Goal: Task Accomplishment & Management: Use online tool/utility

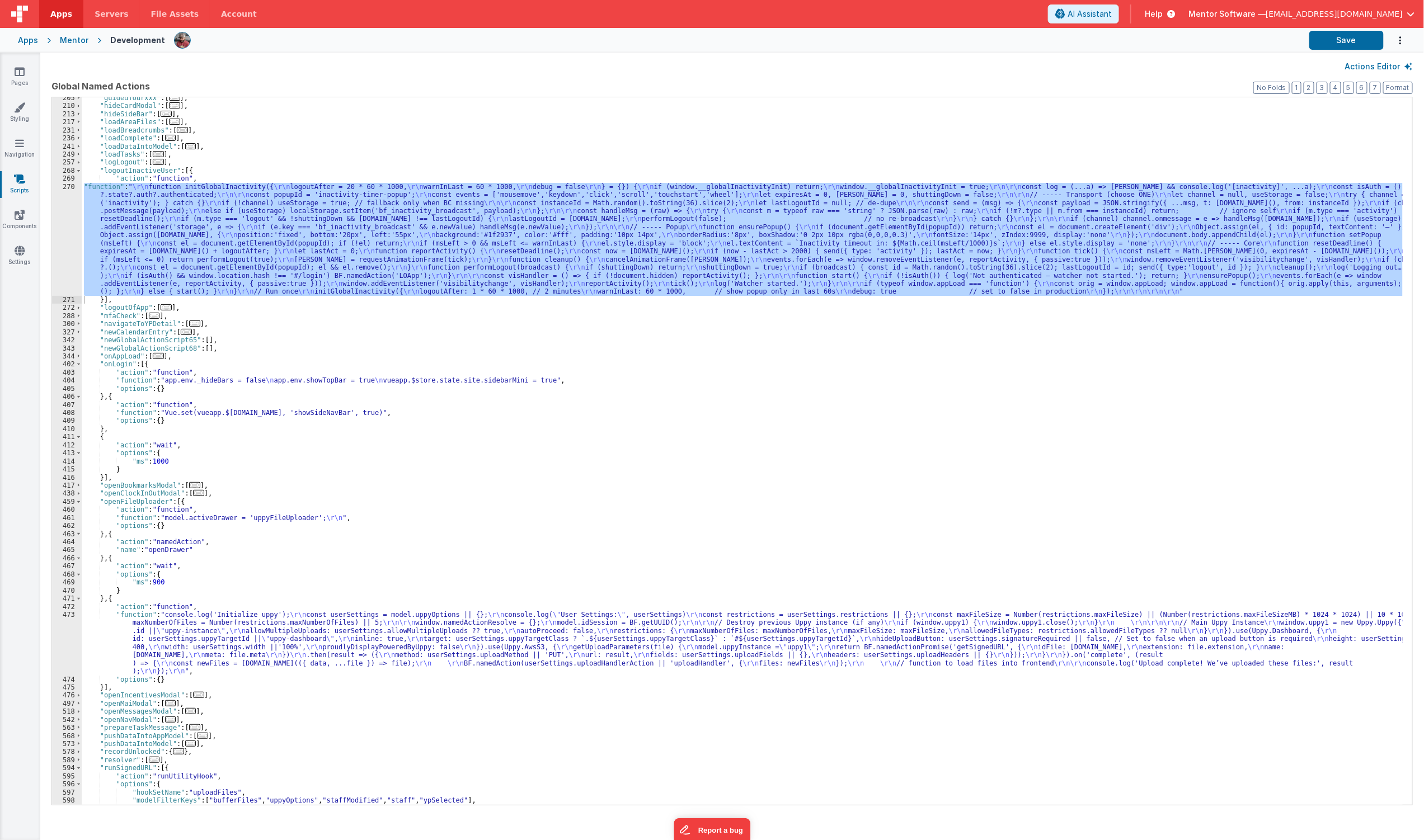
scroll to position [205, 0]
click at [17, 69] on icon at bounding box center [20, 71] width 10 height 11
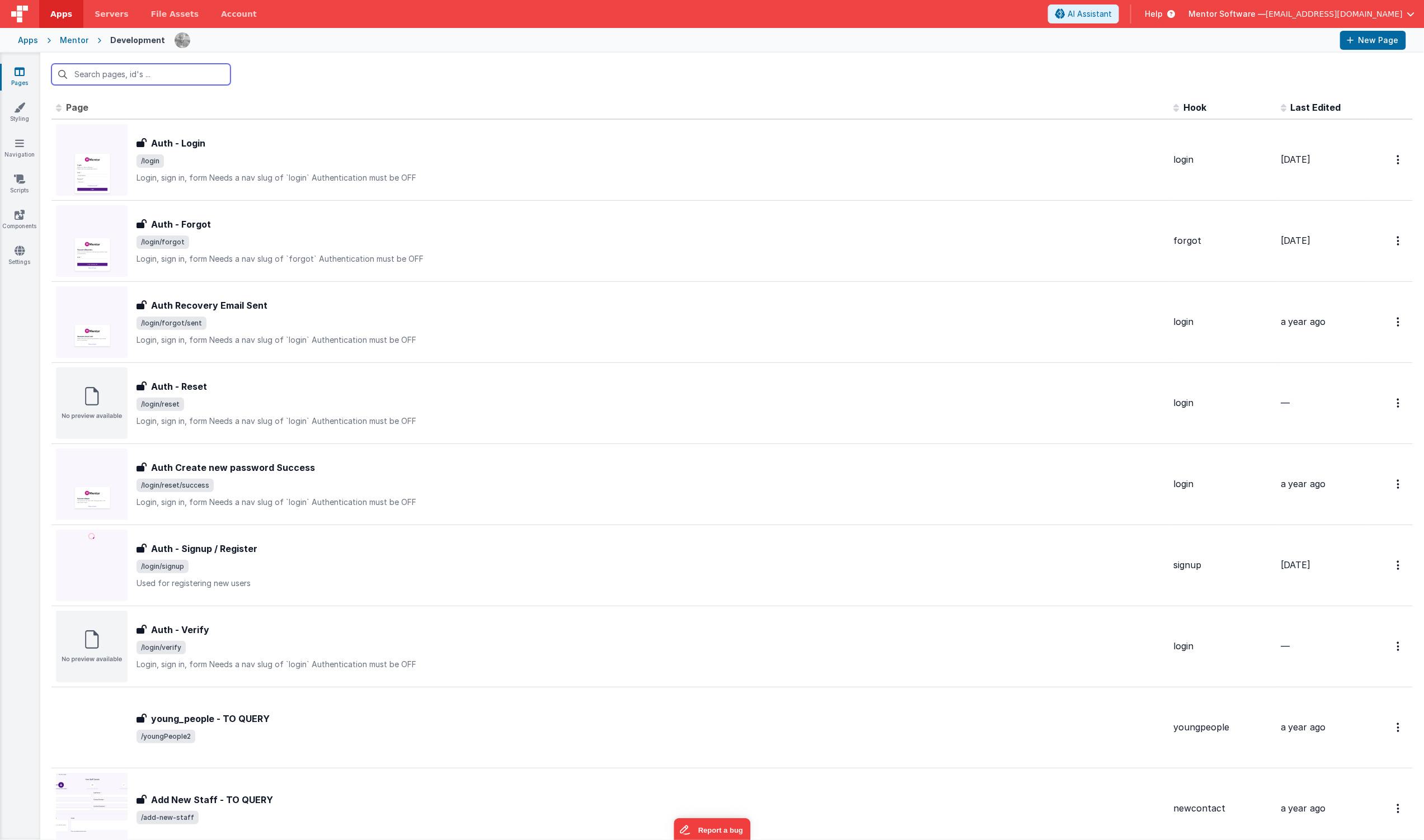
click at [108, 70] on input "text" at bounding box center [141, 75] width 179 height 22
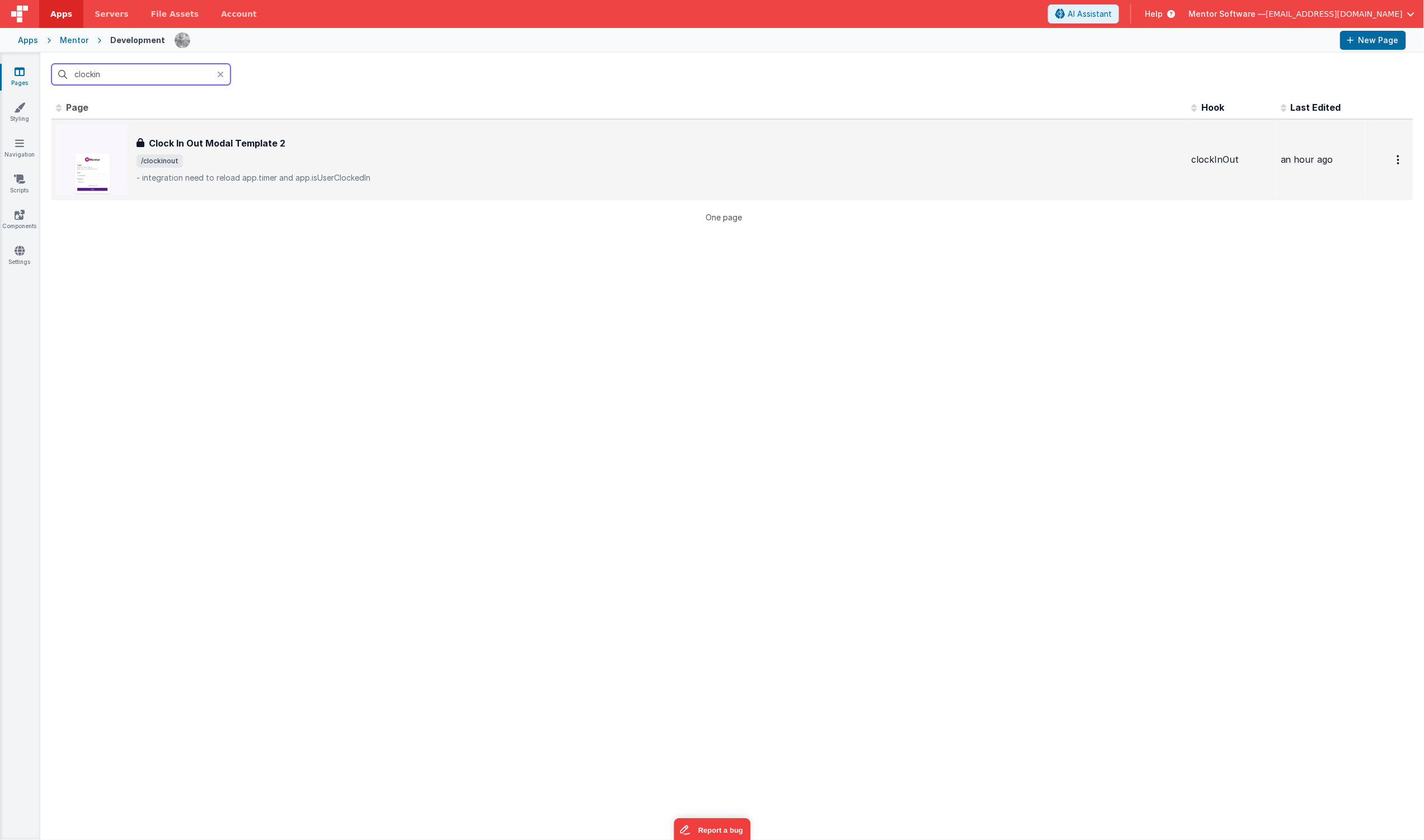
type input "clockin"
click at [338, 182] on p "- integration need to reload app.timer and app.isUserClockedIn" at bounding box center [659, 178] width 1046 height 11
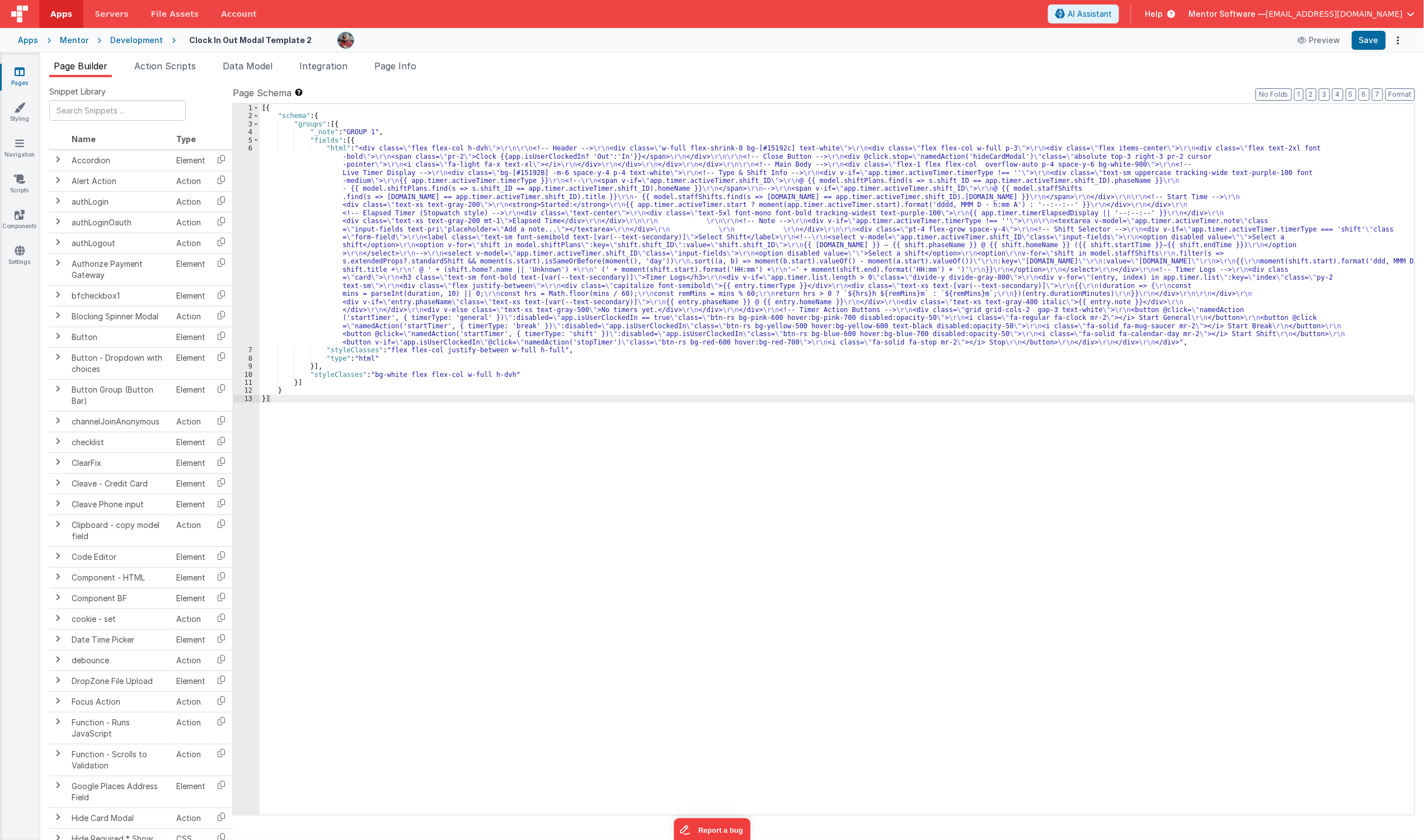
click at [17, 74] on icon at bounding box center [20, 71] width 10 height 11
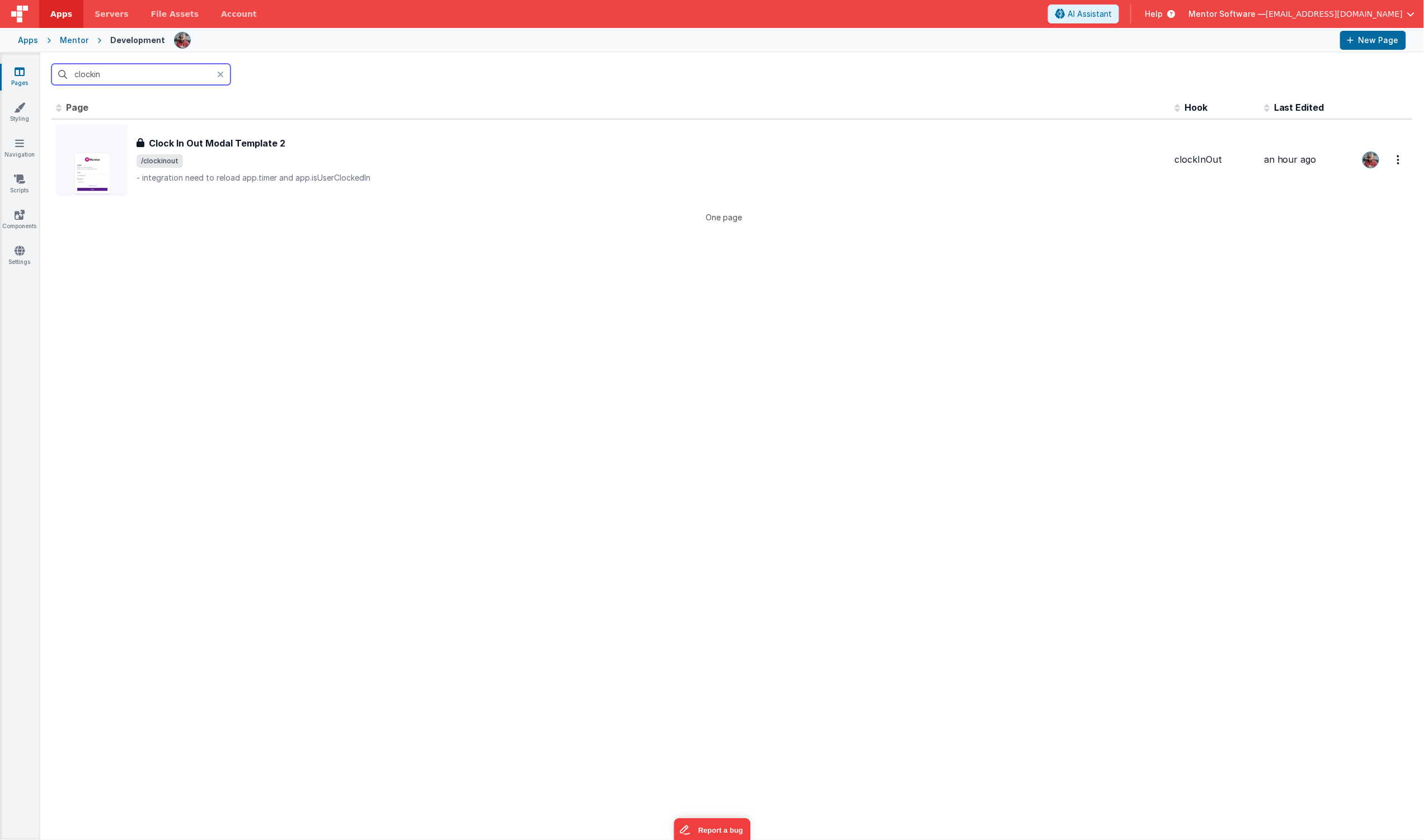
click at [104, 74] on input "clockin" at bounding box center [141, 75] width 179 height 22
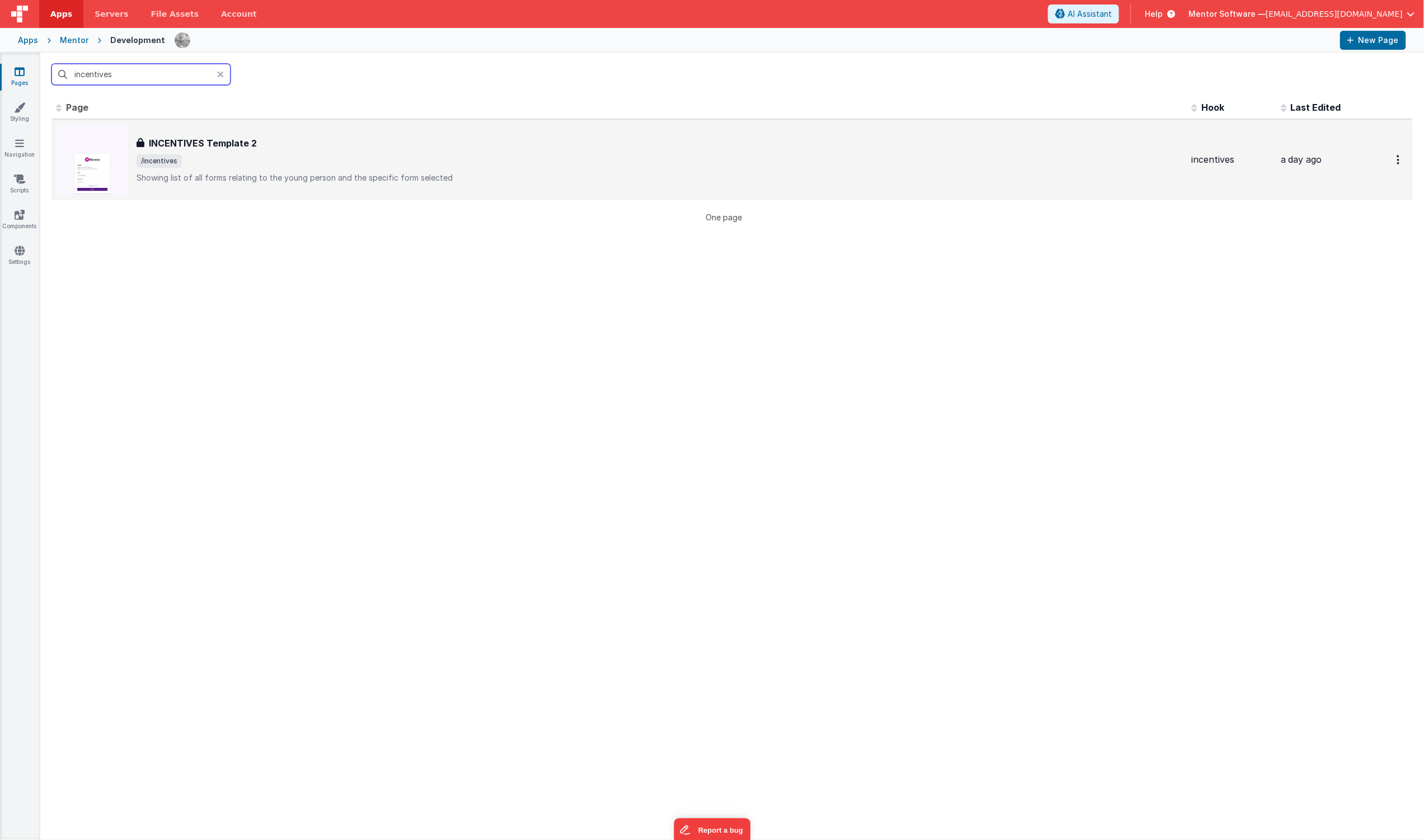
type input "incentives"
click at [182, 126] on div "INCENTIVES Template 2 INCENTIVES Template 2 /incentives Showing list of all for…" at bounding box center [619, 160] width 1127 height 71
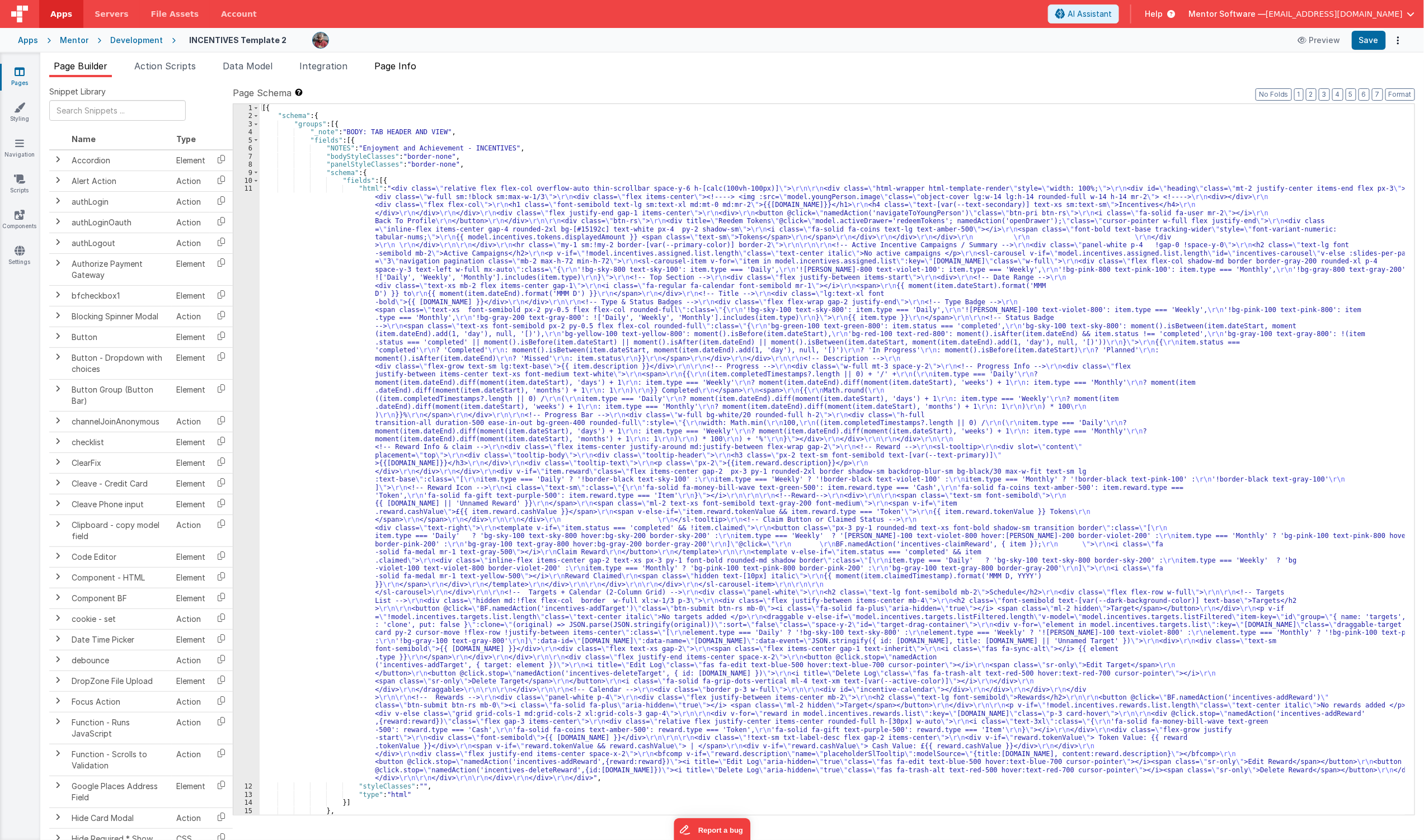
click at [405, 65] on span "Page Info" at bounding box center [396, 66] width 42 height 11
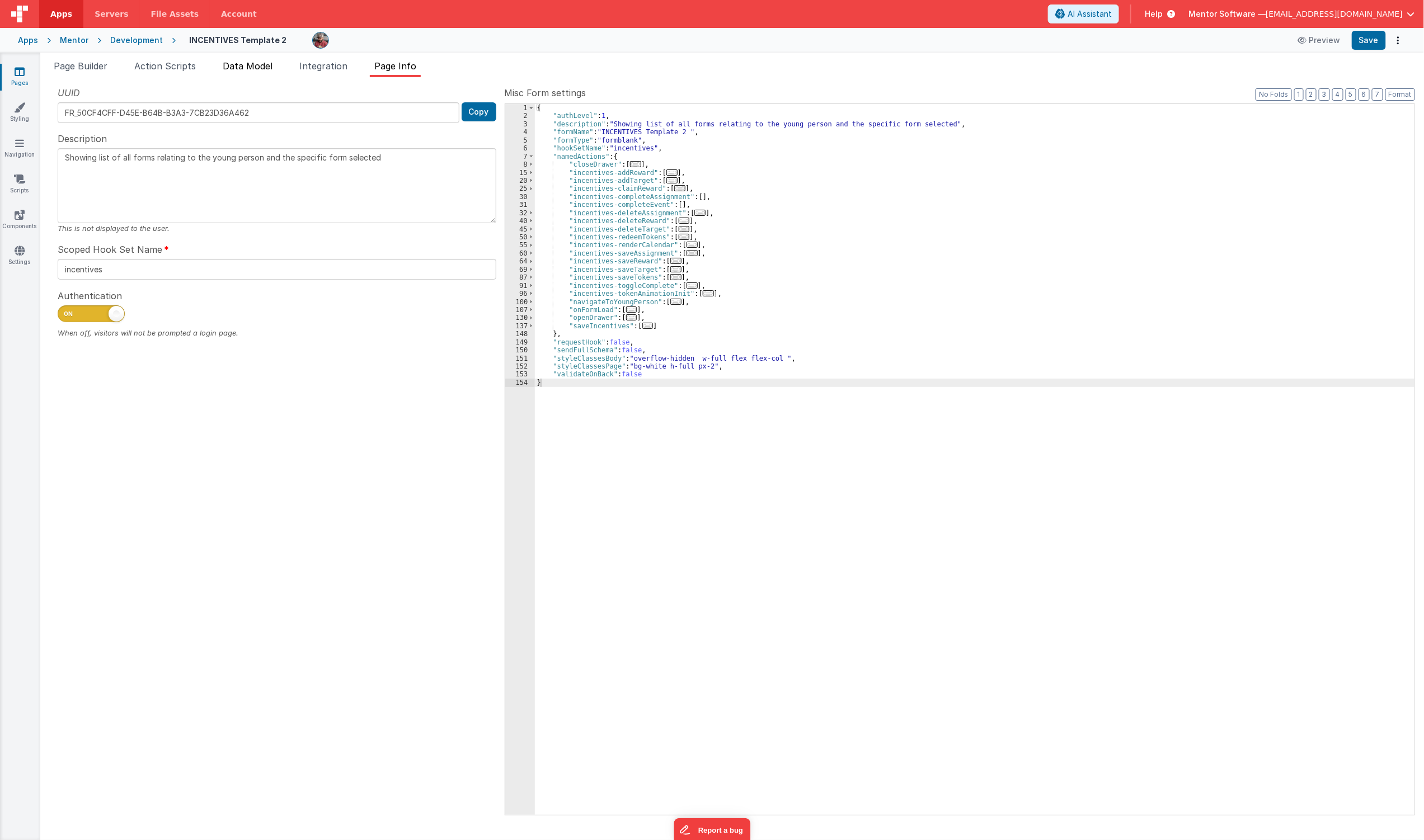
click at [267, 74] on li "Data Model" at bounding box center [247, 68] width 59 height 18
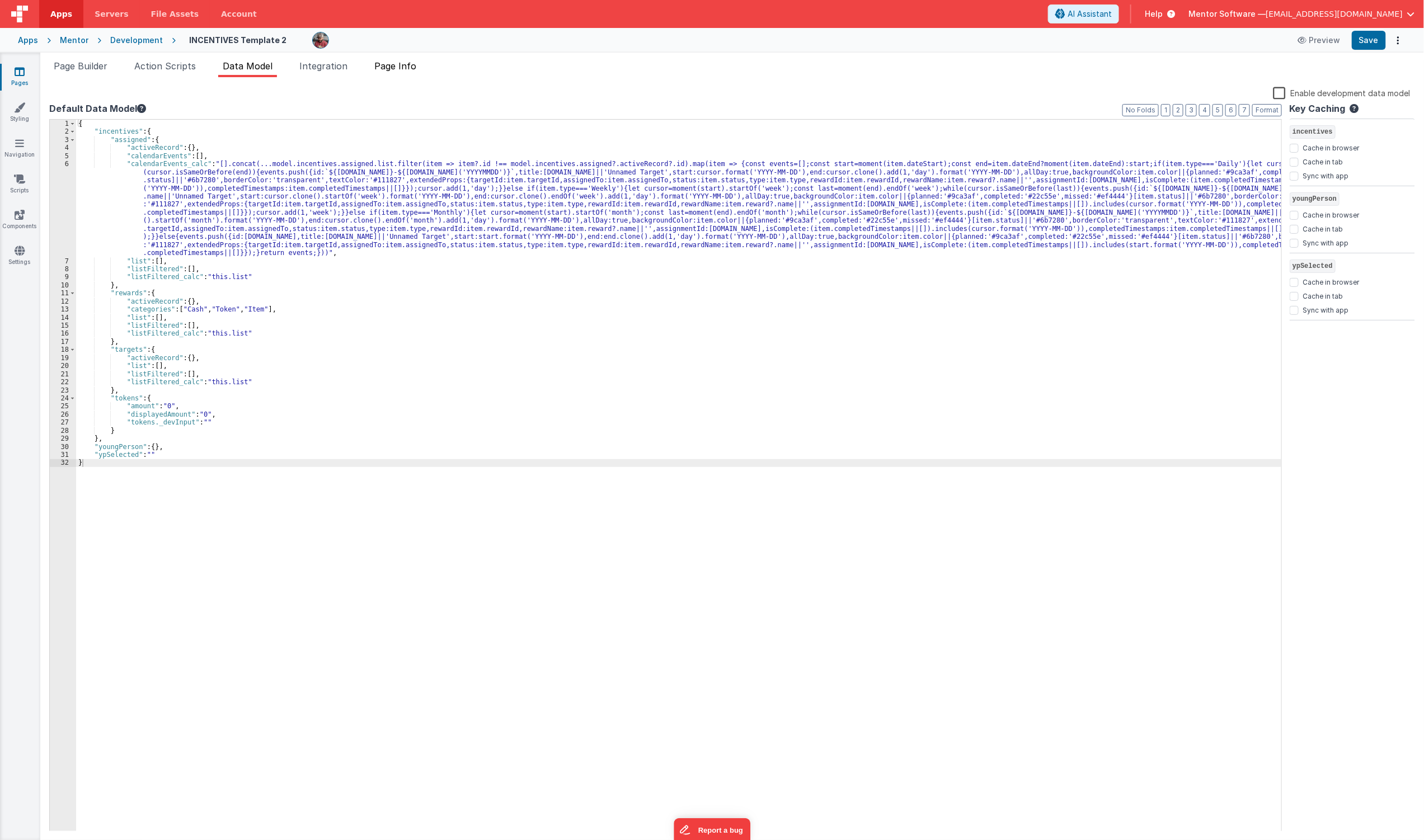
click at [404, 68] on span "Page Info" at bounding box center [396, 66] width 42 height 11
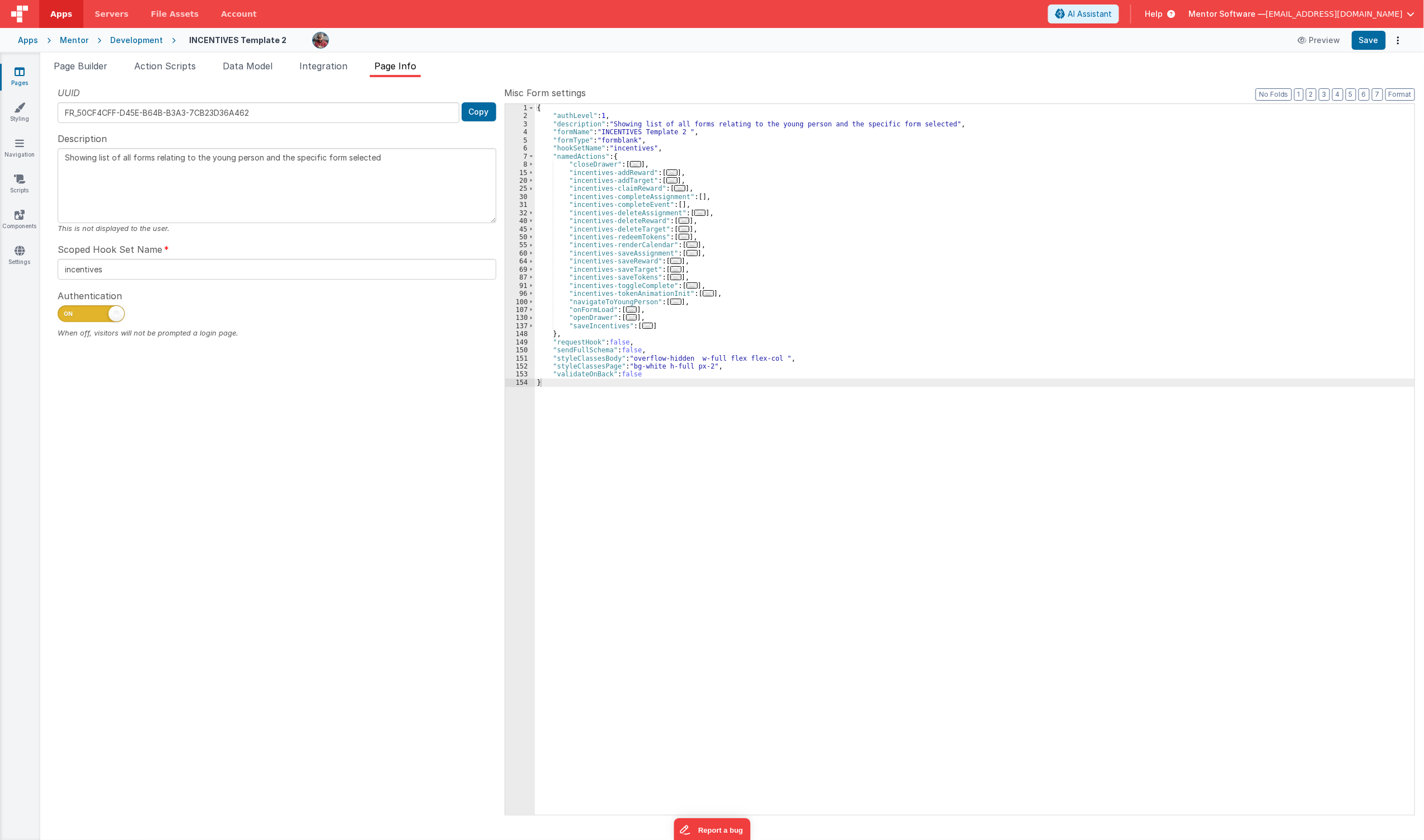
click at [626, 311] on span "..." at bounding box center [632, 309] width 11 height 6
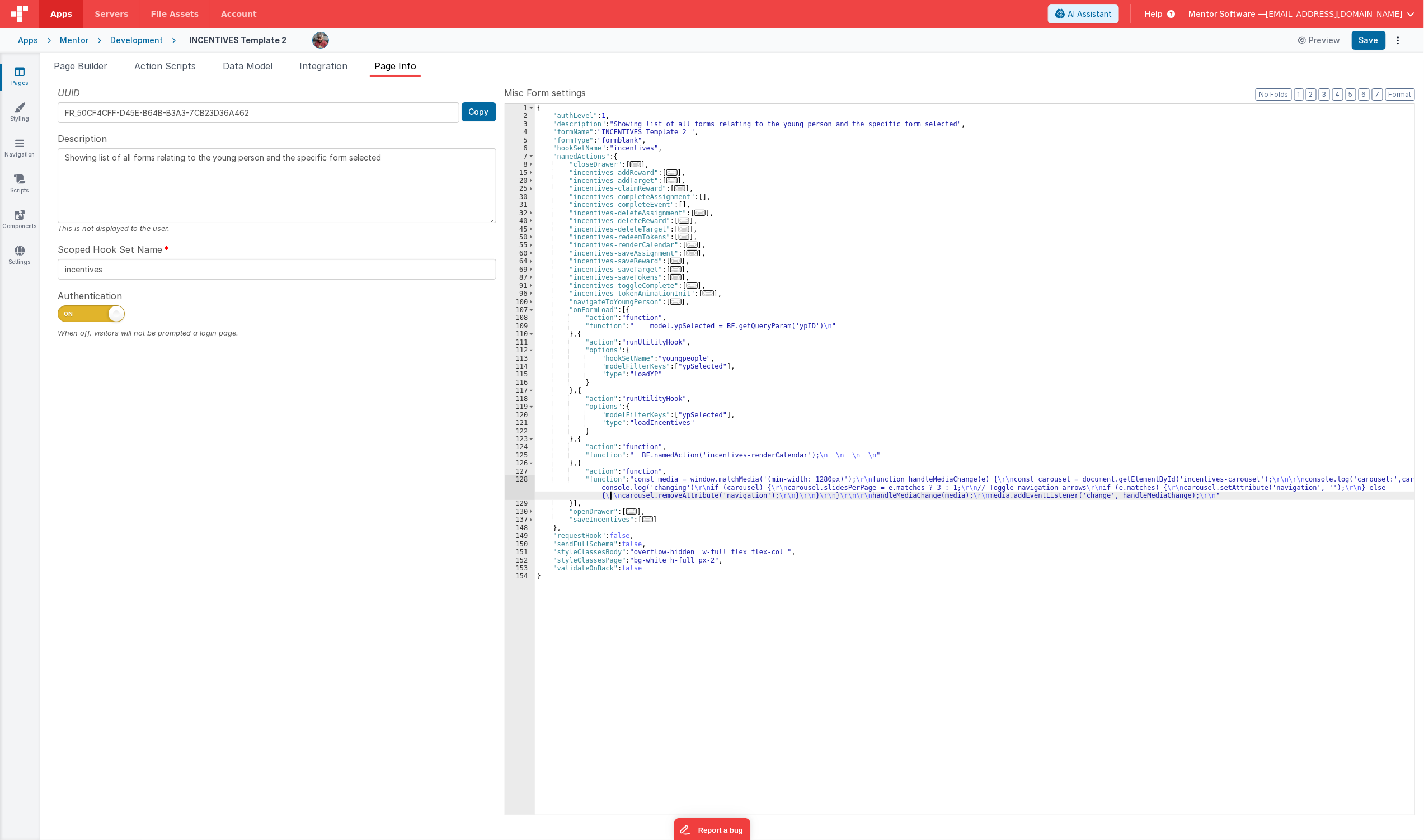
click at [613, 492] on div "{ "authLevel" : 1 , "description" : "Showing list of all forms relating to the …" at bounding box center [975, 467] width 880 height 727
click at [561, 491] on div "{ "authLevel" : 1 , "description" : "Showing list of all forms relating to the …" at bounding box center [975, 467] width 880 height 727
click at [694, 289] on div "{ "authLevel" : 1 , "description" : "Showing list of all forms relating to the …" at bounding box center [975, 467] width 880 height 727
click at [703, 297] on span "..." at bounding box center [708, 293] width 11 height 6
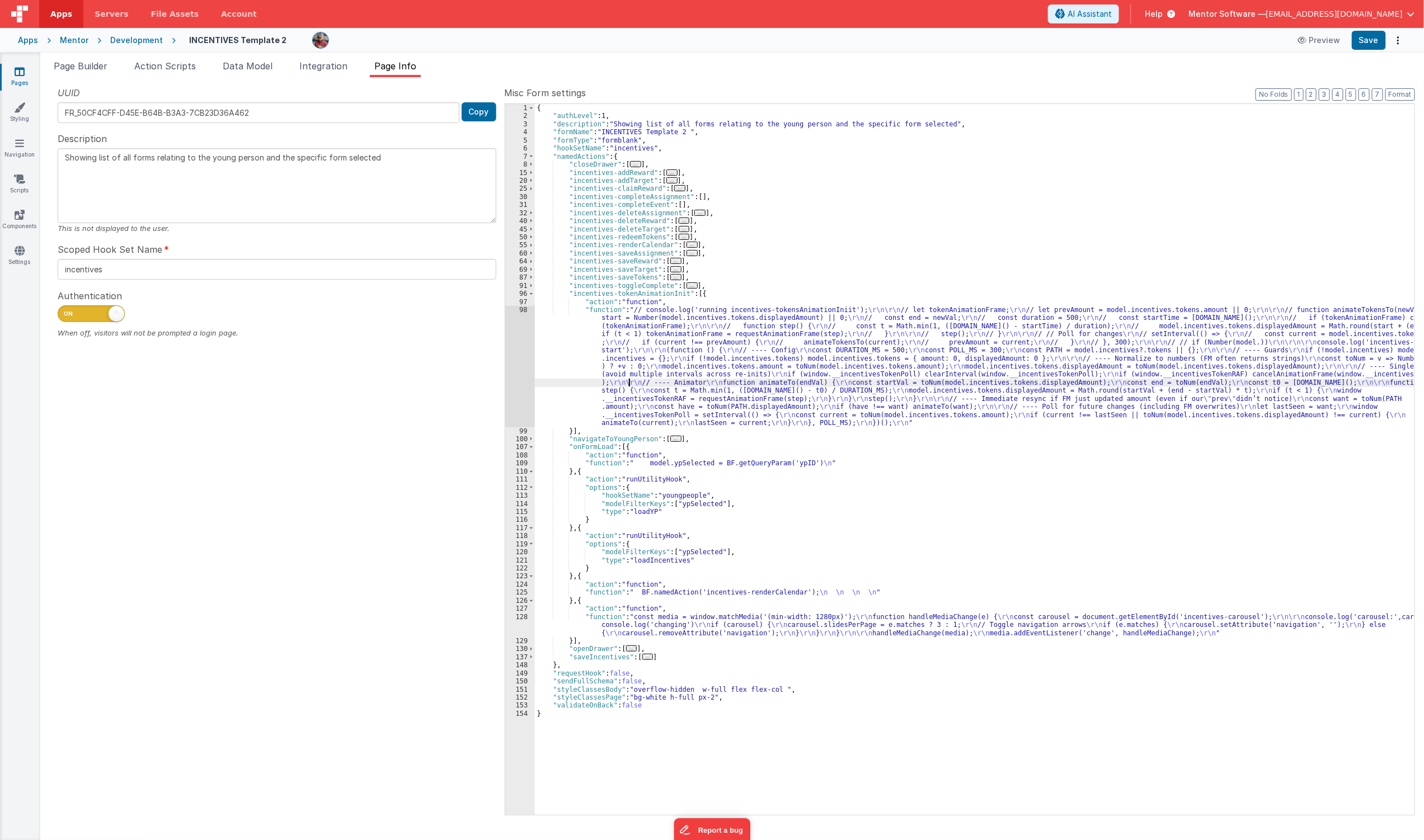
click at [630, 384] on div "{ "authLevel" : 1 , "description" : "Showing list of all forms relating to the …" at bounding box center [975, 467] width 880 height 727
click at [523, 376] on div "98" at bounding box center [520, 367] width 30 height 122
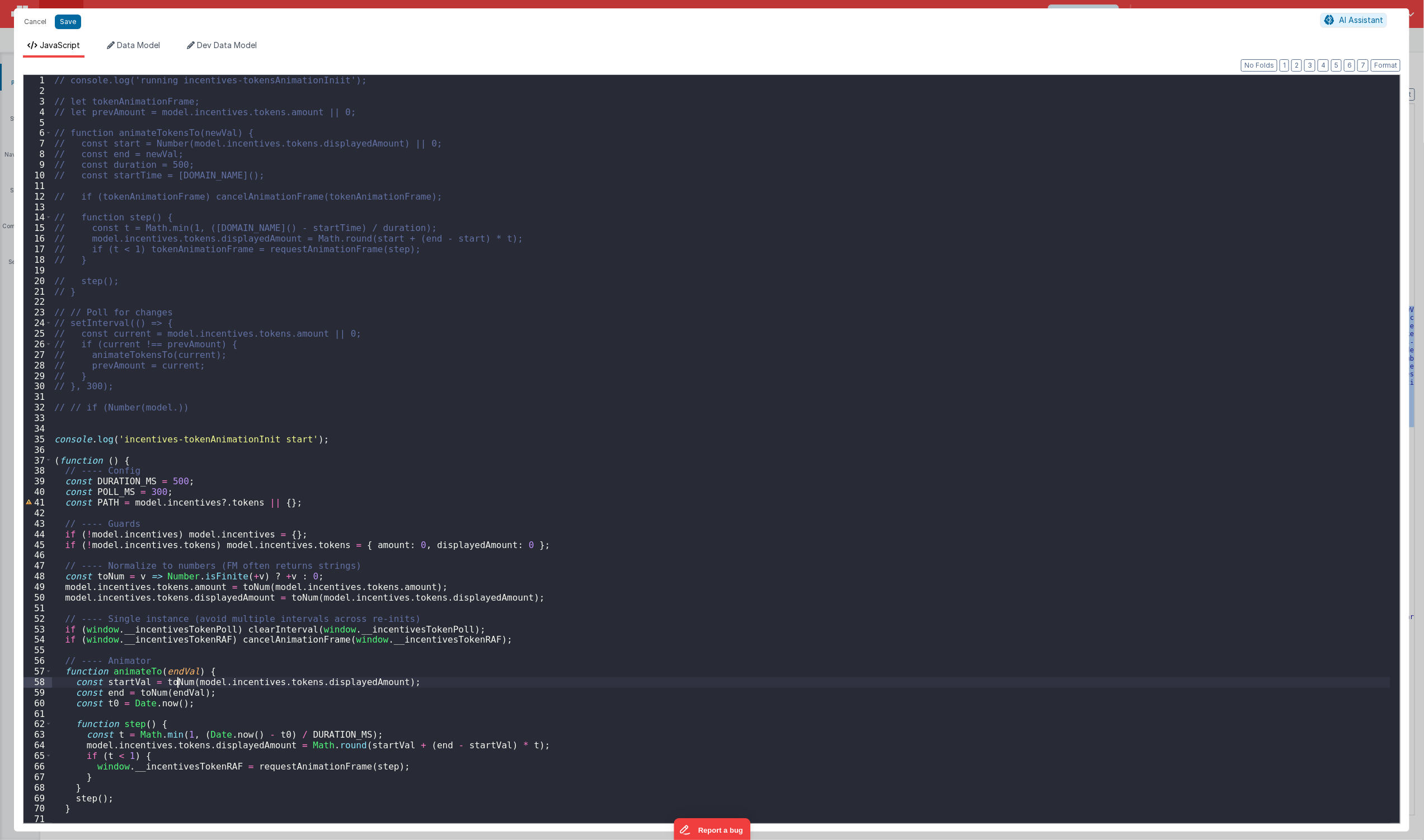
click at [176, 681] on div "// console.log('running incentives-tokensAnimationIniit'); // let tokenAnimatio…" at bounding box center [721, 459] width 1339 height 770
click at [172, 687] on div "// console.log('running incentives-tokensAnimationIniit'); // let tokenAnimatio…" at bounding box center [721, 449] width 1339 height 749
click at [172, 690] on div "// console.log('running incentives-tokensAnimationIniit'); // let tokenAnimatio…" at bounding box center [721, 459] width 1339 height 770
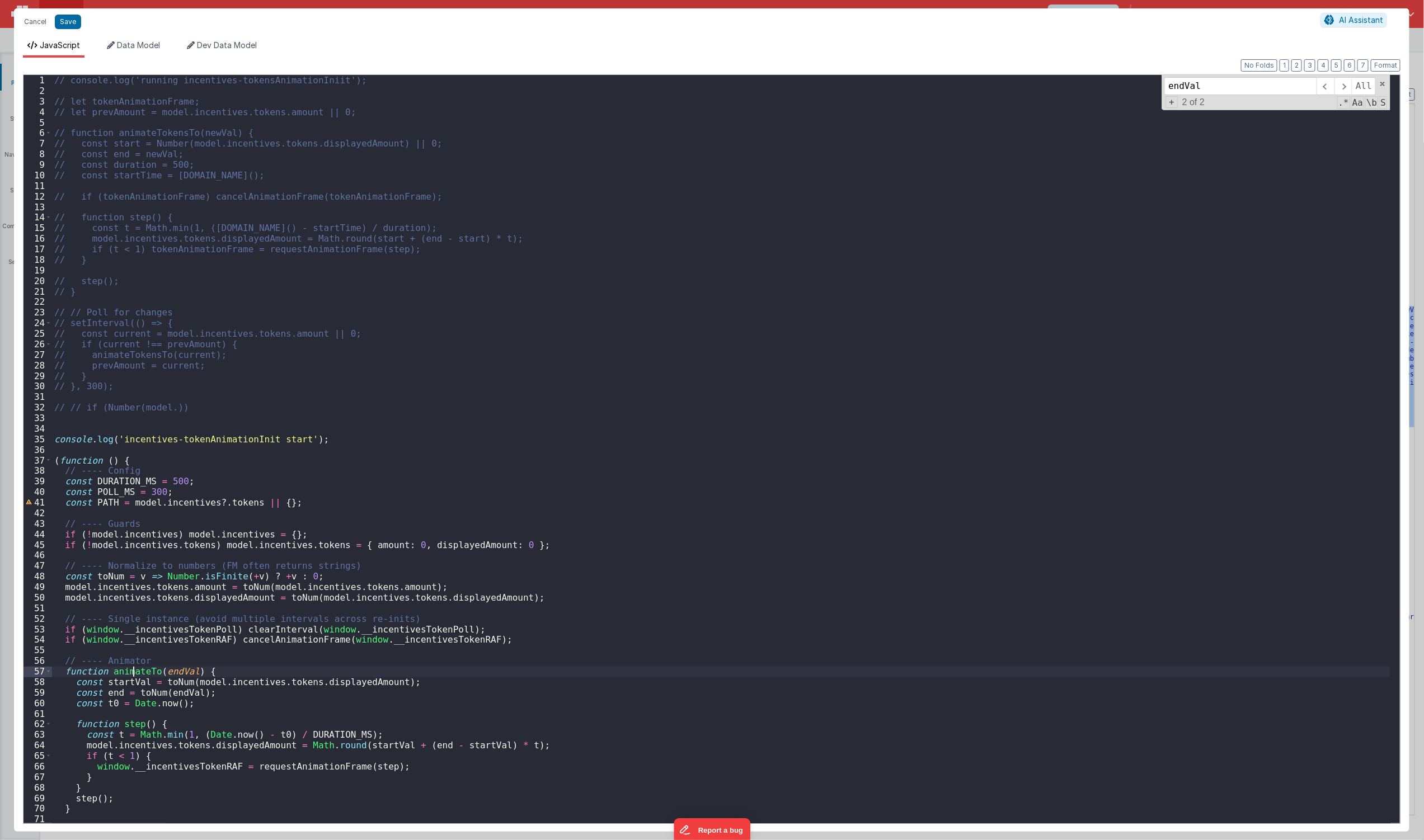
click at [131, 674] on div "// console.log('running incentives-tokensAnimationIniit'); // let tokenAnimatio…" at bounding box center [721, 459] width 1339 height 770
type input "animateTo"
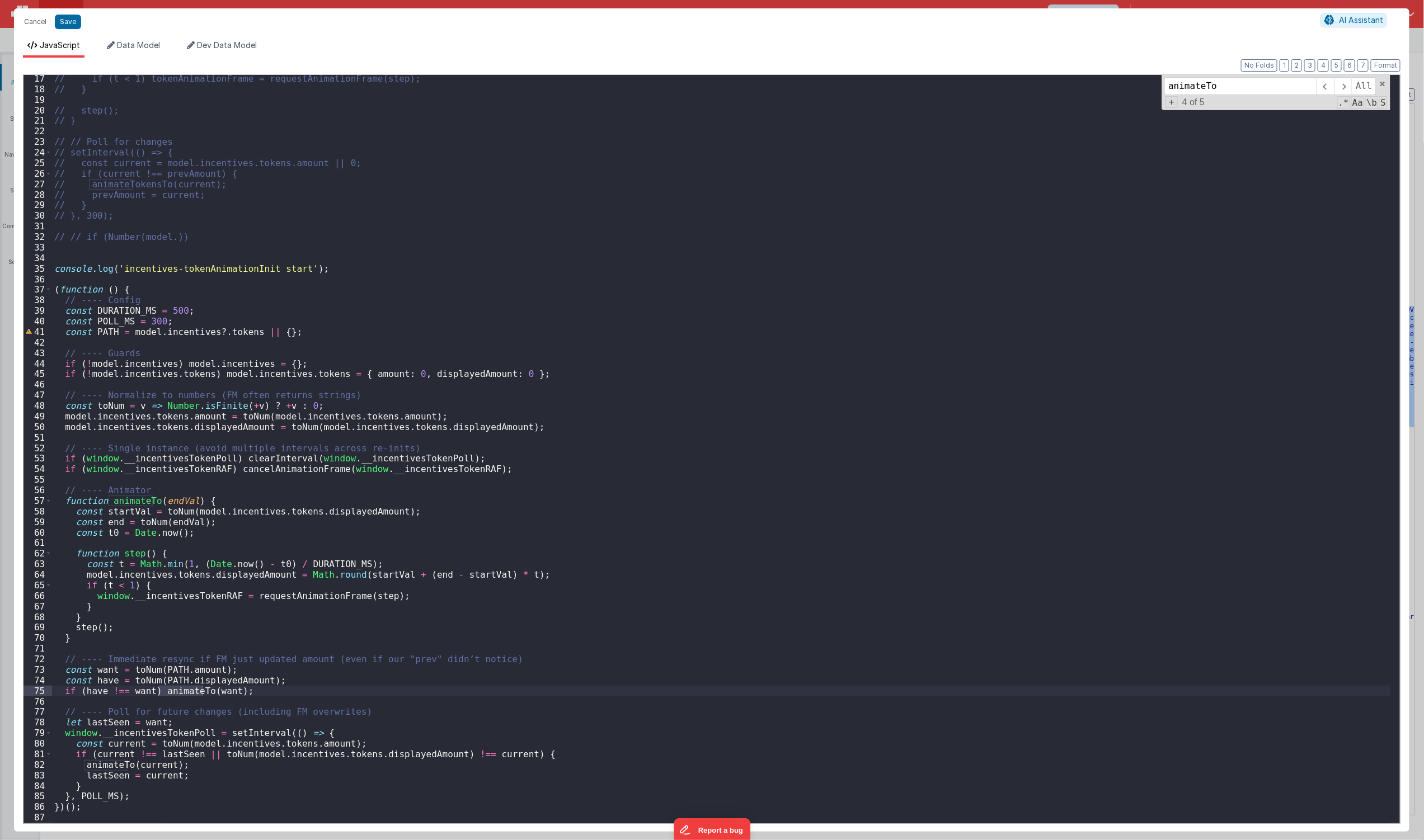
click at [684, 449] on div "// if (t < 1) tokenAnimationFrame = requestAnimationFrame(step); // } // step()…" at bounding box center [721, 458] width 1339 height 770
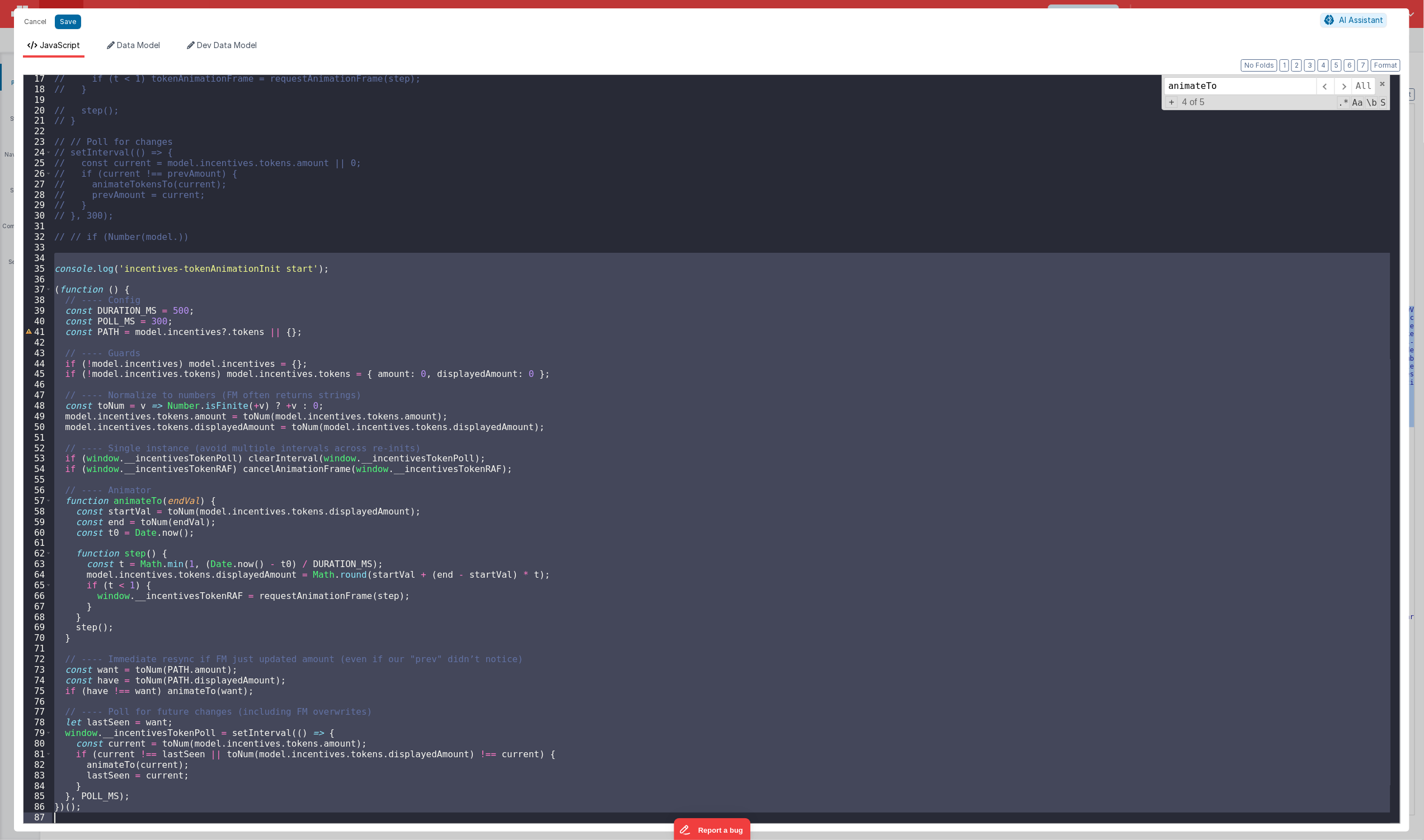
drag, startPoint x: 116, startPoint y: 254, endPoint x: 647, endPoint y: 831, distance: 784.1
click at [646, 838] on div "Cancel Save AI Assistant JavaScript Data Model Dev Data Model Format 7 6 5 4 3 …" at bounding box center [712, 420] width 1424 height 840
click at [585, 648] on div "// if (t < 1) tokenAnimationFrame = requestAnimationFrame(step); // } // step()…" at bounding box center [721, 449] width 1339 height 749
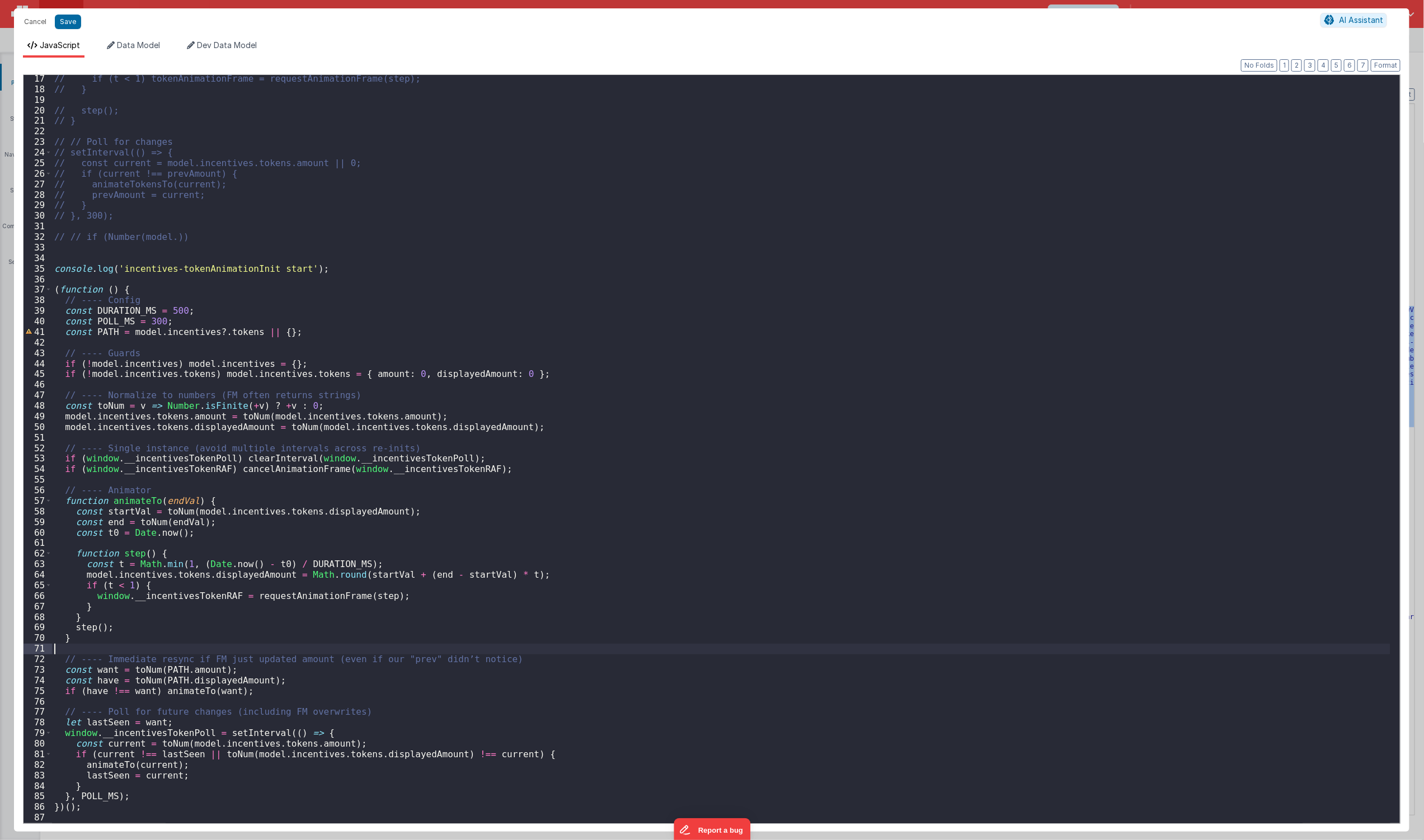
click at [500, 548] on div "// if (t < 1) tokenAnimationFrame = requestAnimationFrame(step); // } // step()…" at bounding box center [721, 458] width 1339 height 770
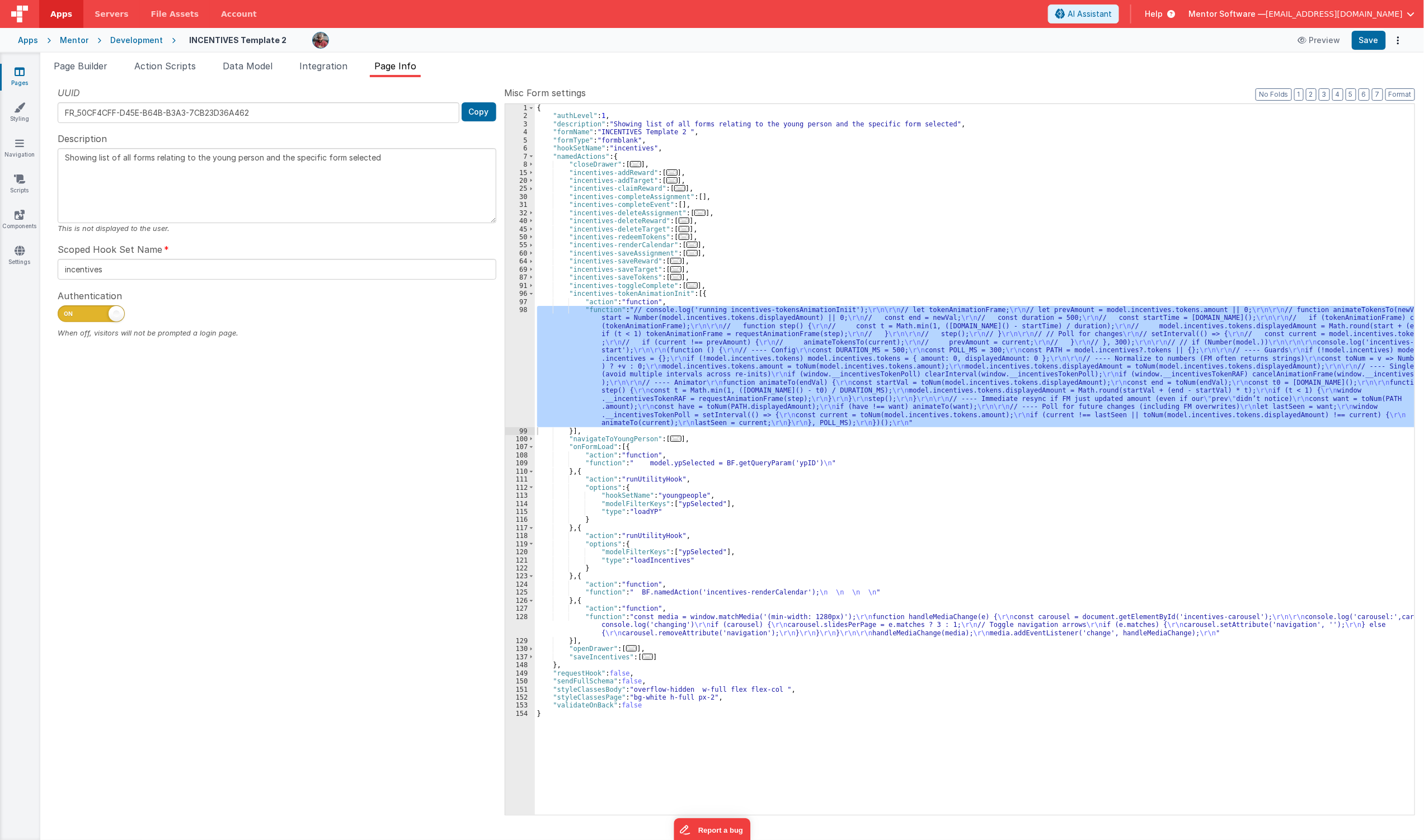
click at [252, 56] on div "Page Builder Action Scripts Data Model Integration Page Info Snippet Library Na…" at bounding box center [732, 446] width 1384 height 788
click at [258, 67] on span "Data Model" at bounding box center [248, 66] width 50 height 11
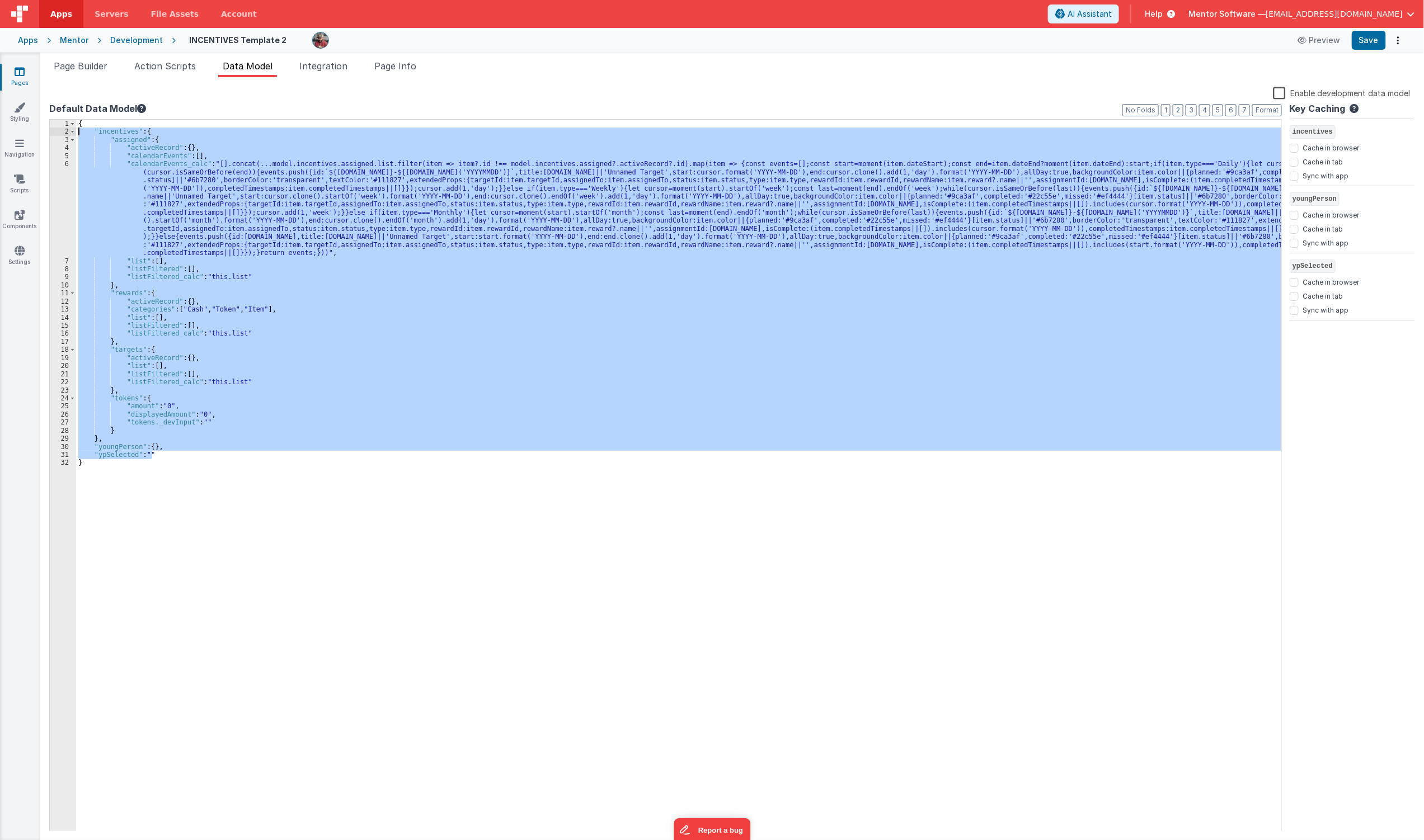
drag, startPoint x: 172, startPoint y: 455, endPoint x: 43, endPoint y: 122, distance: 357.1
click at [43, 122] on div "Snippet Library Name Type Accordion Element Alert Action Action authLogin Actio…" at bounding box center [732, 459] width 1384 height 763
click at [461, 317] on div "{ "incentives" : { "assigned" : { "activeRecord" : { } , "calendarEvents" : [ ]…" at bounding box center [679, 475] width 1205 height 712
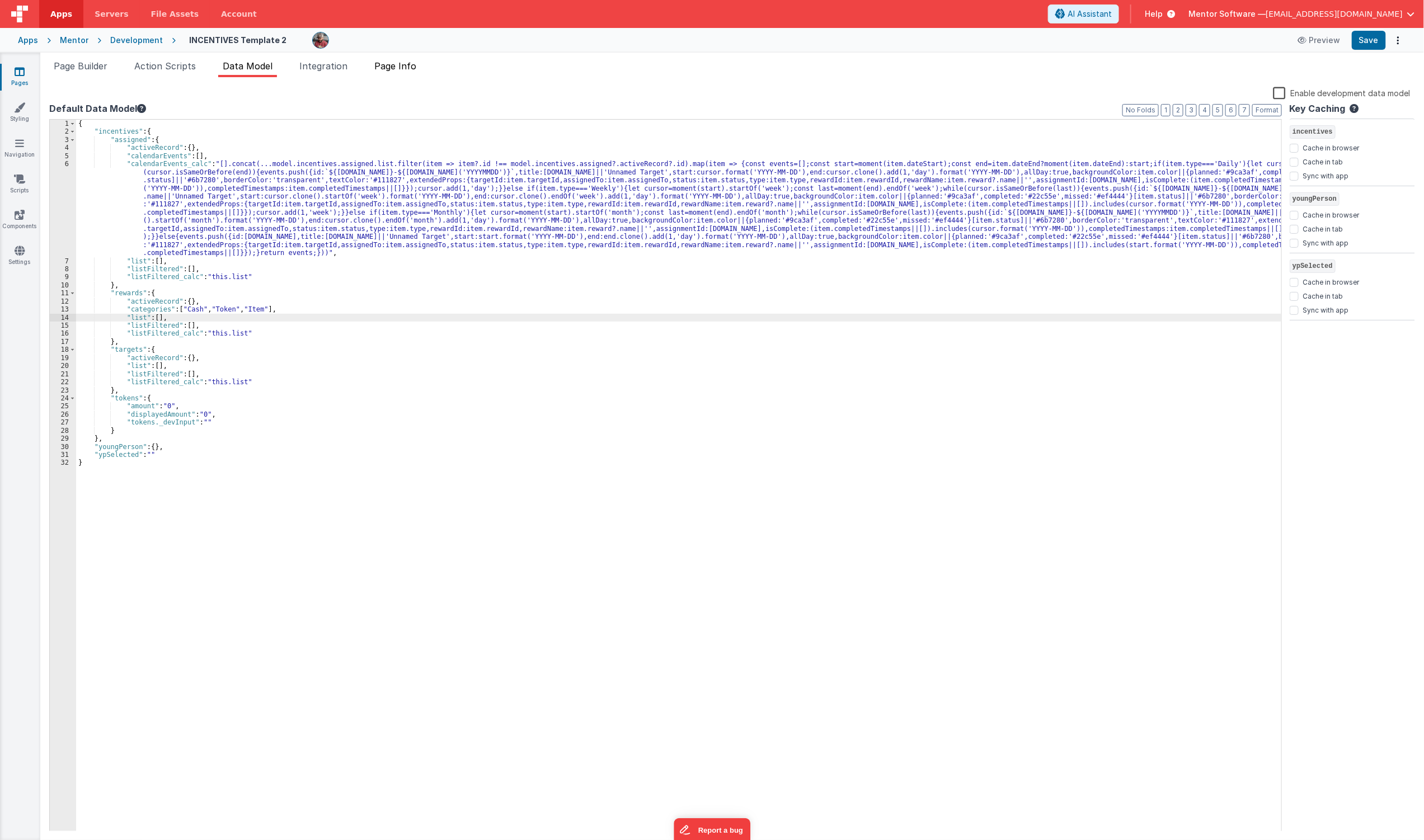
click at [394, 65] on span "Page Info" at bounding box center [396, 66] width 42 height 11
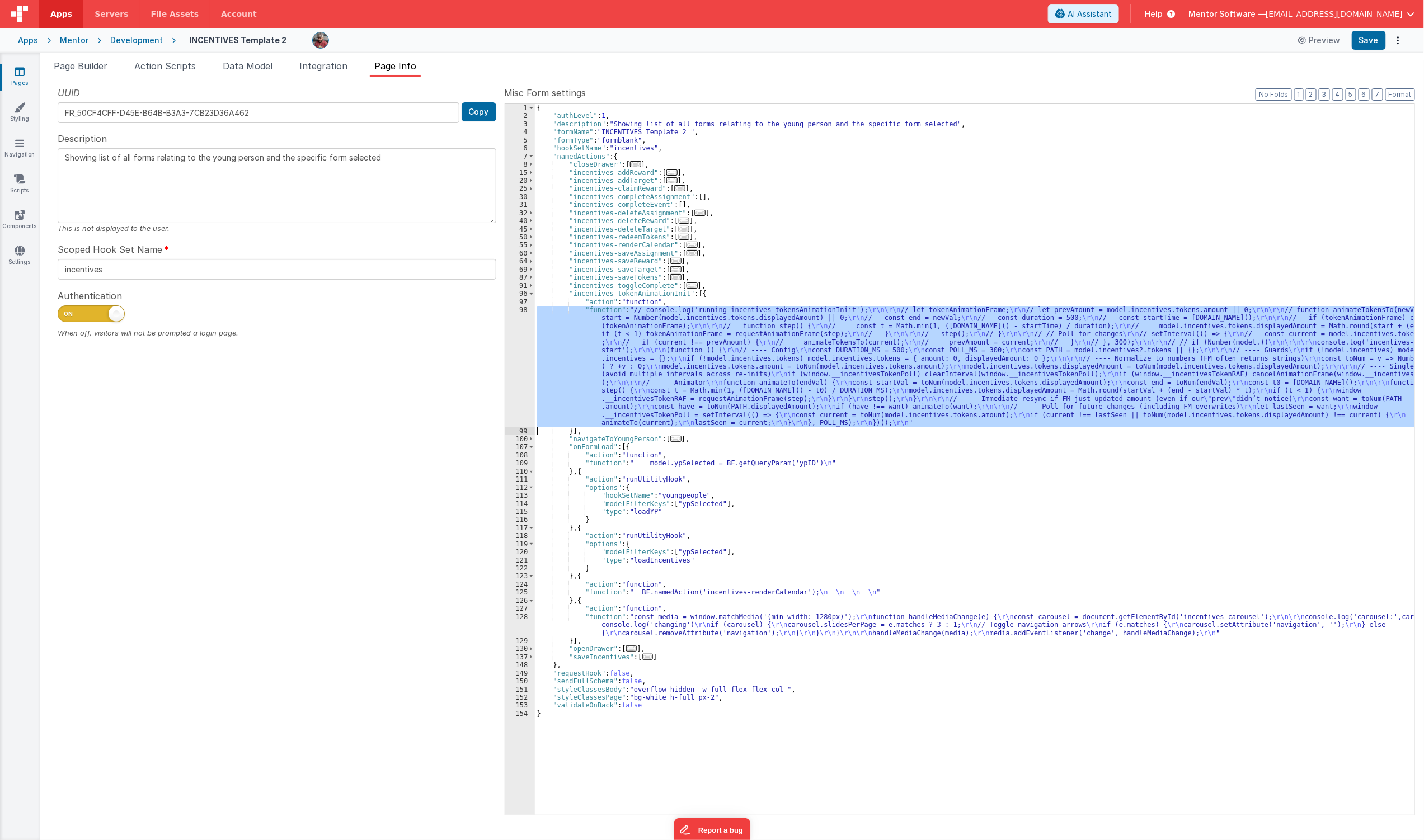
click at [547, 355] on div "{ "authLevel" : 1 , "description" : "Showing list of all forms relating to the …" at bounding box center [975, 459] width 880 height 711
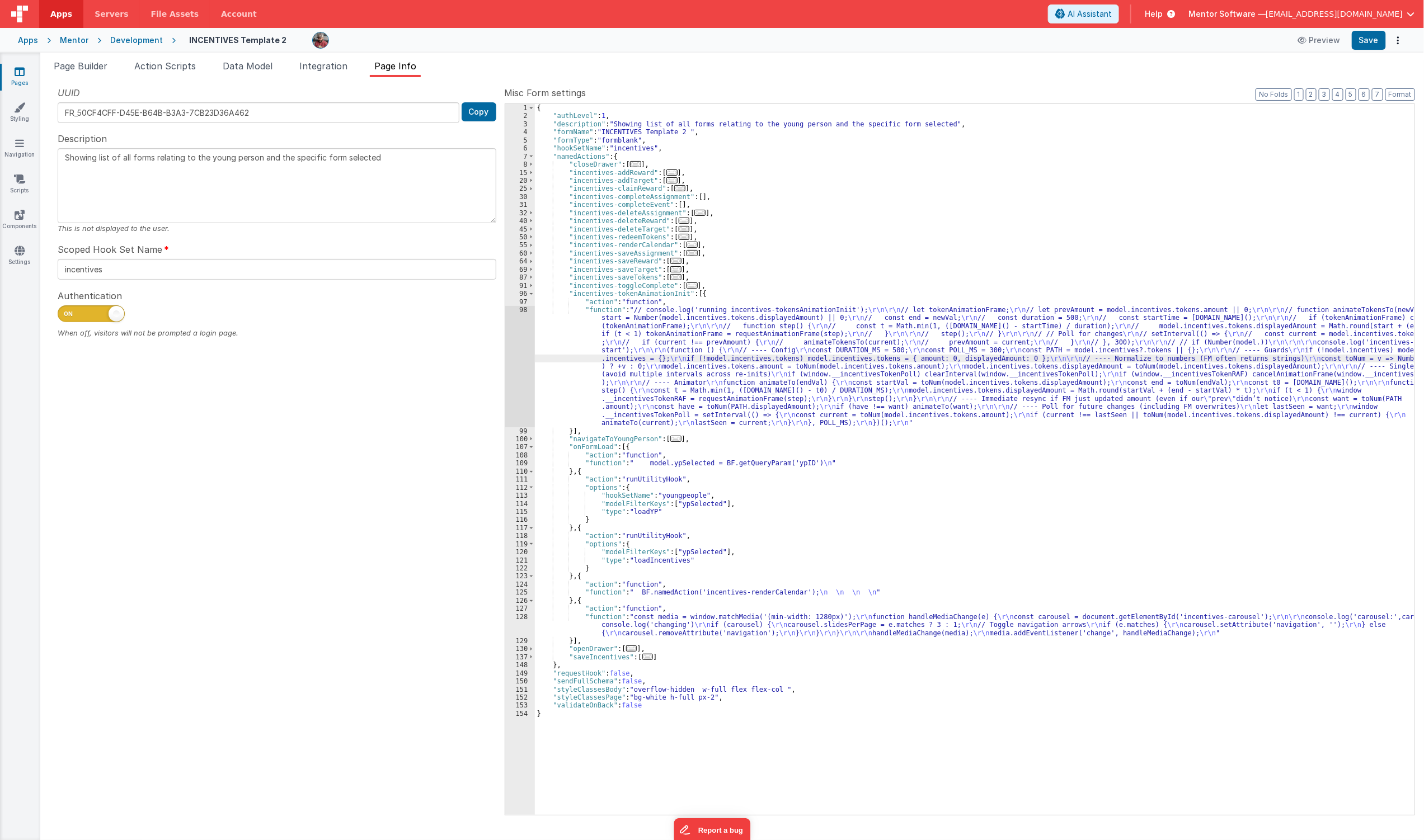
click at [507, 365] on div "98" at bounding box center [520, 367] width 30 height 122
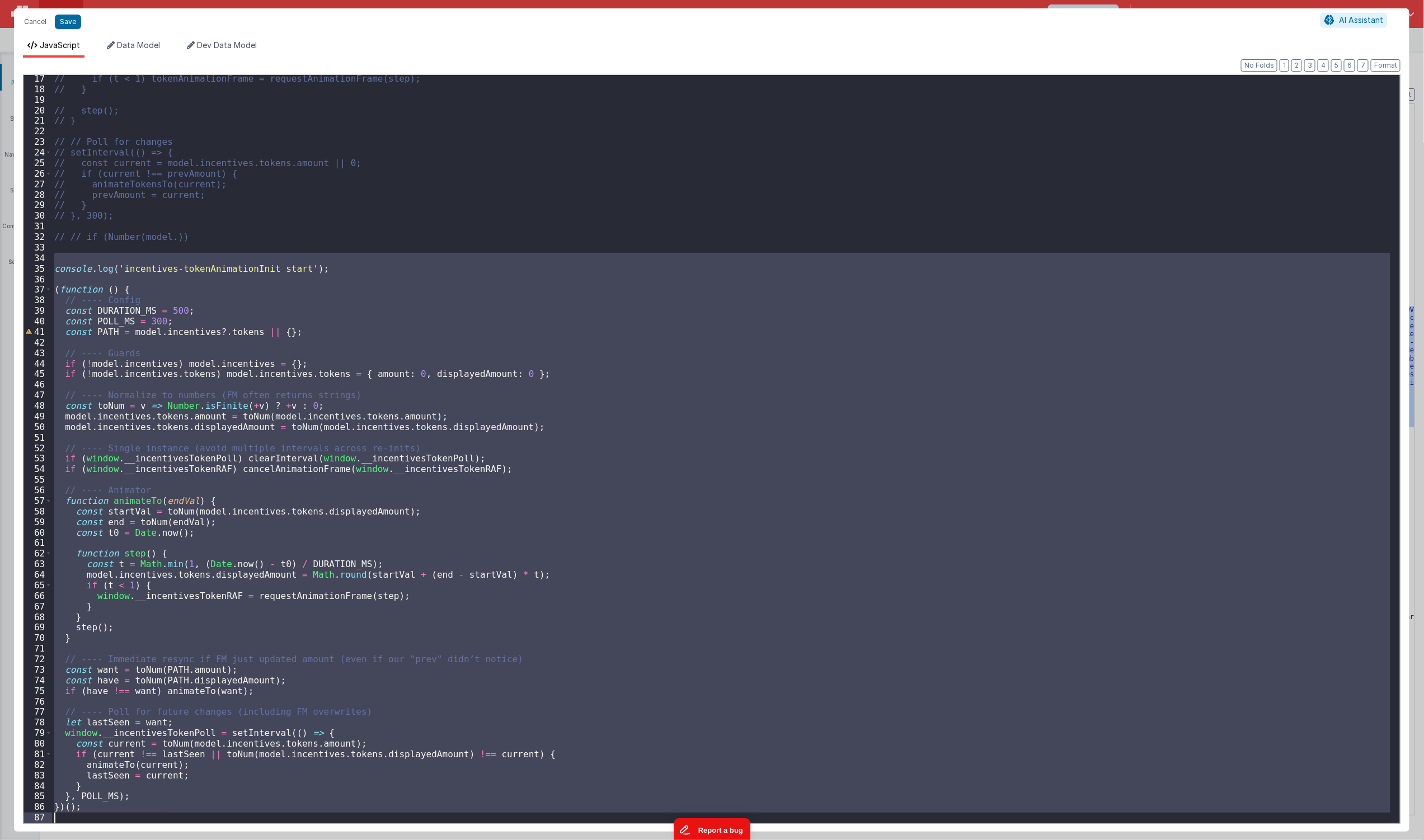
drag, startPoint x: 777, startPoint y: 1079, endPoint x: 693, endPoint y: 835, distance: 258.1
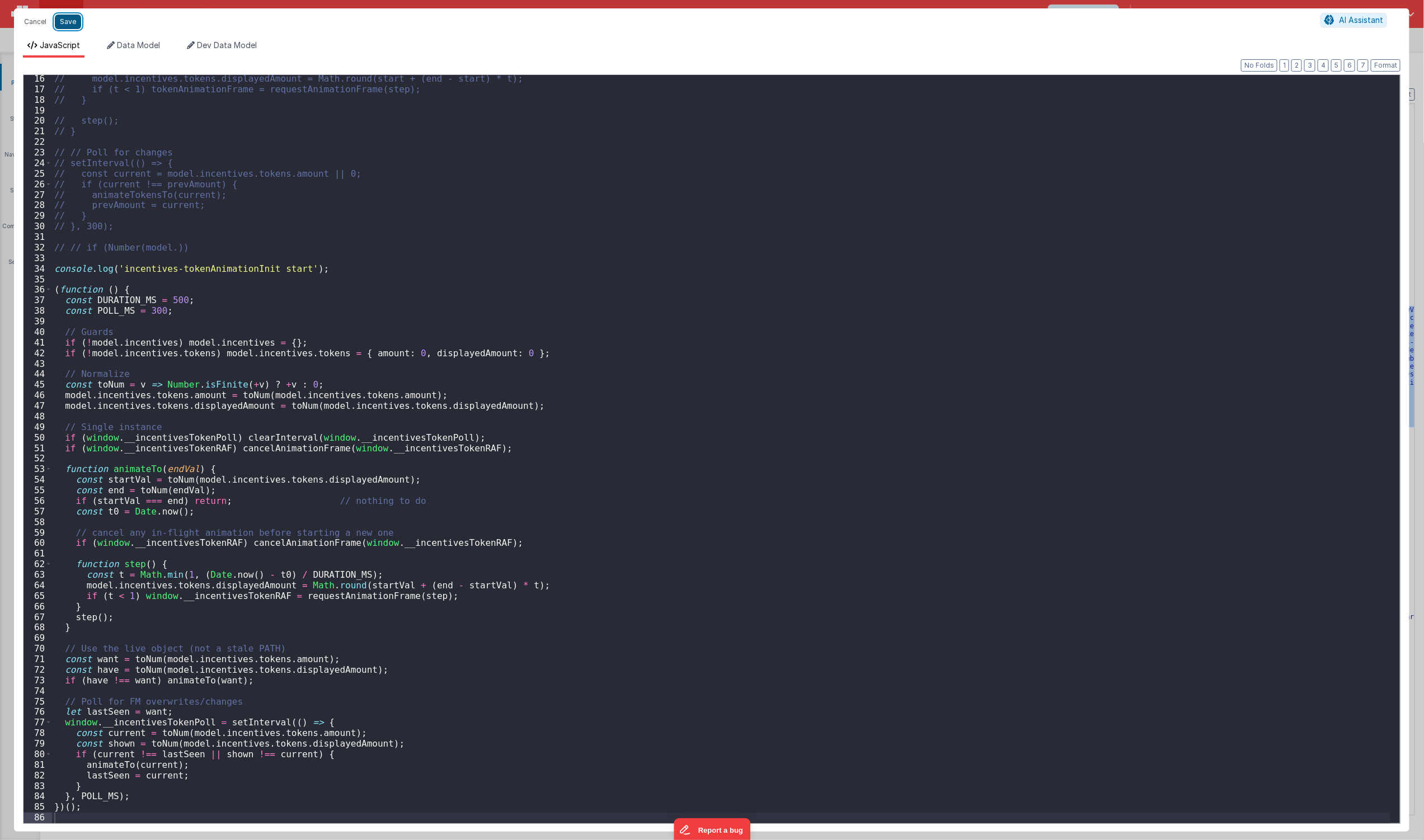
click at [64, 19] on button "Save" at bounding box center [68, 22] width 26 height 15
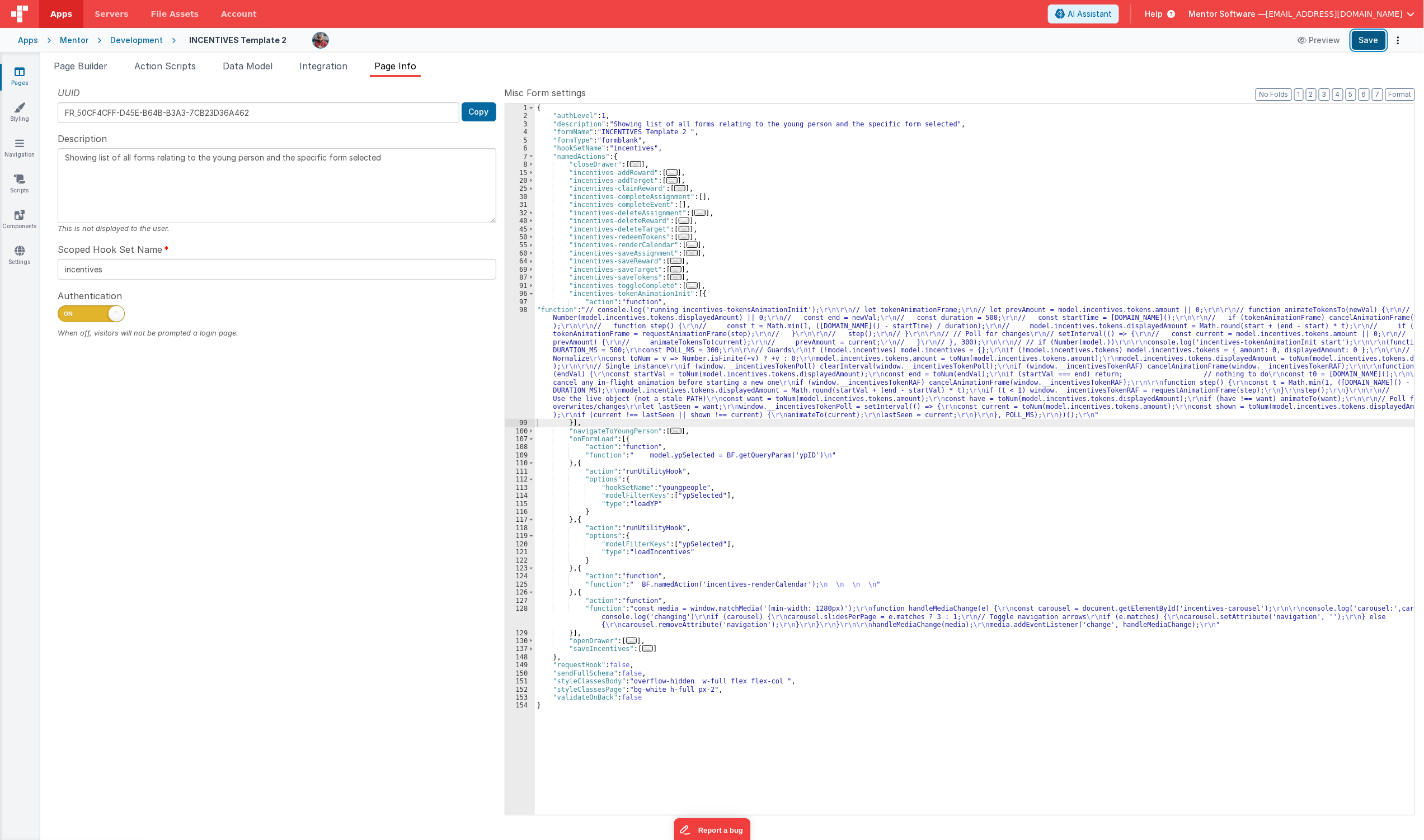
click at [1363, 42] on button "Save" at bounding box center [1369, 40] width 34 height 19
click at [968, 283] on div "{ "authLevel" : 1 , "description" : "Showing list of all forms relating to the …" at bounding box center [975, 467] width 880 height 727
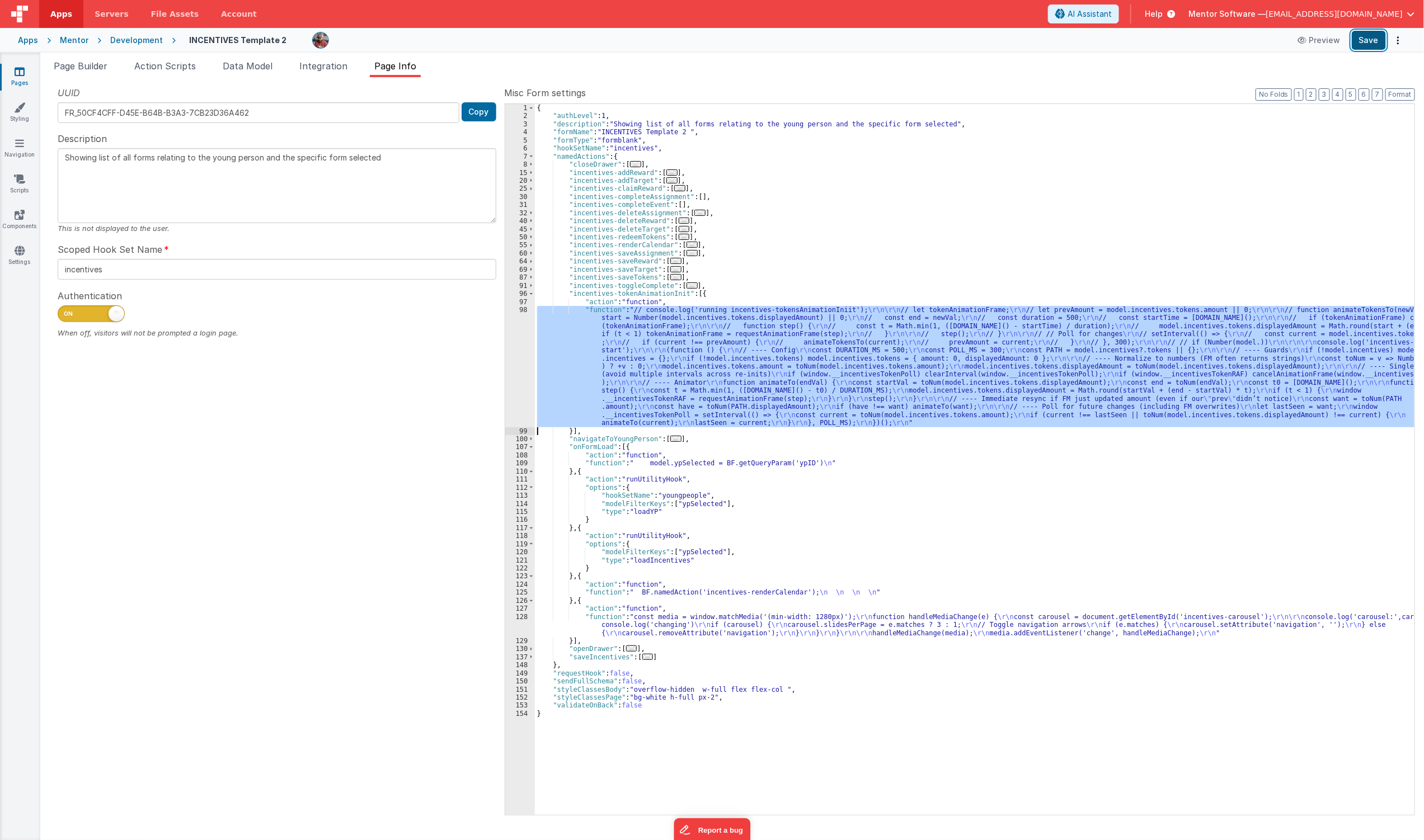
click at [1365, 38] on button "Save" at bounding box center [1369, 40] width 34 height 19
click at [1366, 38] on button "Save" at bounding box center [1369, 40] width 34 height 19
click at [254, 69] on span "Data Model" at bounding box center [248, 66] width 50 height 11
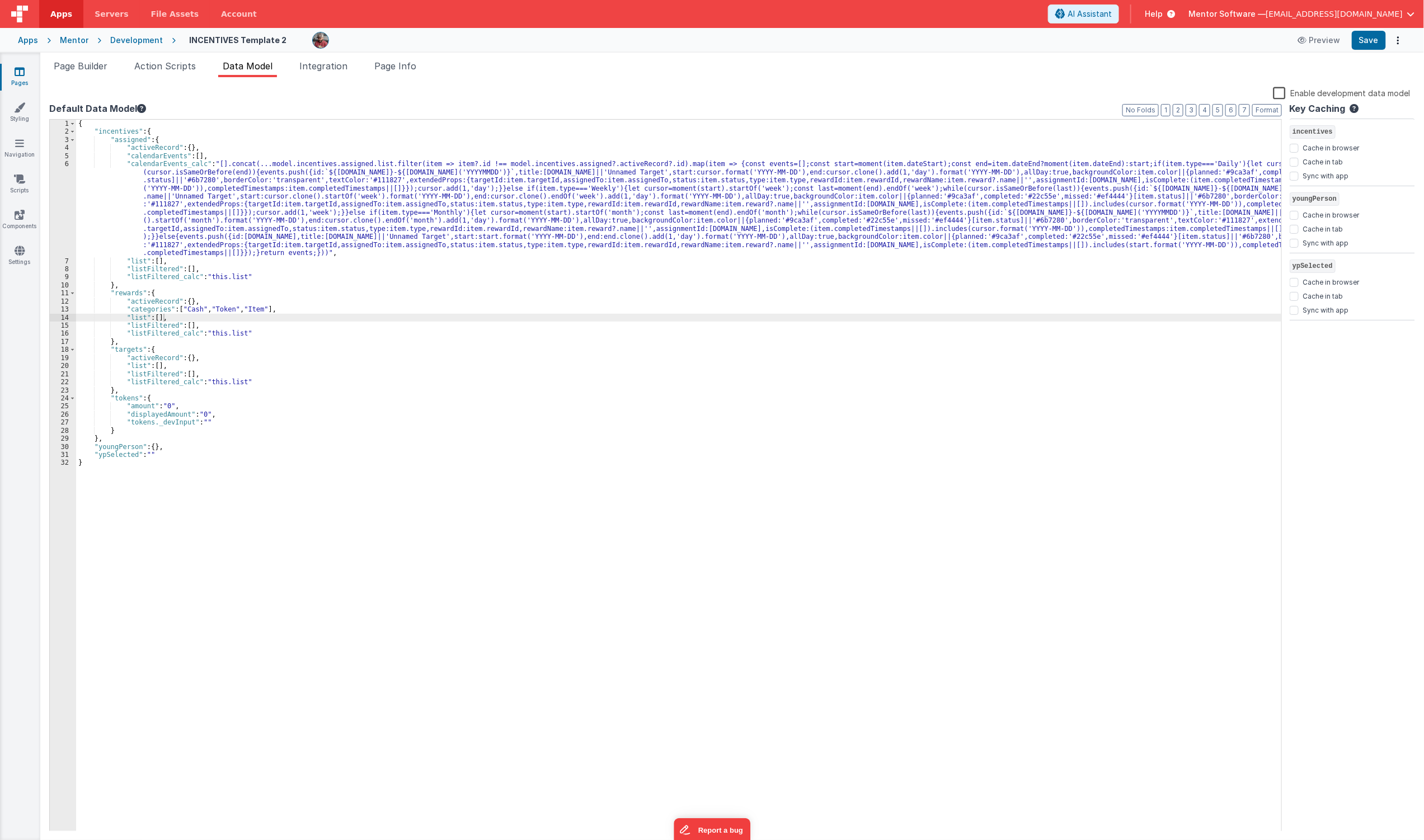
click at [258, 452] on div "{ "incentives" : { "assigned" : { "activeRecord" : { } , "calendarEvents" : [ ]…" at bounding box center [679, 484] width 1205 height 728
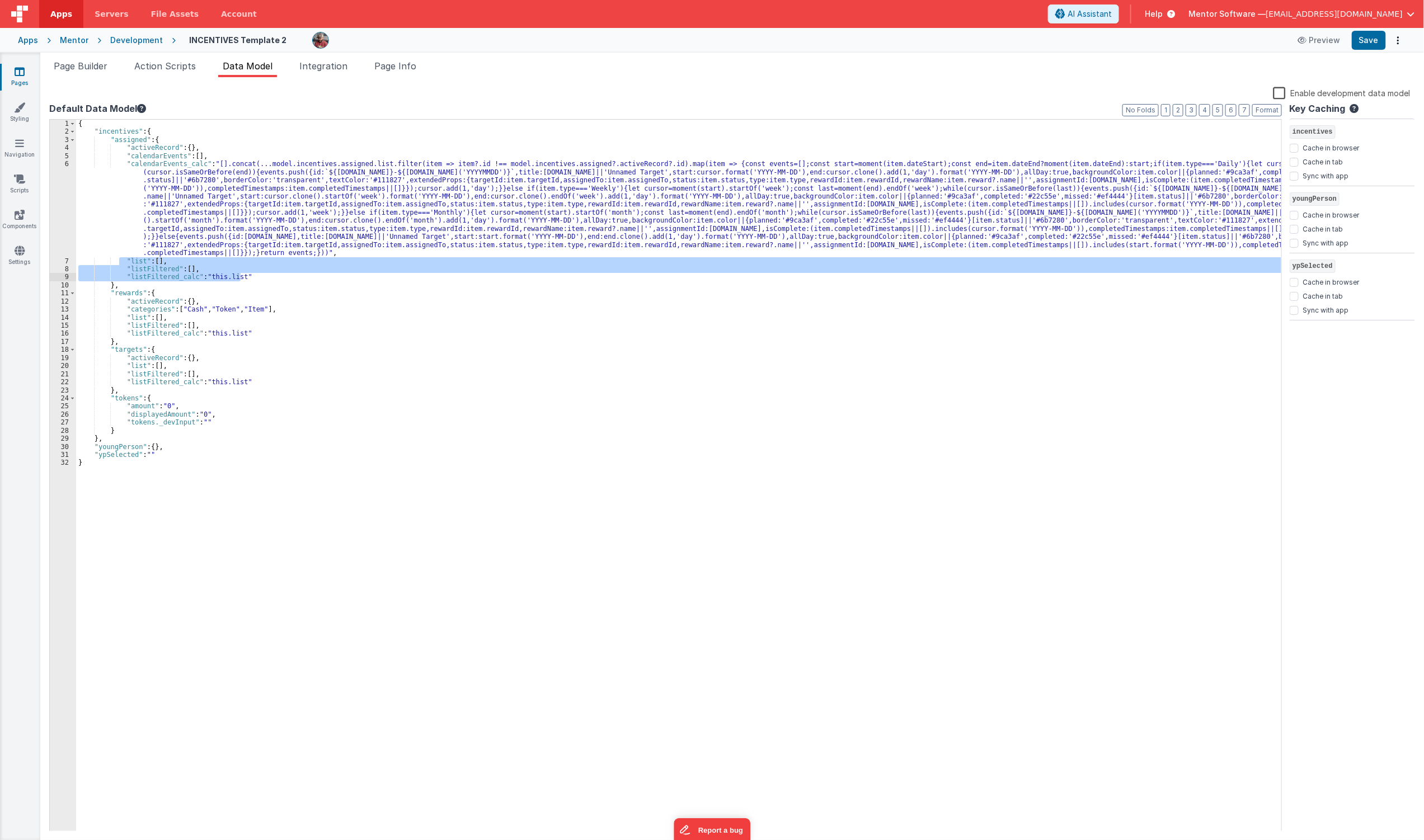
drag, startPoint x: 118, startPoint y: 258, endPoint x: 251, endPoint y: 276, distance: 134.2
click at [251, 276] on div "{ "incentives" : { "assigned" : { "activeRecord" : { } , "calendarEvents" : [ ]…" at bounding box center [679, 484] width 1205 height 728
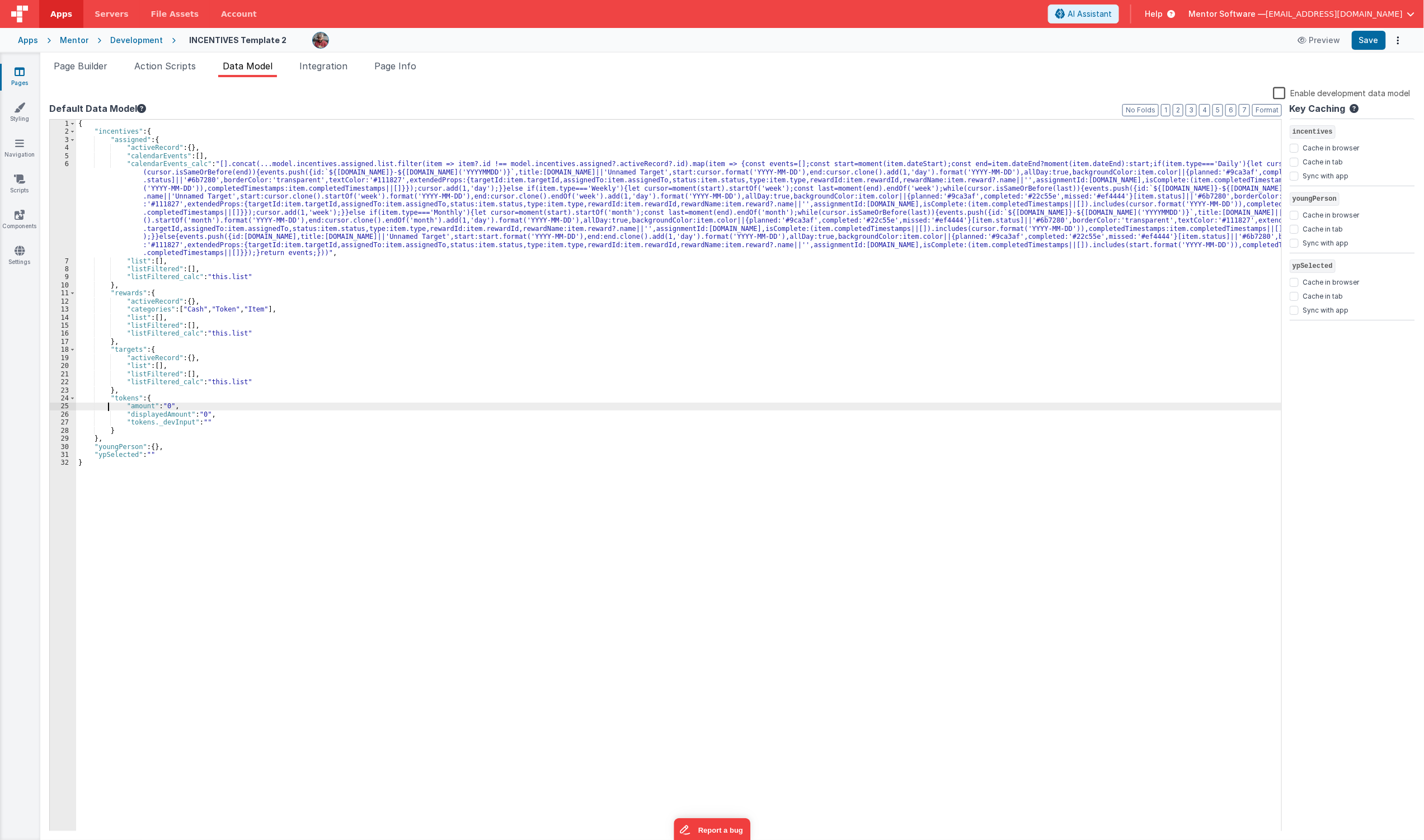
drag, startPoint x: 108, startPoint y: 408, endPoint x: 107, endPoint y: 399, distance: 9.1
click at [107, 399] on div "{ "incentives" : { "assigned" : { "activeRecord" : { } , "calendarEvents" : [ ]…" at bounding box center [679, 484] width 1205 height 728
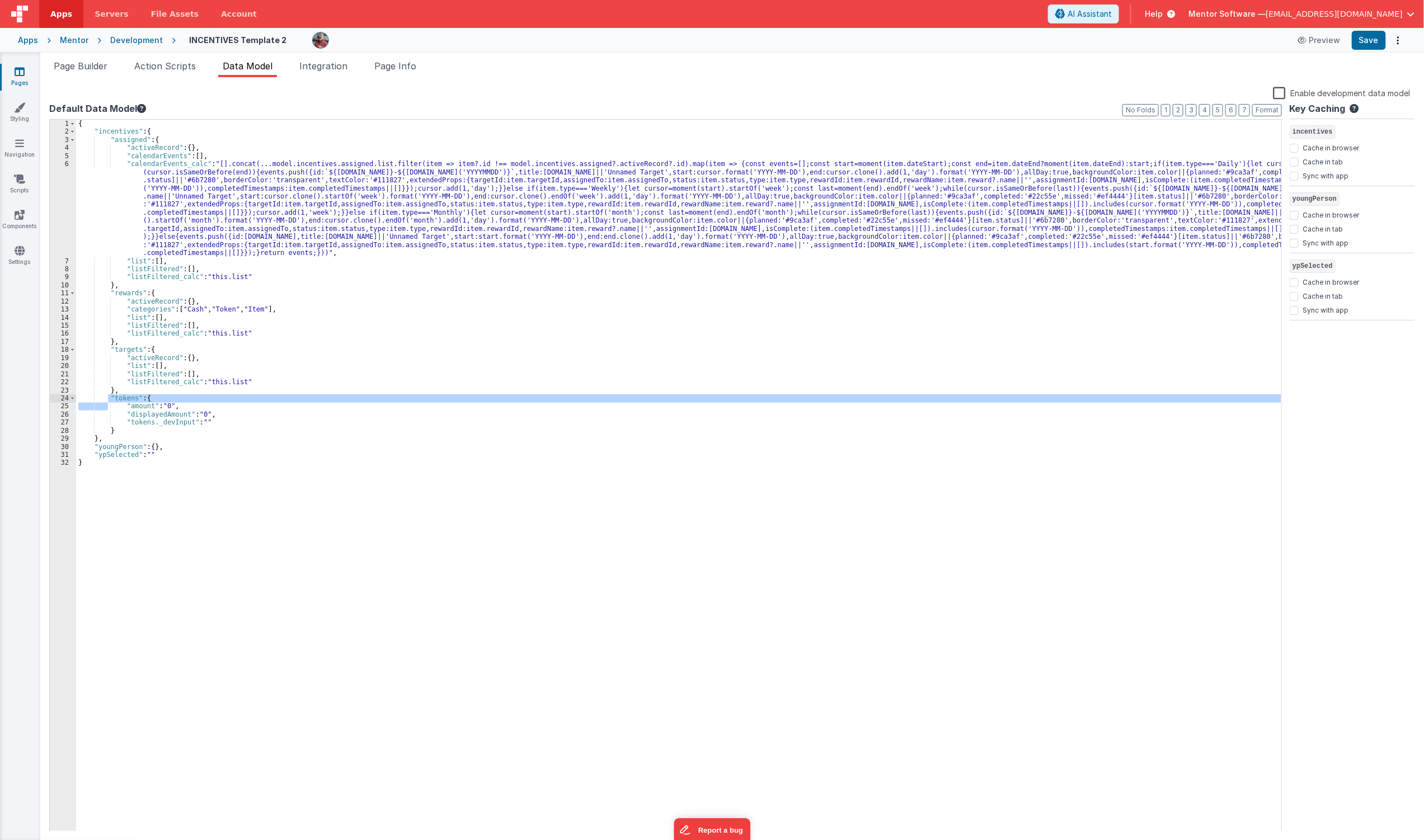
click at [99, 399] on div "{ "incentives" : { "assigned" : { "activeRecord" : { } , "calendarEvents" : [ ]…" at bounding box center [679, 484] width 1205 height 728
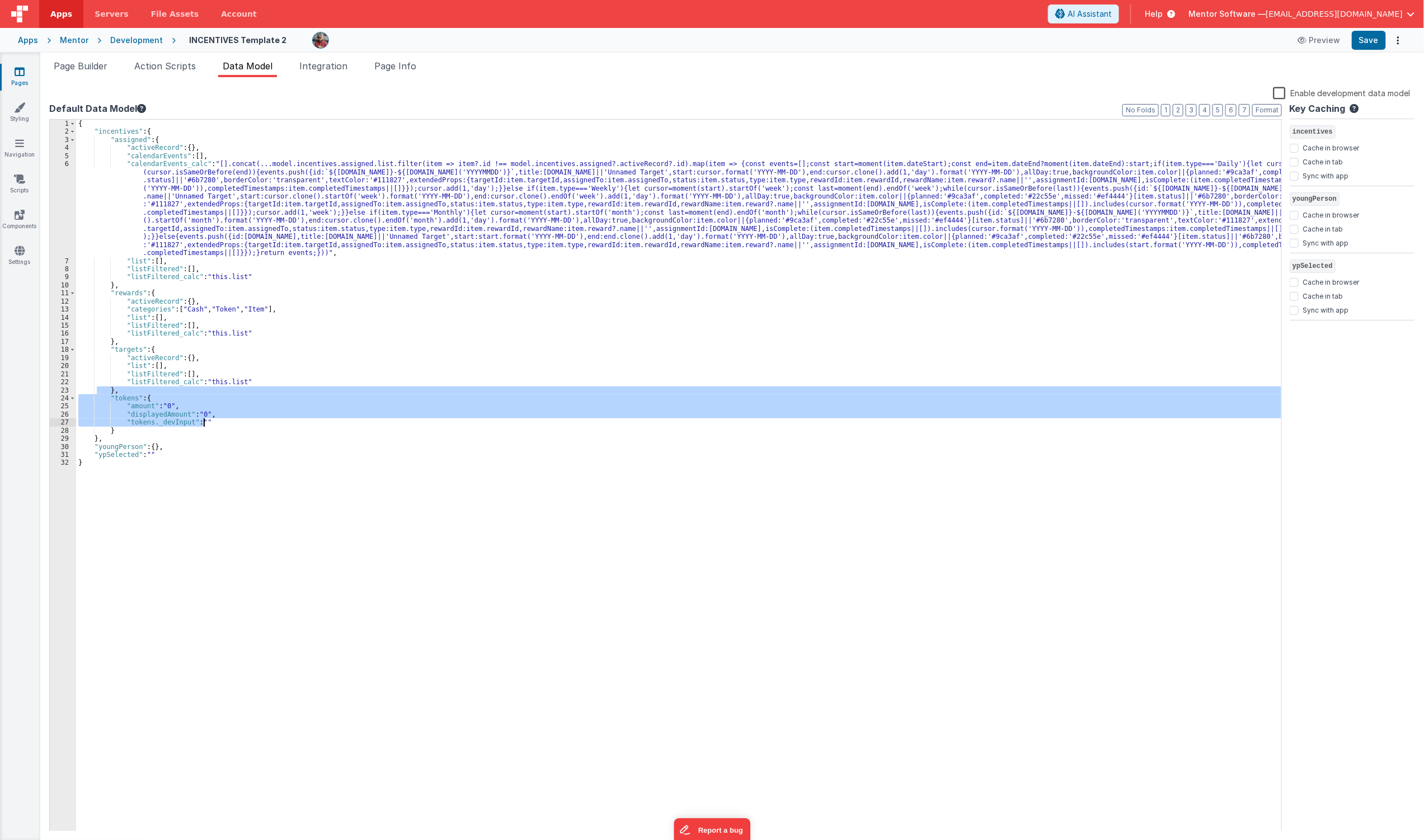
drag, startPoint x: 112, startPoint y: 398, endPoint x: 228, endPoint y: 430, distance: 120.3
click at [228, 430] on div "{ "incentives" : { "assigned" : { "activeRecord" : { } , "calendarEvents" : [ ]…" at bounding box center [679, 484] width 1205 height 728
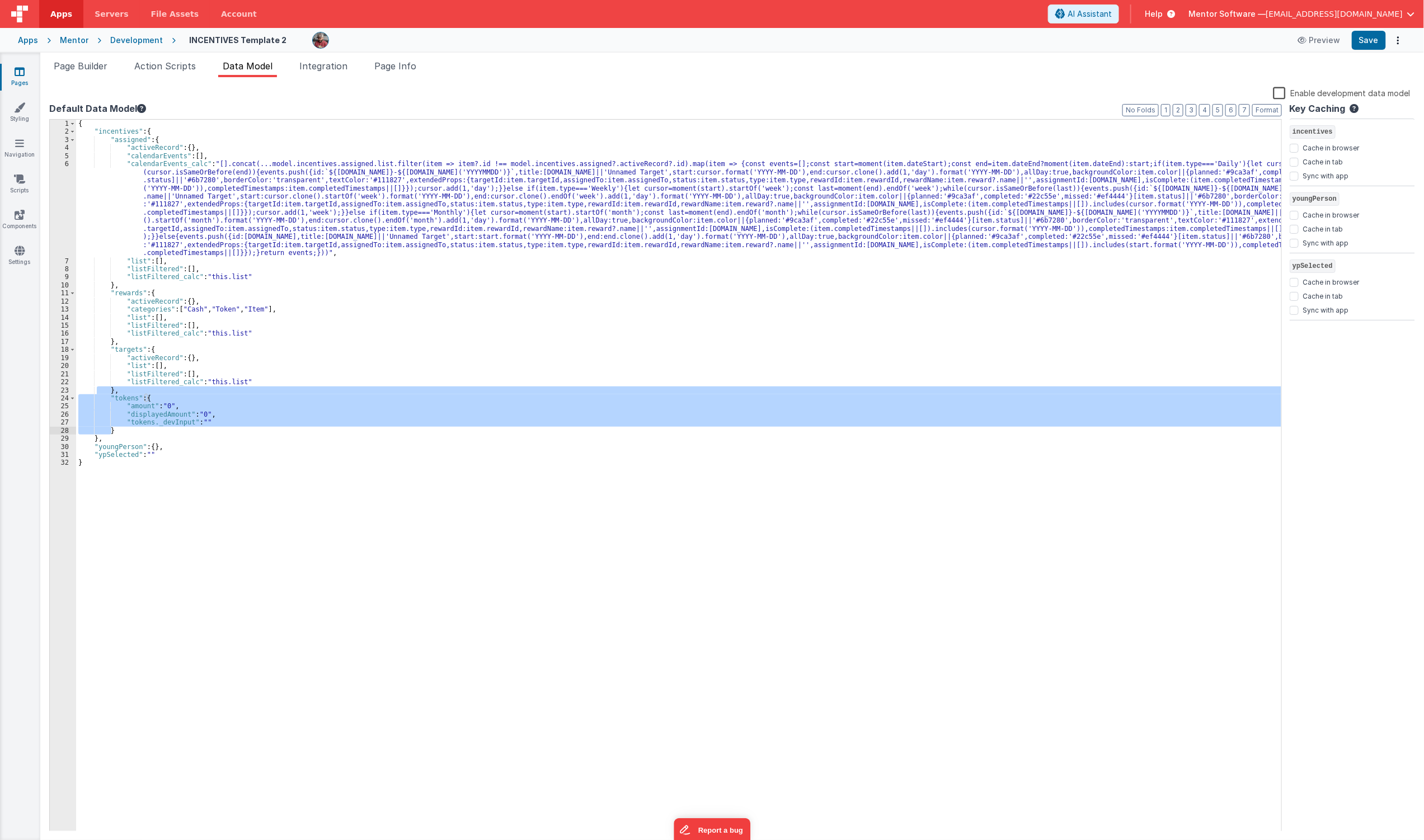
click at [228, 431] on div "{ "incentives" : { "assigned" : { "activeRecord" : { } , "calendarEvents" : [ ]…" at bounding box center [679, 475] width 1205 height 712
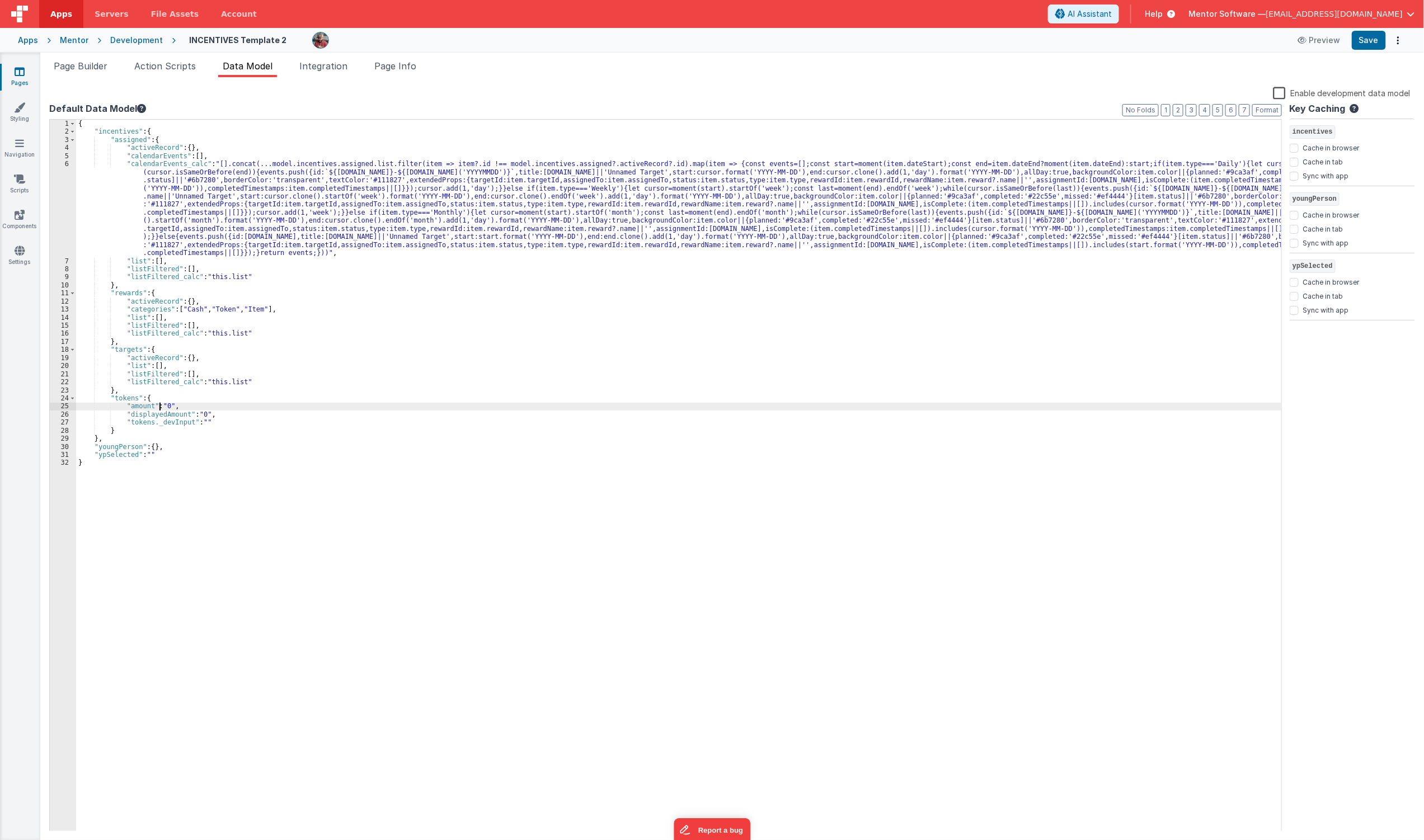
click at [161, 407] on div "{ "incentives" : { "assigned" : { "activeRecord" : { } , "calendarEvents" : [ ]…" at bounding box center [679, 484] width 1205 height 728
click at [1371, 47] on button "Save" at bounding box center [1369, 40] width 34 height 19
click at [431, 511] on div "{ "incentives" : { "assigned" : { "activeRecord" : { } , "calendarEvents" : [ ]…" at bounding box center [679, 484] width 1205 height 728
click at [414, 71] on li "Page Info" at bounding box center [396, 68] width 51 height 18
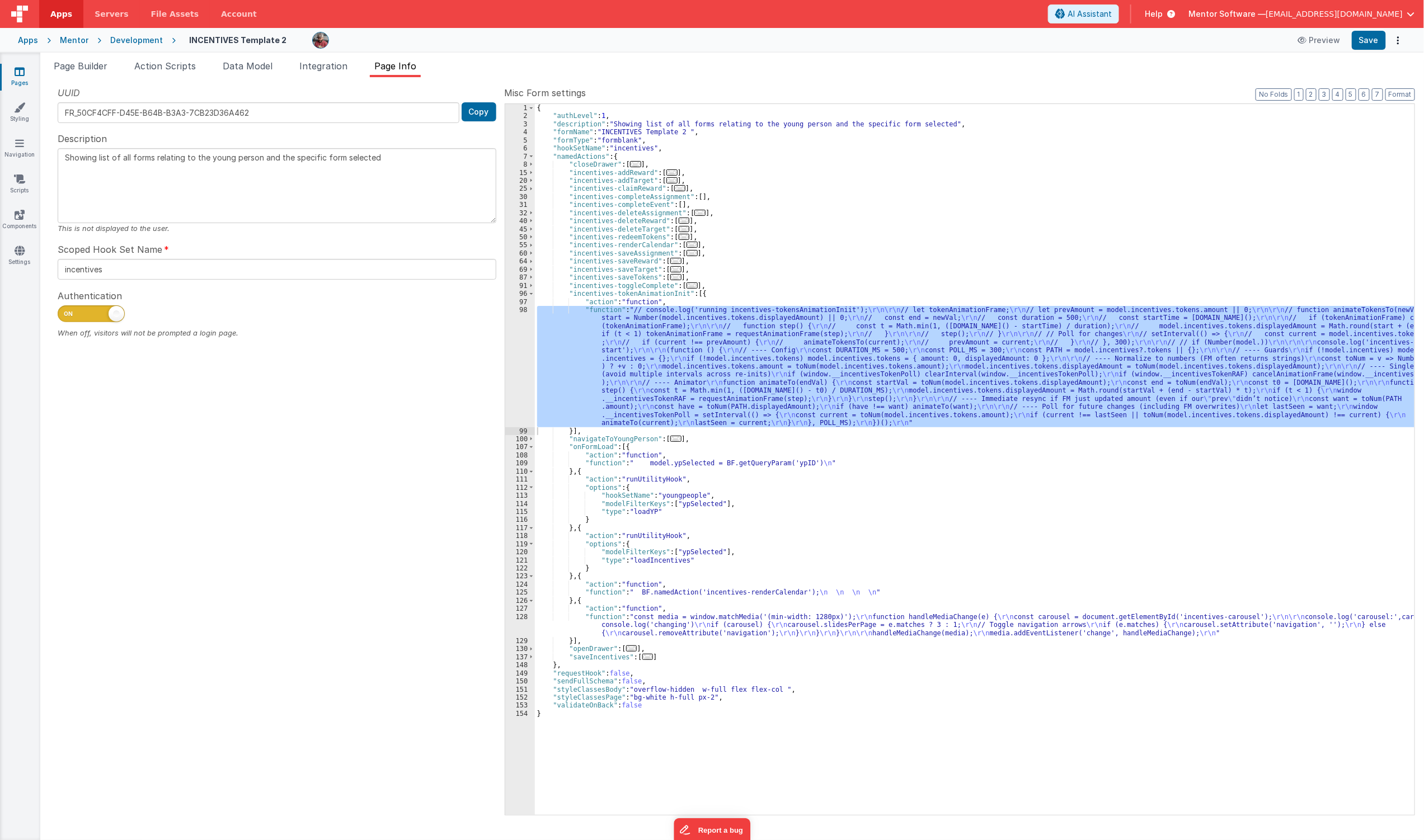
click at [829, 367] on div "{ "authLevel" : 1 , "description" : "Showing list of all forms relating to the …" at bounding box center [975, 459] width 880 height 711
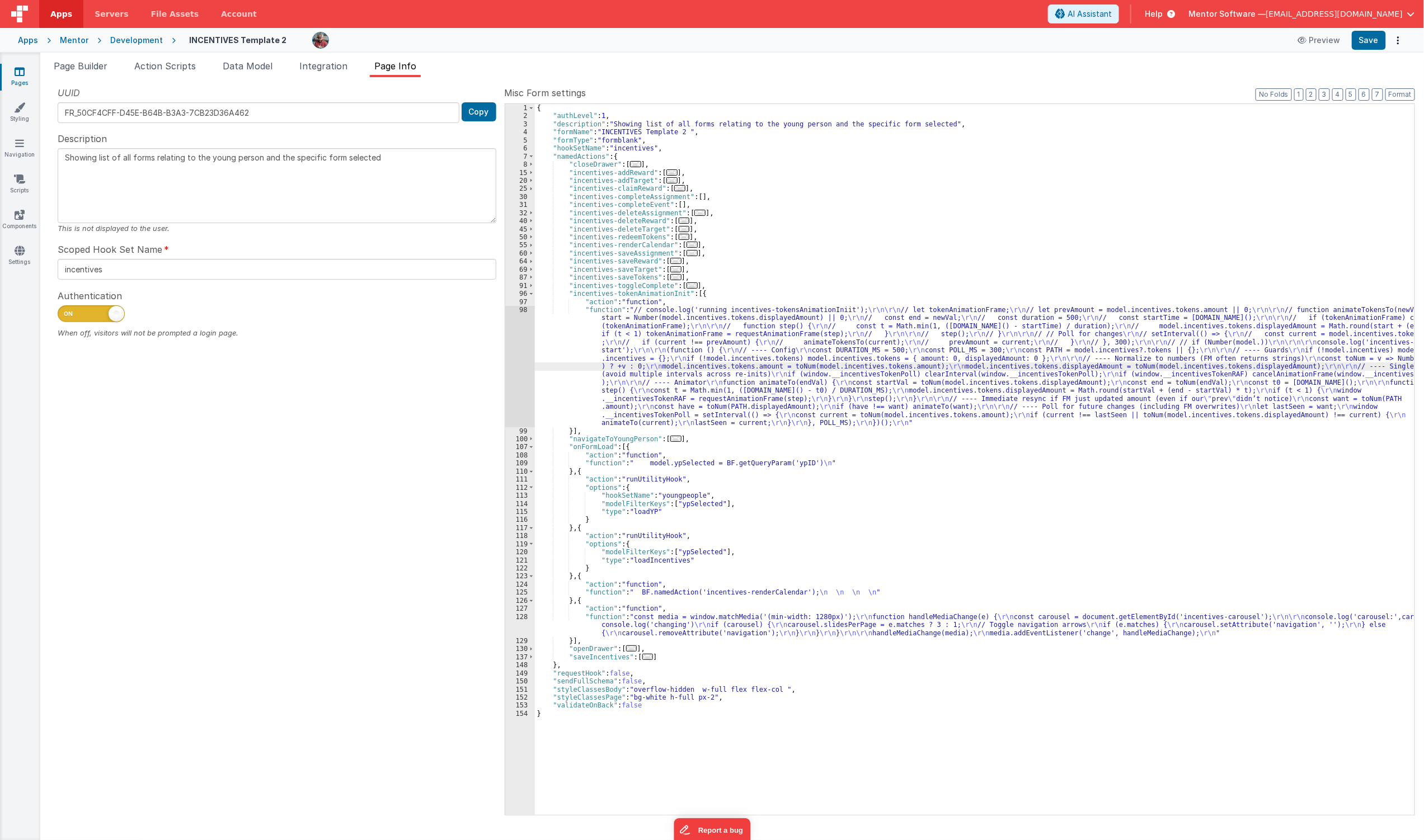
click at [837, 276] on div "{ "authLevel" : 1 , "description" : "Showing list of all forms relating to the …" at bounding box center [975, 467] width 880 height 727
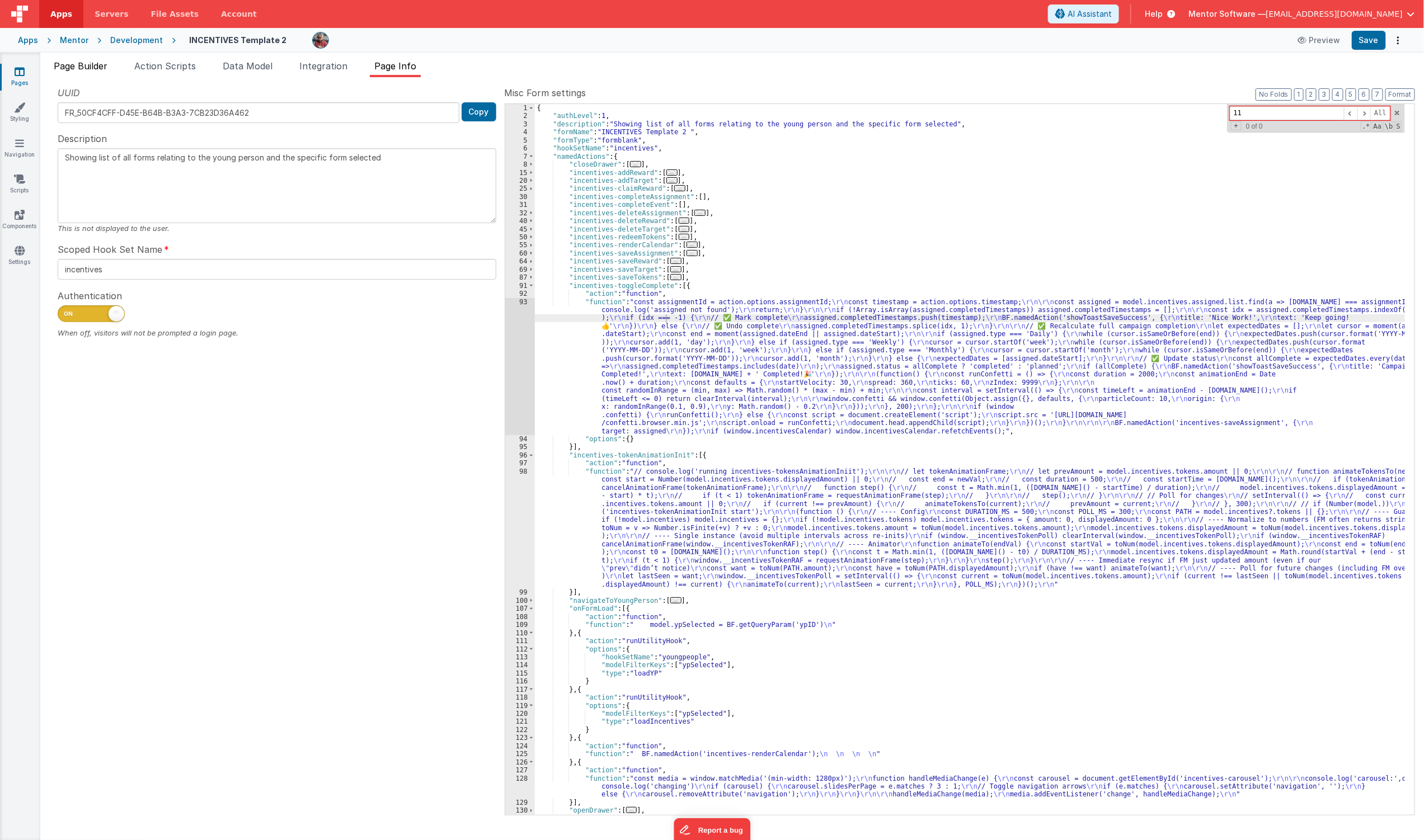
type input "11"
click at [93, 65] on span "Page Builder" at bounding box center [81, 66] width 54 height 11
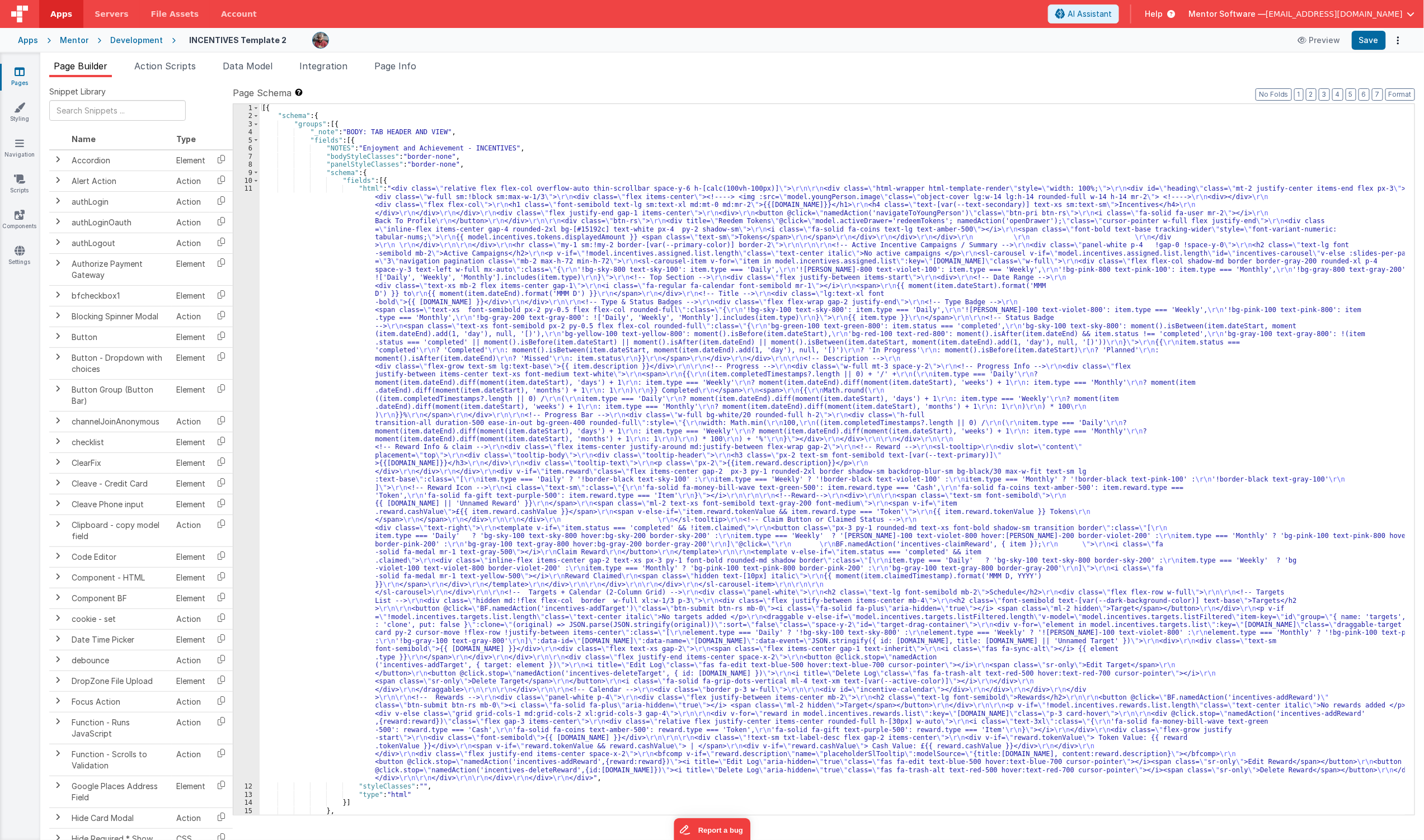
drag, startPoint x: 260, startPoint y: 59, endPoint x: 268, endPoint y: 77, distance: 19.7
click at [260, 59] on li "Data Model" at bounding box center [247, 68] width 59 height 18
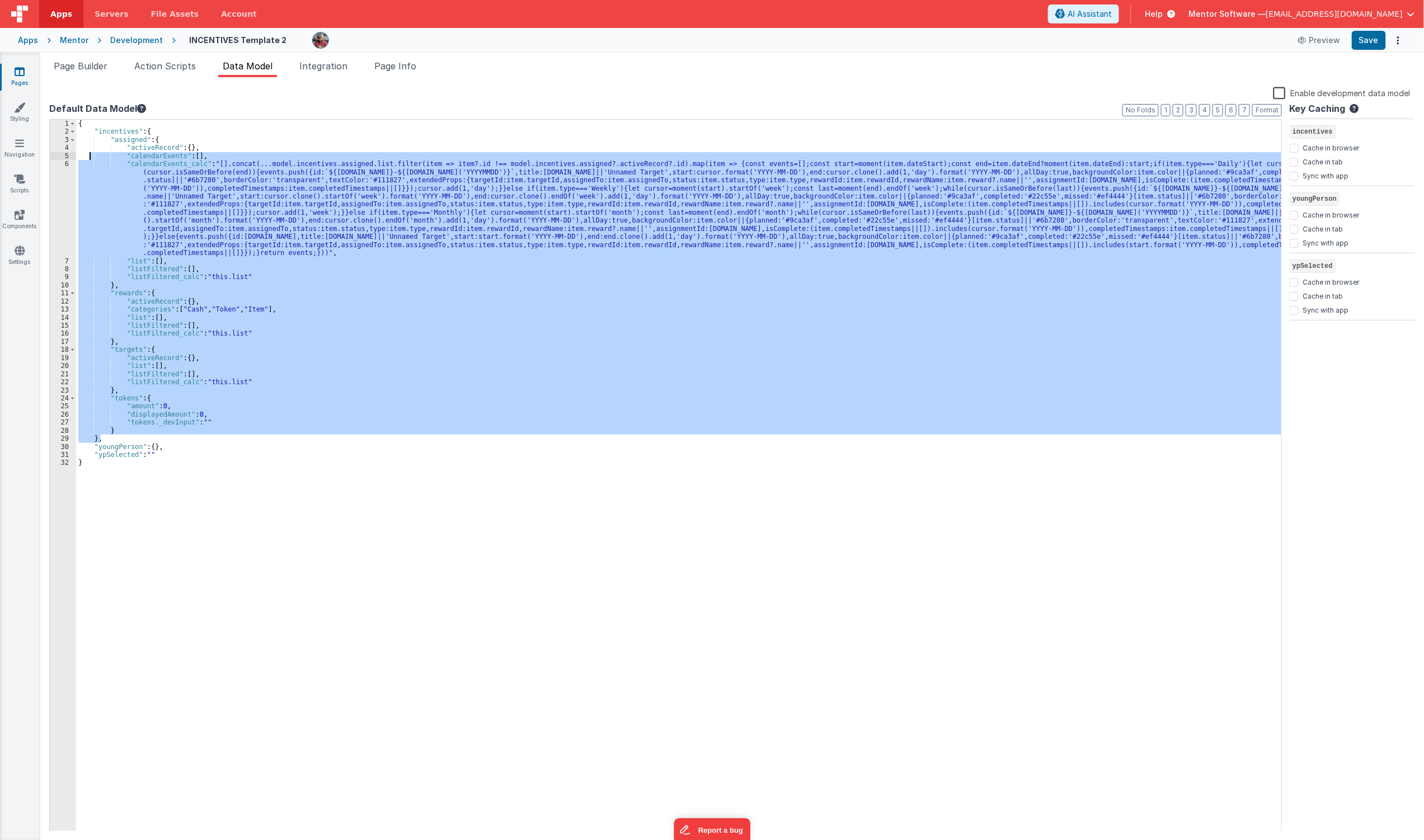
drag, startPoint x: 264, startPoint y: 437, endPoint x: 91, endPoint y: 155, distance: 330.8
click at [91, 155] on div "{ "incentives" : { "assigned" : { "activeRecord" : { } , "calendarEvents" : [ ]…" at bounding box center [679, 484] width 1205 height 728
click at [295, 267] on div "{ "incentives" : { "assigned" : { "activeRecord" : { } , "calendarEvents" : [ ]…" at bounding box center [679, 475] width 1205 height 712
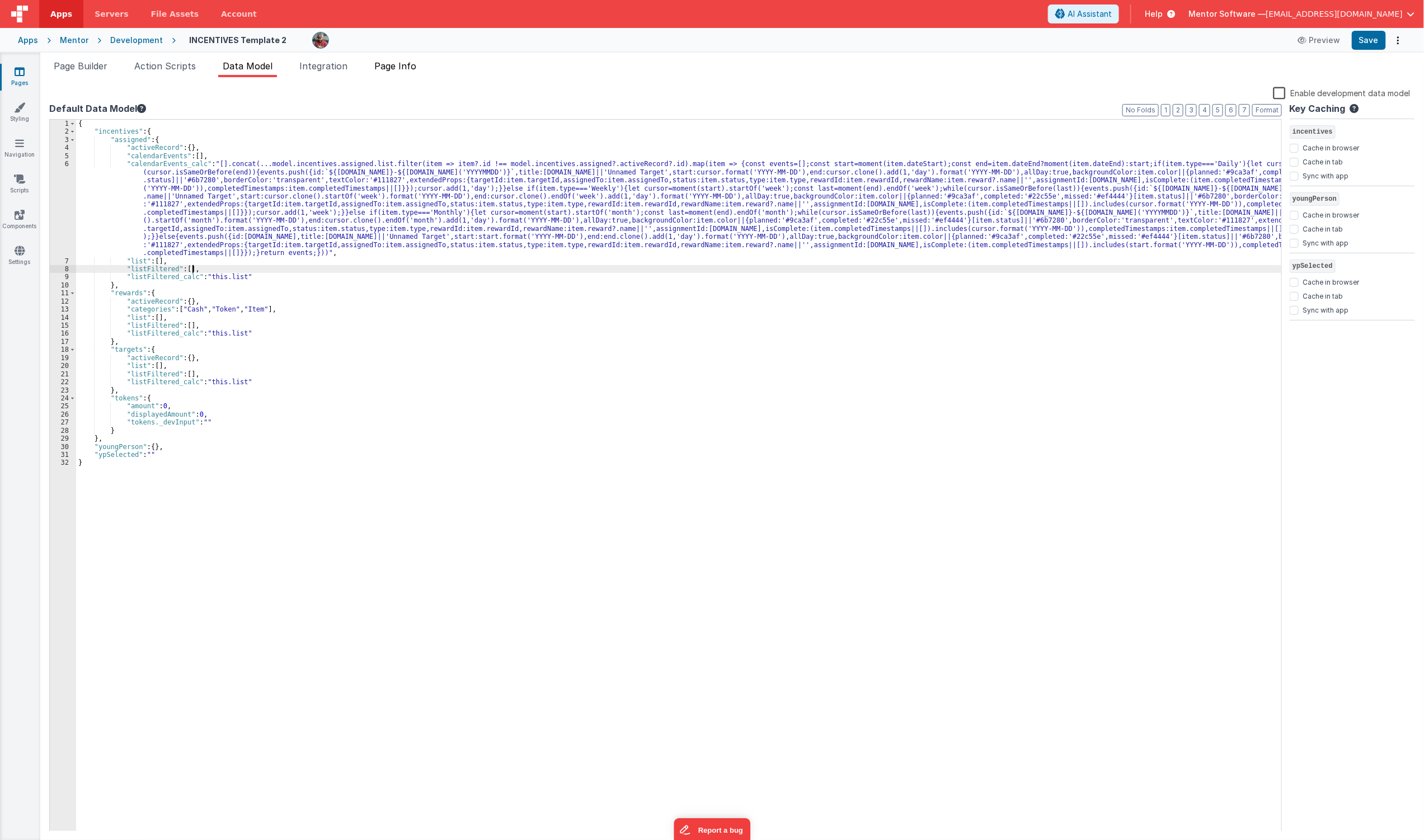
click at [398, 71] on span "Page Info" at bounding box center [396, 66] width 42 height 11
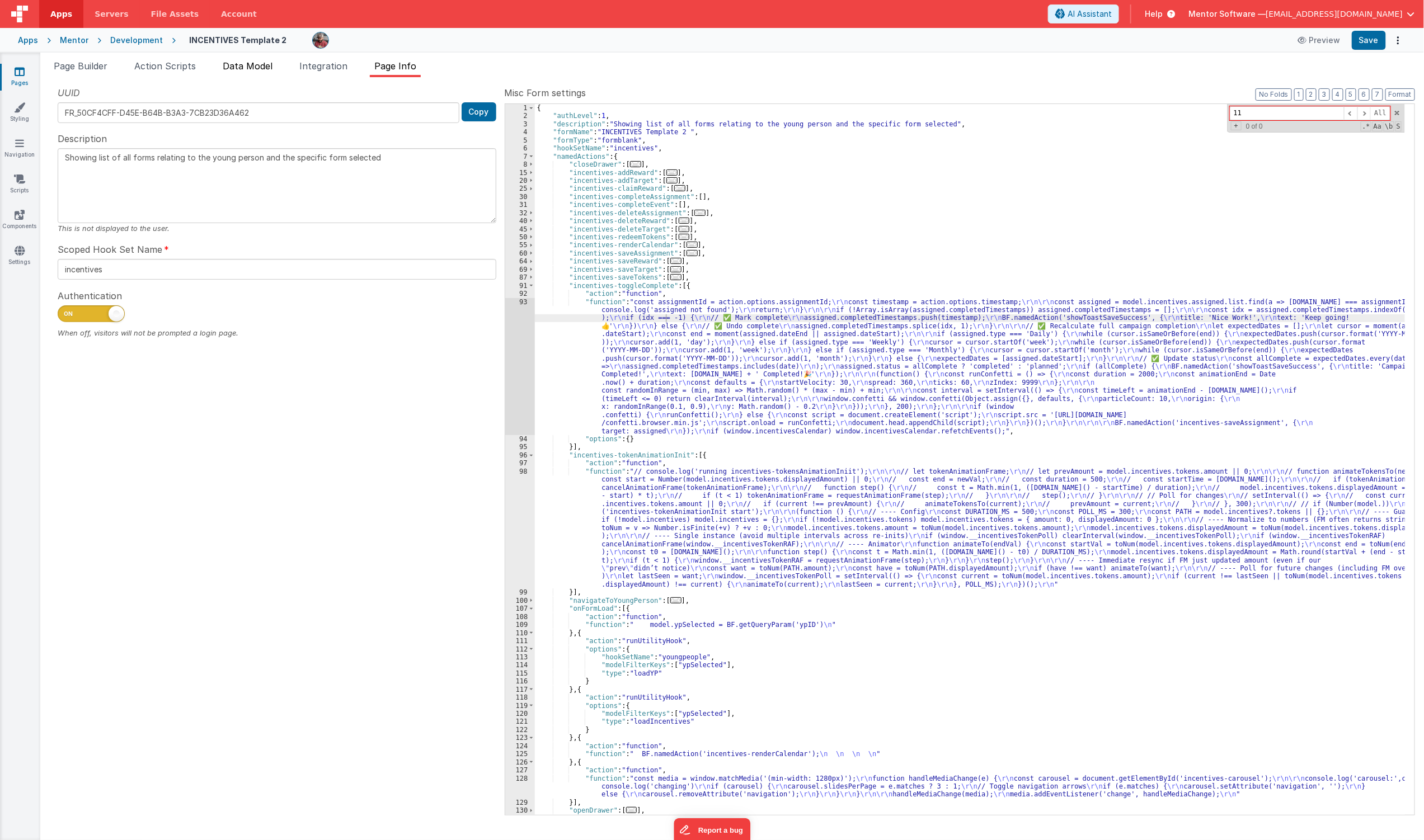
click at [227, 71] on span "Data Model" at bounding box center [248, 66] width 50 height 11
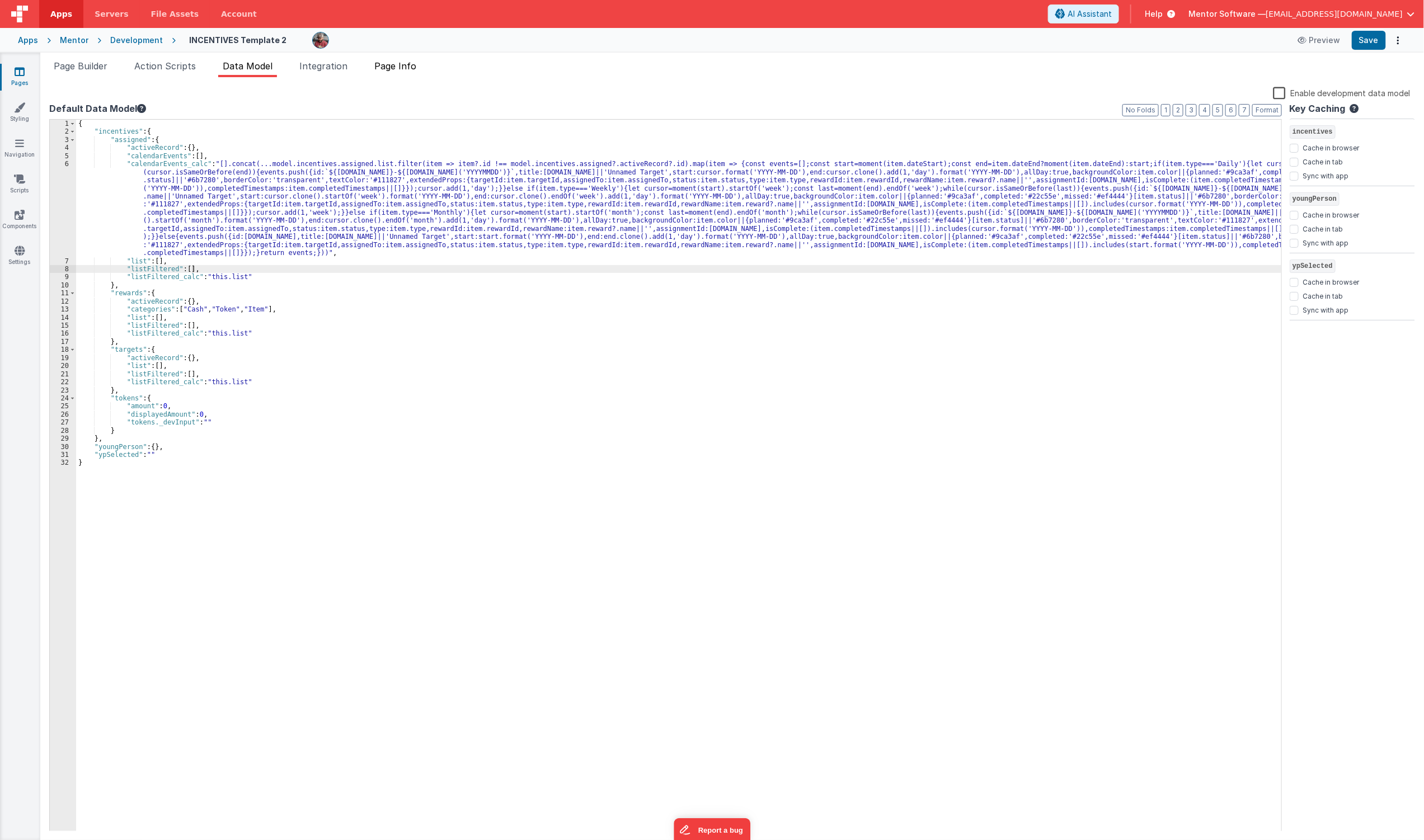
click at [382, 66] on span "Page Info" at bounding box center [396, 66] width 42 height 11
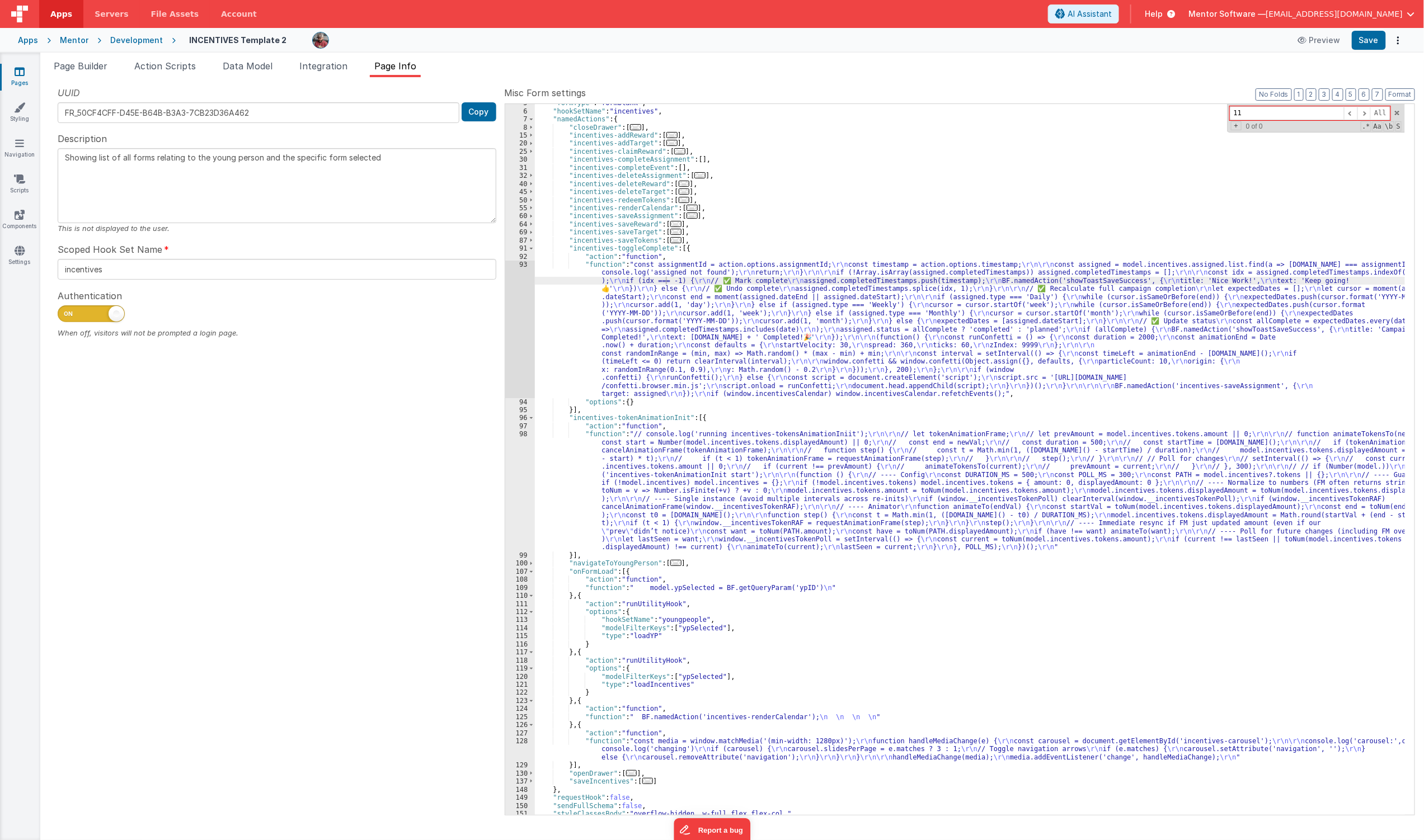
scroll to position [65, 0]
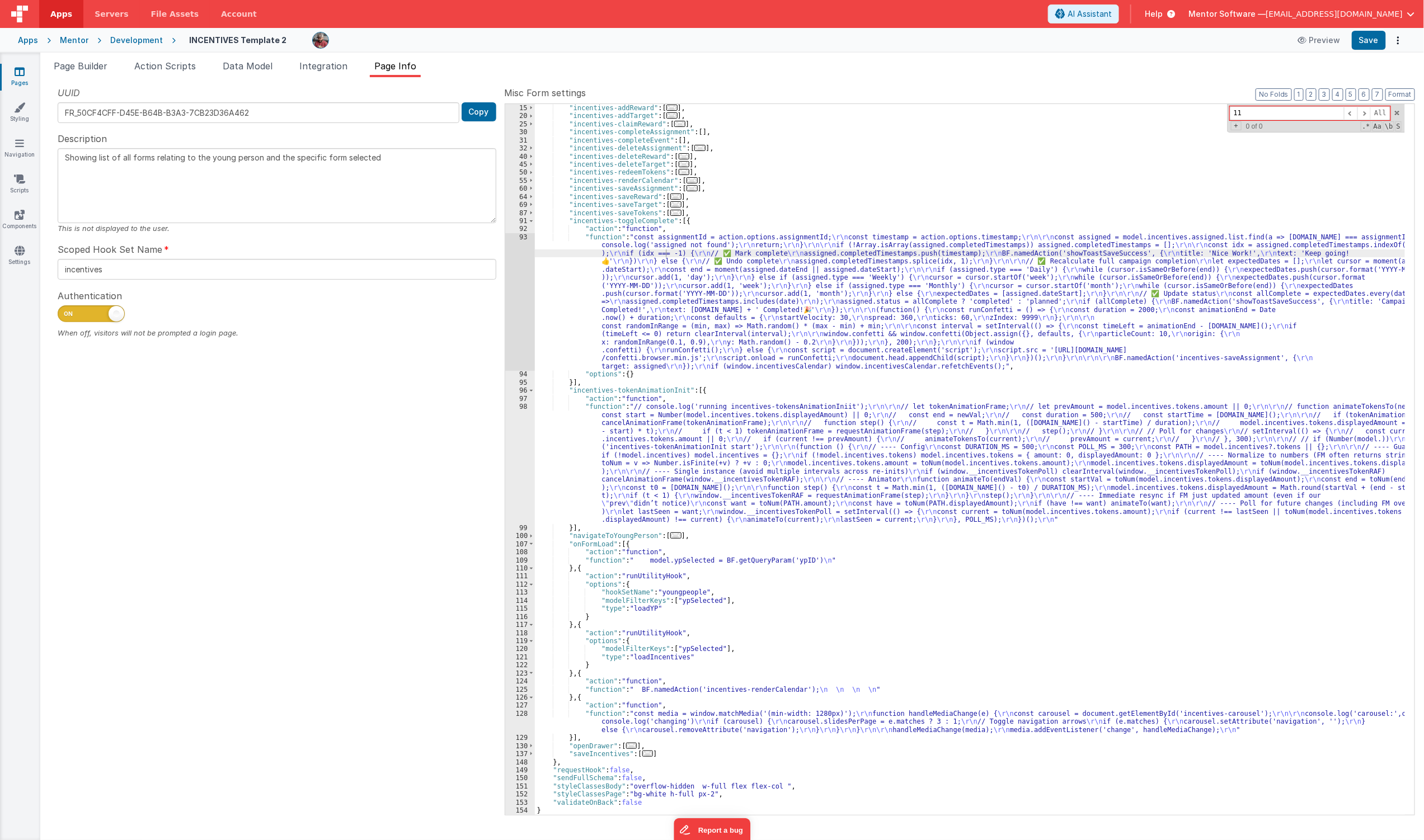
click at [680, 715] on div ""incentives-addReward" : [ ... ] , "incentives-addTarget" : [ ... ] , "incentiv…" at bounding box center [970, 467] width 870 height 727
click at [513, 720] on div "128" at bounding box center [520, 722] width 30 height 24
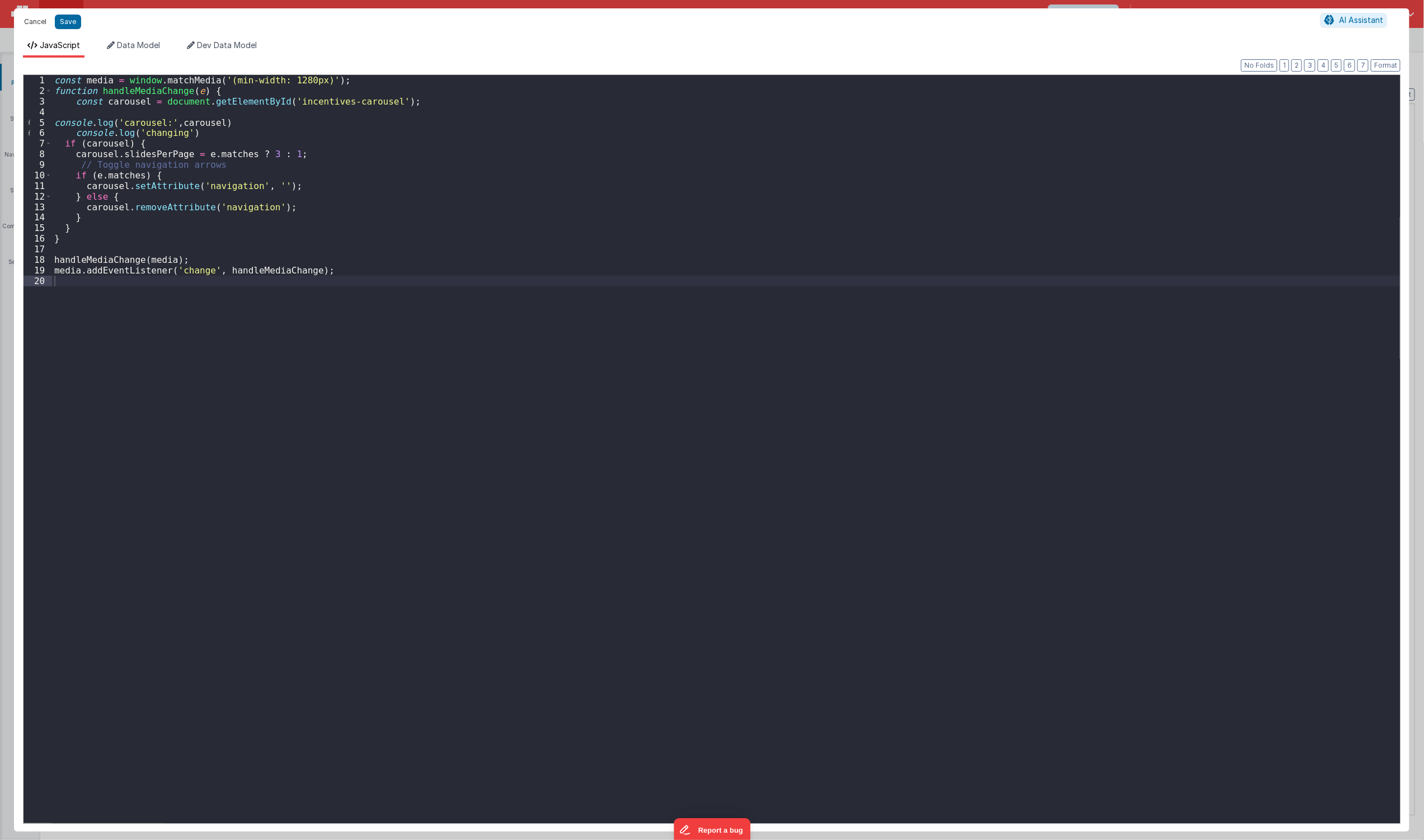
click at [28, 24] on button "Cancel" at bounding box center [35, 22] width 34 height 15
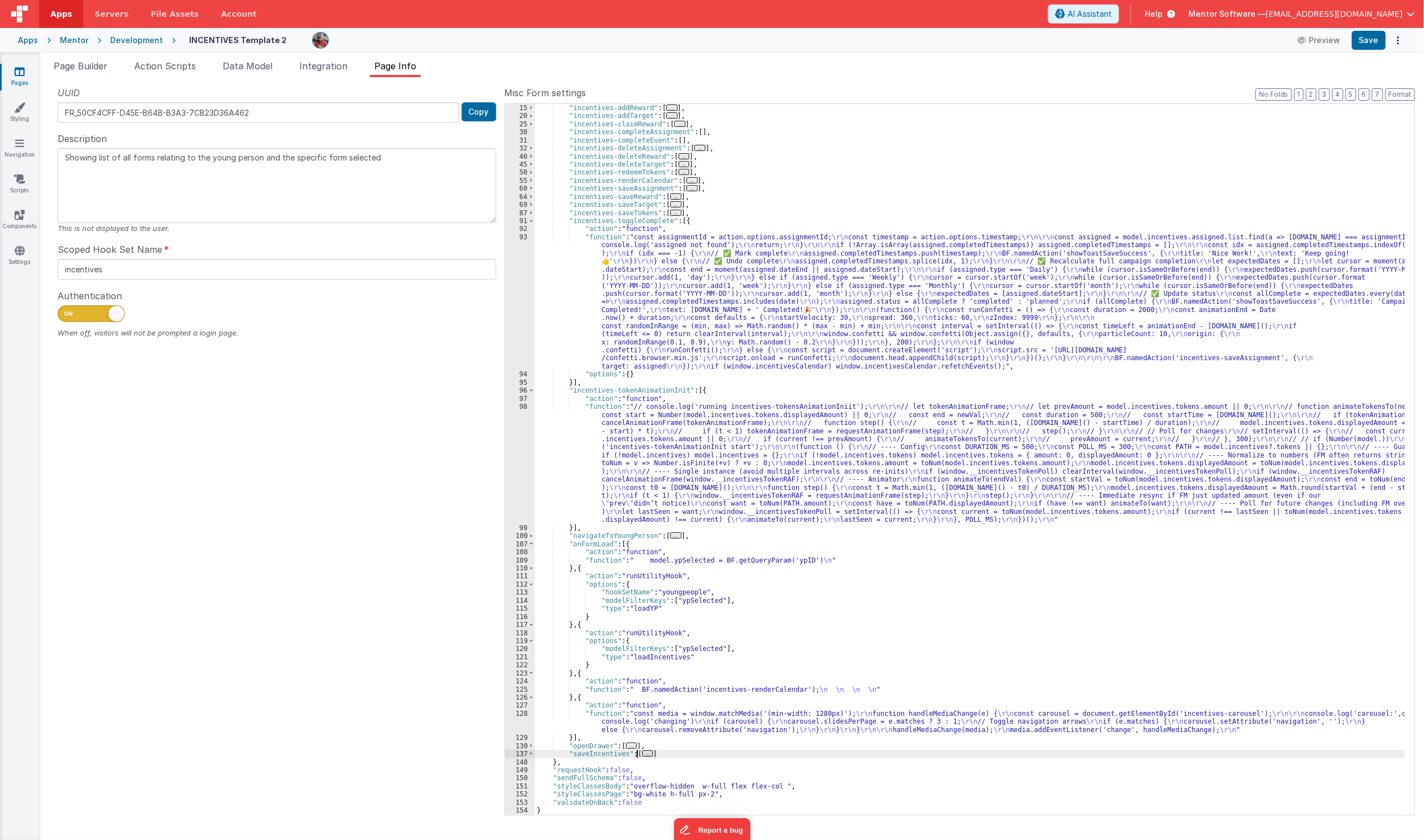
click at [642, 754] on span "..." at bounding box center [648, 753] width 11 height 6
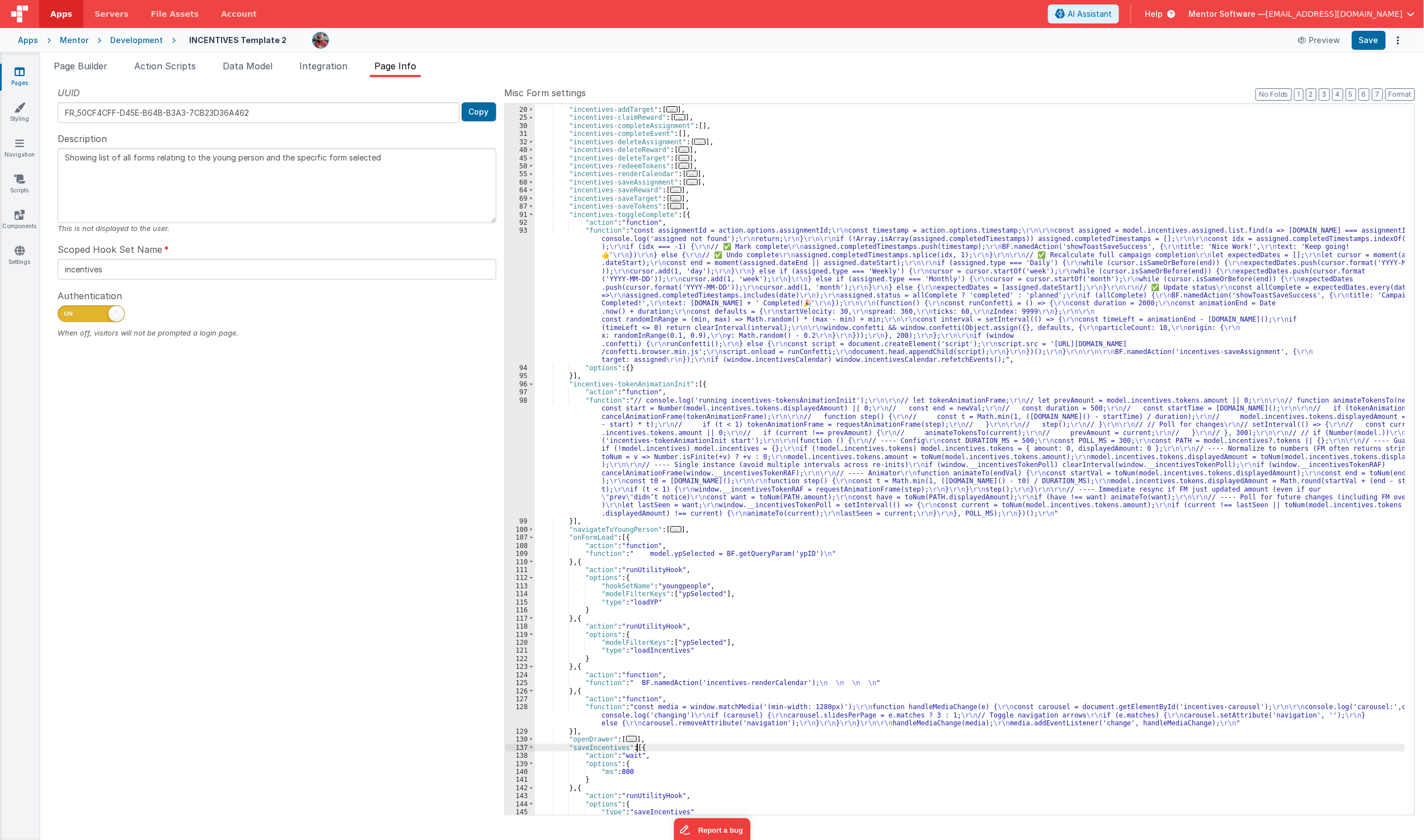
scroll to position [0, 0]
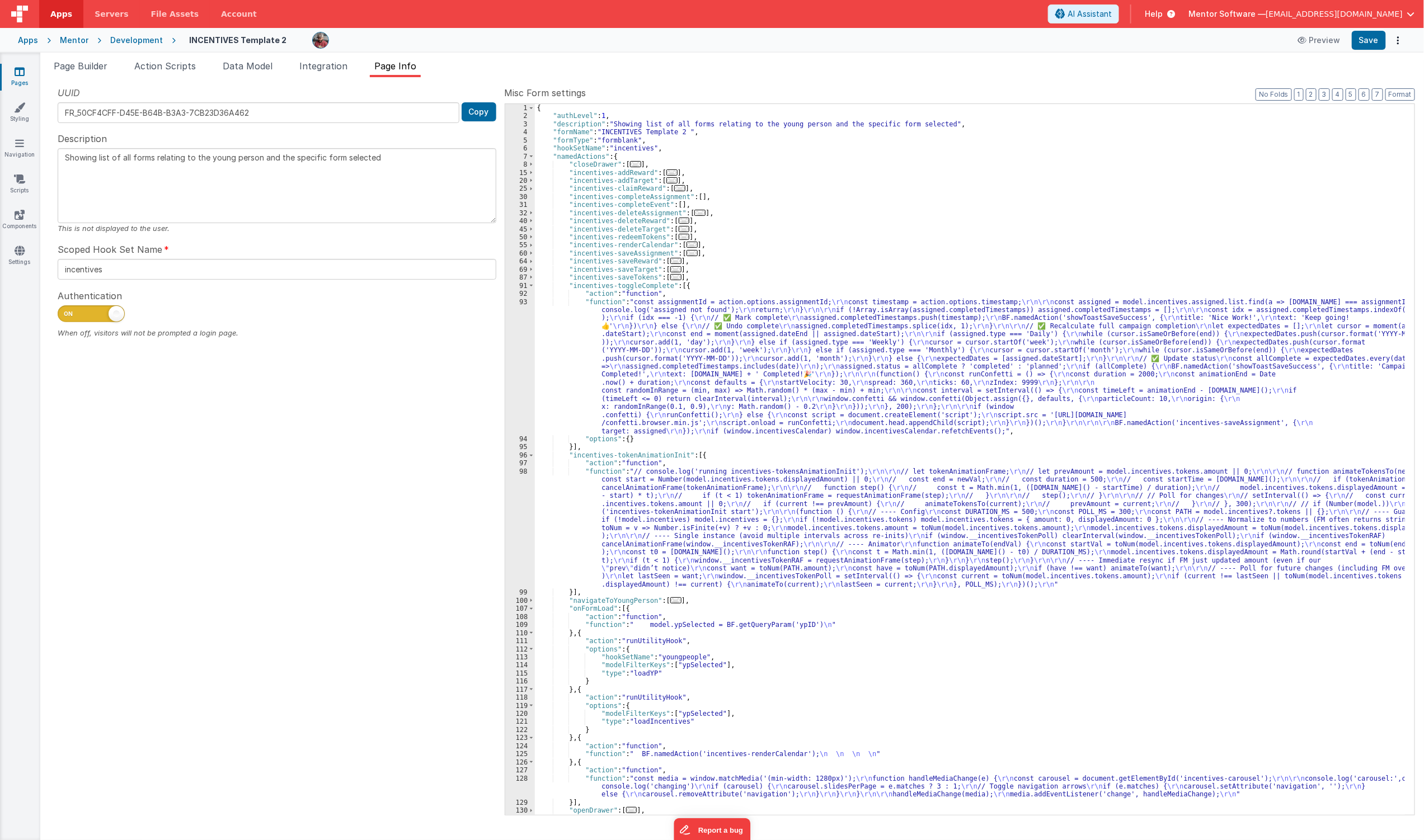
click at [591, 344] on div "{ "authLevel" : 1 , "description" : "Showing list of all forms relating to the …" at bounding box center [970, 467] width 870 height 727
click at [529, 288] on span at bounding box center [531, 286] width 6 height 8
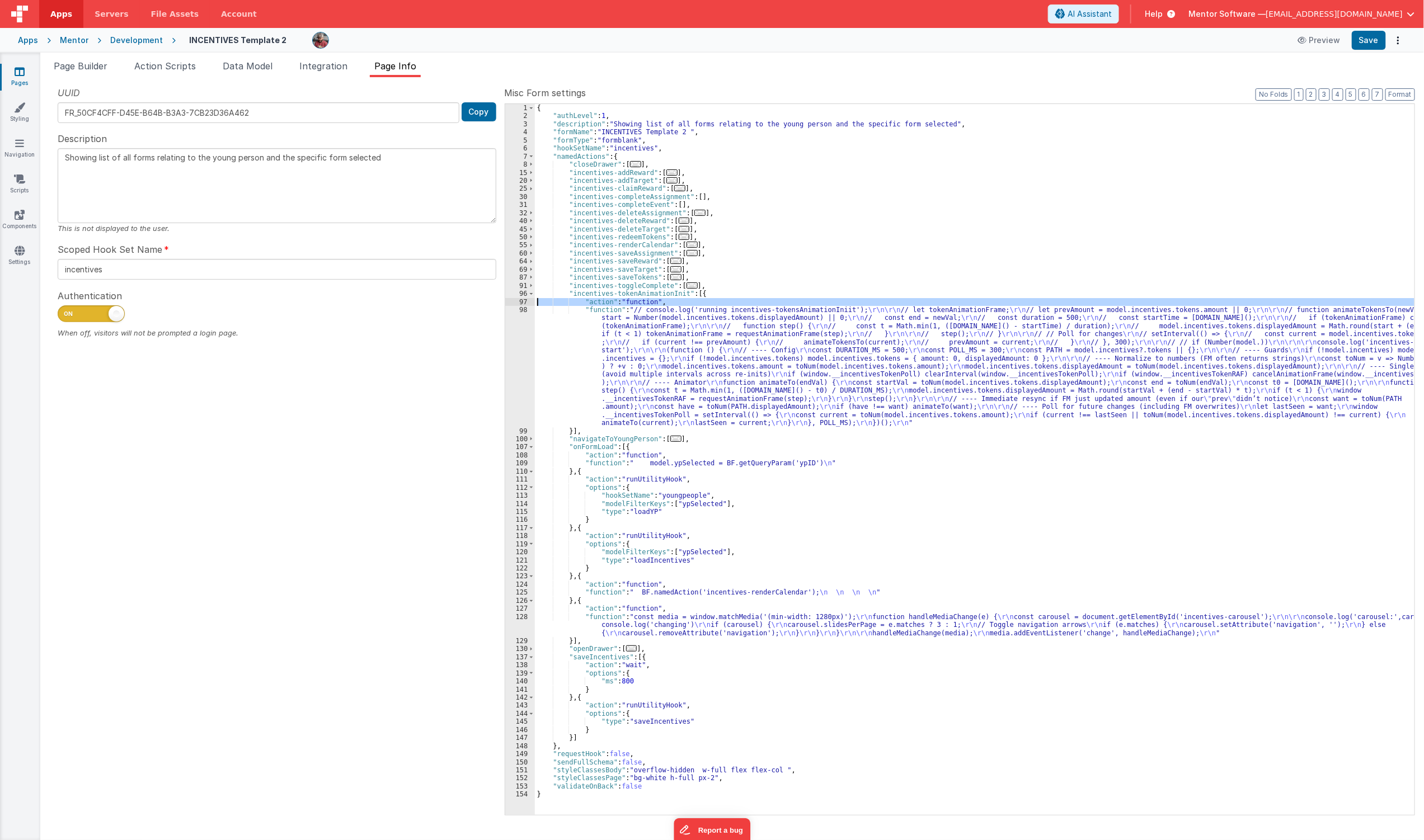
click at [527, 299] on div "97" at bounding box center [520, 302] width 30 height 8
click at [531, 295] on span at bounding box center [531, 294] width 6 height 8
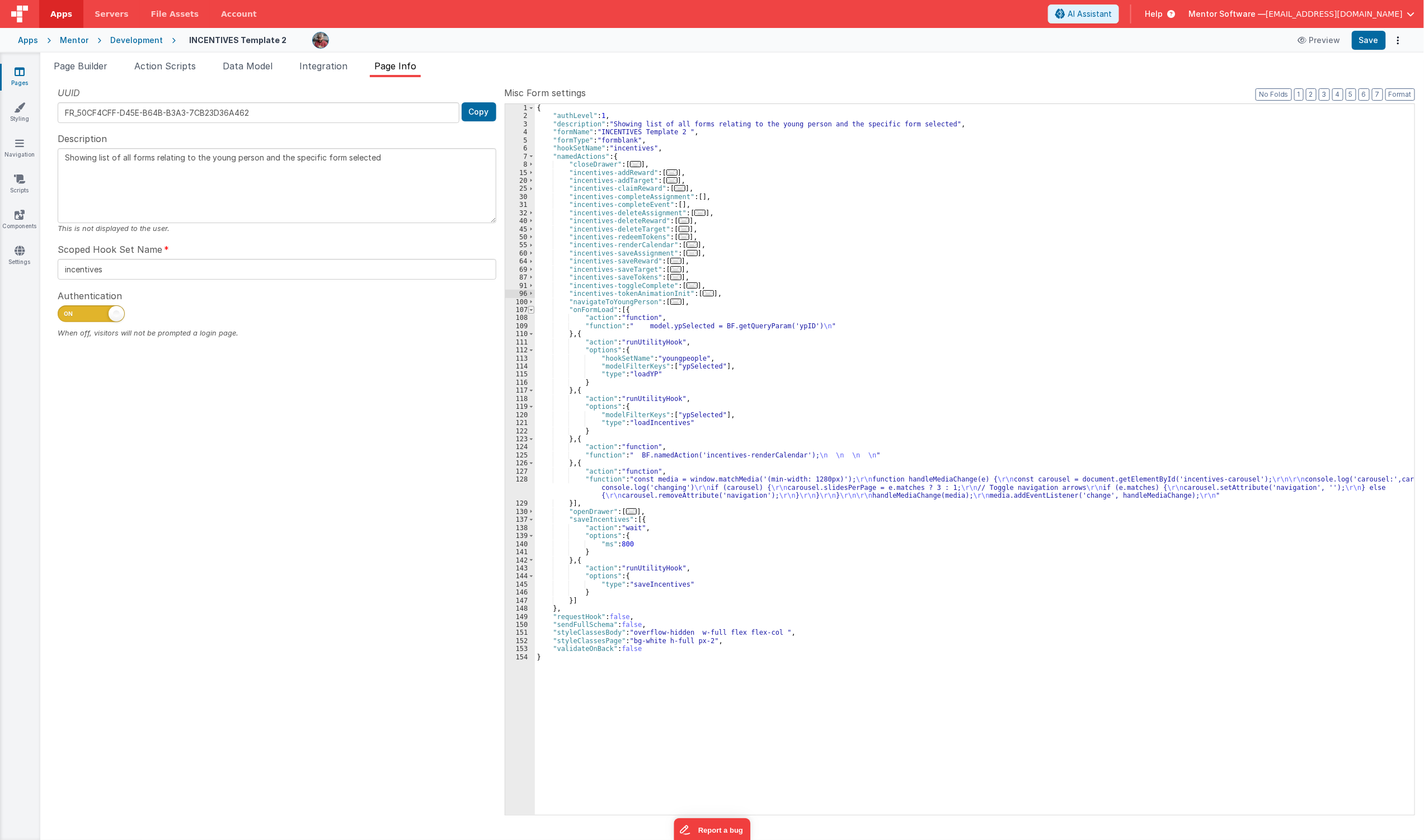
click at [529, 308] on span at bounding box center [531, 310] width 6 height 8
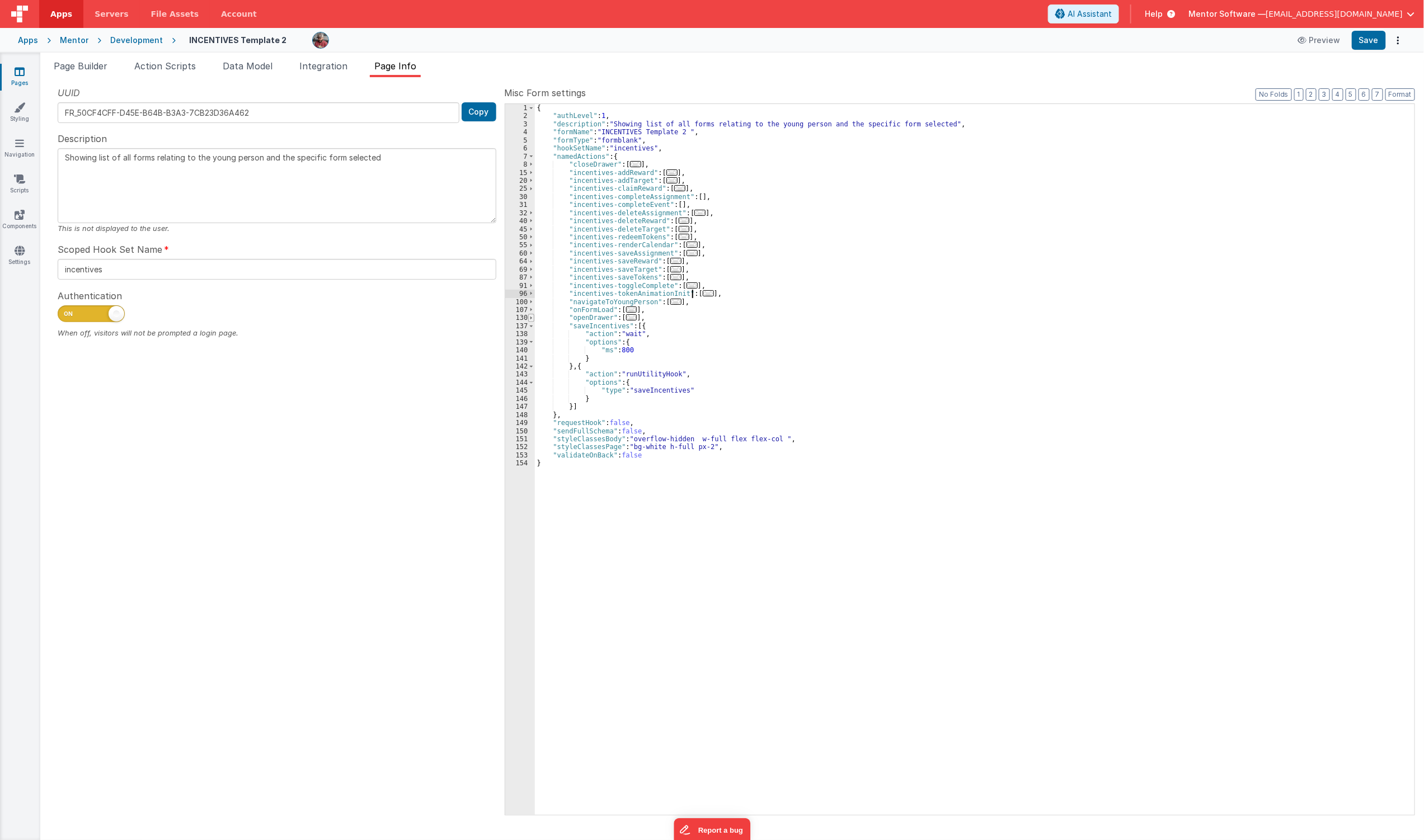
click at [529, 317] on span at bounding box center [531, 318] width 6 height 8
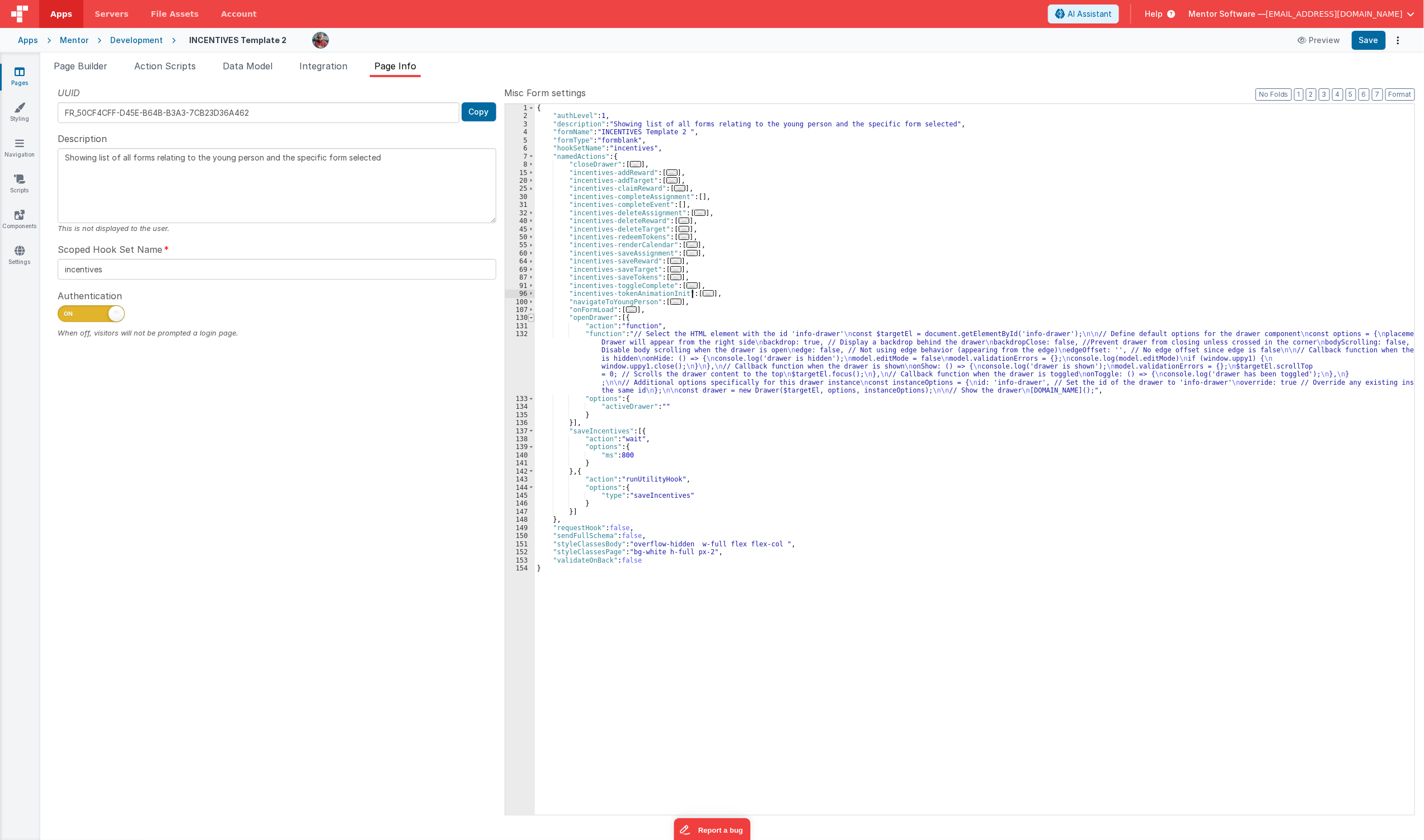
click at [531, 320] on span at bounding box center [531, 318] width 6 height 8
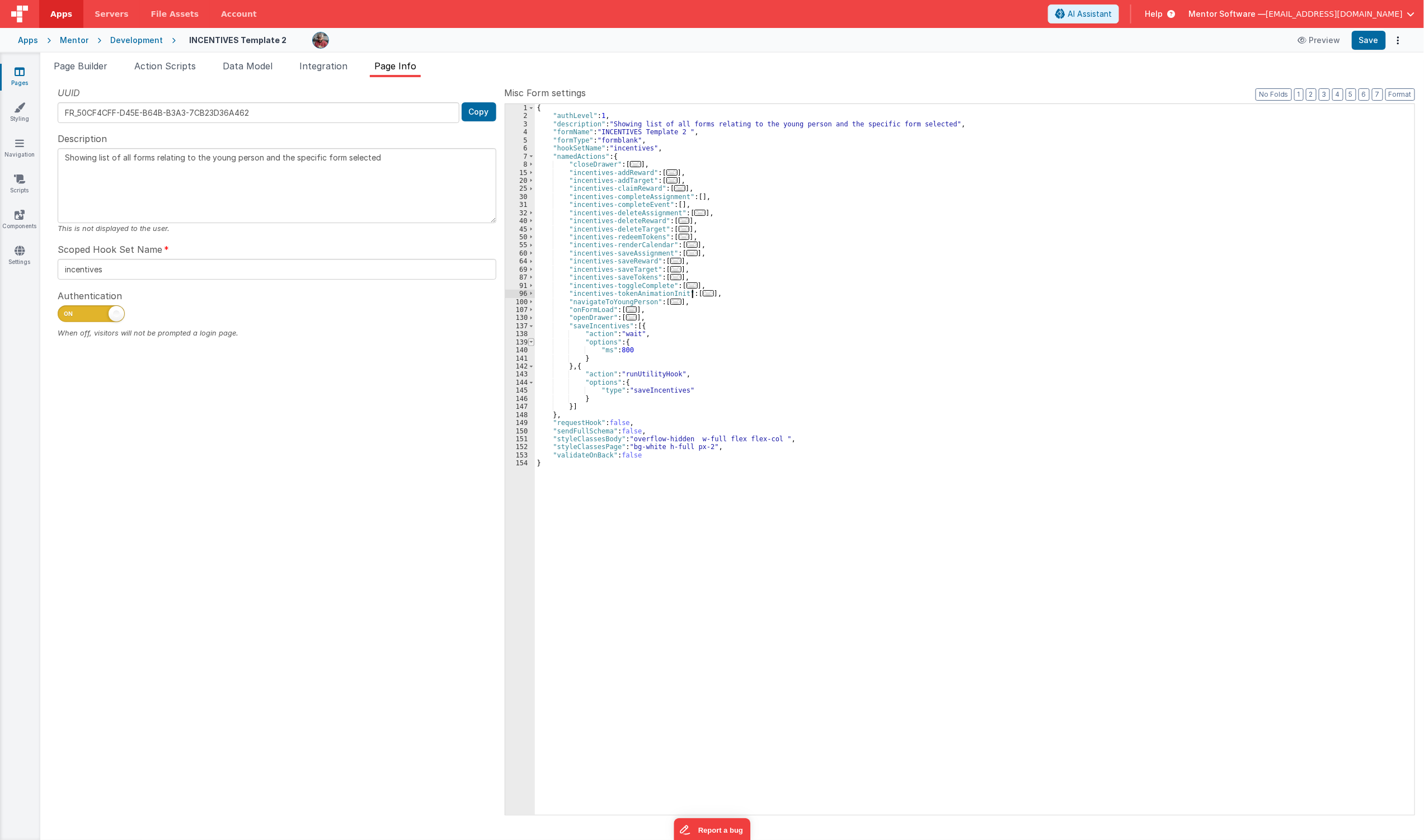
click at [530, 338] on span at bounding box center [531, 342] width 6 height 8
click at [533, 327] on span at bounding box center [531, 326] width 6 height 8
click at [779, 206] on div "{ "authLevel" : 1 , "description" : "Showing list of all forms relating to the …" at bounding box center [975, 467] width 880 height 727
click at [757, 175] on div "{ "authLevel" : 1 , "description" : "Showing list of all forms relating to the …" at bounding box center [975, 467] width 880 height 727
click at [703, 293] on span "..." at bounding box center [708, 293] width 11 height 6
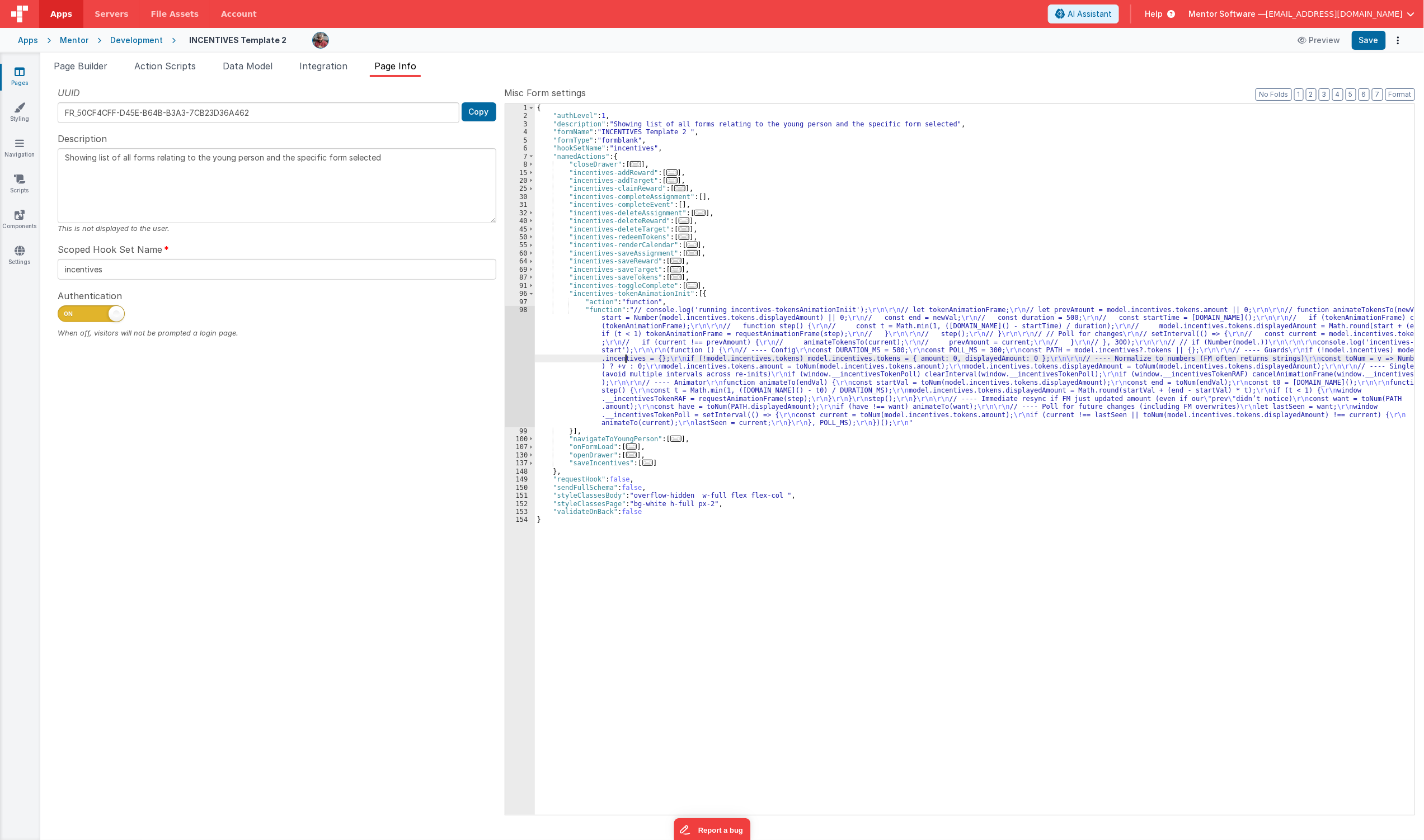
click at [626, 358] on div "{ "authLevel" : 1 , "description" : "Showing list of all forms relating to the …" at bounding box center [975, 467] width 880 height 727
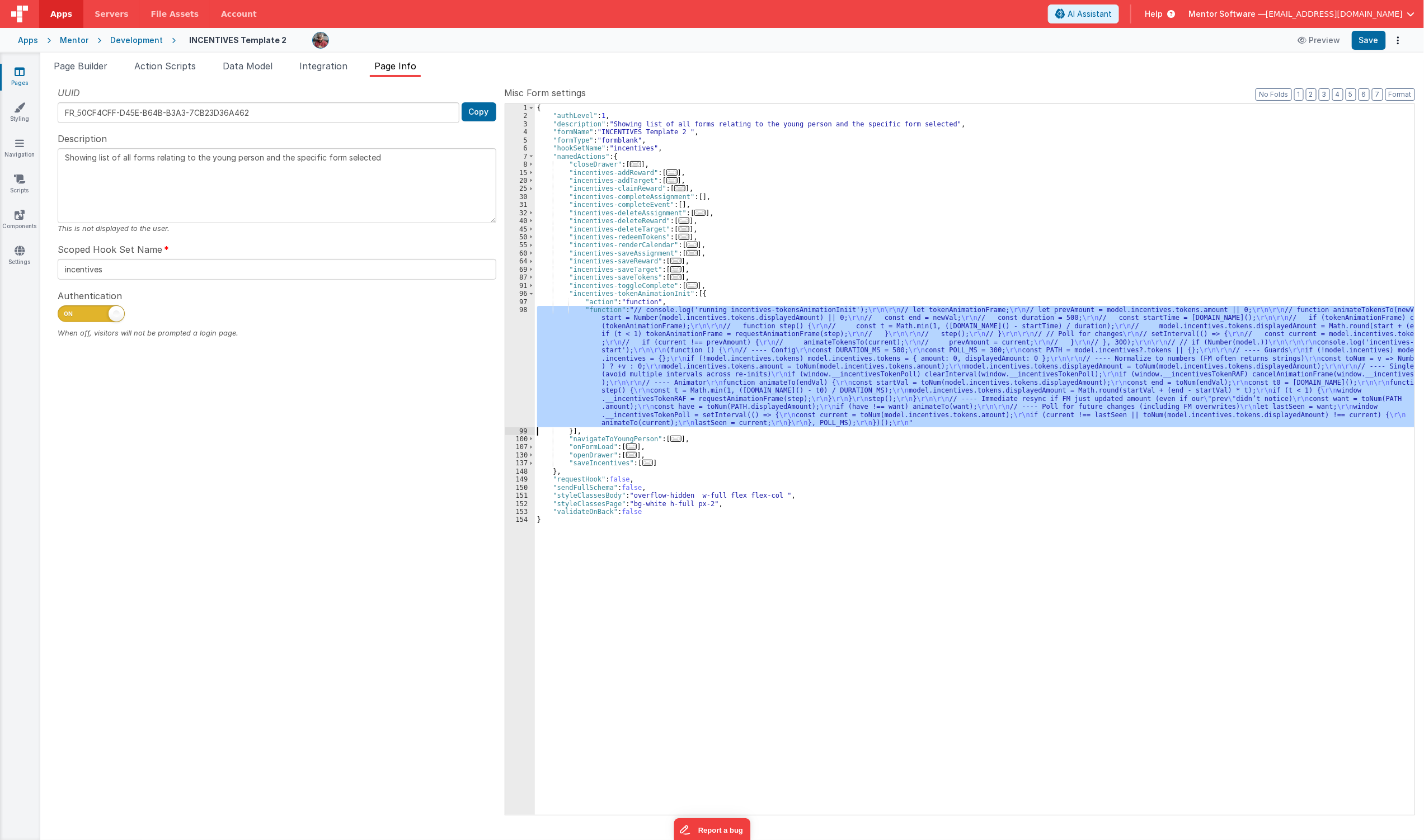
click at [517, 369] on div "98" at bounding box center [520, 367] width 30 height 122
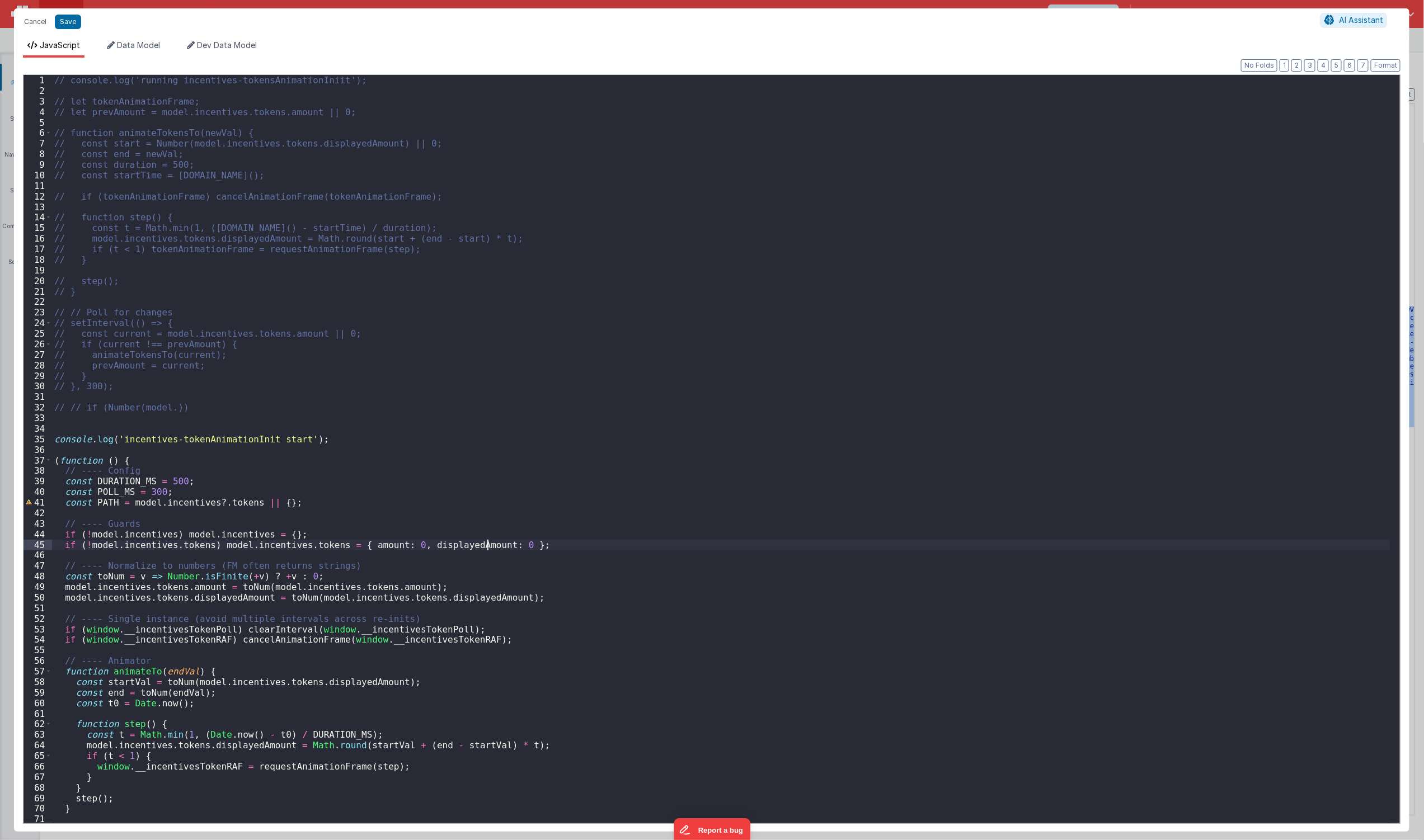
click at [489, 546] on div "// console.log('running incentives-tokensAnimationIniit'); // let tokenAnimatio…" at bounding box center [721, 459] width 1339 height 770
drag, startPoint x: 535, startPoint y: 547, endPoint x: 31, endPoint y: 546, distance: 504.0
click at [31, 546] on div "1 2 3 4 5 6 7 8 9 10 11 12 13 14 15 16 17 18 19 20 21 22 23 24 25 26 27 28 29 3…" at bounding box center [712, 449] width 1378 height 750
click at [386, 544] on div "// console.log('running incentives-tokensAnimationIniit'); // let tokenAnimatio…" at bounding box center [721, 449] width 1339 height 749
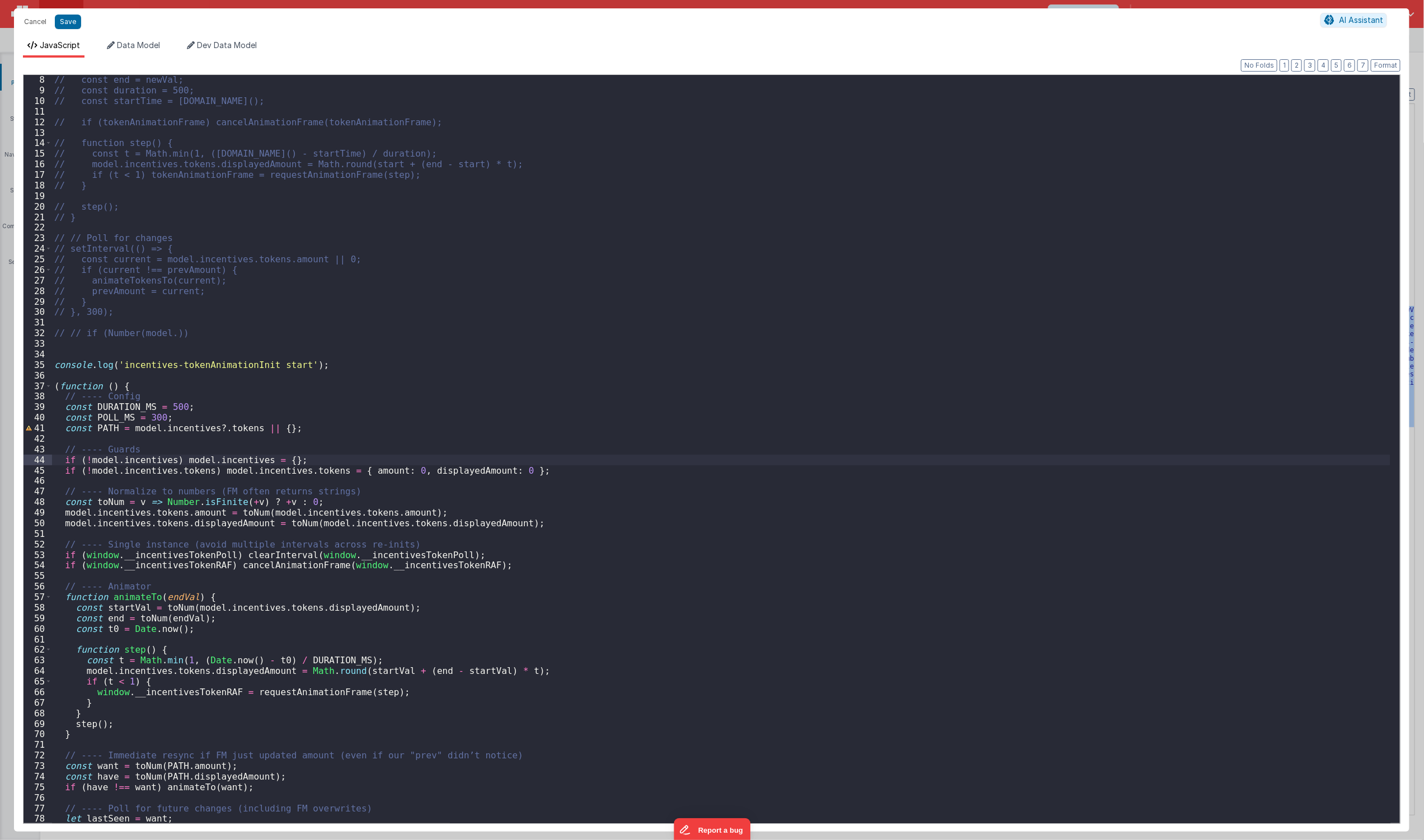
click at [289, 461] on div "// const end = newVal; // const duration = 500; // const startTime = Date.now()…" at bounding box center [721, 459] width 1339 height 770
click at [311, 418] on div "// const end = newVal; // const duration = 500; // const startTime = Date.now()…" at bounding box center [721, 459] width 1339 height 770
click at [308, 429] on div "// const end = newVal; // const duration = 500; // const startTime = Date.now()…" at bounding box center [721, 459] width 1339 height 770
click at [245, 432] on div "// const end = newVal; // const duration = 500; // const startTime = Date.now()…" at bounding box center [721, 459] width 1339 height 770
click at [315, 428] on div "// const end = newVal; // const duration = 500; // const startTime = Date.now()…" at bounding box center [721, 459] width 1339 height 770
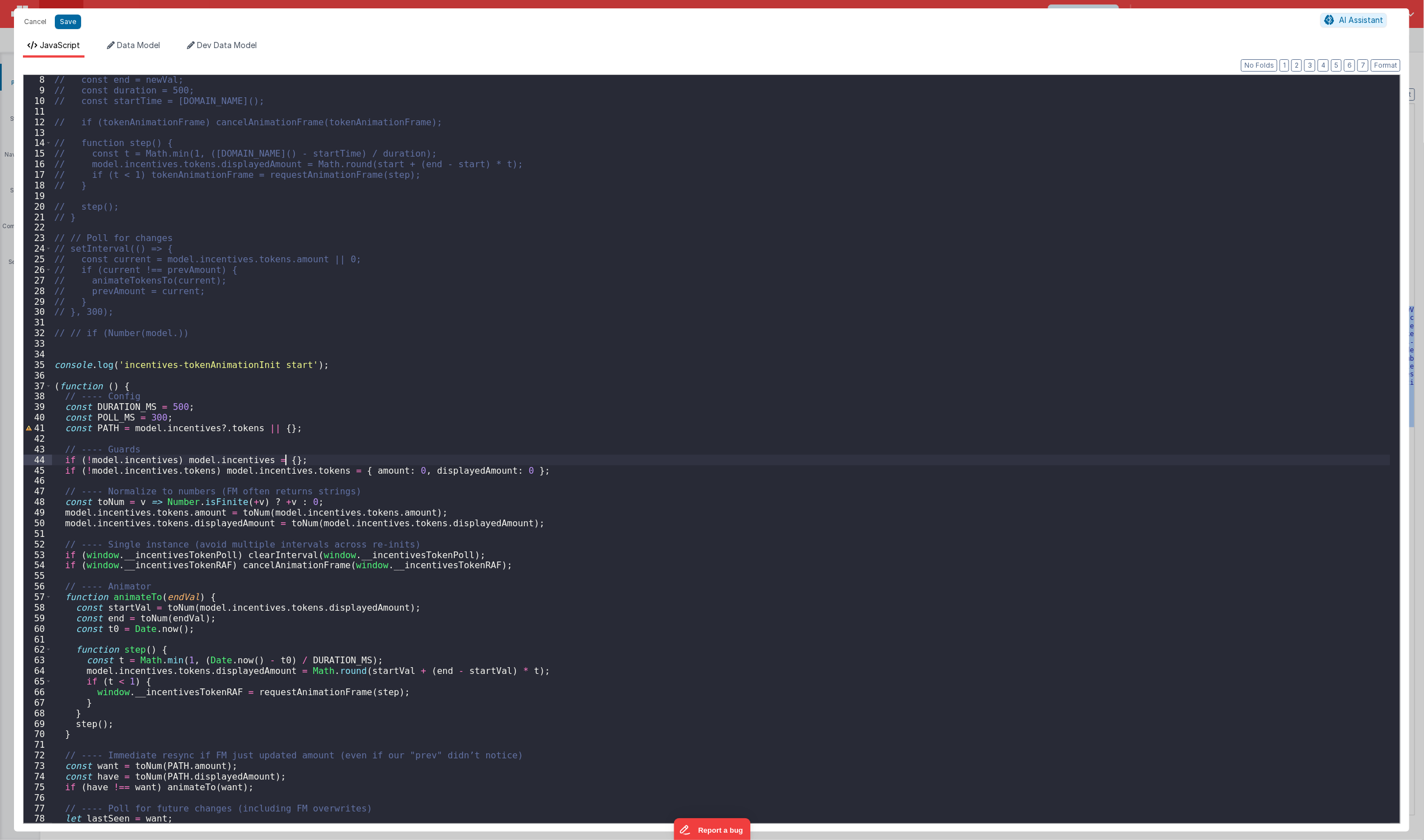
click at [301, 460] on div "// const end = newVal; // const duration = 500; // const startTime = Date.now()…" at bounding box center [721, 459] width 1339 height 770
drag, startPoint x: 301, startPoint y: 460, endPoint x: 54, endPoint y: 456, distance: 247.0
click at [54, 456] on div "// const end = newVal; // const duration = 500; // const startTime = Date.now()…" at bounding box center [721, 459] width 1339 height 770
click at [114, 444] on div "// const end = newVal; // const duration = 500; // const startTime = Date.now()…" at bounding box center [721, 459] width 1339 height 770
drag, startPoint x: 77, startPoint y: 425, endPoint x: 278, endPoint y: 428, distance: 201.0
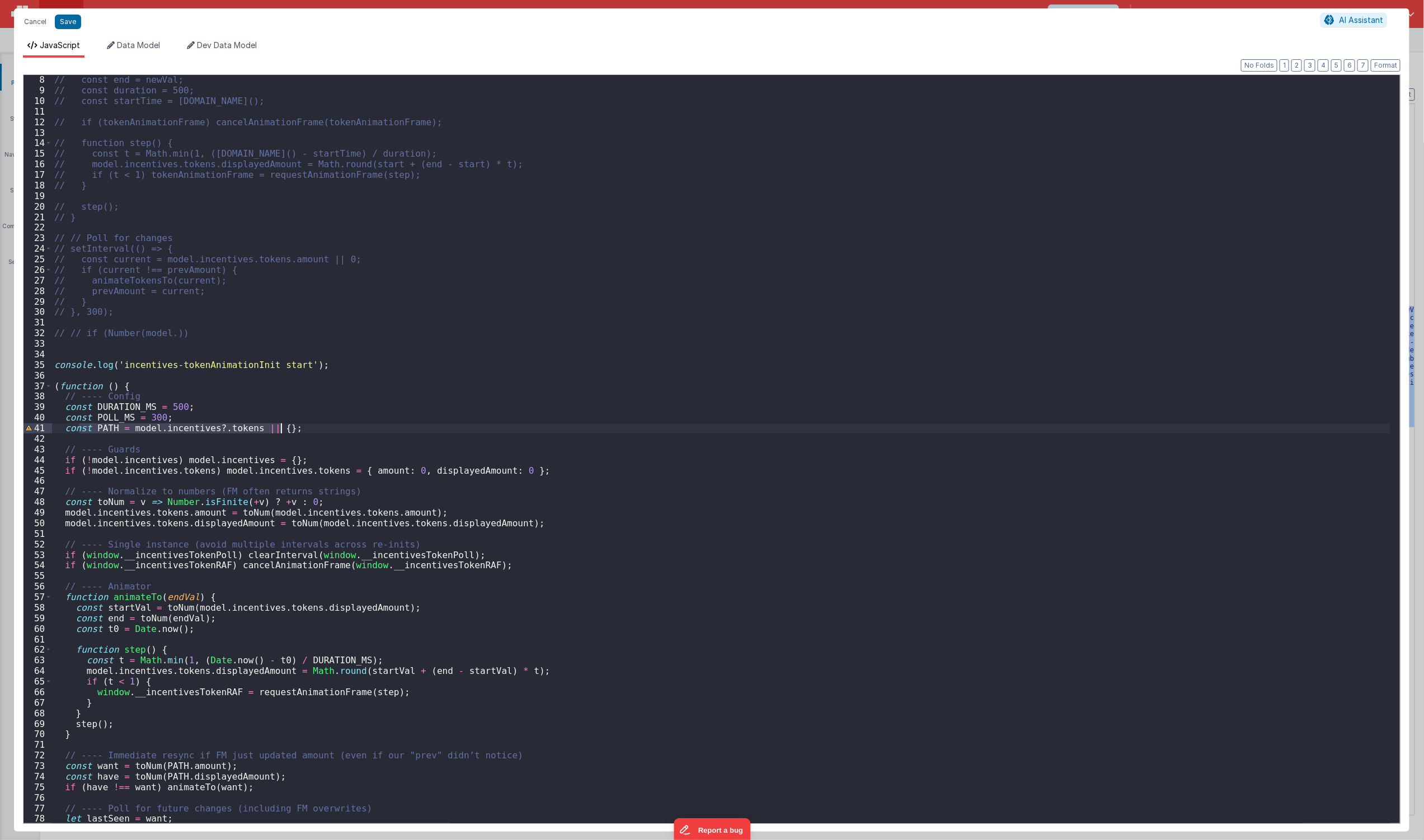
click at [278, 428] on div "// const end = newVal; // const duration = 500; // const startTime = Date.now()…" at bounding box center [721, 459] width 1339 height 770
click at [290, 448] on div "// const end = newVal; // const duration = 500; // const startTime = Date.now()…" at bounding box center [721, 459] width 1339 height 770
click at [229, 675] on div "// const end = newVal; // const duration = 500; // const startTime = Date.now()…" at bounding box center [721, 459] width 1339 height 770
click at [230, 675] on div "// const end = newVal; // const duration = 500; // const startTime = Date.now()…" at bounding box center [721, 449] width 1339 height 749
click at [231, 675] on div "// const end = newVal; // const duration = 500; // const startTime = Date.now()…" at bounding box center [721, 459] width 1339 height 770
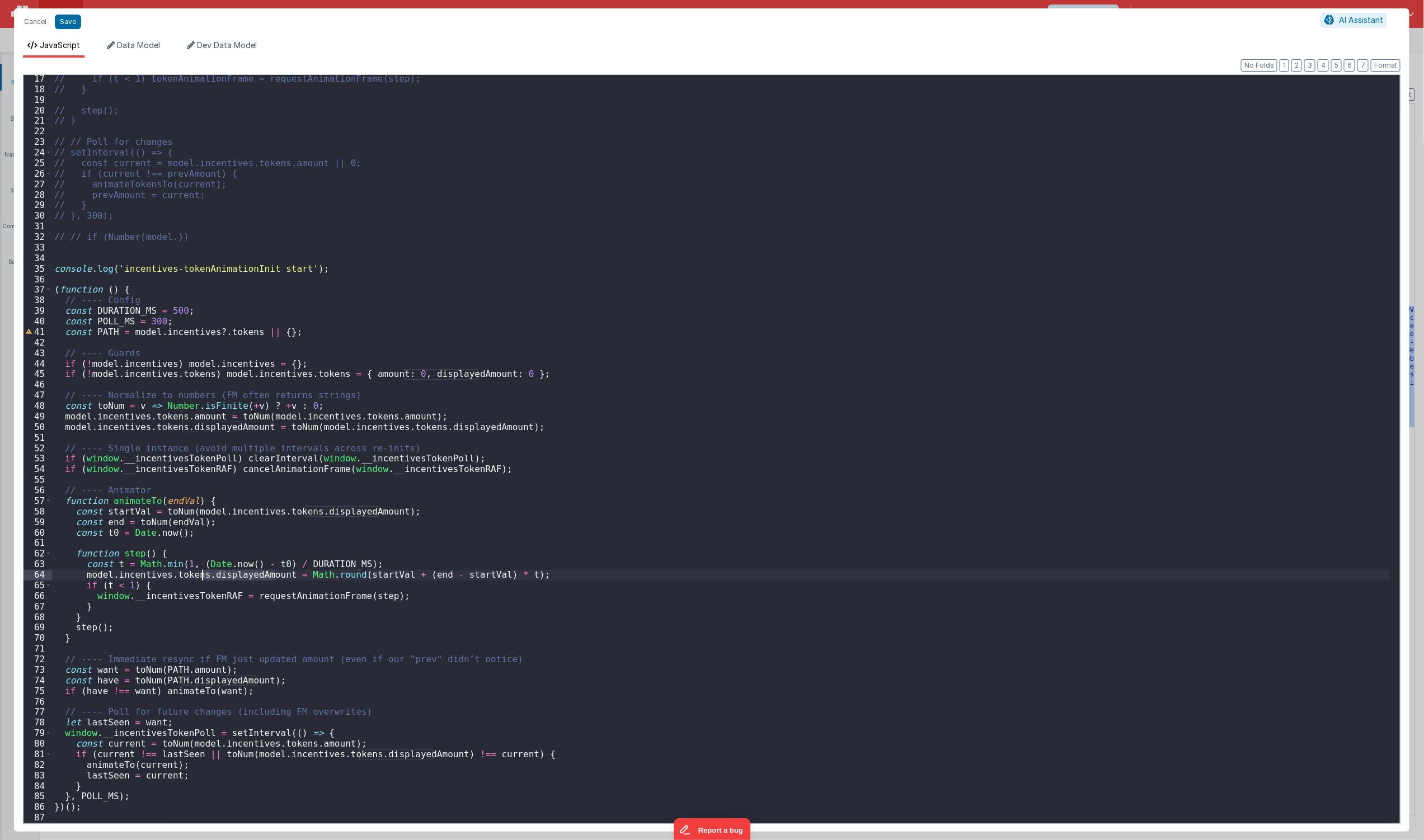
scroll to position [171, 0]
click at [293, 359] on div "// if (t < 1) tokenAnimationFrame = requestAnimationFrame(step); // } // step()…" at bounding box center [721, 458] width 1339 height 770
click at [293, 390] on div "// if (t < 1) tokenAnimationFrame = requestAnimationFrame(step); // } // step()…" at bounding box center [721, 458] width 1339 height 770
click at [138, 371] on div "// if (t < 1) tokenAnimationFrame = requestAnimationFrame(step); // } // step()…" at bounding box center [721, 458] width 1339 height 770
click at [139, 367] on div "// if (t < 1) tokenAnimationFrame = requestAnimationFrame(step); // } // step()…" at bounding box center [721, 458] width 1339 height 770
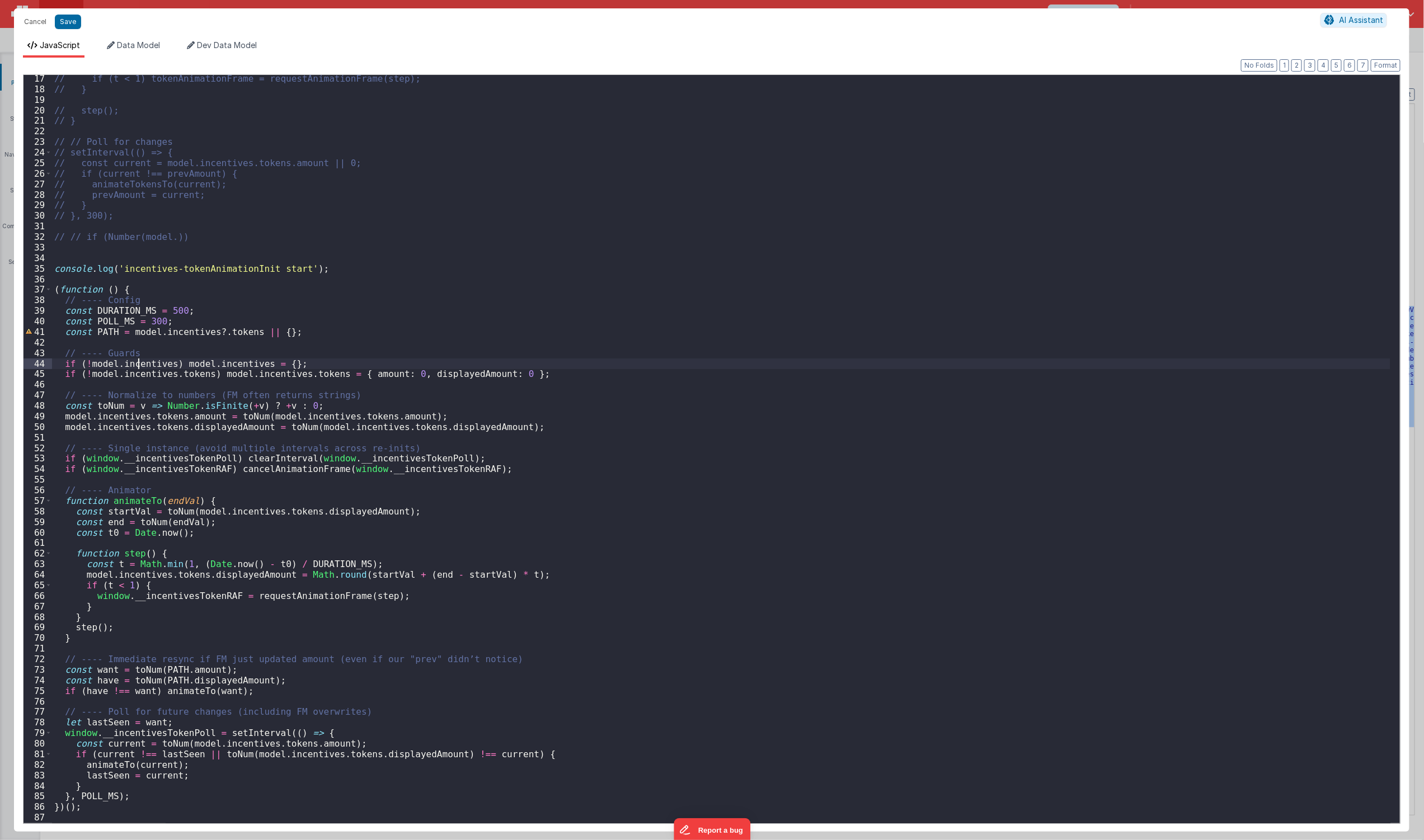
click at [139, 367] on div "// if (t < 1) tokenAnimationFrame = requestAnimationFrame(step); // } // step()…" at bounding box center [721, 458] width 1339 height 770
click at [148, 42] on span "Data Model" at bounding box center [139, 45] width 43 height 9
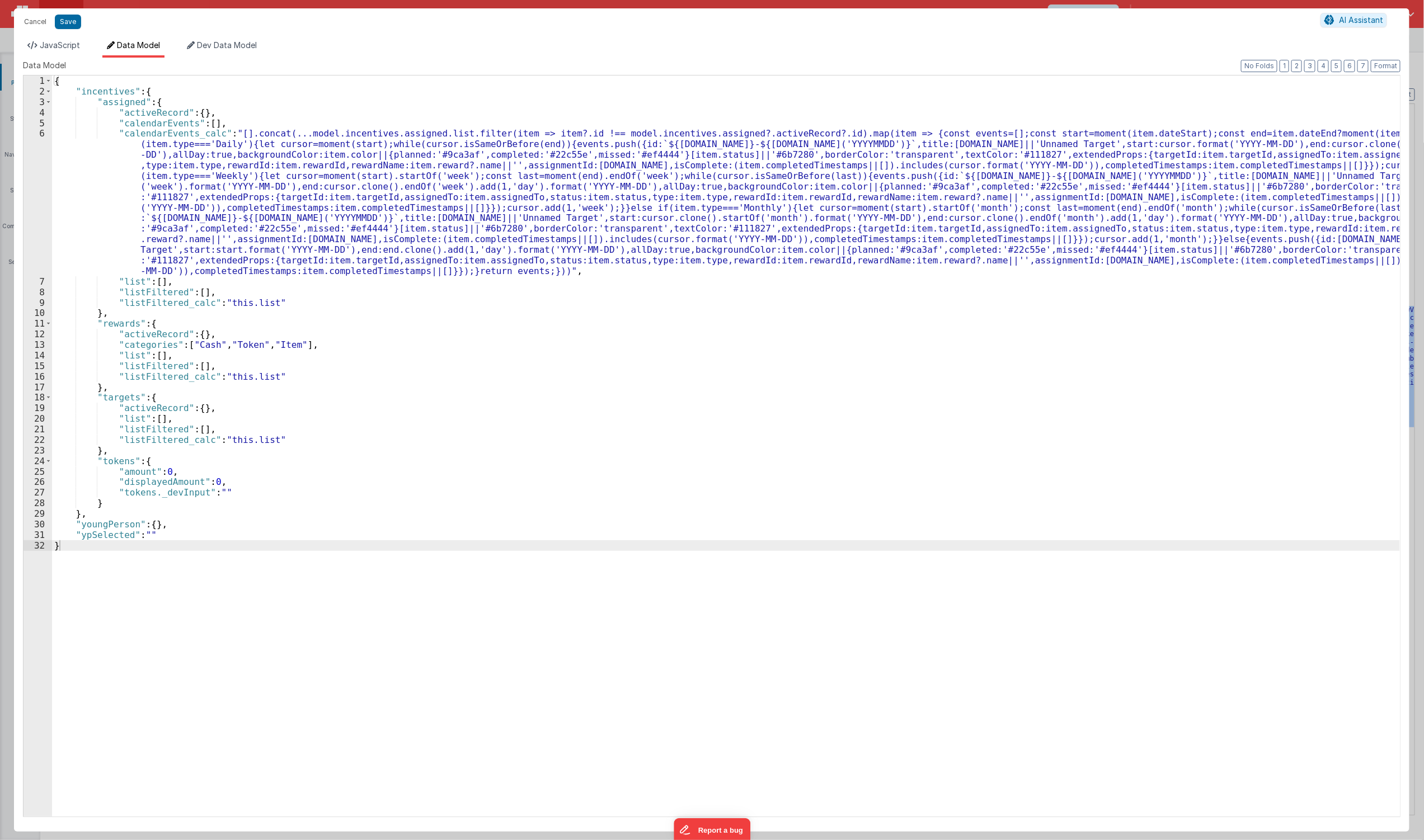
click at [90, 93] on div "{ "incentives" : { "assigned" : { "activeRecord" : { } , "calendarEvents" : [ ]…" at bounding box center [726, 457] width 1348 height 763
click at [90, 92] on div "{ "incentives" : { "assigned" : { "activeRecord" : { } , "calendarEvents" : [ ]…" at bounding box center [726, 457] width 1348 height 763
click at [63, 48] on span "JavaScript" at bounding box center [60, 45] width 40 height 9
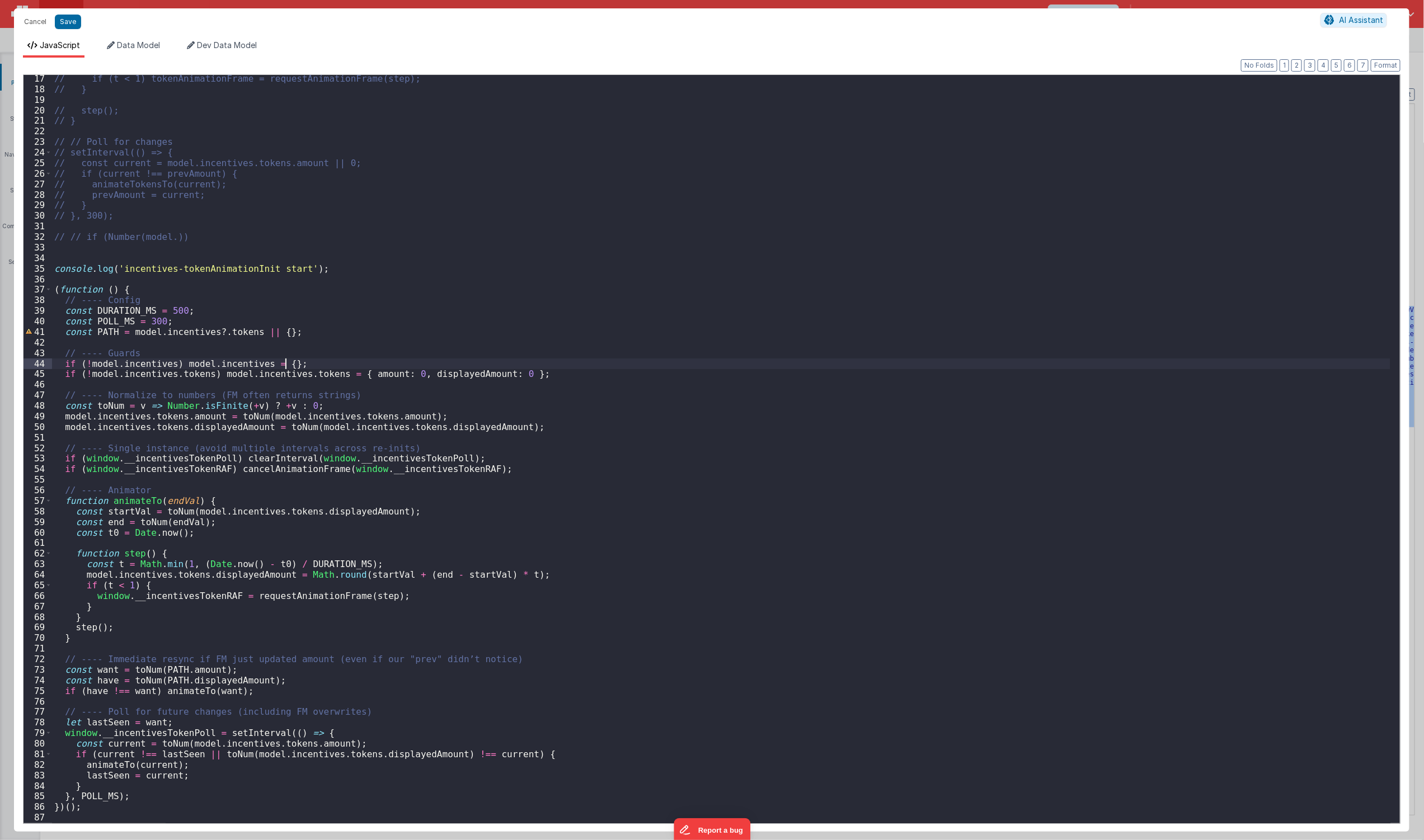
click at [304, 361] on div "// if (t < 1) tokenAnimationFrame = requestAnimationFrame(step); // } // step()…" at bounding box center [721, 458] width 1339 height 770
drag, startPoint x: 123, startPoint y: 378, endPoint x: 202, endPoint y: 377, distance: 79.0
click at [202, 377] on div "// if (t < 1) tokenAnimationFrame = requestAnimationFrame(step); // } // step()…" at bounding box center [721, 458] width 1339 height 770
click at [137, 46] on span "Data Model" at bounding box center [139, 45] width 43 height 9
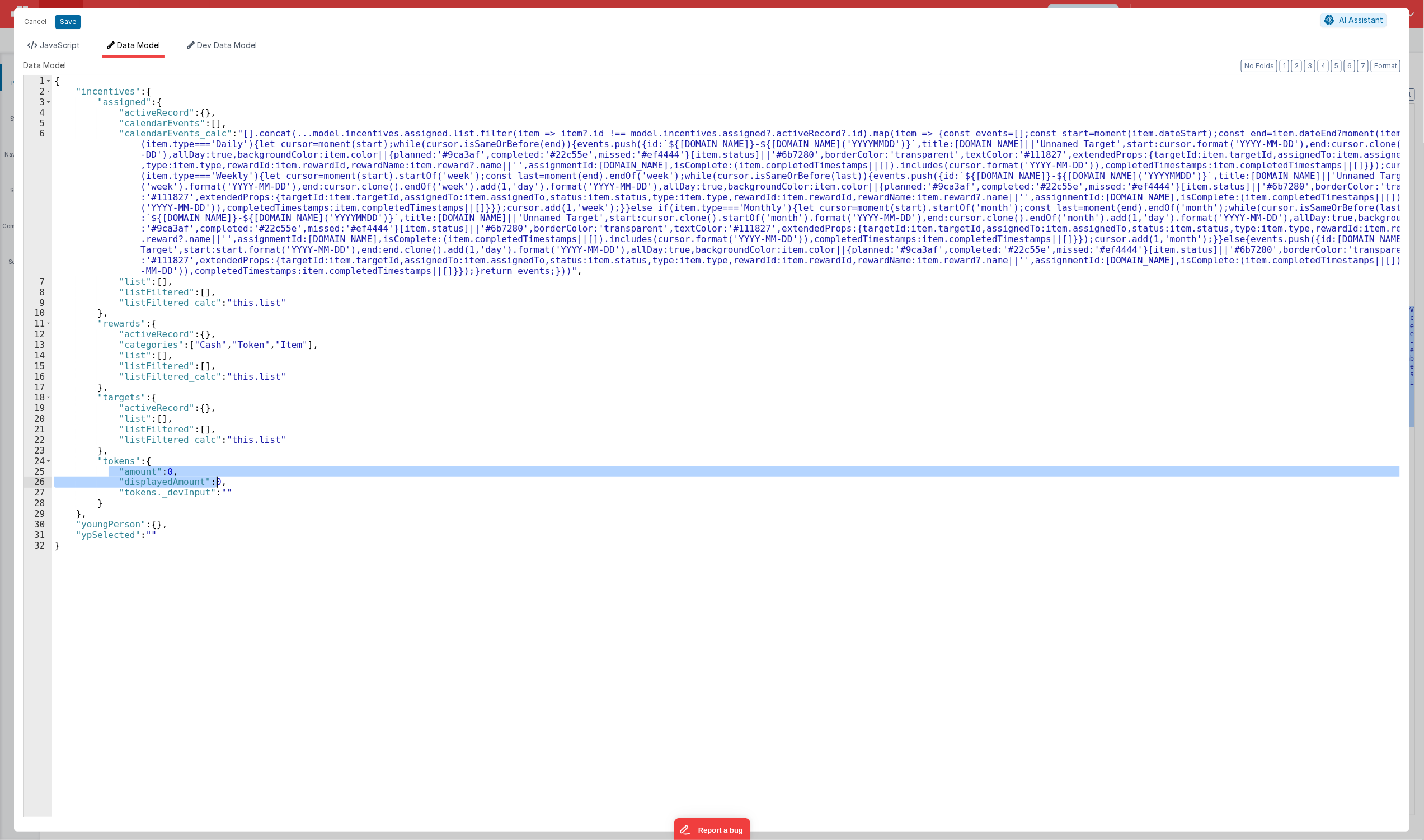
drag, startPoint x: 111, startPoint y: 472, endPoint x: 238, endPoint y: 397, distance: 147.5
click at [259, 481] on div "{ "incentives" : { "assigned" : { "activeRecord" : { } , "calendarEvents" : [ ]…" at bounding box center [726, 457] width 1348 height 763
click at [52, 40] on span "JavaScript" at bounding box center [60, 45] width 40 height 9
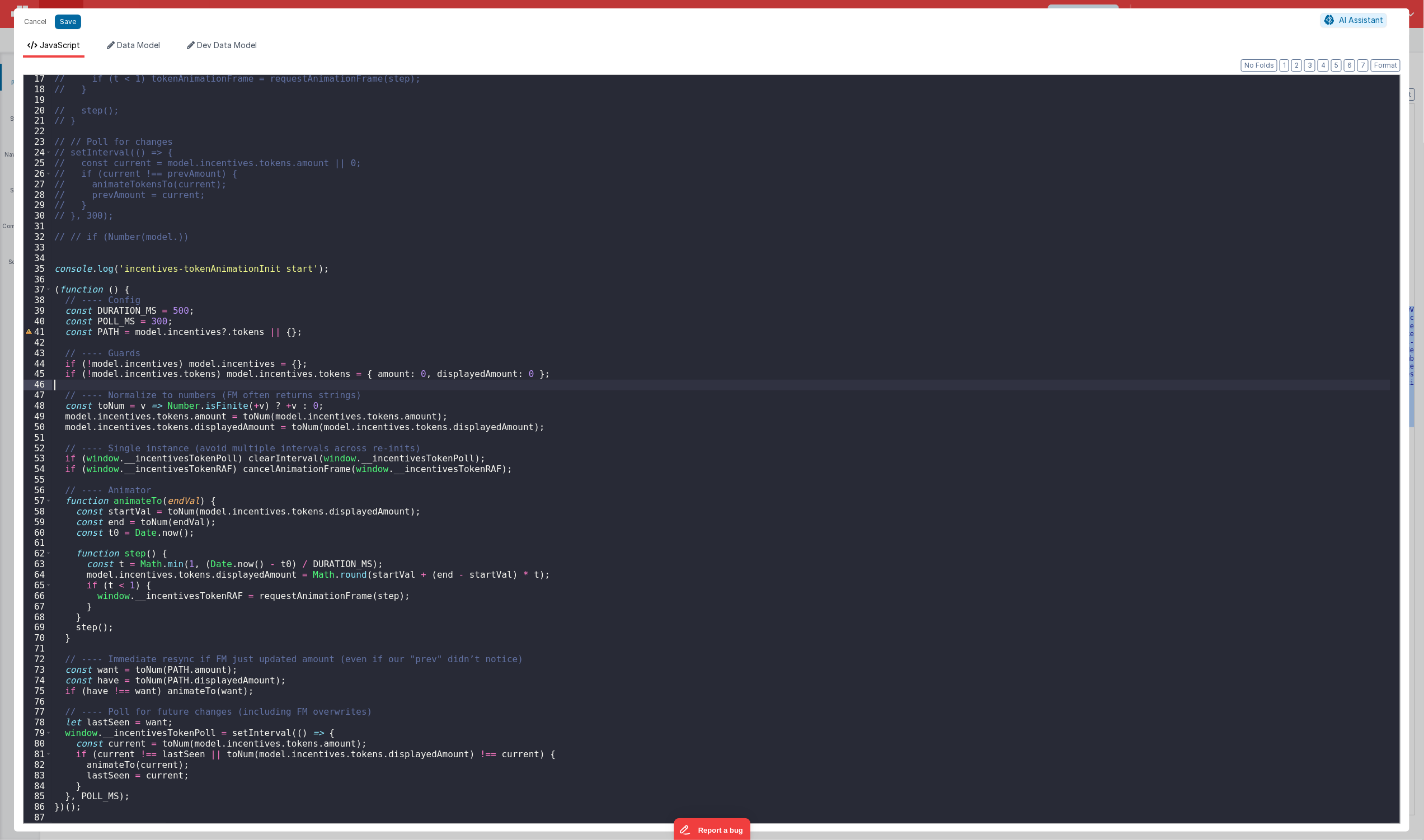
click at [297, 388] on div "// if (t < 1) tokenAnimationFrame = requestAnimationFrame(step); // } // step()…" at bounding box center [721, 458] width 1339 height 770
click at [300, 381] on div "// if (t < 1) tokenAnimationFrame = requestAnimationFrame(step); // } // step()…" at bounding box center [721, 458] width 1339 height 770
click at [162, 397] on div "// if (t < 1) tokenAnimationFrame = requestAnimationFrame(step); // } // step()…" at bounding box center [721, 458] width 1339 height 770
click at [155, 407] on div "// if (t < 1) tokenAnimationFrame = requestAnimationFrame(step); // } // step()…" at bounding box center [721, 458] width 1339 height 770
click at [45, 24] on button "Cancel" at bounding box center [35, 22] width 34 height 15
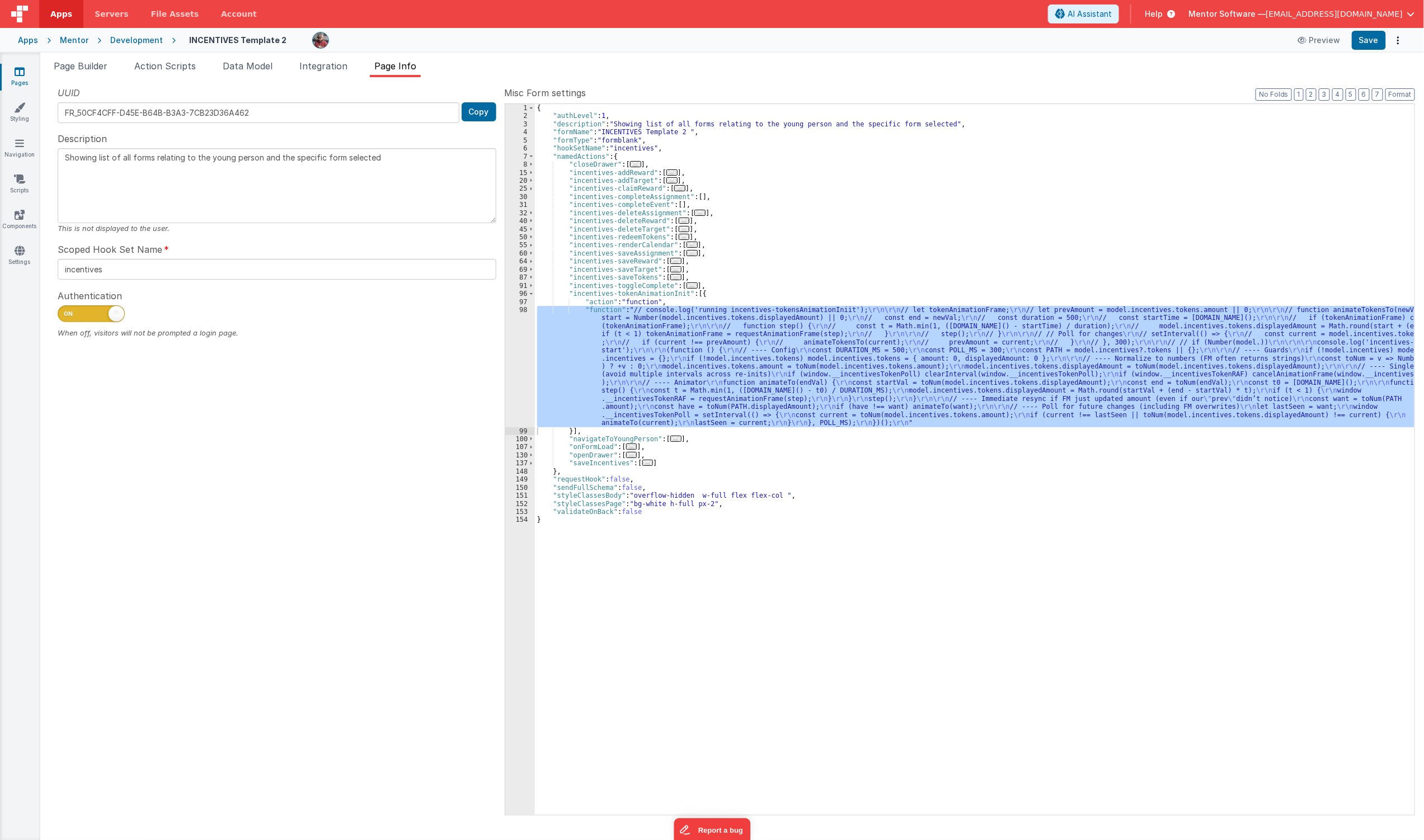
click at [634, 377] on div "{ "authLevel" : 1 , "description" : "Showing list of all forms relating to the …" at bounding box center [975, 459] width 880 height 711
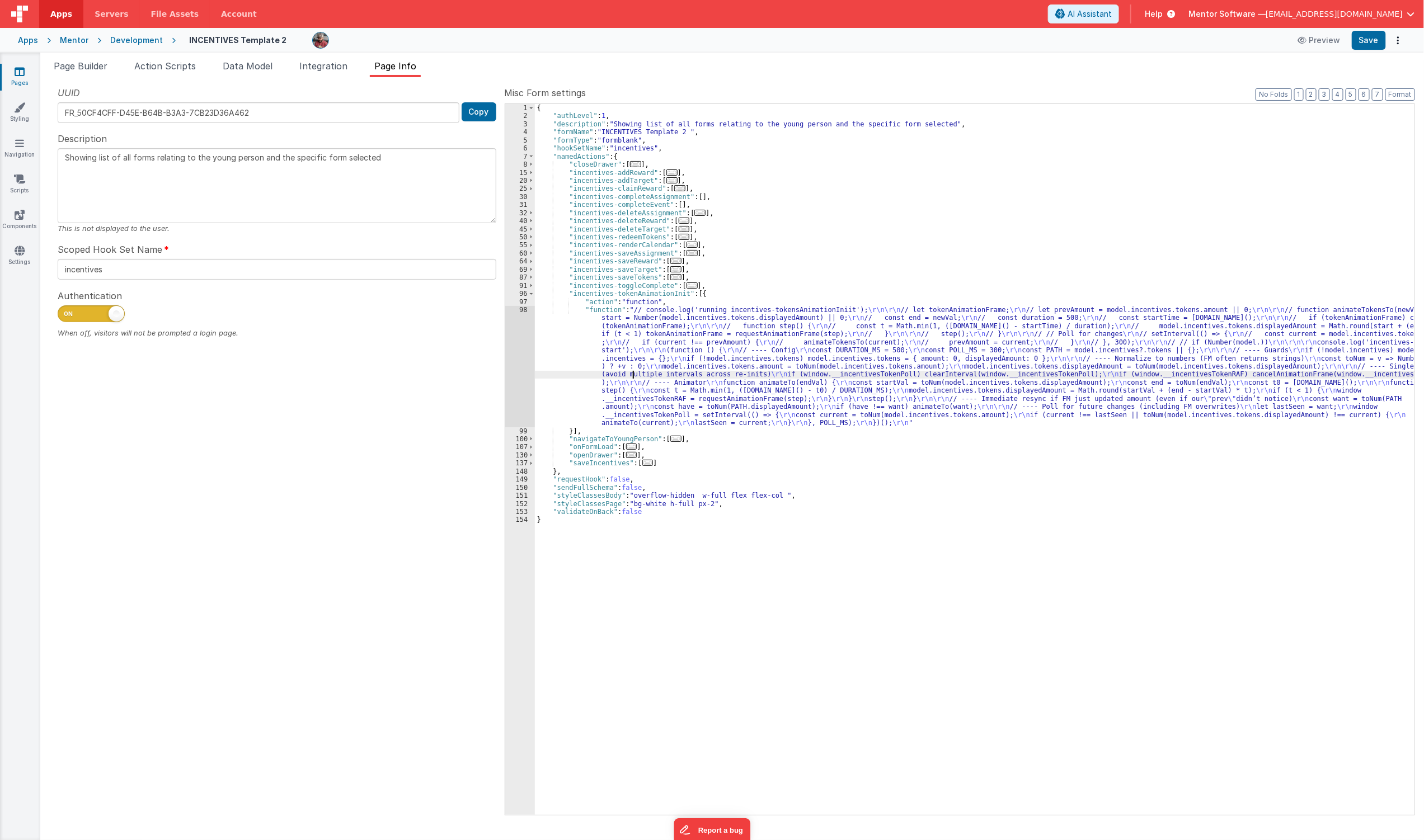
click at [513, 376] on div "98" at bounding box center [520, 367] width 30 height 122
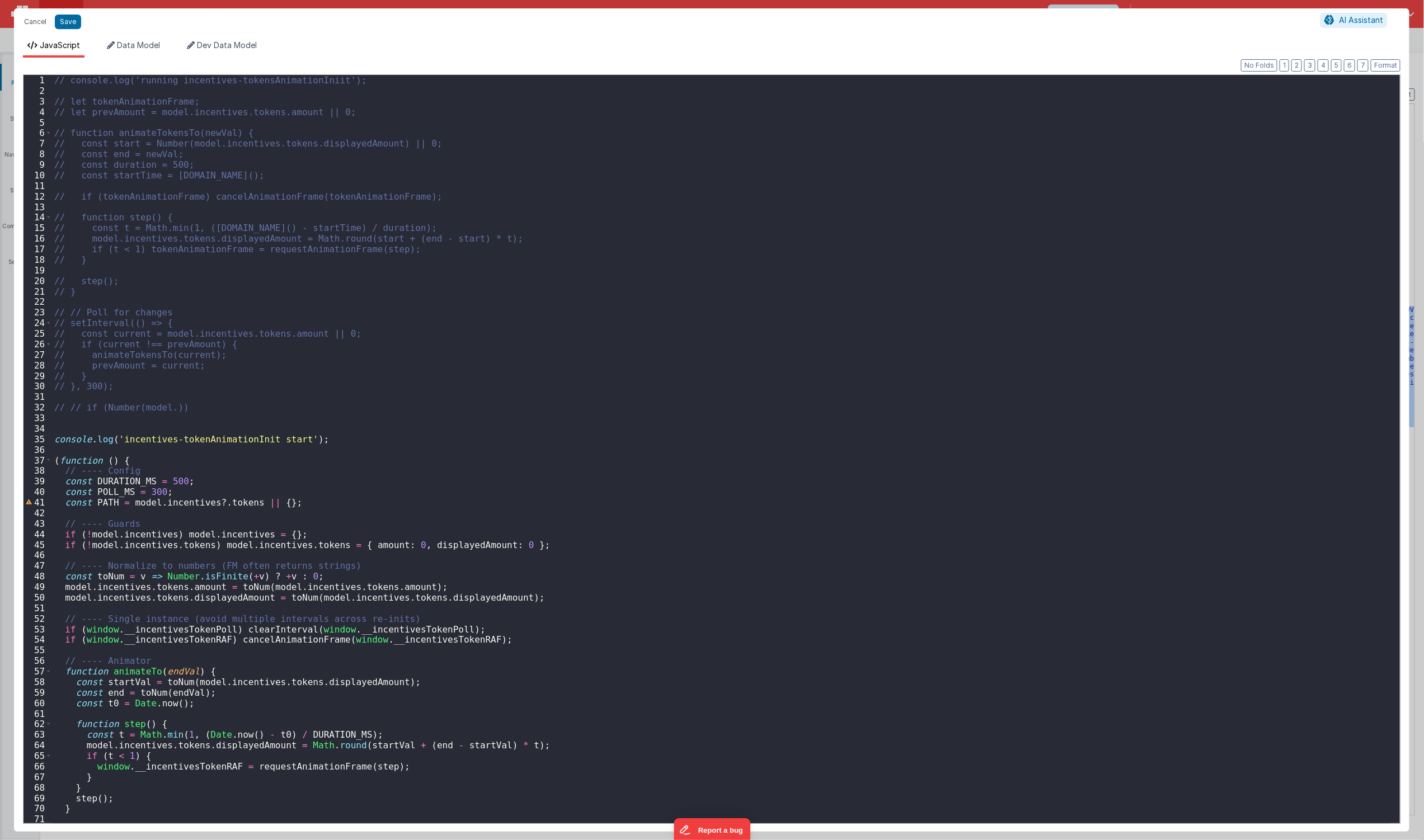
click at [375, 445] on div "// console.log('running incentives-tokensAnimationIniit'); // let tokenAnimatio…" at bounding box center [721, 459] width 1339 height 770
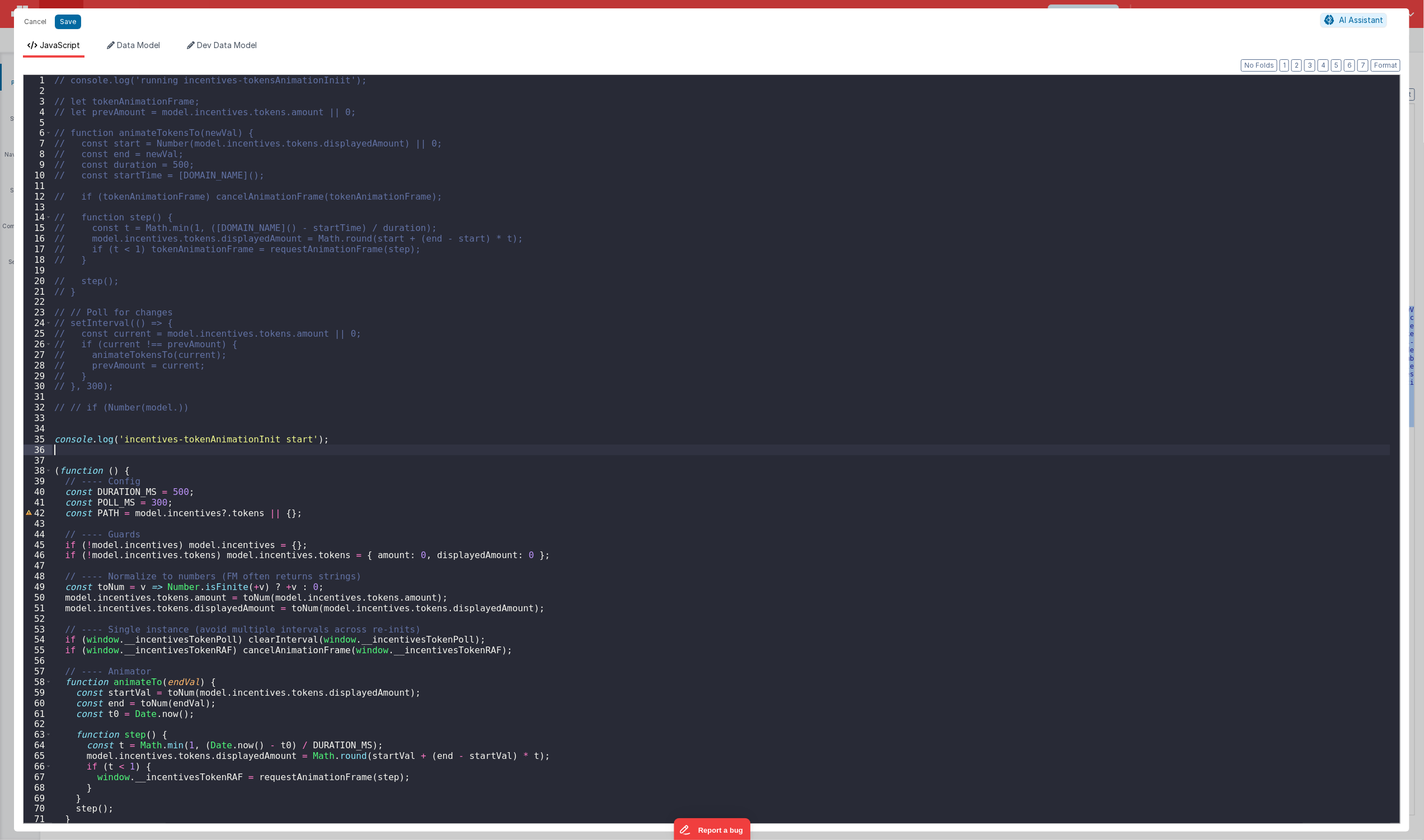
paste textarea
click at [672, 247] on div "// console.log('running incentives-tokensAnimationIniit'); // let tokenAnimatio…" at bounding box center [721, 459] width 1339 height 770
click at [62, 25] on button "Save" at bounding box center [68, 22] width 26 height 15
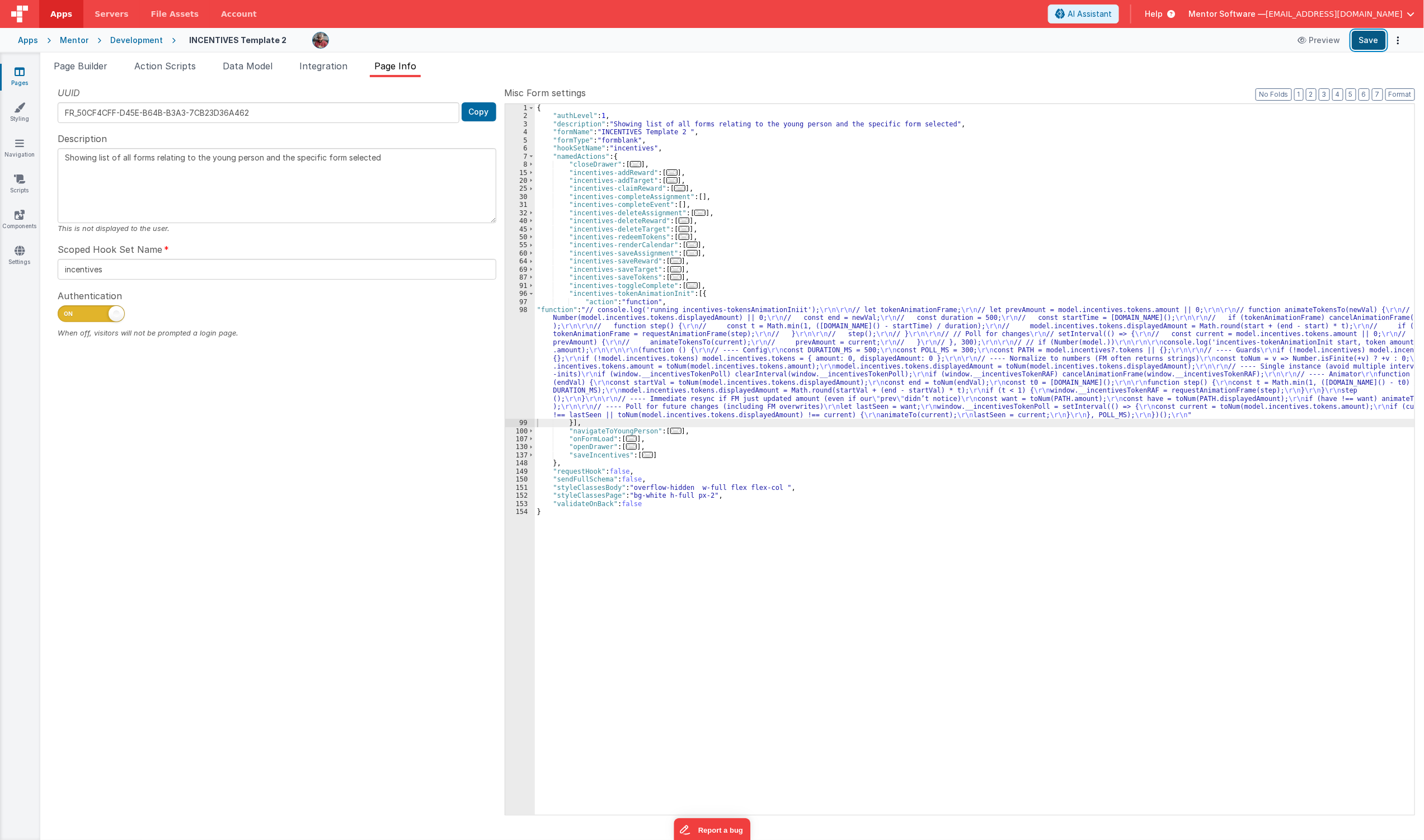
click at [1365, 48] on button "Save" at bounding box center [1369, 40] width 34 height 19
click at [653, 381] on div "{ "authLevel" : 1 , "description" : "Showing list of all forms relating to the …" at bounding box center [975, 467] width 880 height 727
click at [517, 383] on div "98" at bounding box center [520, 362] width 30 height 113
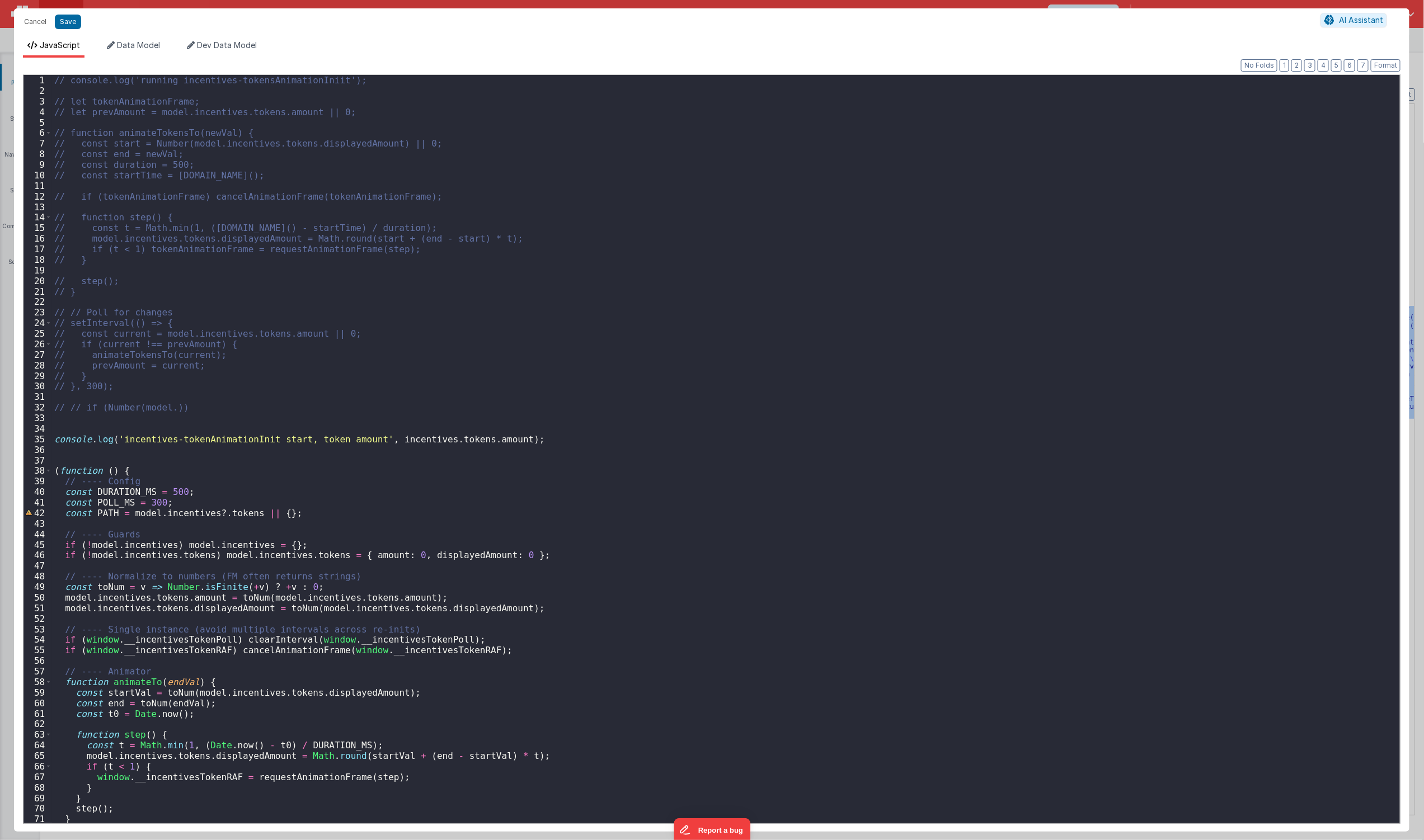
click at [363, 436] on div "// console.log('running incentives-tokensAnimationIniit'); // let tokenAnimatio…" at bounding box center [721, 459] width 1339 height 770
click at [371, 439] on div "// console.log('running incentives-tokensAnimationIniit'); // let tokenAnimatio…" at bounding box center [721, 459] width 1339 height 770
click at [63, 23] on button "Save" at bounding box center [68, 22] width 26 height 15
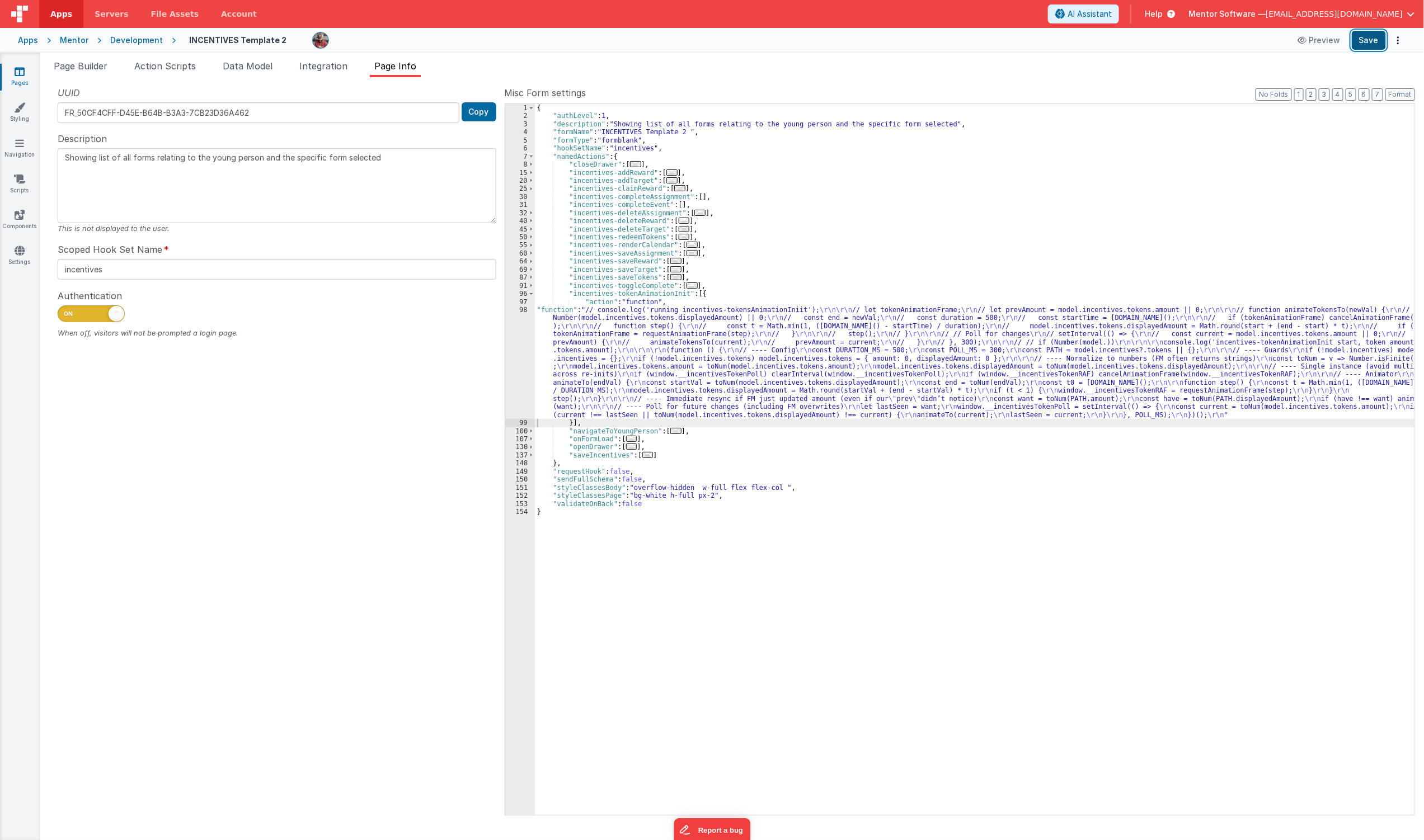
click at [1371, 40] on button "Save" at bounding box center [1369, 40] width 34 height 19
click at [854, 362] on div "{ "authLevel" : 1 , "description" : "Showing list of all forms relating to the …" at bounding box center [975, 467] width 880 height 727
click at [628, 440] on span "..." at bounding box center [632, 438] width 11 height 6
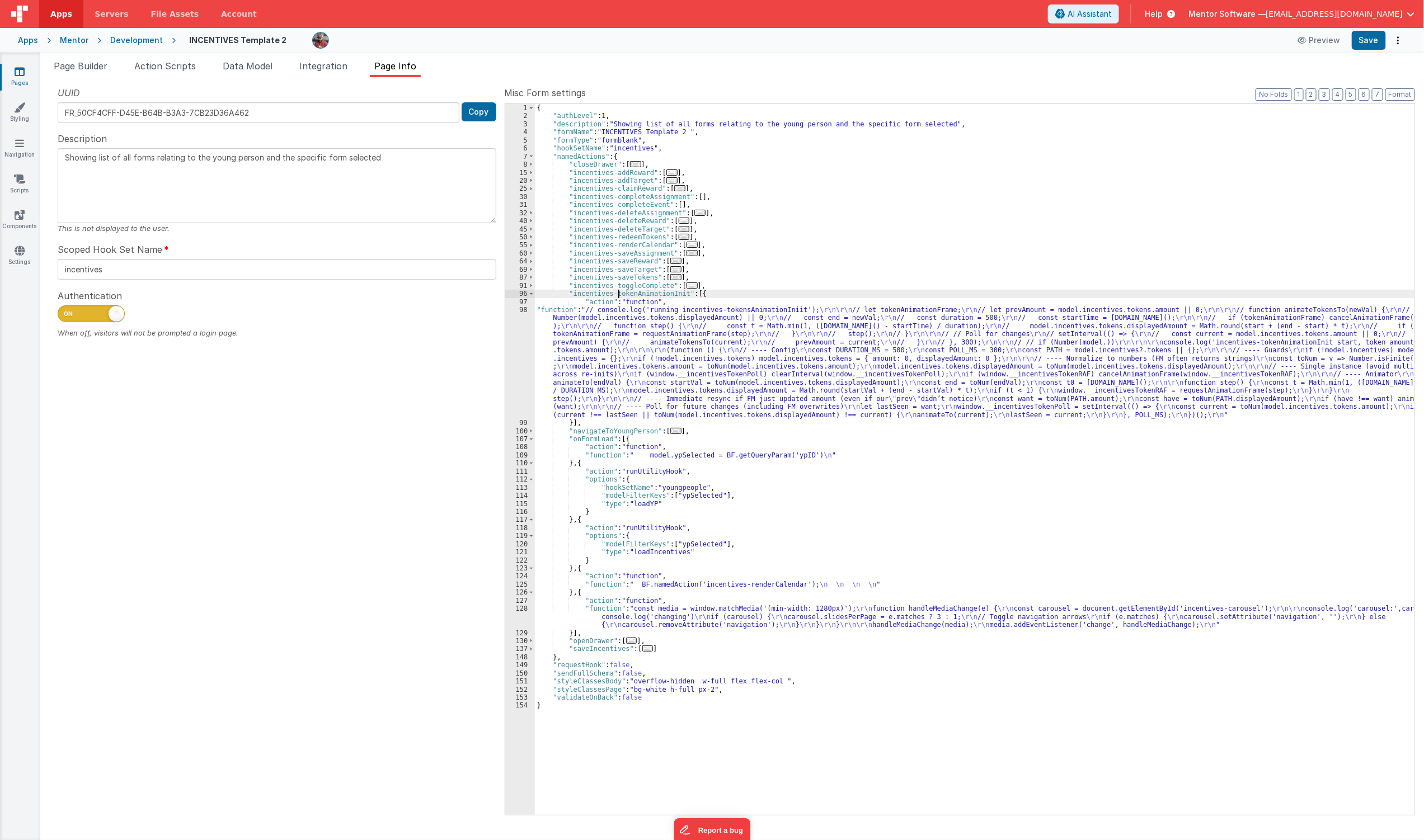
click at [617, 292] on div "{ "authLevel" : 1 , "description" : "Showing list of all forms relating to the …" at bounding box center [975, 467] width 880 height 727
drag, startPoint x: 260, startPoint y: 74, endPoint x: 284, endPoint y: 69, distance: 24.5
click at [260, 74] on li "Data Model" at bounding box center [247, 68] width 59 height 18
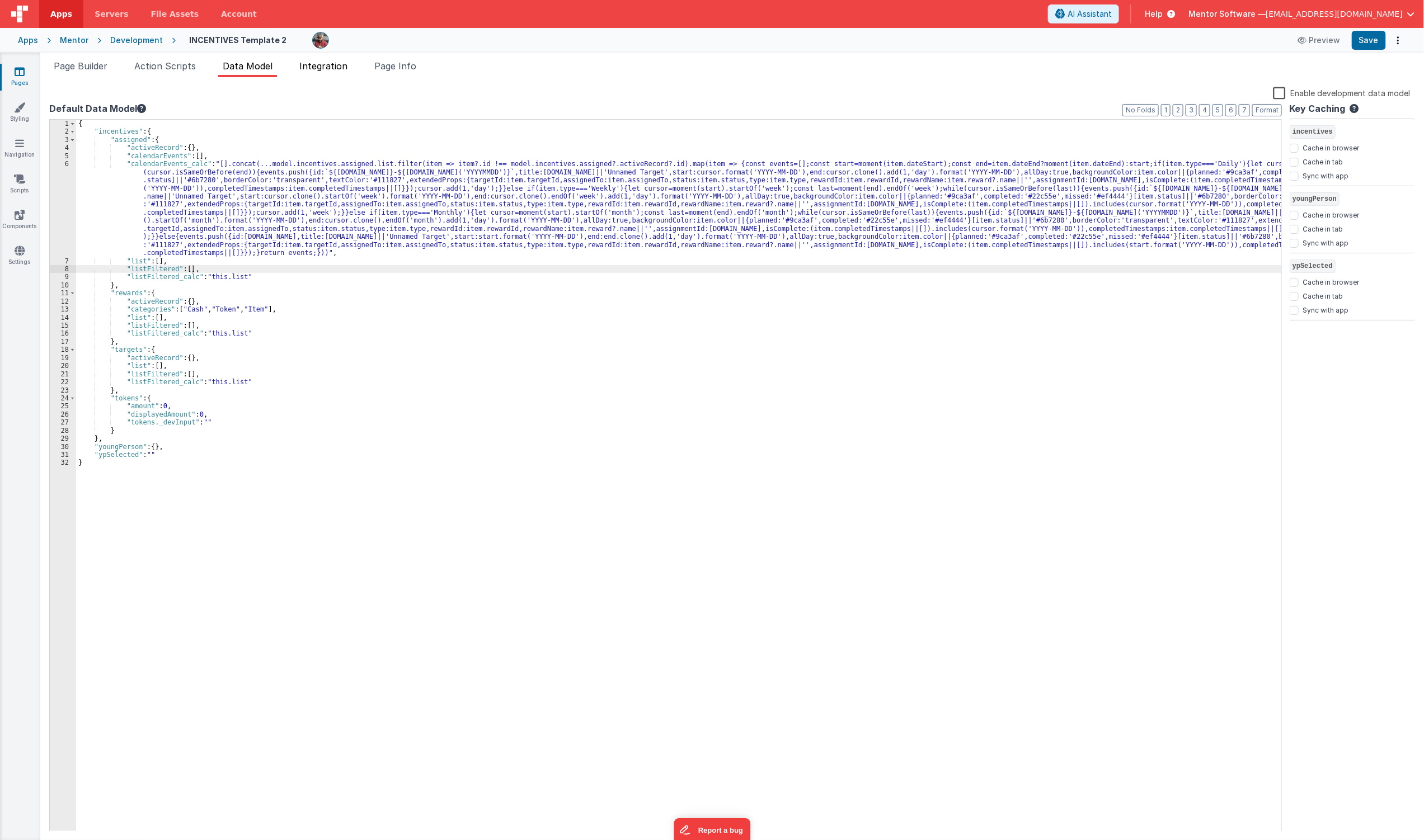
click at [322, 69] on span "Integration" at bounding box center [324, 66] width 48 height 11
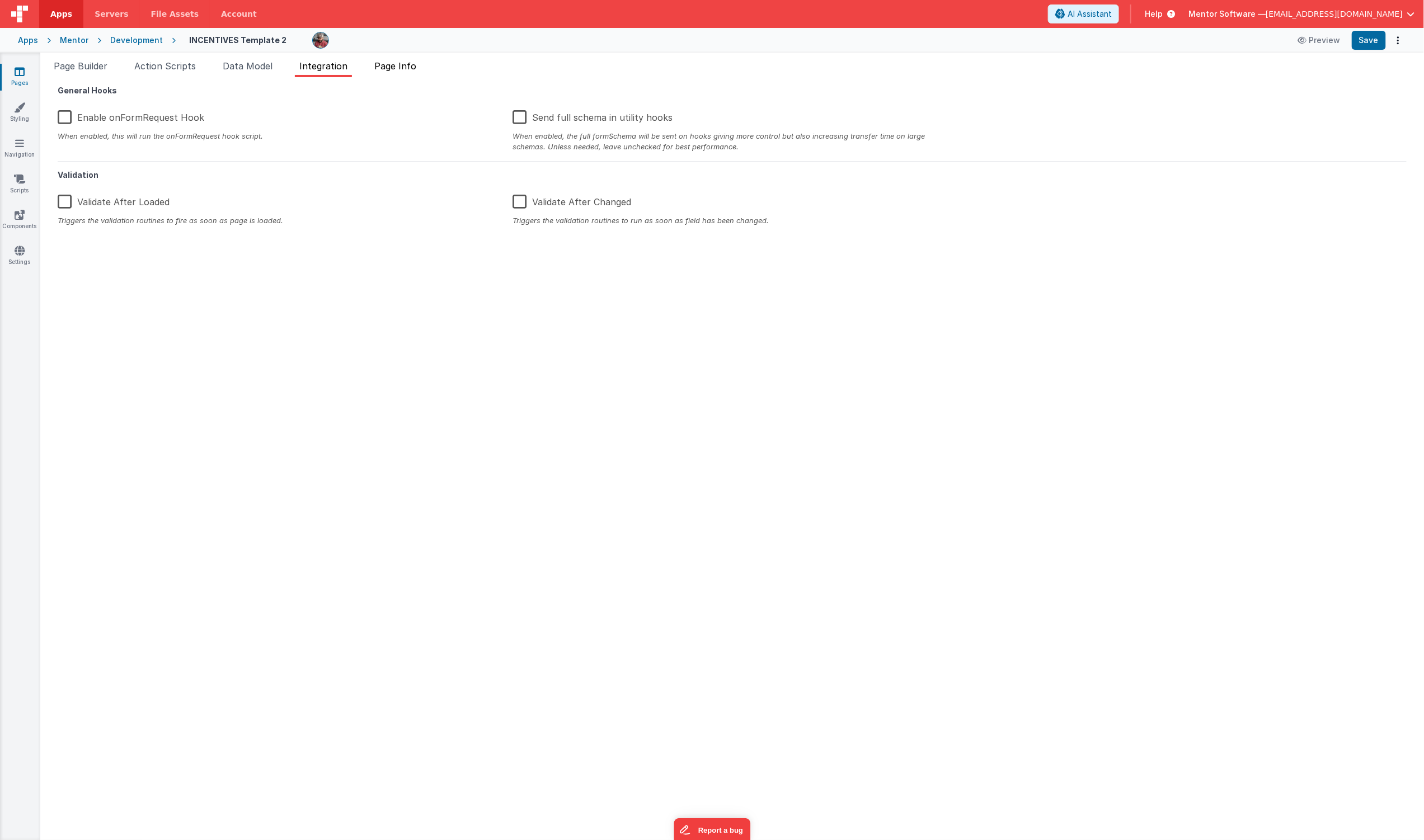
click at [412, 68] on span "Page Info" at bounding box center [396, 66] width 42 height 11
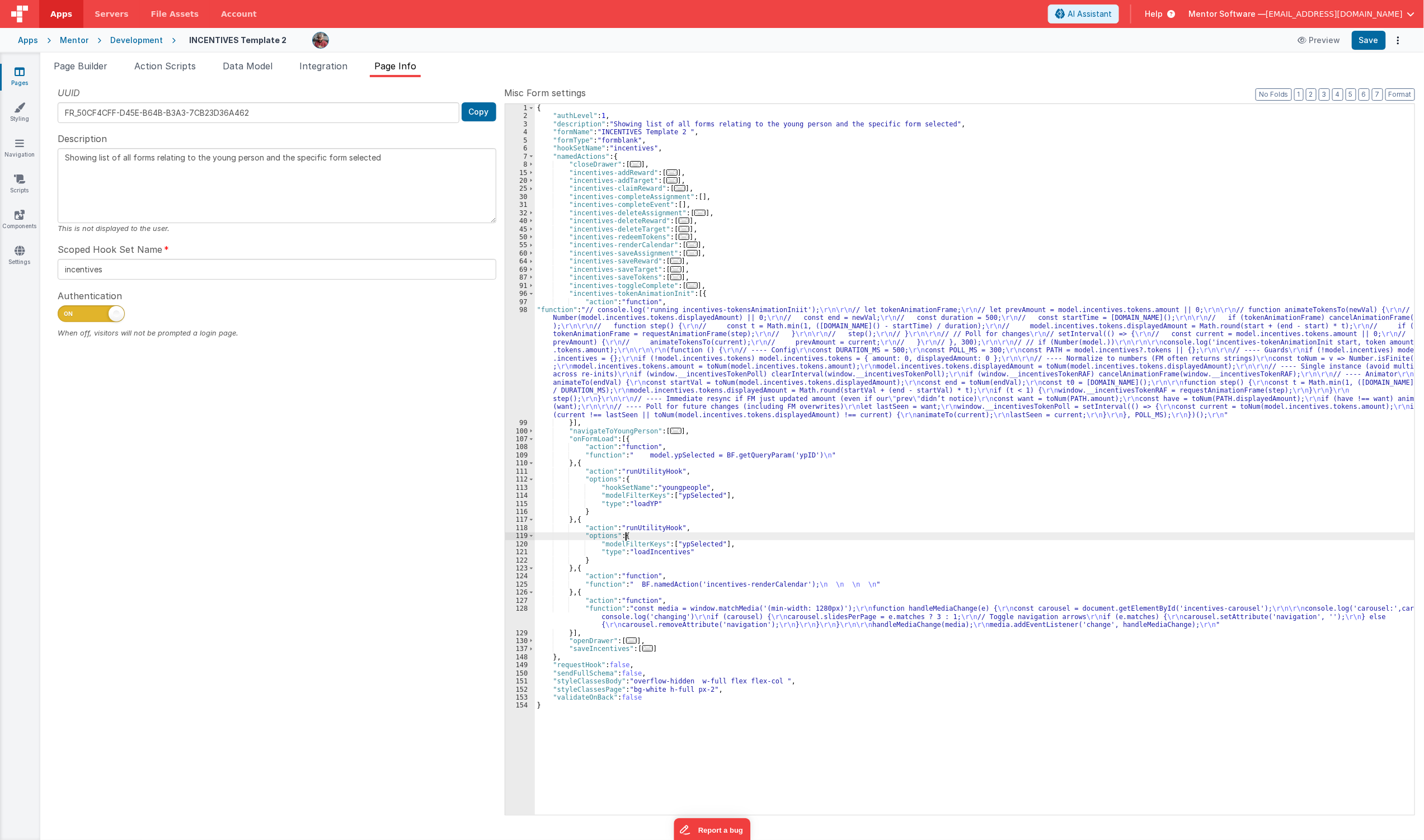
click at [672, 535] on div "{ "authLevel" : 1 , "description" : "Showing list of all forms relating to the …" at bounding box center [975, 467] width 880 height 727
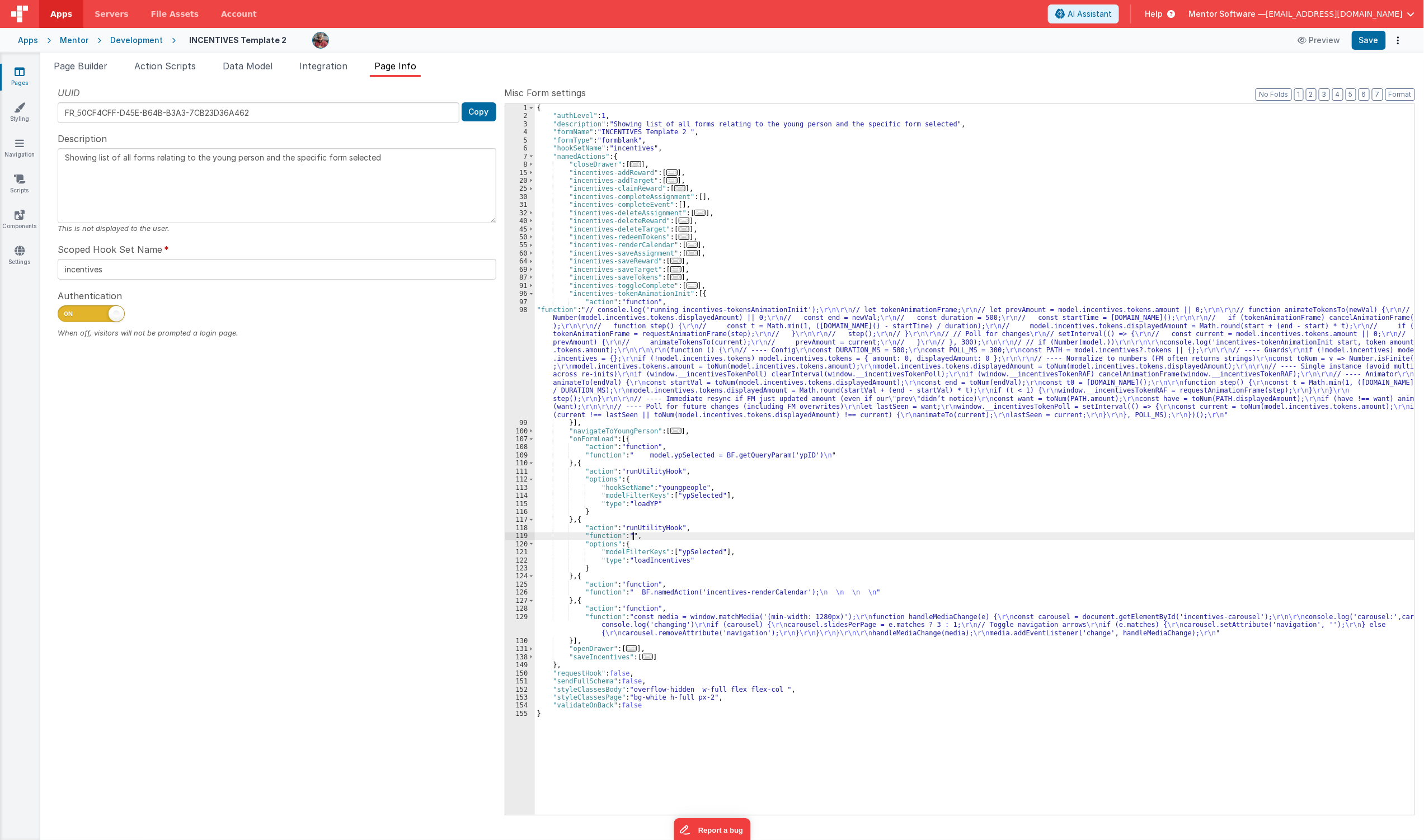
click at [521, 533] on div "119" at bounding box center [520, 536] width 30 height 8
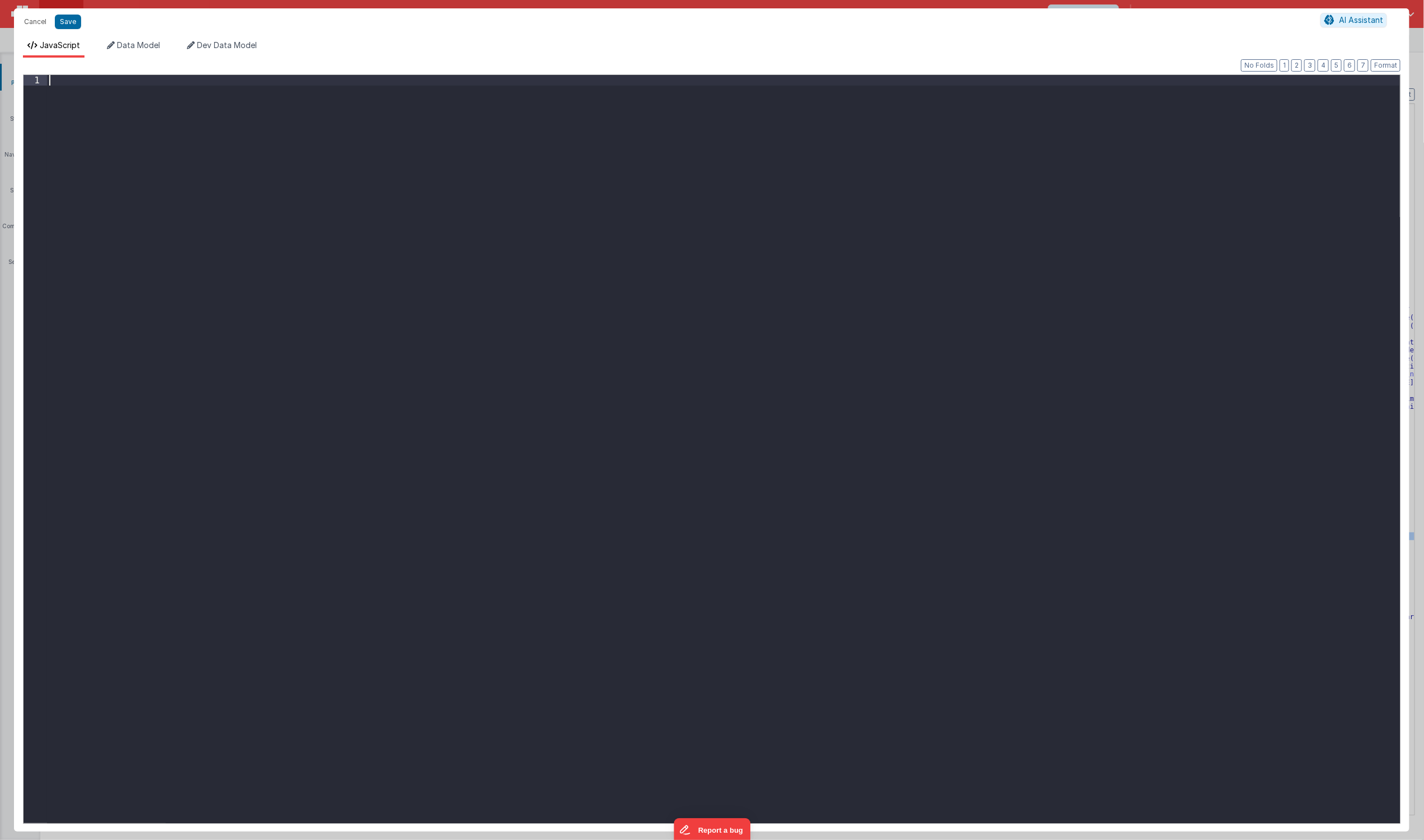
click at [545, 540] on div at bounding box center [723, 459] width 1353 height 770
click at [125, 45] on span "Data Model" at bounding box center [139, 45] width 43 height 9
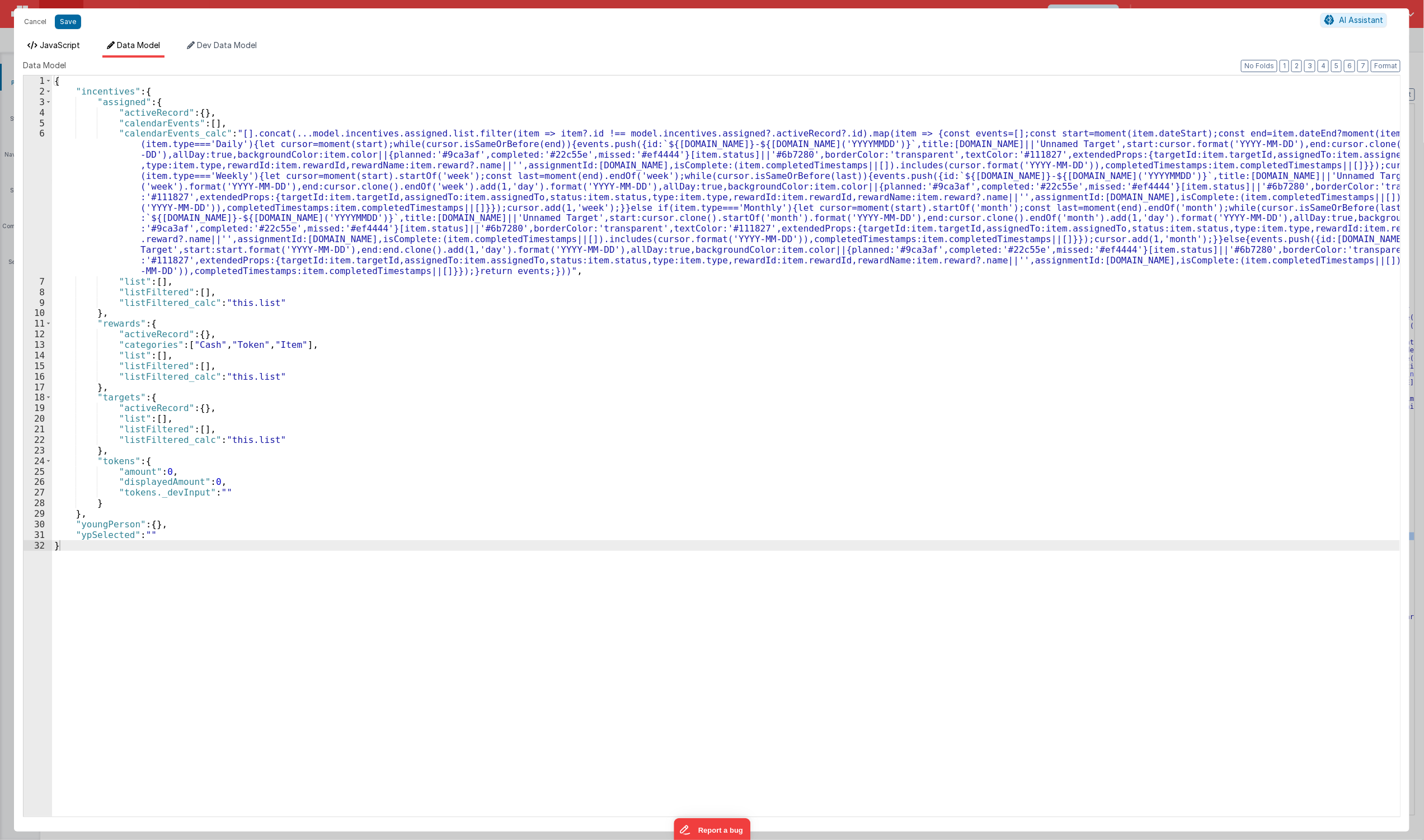
click at [71, 40] on li "JavaScript" at bounding box center [54, 48] width 62 height 18
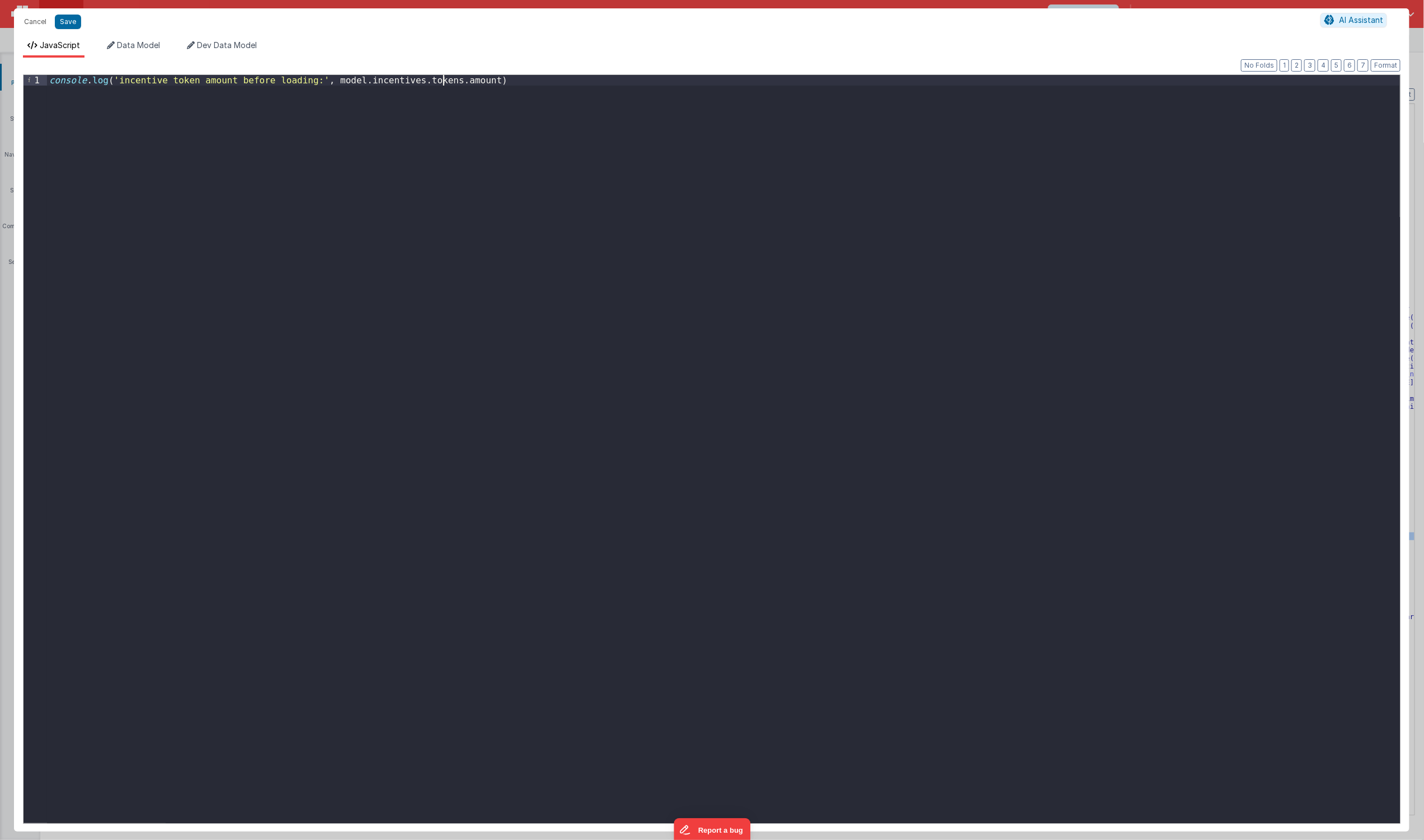
click at [444, 81] on div "console . log ( 'incentive token amount before loading:' , model . incentives .…" at bounding box center [723, 459] width 1353 height 770
click at [71, 22] on button "Save" at bounding box center [68, 22] width 26 height 15
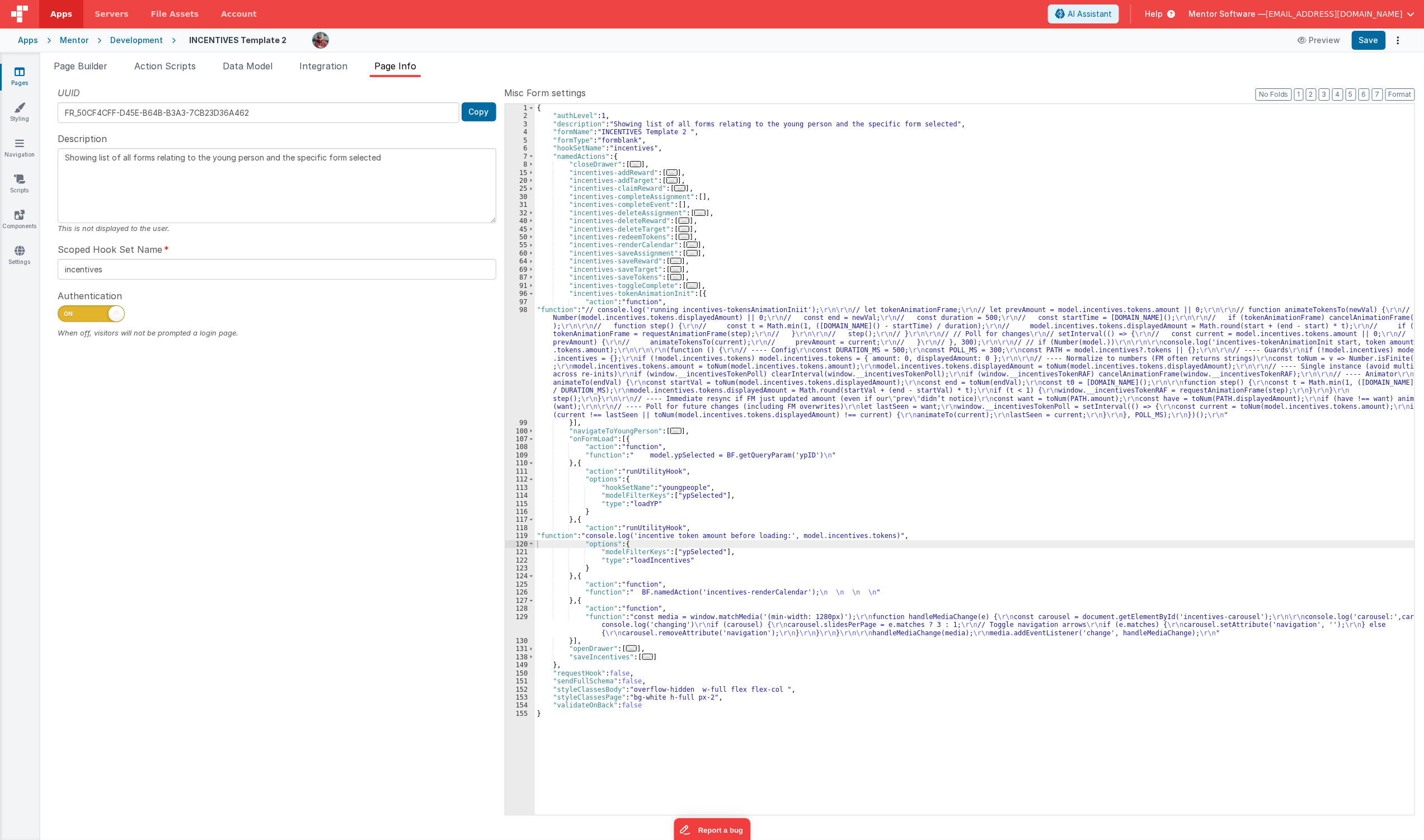
click at [1379, 52] on div "Apps Mentor Development INCENTIVES Template 2 Preview Save" at bounding box center [712, 40] width 1424 height 25
click at [1367, 42] on button "Save" at bounding box center [1369, 40] width 34 height 19
click at [865, 349] on div "{ "authLevel" : 1 , "description" : "Showing list of all forms relating to the …" at bounding box center [975, 467] width 880 height 727
click at [254, 73] on li "Data Model" at bounding box center [247, 68] width 59 height 18
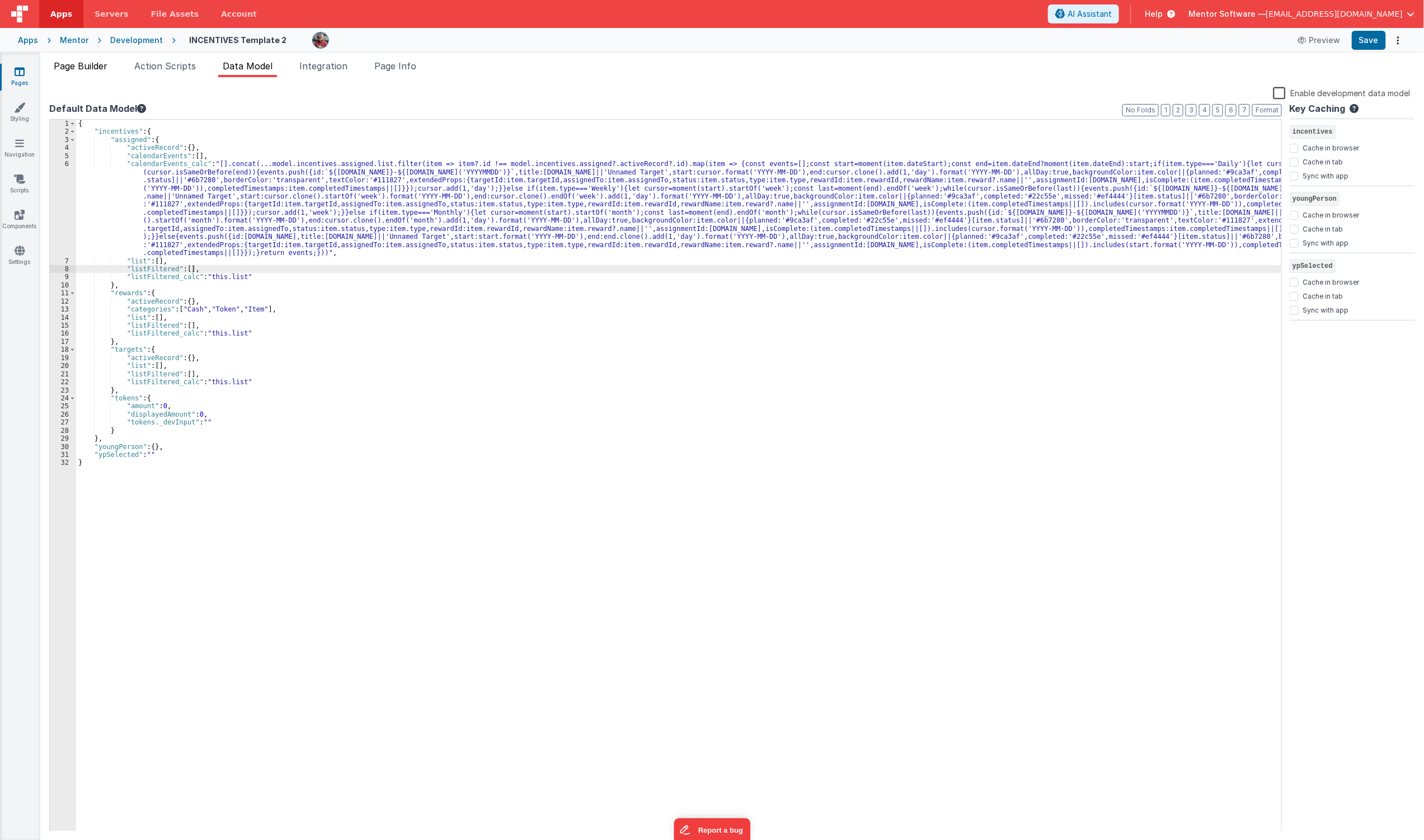
click at [89, 62] on span "Page Builder" at bounding box center [81, 66] width 54 height 11
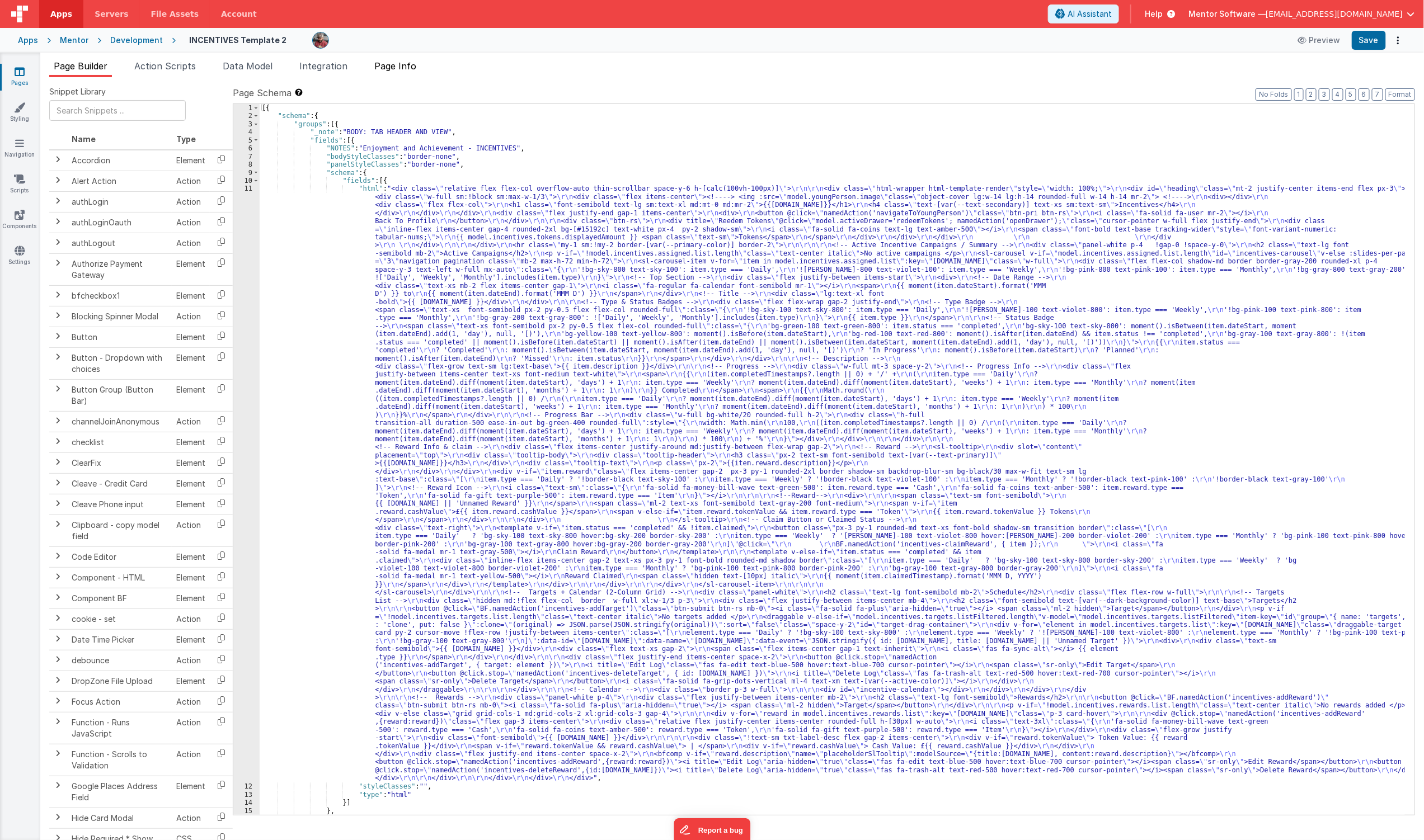
click at [392, 66] on span "Page Info" at bounding box center [396, 66] width 42 height 11
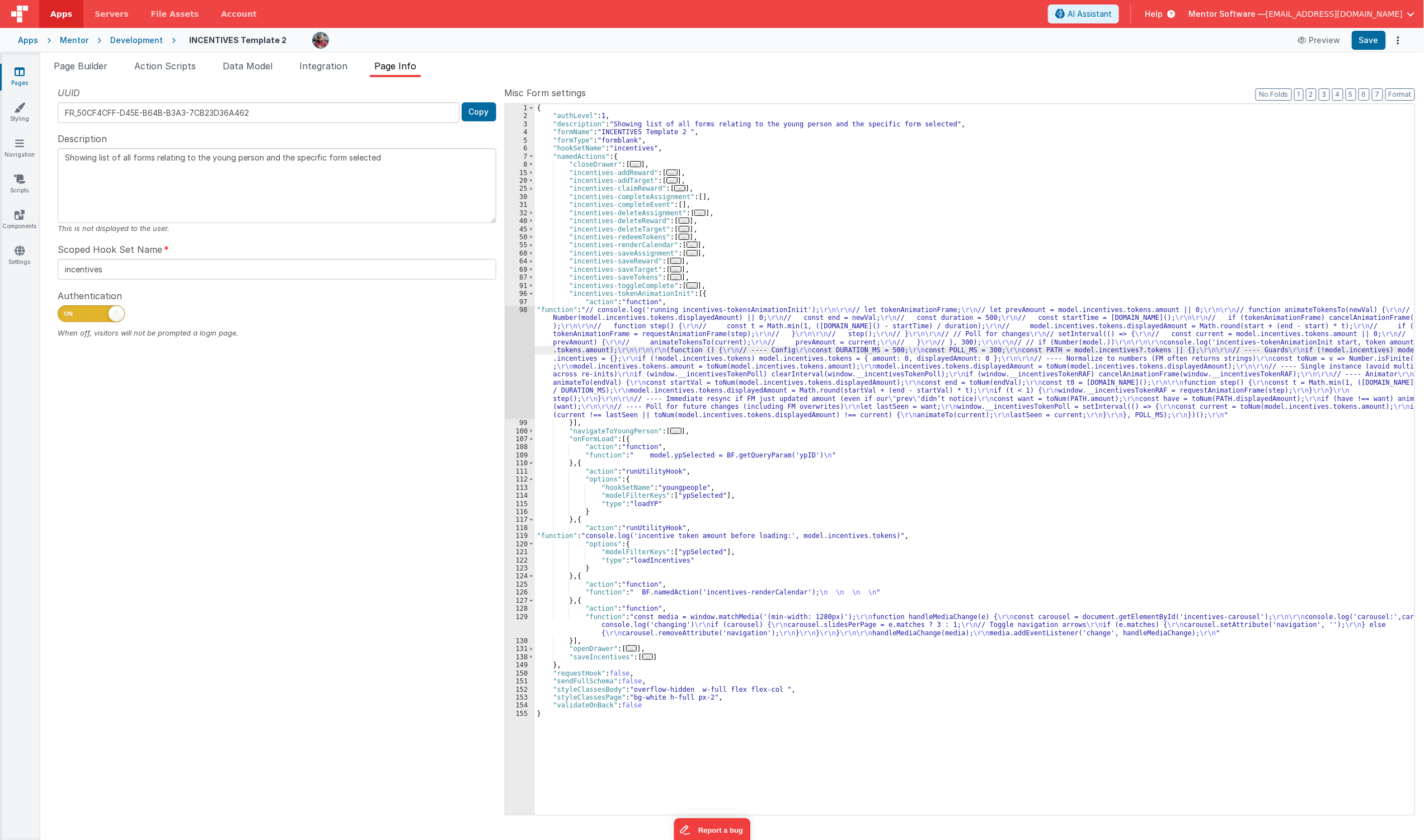
click at [620, 438] on div "{ "authLevel" : 1 , "description" : "Showing list of all forms relating to the …" at bounding box center [975, 467] width 880 height 727
click at [617, 438] on div "{ "authLevel" : 1 , "description" : "Showing list of all forms relating to the …" at bounding box center [975, 467] width 880 height 727
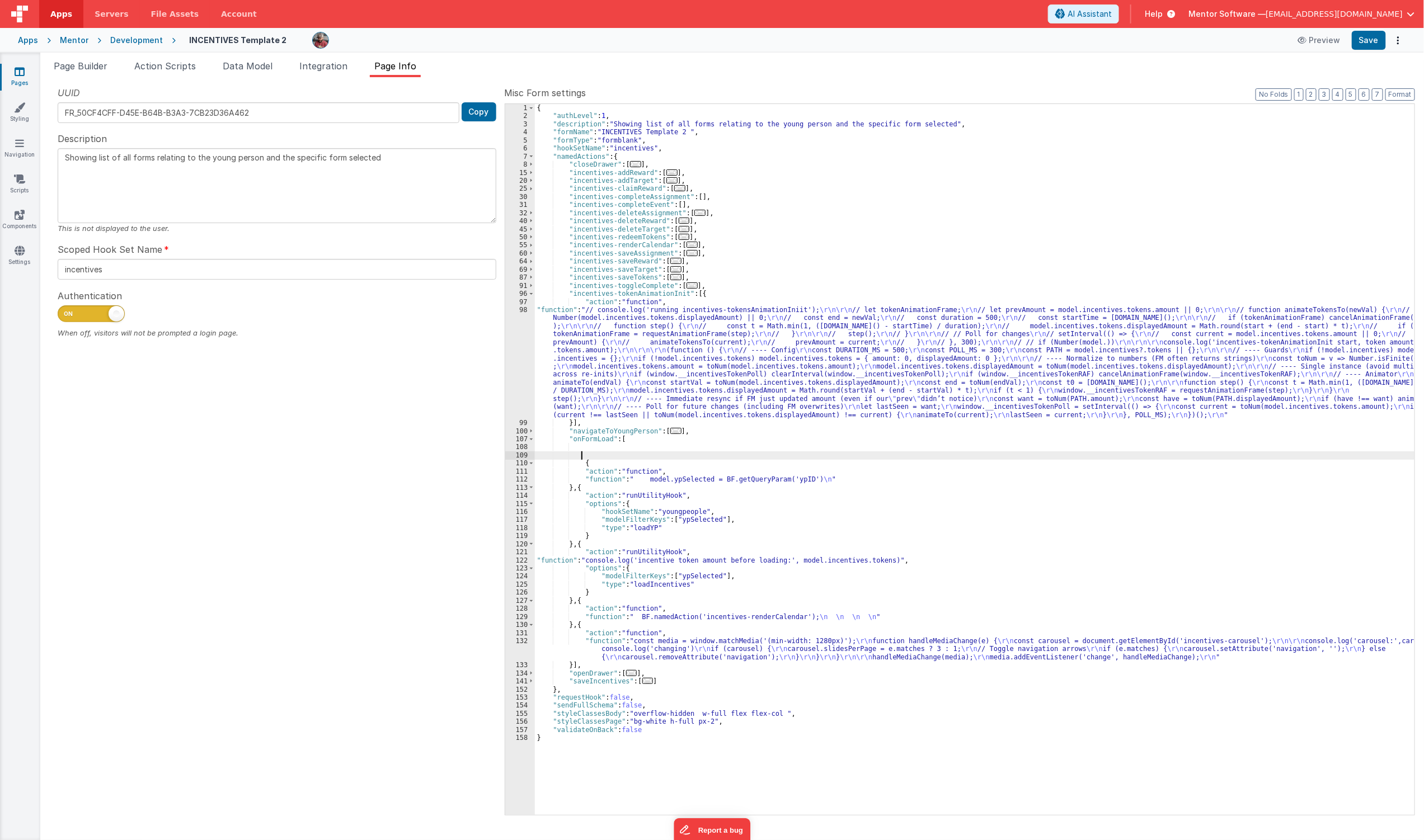
paste textarea
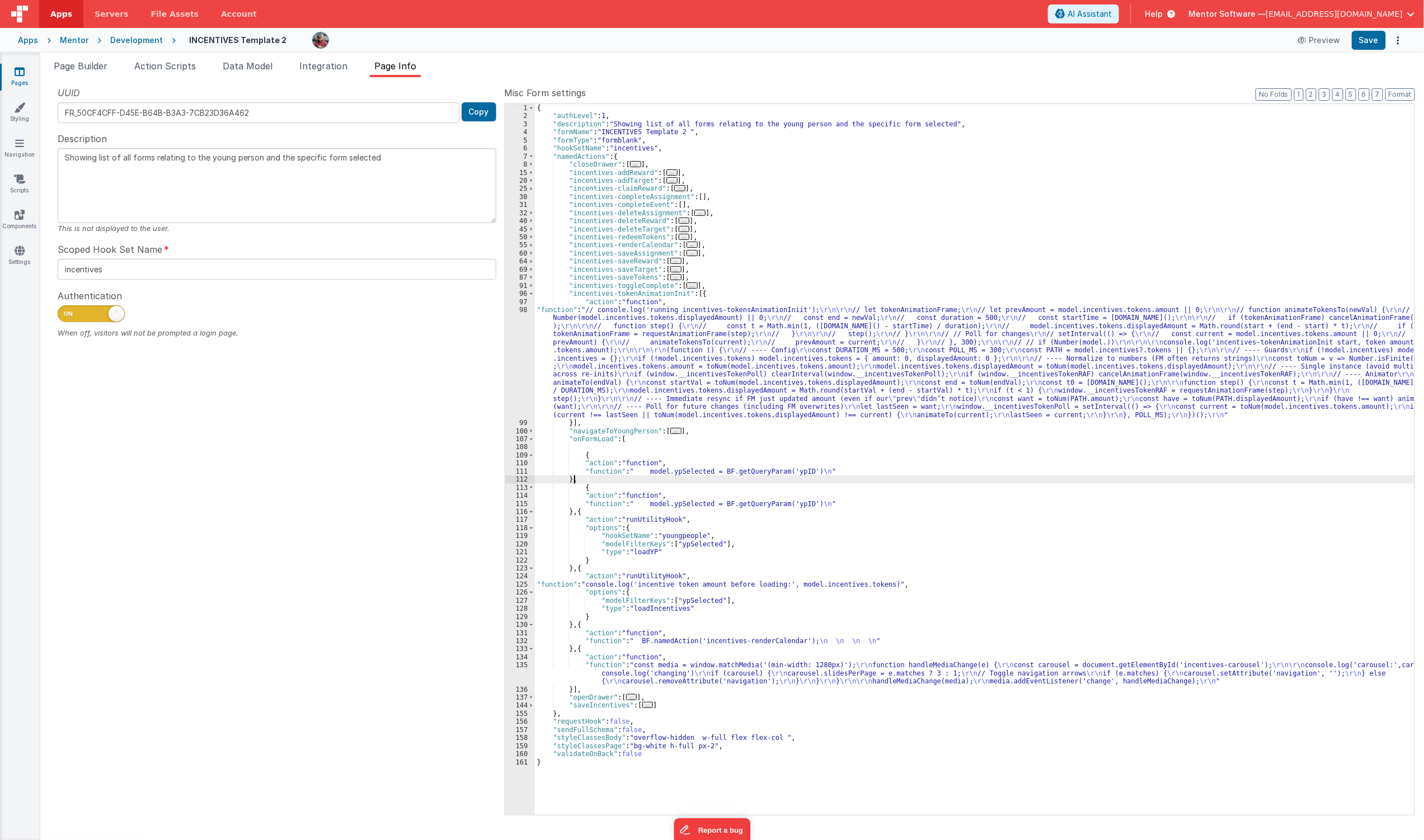
click at [728, 474] on div "{ "authLevel" : 1 , "description" : "Showing list of all forms relating to the …" at bounding box center [975, 467] width 880 height 727
click at [517, 468] on div "111" at bounding box center [520, 471] width 30 height 8
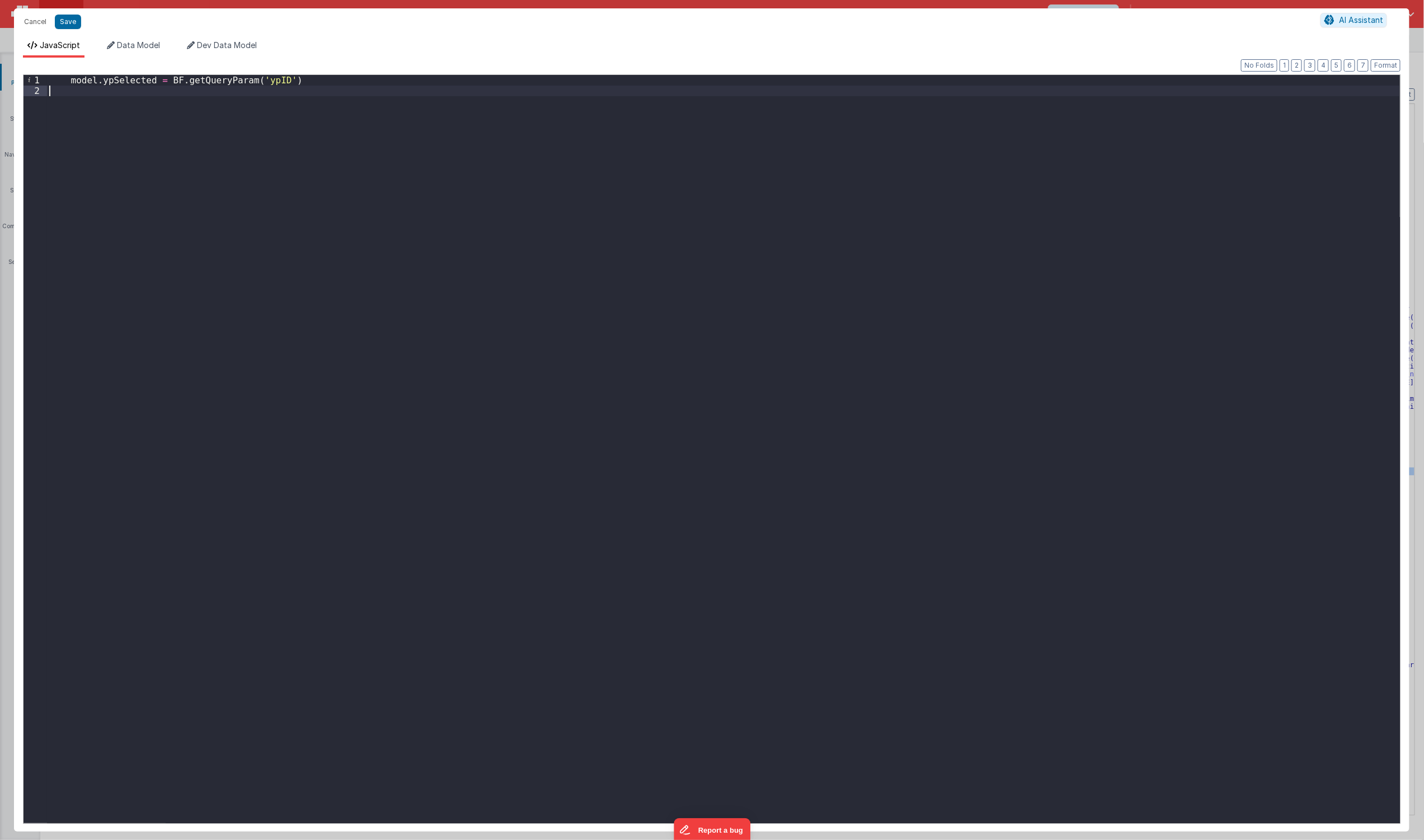
drag, startPoint x: 437, startPoint y: 373, endPoint x: -498, endPoint y: -54, distance: 1027.9
click at [0, 0] on html "Cancel Save AI Assistant JavaScript Data Model Dev Data Model Format 7 6 5 4 3 …" at bounding box center [712, 420] width 1424 height 840
click at [65, 24] on button "Save" at bounding box center [68, 22] width 26 height 15
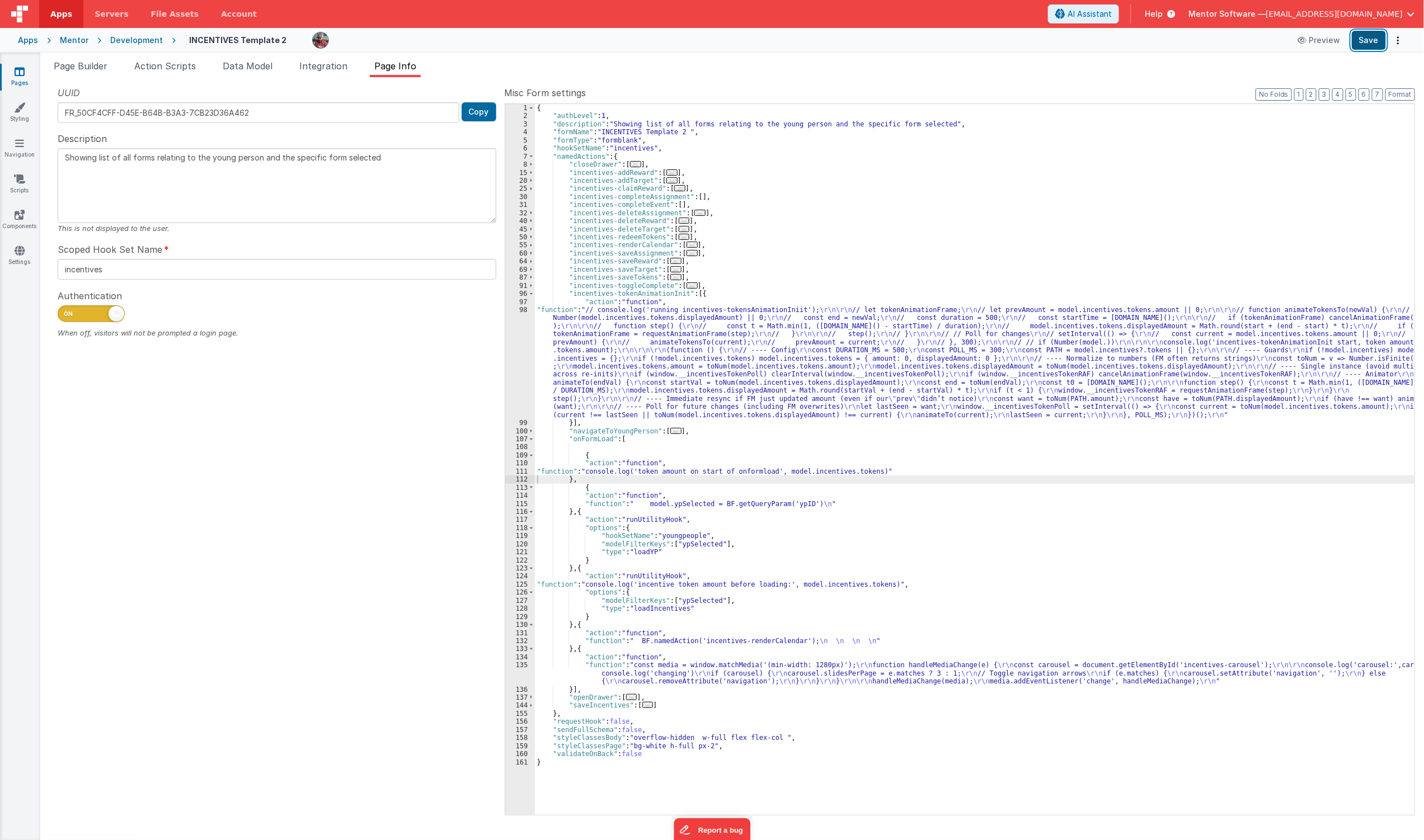
click at [1370, 42] on button "Save" at bounding box center [1369, 40] width 34 height 19
click at [241, 66] on span "Data Model" at bounding box center [248, 66] width 50 height 11
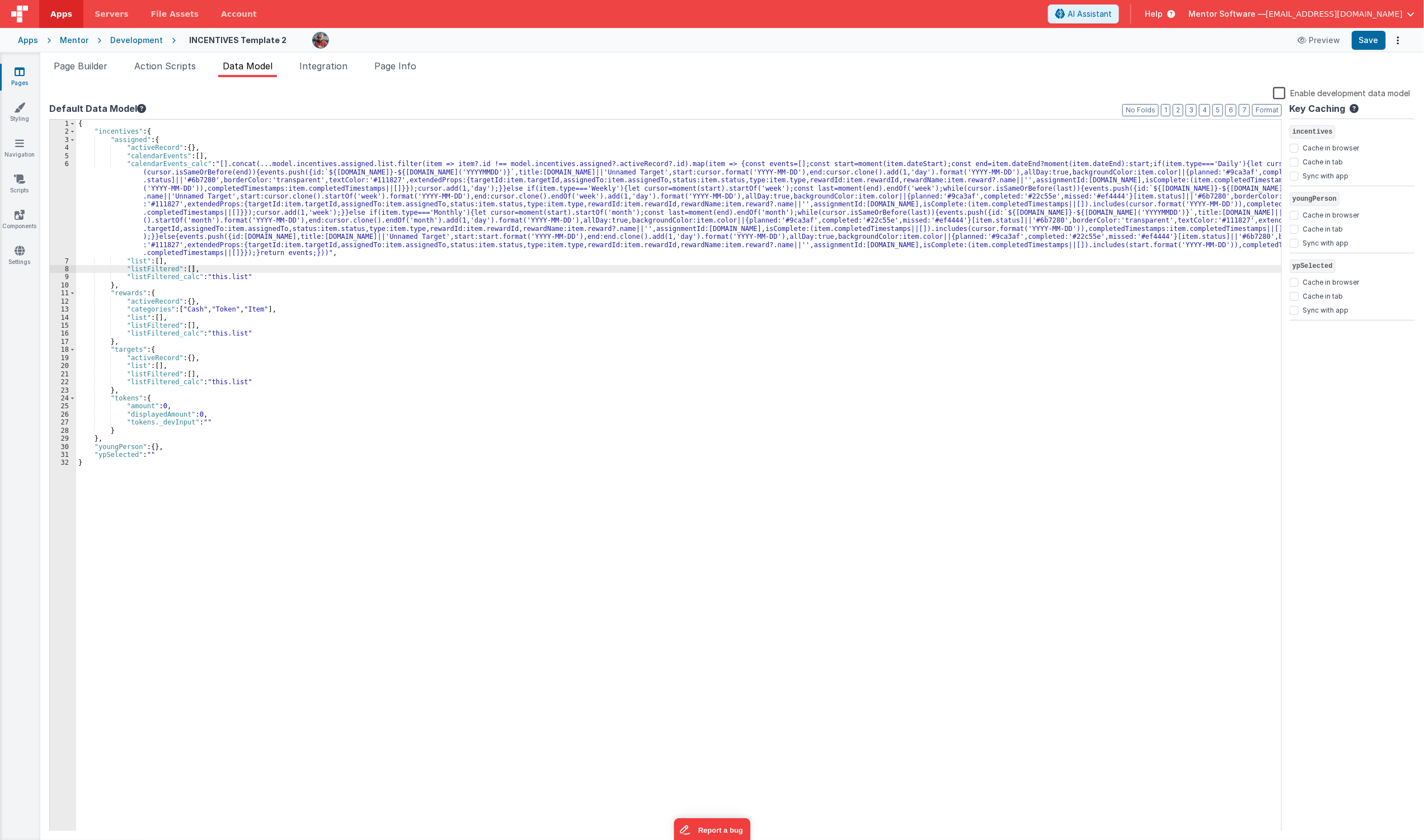
click at [143, 399] on div "{ "incentives" : { "assigned" : { "activeRecord" : { } , "calendarEvents" : [ ]…" at bounding box center [679, 484] width 1205 height 728
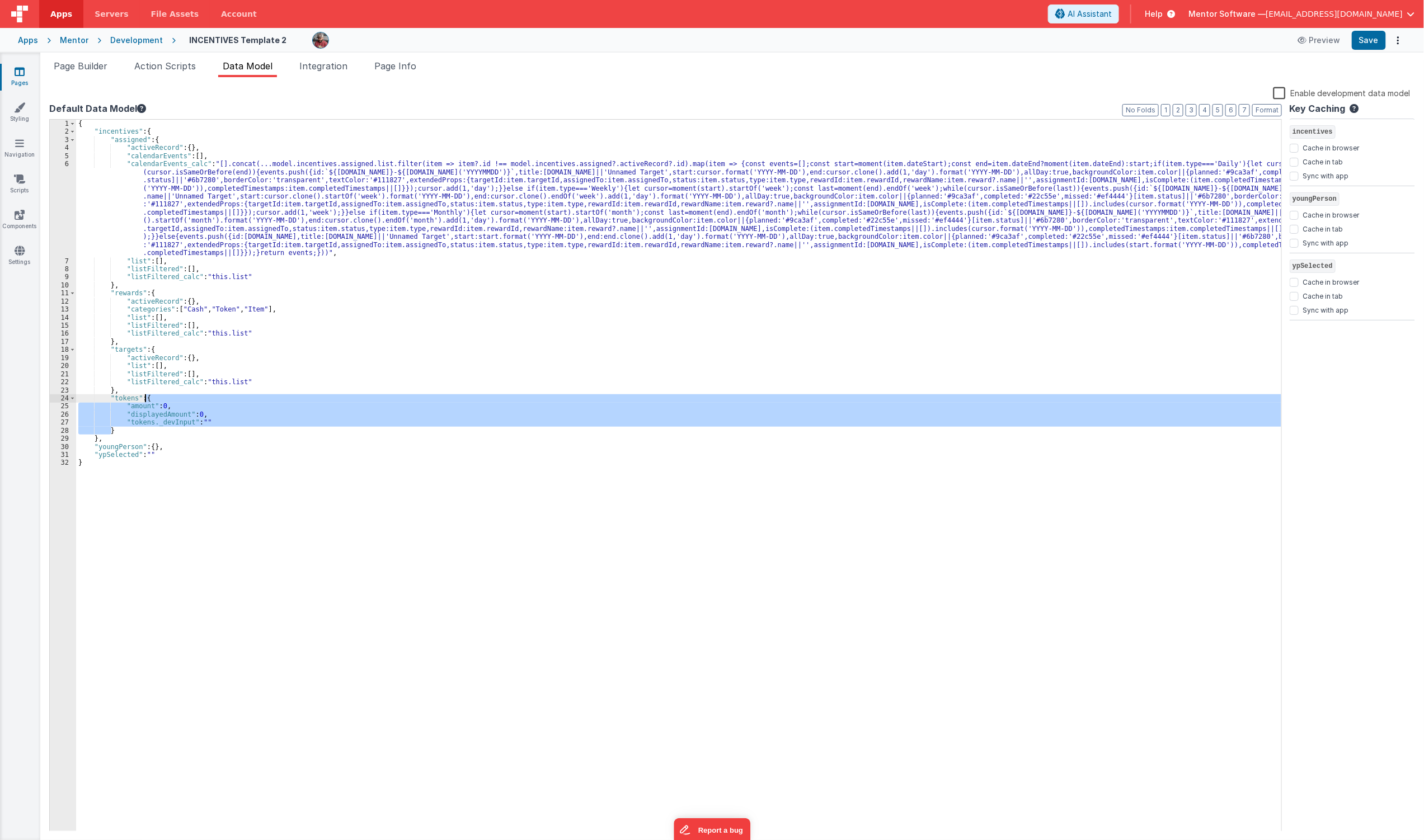
click at [143, 399] on div "{ "incentives" : { "assigned" : { "activeRecord" : { } , "calendarEvents" : [ ]…" at bounding box center [679, 484] width 1205 height 728
click at [398, 63] on span "Page Info" at bounding box center [396, 66] width 42 height 11
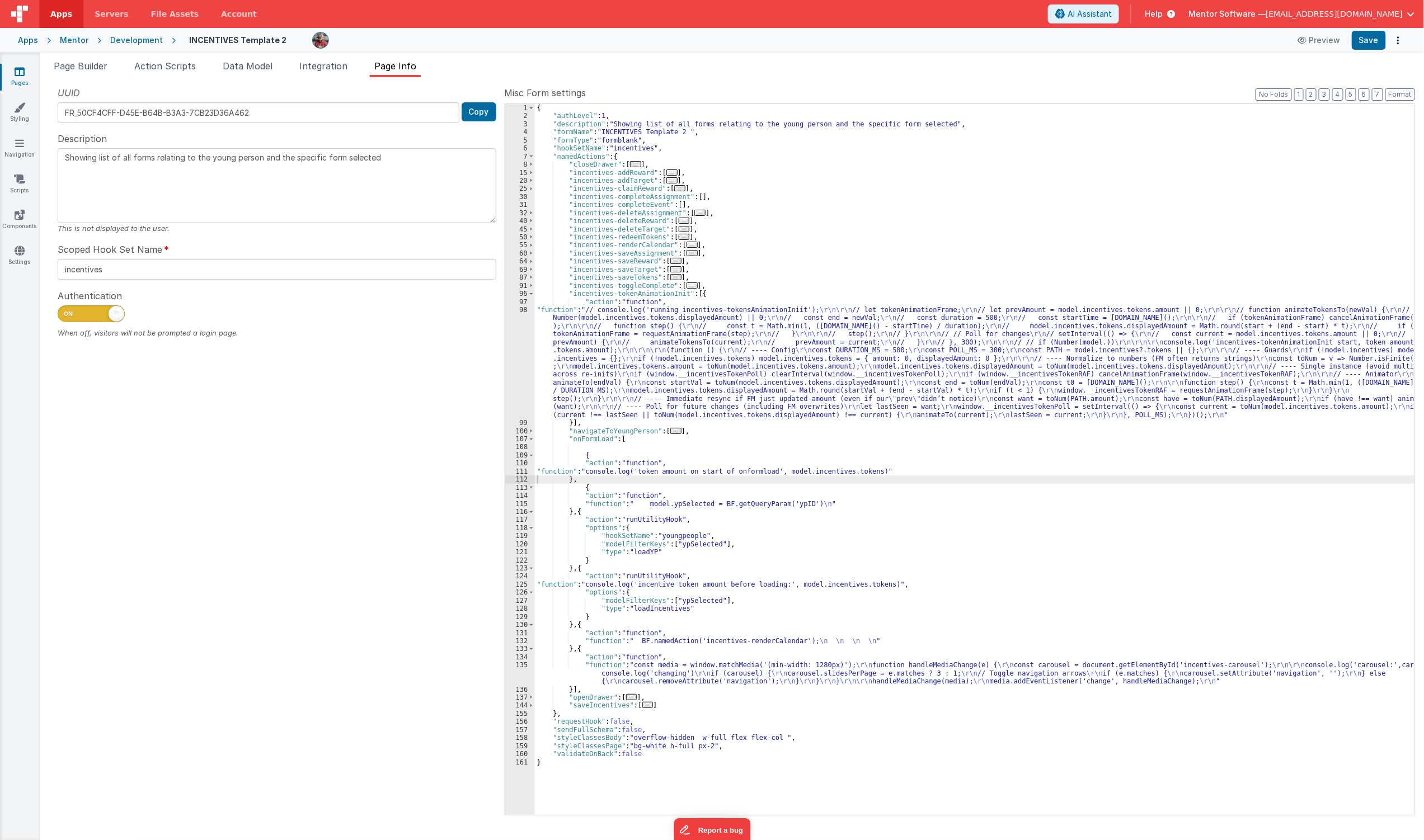
click at [250, 52] on div "Page Builder Action Scripts Data Model Integration Page Info Snippet Library Na…" at bounding box center [732, 446] width 1384 height 788
click at [248, 71] on li "Data Model" at bounding box center [247, 68] width 59 height 18
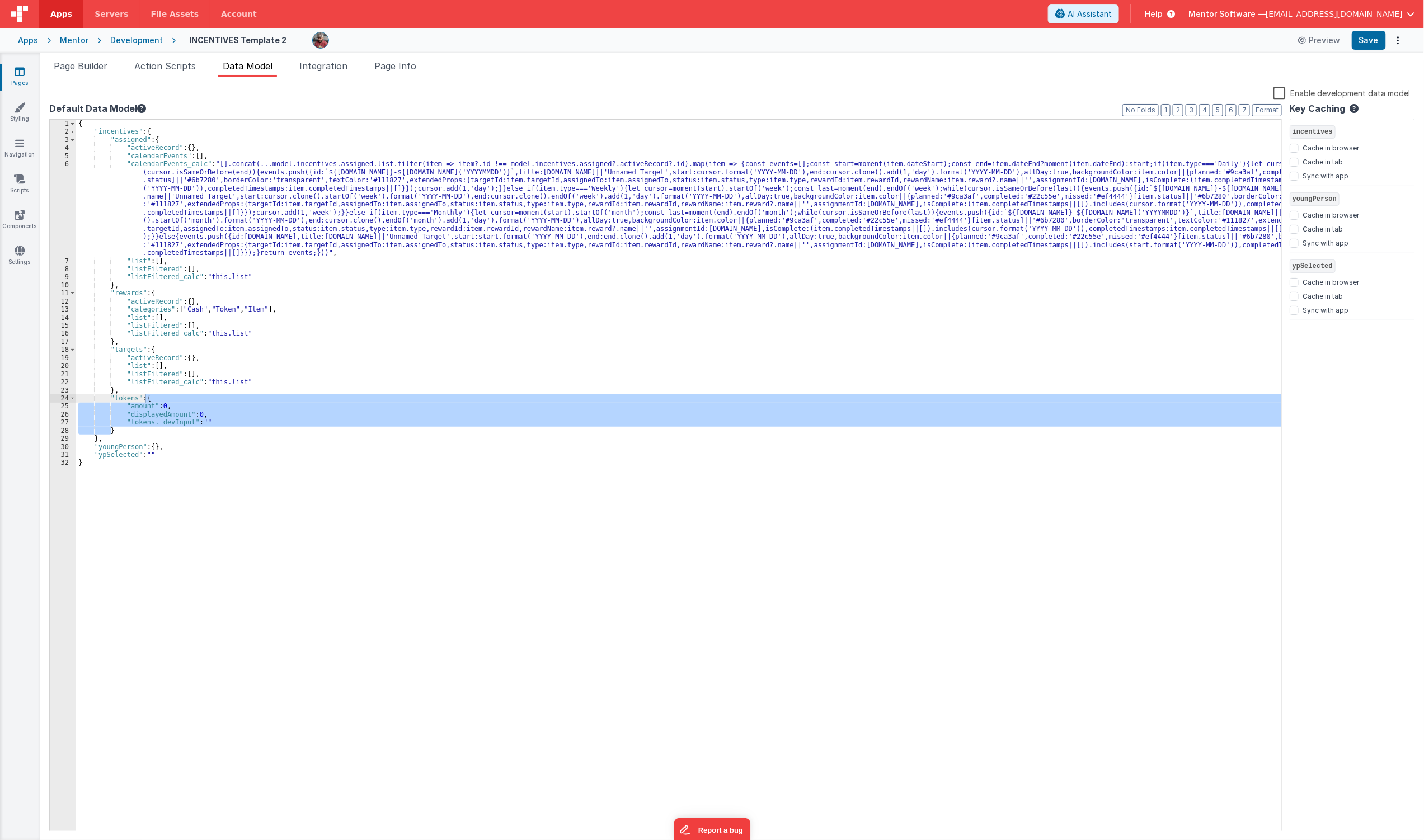
click at [172, 409] on div "{ "incentives" : { "assigned" : { "activeRecord" : { } , "calendarEvents" : [ ]…" at bounding box center [679, 475] width 1205 height 712
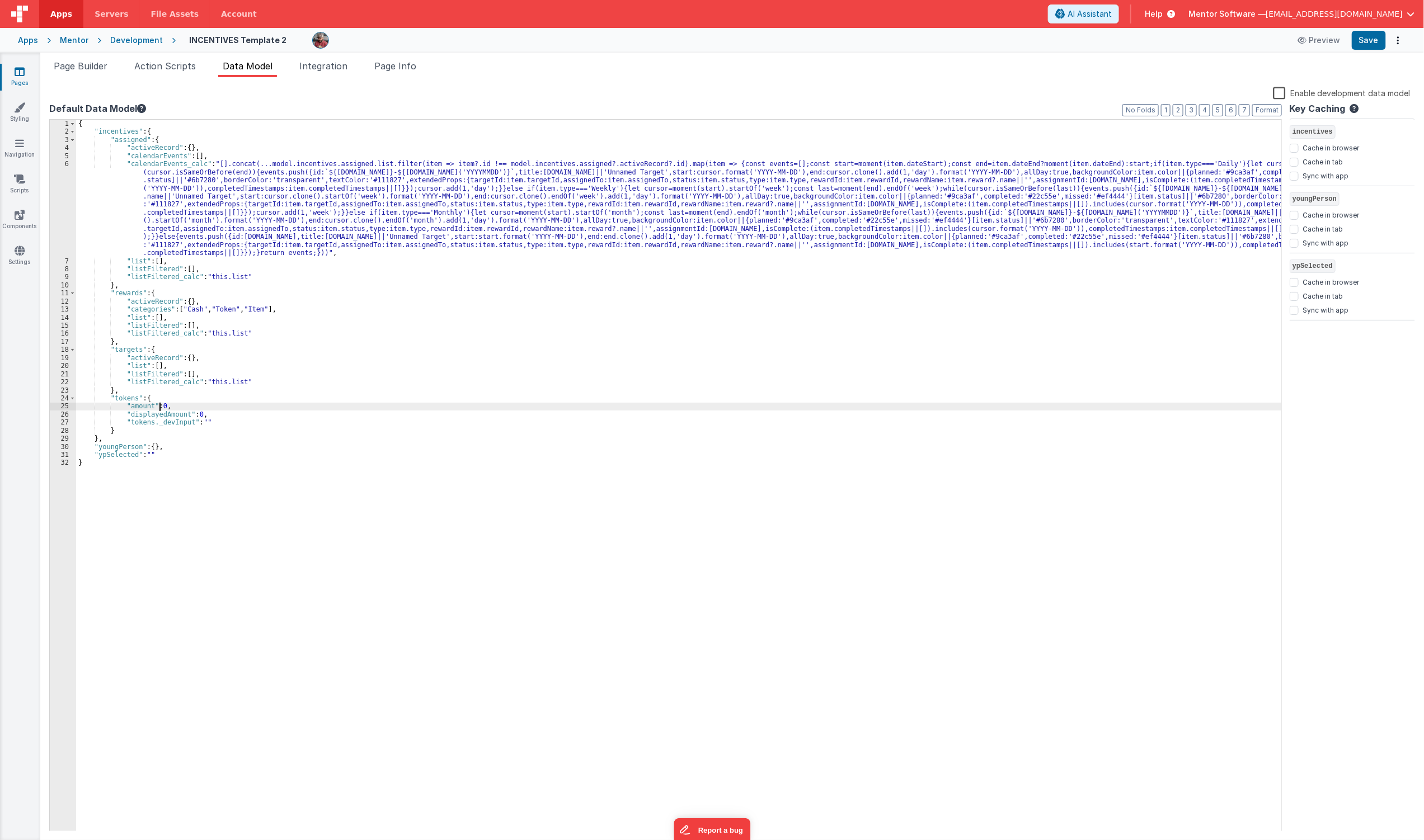
click at [161, 410] on div "{ "incentives" : { "assigned" : { "activeRecord" : { } , "calendarEvents" : [ ]…" at bounding box center [679, 484] width 1205 height 728
click at [1384, 50] on div "Apps Mentor Development INCENTIVES Template 2 Preview Save" at bounding box center [712, 40] width 1424 height 25
click at [1370, 43] on button "Save" at bounding box center [1369, 40] width 34 height 19
click at [412, 71] on li "Page Info" at bounding box center [396, 68] width 51 height 18
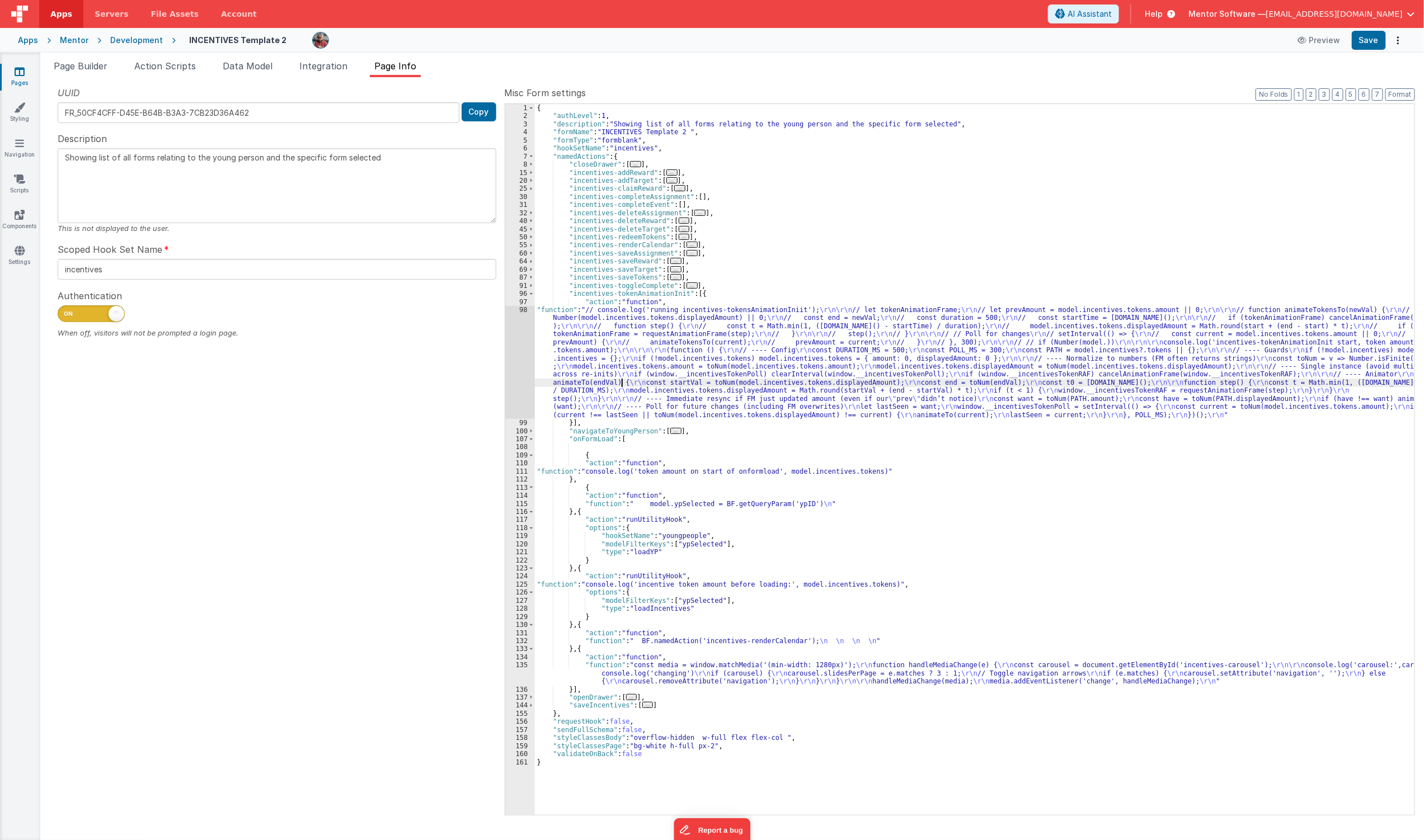
click at [622, 381] on div "{ "authLevel" : 1 , "description" : "Showing list of all forms relating to the …" at bounding box center [975, 467] width 880 height 727
click at [1322, 97] on button "3" at bounding box center [1324, 94] width 11 height 12
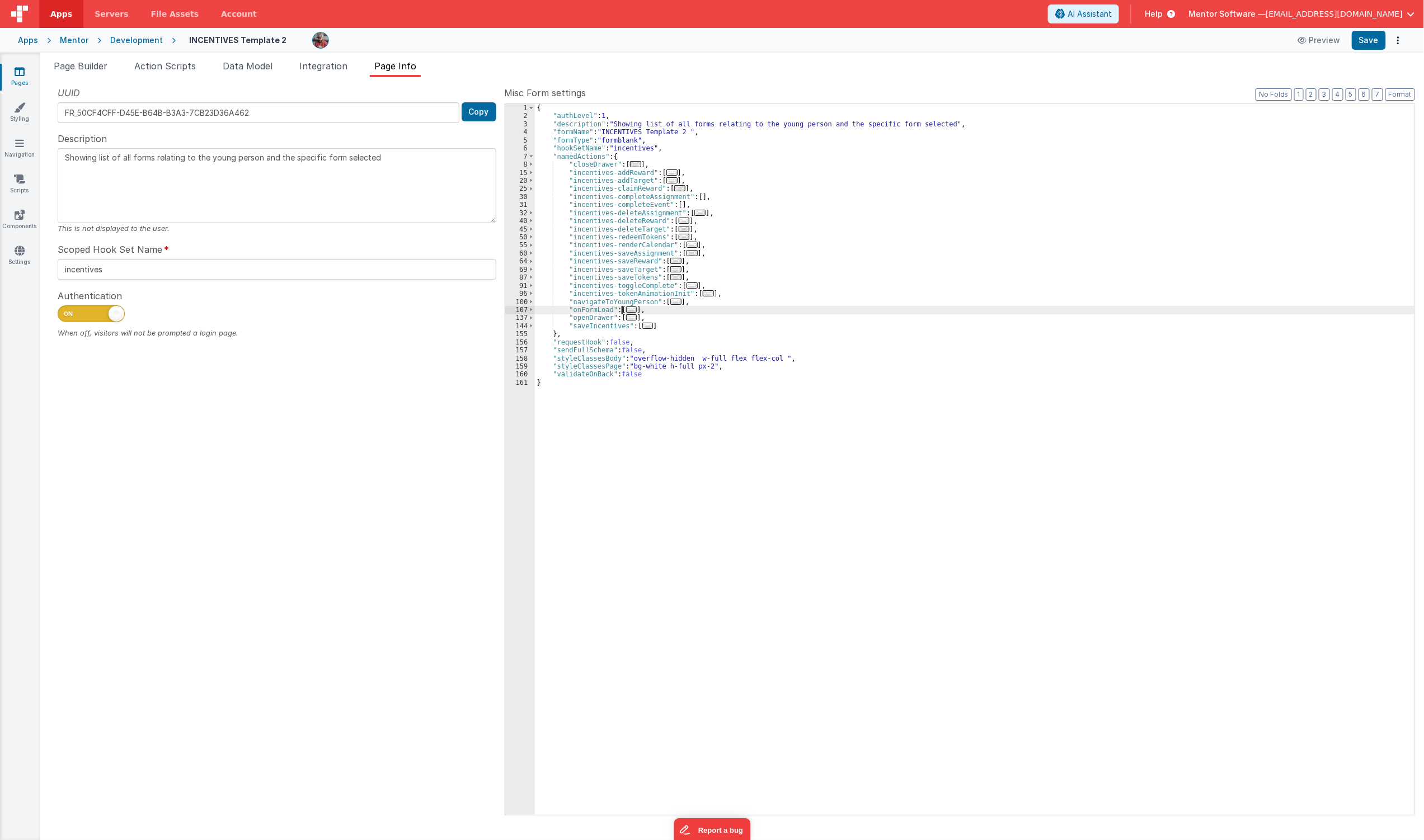
click at [628, 307] on span "..." at bounding box center [632, 309] width 11 height 6
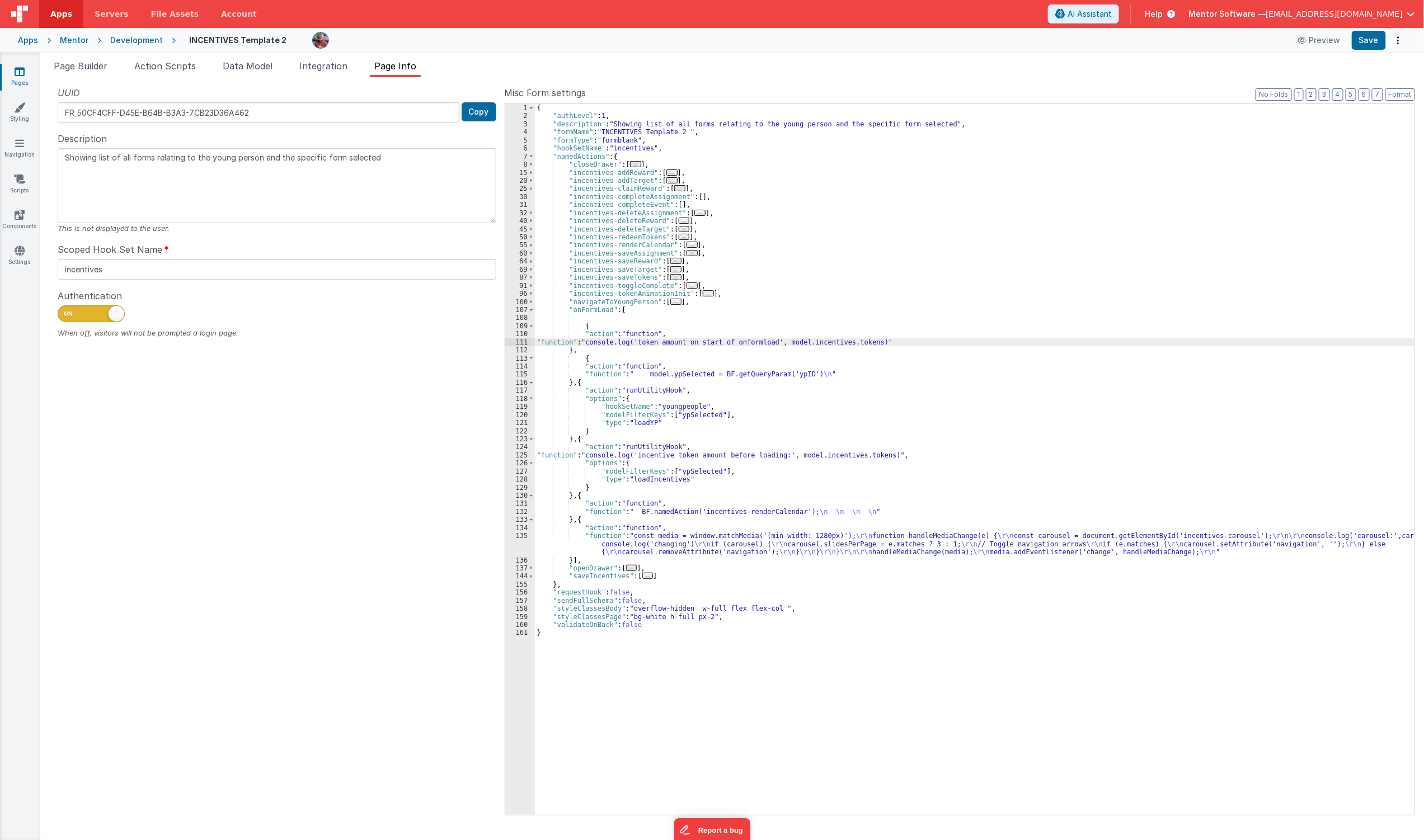
click at [611, 343] on div "{ "authLevel" : 1 , "description" : "Showing list of all forms relating to the …" at bounding box center [975, 467] width 880 height 727
click at [578, 324] on div "{ "authLevel" : 1 , "description" : "Showing list of all forms relating to the …" at bounding box center [975, 467] width 880 height 727
click at [642, 366] on div "{ "authLevel" : 1 , "description" : "Showing list of all forms relating to the …" at bounding box center [975, 467] width 880 height 727
click at [688, 291] on div "{ "authLevel" : 1 , "description" : "Showing list of all forms relating to the …" at bounding box center [975, 467] width 880 height 727
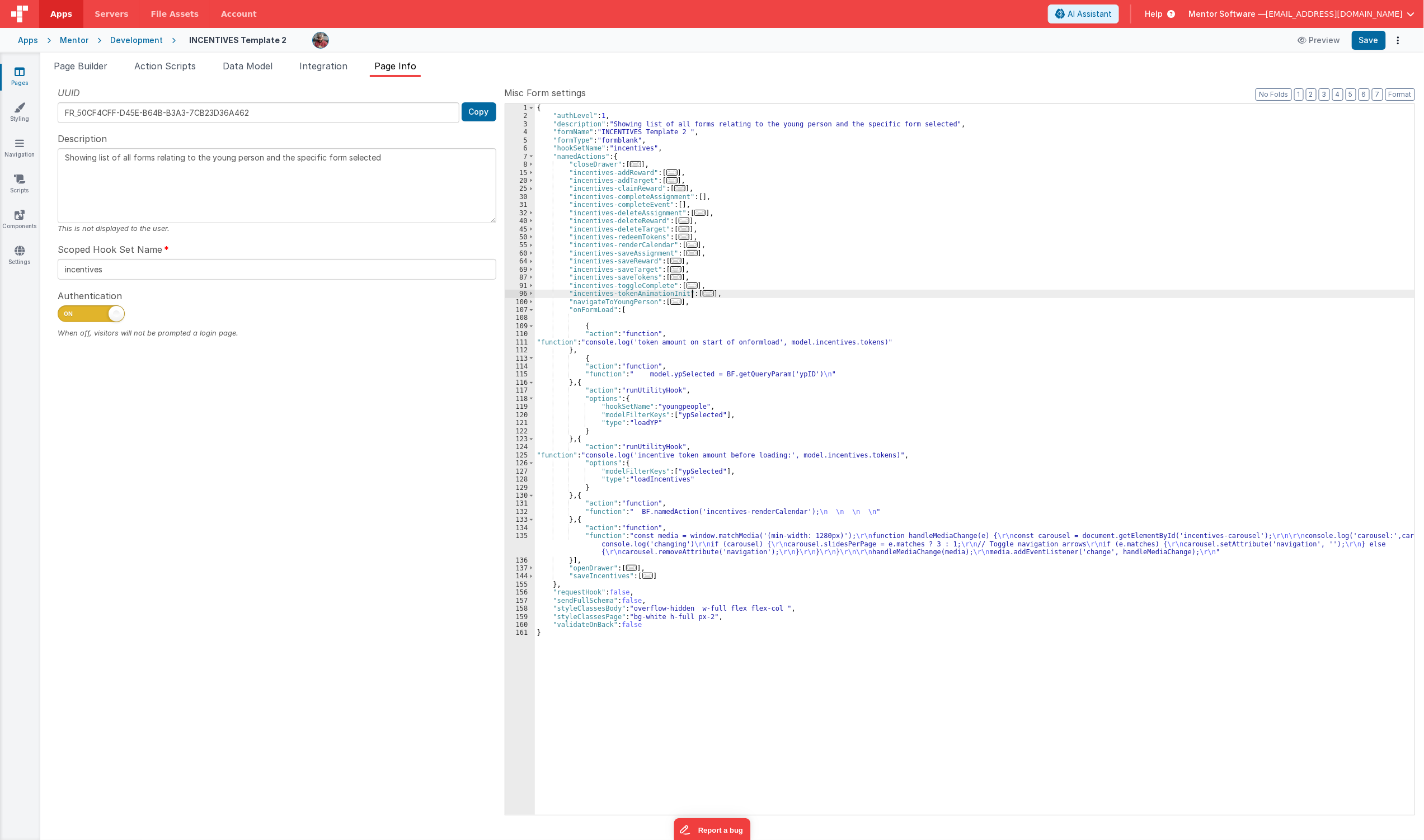
click at [703, 295] on span "..." at bounding box center [708, 293] width 11 height 6
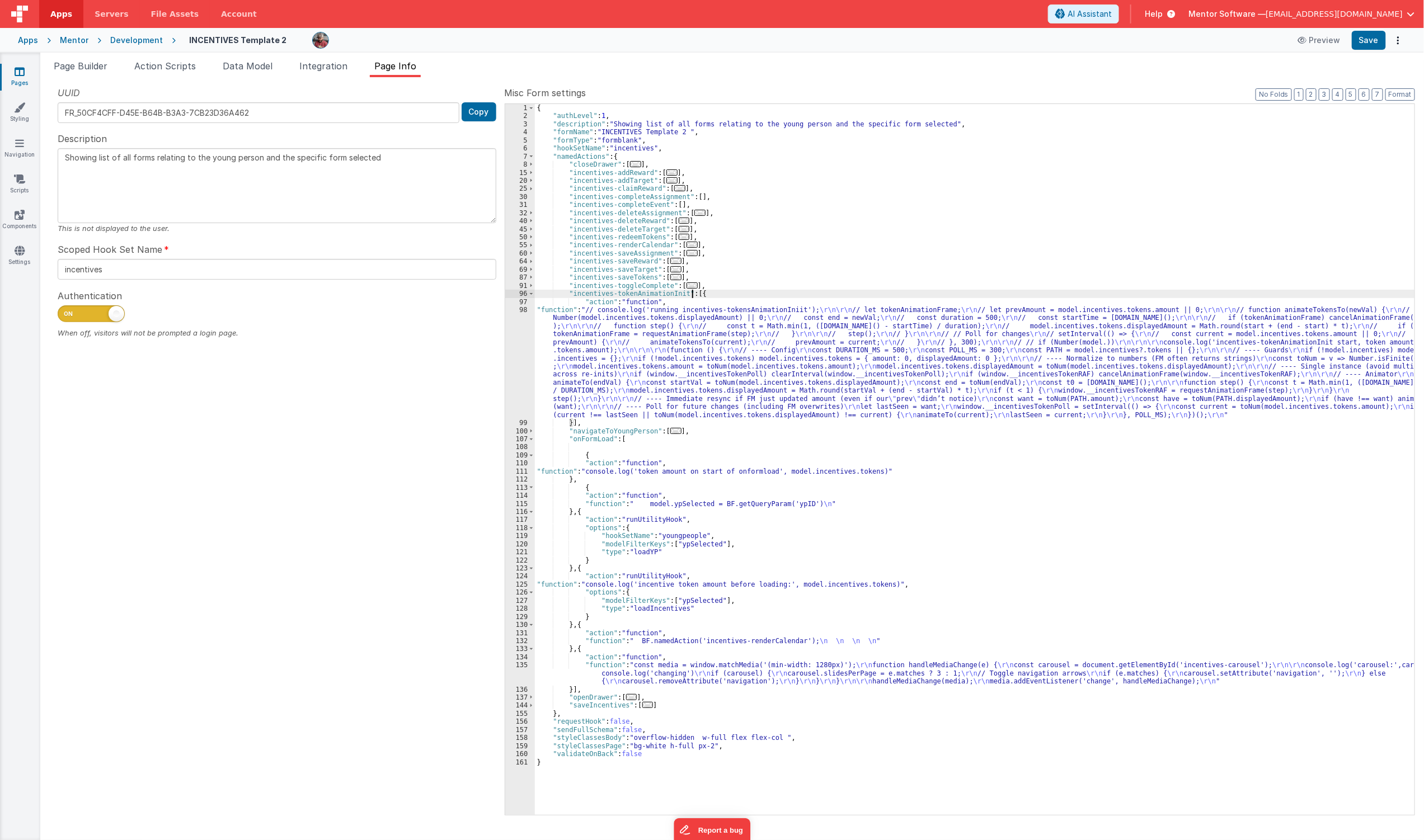
click at [676, 381] on div "{ "authLevel" : 1 , "description" : "Showing list of all forms relating to the …" at bounding box center [975, 467] width 880 height 727
click at [515, 381] on div "98" at bounding box center [520, 362] width 30 height 113
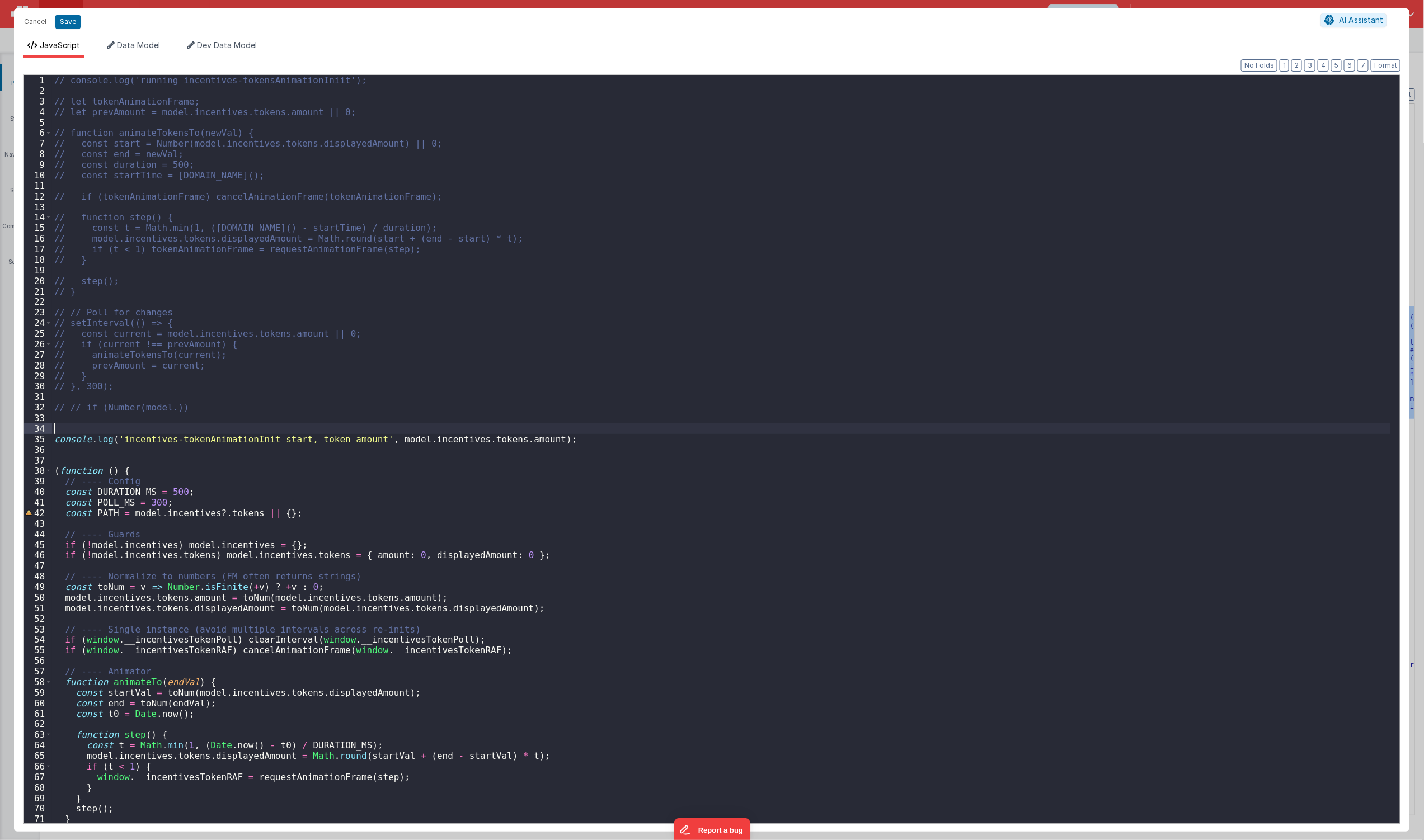
drag, startPoint x: 221, startPoint y: 428, endPoint x: 254, endPoint y: 449, distance: 39.1
click at [254, 449] on div "// console.log('running incentives-tokensAnimationIniit'); // let tokenAnimatio…" at bounding box center [721, 459] width 1339 height 770
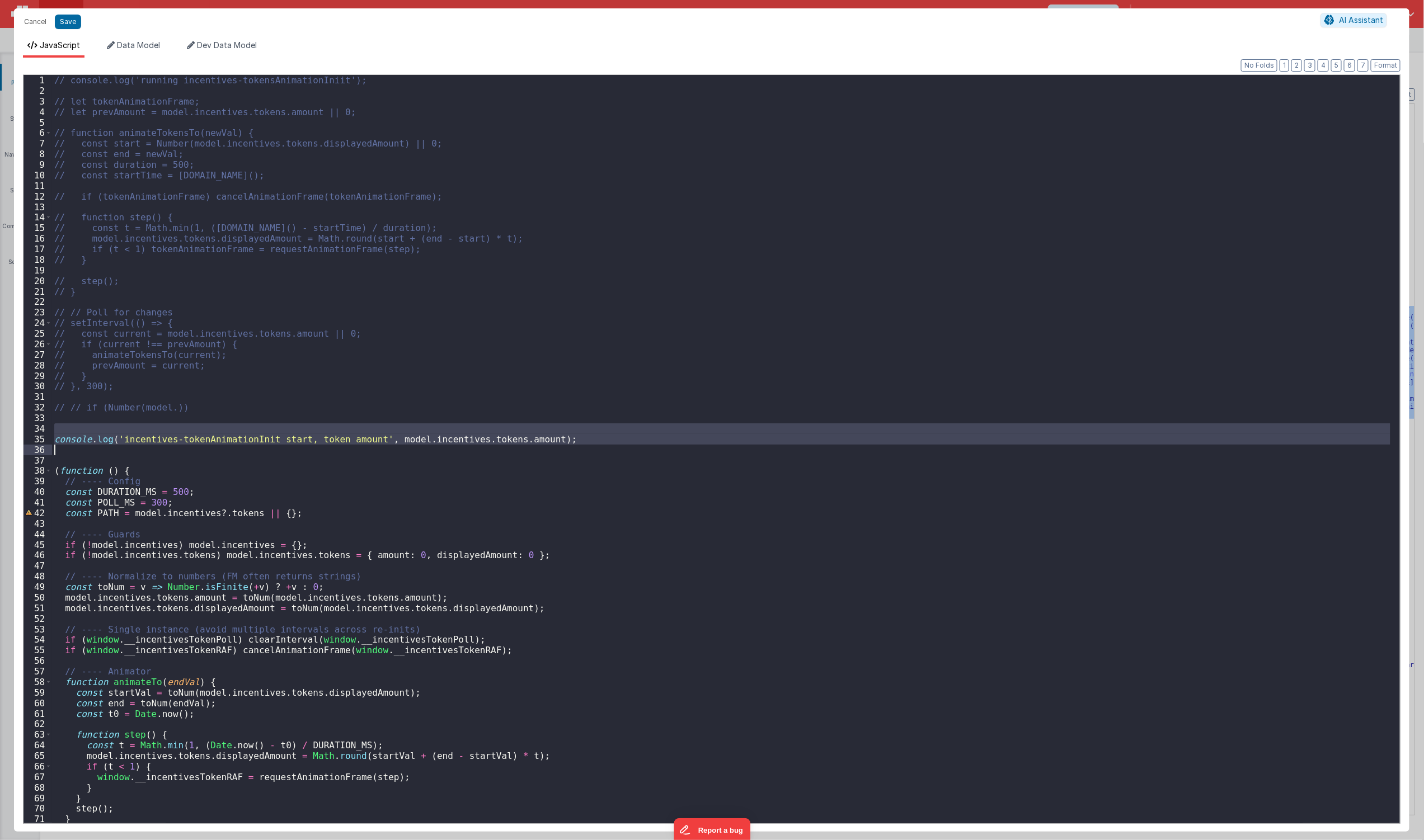
click at [246, 395] on div "// console.log('running incentives-tokensAnimationIniit'); // let tokenAnimatio…" at bounding box center [721, 459] width 1339 height 770
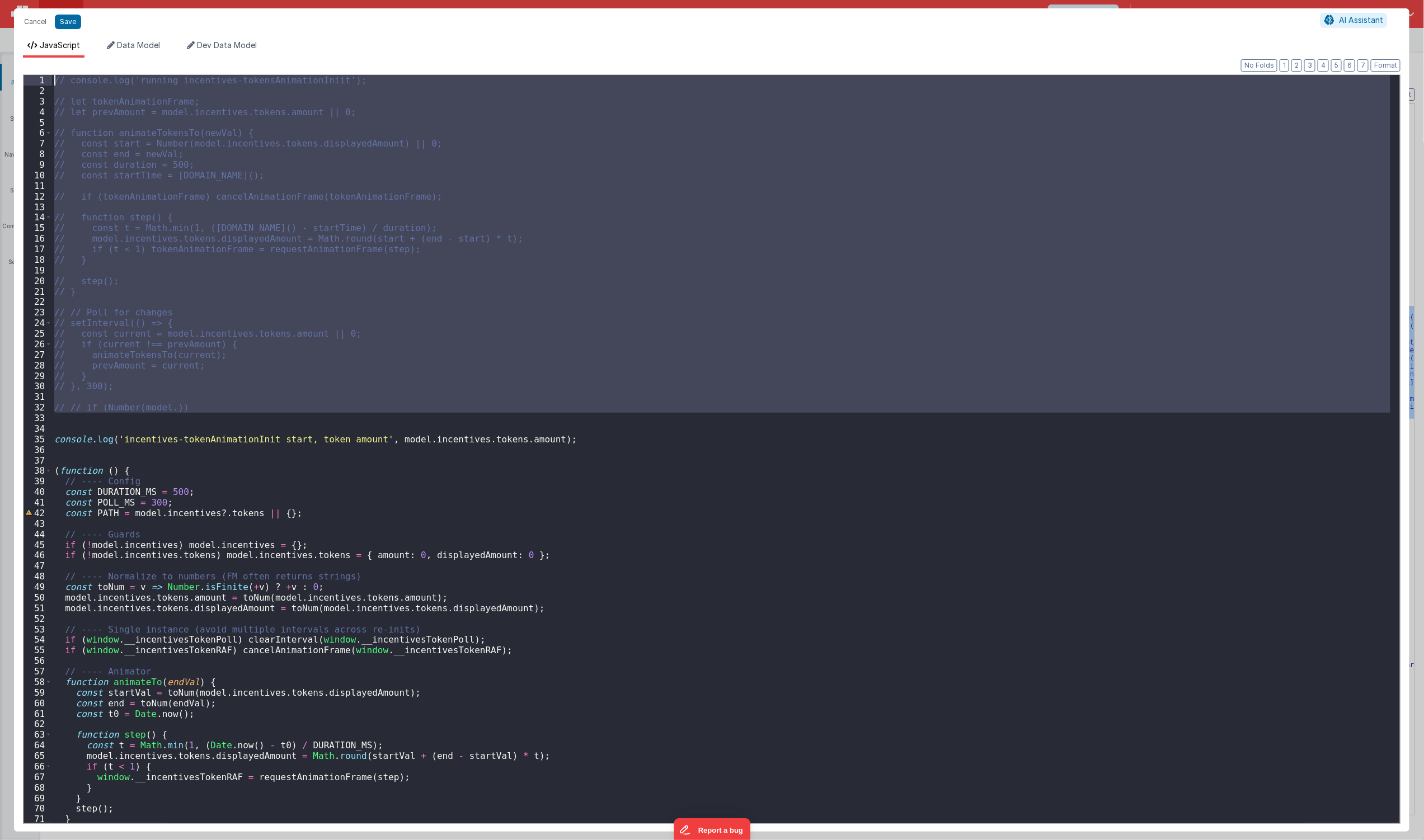
drag, startPoint x: 231, startPoint y: 417, endPoint x: -115, endPoint y: -54, distance: 584.4
click at [0, 0] on html "Cancel Save AI Assistant JavaScript Data Model Dev Data Model Format 7 6 5 4 3 …" at bounding box center [712, 420] width 1424 height 840
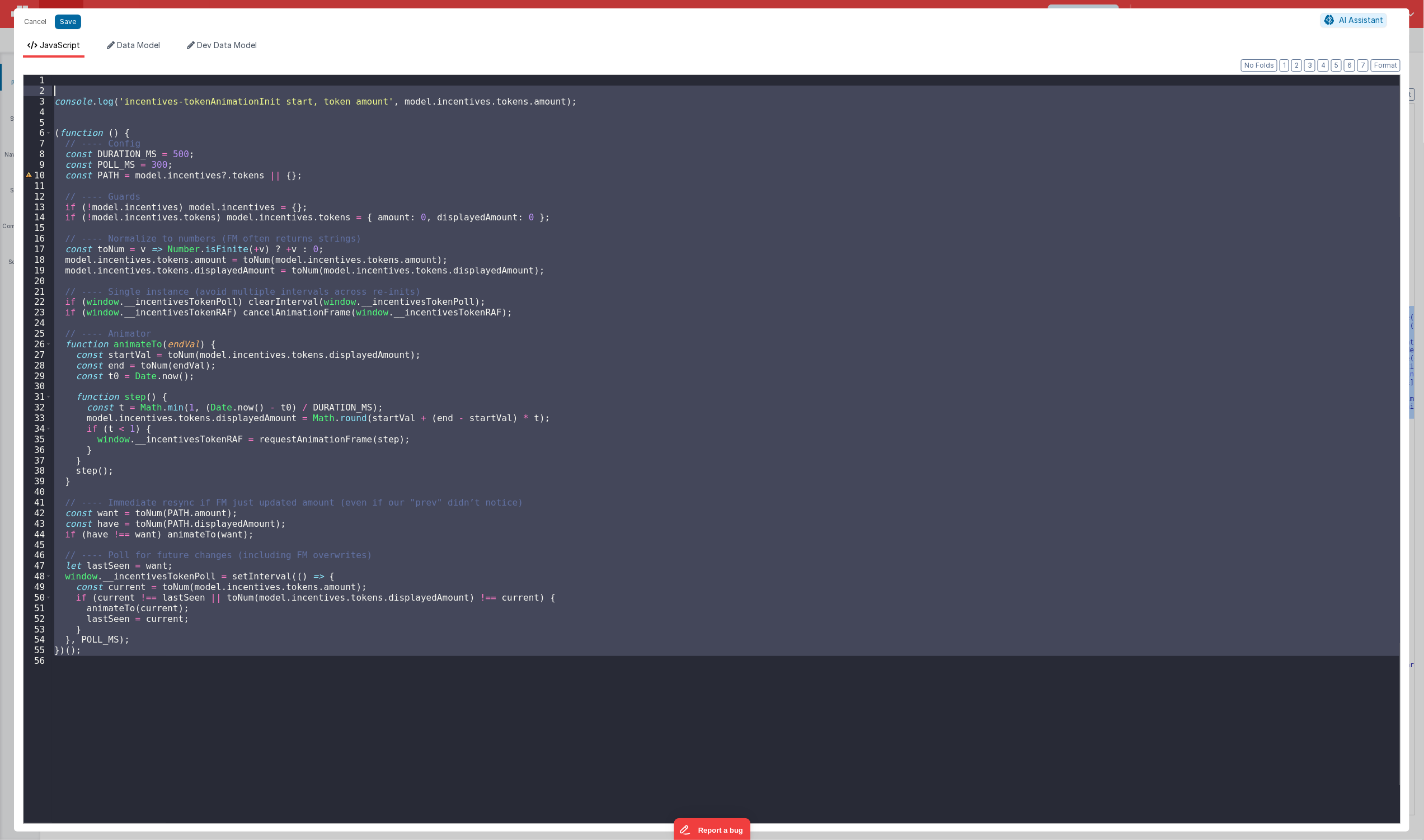
drag, startPoint x: 139, startPoint y: 725, endPoint x: -1, endPoint y: -54, distance: 791.5
click at [0, 0] on html "Cancel Save AI Assistant JavaScript Data Model Dev Data Model Format 7 6 5 4 3 …" at bounding box center [712, 420] width 1424 height 840
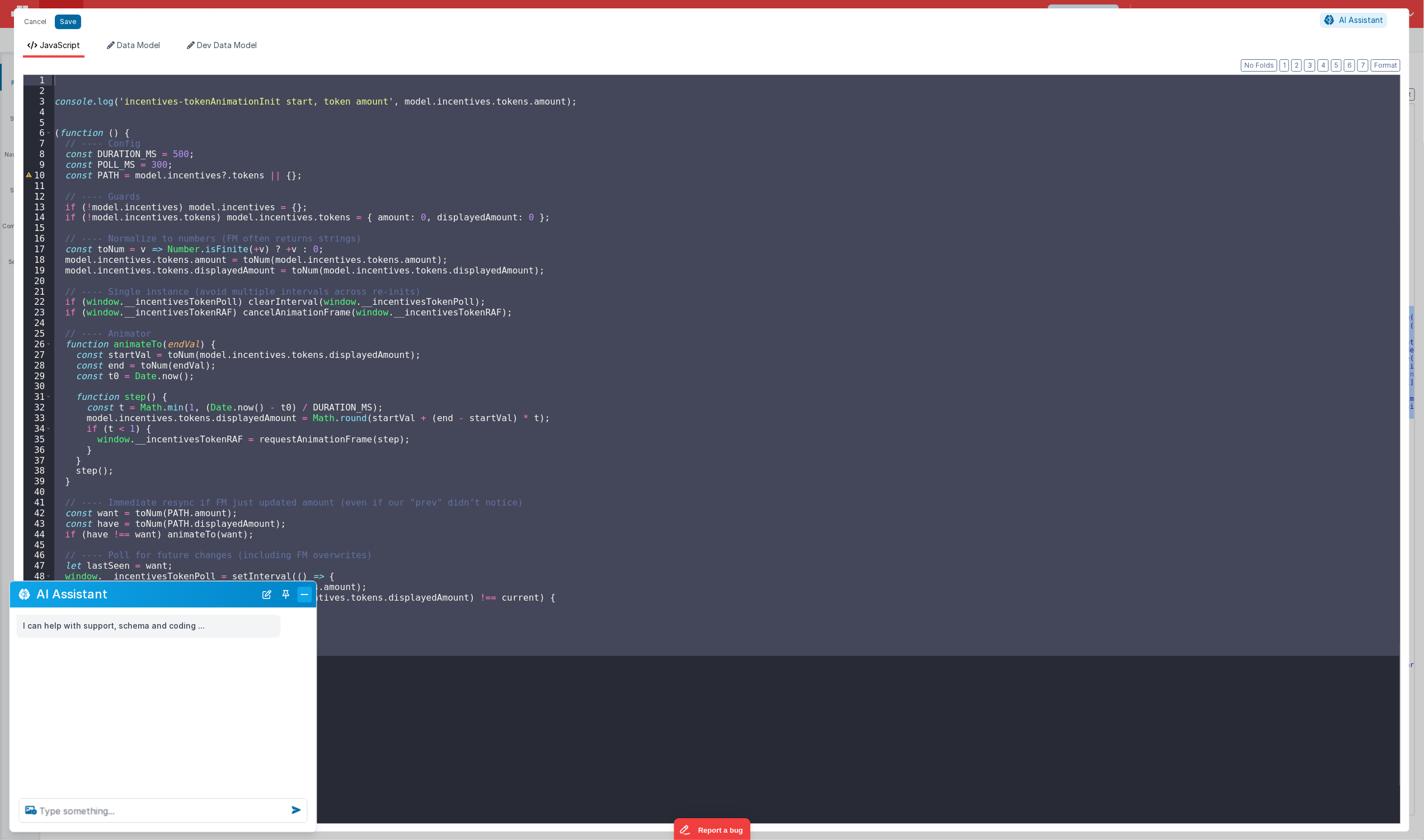
click at [300, 595] on button "Close" at bounding box center [305, 595] width 15 height 15
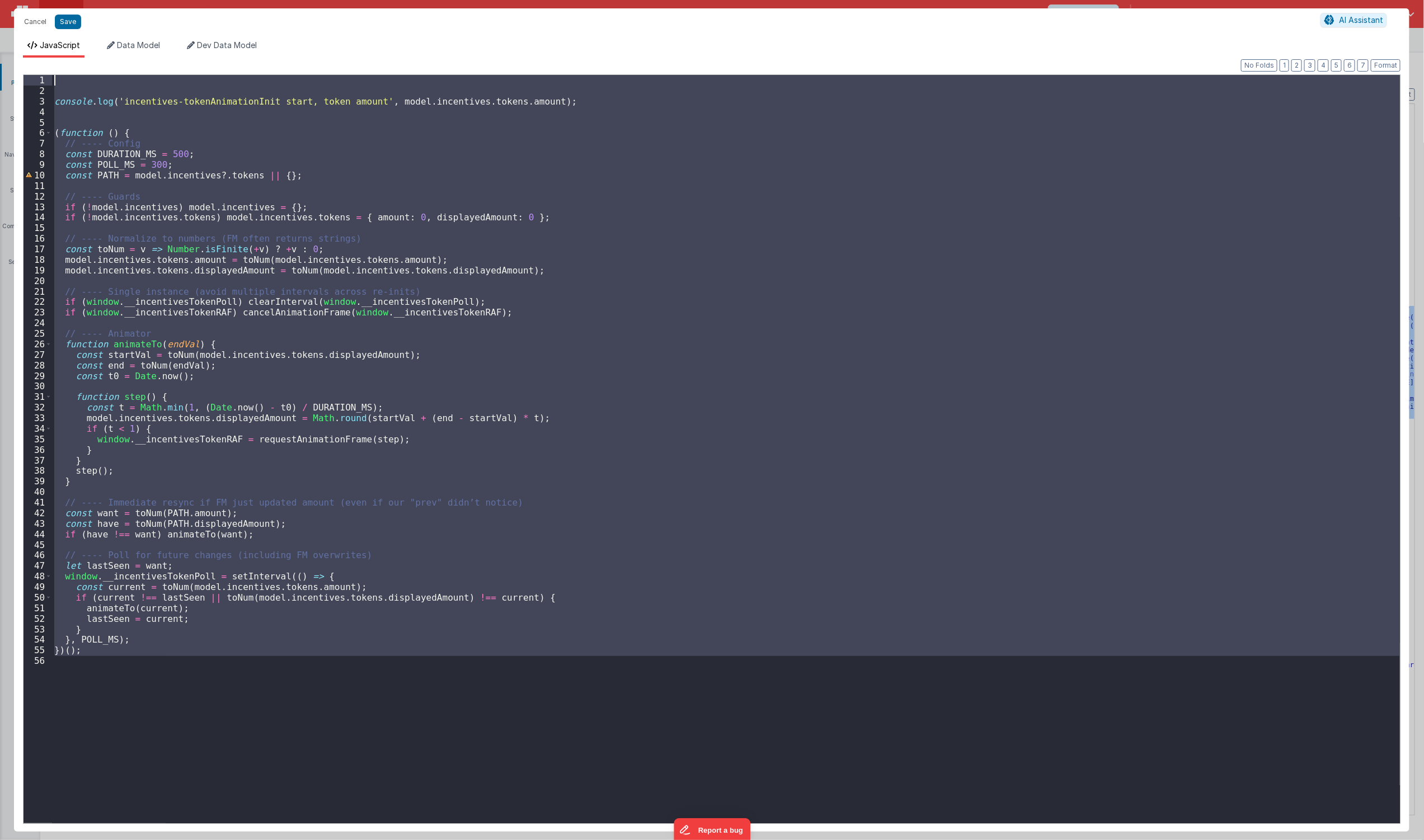
click at [285, 708] on div "console . log ( 'incentives-tokenAnimationInit start, token amount' , model . i…" at bounding box center [726, 449] width 1348 height 749
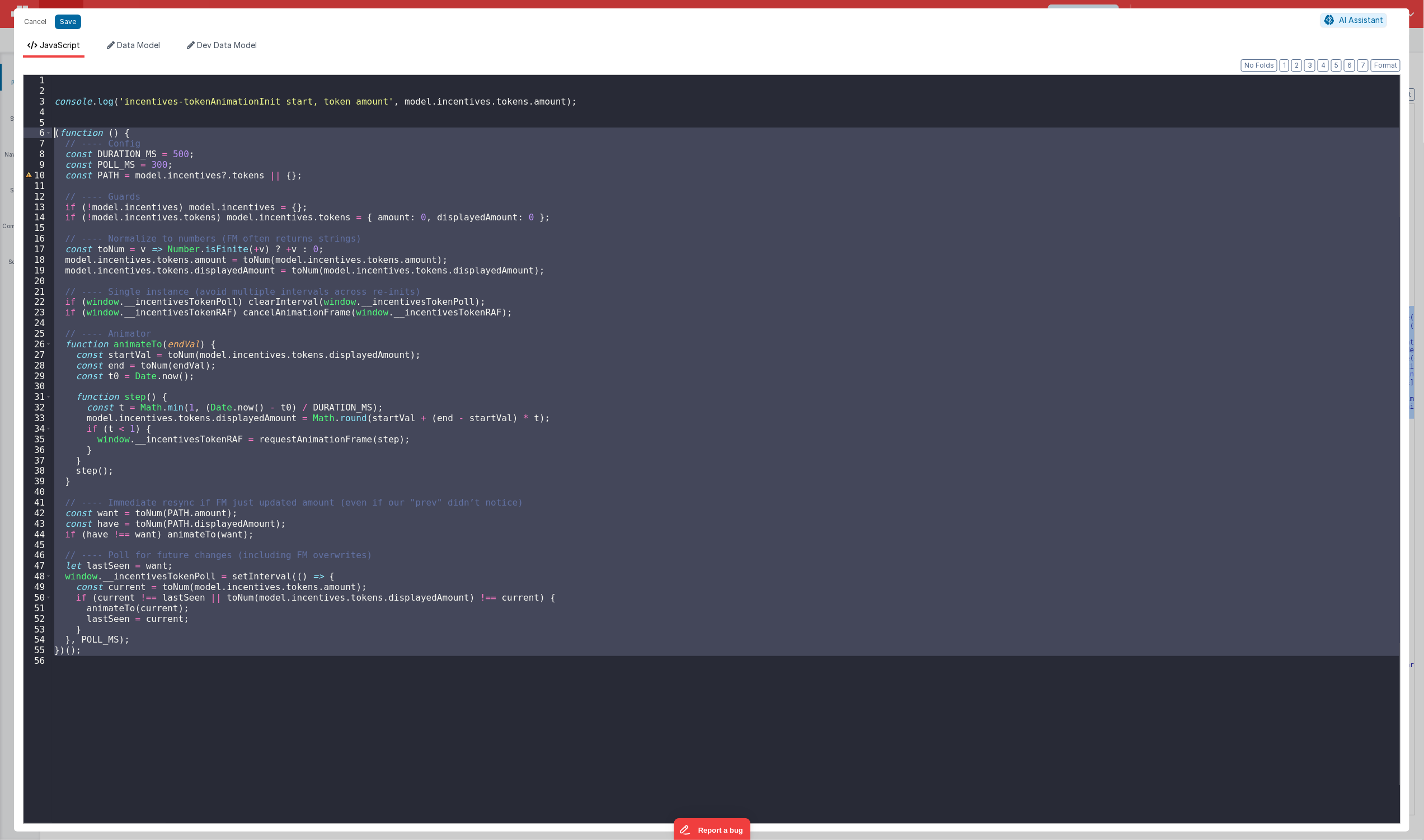
drag, startPoint x: 245, startPoint y: 717, endPoint x: -149, endPoint y: -42, distance: 855.2
click at [0, 0] on html "Cancel Save AI Assistant JavaScript Data Model Dev Data Model Format 7 6 5 4 3 …" at bounding box center [712, 420] width 1424 height 840
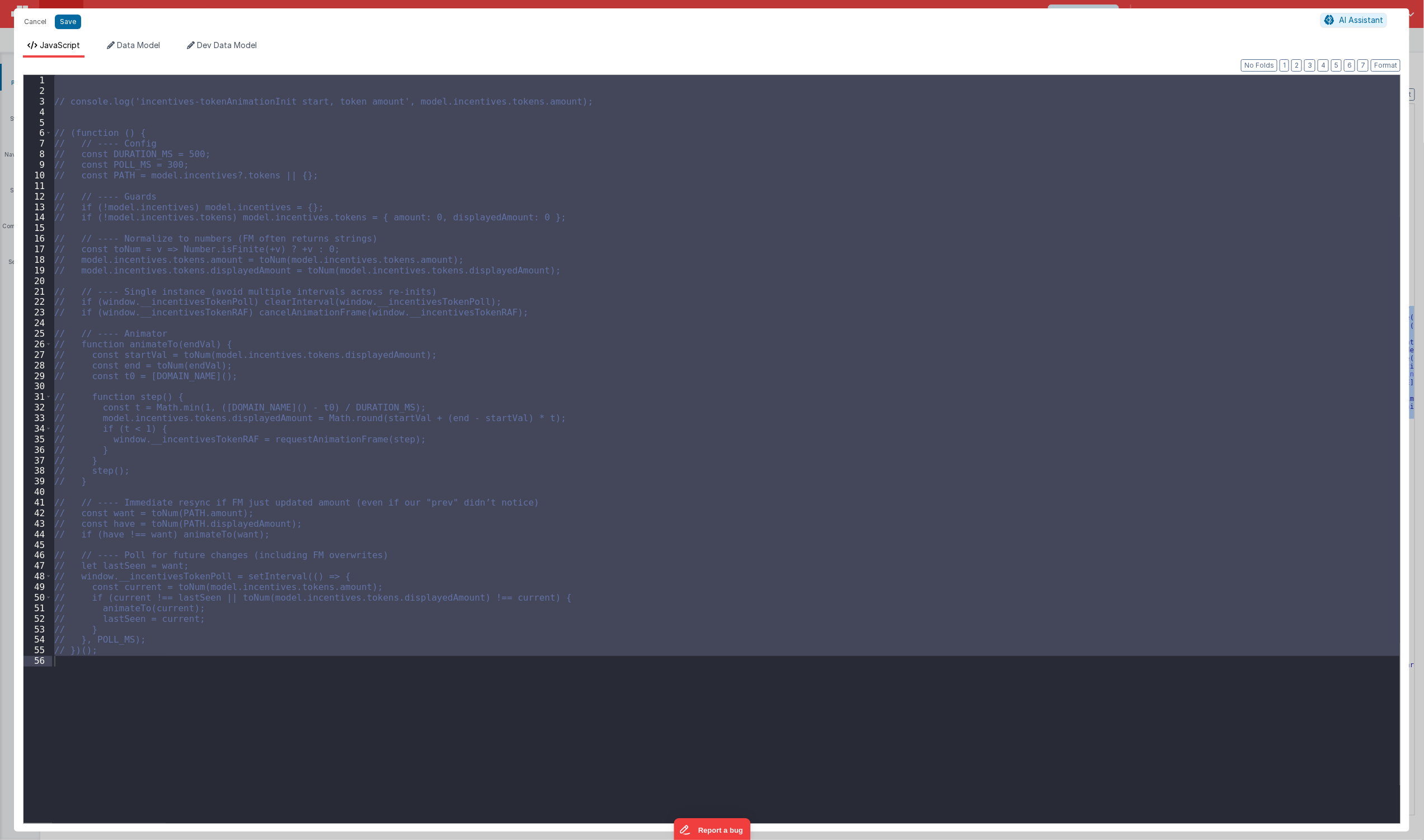
click at [69, 9] on div "Cancel Save AI Assistant" at bounding box center [712, 22] width 1396 height 27
click at [61, 22] on button "Save" at bounding box center [68, 22] width 26 height 15
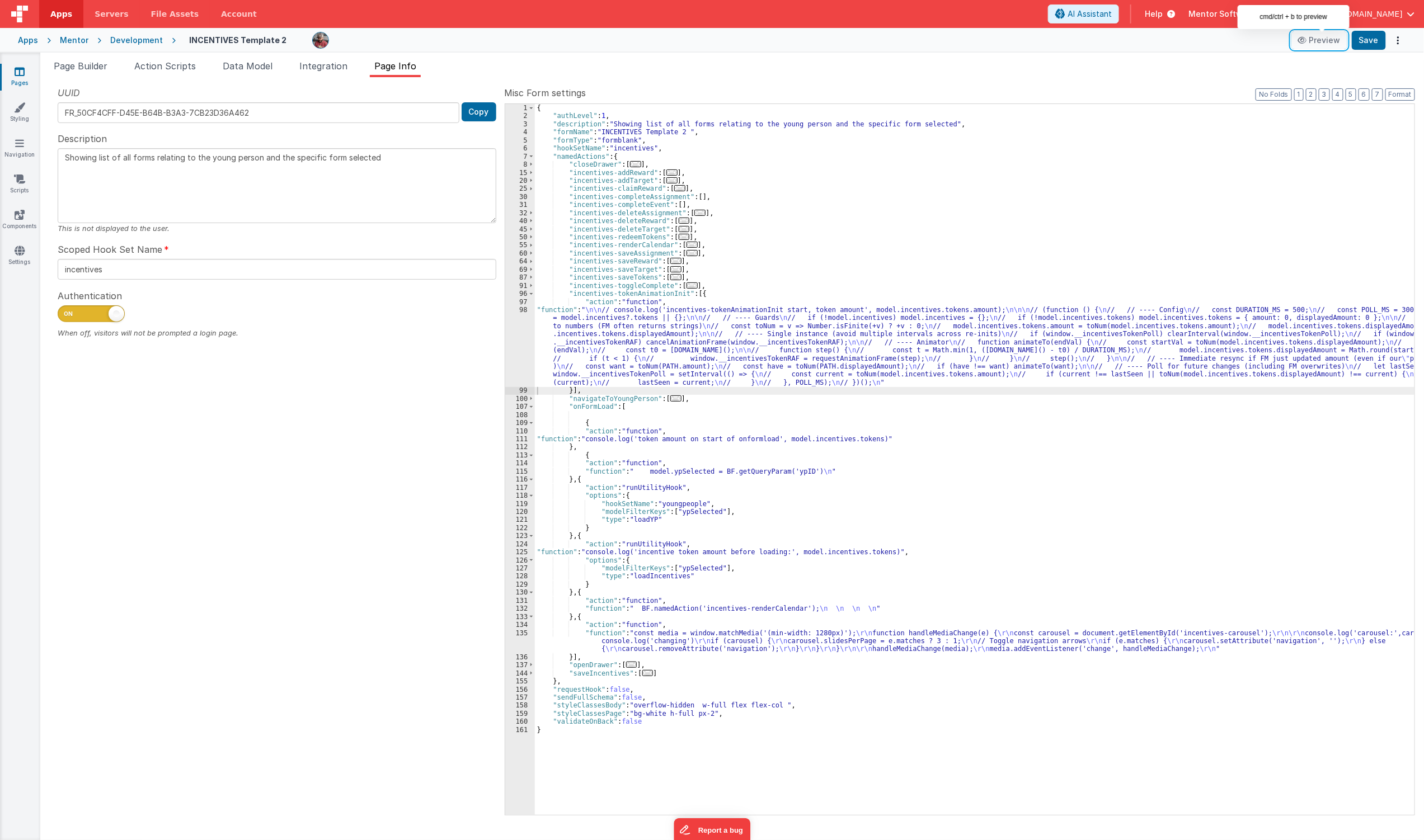
click at [1347, 42] on button "Preview" at bounding box center [1319, 40] width 56 height 18
click at [1373, 45] on button "Save" at bounding box center [1369, 40] width 34 height 19
click at [618, 404] on div "{ "authLevel" : 1 , "description" : "Showing list of all forms relating to the …" at bounding box center [975, 467] width 880 height 727
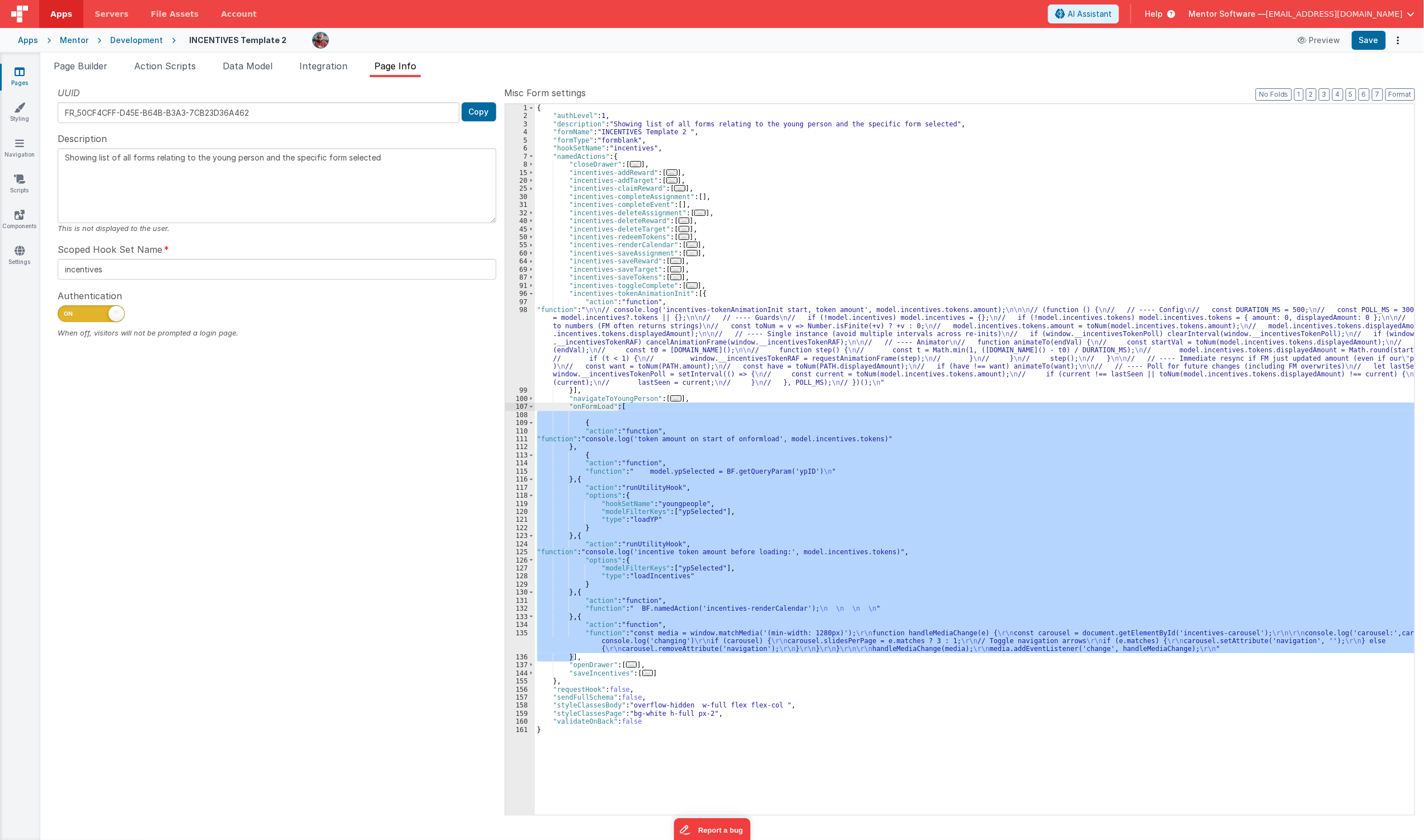
click at [1066, 315] on div "{ "authLevel" : 1 , "description" : "Showing list of all forms relating to the …" at bounding box center [975, 467] width 880 height 727
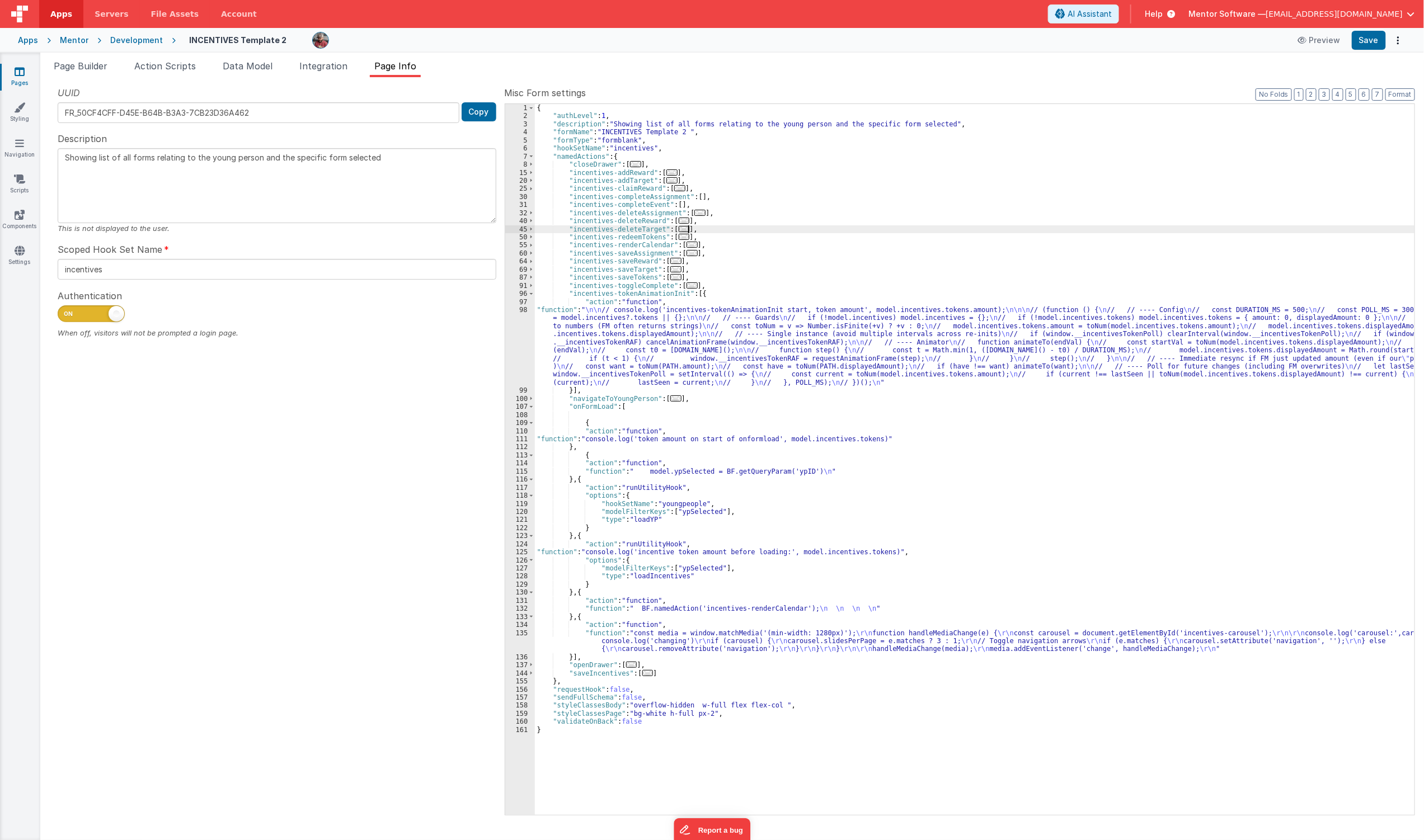
click at [1005, 232] on div "{ "authLevel" : 1 , "description" : "Showing list of all forms relating to the …" at bounding box center [975, 467] width 880 height 727
click at [308, 68] on span "Integration" at bounding box center [324, 66] width 48 height 11
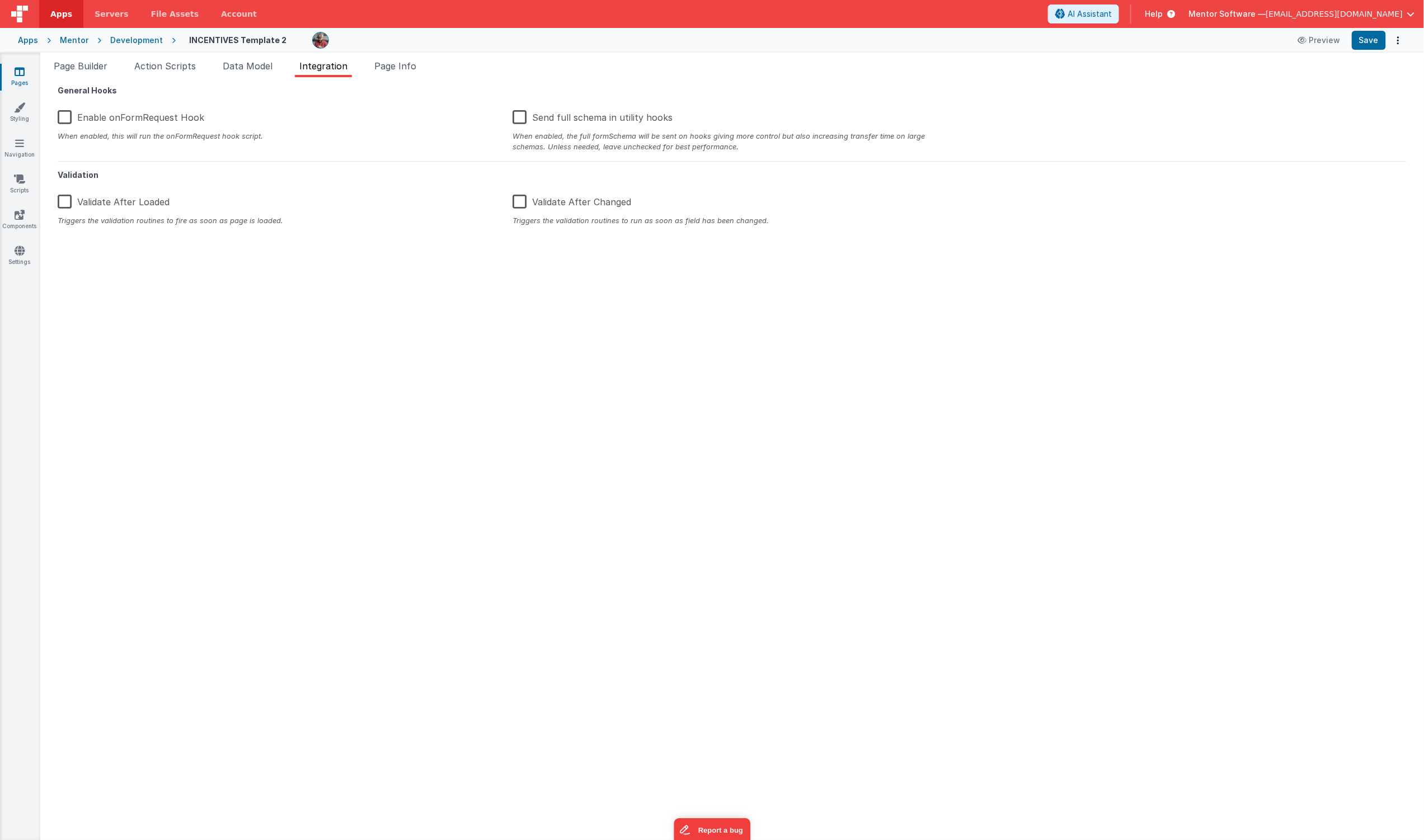
click at [410, 56] on div "Page Builder Action Scripts Data Model Integration Page Info Snippet Library Na…" at bounding box center [732, 446] width 1384 height 788
click at [408, 61] on span "Page Info" at bounding box center [396, 66] width 42 height 11
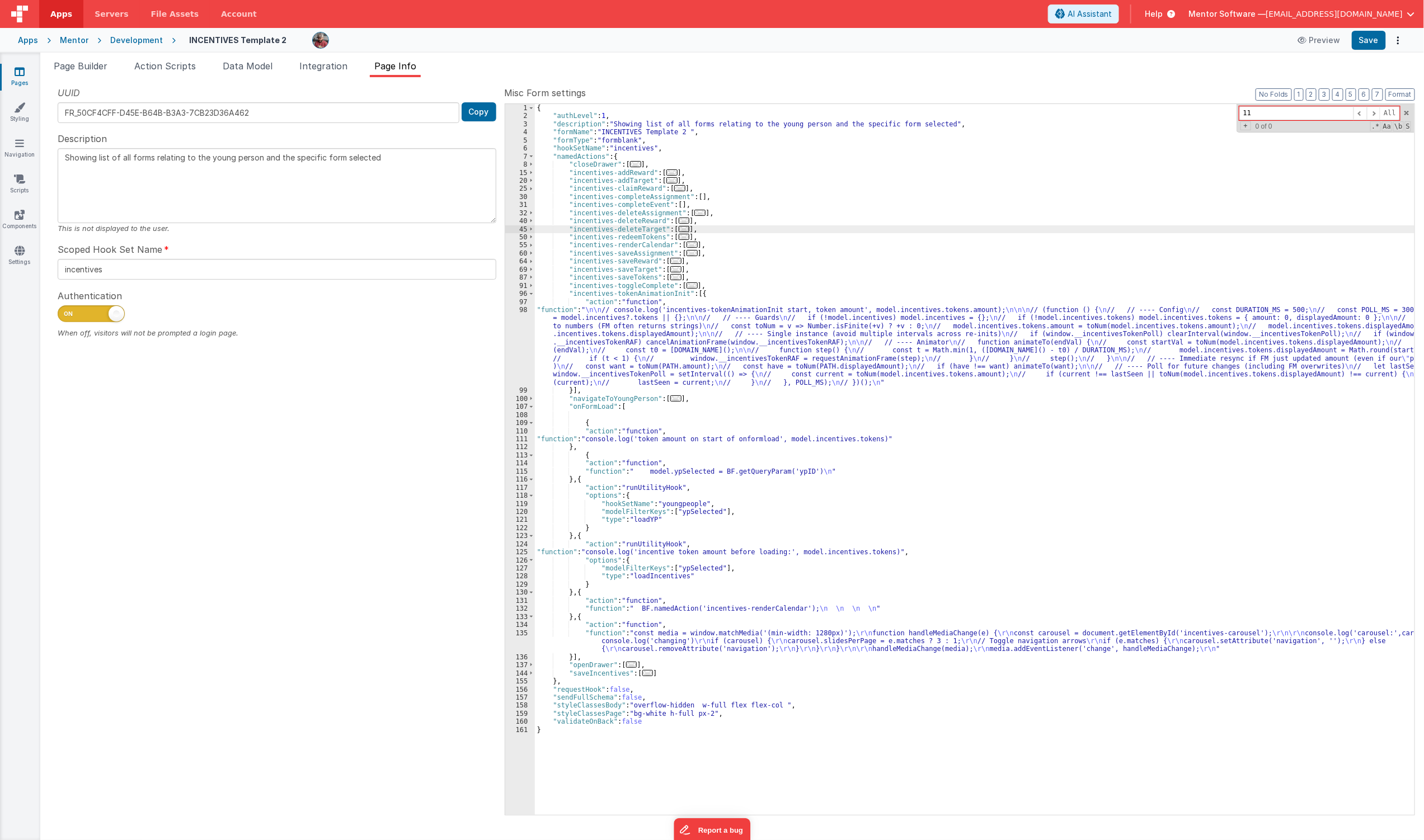
click at [748, 336] on div "{ "authLevel" : 1 , "description" : "Showing list of all forms relating to the …" at bounding box center [975, 467] width 880 height 727
click at [395, 394] on div "UUID FR_50CF4CFF-D45E-B64B-B3A3-7CB23D36A462 Copy Description Showing list of a…" at bounding box center [276, 450] width 455 height 728
drag, startPoint x: 441, startPoint y: 406, endPoint x: 460, endPoint y: 411, distance: 19.6
click at [441, 406] on div "UUID FR_50CF4CFF-D45E-B64B-B3A3-7CB23D36A462 Copy Description Showing list of a…" at bounding box center [276, 450] width 455 height 728
click at [662, 348] on div "{ "authLevel" : 1 , "description" : "Showing list of all forms relating to the …" at bounding box center [975, 467] width 880 height 727
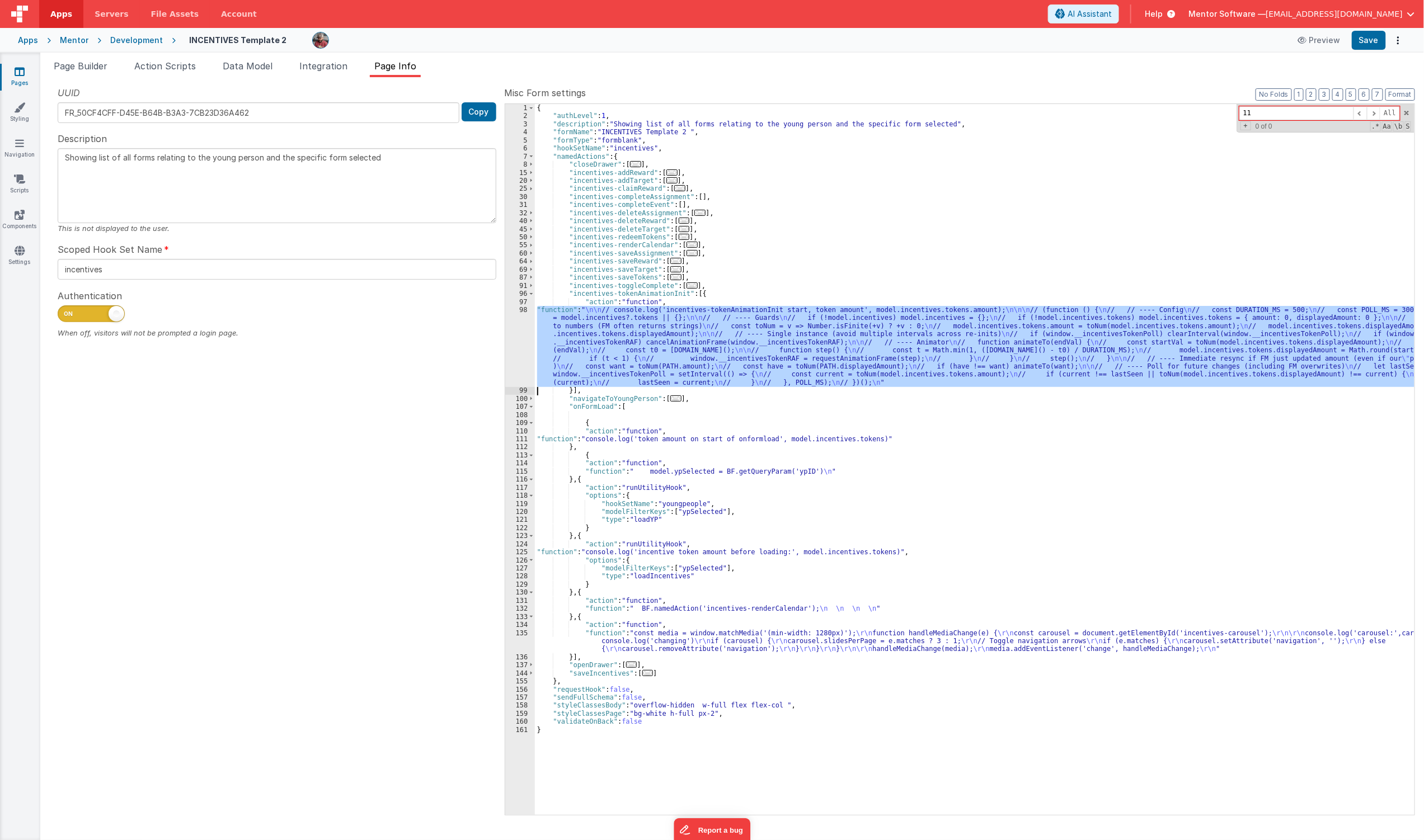
click at [515, 361] on div "98" at bounding box center [520, 346] width 30 height 81
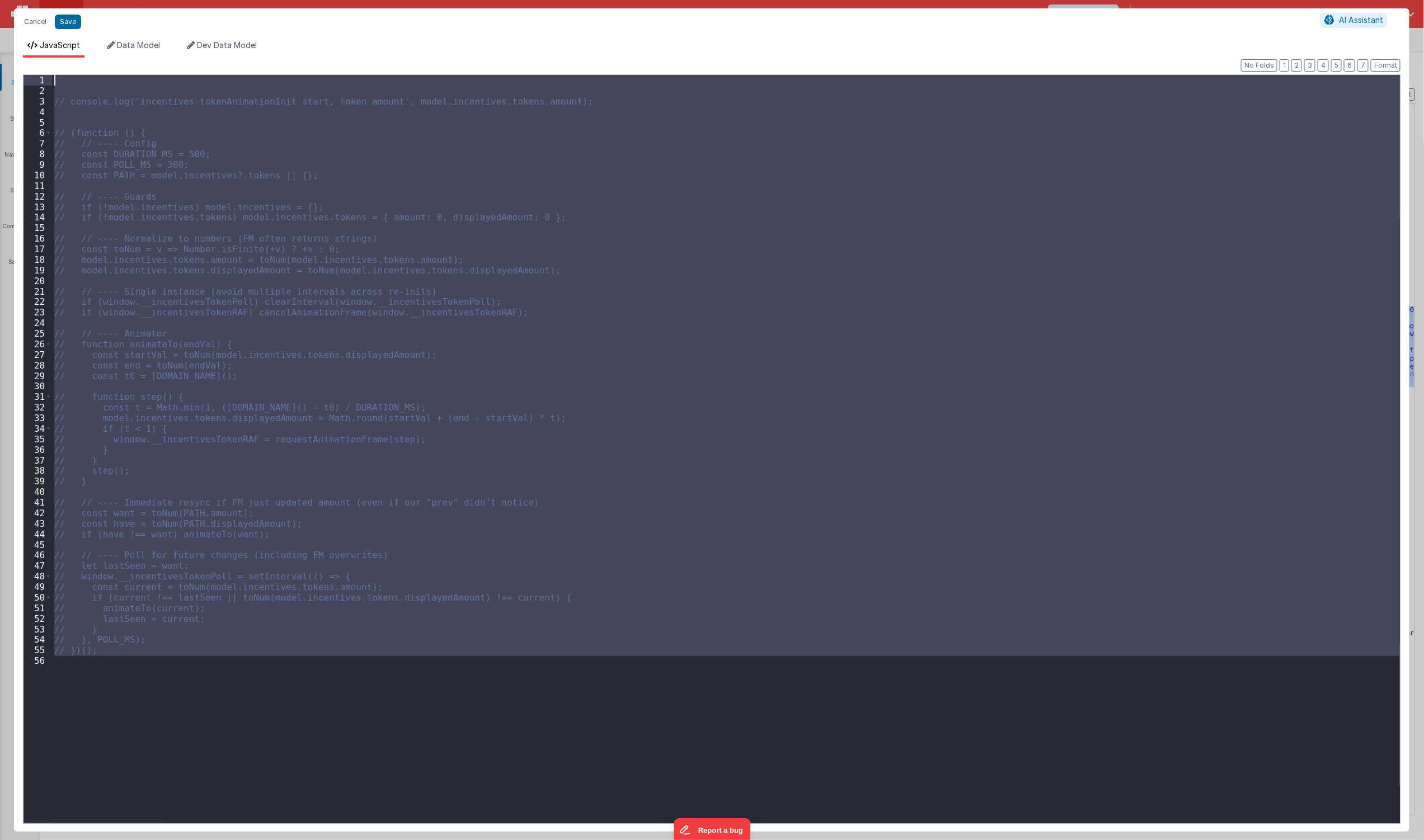
drag, startPoint x: 172, startPoint y: 760, endPoint x: -142, endPoint y: -54, distance: 872.5
click at [0, 0] on html "Cancel Save AI Assistant JavaScript Data Model Dev Data Model Format 7 6 5 4 3 …" at bounding box center [712, 420] width 1424 height 840
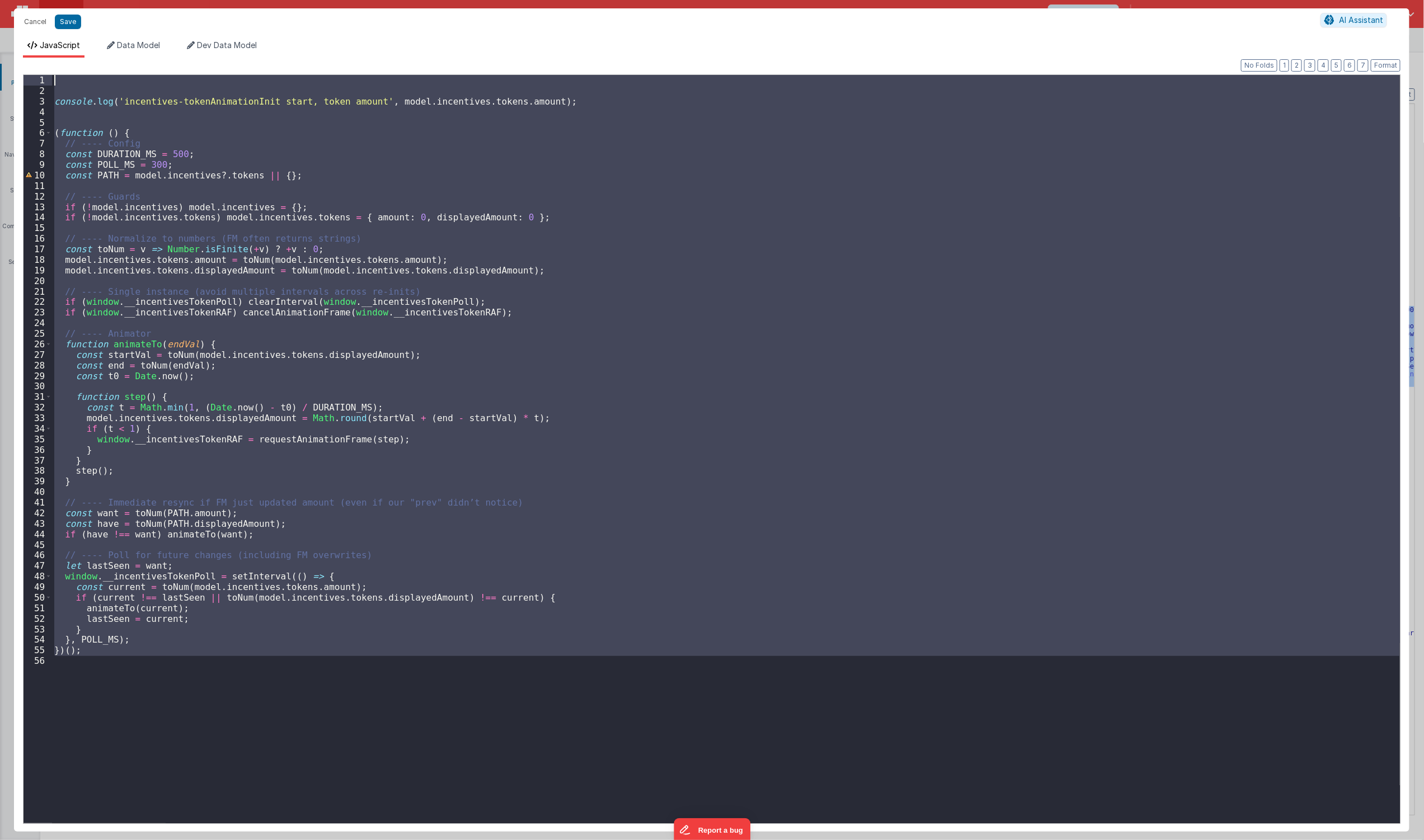
click at [65, 34] on div "Cancel Save AI Assistant" at bounding box center [712, 22] width 1396 height 27
click at [67, 26] on button "Save" at bounding box center [68, 22] width 26 height 15
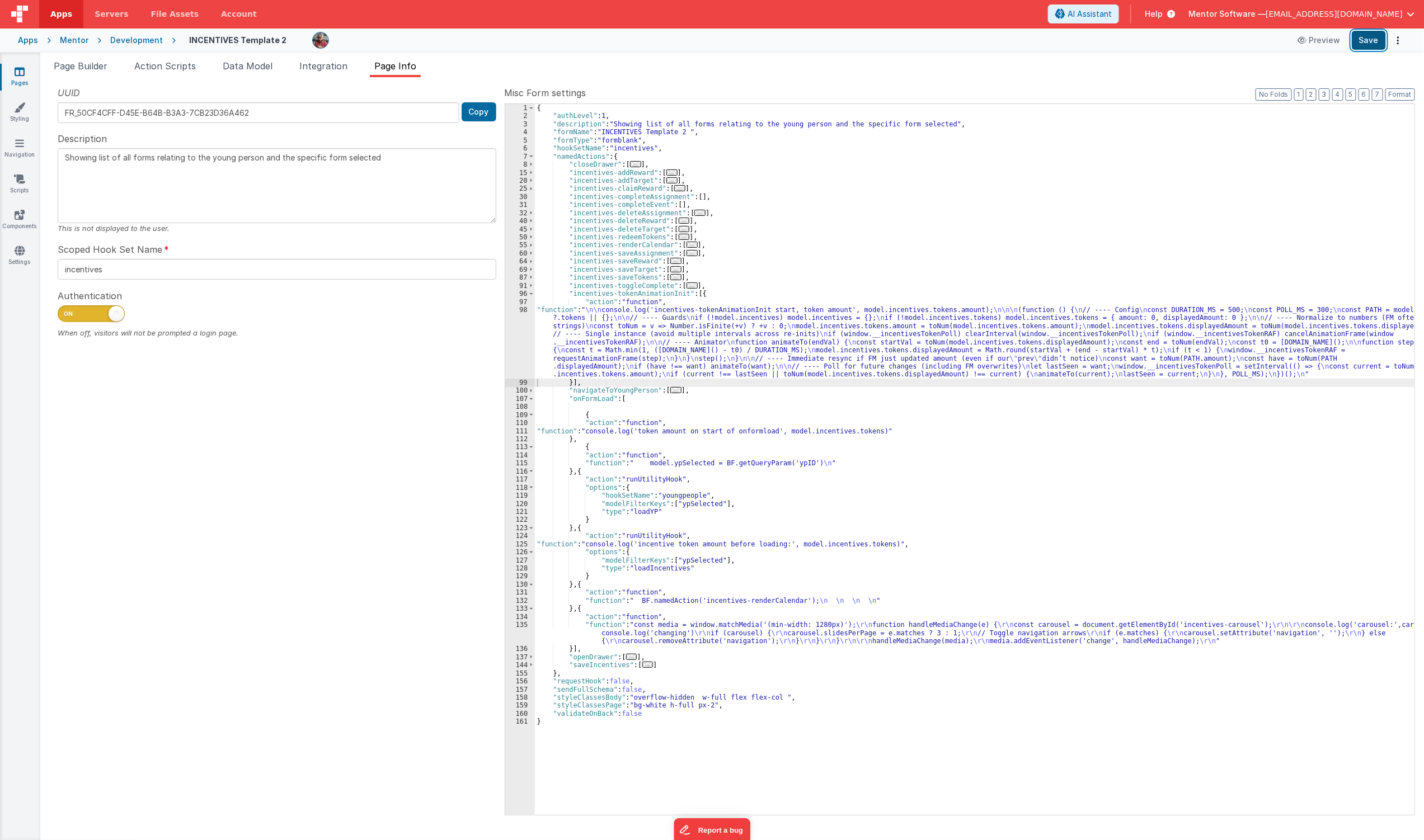
click at [1382, 43] on button "Save" at bounding box center [1369, 40] width 34 height 19
click at [696, 371] on div "{ "authLevel" : 1 , "description" : "Showing list of all forms relating to the …" at bounding box center [975, 467] width 880 height 727
click at [684, 340] on div "{ "authLevel" : 1 , "description" : "Showing list of all forms relating to the …" at bounding box center [975, 467] width 880 height 727
click at [519, 344] on div "98" at bounding box center [520, 342] width 30 height 73
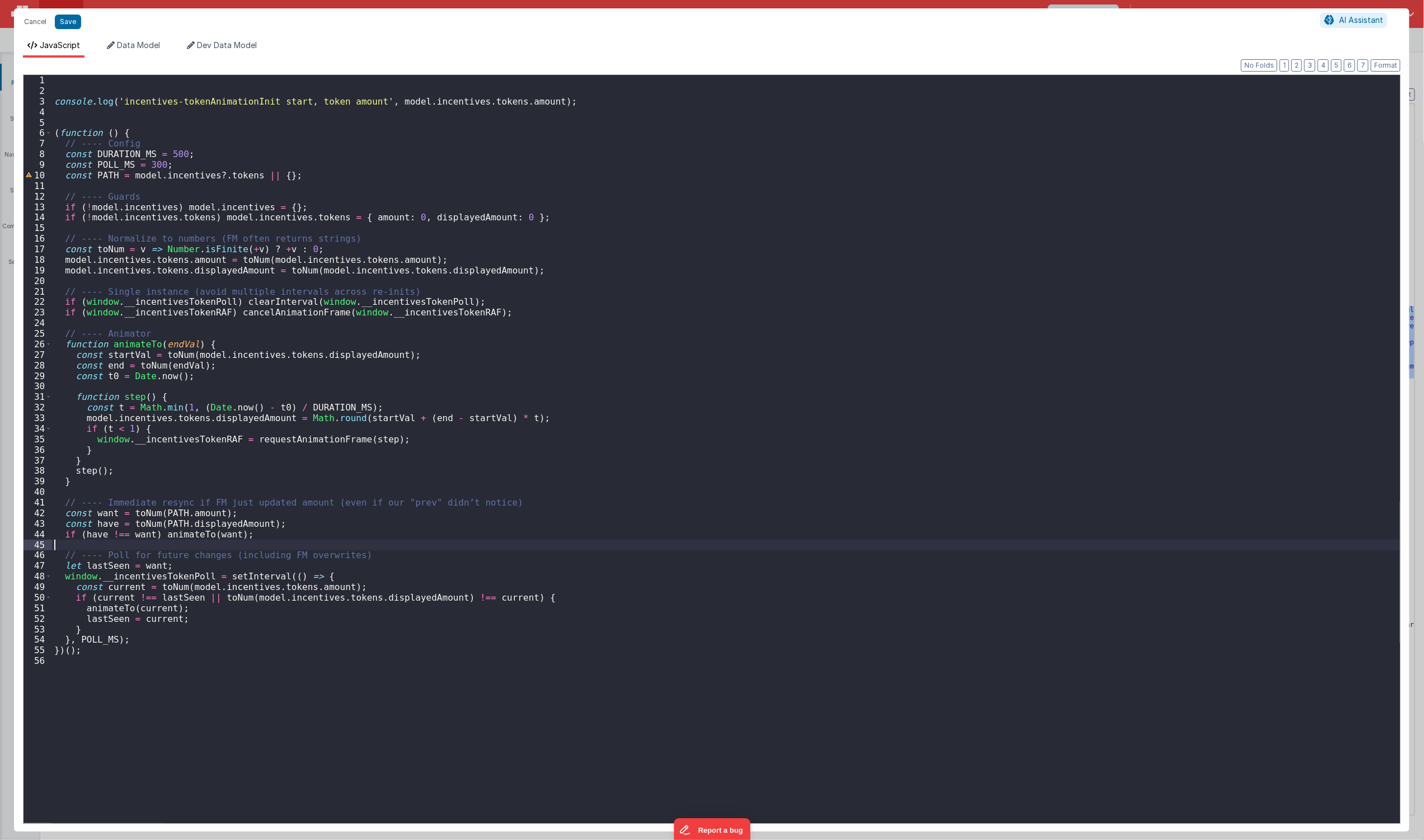
click at [809, 544] on div "console . log ( 'incentives-tokenAnimationInit start, token amount' , model . i…" at bounding box center [726, 459] width 1348 height 770
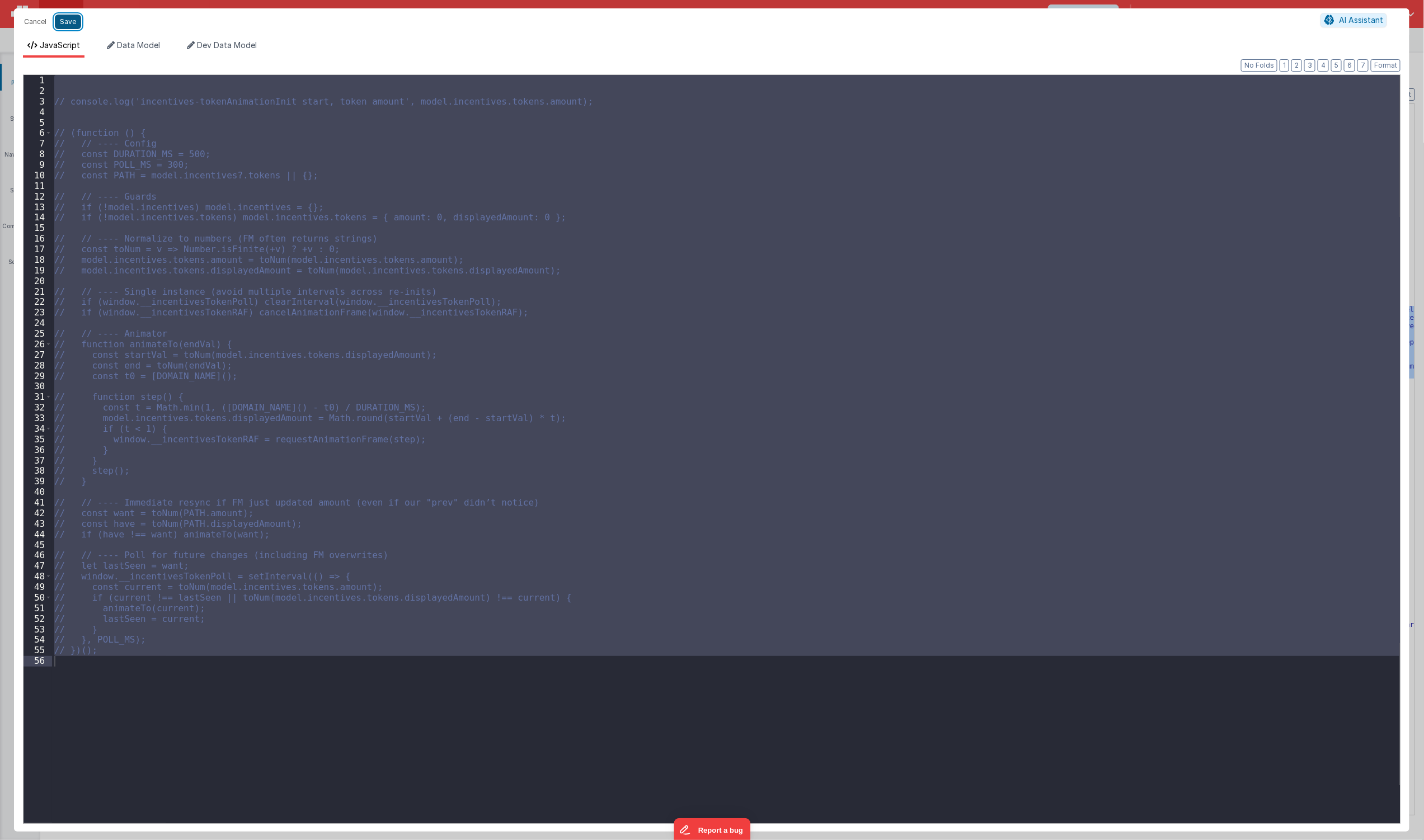
click at [71, 28] on button "Save" at bounding box center [68, 22] width 26 height 15
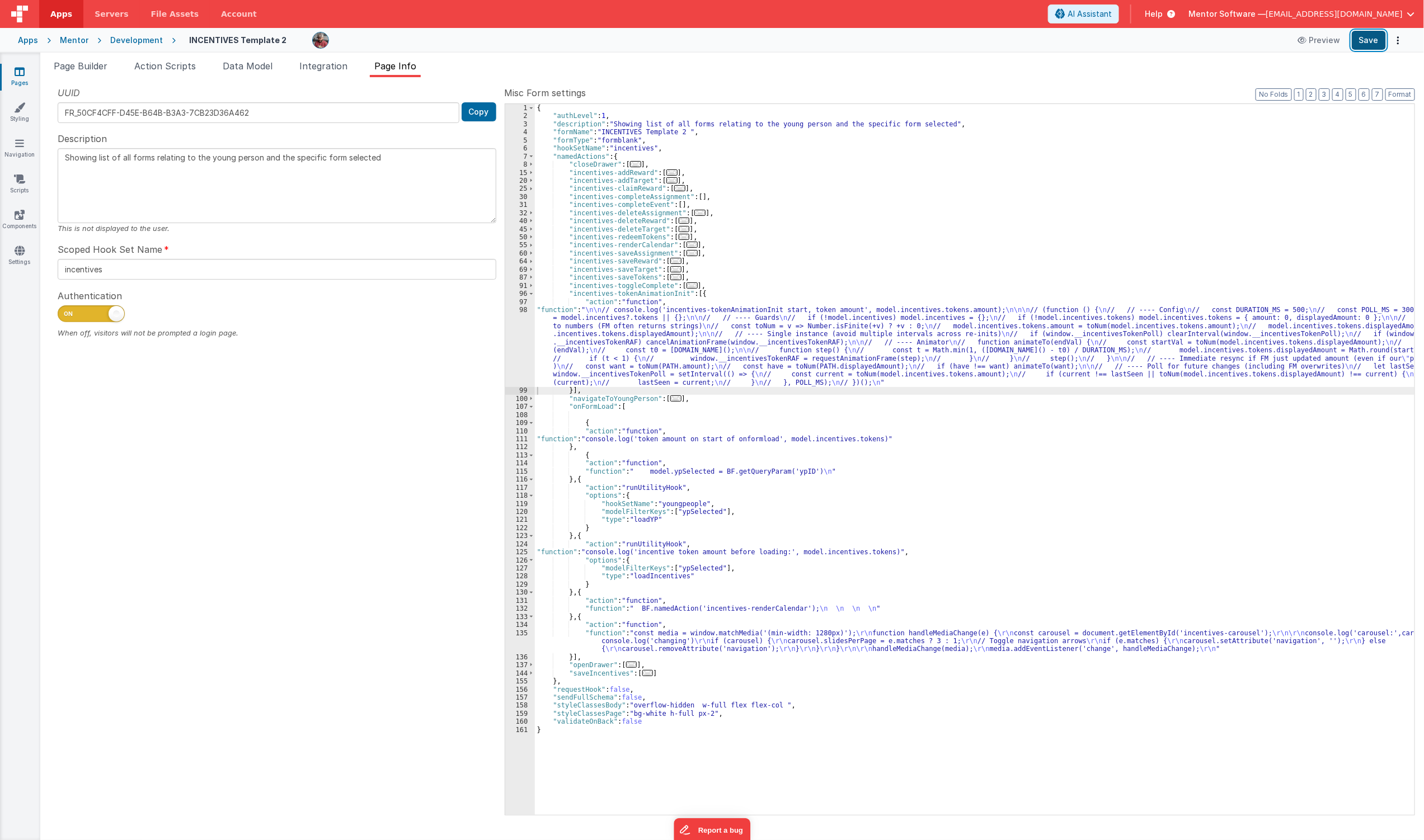
click at [1366, 41] on button "Save" at bounding box center [1369, 40] width 34 height 19
click at [633, 352] on div "{ "authLevel" : 1 , "description" : "Showing list of all forms relating to the …" at bounding box center [975, 467] width 880 height 727
drag, startPoint x: 351, startPoint y: 482, endPoint x: 386, endPoint y: 460, distance: 41.3
click at [351, 482] on div "UUID FR_50CF4CFF-D45E-B64B-B3A3-7CB23D36A462 Copy Description Showing list of a…" at bounding box center [276, 450] width 455 height 728
click at [630, 329] on div "{ "authLevel" : 1 , "description" : "Showing list of all forms relating to the …" at bounding box center [975, 467] width 880 height 727
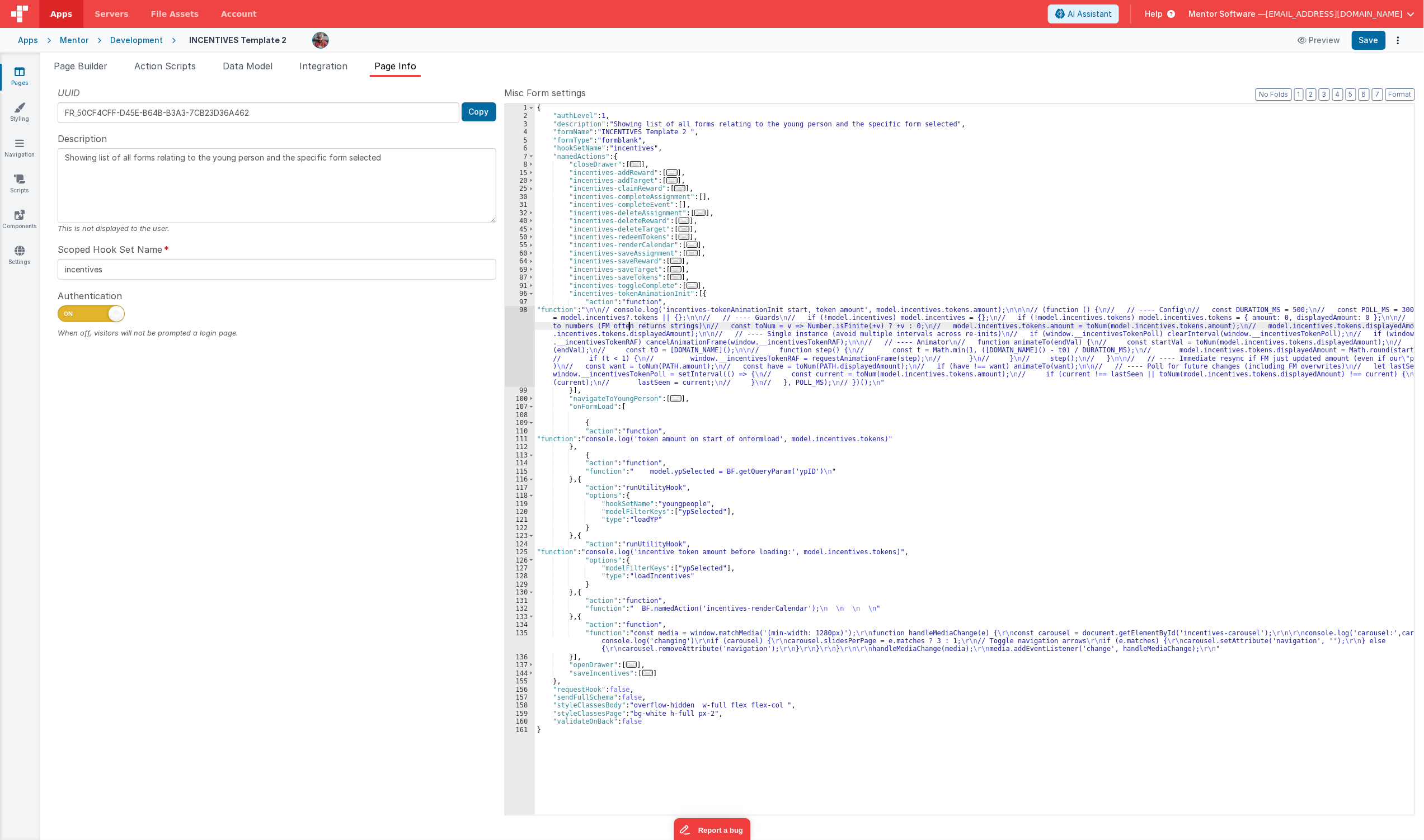
click at [511, 331] on div "98" at bounding box center [520, 346] width 30 height 81
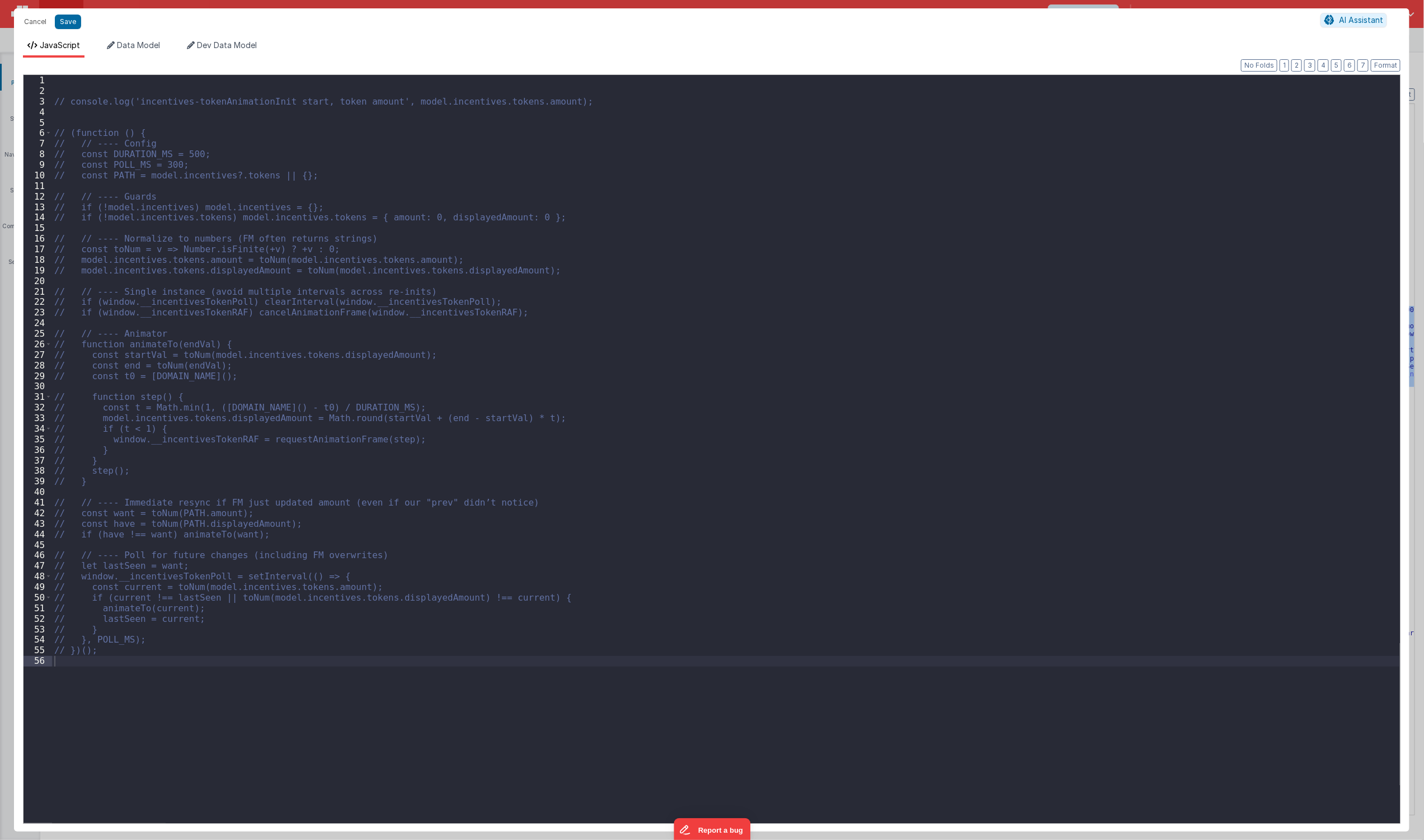
click at [290, 667] on div "// console.log('incentives-tokenAnimationInit start, token amount', model.incen…" at bounding box center [726, 459] width 1348 height 770
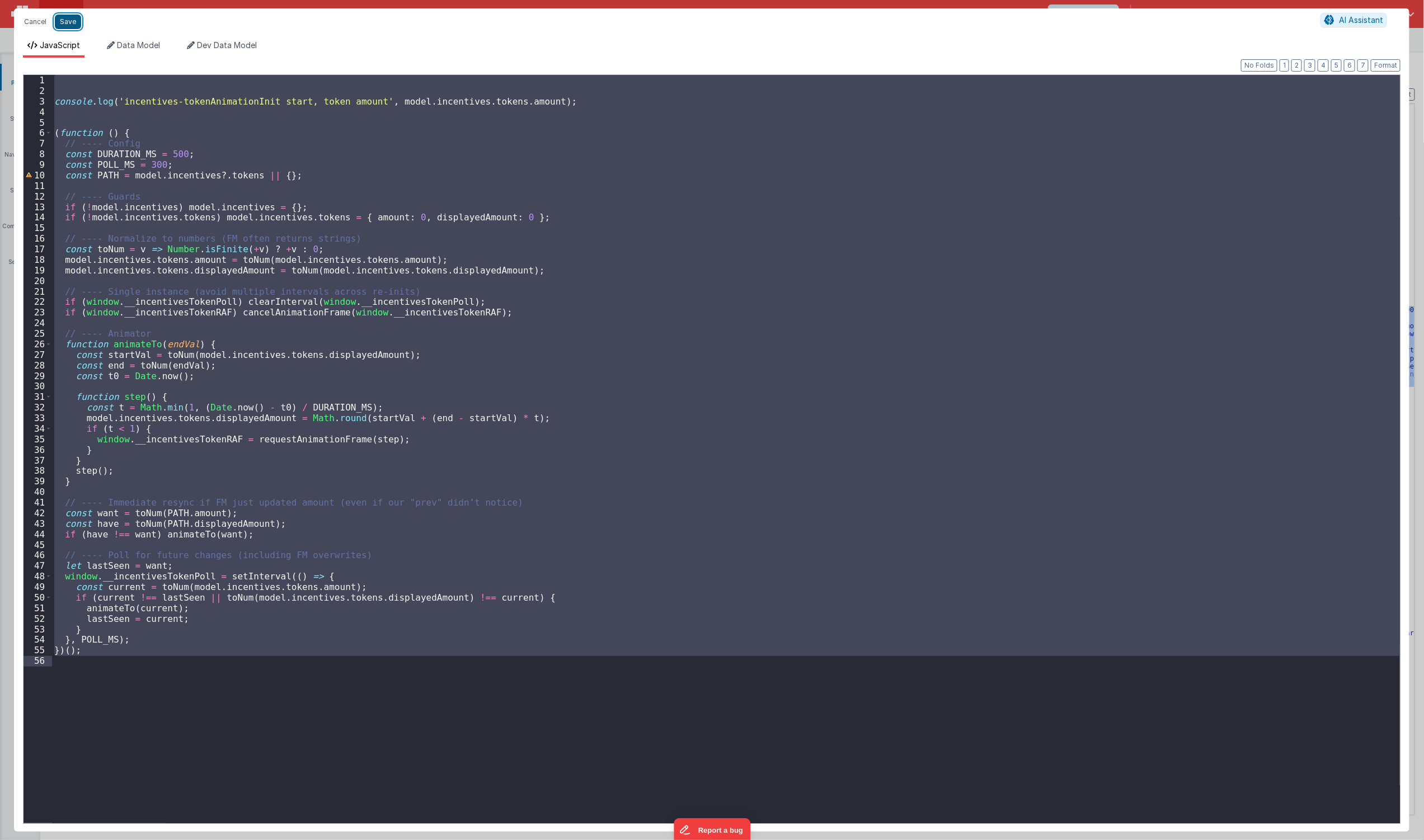
click at [75, 24] on button "Save" at bounding box center [68, 22] width 26 height 15
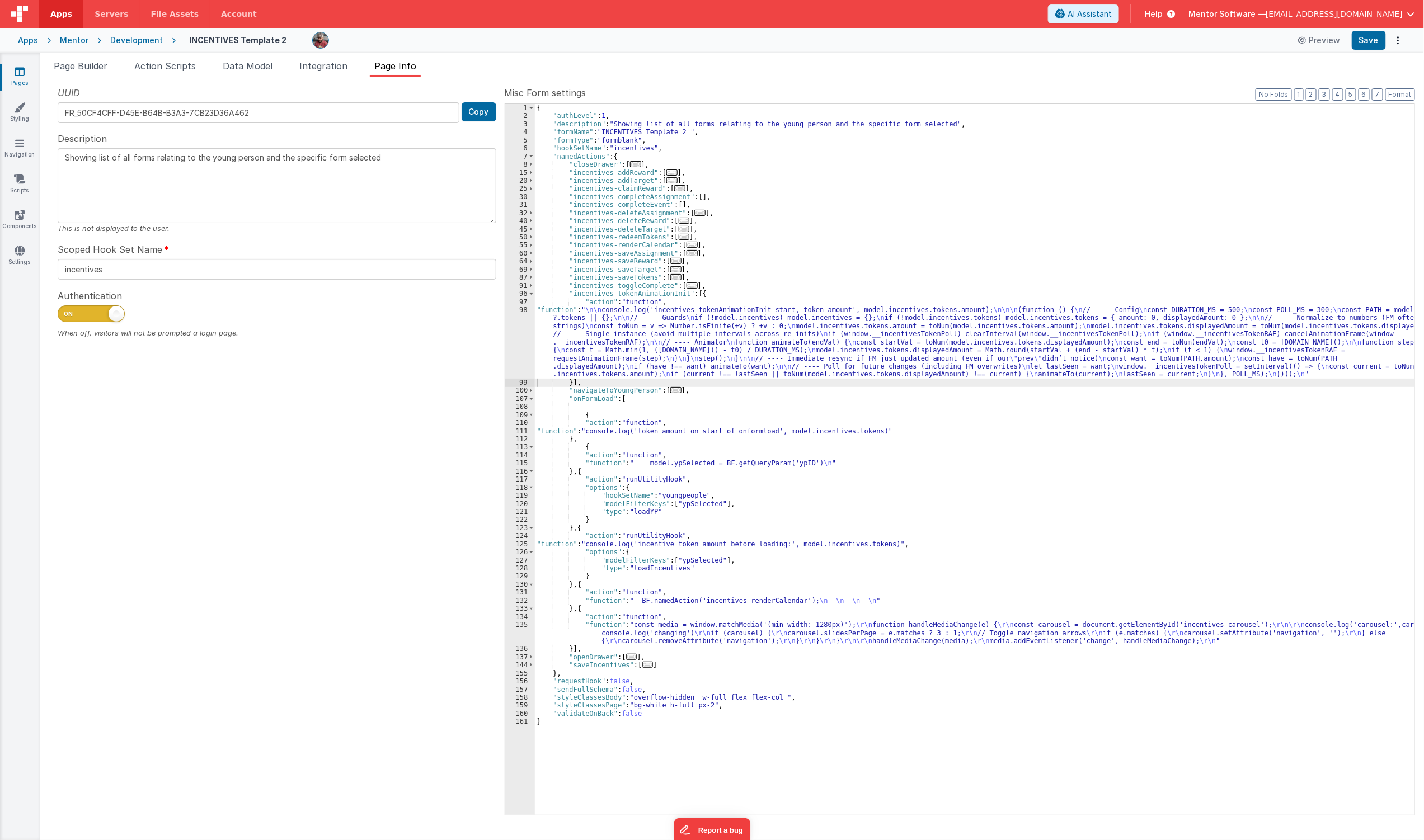
click at [1359, 42] on ul "JavaScript Data Model Dev Data Model" at bounding box center [712, 37] width 1396 height 18
click at [655, 623] on div "{ "authLevel" : 1 , "description" : "Showing list of all forms relating to the …" at bounding box center [975, 467] width 880 height 727
click at [516, 630] on div "135" at bounding box center [520, 633] width 30 height 24
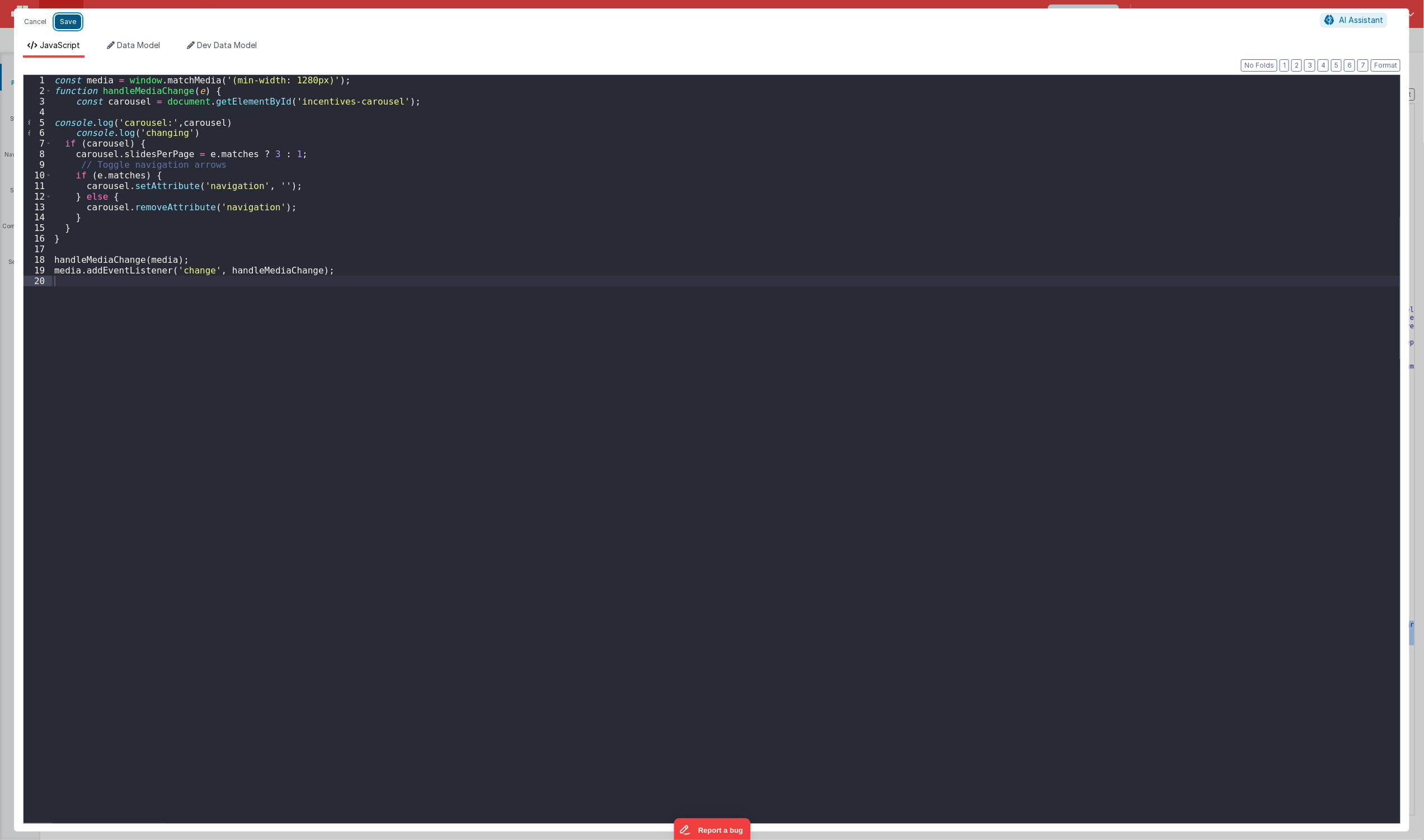
click at [75, 27] on button "Save" at bounding box center [68, 22] width 26 height 15
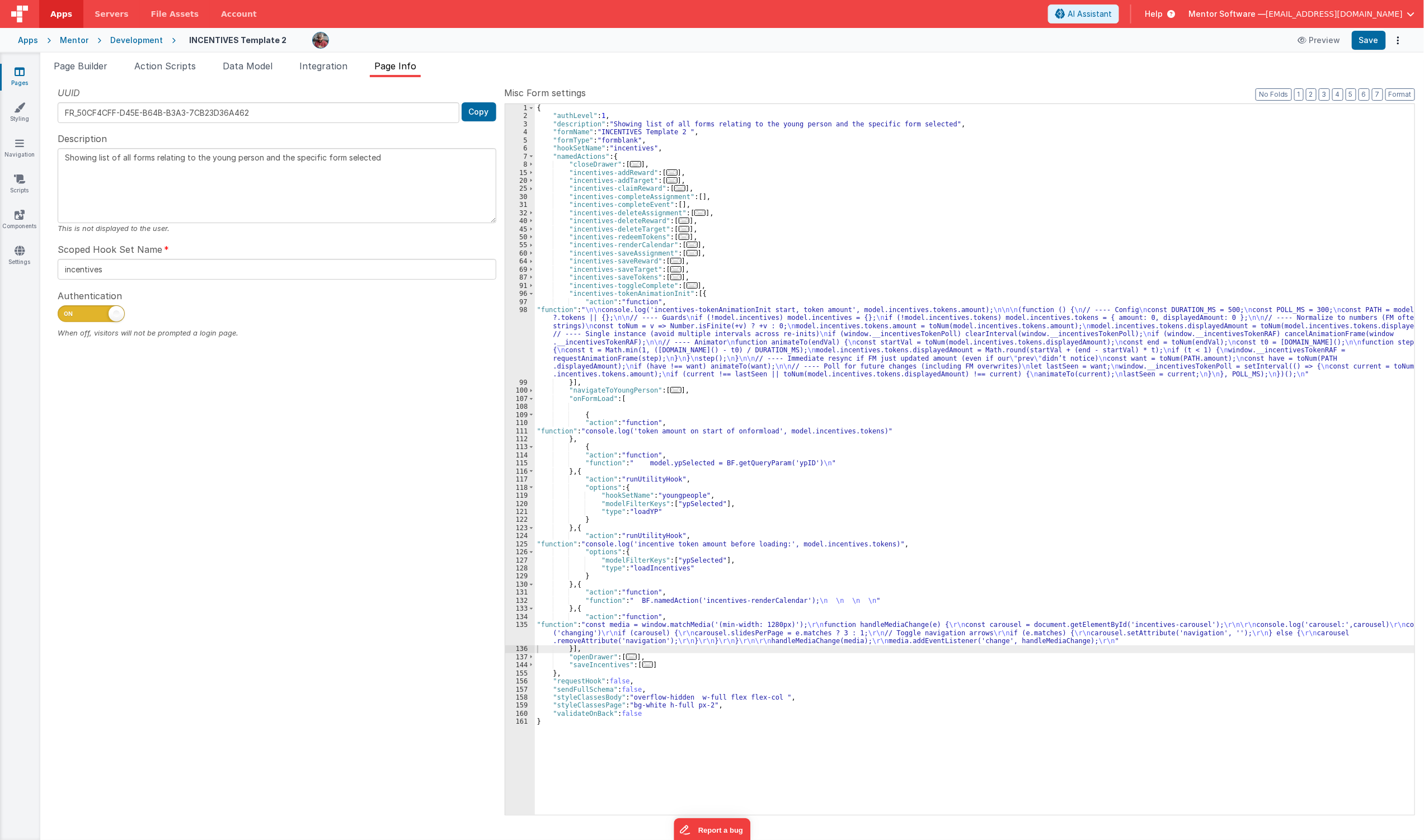
click at [245, 63] on span "Data Model" at bounding box center [248, 66] width 50 height 11
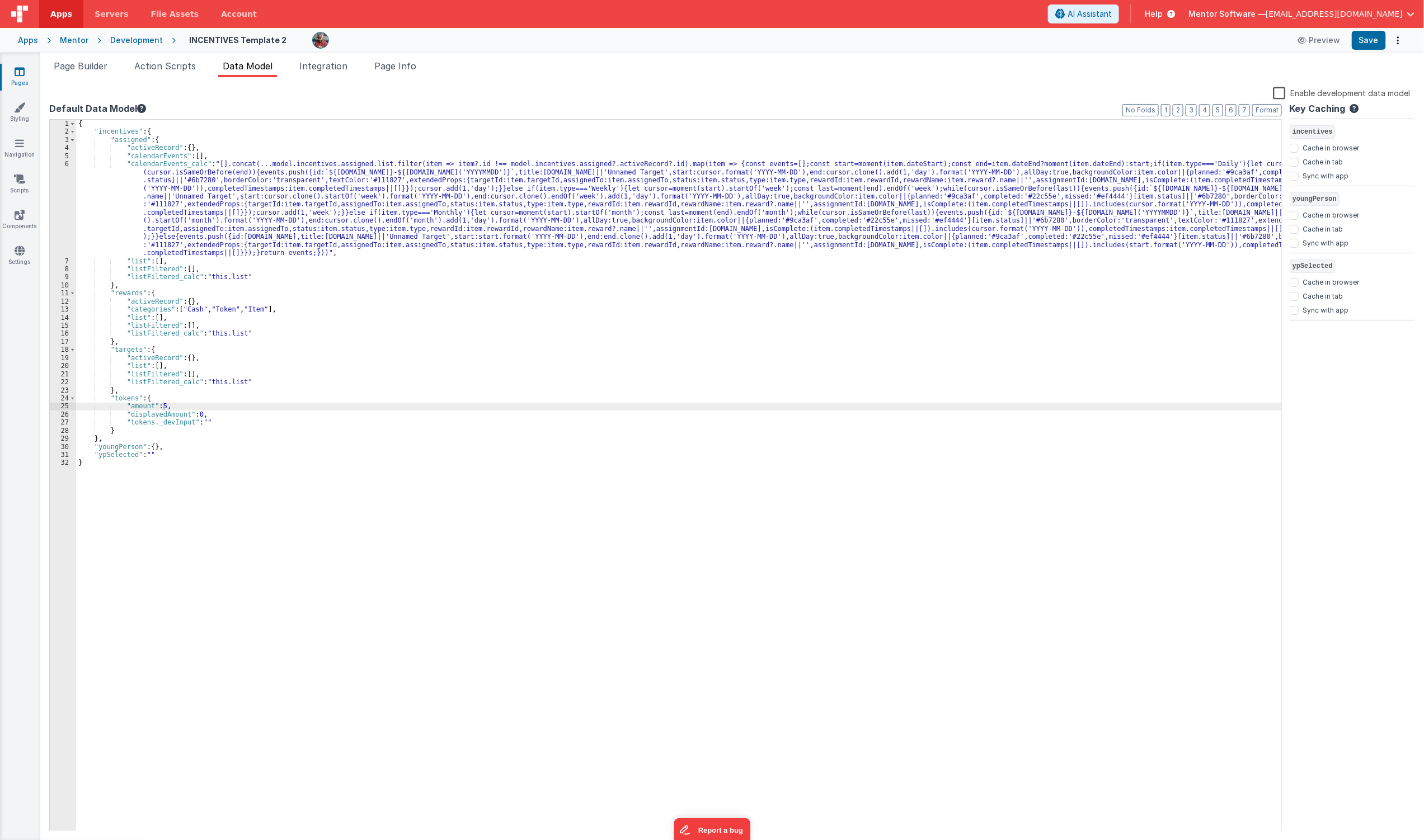
click at [157, 406] on div "{ "incentives" : { "assigned" : { "activeRecord" : { } , "calendarEvents" : [ ]…" at bounding box center [679, 484] width 1205 height 728
click at [1361, 32] on button "Save" at bounding box center [1369, 40] width 34 height 19
drag, startPoint x: 102, startPoint y: 75, endPoint x: 98, endPoint y: 71, distance: 5.7
click at [102, 75] on li "Page Builder" at bounding box center [80, 68] width 63 height 18
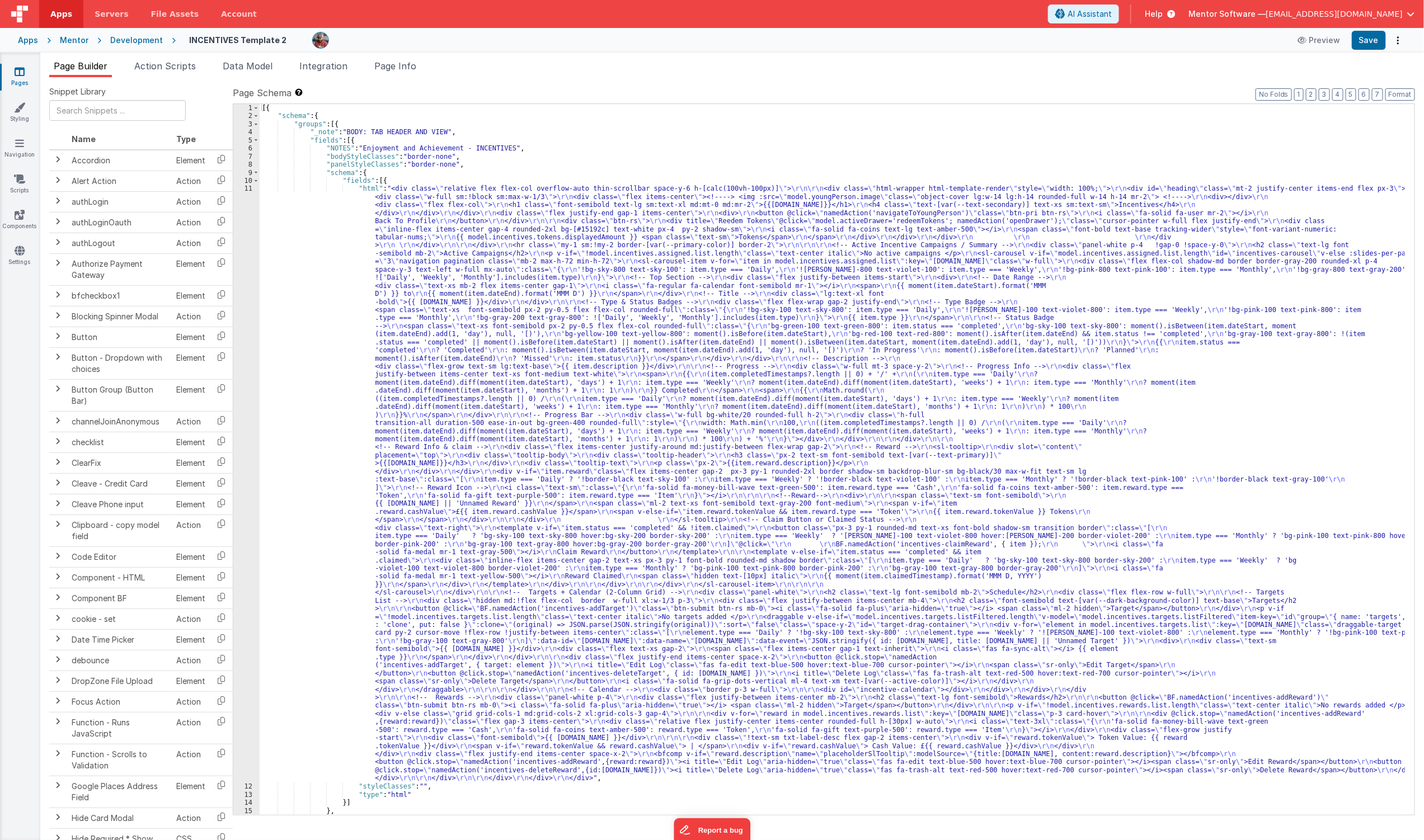
click at [671, 371] on div "[{ "schema" : { "groups" : [{ "_note" : "BODY: TAB HEADER AND VIEW" , "fields" …" at bounding box center [832, 467] width 1146 height 727
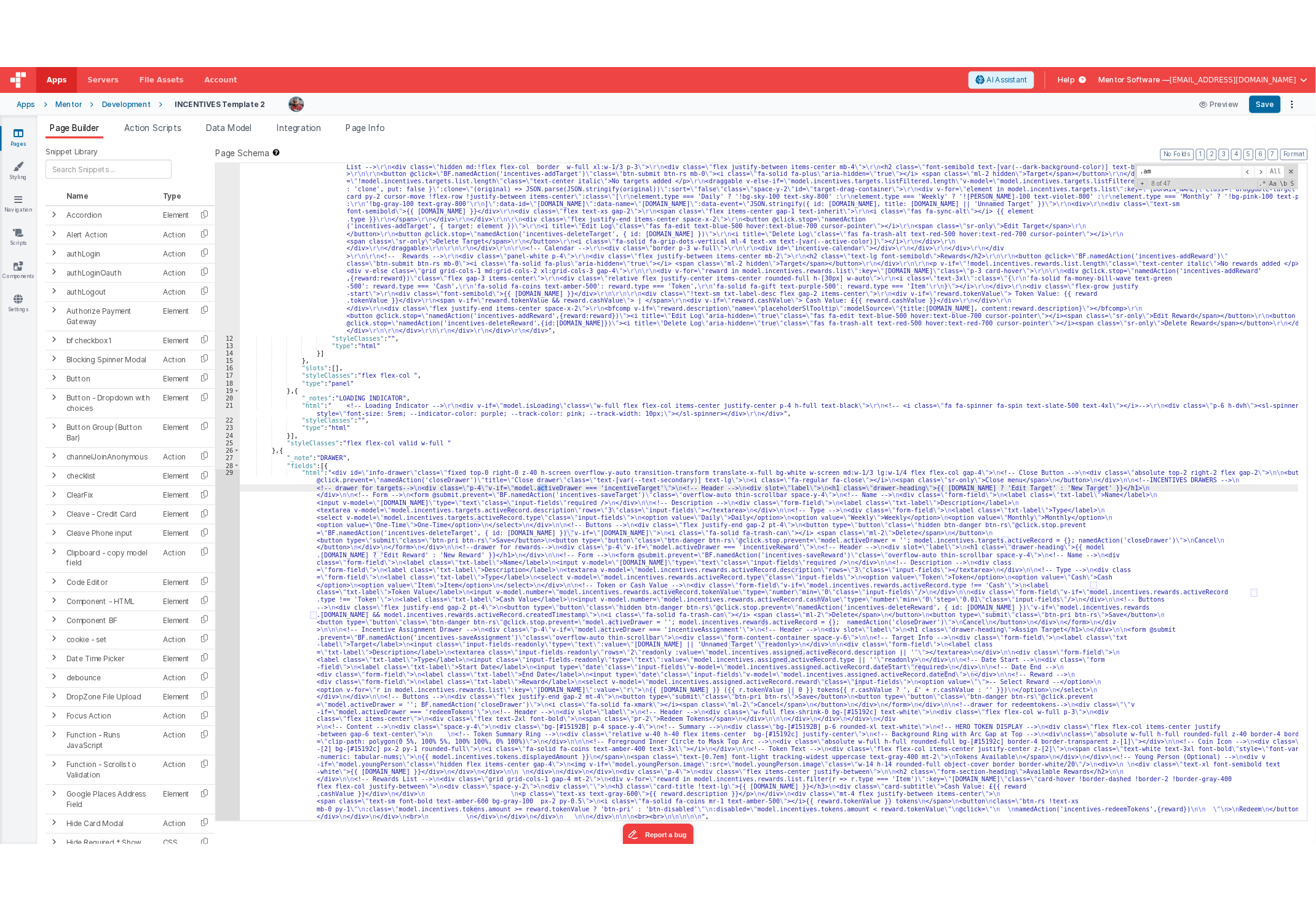
scroll to position [542, 0]
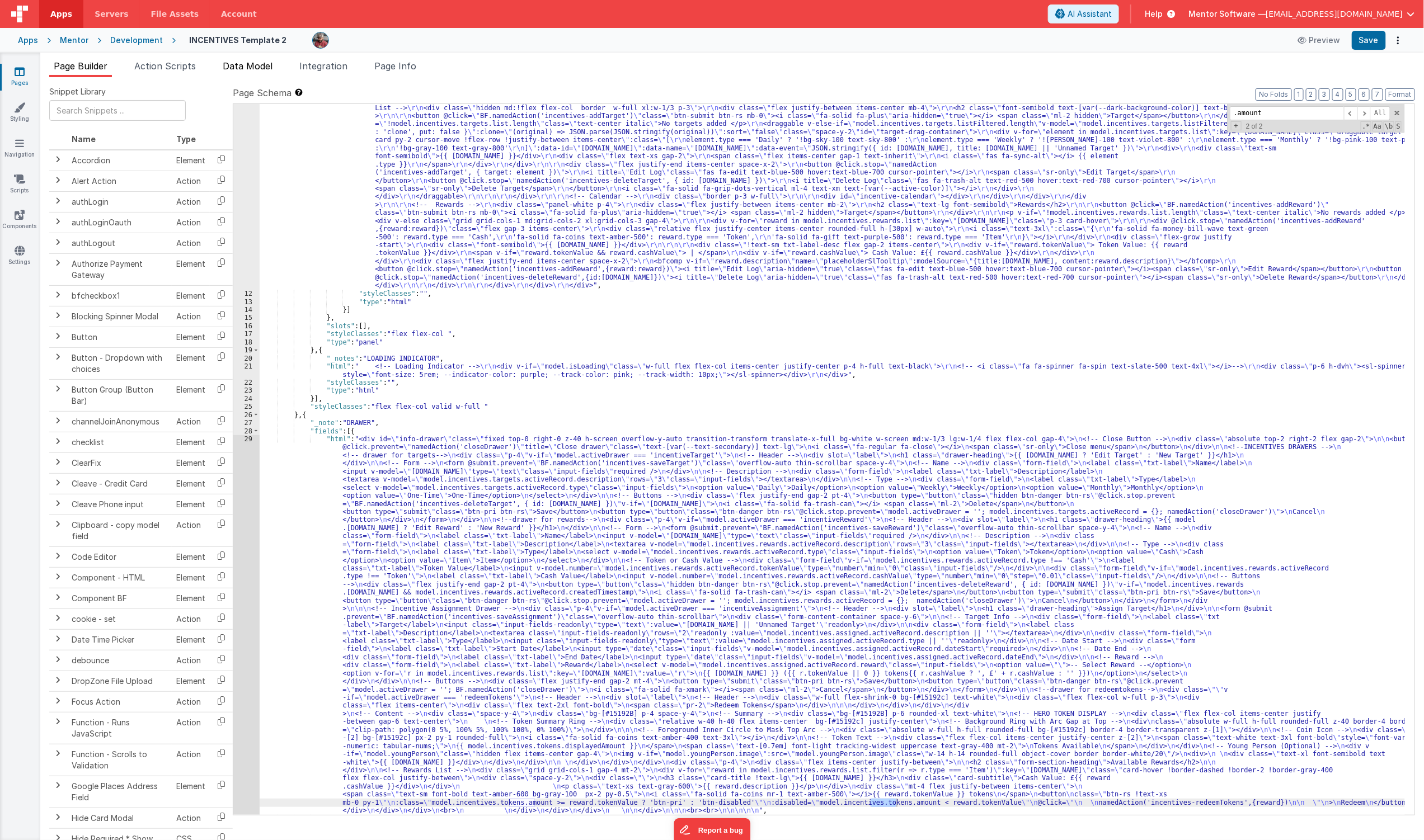
type input ".amount"
click at [248, 63] on span "Data Model" at bounding box center [248, 66] width 50 height 11
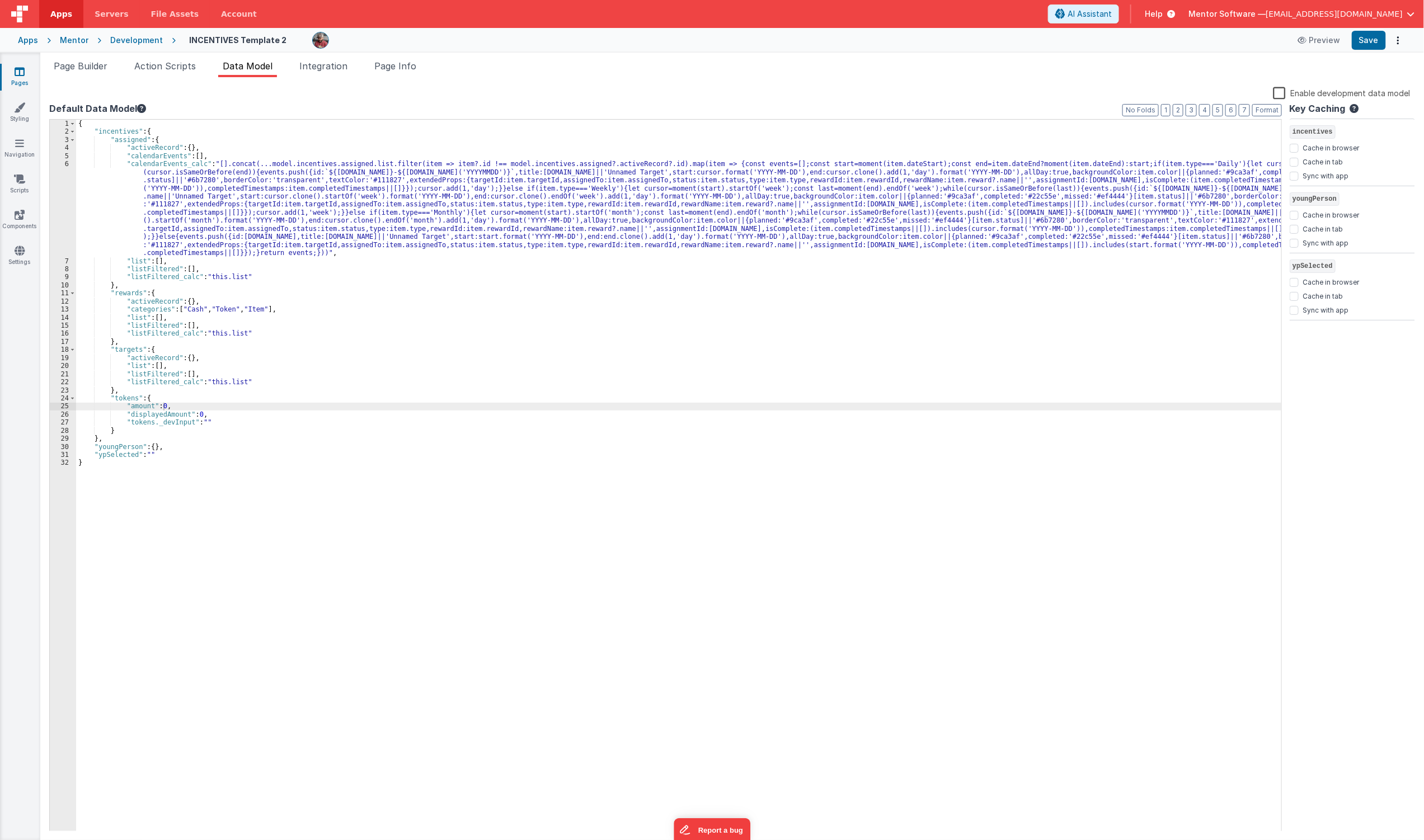
click at [539, 266] on div "{ "incentives" : { "assigned" : { "activeRecord" : { } , "calendarEvents" : [ ]…" at bounding box center [679, 484] width 1205 height 728
type input "amount"
click at [405, 63] on span "Page Info" at bounding box center [396, 66] width 42 height 11
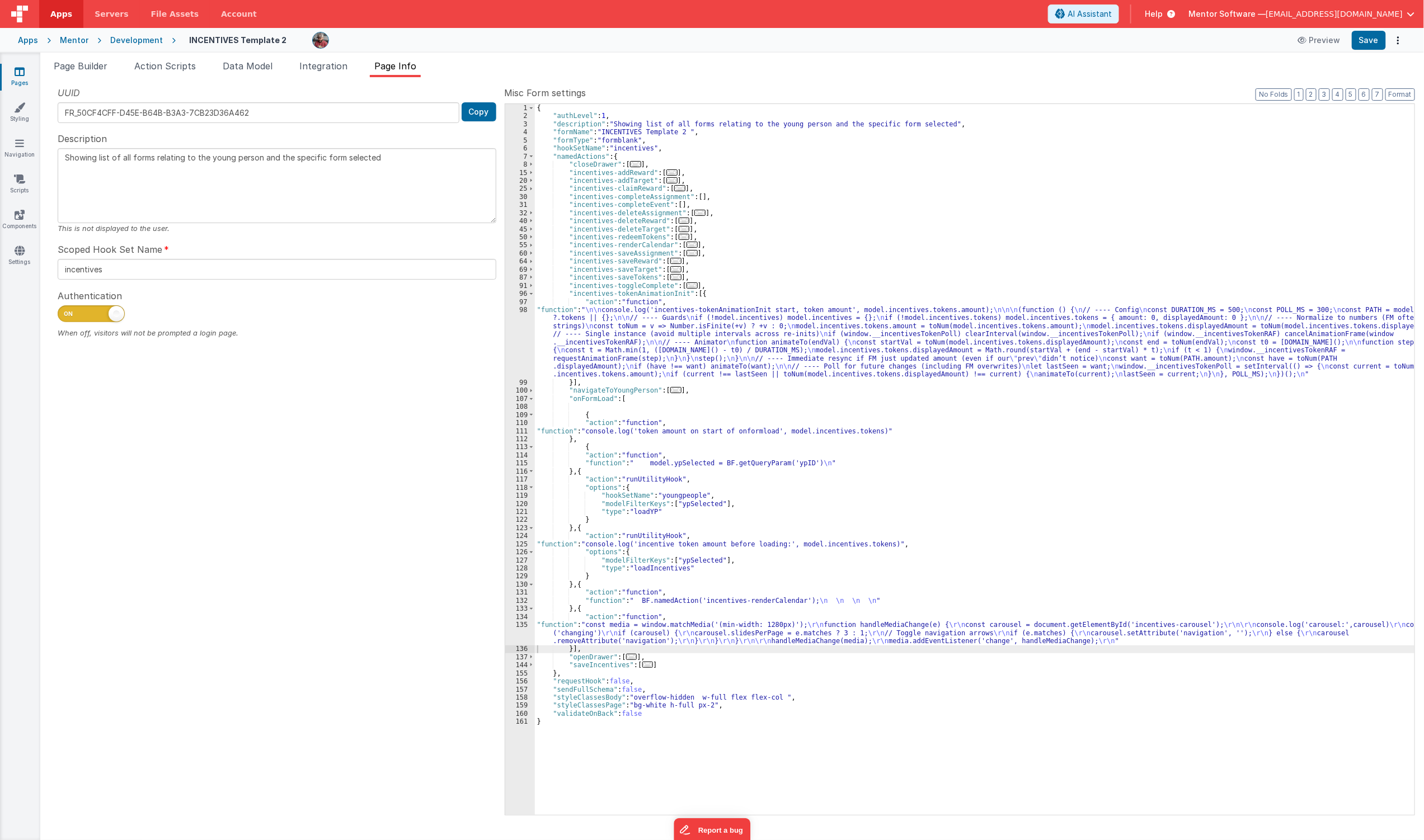
click at [877, 289] on div "{ "authLevel" : 1 , "description" : "Showing list of all forms relating to the …" at bounding box center [975, 467] width 880 height 727
click at [574, 416] on div "{ "authLevel" : 1 , "description" : "Showing list of all forms relating to the …" at bounding box center [975, 467] width 880 height 727
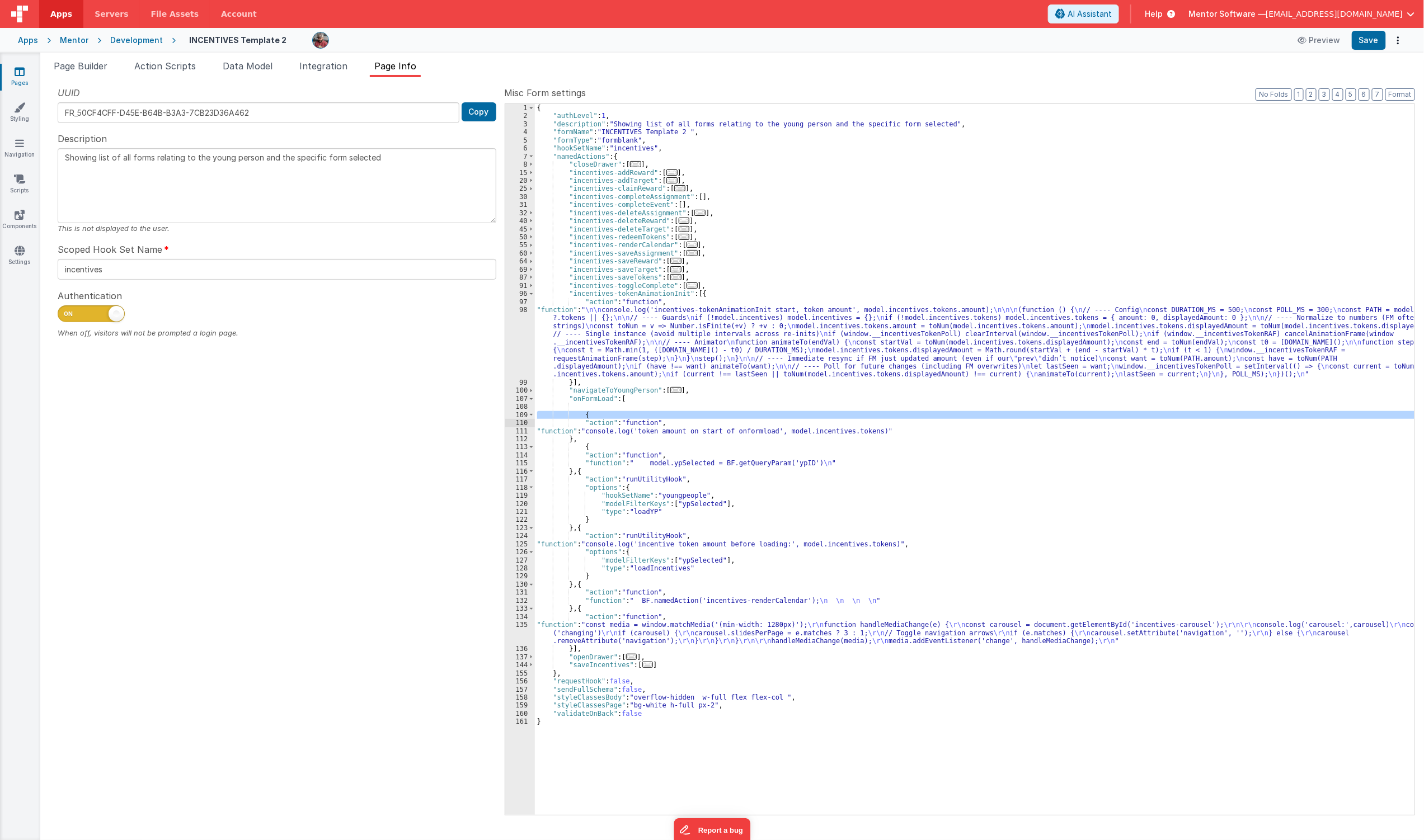
click at [784, 440] on div "{ "authLevel" : 1 , "description" : "Showing list of all forms relating to the …" at bounding box center [975, 467] width 880 height 727
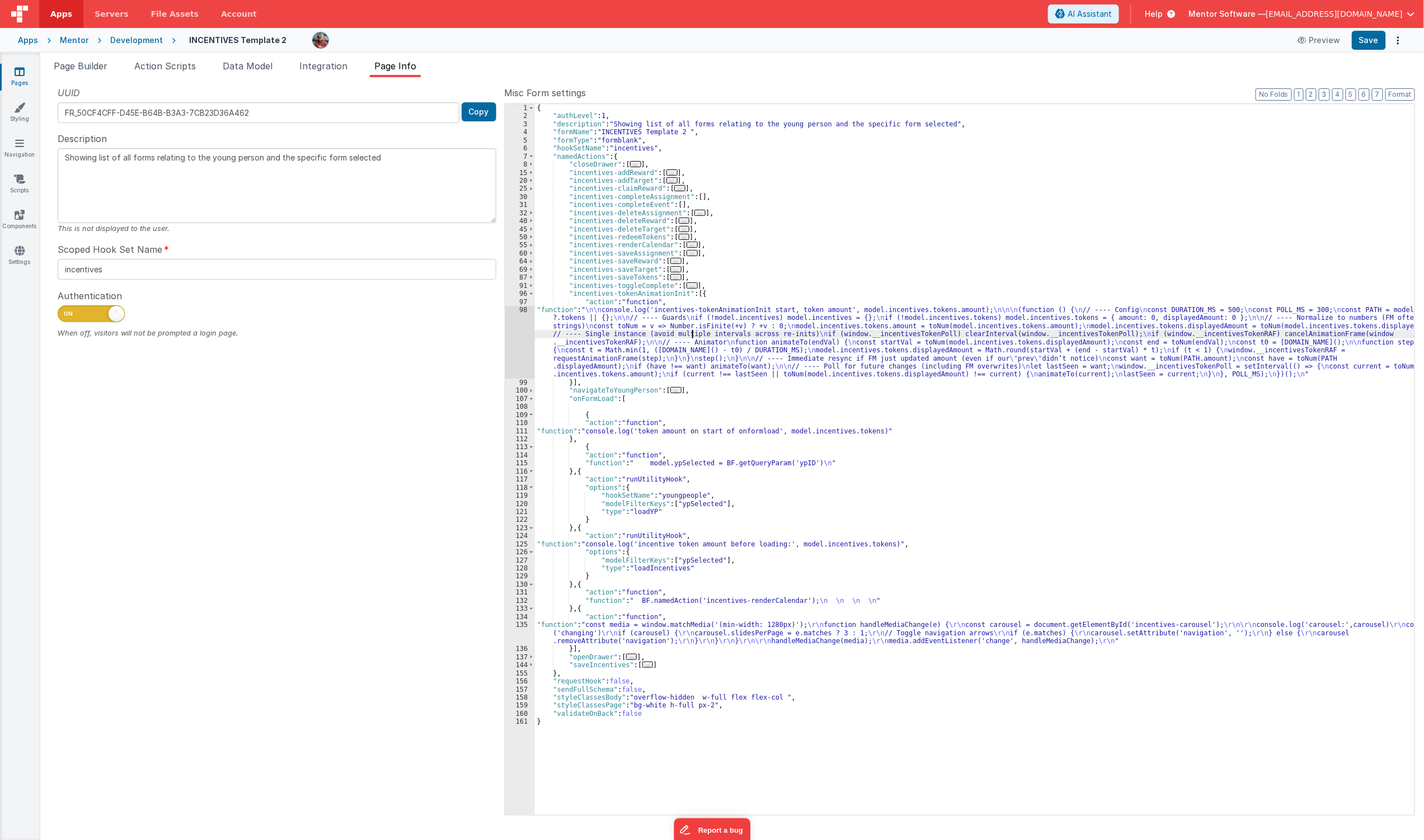
click at [693, 334] on div "{ "authLevel" : 1 , "description" : "Showing list of all forms relating to the …" at bounding box center [975, 467] width 880 height 727
click at [517, 334] on div "98" at bounding box center [520, 342] width 30 height 73
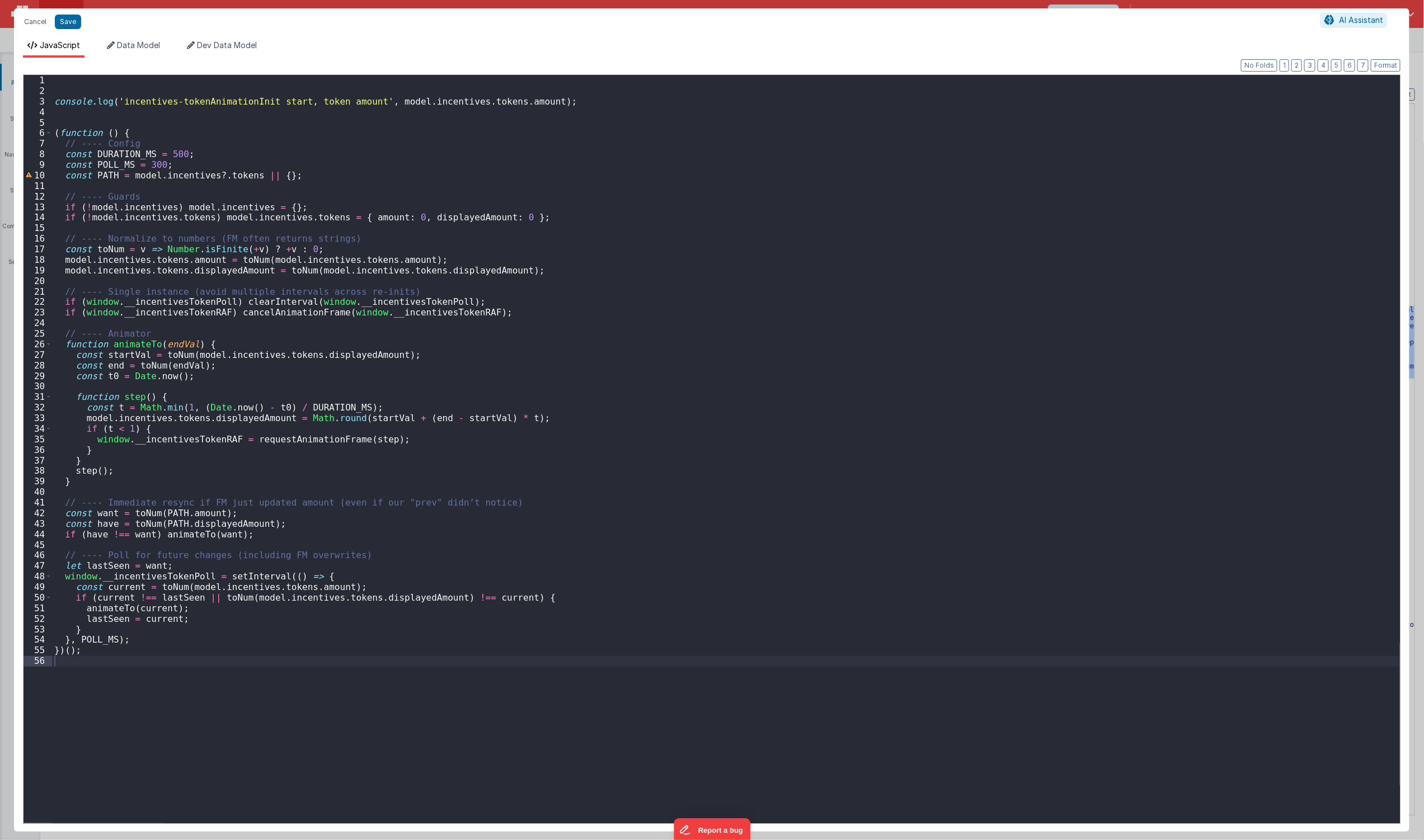
click at [359, 213] on div "console . log ( 'incentives-tokenAnimationInit start, token amount' , model . i…" at bounding box center [726, 459] width 1348 height 770
drag, startPoint x: 530, startPoint y: 220, endPoint x: 65, endPoint y: 216, distance: 465.0
click at [65, 216] on div "console . log ( 'incentives-tokenAnimationInit start, token amount' , model . i…" at bounding box center [726, 459] width 1348 height 770
click at [311, 228] on div "console . log ( 'incentives-tokenAnimationInit start, token amount' , model . i…" at bounding box center [726, 459] width 1348 height 770
click at [317, 218] on div "console . log ( 'incentives-tokenAnimationInit start, token amount' , model . i…" at bounding box center [726, 459] width 1348 height 770
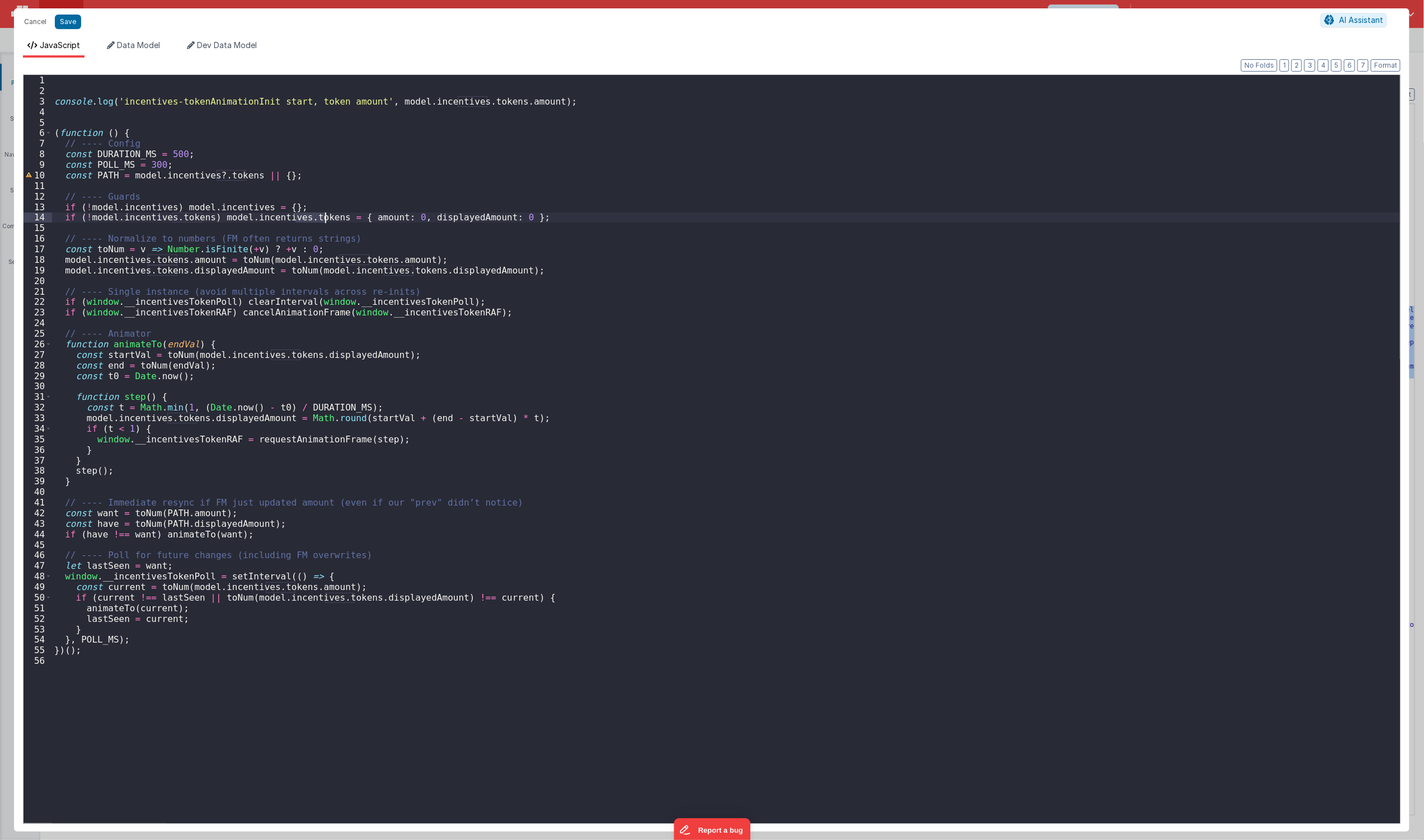
click at [317, 218] on div "console . log ( 'incentives-tokenAnimationInit start, token amount' , model . i…" at bounding box center [726, 459] width 1348 height 770
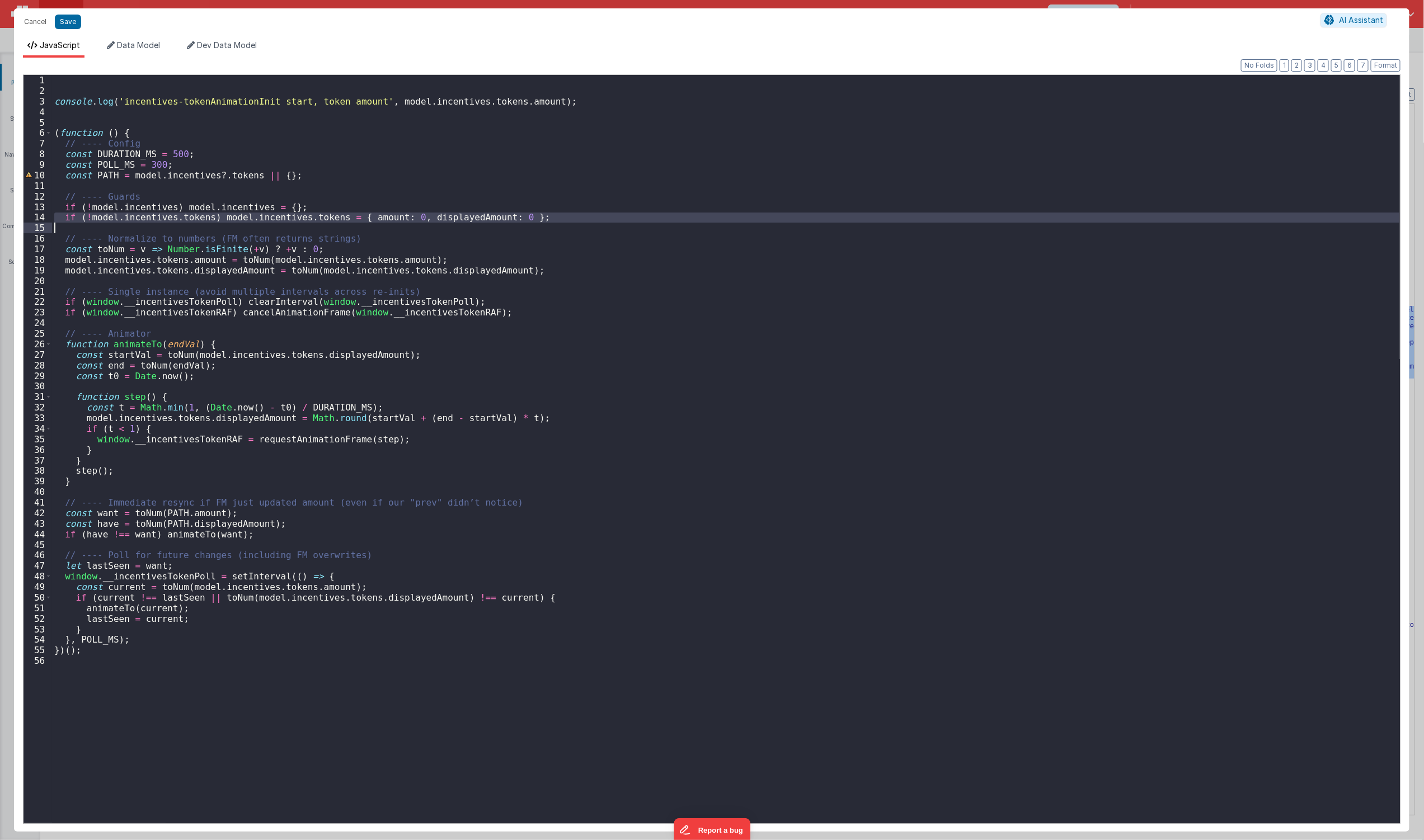
click at [317, 218] on div "console . log ( 'incentives-tokenAnimationInit start, token amount' , model . i…" at bounding box center [726, 459] width 1348 height 770
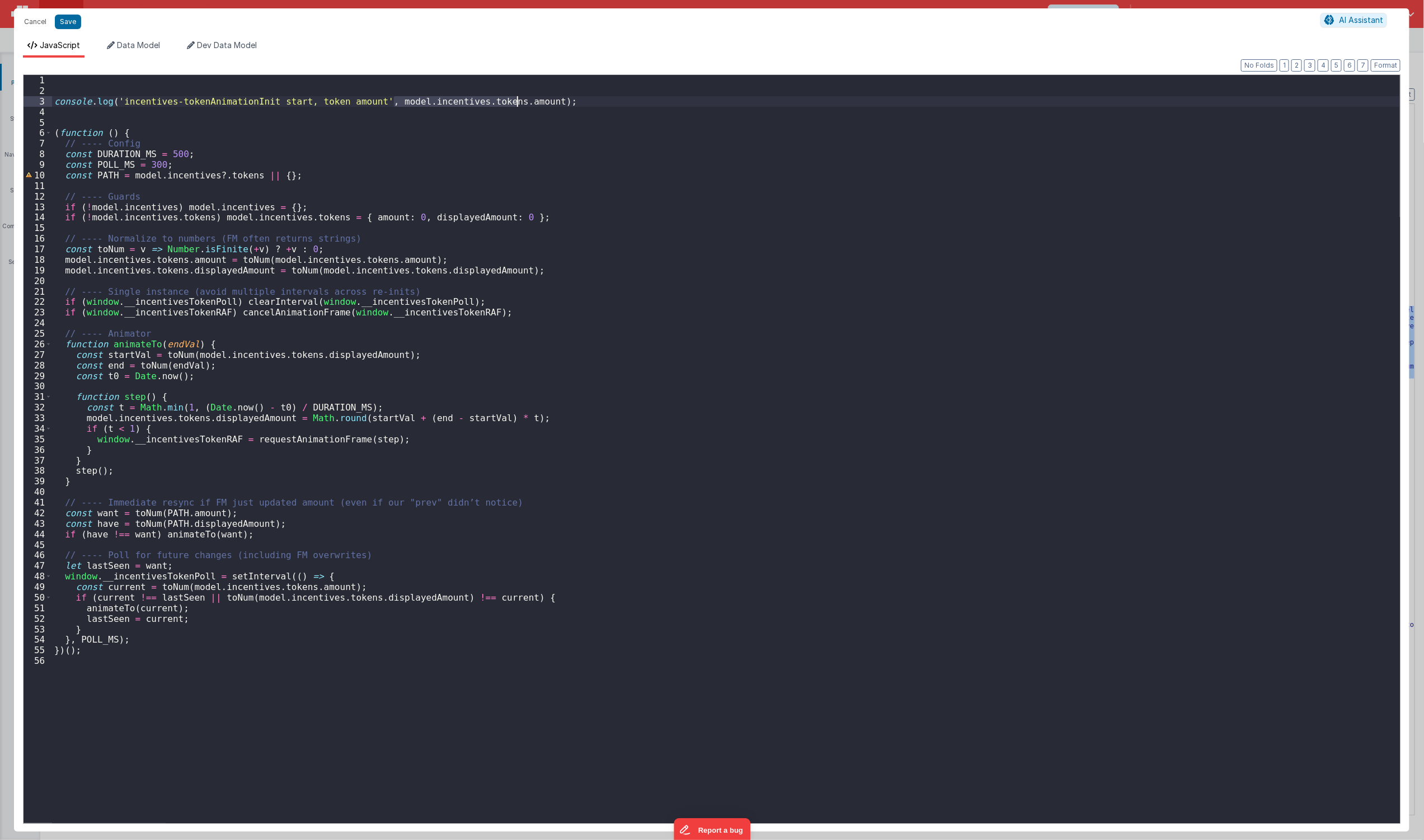
drag, startPoint x: 394, startPoint y: 105, endPoint x: 517, endPoint y: 100, distance: 123.1
click at [517, 100] on div "console . log ( 'incentives-tokenAnimationInit start, token amount' , model . i…" at bounding box center [726, 459] width 1348 height 770
click at [517, 100] on div "console . log ( 'incentives-tokenAnimationInit start, token amount' , model . i…" at bounding box center [726, 449] width 1348 height 749
click at [517, 100] on div "console . log ( 'incentives-tokenAnimationInit start, token amount' , model . i…" at bounding box center [726, 459] width 1348 height 770
click at [129, 45] on span "Data Model" at bounding box center [139, 45] width 43 height 9
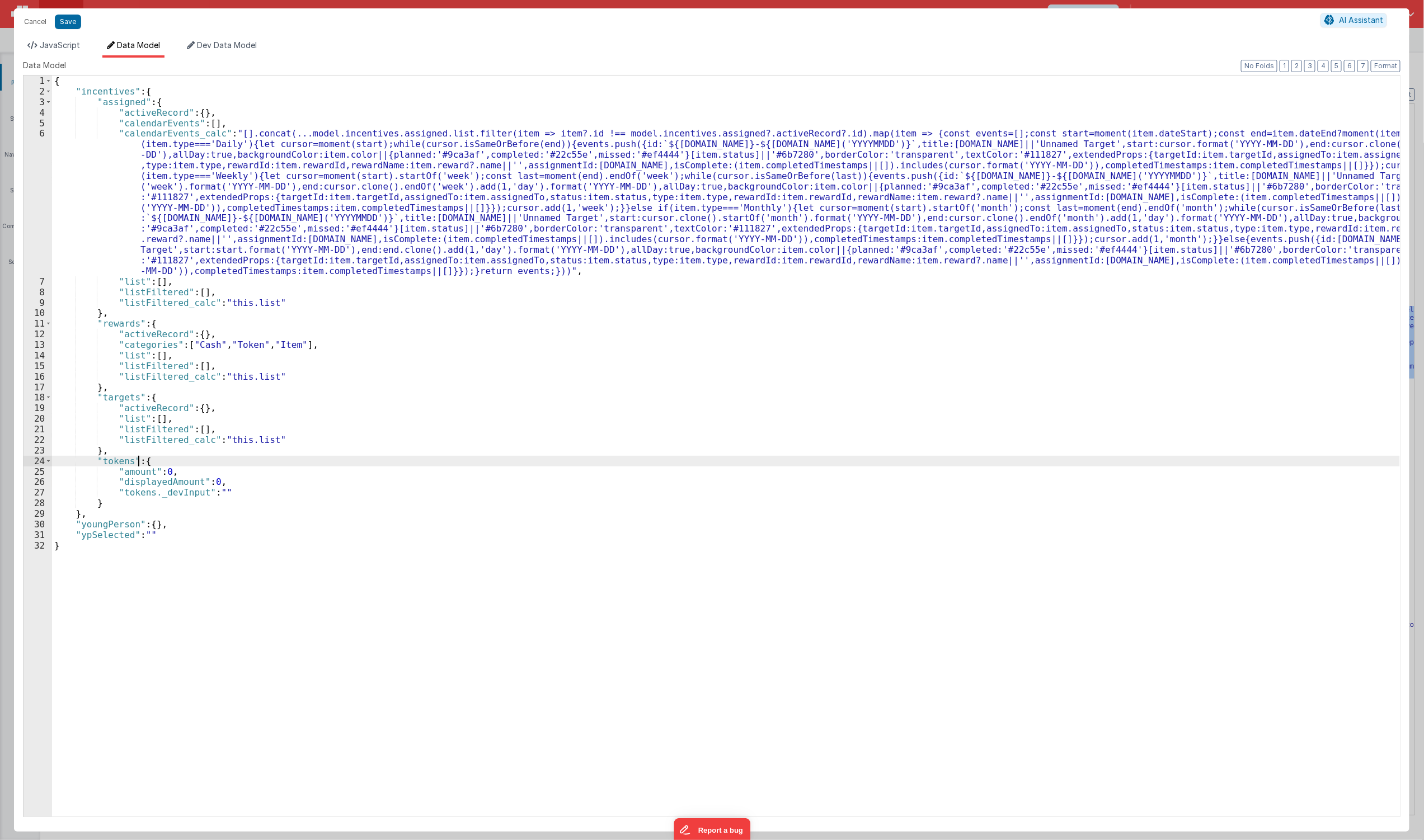
click at [139, 464] on div "{ "incentives" : { "assigned" : { "activeRecord" : { } , "calendarEvents" : [ ]…" at bounding box center [726, 457] width 1348 height 763
click at [144, 461] on div "{ "incentives" : { "assigned" : { "activeRecord" : { } , "calendarEvents" : [ ]…" at bounding box center [726, 457] width 1348 height 763
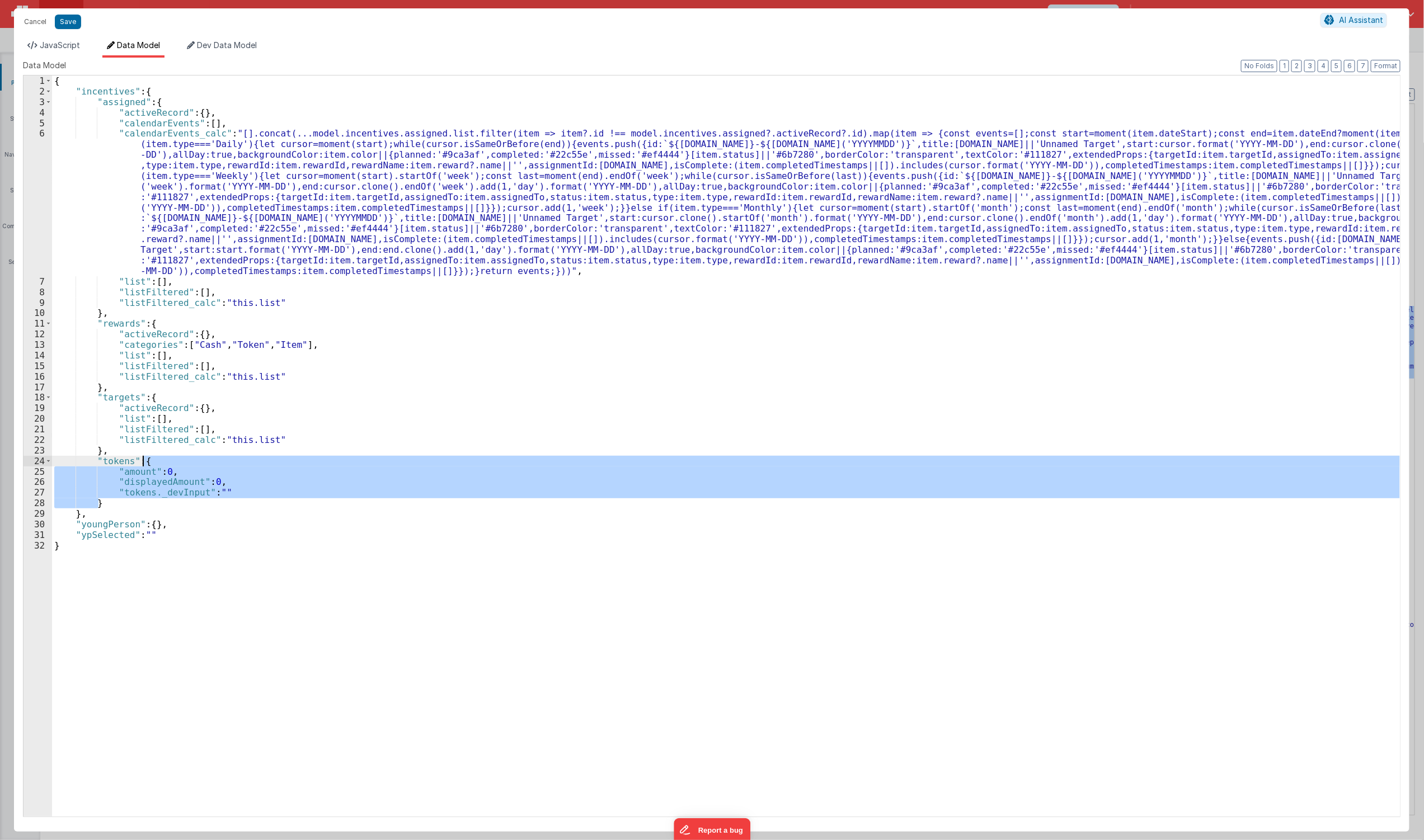
click at [144, 461] on div "{ "incentives" : { "assigned" : { "activeRecord" : { } , "calendarEvents" : [ ]…" at bounding box center [726, 457] width 1348 height 763
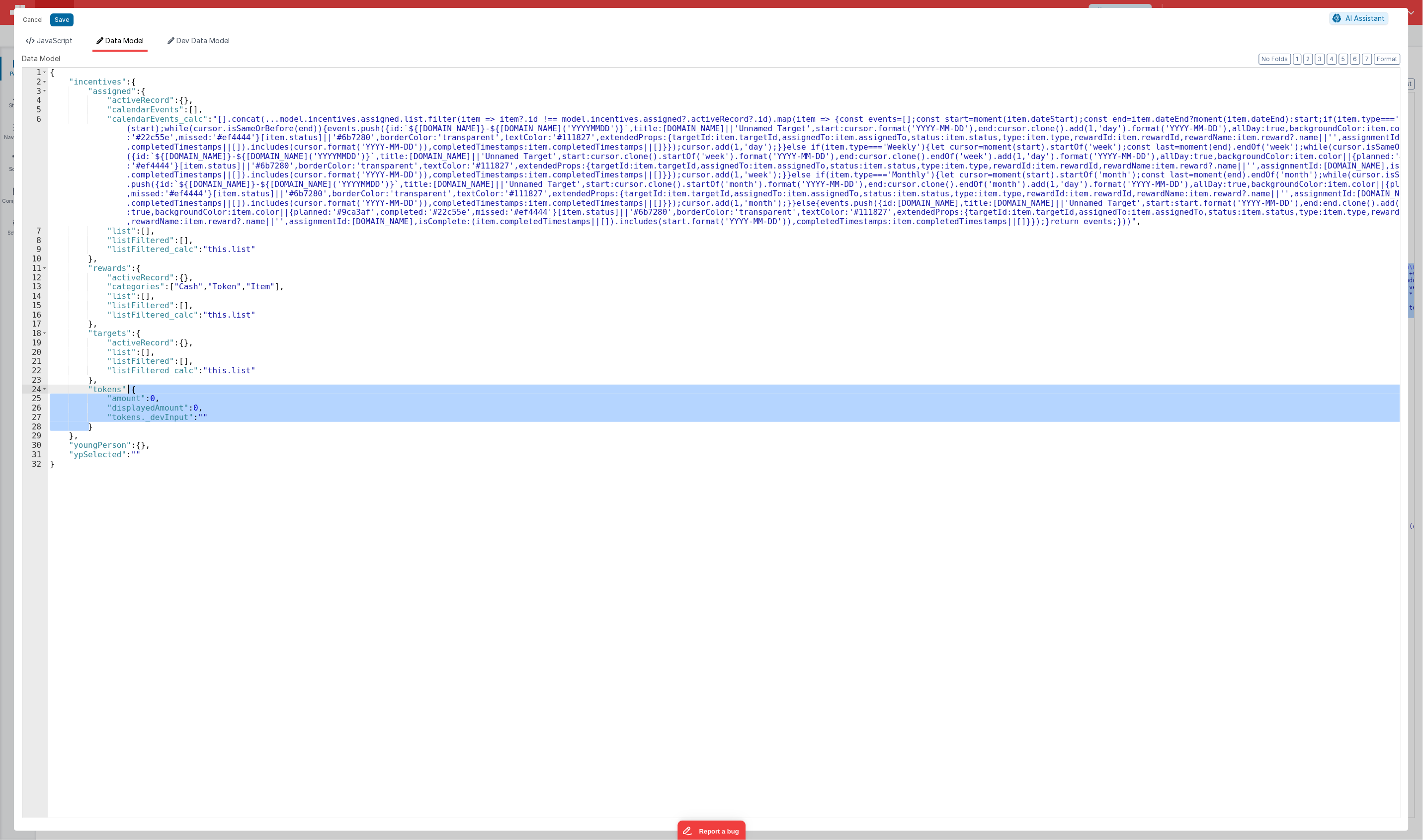
click at [1054, 318] on div "{ "incentives" : { "assigned" : { "activeRecord" : { } , "calendarEvents" : [ ]…" at bounding box center [723, 452] width 1352 height 769
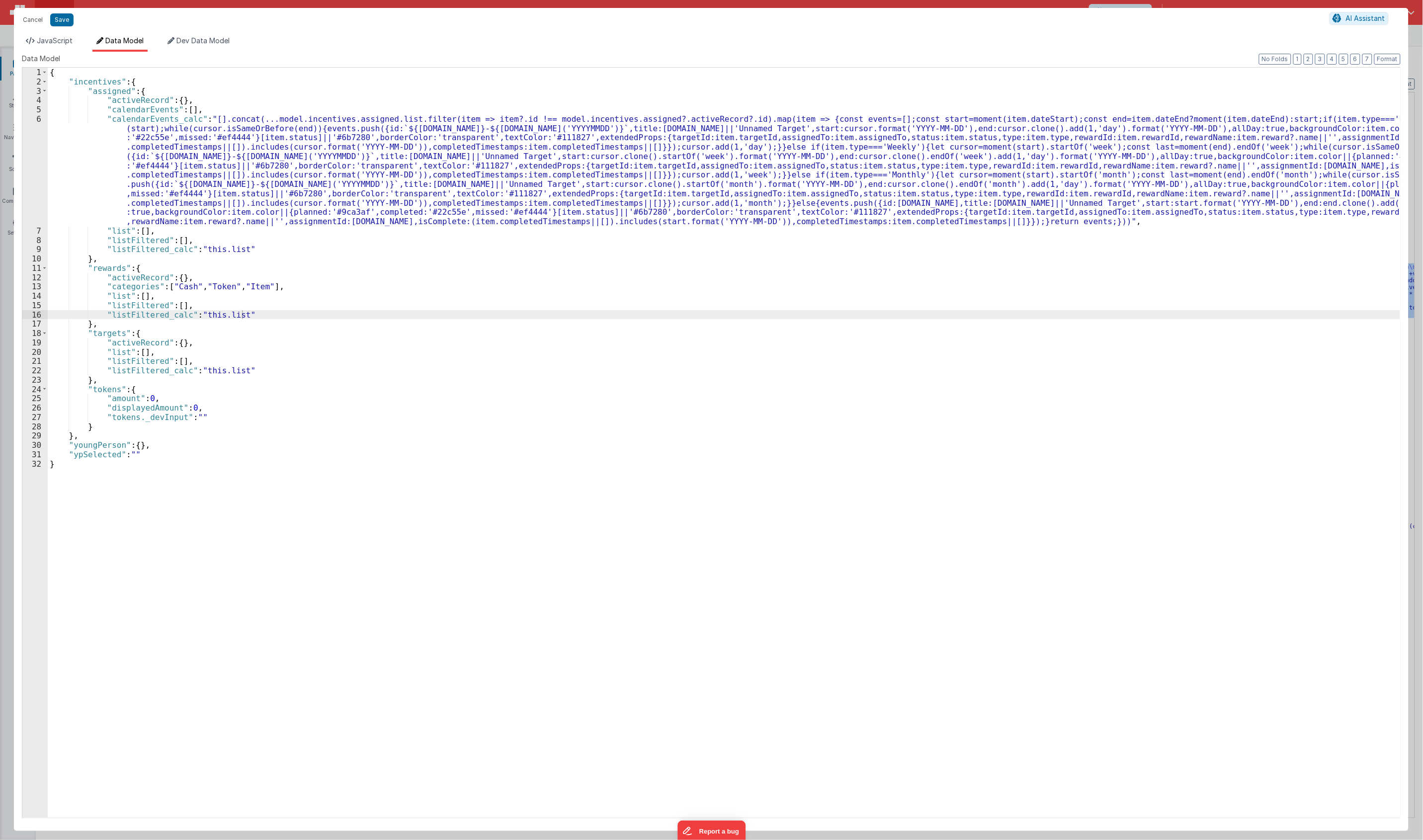
click at [389, 316] on div "{ "incentives" : { "assigned" : { "activeRecord" : { } , "calendarEvents" : [ ]…" at bounding box center [723, 452] width 1352 height 769
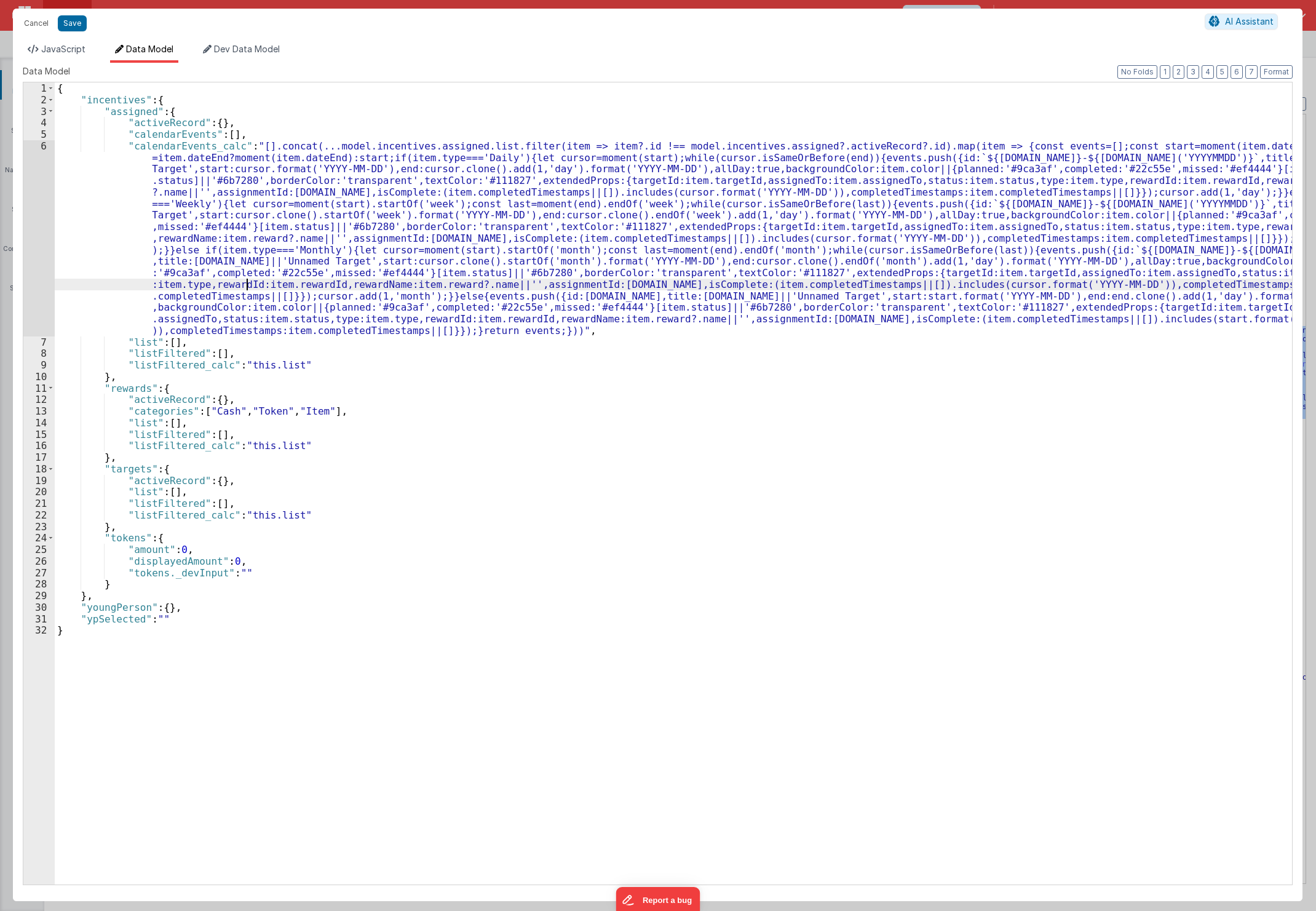
click at [247, 288] on div "{ "incentives" : { "assigned" : { "activeRecord" : { } , "calendarEvents" : [ ]…" at bounding box center [674, 495] width 1238 height 825
click at [31, 303] on div "6" at bounding box center [39, 238] width 31 height 196
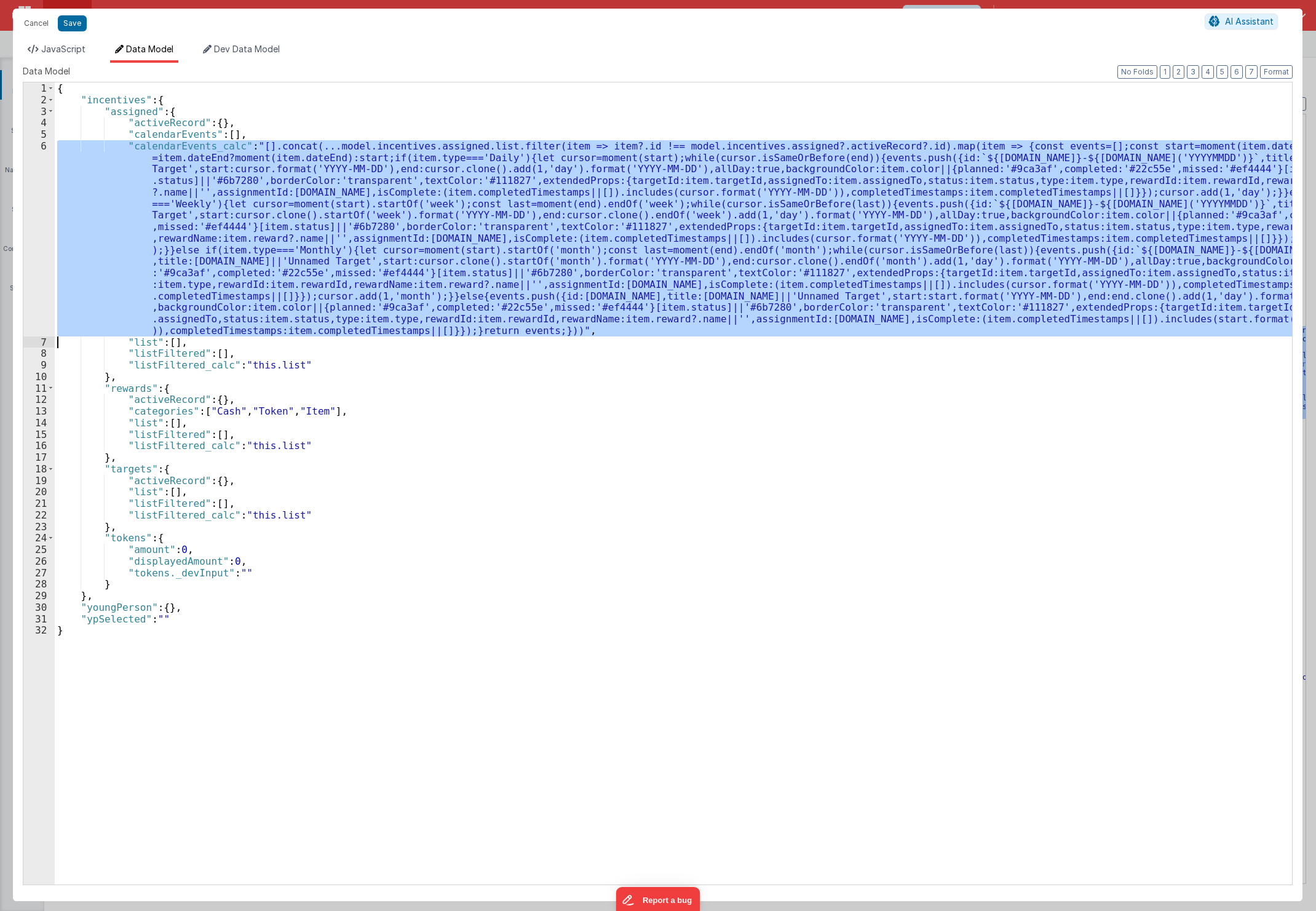
click at [31, 303] on div "6" at bounding box center [39, 238] width 31 height 196
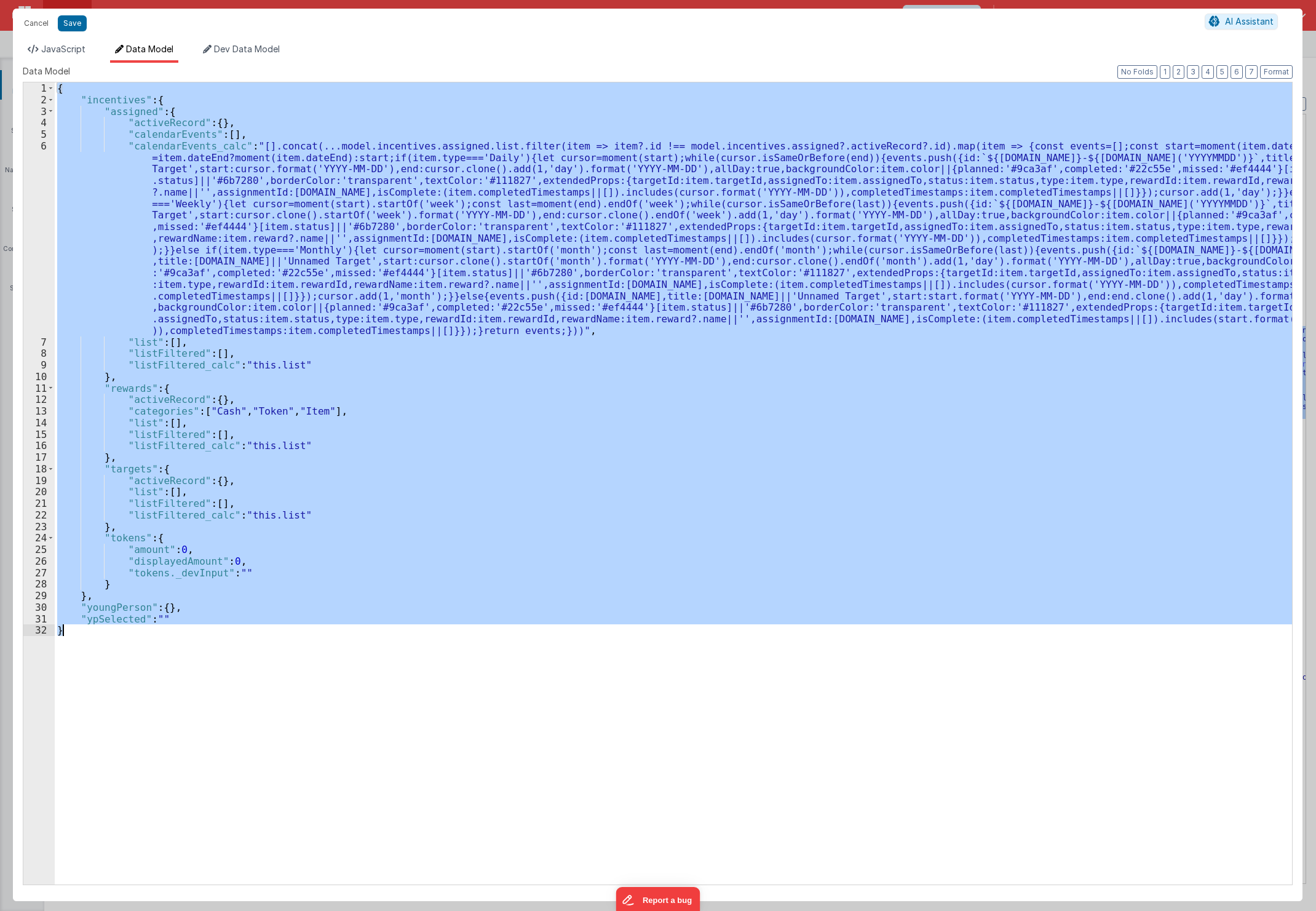
click at [50, 315] on div "6" at bounding box center [39, 238] width 31 height 196
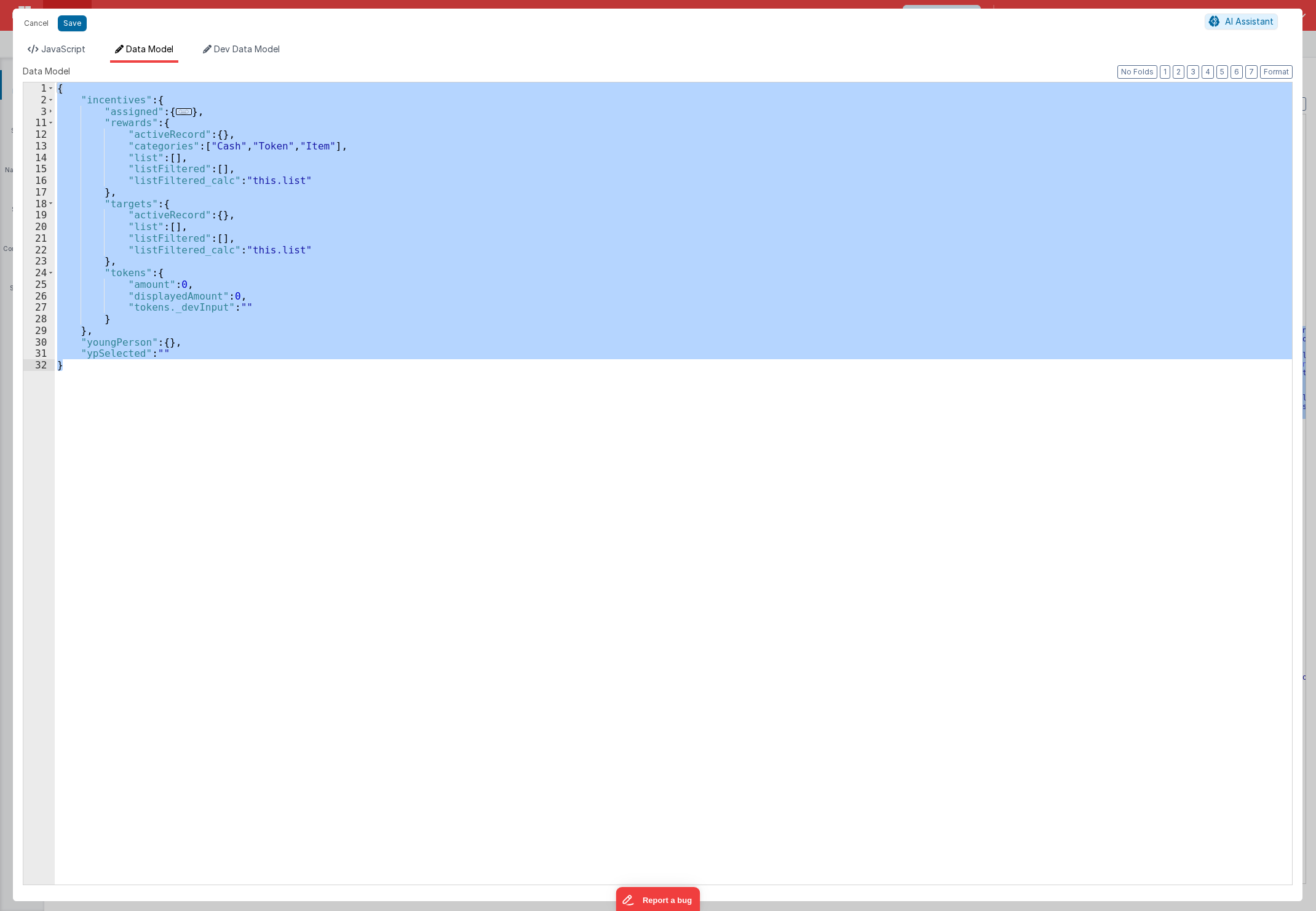
click at [183, 109] on div "{ "incentives" : { "assigned" : { ... } , "rewards" : { "activeRecord" : { } , …" at bounding box center [674, 483] width 1238 height 802
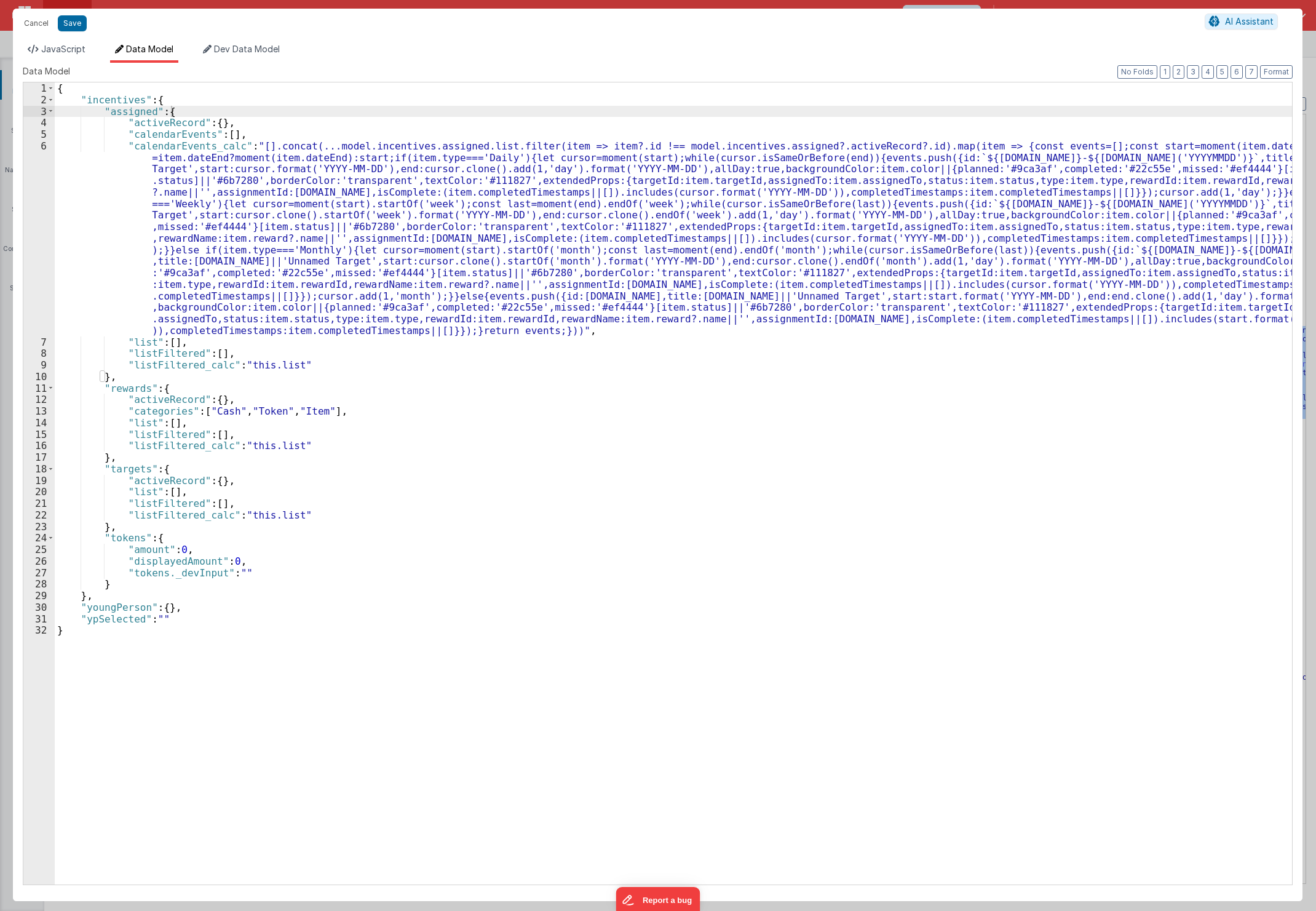
click at [1172, 272] on div "{ "incentives" : { "assigned" : { "activeRecord" : { } , "calendarEvents" : [ ]…" at bounding box center [674, 495] width 1238 height 825
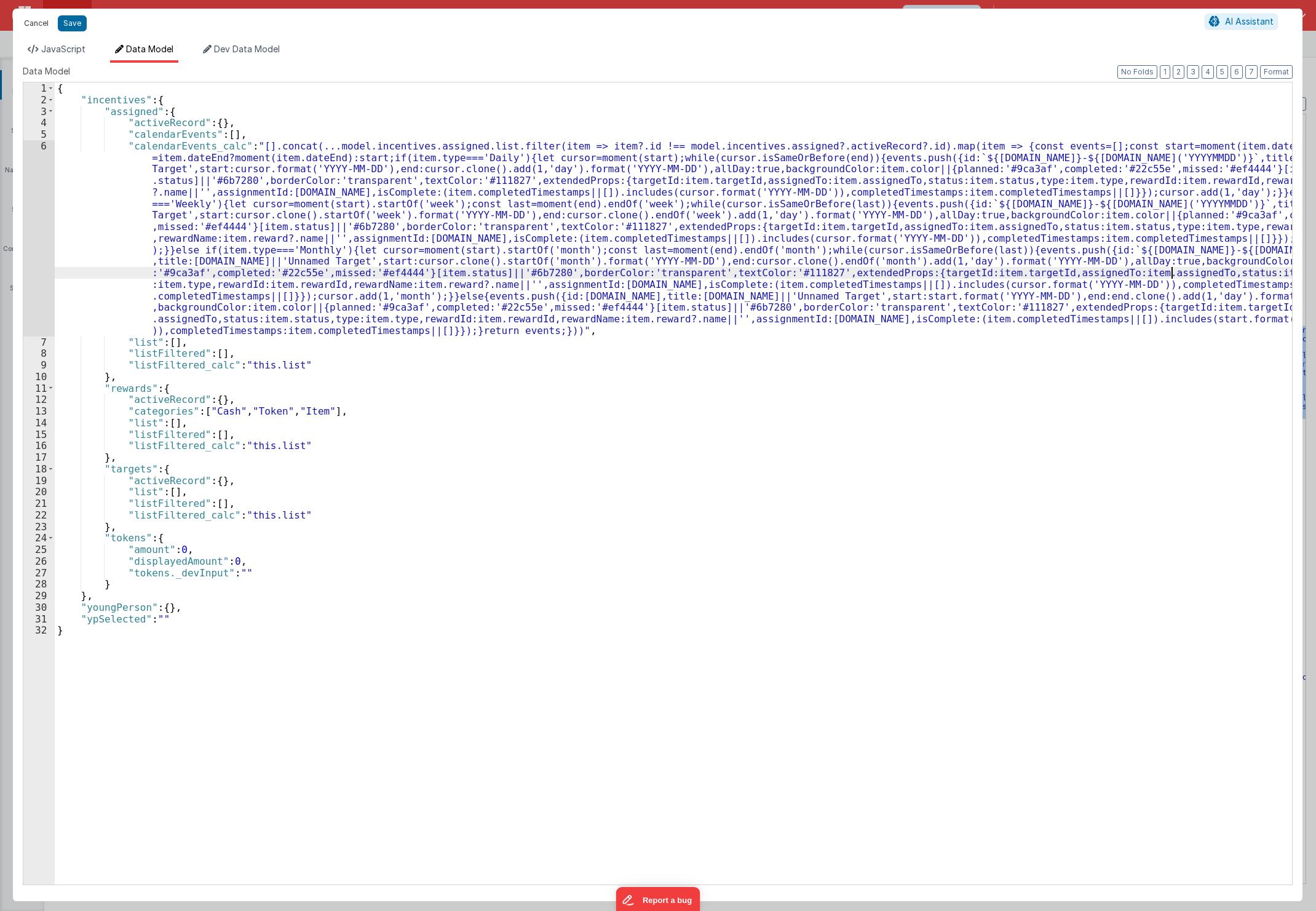
click at [43, 29] on button "Cancel" at bounding box center [36, 23] width 37 height 17
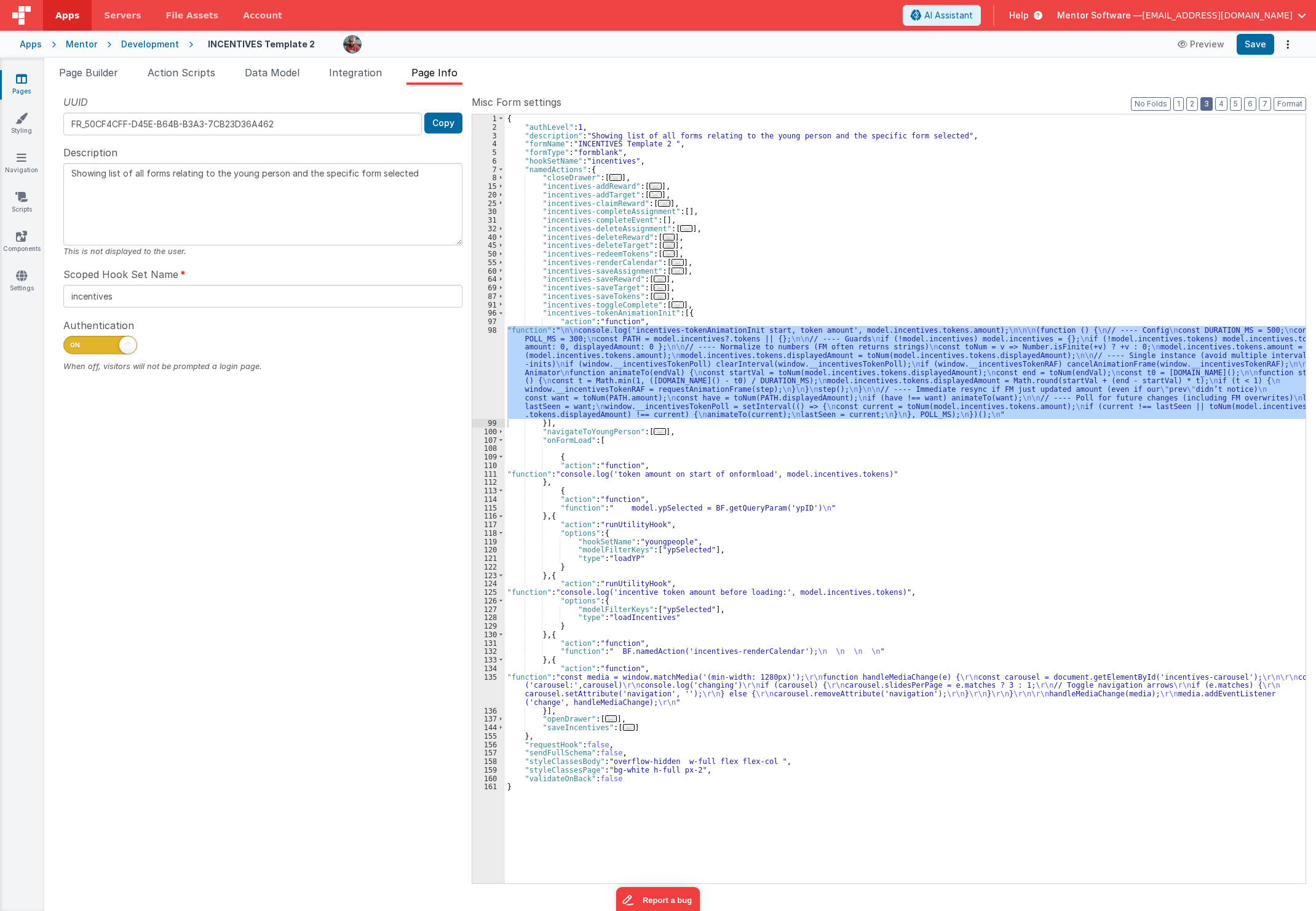
click at [1201, 103] on button "3" at bounding box center [1207, 104] width 13 height 13
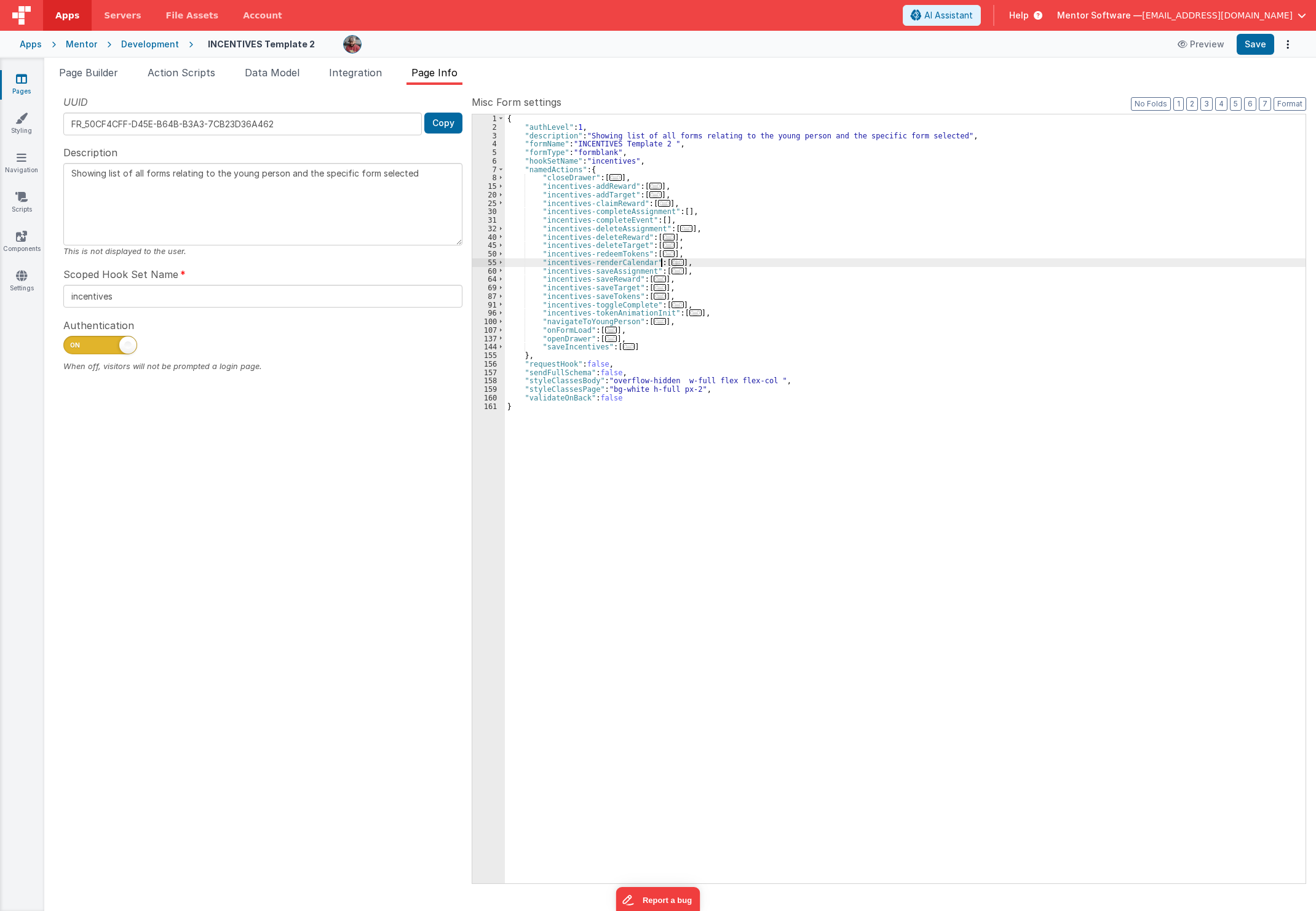
click at [671, 262] on span "..." at bounding box center [677, 262] width 13 height 7
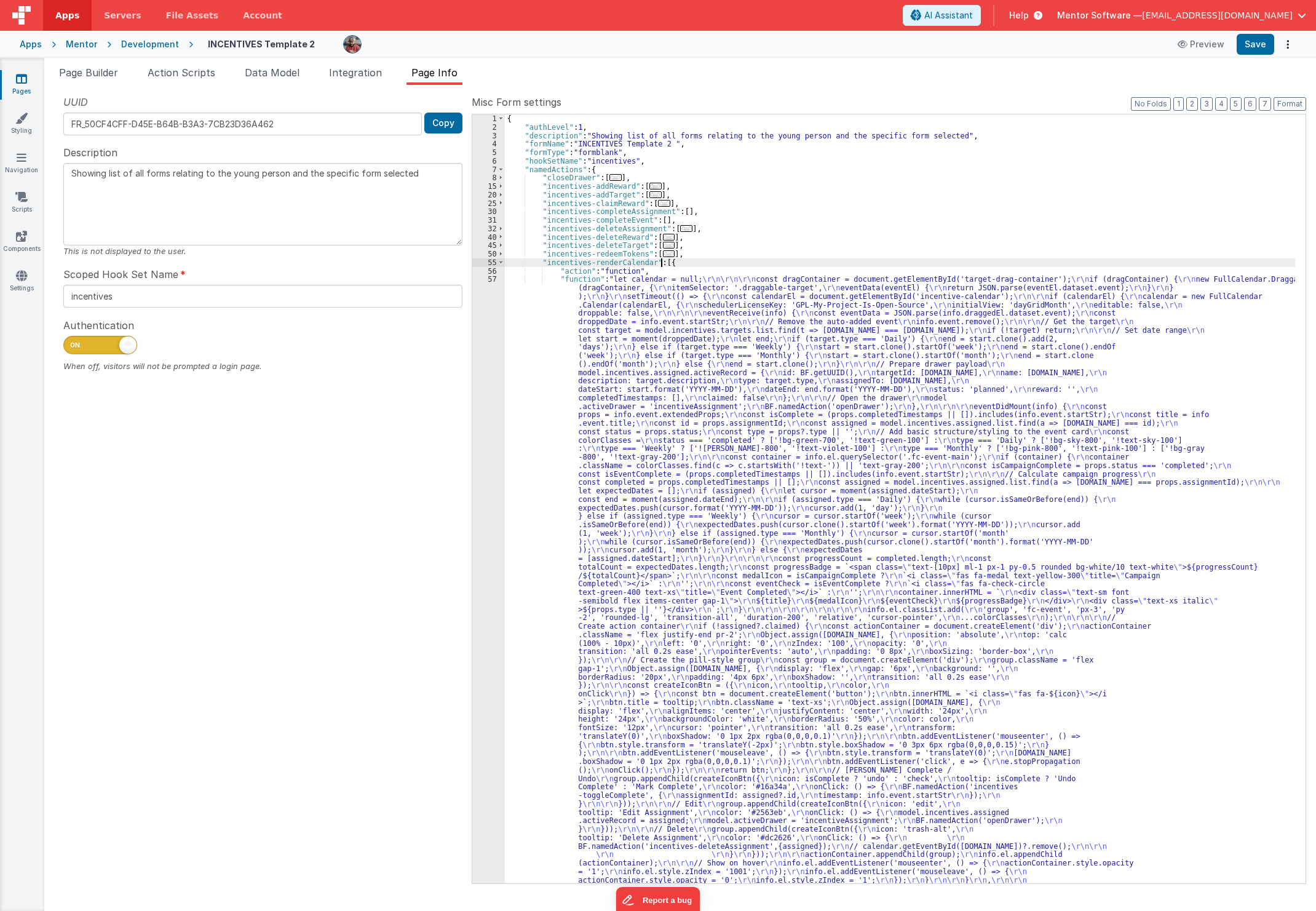
click at [623, 369] on div "{ "authLevel" : 1 , "description" : "Showing list of all forms relating to the …" at bounding box center [900, 850] width 790 height 1471
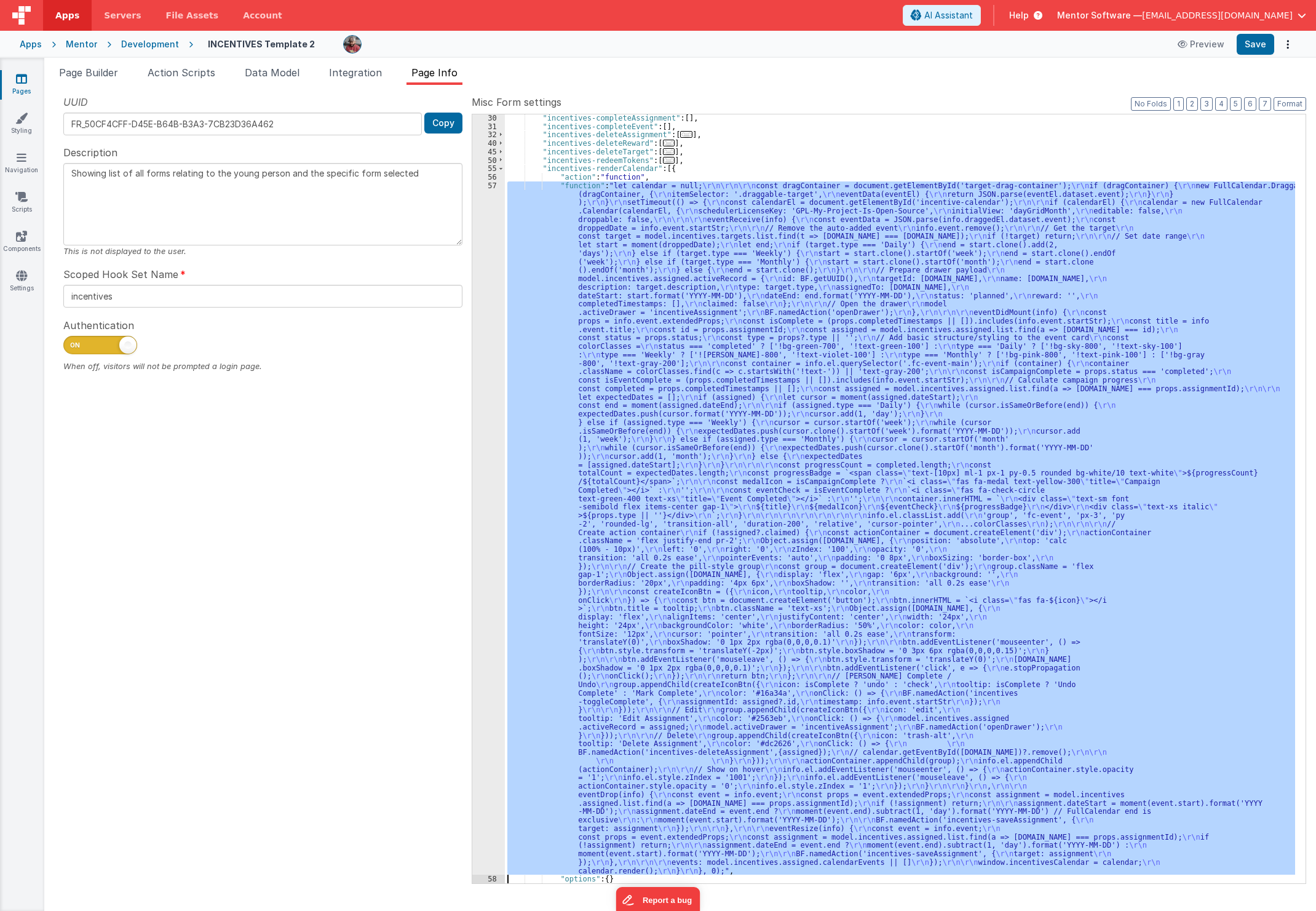
scroll to position [93, 0]
click at [477, 435] on div "57" at bounding box center [489, 528] width 33 height 694
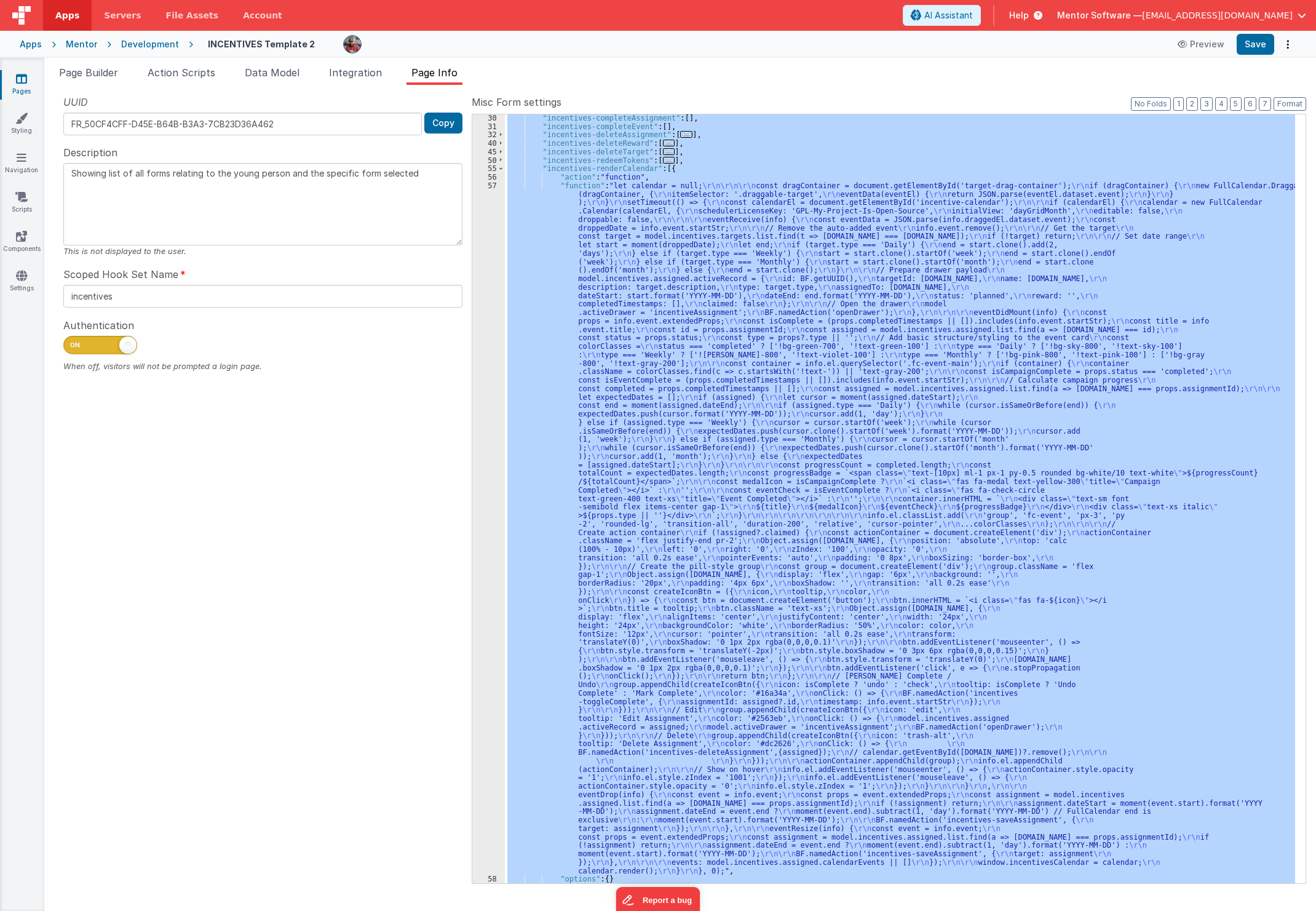
click at [477, 435] on div "57" at bounding box center [489, 528] width 33 height 694
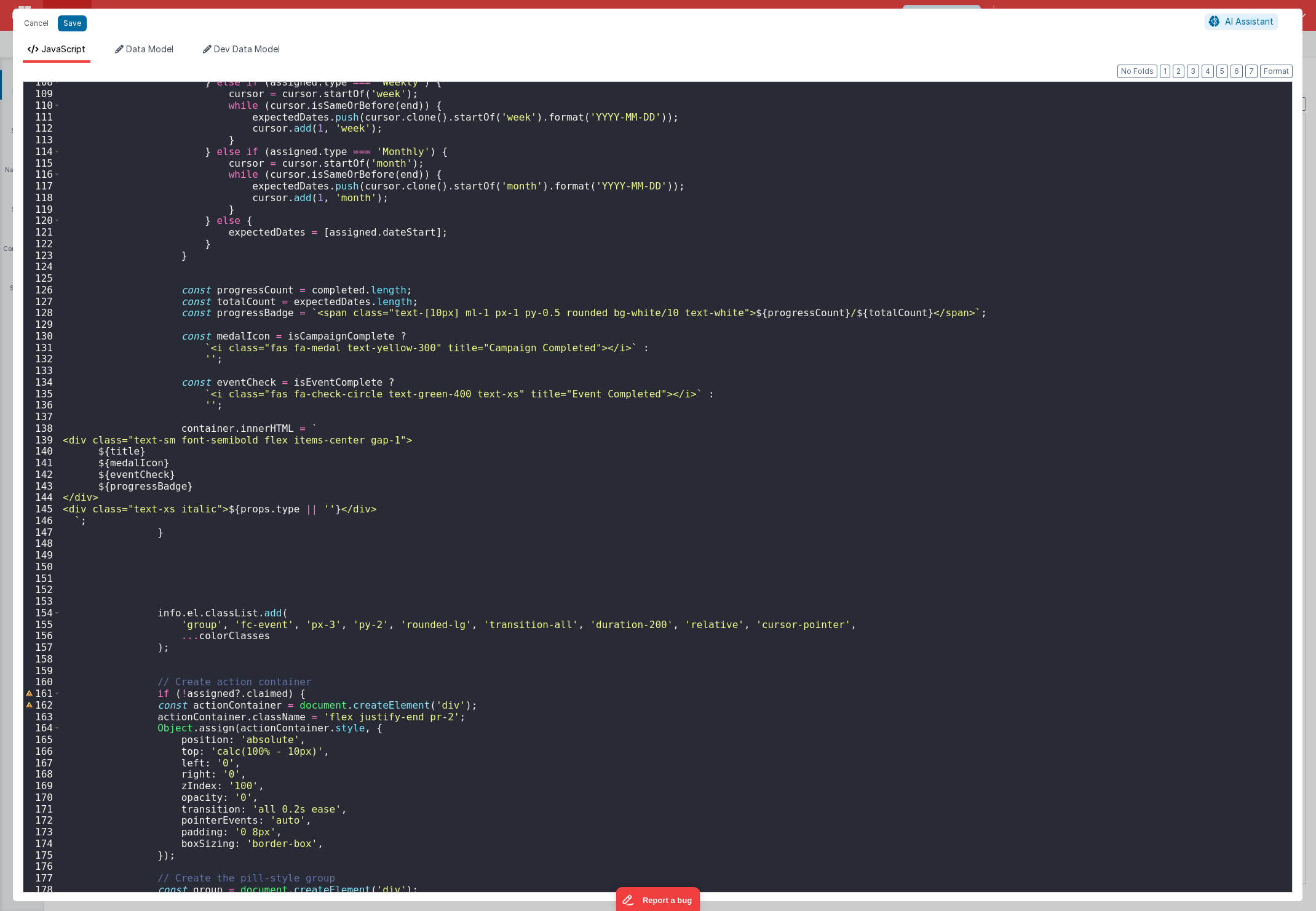
scroll to position [1193, 0]
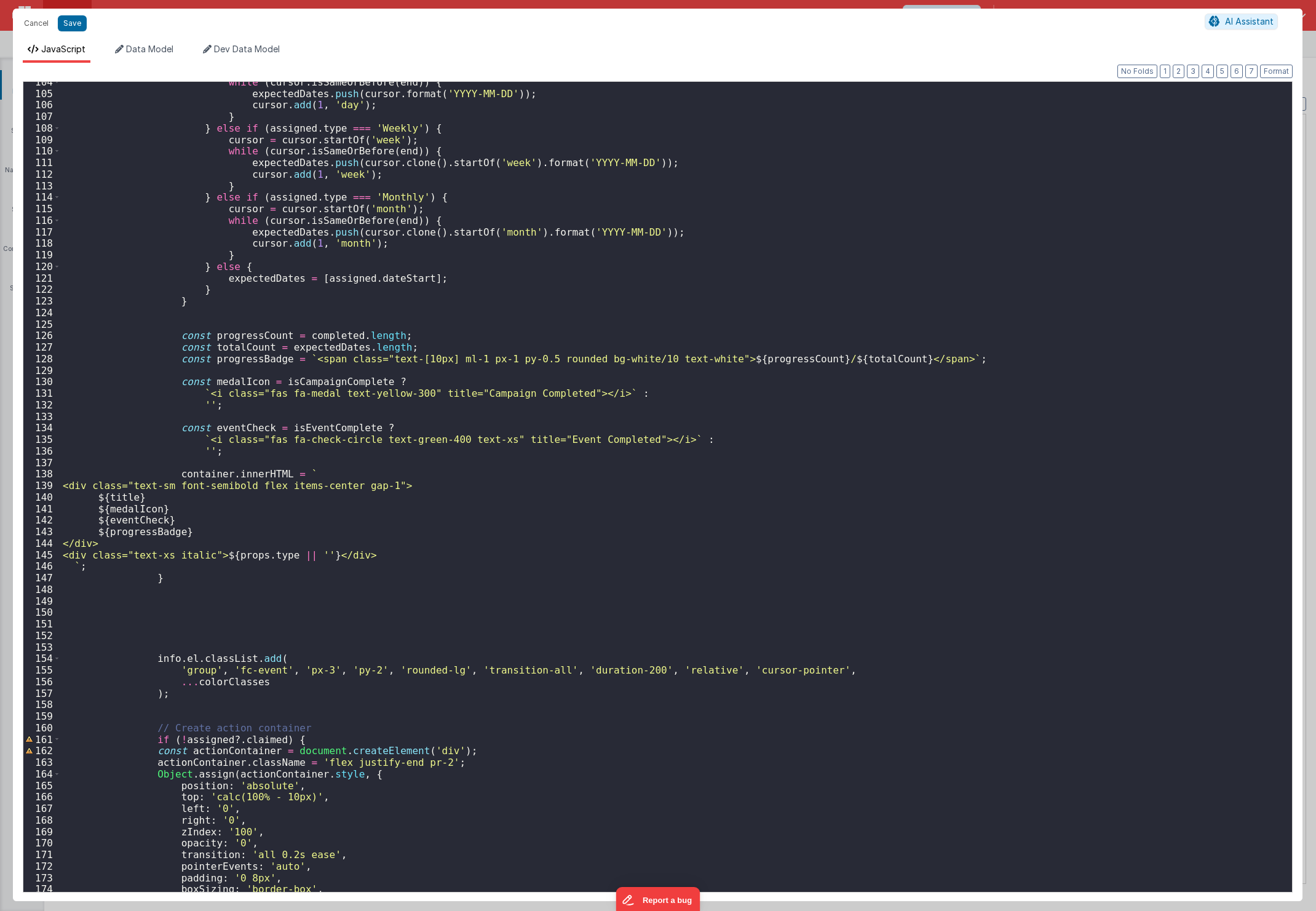
click at [549, 416] on div "while ( cursor . isSameOrBefore ( end )) { expectedDates . push ( cursor . form…" at bounding box center [671, 492] width 1220 height 833
click at [678, 534] on div "while ( cursor . isSameOrBefore ( end )) { expectedDates . push ( cursor . form…" at bounding box center [671, 492] width 1220 height 833
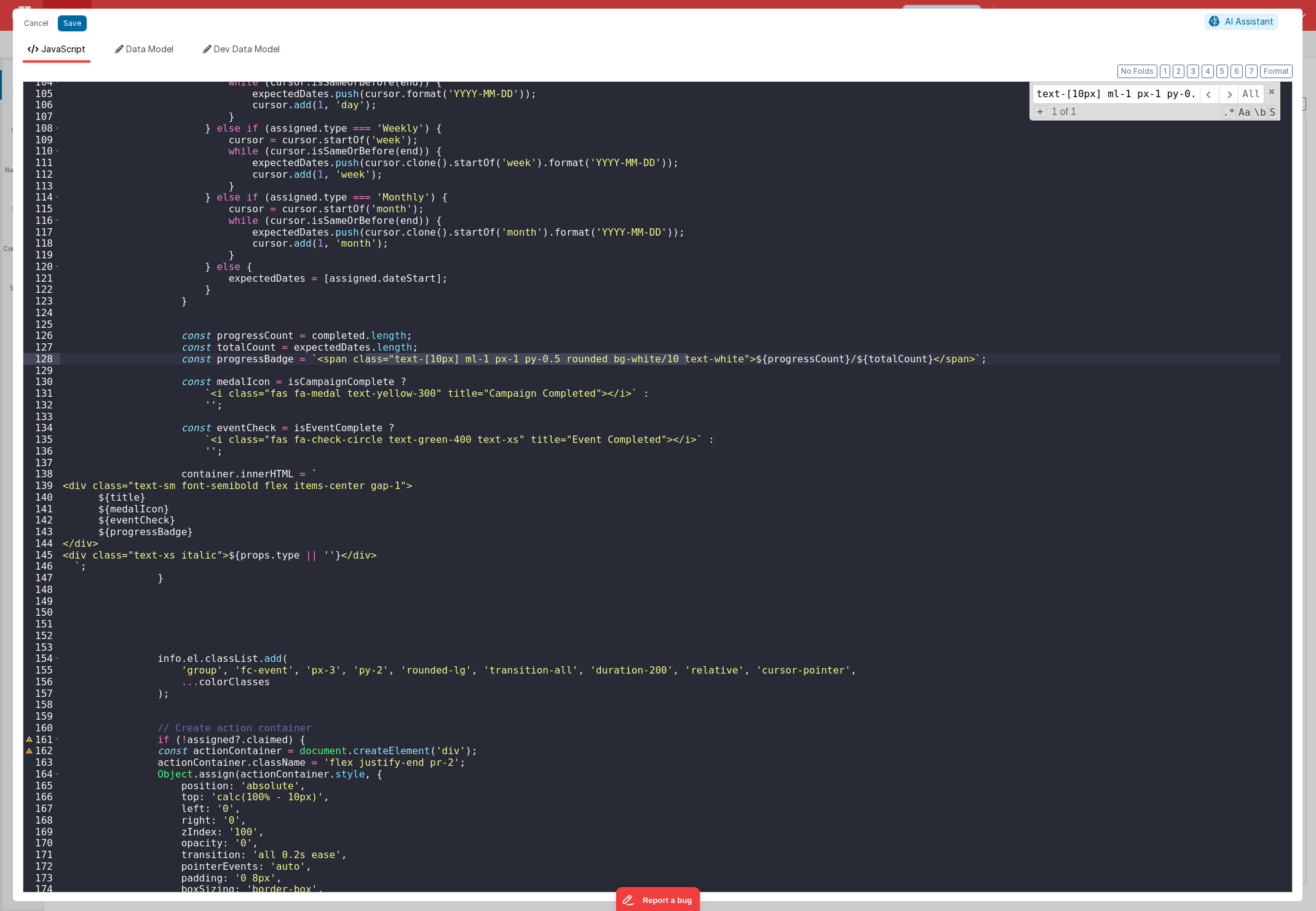
scroll to position [0, 160]
type input "text-[10px] ml-1 px-1 py-0.5 rounded bg-white/10 text-white"
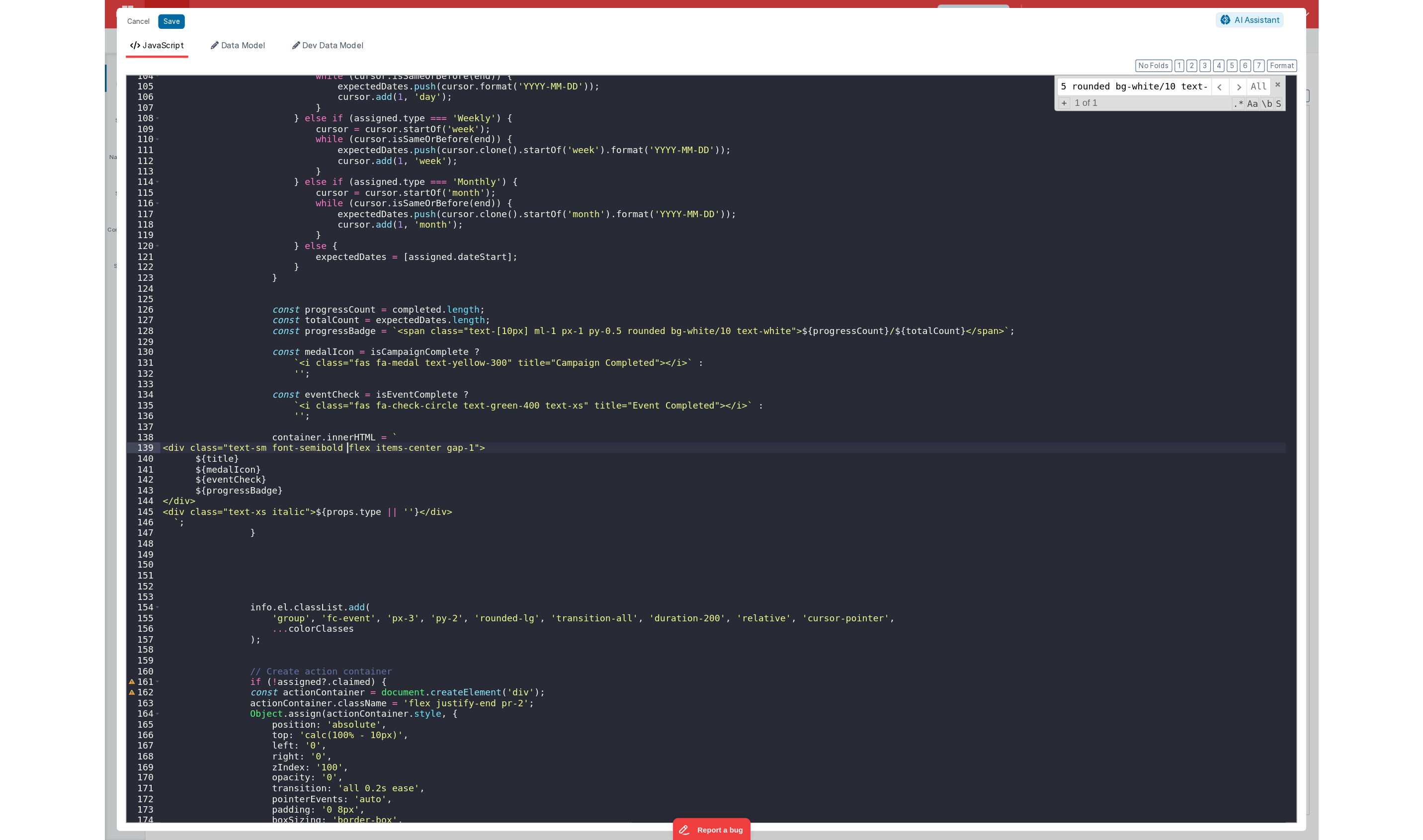
scroll to position [0, 0]
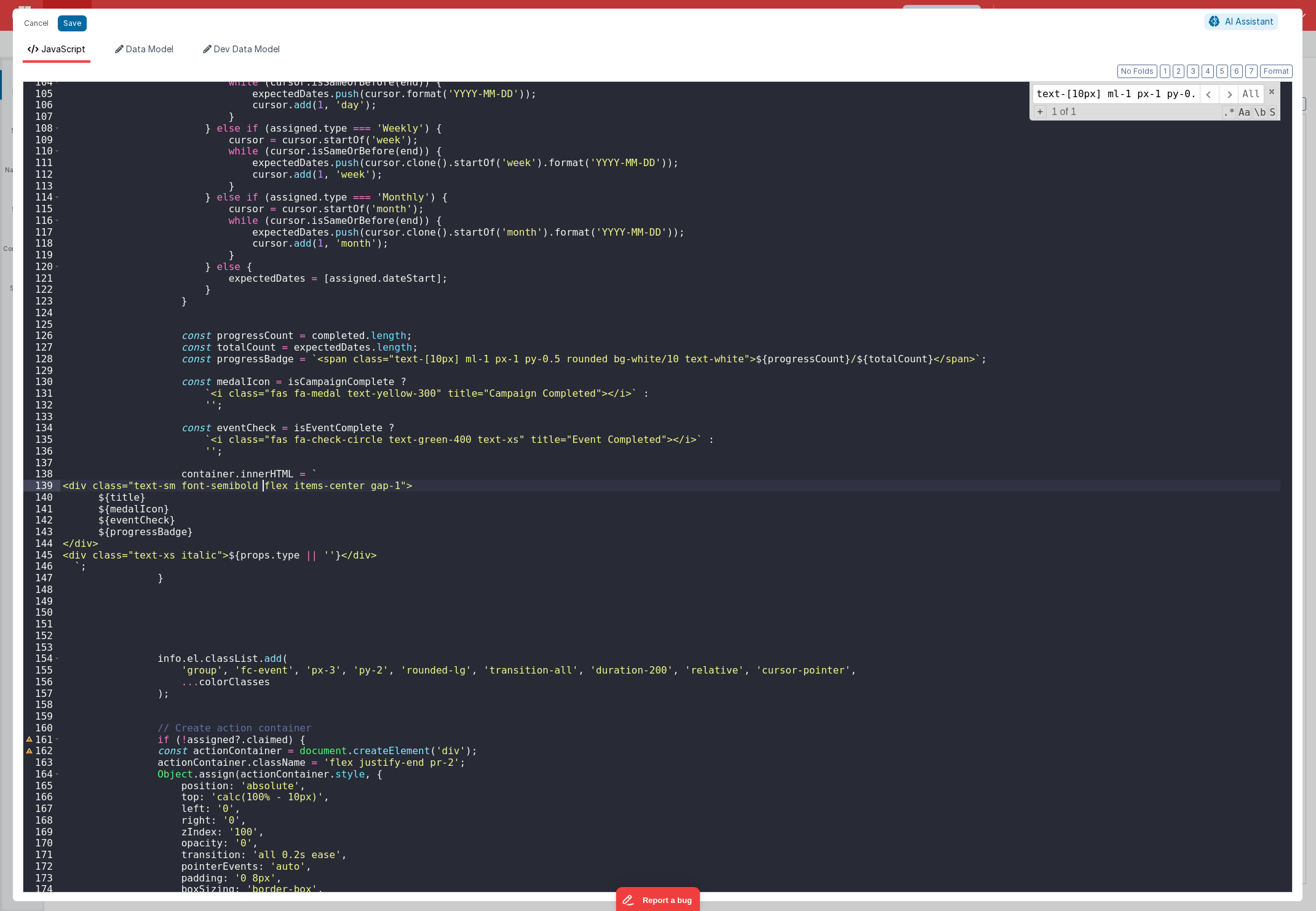
drag, startPoint x: 265, startPoint y: 490, endPoint x: 540, endPoint y: 530, distance: 277.9
click at [395, 484] on div "while ( cursor . isSameOrBefore ( end )) { expectedDates . push ( cursor . form…" at bounding box center [671, 492] width 1220 height 833
click at [395, 484] on div "while ( cursor . isSameOrBefore ( end )) { expectedDates . push ( cursor . form…" at bounding box center [671, 487] width 1220 height 810
drag, startPoint x: 243, startPoint y: 536, endPoint x: 93, endPoint y: 536, distance: 150.0
click at [93, 536] on div "while ( cursor . isSameOrBefore ( end )) { expectedDates . push ( cursor . form…" at bounding box center [671, 492] width 1220 height 833
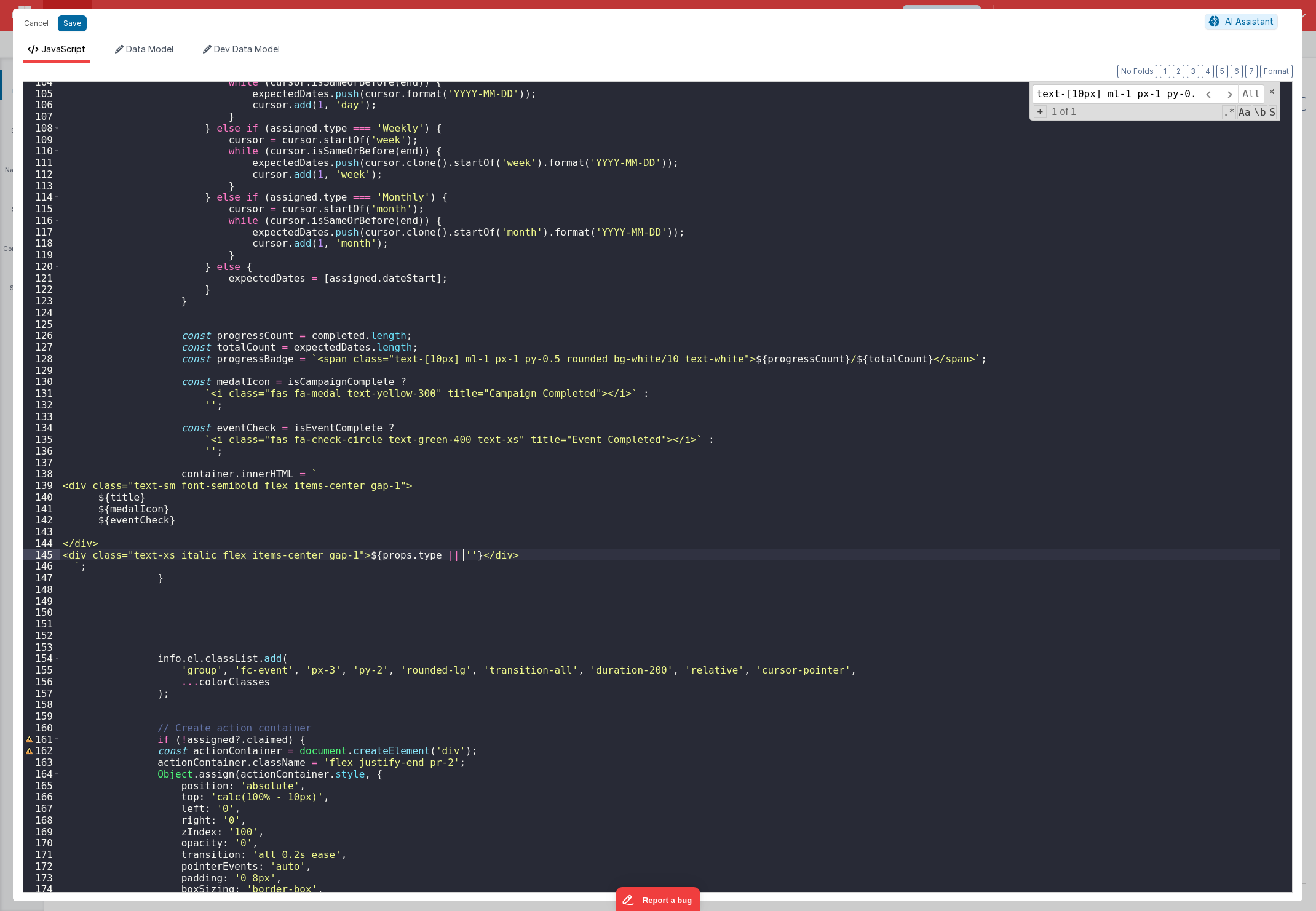
click at [466, 558] on div "while ( cursor . isSameOrBefore ( end )) { expectedDates . push ( cursor . form…" at bounding box center [671, 492] width 1220 height 833
click at [71, 31] on button "Save" at bounding box center [72, 24] width 29 height 16
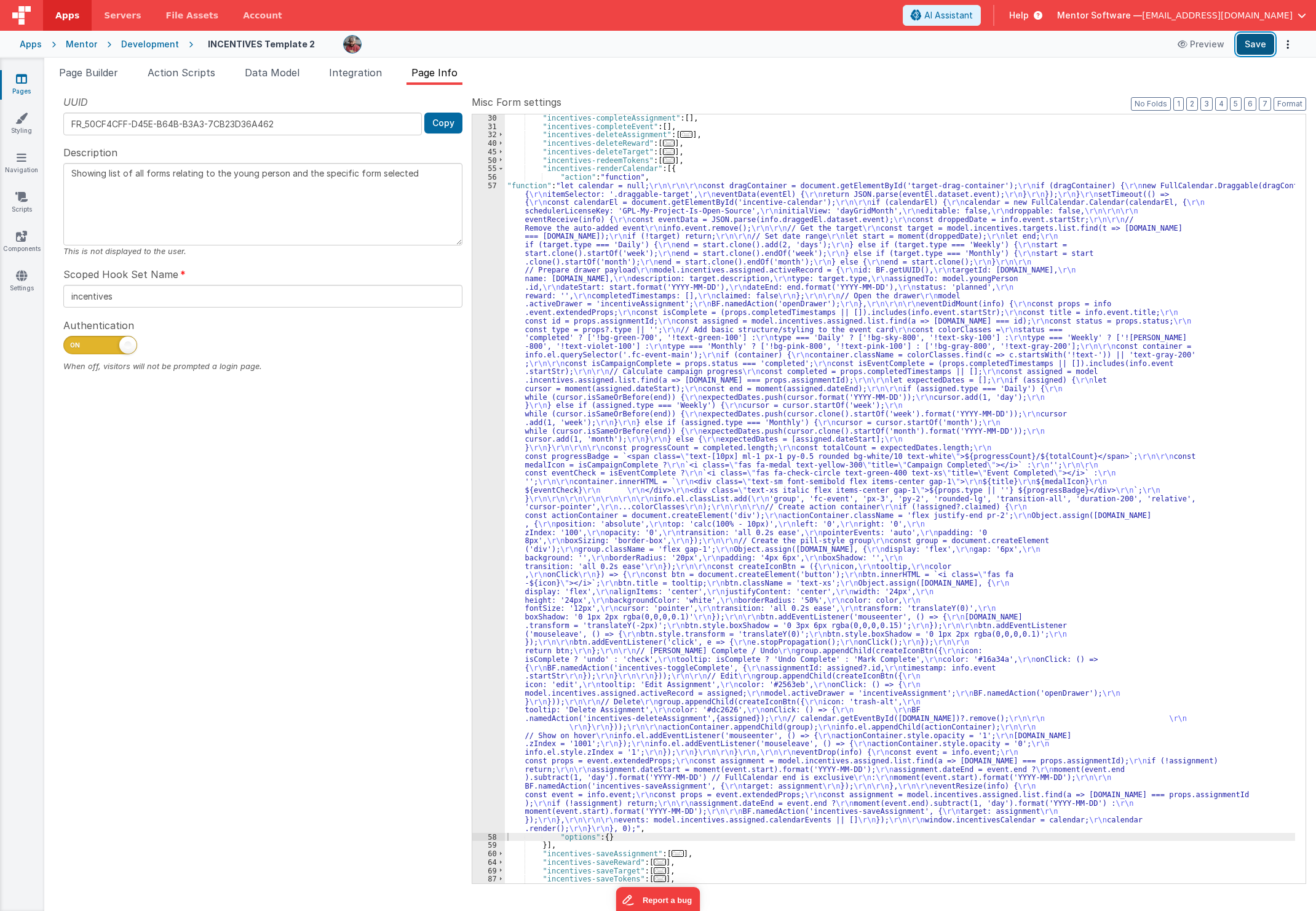
click at [1259, 48] on button "Save" at bounding box center [1255, 44] width 38 height 21
click at [1212, 109] on button "3" at bounding box center [1207, 104] width 13 height 13
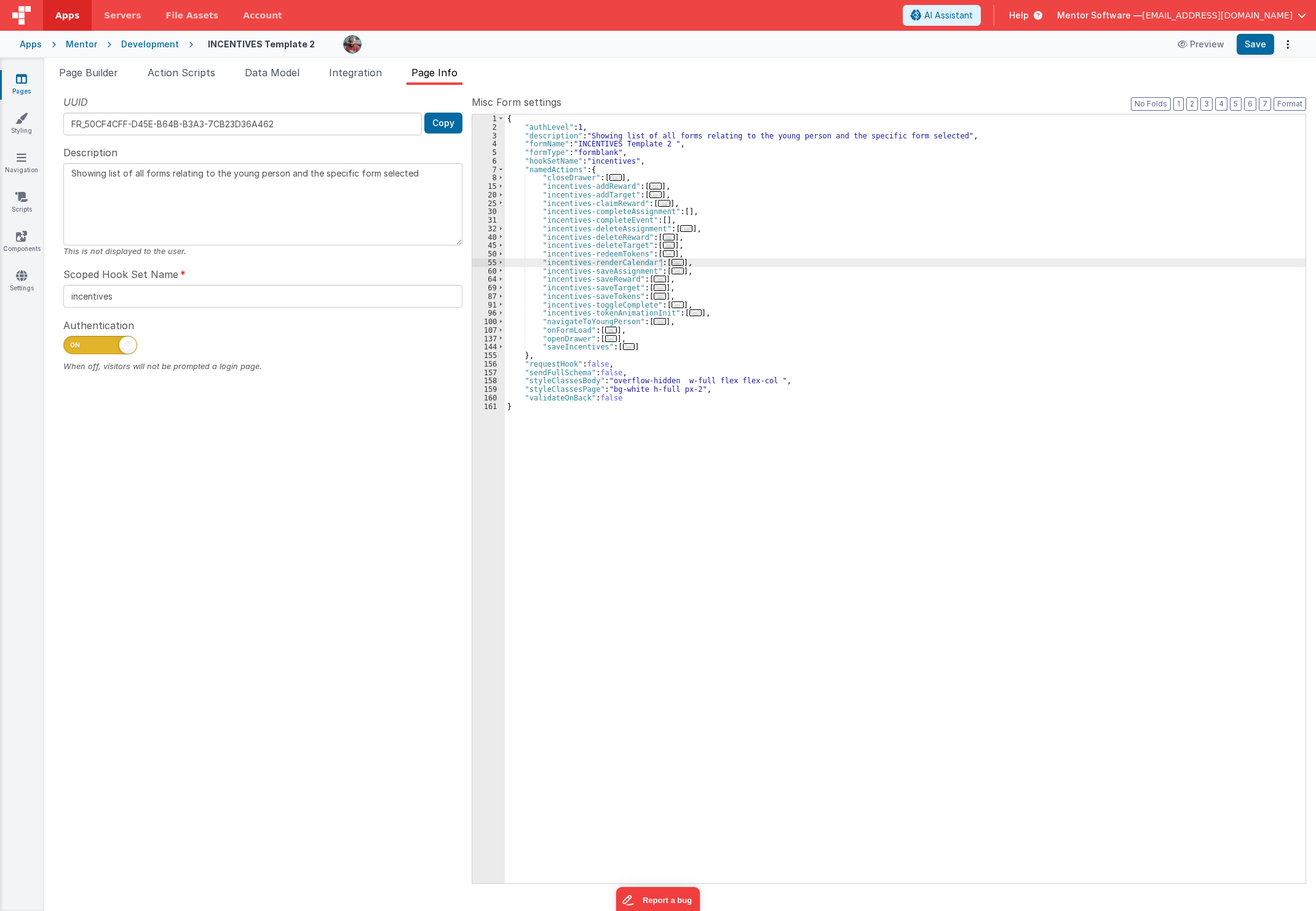
click at [601, 326] on div "{ "authLevel" : 1 , "description" : "Showing list of all forms relating to the …" at bounding box center [905, 507] width 801 height 786
click at [603, 326] on div "{ "authLevel" : 1 , "description" : "Showing list of all forms relating to the …" at bounding box center [905, 507] width 801 height 786
click at [606, 328] on span "..." at bounding box center [611, 330] width 13 height 7
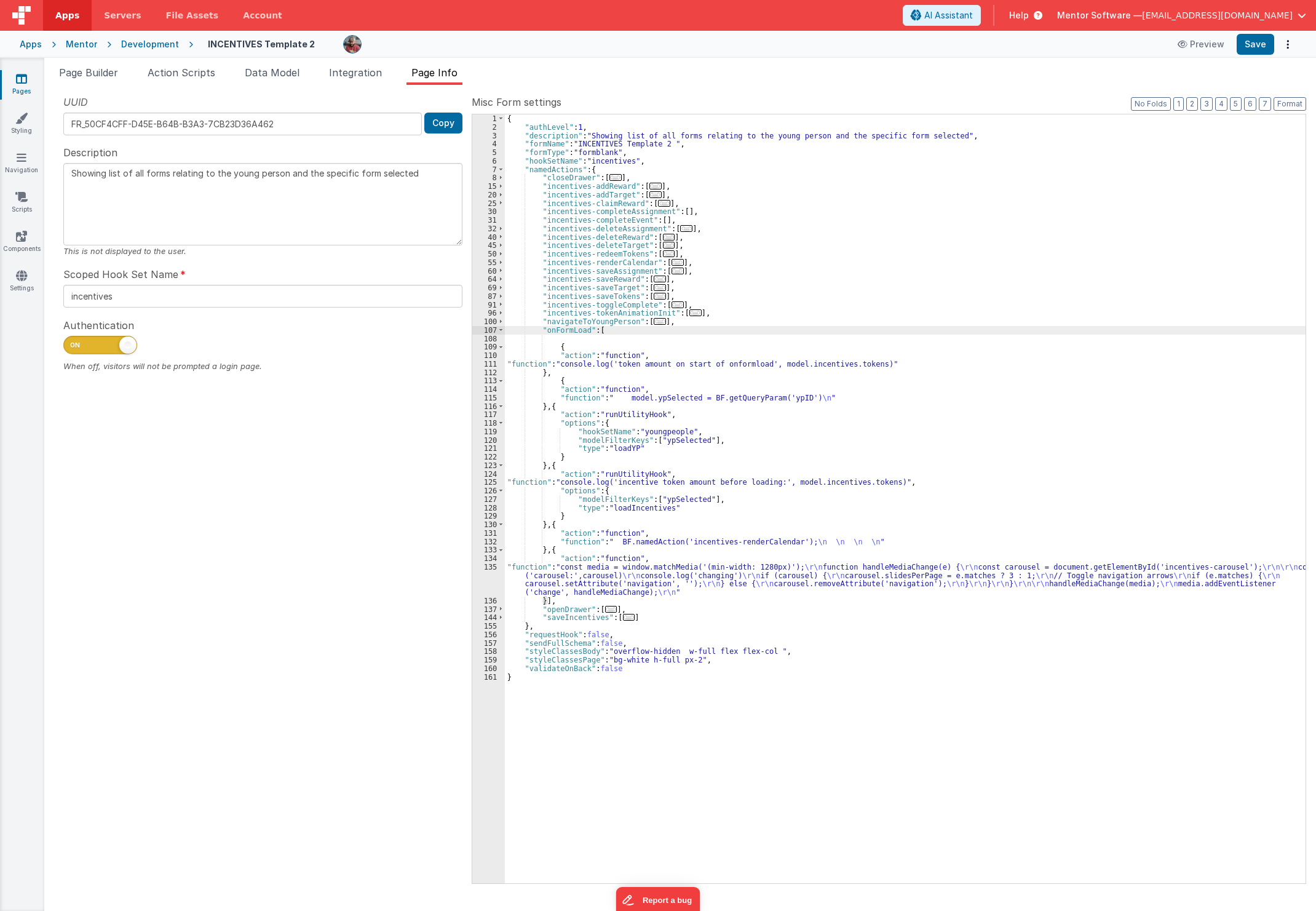
click at [598, 354] on div "{ "authLevel" : 1 , "description" : "Showing list of all forms relating to the …" at bounding box center [905, 507] width 801 height 786
click at [595, 362] on div "{ "authLevel" : 1 , "description" : "Showing list of all forms relating to the …" at bounding box center [905, 507] width 801 height 786
click at [487, 365] on div "111" at bounding box center [489, 365] width 33 height 9
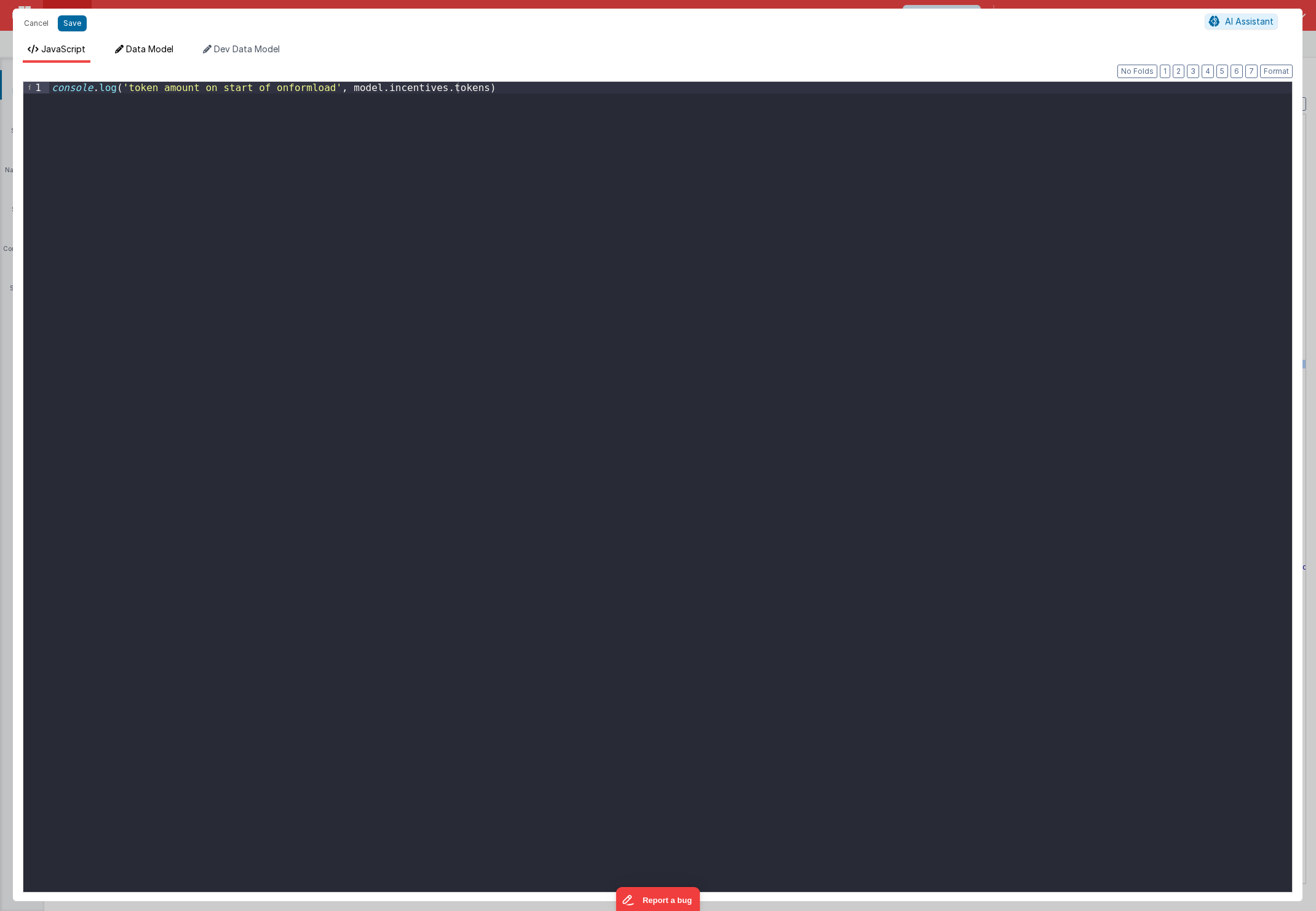
click at [160, 50] on span "Data Model" at bounding box center [150, 49] width 47 height 10
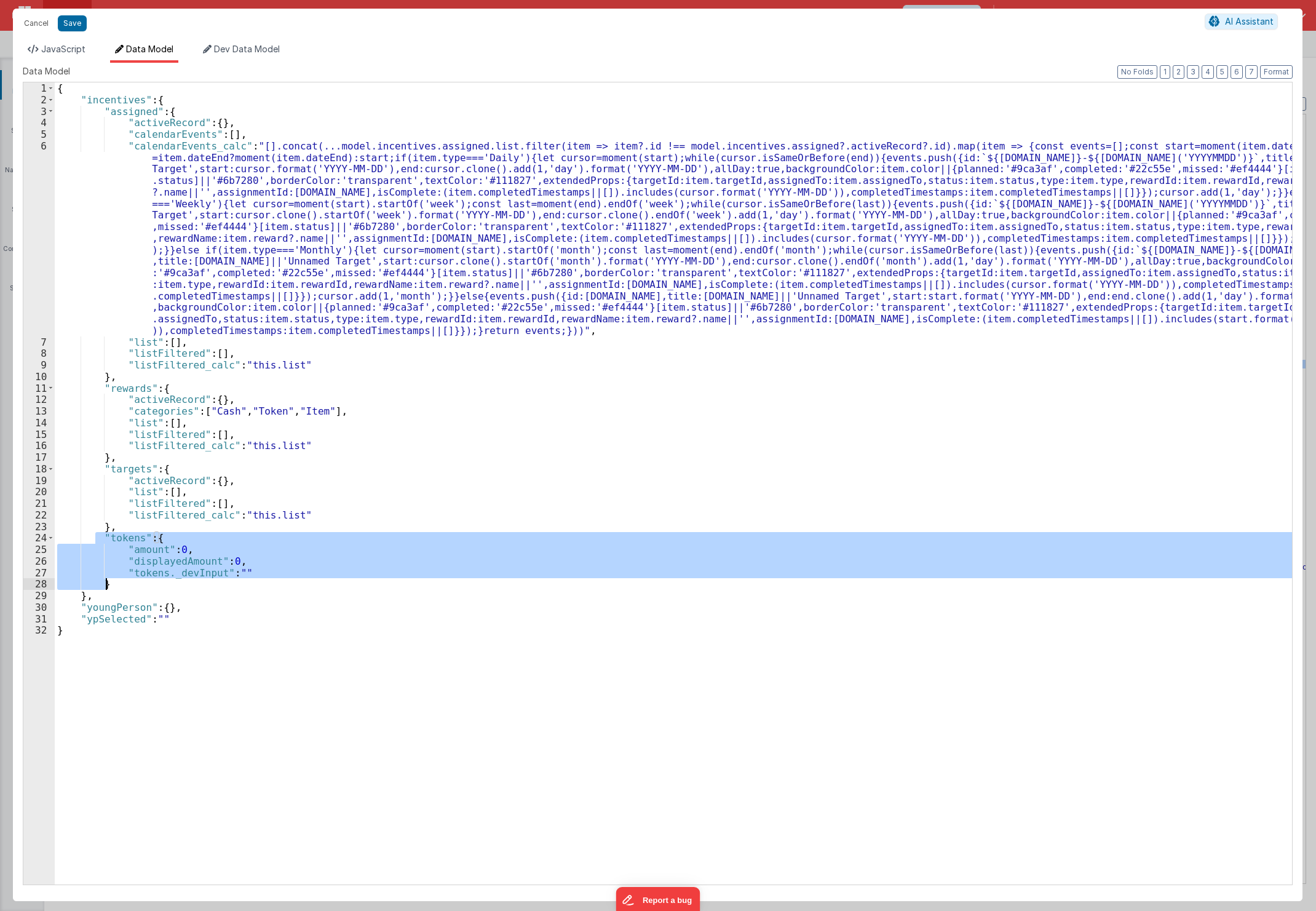
drag, startPoint x: 95, startPoint y: 536, endPoint x: 155, endPoint y: 589, distance: 80.1
click at [155, 589] on div "{ "incentives" : { "assigned" : { "activeRecord" : { } , "calendarEvents" : [ ]…" at bounding box center [674, 495] width 1238 height 825
click at [241, 50] on span "Dev Data Model" at bounding box center [246, 49] width 66 height 10
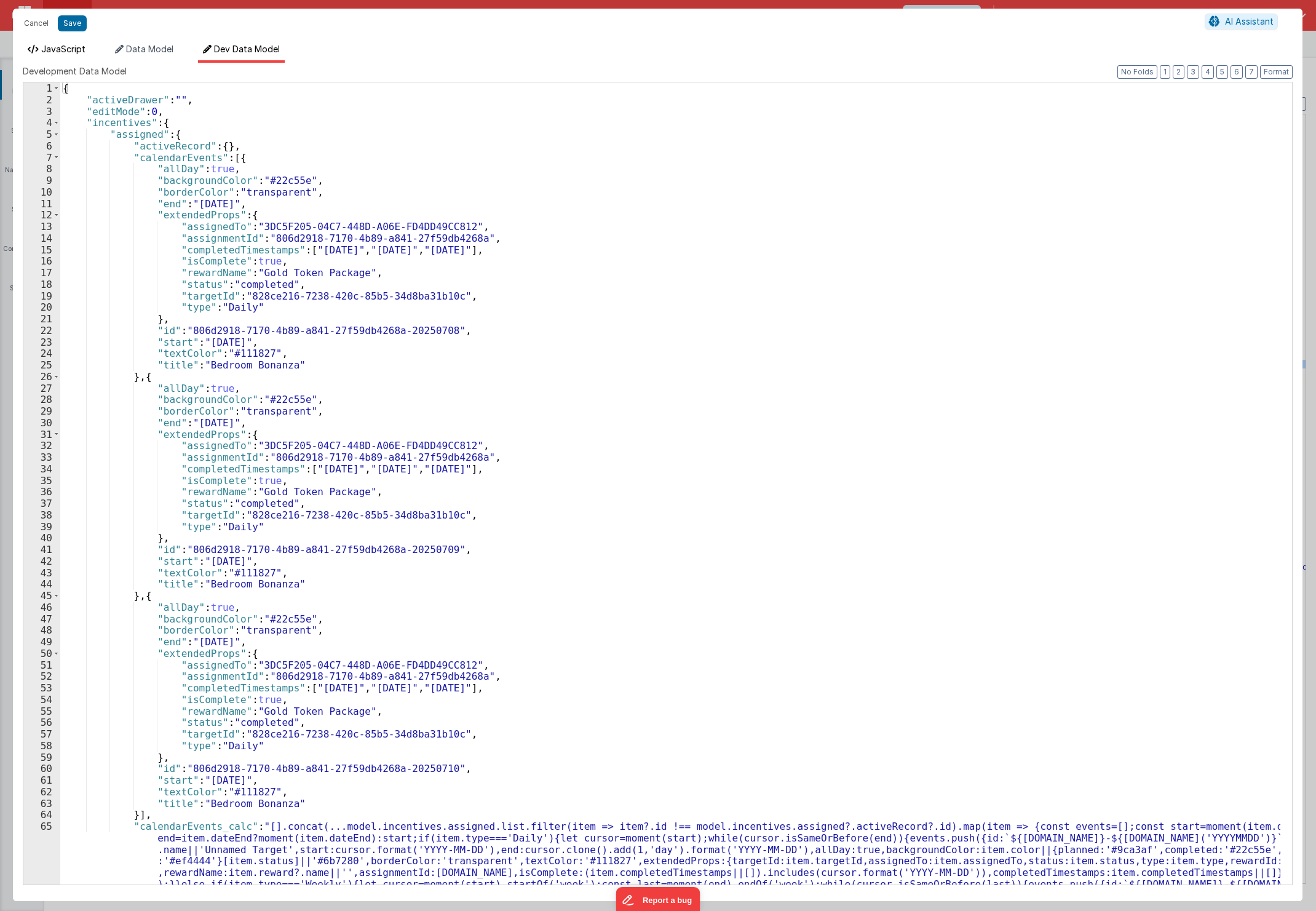
click at [72, 53] on span "JavaScript" at bounding box center [64, 49] width 44 height 10
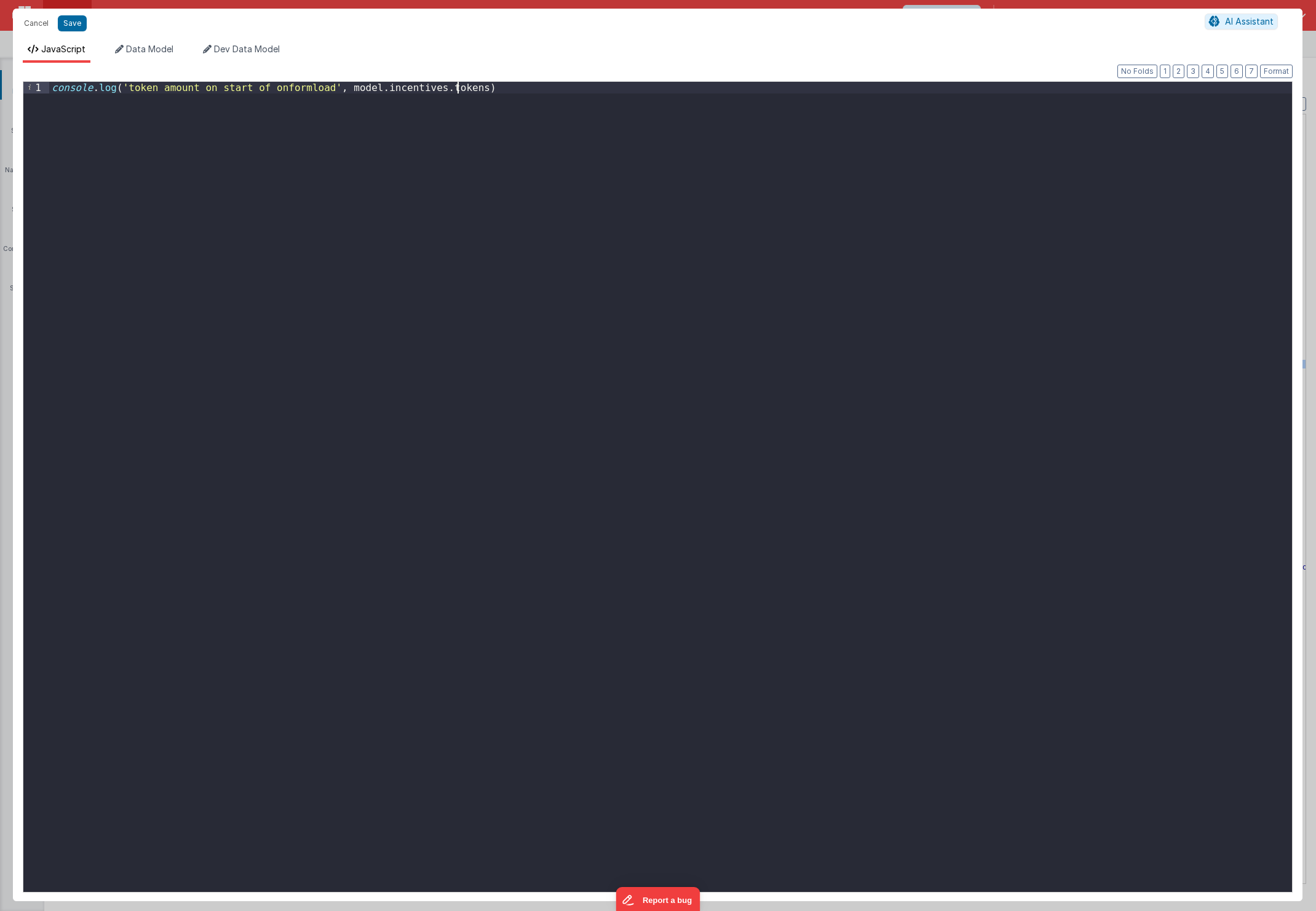
click at [535, 93] on div "console . log ( 'token amount on start of onformload' , model . incentives . to…" at bounding box center [671, 498] width 1243 height 833
click at [418, 202] on div "console . log ( 'token amount on start of onformload' , model . incentives . to…" at bounding box center [674, 498] width 1238 height 833
click at [64, 29] on button "Save" at bounding box center [72, 24] width 29 height 16
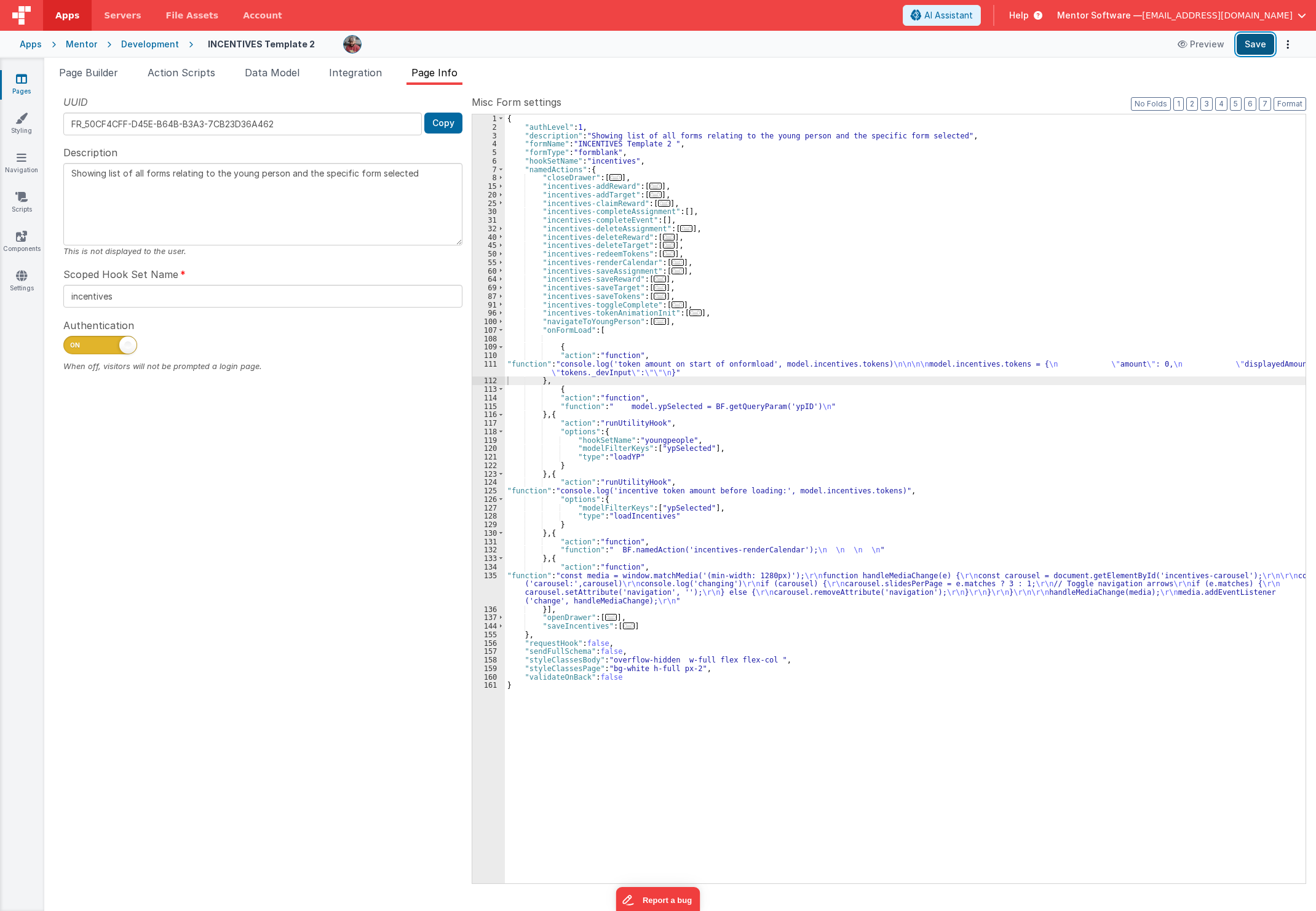
click at [1256, 50] on button "Save" at bounding box center [1255, 44] width 38 height 21
click at [1212, 197] on div "{ "authLevel" : 1 , "description" : "Showing list of all forms relating to the …" at bounding box center [905, 507] width 801 height 786
click at [1255, 47] on button "Save" at bounding box center [1255, 44] width 38 height 21
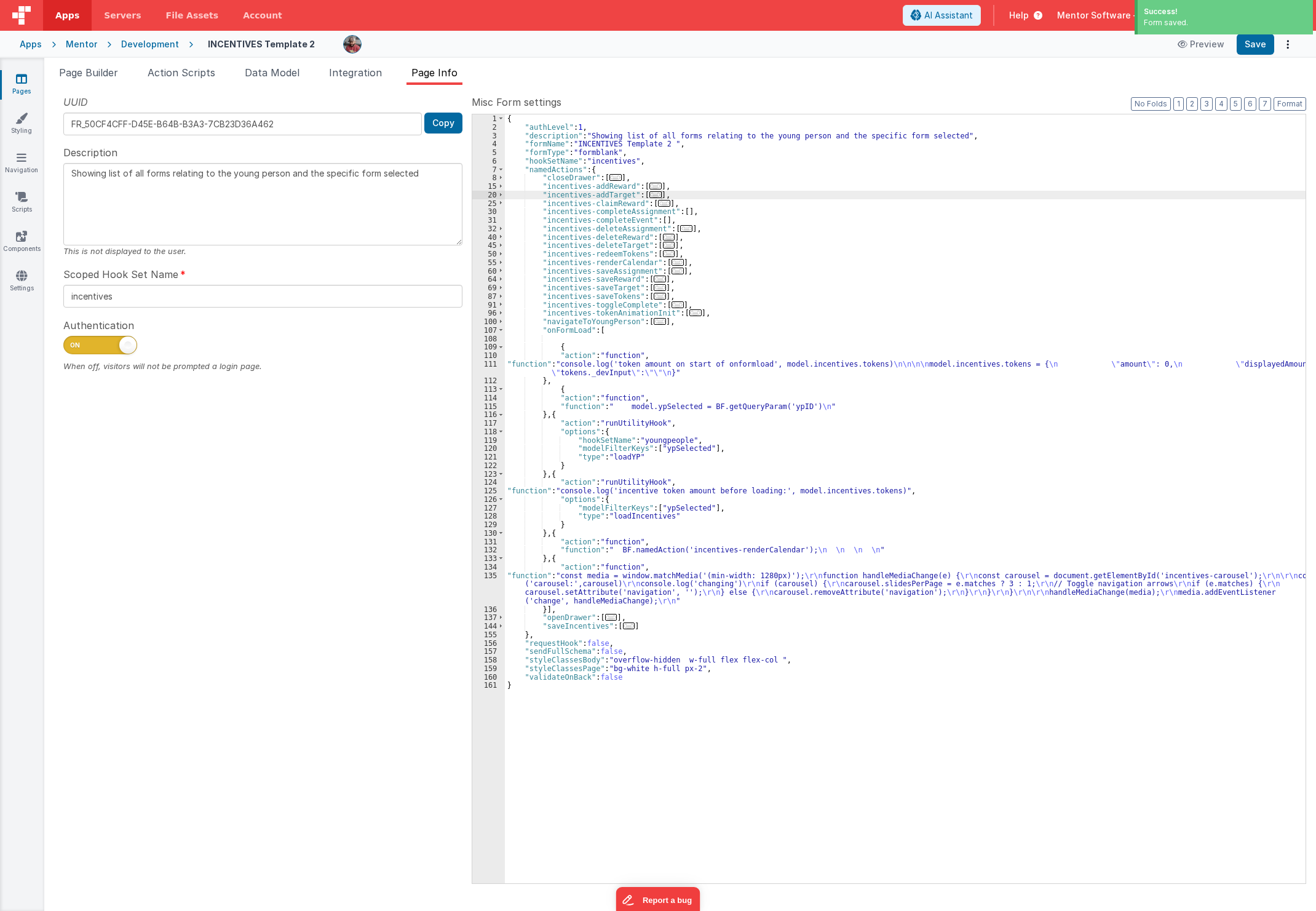
click at [838, 366] on div "{ "authLevel" : 1 , "description" : "Showing list of all forms relating to the …" at bounding box center [905, 507] width 801 height 786
click at [488, 372] on div "111" at bounding box center [489, 368] width 33 height 17
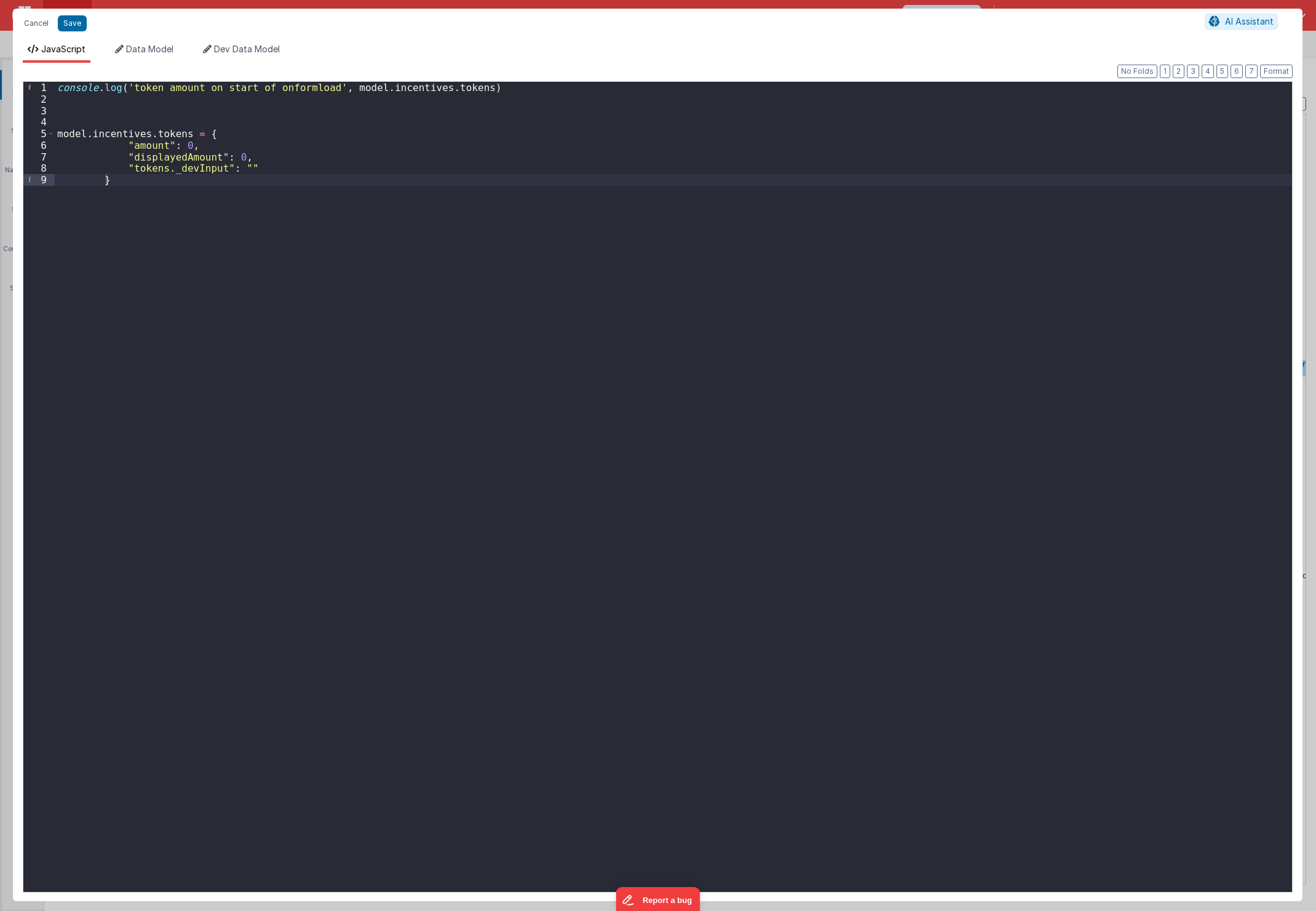
click at [1218, 357] on div "console . log ( 'token amount on start of onformload' , model . incentives . to…" at bounding box center [674, 498] width 1238 height 833
click at [75, 24] on button "Save" at bounding box center [72, 24] width 29 height 16
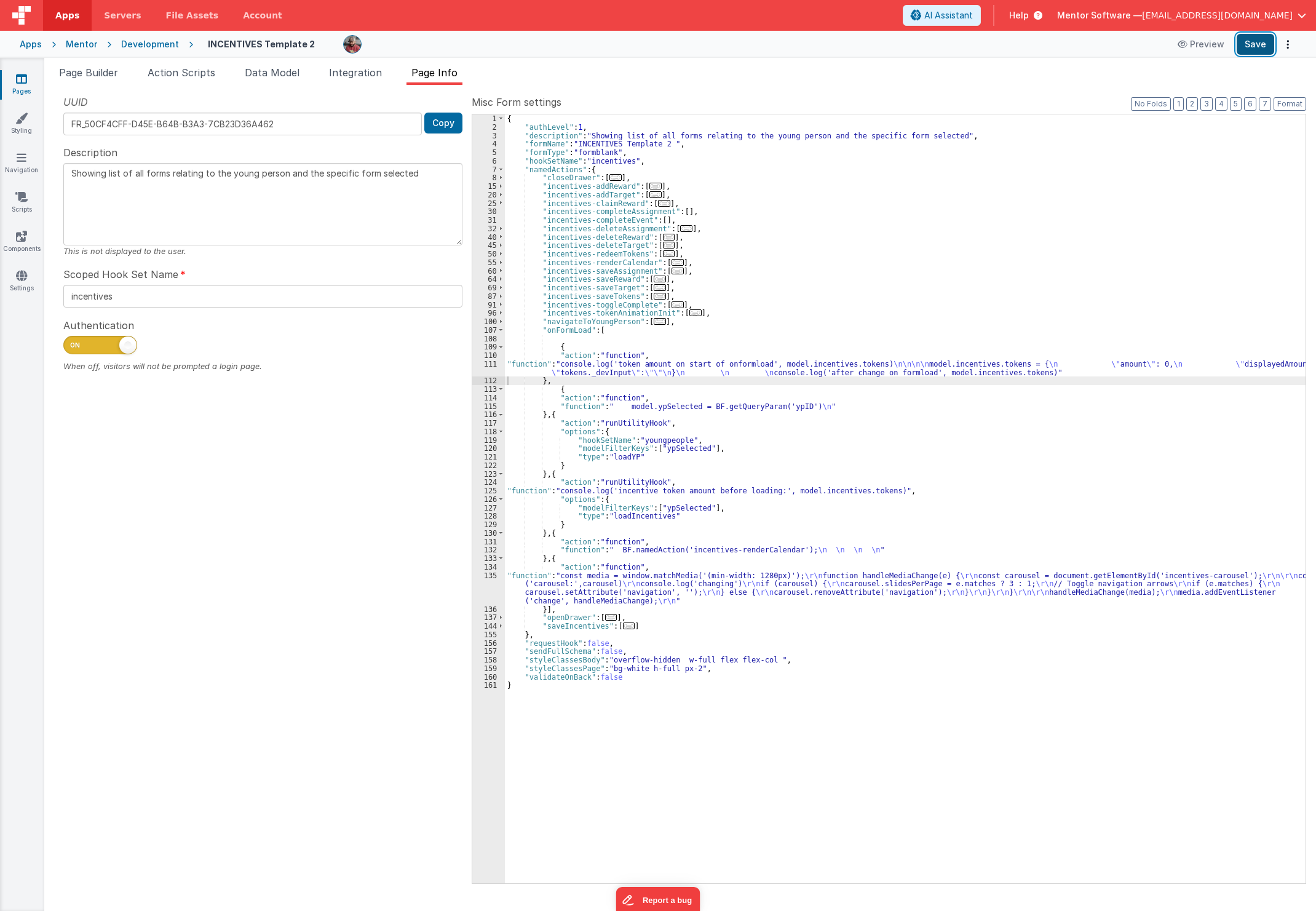
click at [1255, 47] on button "Save" at bounding box center [1255, 44] width 38 height 21
click at [265, 77] on span "Data Model" at bounding box center [272, 72] width 55 height 13
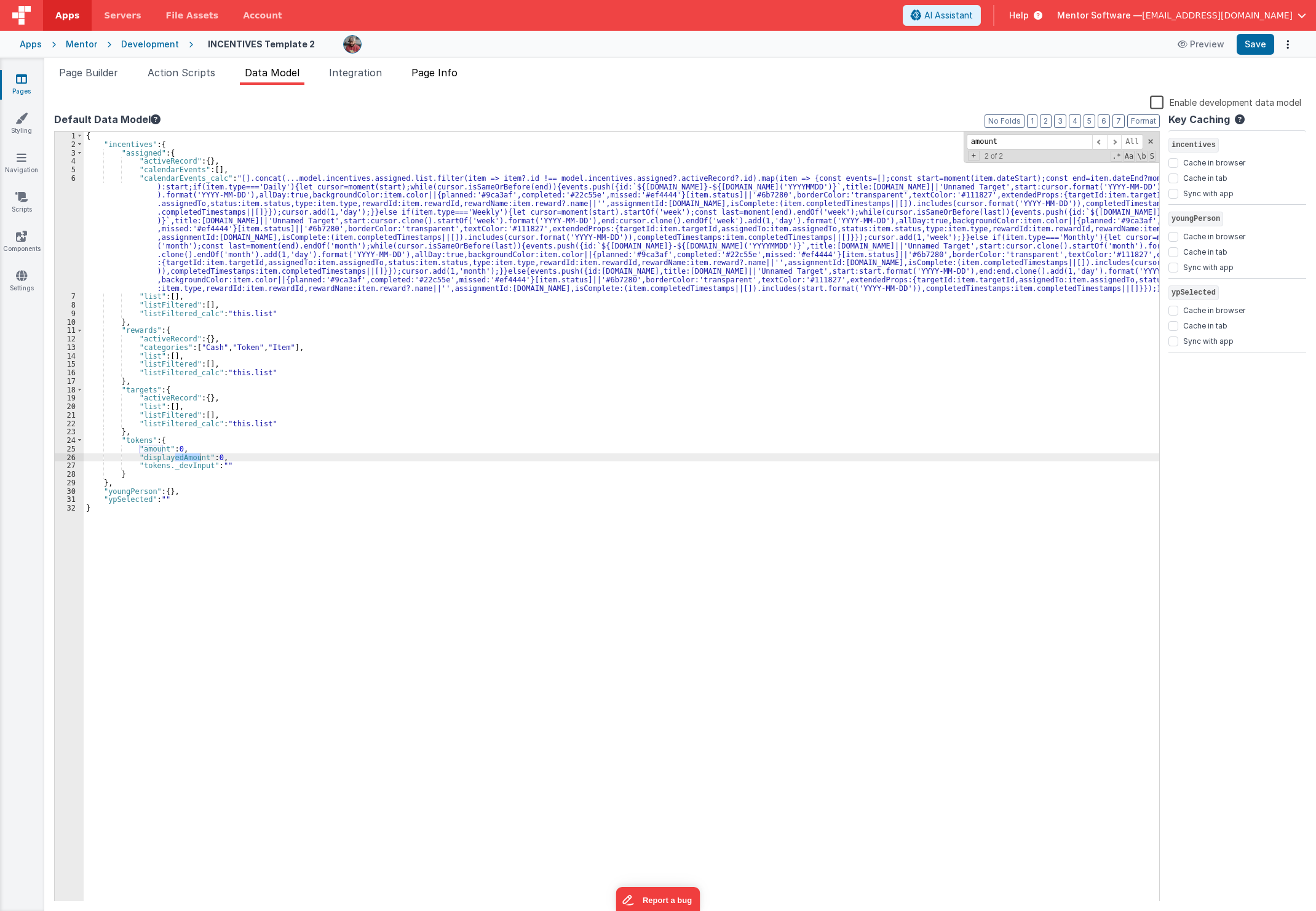
click at [441, 72] on span "Page Info" at bounding box center [435, 72] width 46 height 13
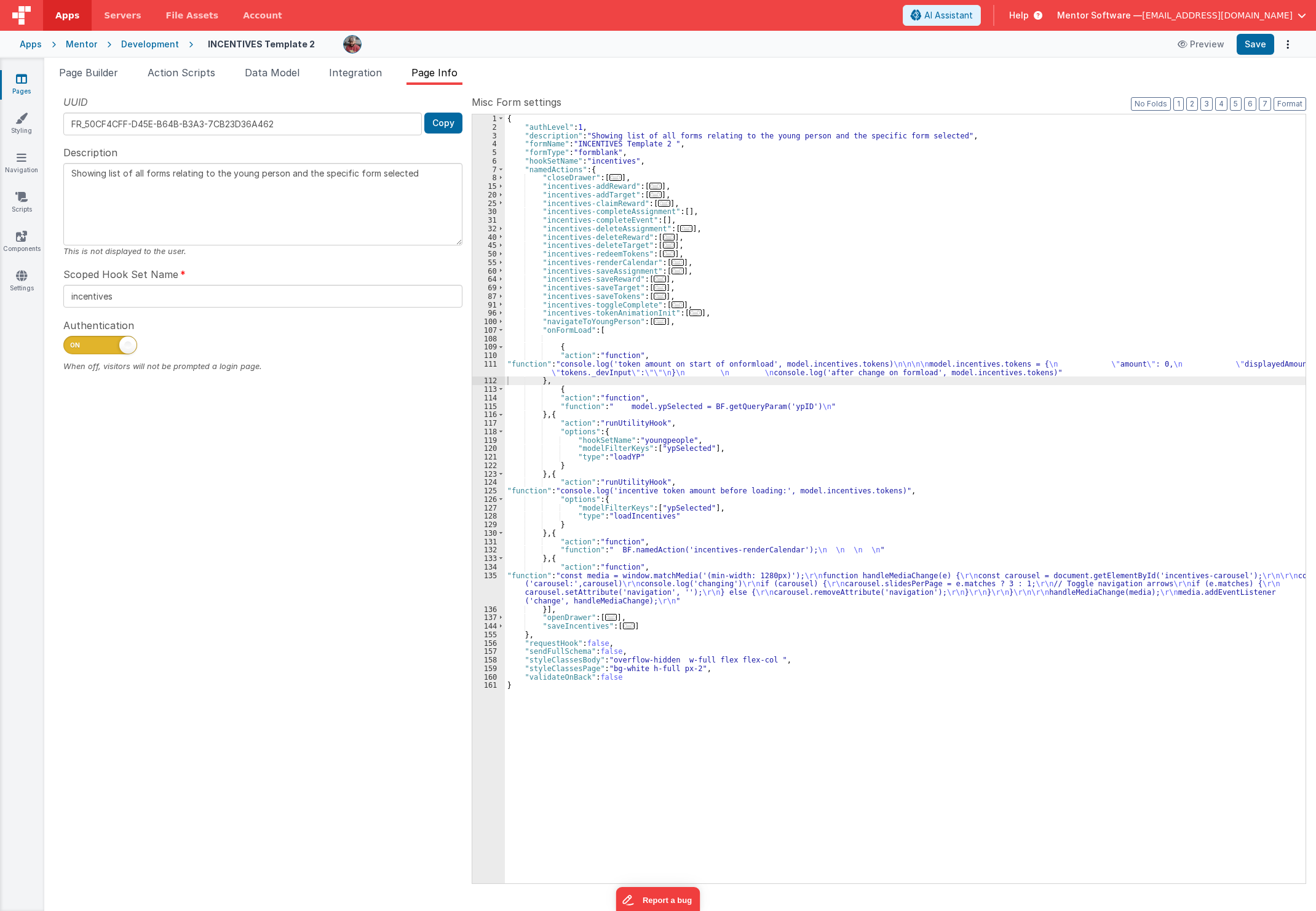
click at [569, 363] on div "{ "authLevel" : 1 , "description" : "Showing list of all forms relating to the …" at bounding box center [905, 507] width 801 height 786
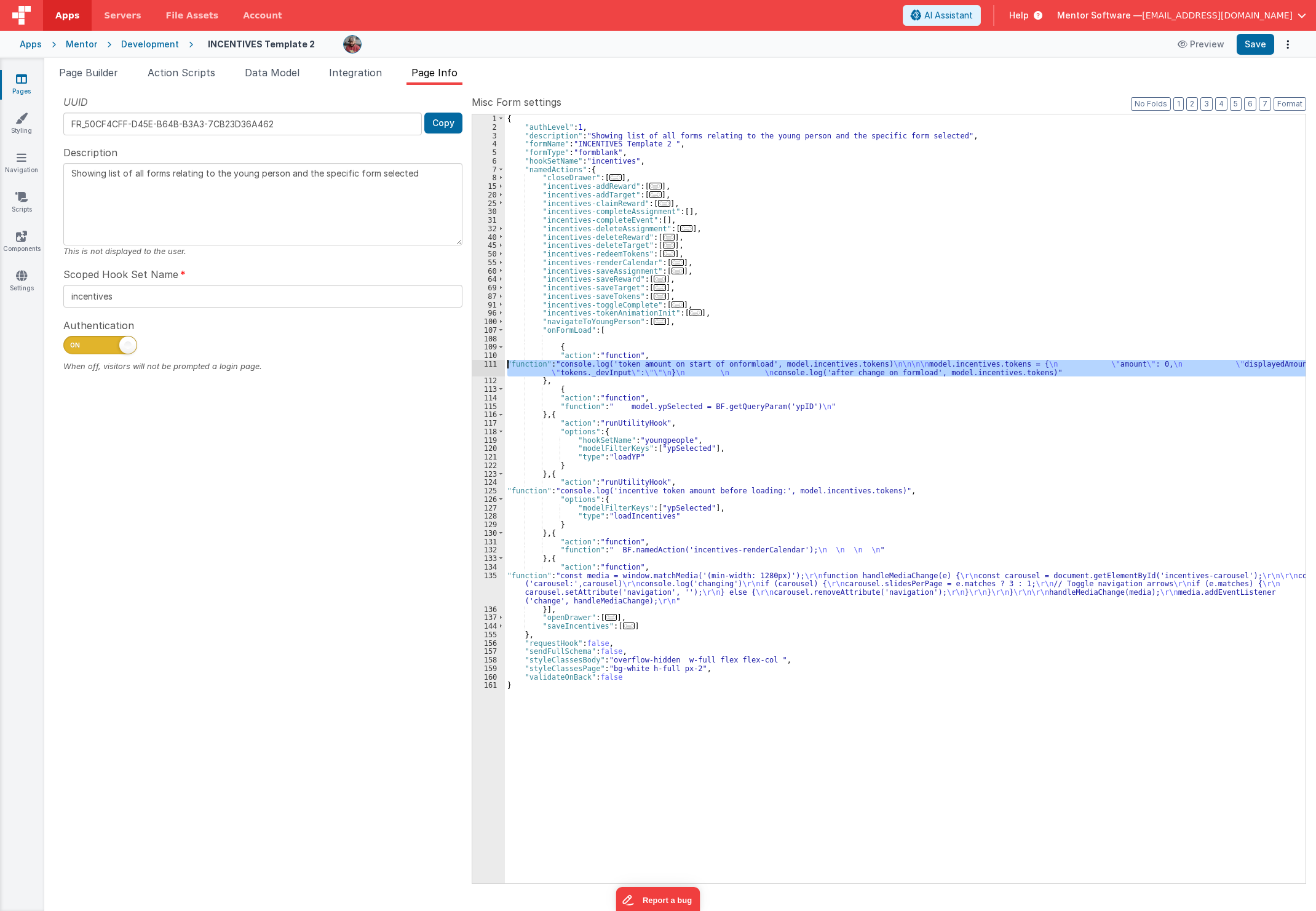
click at [481, 364] on div "111" at bounding box center [489, 368] width 33 height 17
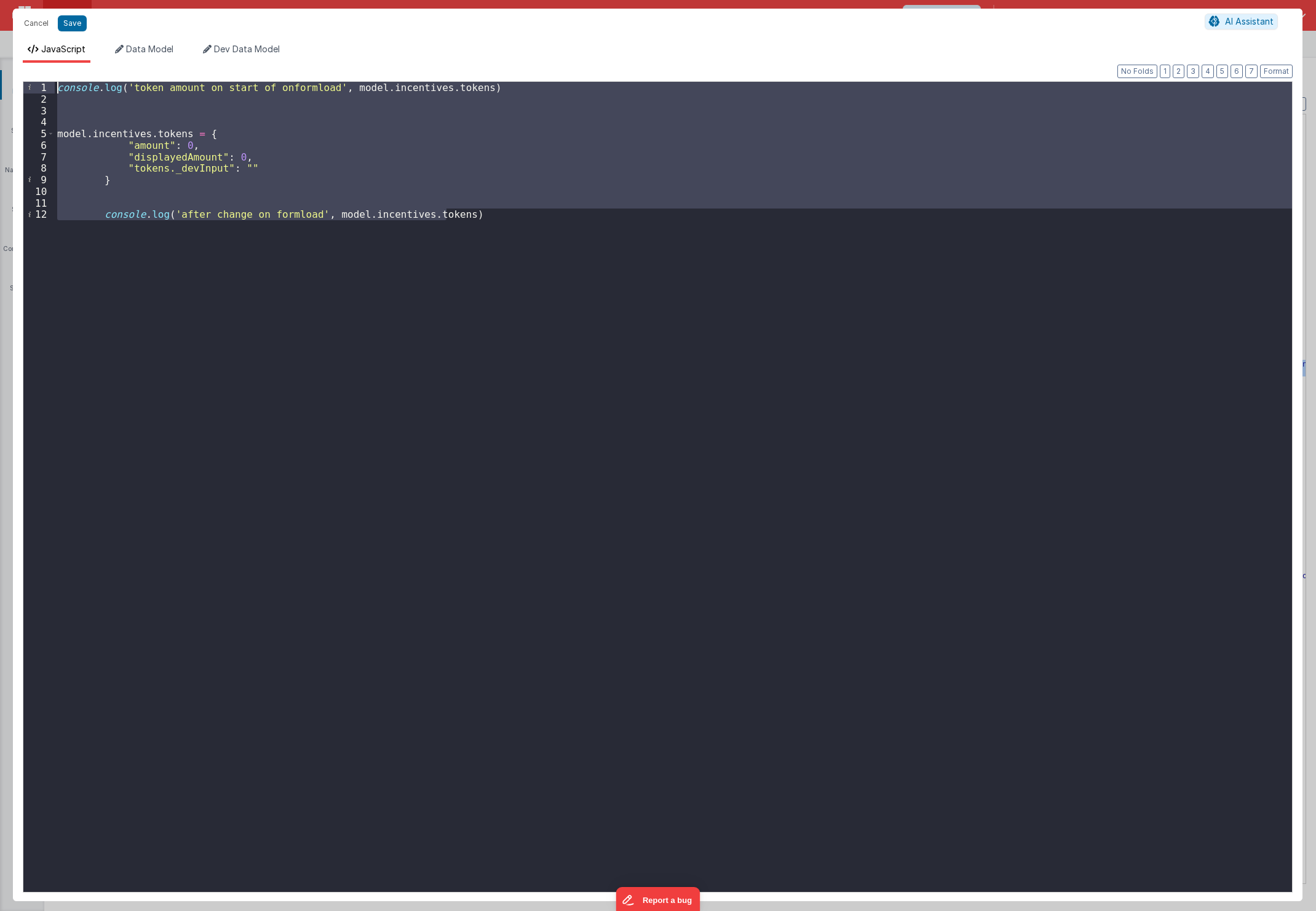
drag, startPoint x: 481, startPoint y: 364, endPoint x: -3, endPoint y: 31, distance: 587.5
click at [0, 31] on html "Cancel Save AI Assistant JavaScript Data Model Dev Data Model Format 7 6 5 4 3 …" at bounding box center [658, 456] width 1316 height 911
click at [396, 484] on div "console . log ( 'token amount on start of onformload' , model . incentives . to…" at bounding box center [674, 487] width 1238 height 810
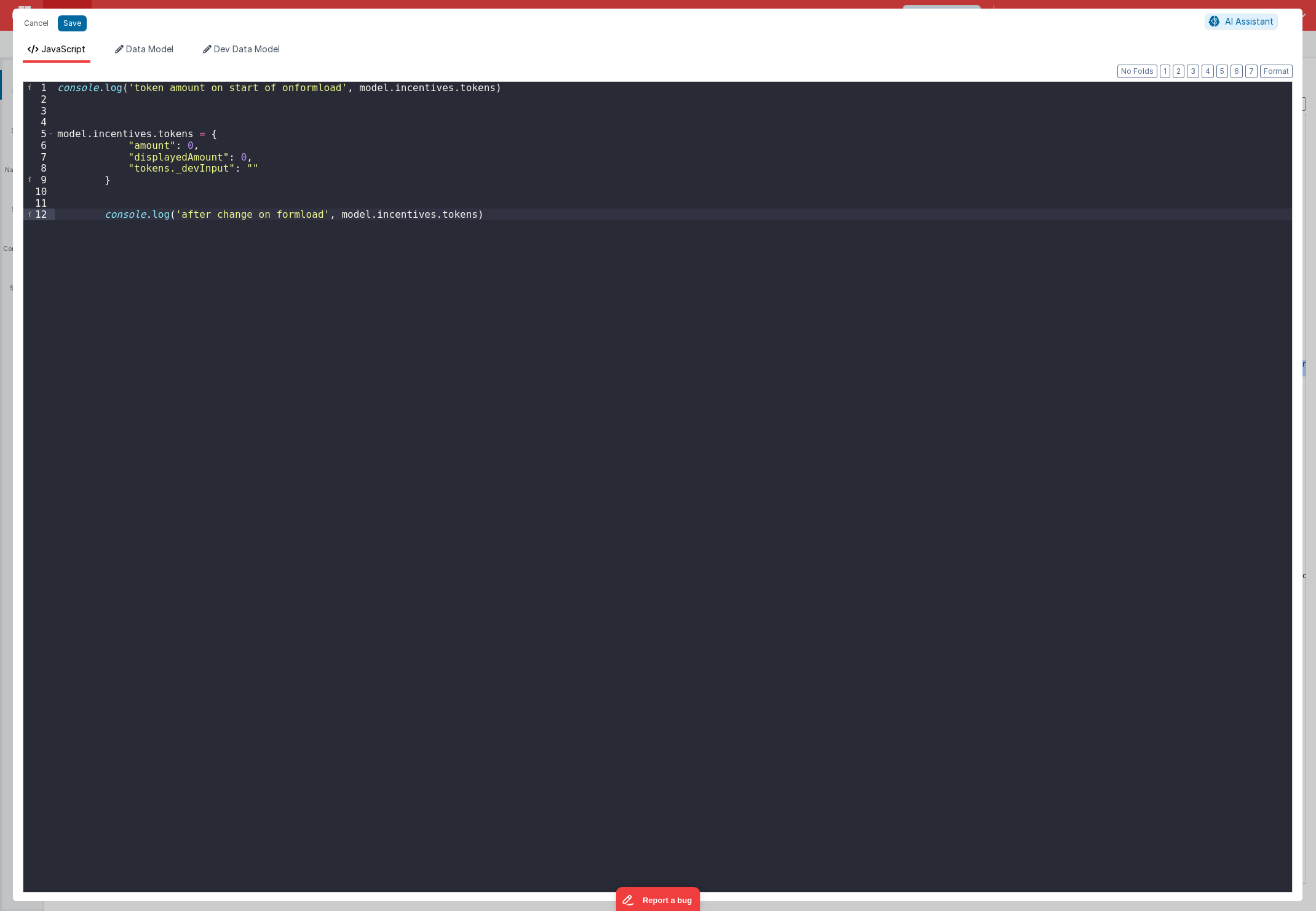
click at [478, 234] on div "console . log ( 'token amount on start of onformload' , model . incentives . to…" at bounding box center [674, 498] width 1238 height 833
click at [485, 225] on div "console . log ( 'token amount on start of onformload' , model . incentives . to…" at bounding box center [674, 498] width 1238 height 833
click at [487, 220] on div "console . log ( 'token amount on start of onformload' , model . incentives . to…" at bounding box center [674, 498] width 1238 height 833
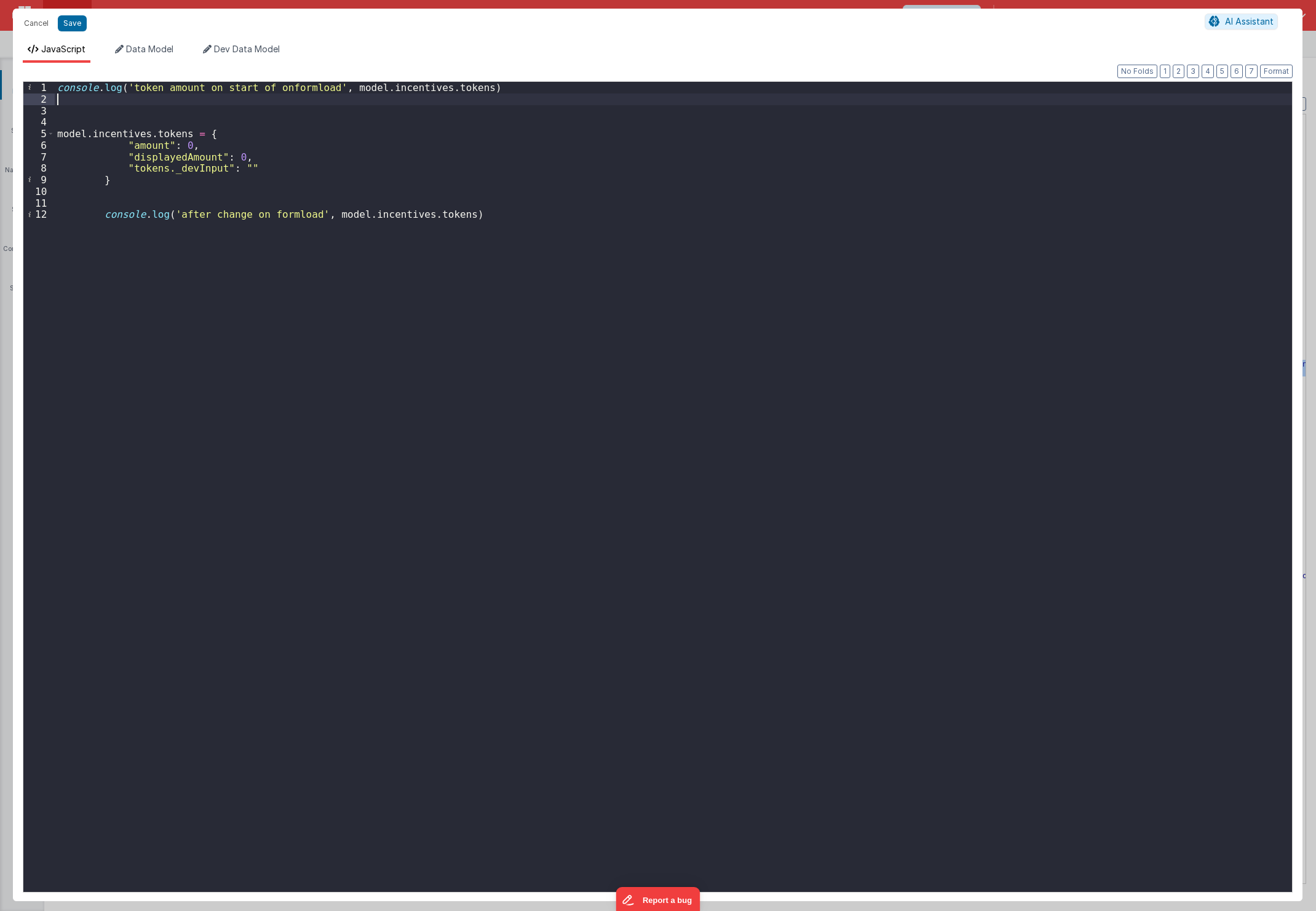
click at [478, 96] on div "console . log ( 'token amount on start of onformload' , model . incentives . to…" at bounding box center [674, 498] width 1238 height 833
click at [200, 136] on div "console . log ( 'token amount on start of onformload' , model . incentives . to…" at bounding box center [674, 498] width 1238 height 833
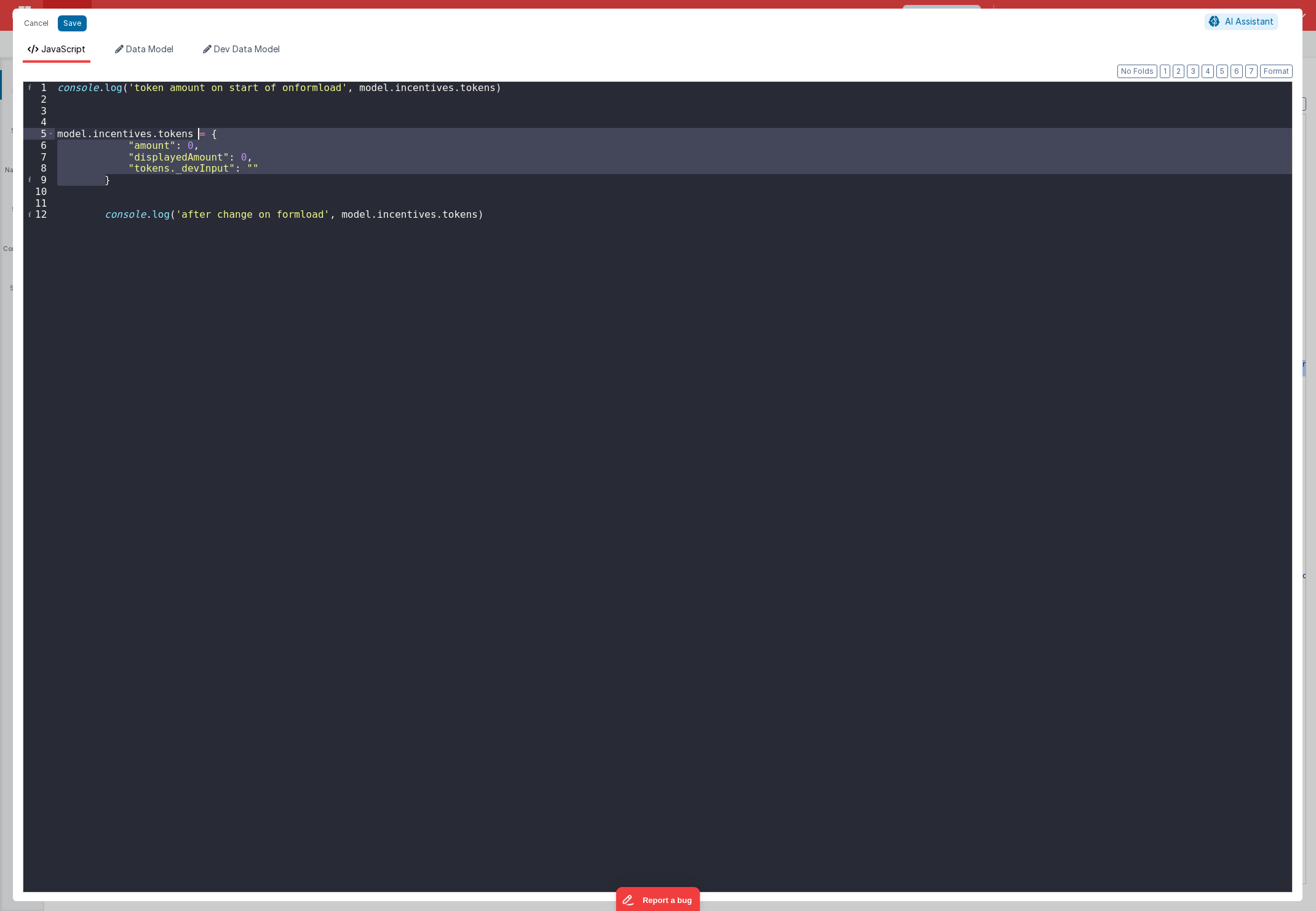
click at [199, 136] on div "console . log ( 'token amount on start of onformload' , model . incentives . to…" at bounding box center [674, 498] width 1238 height 833
click at [177, 143] on div "console . log ( 'token amount on start of onformload' , model . incentives . to…" at bounding box center [674, 487] width 1238 height 810
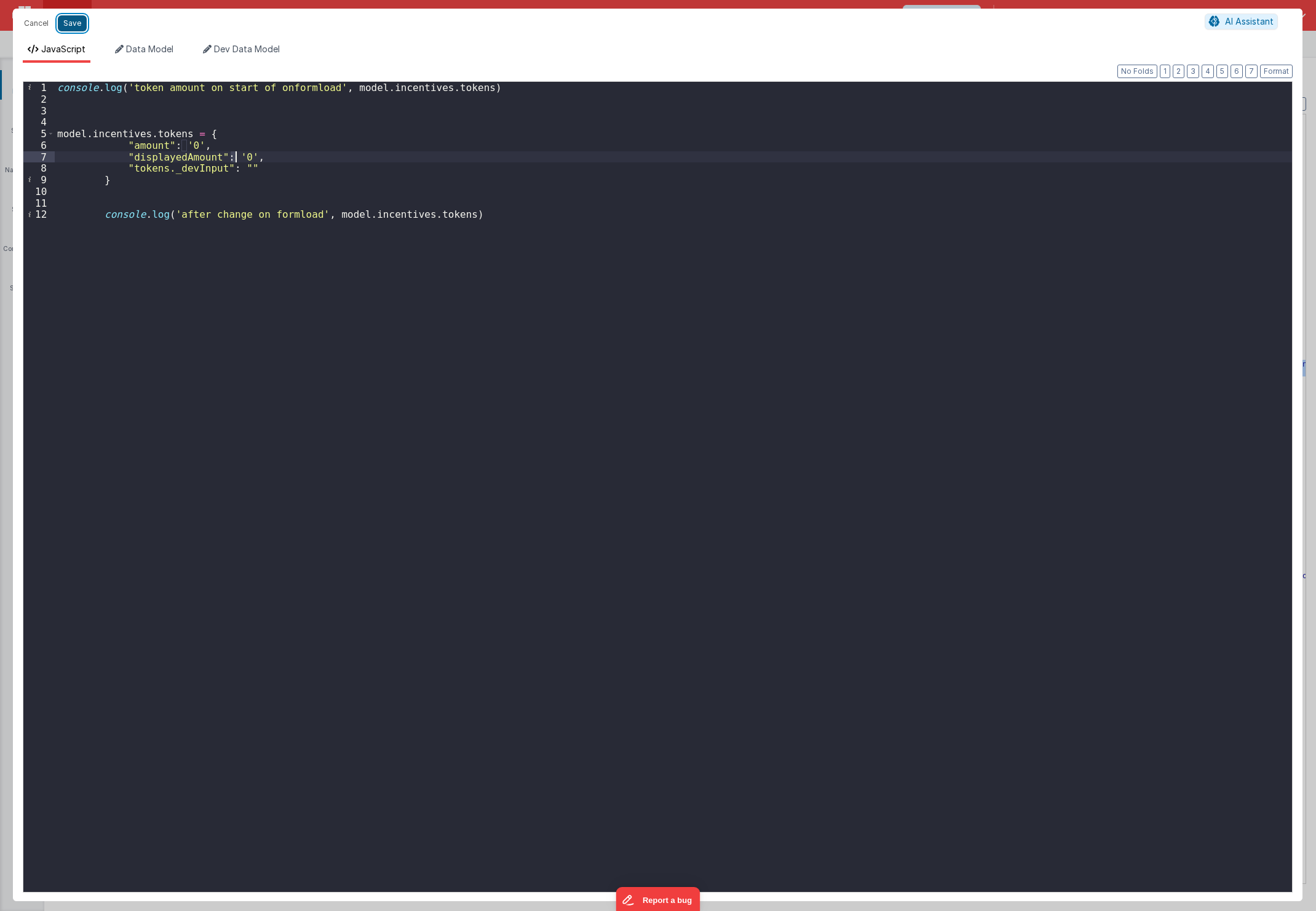
click at [77, 20] on button "Save" at bounding box center [72, 24] width 29 height 16
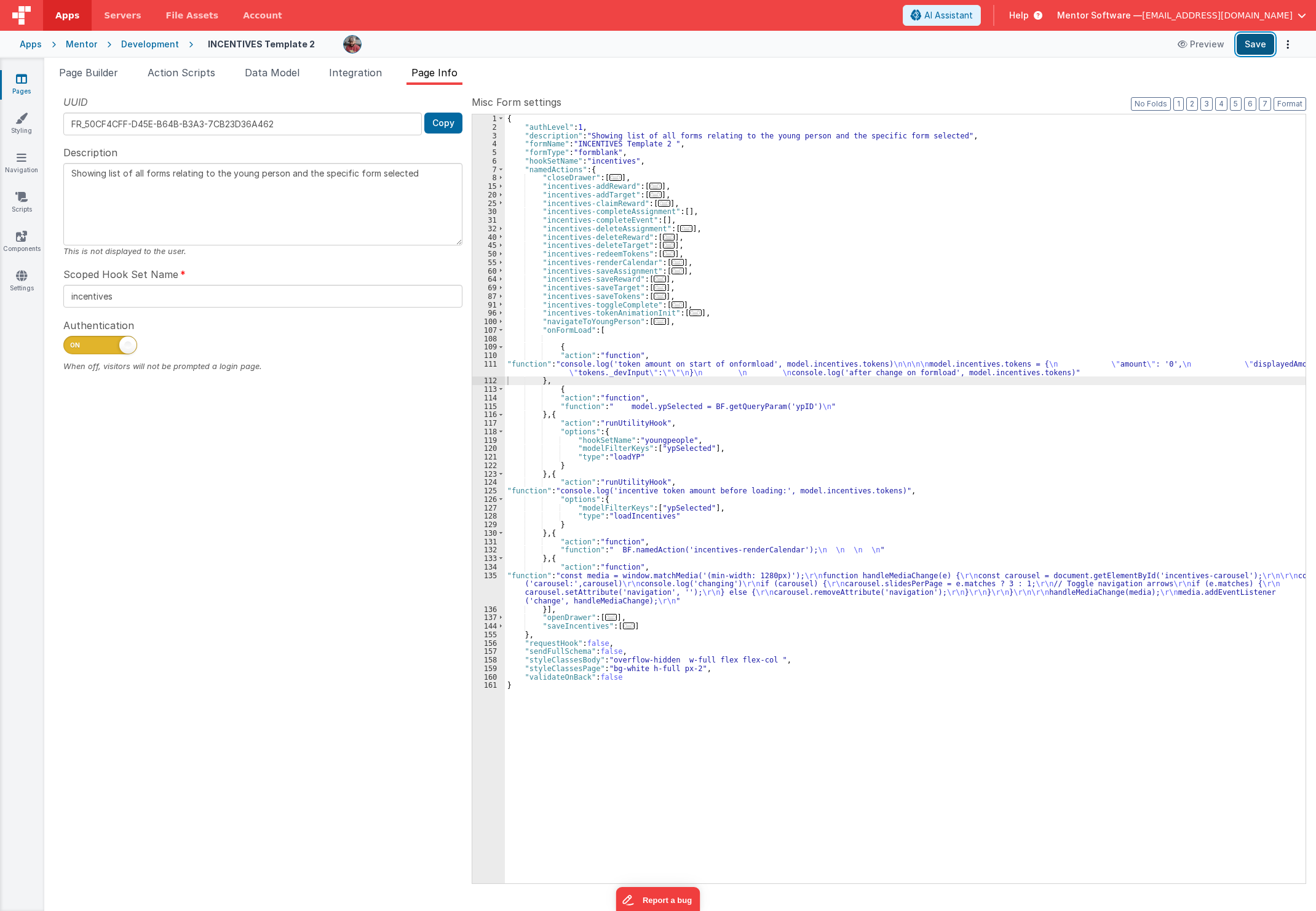
click at [1242, 41] on button "Save" at bounding box center [1255, 44] width 38 height 21
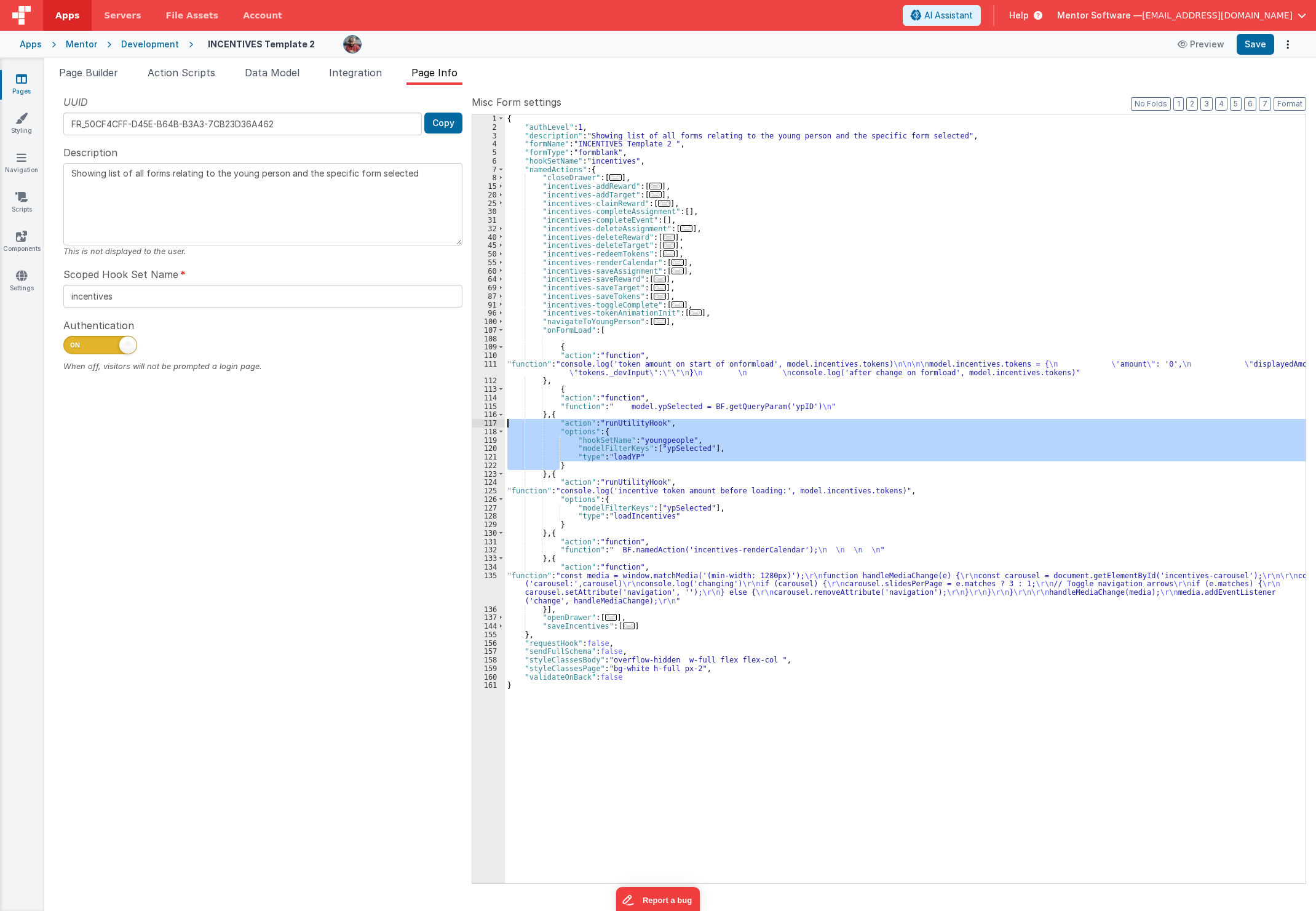
drag, startPoint x: 704, startPoint y: 463, endPoint x: 435, endPoint y: 426, distance: 271.5
click at [435, 426] on div "UUID FR_50CF4CFF-D45E-B64B-B3A3-7CB23D36A462 Copy Description Showing list of a…" at bounding box center [680, 489] width 1252 height 788
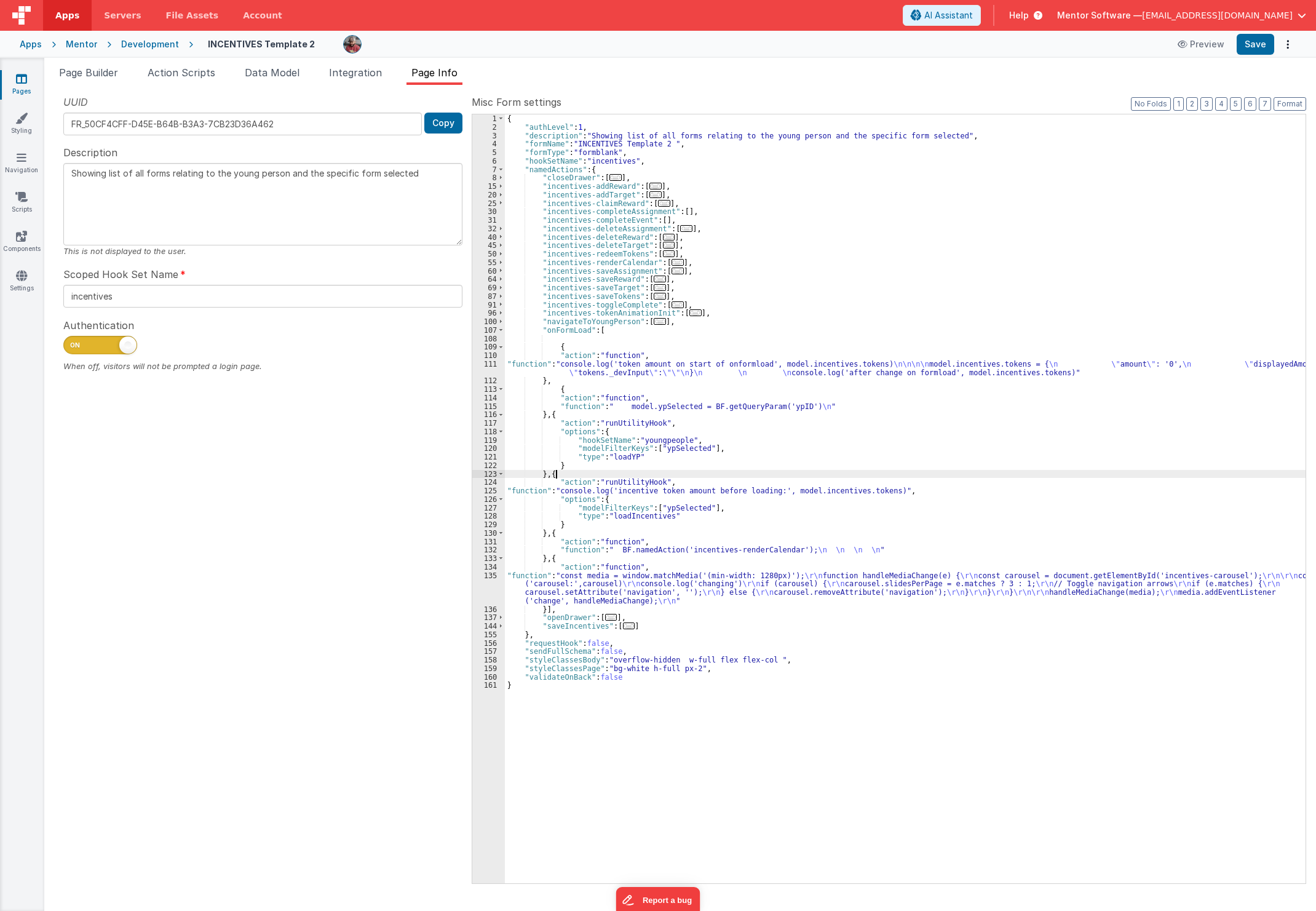
click at [606, 473] on div "{ "authLevel" : 1 , "description" : "Showing list of all forms relating to the …" at bounding box center [905, 507] width 801 height 786
click at [331, 481] on div "UUID FR_50CF4CFF-D45E-B64B-B3A3-7CB23D36A462 Copy Description Showing list of a…" at bounding box center [262, 489] width 418 height 788
click at [643, 379] on div "{ "authLevel" : 1 , "description" : "Showing list of all forms relating to the …" at bounding box center [905, 507] width 801 height 786
click at [608, 377] on div "{ "authLevel" : 1 , "description" : "Showing list of all forms relating to the …" at bounding box center [905, 499] width 801 height 769
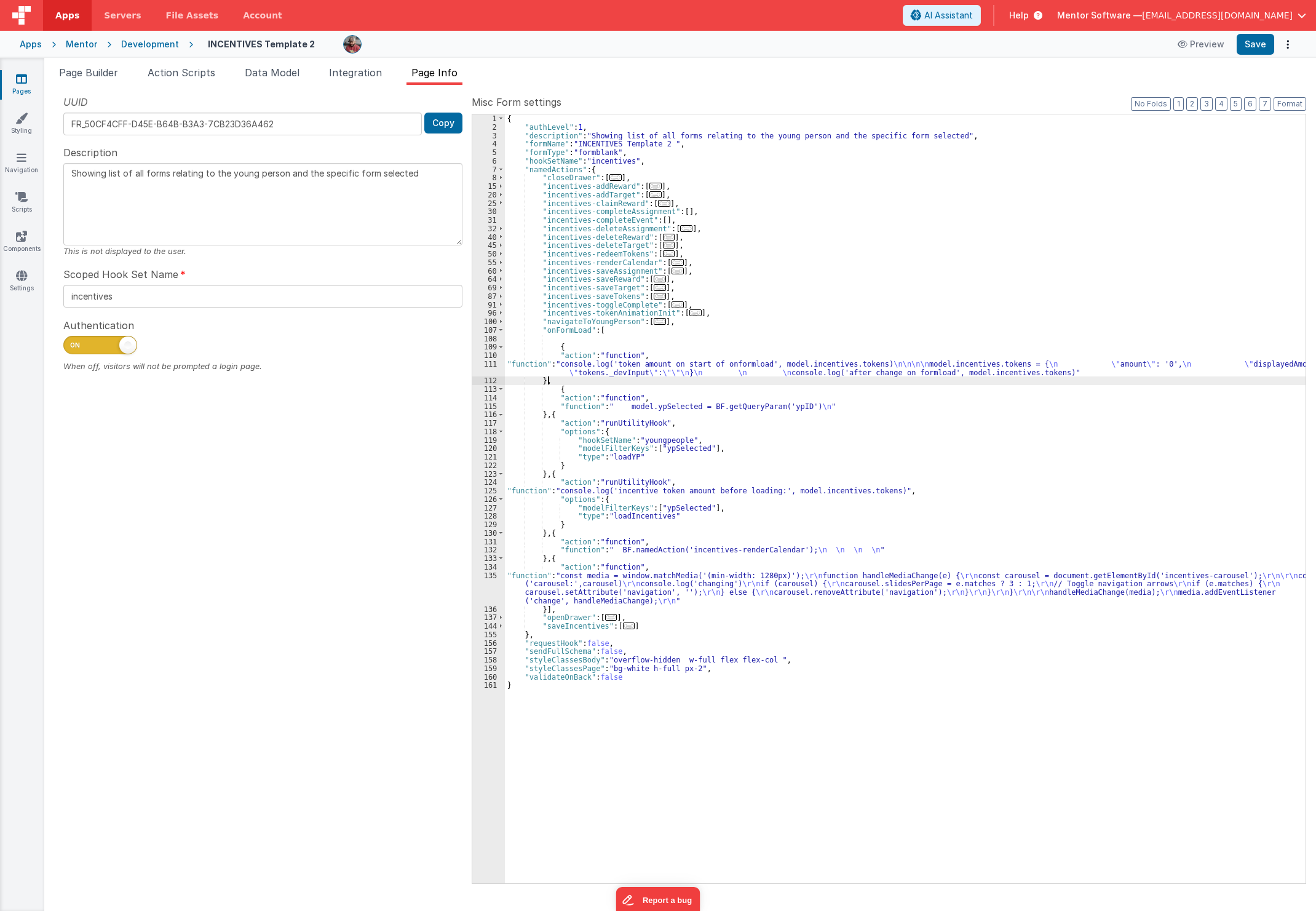
click at [624, 360] on div "{ "authLevel" : 1 , "description" : "Showing list of all forms relating to the …" at bounding box center [905, 507] width 801 height 786
click at [499, 367] on div "111" at bounding box center [489, 368] width 33 height 17
click at [481, 369] on div "111" at bounding box center [489, 368] width 33 height 17
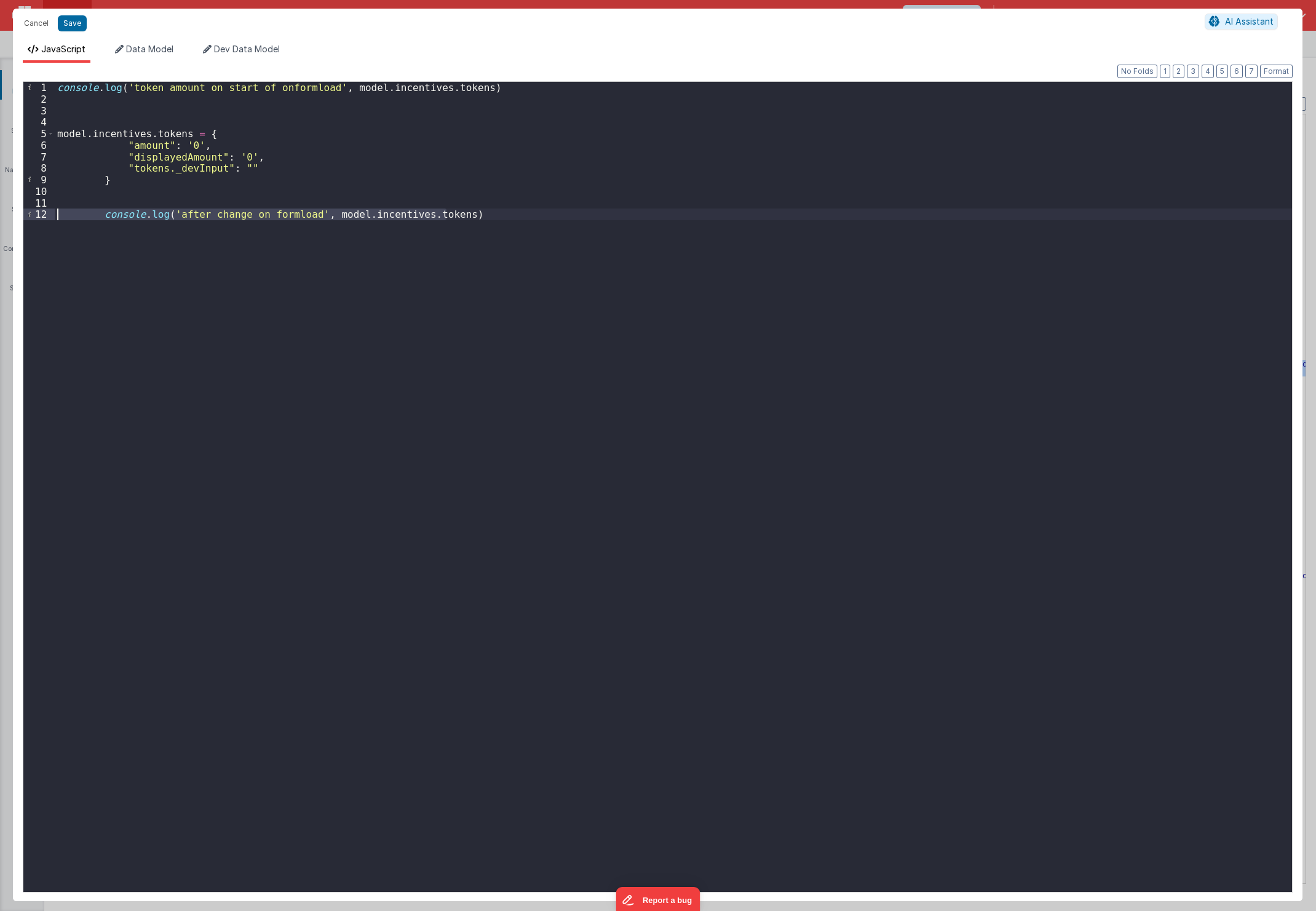
drag, startPoint x: 500, startPoint y: 237, endPoint x: -169, endPoint y: 219, distance: 669.2
click at [0, 219] on html "Cancel Save AI Assistant JavaScript Data Model Dev Data Model Format 7 6 5 4 3 …" at bounding box center [658, 456] width 1316 height 911
click at [504, 226] on div "console . log ( 'token amount on start of onformload' , model . incentives . to…" at bounding box center [674, 487] width 1238 height 810
click at [500, 223] on div "console . log ( 'token amount on start of onformload' , model . incentives . to…" at bounding box center [674, 498] width 1238 height 833
click at [64, 21] on button "Save" at bounding box center [72, 24] width 29 height 16
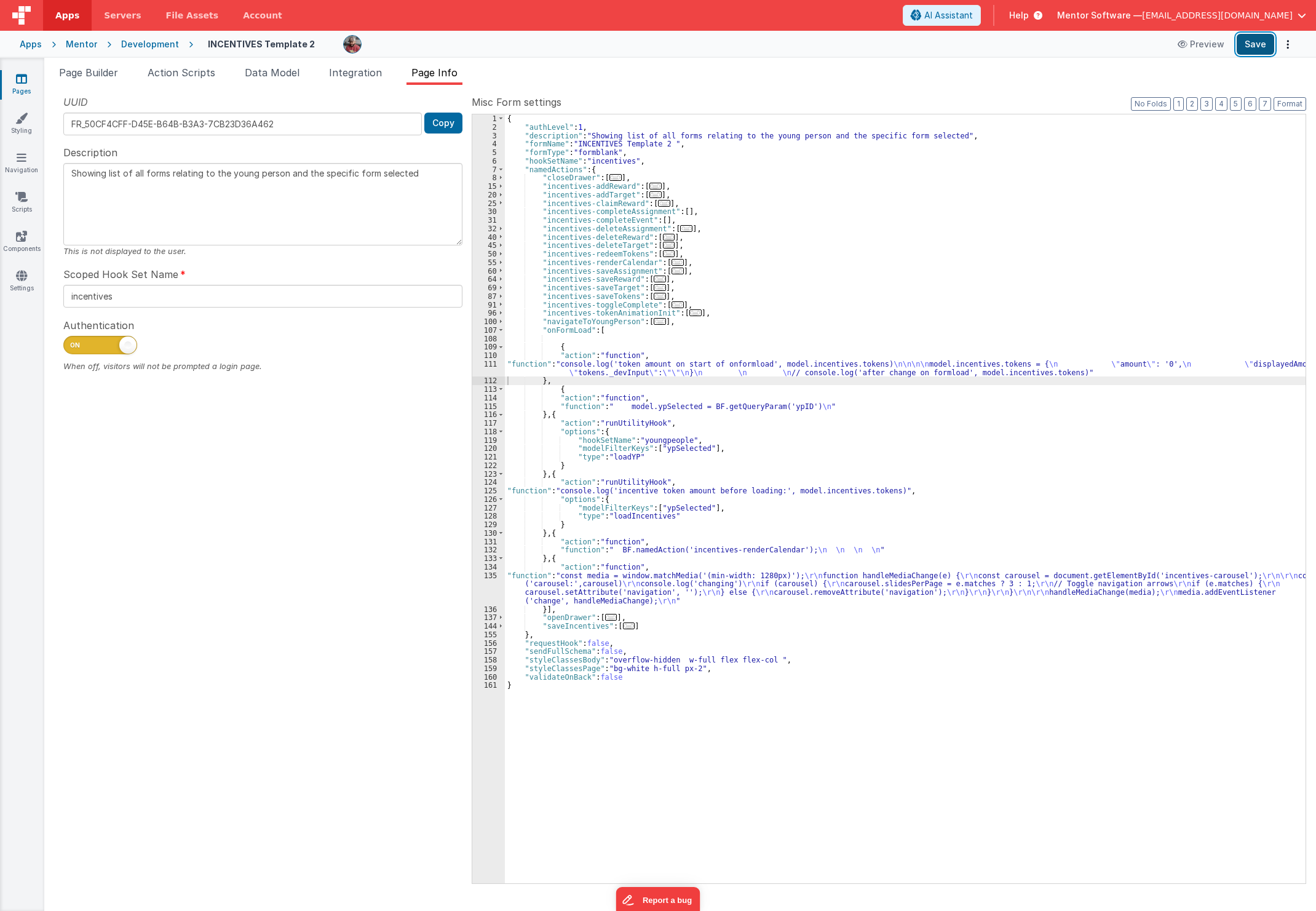
click at [1262, 45] on button "Save" at bounding box center [1255, 44] width 38 height 21
click at [626, 373] on div "{ "authLevel" : 1 , "description" : "Showing list of all forms relating to the …" at bounding box center [905, 507] width 801 height 786
click at [478, 370] on div "111" at bounding box center [489, 368] width 33 height 17
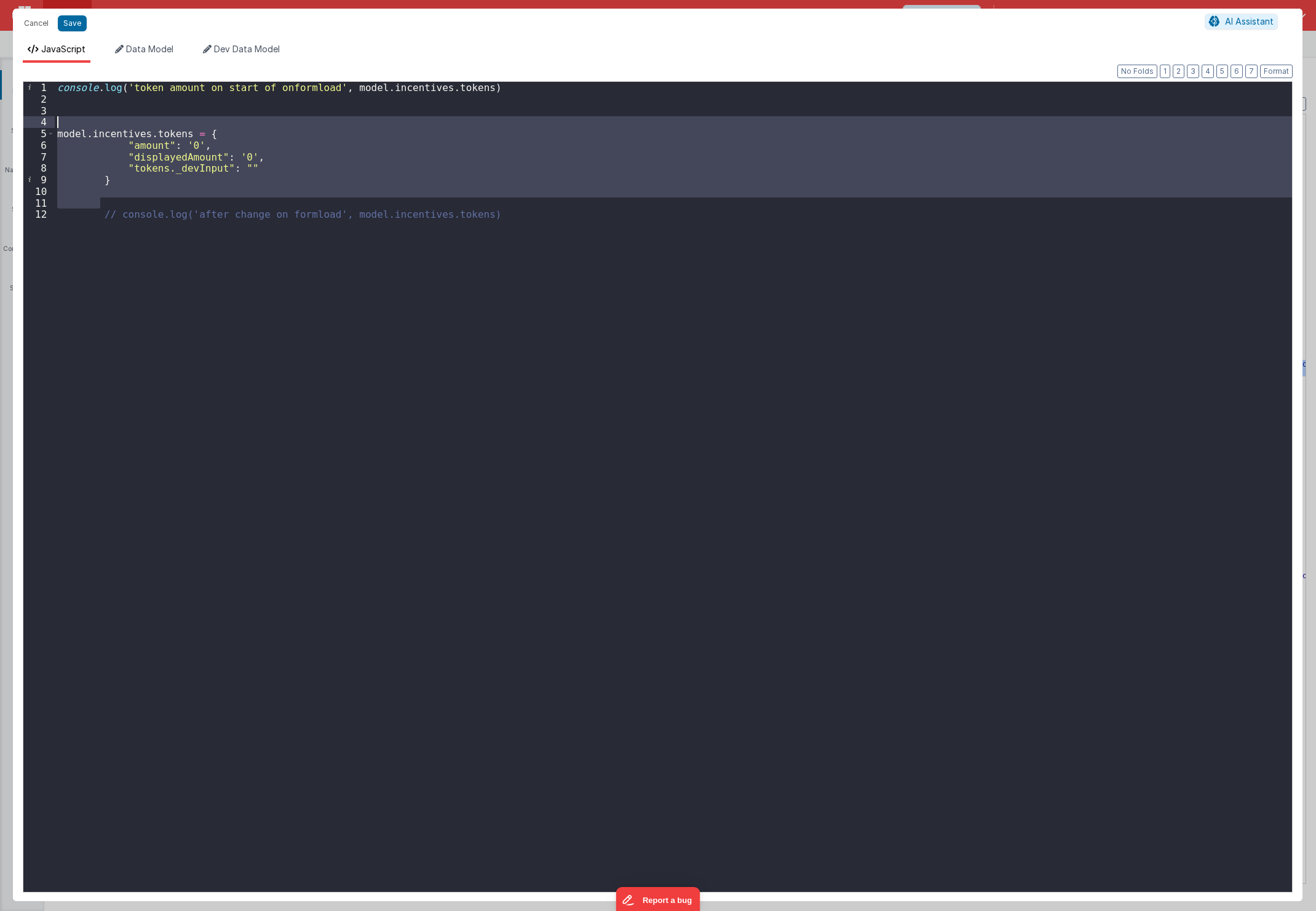
drag, startPoint x: 146, startPoint y: 197, endPoint x: -18, endPoint y: 128, distance: 177.9
click at [0, 128] on html "Cancel Save AI Assistant JavaScript Data Model Dev Data Model Format 7 6 5 4 3 …" at bounding box center [658, 456] width 1316 height 911
click at [55, 26] on div "Cancel Save" at bounding box center [611, 23] width 1187 height 17
click at [69, 27] on button "Save" at bounding box center [72, 24] width 29 height 16
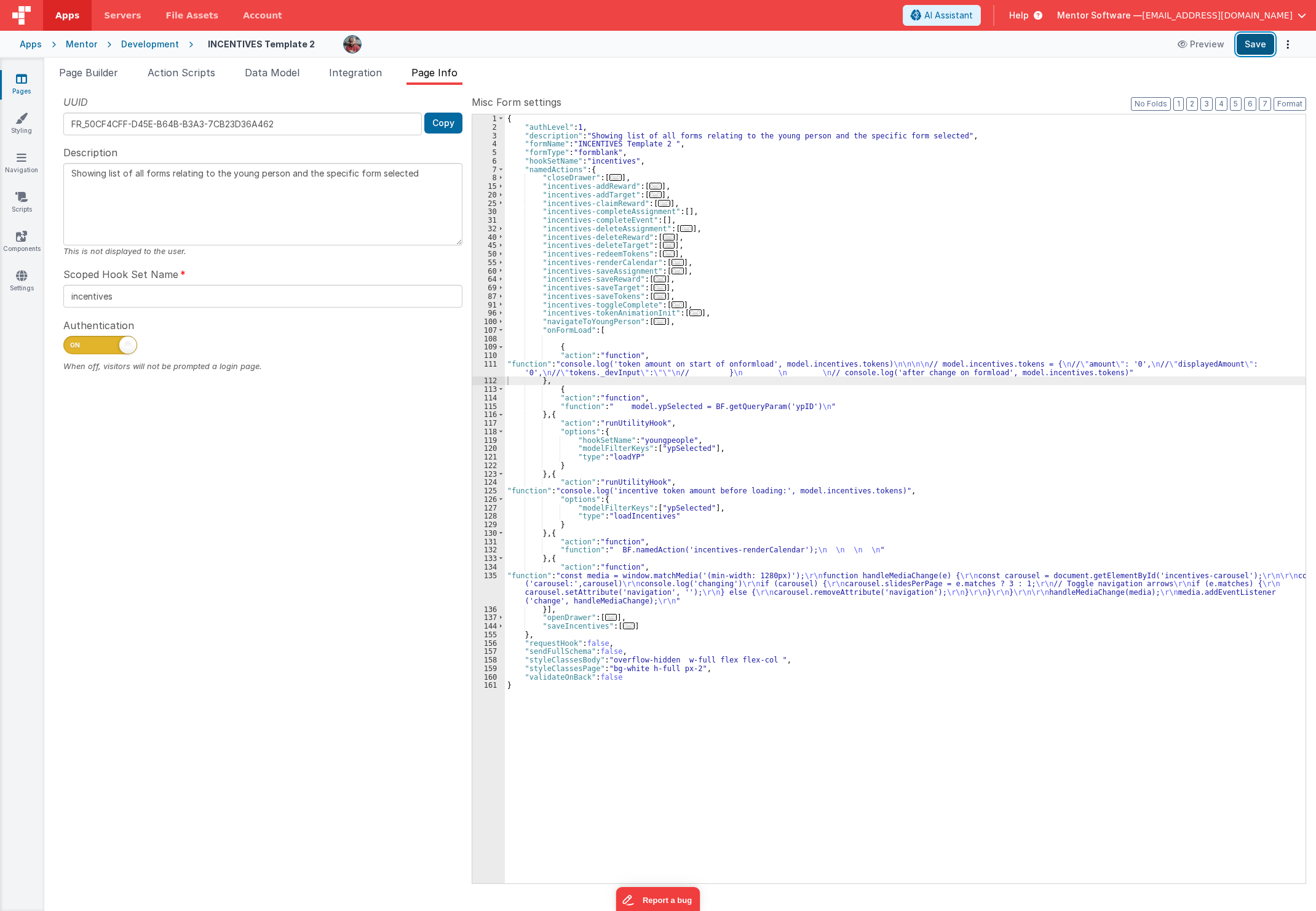
click at [1247, 43] on button "Save" at bounding box center [1255, 44] width 38 height 21
click at [720, 373] on div "{ "authLevel" : 1 , "description" : "Showing list of all forms relating to the …" at bounding box center [905, 507] width 801 height 786
click at [623, 308] on div "{ "authLevel" : 1 , "description" : "Showing list of all forms relating to the …" at bounding box center [905, 507] width 801 height 786
click at [594, 365] on div "{ "authLevel" : 1 , "description" : "Showing list of all forms relating to the …" at bounding box center [905, 507] width 801 height 786
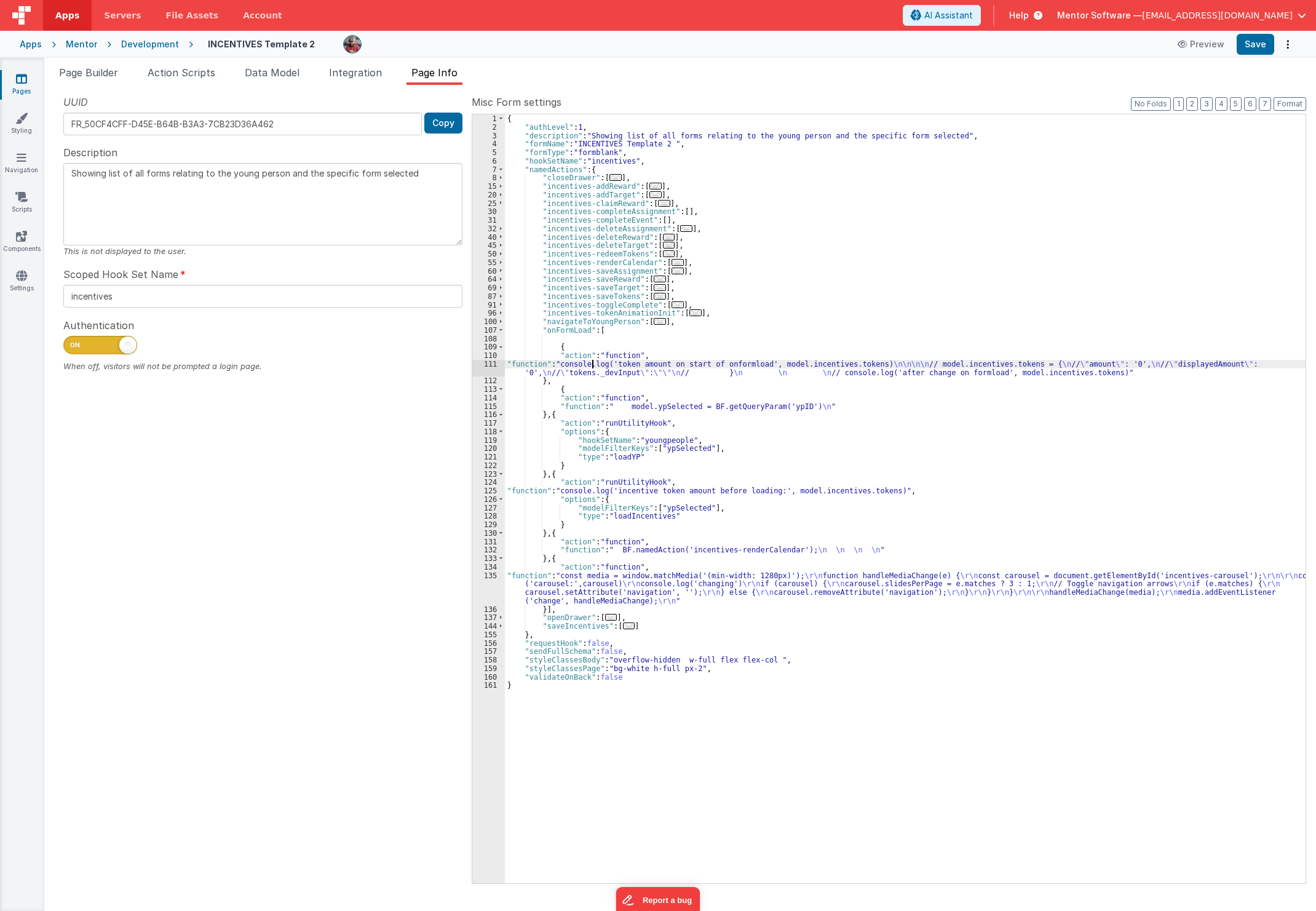
click at [690, 313] on span "..." at bounding box center [696, 312] width 13 height 7
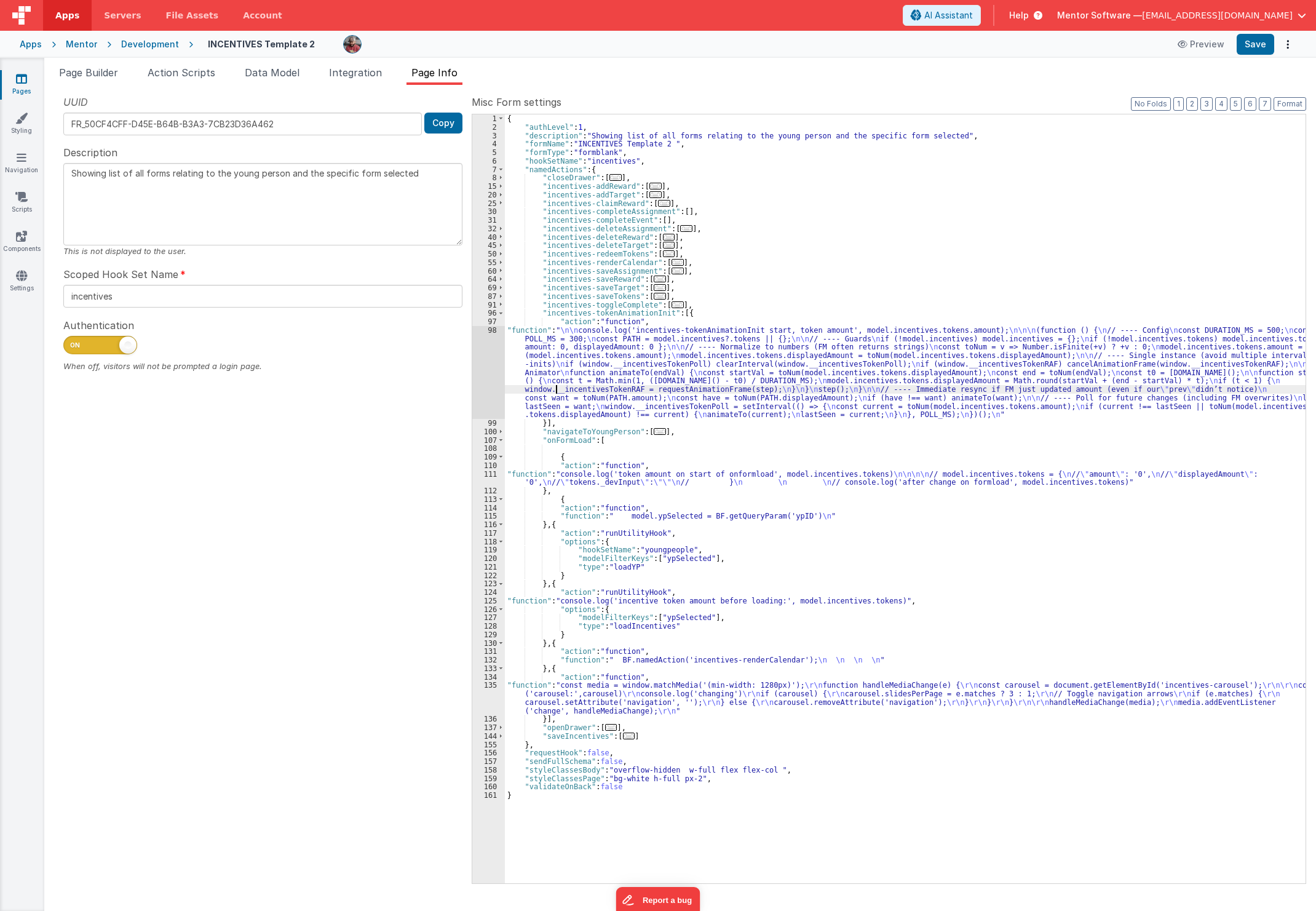
click at [557, 387] on div "{ "authLevel" : 1 , "description" : "Showing list of all forms relating to the …" at bounding box center [905, 507] width 801 height 786
click at [481, 386] on div "98" at bounding box center [489, 373] width 33 height 93
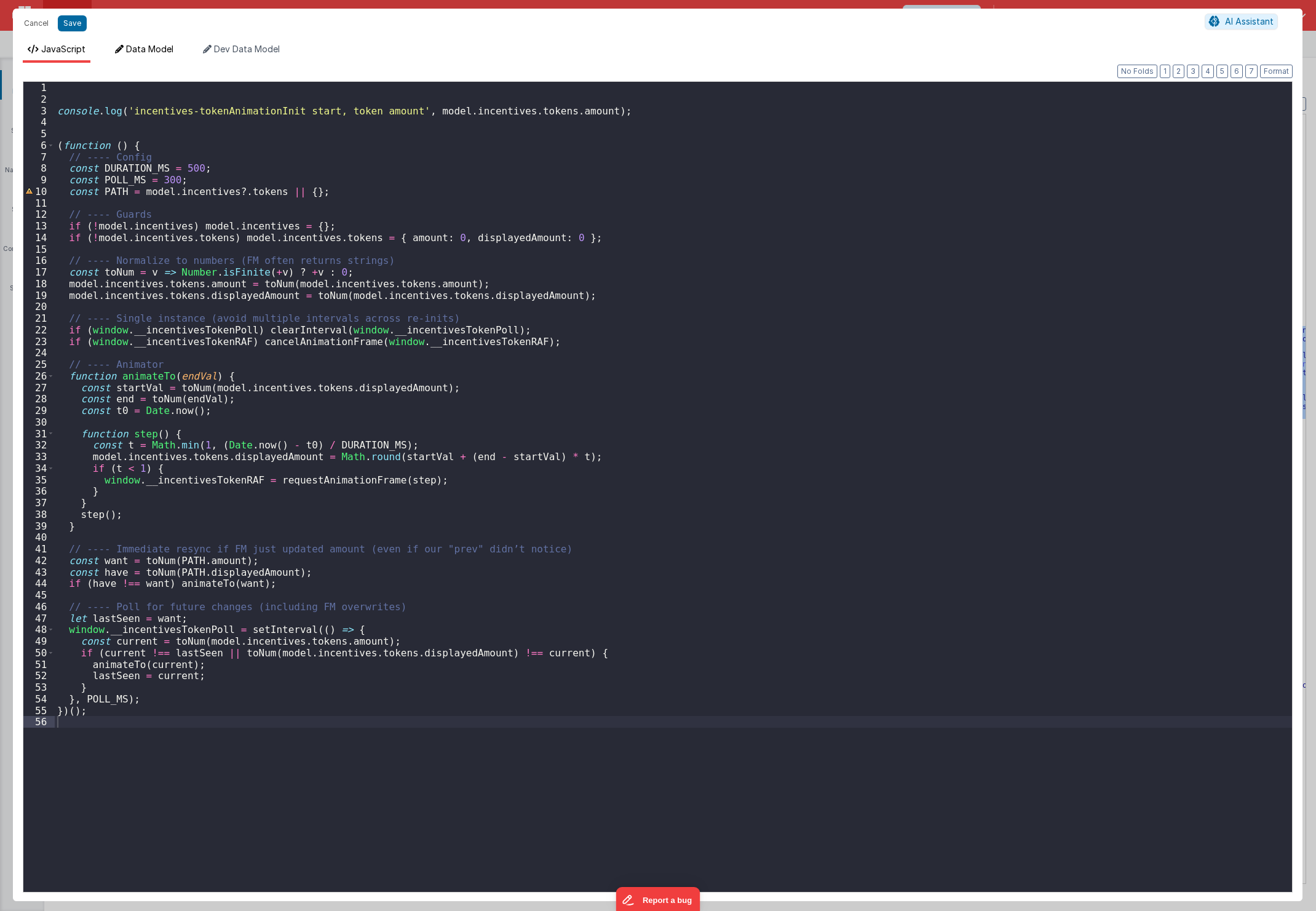
click at [144, 44] on span "Data Model" at bounding box center [150, 49] width 47 height 10
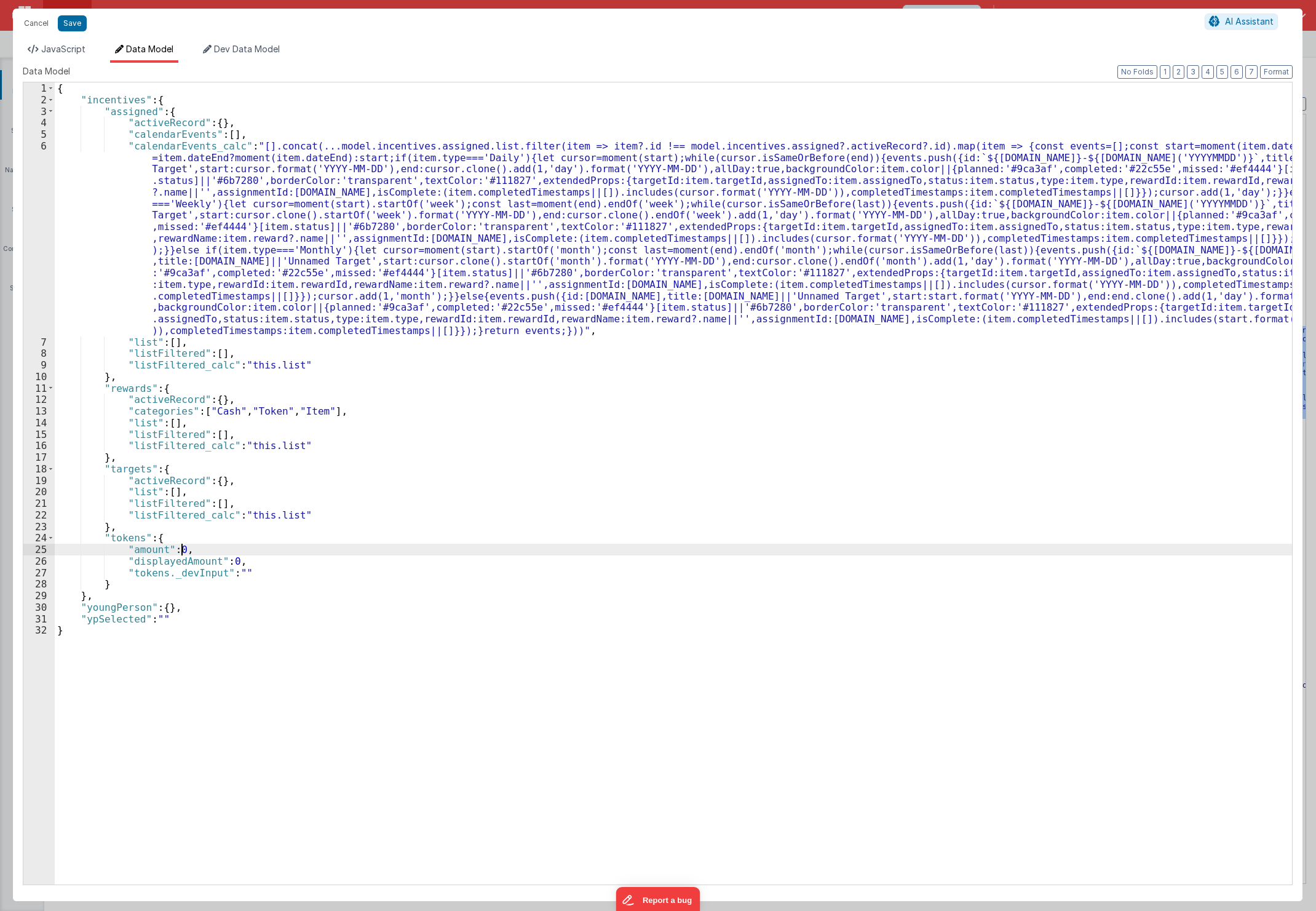
click at [180, 548] on div "{ "incentives" : { "assigned" : { "activeRecord" : { } , "calendarEvents" : [ ]…" at bounding box center [674, 495] width 1238 height 825
click at [87, 17] on div "Cancel Save" at bounding box center [611, 23] width 1187 height 17
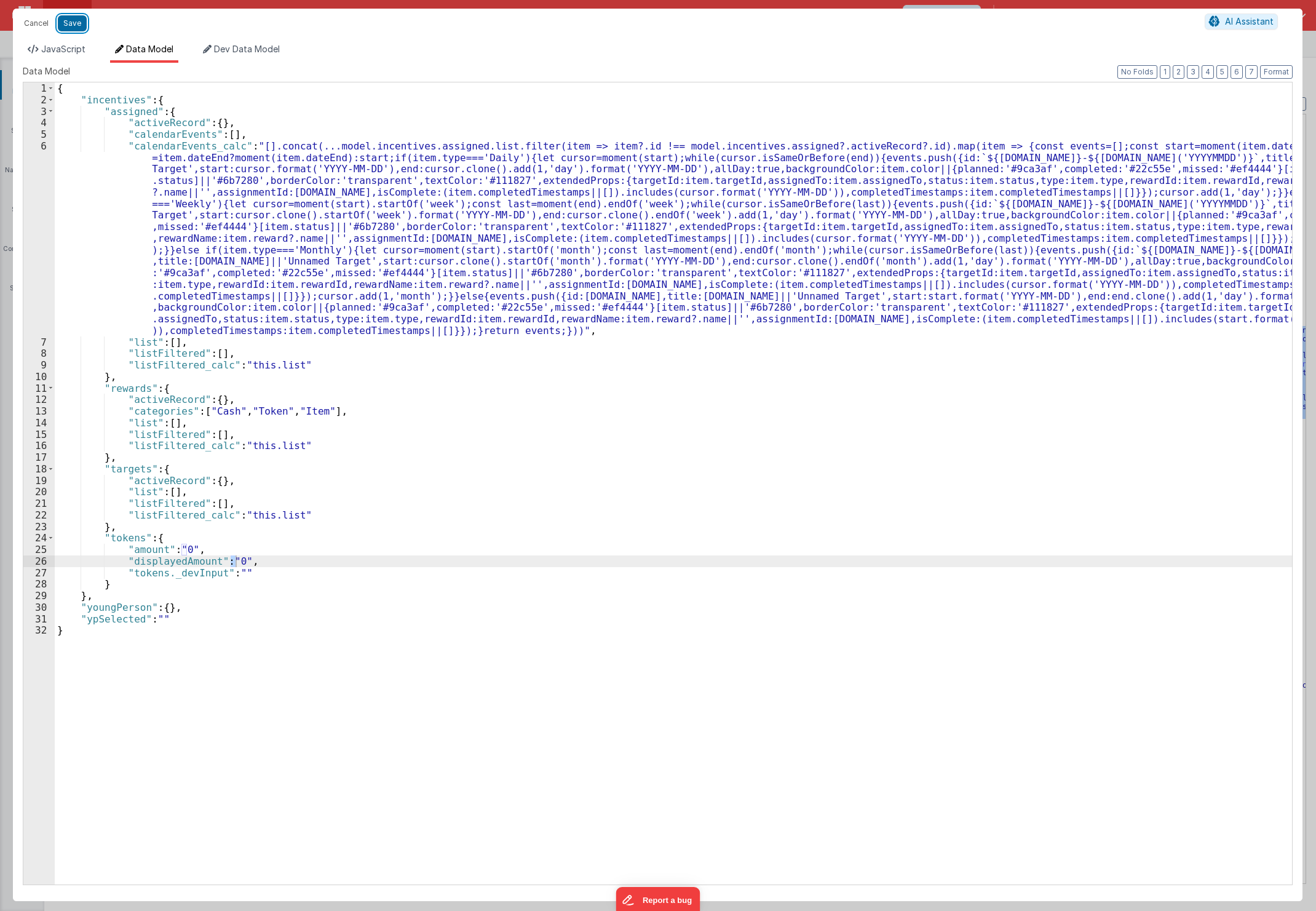
drag, startPoint x: 74, startPoint y: 24, endPoint x: 238, endPoint y: 25, distance: 164.0
click at [75, 25] on button "Save" at bounding box center [72, 24] width 29 height 16
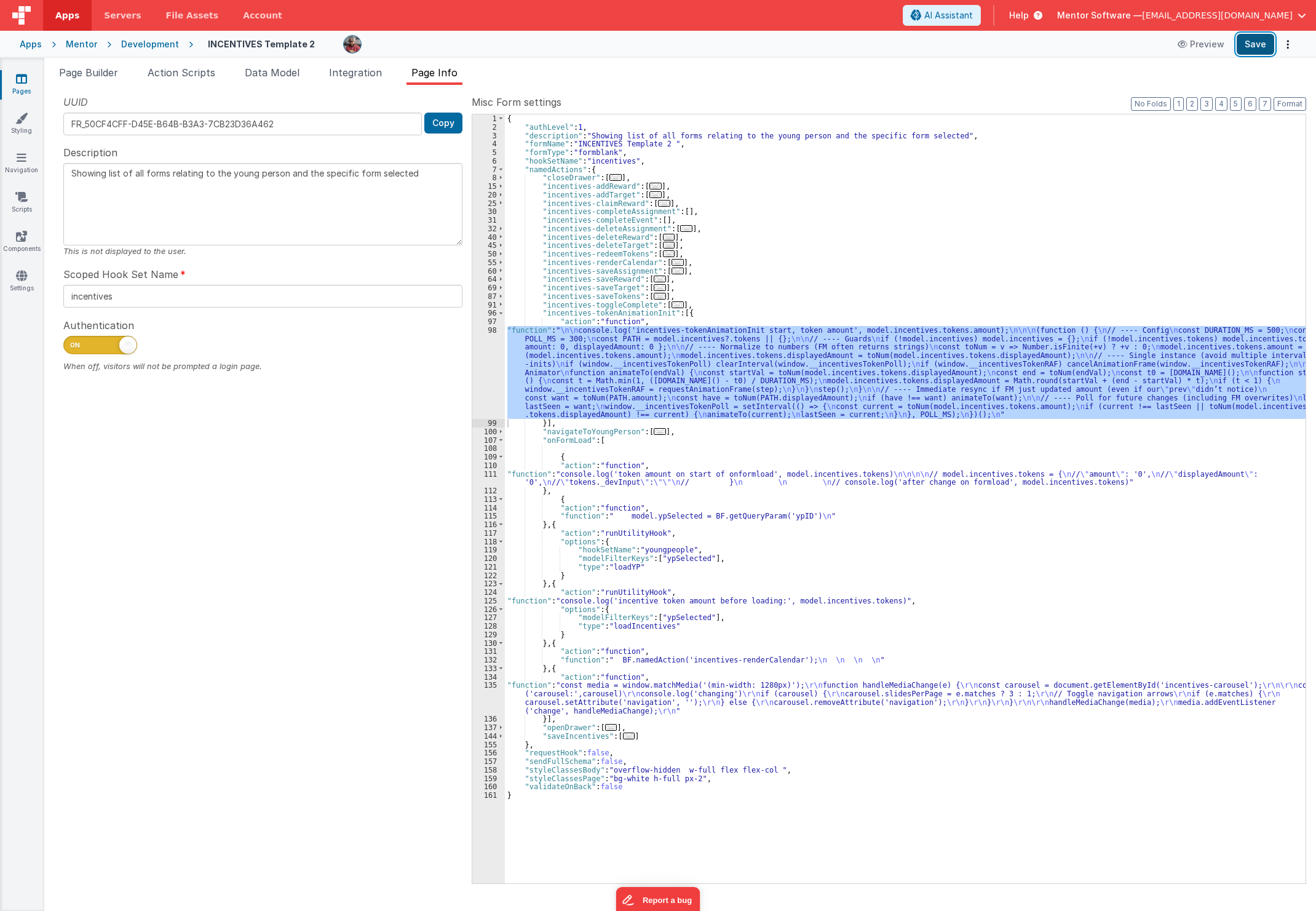
click at [1272, 47] on button "Save" at bounding box center [1255, 44] width 38 height 21
click at [287, 78] on li "Data Model" at bounding box center [271, 75] width 64 height 20
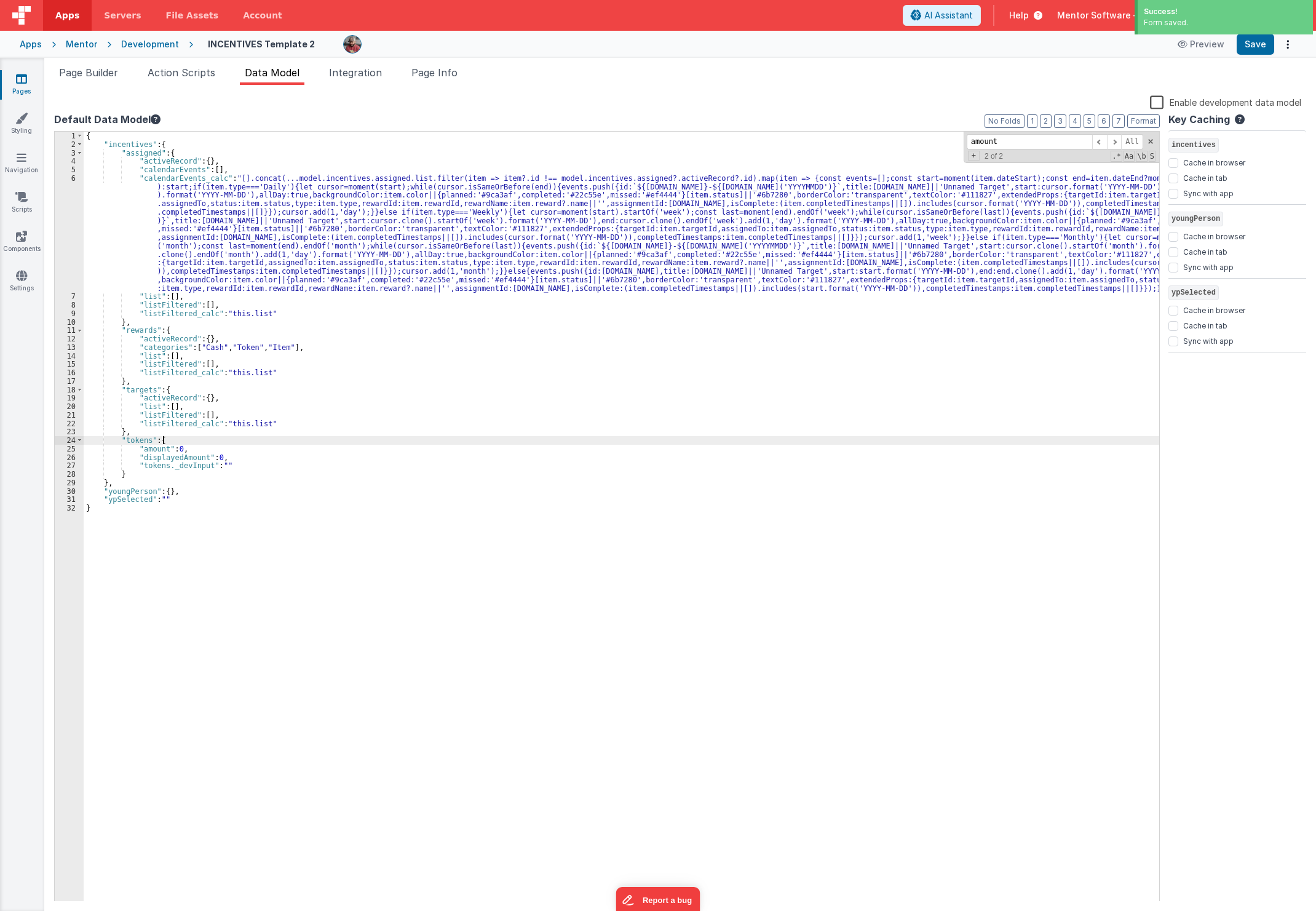
click at [171, 443] on div "{ "incentives" : { "assigned" : { "activeRecord" : { } , "calendarEvents" : [ ]…" at bounding box center [621, 525] width 1076 height 787
click at [176, 447] on div "{ "incentives" : { "assigned" : { "activeRecord" : { } , "calendarEvents" : [ ]…" at bounding box center [621, 525] width 1076 height 787
click at [1099, 393] on div "{ "incentives" : { "assigned" : { "activeRecord" : { } , "calendarEvents" : [ ]…" at bounding box center [621, 525] width 1076 height 787
click at [1116, 280] on div "{ "incentives" : { "assigned" : { "activeRecord" : { } , "calendarEvents" : [ ]…" at bounding box center [621, 525] width 1076 height 787
click at [60, 234] on div "6" at bounding box center [69, 233] width 29 height 119
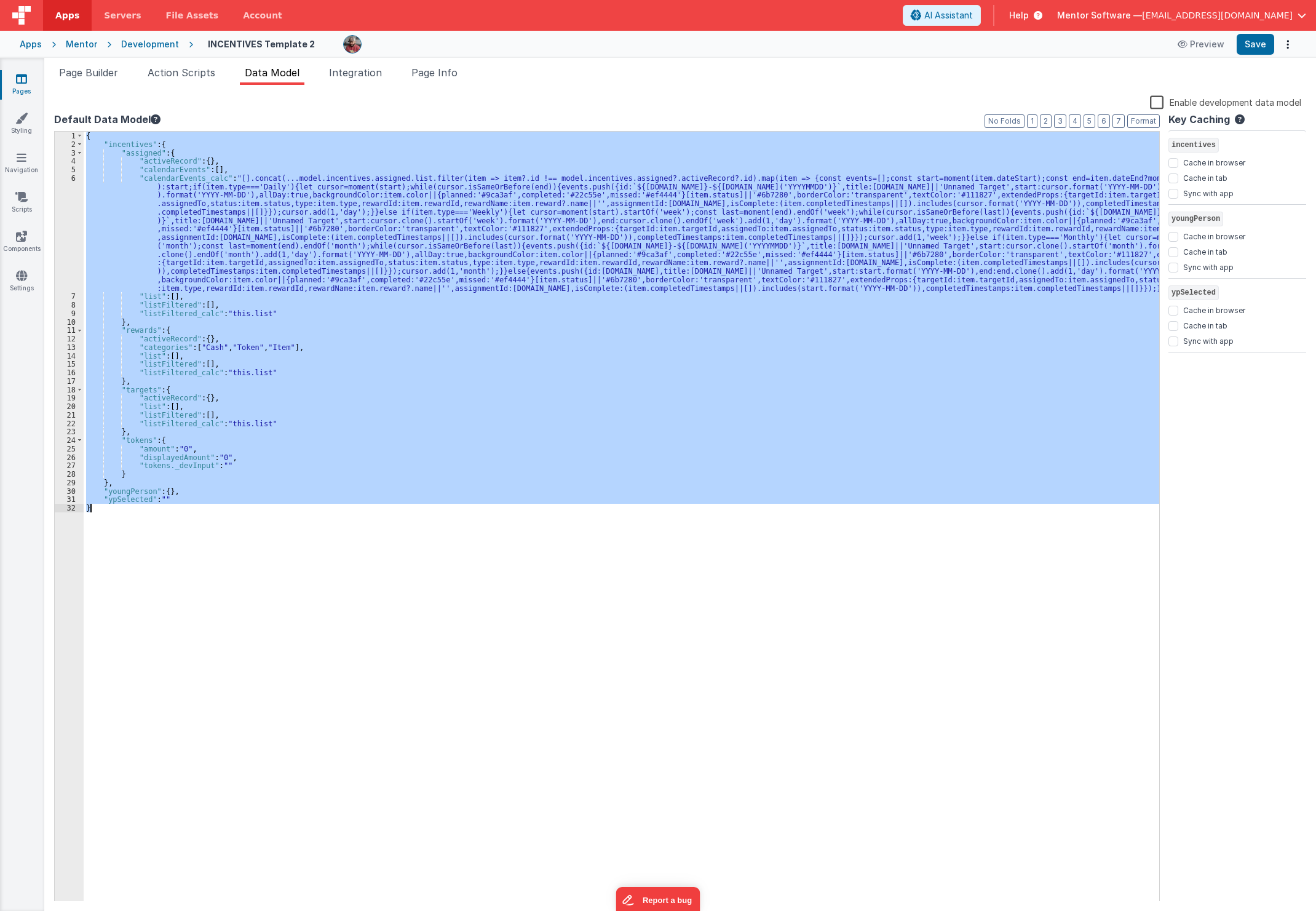
click at [60, 234] on div "6" at bounding box center [69, 233] width 29 height 119
click at [65, 236] on div "6" at bounding box center [69, 233] width 29 height 119
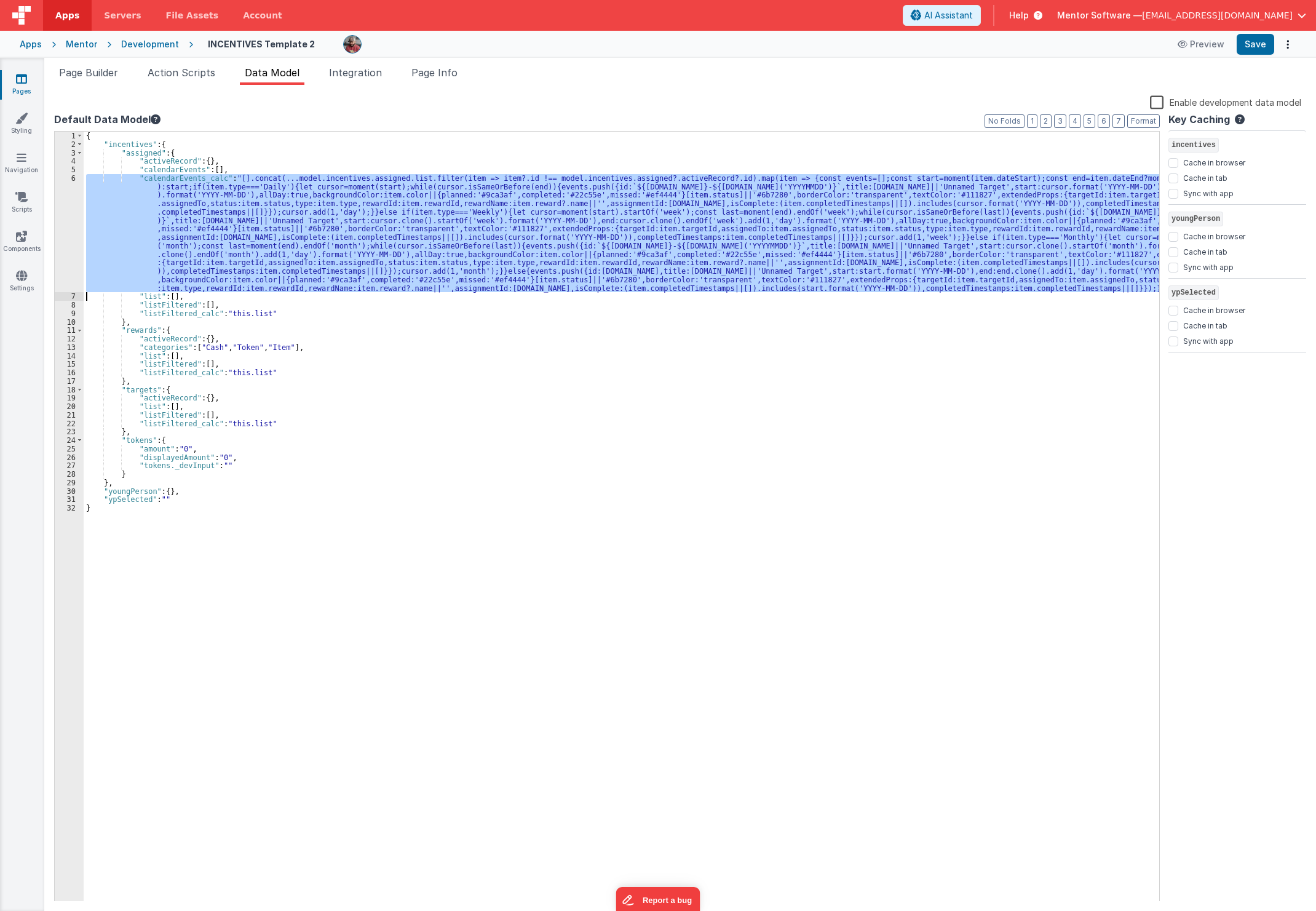
click at [65, 236] on div "6" at bounding box center [69, 233] width 29 height 119
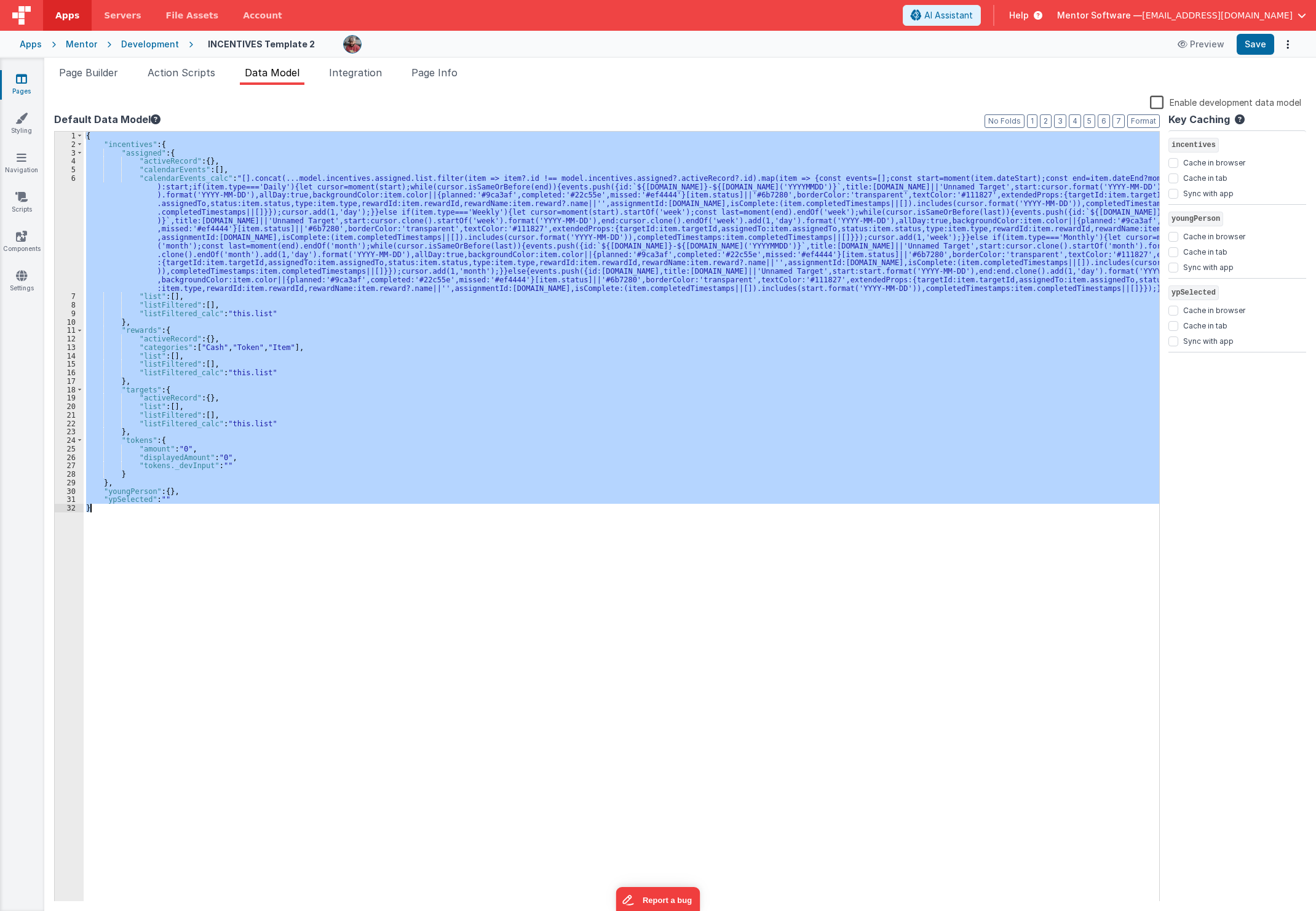
click at [65, 236] on div "6" at bounding box center [69, 233] width 29 height 119
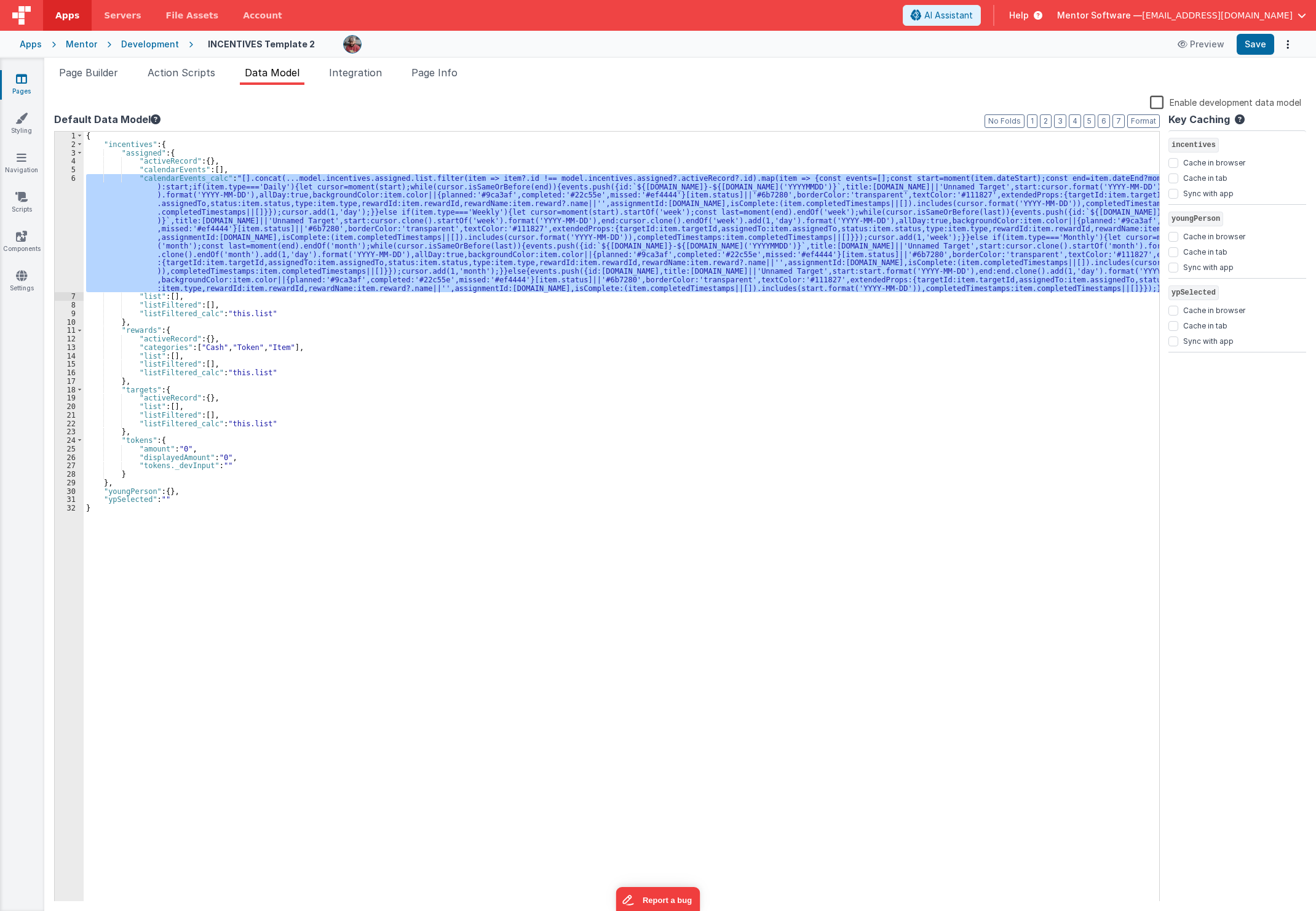
click at [74, 244] on div "6" at bounding box center [69, 233] width 29 height 119
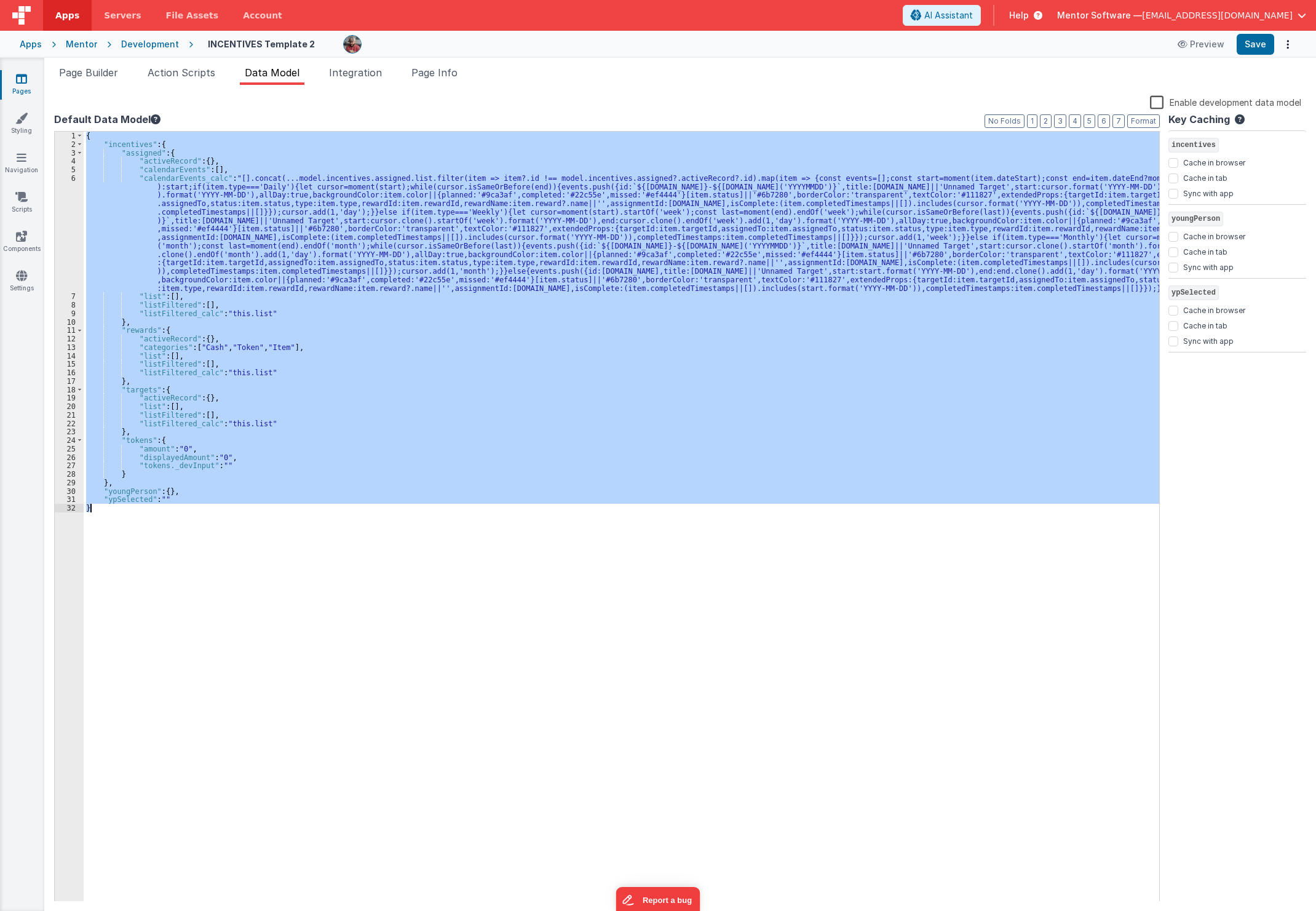
click at [74, 244] on div "6" at bounding box center [69, 233] width 29 height 119
click at [140, 238] on div "{ "incentives" : { "assigned" : { "activeRecord" : { } , "calendarEvents" : [ ]…" at bounding box center [621, 516] width 1076 height 770
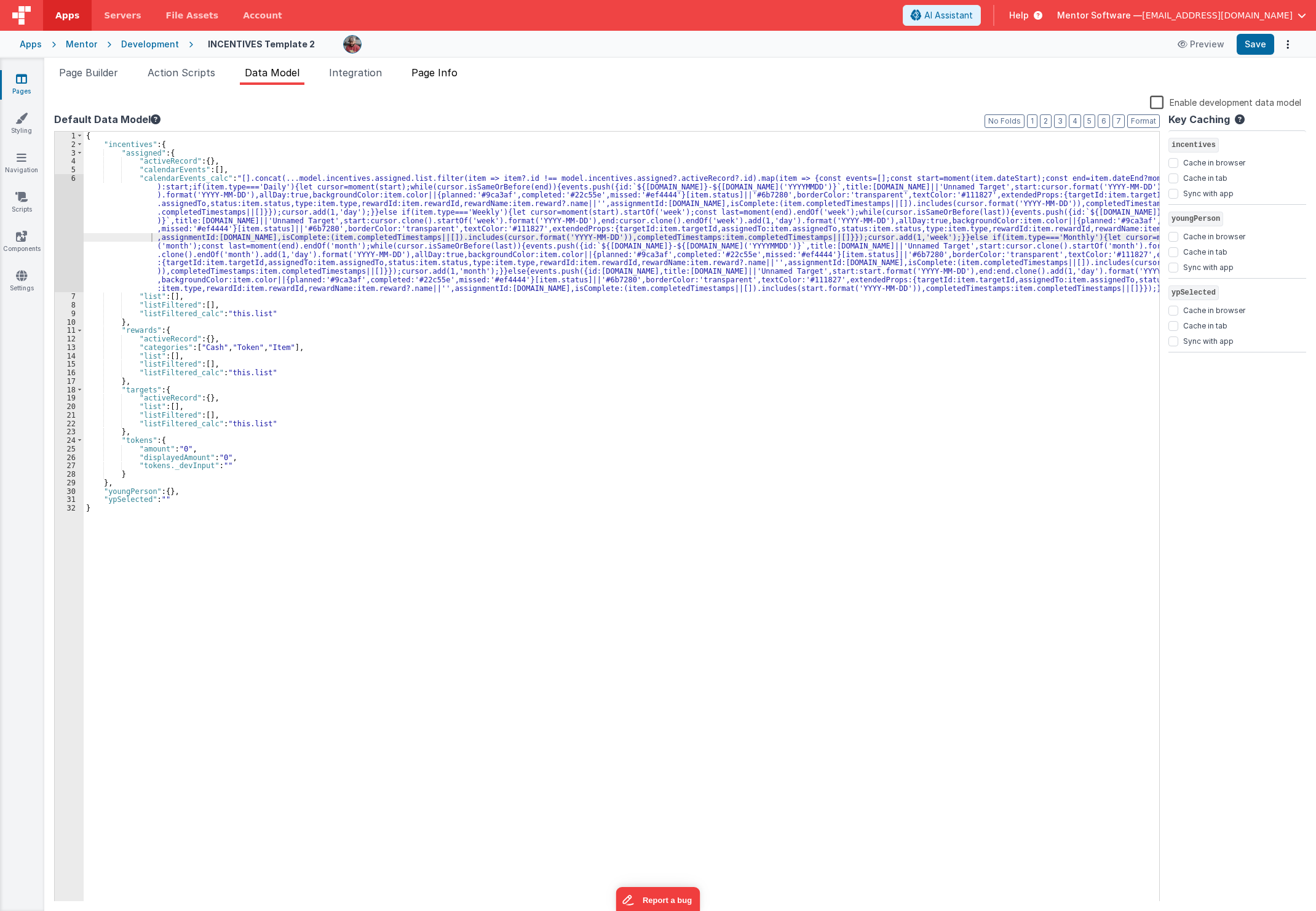
click at [418, 70] on span "Page Info" at bounding box center [435, 72] width 46 height 13
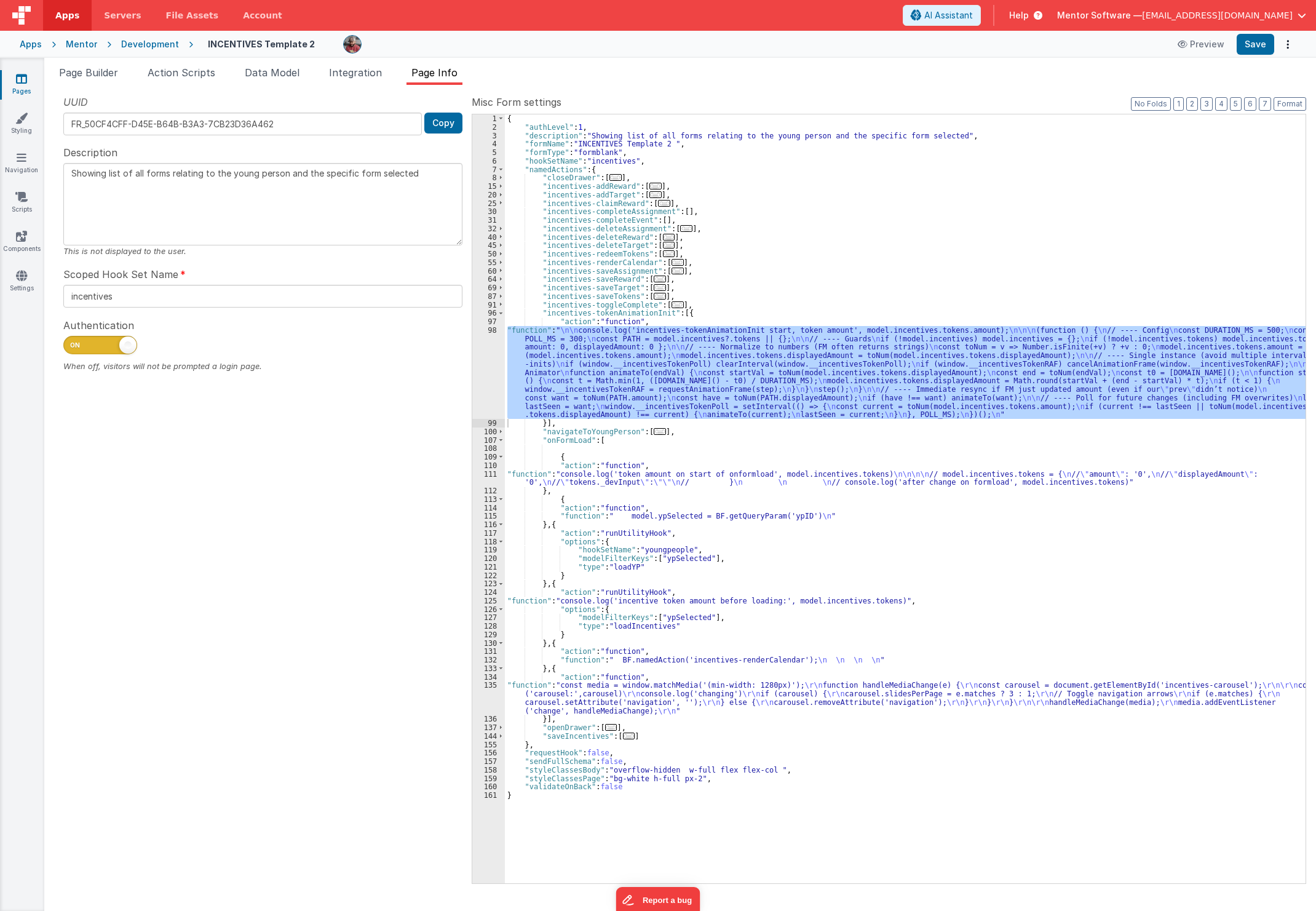
click at [720, 366] on div "{ "authLevel" : 1 , "description" : "Showing list of all forms relating to the …" at bounding box center [905, 499] width 801 height 769
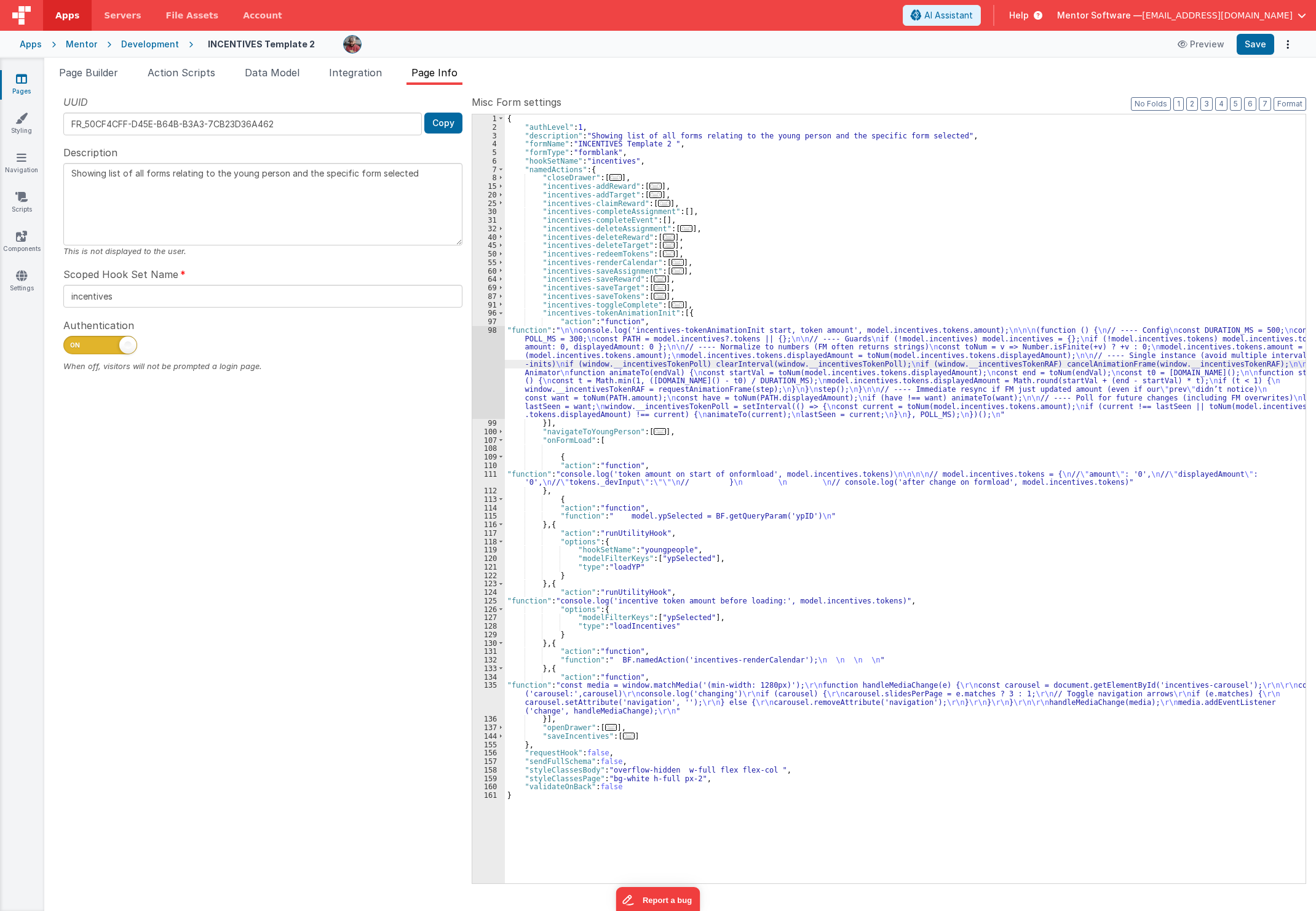
click at [483, 389] on div "98" at bounding box center [489, 373] width 33 height 93
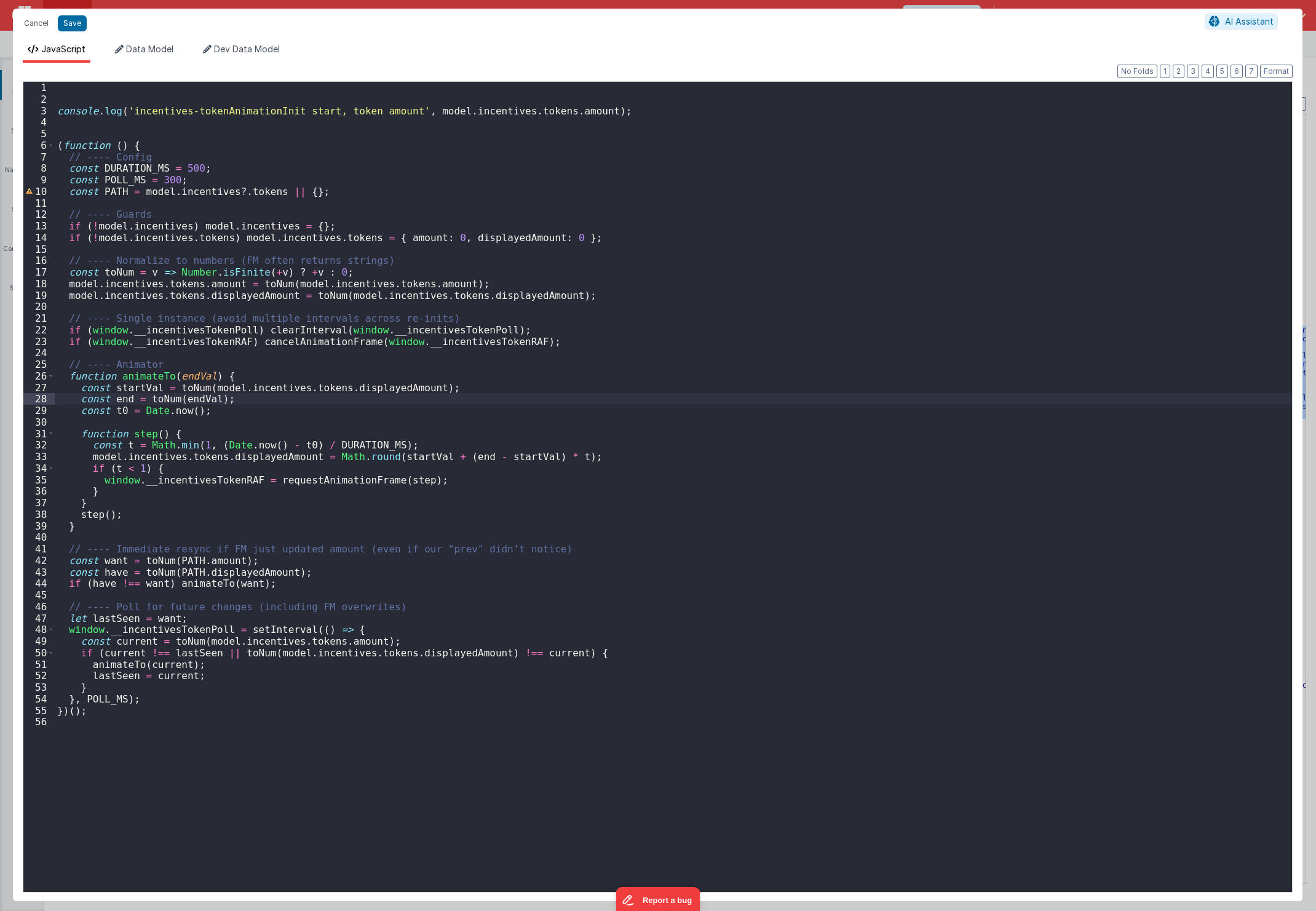
click at [217, 460] on div "console . log ( 'incentives-tokenAnimationInit start, token amount' , model . i…" at bounding box center [674, 498] width 1238 height 833
click at [246, 280] on div "console . log ( 'incentives-tokenAnimationInit start, token amount' , model . i…" at bounding box center [674, 498] width 1238 height 833
click at [527, 269] on div "console . log ( 'incentives-tokenAnimationInit start, token amount' , model . i…" at bounding box center [674, 498] width 1238 height 833
click at [498, 282] on div "console . log ( 'incentives-tokenAnimationInit start, token amount' , model . i…" at bounding box center [674, 498] width 1238 height 833
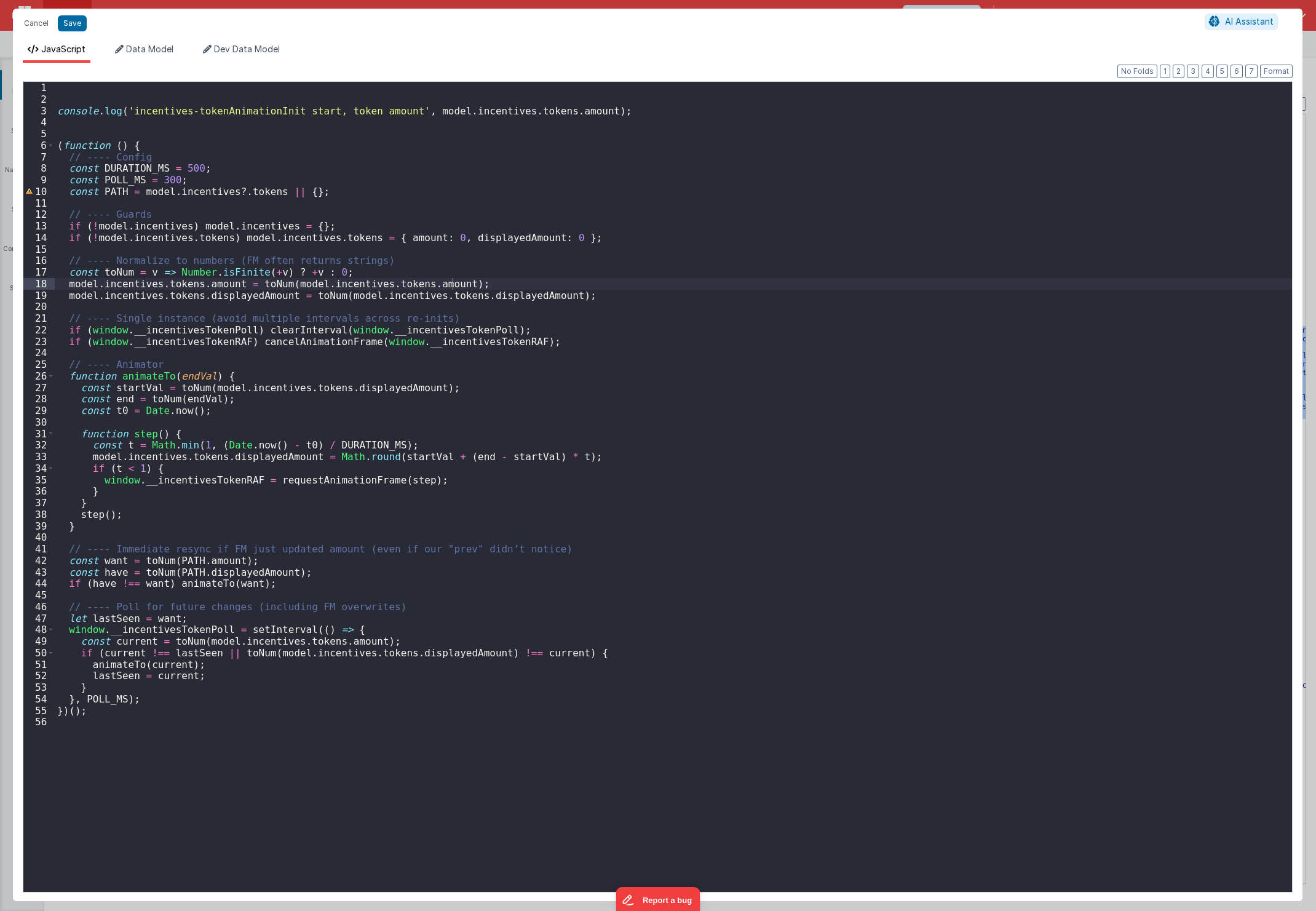
click at [570, 368] on div "console . log ( 'incentives-tokenAnimationInit start, token amount' , model . i…" at bounding box center [674, 498] width 1238 height 833
click at [23, 27] on button "Cancel" at bounding box center [36, 23] width 37 height 17
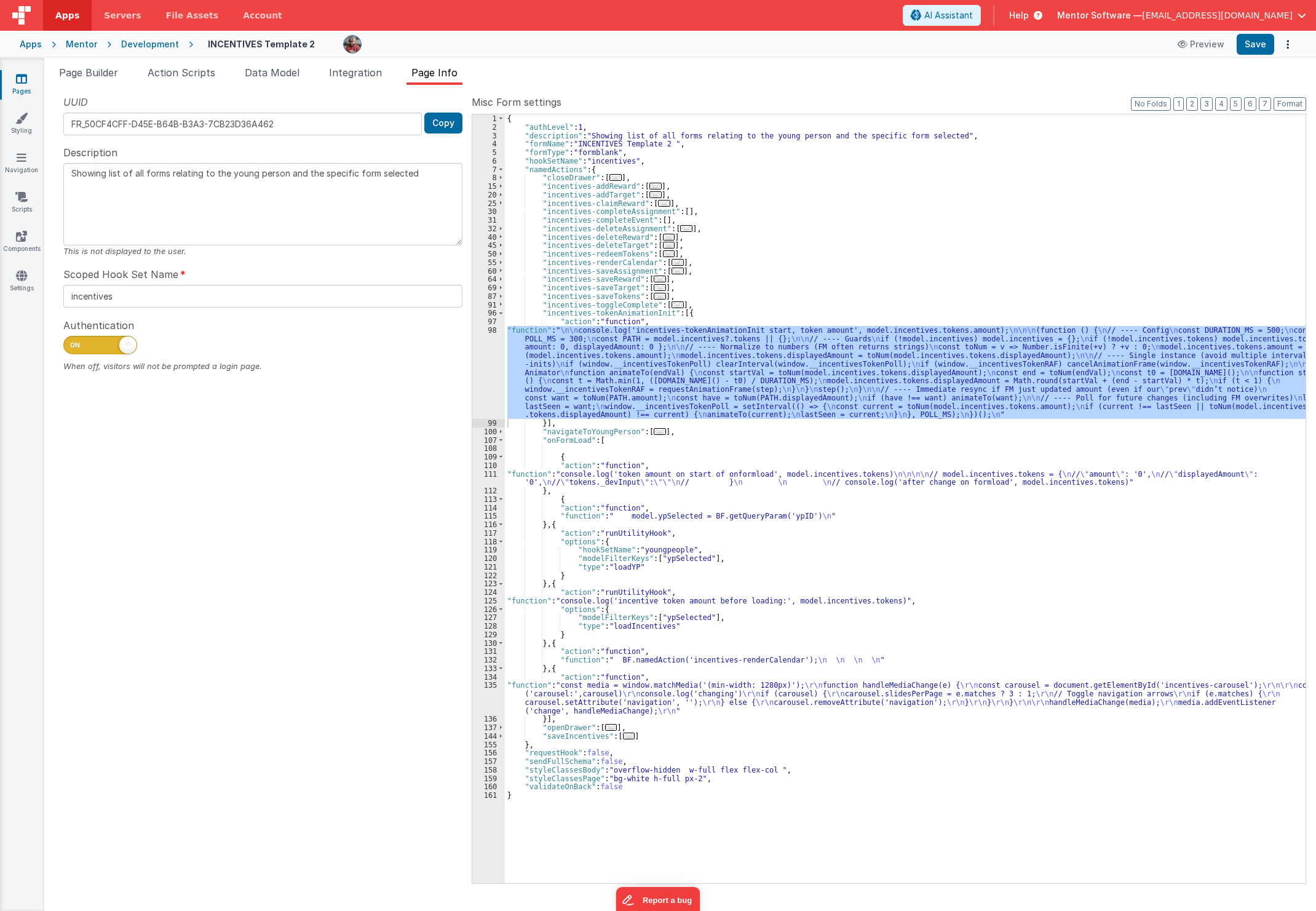
click at [964, 616] on div "{ "authLevel" : 1 , "description" : "Showing list of all forms relating to the …" at bounding box center [905, 507] width 801 height 786
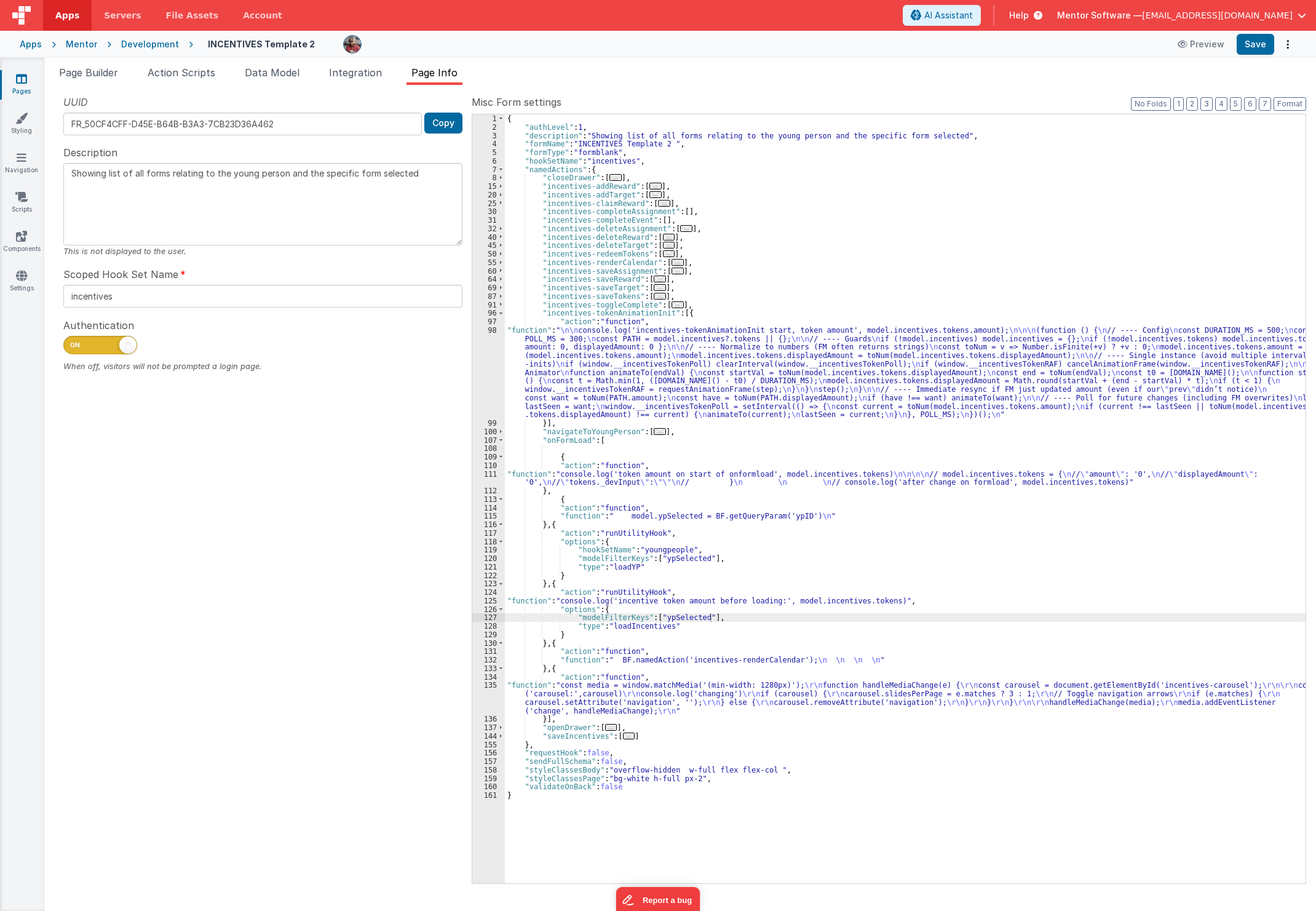
click at [1109, 63] on div "Page Builder Action Scripts Data Model Integration Page Info Snippet Library Na…" at bounding box center [680, 484] width 1272 height 853
click at [654, 496] on div "{ "authLevel" : 1 , "description" : "Showing list of all forms relating to the …" at bounding box center [905, 507] width 801 height 786
click at [583, 364] on div "{ "authLevel" : 1 , "description" : "Showing list of all forms relating to the …" at bounding box center [905, 507] width 801 height 786
click at [481, 382] on div "98" at bounding box center [489, 373] width 33 height 93
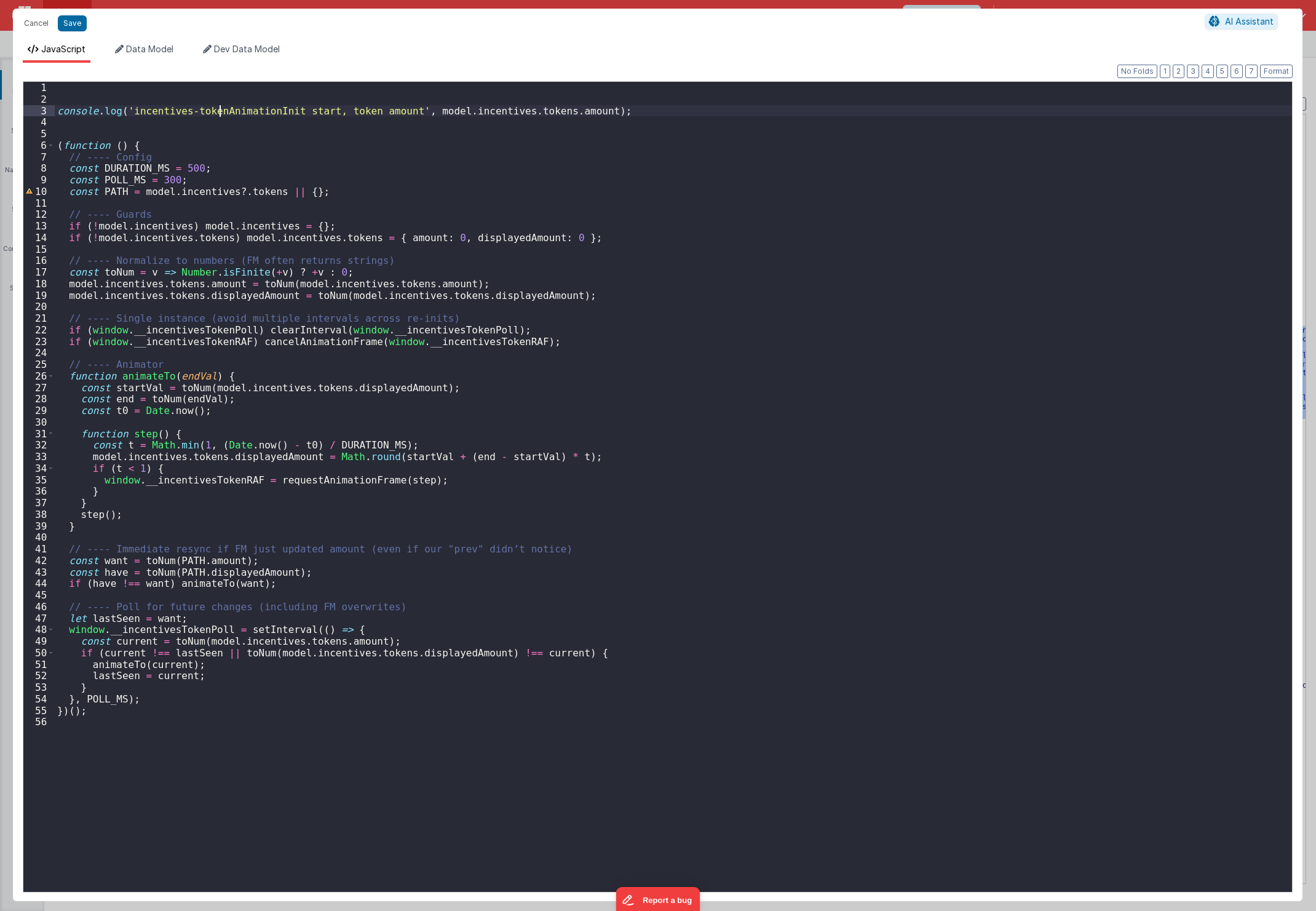
click at [217, 115] on div "console . log ( 'incentives-tokenAnimationInit start, token amount' , model . i…" at bounding box center [674, 498] width 1238 height 833
drag, startPoint x: 320, startPoint y: 112, endPoint x: 572, endPoint y: 112, distance: 252.0
click at [572, 112] on div "console . log ( 'incentives-tokenAnimationInit start, token amount' , model . i…" at bounding box center [674, 498] width 1238 height 833
click at [68, 20] on button "Save" at bounding box center [72, 24] width 29 height 16
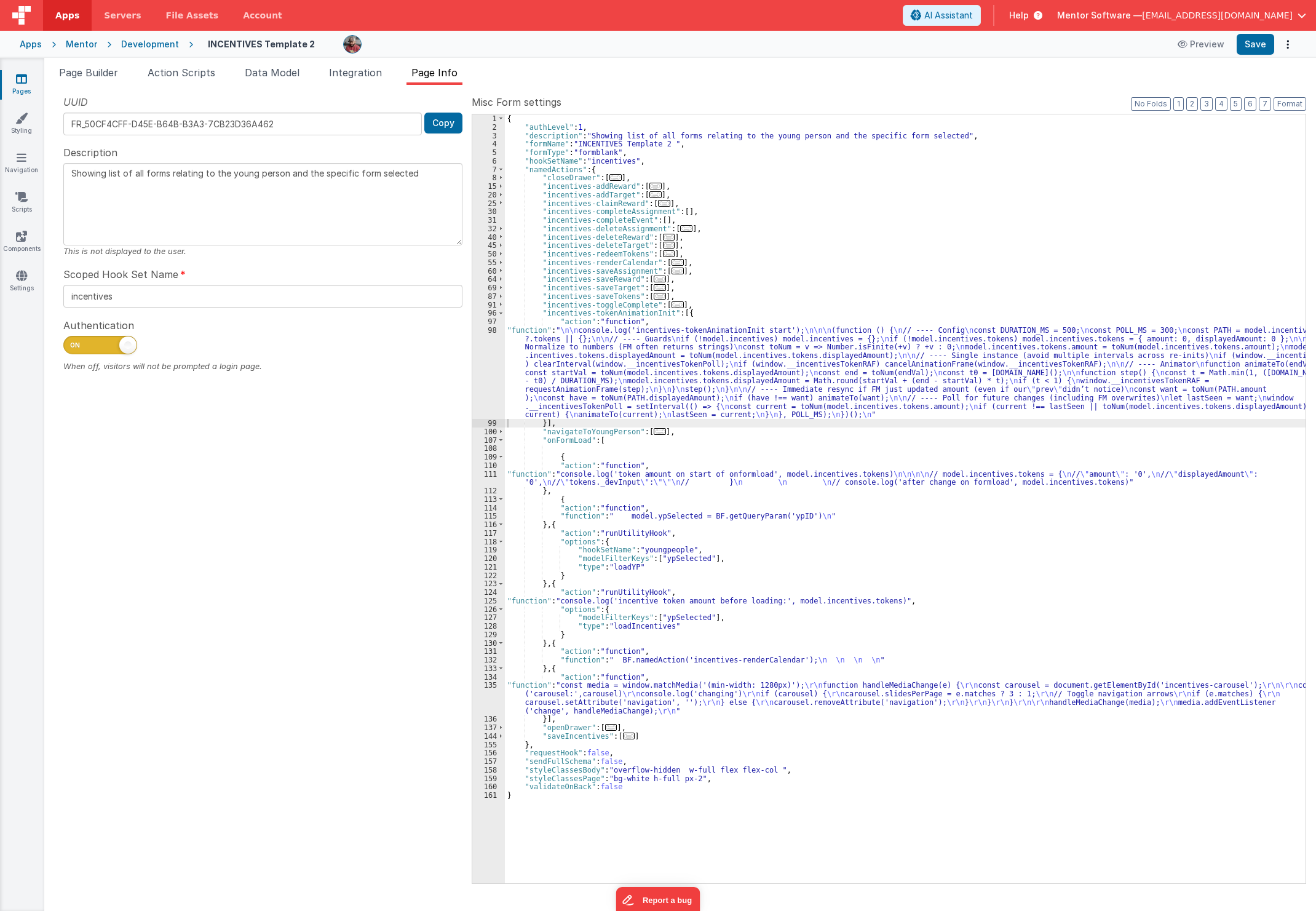
click at [589, 481] on div "{ "authLevel" : 1 , "description" : "Showing list of all forms relating to the …" at bounding box center [905, 507] width 801 height 786
click at [558, 459] on div "{ "authLevel" : 1 , "description" : "Showing list of all forms relating to the …" at bounding box center [905, 507] width 801 height 786
click at [555, 457] on div "{ "authLevel" : 1 , "description" : "Showing list of all forms relating to the …" at bounding box center [905, 507] width 801 height 786
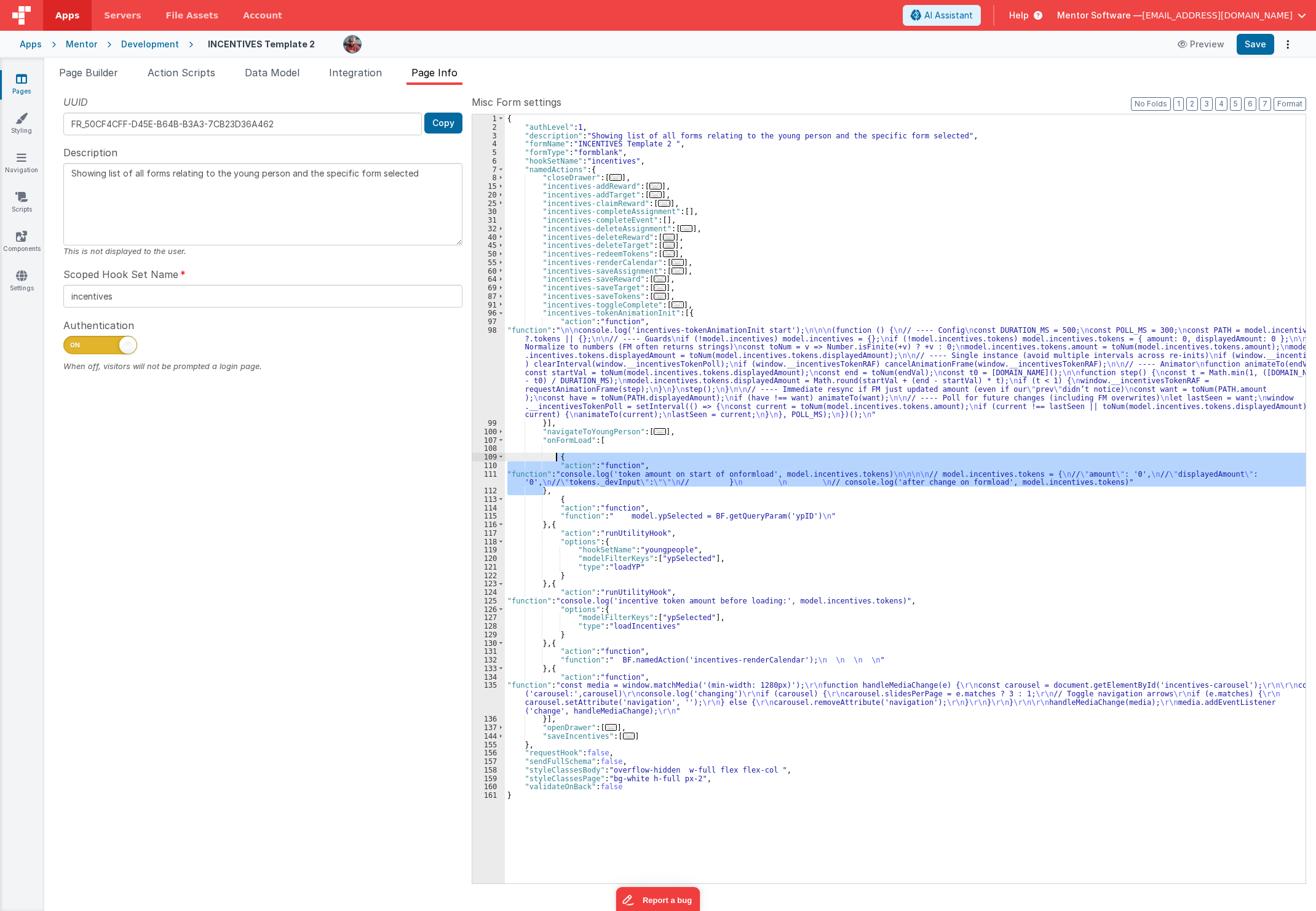
click at [555, 457] on div "{ "authLevel" : 1 , "description" : "Showing list of all forms relating to the …" at bounding box center [905, 507] width 801 height 786
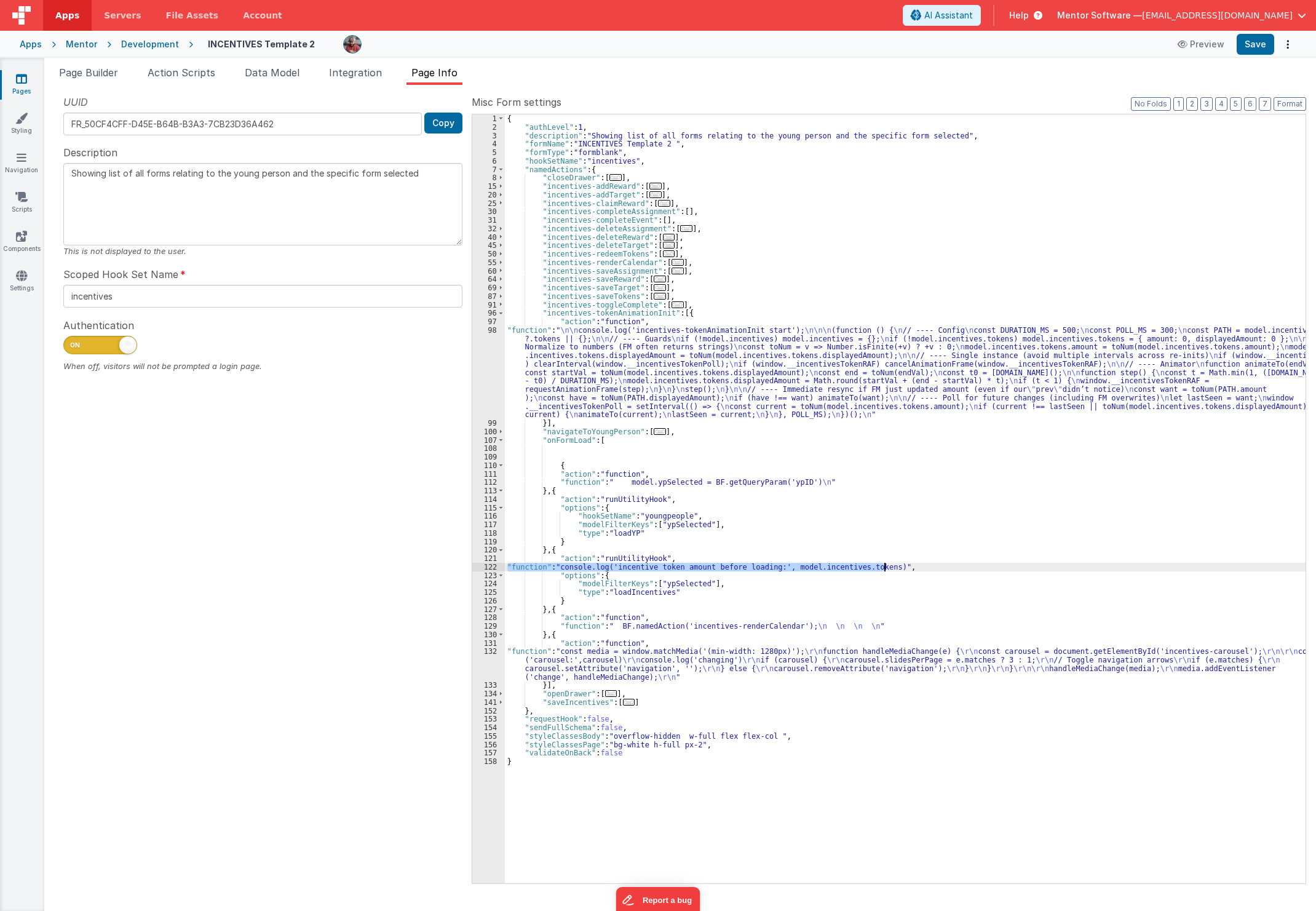
drag, startPoint x: 508, startPoint y: 569, endPoint x: 966, endPoint y: 569, distance: 458.0
click at [966, 569] on div "{ "authLevel" : 1 , "description" : "Showing list of all forms relating to the …" at bounding box center [905, 507] width 801 height 786
click at [1252, 38] on button "Save" at bounding box center [1255, 44] width 38 height 21
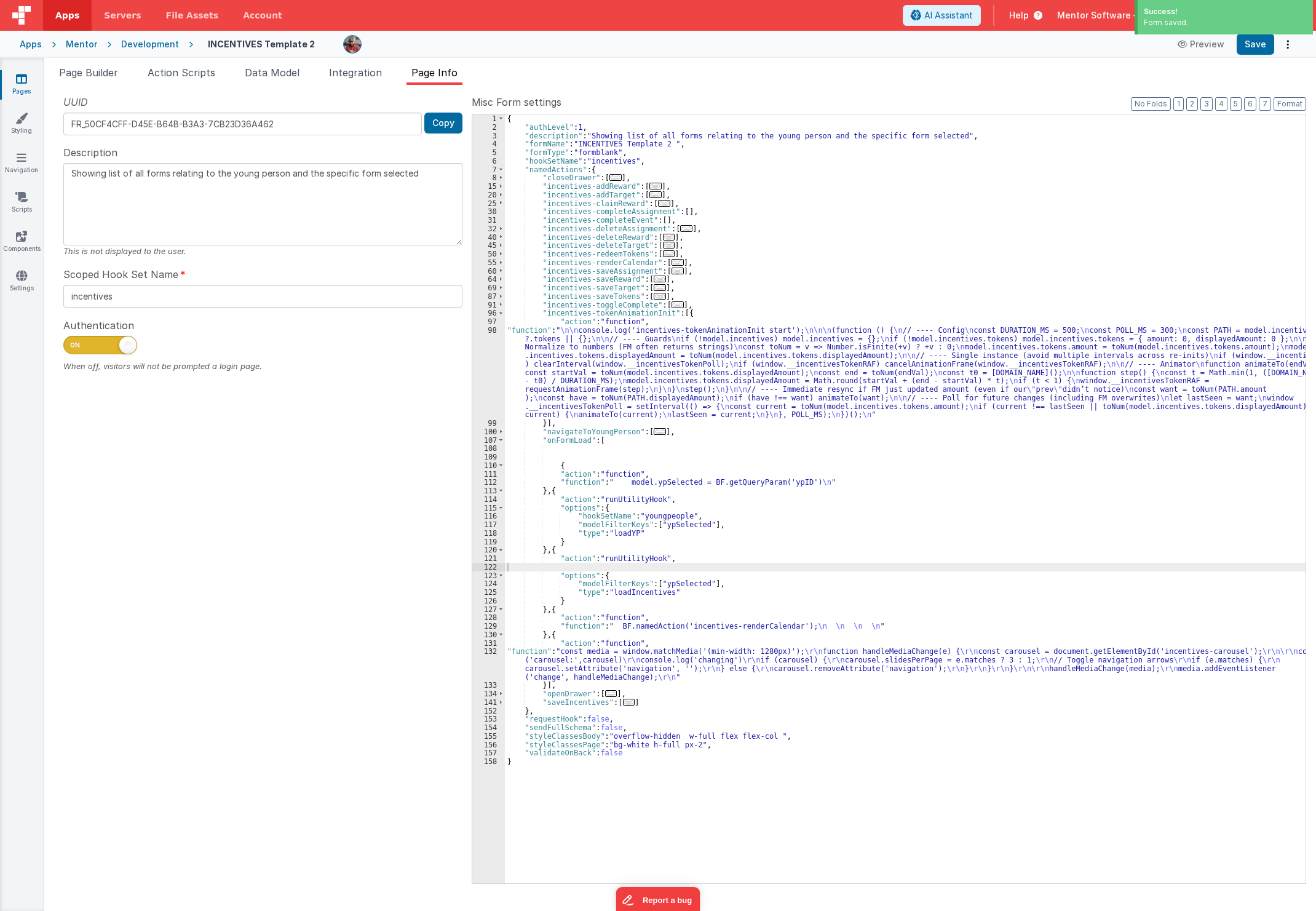
click at [594, 368] on div "{ "authLevel" : 1 , "description" : "Showing list of all forms relating to the …" at bounding box center [905, 507] width 801 height 786
click at [483, 395] on div "98" at bounding box center [489, 373] width 33 height 93
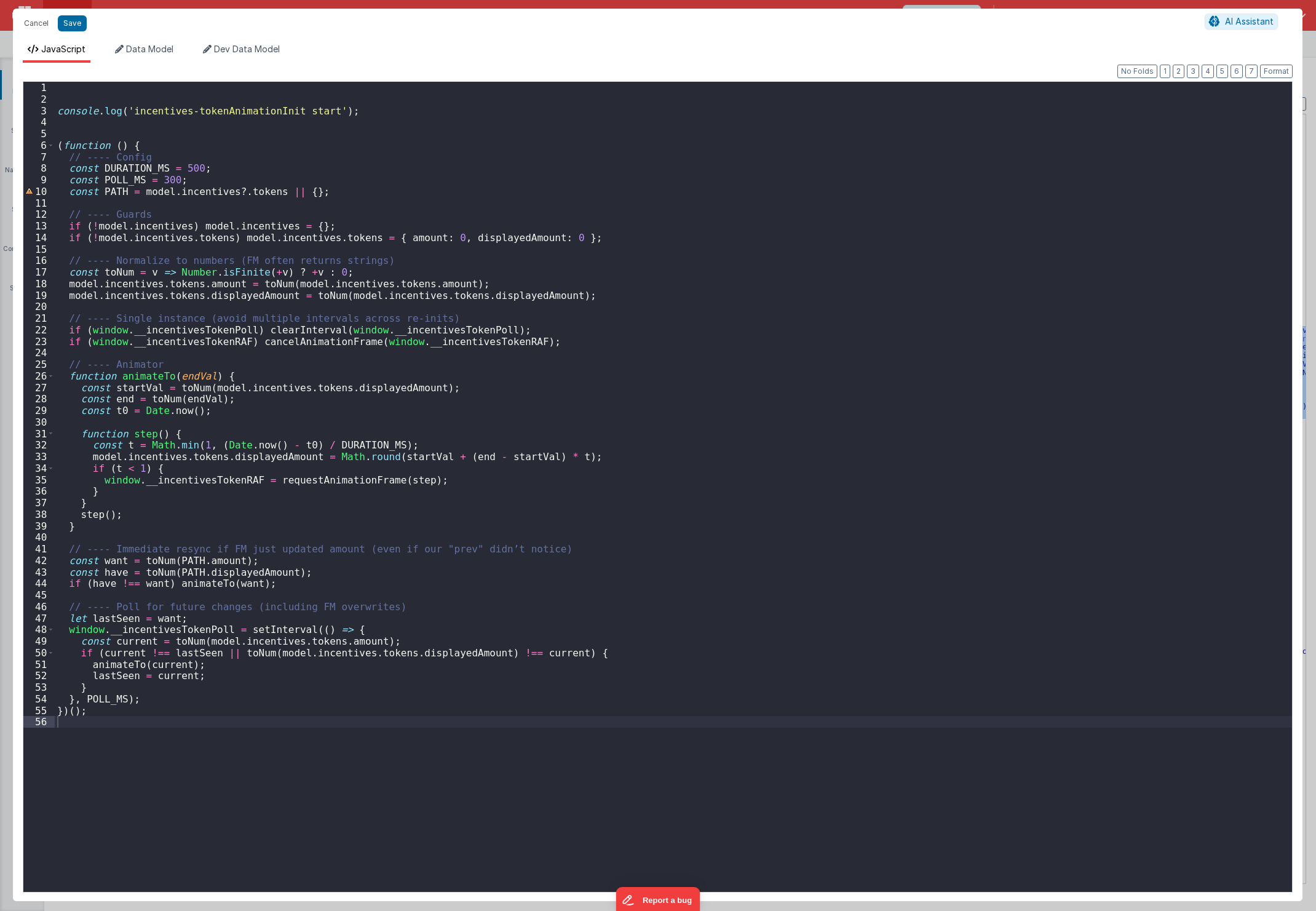
click at [394, 109] on div "console . log ( 'incentives-tokenAnimationInit start' ) ; ( function ( ) { // -…" at bounding box center [674, 498] width 1238 height 833
click at [78, 25] on button "Save" at bounding box center [72, 24] width 29 height 16
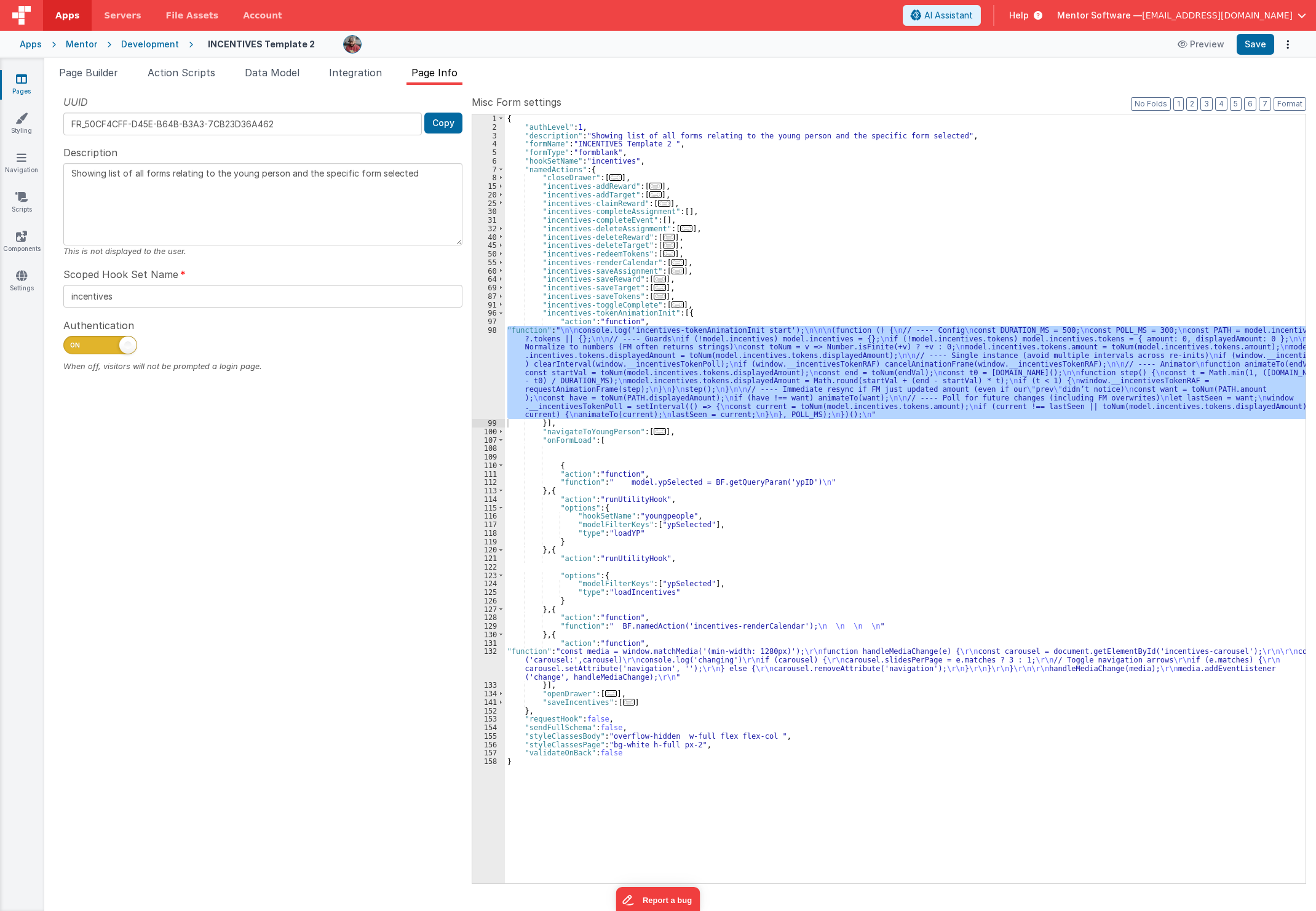
click at [1176, 467] on div "{ "authLevel" : 1 , "description" : "Showing list of all forms relating to the …" at bounding box center [905, 507] width 801 height 786
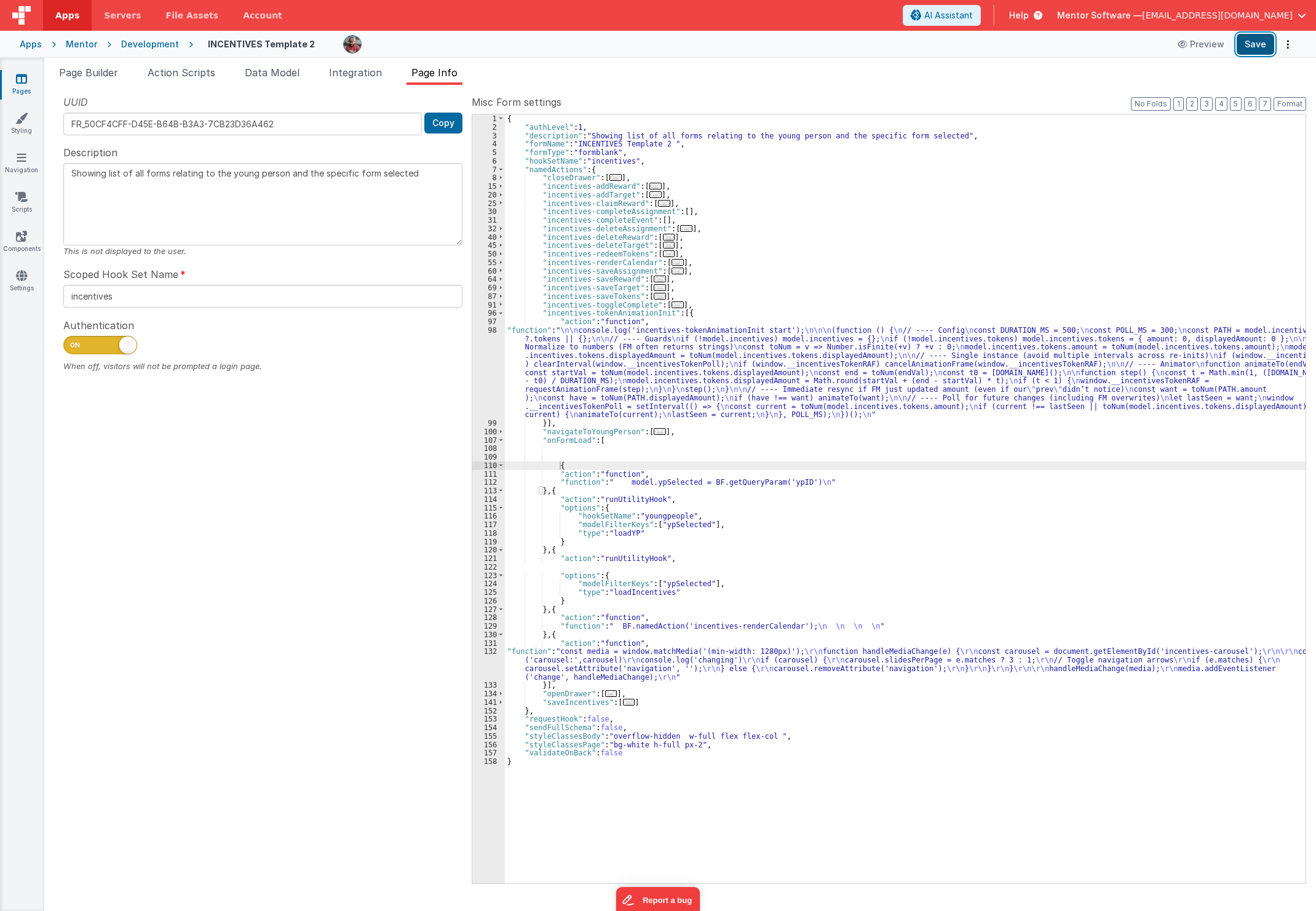
click at [1264, 50] on button "Save" at bounding box center [1255, 44] width 38 height 21
click at [1175, 576] on div "{ "authLevel" : 1 , "description" : "Showing list of all forms relating to the …" at bounding box center [905, 507] width 801 height 786
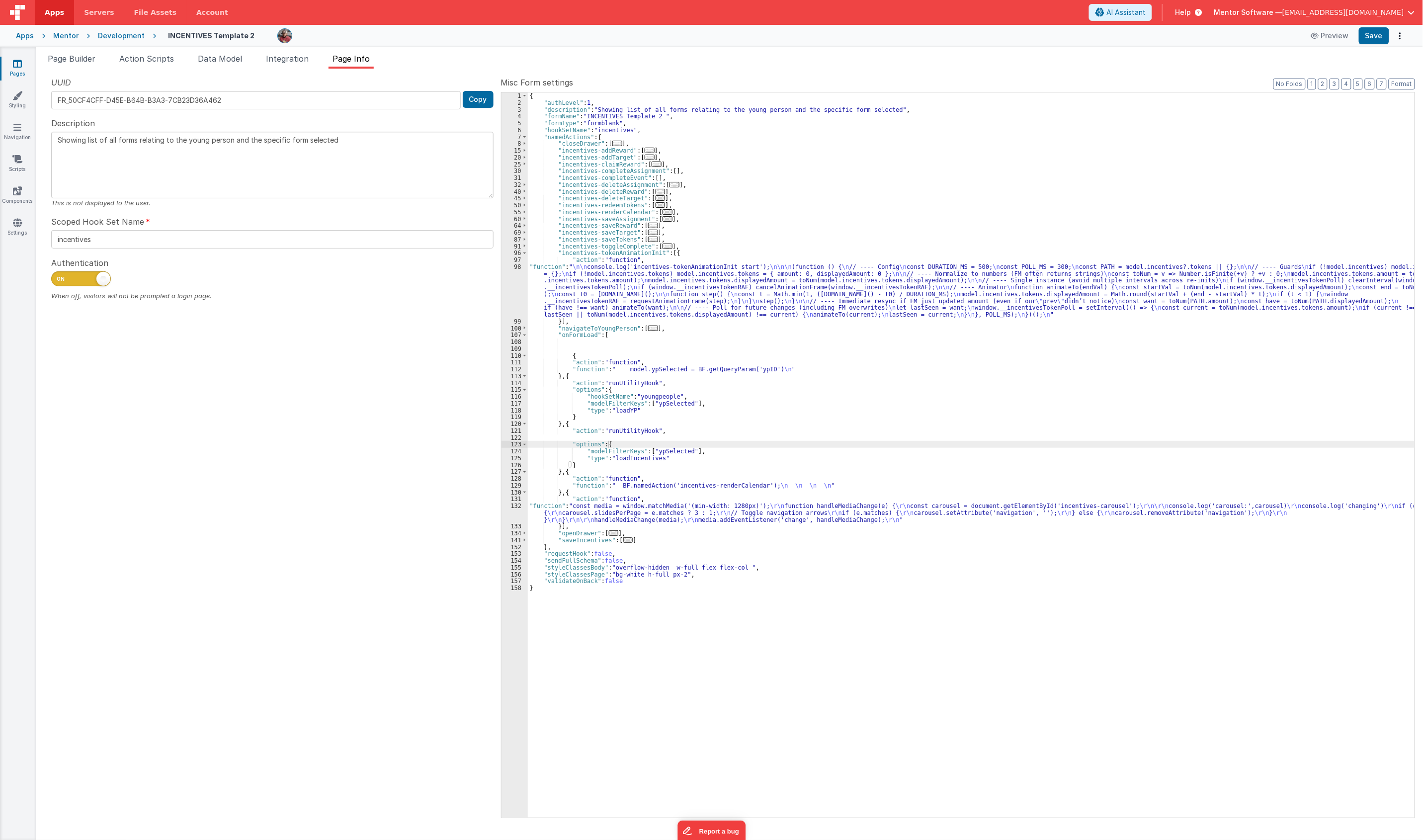
click at [8, 72] on link "Pages" at bounding box center [17, 68] width 36 height 20
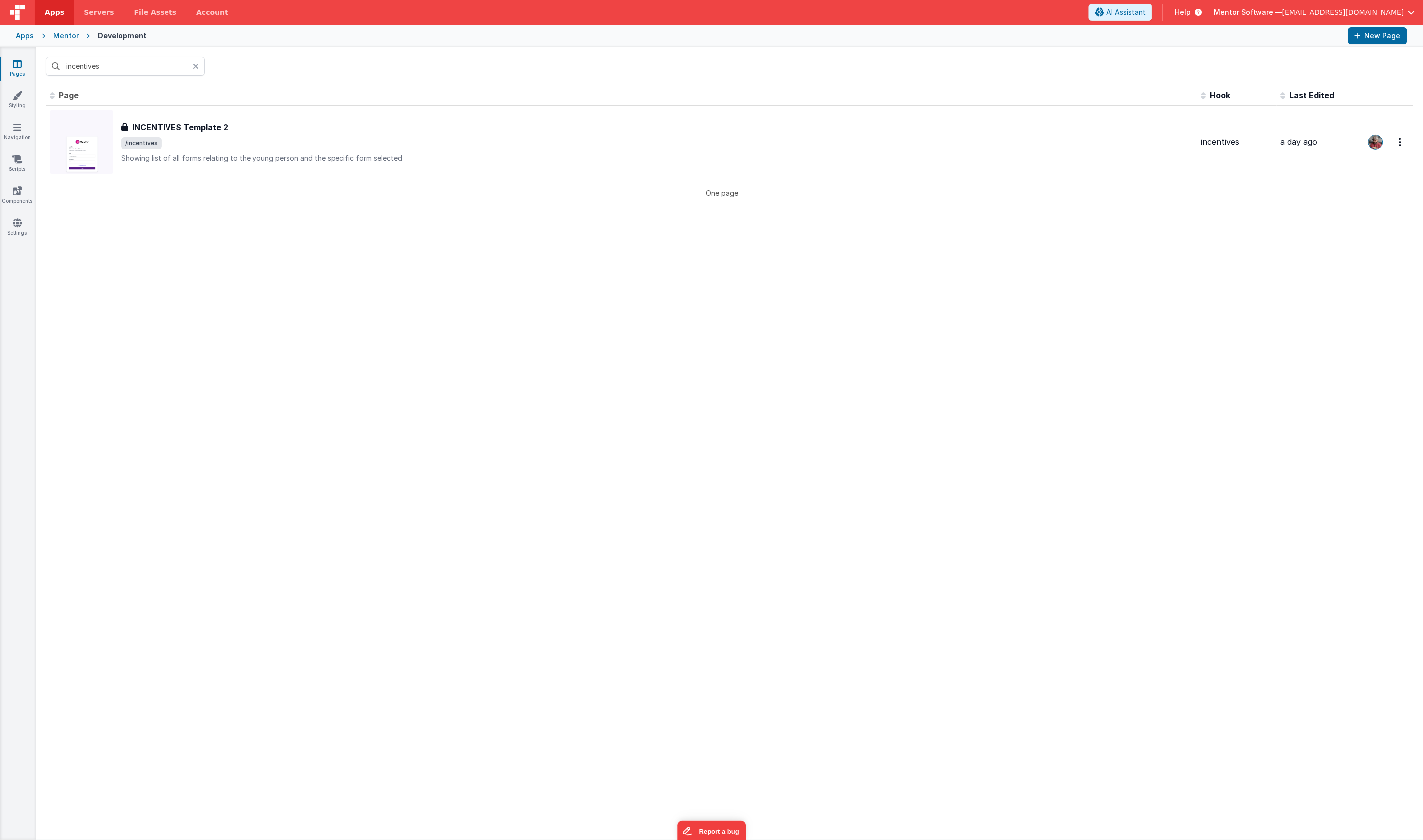
click at [207, 69] on div "incentives" at bounding box center [729, 66] width 1387 height 39
click at [201, 68] on div at bounding box center [199, 66] width 12 height 19
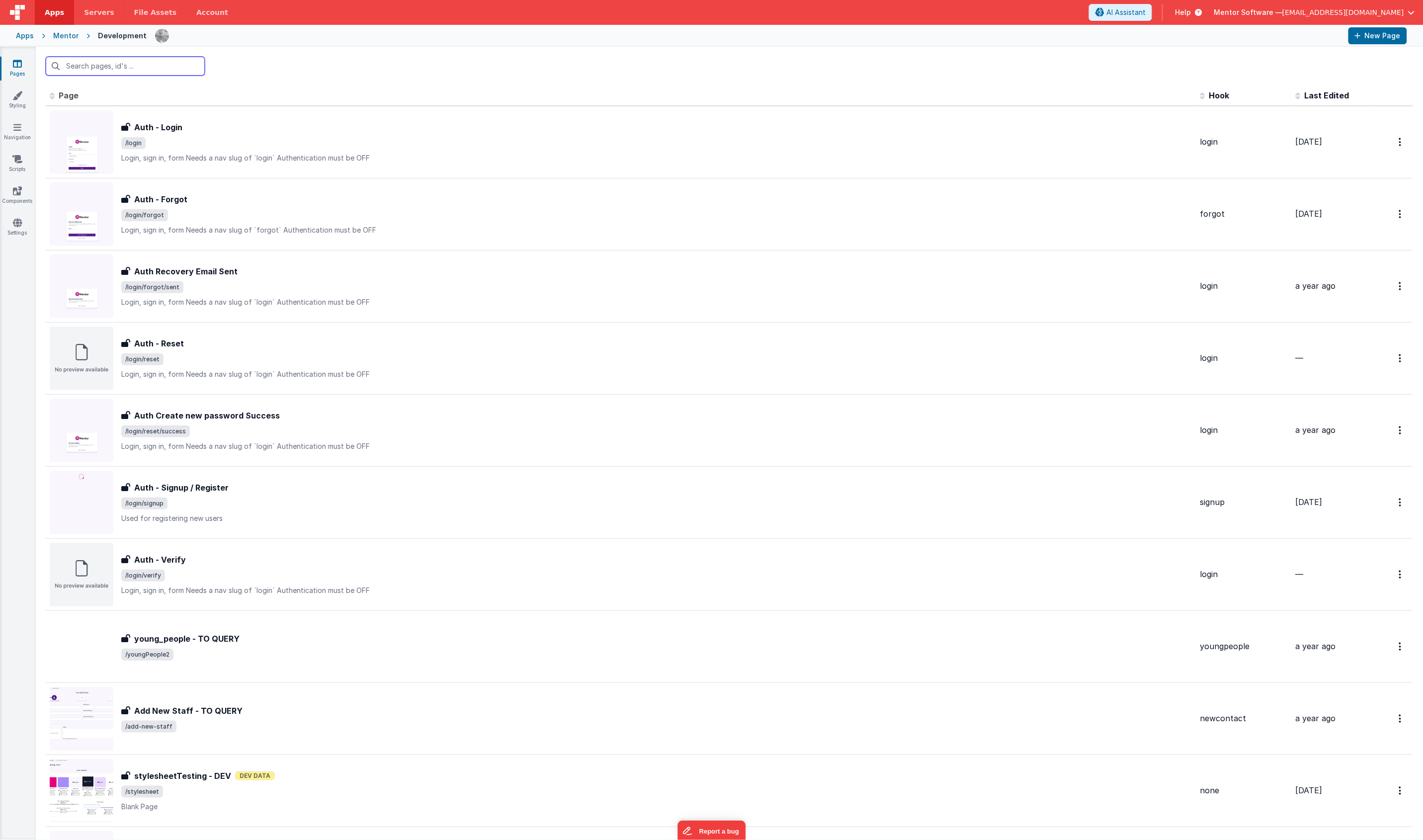
click at [148, 70] on input "text" at bounding box center [125, 66] width 159 height 19
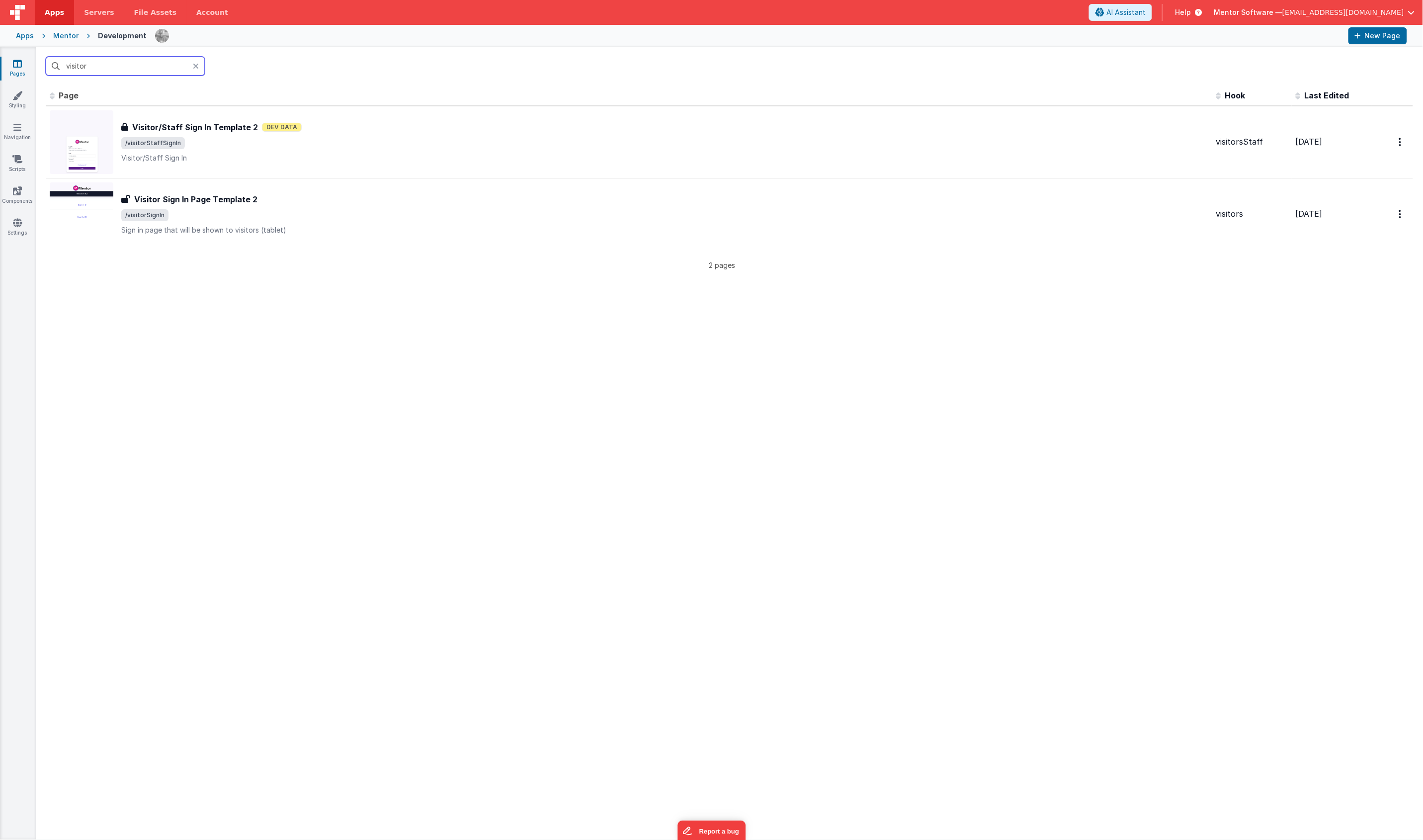
type input "visitor"
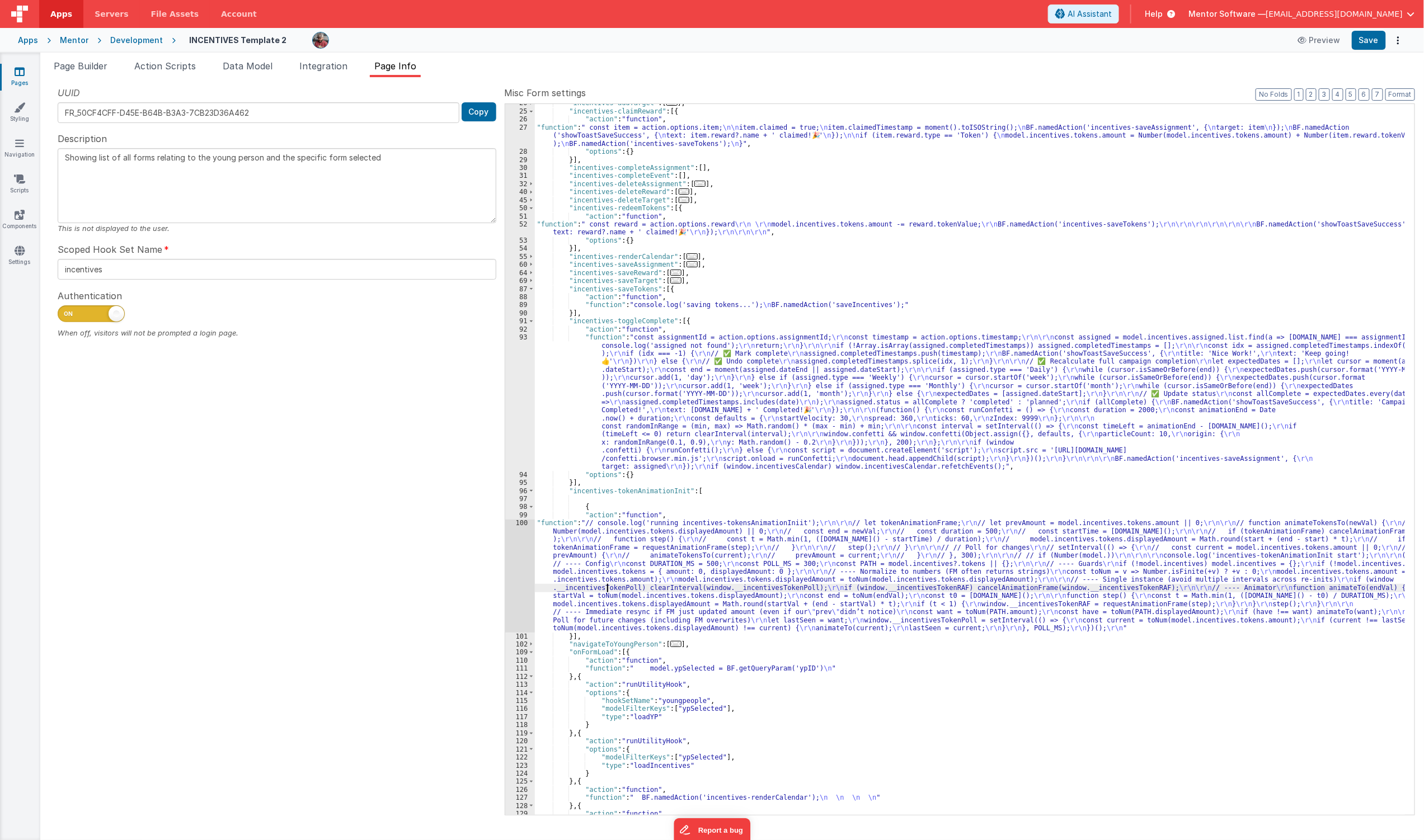
scroll to position [77, 0]
click at [11, 73] on link "Pages" at bounding box center [20, 77] width 40 height 22
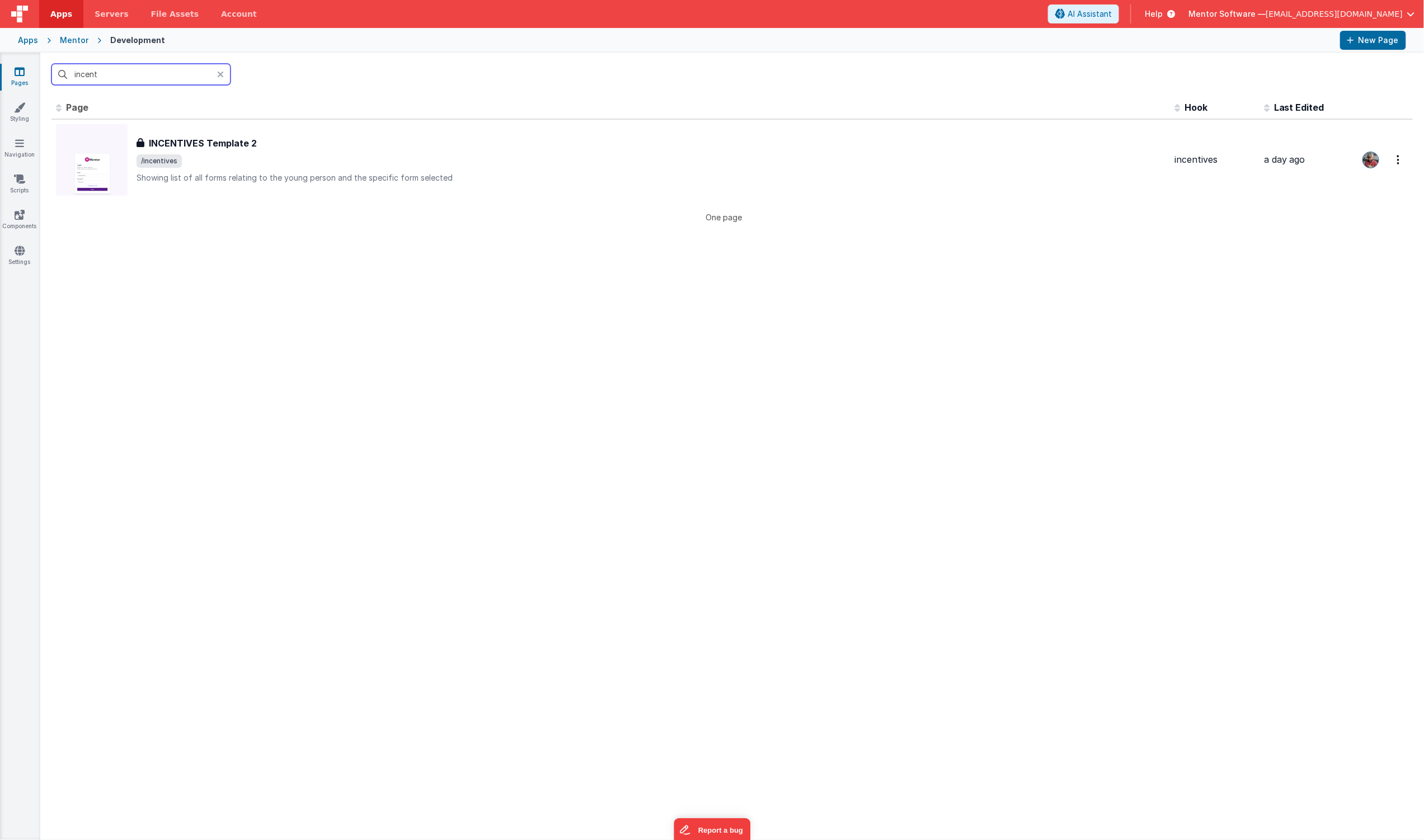
click at [115, 65] on input "incent" at bounding box center [141, 75] width 179 height 22
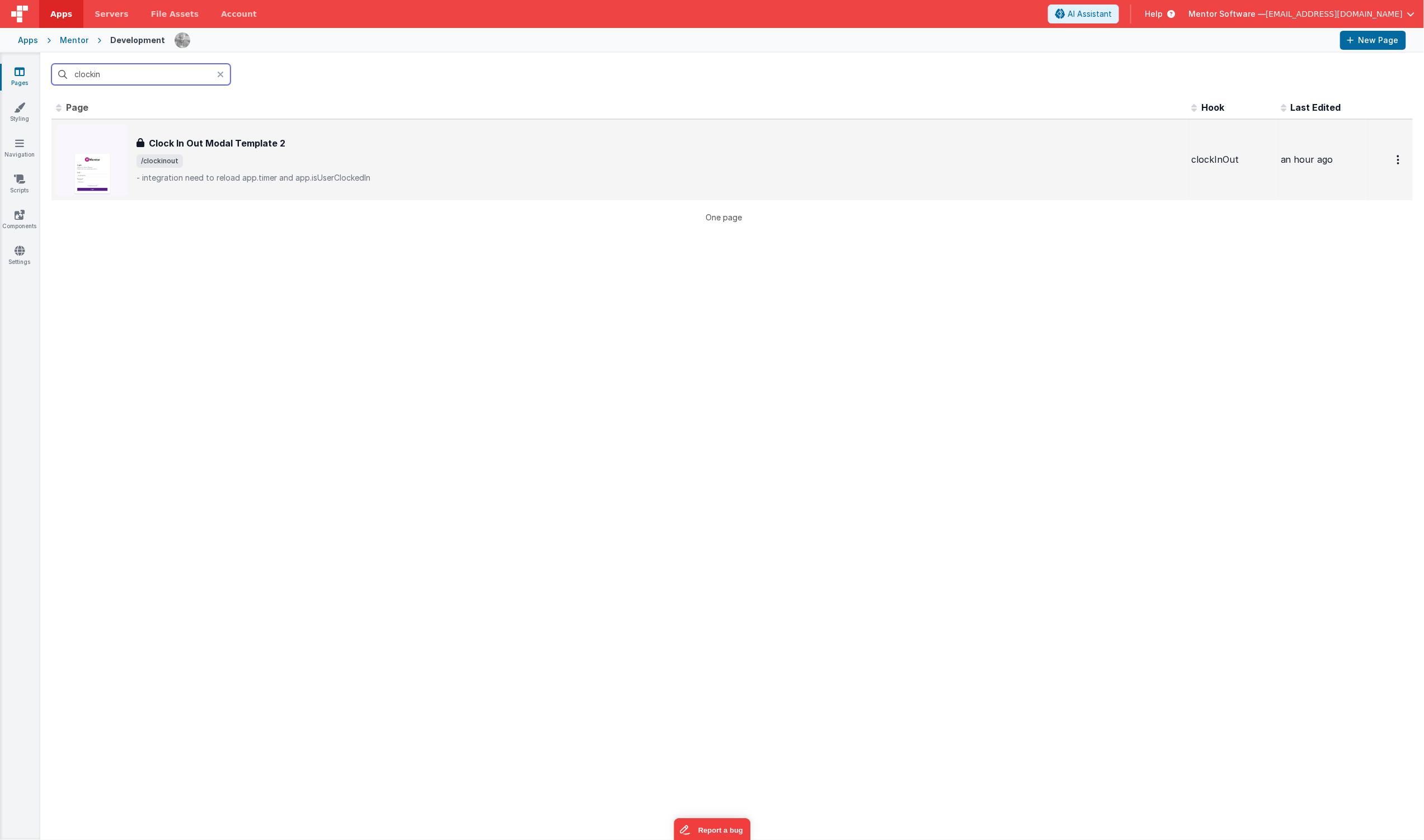
type input "clockin"
click at [218, 145] on h3 "Clock In Out Modal Template 2" at bounding box center [217, 143] width 137 height 13
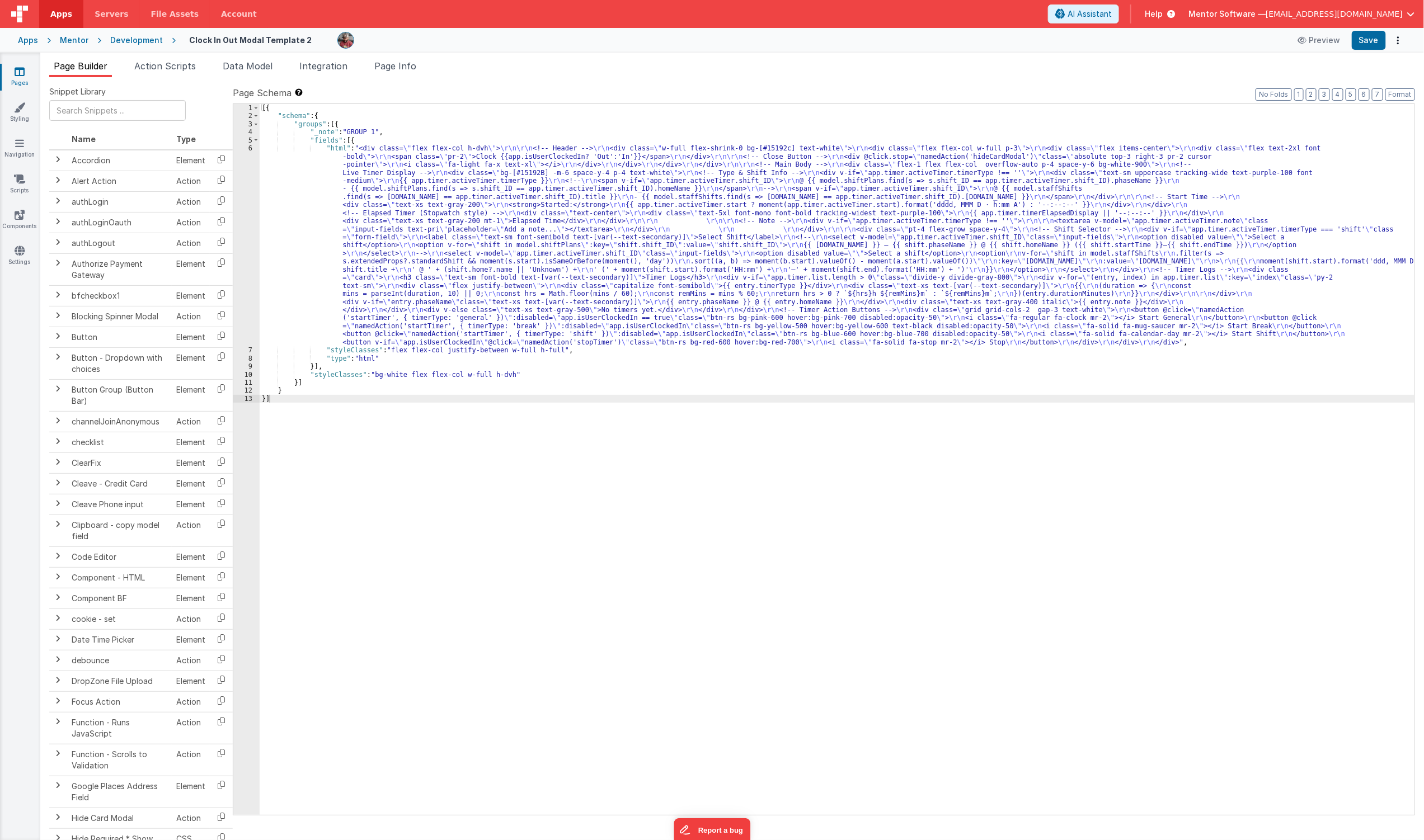
click at [383, 225] on div "[{ "schema" : { "groups" : [{ "_note" : "GROUP 1" , "fields" : [{ "html" : "<di…" at bounding box center [837, 467] width 1155 height 727
click at [394, 66] on span "Page Info" at bounding box center [396, 66] width 42 height 11
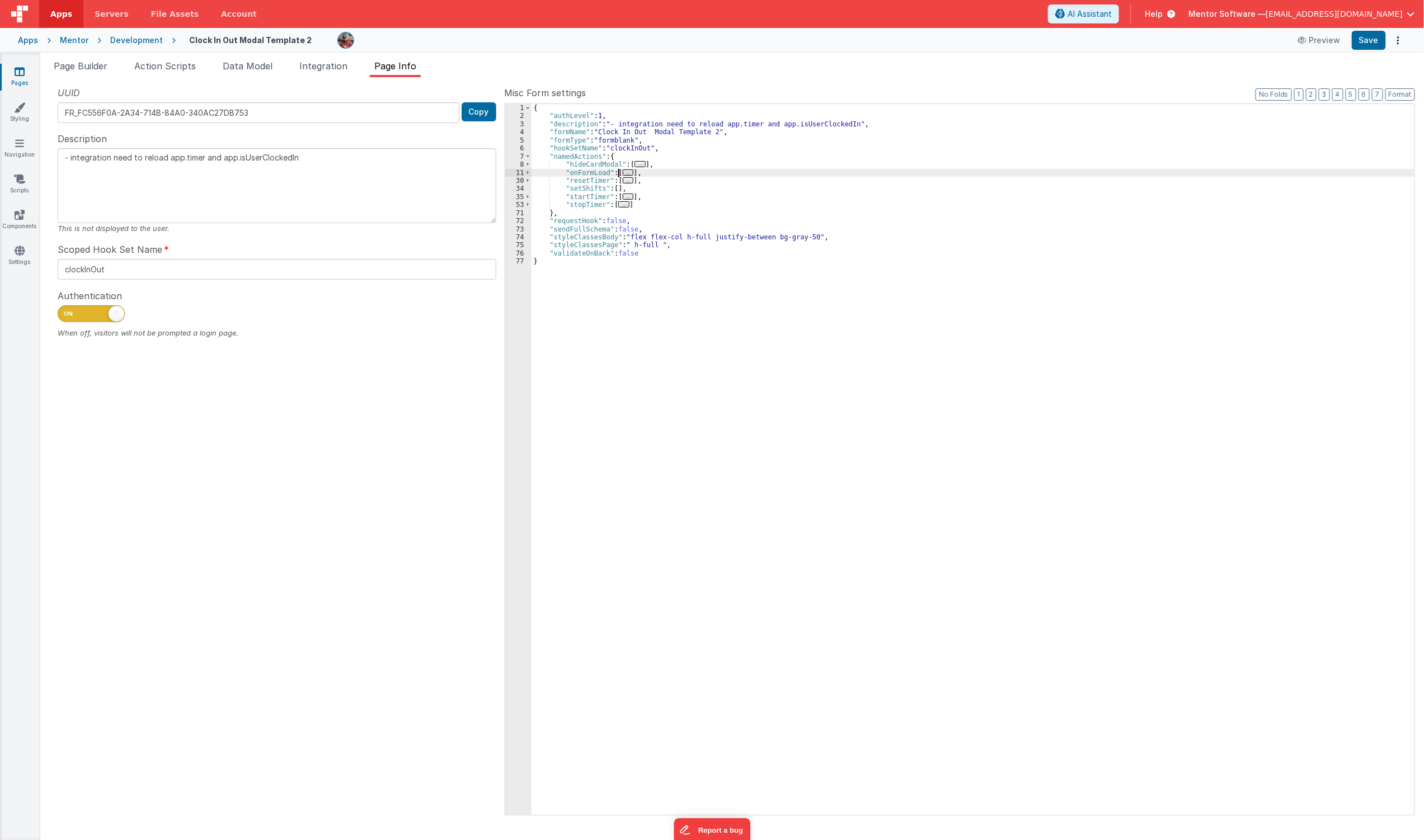
click at [623, 172] on span "..." at bounding box center [628, 172] width 11 height 6
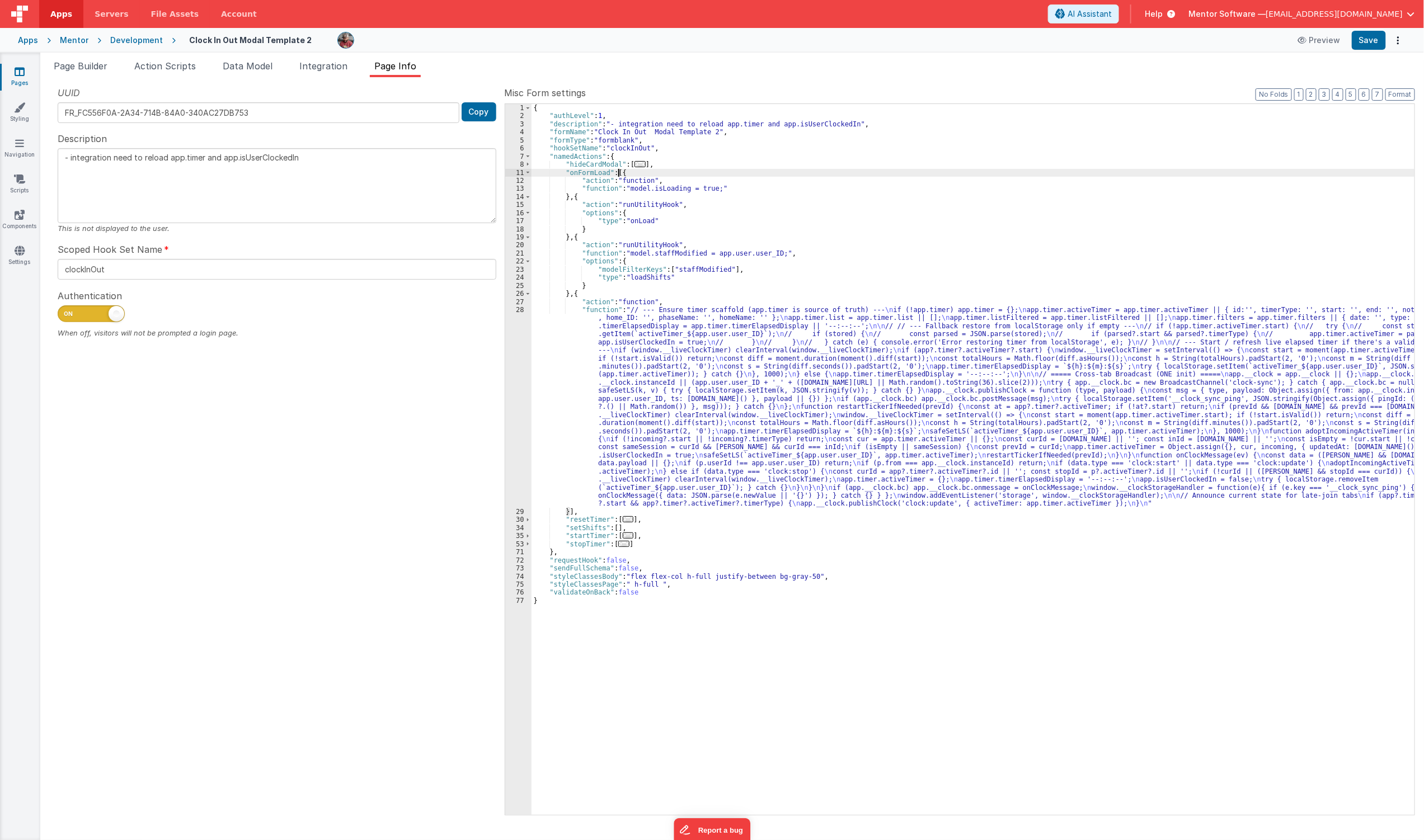
click at [558, 355] on div "{ "authLevel" : 1 , "description" : "- integration need to reload app.timer and…" at bounding box center [973, 467] width 884 height 727
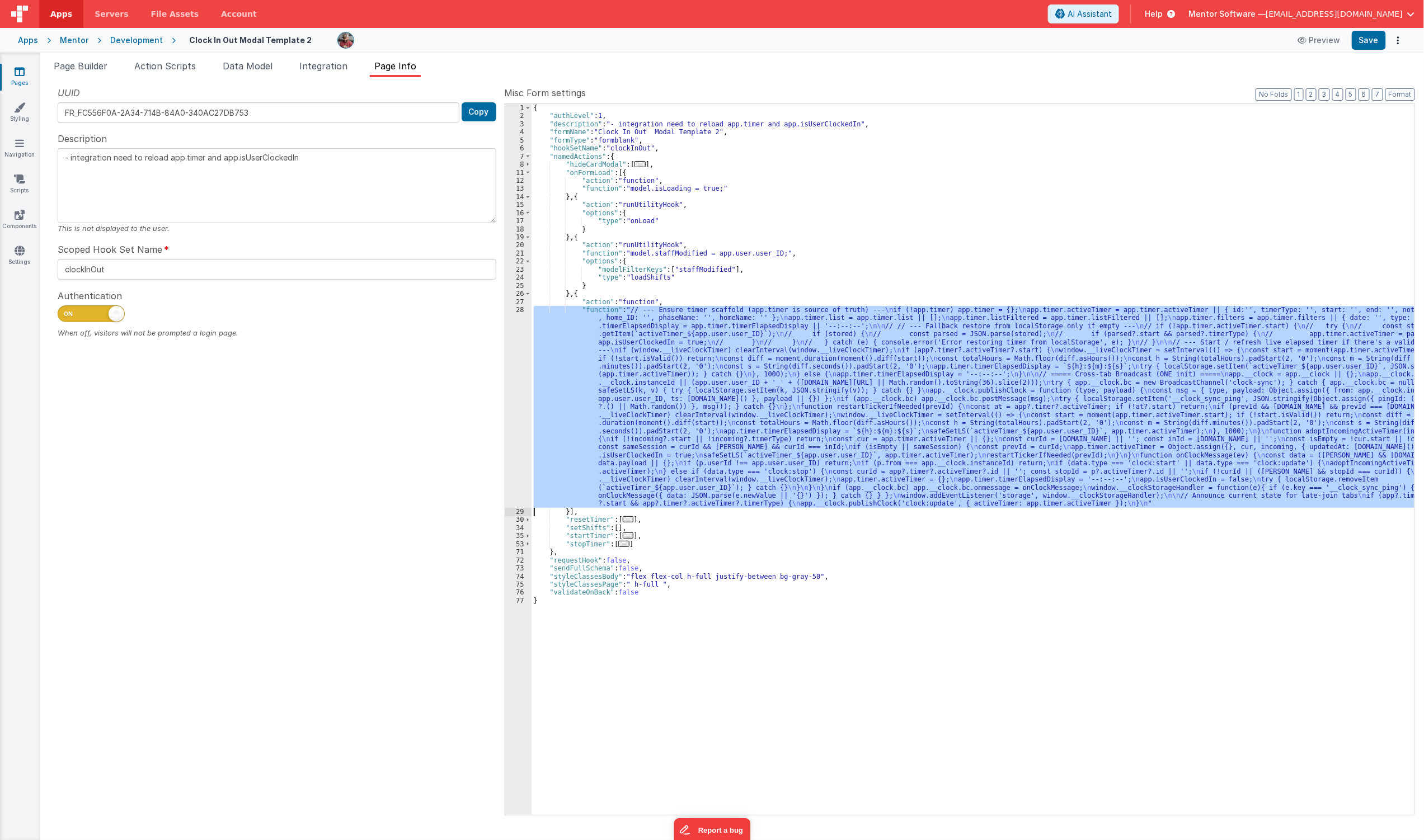
click at [515, 389] on div "28" at bounding box center [518, 407] width 26 height 202
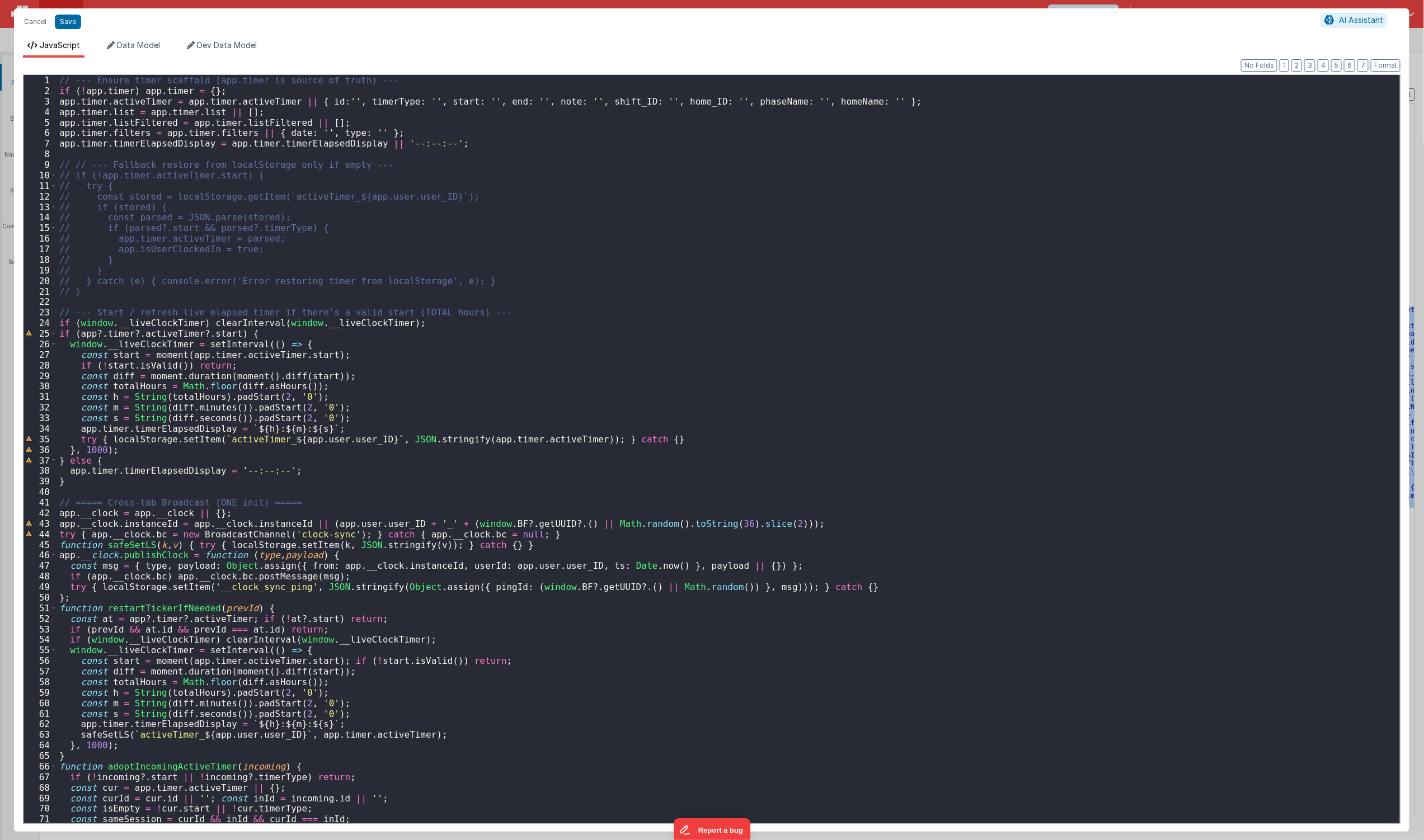
click at [679, 248] on div "// --- Ensure timer scaffold (app.timer is source of truth) --- if ( ! app . ti…" at bounding box center [724, 459] width 1333 height 770
type input "list"
click at [305, 110] on div "// --- Ensure timer scaffold (app.timer is source of truth) --- if ( ! app . ti…" at bounding box center [724, 459] width 1333 height 770
click at [1347, 90] on span at bounding box center [1343, 86] width 17 height 18
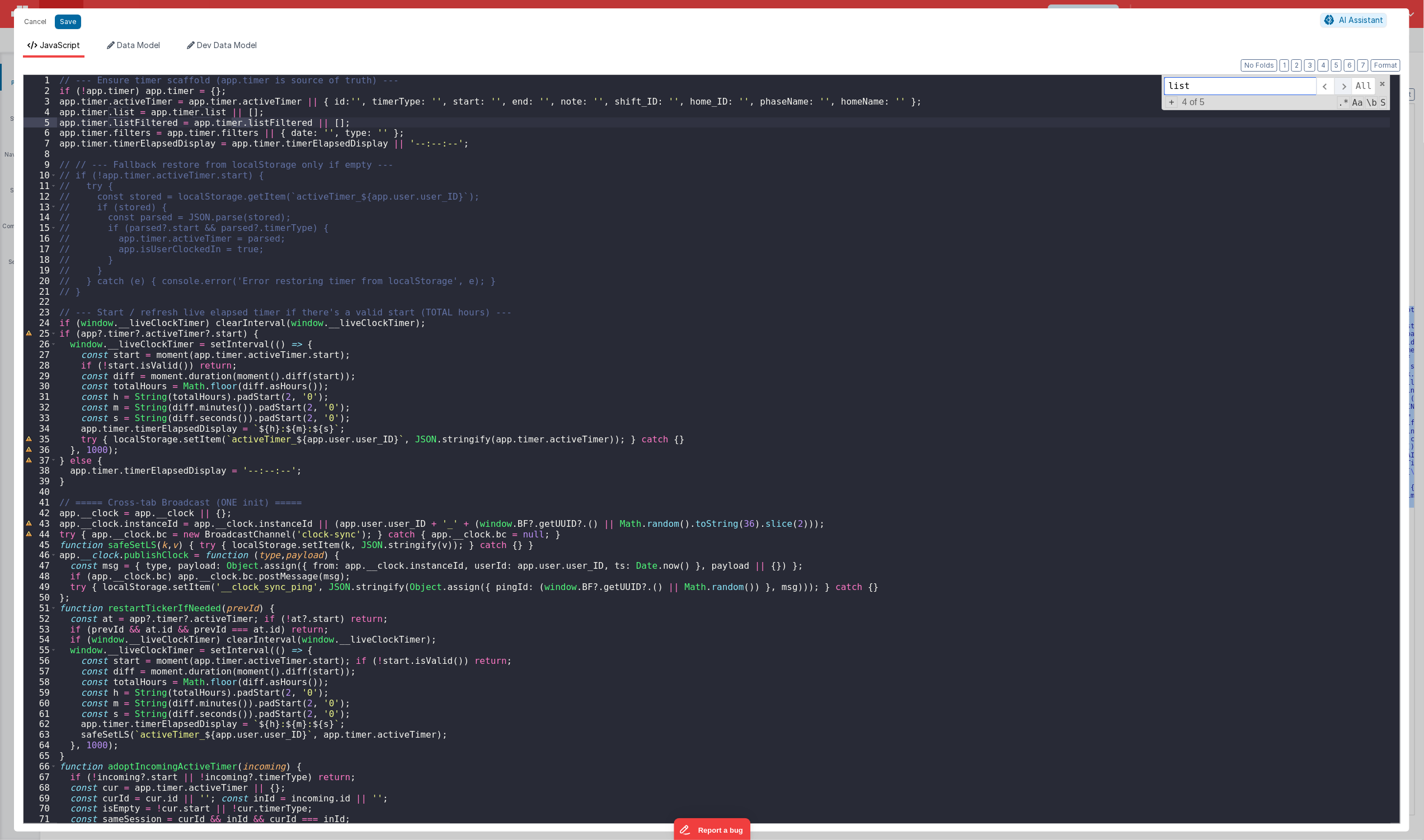
click at [1347, 90] on span at bounding box center [1343, 86] width 17 height 18
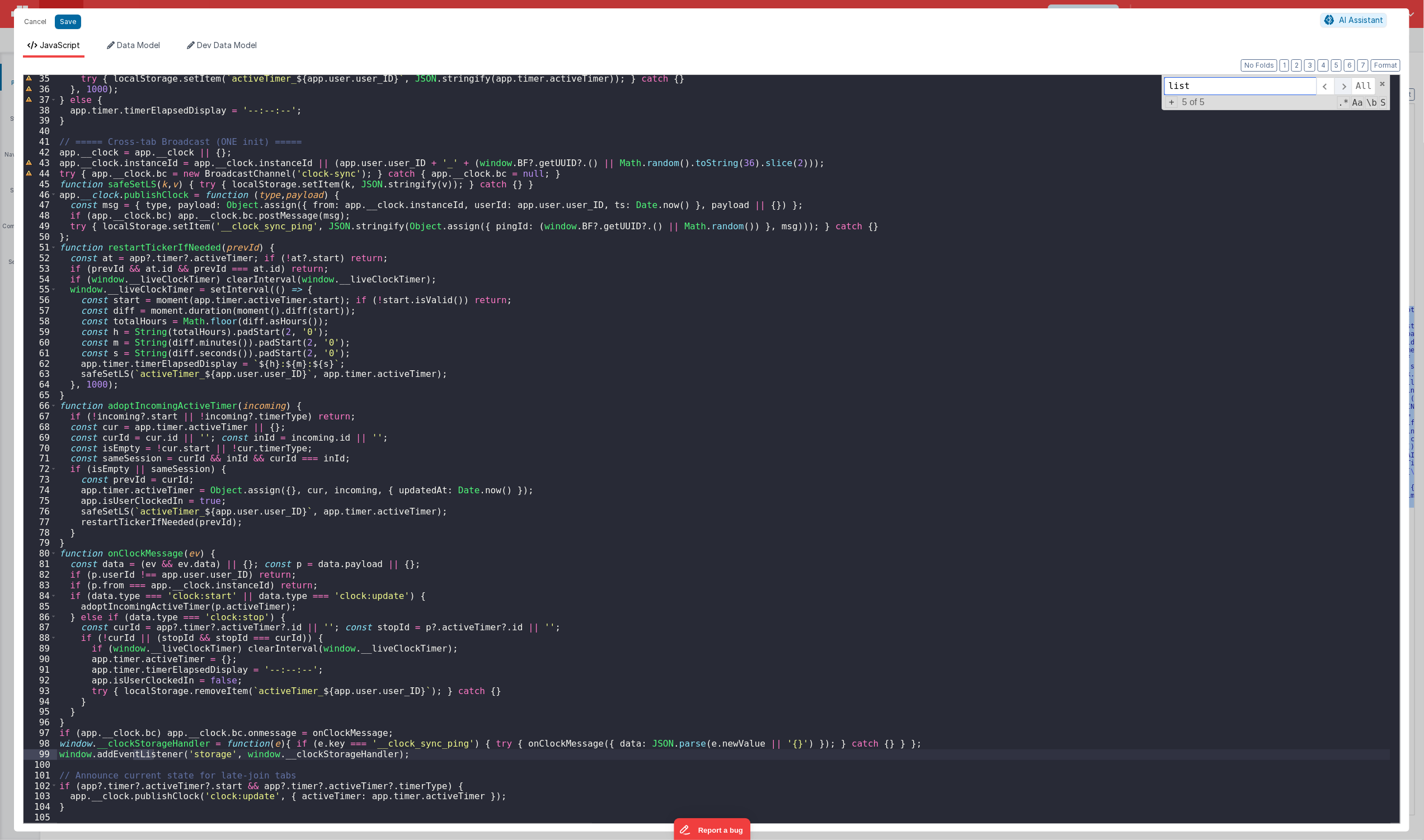
scroll to position [361, 0]
click at [1347, 90] on span at bounding box center [1343, 86] width 17 height 18
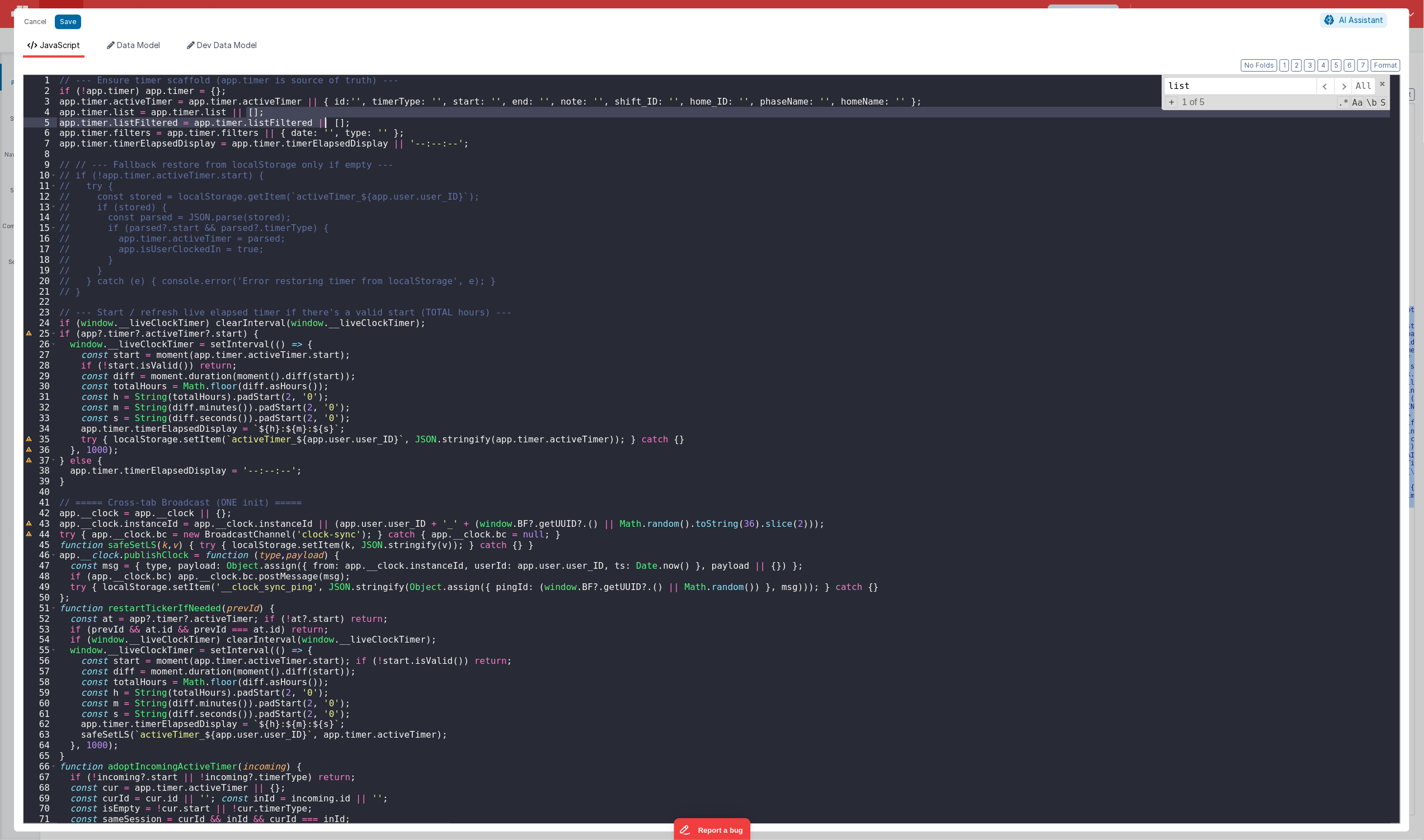
drag, startPoint x: 362, startPoint y: 114, endPoint x: 365, endPoint y: 119, distance: 5.8
click at [365, 119] on div "// --- Ensure timer scaffold (app.timer is source of truth) --- if ( ! app . ti…" at bounding box center [724, 459] width 1333 height 770
click at [365, 119] on div "// --- Ensure timer scaffold (app.timer is source of truth) --- if ( ! app . ti…" at bounding box center [724, 449] width 1333 height 749
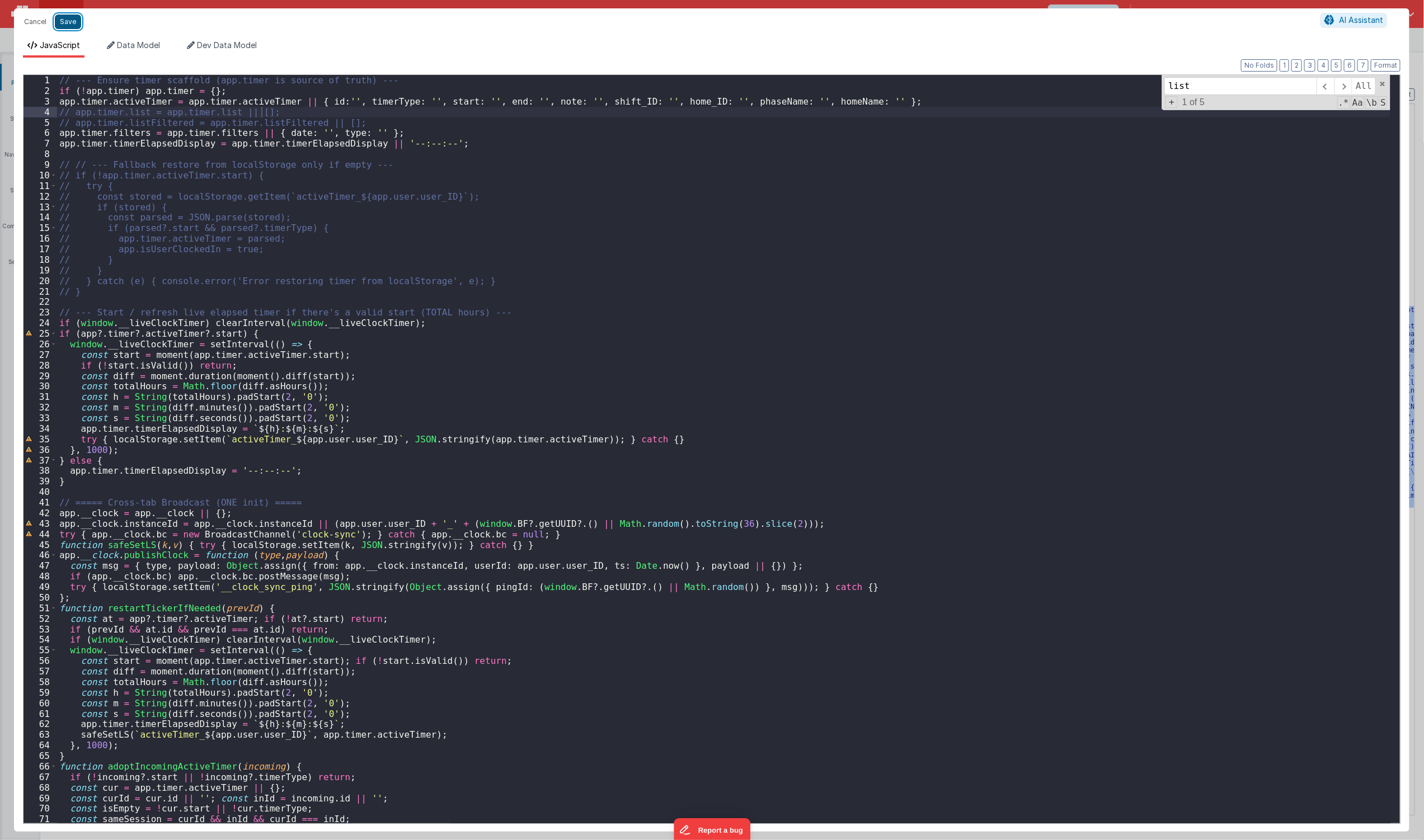
click at [63, 22] on button "Save" at bounding box center [68, 22] width 26 height 15
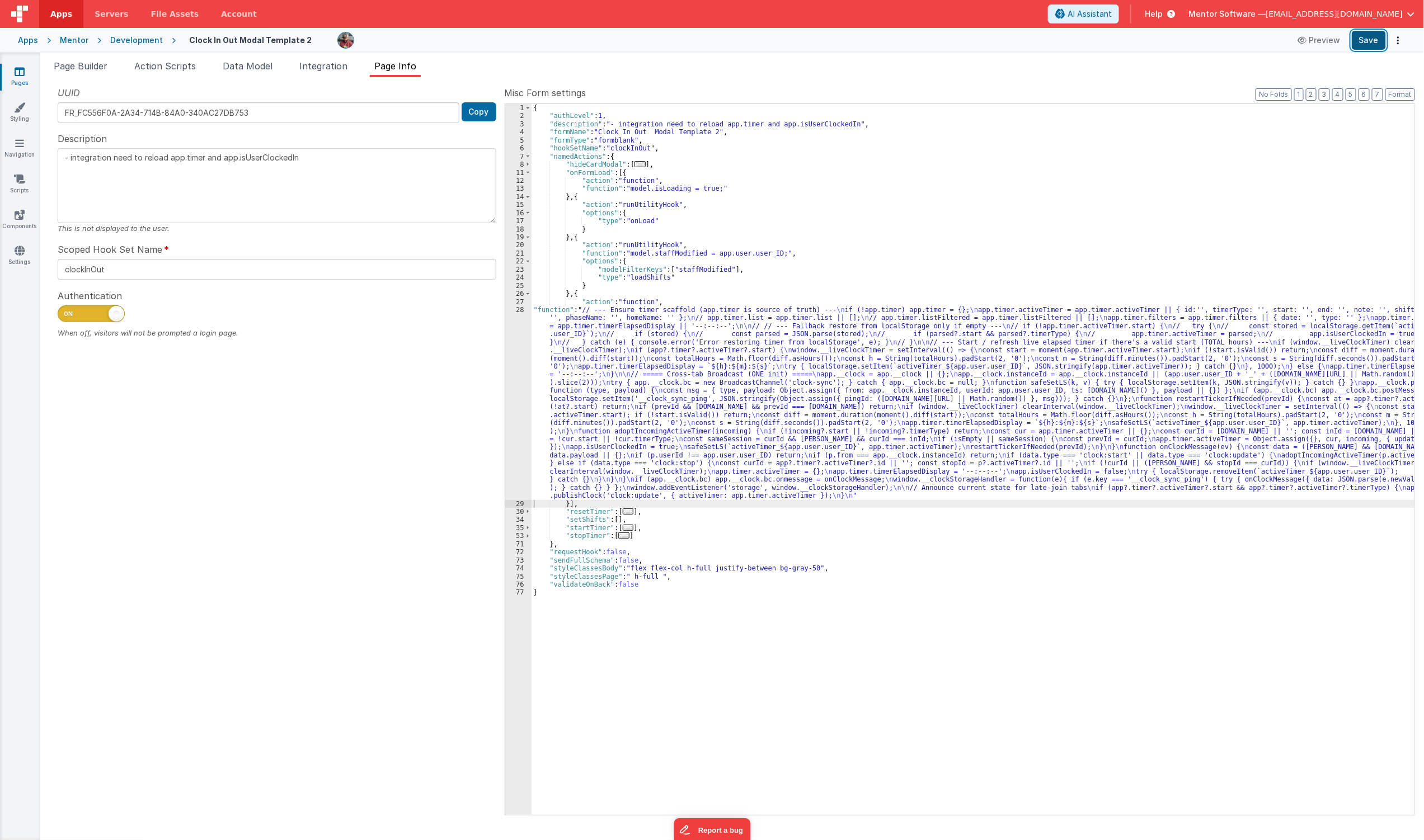
click at [1374, 41] on button "Save" at bounding box center [1369, 40] width 34 height 19
click at [266, 61] on span "Data Model" at bounding box center [248, 66] width 50 height 11
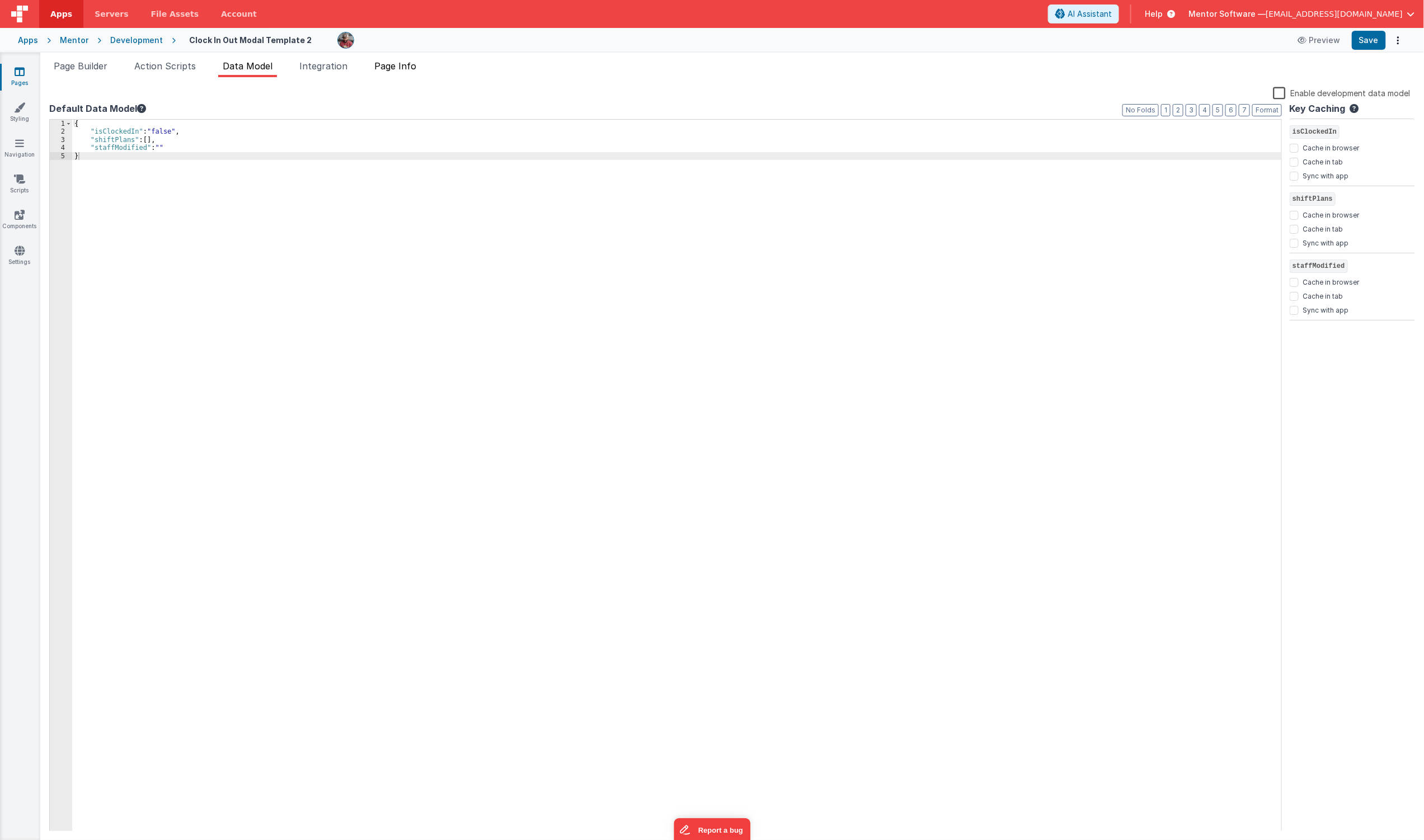
click at [395, 69] on span "Page Info" at bounding box center [396, 66] width 42 height 11
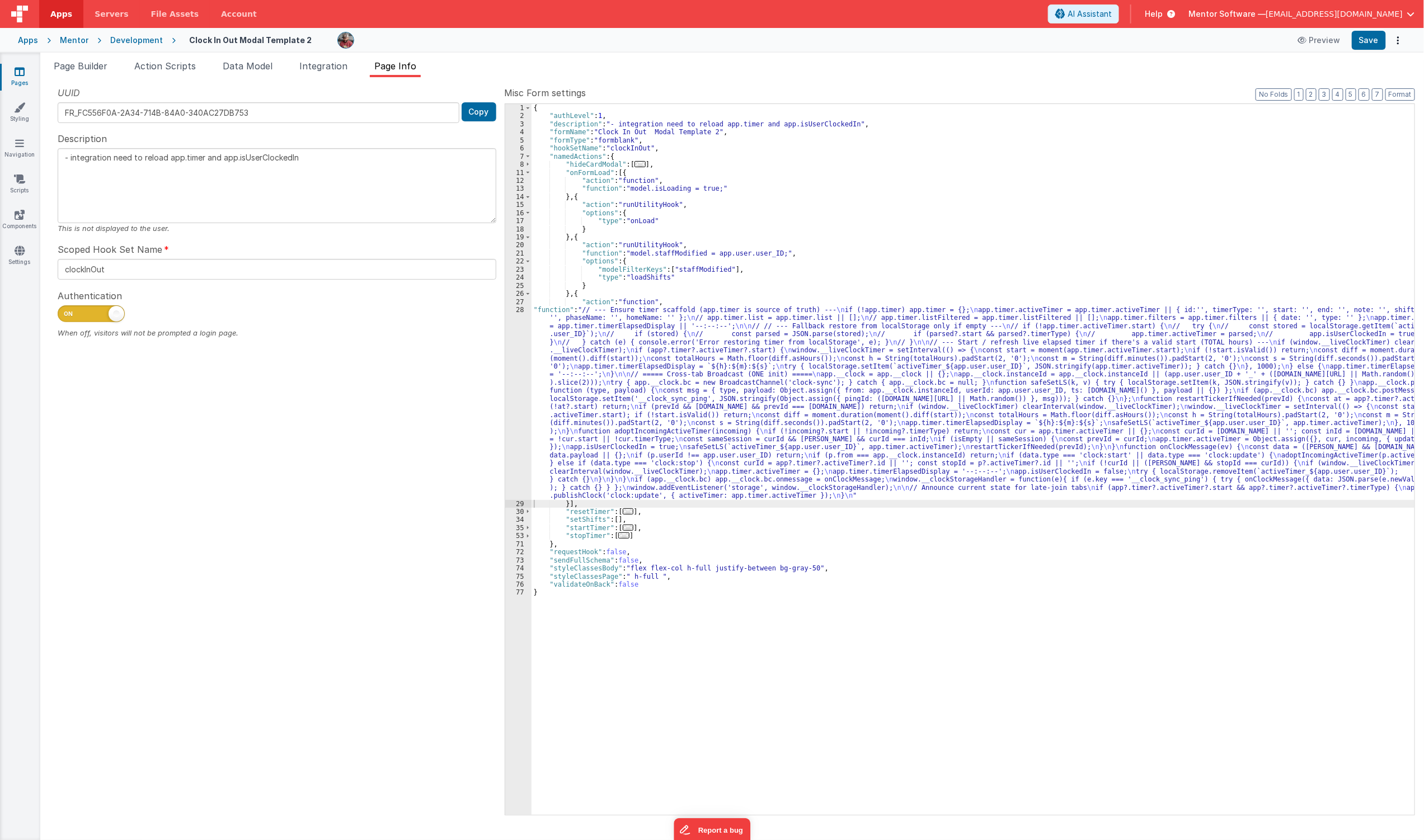
click at [602, 432] on div "{ "authLevel" : 1 , "description" : "- integration need to reload app.timer and…" at bounding box center [973, 467] width 884 height 727
click at [250, 73] on li "Data Model" at bounding box center [247, 68] width 59 height 18
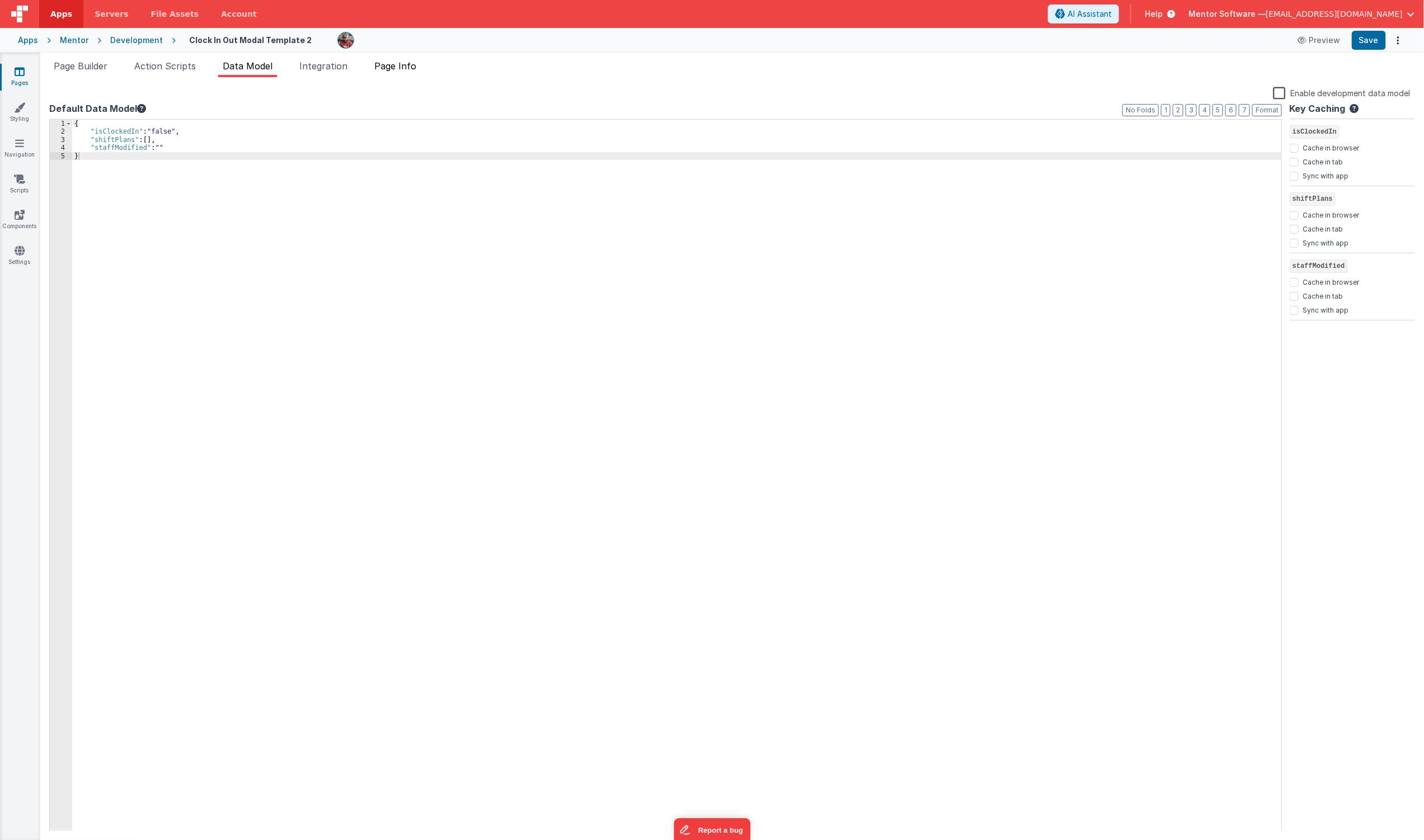
click at [374, 65] on li "Page Info" at bounding box center [396, 68] width 51 height 18
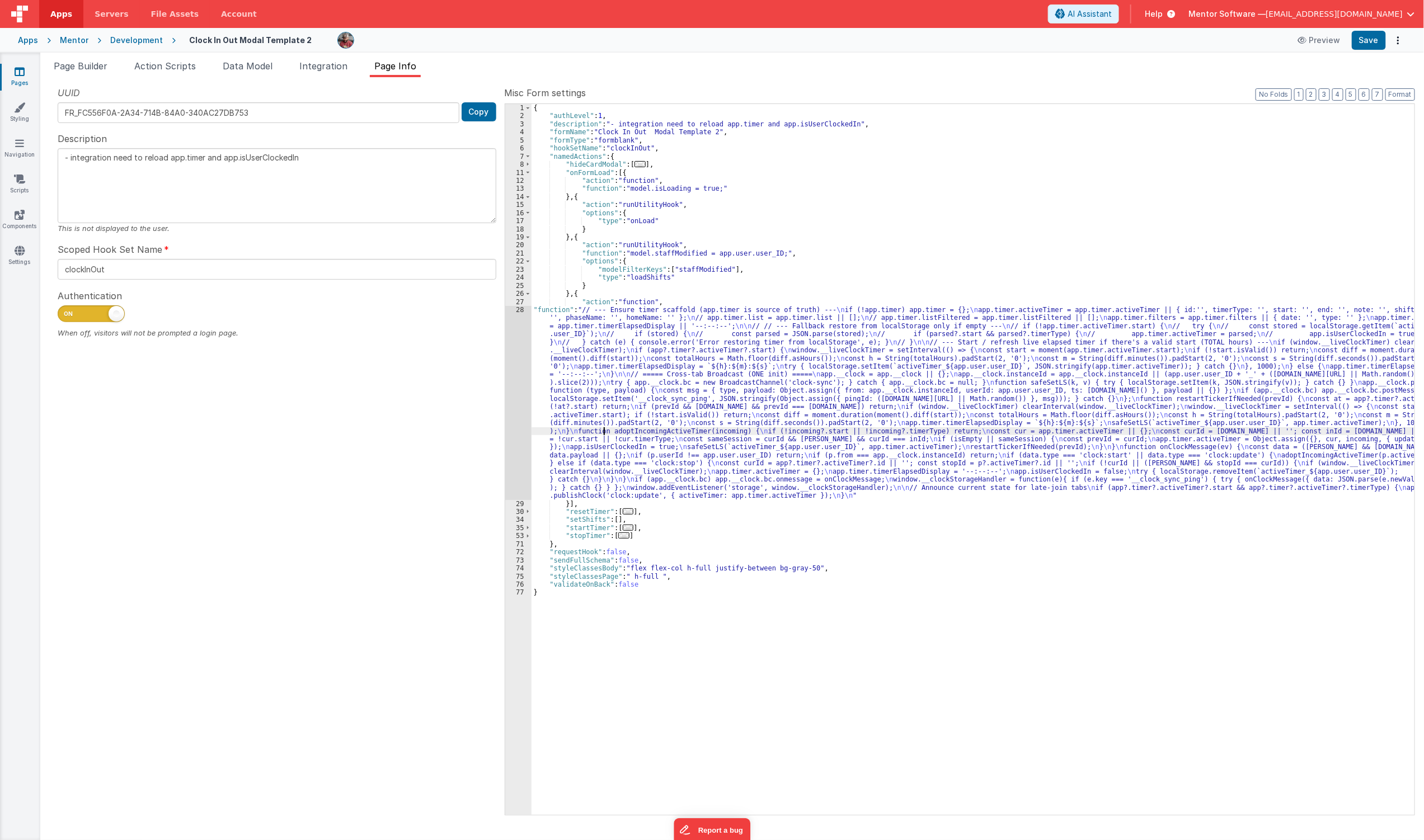
click at [511, 351] on div "28" at bounding box center [518, 403] width 26 height 194
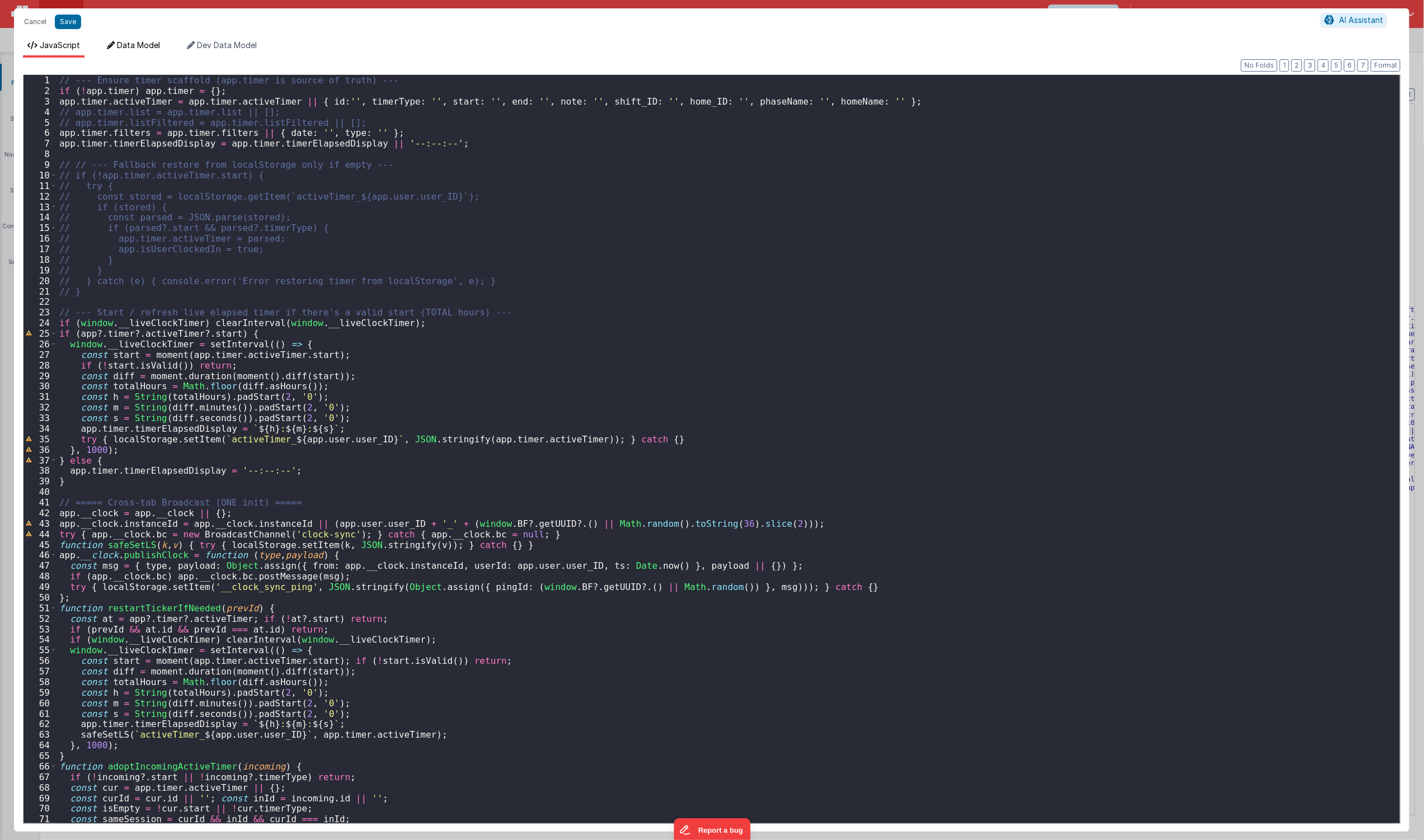
click at [120, 46] on span "Data Model" at bounding box center [139, 45] width 43 height 9
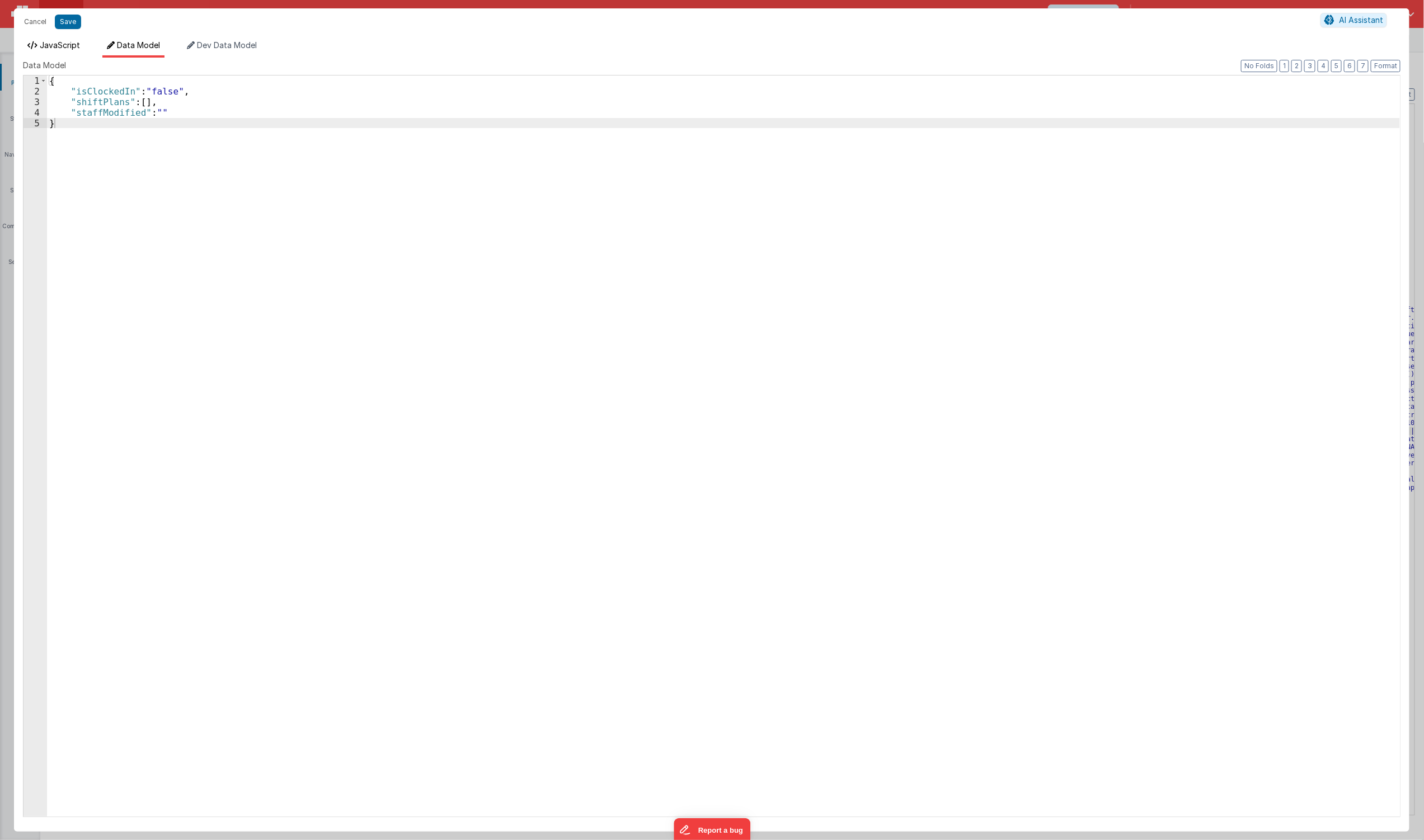
click at [60, 50] on li "JavaScript" at bounding box center [54, 48] width 62 height 18
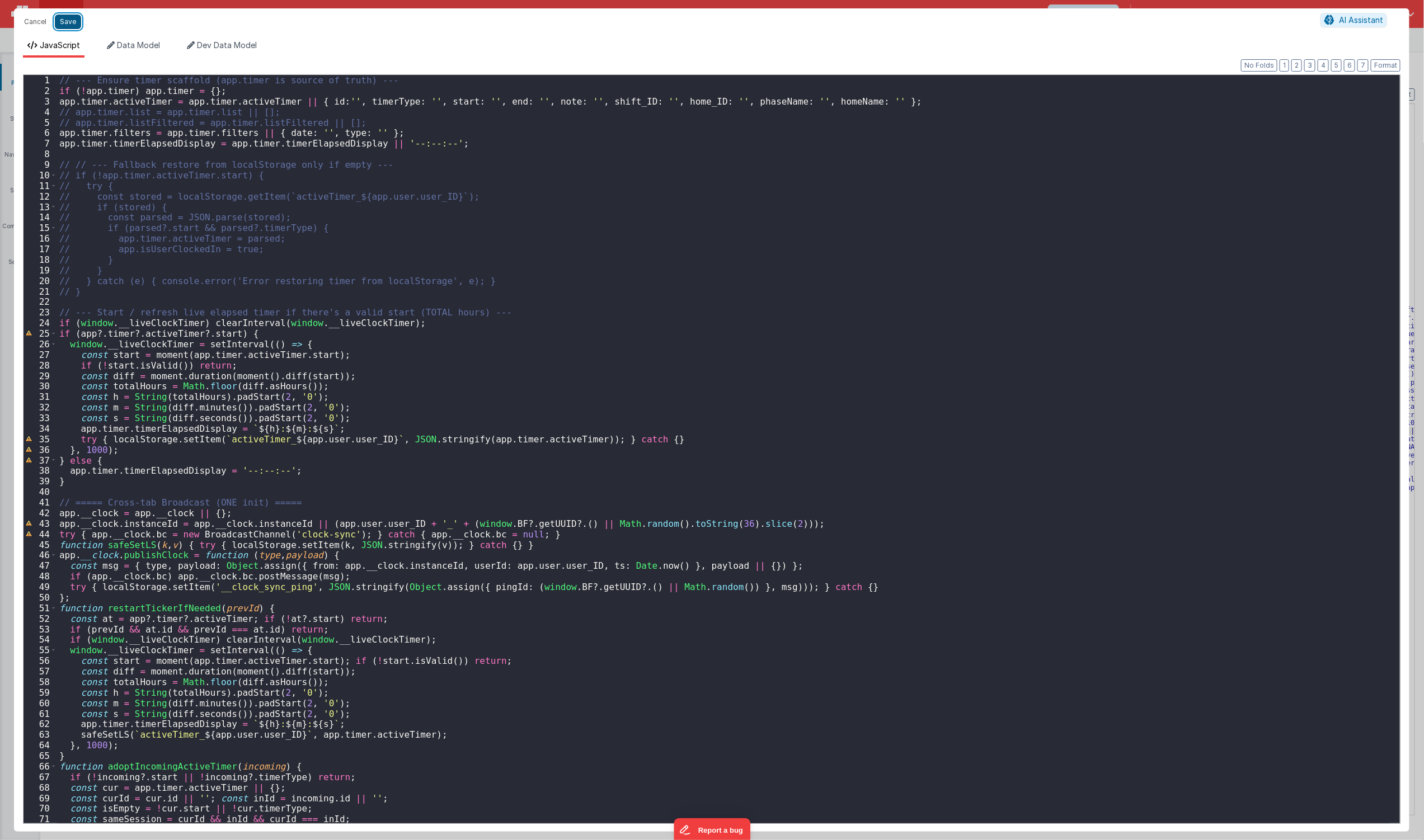
click at [78, 24] on button "Save" at bounding box center [68, 22] width 26 height 15
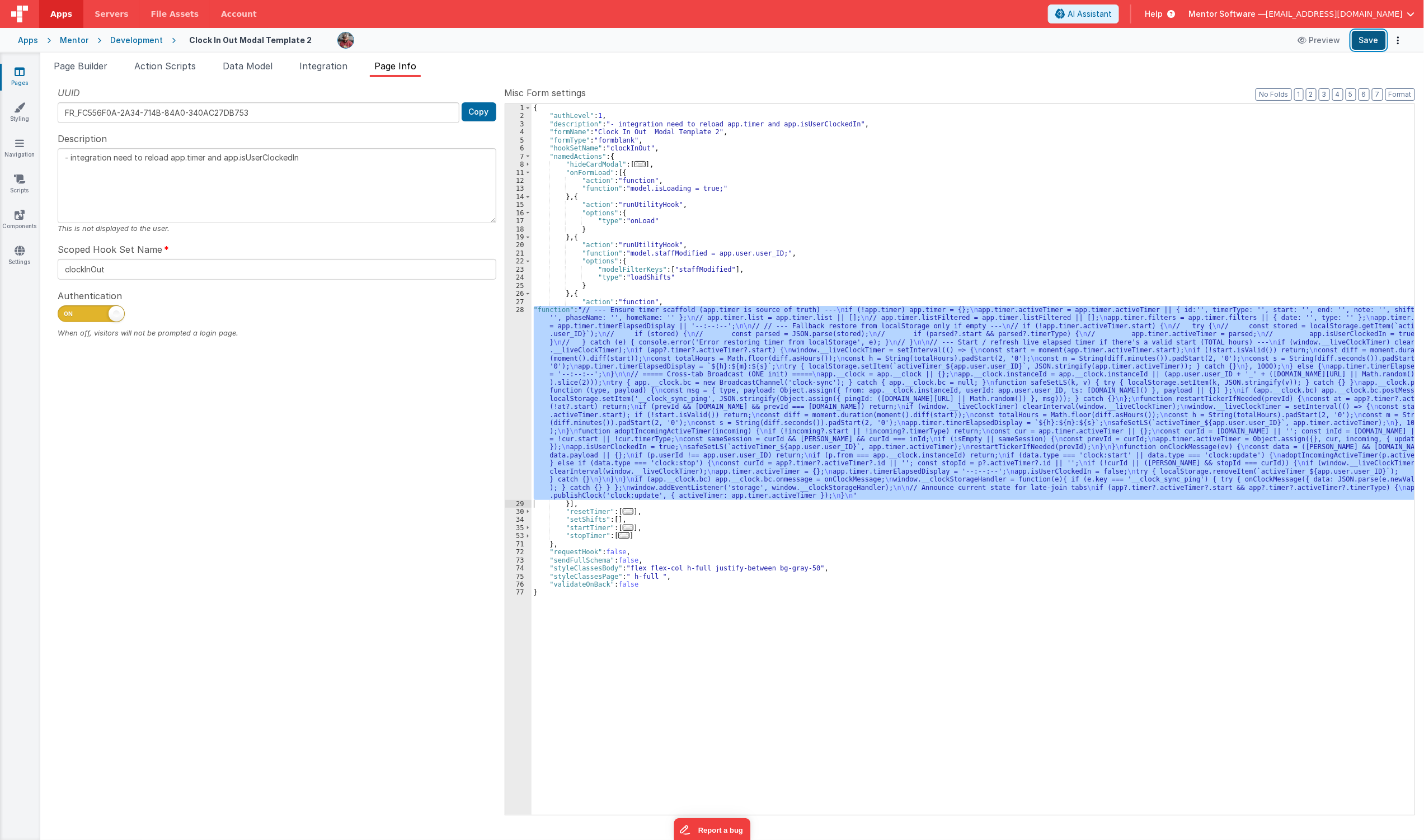
click at [1374, 48] on button "Save" at bounding box center [1369, 40] width 34 height 19
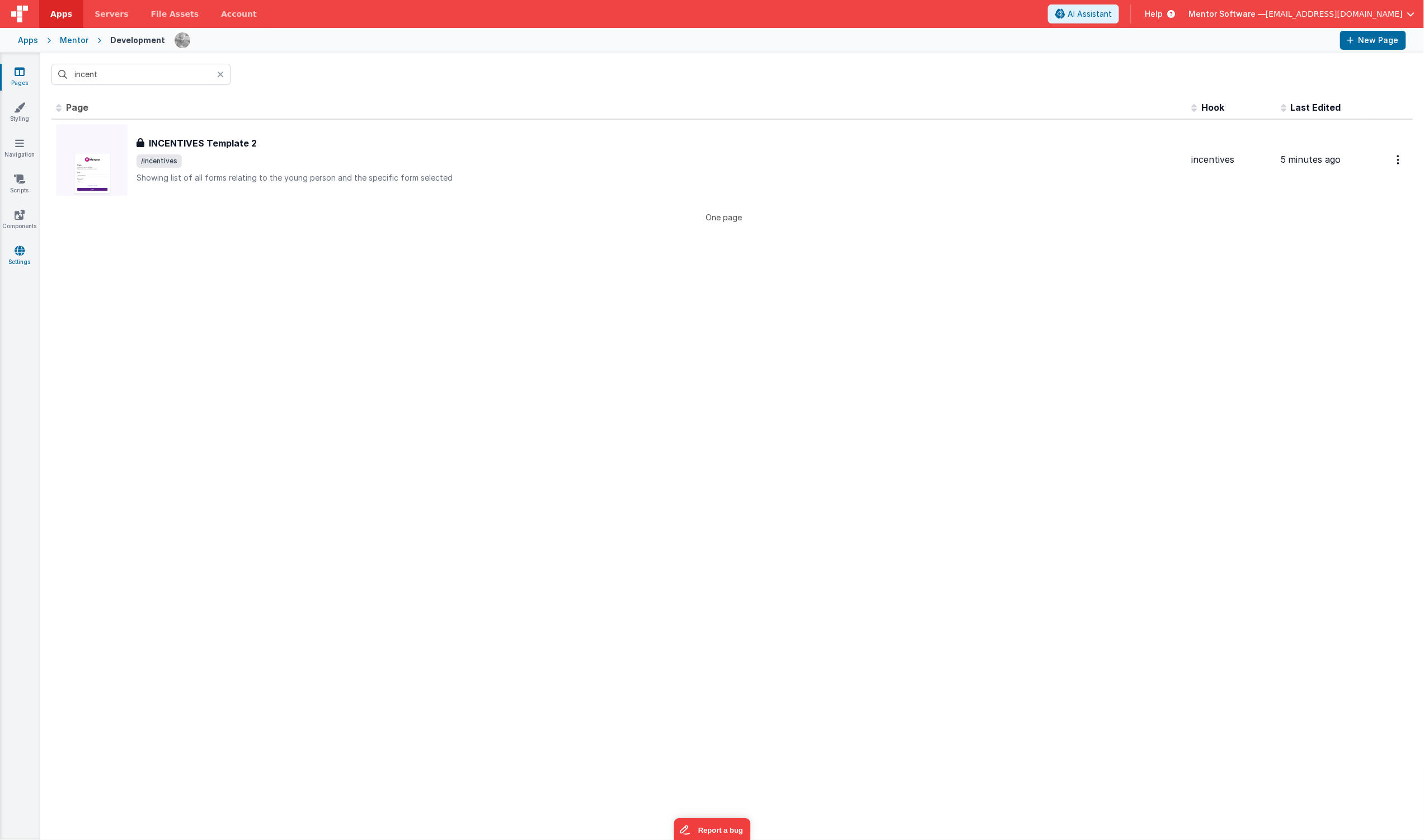
click at [18, 254] on icon at bounding box center [20, 250] width 10 height 11
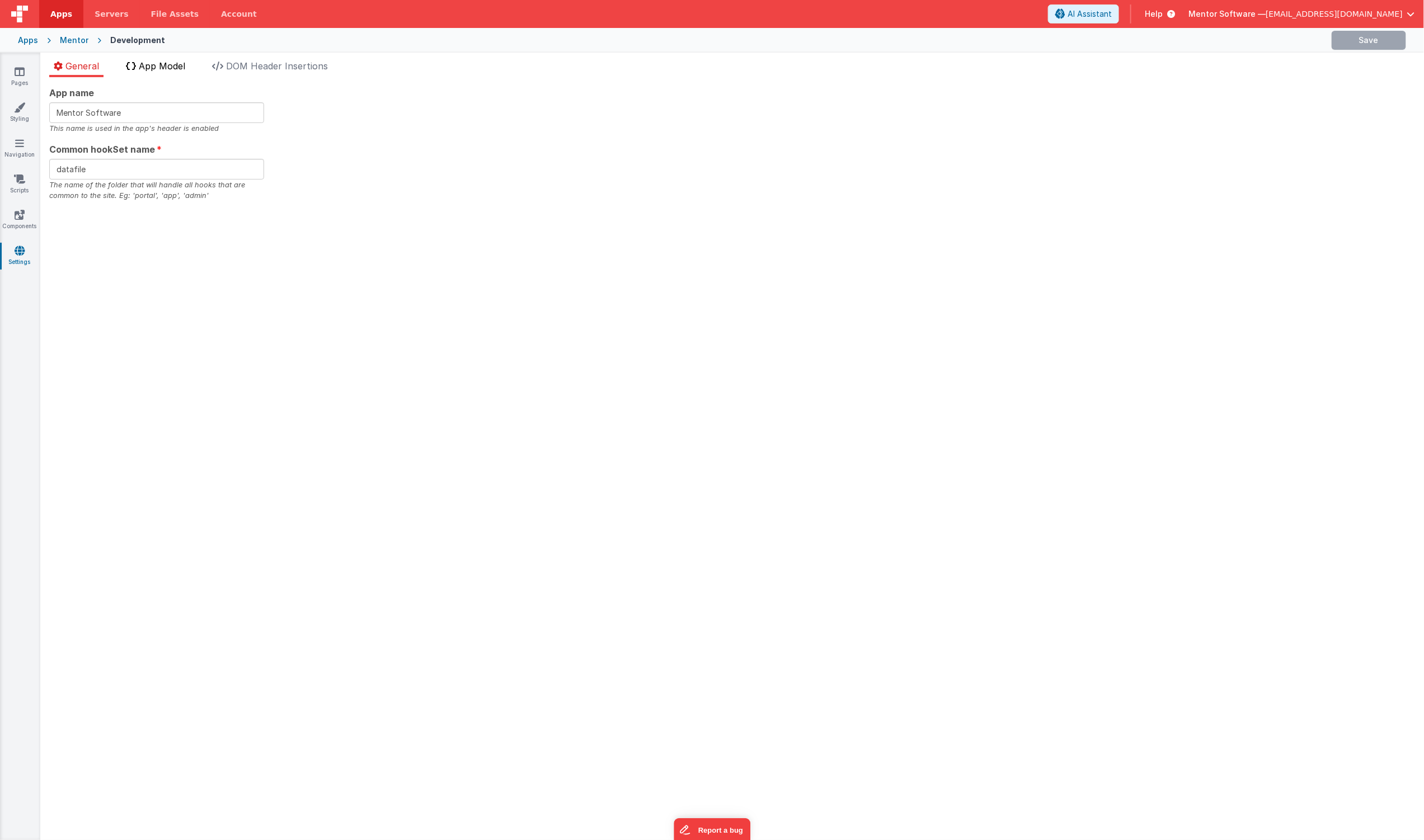
click at [144, 71] on li "App Model" at bounding box center [155, 68] width 68 height 18
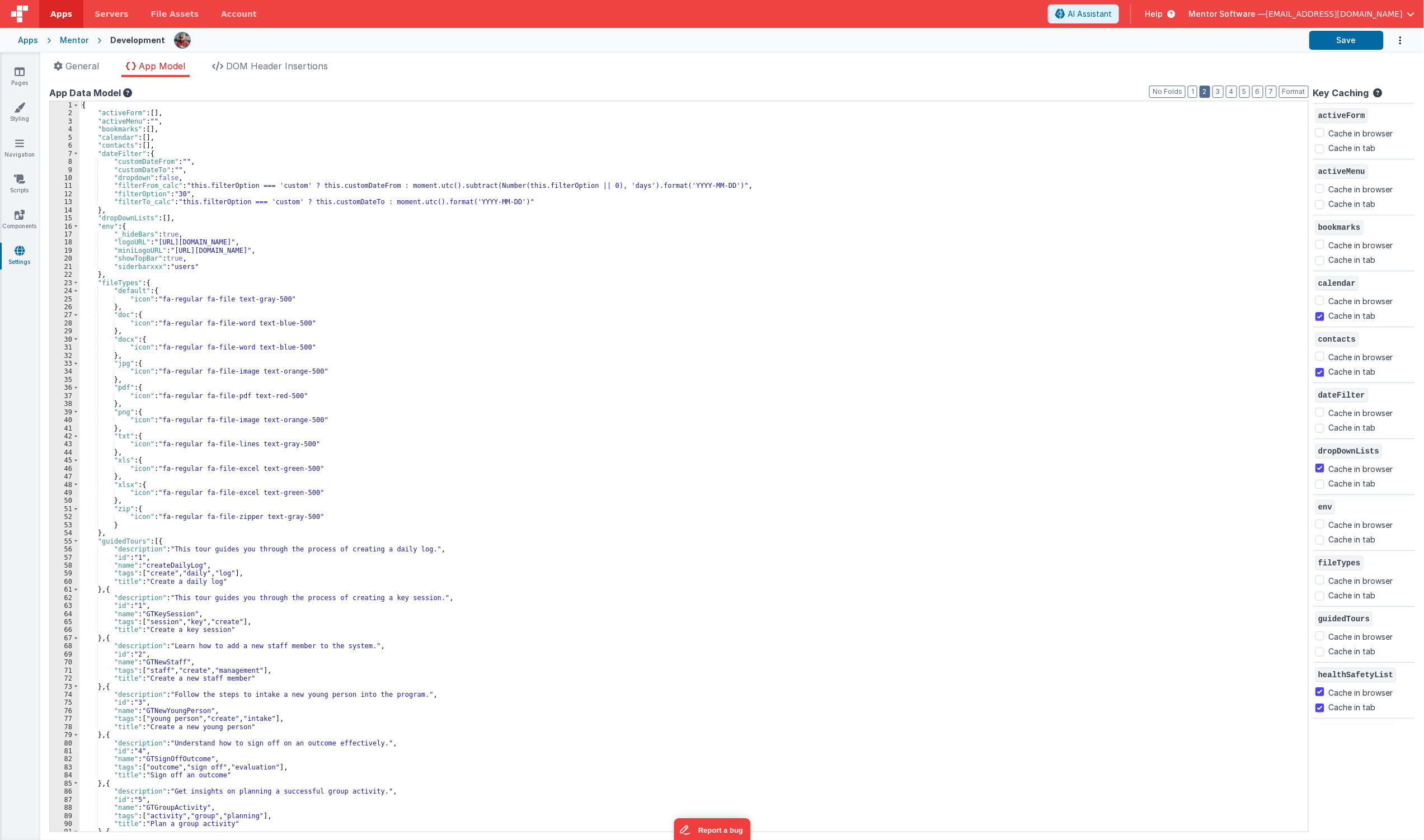
click at [1200, 92] on button "2" at bounding box center [1205, 91] width 11 height 12
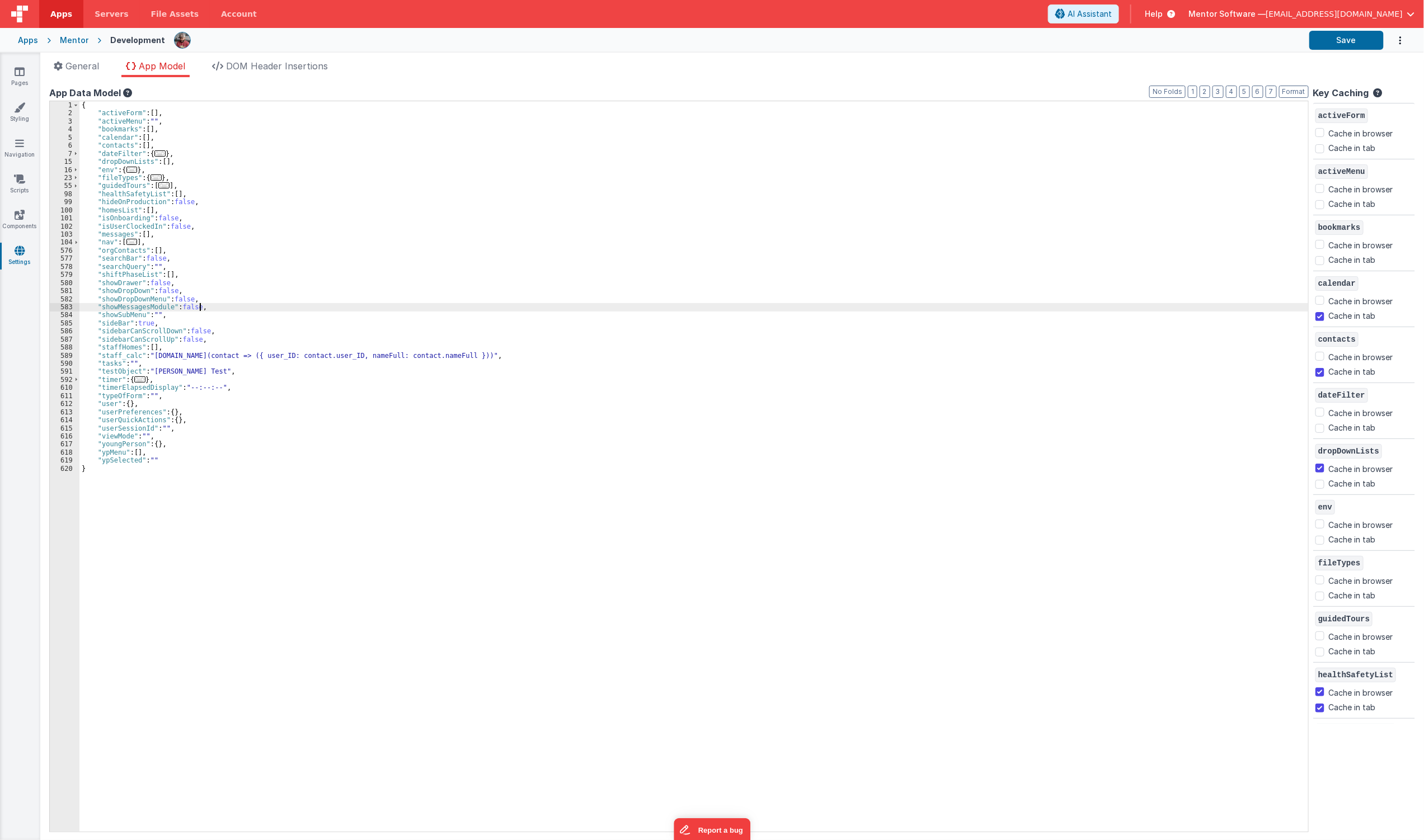
click at [558, 308] on div "{ "activeForm" : [ ] , "activeMenu" : "" , "bookmarks" : [ ] , "calendar" : [ ]…" at bounding box center [694, 475] width 1229 height 747
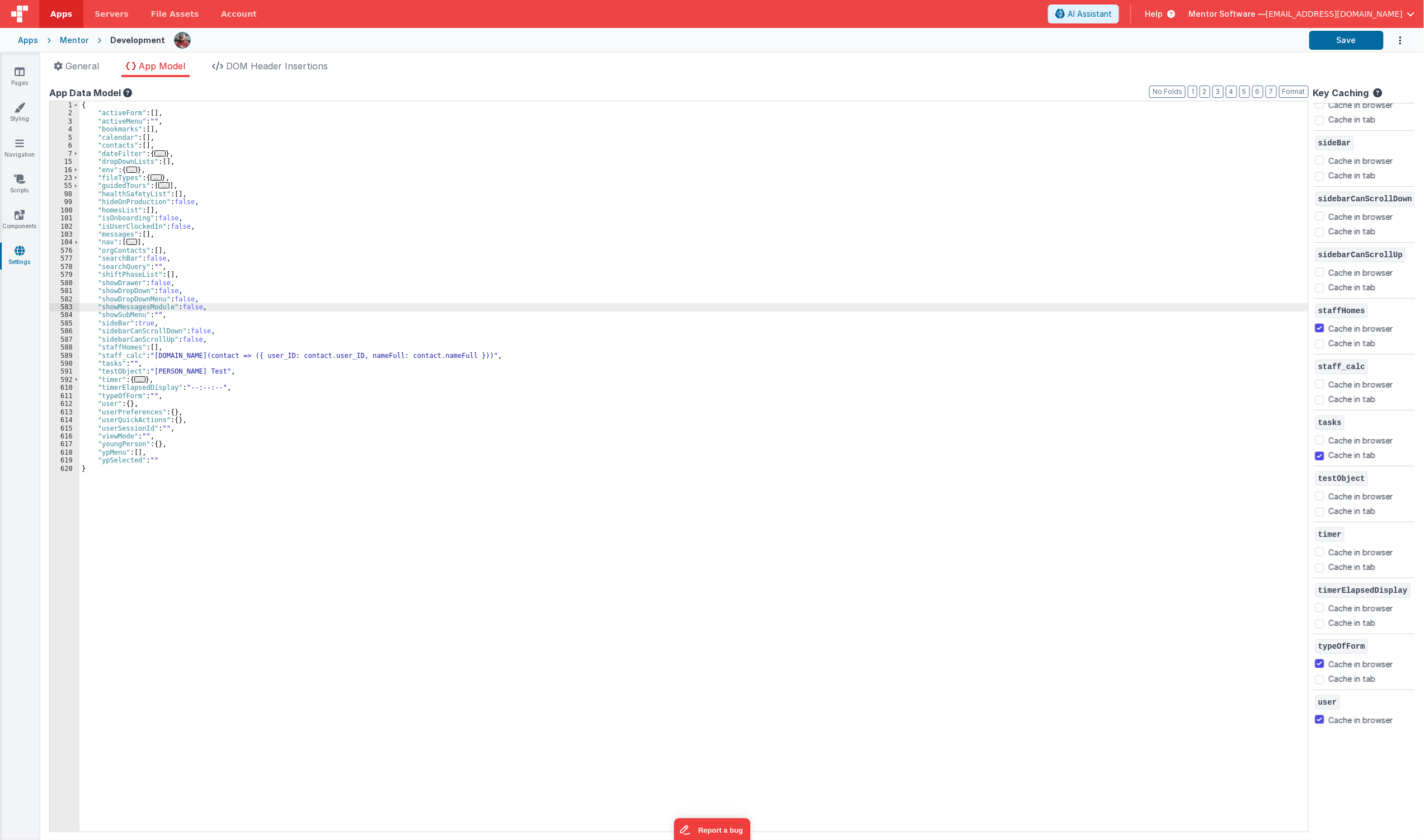
scroll to position [1429, 0]
click at [136, 378] on span "..." at bounding box center [140, 379] width 11 height 6
click at [22, 178] on icon at bounding box center [20, 179] width 11 height 11
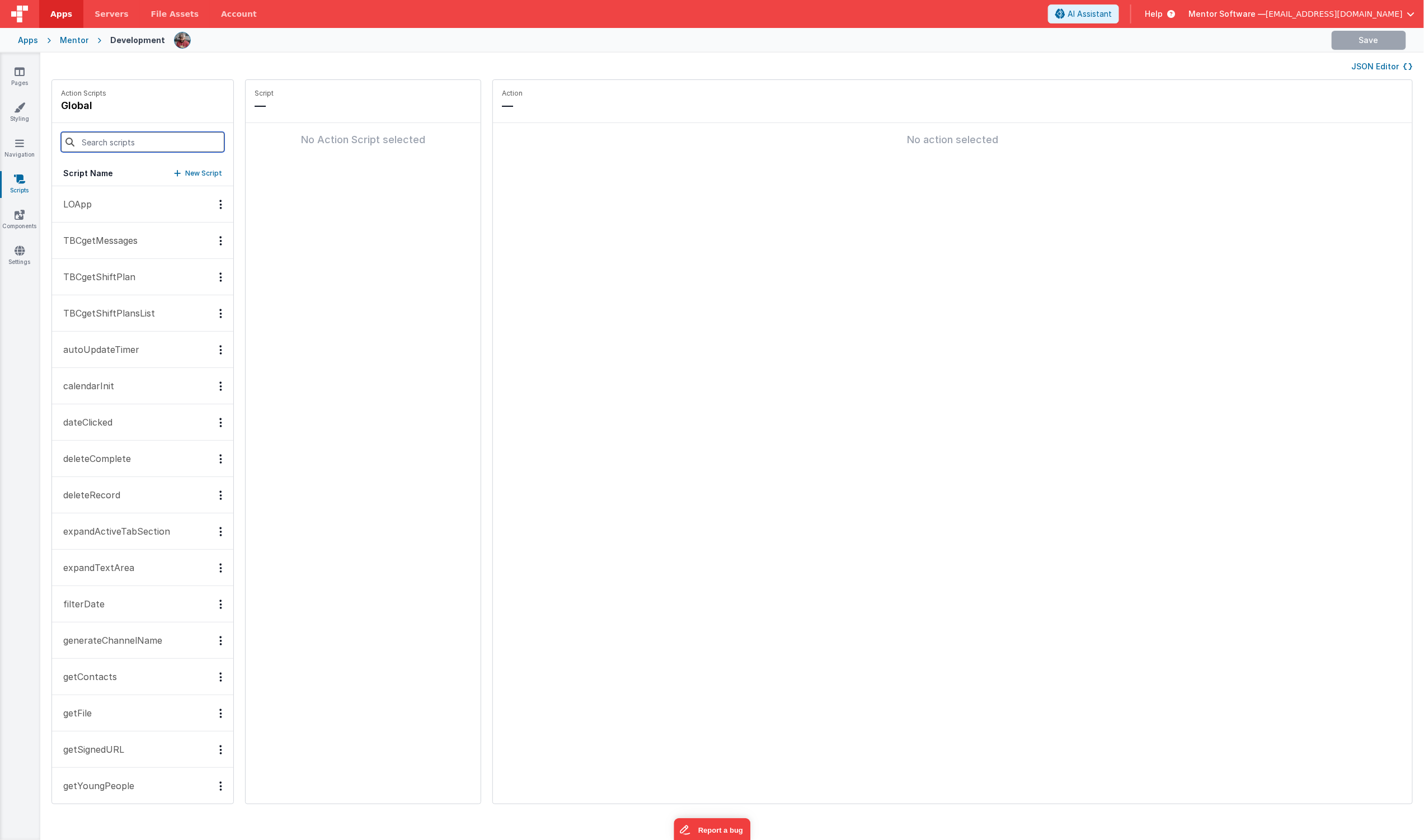
click at [169, 148] on input at bounding box center [143, 142] width 163 height 20
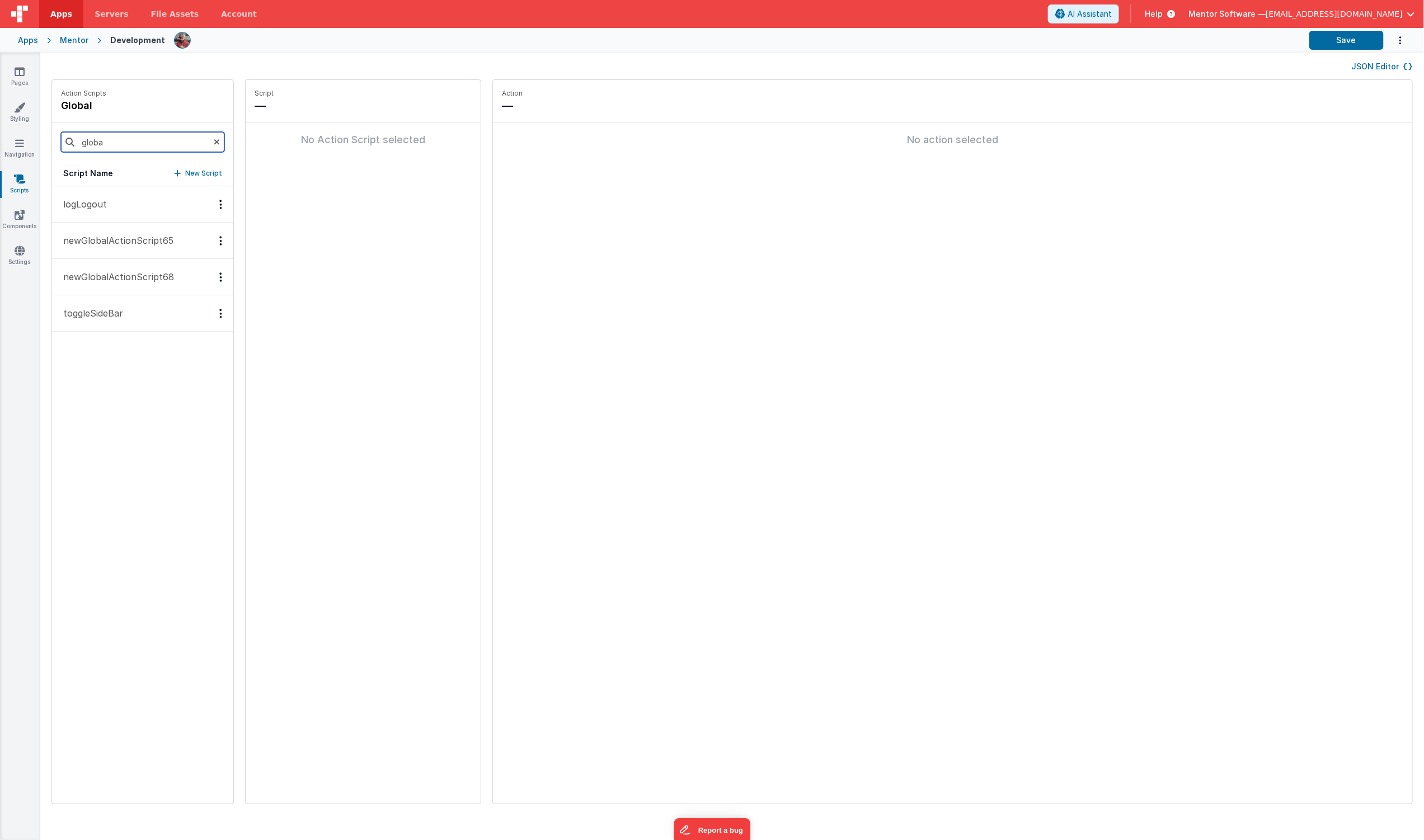
type input "global"
type input "timer"
click at [138, 204] on button "autoUpdateTimer" at bounding box center [143, 204] width 182 height 36
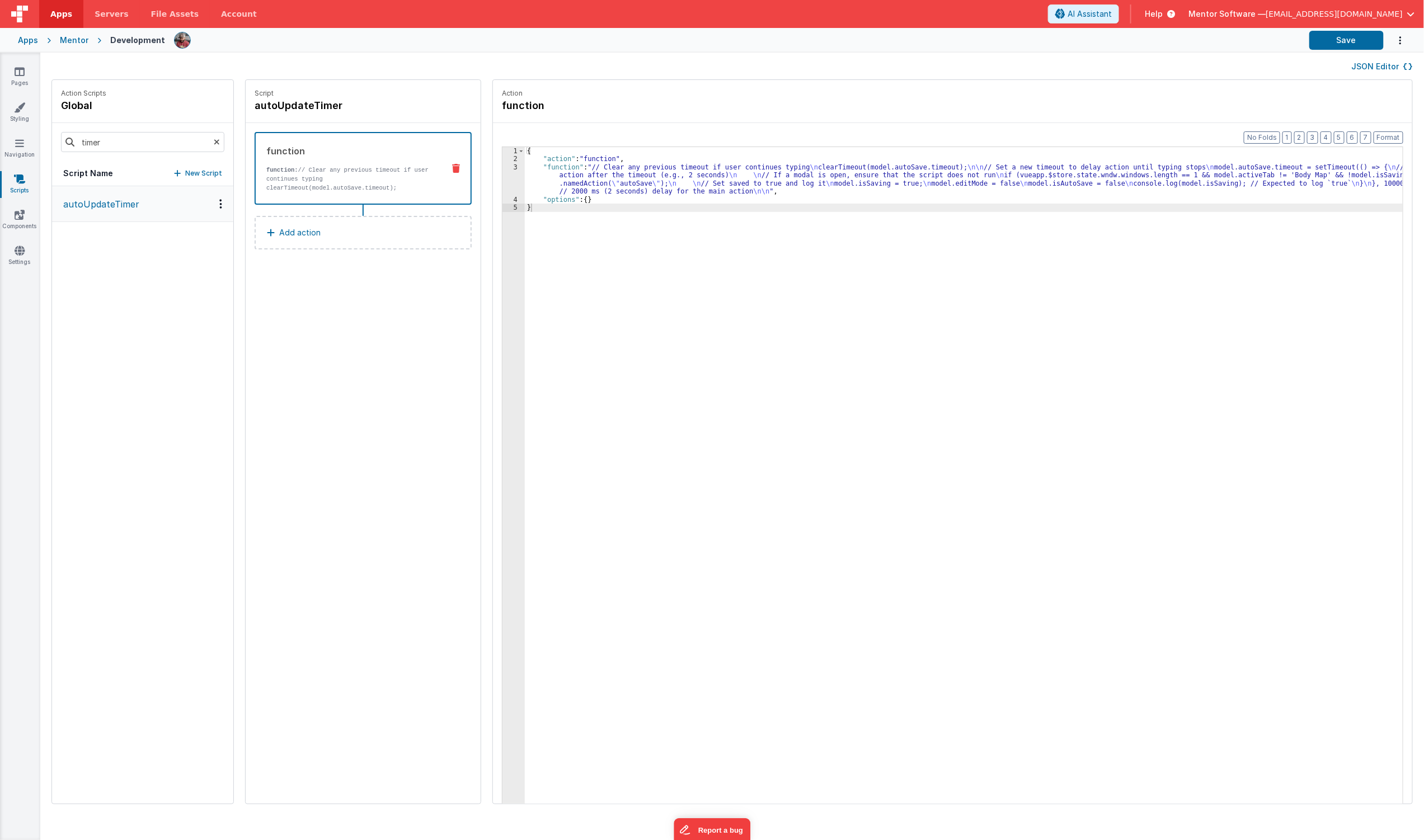
click at [590, 174] on div "{ "action" : "function" , "function" : "// Clear any previous timeout if user c…" at bounding box center [970, 501] width 891 height 708
click at [502, 188] on div "3" at bounding box center [513, 180] width 22 height 32
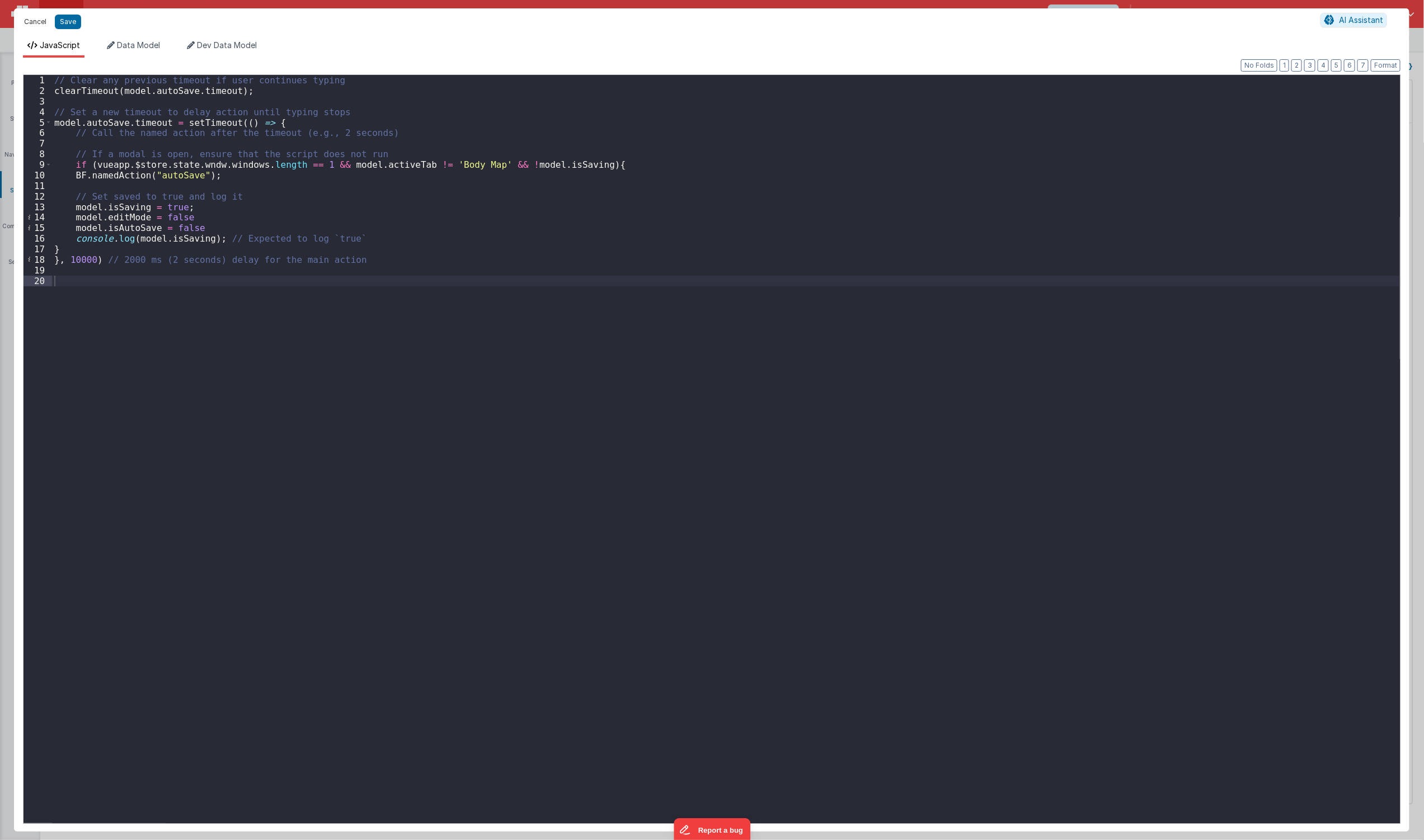
click at [31, 20] on button "Cancel" at bounding box center [35, 22] width 34 height 15
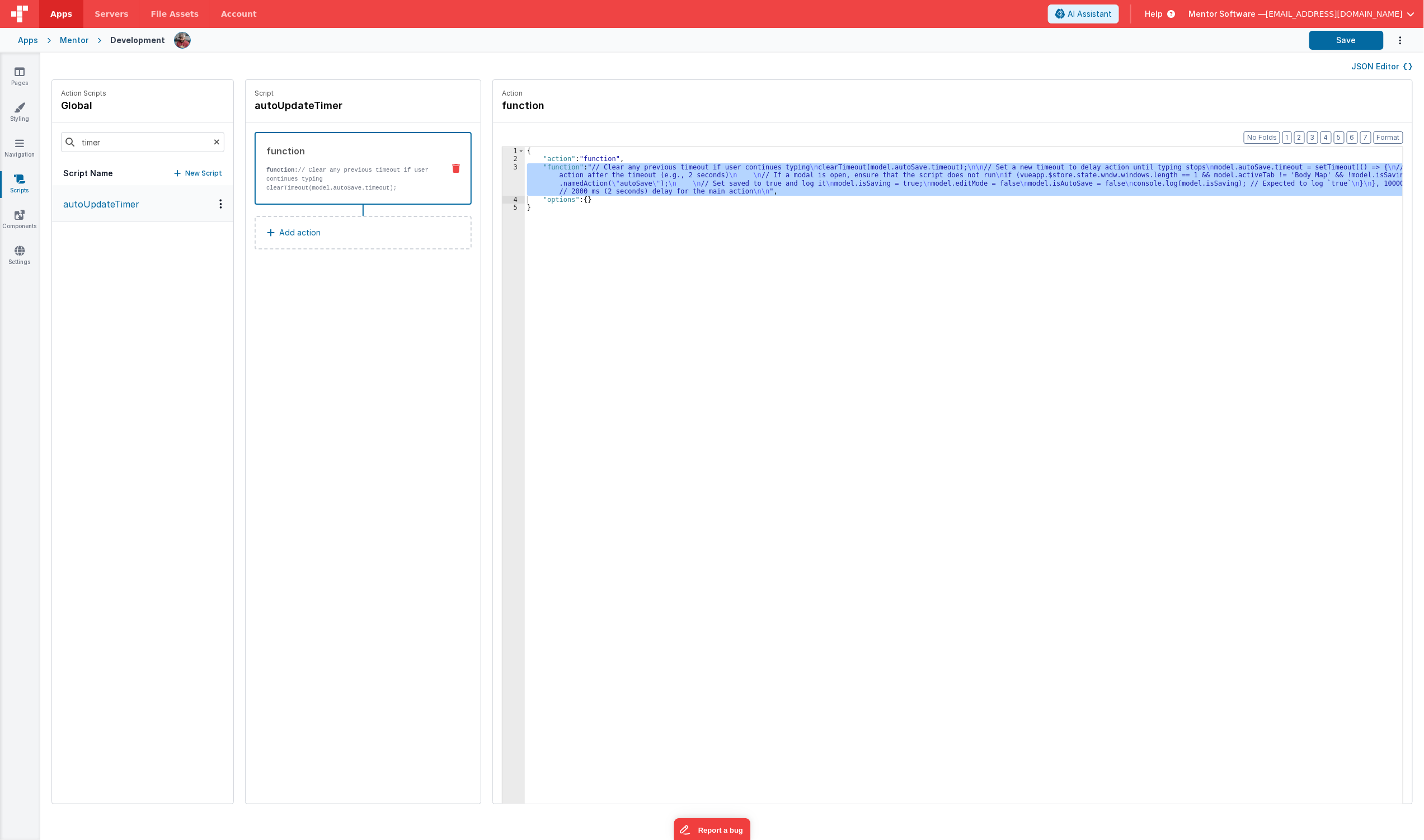
click at [214, 145] on icon at bounding box center [217, 142] width 6 height 38
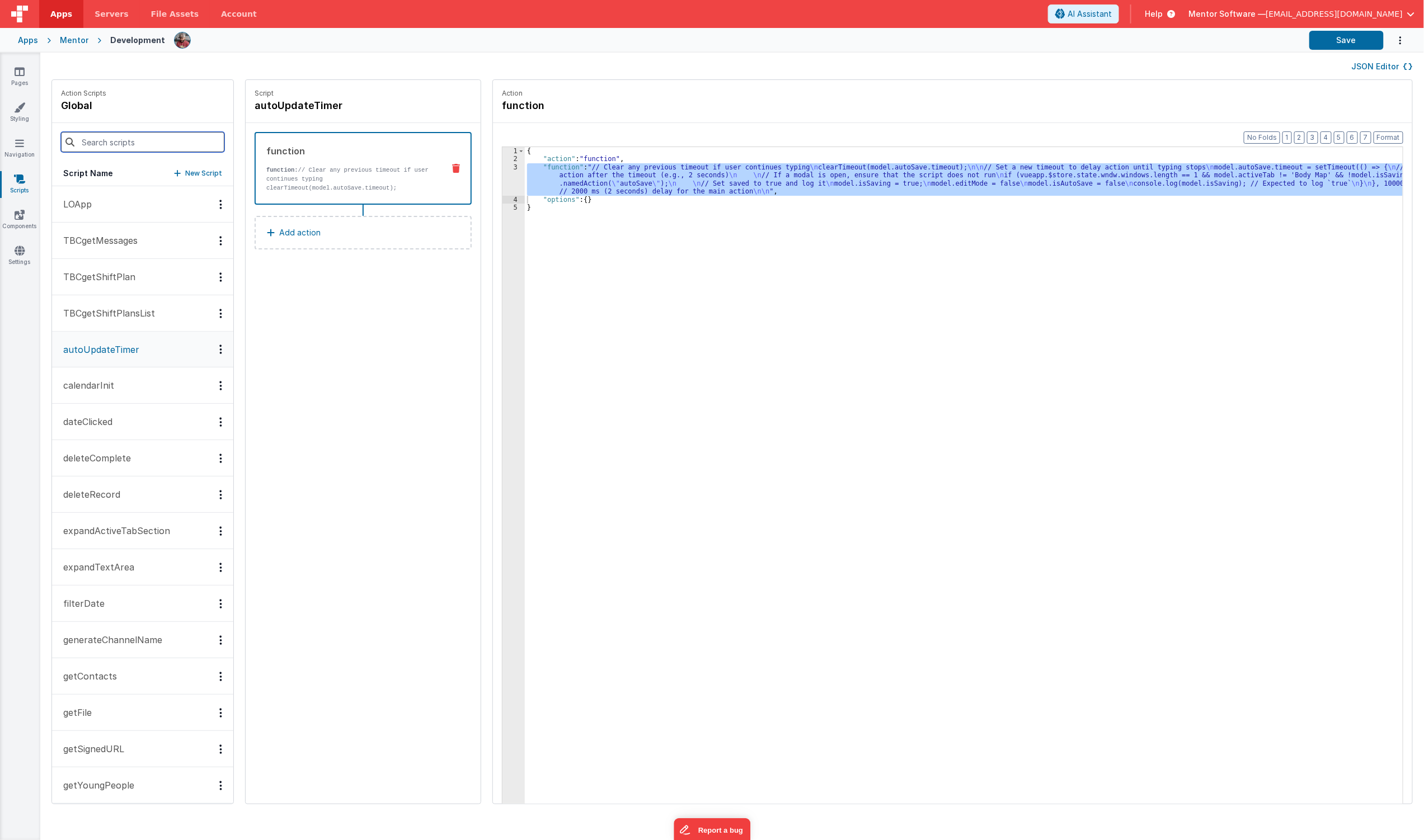
click at [165, 145] on input at bounding box center [143, 142] width 163 height 20
click at [166, 145] on input at bounding box center [143, 142] width 163 height 20
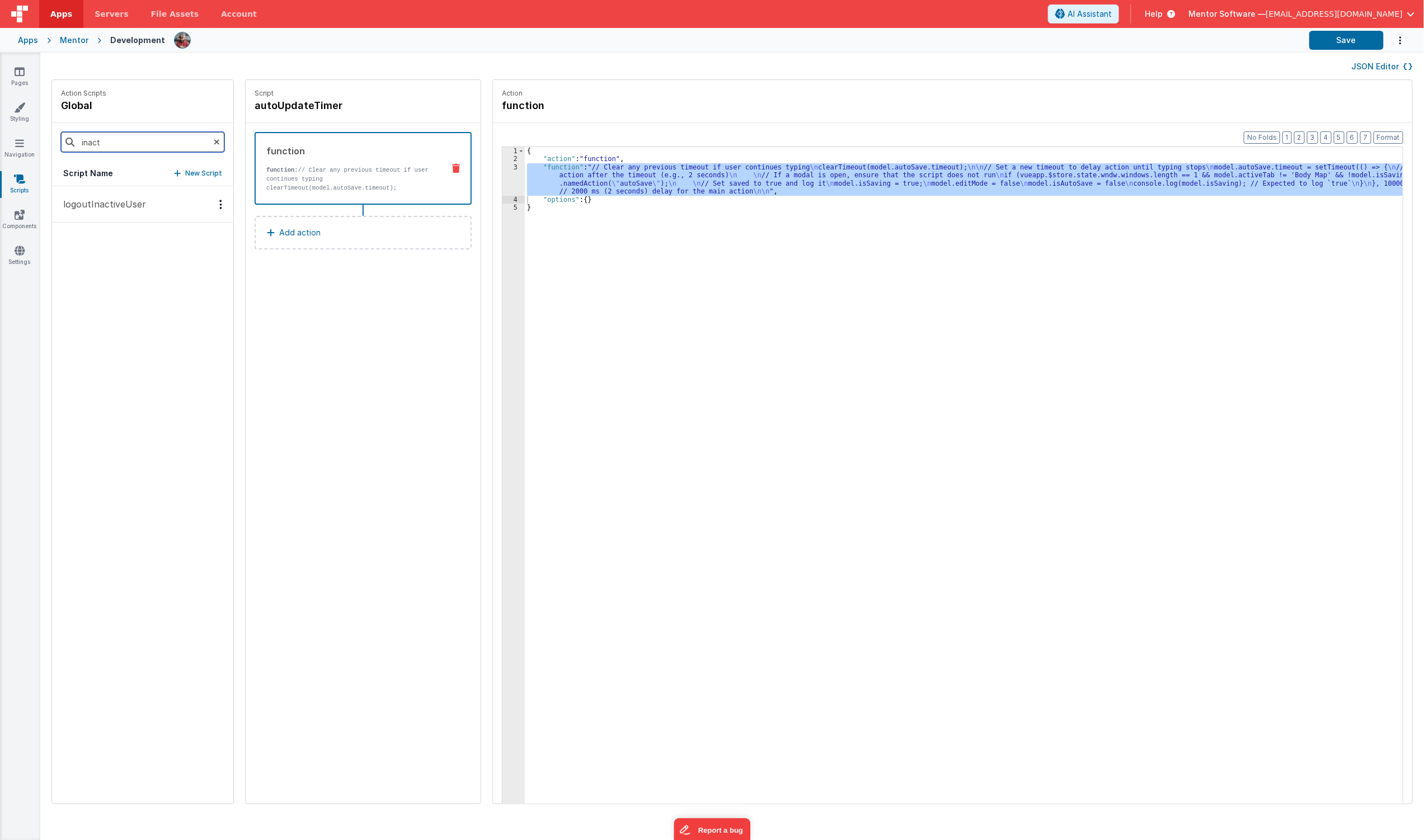
type input "inact"
click at [123, 203] on p "logoutInactiveUser" at bounding box center [101, 204] width 89 height 13
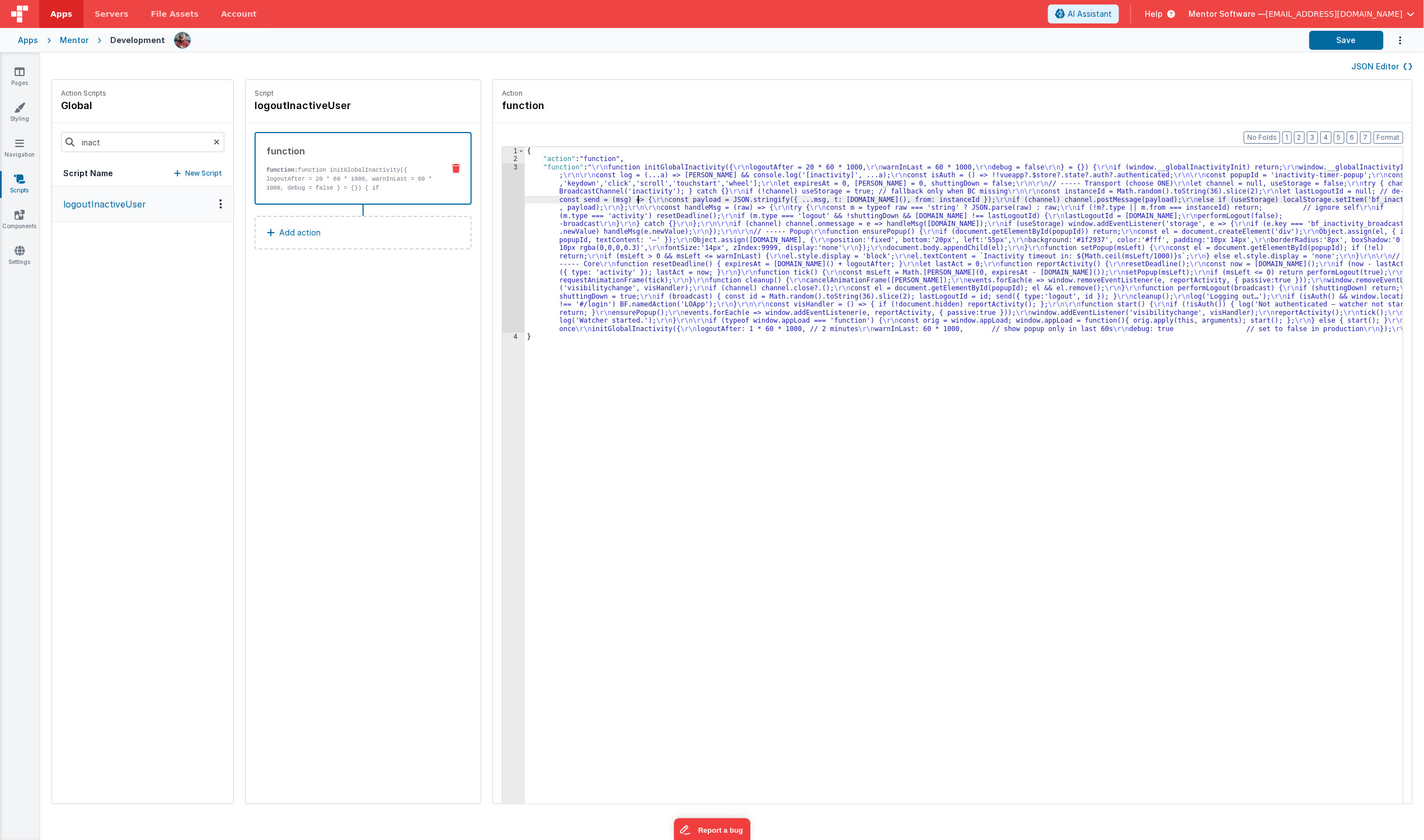
click at [624, 201] on div "{ "action" : "function" , "function" : " \r\n function initGlobalInactivity({ \…" at bounding box center [970, 501] width 891 height 708
click at [502, 223] on div "3" at bounding box center [513, 248] width 22 height 169
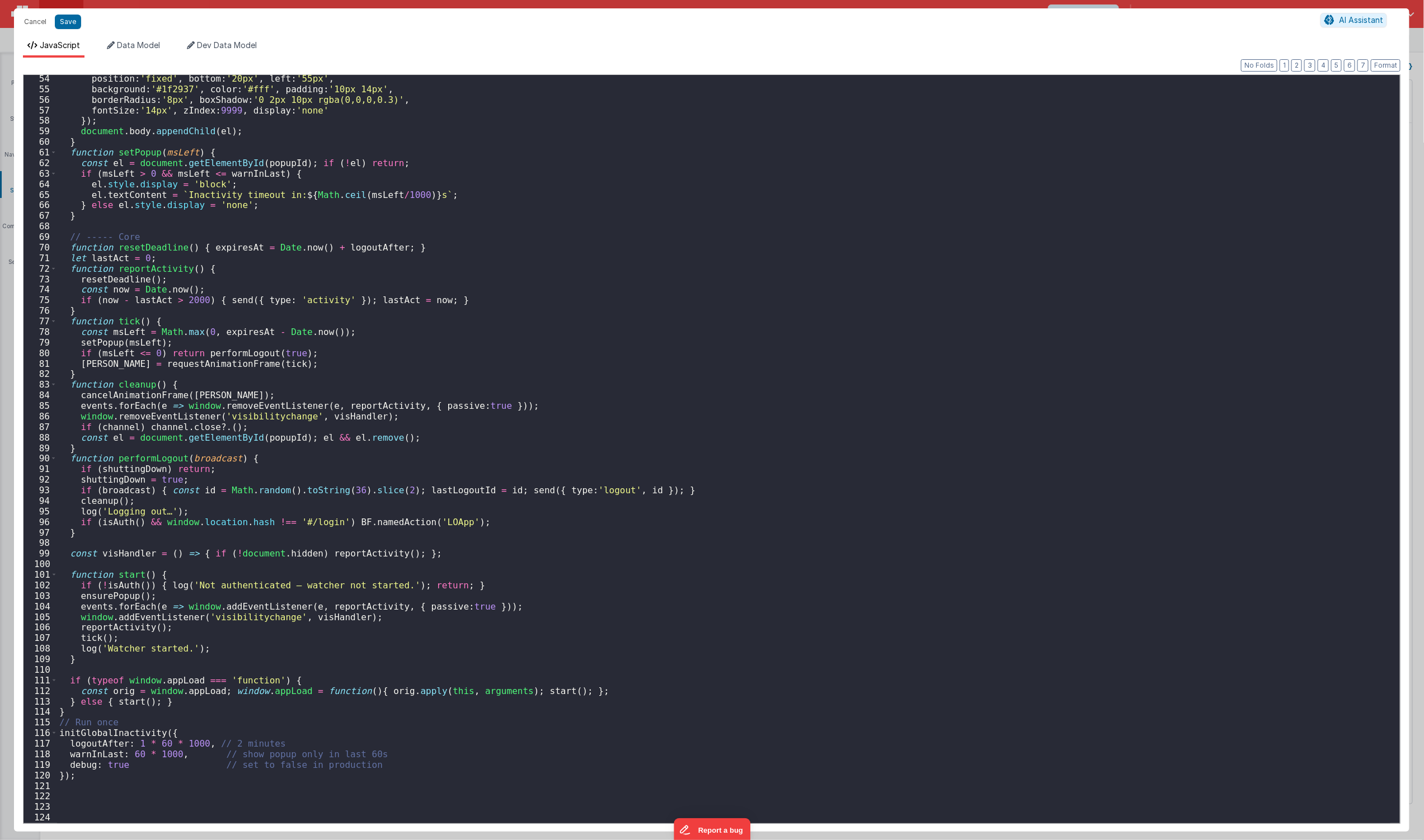
scroll to position [562, 0]
click at [135, 747] on div "position : 'fixed' , bottom : '20px' , left : '55px' , background : '#1f2937' ,…" at bounding box center [724, 458] width 1333 height 770
click at [62, 24] on button "Save" at bounding box center [68, 22] width 26 height 15
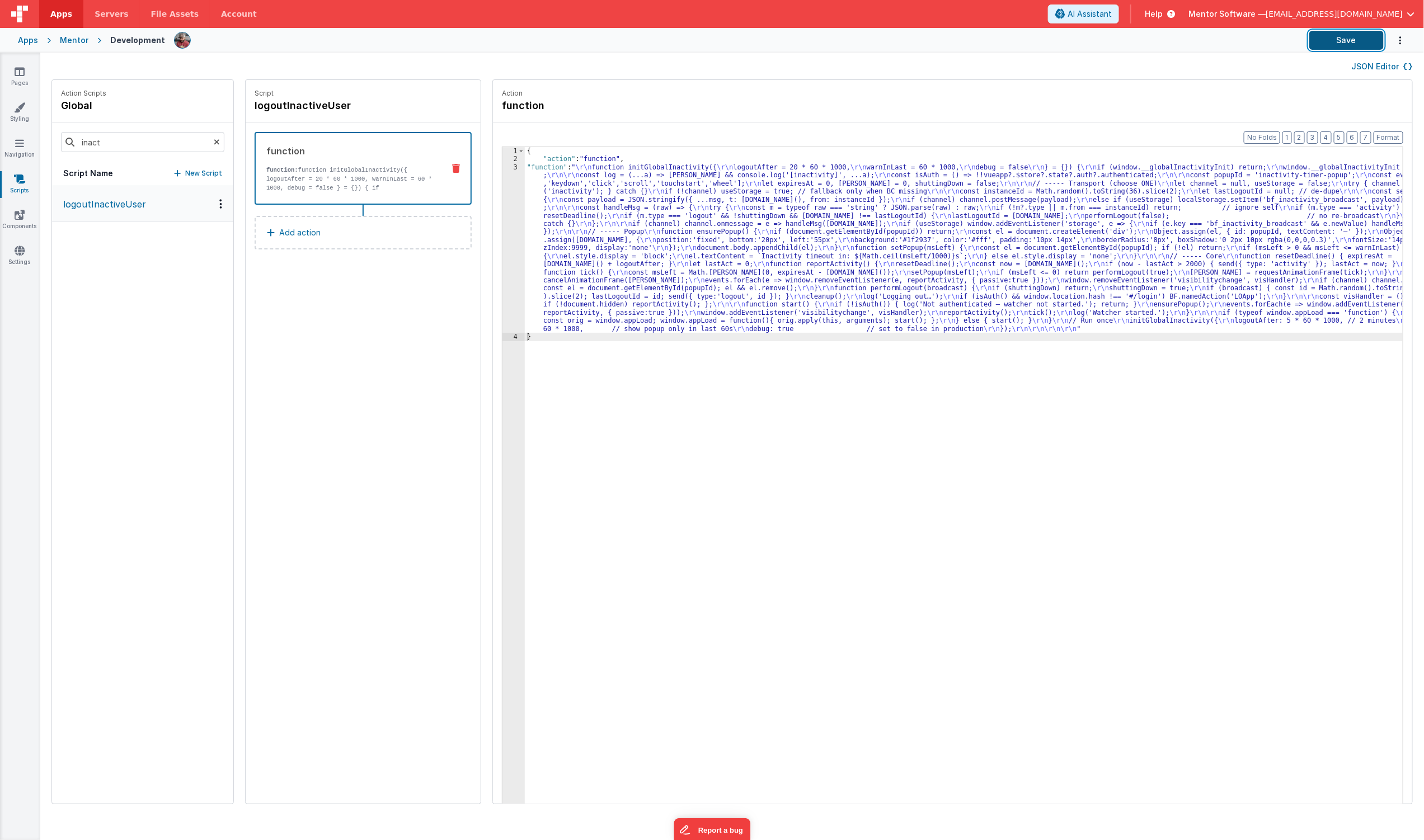
click at [1351, 42] on button "Save" at bounding box center [1347, 40] width 75 height 19
click at [726, 242] on div "{ "action" : "function" , "function" : " \r\n function initGlobalInactivity({ \…" at bounding box center [970, 501] width 891 height 708
click at [502, 278] on div "3" at bounding box center [513, 248] width 22 height 169
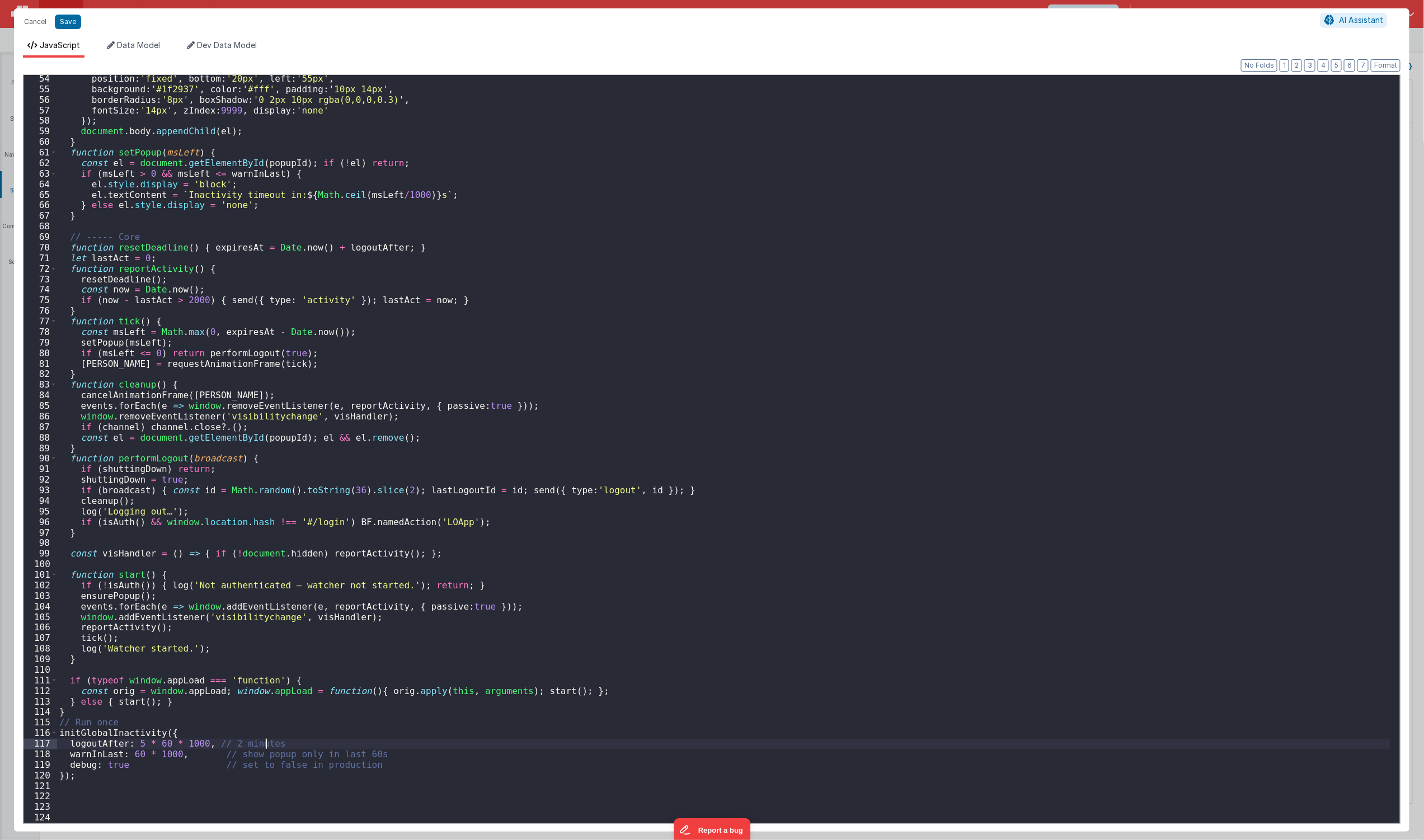
click at [730, 745] on div "position : 'fixed' , bottom : '20px' , left : '55px' , background : '#1f2937' ,…" at bounding box center [724, 458] width 1333 height 770
click at [224, 744] on div "position : 'fixed' , bottom : '20px' , left : '55px' , background : '#1f2937' ,…" at bounding box center [724, 458] width 1333 height 770
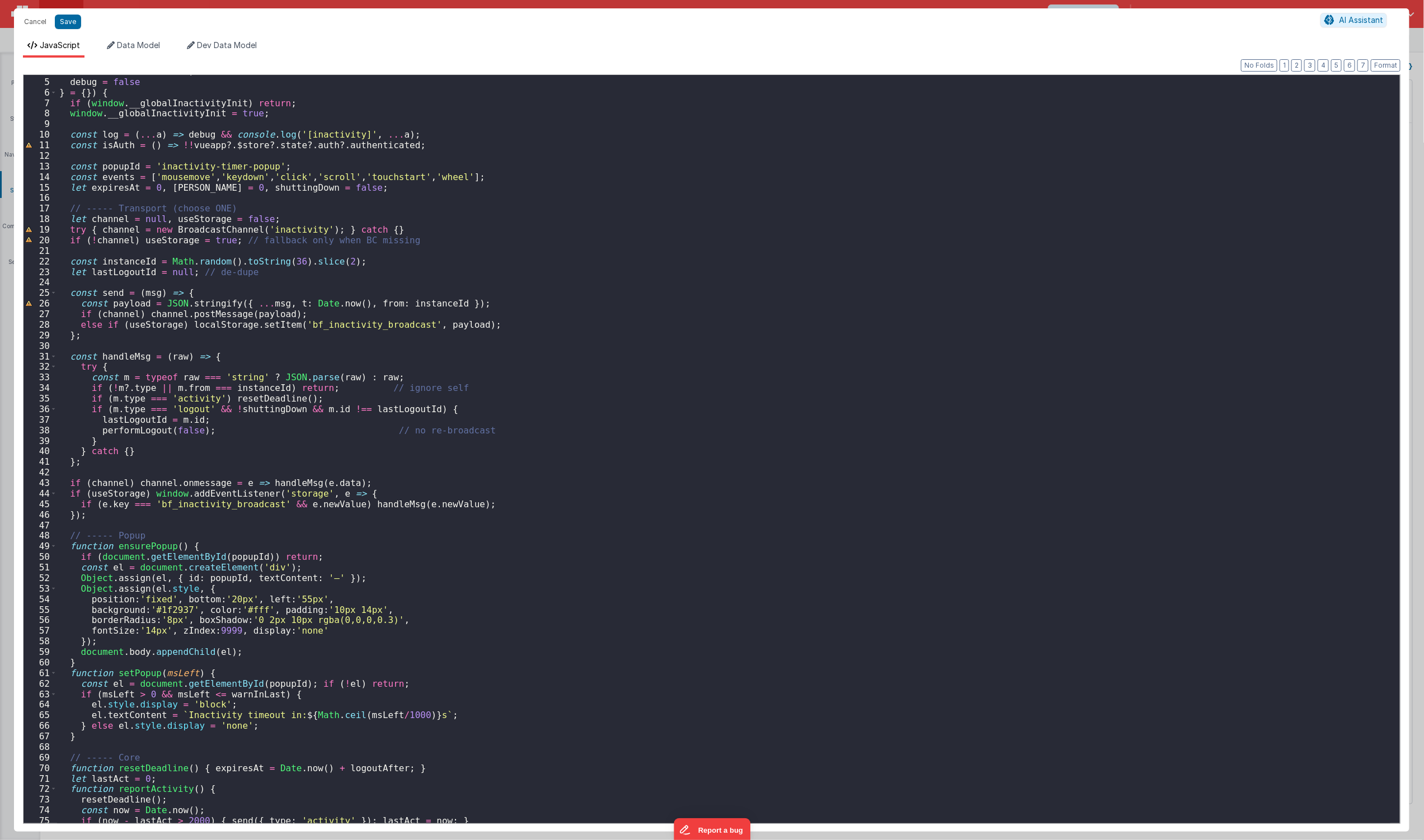
scroll to position [0, 0]
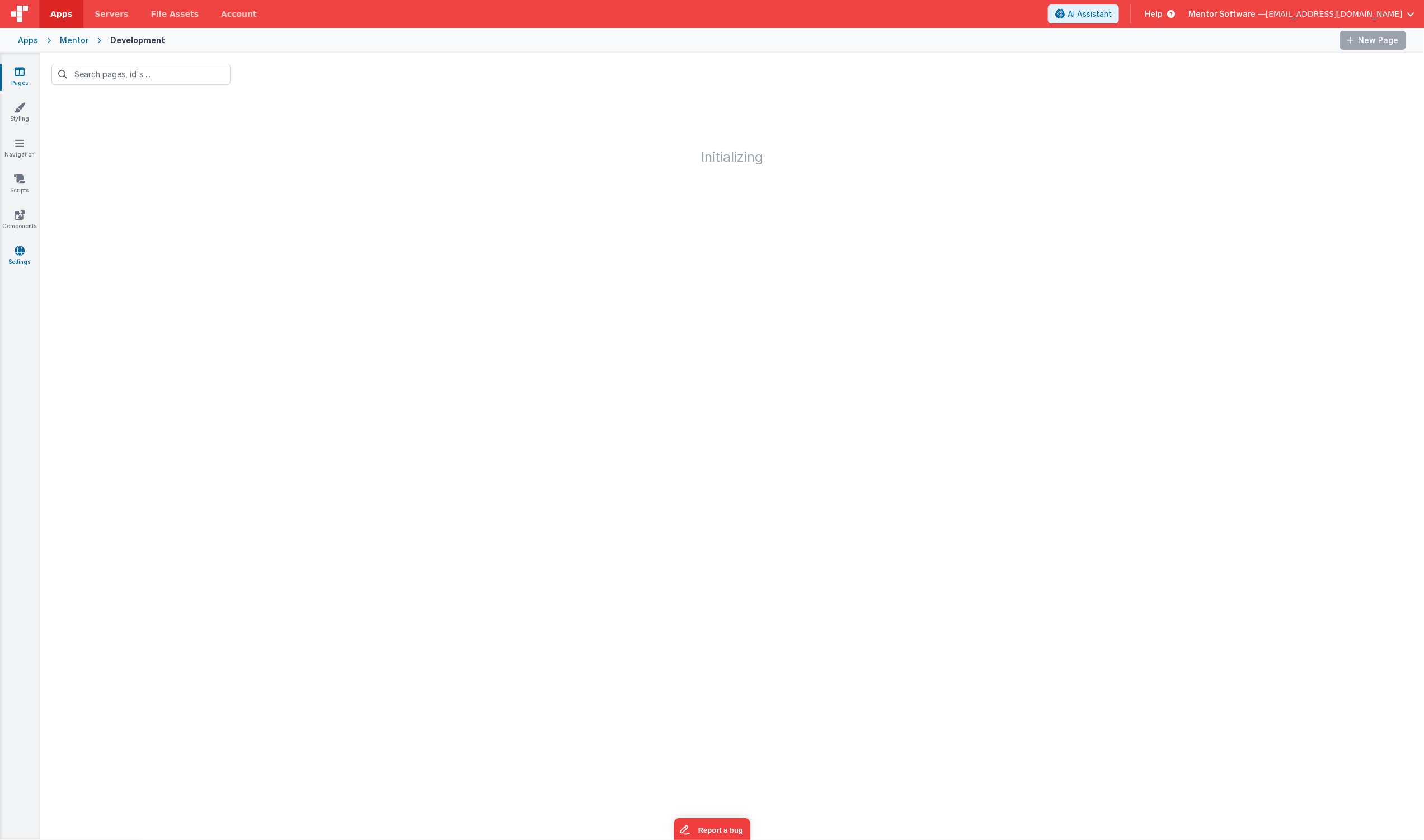
click at [23, 259] on link "Settings" at bounding box center [20, 256] width 40 height 22
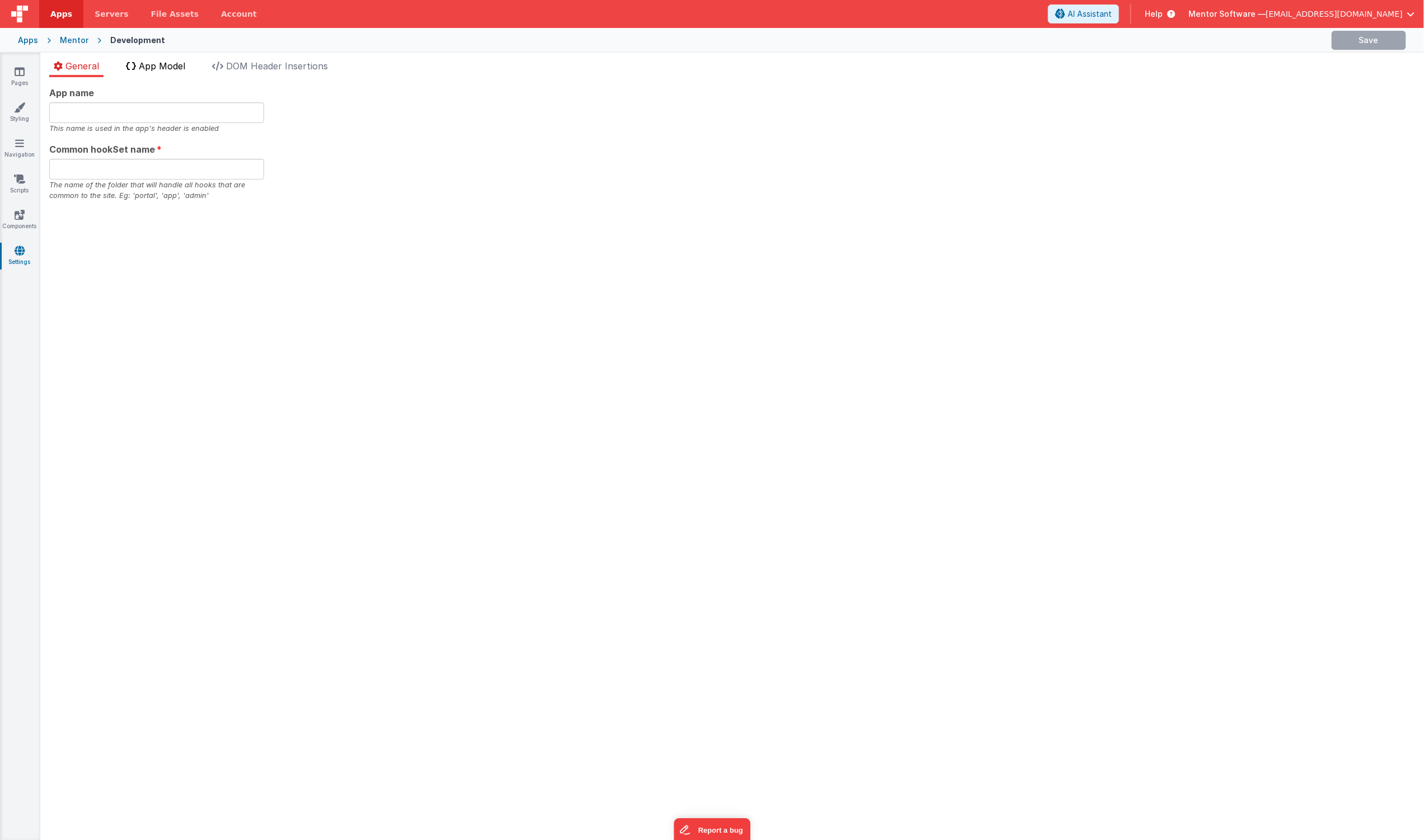
click at [155, 66] on span "App Model" at bounding box center [161, 66] width 46 height 11
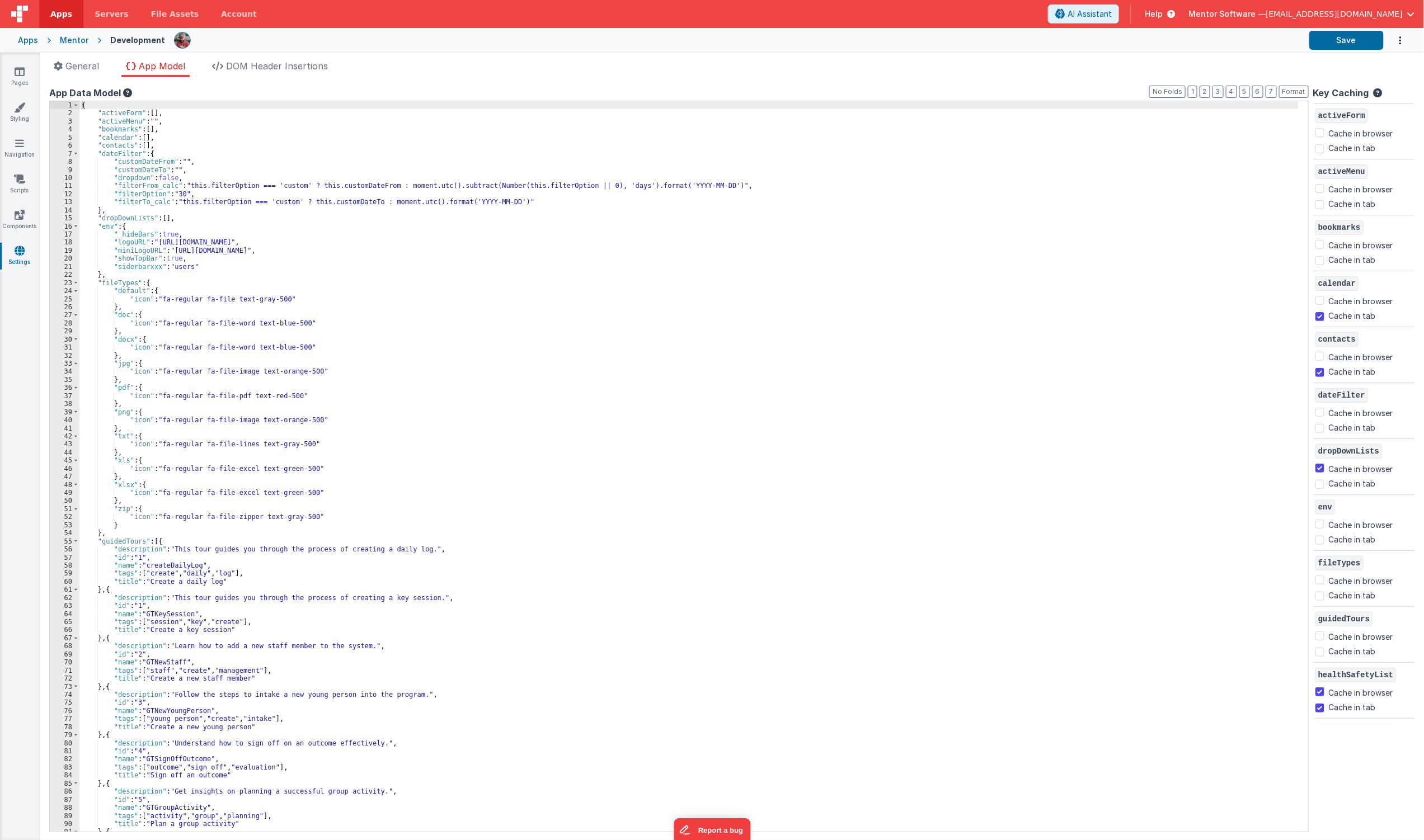
click at [656, 267] on div "{ "activeForm" : [ ] , "activeMenu" : "" , "bookmarks" : [ ] , "calendar" : [ ]…" at bounding box center [689, 475] width 1220 height 747
type input "incentive"
click at [11, 183] on link "Scripts" at bounding box center [20, 184] width 40 height 22
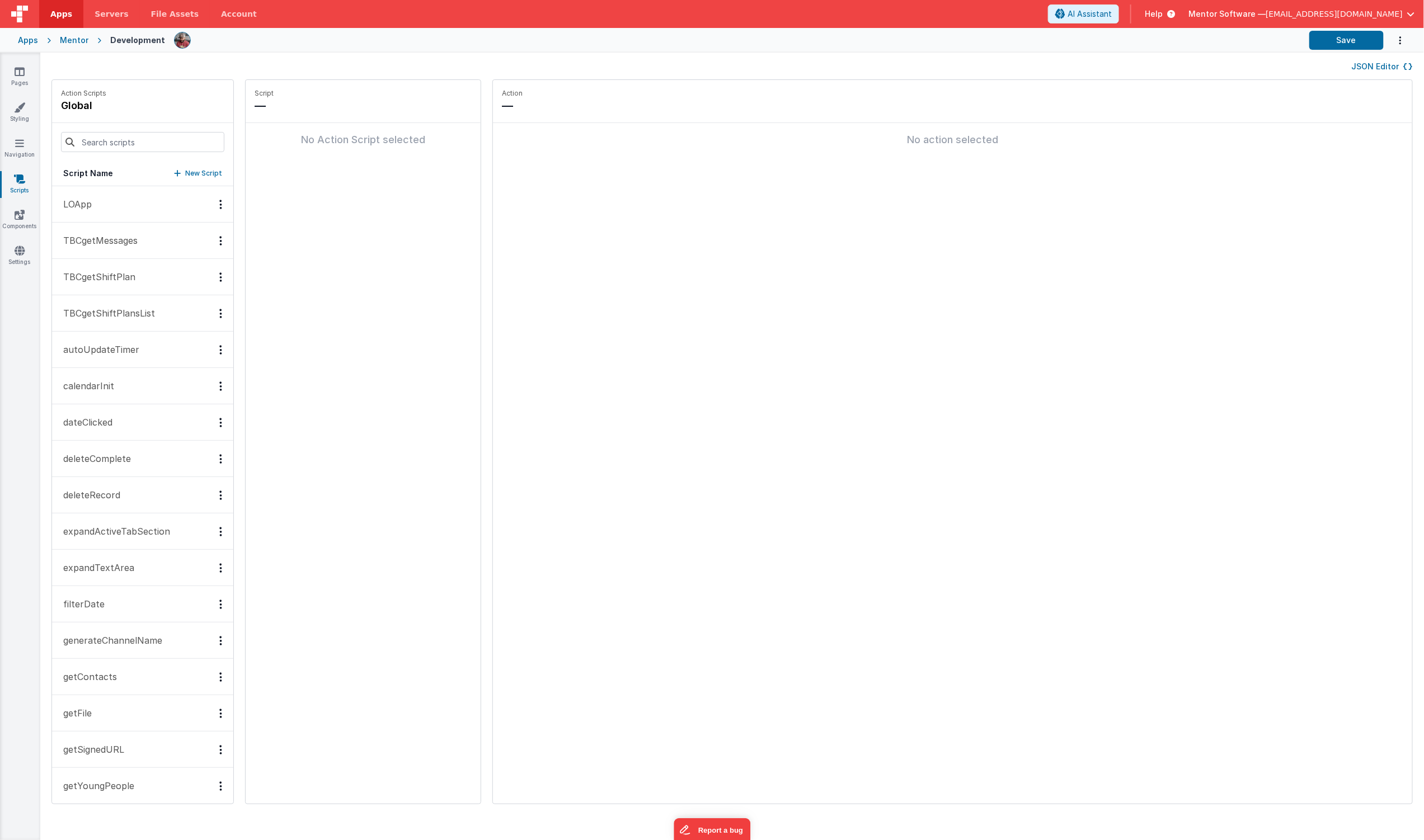
click at [1365, 69] on button "JSON Editor" at bounding box center [1382, 67] width 61 height 11
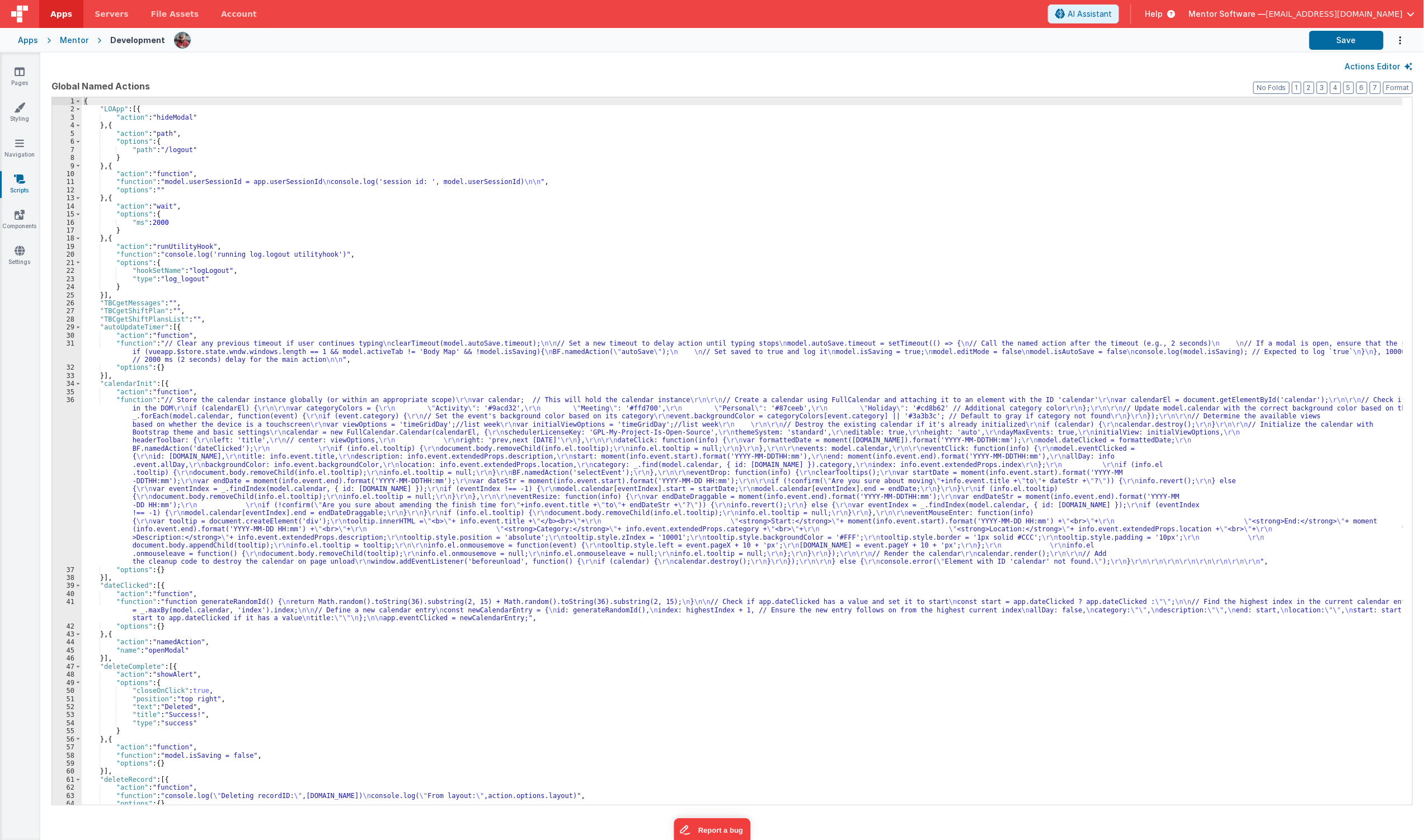
click at [611, 264] on div "{ "LOApp" : [{ "action" : "hideModal" } , { "action" : "path" , "options" : { "…" at bounding box center [742, 459] width 1321 height 724
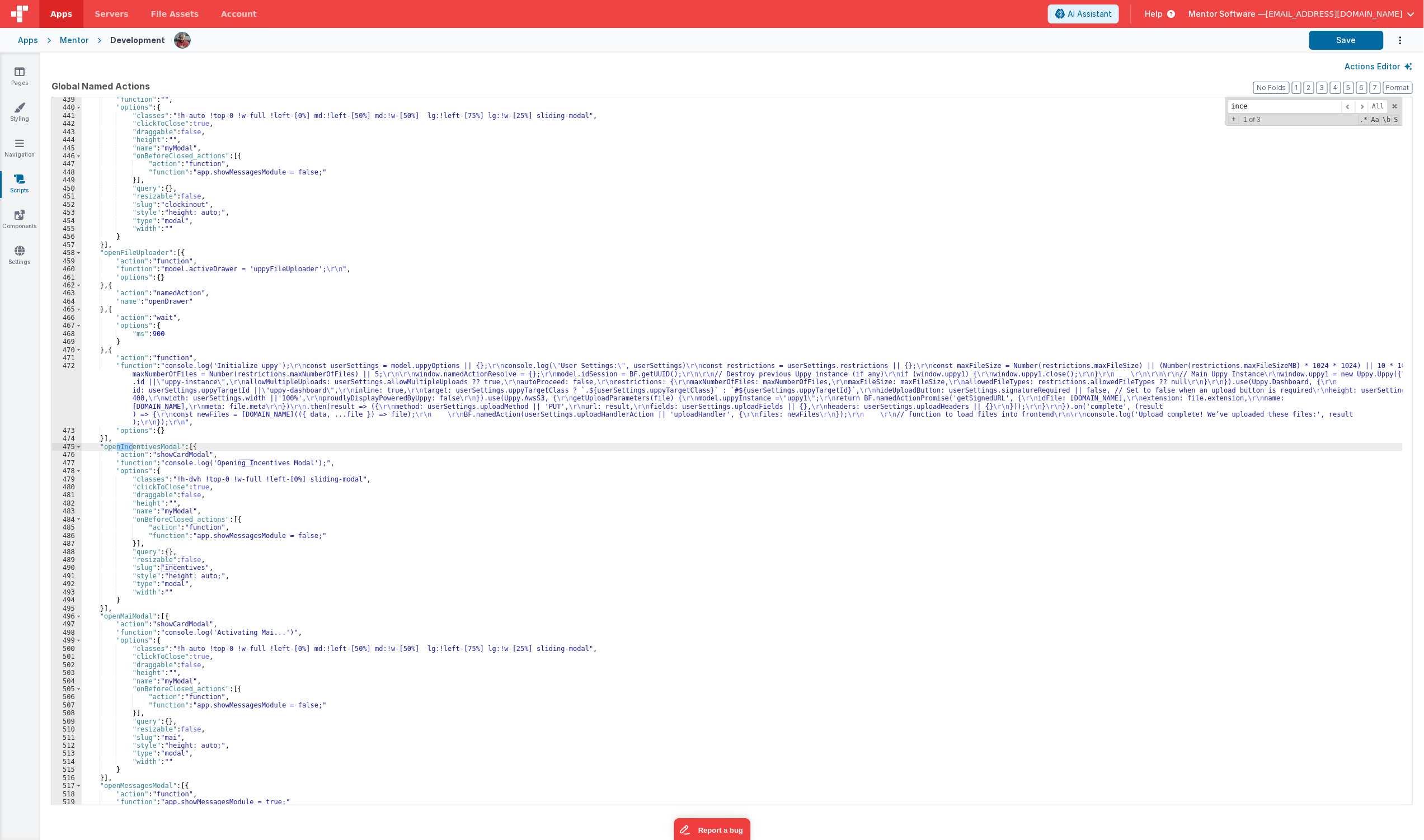
scroll to position [4567, 0]
type input "incentive"
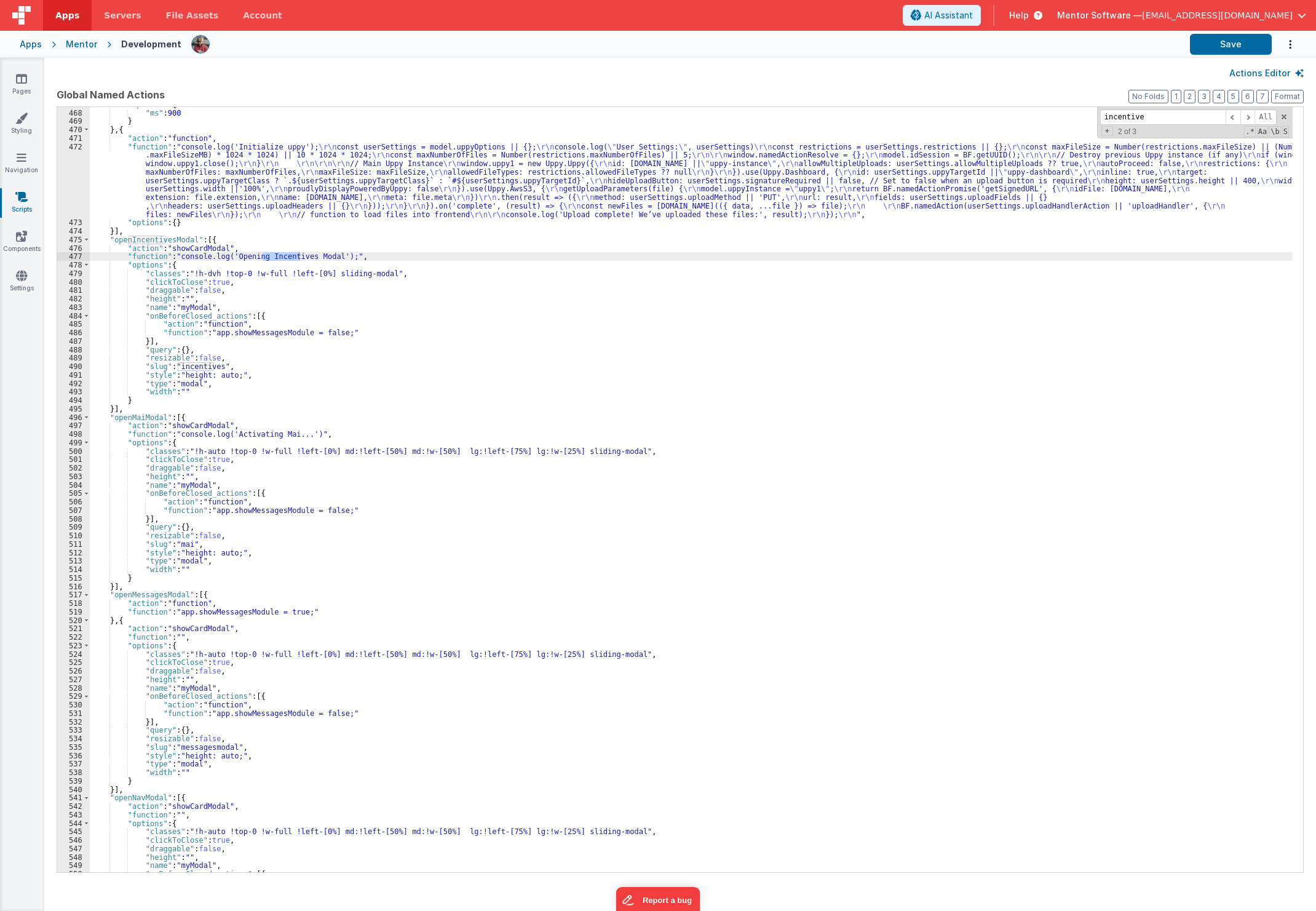
scroll to position [5267, 0]
click at [7, 85] on link "Pages" at bounding box center [21, 84] width 44 height 24
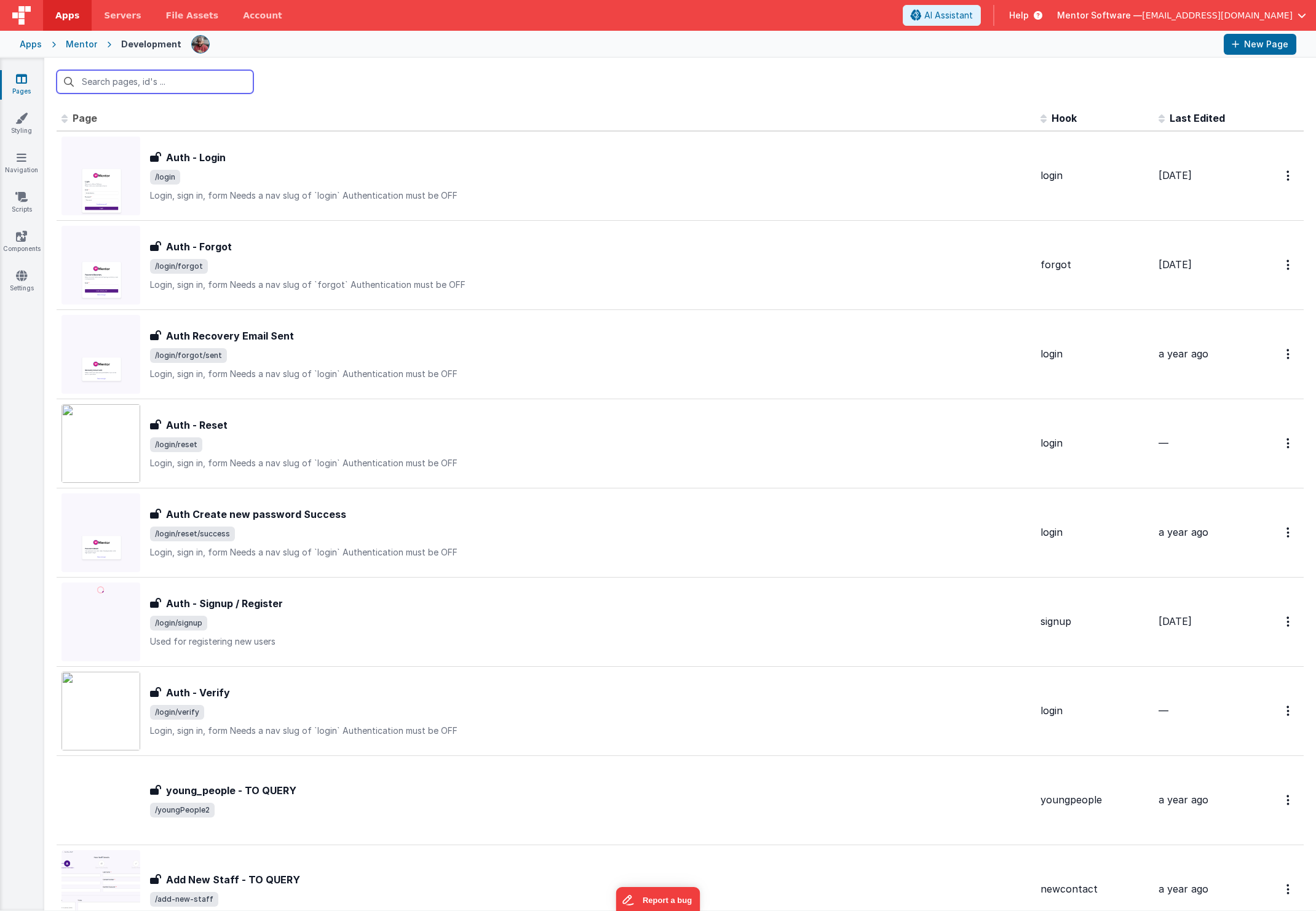
click at [112, 84] on input "text" at bounding box center [155, 82] width 197 height 24
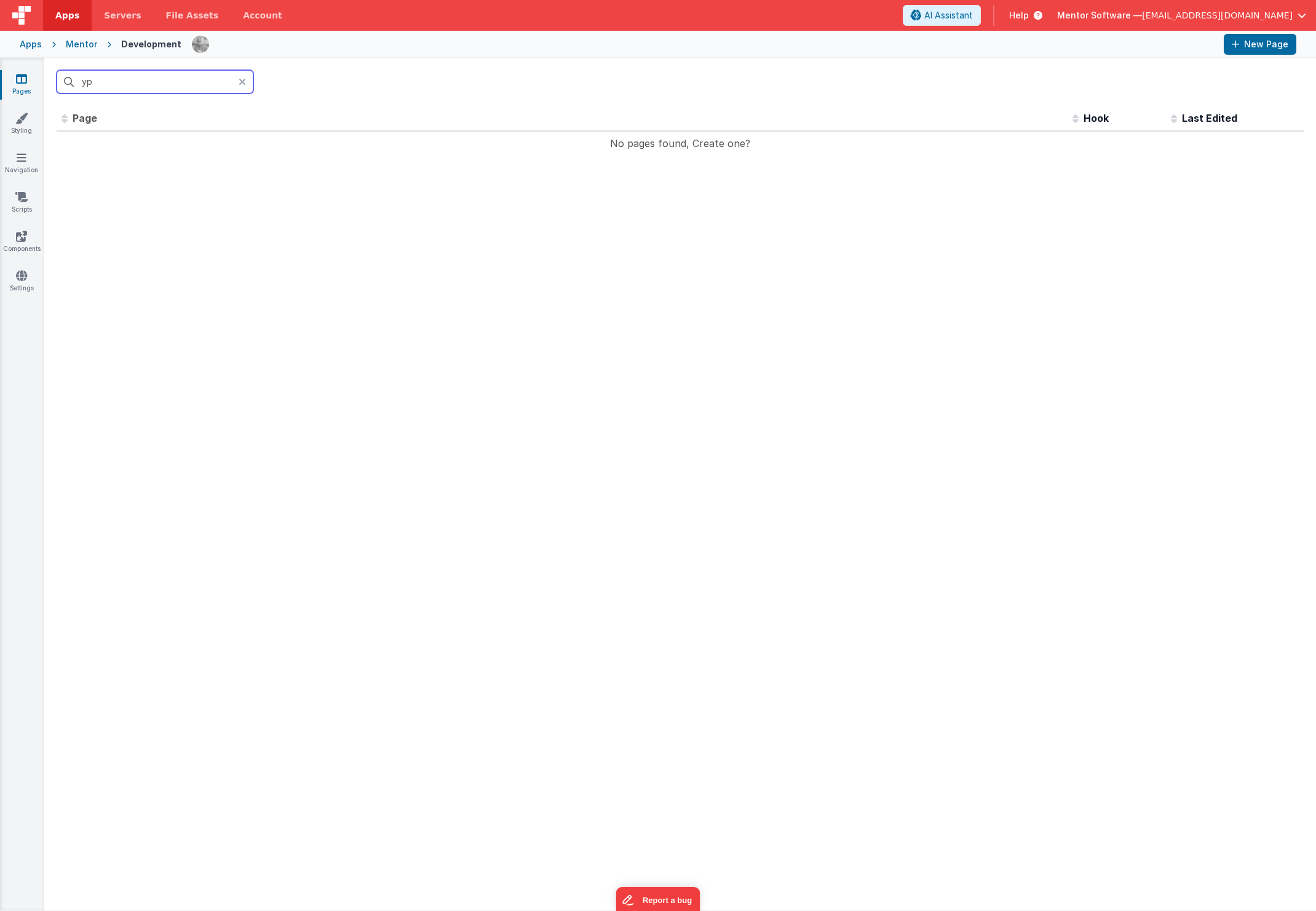
type input "y"
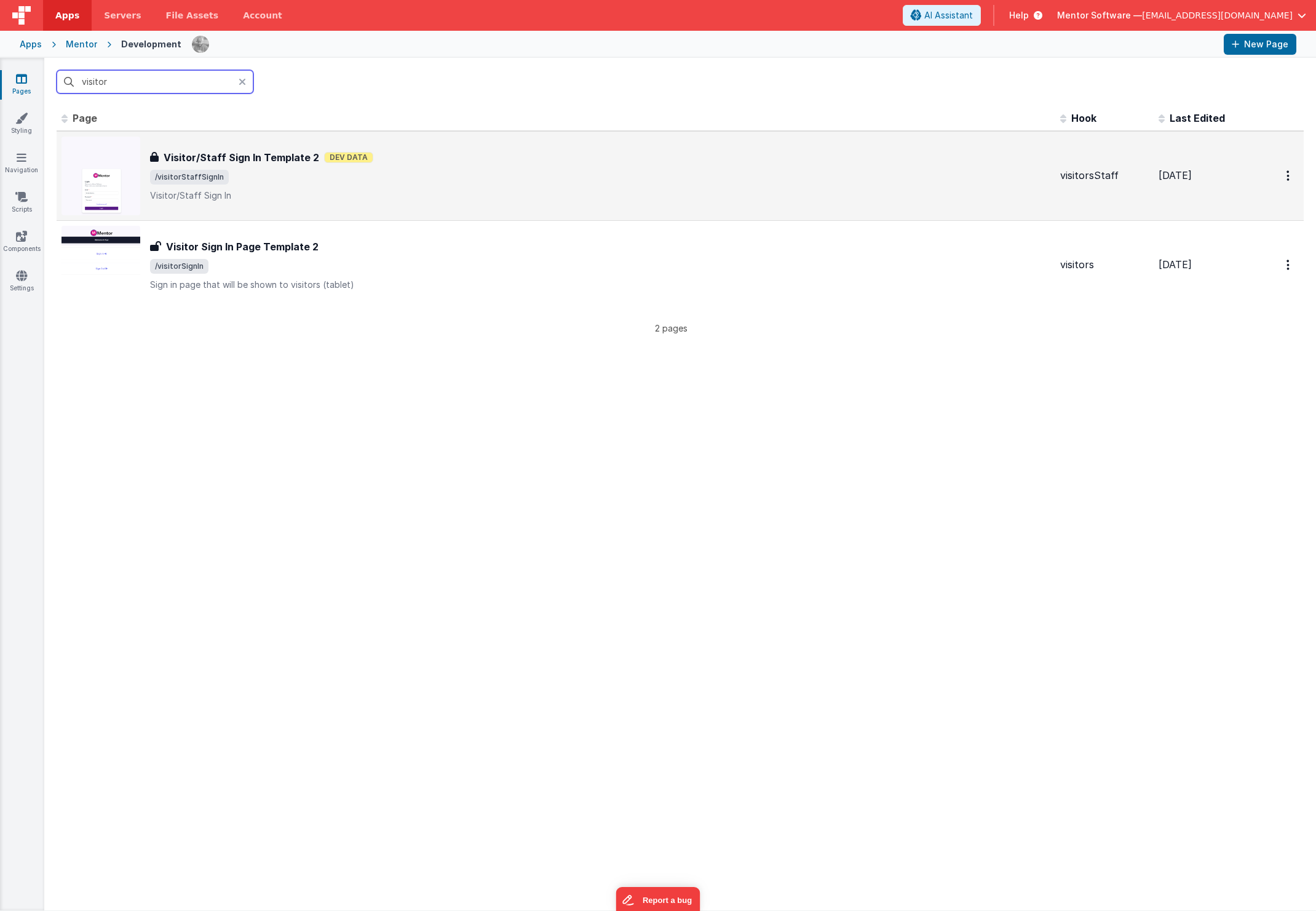
type input "visitor"
click at [379, 176] on span "/visitorStaffSignIn" at bounding box center [600, 177] width 900 height 15
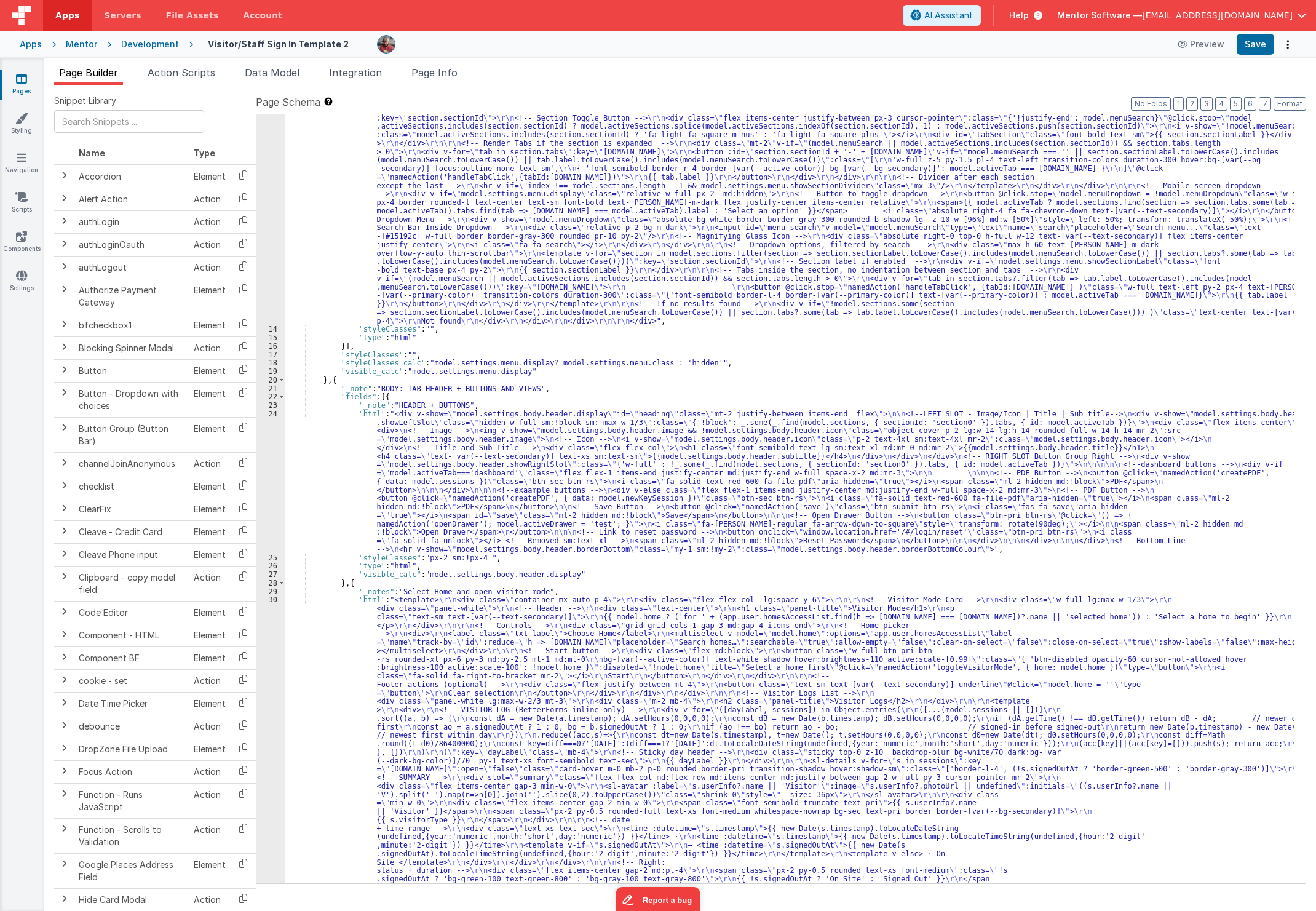
scroll to position [597, 0]
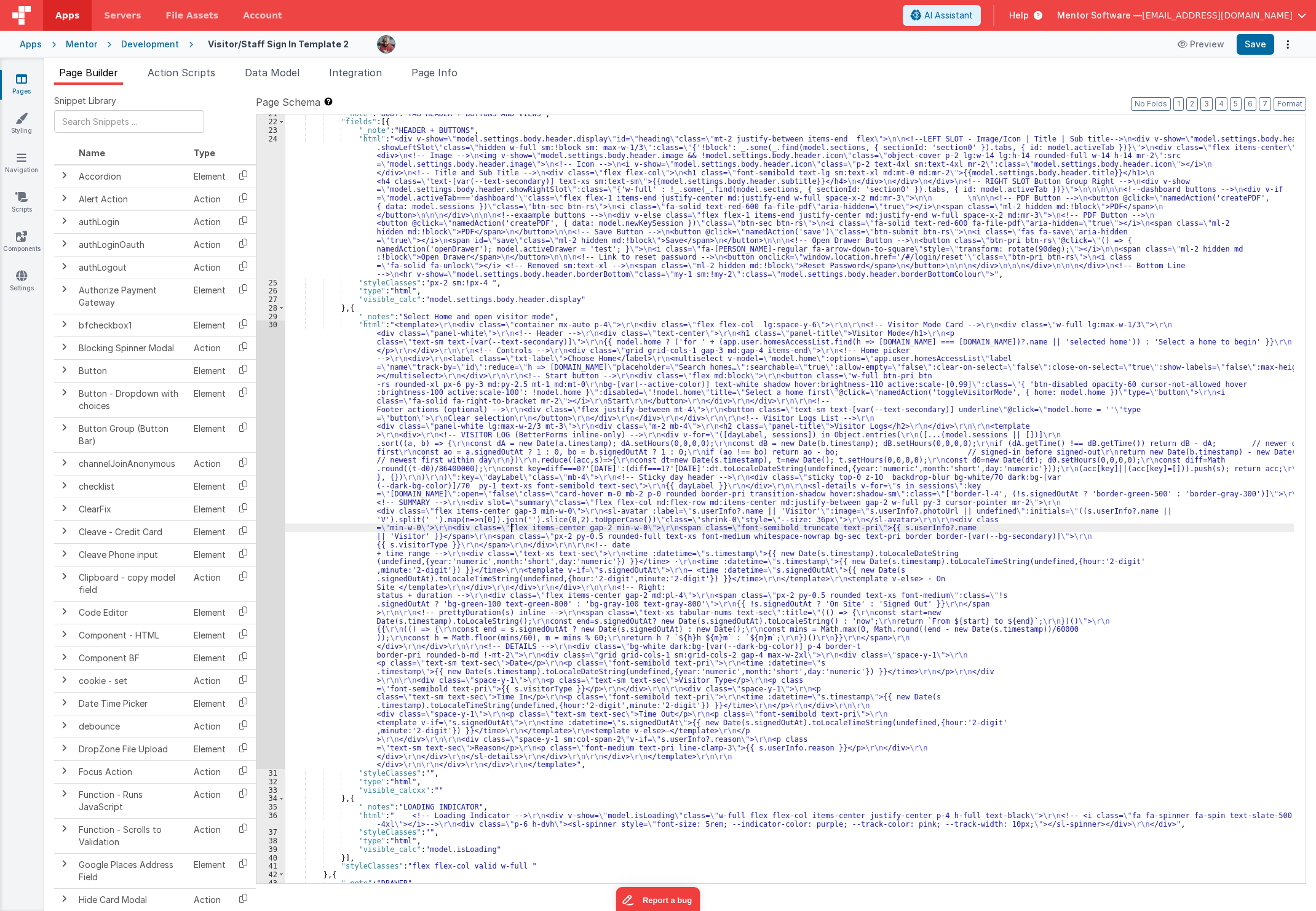
click at [510, 526] on div ""_note" : "BODY: TAB HEADER + BUTTONS AND VIEWS" , "fields" : [{ "_note" : "HEA…" at bounding box center [790, 502] width 1008 height 786
click at [329, 495] on div ""_note" : "BODY: TAB HEADER + BUTTONS AND VIEWS" , "fields" : [{ "_note" : "HEA…" at bounding box center [790, 502] width 1008 height 786
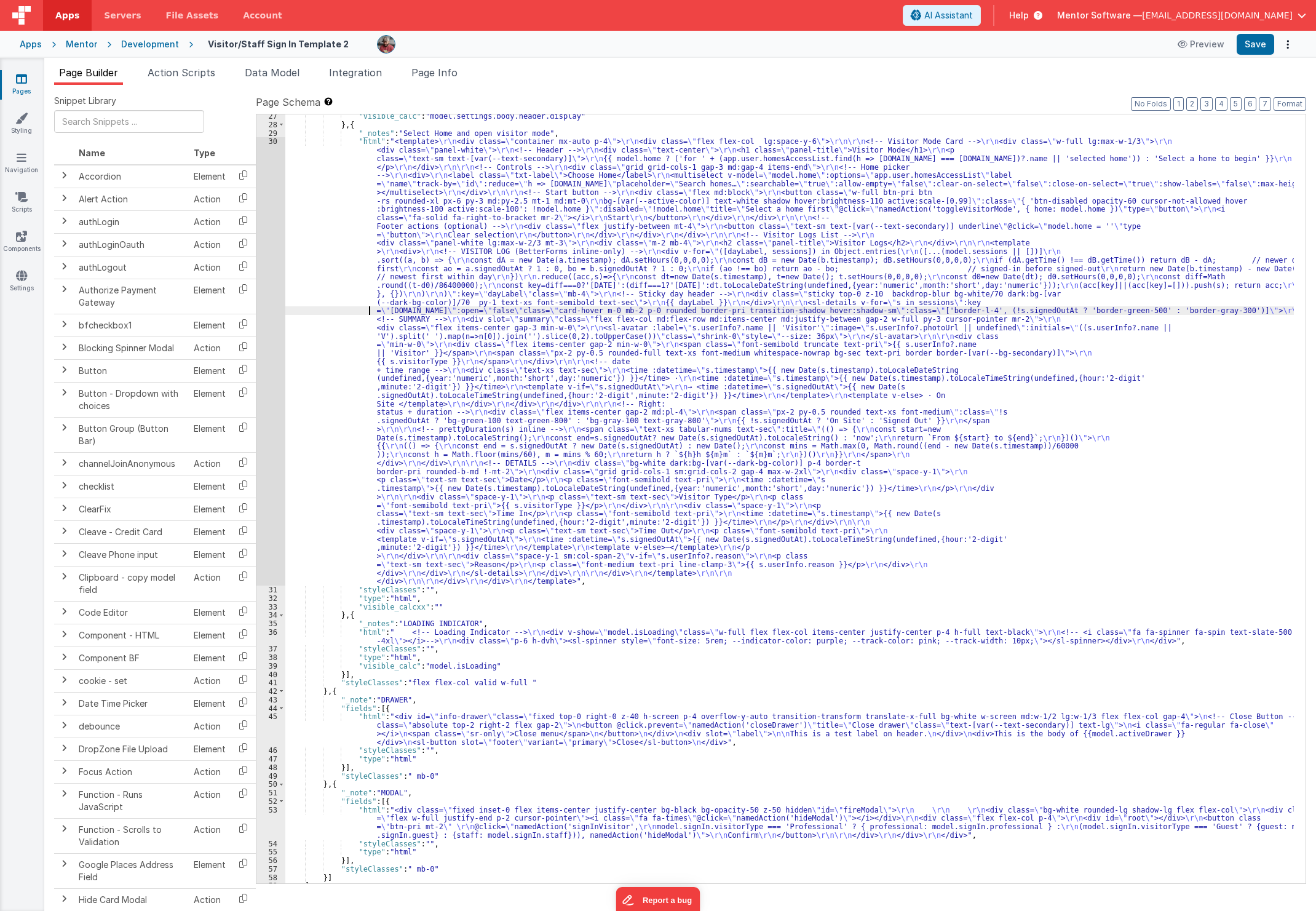
scroll to position [735, 0]
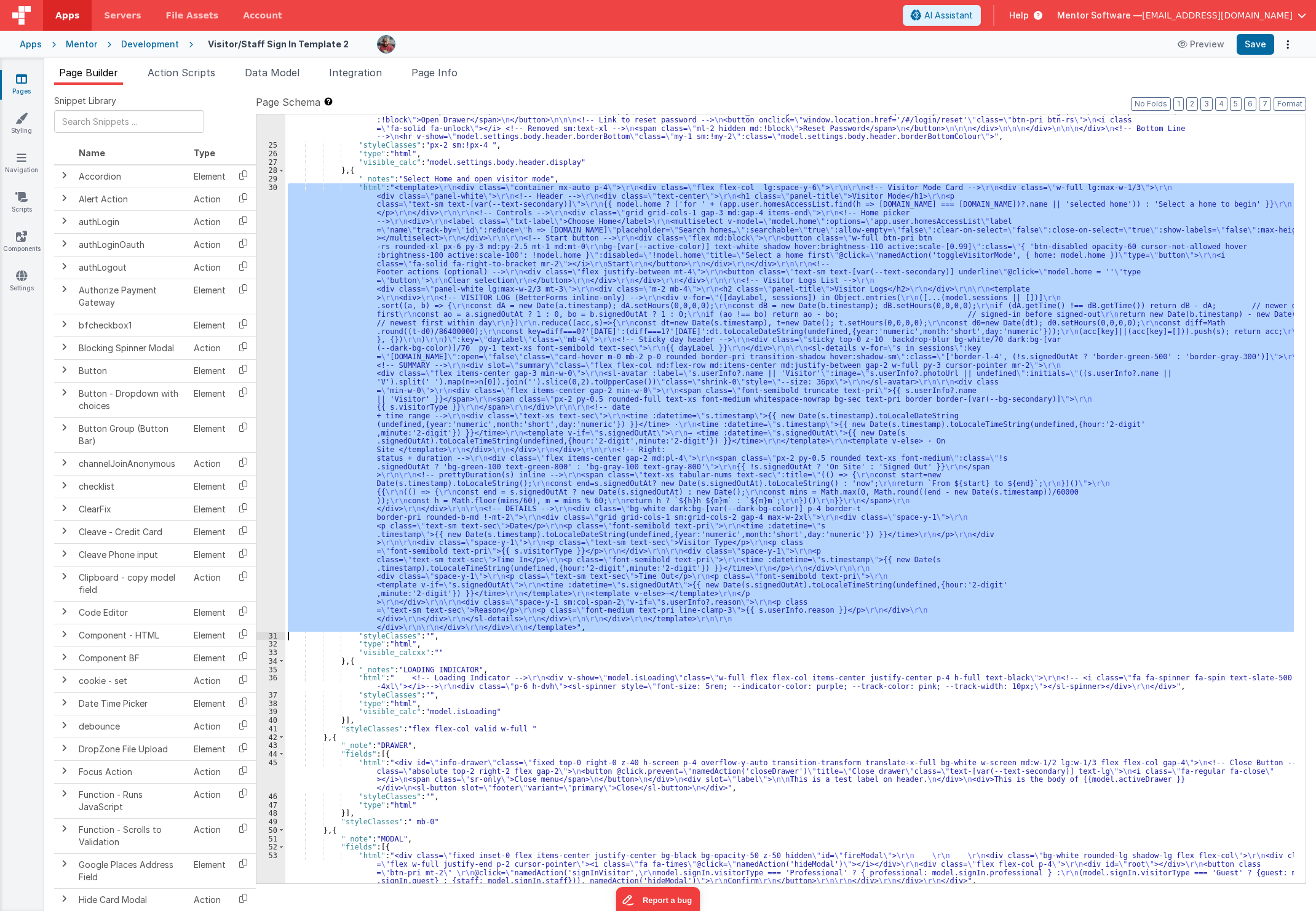
click at [274, 470] on div "30" at bounding box center [271, 407] width 29 height 448
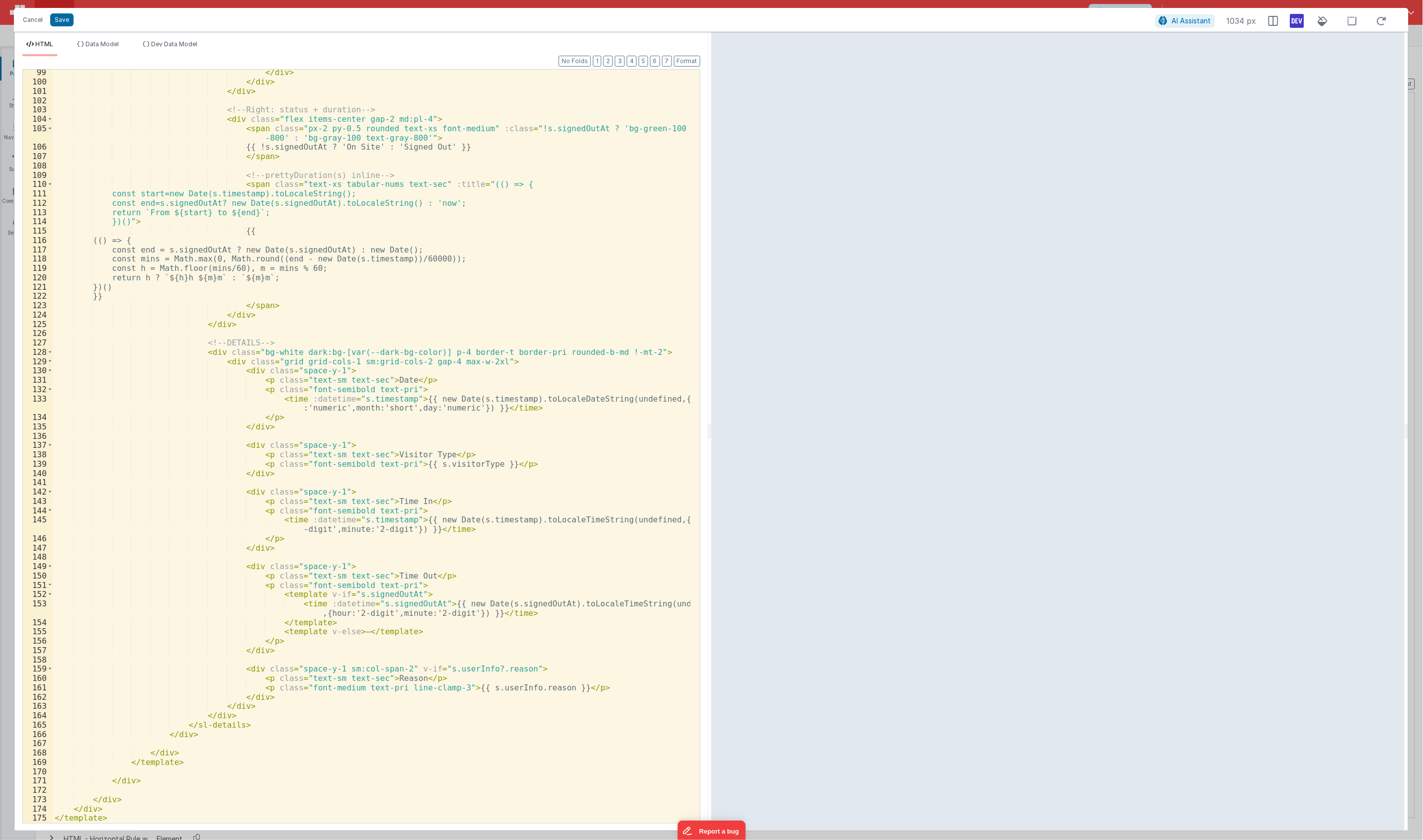
scroll to position [1054, 0]
click at [187, 46] on span "Dev Data Model" at bounding box center [174, 44] width 46 height 7
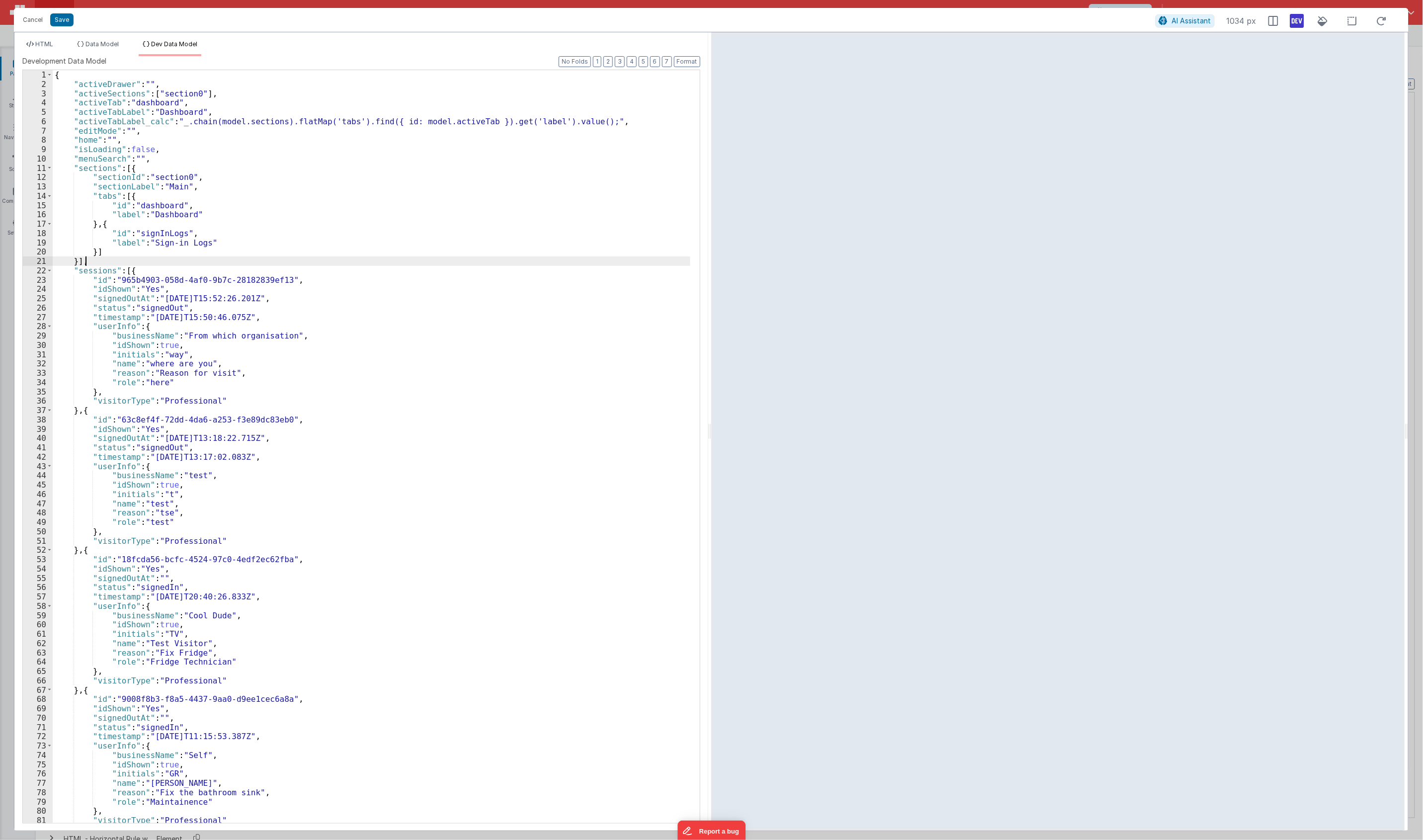
click at [389, 257] on div "{ "activeDrawer" : "" , "activeSections" : [ "section0" ] , "activeTab" : "dash…" at bounding box center [371, 455] width 637 height 771
click at [449, 227] on div "{ "activeDrawer" : "" , "activeSections" : [ "section0" ] , "activeTab" : "dash…" at bounding box center [371, 455] width 637 height 771
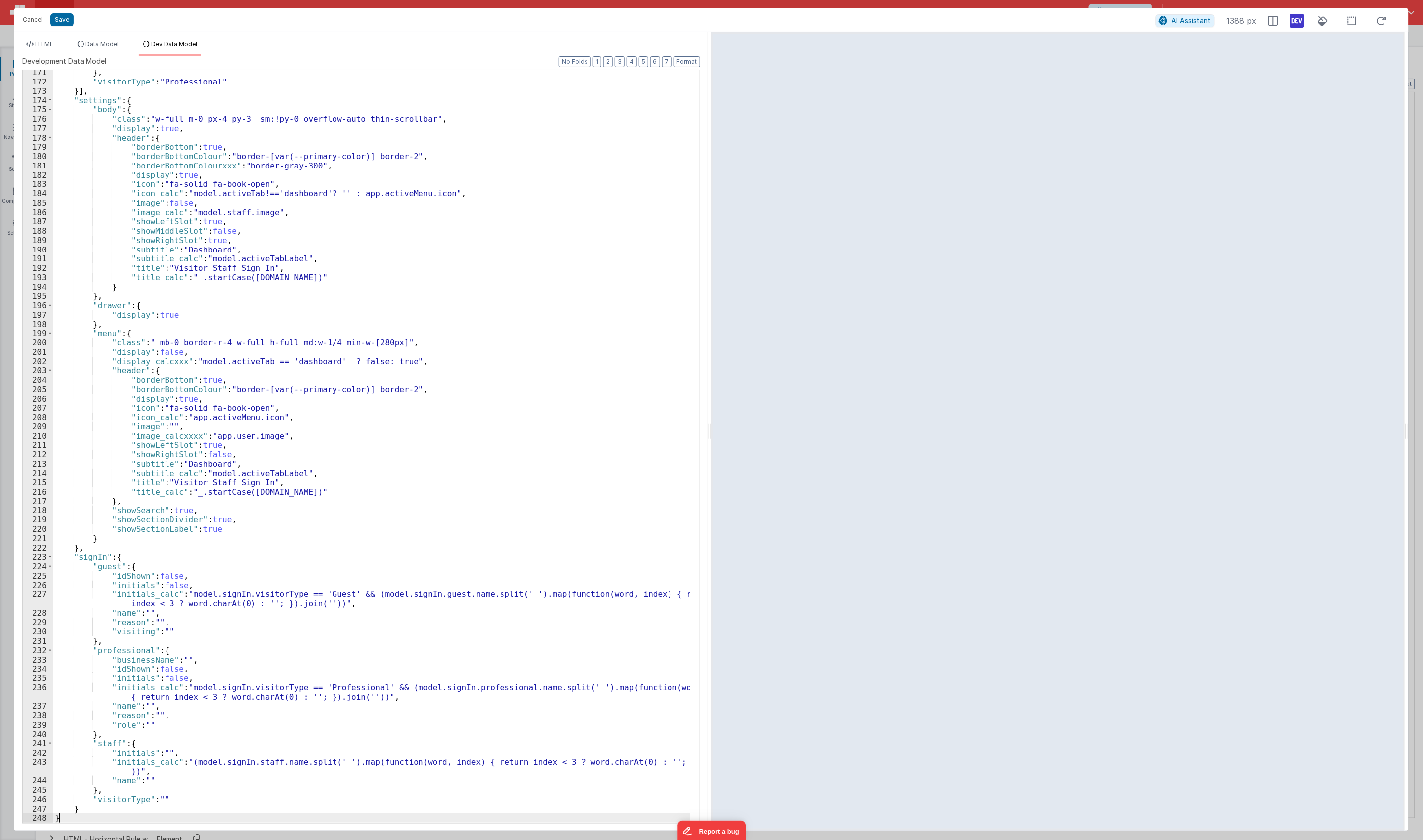
scroll to position [1586, 0]
click at [52, 41] on span "HTML" at bounding box center [44, 44] width 18 height 7
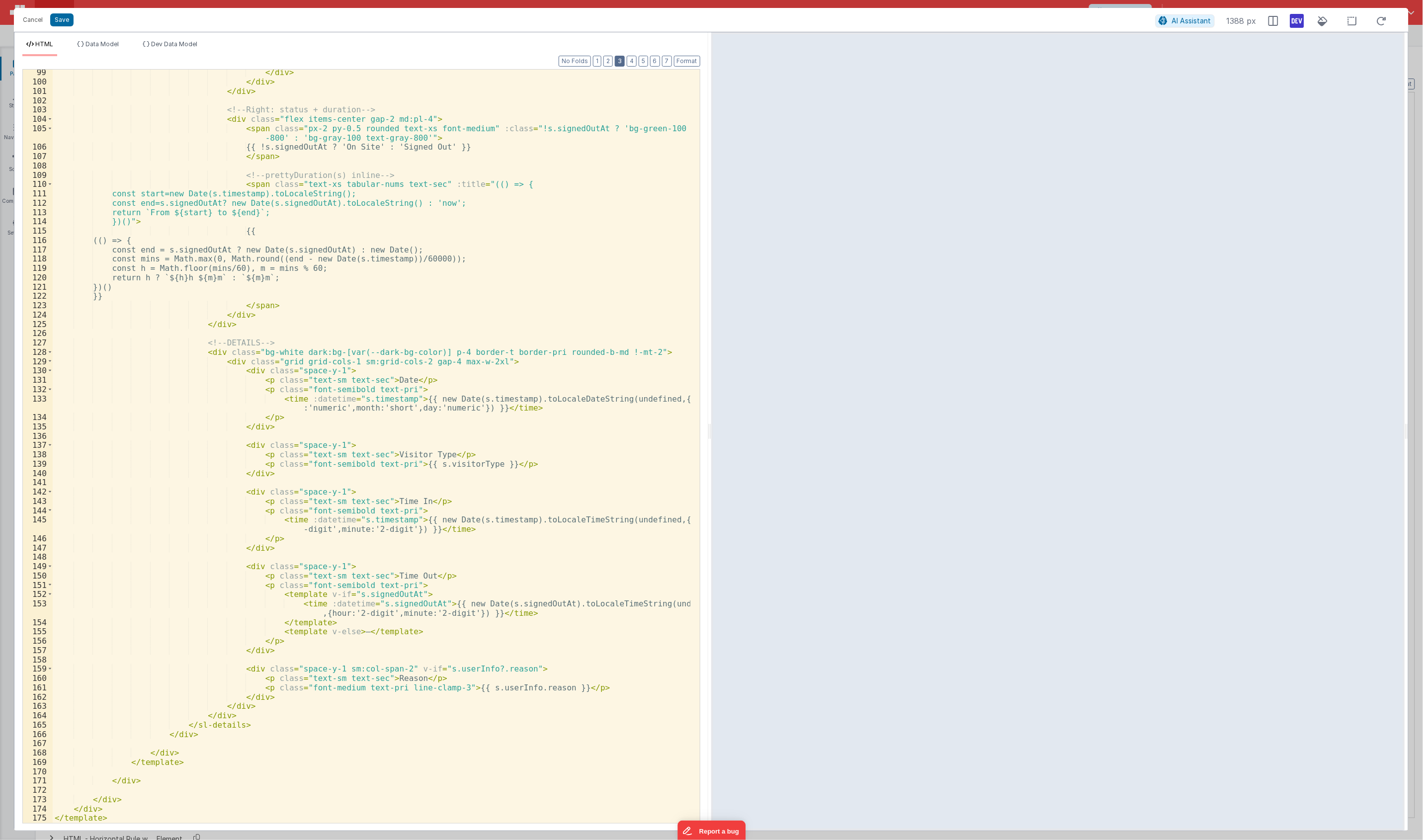
click at [617, 59] on button "3" at bounding box center [620, 61] width 10 height 11
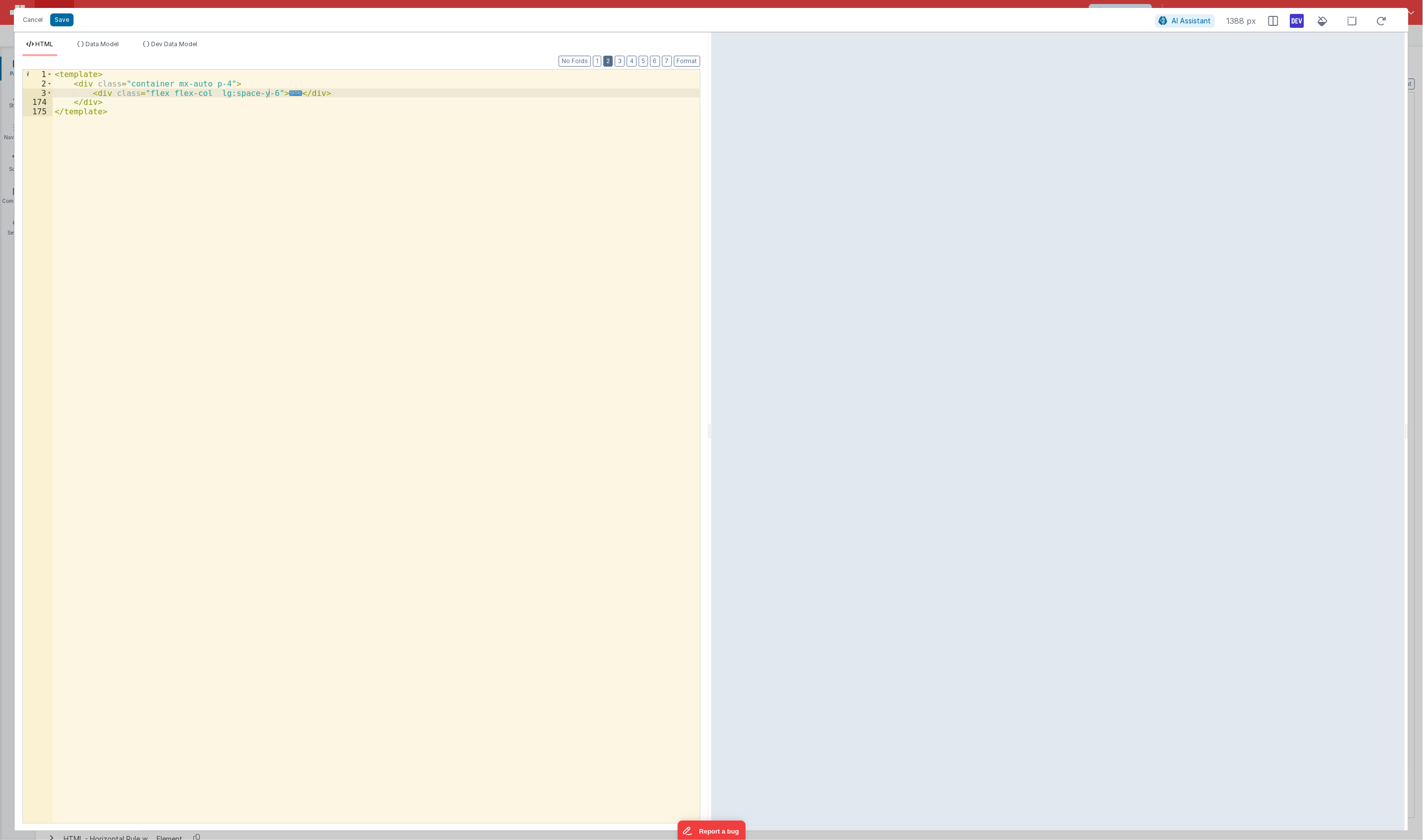
click at [610, 62] on button "2" at bounding box center [608, 61] width 10 height 11
click at [622, 58] on button "3" at bounding box center [620, 61] width 10 height 11
click at [92, 41] on span "Data Model" at bounding box center [102, 44] width 33 height 7
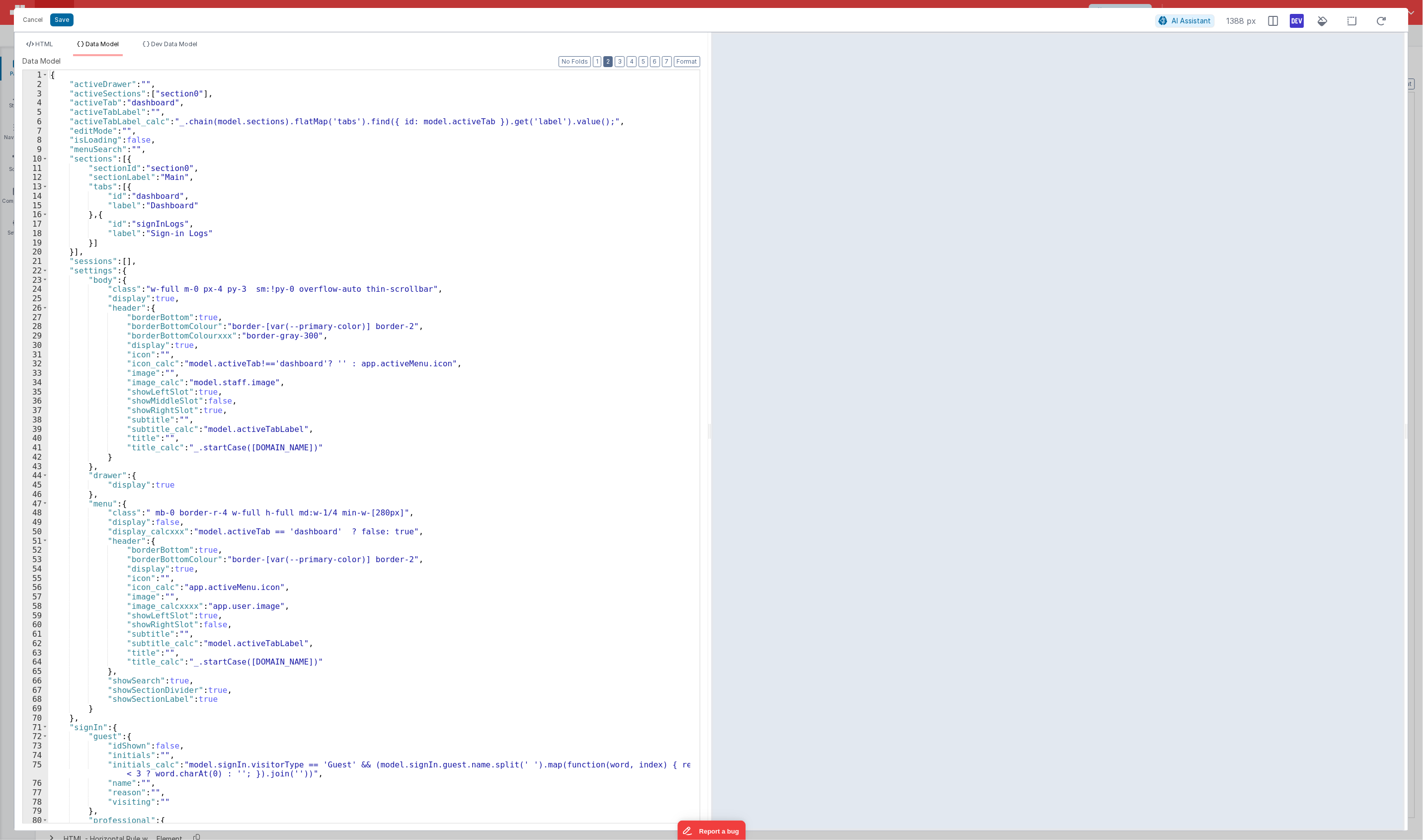
click at [606, 61] on button "2" at bounding box center [608, 62] width 10 height 11
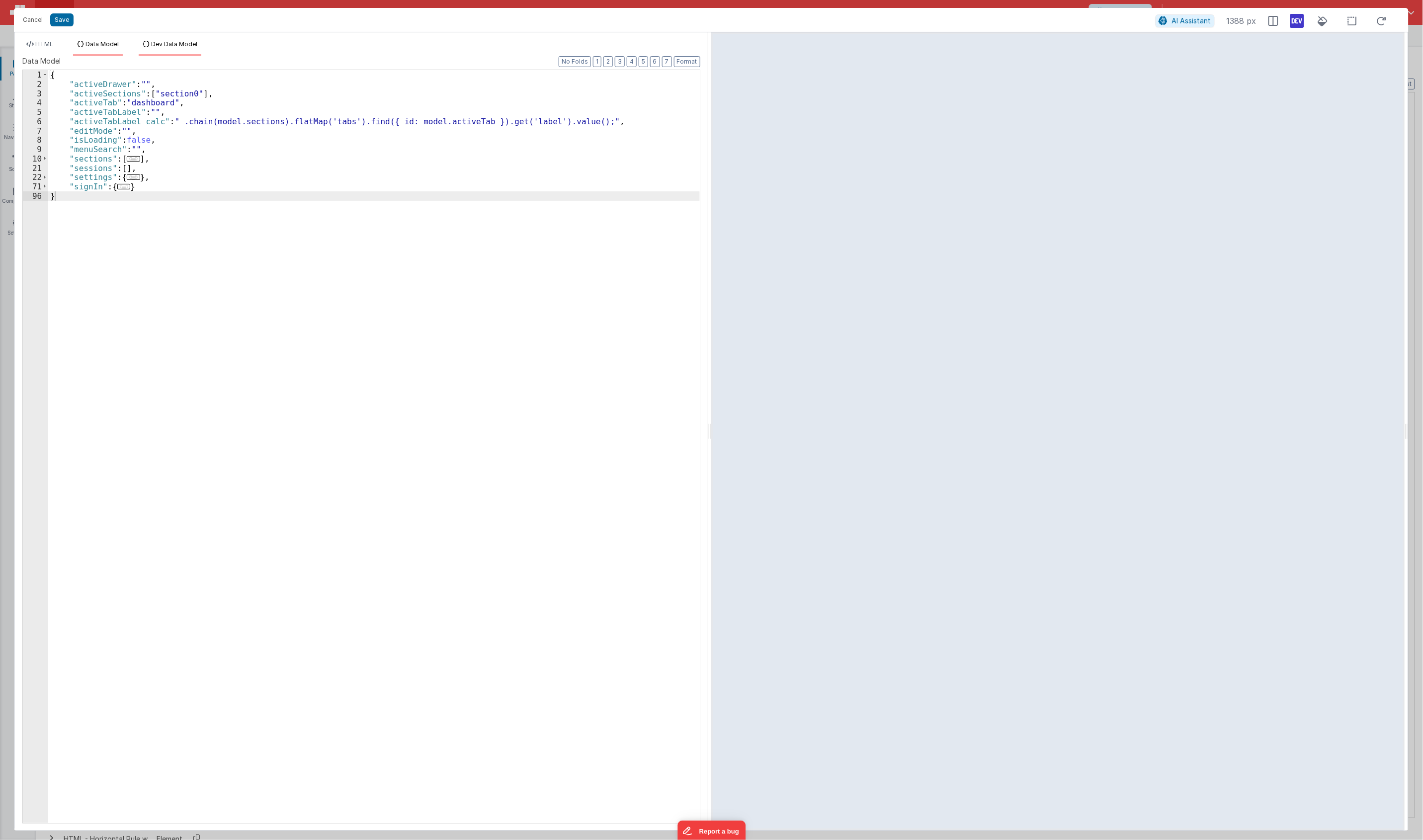
click at [172, 43] on span "Dev Data Model" at bounding box center [174, 44] width 46 height 7
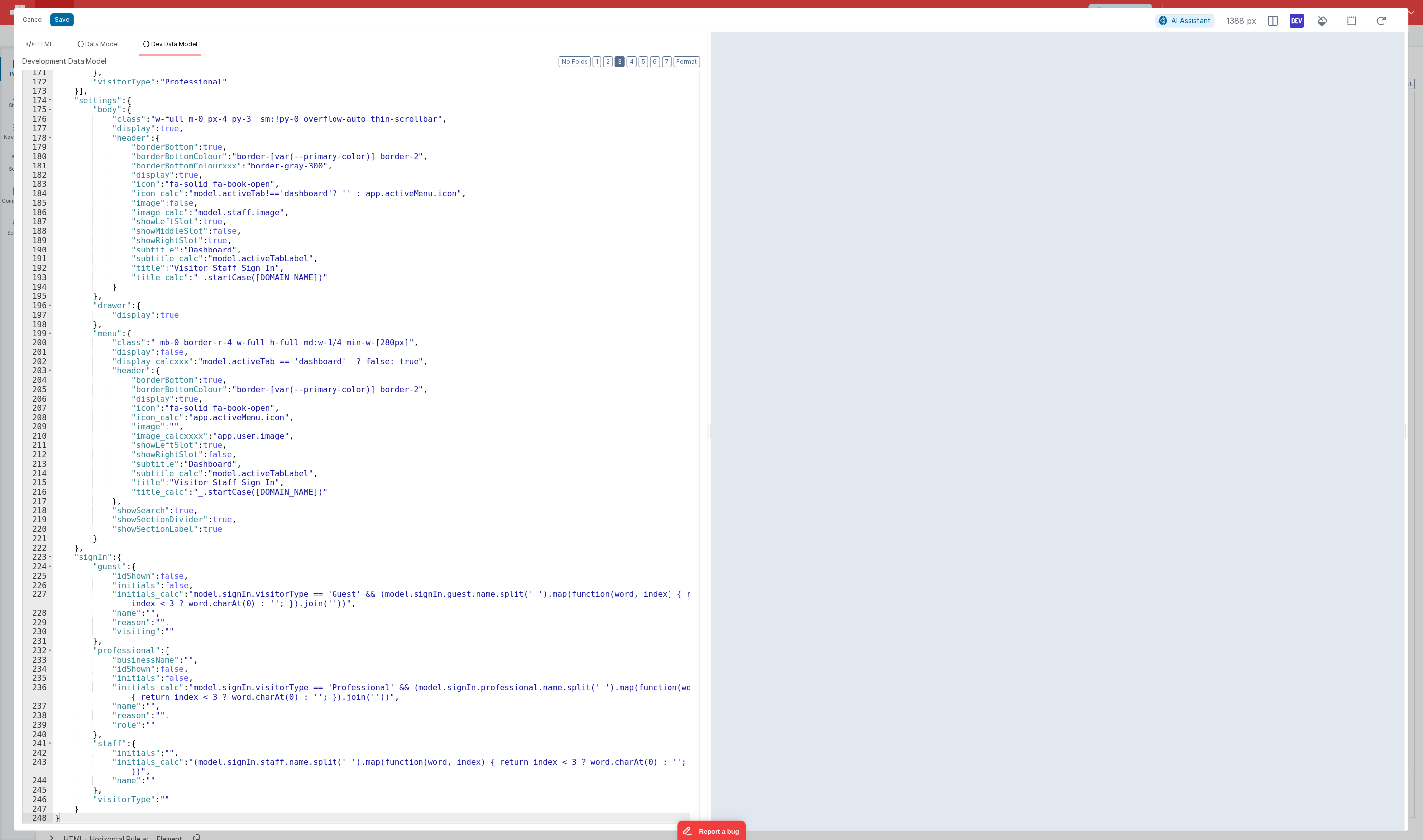
click at [622, 63] on button "3" at bounding box center [620, 62] width 10 height 11
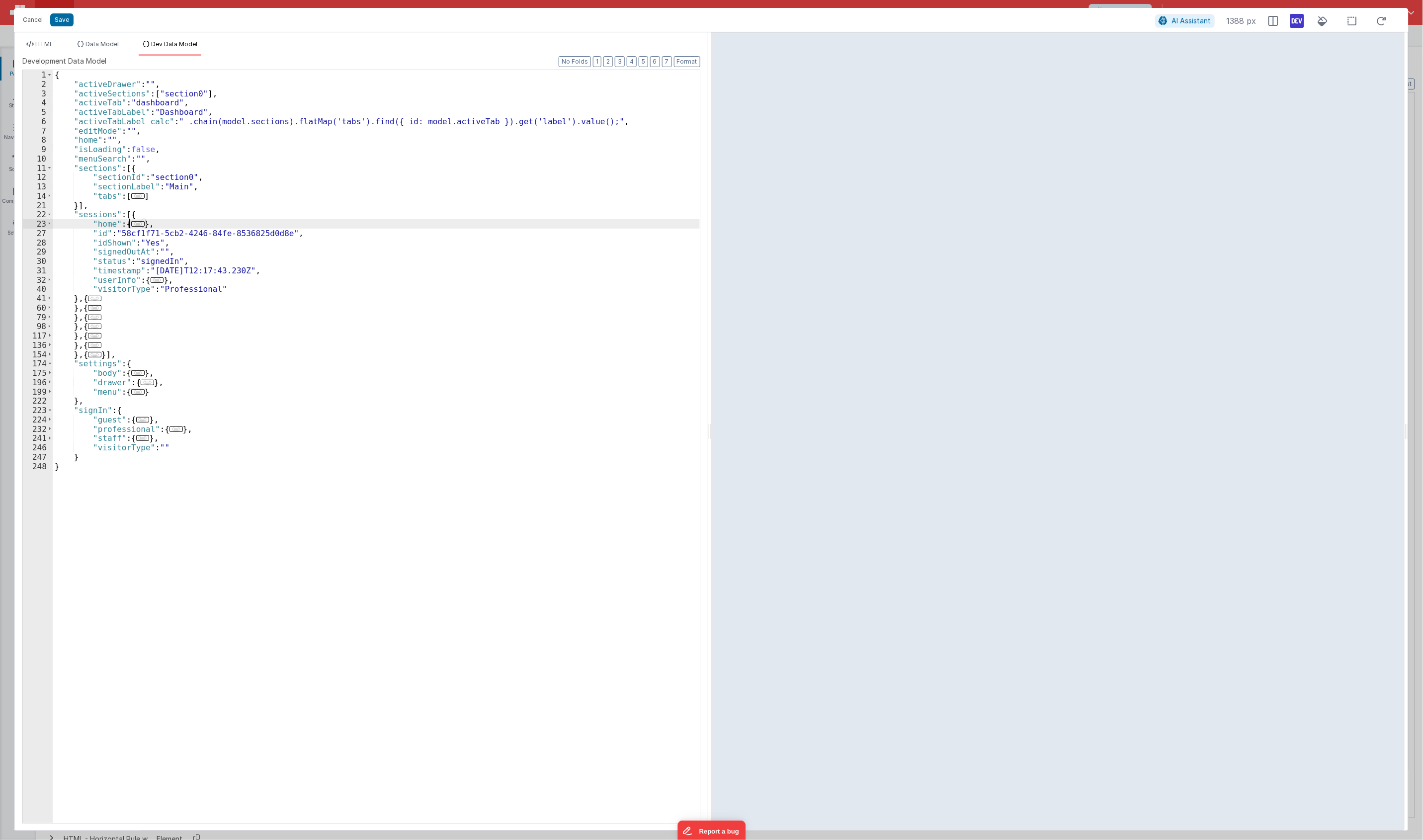
click at [137, 223] on span "..." at bounding box center [138, 223] width 13 height 5
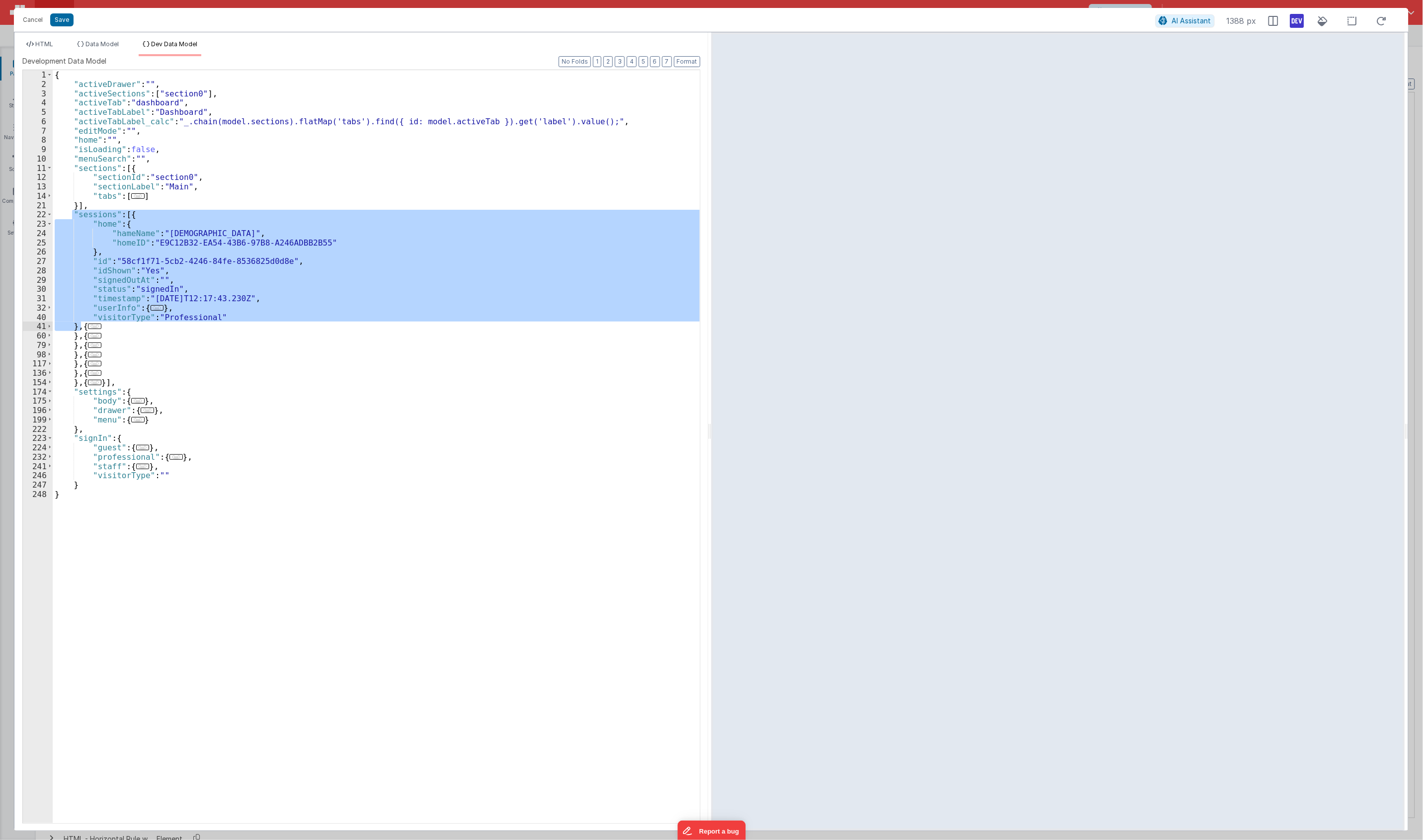
drag, startPoint x: 70, startPoint y: 215, endPoint x: 79, endPoint y: 328, distance: 113.4
click at [79, 328] on div "{ "activeDrawer" : "" , "activeSections" : [ "section0" ] , "activeTab" : "dash…" at bounding box center [376, 455] width 647 height 771
click at [42, 51] on li "HTML" at bounding box center [39, 48] width 35 height 16
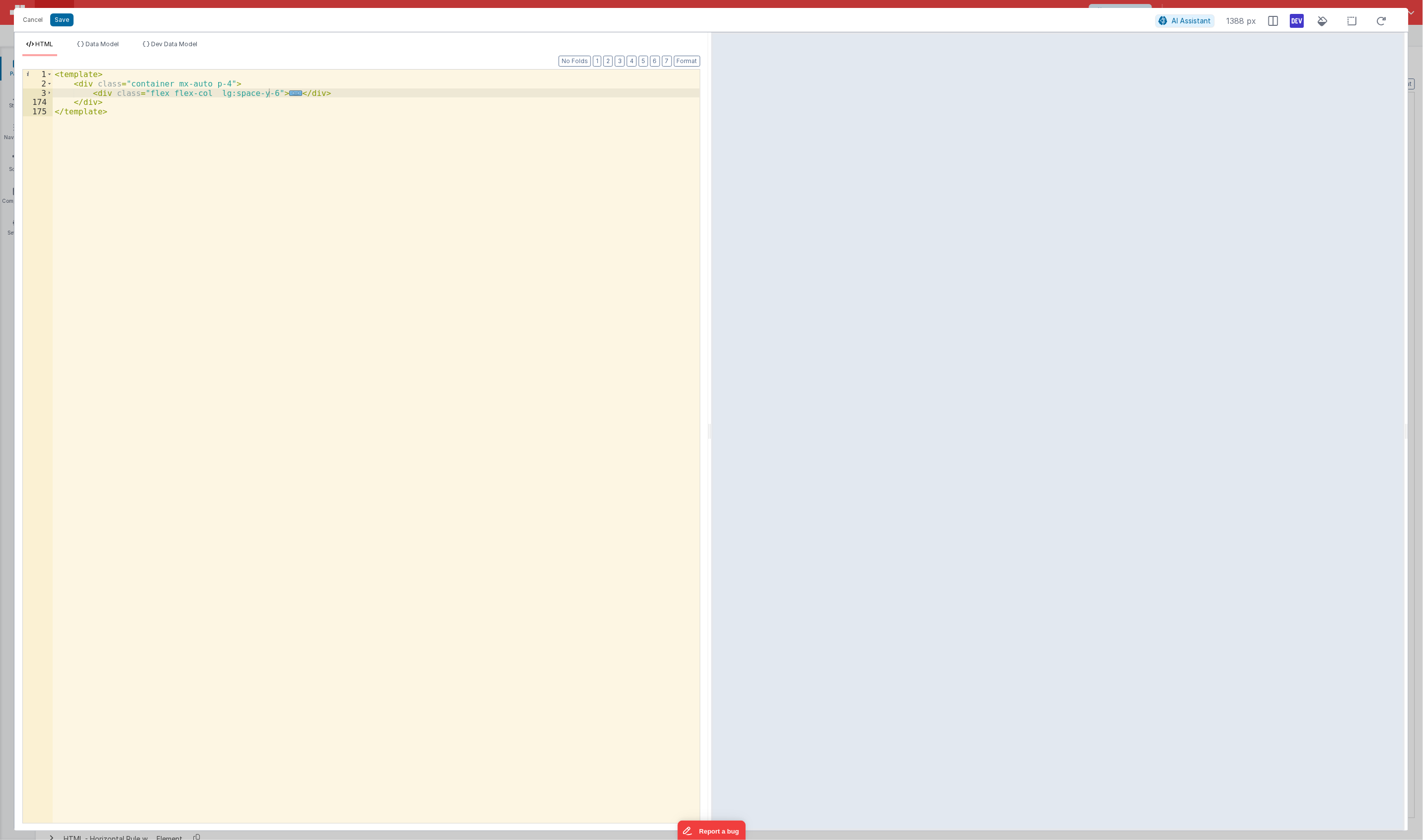
click at [289, 92] on span "..." at bounding box center [296, 93] width 13 height 5
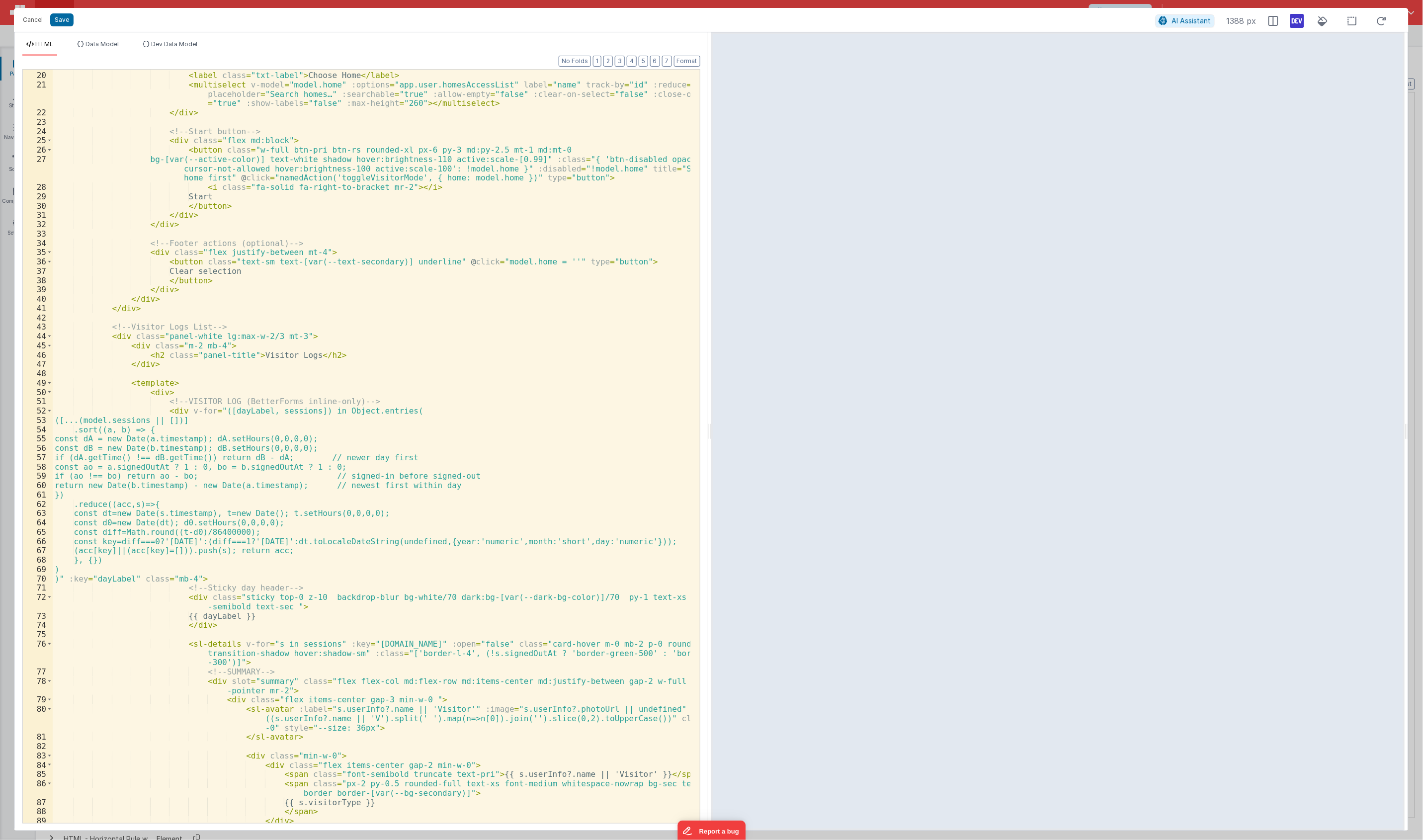
scroll to position [185, 0]
click at [50, 339] on span at bounding box center [49, 336] width 5 height 10
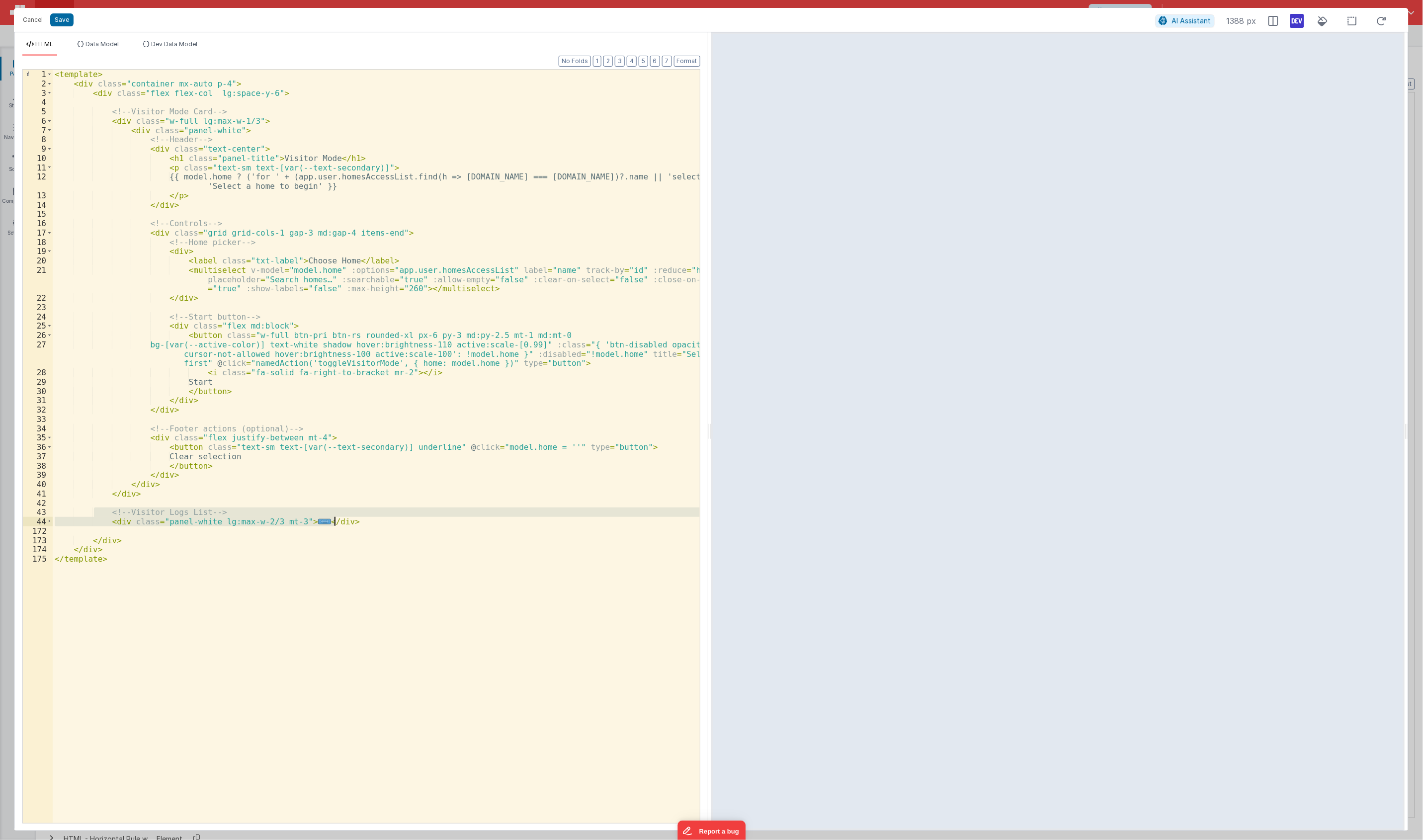
drag, startPoint x: 95, startPoint y: 513, endPoint x: 345, endPoint y: 520, distance: 250.1
click at [345, 520] on div "< template > < div class = "container mx-auto p-4" > < div class = "flex flex-c…" at bounding box center [376, 455] width 647 height 772
click at [303, 520] on div "< template > < div class = "container mx-auto p-4" > < div class = "flex flex-c…" at bounding box center [376, 446] width 647 height 753
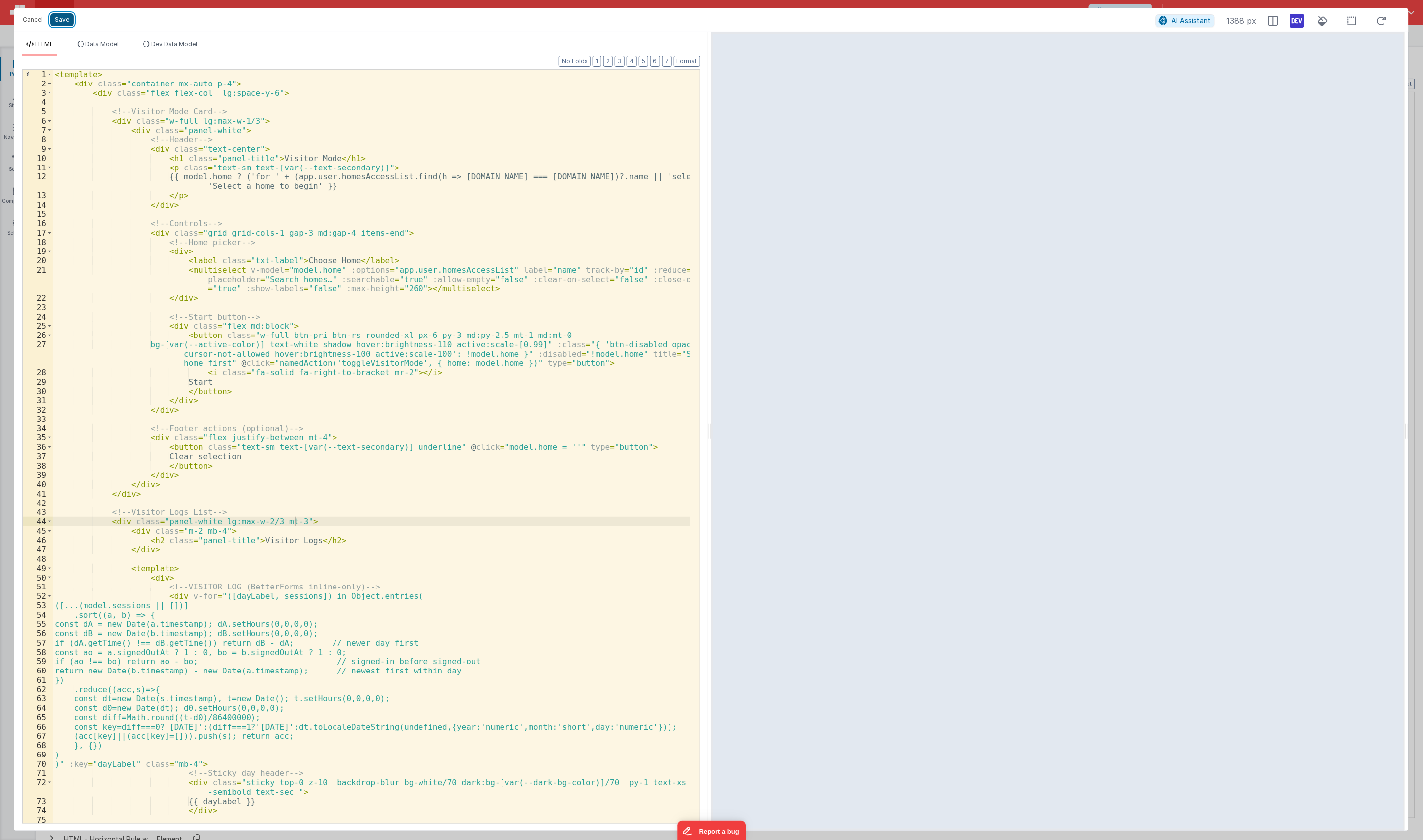
click at [66, 25] on button "Save" at bounding box center [62, 20] width 23 height 13
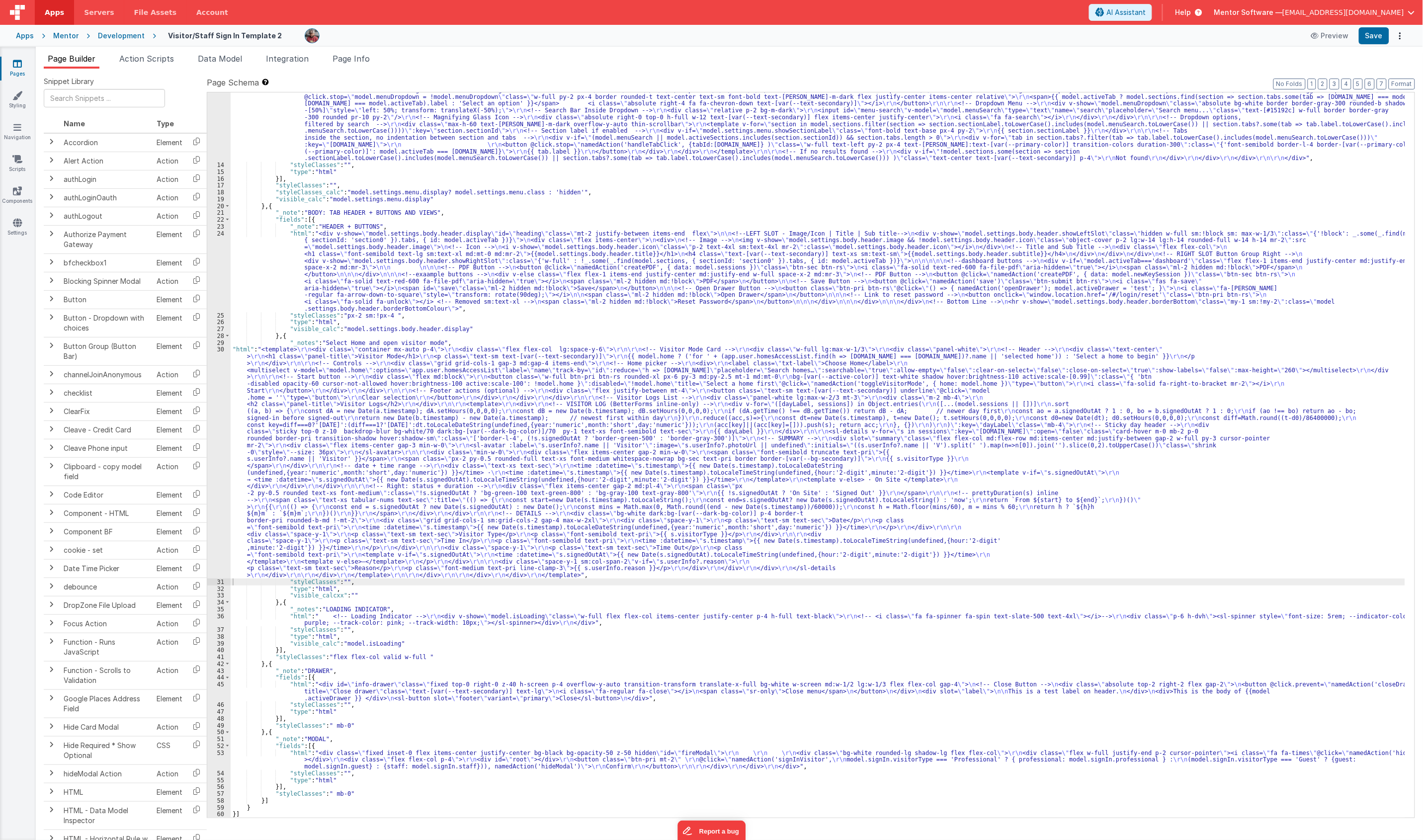
scroll to position [245, 0]
click at [238, 62] on span "Data Model" at bounding box center [220, 59] width 44 height 10
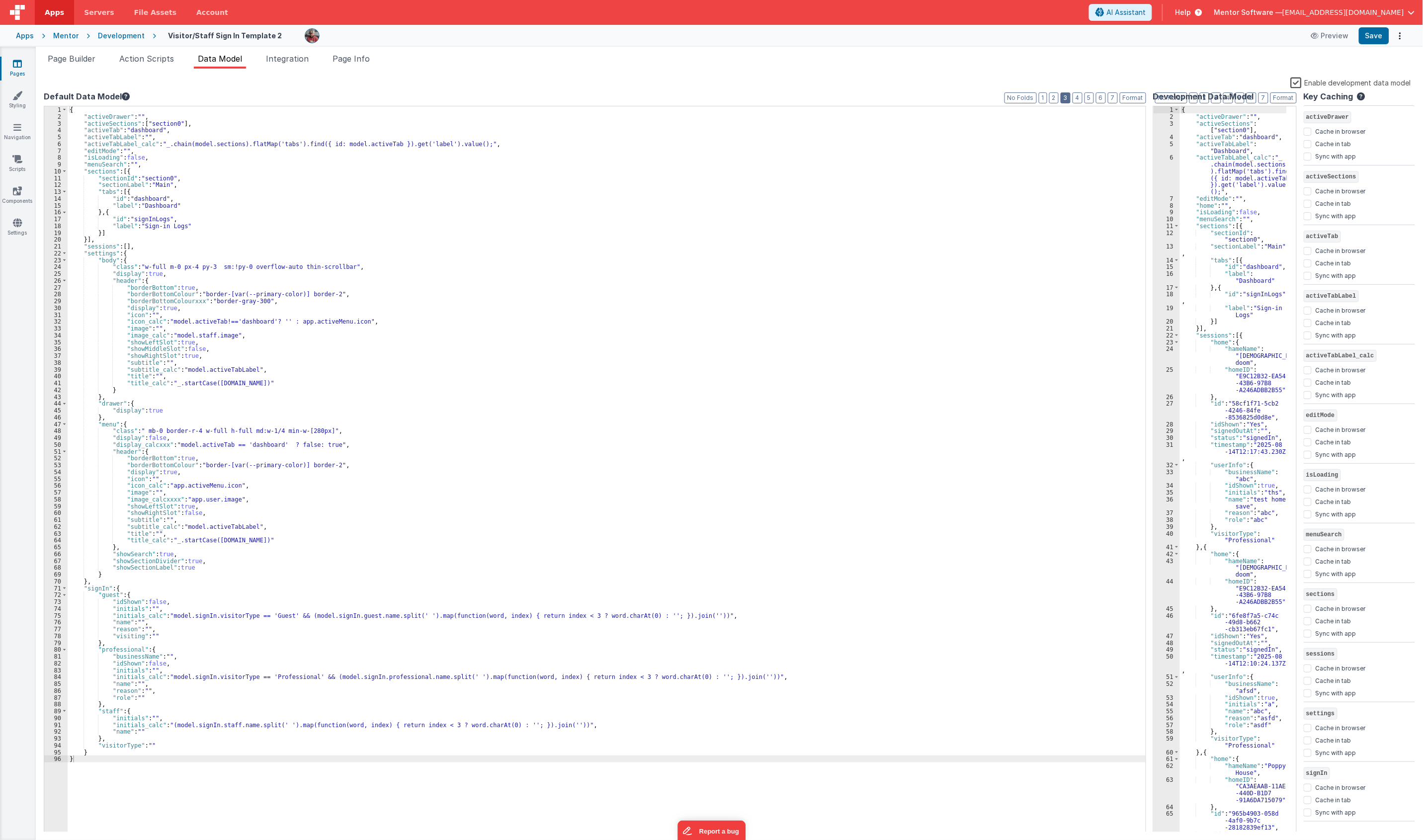
click at [1062, 94] on button "3" at bounding box center [1065, 98] width 10 height 11
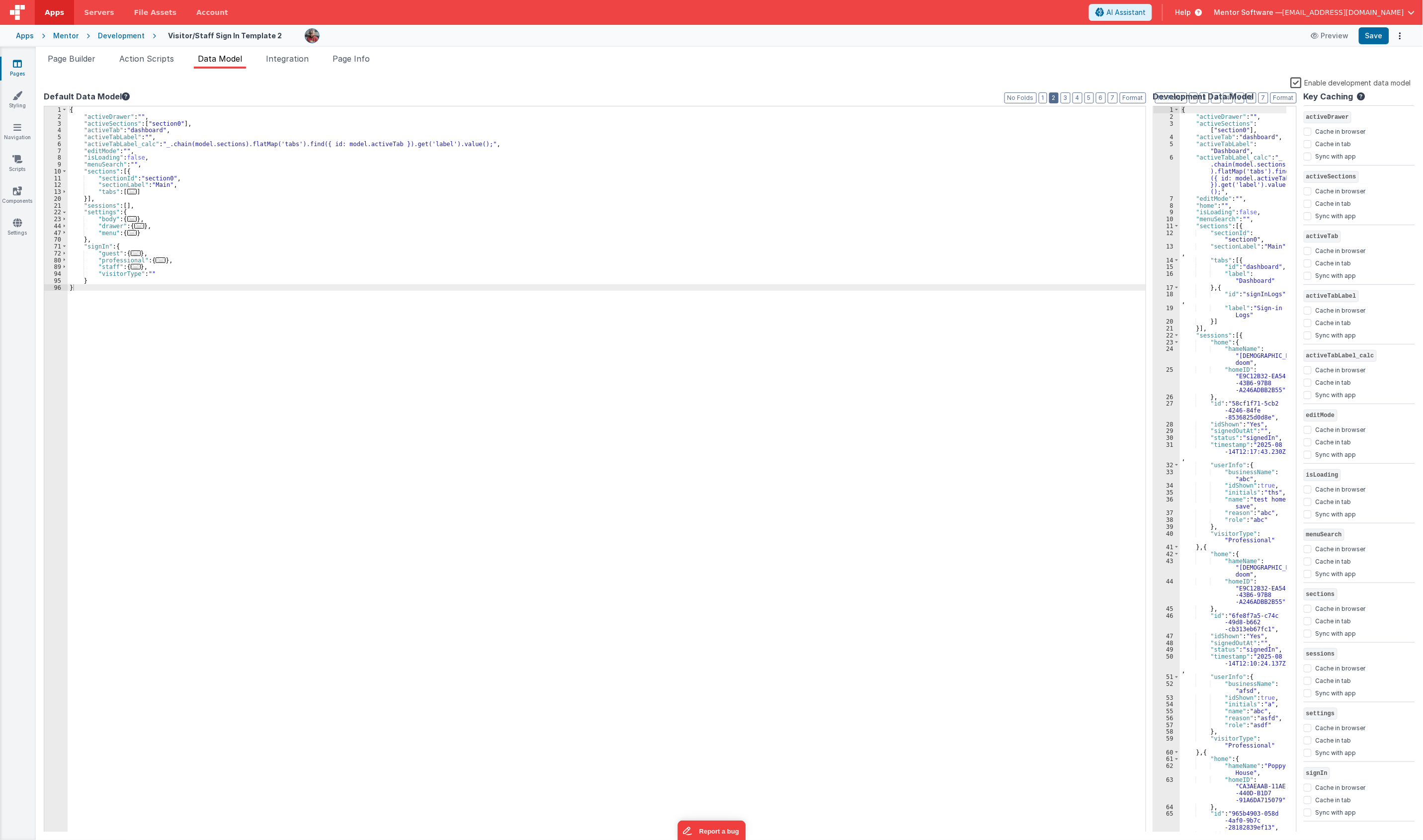
click at [1060, 93] on div "Default Data Model Format 7 6 5 4 3 2 1 No Folds 1 2 3 4 5 6 7 8 9 10 11 12 13 …" at bounding box center [594, 461] width 1102 height 741
click at [1054, 96] on button "2" at bounding box center [1054, 98] width 10 height 11
click at [151, 183] on div "{ "activeDrawer" : "" , "activeSections" : [ "section0" ] , "activeTab" : "dash…" at bounding box center [607, 476] width 1079 height 740
click at [161, 177] on div "{ "activeDrawer" : "" , "activeSections" : [ "section0" ] , "activeTab" : "dash…" at bounding box center [607, 476] width 1079 height 740
click at [1063, 37] on button "Save" at bounding box center [1373, 36] width 30 height 17
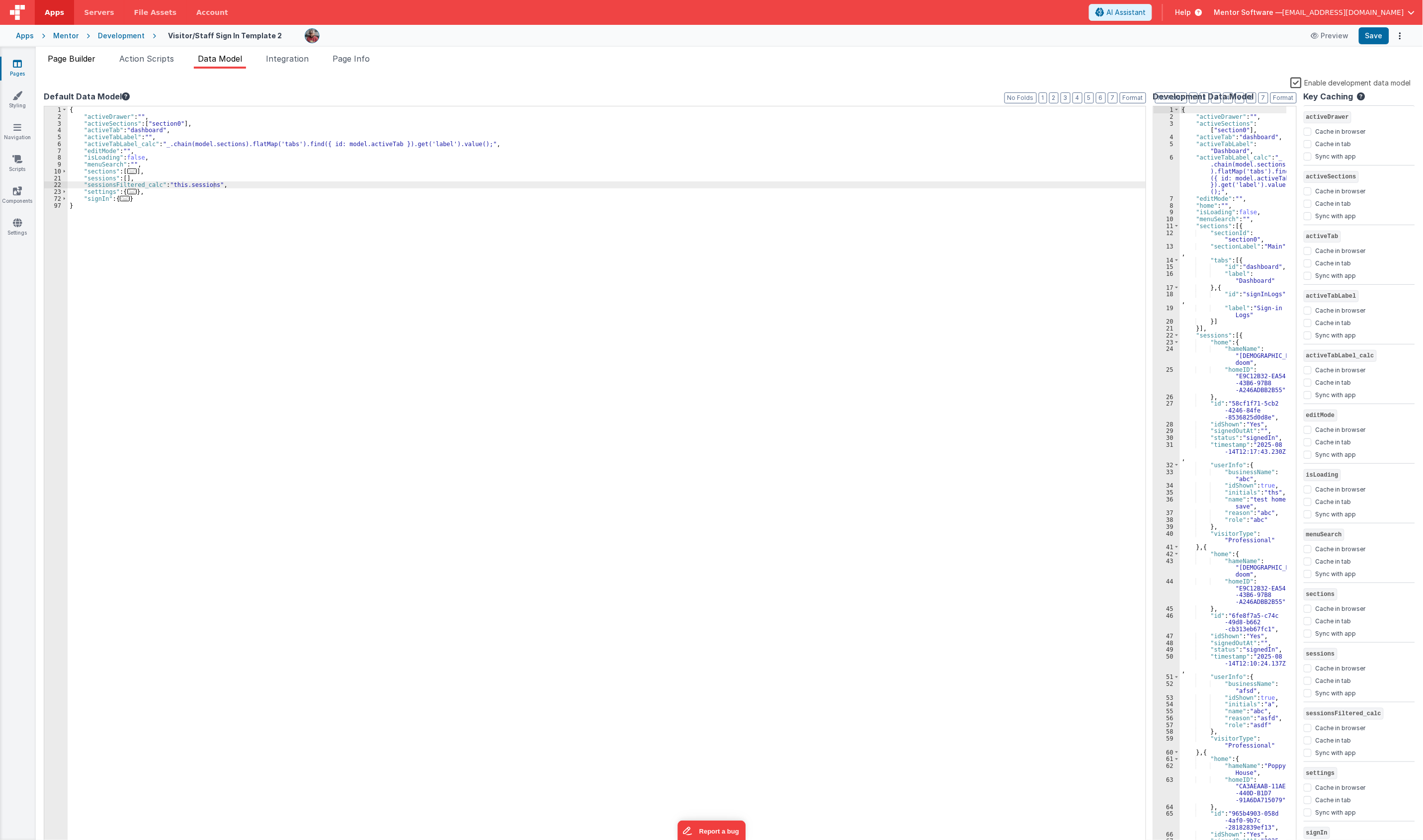
click at [83, 61] on span "Page Builder" at bounding box center [72, 59] width 48 height 10
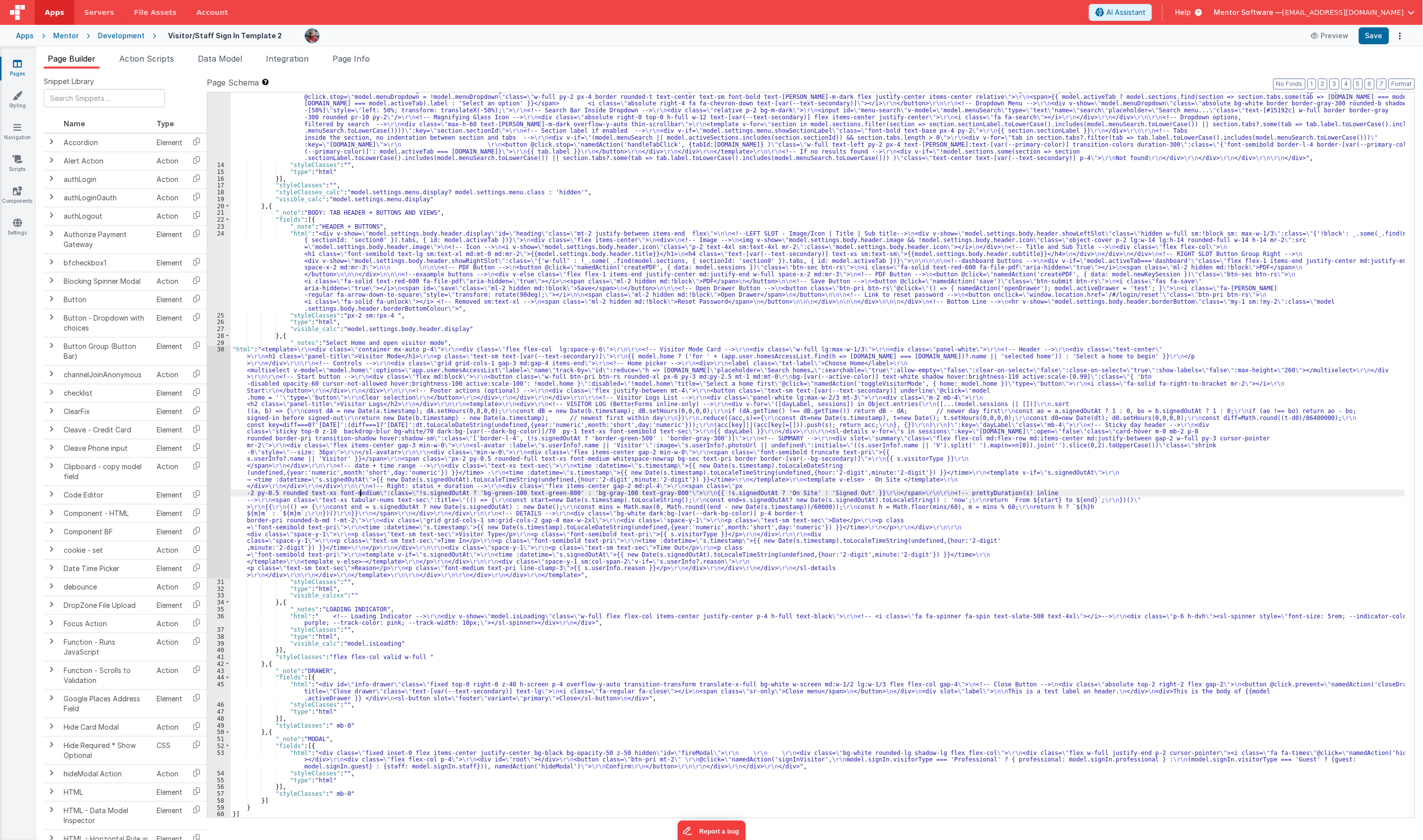
click at [359, 492] on div ""html" : "<div class= \" md:h-[74dvh] \" > \r\n <!-- Search Input --> \r\n <div…" at bounding box center [818, 432] width 1174 height 924
click at [215, 504] on div "30" at bounding box center [219, 462] width 23 height 232
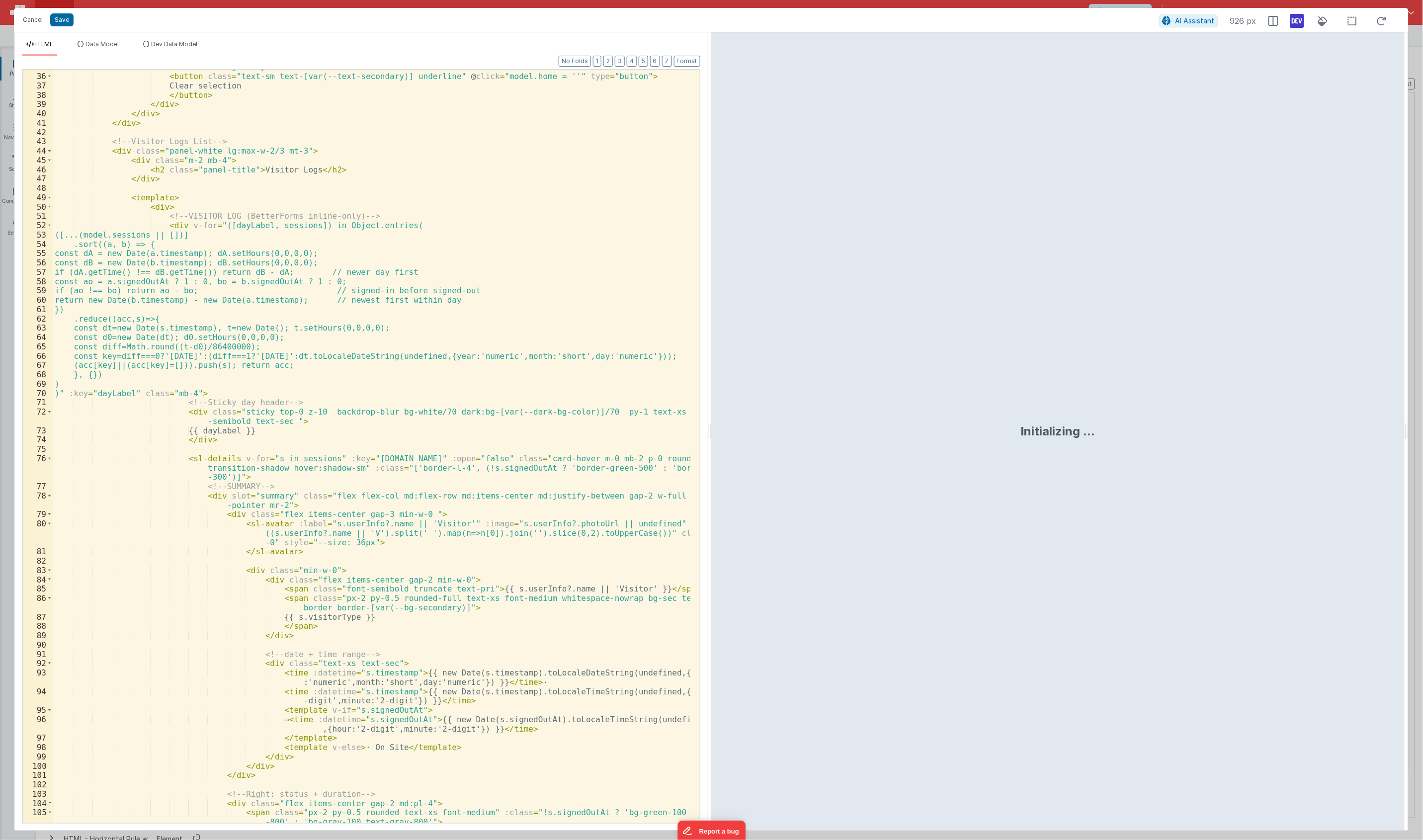
scroll to position [371, 0]
click at [321, 625] on div "< div class = "flex justify-between mt-4" > < button class = "text-sm text-[var…" at bounding box center [371, 452] width 637 height 781
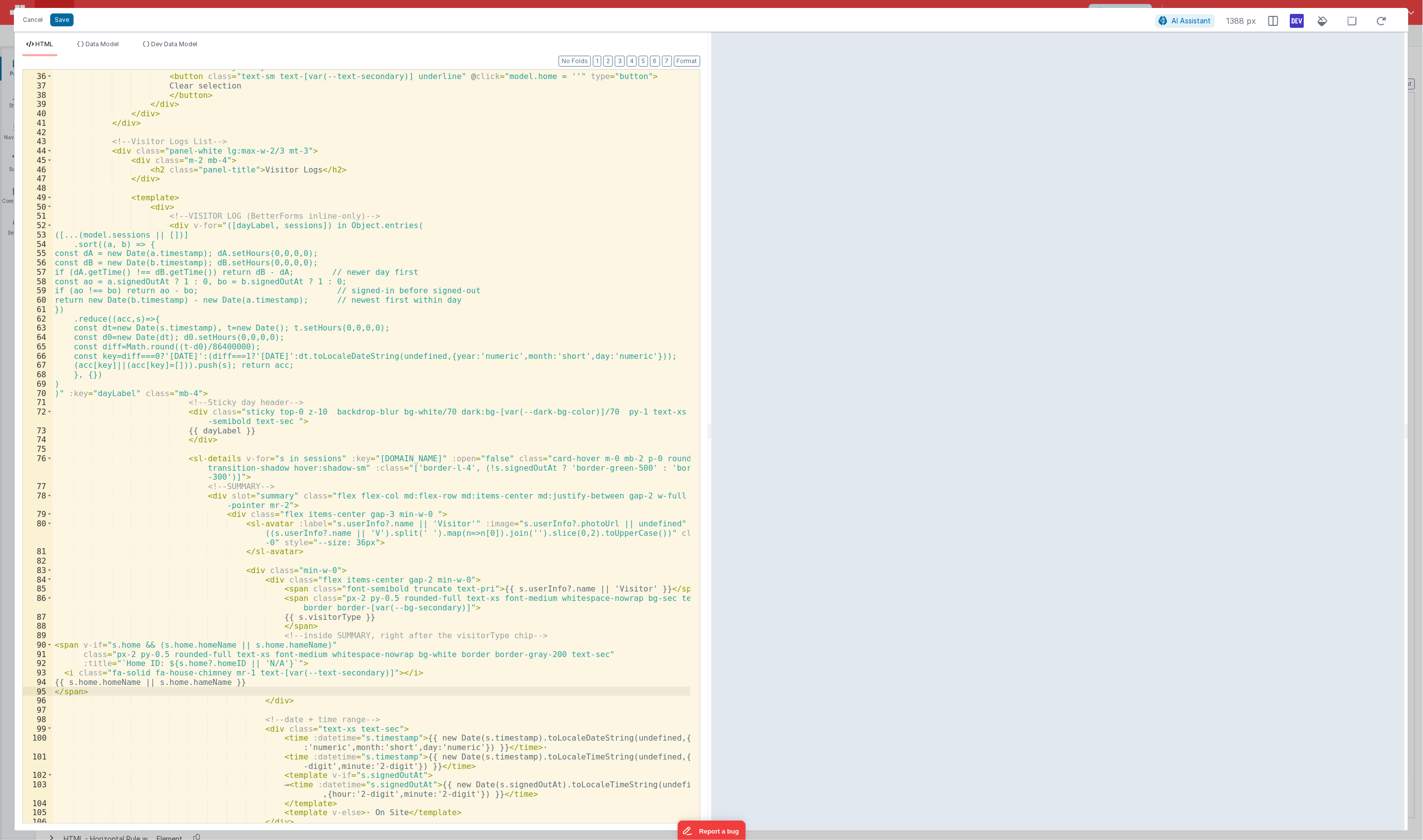
click at [198, 676] on div "< div class = "flex justify-between mt-4" > < button class = "text-sm text-[var…" at bounding box center [371, 448] width 637 height 772
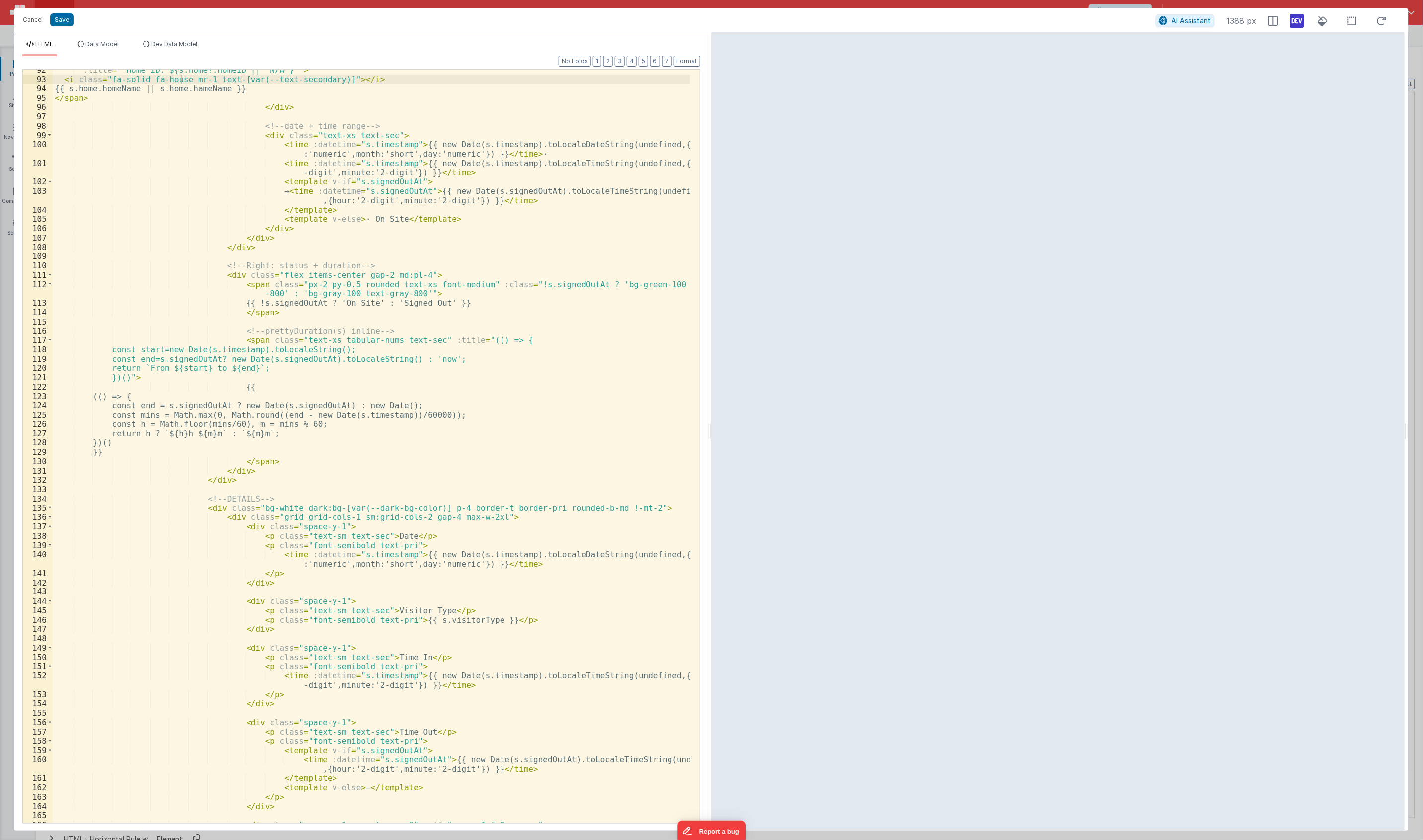
scroll to position [1112, 0]
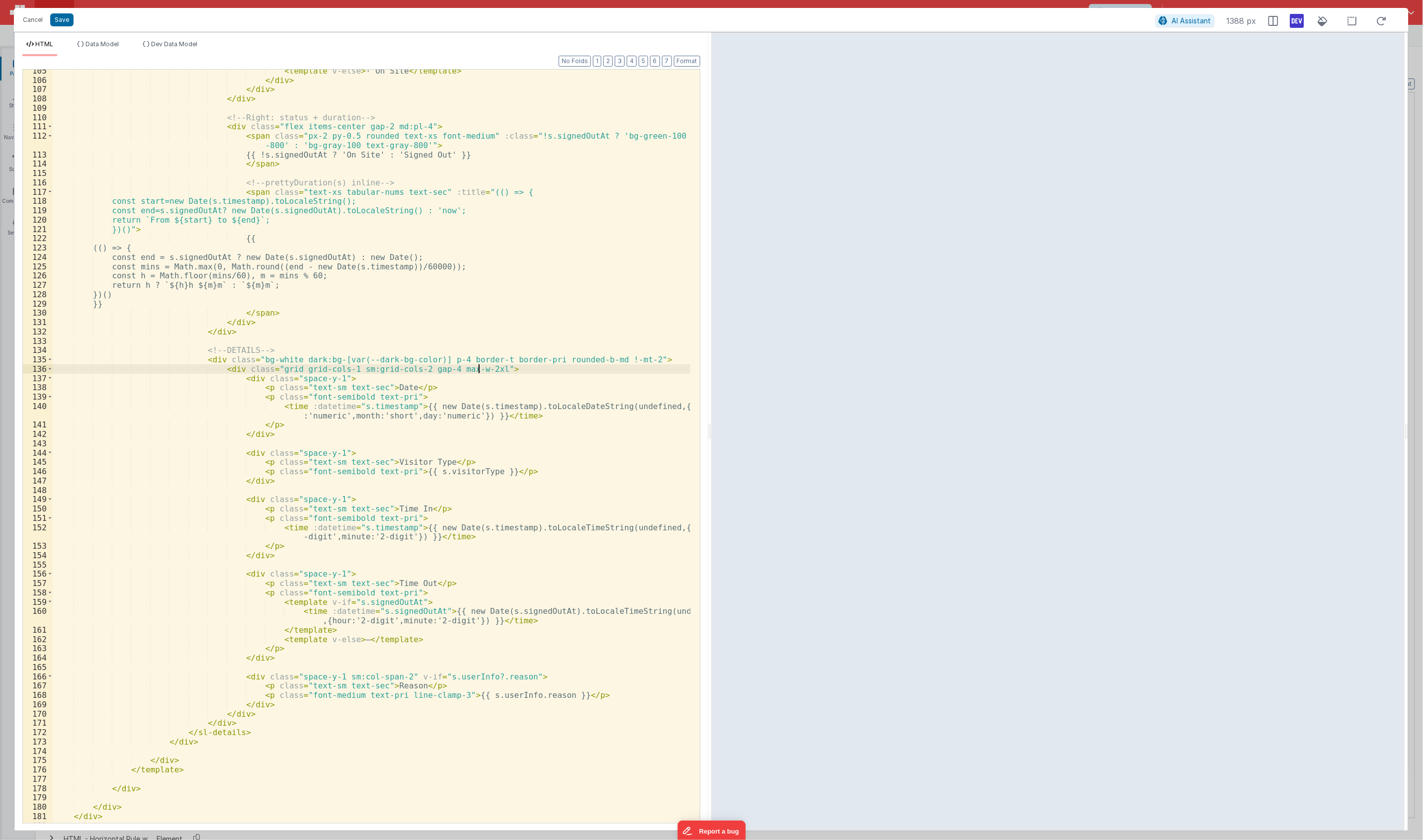
click at [533, 367] on div "< template v-else > · On Site </ template > </ div > </ div > </ div > <!-- Rig…" at bounding box center [371, 452] width 637 height 772
click at [308, 436] on div "< template v-else > · On Site </ template > </ div > </ div > </ div > <!-- Rig…" at bounding box center [371, 452] width 637 height 772
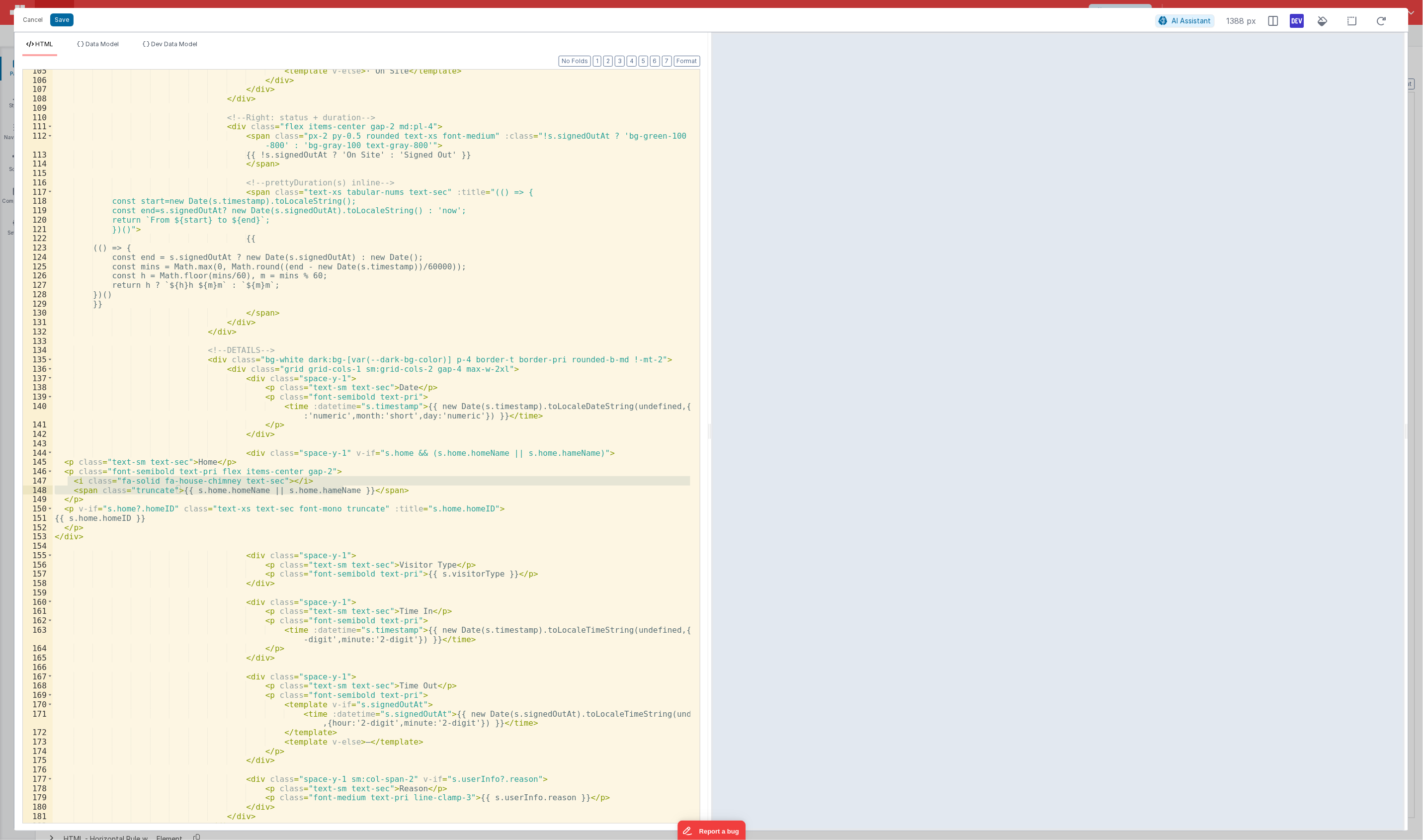
drag, startPoint x: 67, startPoint y: 482, endPoint x: 344, endPoint y: 486, distance: 277.0
click at [344, 486] on div "< template v-else > · On Site </ template > </ div > </ div > </ div > <!-- Rig…" at bounding box center [371, 452] width 637 height 772
click at [396, 502] on div "< template v-else > · On Site </ template > </ div > </ div > </ div > <!-- Rig…" at bounding box center [371, 452] width 637 height 772
drag, startPoint x: 322, startPoint y: 480, endPoint x: 54, endPoint y: 480, distance: 268.0
click at [54, 480] on div "< template v-else > · On Site </ template > </ div > </ div > </ div > <!-- Rig…" at bounding box center [371, 452] width 637 height 772
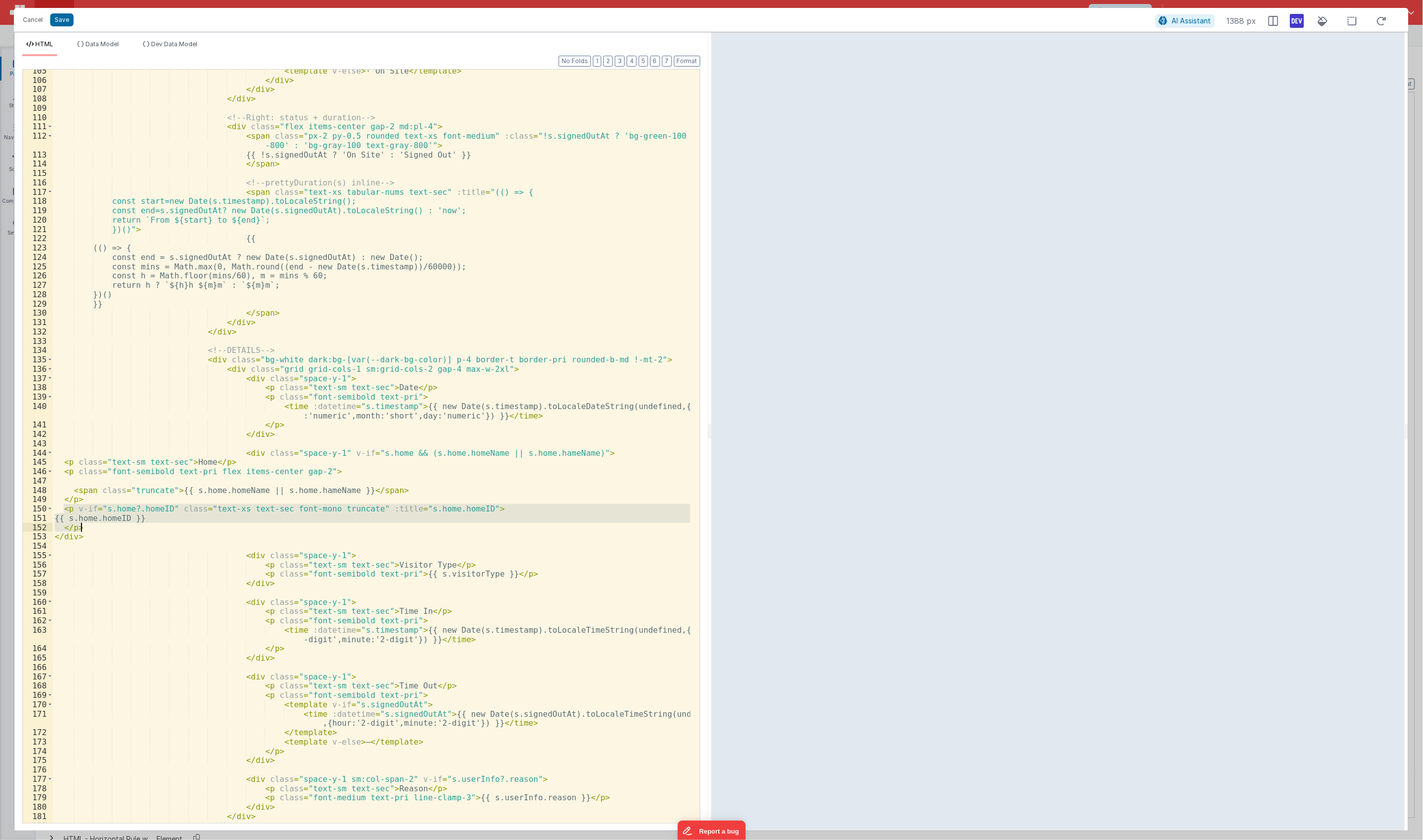
drag, startPoint x: 63, startPoint y: 508, endPoint x: 200, endPoint y: 525, distance: 138.1
click at [199, 525] on div "< template v-else > · On Site </ template > </ div > </ div > </ div > <!-- Rig…" at bounding box center [371, 452] width 637 height 772
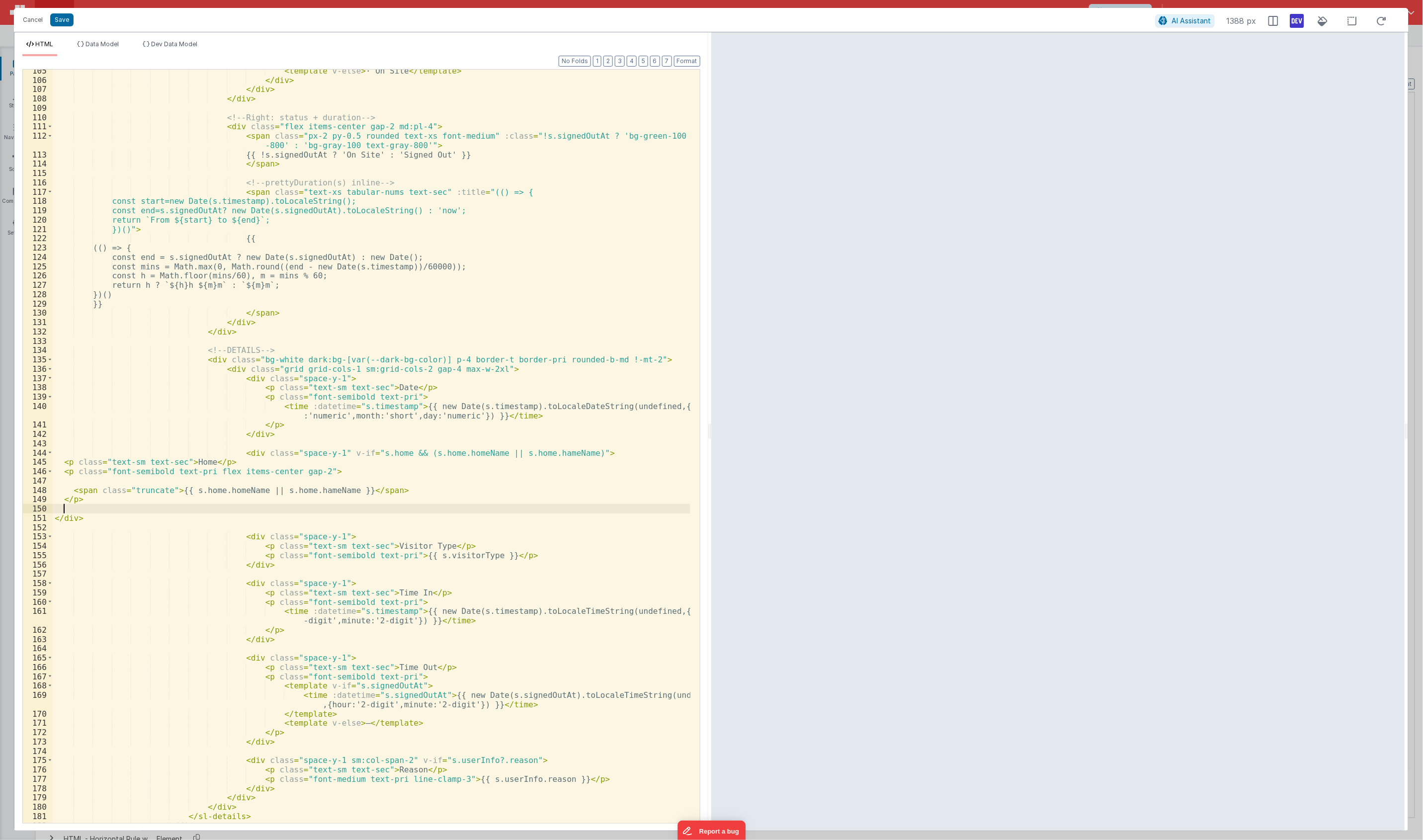
click at [153, 562] on div "< template v-else > · On Site </ template > </ div > </ div > </ div > <!-- Rig…" at bounding box center [371, 452] width 637 height 772
click at [515, 360] on div "< template v-else > · On Site </ template > </ div > </ div > </ div > <!-- Rig…" at bounding box center [371, 452] width 637 height 772
click at [48, 359] on span at bounding box center [50, 360] width 5 height 10
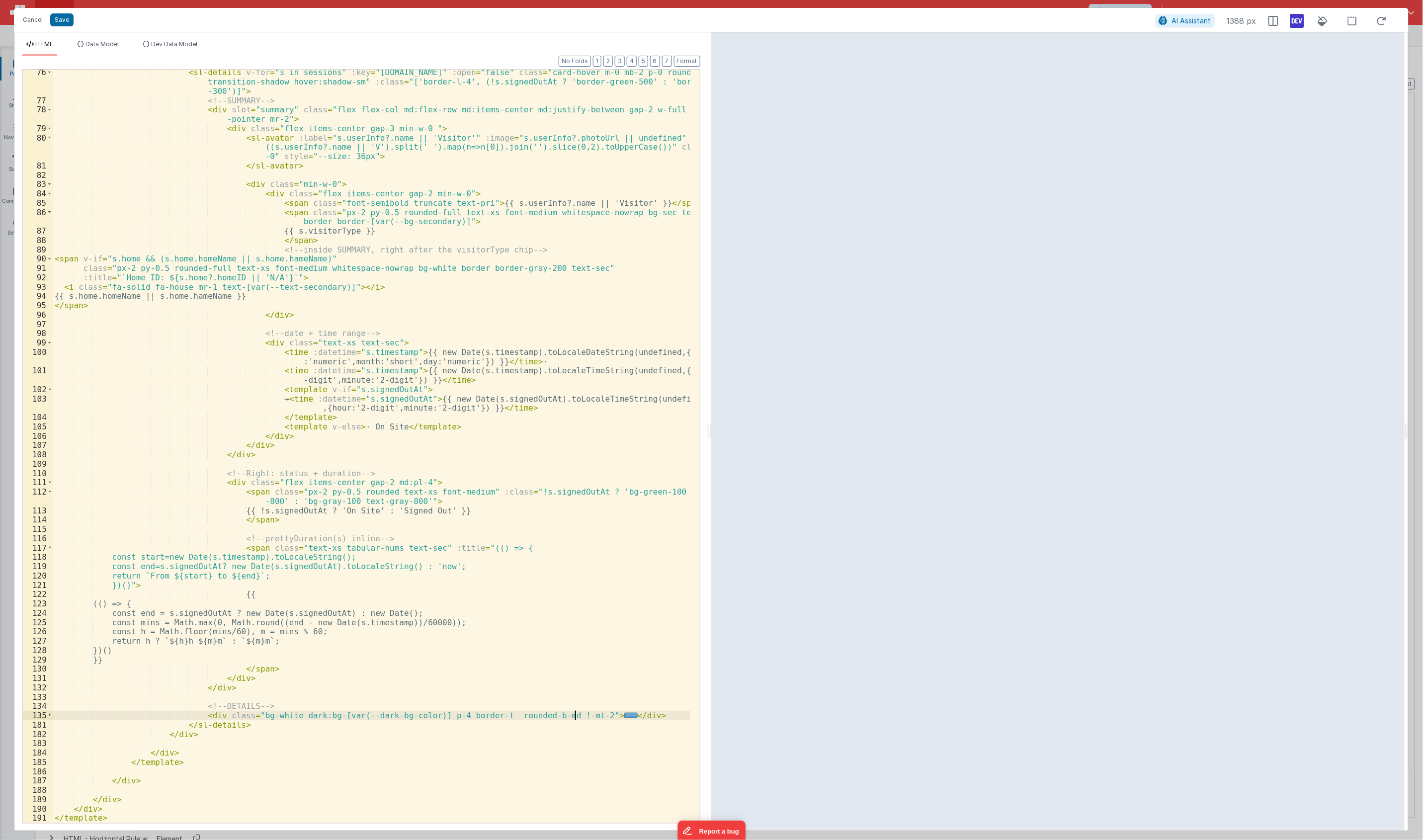
scroll to position [756, 0]
click at [66, 361] on div "< sl-details v-for = "s in sessions" :key = "s.id" :open = "false" class = "car…" at bounding box center [371, 462] width 637 height 790
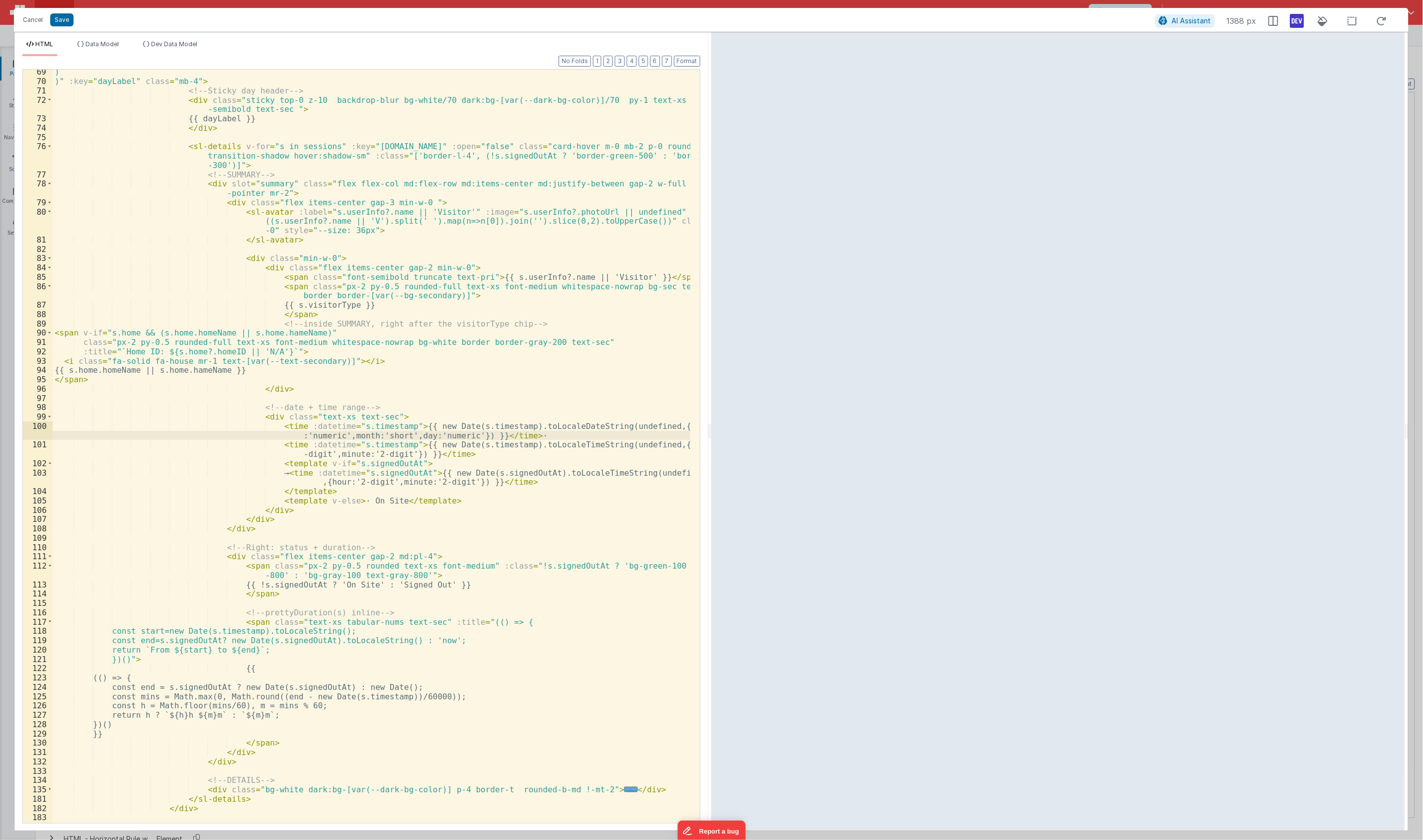
scroll to position [572, 0]
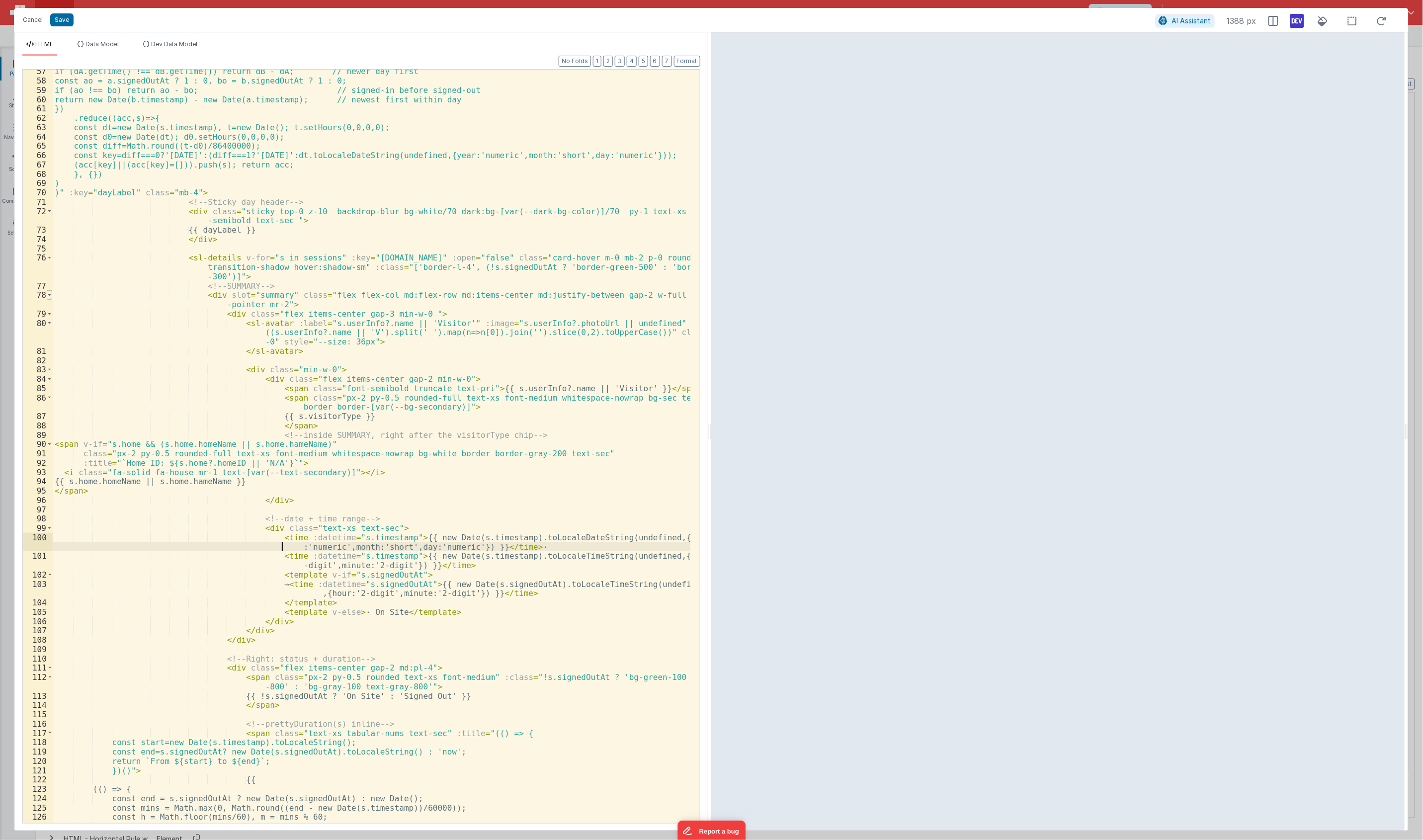
click at [48, 299] on span at bounding box center [49, 295] width 5 height 10
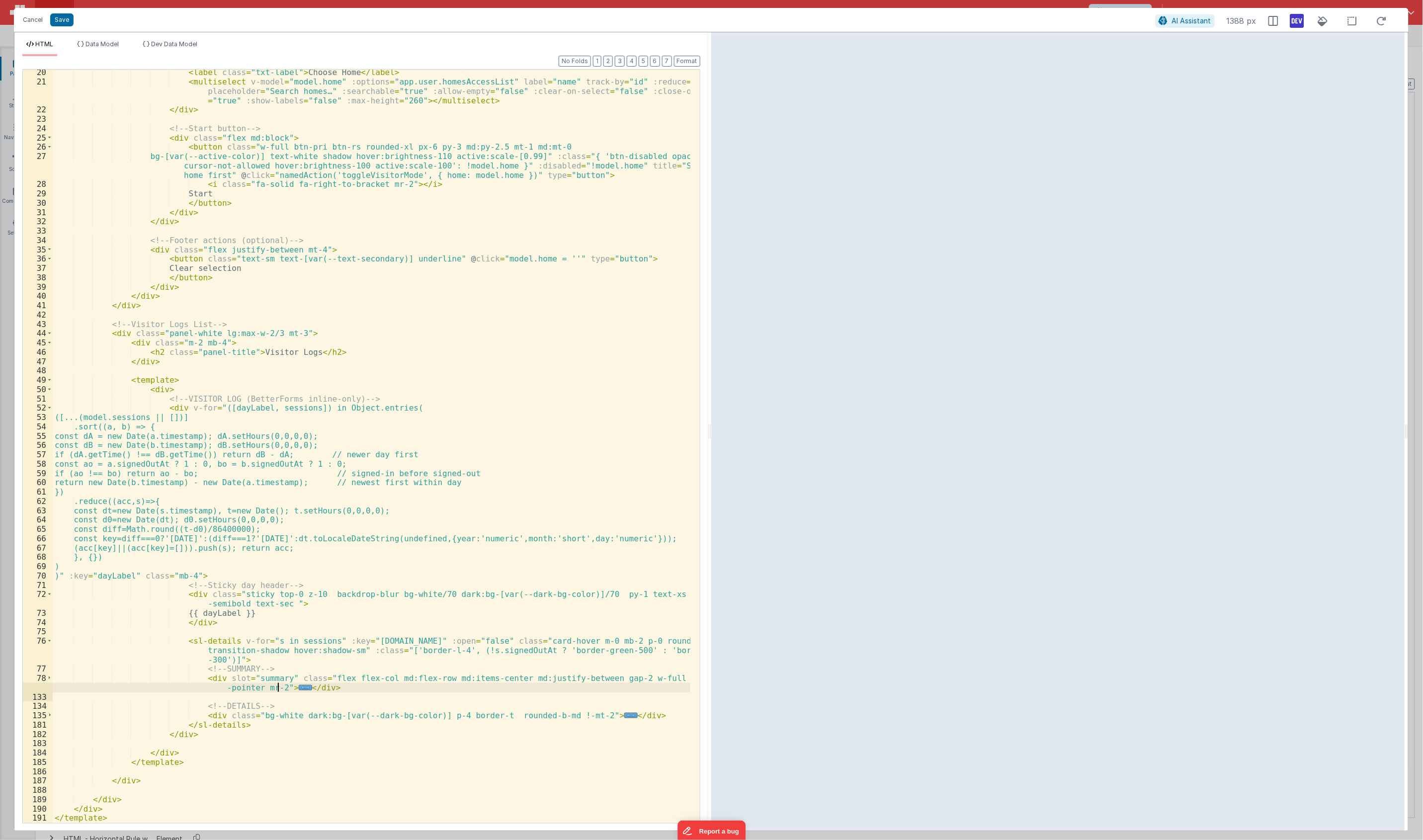
scroll to position [188, 0]
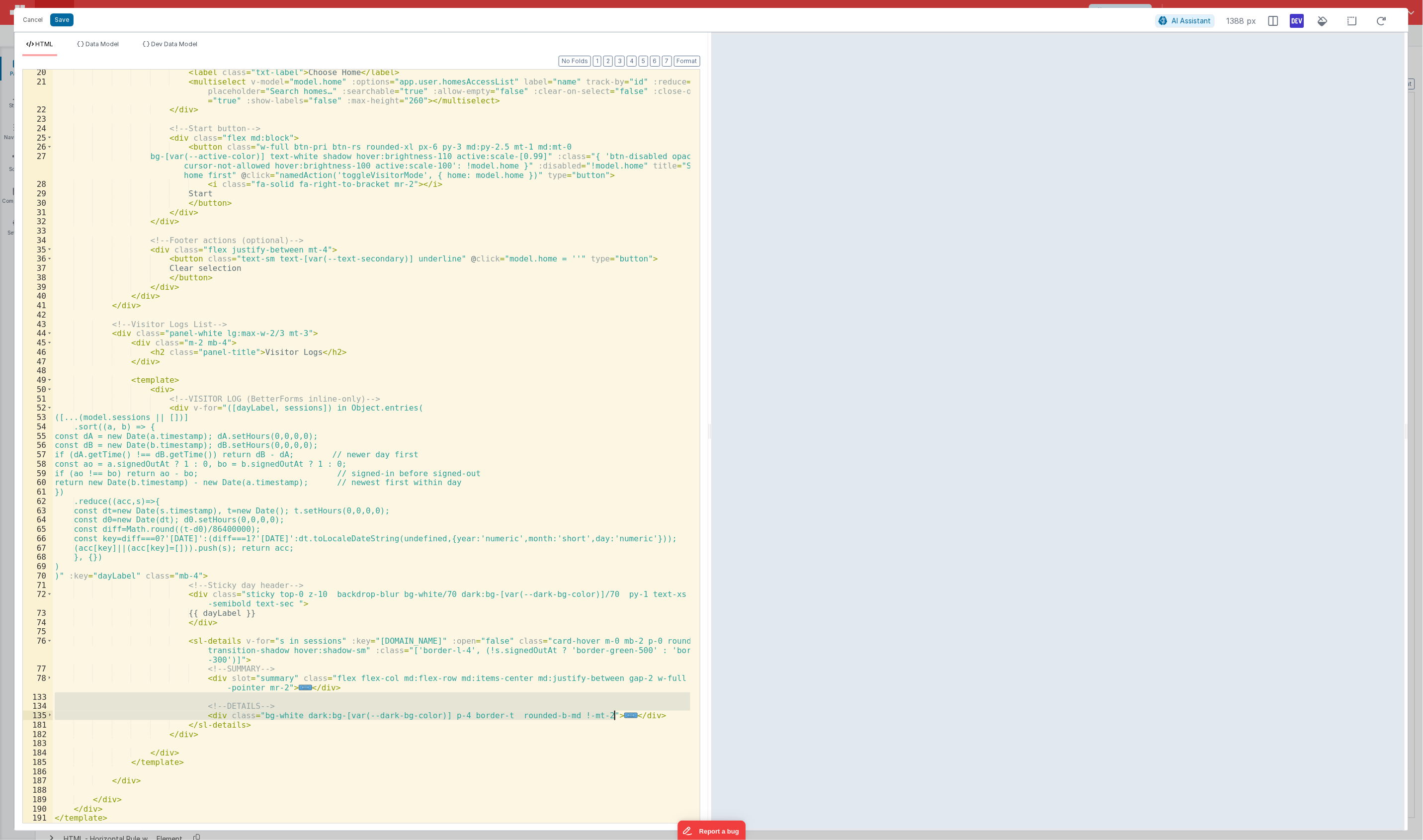
drag, startPoint x: 171, startPoint y: 697, endPoint x: 631, endPoint y: 714, distance: 460.3
click at [631, 714] on div "< label class = "txt-label" > Choose Home </ label > < multiselect v-model = "m…" at bounding box center [371, 453] width 637 height 772
click at [587, 716] on div "< label class = "txt-label" > Choose Home </ label > < multiselect v-model = "m…" at bounding box center [371, 446] width 637 height 753
click at [624, 715] on span "..." at bounding box center [631, 715] width 13 height 5
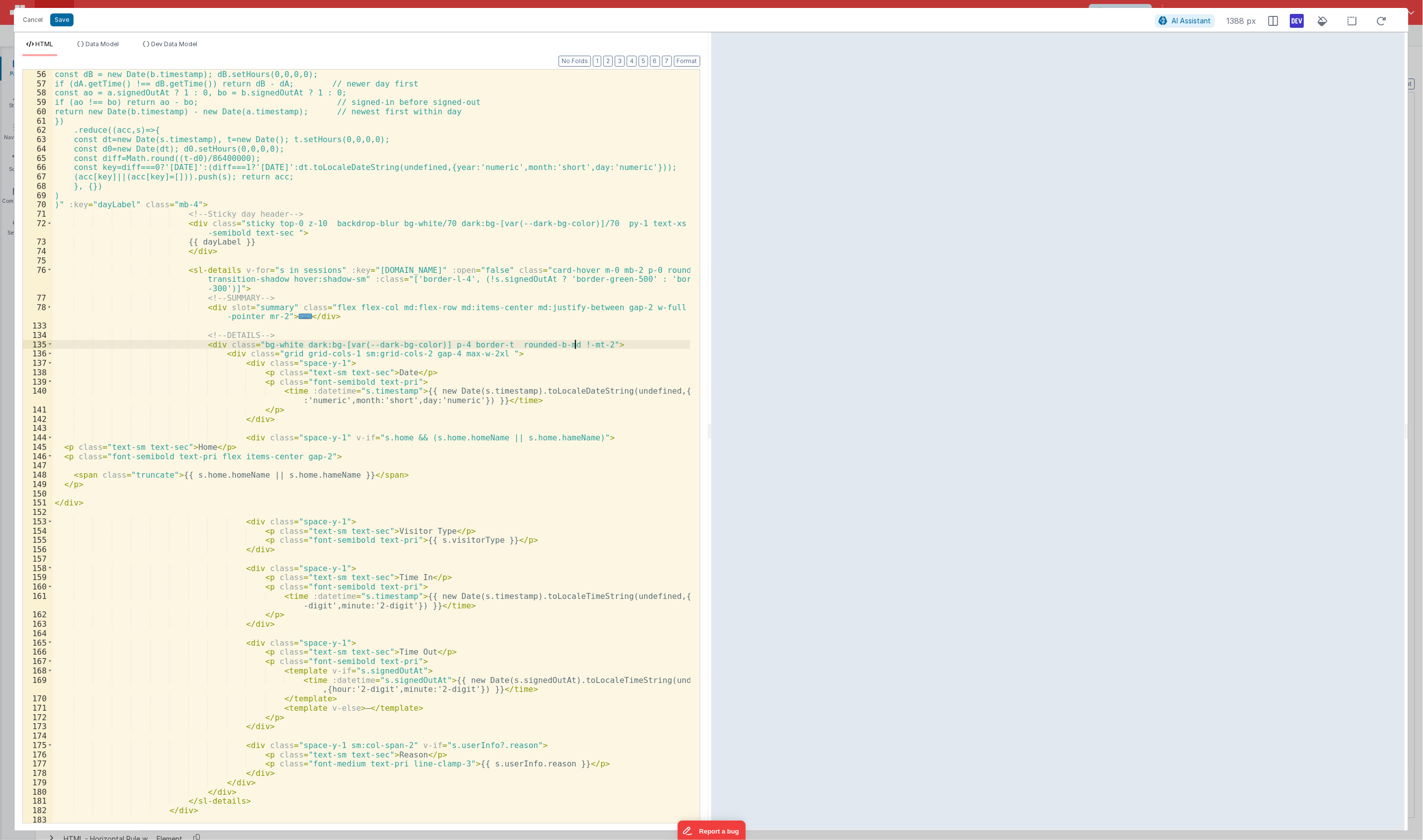
scroll to position [596, 0]
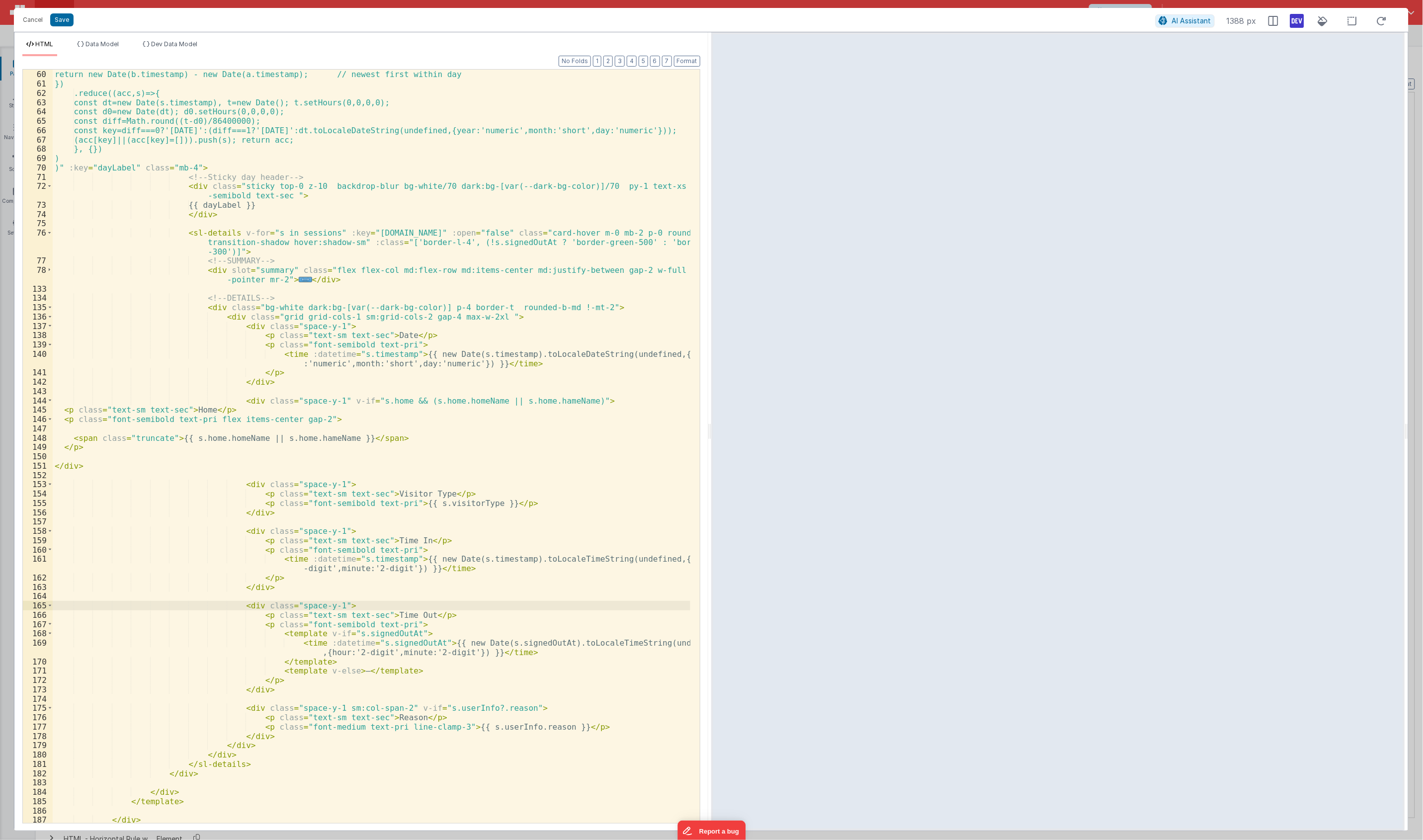
click at [229, 605] on div "if (ao !== bo) return ao - bo; // signed-in before signed-out return new Date(b…" at bounding box center [371, 446] width 637 height 772
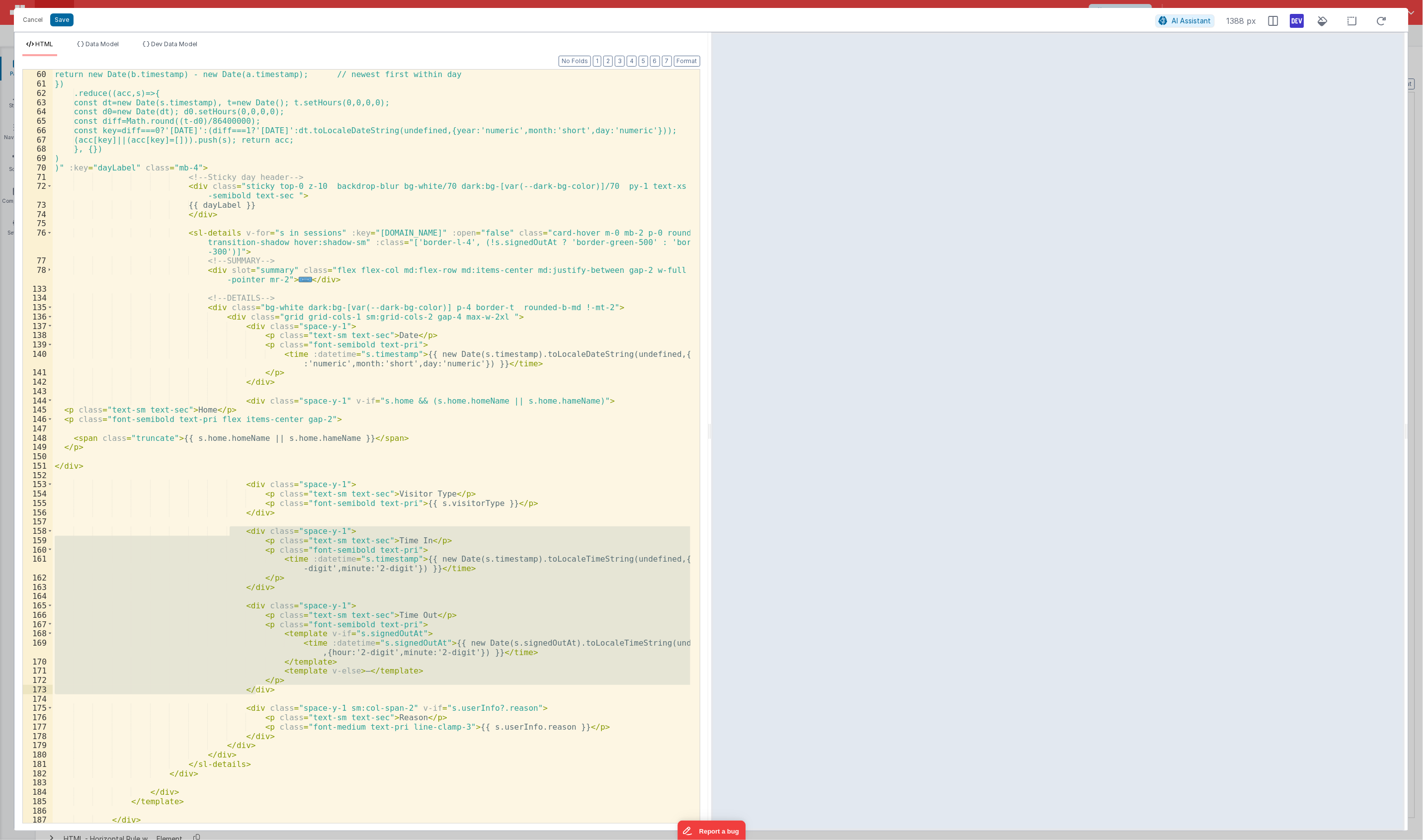
drag, startPoint x: 229, startPoint y: 530, endPoint x: 324, endPoint y: 687, distance: 183.5
click at [324, 687] on div "if (ao !== bo) return ao - bo; // signed-in before signed-out return new Date(b…" at bounding box center [371, 446] width 637 height 772
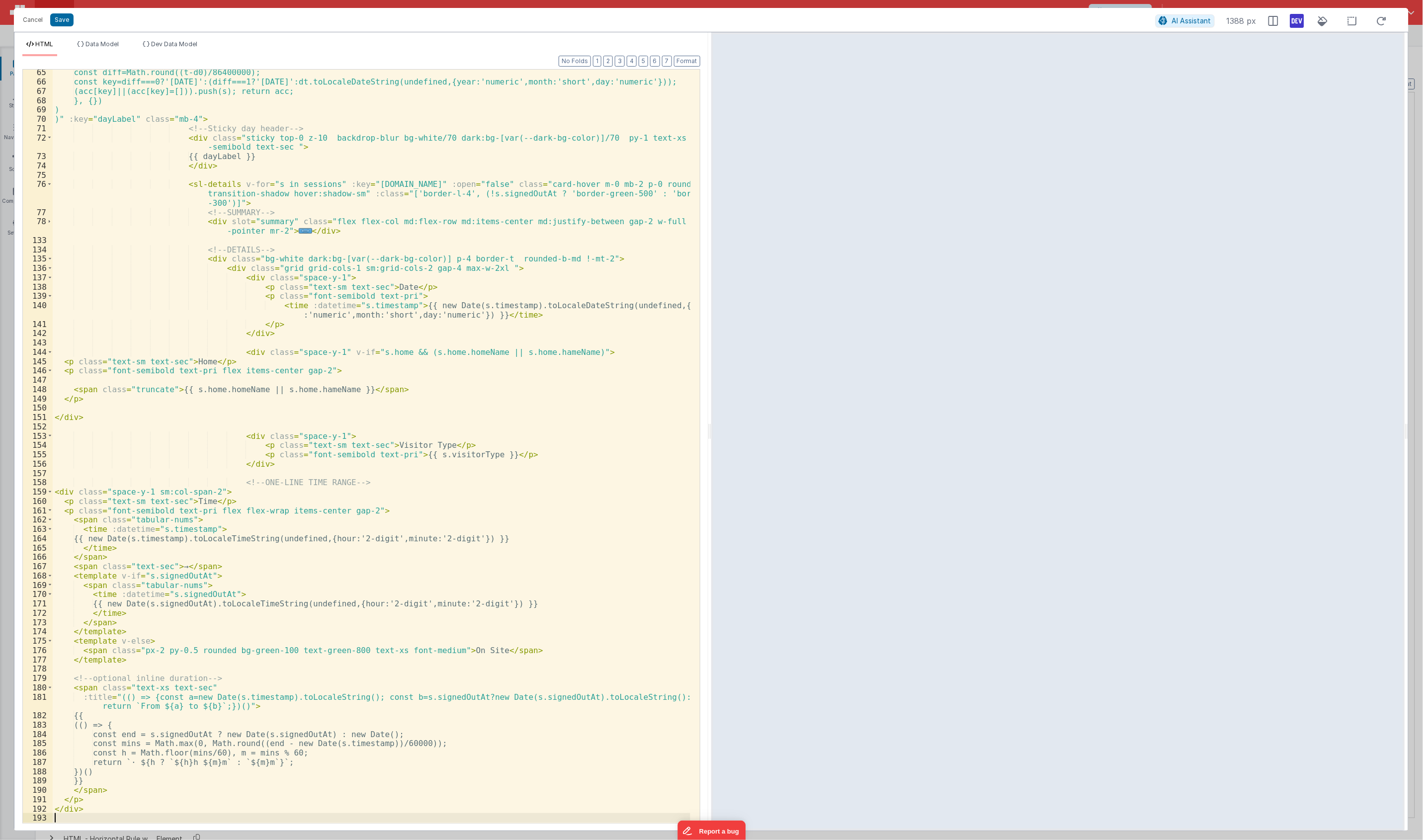
scroll to position [645, 0]
drag, startPoint x: 149, startPoint y: 490, endPoint x: 208, endPoint y: 490, distance: 59.0
click at [208, 490] on div "const diff=Math.round((t-d0)/86400000); const key=diff===0?'Today':(diff===1?'Y…" at bounding box center [371, 453] width 637 height 772
click at [245, 321] on div "const diff=Math.round((t-d0)/86400000); const key=diff===0?'Today':(diff===1?'Y…" at bounding box center [371, 453] width 637 height 772
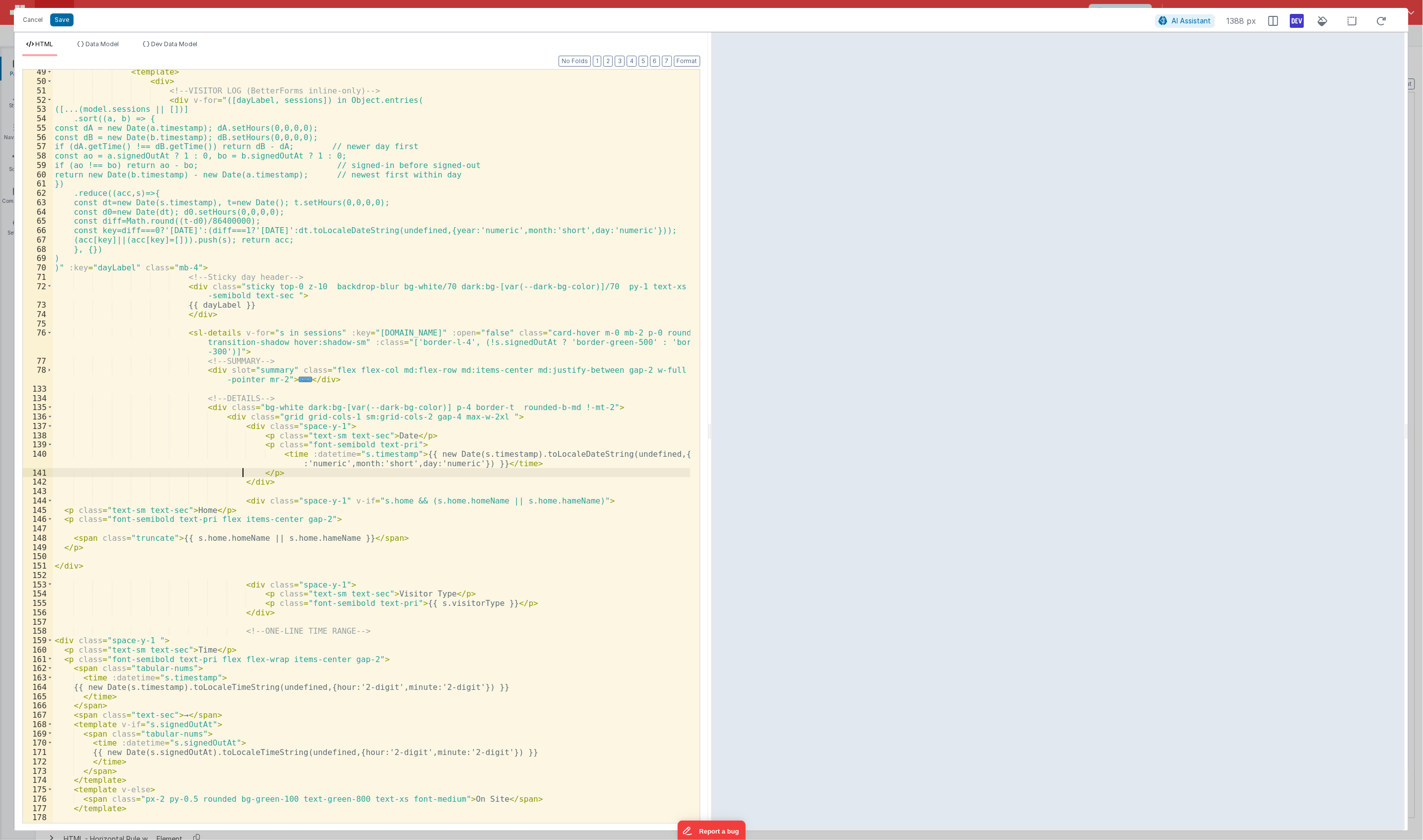
scroll to position [459, 0]
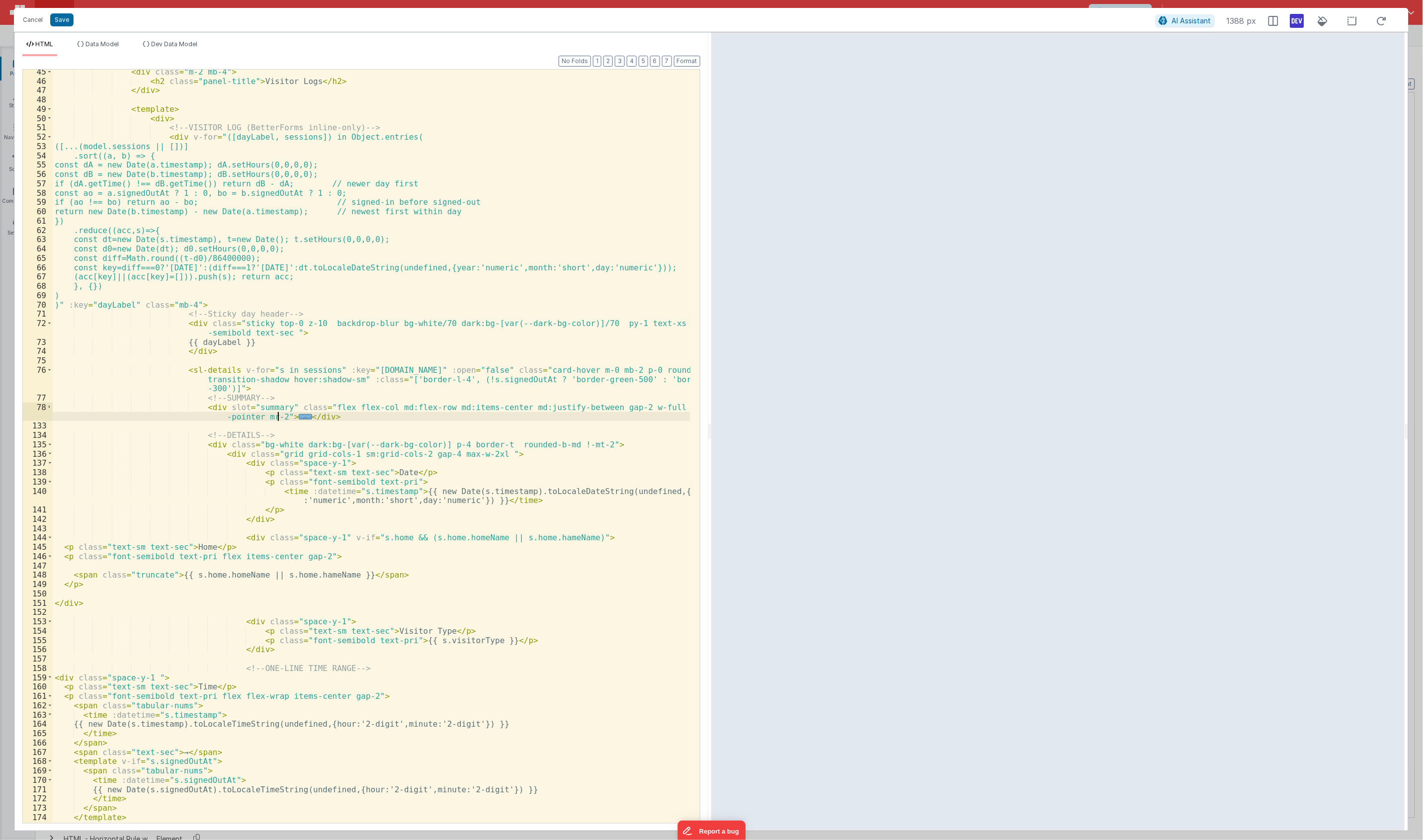
click at [299, 414] on span "..." at bounding box center [305, 416] width 13 height 5
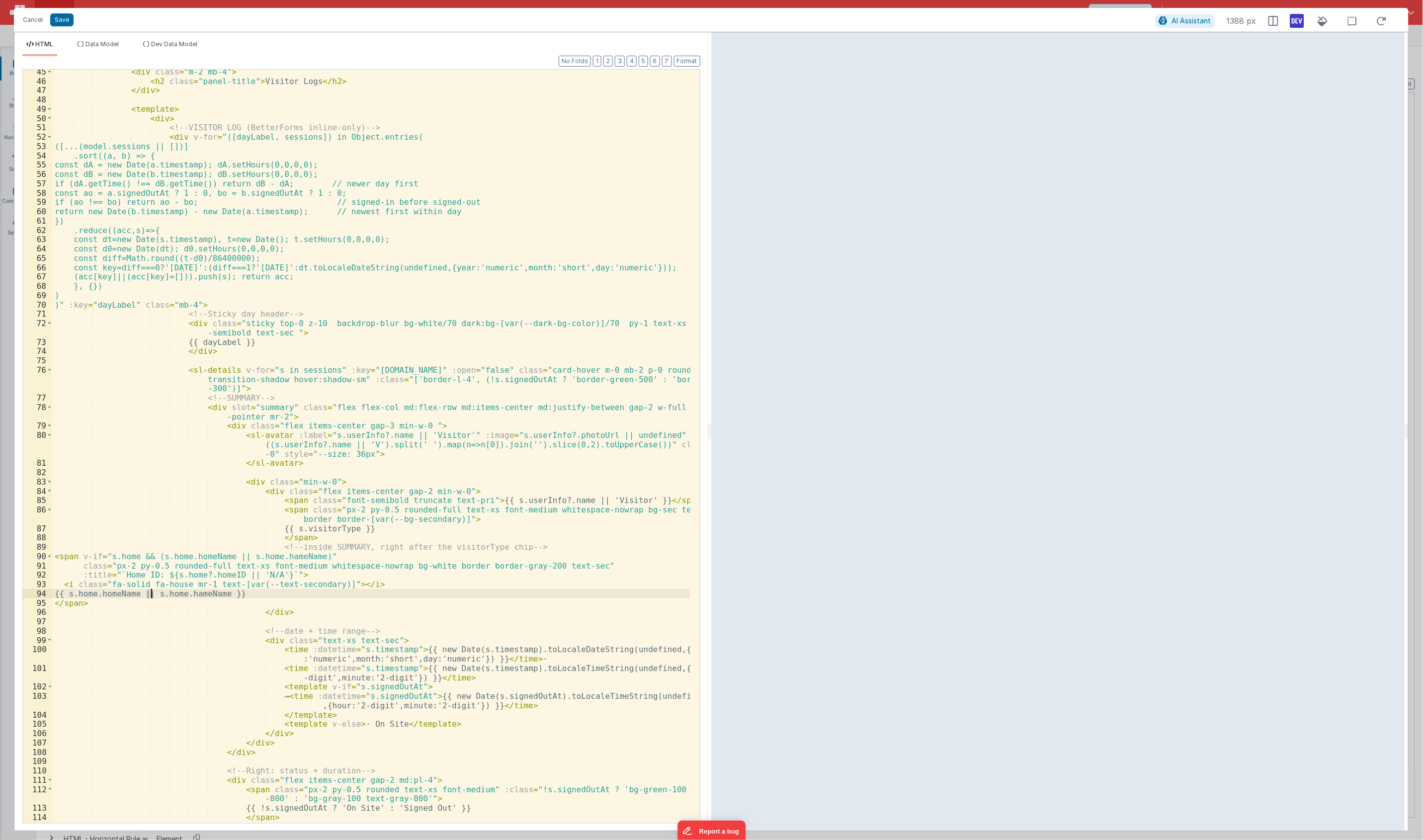
drag, startPoint x: 147, startPoint y: 594, endPoint x: 169, endPoint y: 593, distance: 22.0
click at [169, 593] on div "< div class = "m-2 mb-4" > < h2 class = "panel-title" > Visitor Logs </ h2 > </…" at bounding box center [371, 453] width 637 height 772
click at [167, 593] on div "< div class = "m-2 mb-4" > < h2 class = "panel-title" > Visitor Logs </ h2 > </…" at bounding box center [371, 446] width 637 height 753
drag, startPoint x: 160, startPoint y: 596, endPoint x: 227, endPoint y: 596, distance: 67.0
click at [227, 596] on div "< div class = "m-2 mb-4" > < h2 class = "panel-title" > Visitor Logs </ h2 > </…" at bounding box center [371, 453] width 637 height 772
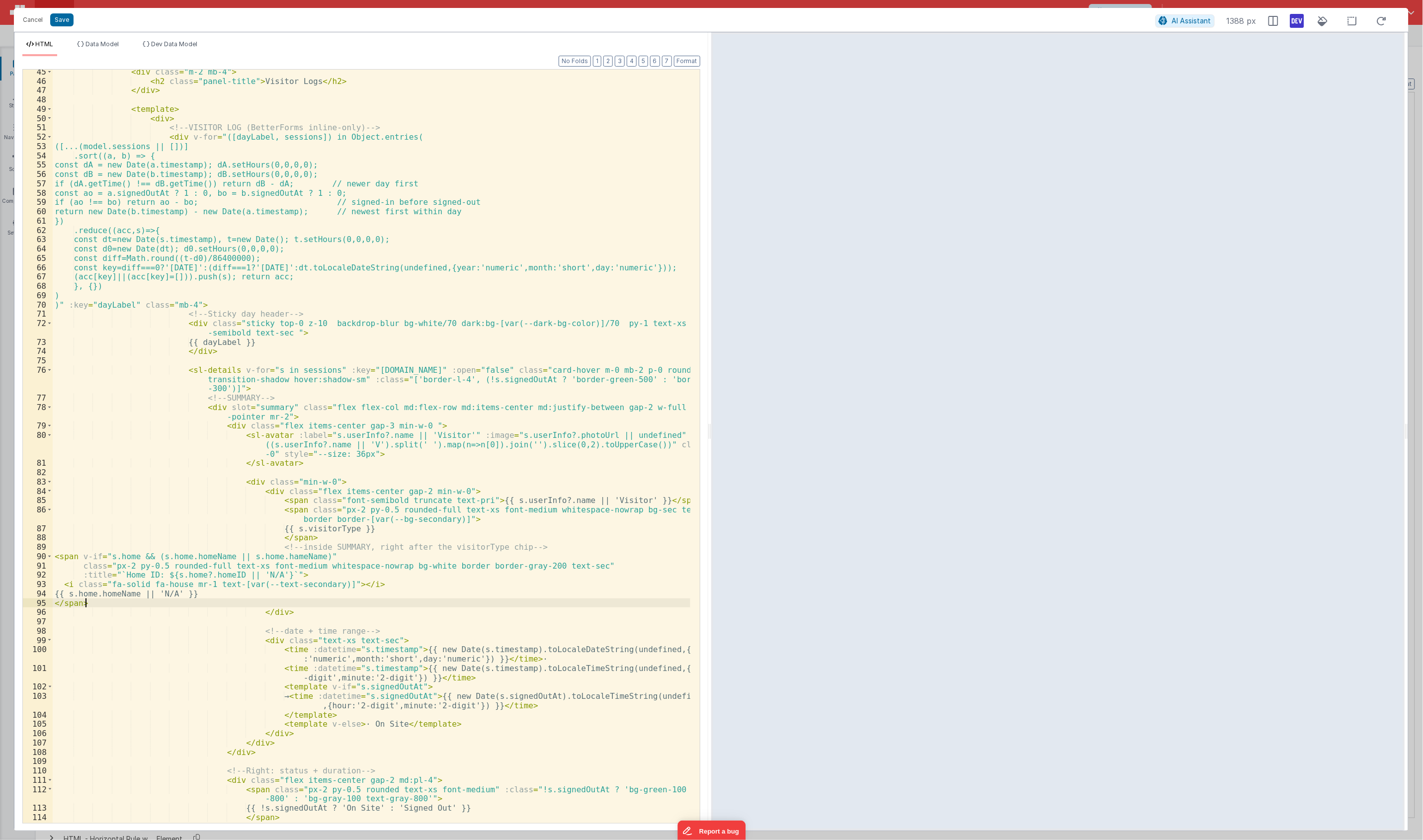
click at [487, 605] on div "< div class = "m-2 mb-4" > < h2 class = "panel-title" > Visitor Logs </ h2 > </…" at bounding box center [371, 453] width 637 height 772
click at [343, 608] on div "< div class = "m-2 mb-4" > < h2 class = "panel-title" > Visitor Logs </ h2 > </…" at bounding box center [371, 453] width 637 height 772
drag, startPoint x: 224, startPoint y: 557, endPoint x: 305, endPoint y: 559, distance: 81.0
click at [305, 559] on div "< div class = "m-2 mb-4" > < h2 class = "panel-title" > Visitor Logs </ h2 > </…" at bounding box center [371, 453] width 637 height 772
click at [321, 592] on div "< div class = "m-2 mb-4" > < h2 class = "panel-title" > Visitor Logs </ h2 > </…" at bounding box center [371, 453] width 637 height 772
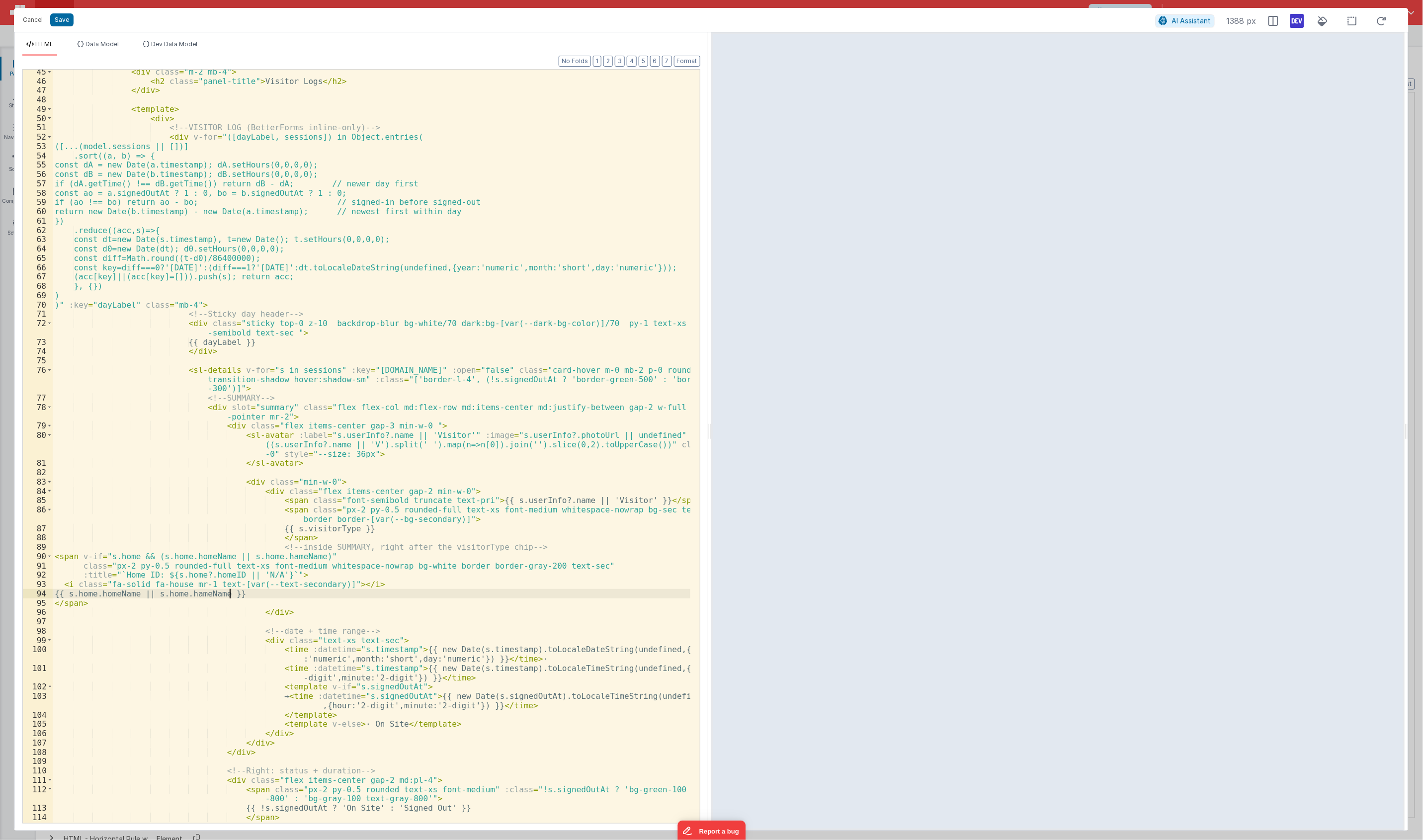
click at [231, 596] on div "< div class = "m-2 mb-4" > < h2 class = "panel-title" > Visitor Logs </ h2 > </…" at bounding box center [371, 453] width 637 height 772
click at [488, 450] on div "< div class = "m-2 mb-4" > < h2 class = "panel-title" > Visitor Logs </ h2 > </…" at bounding box center [371, 453] width 637 height 772
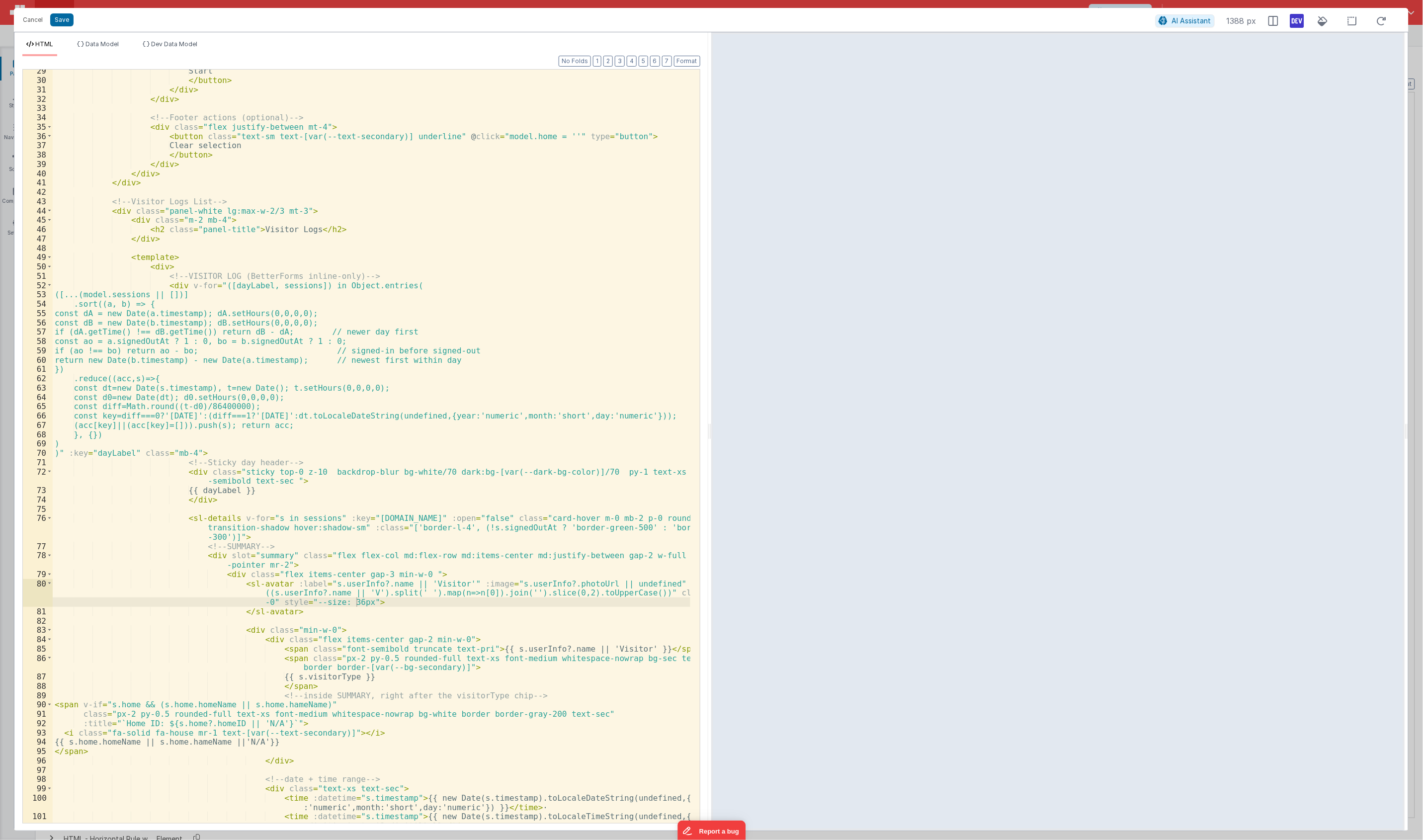
scroll to position [385, 0]
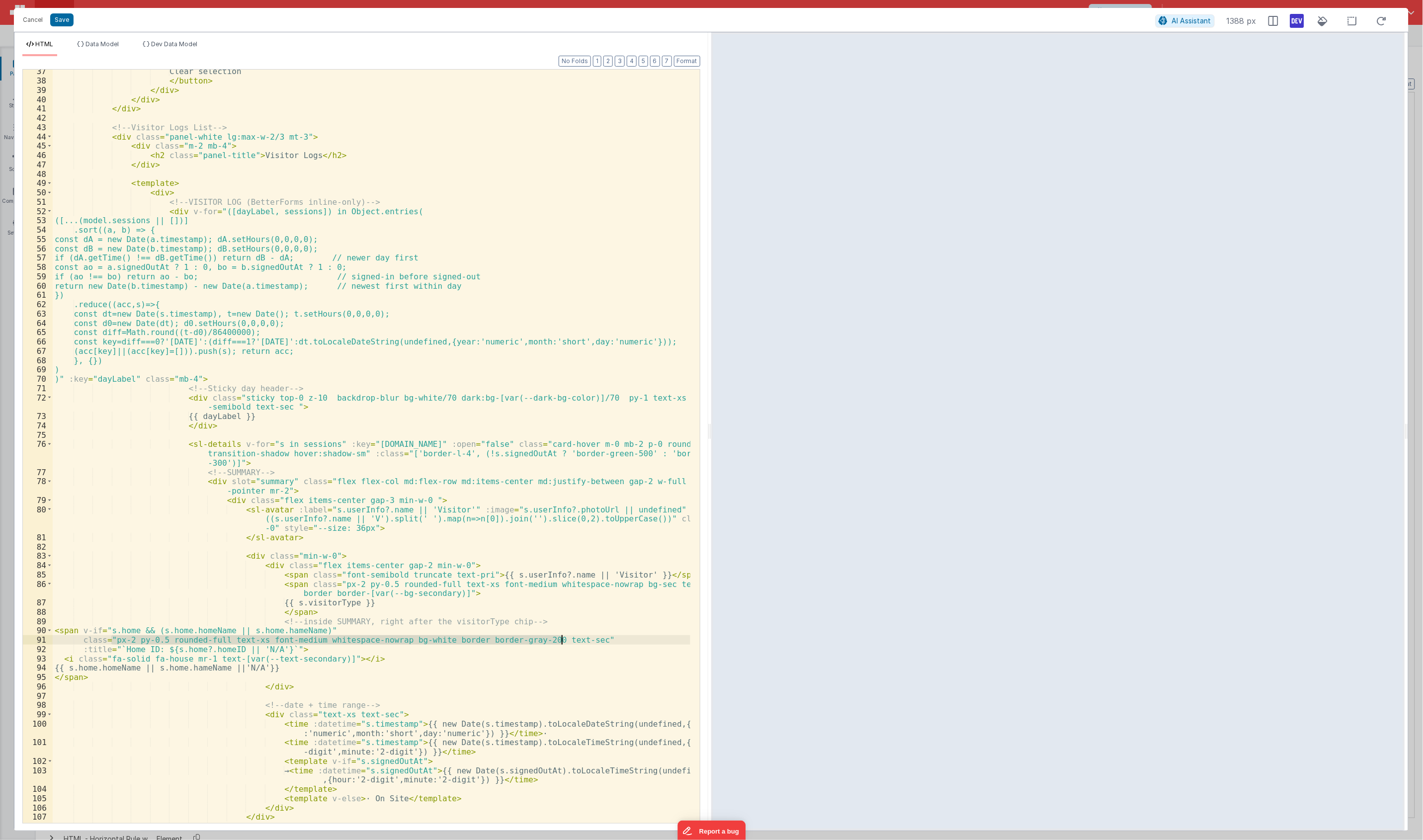
drag, startPoint x: 112, startPoint y: 643, endPoint x: 560, endPoint y: 642, distance: 448.0
click at [560, 642] on div "Clear selection </ button > </ div > </ div > </ div > <!-- Visitor Logs List -…" at bounding box center [371, 452] width 637 height 772
drag, startPoint x: 231, startPoint y: 658, endPoint x: 331, endPoint y: 658, distance: 100.0
click at [331, 658] on div "Clear selection </ button > </ div > </ div > </ div > <!-- Visitor Logs List -…" at bounding box center [371, 452] width 637 height 772
click at [61, 20] on button "Save" at bounding box center [62, 20] width 23 height 13
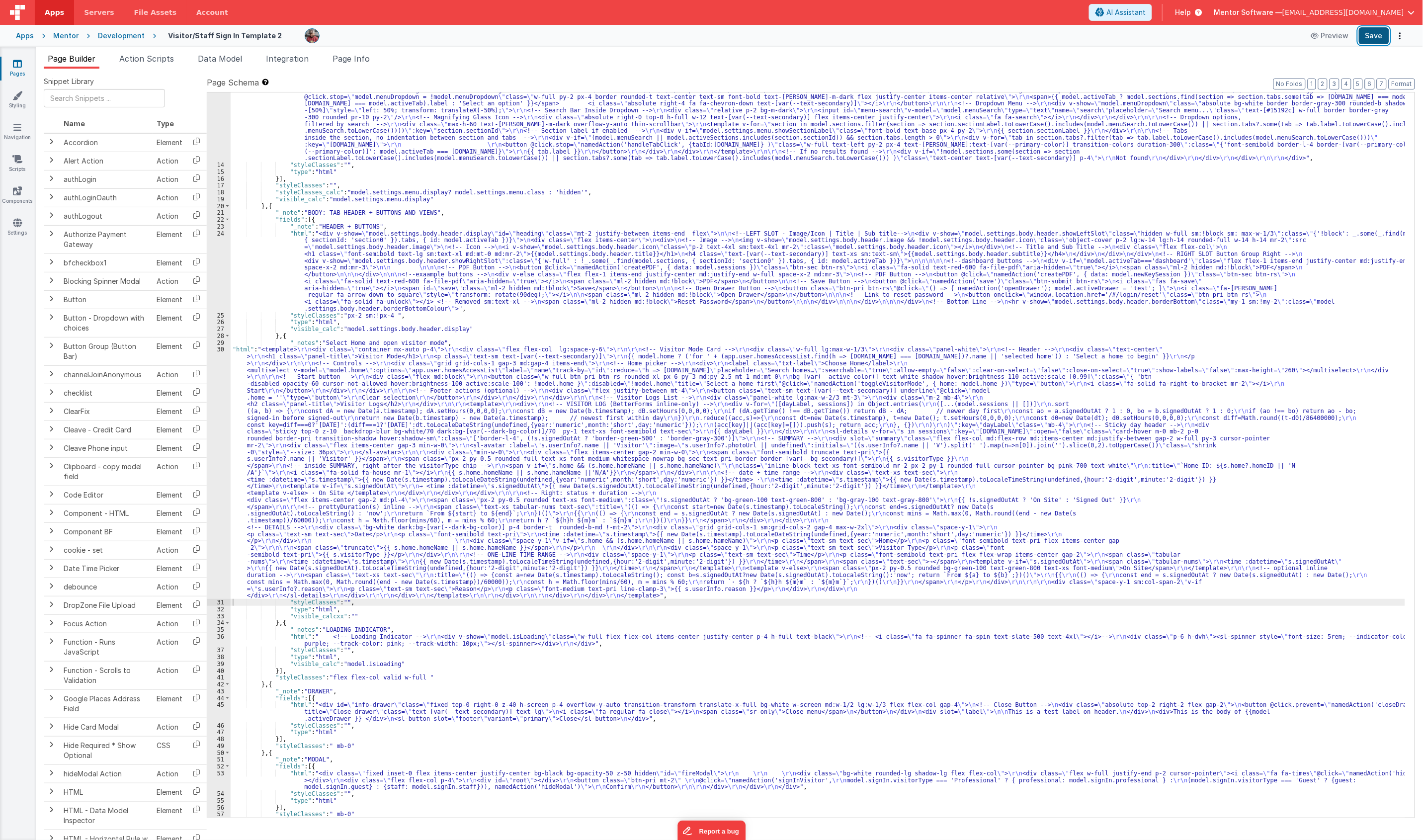
click at [1063, 43] on button "Save" at bounding box center [1373, 36] width 30 height 17
drag, startPoint x: 234, startPoint y: 60, endPoint x: 247, endPoint y: 57, distance: 13.3
click at [241, 57] on span "Data Model" at bounding box center [220, 59] width 44 height 10
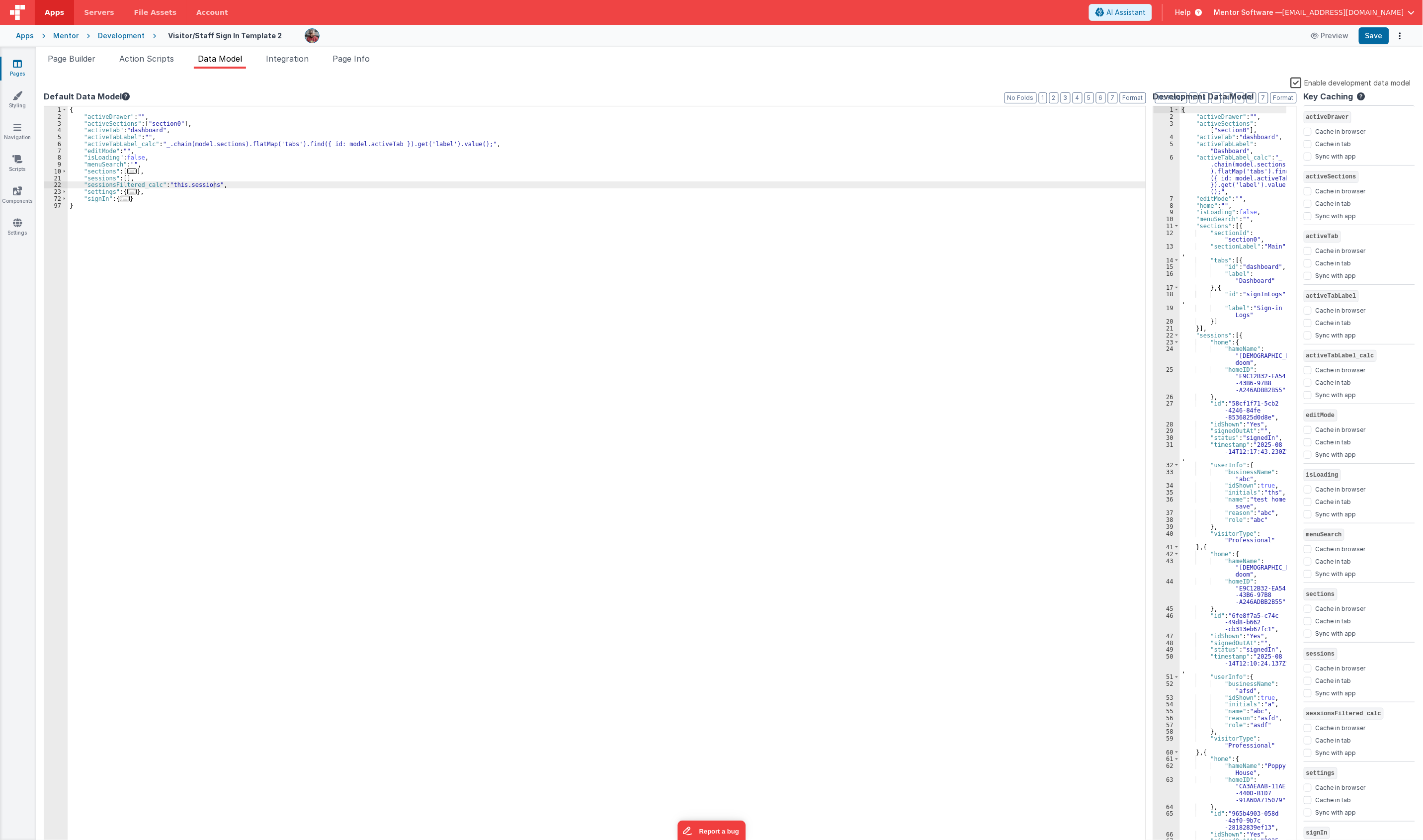
click at [1063, 81] on label "Enable development data model" at bounding box center [1350, 82] width 120 height 11
click at [0, 0] on input "Enable development data model" at bounding box center [0, 0] width 0 height 0
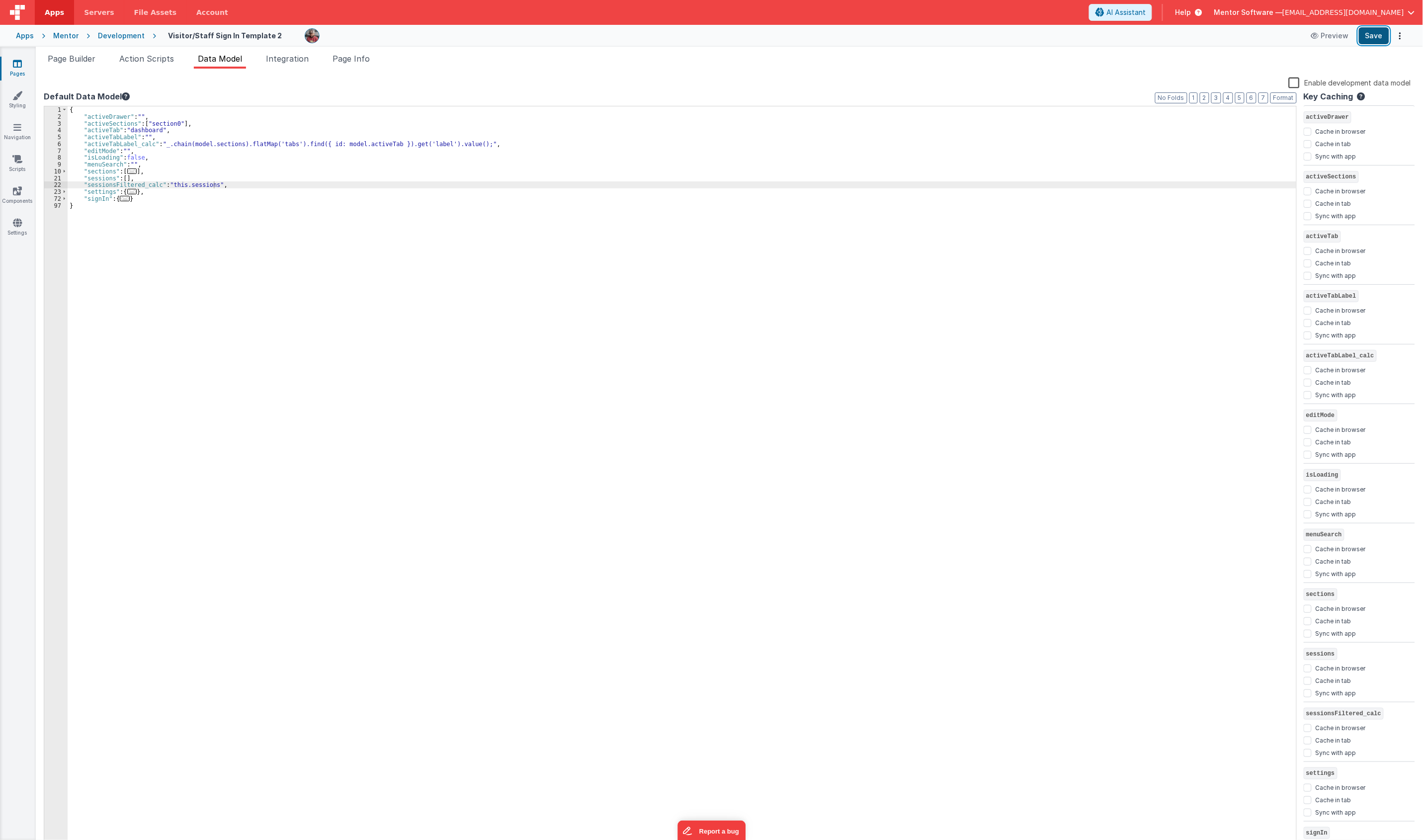
click at [1063, 36] on button "Save" at bounding box center [1373, 36] width 30 height 17
click at [41, 57] on ul "Page Builder Action Scripts Data Model Integration Page Info" at bounding box center [729, 60] width 1387 height 16
click at [58, 48] on div "Page Builder Action Scripts Data Model Integration Page Info Snippet Library Na…" at bounding box center [729, 443] width 1387 height 793
click at [66, 57] on span "Page Builder" at bounding box center [72, 59] width 48 height 10
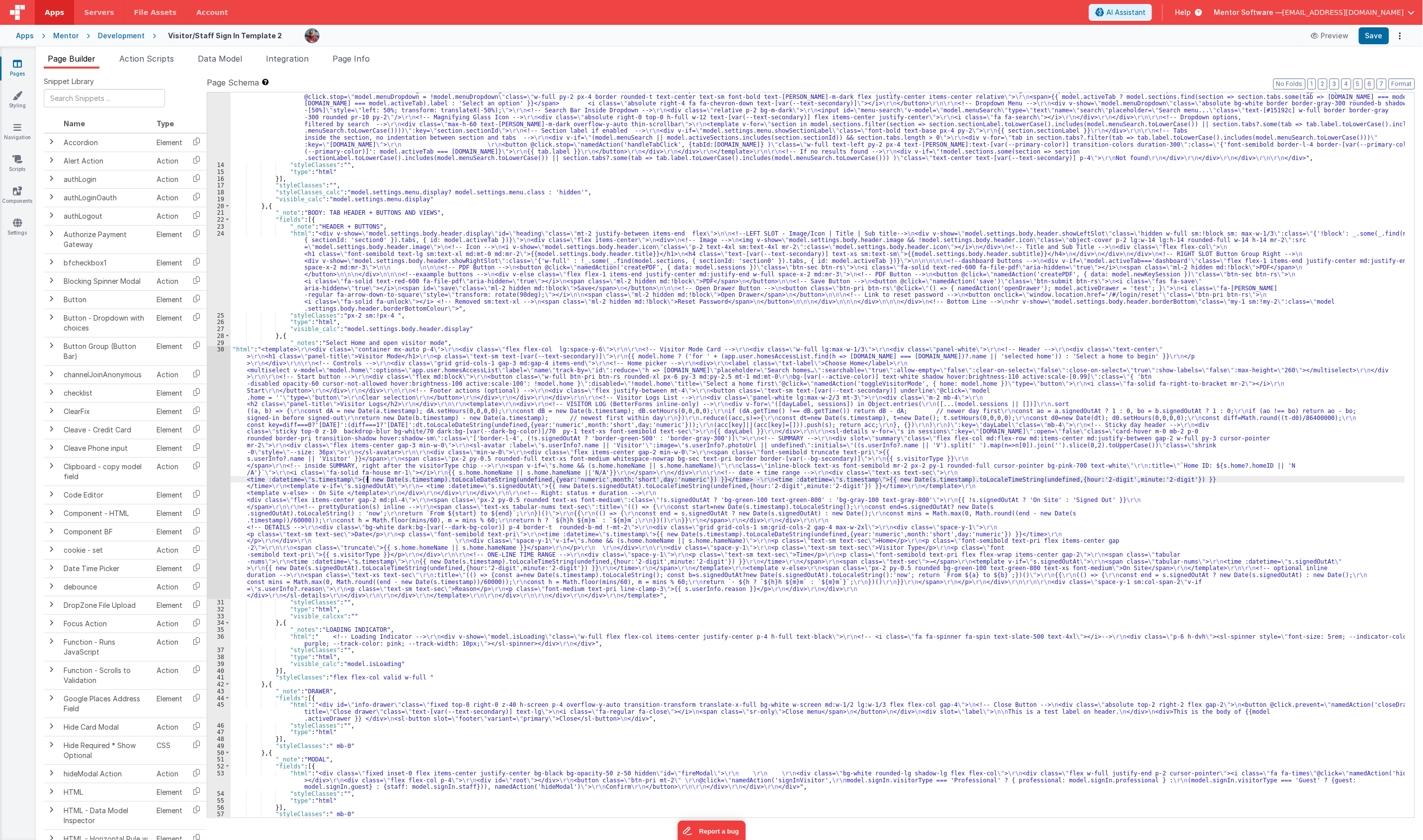
click at [369, 478] on div ""html" : "<div class= \" md:h-[74dvh] \" > \r\n <!-- Search Input --> \r\n <div…" at bounding box center [818, 432] width 1174 height 924
click at [220, 488] on div "30" at bounding box center [219, 472] width 23 height 253
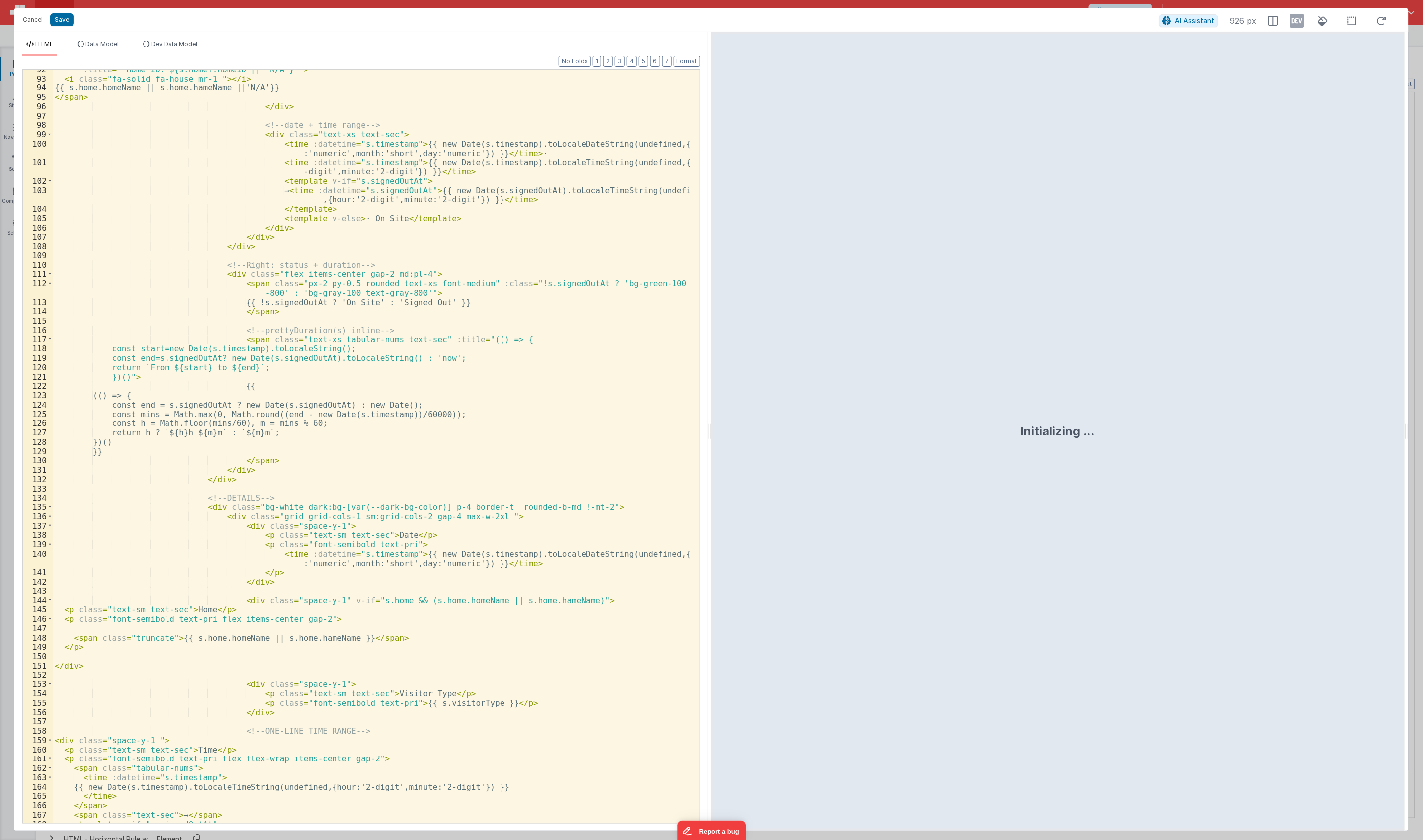
scroll to position [965, 0]
click at [479, 640] on div ":title = "`Home ID: ${s.home?.homeID || 'N/A'}`" > < i class = "fa-solid fa-hou…" at bounding box center [371, 450] width 637 height 772
click at [1063, 20] on icon at bounding box center [1296, 21] width 14 height 16
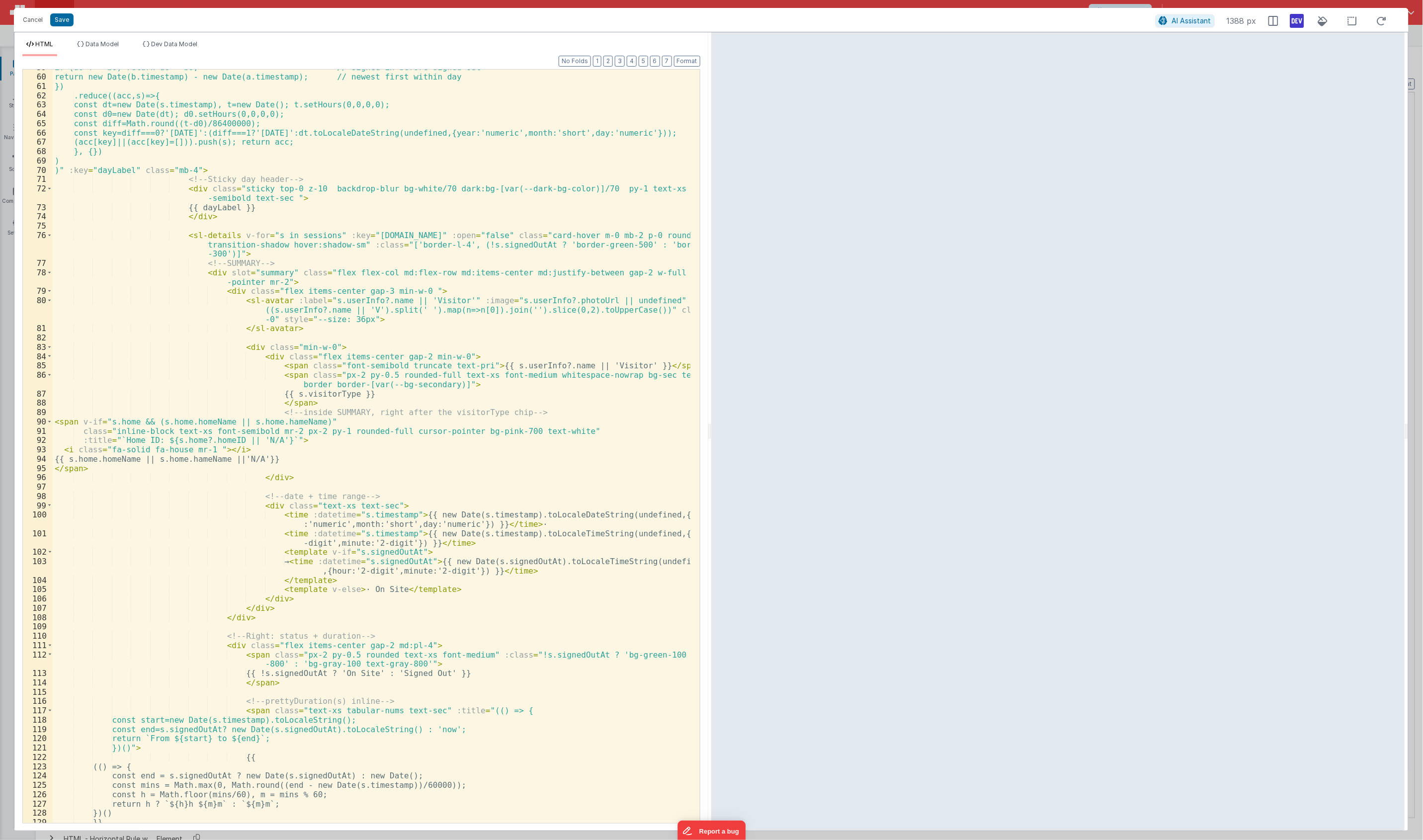
scroll to position [557, 0]
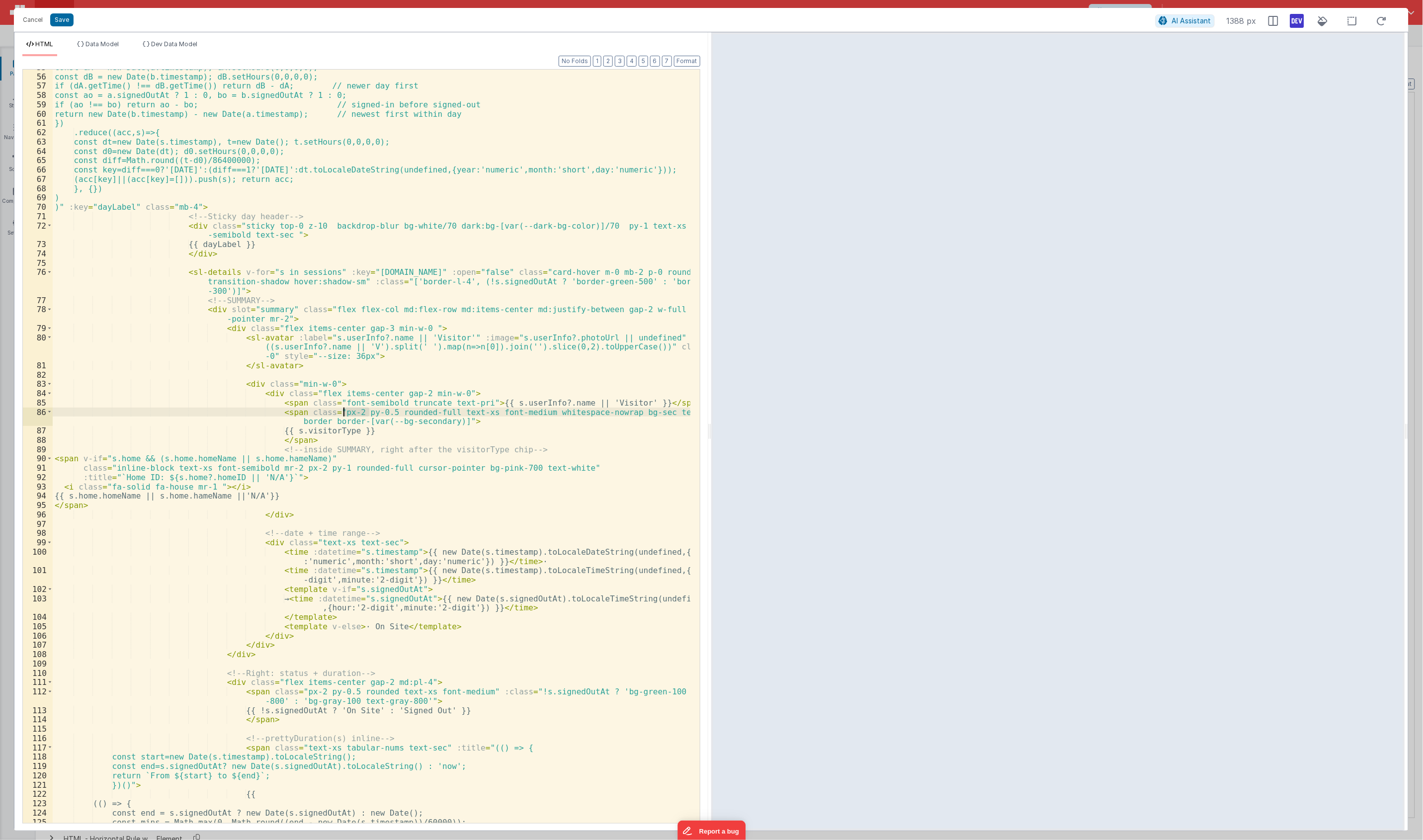
drag, startPoint x: 368, startPoint y: 412, endPoint x: 344, endPoint y: 411, distance: 24.0
click at [344, 411] on div "const dA = new Date(a.timestamp); dA.setHours(0,0,0,0); const dB = new Date(b.t…" at bounding box center [371, 449] width 637 height 772
drag, startPoint x: 327, startPoint y: 468, endPoint x: 308, endPoint y: 471, distance: 19.2
click at [308, 471] on div "const dA = new Date(a.timestamp); dA.setHours(0,0,0,0); const dB = new Date(b.t…" at bounding box center [371, 449] width 637 height 772
drag, startPoint x: 200, startPoint y: 468, endPoint x: 168, endPoint y: 470, distance: 32.1
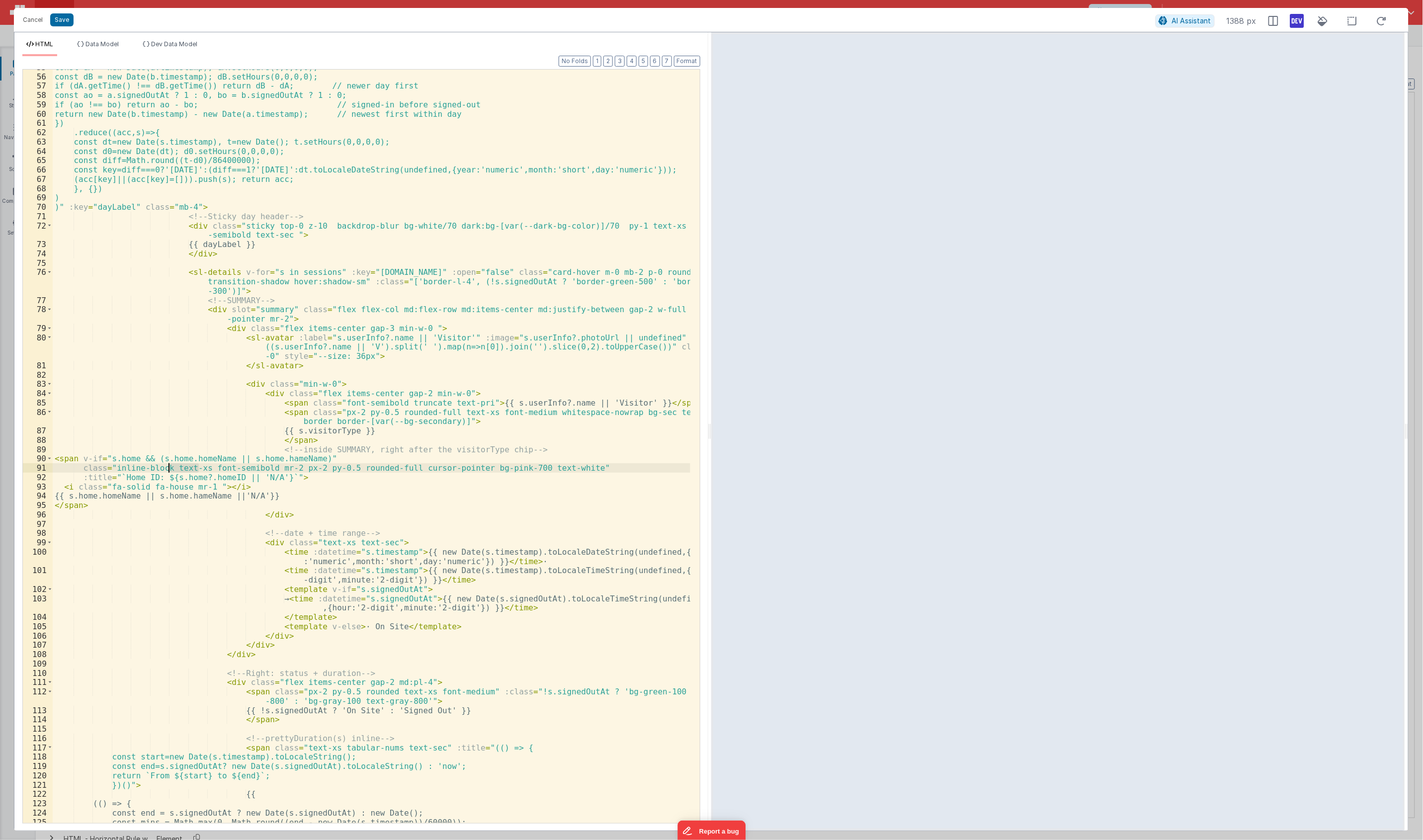
click at [168, 470] on div "const dA = new Date(a.timestamp); dA.setHours(0,0,0,0); const dB = new Date(b.t…" at bounding box center [371, 449] width 637 height 772
click at [289, 492] on div "const dA = new Date(a.timestamp); dA.setHours(0,0,0,0); const dB = new Date(b.t…" at bounding box center [371, 449] width 637 height 772
click at [200, 490] on div "const dA = new Date(a.timestamp); dA.setHours(0,0,0,0); const dB = new Date(b.t…" at bounding box center [371, 449] width 637 height 772
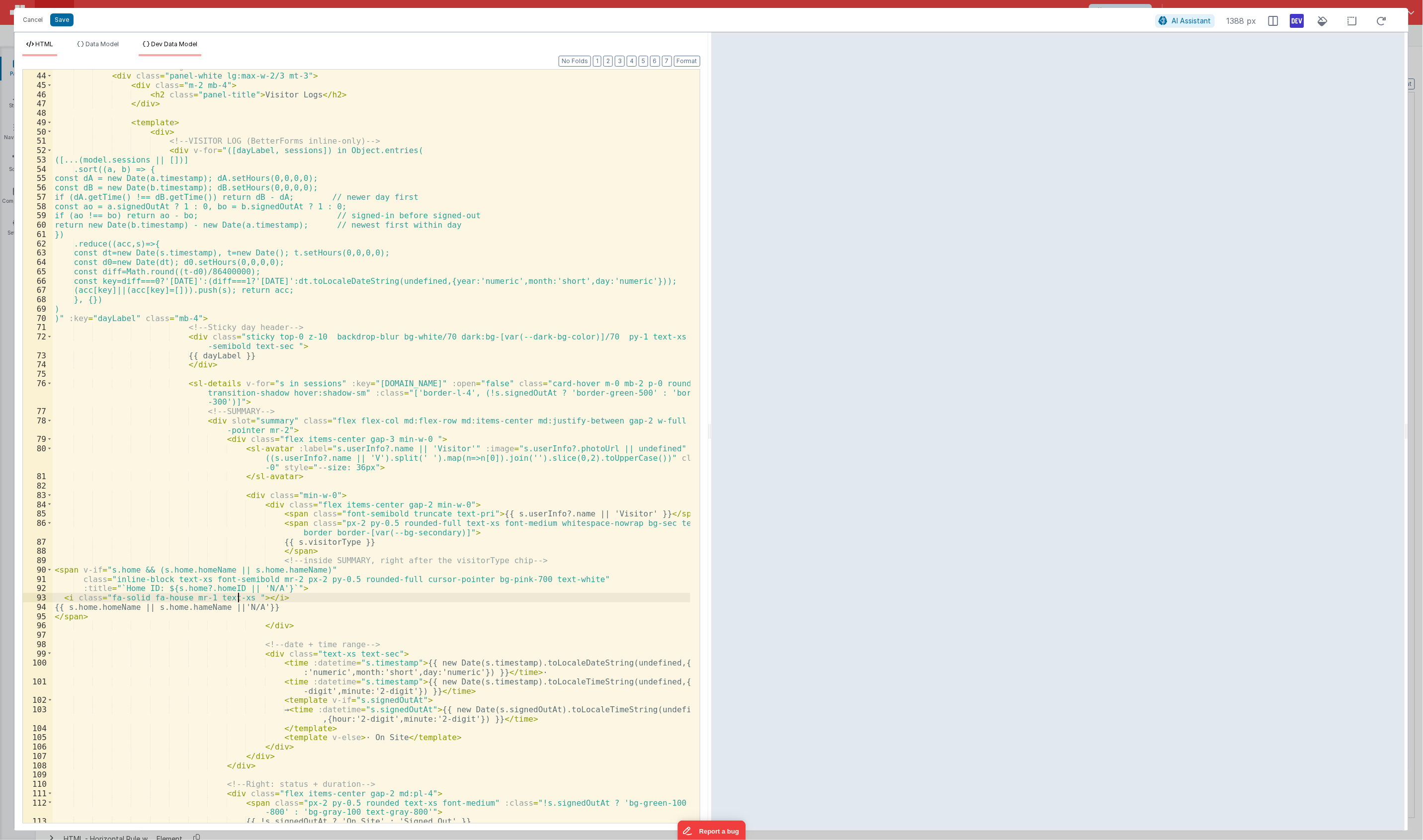
click at [173, 47] on li "Dev Data Model" at bounding box center [170, 48] width 63 height 16
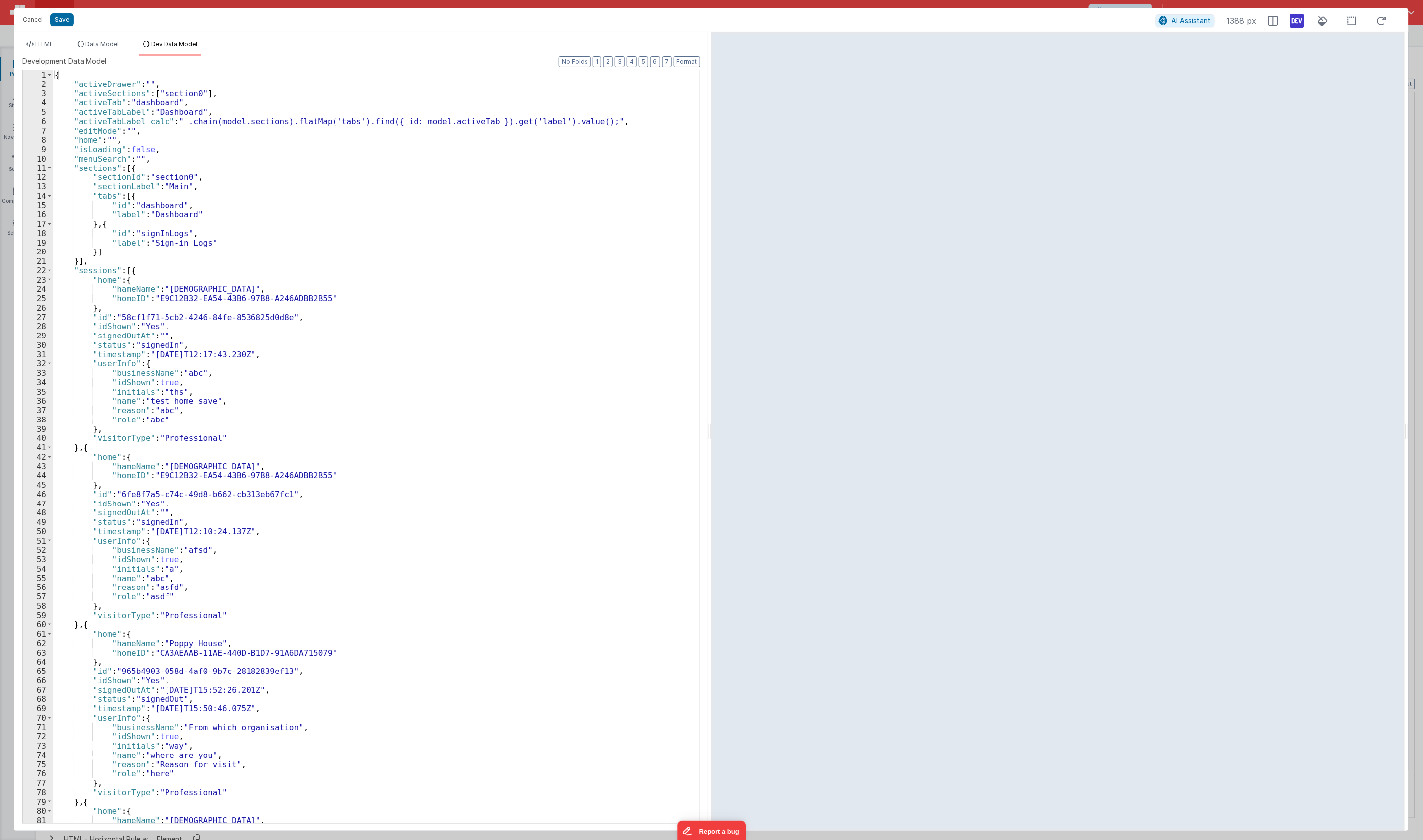
click at [453, 221] on div "{ "activeDrawer" : "" , "activeSections" : [ "section0" ] , "activeTab" : "dash…" at bounding box center [371, 455] width 637 height 771
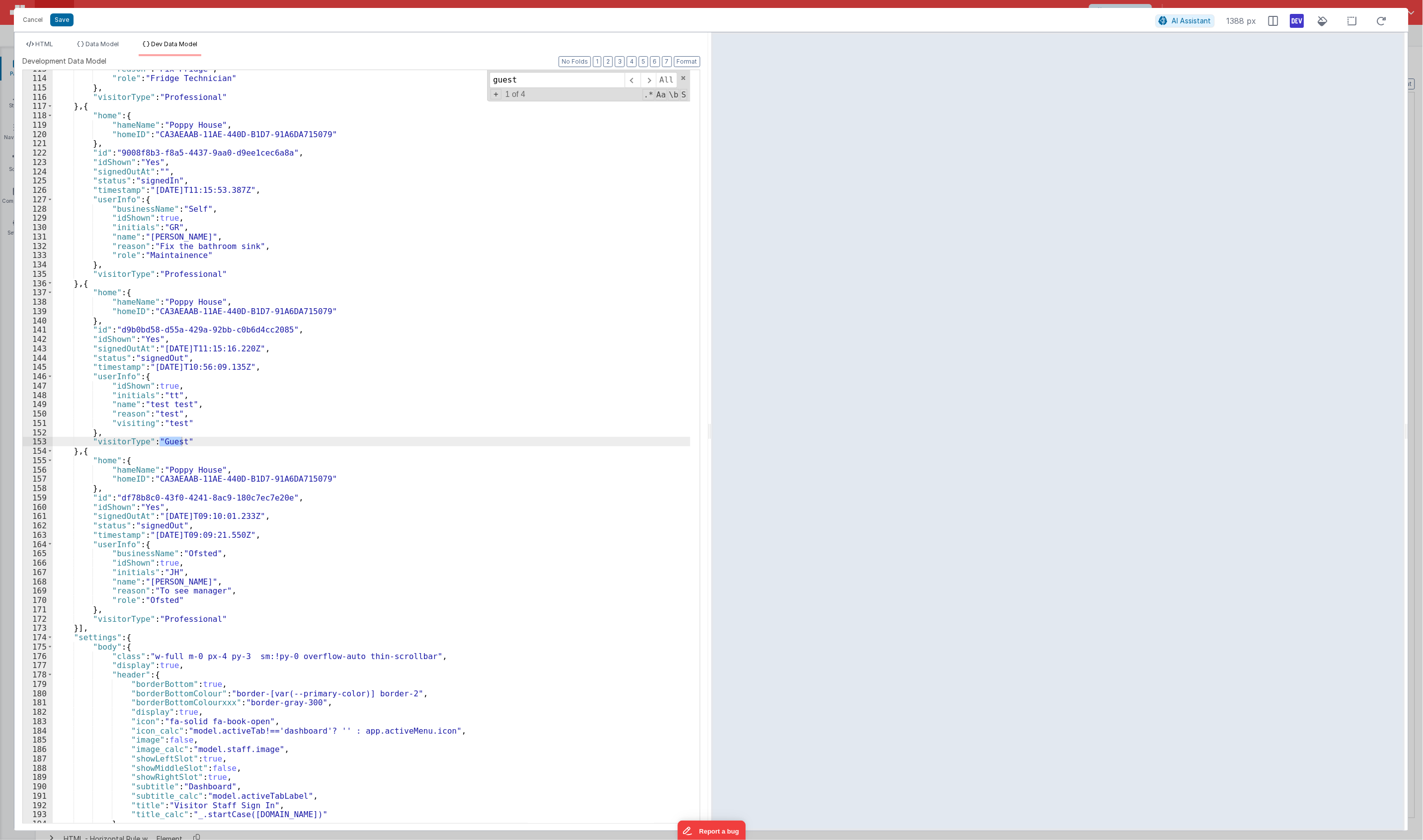
scroll to position [1586, 0]
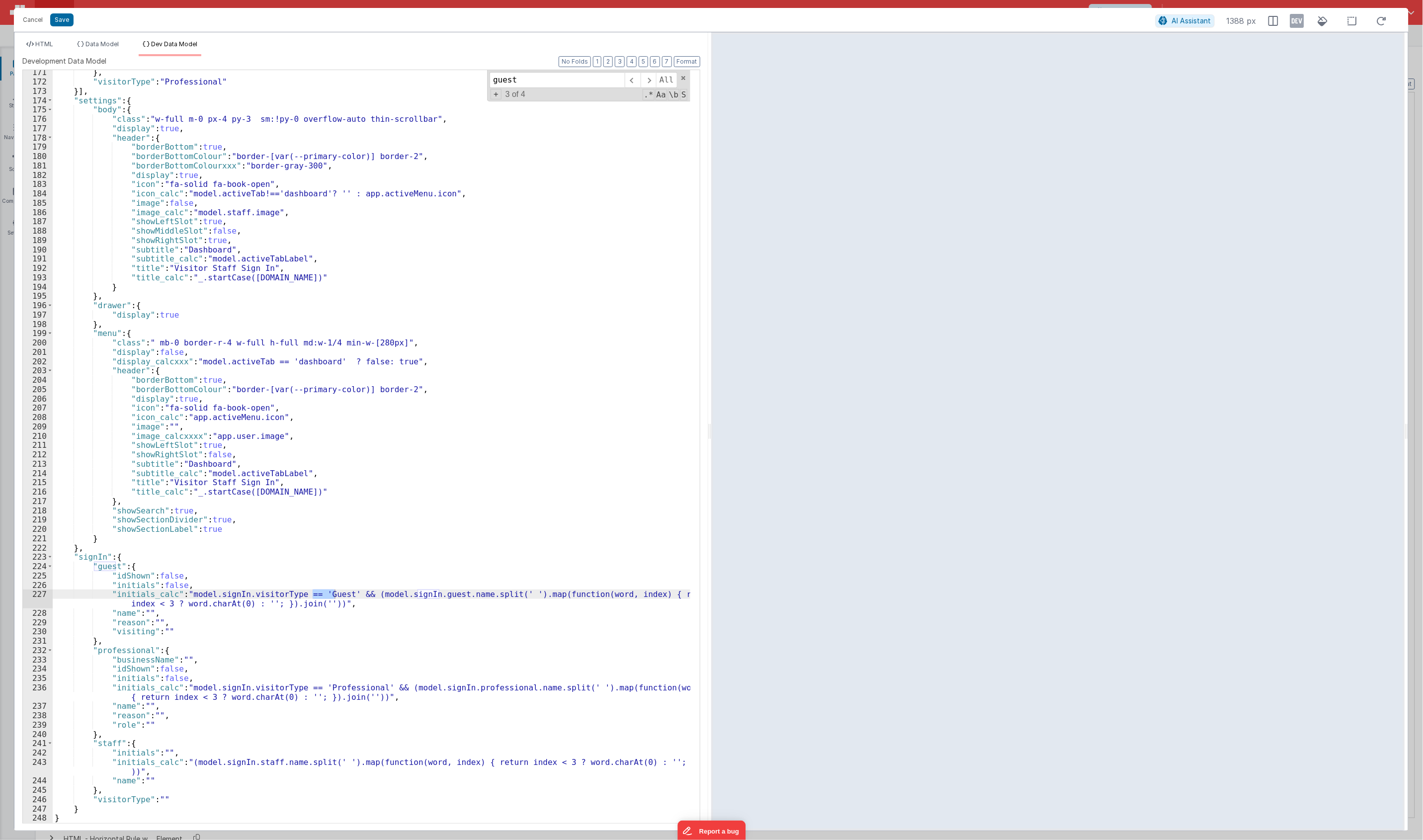
type input "guest"
click at [1063, 28] on div "AI Assistant 1388 px" at bounding box center [1274, 21] width 237 height 18
click at [1063, 21] on icon at bounding box center [1296, 21] width 14 height 16
click at [63, 25] on button "Save" at bounding box center [62, 20] width 23 height 13
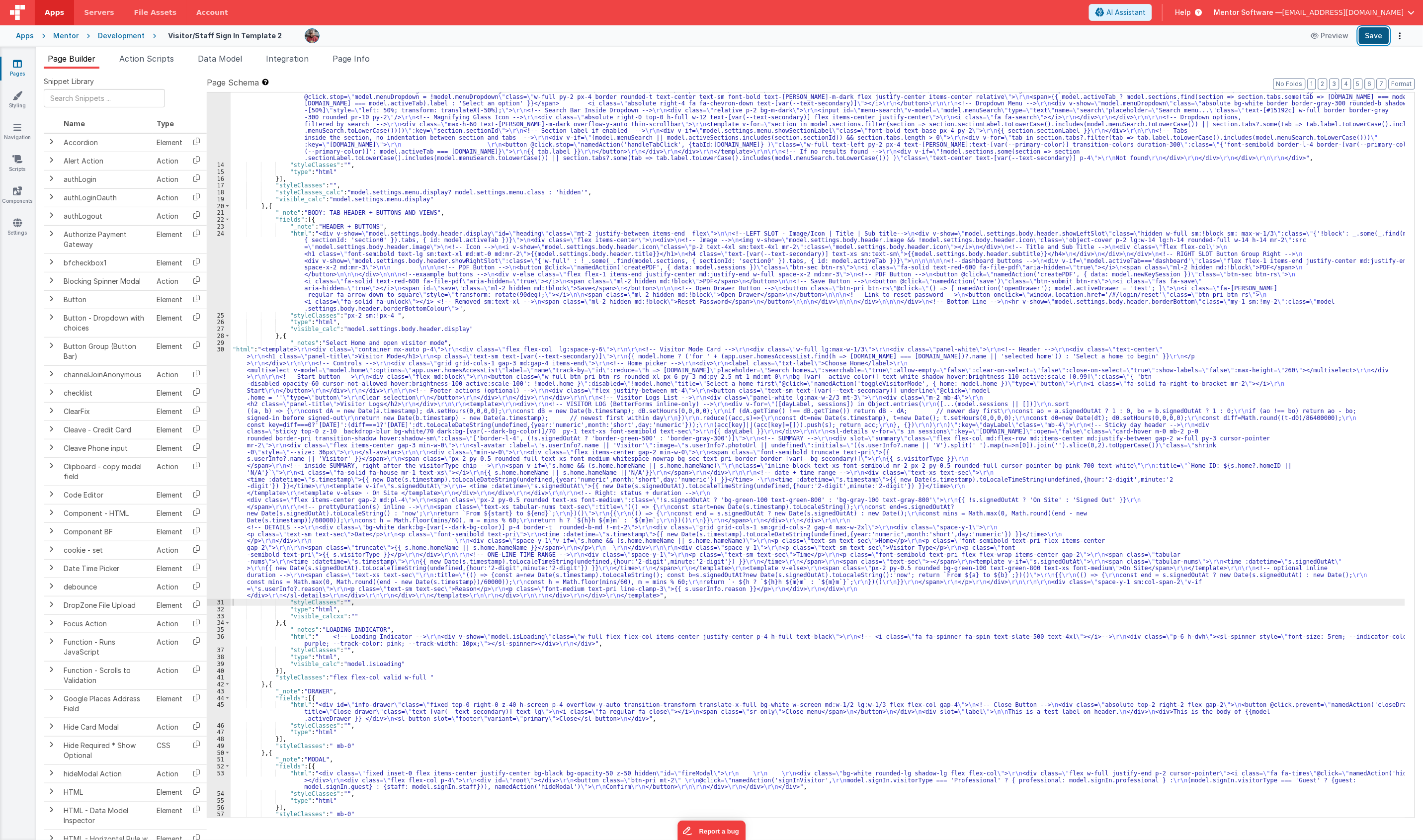
click at [1063, 35] on button "Save" at bounding box center [1373, 36] width 30 height 17
click at [224, 57] on span "Data Model" at bounding box center [220, 59] width 44 height 10
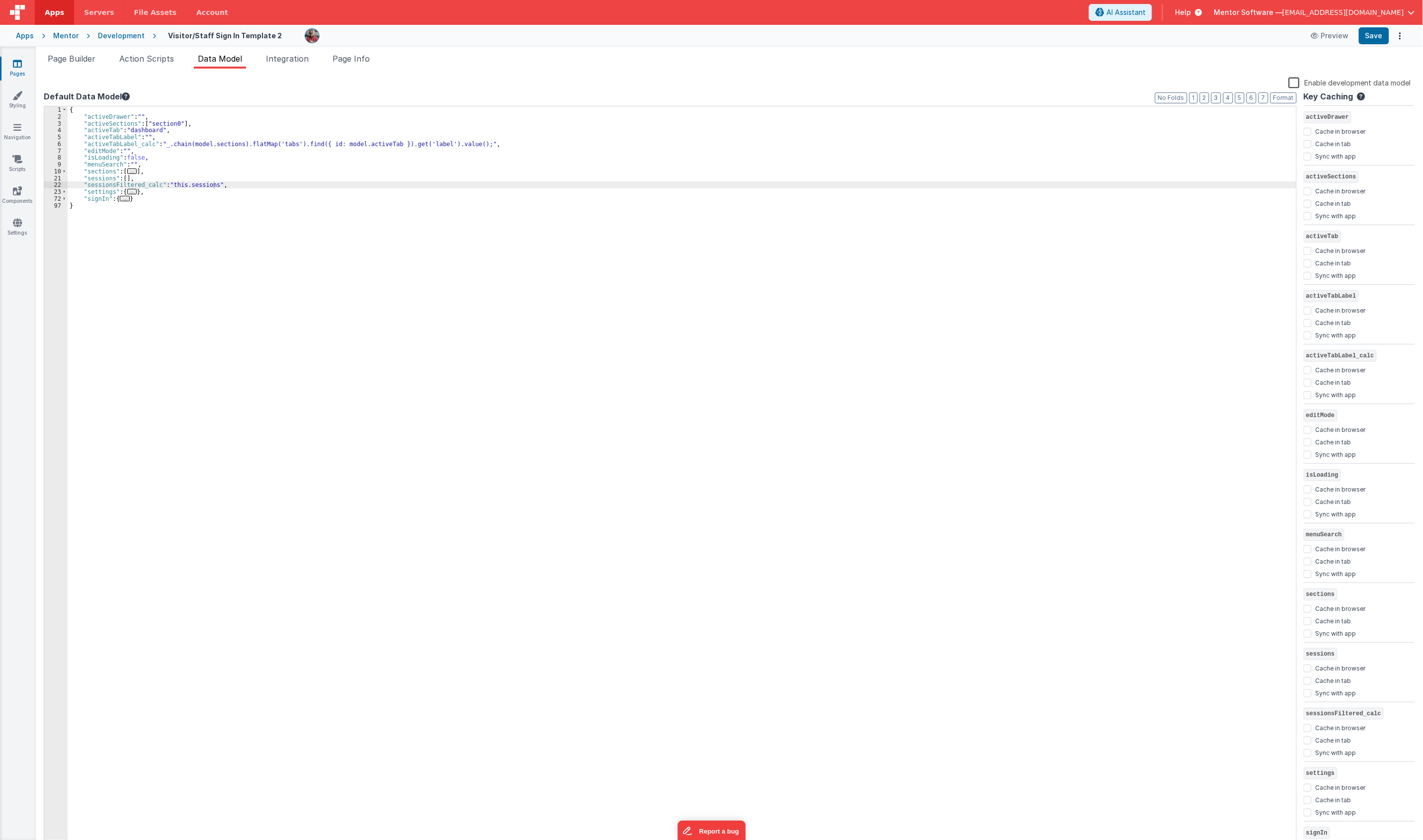
click at [189, 200] on div "{ "activeDrawer" : "" , "activeSections" : [ "section0" ] , "activeTab" : "dash…" at bounding box center [682, 484] width 1228 height 755
paste textarea
click at [175, 206] on div "{ "activeDrawer" : "" , "activeSections" : [ "section0" ] , "activeTab" : "dash…" at bounding box center [683, 484] width 1225 height 755
click at [1063, 40] on button "Save" at bounding box center [1373, 36] width 30 height 17
click at [225, 237] on div "{ "activeDrawer" : "" , "activeSections" : [ "section0" ] , "activeTab" : "dash…" at bounding box center [683, 484] width 1225 height 755
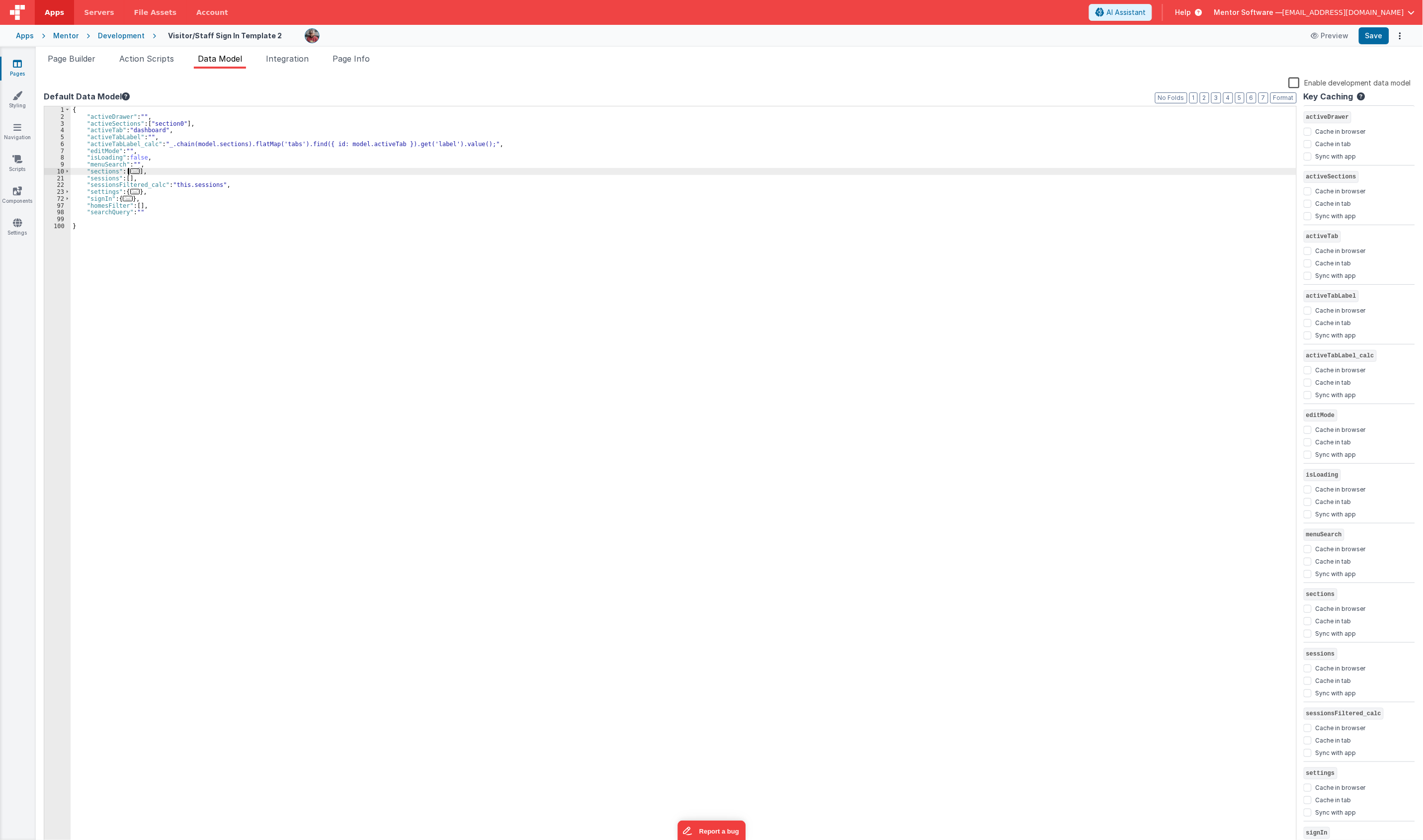
click at [133, 173] on span "..." at bounding box center [135, 171] width 10 height 5
click at [66, 174] on span at bounding box center [67, 171] width 5 height 7
click at [157, 204] on div "{ "activeDrawer" : "" , "activeSections" : [ "section0" ] , "activeTab" : "dash…" at bounding box center [683, 484] width 1225 height 755
click at [179, 203] on div "{ "activeDrawer" : "" , "activeSections" : [ "section0" ] , "activeTab" : "dash…" at bounding box center [683, 484] width 1225 height 755
click at [1063, 35] on button "Save" at bounding box center [1373, 36] width 30 height 17
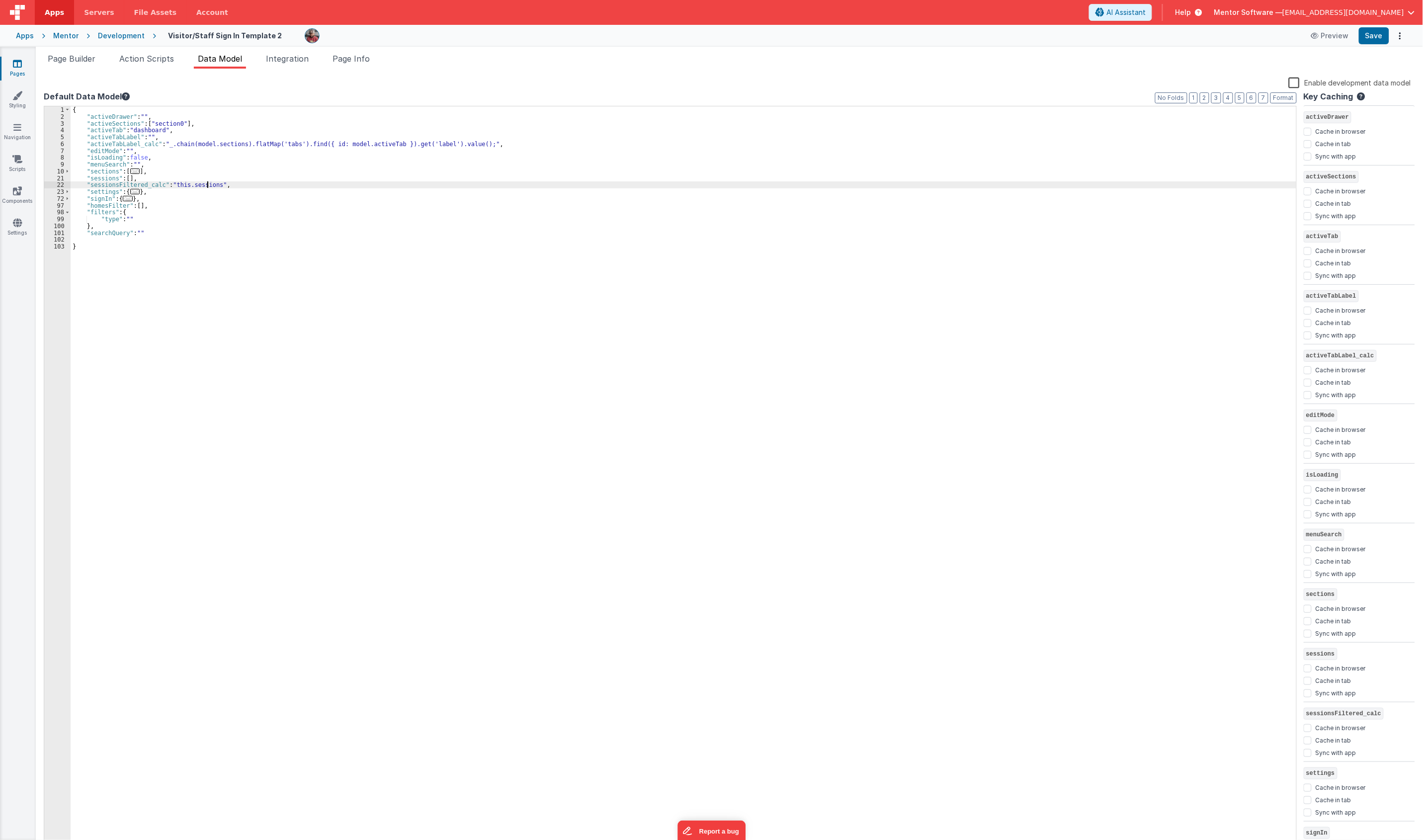
click at [208, 185] on div "{ "activeDrawer" : "" , "activeSections" : [ "section0" ] , "activeTab" : "dash…" at bounding box center [683, 484] width 1225 height 755
click at [640, 192] on div "{ "activeDrawer" : "" , "activeSections" : [ "section0" ] , "activeTab" : "dash…" at bounding box center [683, 484] width 1225 height 755
drag, startPoint x: 683, startPoint y: 185, endPoint x: 631, endPoint y: 185, distance: 52.0
click at [631, 185] on div "{ "activeDrawer" : "" , "activeSections" : [ "section0" ] , "activeTab" : "dash…" at bounding box center [683, 484] width 1225 height 755
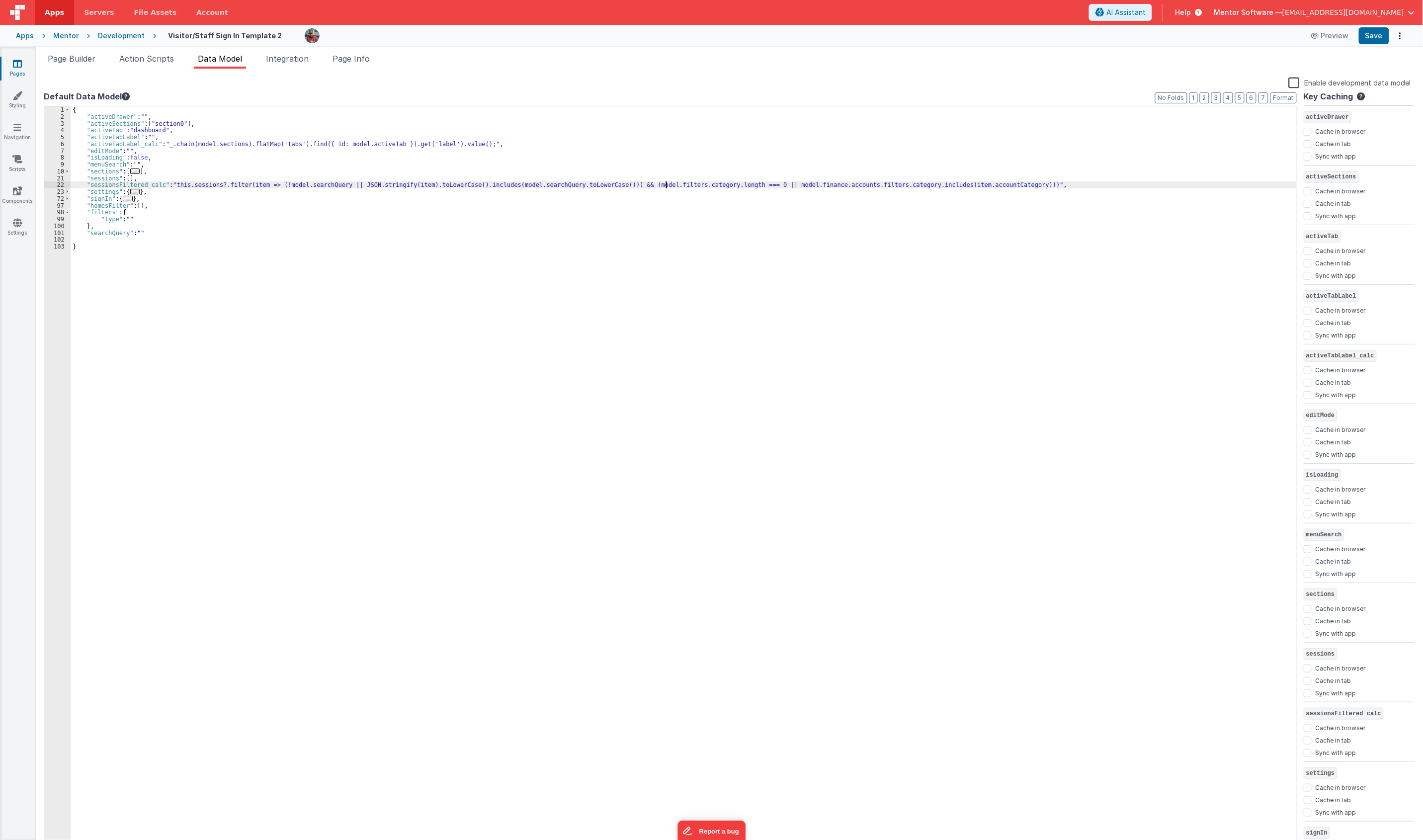
click at [667, 184] on div "{ "activeDrawer" : "" , "activeSections" : [ "section0" ] , "activeTab" : "dash…" at bounding box center [683, 484] width 1225 height 755
drag, startPoint x: 671, startPoint y: 186, endPoint x: 610, endPoint y: 186, distance: 61.0
click at [610, 186] on div "{ "activeDrawer" : "" , "activeSections" : [ "section0" ] , "activeTab" : "dash…" at bounding box center [683, 484] width 1225 height 755
drag, startPoint x: 724, startPoint y: 186, endPoint x: 852, endPoint y: 186, distance: 128.0
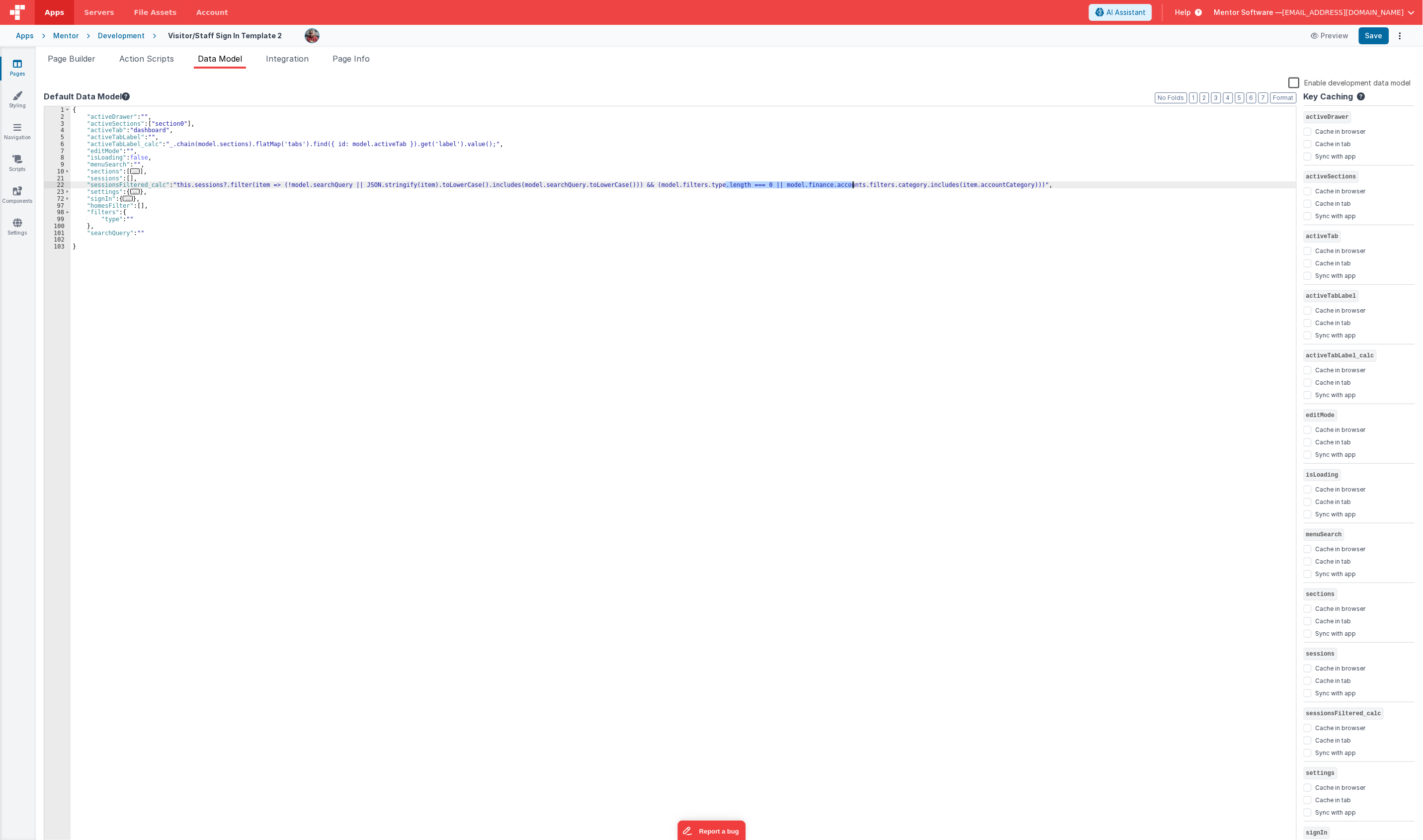
click at [852, 186] on div "{ "activeDrawer" : "" , "activeSections" : [ "section0" ] , "activeTab" : "dash…" at bounding box center [683, 484] width 1225 height 755
click at [1063, 84] on label "Enable development data model" at bounding box center [1350, 82] width 122 height 11
click at [0, 0] on input "Enable development data model" at bounding box center [0, 0] width 0 height 0
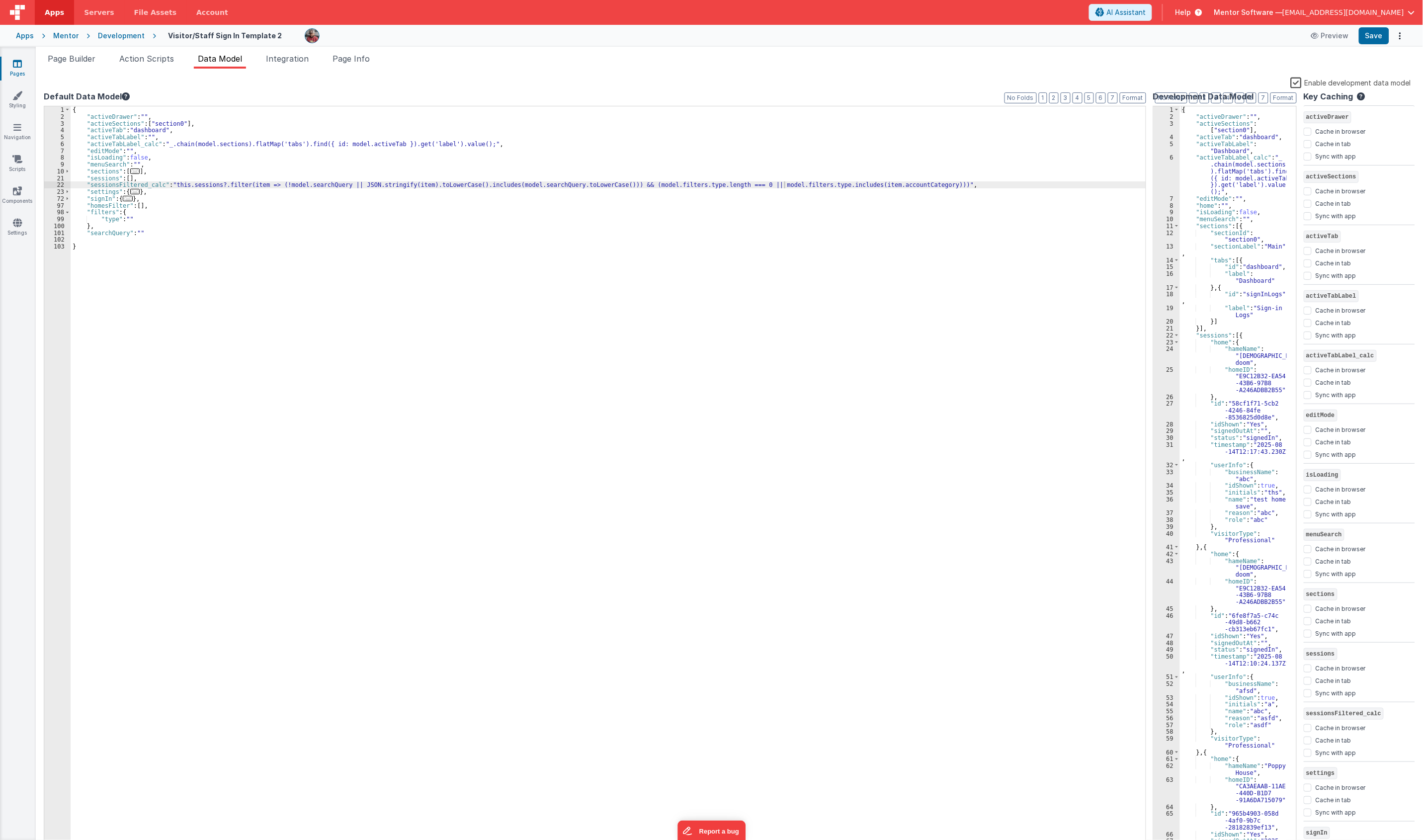
click at [1063, 535] on div "{ "activeDrawer" : "" , "activeSections" : [ "section0" ] , "activeTab" : "dash…" at bounding box center [1233, 490] width 107 height 769
click at [1063, 465] on span at bounding box center [1176, 465] width 5 height 7
click at [1063, 344] on span at bounding box center [1176, 342] width 5 height 7
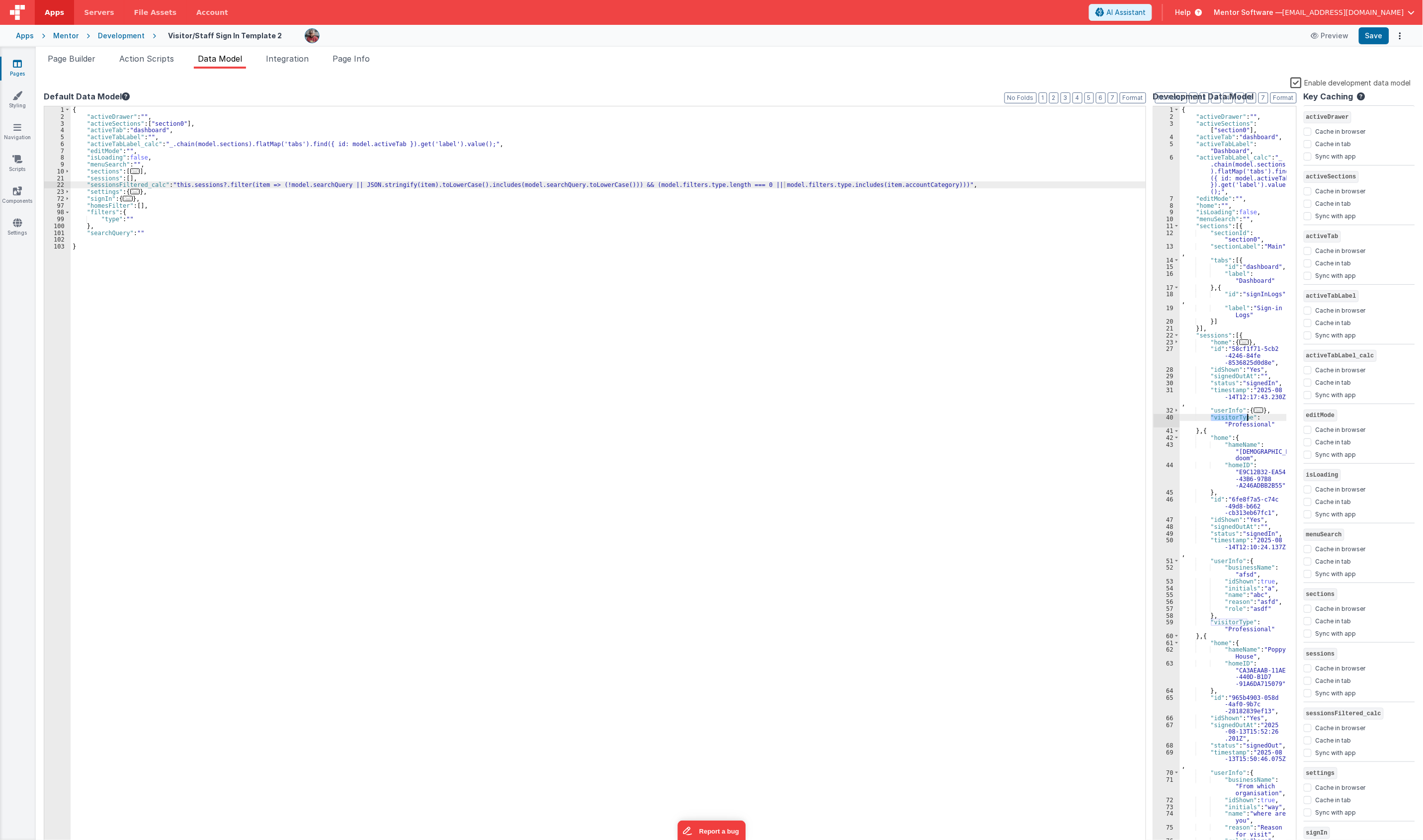
click at [860, 184] on div "{ "activeDrawer" : "" , "activeSections" : [ "section0" ] , "activeTab" : "dash…" at bounding box center [683, 484] width 1225 height 755
click at [728, 265] on div "{ "activeDrawer" : "" , "activeSections" : [ "section0" ] , "activeTab" : "dash…" at bounding box center [683, 484] width 1225 height 755
drag, startPoint x: 598, startPoint y: 187, endPoint x: 876, endPoint y: 186, distance: 278.0
click at [876, 186] on div "{ "activeDrawer" : "" , "activeSections" : [ "section0" ] , "activeTab" : "dash…" at bounding box center [683, 484] width 1225 height 755
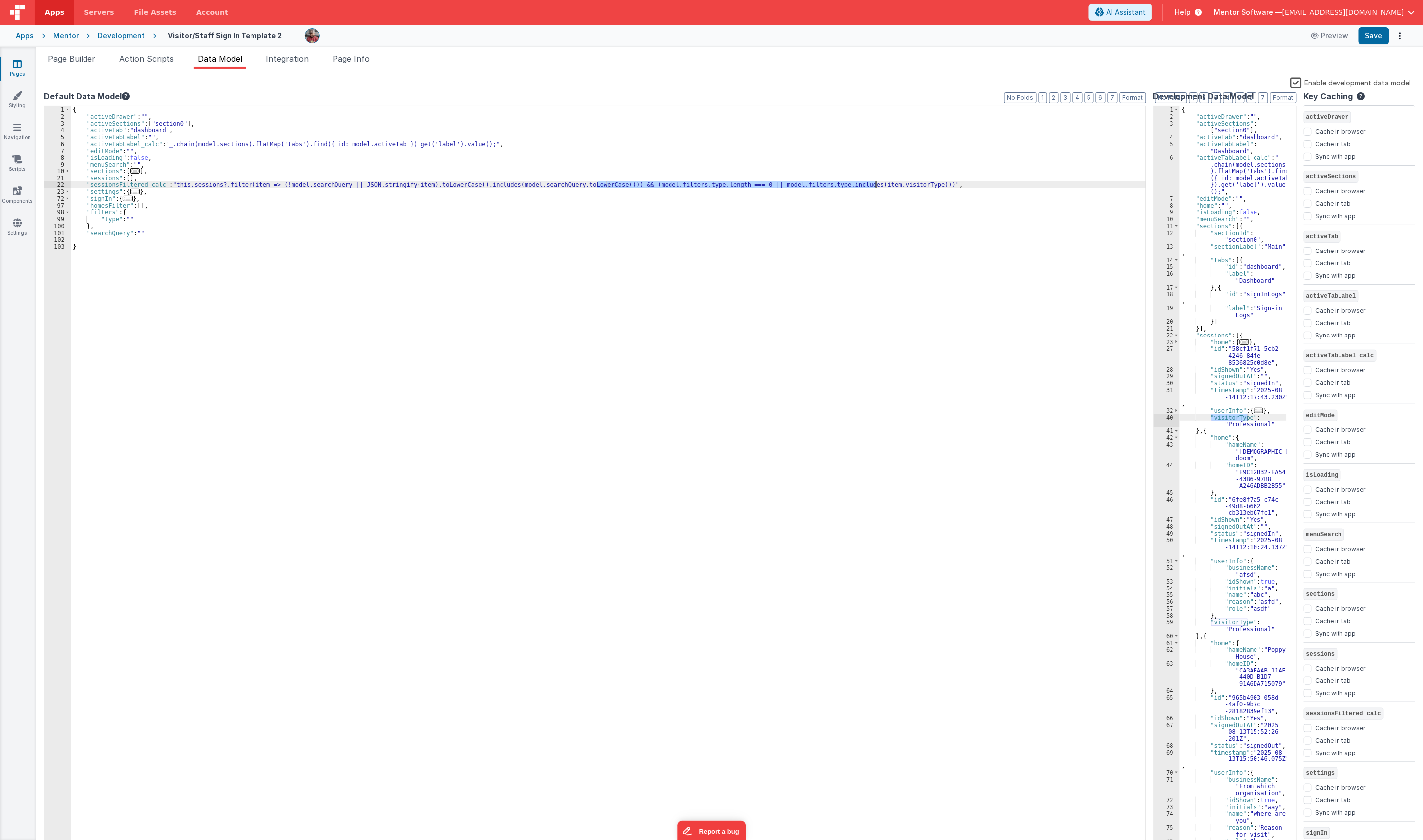
click at [711, 186] on div "{ "activeDrawer" : "" , "activeSections" : [ "section0" ] , "activeTab" : "dash…" at bounding box center [608, 477] width 1075 height 742
click at [609, 188] on div "{ "activeDrawer" : "" , "activeSections" : [ "section0" ] , "activeTab" : "dash…" at bounding box center [683, 484] width 1225 height 755
click at [607, 185] on div "{ "activeDrawer" : "" , "activeSections" : [ "section0" ] , "activeTab" : "dash…" at bounding box center [608, 477] width 1075 height 742
click at [608, 184] on div "{ "activeDrawer" : "" , "activeSections" : [ "section0" ] , "activeTab" : "dash…" at bounding box center [683, 484] width 1225 height 755
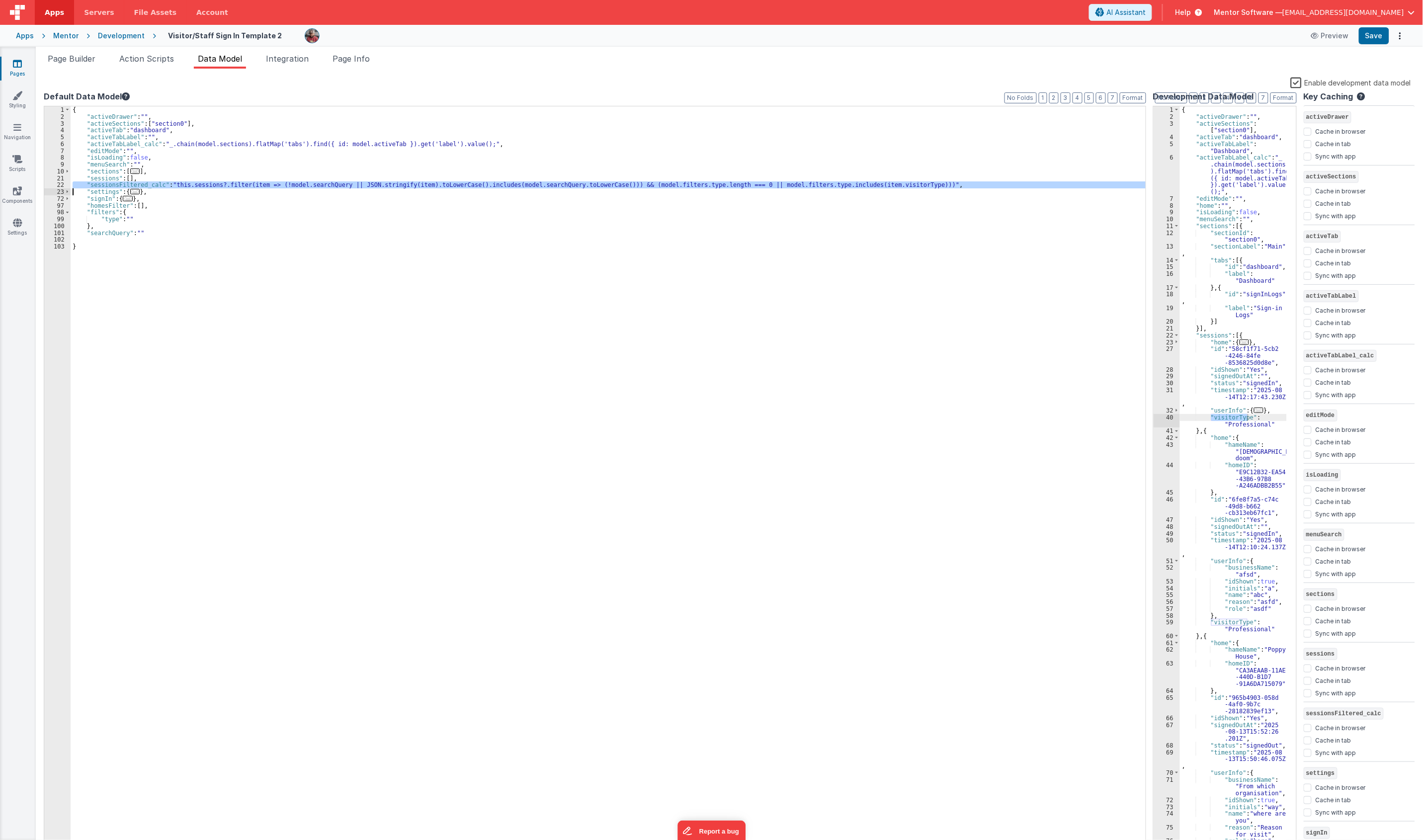
click at [609, 184] on div "{ "activeDrawer" : "" , "activeSections" : [ "section0" ] , "activeTab" : "dash…" at bounding box center [608, 477] width 1075 height 742
click at [609, 184] on div "{ "activeDrawer" : "" , "activeSections" : [ "section0" ] , "activeTab" : "dash…" at bounding box center [683, 484] width 1225 height 755
click at [608, 187] on div "{ "activeDrawer" : "" , "activeSections" : [ "section0" ] , "activeTab" : "dash…" at bounding box center [683, 484] width 1225 height 755
click at [594, 185] on div "{ "activeDrawer" : "" , "activeSections" : [ "section0" ] , "activeTab" : "dash…" at bounding box center [683, 484] width 1225 height 755
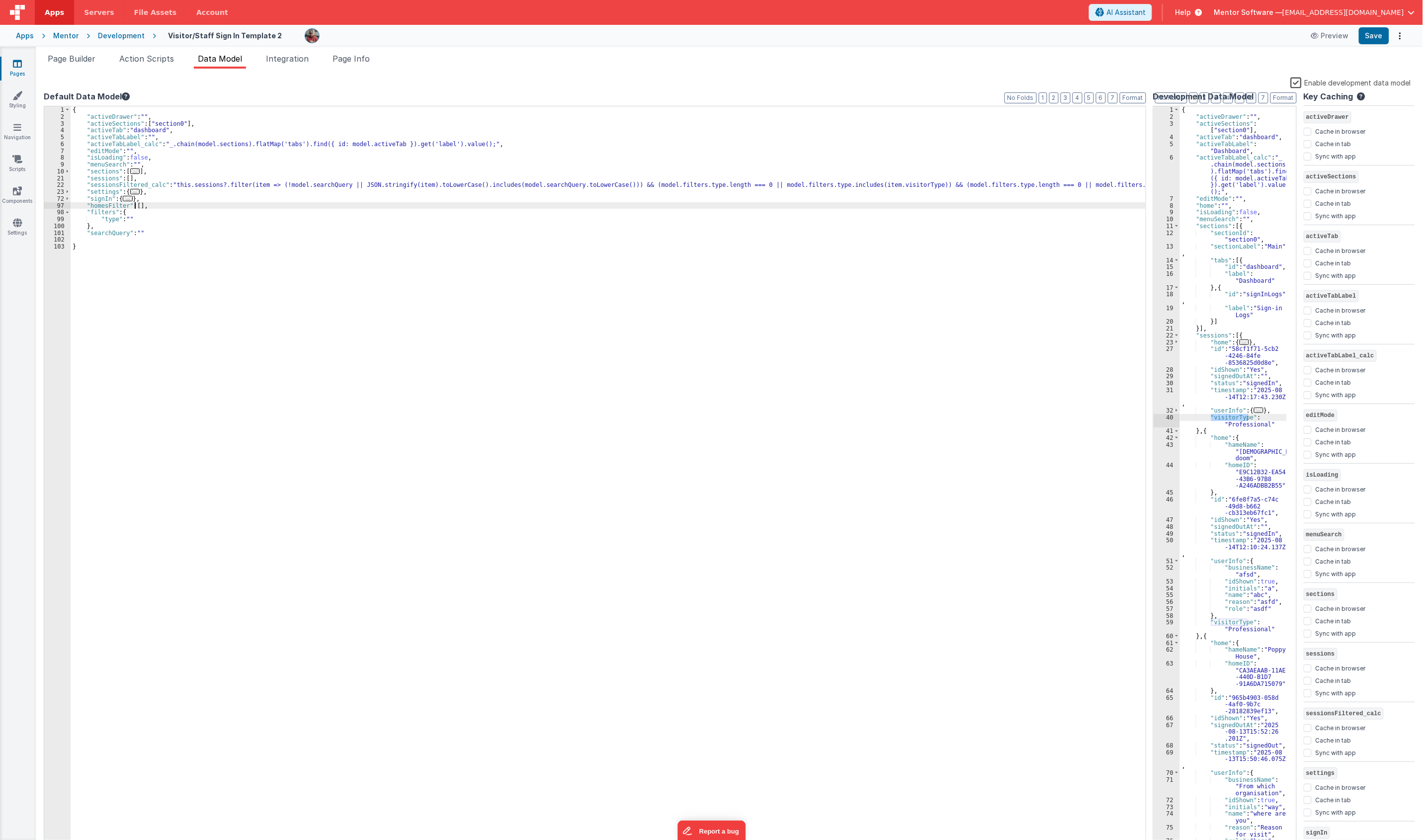
click at [136, 209] on div "{ "activeDrawer" : "" , "activeSections" : [ "section0" ] , "activeTab" : "dash…" at bounding box center [683, 484] width 1225 height 755
click at [140, 208] on div "{ "activeDrawer" : "" , "activeSections" : [ "section0" ] , "activeTab" : "dash…" at bounding box center [683, 484] width 1225 height 755
click at [137, 209] on div "{ "activeDrawer" : "" , "activeSections" : [ "section0" ] , "activeTab" : "dash…" at bounding box center [683, 484] width 1225 height 755
click at [884, 330] on div "{ "activeDrawer" : "" , "activeSections" : [ "section0" ] , "activeTab" : "dash…" at bounding box center [683, 484] width 1225 height 755
click at [103, 204] on div "{ "activeDrawer" : "" , "activeSections" : [ "section0" ] , "activeTab" : "dash…" at bounding box center [683, 484] width 1225 height 755
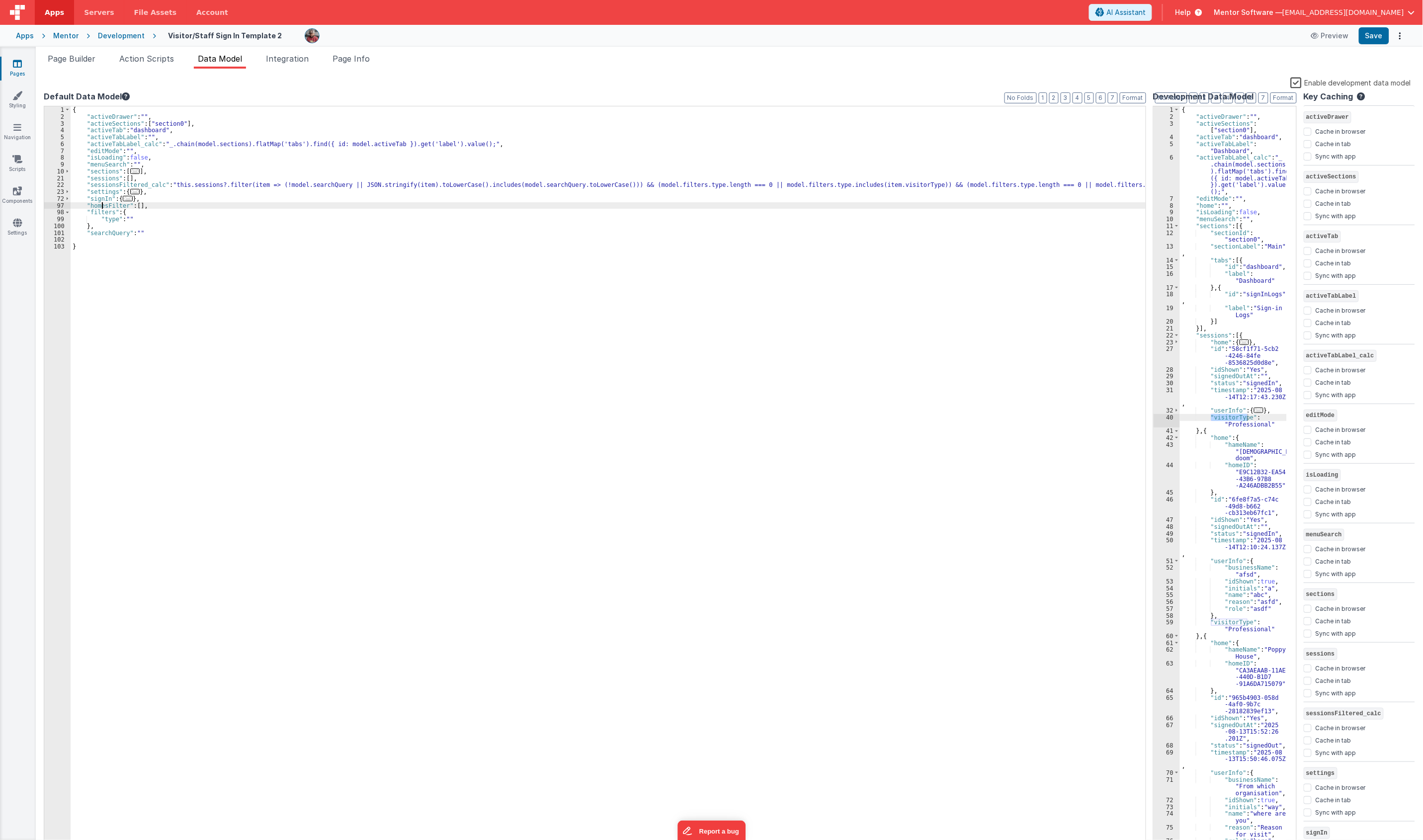
click at [103, 204] on div "{ "activeDrawer" : "" , "activeSections" : [ "section0" ] , "activeTab" : "dash…" at bounding box center [683, 484] width 1225 height 755
click at [639, 186] on div "{ "activeDrawer" : "" , "activeSections" : [ "section0" ] , "activeTab" : "dash…" at bounding box center [683, 484] width 1225 height 755
drag, startPoint x: 739, startPoint y: 184, endPoint x: 780, endPoint y: 183, distance: 41.0
click at [780, 183] on div "{ "activeDrawer" : "" , "activeSections" : [ "section0" ] , "activeTab" : "dash…" at bounding box center [683, 484] width 1225 height 755
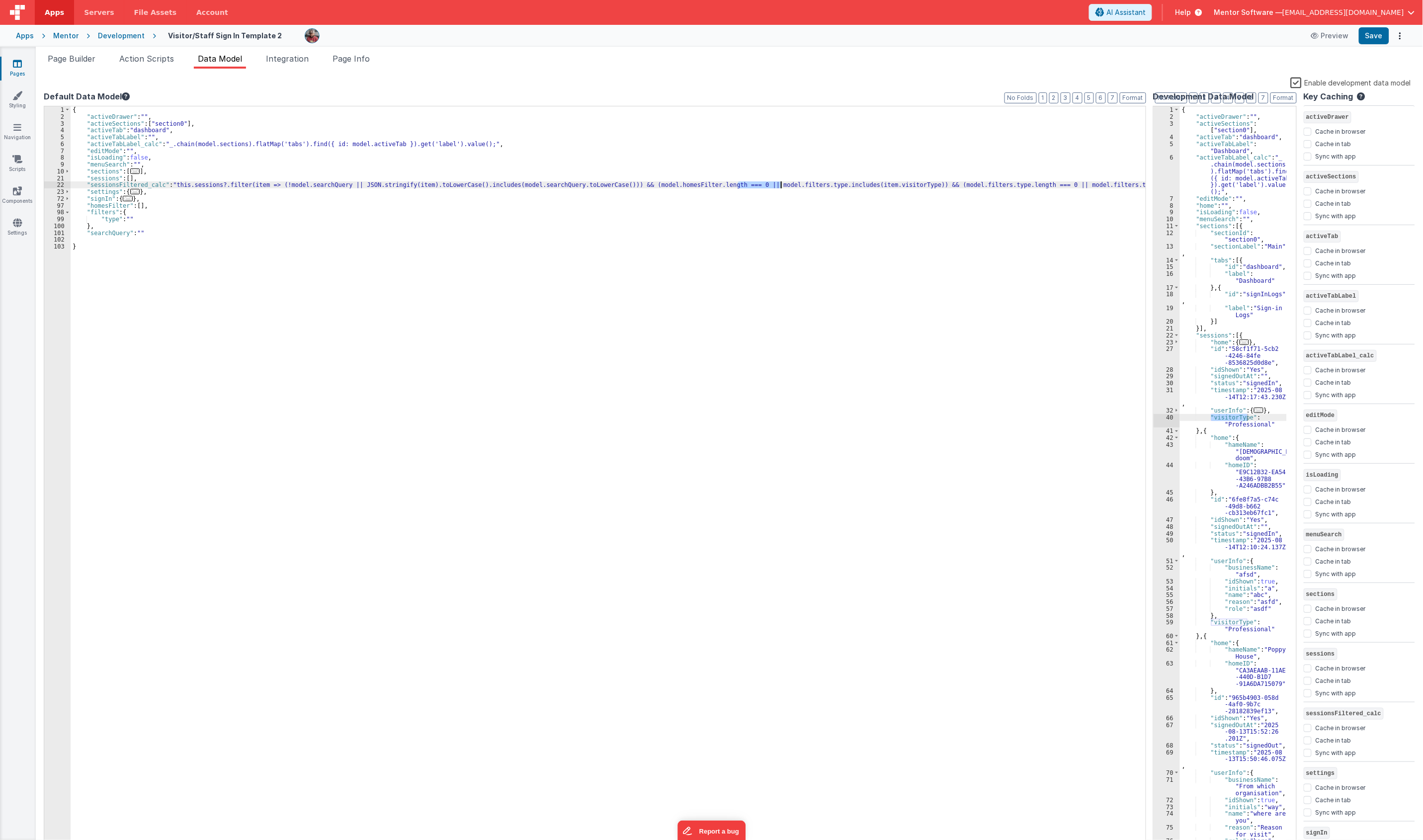
click at [775, 215] on div "{ "activeDrawer" : "" , "activeSections" : [ "section0" ] , "activeTab" : "dash…" at bounding box center [683, 484] width 1225 height 755
drag, startPoint x: 742, startPoint y: 187, endPoint x: 781, endPoint y: 187, distance: 39.0
click at [781, 187] on div "{ "activeDrawer" : "" , "activeSections" : [ "section0" ] , "activeTab" : "dash…" at bounding box center [683, 484] width 1225 height 755
click at [832, 186] on div "{ "activeDrawer" : "" , "activeSections" : [ "section0" ] , "activeTab" : "dash…" at bounding box center [683, 484] width 1225 height 755
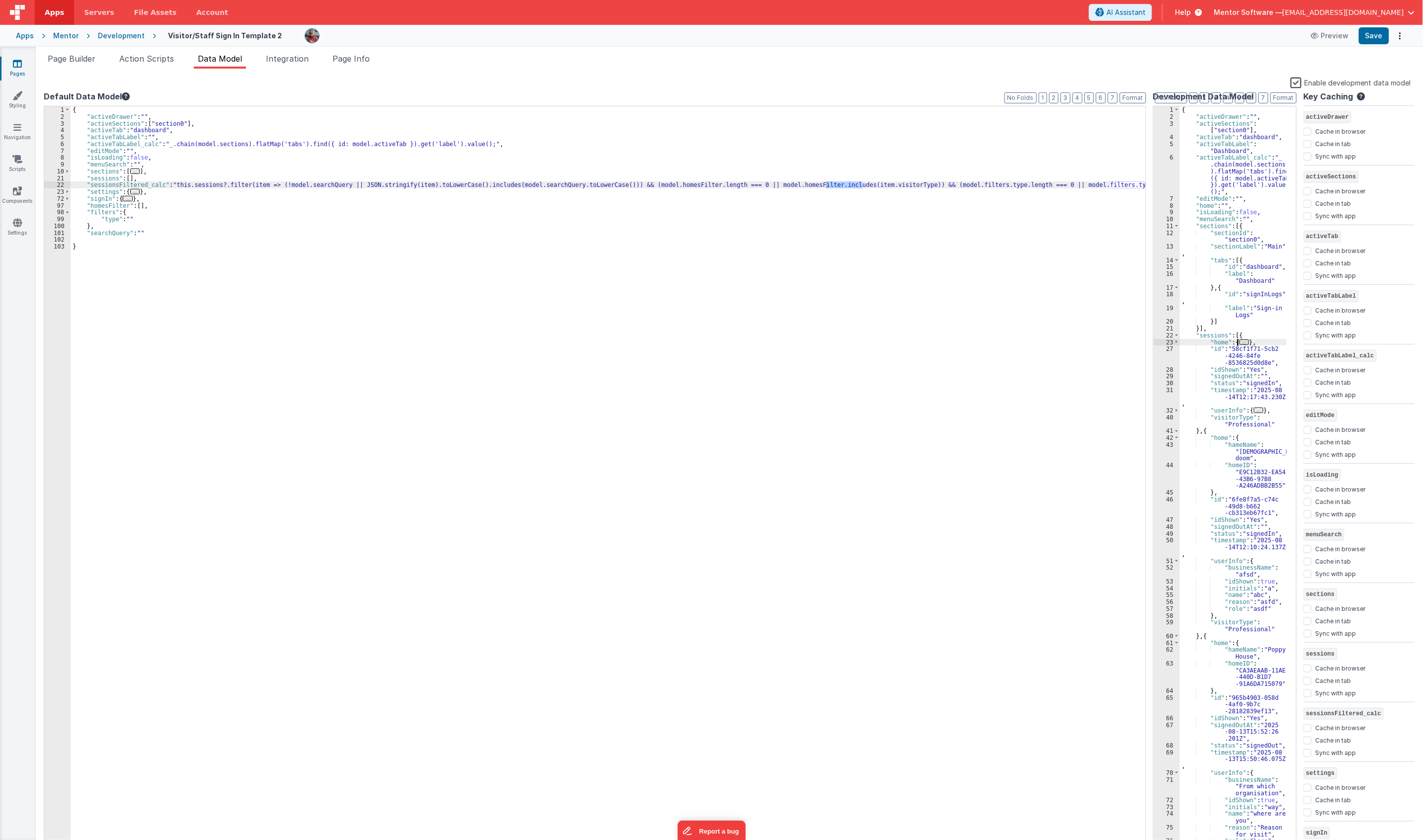
click at [1063, 342] on div "{ "activeDrawer" : "" , "activeSections" : [ "section0" ] , "activeTab" : "dash…" at bounding box center [1233, 487] width 107 height 762
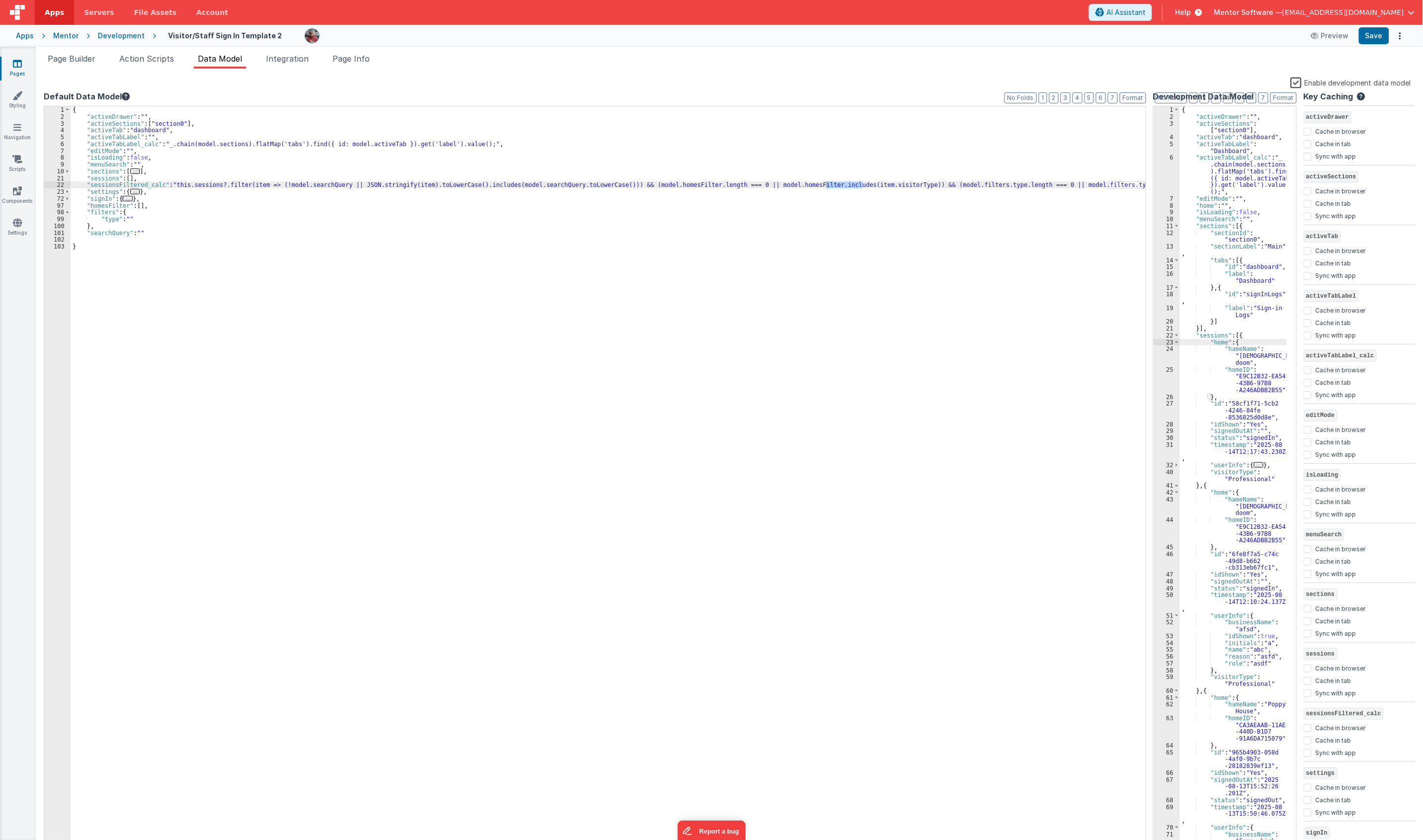
click at [851, 189] on div "{ "activeDrawer" : "" , "activeSections" : [ "section0" ] , "activeTab" : "dash…" at bounding box center [608, 477] width 1075 height 742
click at [851, 189] on div "{ "activeDrawer" : "" , "activeSections" : [ "section0" ] , "activeTab" : "dash…" at bounding box center [683, 484] width 1225 height 755
click at [1063, 38] on button "Save" at bounding box center [1373, 36] width 30 height 17
click at [645, 332] on div "{ "activeDrawer" : "" , "activeSections" : [ "section0" ] , "activeTab" : "dash…" at bounding box center [683, 484] width 1225 height 755
click at [78, 185] on div "{ "activeDrawer" : "" , "activeSections" : [ "section0" ] , "activeTab" : "dash…" at bounding box center [683, 484] width 1225 height 755
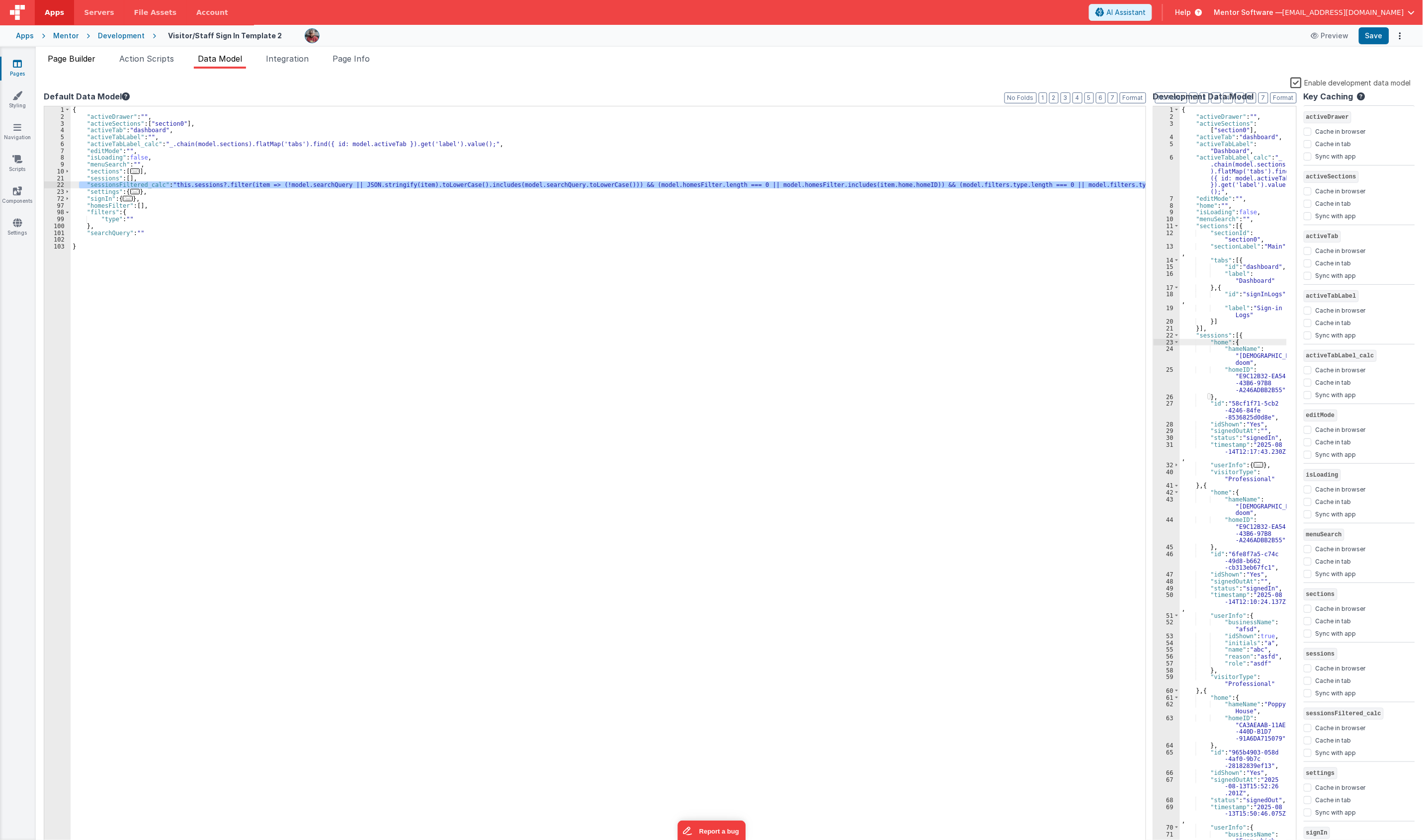
drag, startPoint x: 60, startPoint y: 59, endPoint x: 69, endPoint y: 61, distance: 9.2
click at [62, 60] on span "Page Builder" at bounding box center [72, 59] width 48 height 10
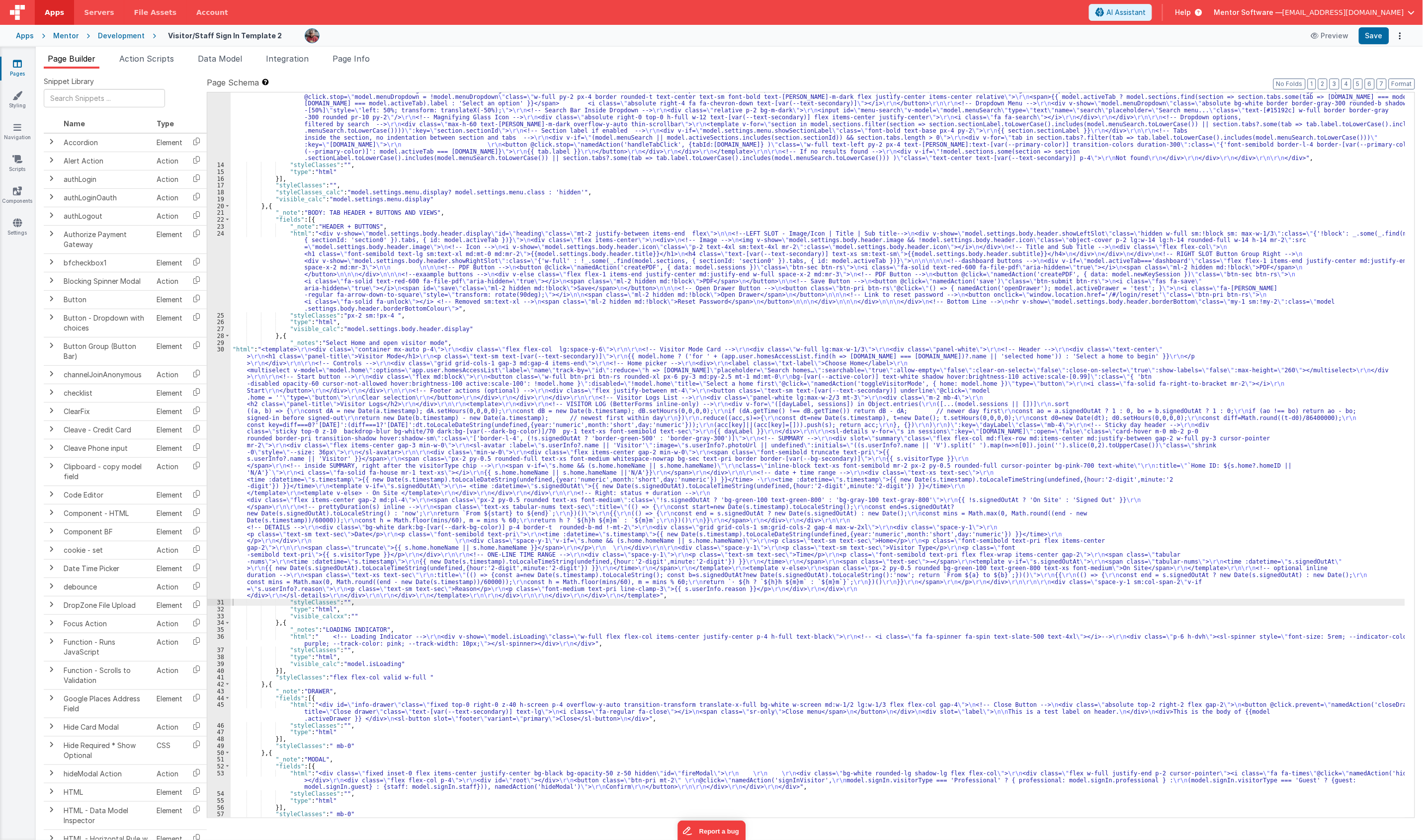
click at [359, 363] on div ""html" : "<div class= \" md:h-[74dvh] \" > \r\n <!-- Search Input --> \r\n <div…" at bounding box center [818, 432] width 1174 height 924
click at [214, 424] on div "30" at bounding box center [219, 472] width 23 height 253
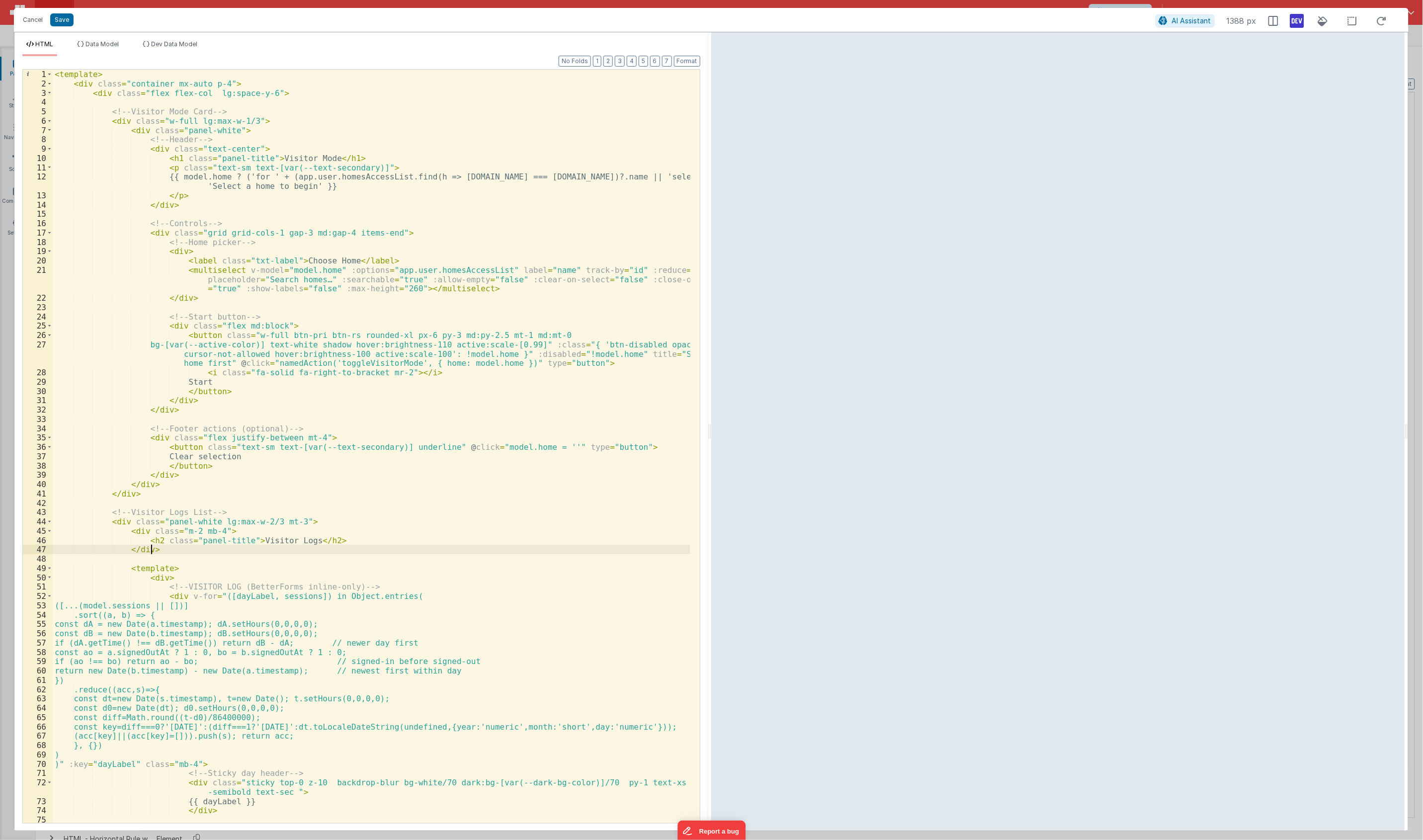
click at [207, 553] on div "< template > < div class = "container mx-auto p-4" > < div class = "flex flex-c…" at bounding box center [371, 464] width 637 height 790
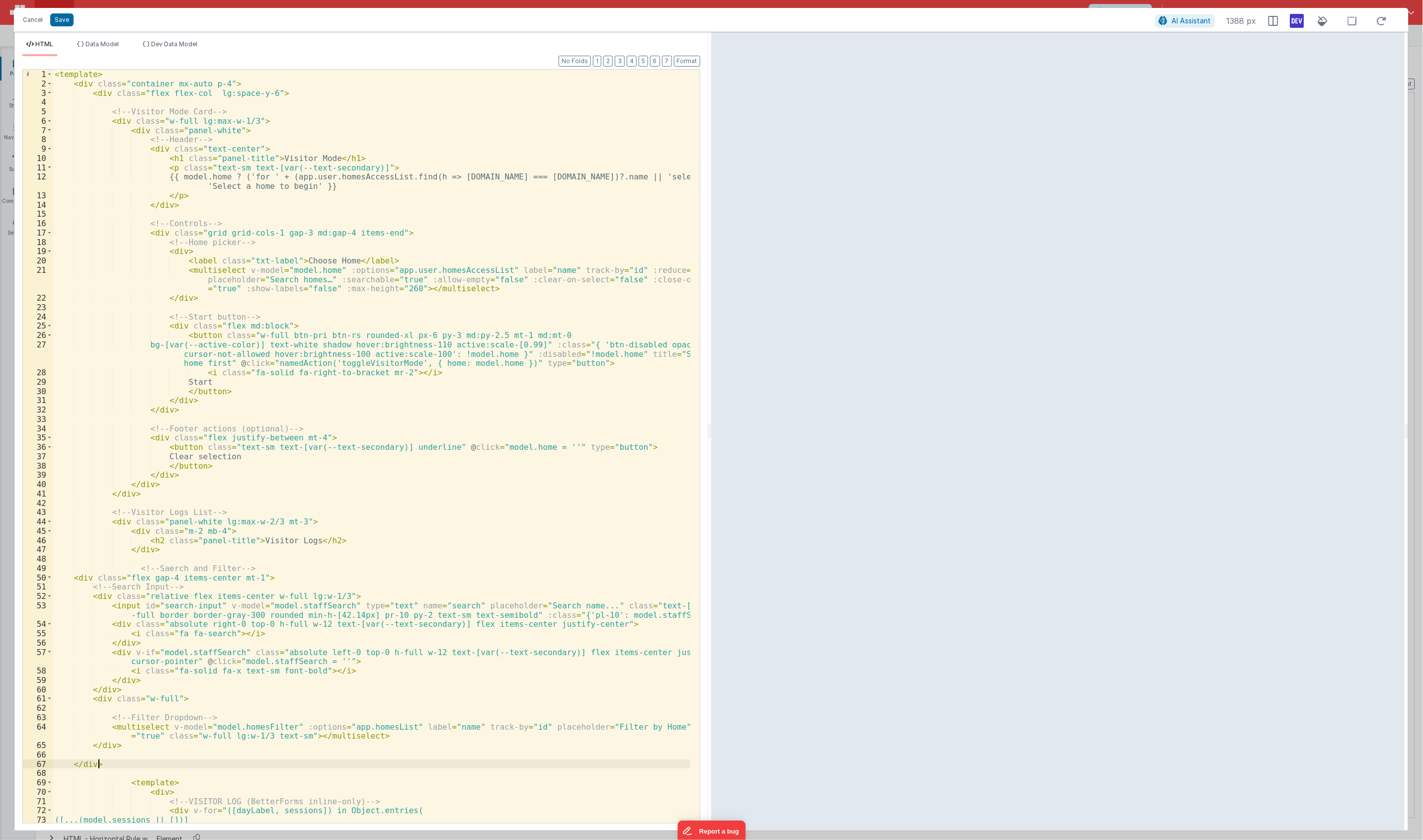
click at [316, 605] on div "< template > < div class = "container mx-auto p-4" > < div class = "flex flex-c…" at bounding box center [371, 455] width 637 height 772
click at [108, 45] on span "Data Model" at bounding box center [102, 44] width 33 height 7
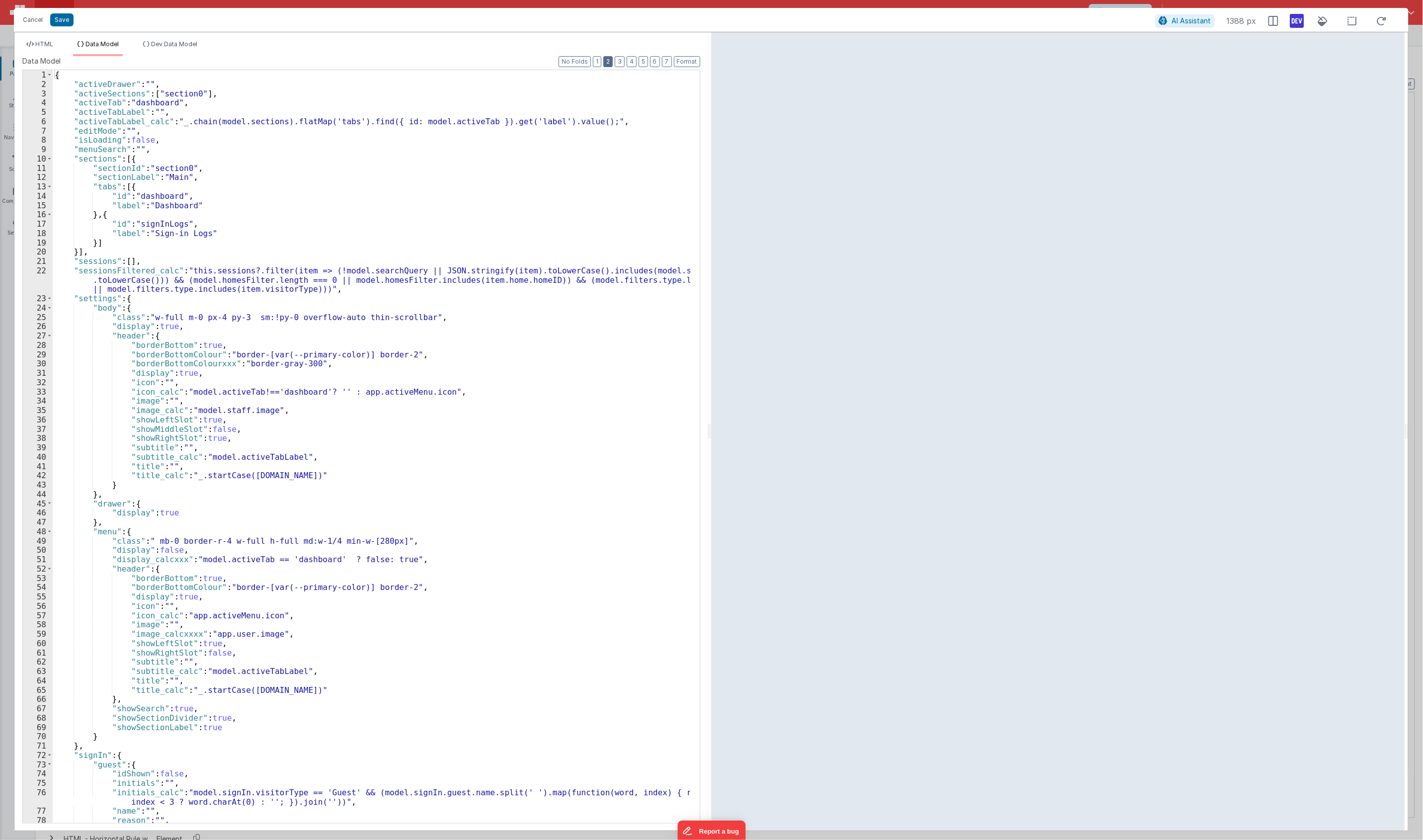
click at [605, 65] on button "2" at bounding box center [608, 62] width 10 height 11
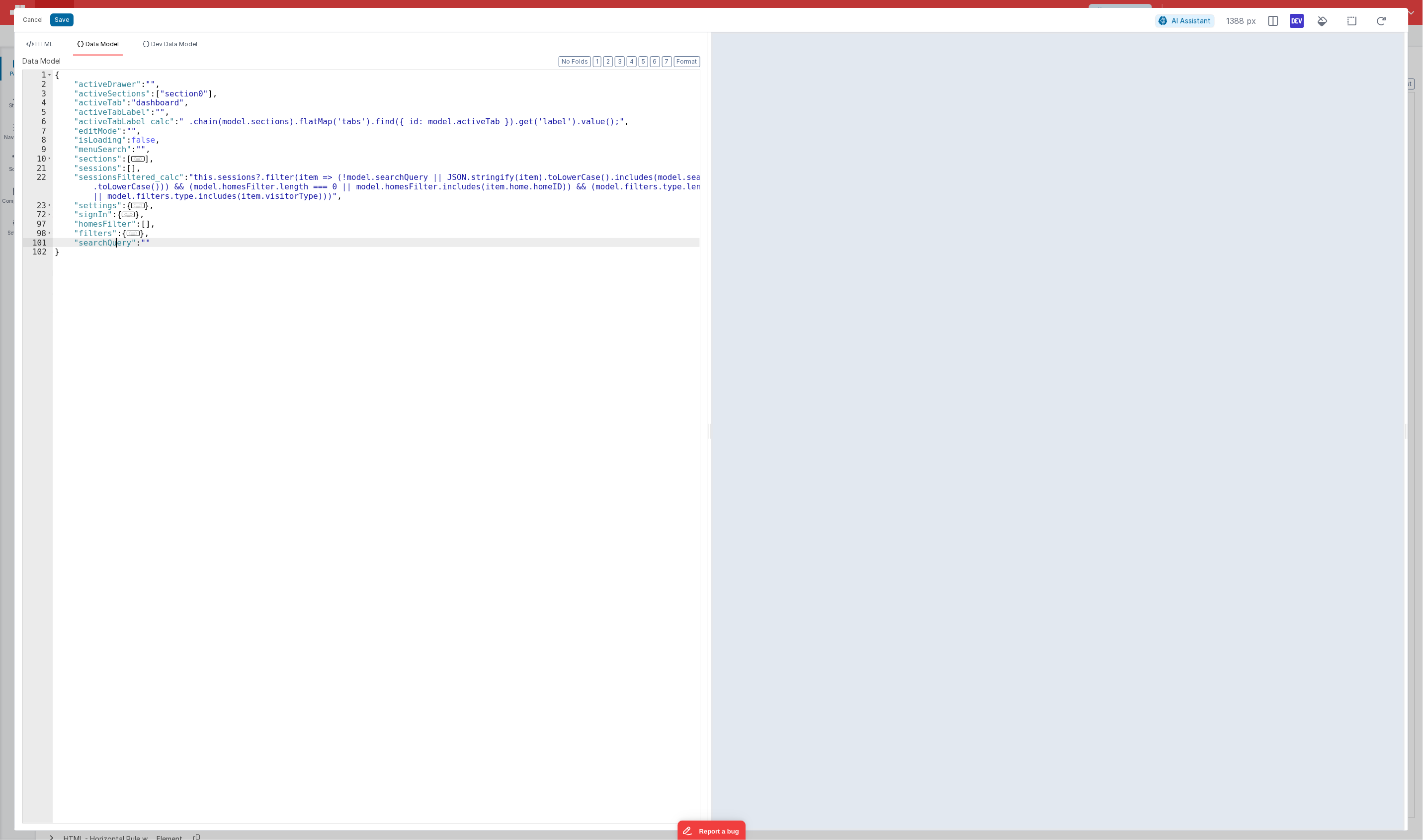
click at [118, 244] on div "{ "activeDrawer" : "" , "activeSections" : [ "section0" ] , "activeTab" : "dash…" at bounding box center [376, 455] width 647 height 771
click at [34, 39] on div "HTML Data Model Dev Data Model Format 7 6 5 4 3 2 1 No Folds 1 2 3 4 5 6 7 8 9 …" at bounding box center [361, 431] width 694 height 798
click at [36, 44] on span "HTML" at bounding box center [44, 44] width 18 height 7
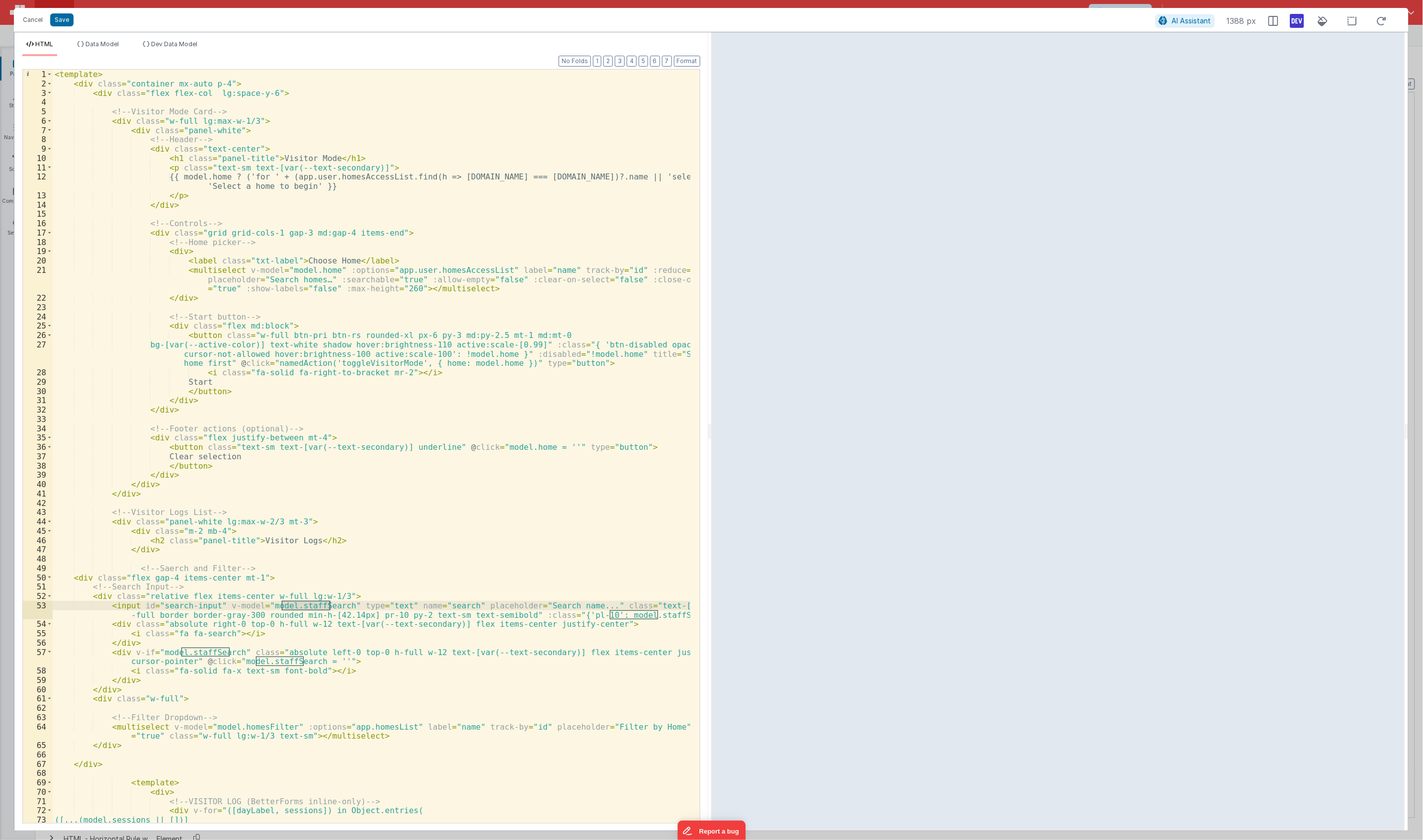
click at [308, 605] on div "< template > < div class = "container mx-auto p-4" > < div class = "flex flex-c…" at bounding box center [371, 446] width 637 height 753
click at [308, 605] on div "< template > < div class = "container mx-auto p-4" > < div class = "flex flex-c…" at bounding box center [371, 455] width 637 height 772
click at [644, 614] on div "< template > < div class = "container mx-auto p-4" > < div class = "flex flex-c…" at bounding box center [371, 455] width 637 height 772
click at [202, 651] on div "< template > < div class = "container mx-auto p-4" > < div class = "flex flex-c…" at bounding box center [371, 455] width 637 height 772
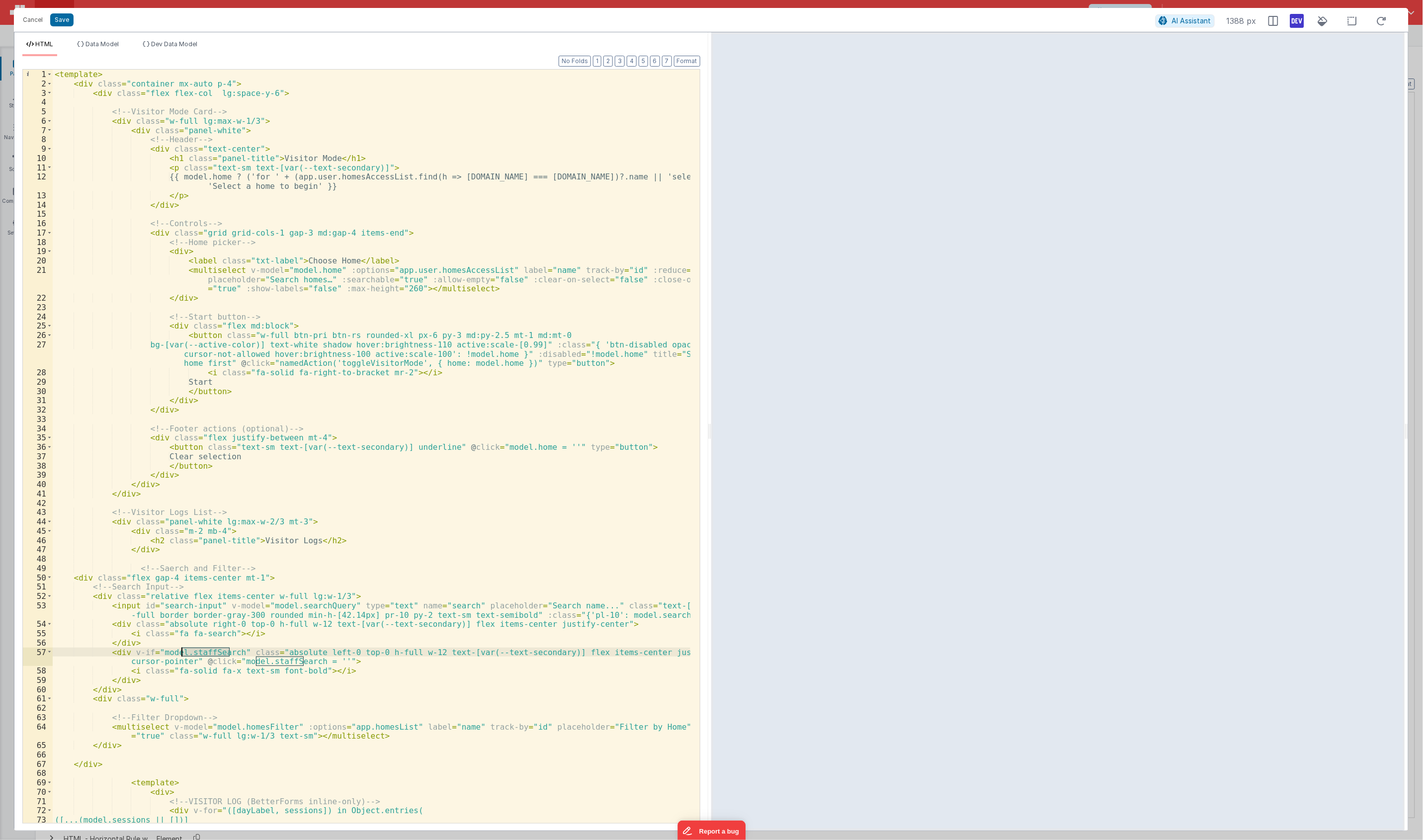
click at [202, 651] on div "< template > < div class = "container mx-auto p-4" > < div class = "flex flex-c…" at bounding box center [371, 455] width 637 height 772
click at [286, 663] on div "< template > < div class = "container mx-auto p-4" > < div class = "flex flex-c…" at bounding box center [371, 455] width 637 height 772
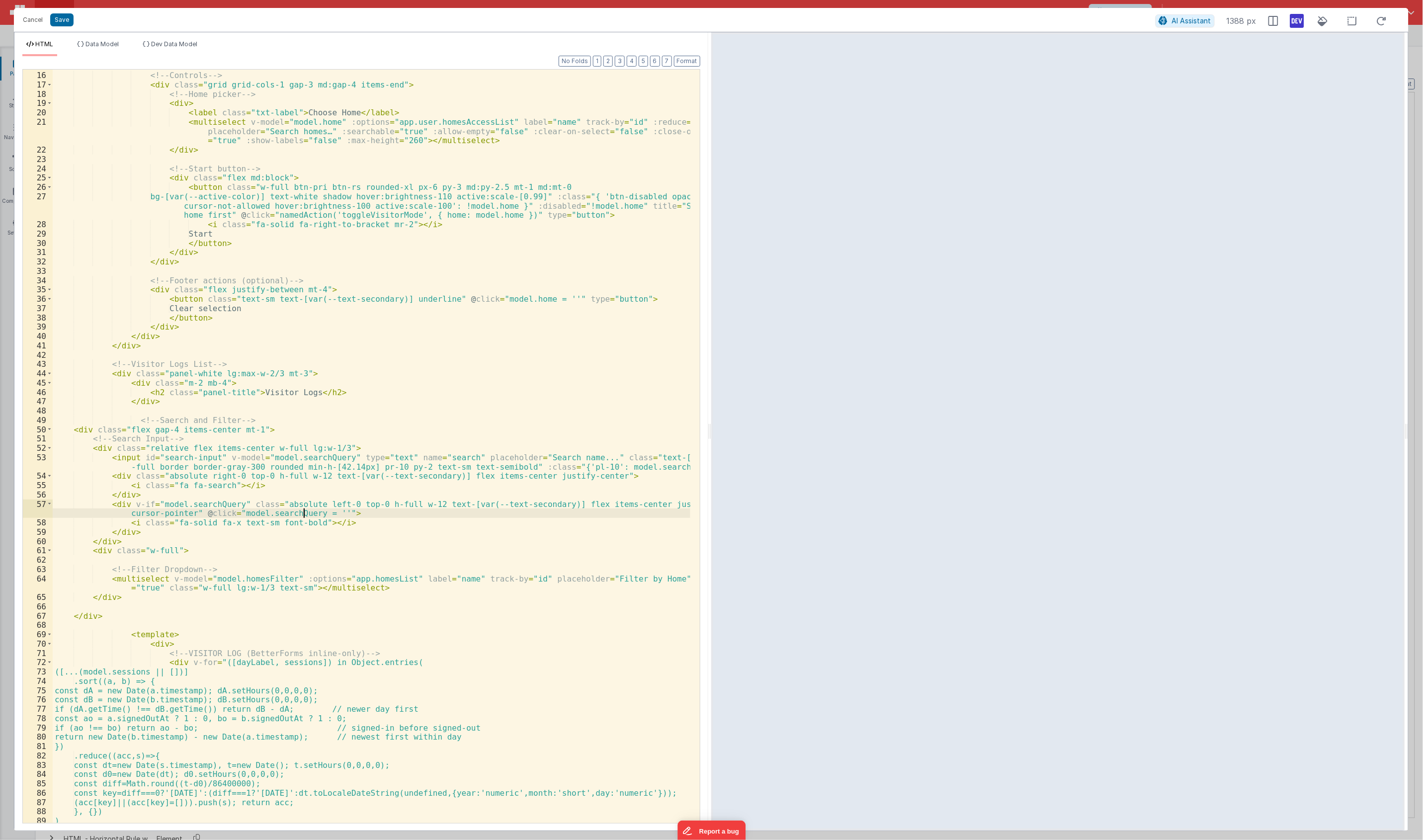
scroll to position [148, 0]
click at [160, 672] on div "<!-- Controls --> < div class = "grid grid-cols-1 gap-3 md:gap-4 items-end" > <…" at bounding box center [371, 447] width 637 height 772
click at [171, 43] on span "Dev Data Model" at bounding box center [174, 44] width 46 height 7
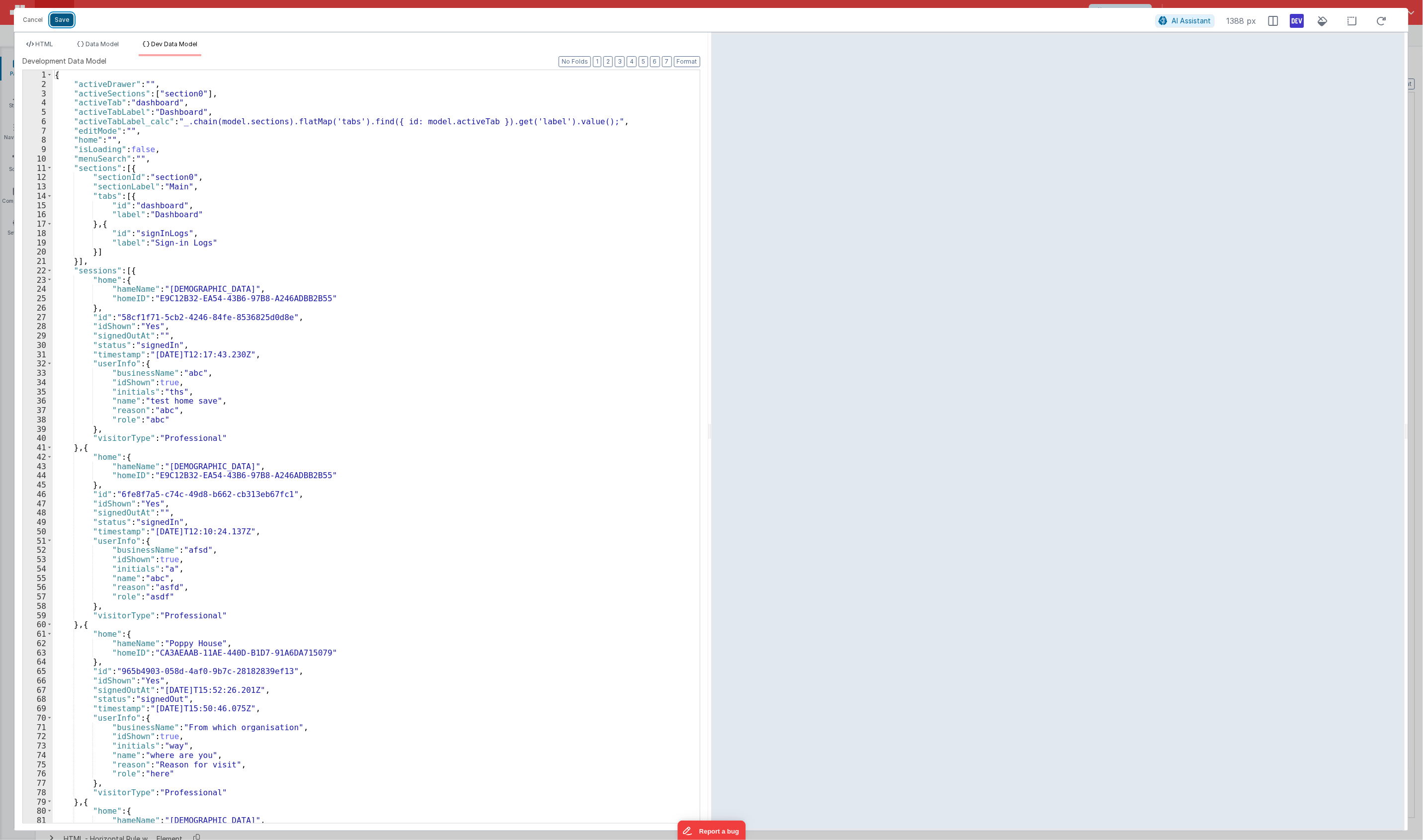
click at [63, 20] on button "Save" at bounding box center [62, 20] width 23 height 13
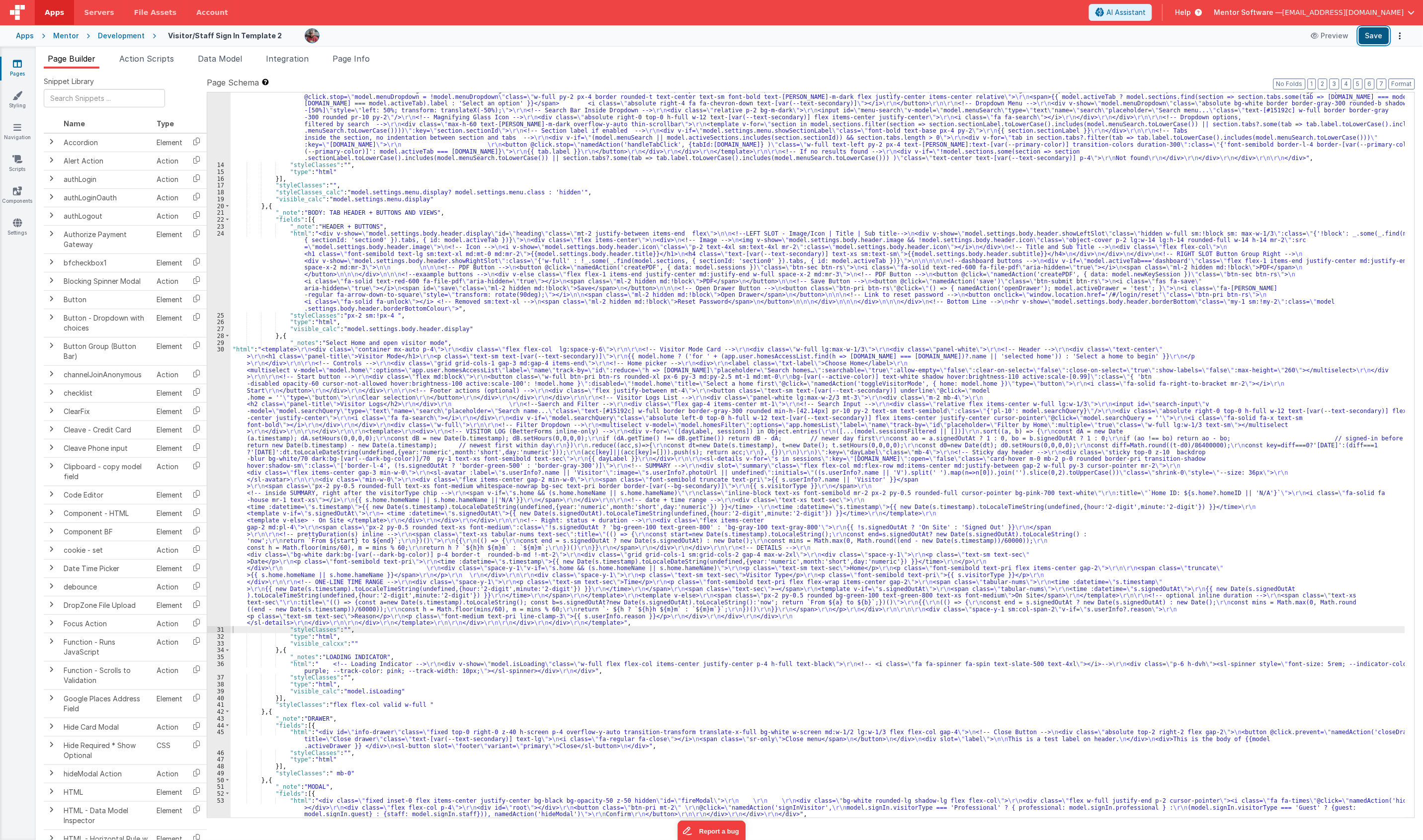
click at [1063, 38] on button "Save" at bounding box center [1373, 36] width 30 height 17
click at [371, 441] on div ""html" : "<div class= \" md:h-[74dvh] \" > \r\n <!-- Search Input --> \r\n <div…" at bounding box center [818, 432] width 1174 height 924
click at [216, 473] on div "30" at bounding box center [219, 486] width 23 height 280
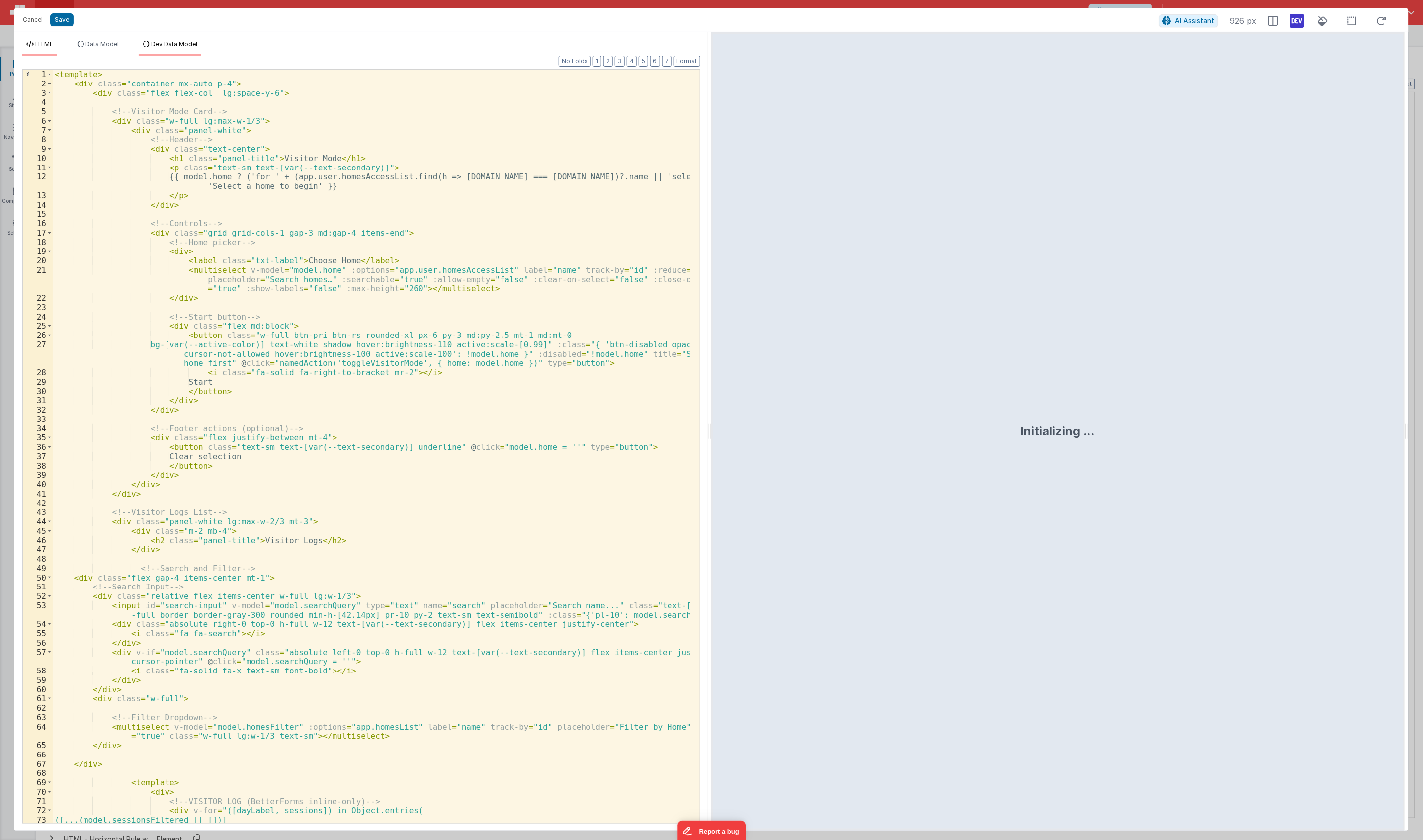
click at [191, 42] on span "Dev Data Model" at bounding box center [174, 44] width 46 height 7
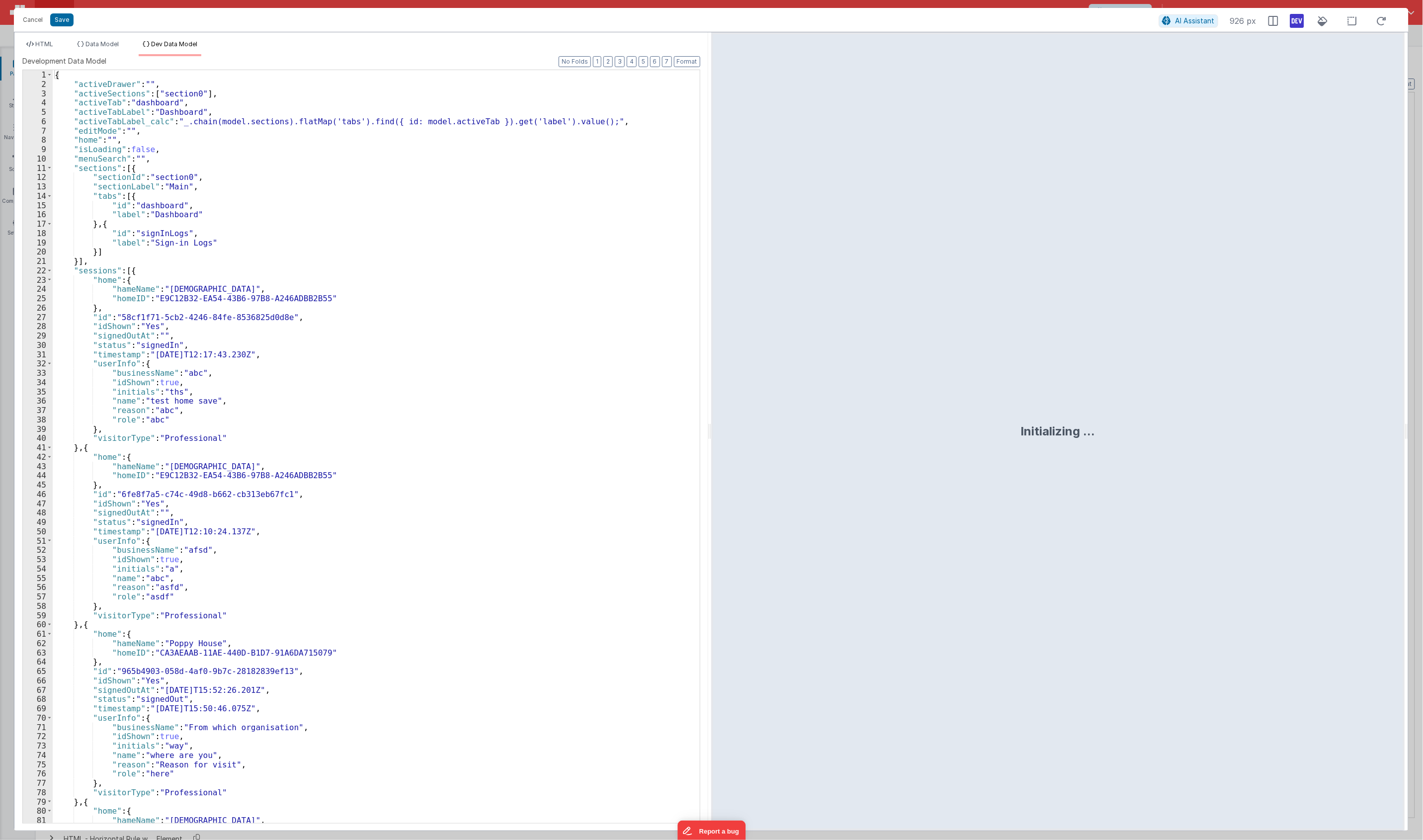
click at [366, 257] on div "1 2 3 4 5 6 7 8 9 10 11 12 13 14 15 16 17 18 19 20 21 22 23 24 25 26 27 28 29 3…" at bounding box center [361, 446] width 678 height 754
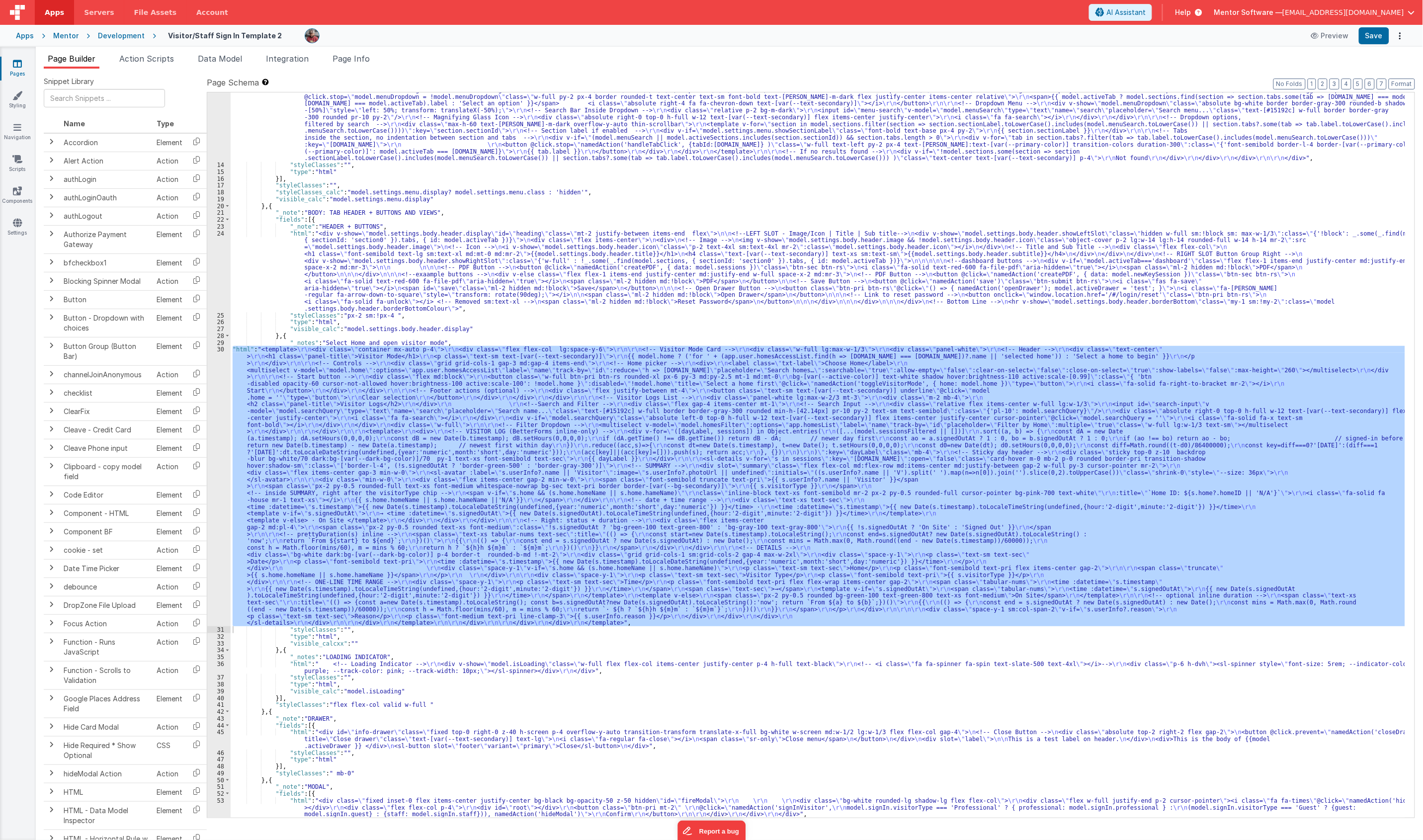
click at [361, 355] on div ""html" : "<div class= \" md:h-[74dvh] \" > \r\n <!-- Search Input --> \r\n <div…" at bounding box center [818, 455] width 1174 height 725
click at [214, 485] on div "30" at bounding box center [219, 486] width 23 height 280
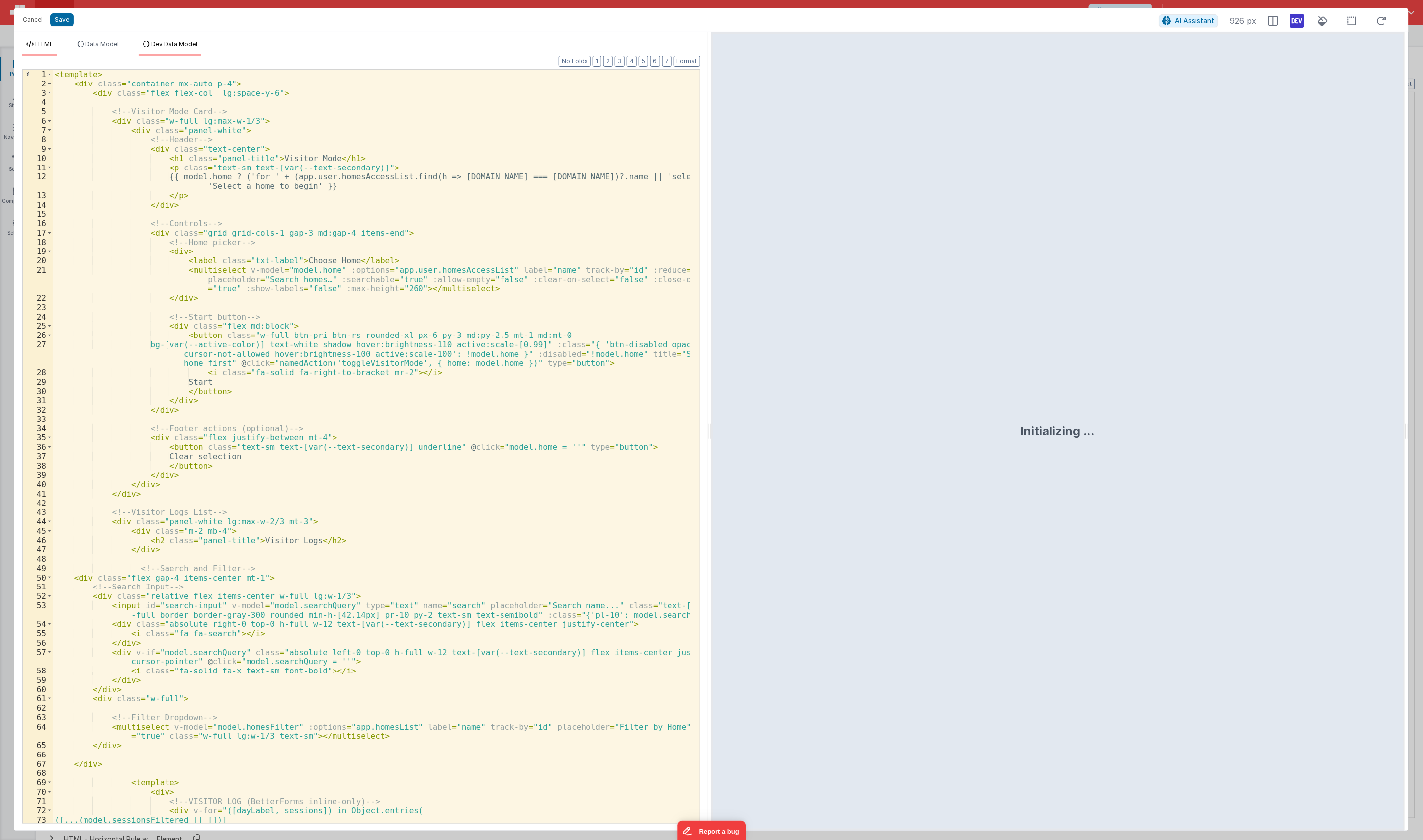
click at [189, 53] on li "Dev Data Model" at bounding box center [170, 48] width 63 height 16
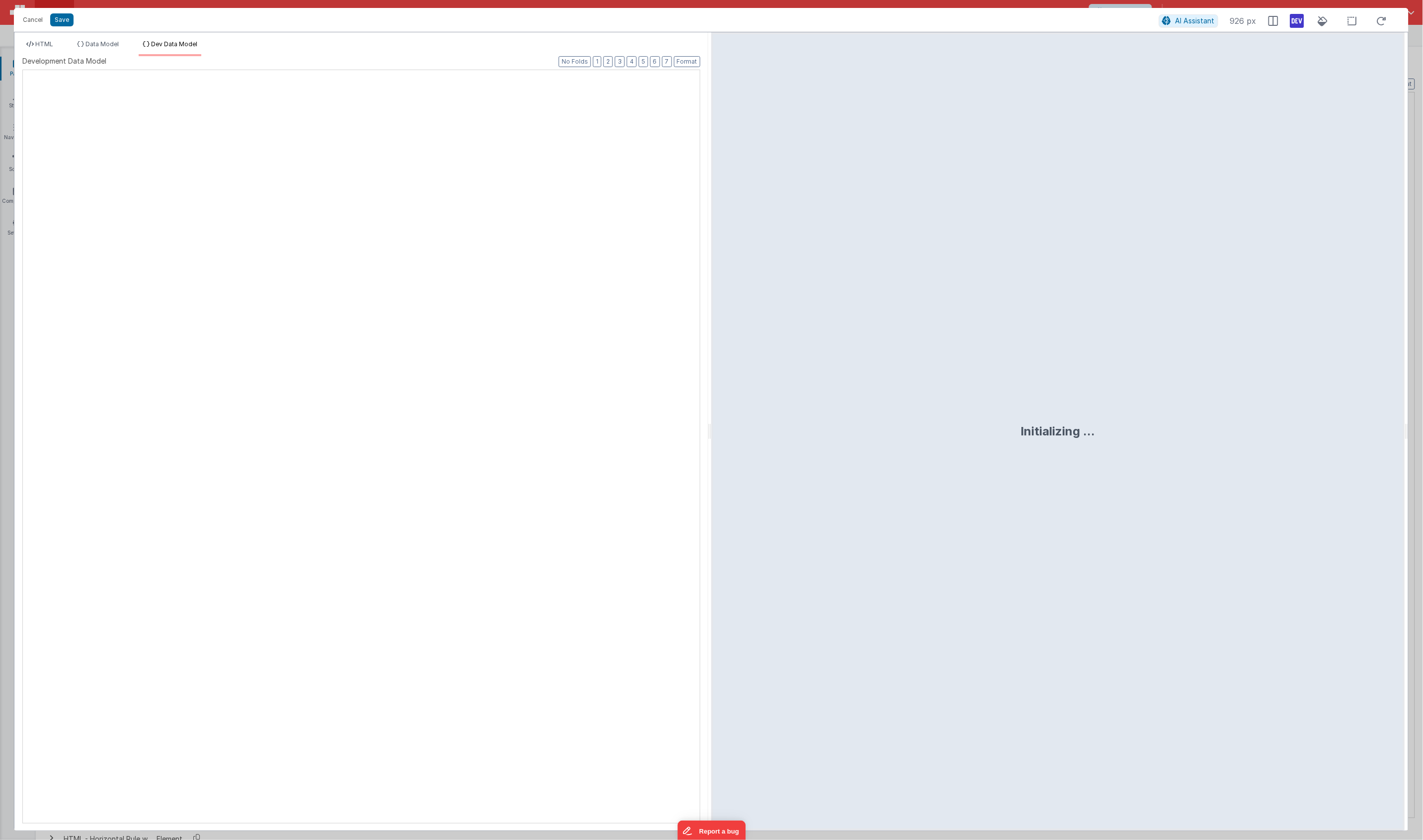
click at [383, 280] on div "XXXXXXXXXXXXXXXXXXXXXXXXXXXXXXXXXXXXXXXXXXXXXXXXXX" at bounding box center [361, 446] width 678 height 754
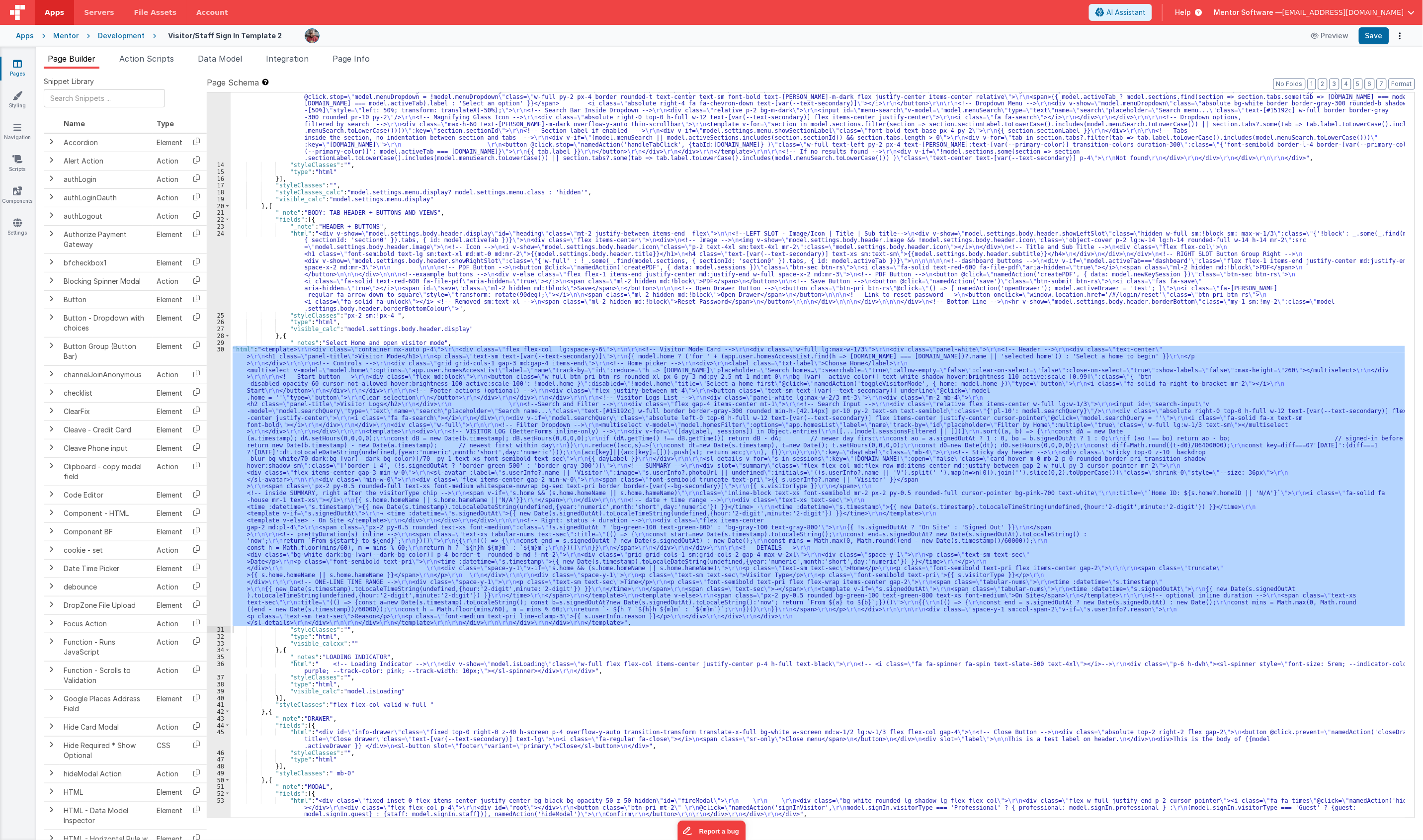
click at [339, 419] on div ""html" : "<div class= \" md:h-[74dvh] \" > \r\n <!-- Search Input --> \r\n <div…" at bounding box center [818, 455] width 1174 height 725
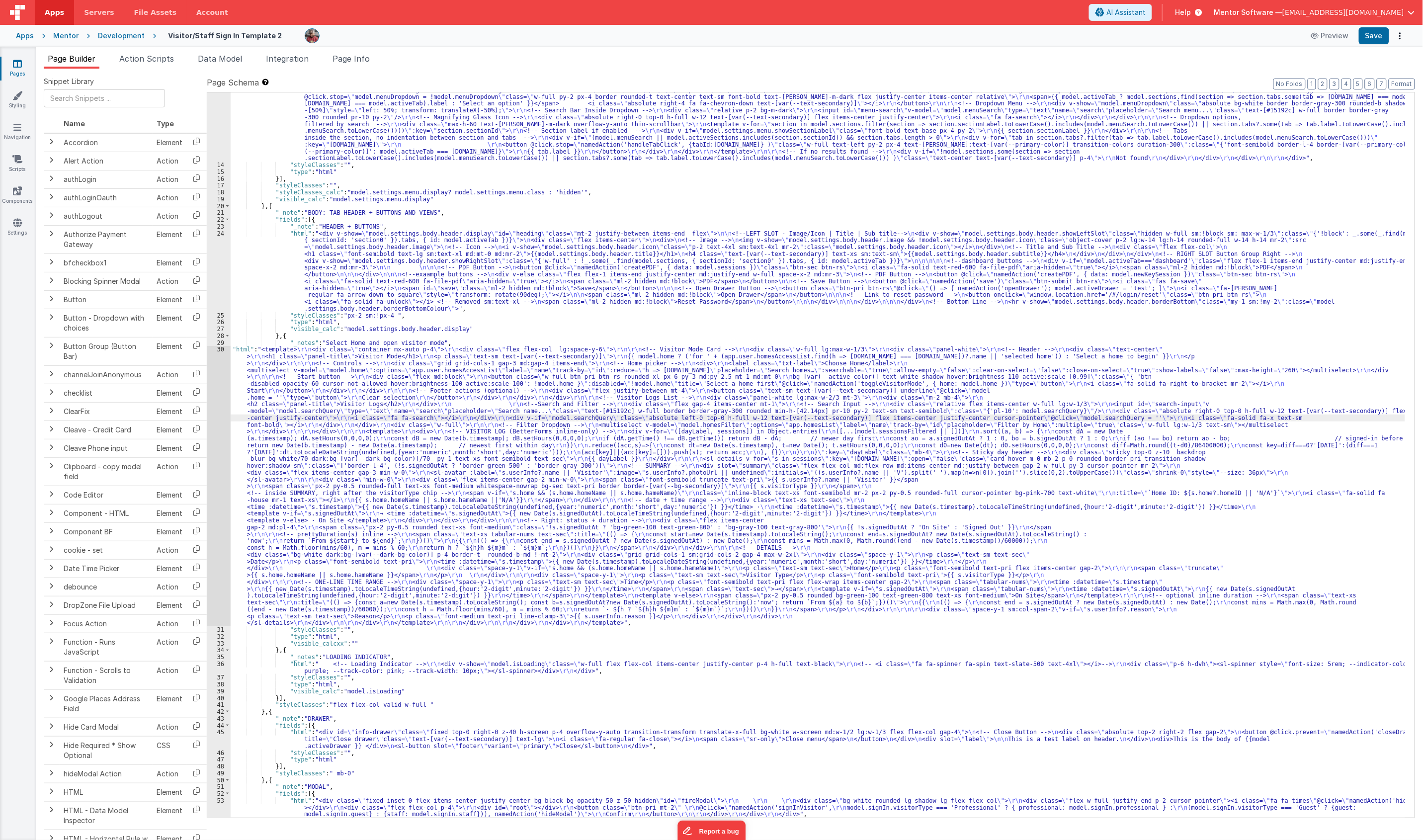
click at [217, 448] on div "30" at bounding box center [219, 486] width 23 height 280
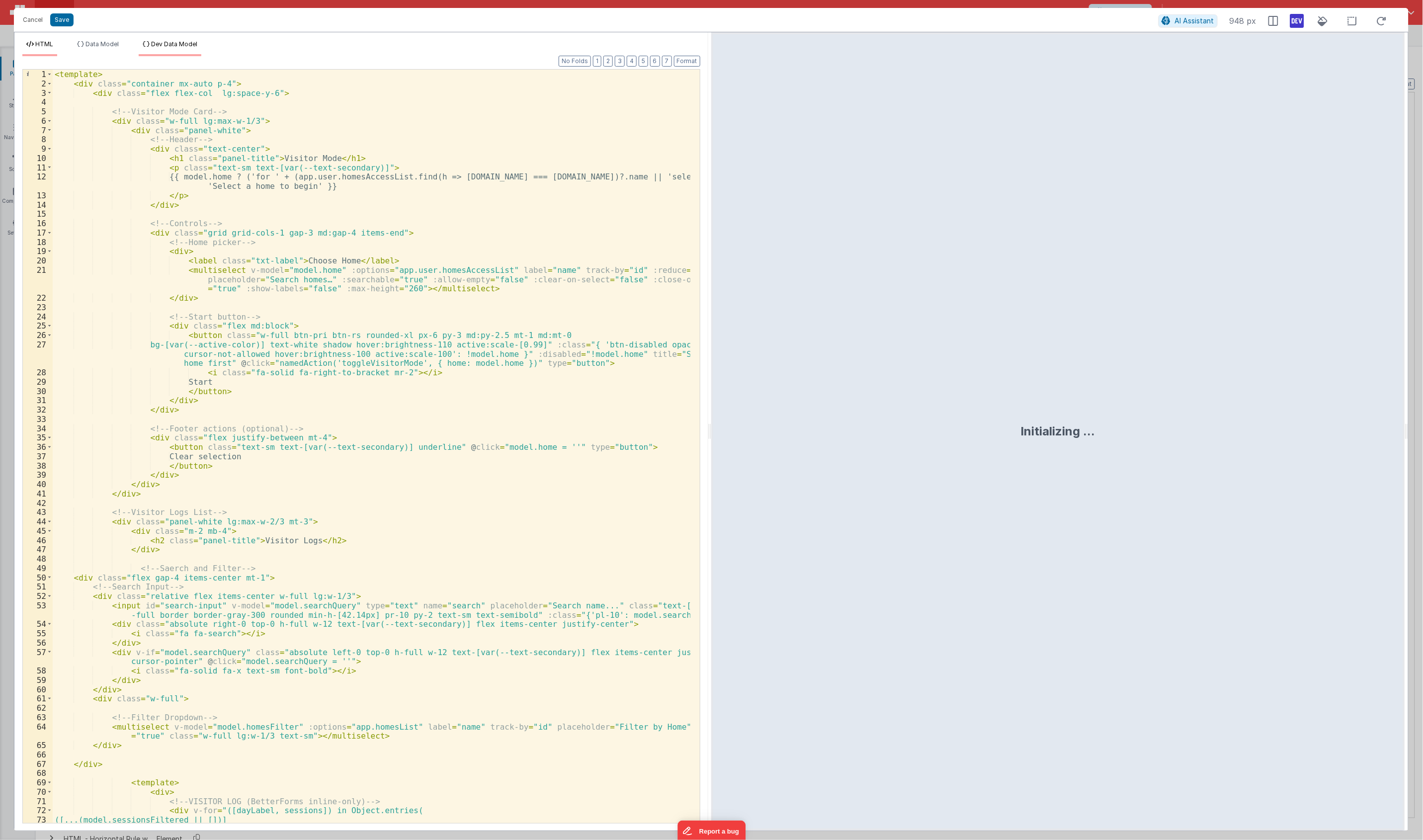
click at [189, 48] on li "Dev Data Model" at bounding box center [170, 48] width 63 height 16
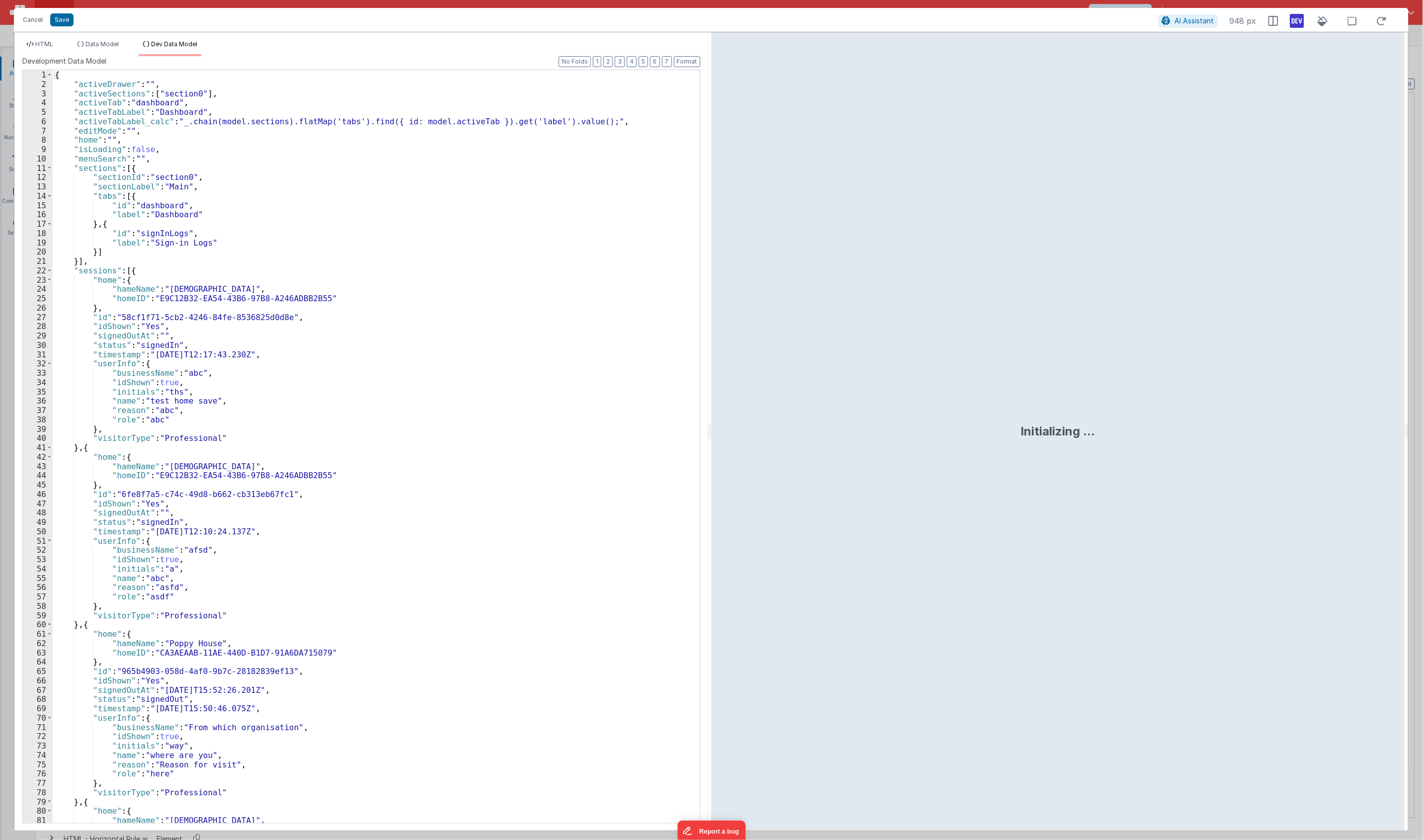
click at [262, 204] on div "{ "activeDrawer" : "" , "activeSections" : [ "section0" ] , "activeTab" : "dash…" at bounding box center [371, 455] width 637 height 771
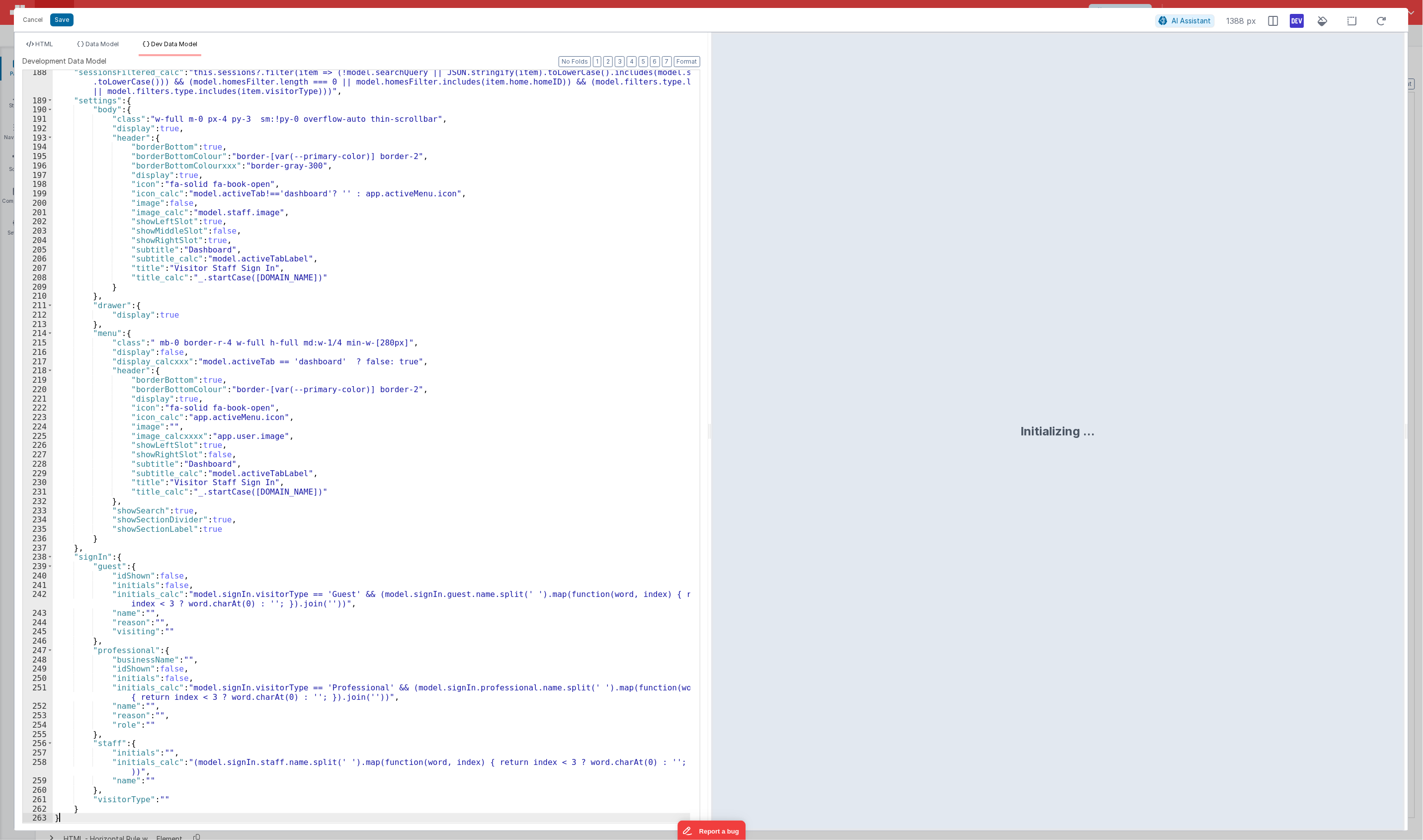
scroll to position [1745, 0]
click at [43, 43] on span "HTML" at bounding box center [44, 44] width 18 height 7
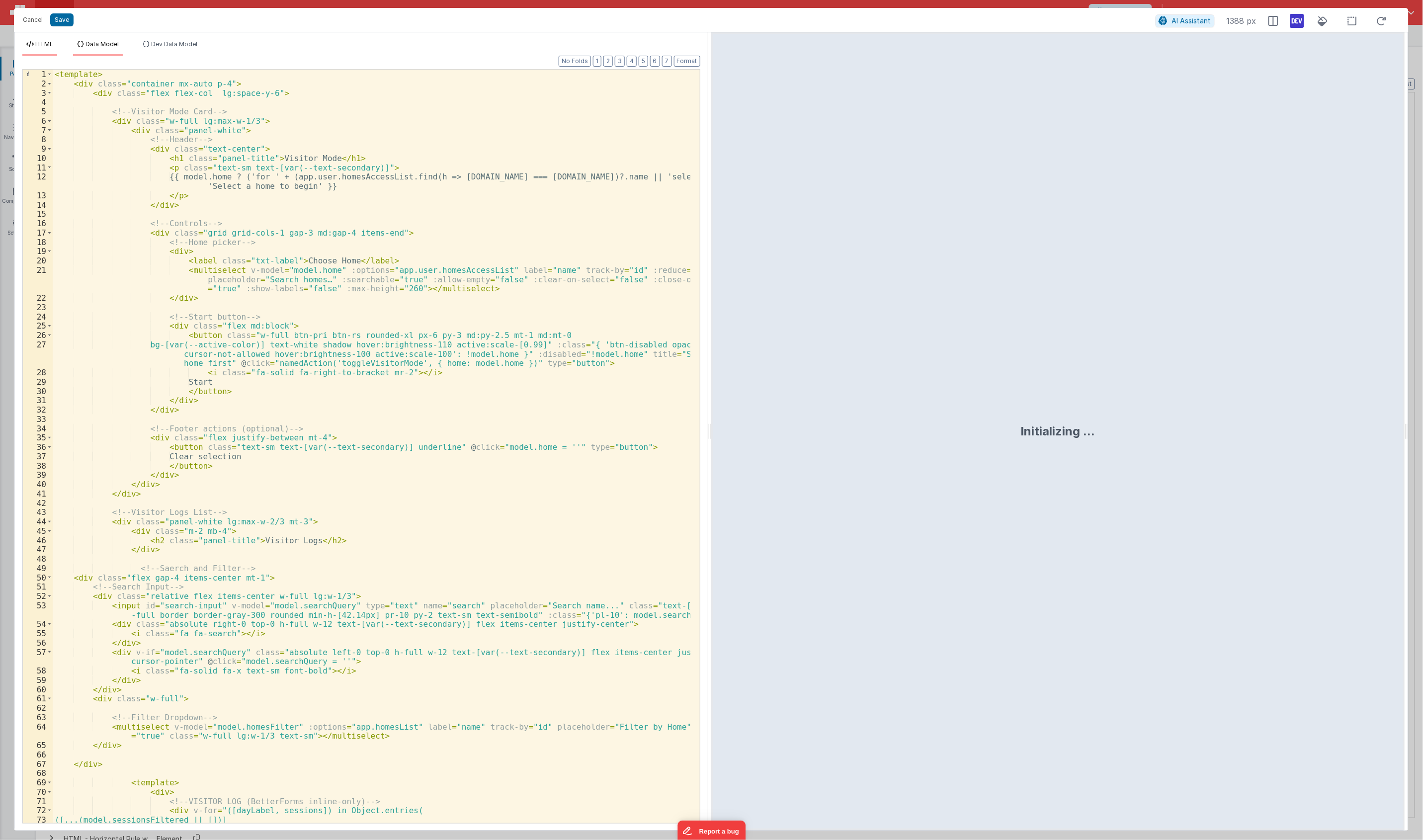
click at [97, 41] on span "Data Model" at bounding box center [102, 44] width 33 height 7
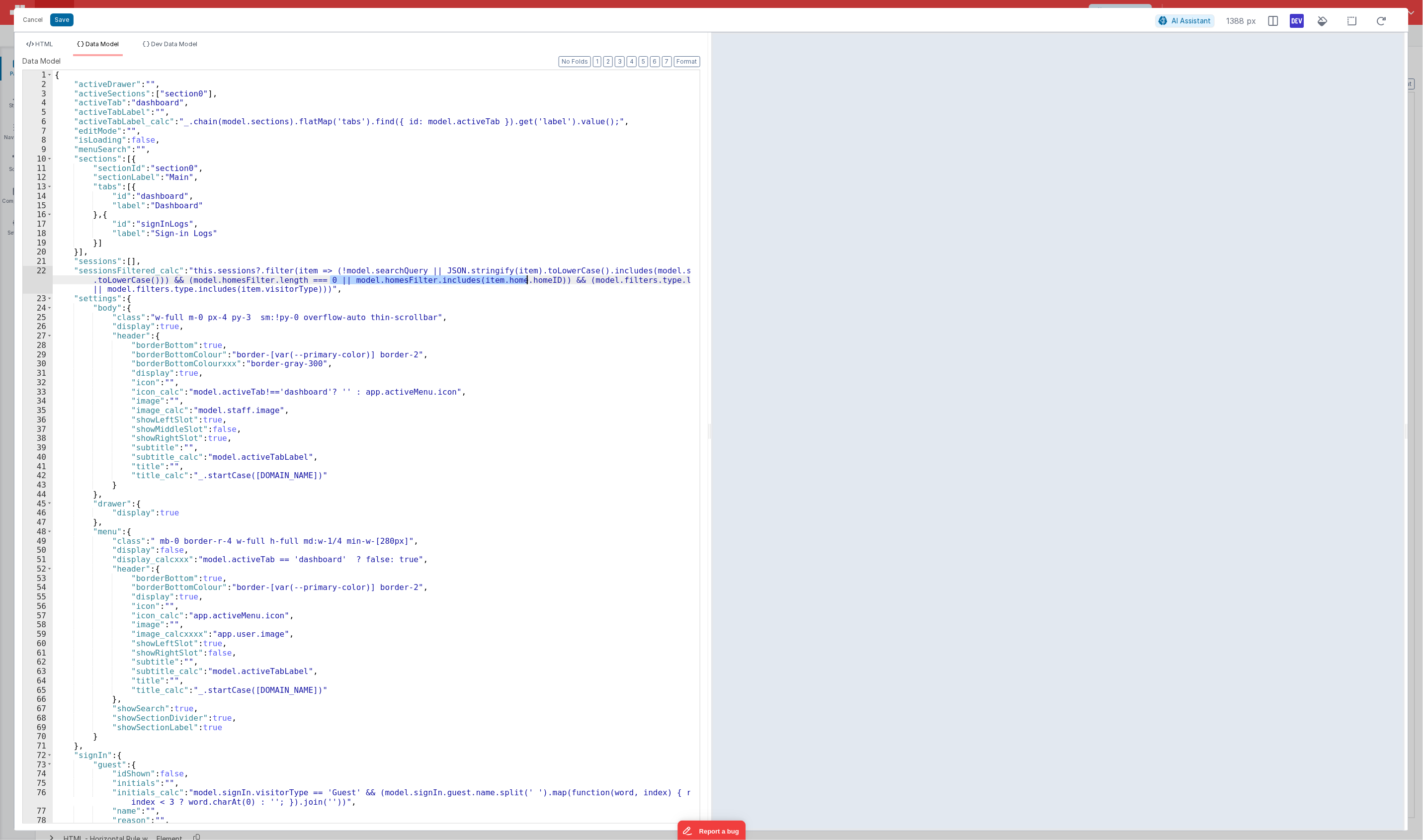
drag, startPoint x: 329, startPoint y: 281, endPoint x: 523, endPoint y: 280, distance: 194.0
click at [525, 279] on div "{ "activeDrawer" : "" , "activeSections" : [ "section0" ] , "activeTab" : "dash…" at bounding box center [371, 455] width 637 height 771
click at [500, 301] on div "{ "activeDrawer" : "" , "activeSections" : [ "section0" ] , "activeTab" : "dash…" at bounding box center [371, 455] width 637 height 771
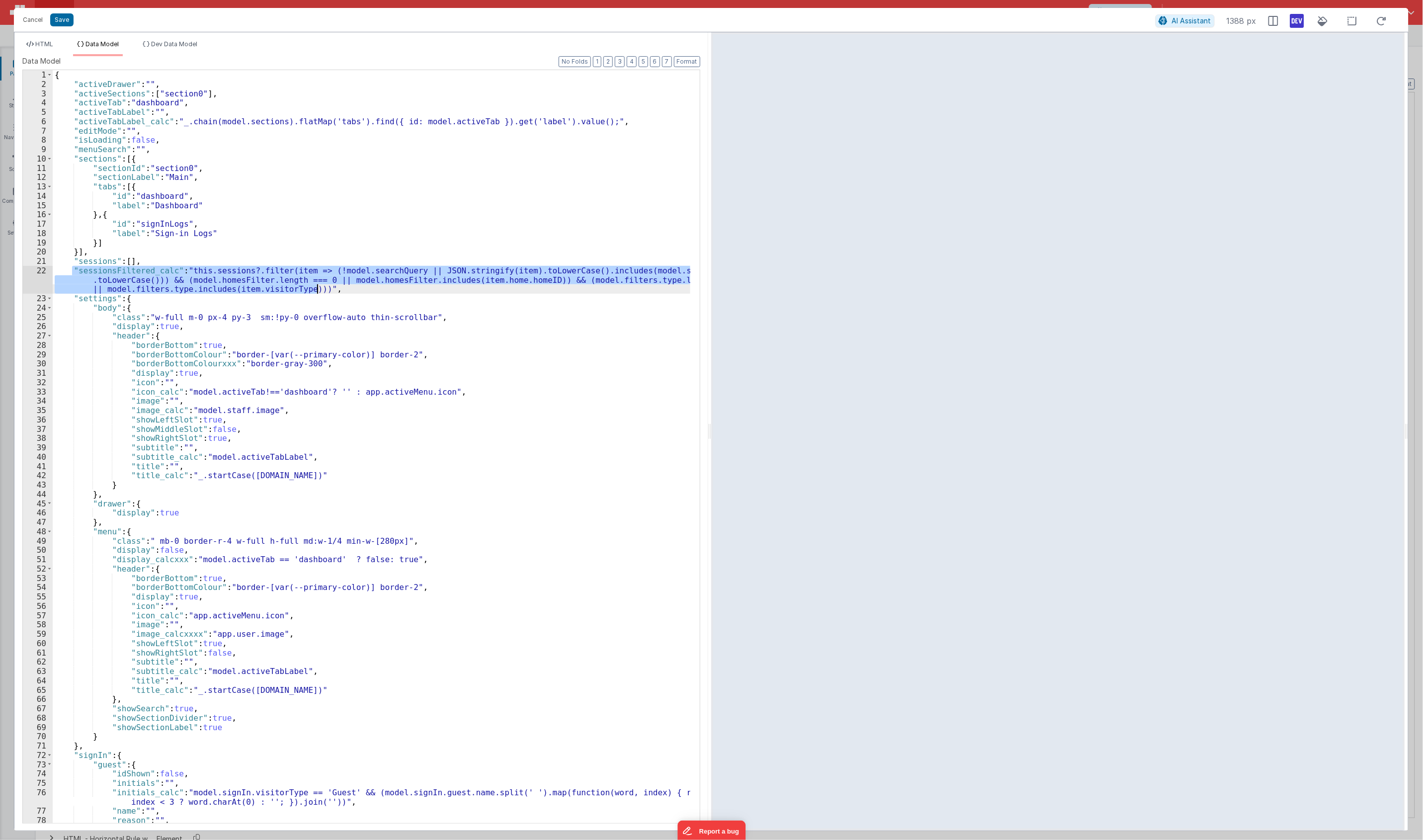
drag, startPoint x: 72, startPoint y: 274, endPoint x: 326, endPoint y: 291, distance: 254.6
click at [326, 291] on div "{ "activeDrawer" : "" , "activeSections" : [ "section0" ] , "activeTab" : "dash…" at bounding box center [371, 455] width 637 height 771
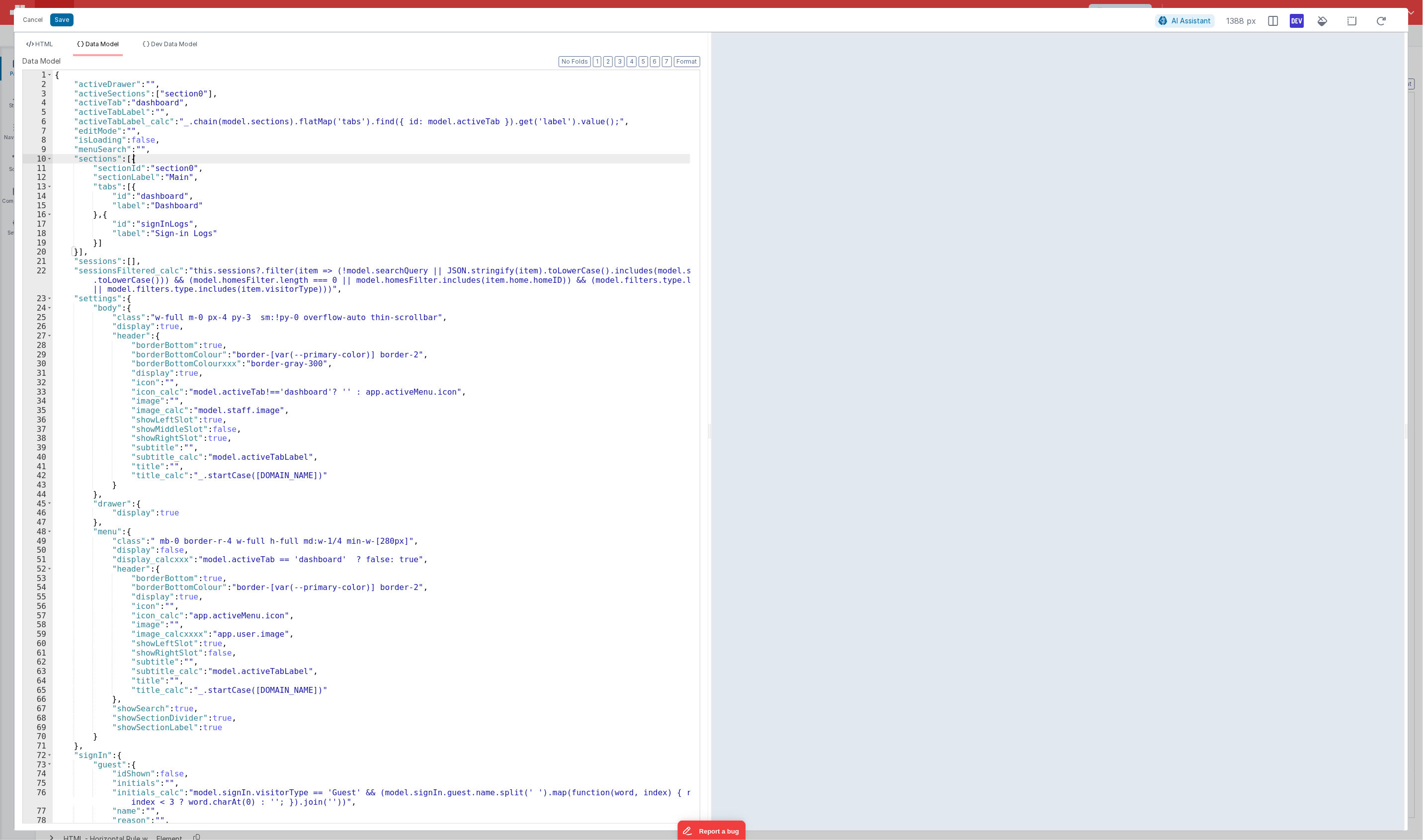
click at [237, 160] on div "{ "activeDrawer" : "" , "activeSections" : [ "section0" ] , "activeTab" : "dash…" at bounding box center [371, 455] width 637 height 771
click at [41, 48] on li "HTML" at bounding box center [39, 48] width 35 height 16
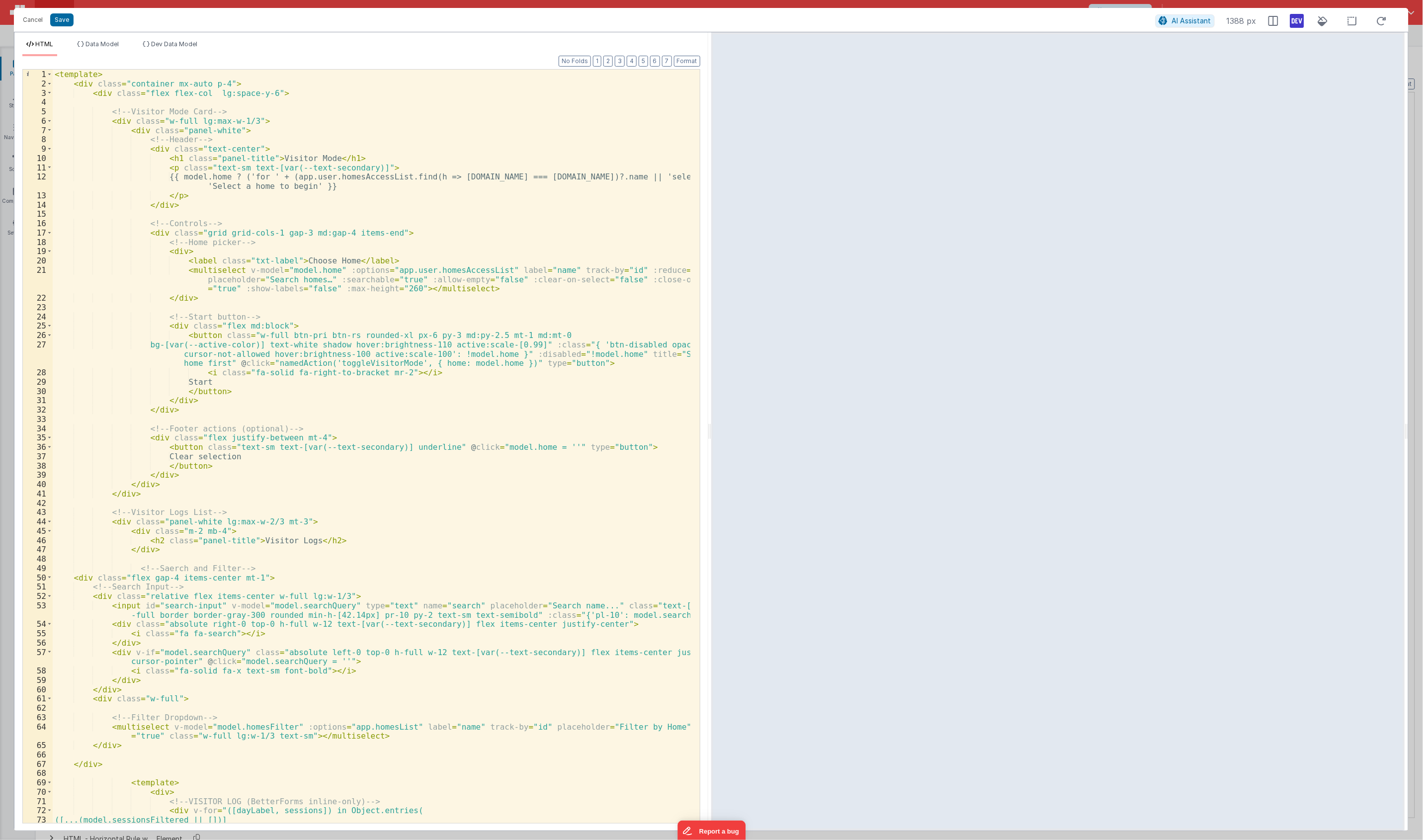
scroll to position [111, 0]
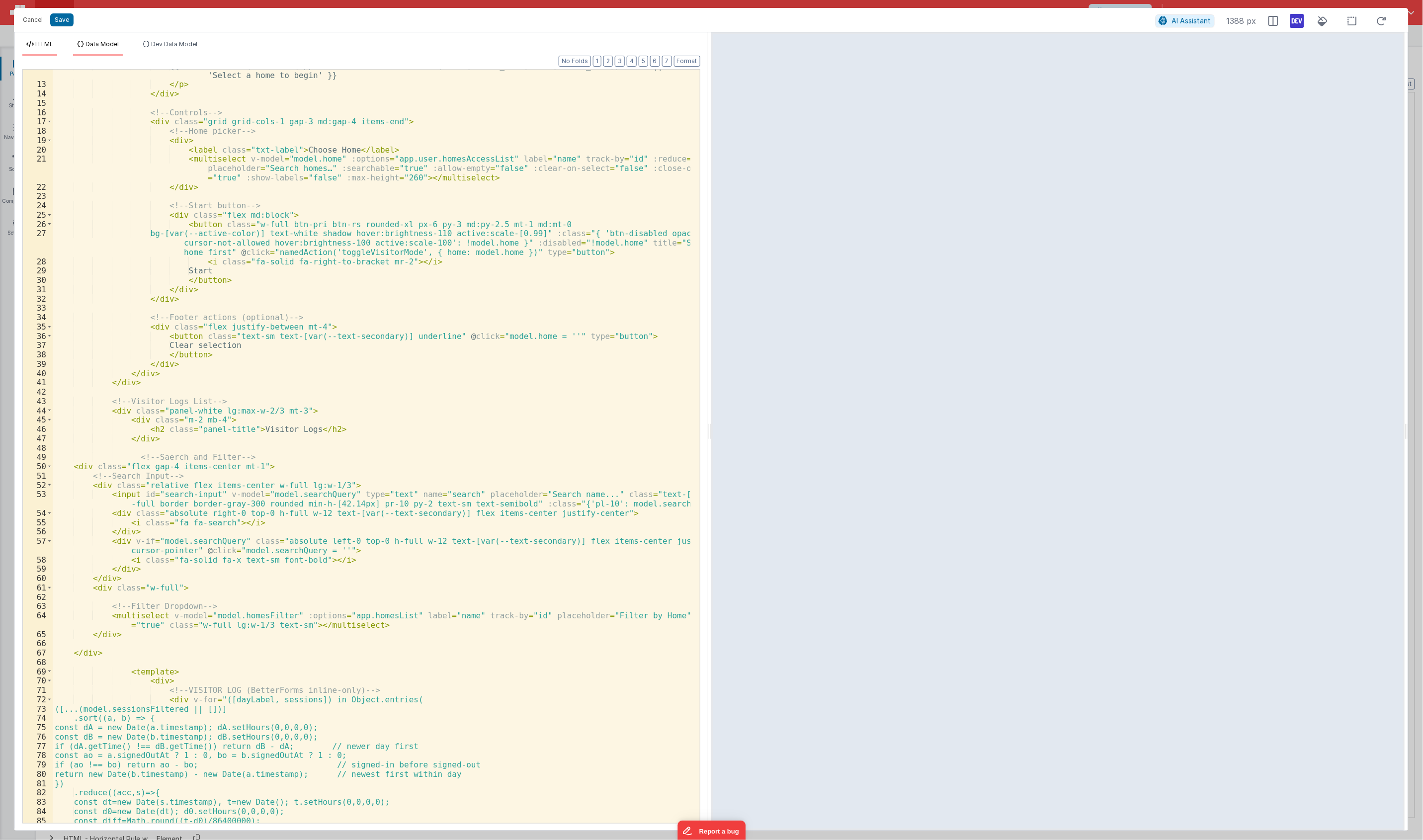
click at [103, 47] on li "Data Model" at bounding box center [97, 48] width 50 height 16
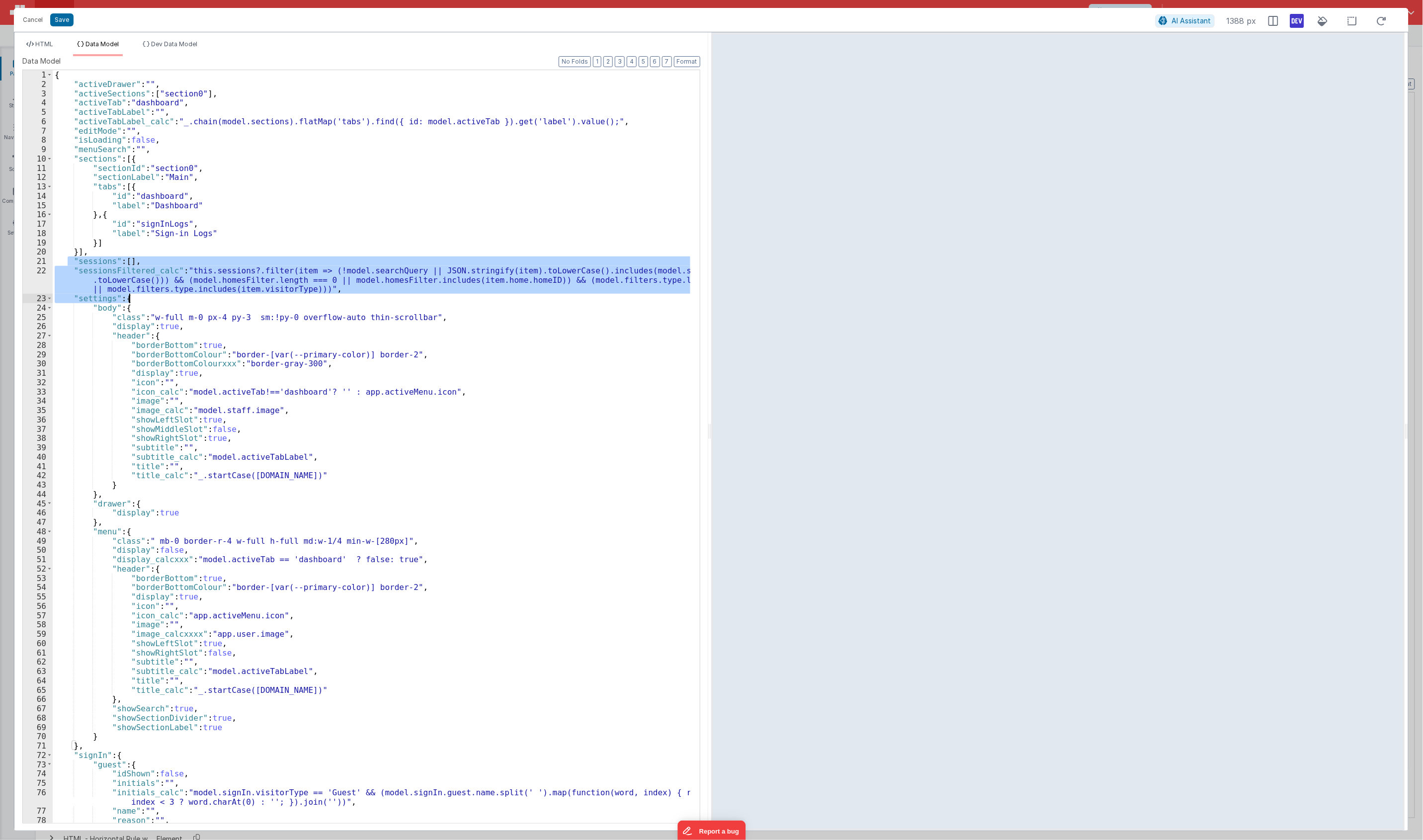
drag, startPoint x: 66, startPoint y: 266, endPoint x: 381, endPoint y: 294, distance: 316.2
click at [381, 294] on div "{ "activeDrawer" : "" , "activeSections" : [ "section0" ] , "activeTab" : "dash…" at bounding box center [371, 455] width 637 height 771
click at [381, 294] on div "{ "activeDrawer" : "" , "activeSections" : [ "section0" ] , "activeTab" : "dash…" at bounding box center [371, 446] width 637 height 753
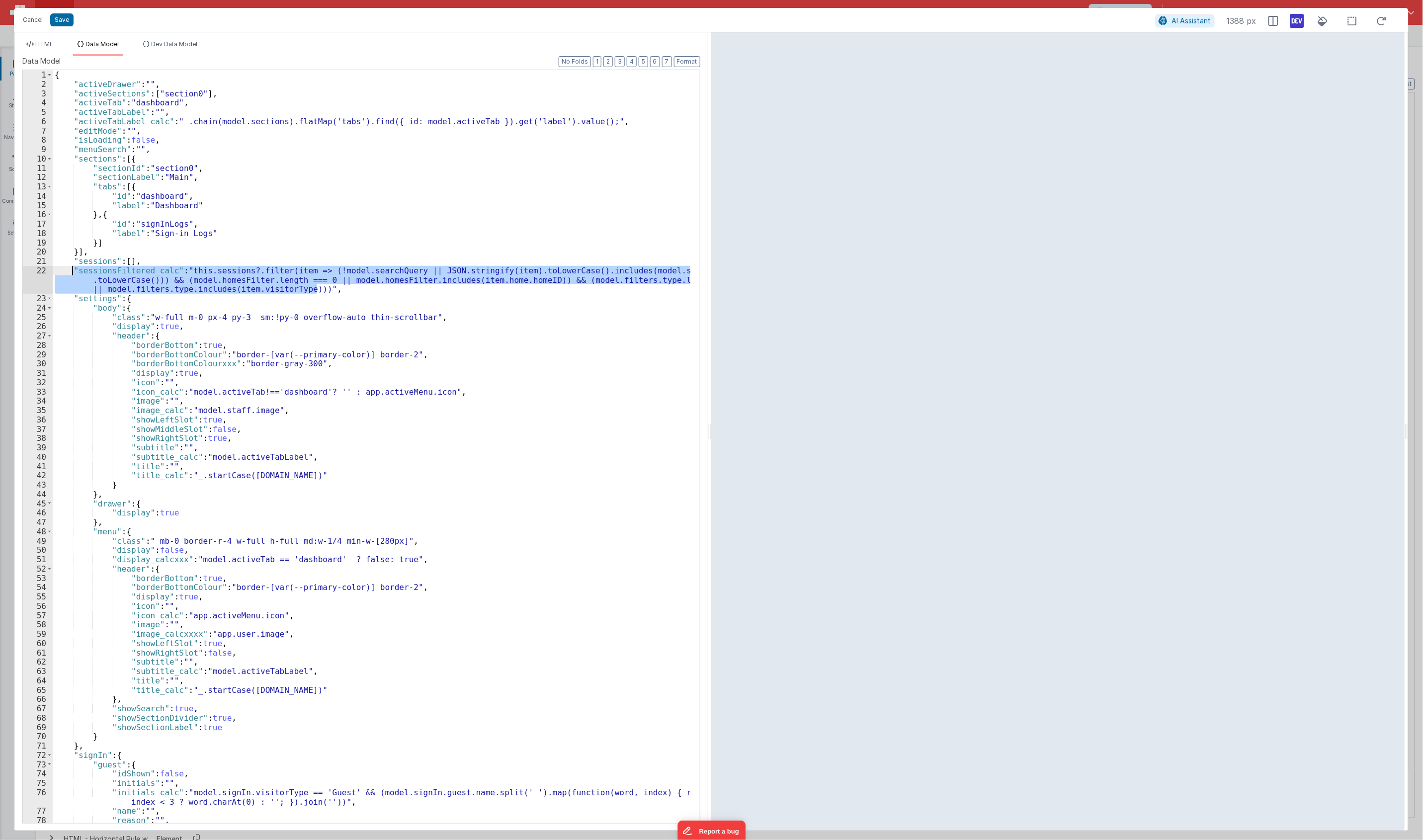
drag, startPoint x: 371, startPoint y: 289, endPoint x: 75, endPoint y: 270, distance: 296.6
click at [75, 270] on div "{ "activeDrawer" : "" , "activeSections" : [ "section0" ] , "activeTab" : "dash…" at bounding box center [371, 455] width 637 height 771
click at [609, 60] on button "2" at bounding box center [608, 62] width 10 height 11
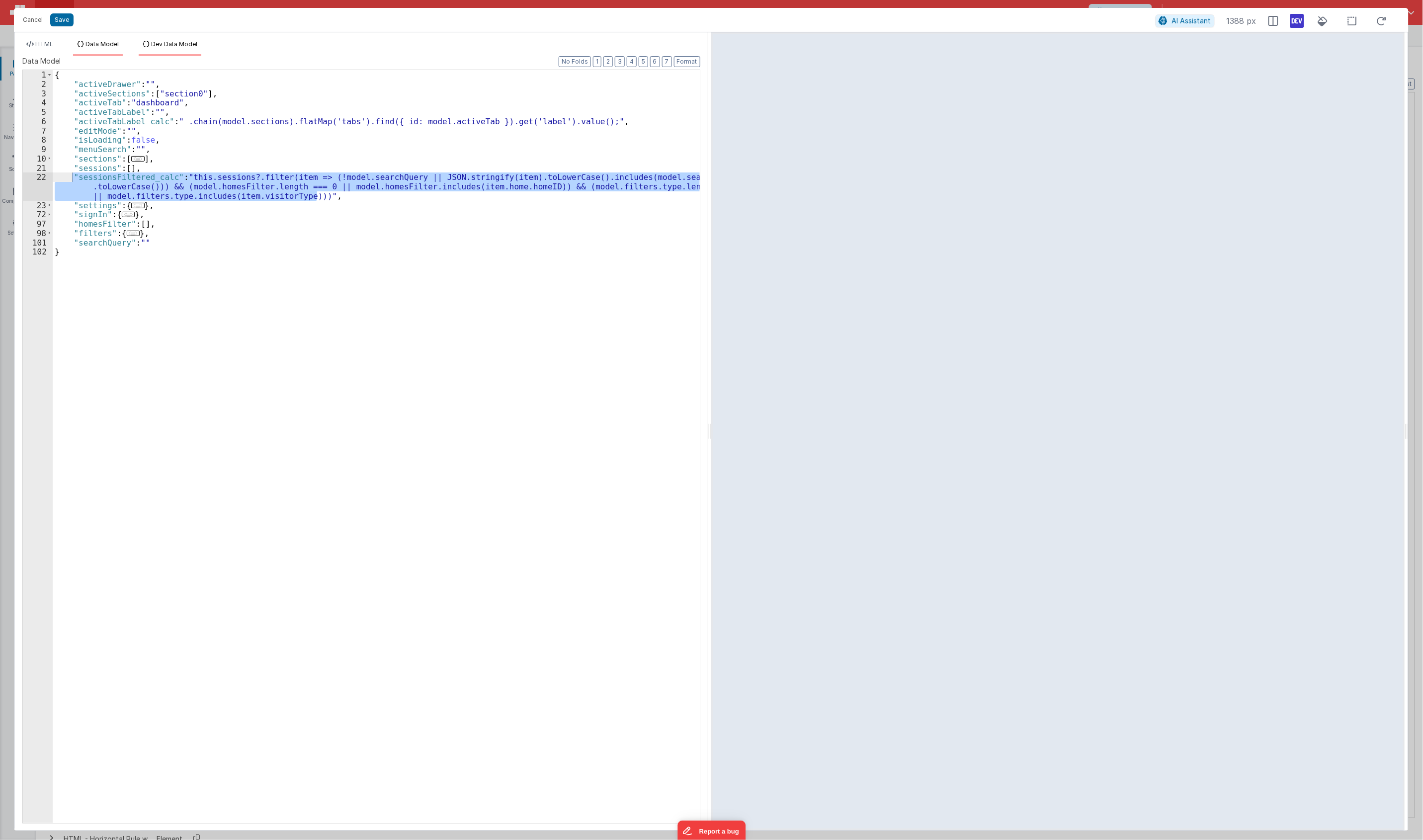
click at [155, 40] on span "Dev Data Model" at bounding box center [174, 44] width 46 height 7
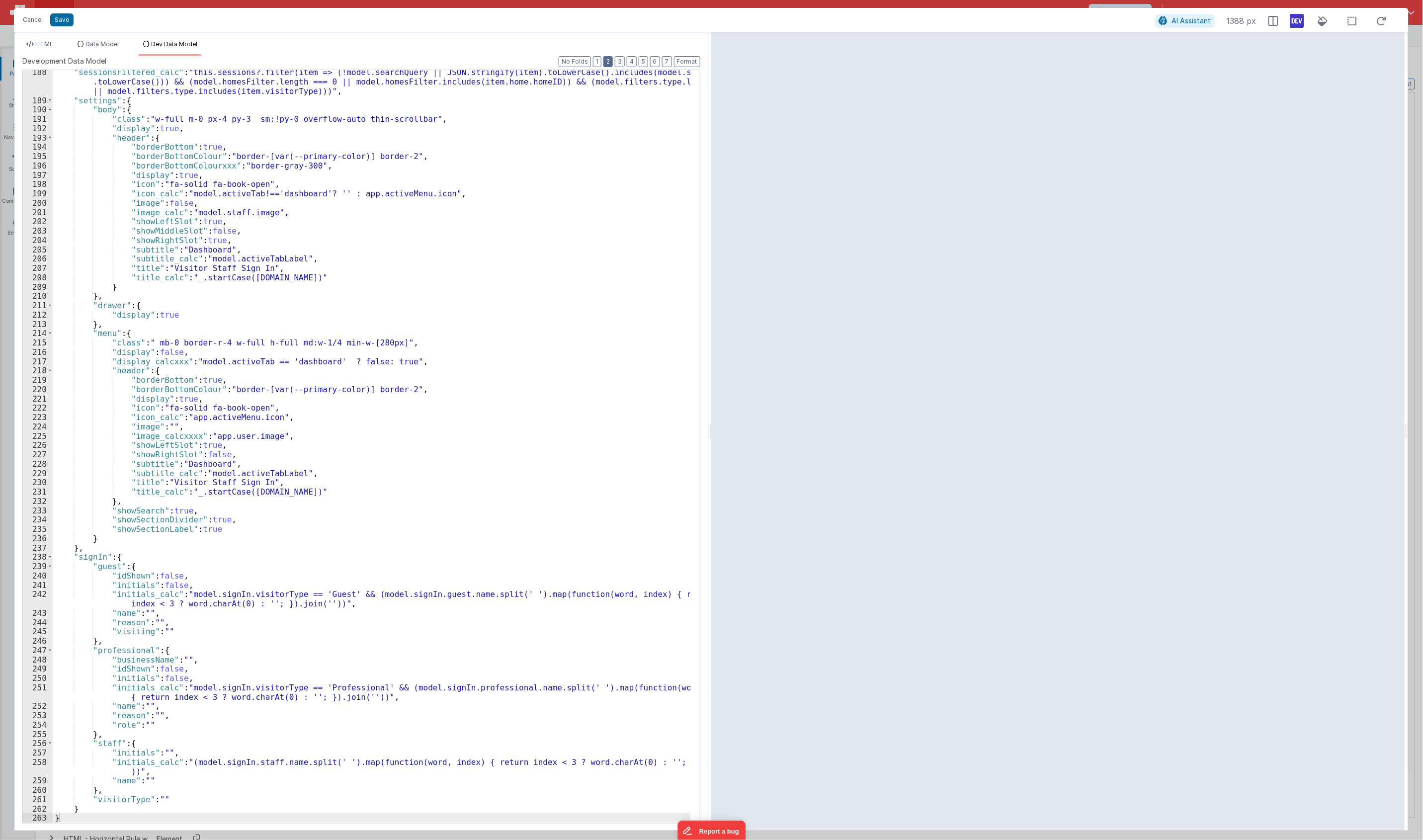
click at [605, 63] on button "2" at bounding box center [608, 62] width 10 height 11
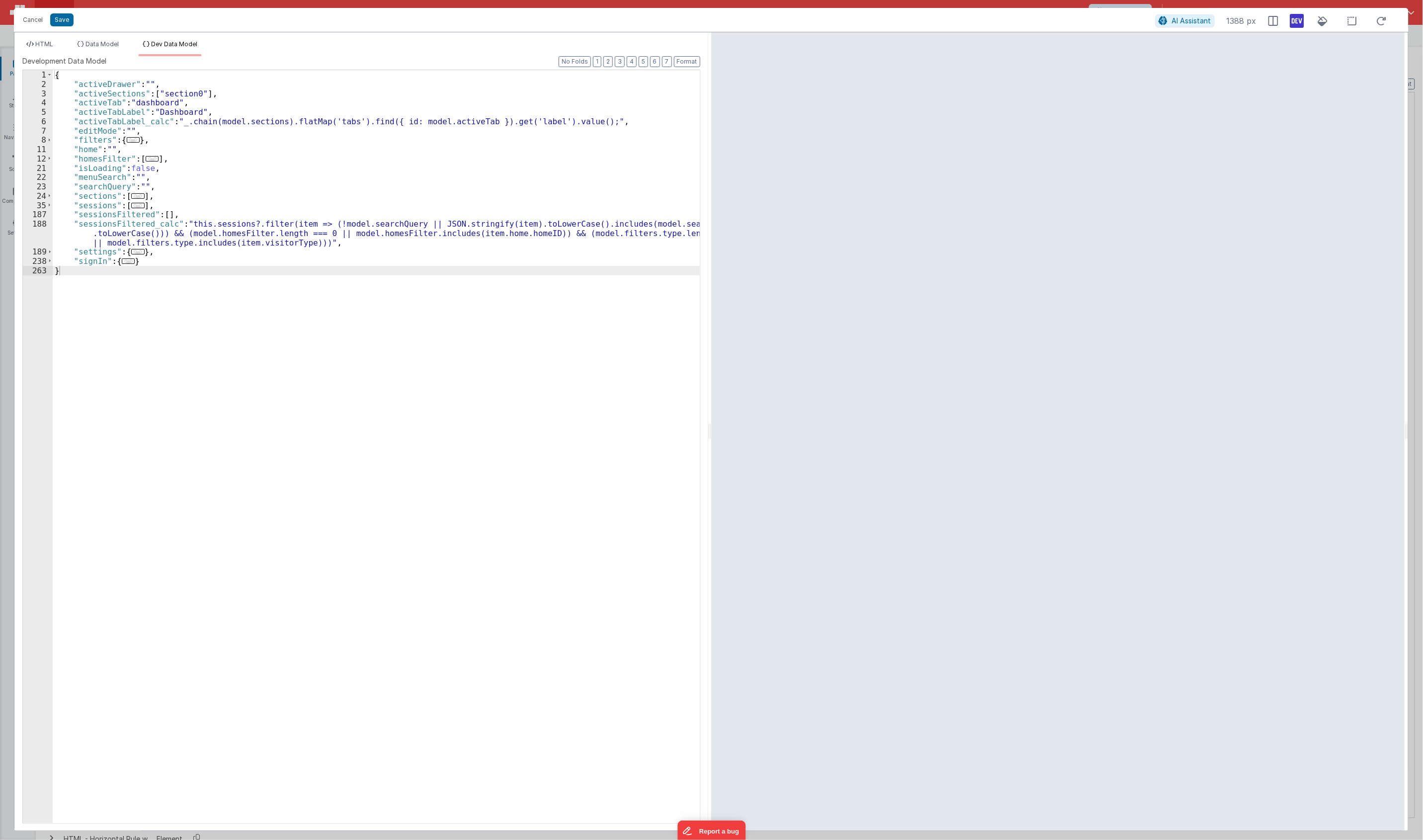
click at [146, 159] on span "..." at bounding box center [152, 158] width 13 height 5
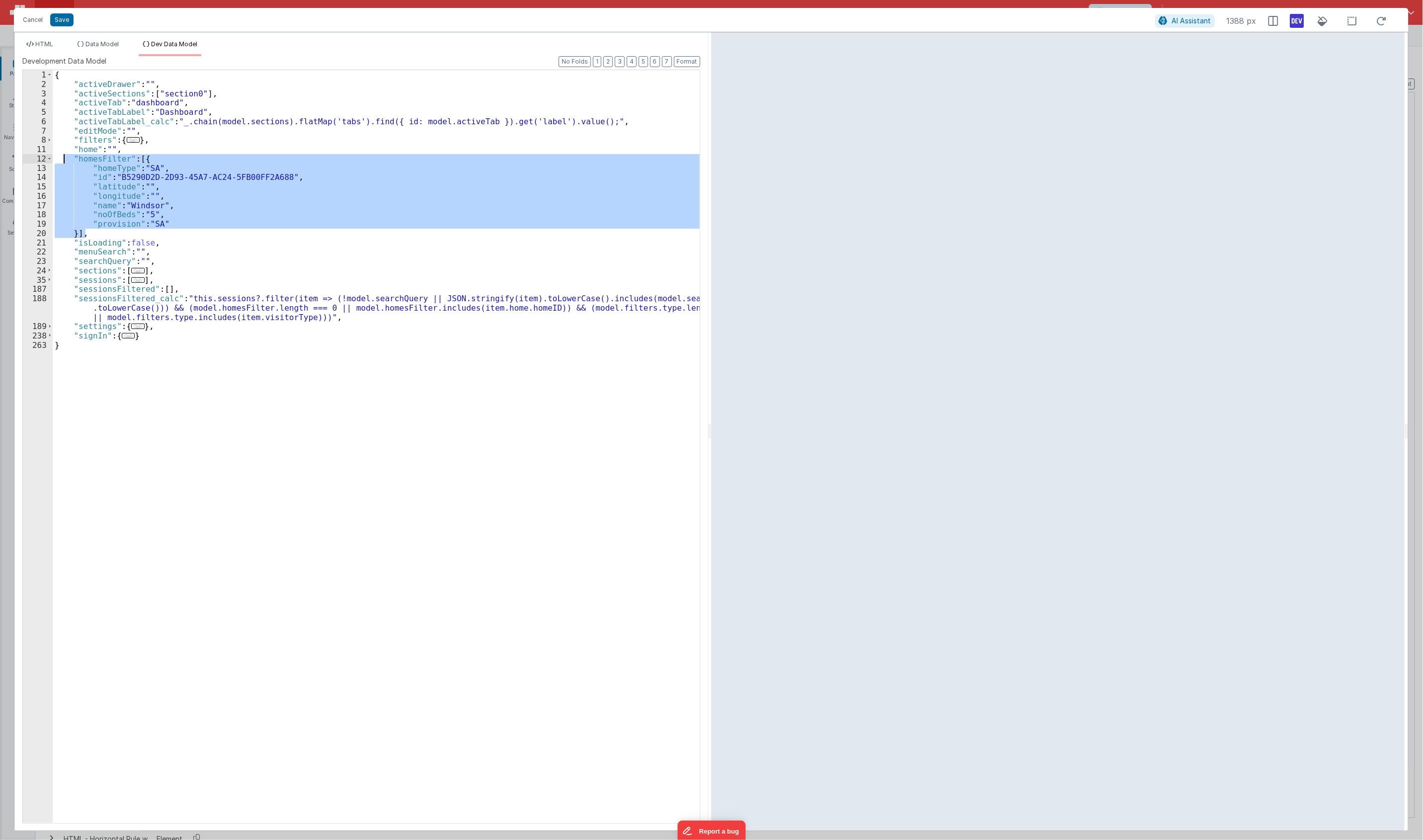
drag, startPoint x: 87, startPoint y: 236, endPoint x: 62, endPoint y: 158, distance: 81.9
click at [62, 158] on div "{ "activeDrawer" : "" , "activeSections" : [ "section0" ] , "activeTab" : "dash…" at bounding box center [376, 455] width 647 height 771
click at [312, 317] on div "{ "activeDrawer" : "" , "activeSections" : [ "section0" ] , "activeTab" : "dash…" at bounding box center [376, 455] width 647 height 771
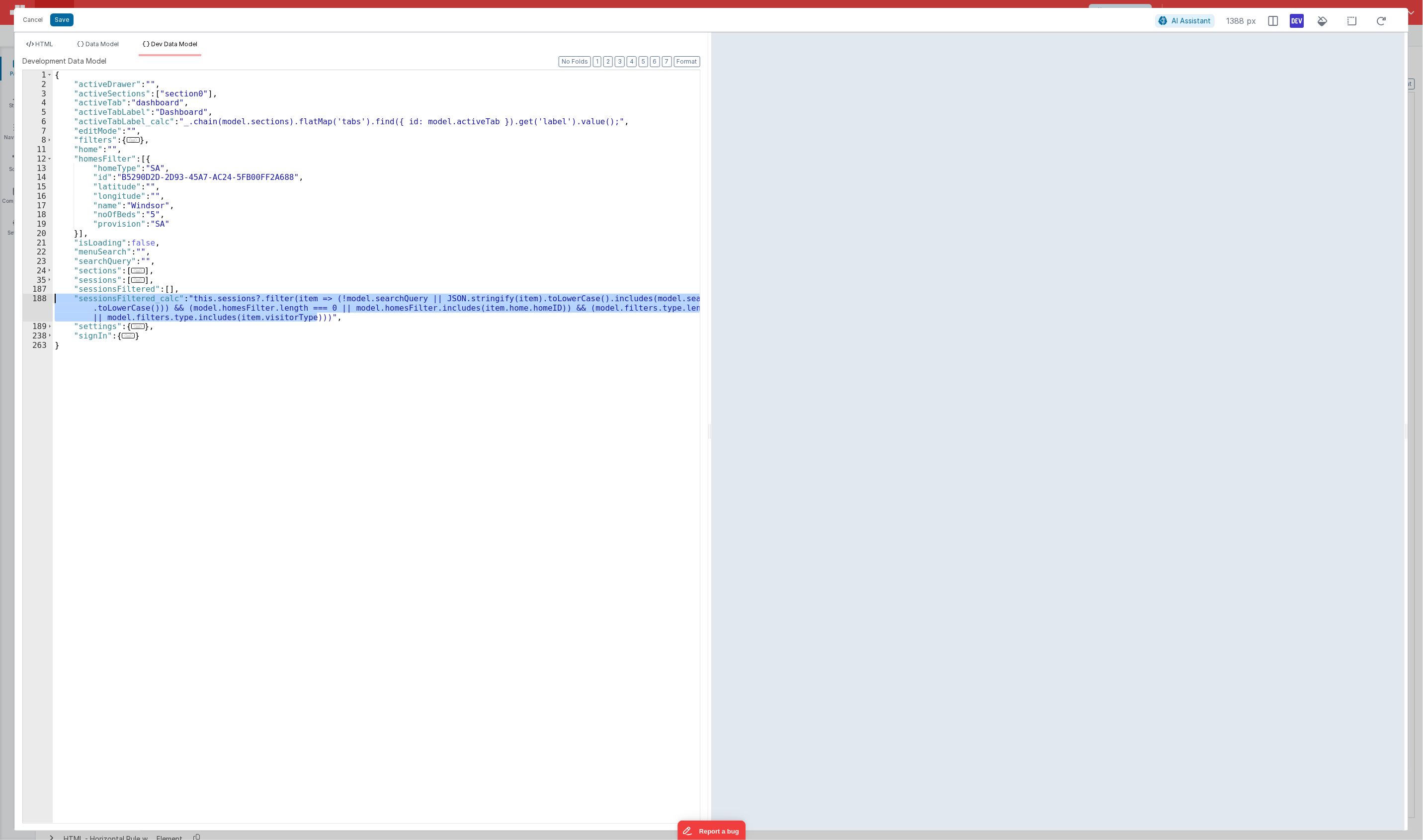
drag, startPoint x: 326, startPoint y: 318, endPoint x: -94, endPoint y: 299, distance: 420.4
click at [0, 299] on html "Cancel Save AI Assistant 1388 px HTML Data Model Dev Data Model Format 7 6 5 4 …" at bounding box center [712, 420] width 1423 height 840
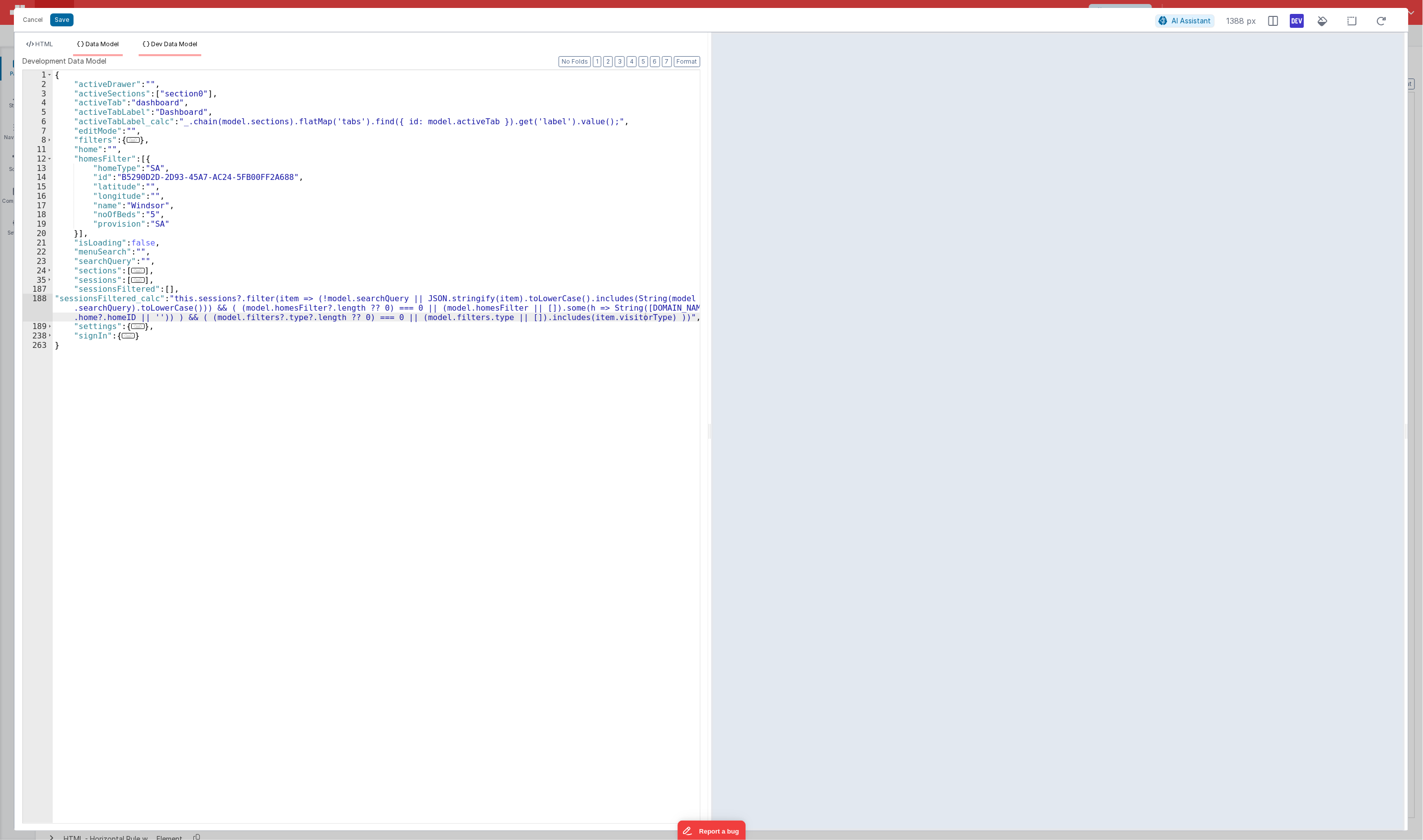
click at [103, 46] on span "Data Model" at bounding box center [102, 44] width 33 height 7
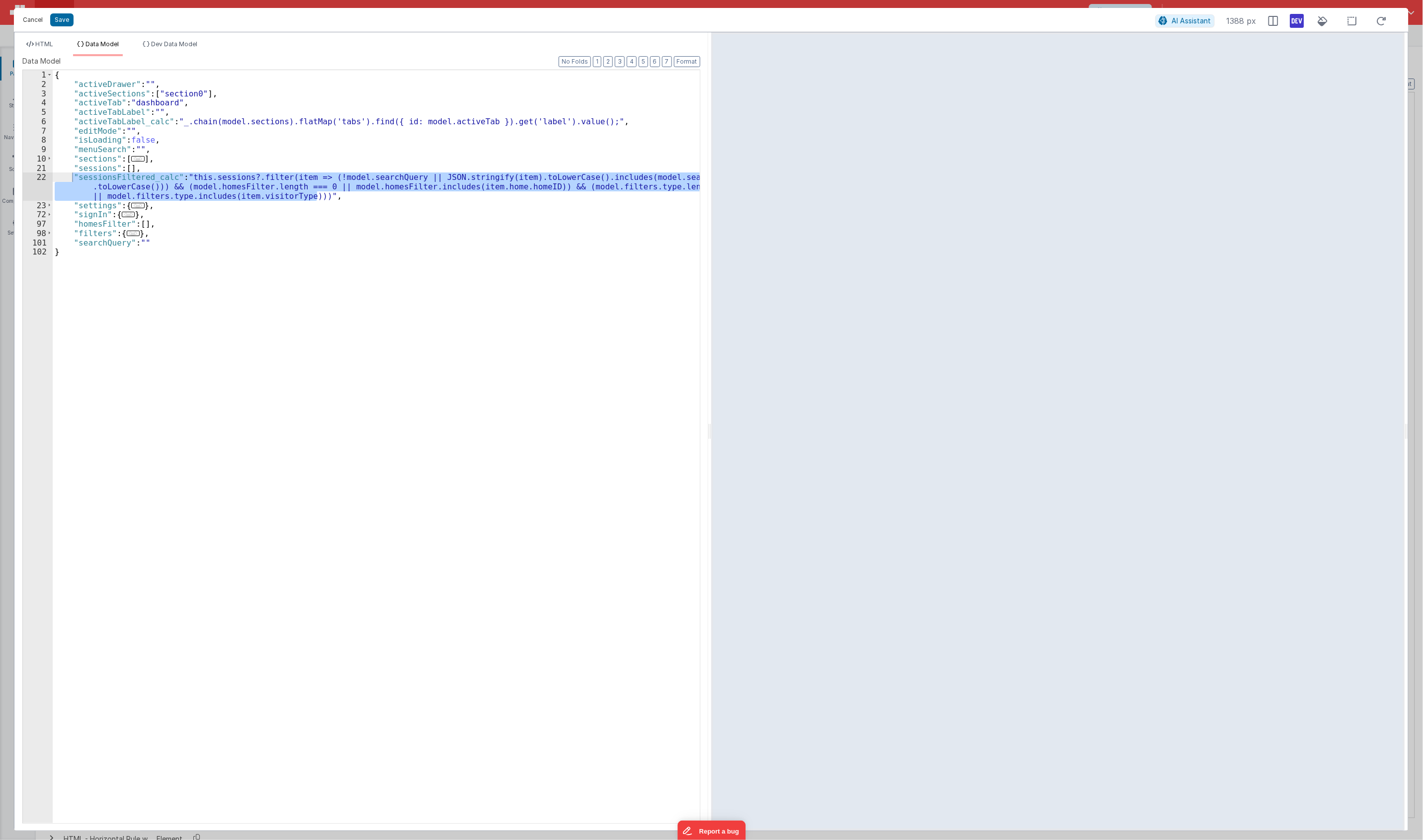
click at [37, 23] on button "Cancel" at bounding box center [33, 20] width 30 height 14
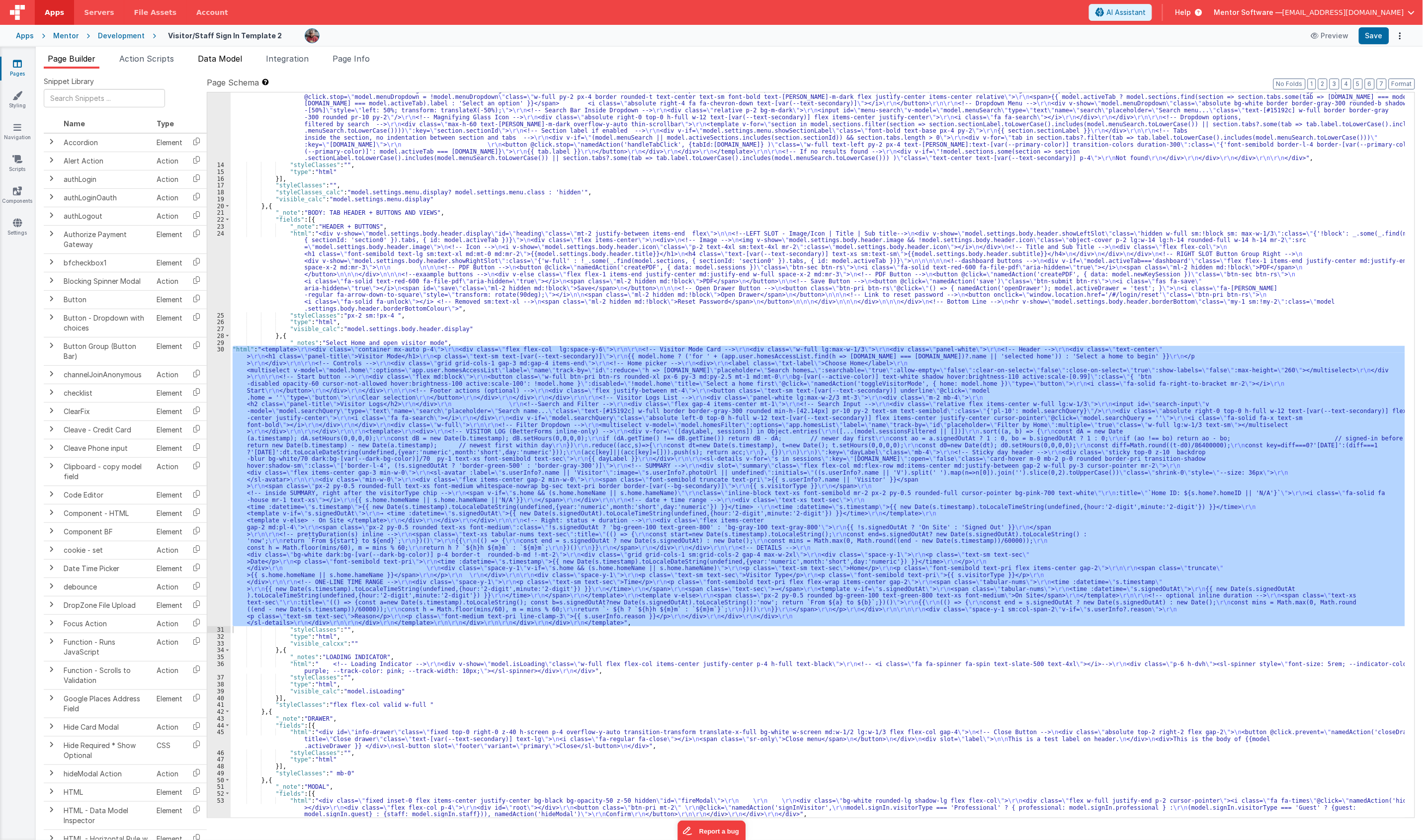
click at [220, 60] on span "Data Model" at bounding box center [220, 59] width 44 height 10
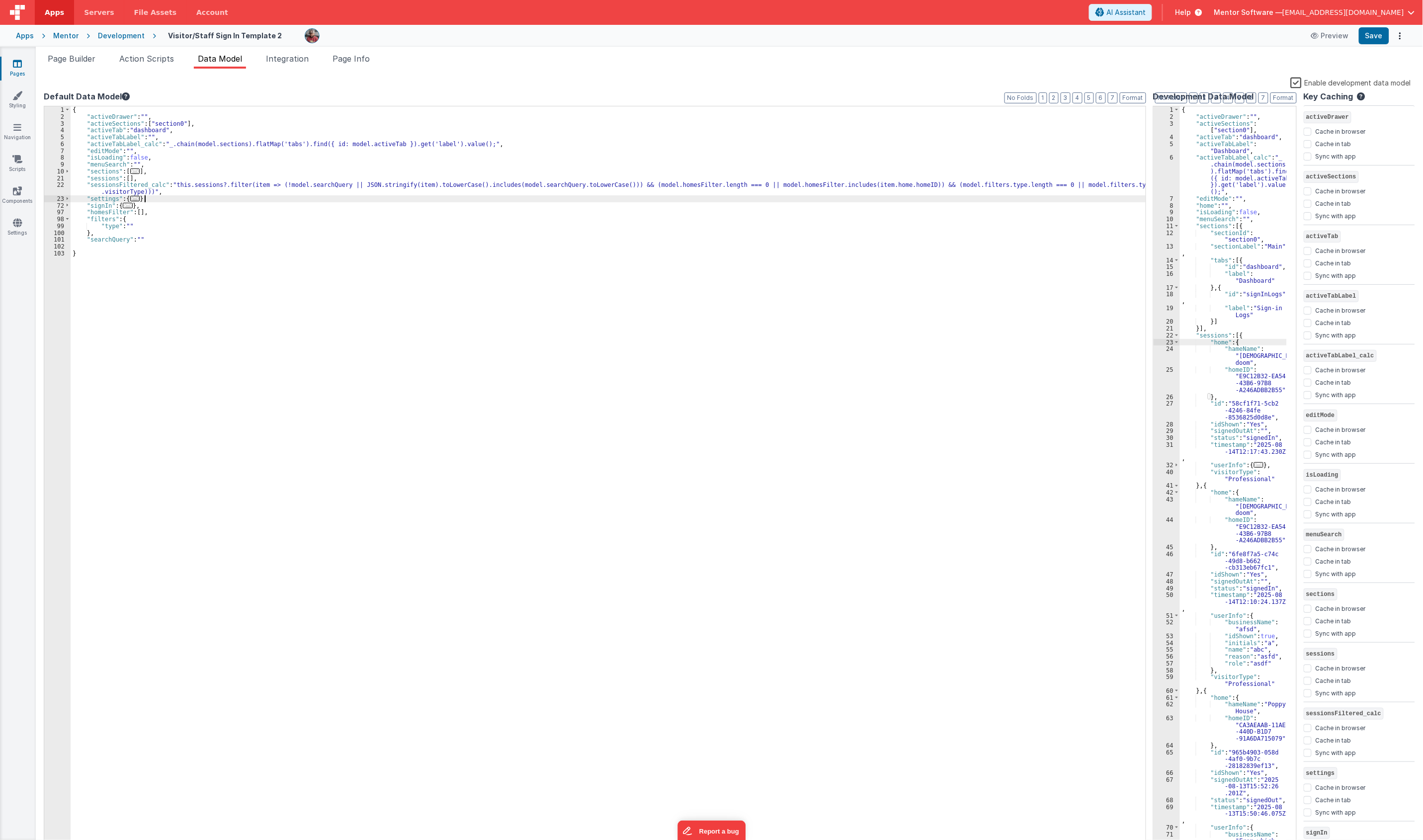
click at [160, 202] on div "{ "activeDrawer" : "" , "activeSections" : [ "section0" ] , "activeTab" : "dash…" at bounding box center [608, 484] width 1076 height 755
drag, startPoint x: 164, startPoint y: 192, endPoint x: 49, endPoint y: 188, distance: 115.1
click at [49, 188] on div "1 2 3 4 5 6 7 8 9 10 21 22 23 72 97 98 99 100 101 102 103 { "activeDrawer" : ""…" at bounding box center [594, 477] width 1102 height 743
click at [1063, 87] on label "Enable development data model" at bounding box center [1350, 82] width 120 height 11
click at [0, 0] on input "Enable development data model" at bounding box center [0, 0] width 0 height 0
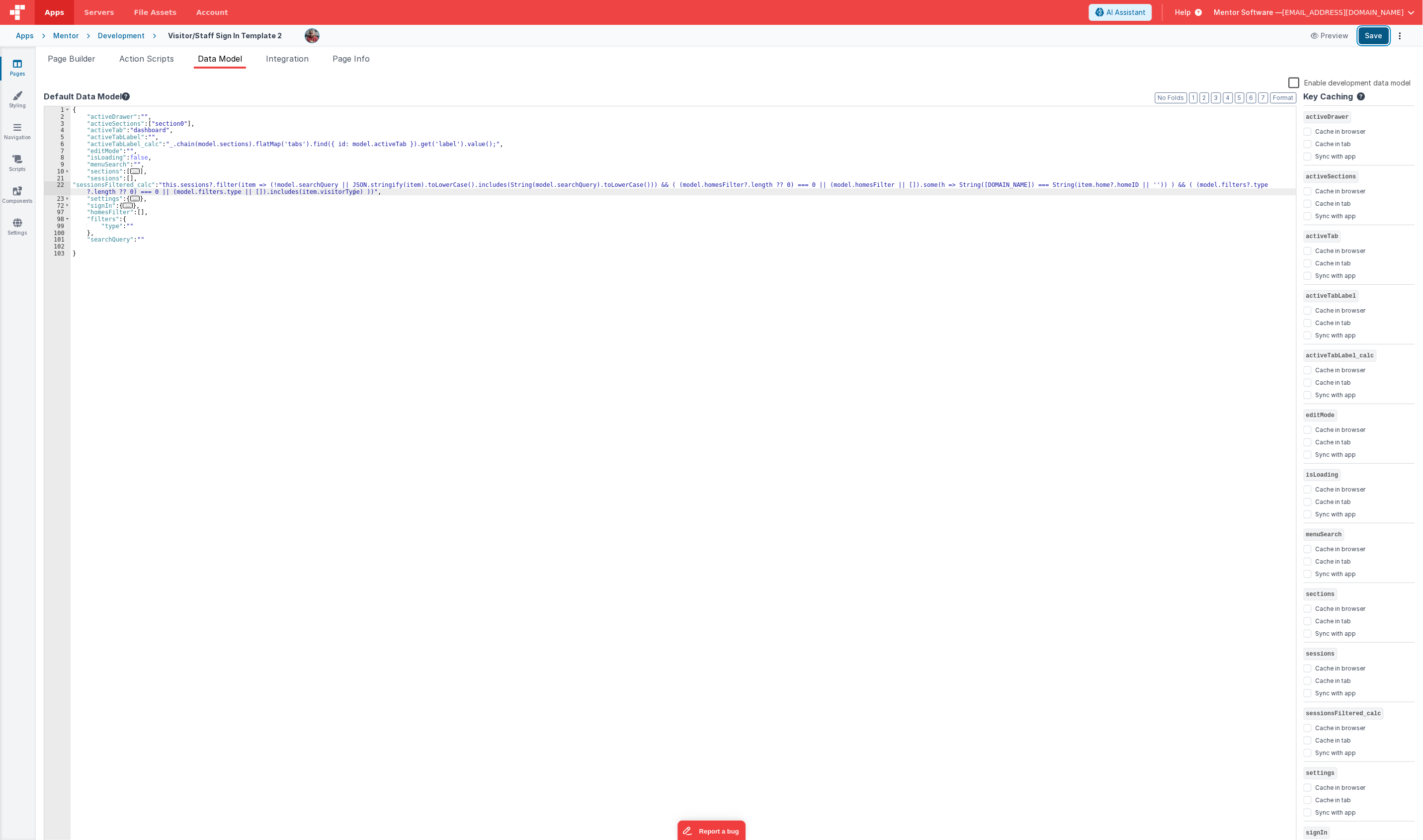
click at [1063, 41] on button "Save" at bounding box center [1373, 36] width 30 height 17
click at [73, 63] on li "Page Builder" at bounding box center [71, 60] width 56 height 16
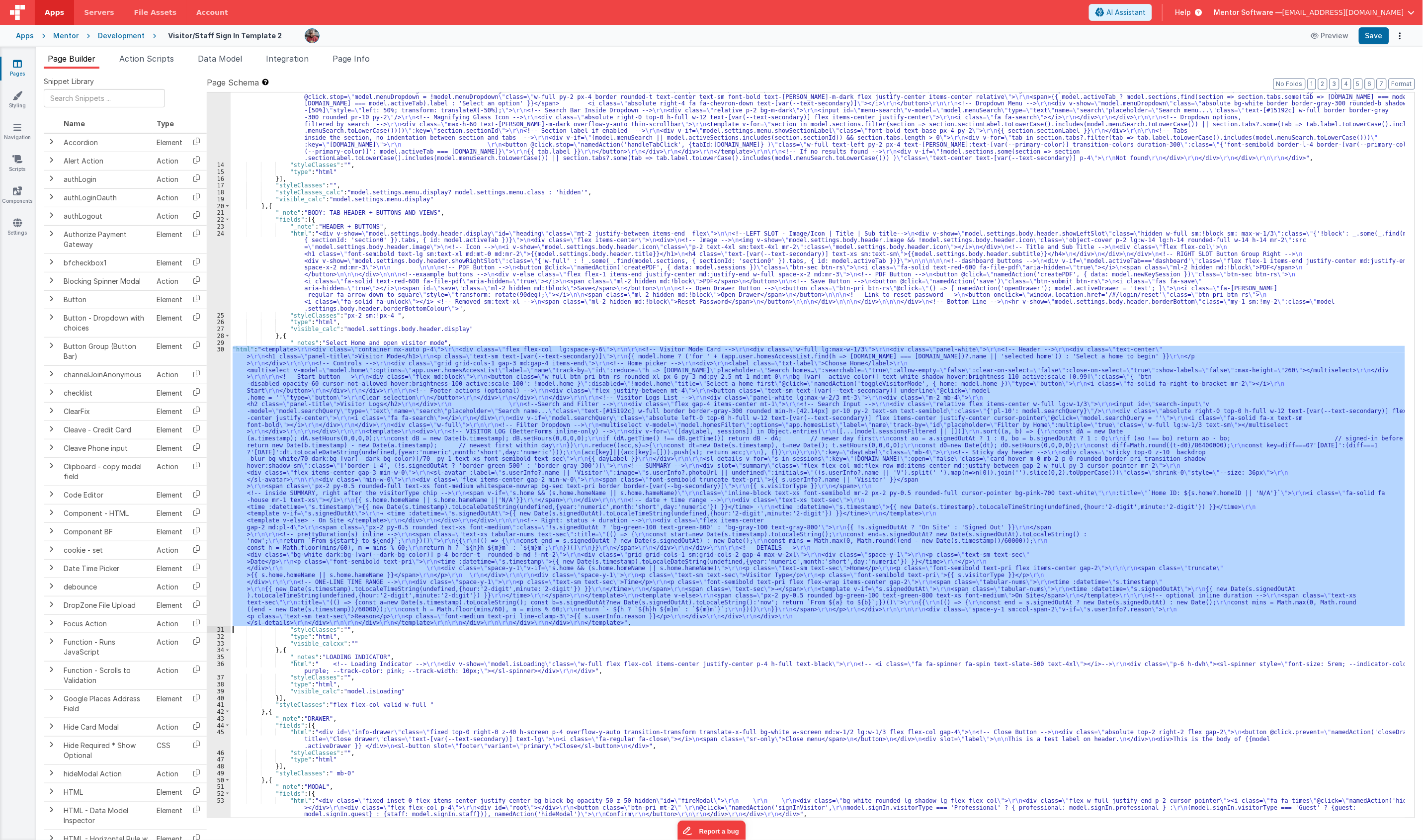
click at [392, 510] on div ""html" : "<div class= \" md:h-[74dvh] \" > \r\n <!-- Search Input --> \r\n <div…" at bounding box center [818, 455] width 1174 height 725
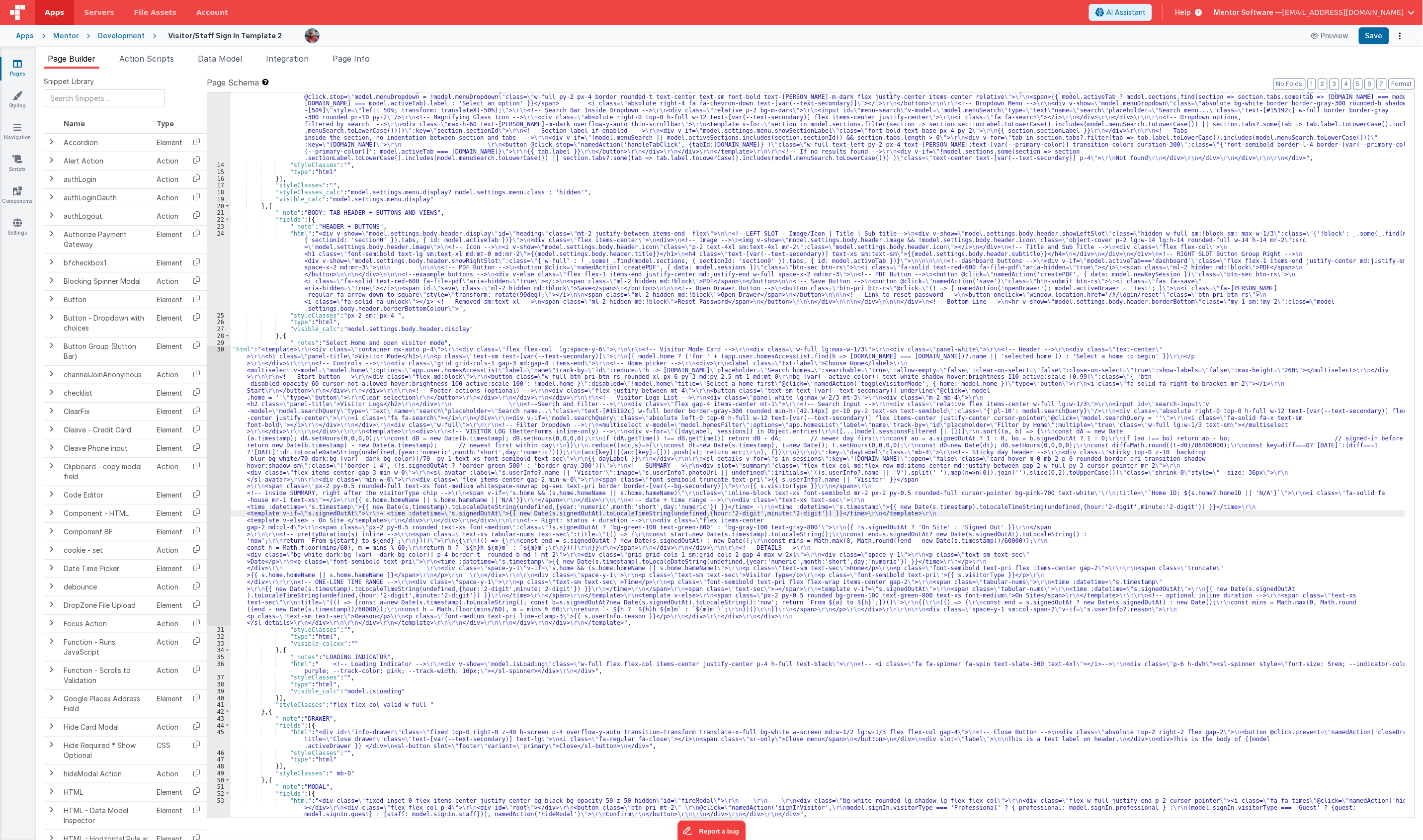
click at [217, 495] on div "30" at bounding box center [219, 486] width 23 height 280
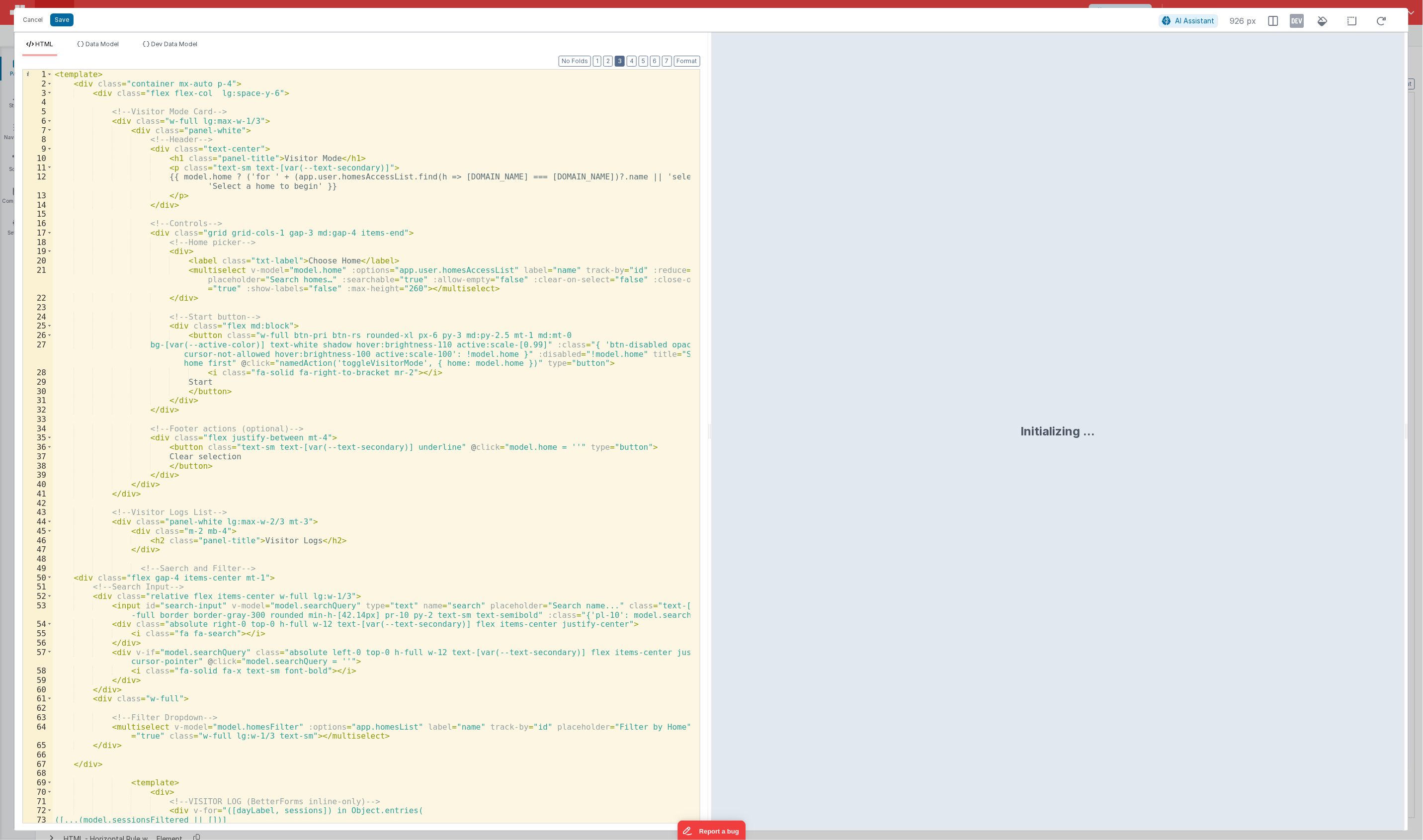
click at [618, 61] on button "3" at bounding box center [620, 61] width 10 height 11
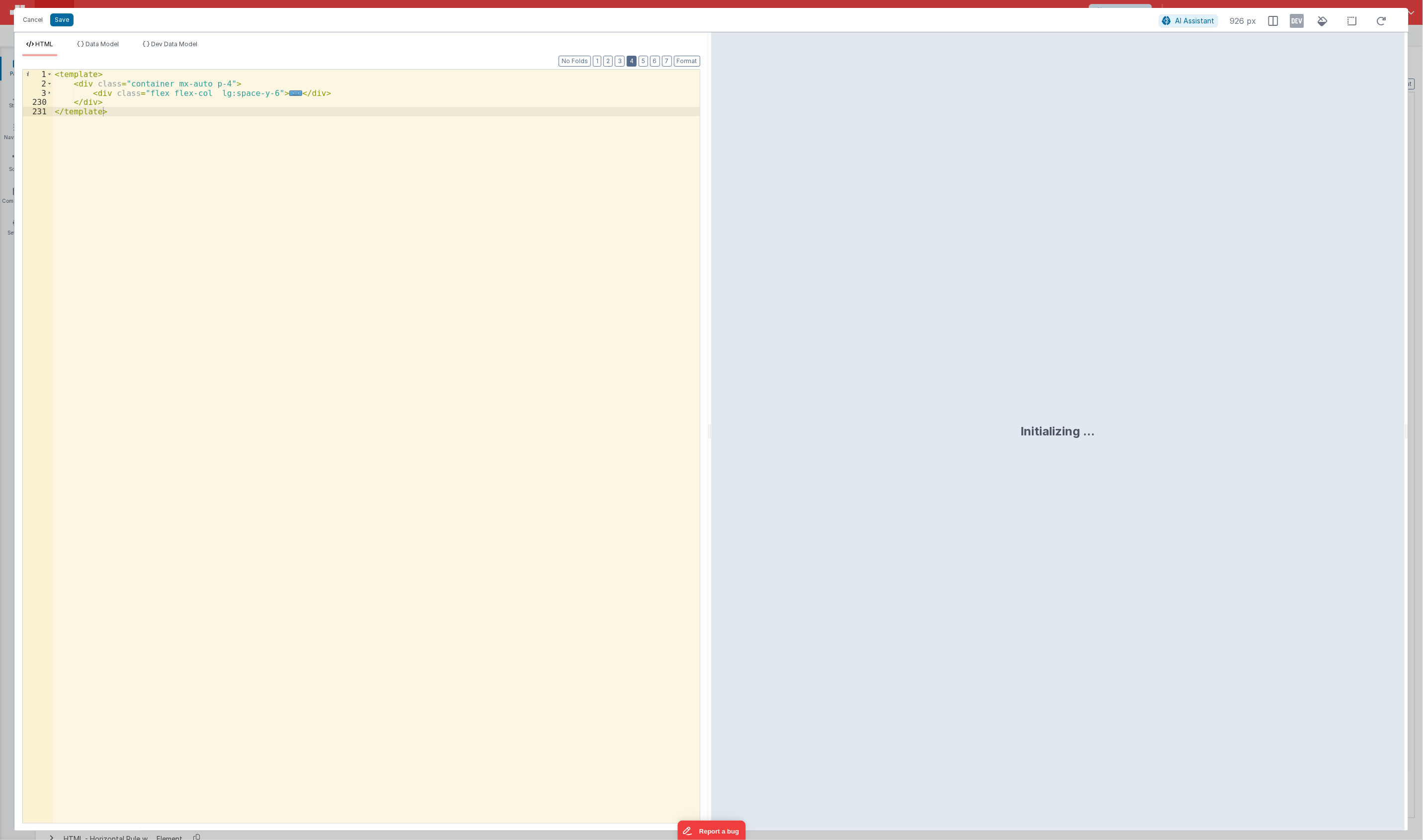
click at [634, 61] on button "4" at bounding box center [631, 61] width 10 height 11
click at [301, 142] on div "< template > < div class = "container mx-auto p-4" > < div class = "flex flex-c…" at bounding box center [376, 455] width 647 height 772
click at [318, 148] on span "..." at bounding box center [324, 149] width 13 height 5
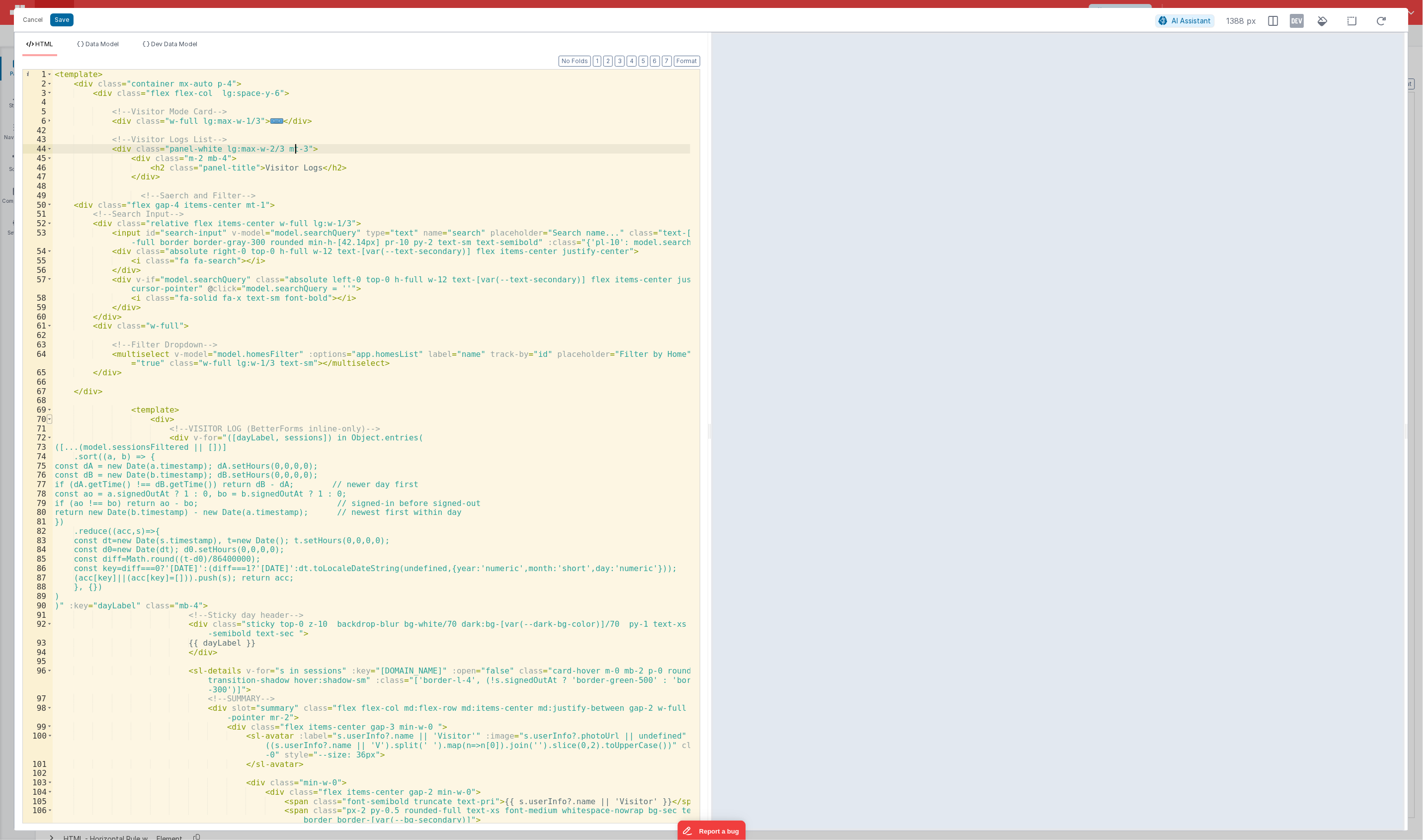
click at [51, 421] on span at bounding box center [49, 419] width 5 height 10
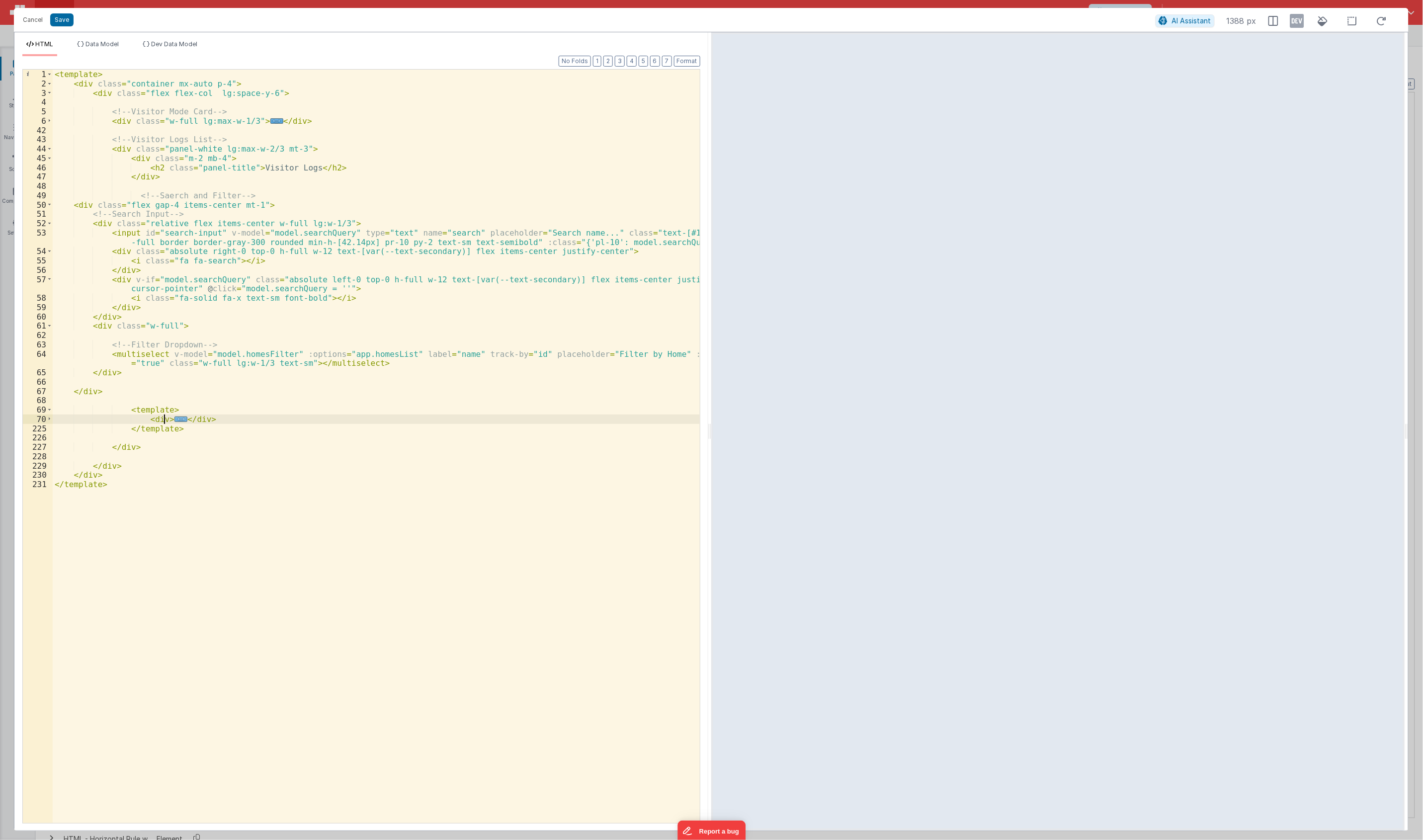
click at [174, 422] on span "..." at bounding box center [181, 419] width 13 height 5
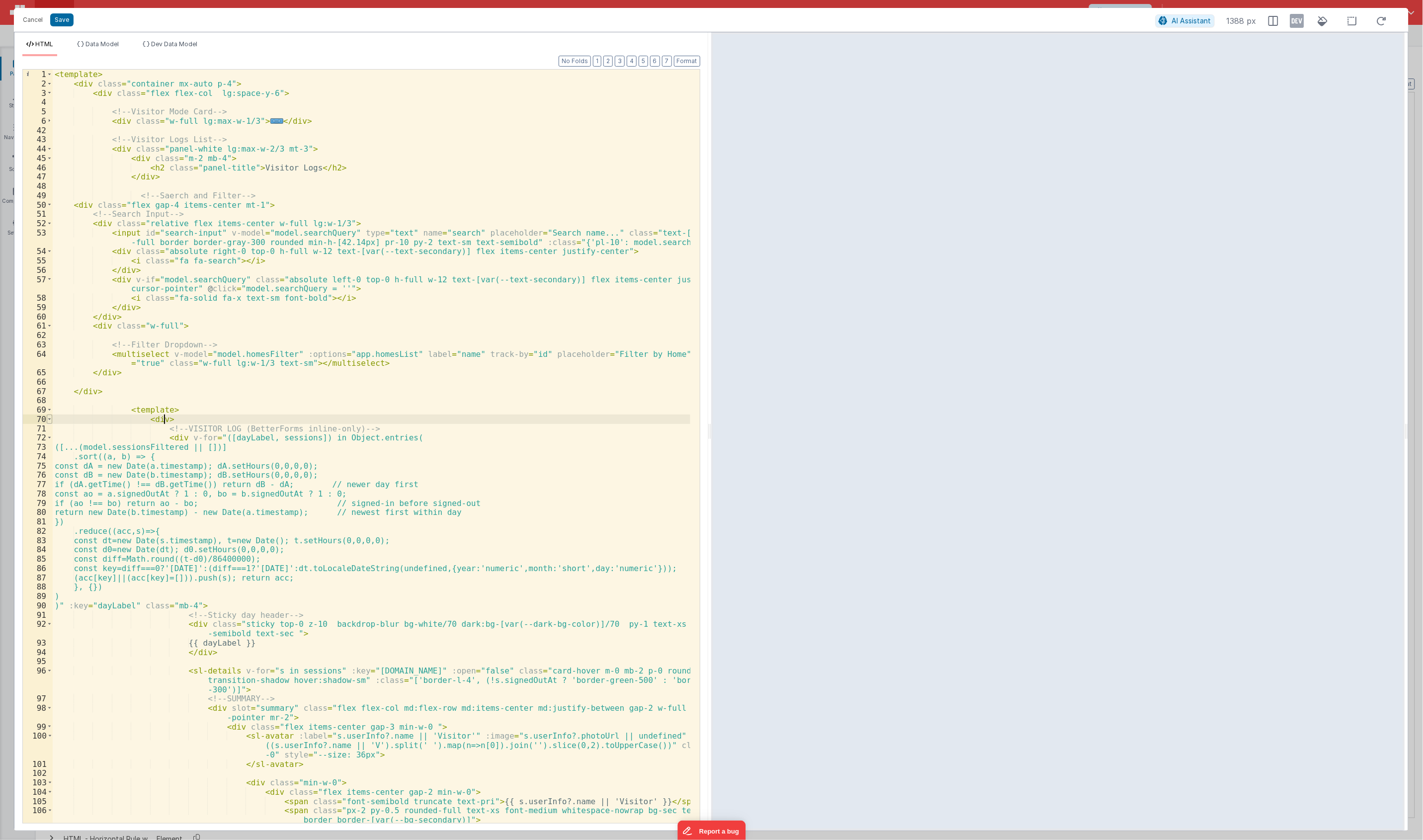
click at [48, 416] on span at bounding box center [49, 419] width 5 height 10
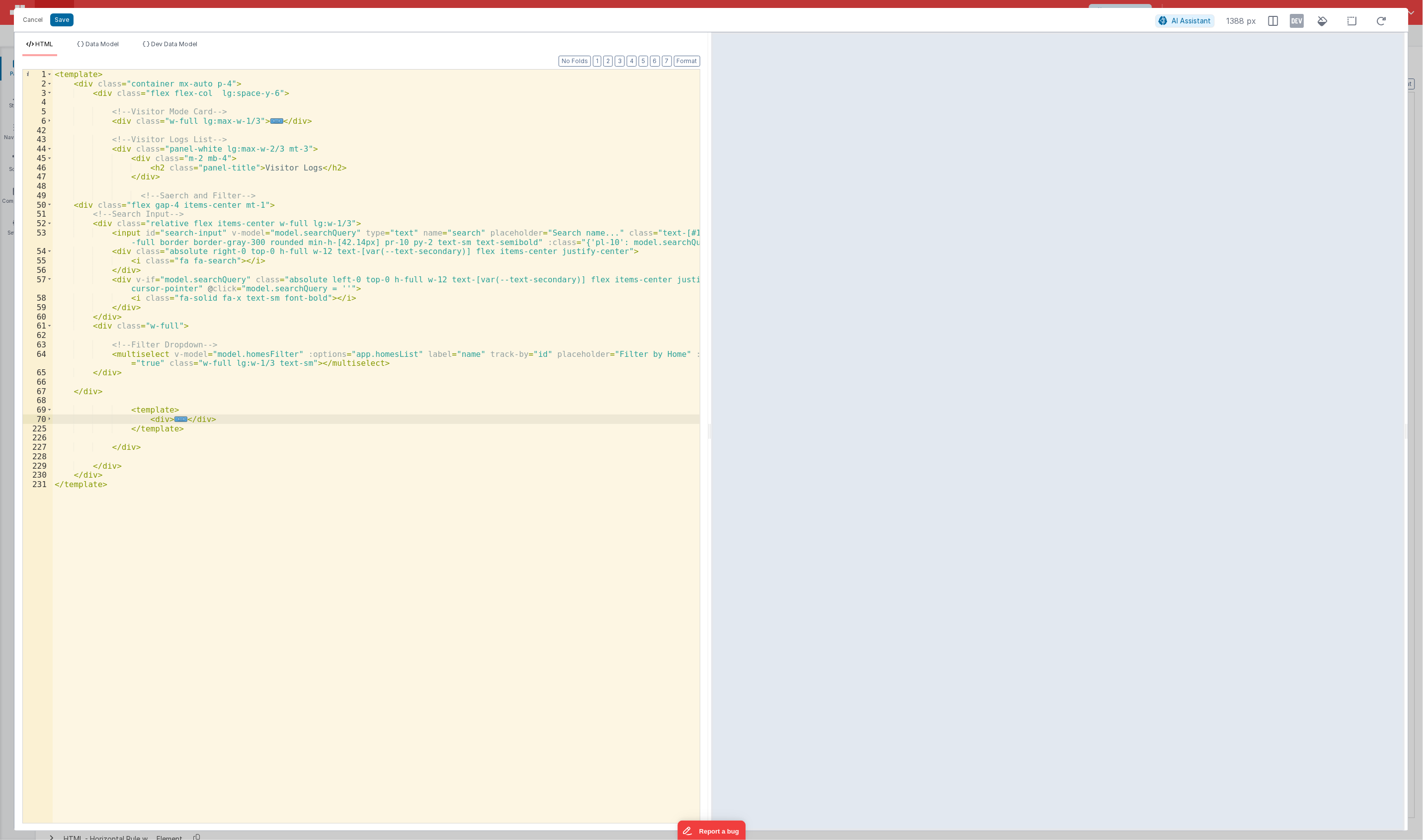
click at [188, 412] on div "< template > < div class = "container mx-auto p-4" > < div class = "flex flex-c…" at bounding box center [376, 455] width 647 height 772
click at [212, 420] on div "< template > < div class = "container mx-auto p-4" > < div class = "flex flex-c…" at bounding box center [376, 455] width 647 height 772
click at [219, 422] on div "< template > < div class = "container mx-auto p-4" > < div class = "flex flex-c…" at bounding box center [376, 446] width 647 height 753
click at [220, 422] on div "< template > < div class = "container mx-auto p-4" > < div class = "flex flex-c…" at bounding box center [376, 455] width 647 height 772
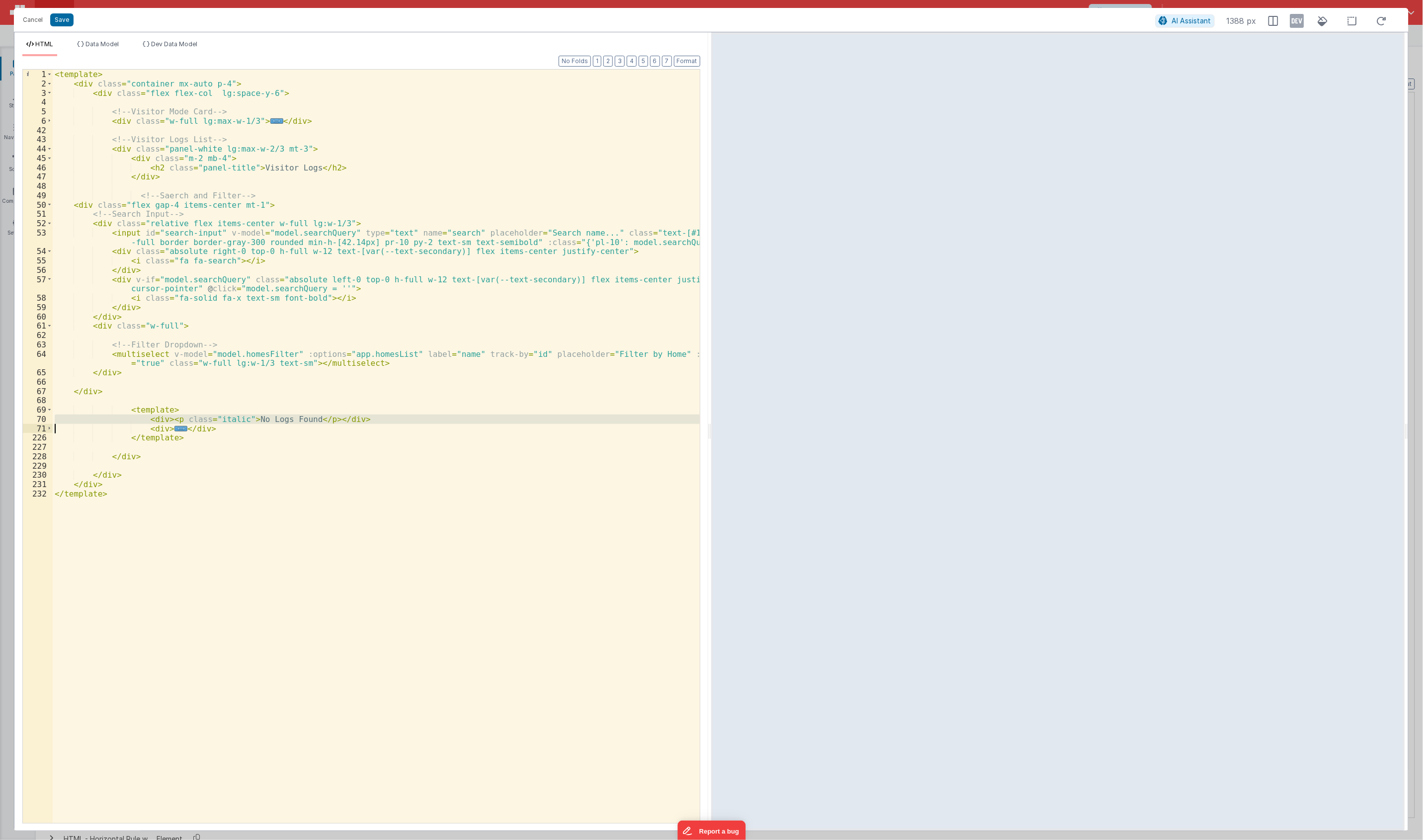
click at [220, 422] on div "< template > < div class = "container mx-auto p-4" > < div class = "flex flex-c…" at bounding box center [376, 455] width 647 height 772
click at [220, 422] on div "< template > < div class = "container mx-auto p-4" > < div class = "flex flex-c…" at bounding box center [376, 446] width 647 height 753
click at [220, 422] on div "< template > < div class = "container mx-auto p-4" > < div class = "flex flex-c…" at bounding box center [376, 455] width 647 height 772
click at [160, 421] on div "< template > < div class = "container mx-auto p-4" > < div class = "flex flex-c…" at bounding box center [376, 455] width 647 height 772
click at [161, 420] on div "< template > < div class = "container mx-auto p-4" > < div class = "flex flex-c…" at bounding box center [376, 455] width 647 height 772
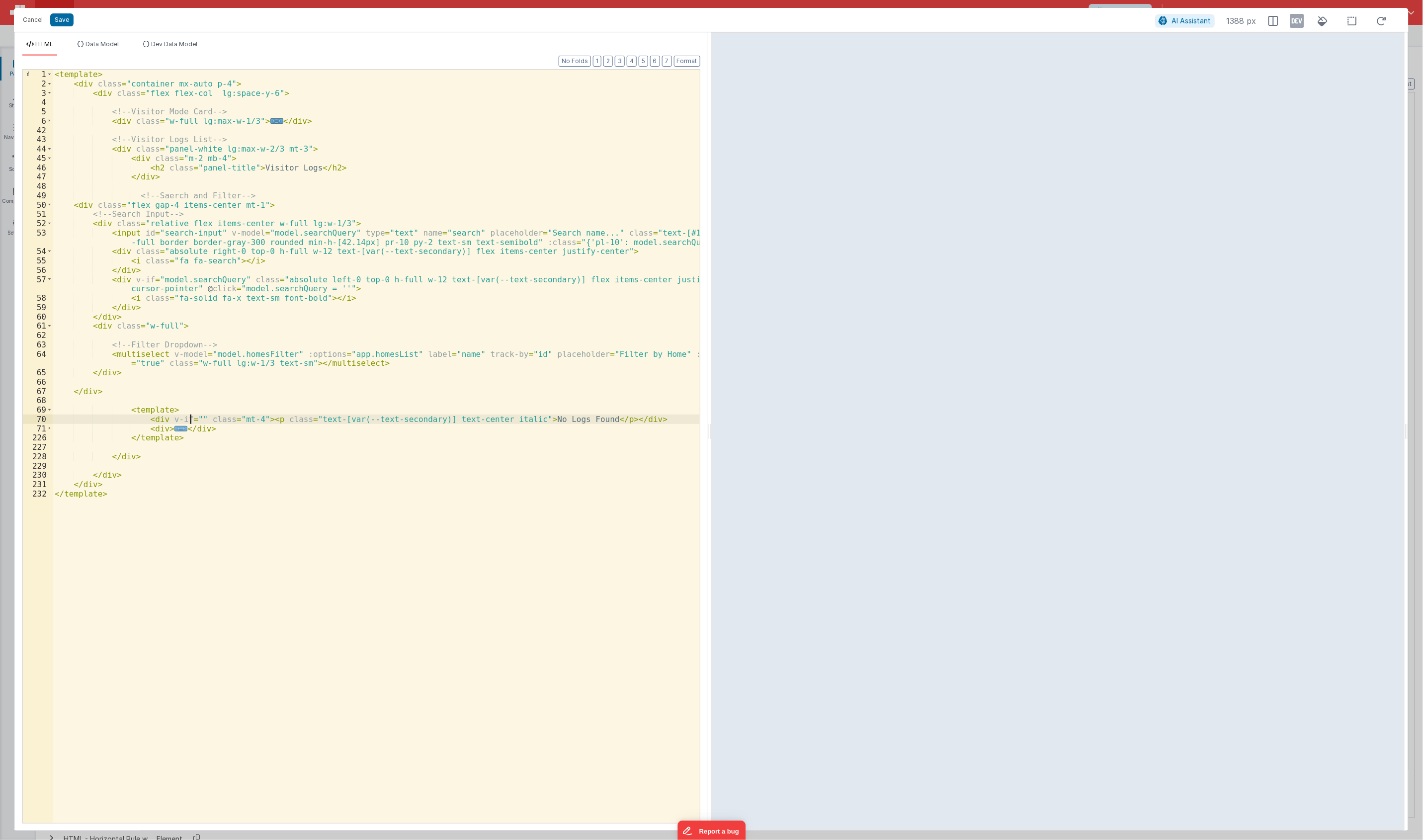
click at [174, 430] on span "..." at bounding box center [181, 428] width 13 height 5
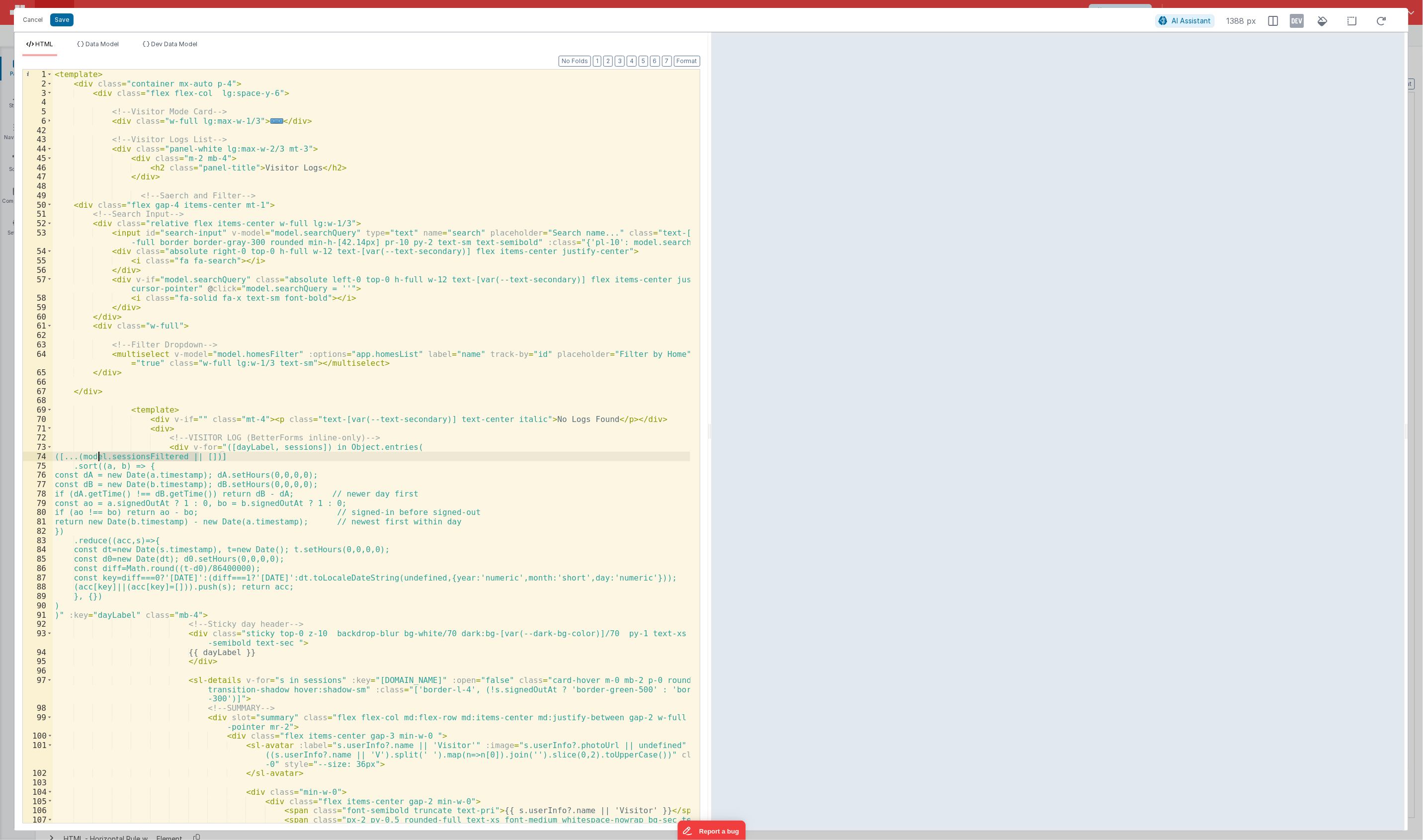
drag, startPoint x: 198, startPoint y: 458, endPoint x: 98, endPoint y: 461, distance: 100.0
click at [98, 461] on div "< template > < div class = "container mx-auto p-4" > < div class = "flex flex-c…" at bounding box center [371, 459] width 637 height 781
click at [191, 421] on div "< template > < div class = "container mx-auto p-4" > < div class = "flex flex-c…" at bounding box center [371, 459] width 637 height 781
paste textarea
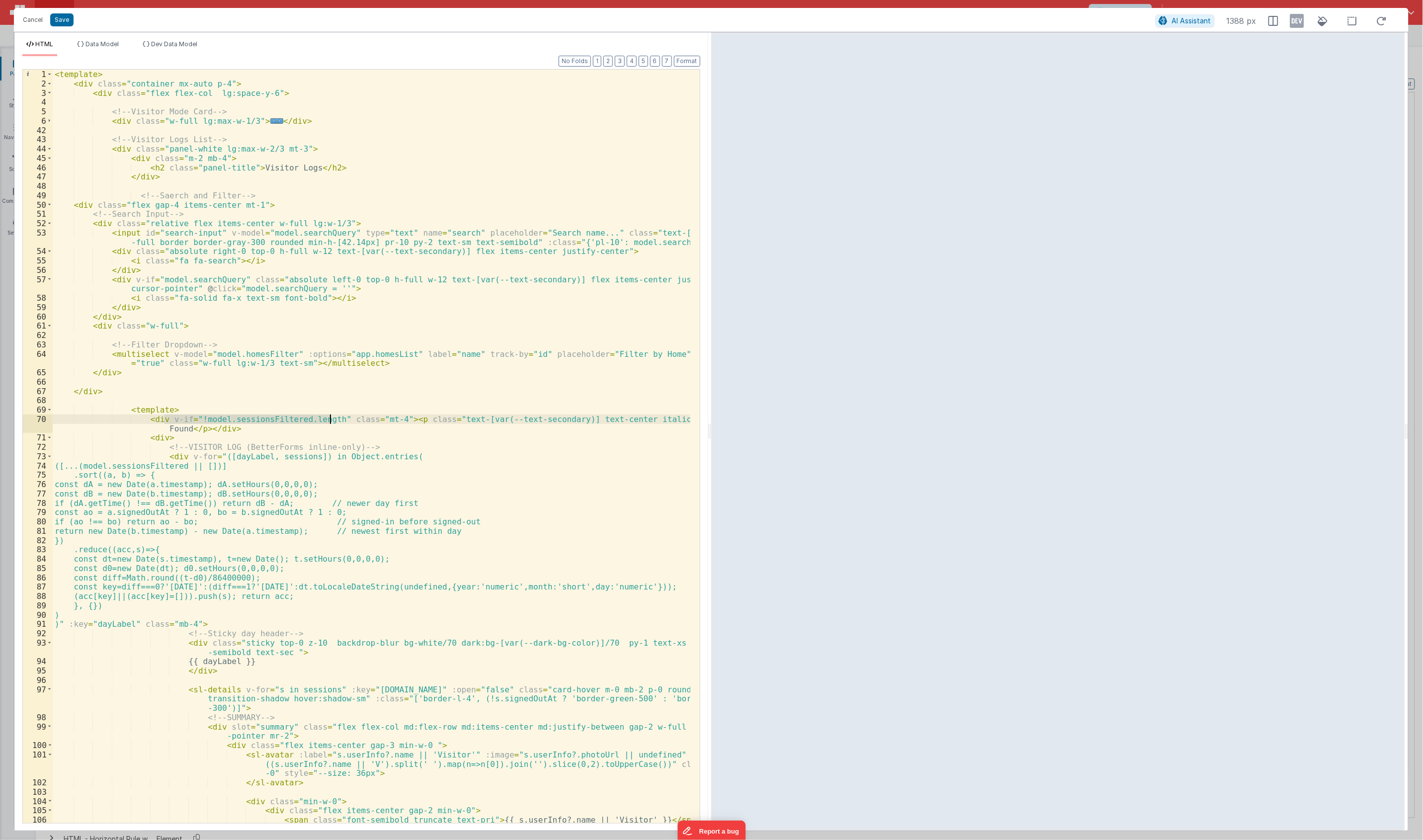
drag, startPoint x: 165, startPoint y: 421, endPoint x: 329, endPoint y: 421, distance: 164.0
click at [329, 421] on div "< template > < div class = "container mx-auto p-4" > < div class = "flex flex-c…" at bounding box center [371, 459] width 637 height 781
click at [322, 436] on div "< template > < div class = "container mx-auto p-4" > < div class = "flex flex-c…" at bounding box center [371, 459] width 637 height 781
click at [65, 22] on button "Save" at bounding box center [62, 20] width 23 height 13
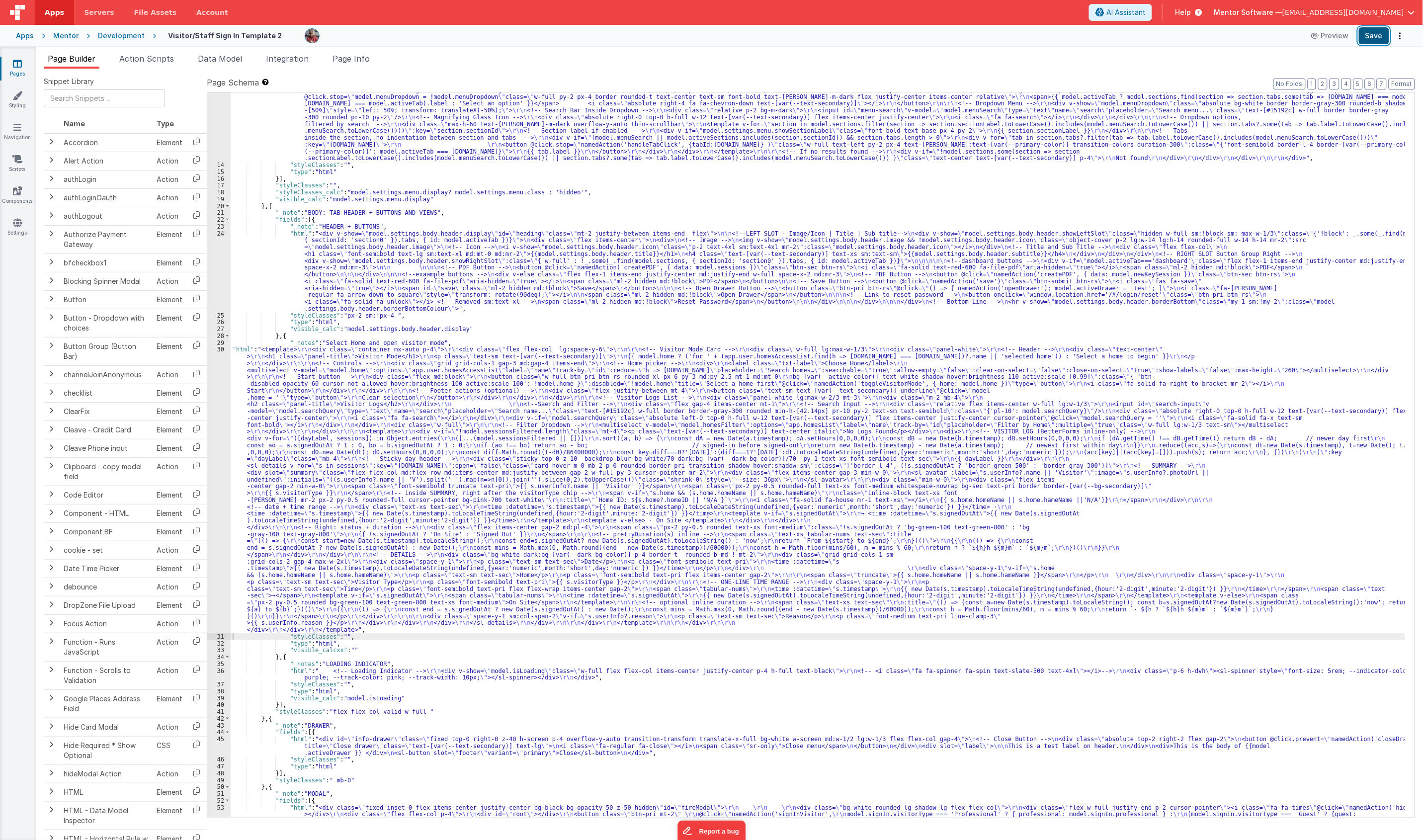
click at [1063, 42] on button "Save" at bounding box center [1373, 36] width 30 height 17
click at [240, 59] on span "Data Model" at bounding box center [220, 59] width 44 height 10
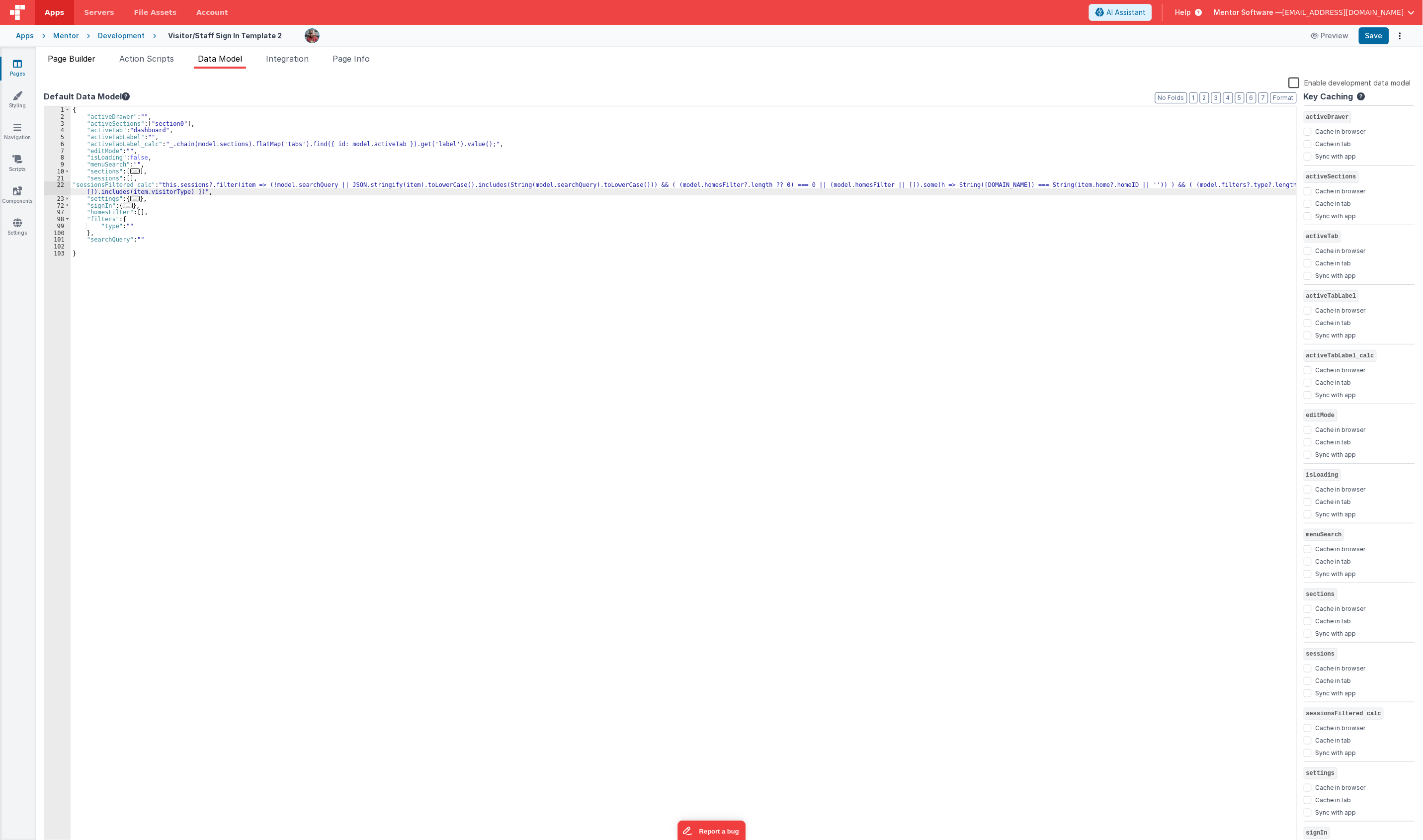
click at [81, 57] on span "Page Builder" at bounding box center [72, 59] width 48 height 10
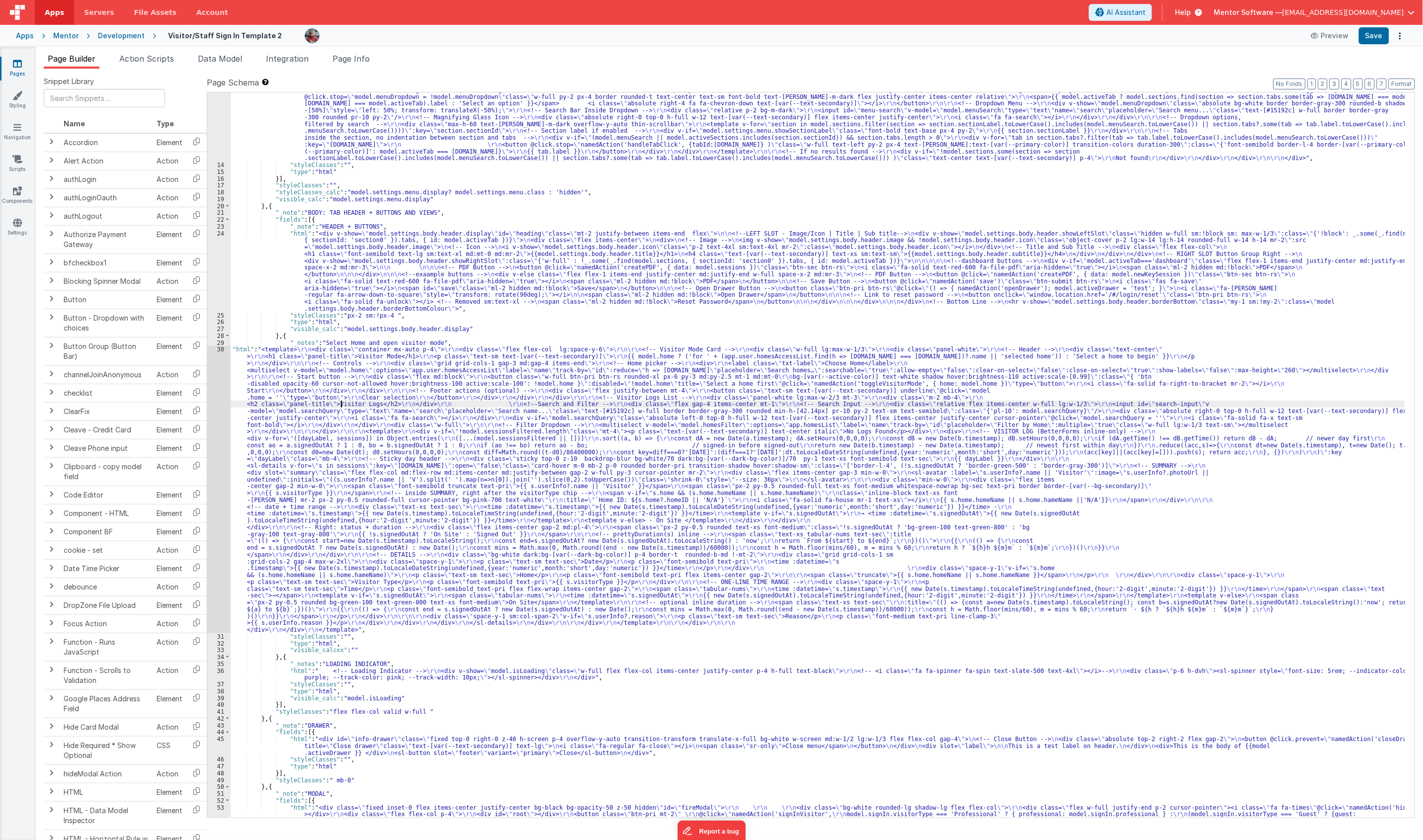
click at [339, 401] on div ""html" : "<div class= \" md:h-[74dvh] \" > \r\n <!-- Search Input --> \r\n <div…" at bounding box center [818, 439] width 1174 height 937
click at [214, 448] on div "30" at bounding box center [219, 489] width 23 height 287
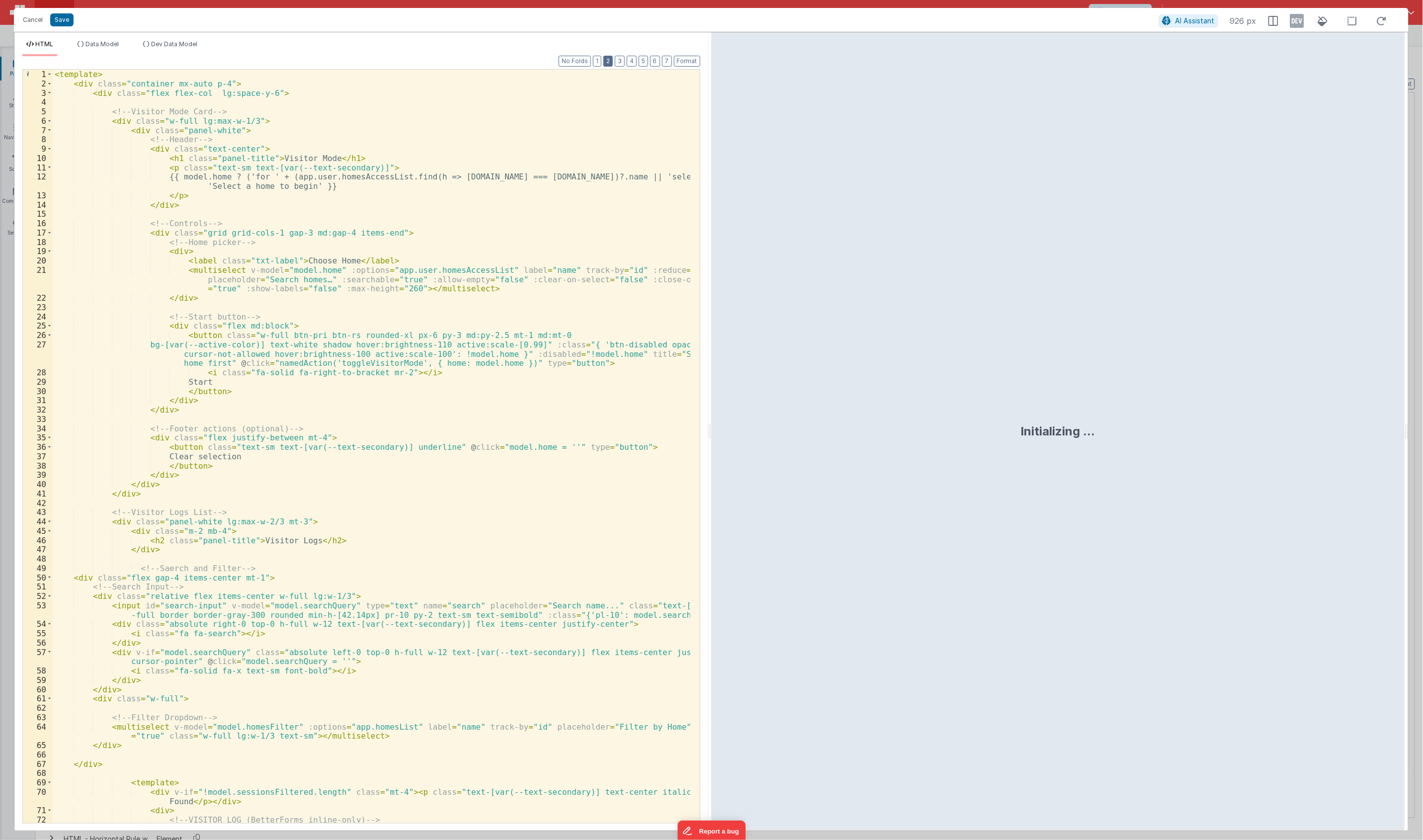
click at [610, 61] on button "2" at bounding box center [608, 61] width 10 height 11
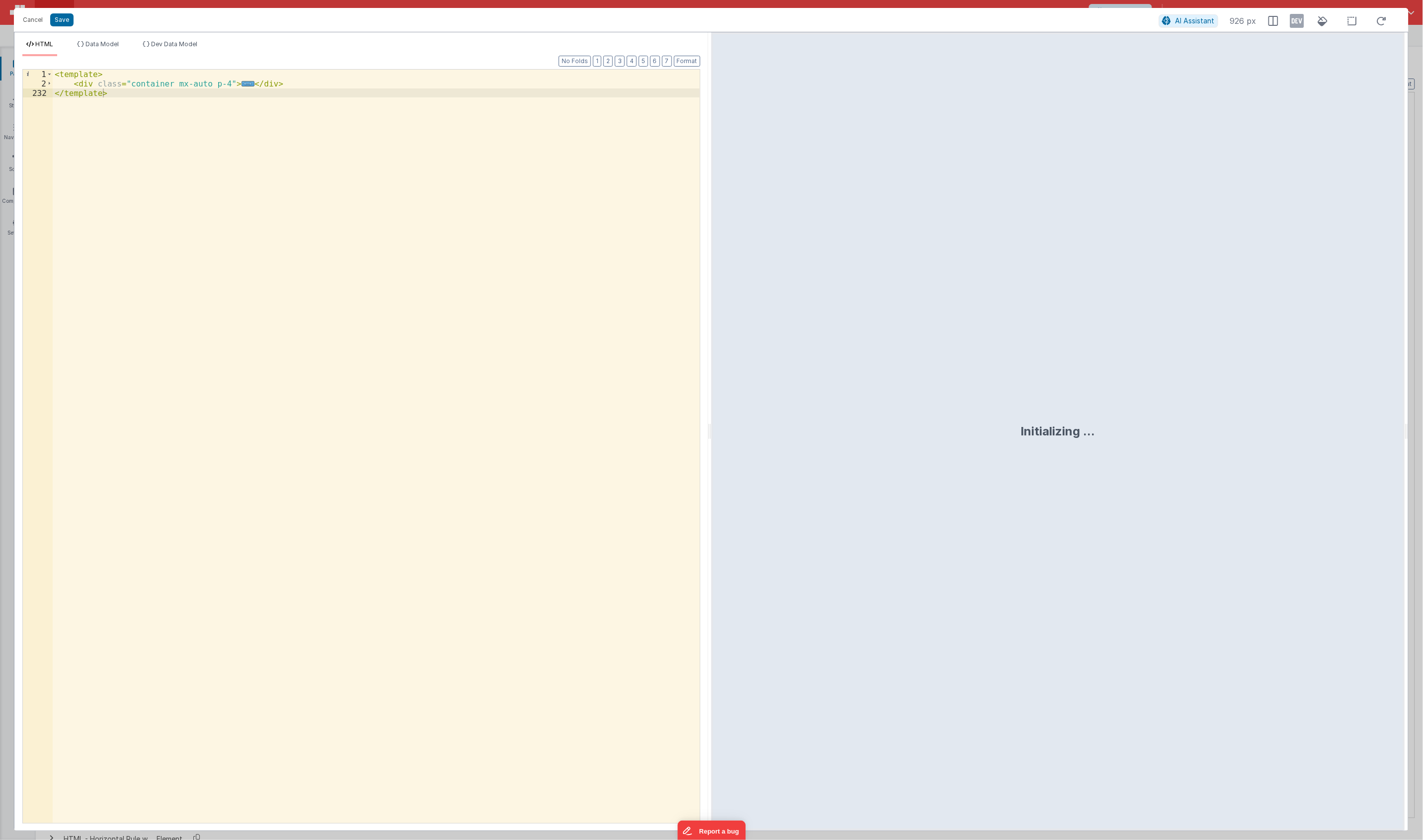
click at [625, 65] on div "Format 7 6 5 4 3 2 1 No Folds 1 2 232 < template > < div class = "container mx-…" at bounding box center [361, 439] width 678 height 767
click at [620, 63] on button "3" at bounding box center [620, 61] width 10 height 11
click at [632, 63] on button "4" at bounding box center [631, 61] width 10 height 11
click at [163, 94] on div "< template > < div class = "container mx-auto p-4" > < div class = "flex flex-c…" at bounding box center [376, 455] width 647 height 772
click at [199, 95] on div "< template > < div class = "container mx-auto p-4" > < div class = "flex flex-c…" at bounding box center [376, 455] width 647 height 772
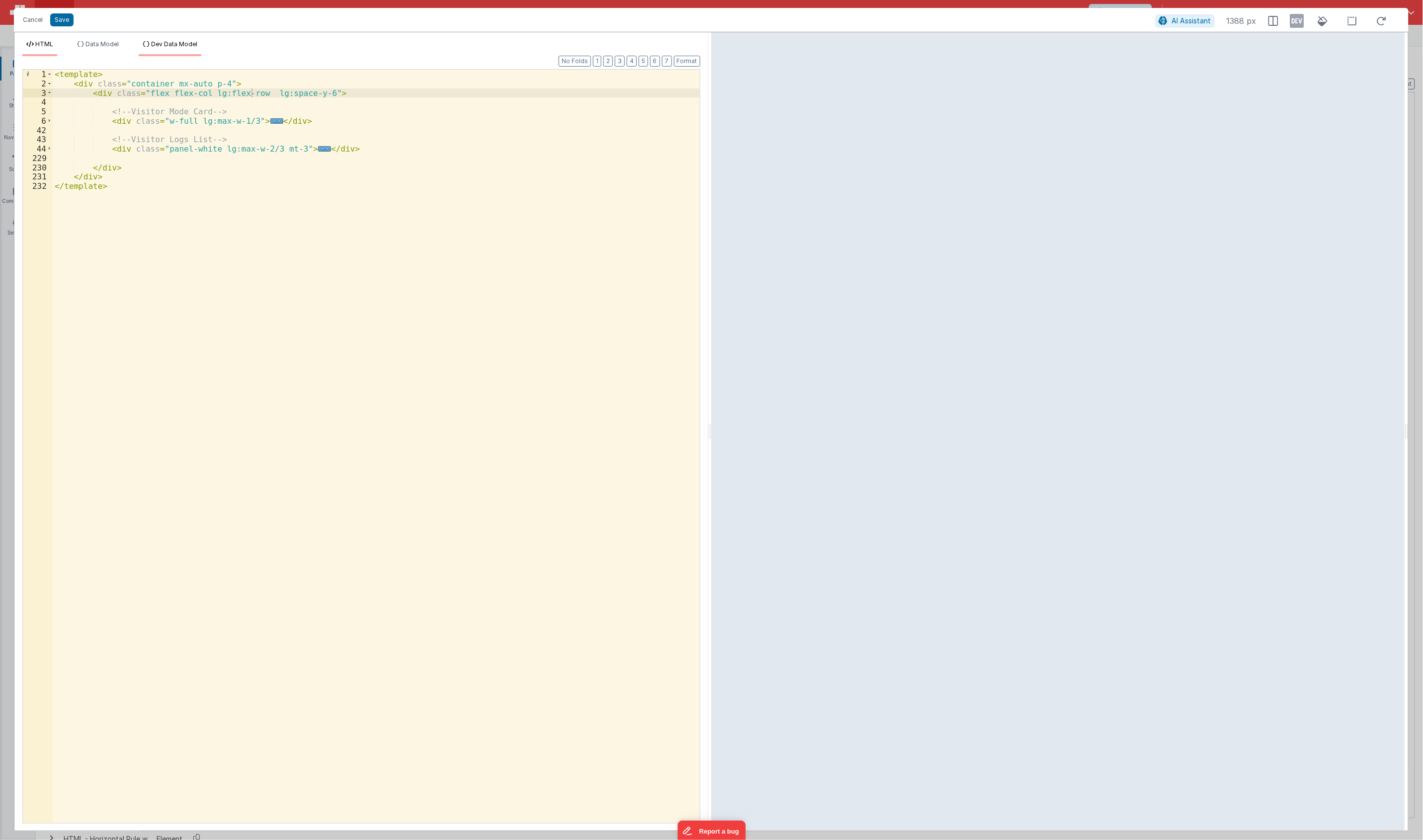
click at [164, 40] on span "Dev Data Model" at bounding box center [174, 44] width 46 height 7
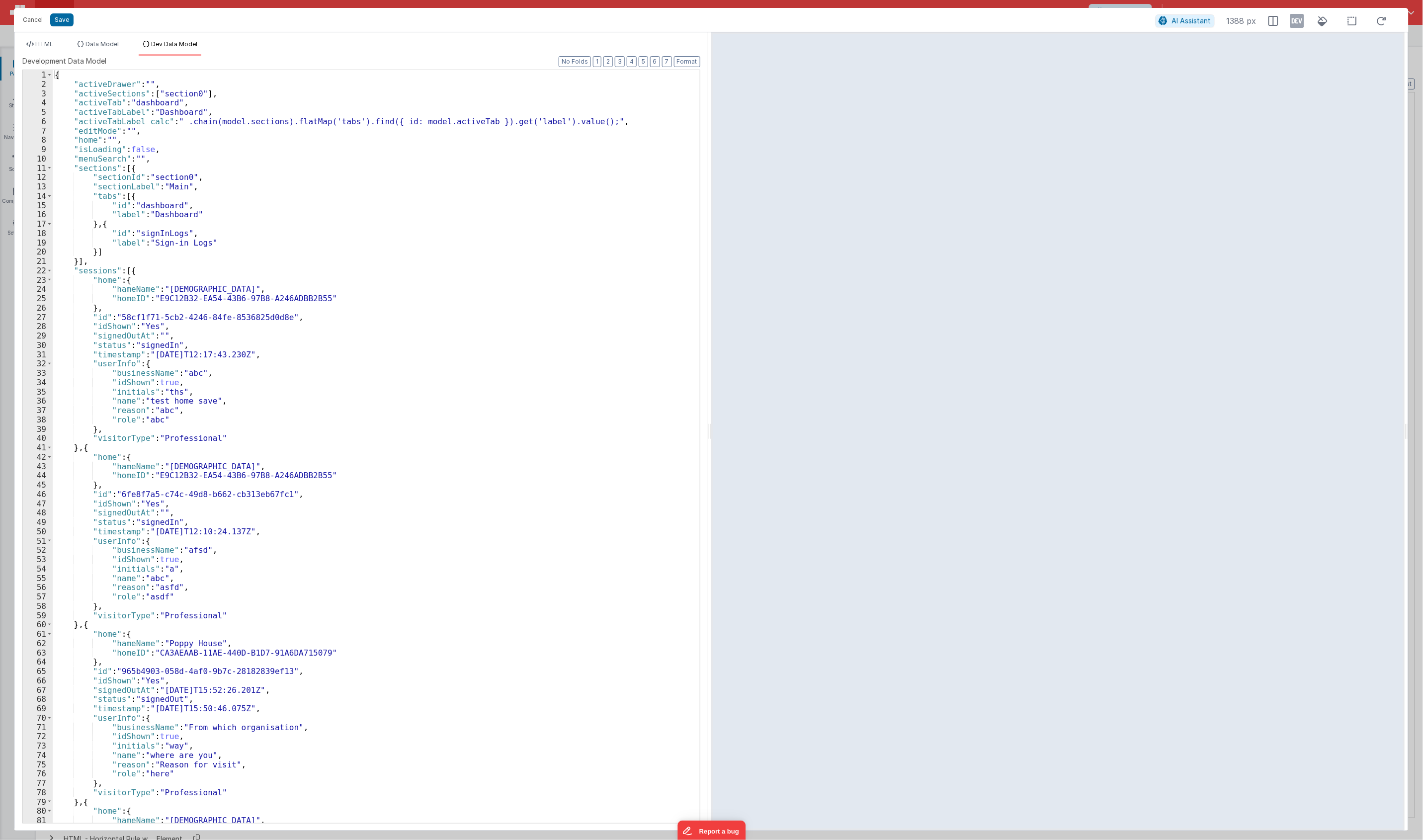
click at [239, 199] on div "{ "activeDrawer" : "" , "activeSections" : [ "section0" ] , "activeTab" : "dash…" at bounding box center [371, 455] width 637 height 771
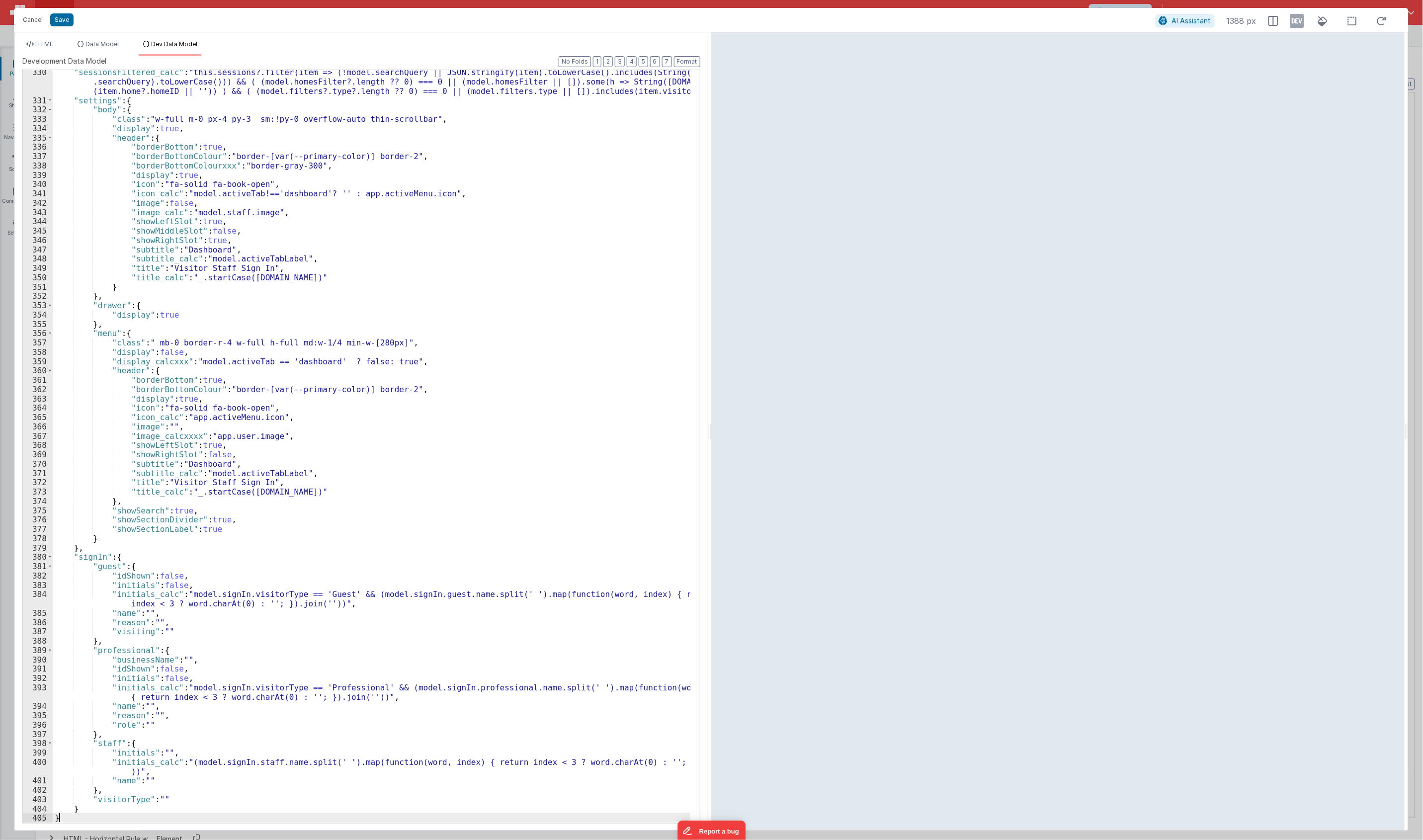
scroll to position [3068, 0]
click at [1063, 22] on icon at bounding box center [1296, 21] width 14 height 16
click at [36, 45] on span "HTML" at bounding box center [44, 44] width 18 height 7
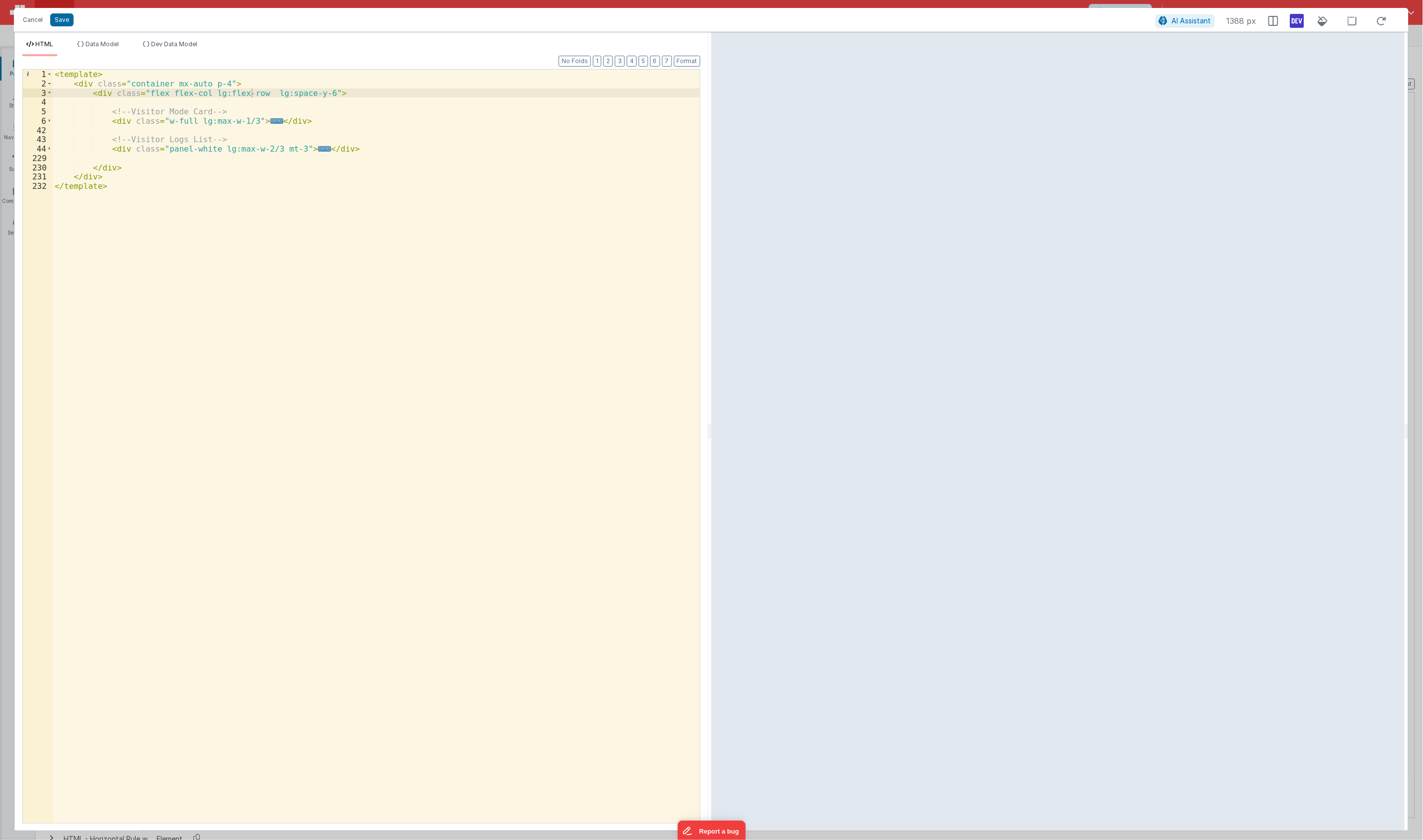
click at [308, 92] on div "< template > < div class = "container mx-auto p-4" > < div class = "flex flex-c…" at bounding box center [376, 455] width 647 height 772
click at [253, 97] on div "< template > < div class = "container mx-auto p-4" > < div class = "flex flex-c…" at bounding box center [376, 455] width 647 height 772
drag, startPoint x: 211, startPoint y: 149, endPoint x: 262, endPoint y: 150, distance: 51.0
click at [262, 150] on div "< template > < div class = "container mx-auto p-4" > < div class = "flex flex-c…" at bounding box center [376, 455] width 647 height 772
drag, startPoint x: 191, startPoint y: 122, endPoint x: 244, endPoint y: 125, distance: 53.1
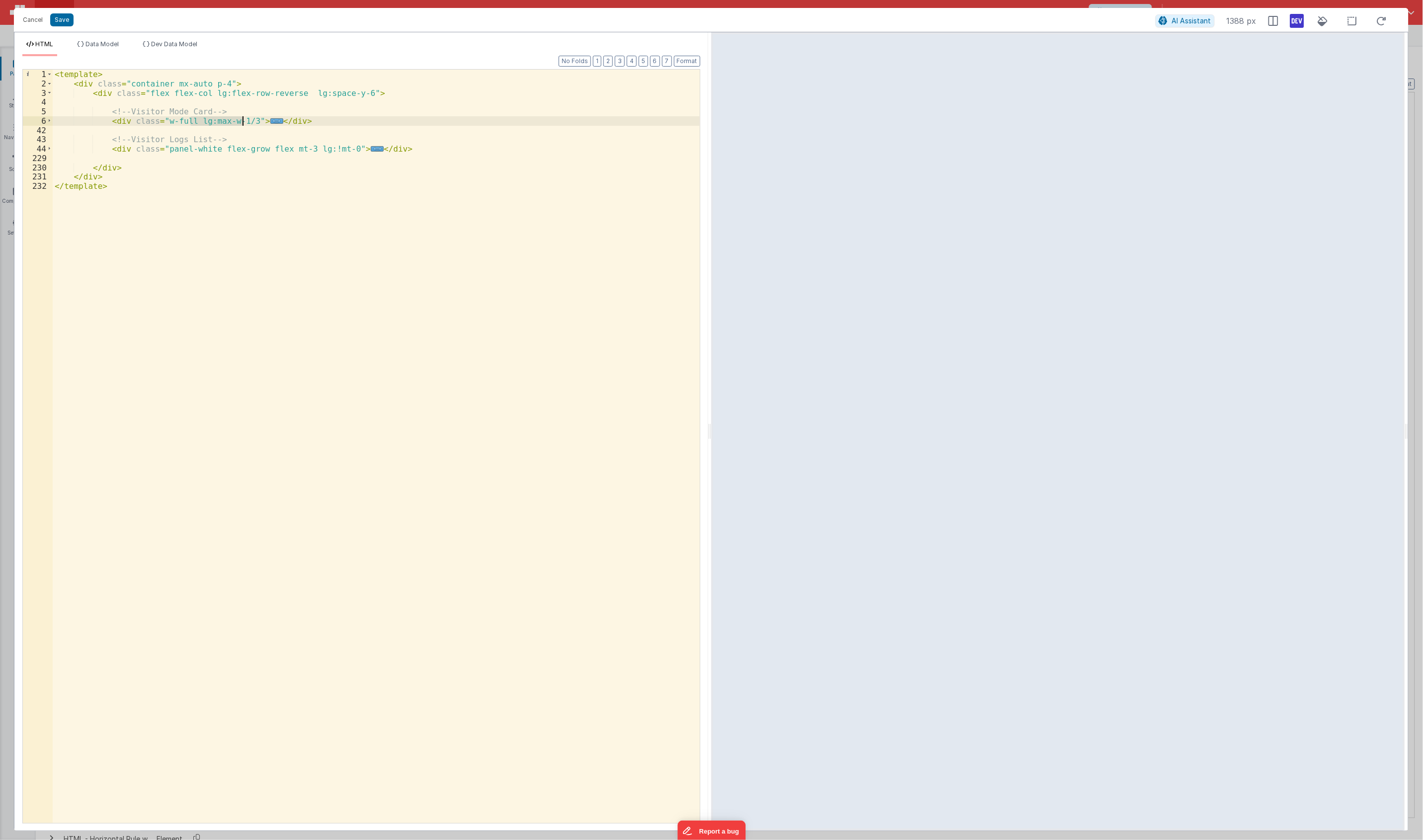
click at [244, 125] on div "< template > < div class = "container mx-auto p-4" > < div class = "flex flex-c…" at bounding box center [376, 455] width 647 height 772
click at [371, 149] on span "..." at bounding box center [378, 149] width 13 height 5
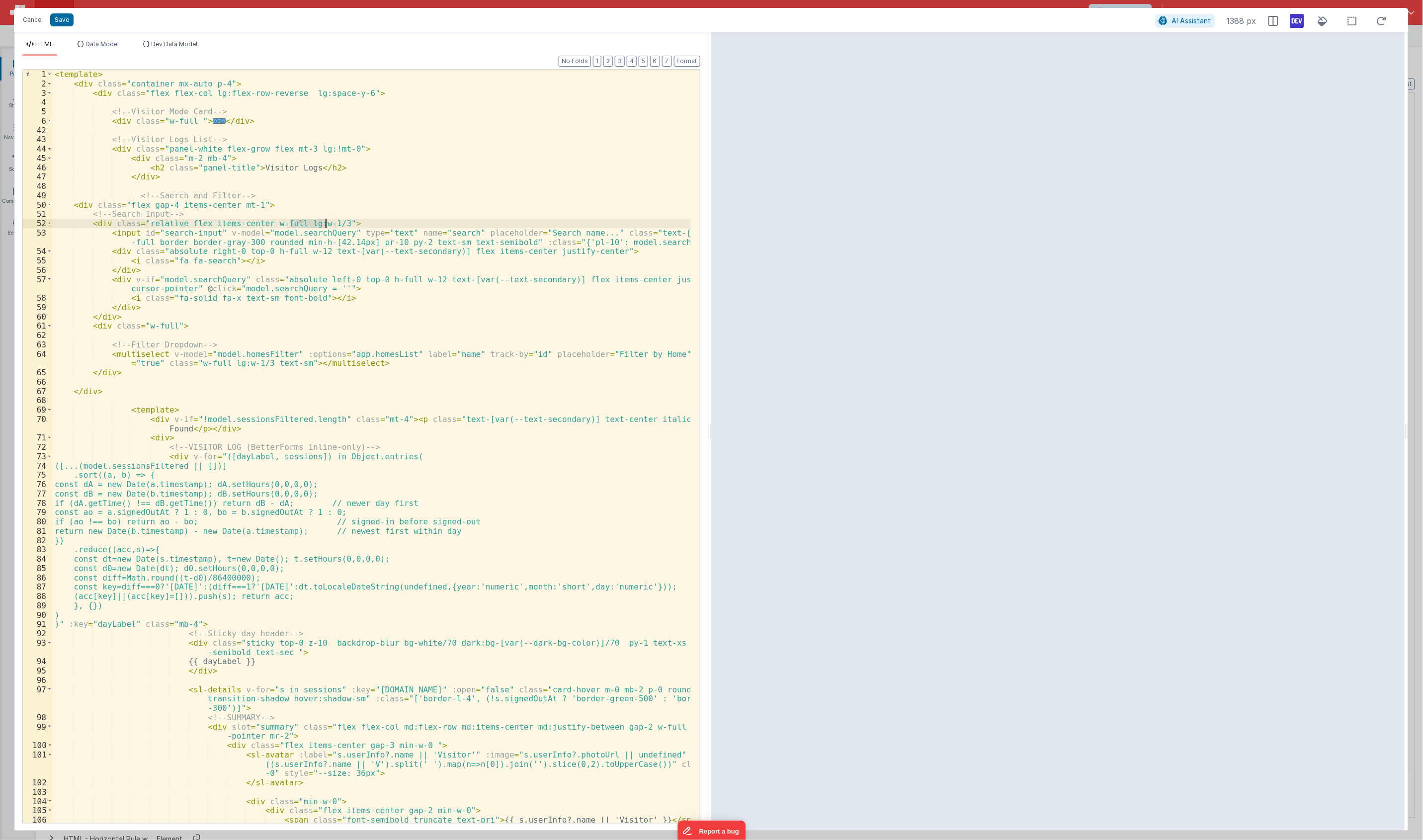
drag, startPoint x: 291, startPoint y: 226, endPoint x: 327, endPoint y: 225, distance: 36.0
click at [327, 225] on div "< template > < div class = "container mx-auto p-4" > < div class = "flex flex-c…" at bounding box center [371, 459] width 637 height 781
drag, startPoint x: 223, startPoint y: 364, endPoint x: 260, endPoint y: 368, distance: 37.2
click at [260, 368] on div "< template > < div class = "container mx-auto p-4" > < div class = "flex flex-c…" at bounding box center [371, 459] width 637 height 781
click at [257, 366] on div "< template > < div class = "container mx-auto p-4" > < div class = "flex flex-c…" at bounding box center [371, 446] width 637 height 753
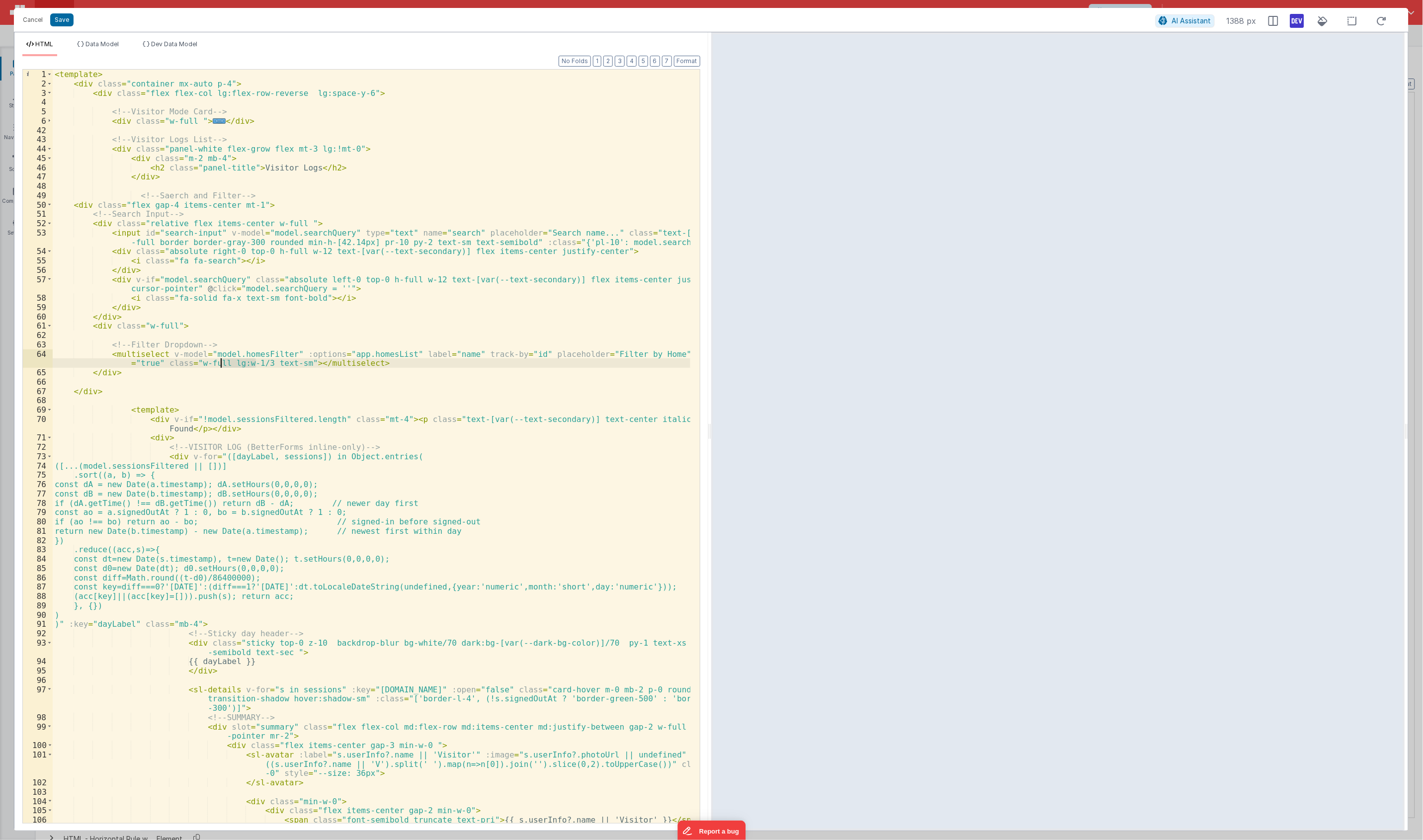
drag, startPoint x: 257, startPoint y: 366, endPoint x: 220, endPoint y: 363, distance: 37.1
click at [220, 363] on div "< template > < div class = "container mx-auto p-4" > < div class = "flex flex-c…" at bounding box center [371, 459] width 637 height 781
click at [51, 149] on span at bounding box center [49, 149] width 5 height 10
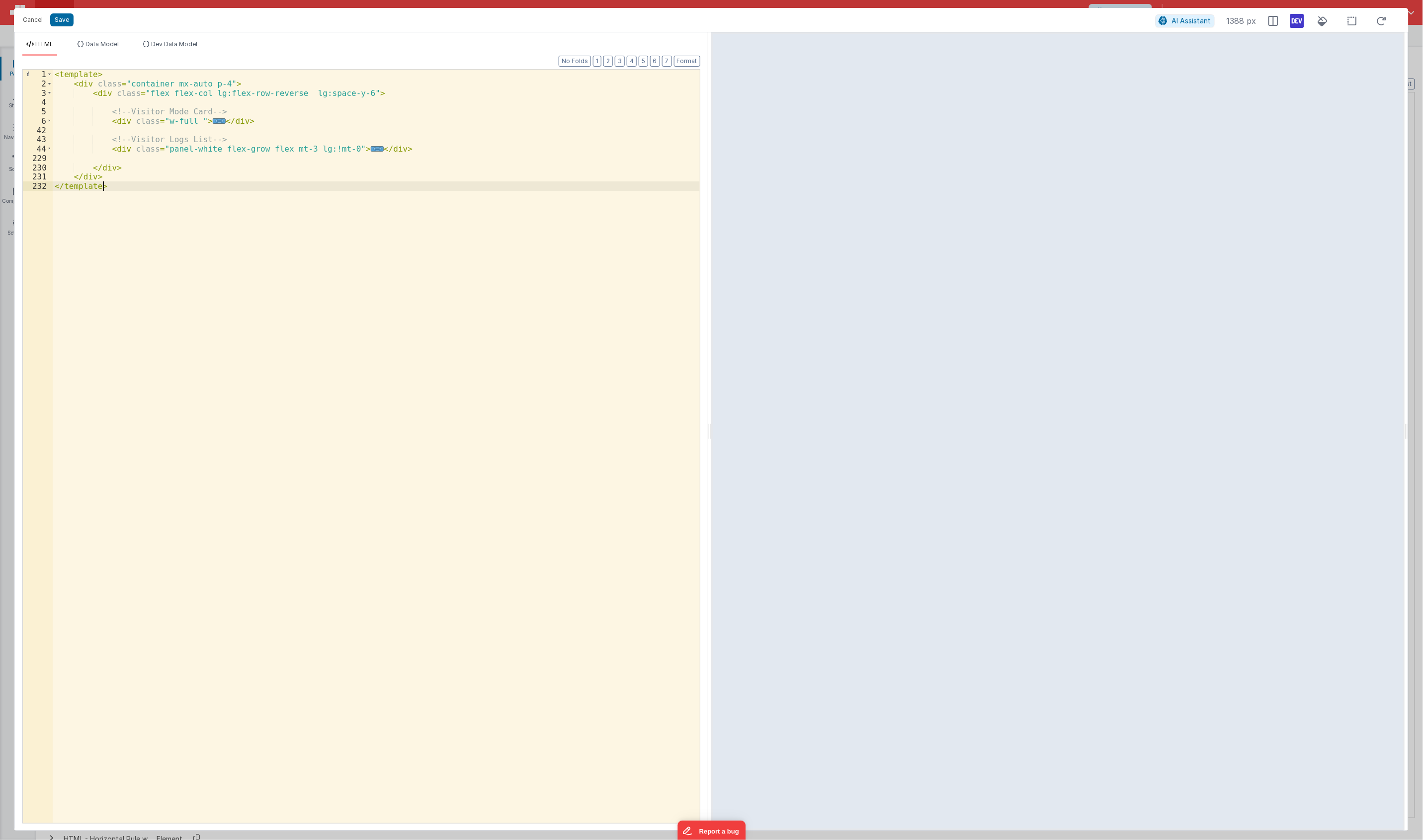
click at [317, 205] on div "< template > < div class = "container mx-auto p-4" > < div class = "flex flex-c…" at bounding box center [376, 455] width 647 height 772
click at [298, 96] on div "< template > < div class = "container mx-auto p-4" > < div class = "flex flex-c…" at bounding box center [376, 455] width 647 height 772
drag, startPoint x: 250, startPoint y: 148, endPoint x: 211, endPoint y: 148, distance: 39.0
click at [212, 147] on div "< template > < div class = "p-4" > < div class = "flex flex-col lg:flex-row-rev…" at bounding box center [376, 455] width 647 height 772
paste textarea
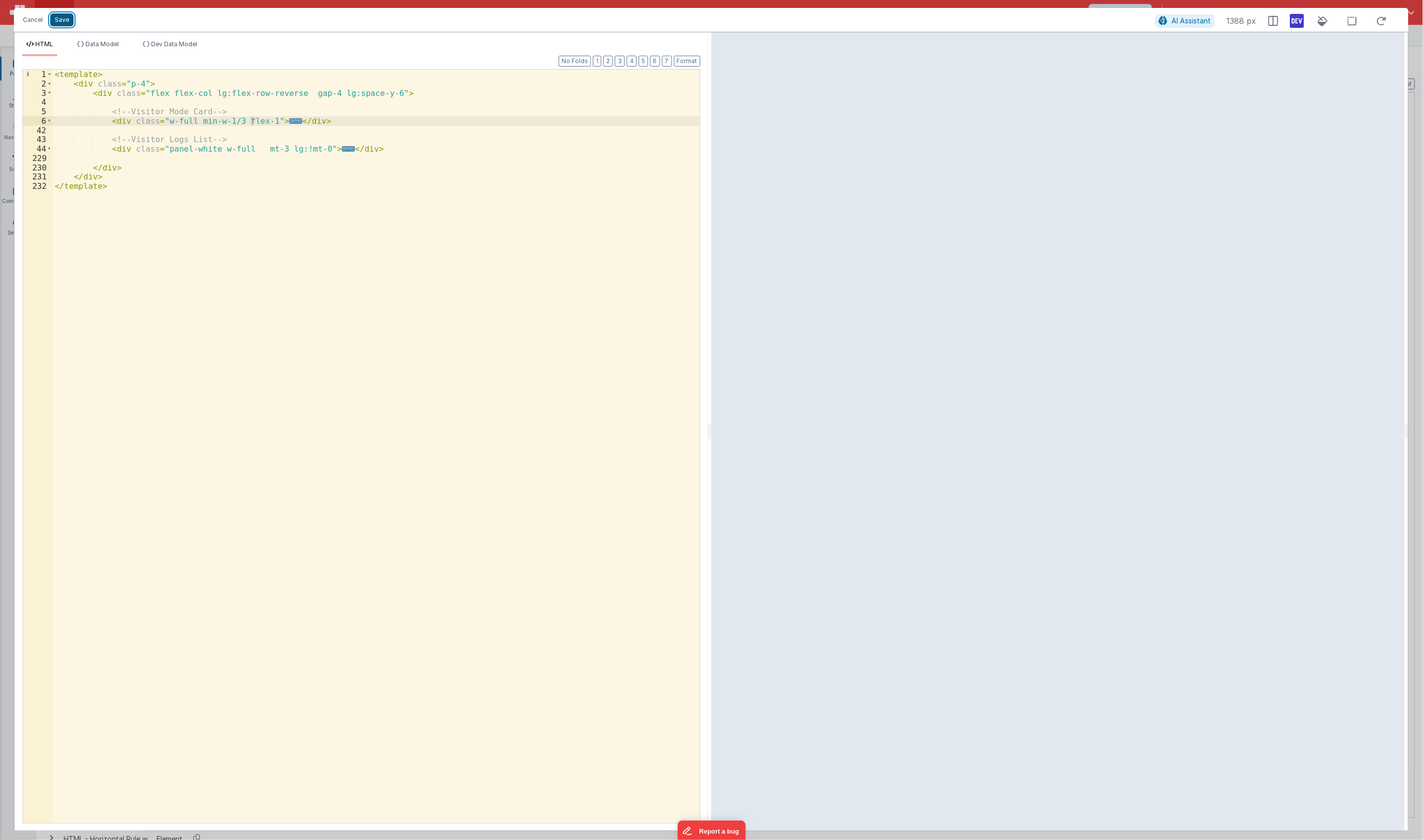
click at [68, 17] on button "Save" at bounding box center [62, 20] width 23 height 13
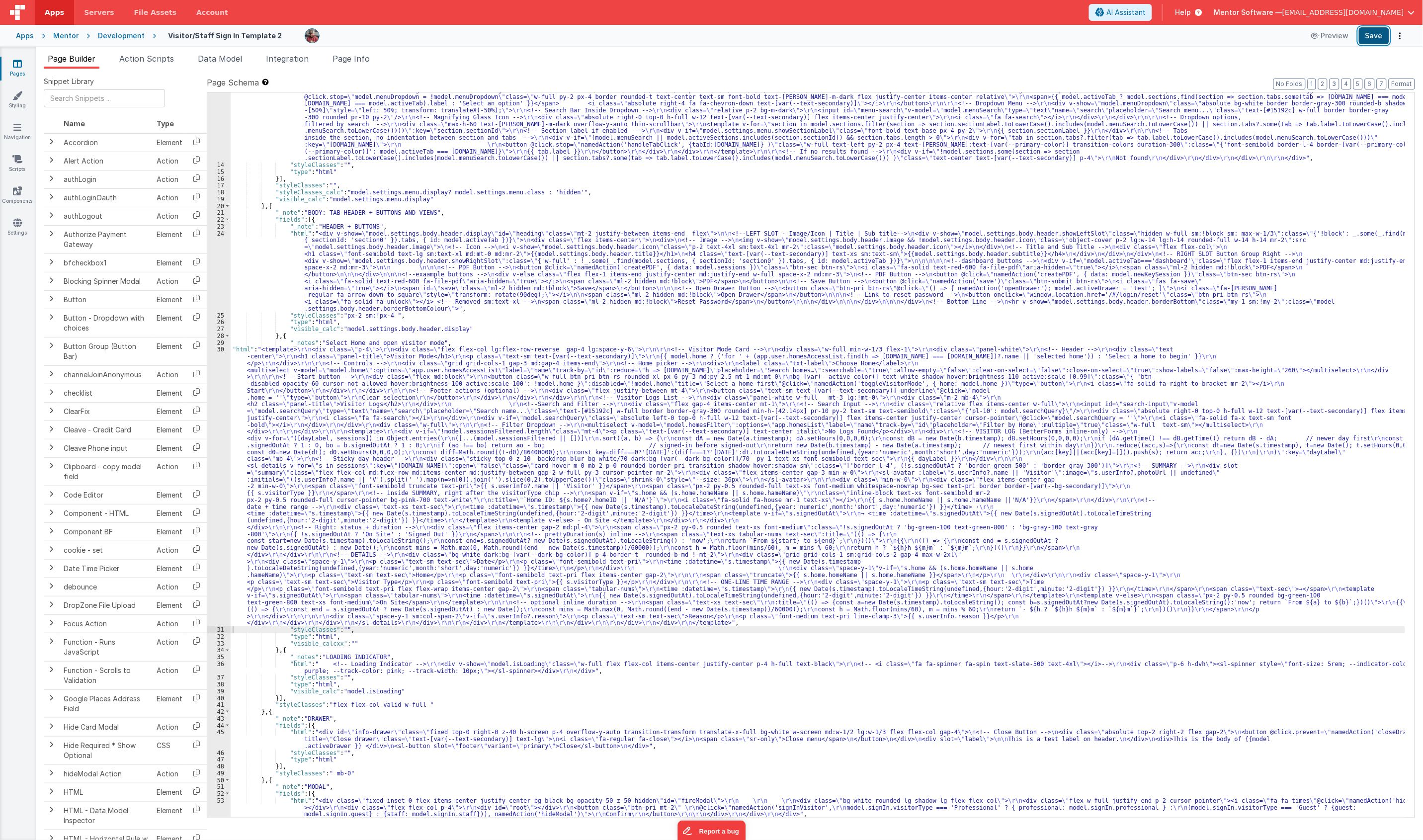
click at [1063, 35] on button "Save" at bounding box center [1373, 36] width 30 height 17
click at [983, 468] on div ""html" : "<div class= \" md:h-[74dvh] \" > \r\n <!-- Search Input --> \r\n <div…" at bounding box center [818, 432] width 1174 height 924
click at [214, 519] on div "30" at bounding box center [219, 486] width 23 height 280
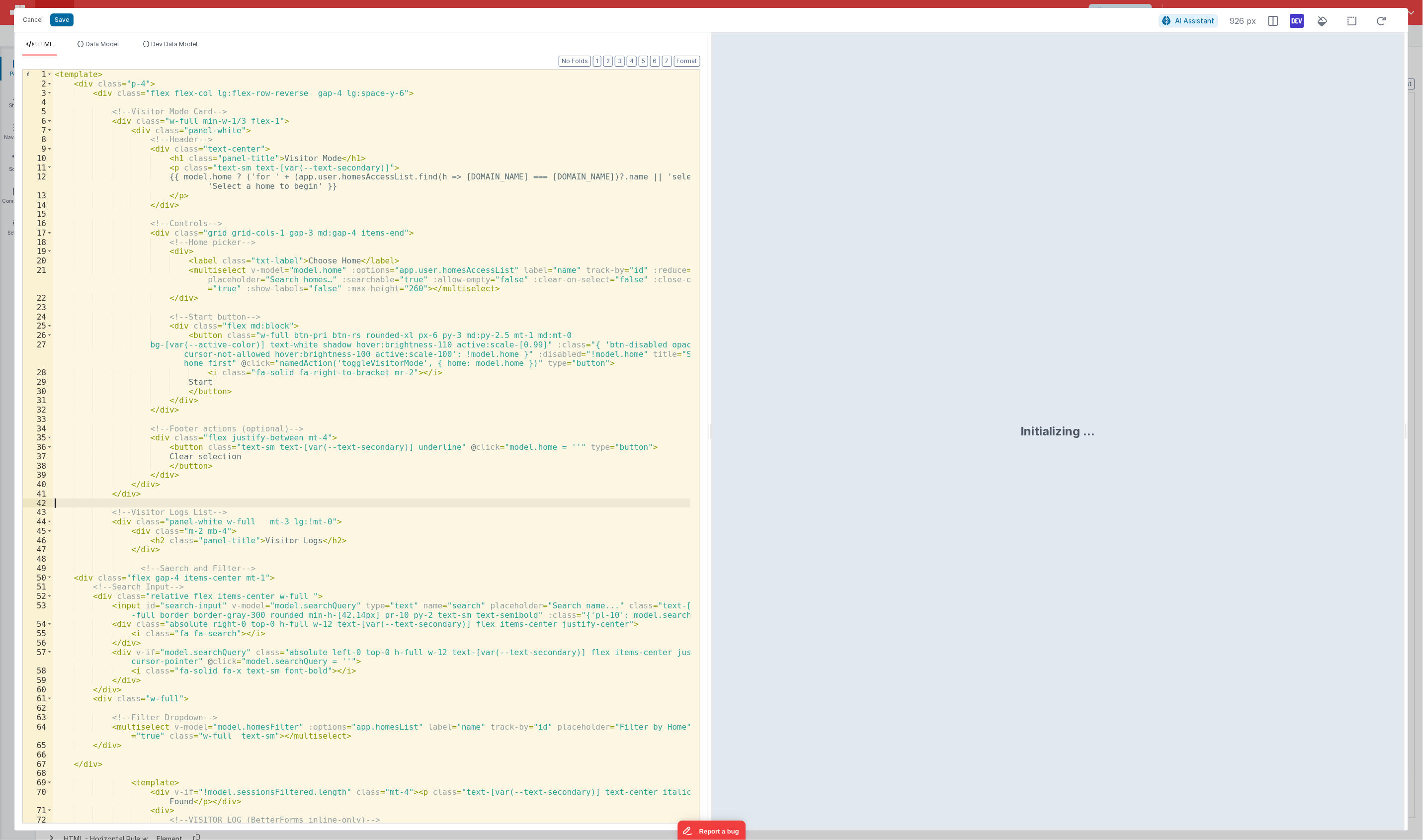
click at [406, 505] on div "< template > < div class = "p-4" > < div class = "flex flex-col lg:flex-row-rev…" at bounding box center [371, 455] width 637 height 772
click at [628, 56] on button "4" at bounding box center [631, 61] width 10 height 11
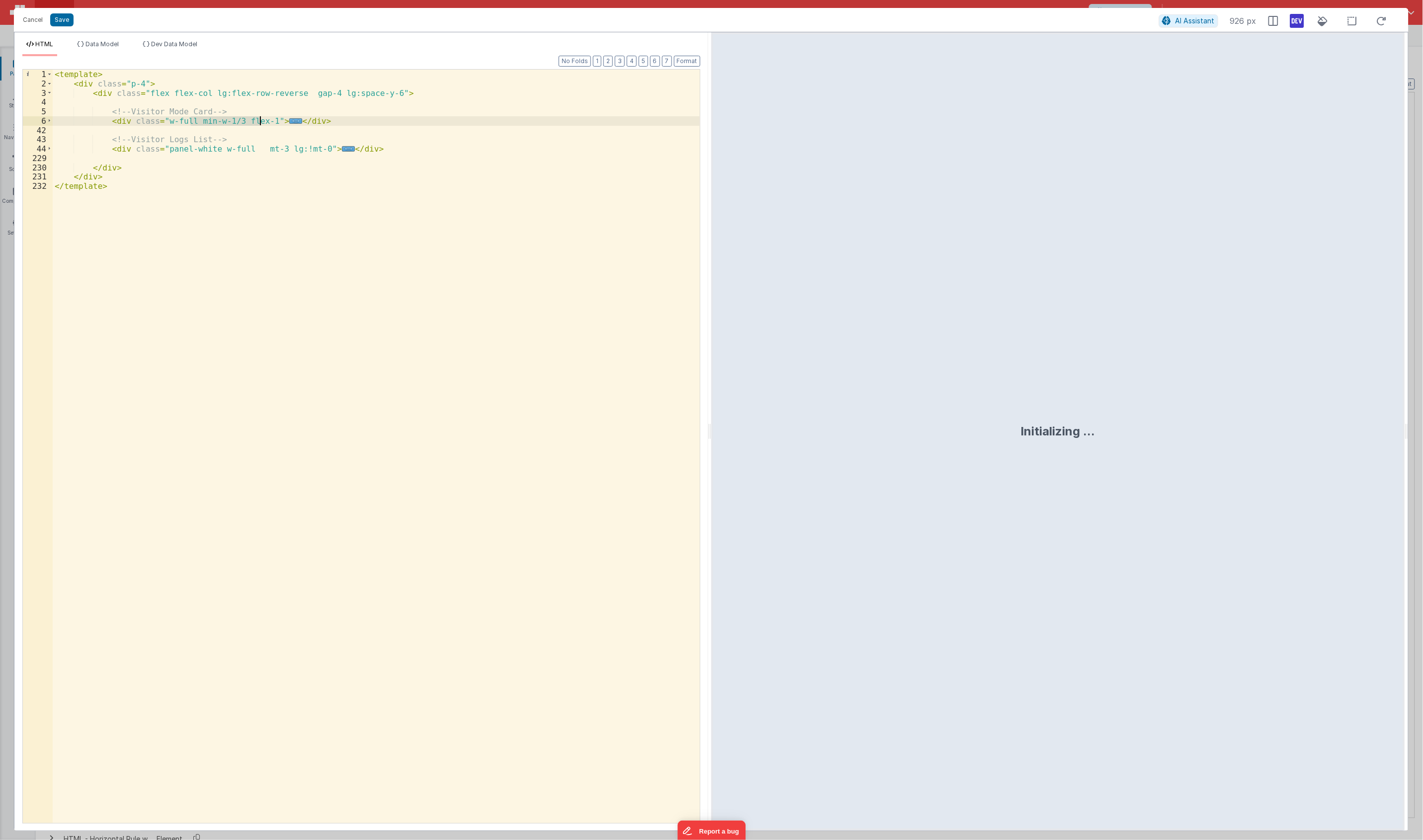
drag, startPoint x: 191, startPoint y: 122, endPoint x: 260, endPoint y: 122, distance: 69.0
click at [260, 122] on div "< template > < div class = "p-4" > < div class = "flex flex-col lg:flex-row-rev…" at bounding box center [376, 455] width 647 height 772
click at [67, 18] on button "Save" at bounding box center [62, 20] width 23 height 13
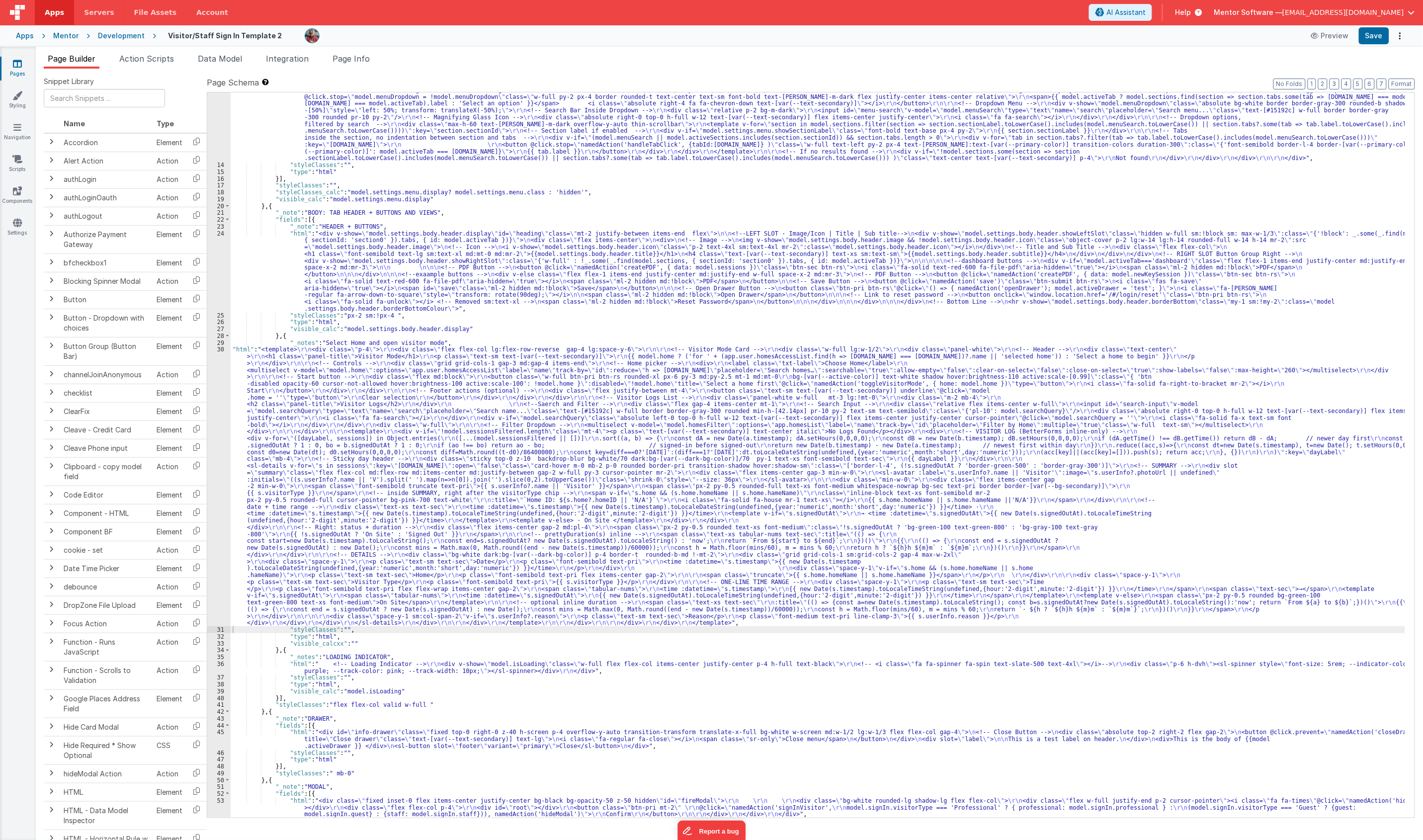
click at [1063, 45] on div "Apps Mentor Development Visitor/Staff Sign In Template 2 Preview Save" at bounding box center [712, 36] width 1423 height 22
click at [1063, 40] on button "Save" at bounding box center [1373, 36] width 30 height 17
click at [662, 503] on div ""html" : "<div class= \" md:h-[74dvh] \" > \r\n <!-- Search Input --> \r\n <div…" at bounding box center [818, 432] width 1174 height 924
click at [217, 495] on div "30" at bounding box center [219, 486] width 23 height 280
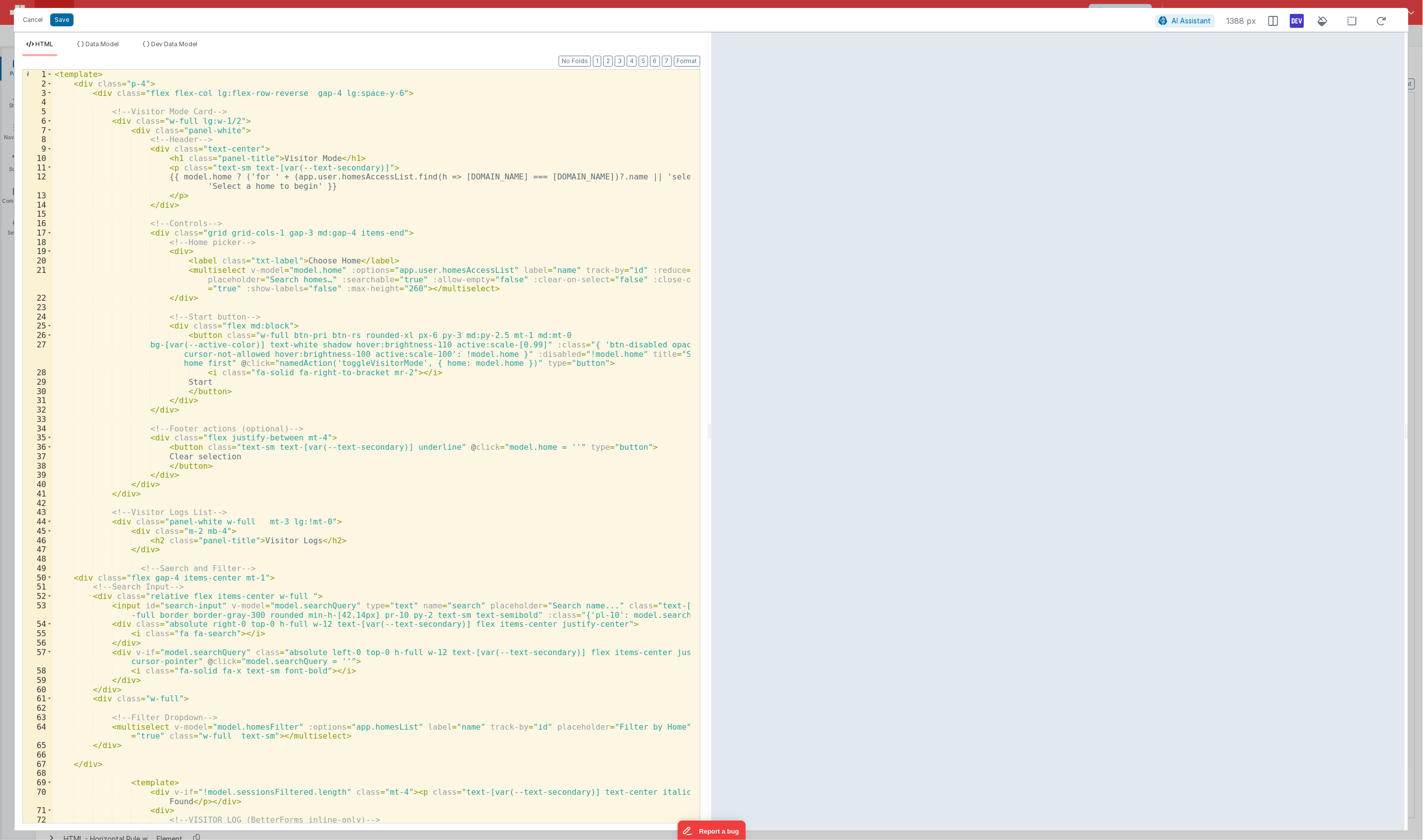
click at [204, 113] on div "< template > < div class = "p-4" > < div class = "flex flex-col lg:flex-row-rev…" at bounding box center [371, 455] width 637 height 772
click at [33, 16] on button "Cancel" at bounding box center [33, 20] width 30 height 14
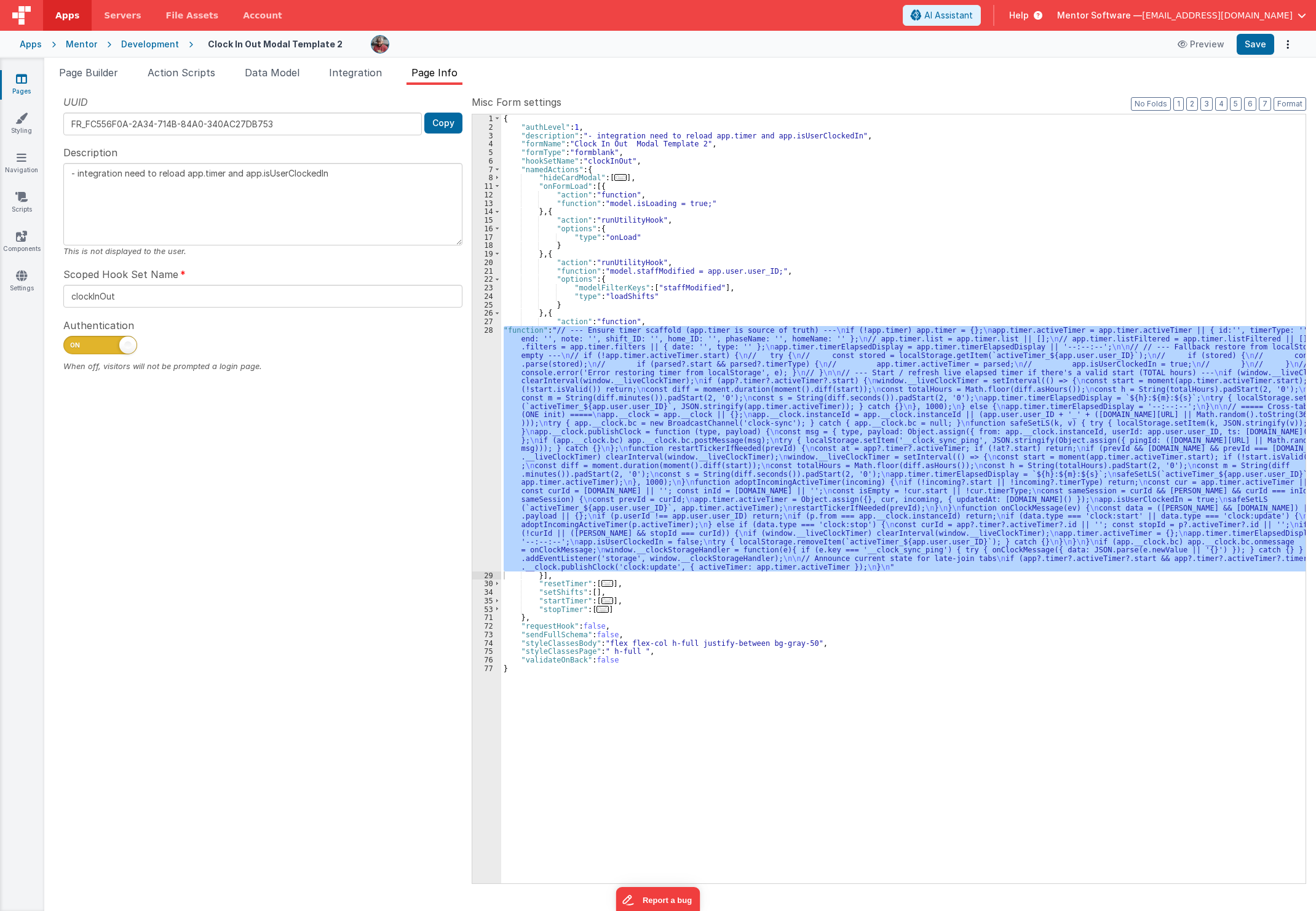
click at [20, 82] on icon at bounding box center [21, 78] width 11 height 13
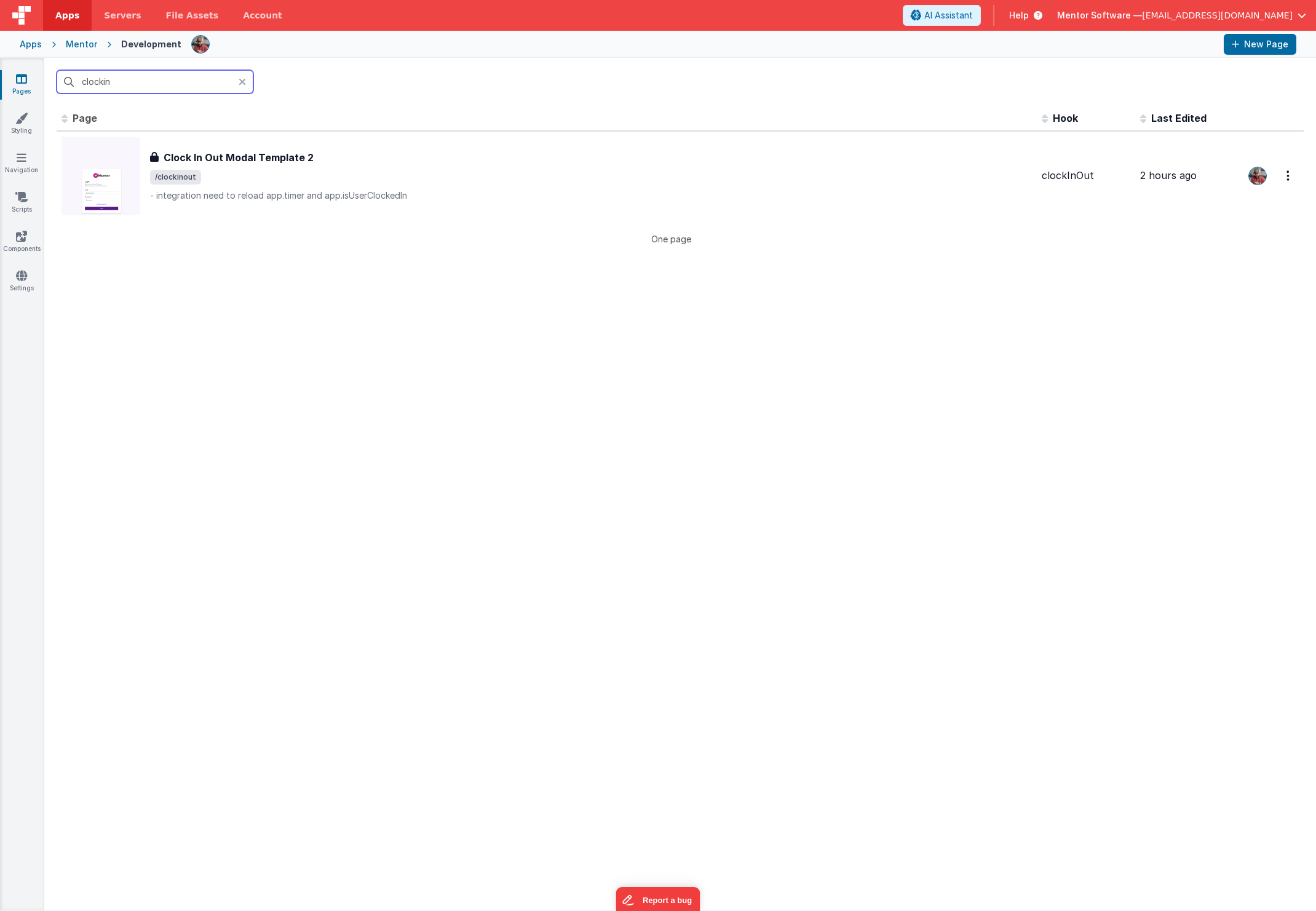
click at [133, 80] on input "clockin" at bounding box center [155, 82] width 197 height 24
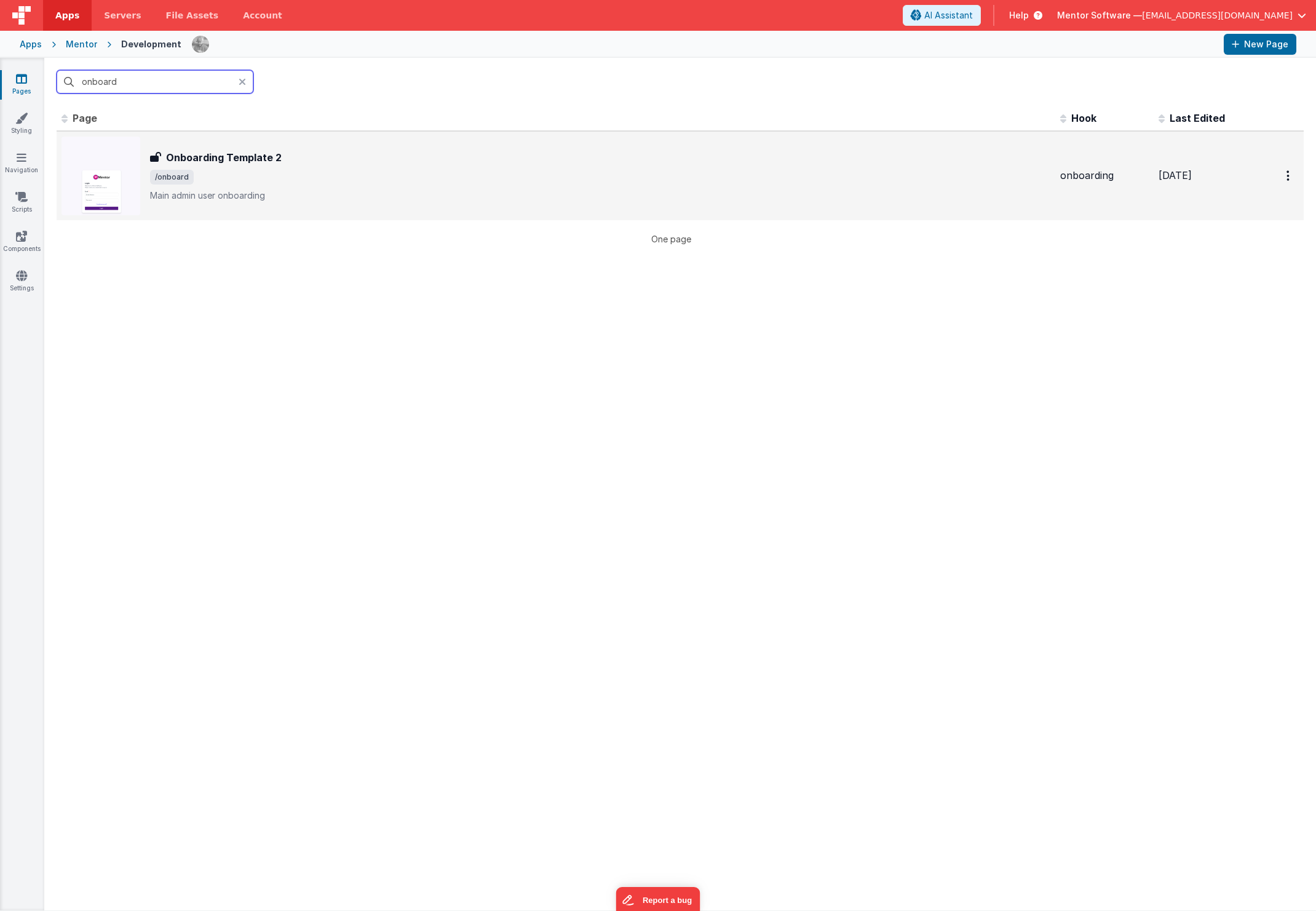
type input "onboard"
click at [380, 159] on div "Onboarding Template 2" at bounding box center [600, 158] width 900 height 15
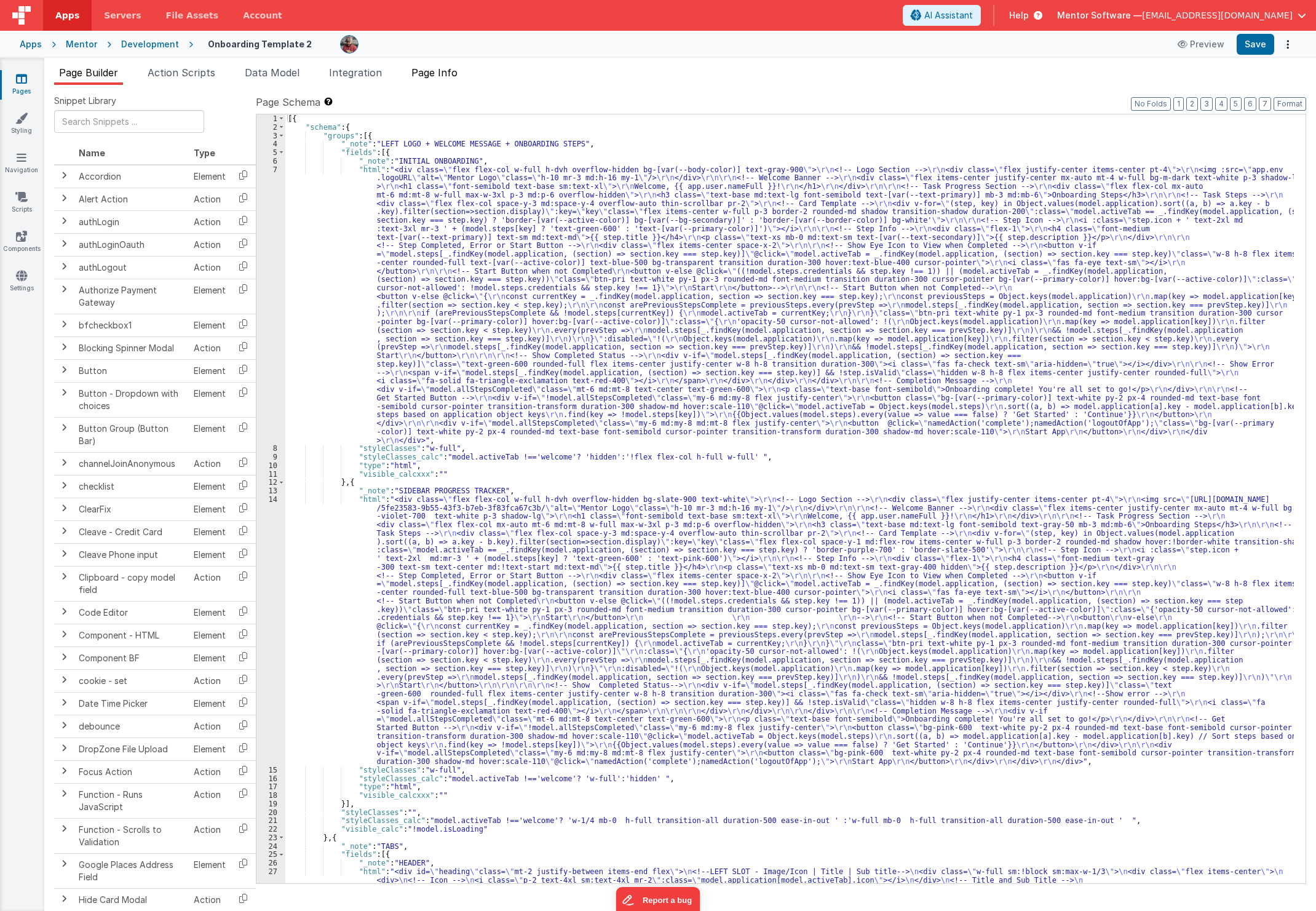
click at [444, 72] on span "Page Info" at bounding box center [435, 72] width 46 height 13
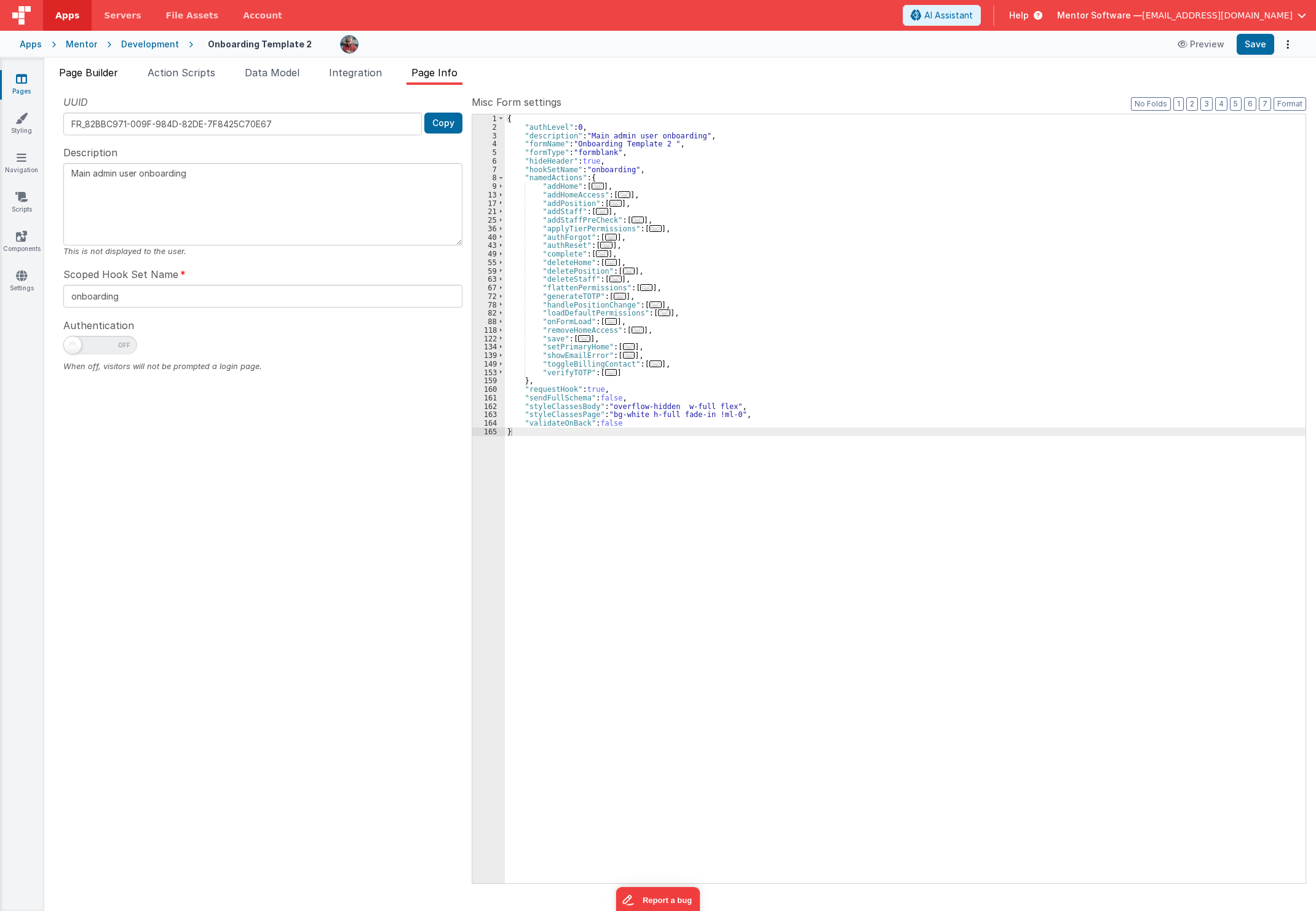
click at [97, 69] on span "Page Builder" at bounding box center [89, 72] width 59 height 13
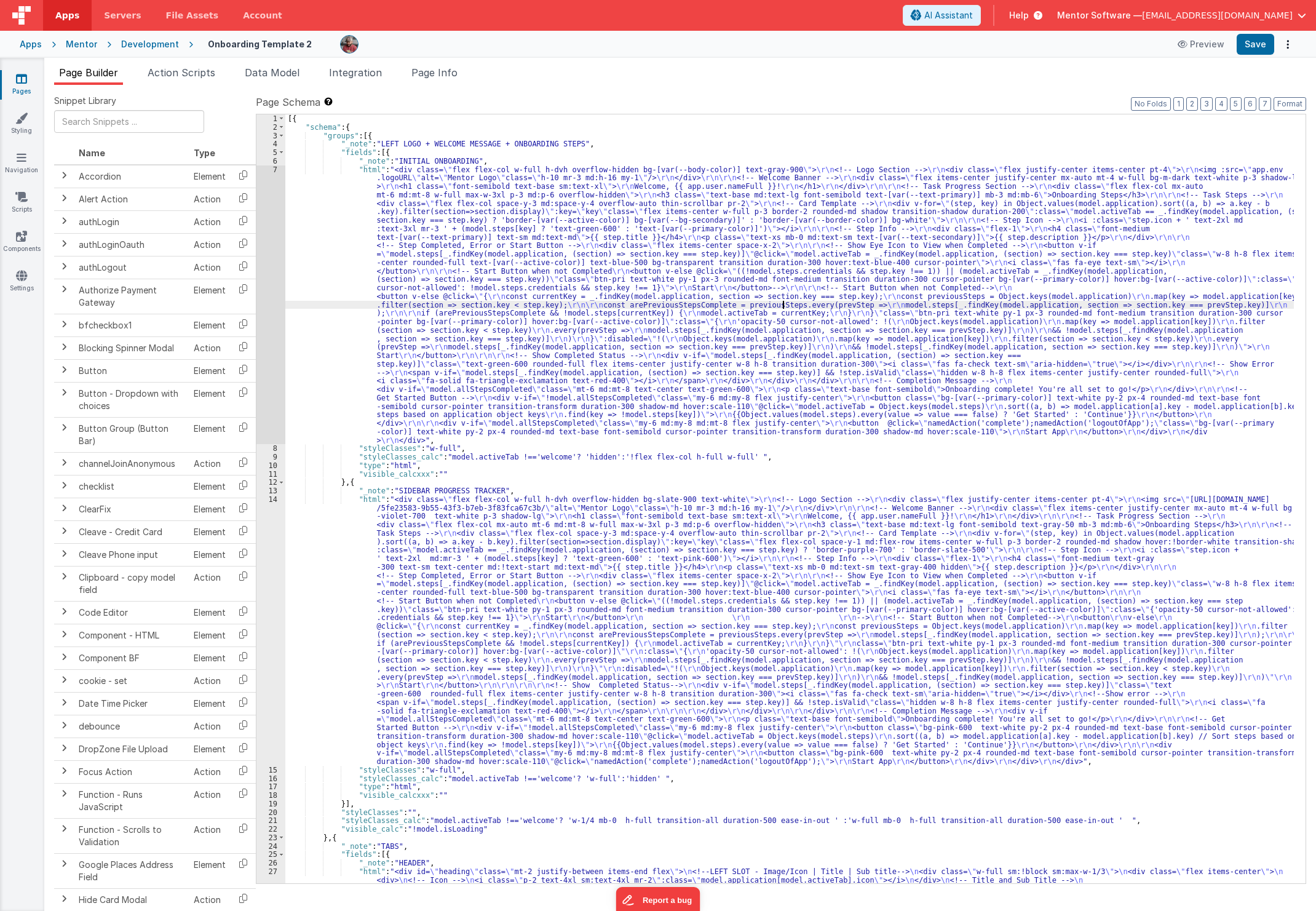
click at [784, 303] on div "[{ "schema" : { "groups" : [{ "_note" : "LEFT LOGO + WELCOME MESSAGE + ONBOARDI…" at bounding box center [790, 575] width 1008 height 921
type input "onboard"
click at [1044, 192] on div "[{ "schema" : { "groups" : [{ "_note" : "LEFT LOGO + WELCOME MESSAGE + ONBOARDI…" at bounding box center [790, 499] width 1008 height 769
click at [1044, 192] on div "[{ "schema" : { "groups" : [{ "_note" : "LEFT LOGO + WELCOME MESSAGE + ONBOARDI…" at bounding box center [790, 575] width 1008 height 921
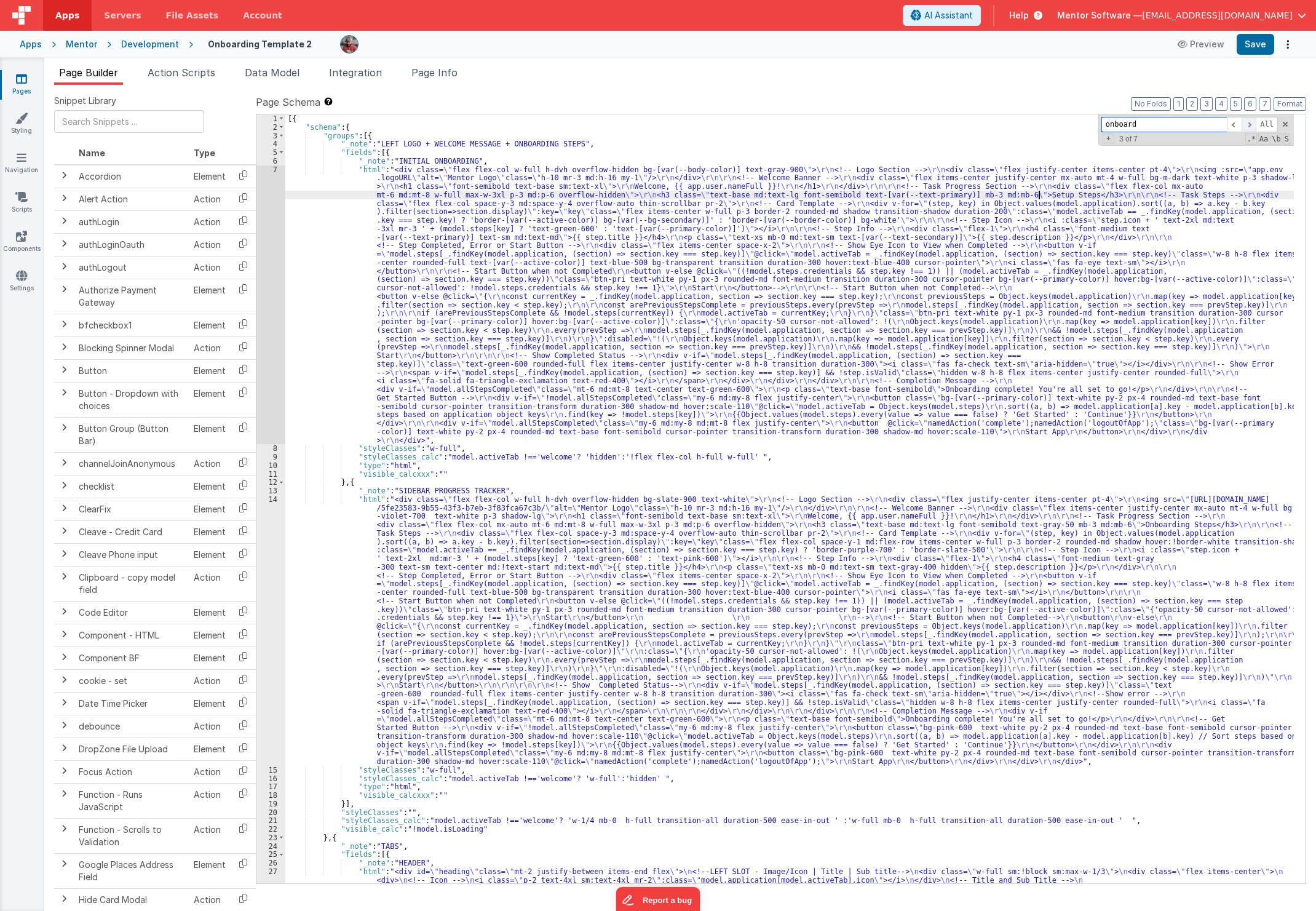
click at [1249, 124] on span at bounding box center [1249, 124] width 15 height 16
click at [964, 394] on div "[{ "schema" : { "groups" : [{ "_note" : "LEFT LOGO + WELCOME MESSAGE + ONBOARDI…" at bounding box center [790, 575] width 1008 height 921
click at [966, 390] on div "[{ "schema" : { "groups" : [{ "_note" : "LEFT LOGO + WELCOME MESSAGE + ONBOARDI…" at bounding box center [790, 575] width 1008 height 921
click at [967, 390] on div "[{ "schema" : { "groups" : [{ "_note" : "LEFT LOGO + WELCOME MESSAGE + ONBOARDI…" at bounding box center [790, 575] width 1008 height 921
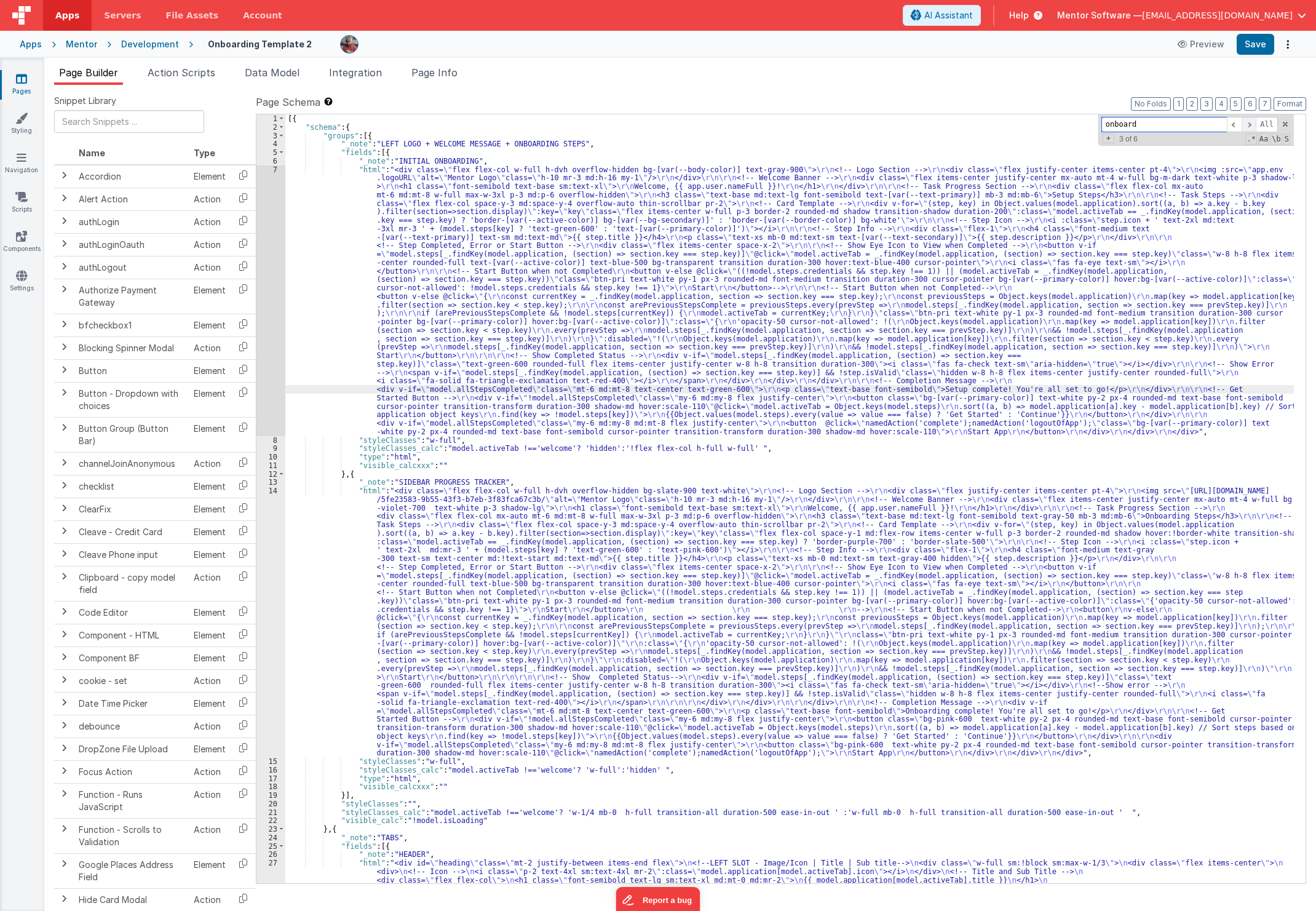
click at [1249, 130] on span at bounding box center [1249, 124] width 15 height 16
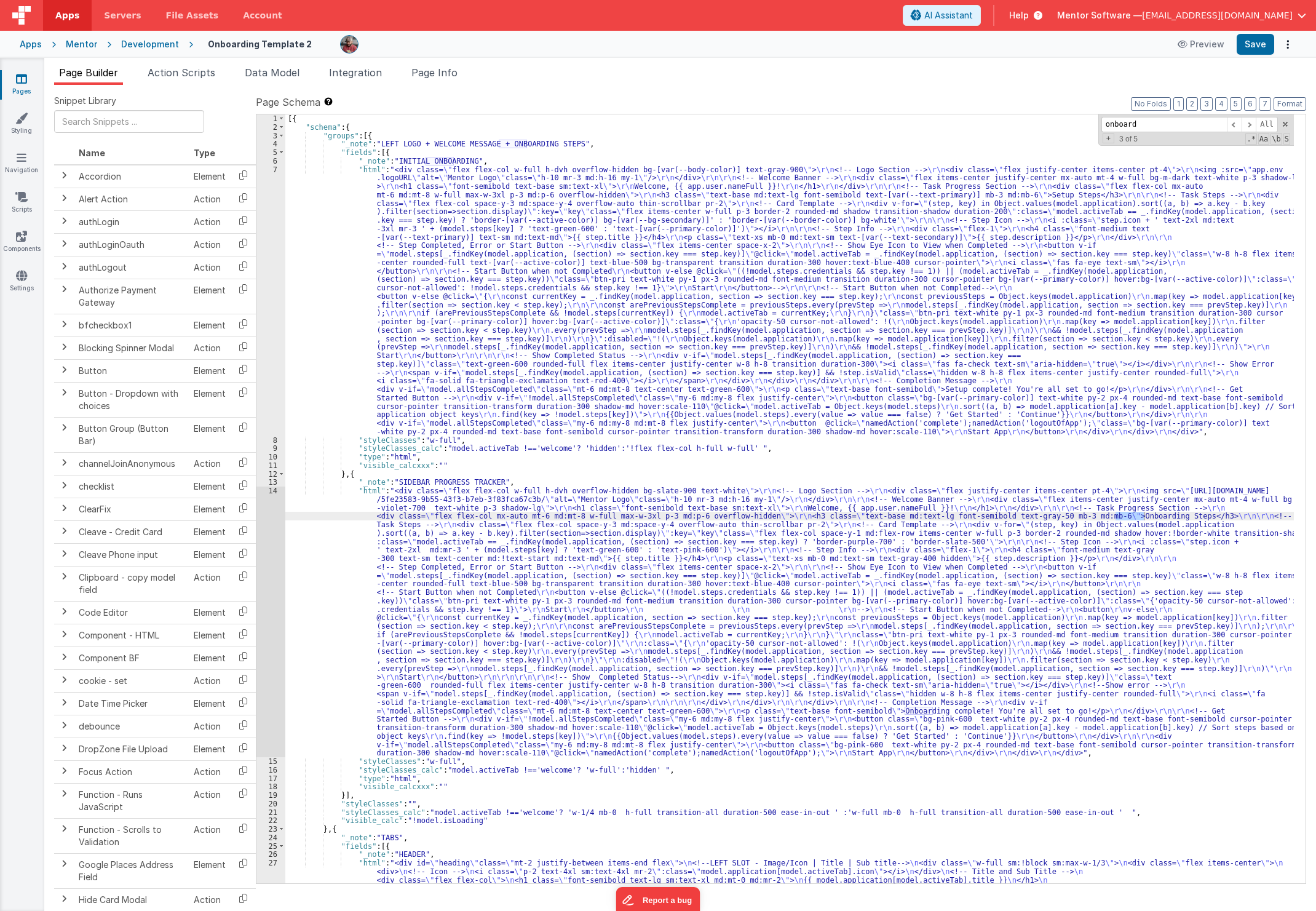
click at [1136, 518] on div "[{ "schema" : { "groups" : [{ "_note" : "LEFT LOGO + WELCOME MESSAGE + ONBOARDI…" at bounding box center [790, 499] width 1008 height 769
click at [1136, 518] on div "[{ "schema" : { "groups" : [{ "_note" : "LEFT LOGO + WELCOME MESSAGE + ONBOARDI…" at bounding box center [790, 575] width 1008 height 921
click at [1252, 126] on span at bounding box center [1249, 124] width 15 height 16
click at [929, 708] on div "[{ "schema" : { "groups" : [{ "_note" : "LEFT LOGO + WELCOME MESSAGE + ONBOARDI…" at bounding box center [790, 499] width 1008 height 769
click at [929, 708] on div "[{ "schema" : { "groups" : [{ "_note" : "LEFT LOGO + WELCOME MESSAGE + ONBOARDI…" at bounding box center [790, 575] width 1008 height 921
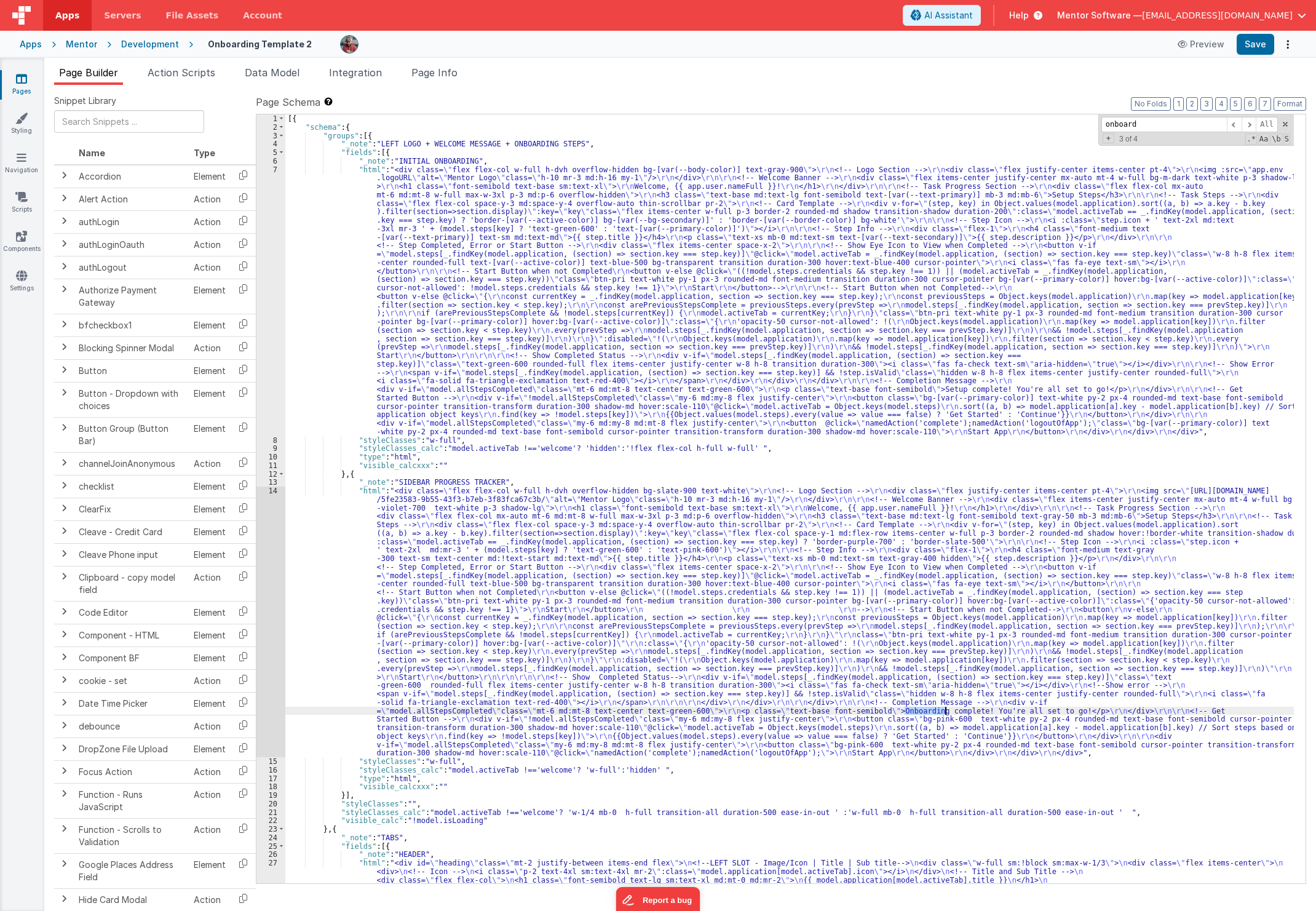
click at [929, 708] on div "[{ "schema" : { "groups" : [{ "_note" : "LEFT LOGO + WELCOME MESSAGE + ONBOARDI…" at bounding box center [790, 575] width 1008 height 921
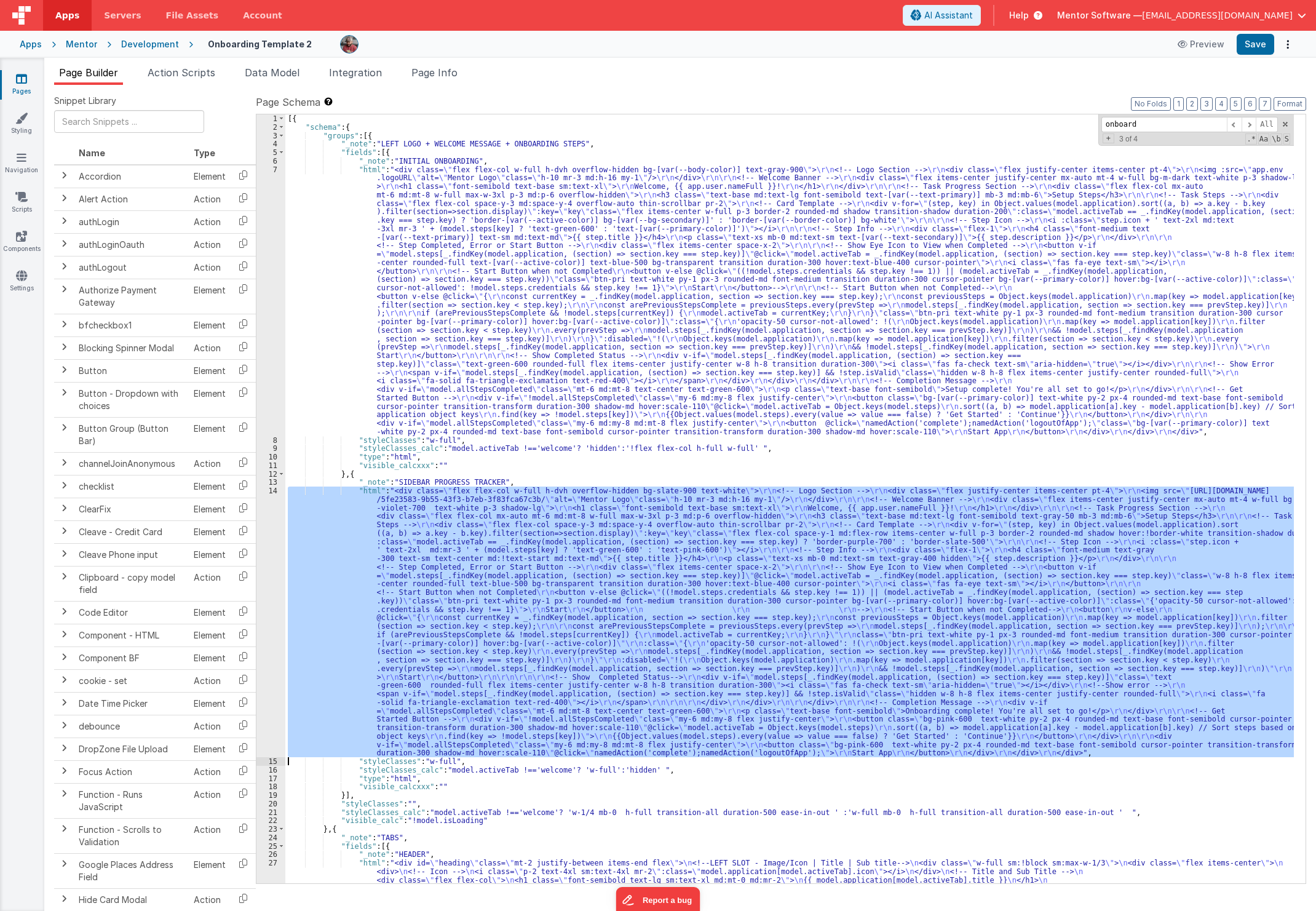
click at [927, 708] on div "[{ "schema" : { "groups" : [{ "_note" : "LEFT LOGO + WELCOME MESSAGE + ONBOARDI…" at bounding box center [790, 499] width 1008 height 769
click at [927, 708] on div "[{ "schema" : { "groups" : [{ "_note" : "LEFT LOGO + WELCOME MESSAGE + ONBOARDI…" at bounding box center [790, 575] width 1008 height 921
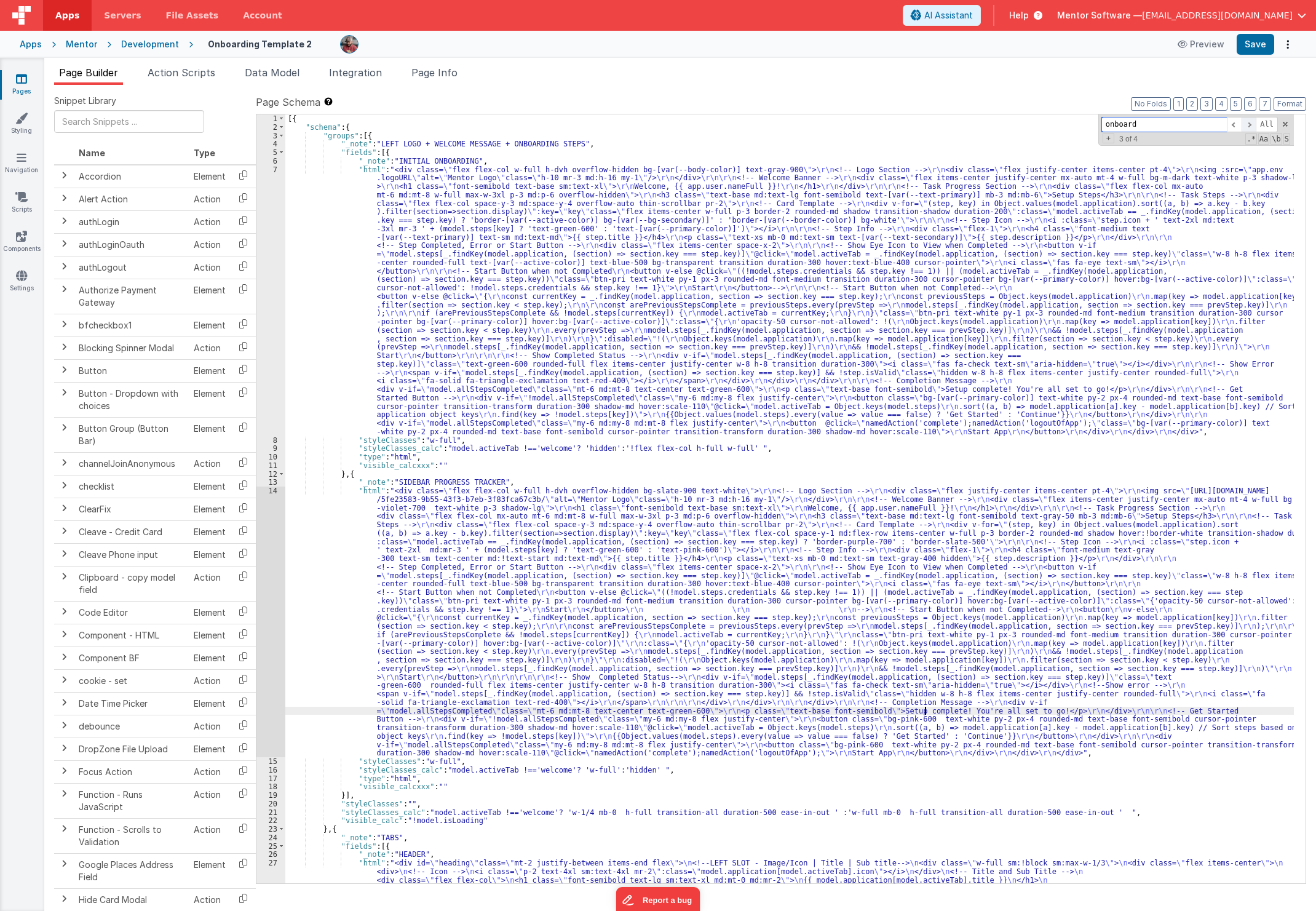
click at [1243, 126] on span at bounding box center [1249, 124] width 15 height 16
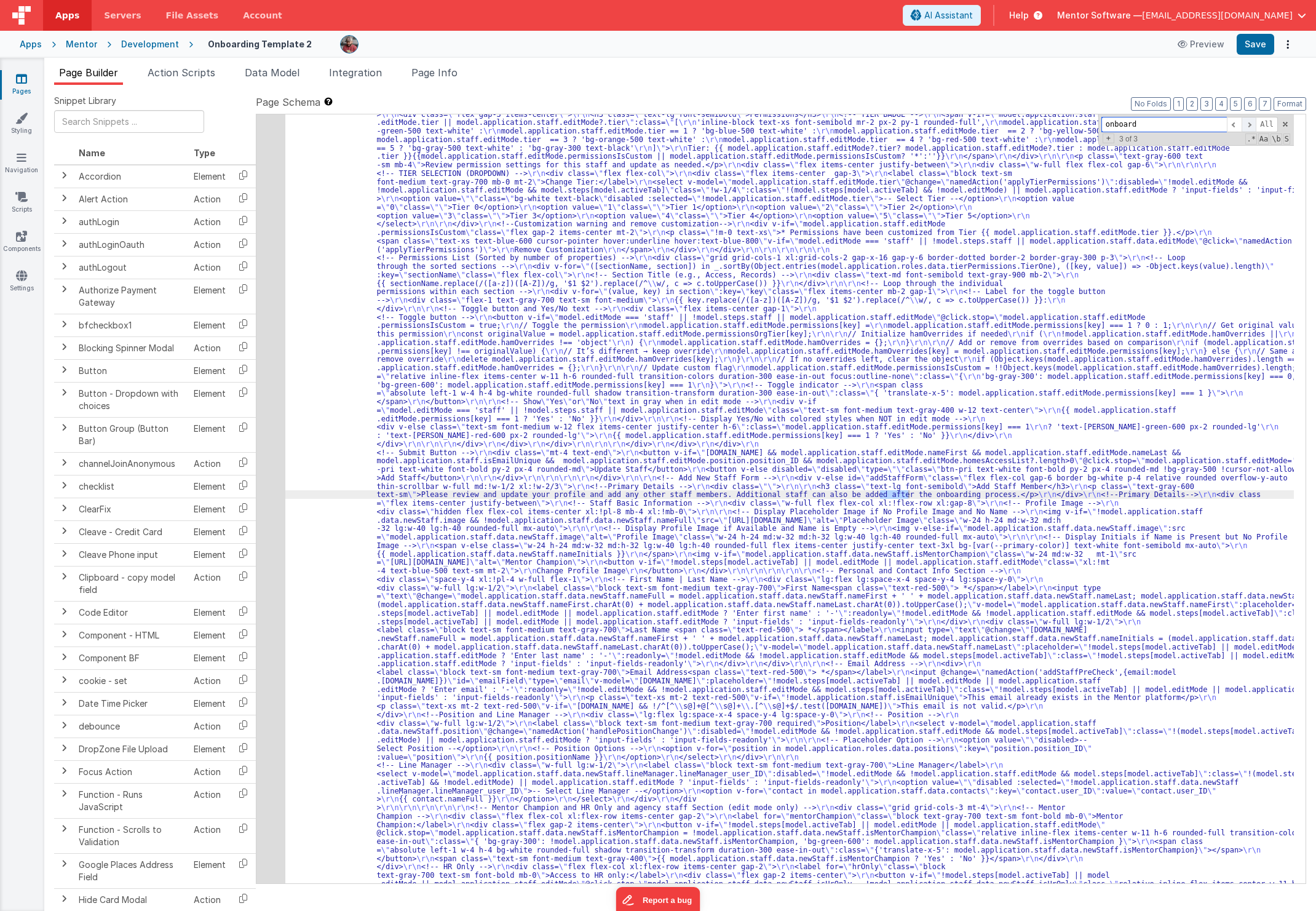
scroll to position [3980, 0]
click at [896, 494] on div ""html" : "<div class= \" flex flex-col md:!flex-row gap-6 overflow-hidden \" st…" at bounding box center [790, 499] width 1008 height 769
click at [1249, 123] on span at bounding box center [1249, 124] width 15 height 16
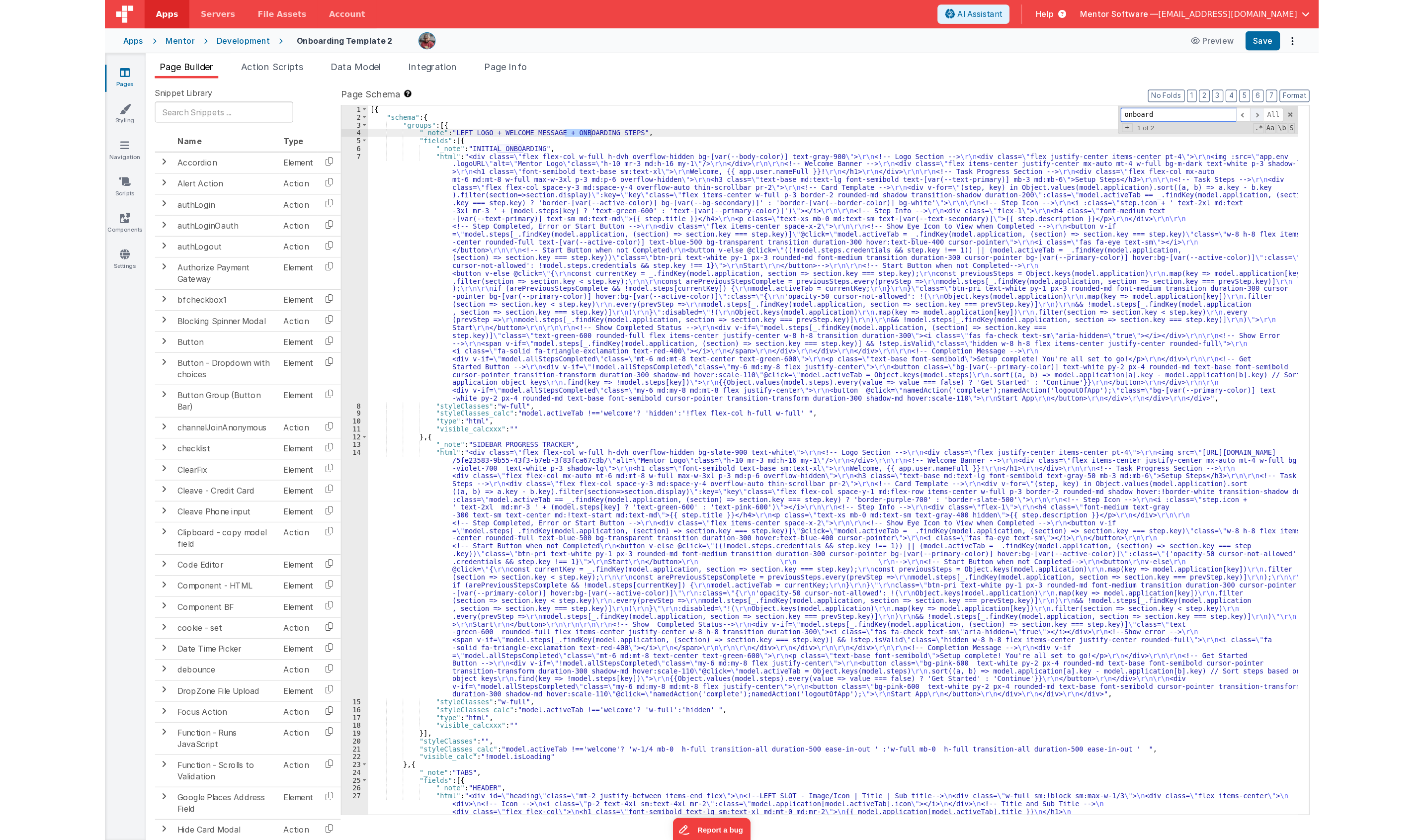
scroll to position [0, 0]
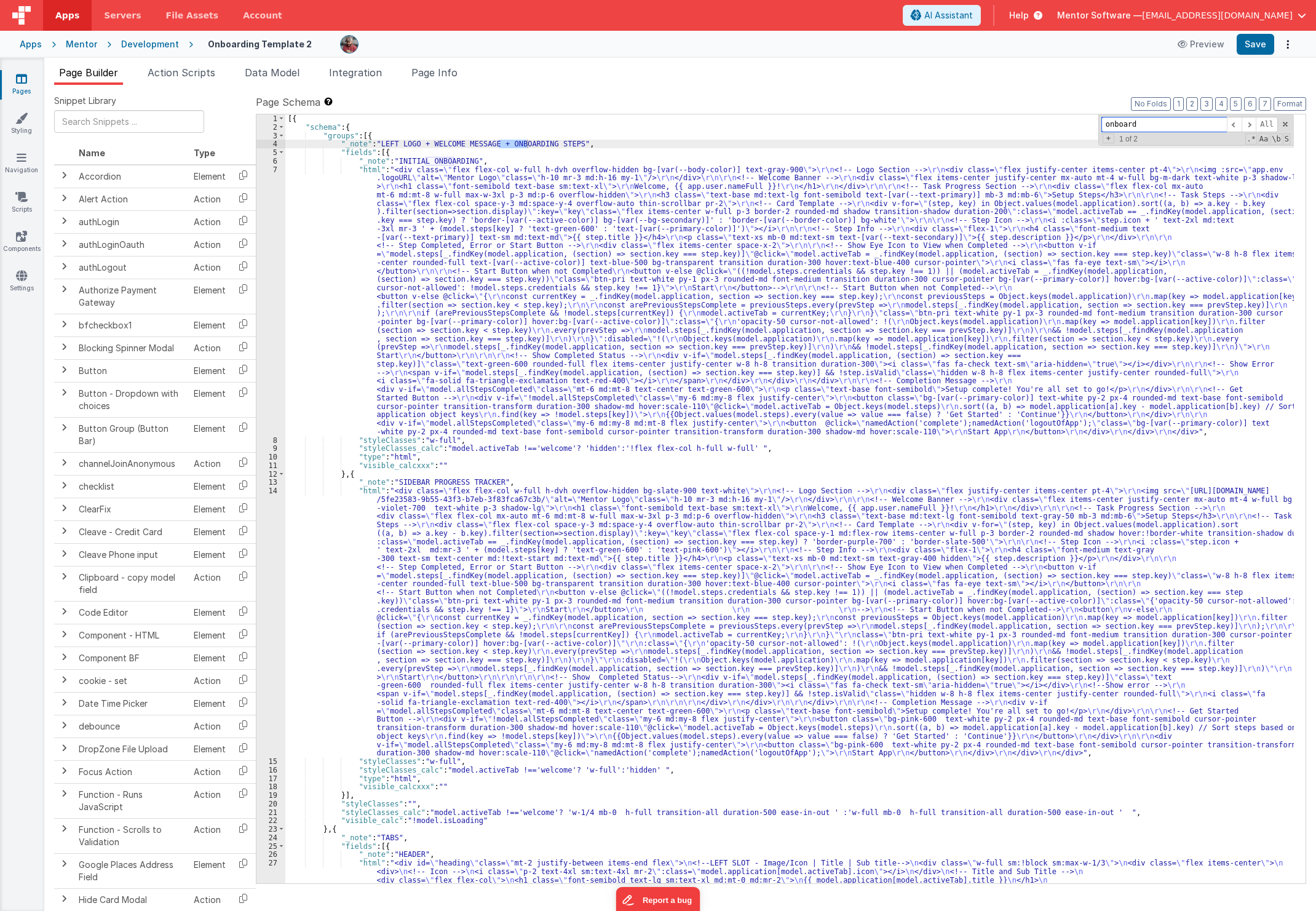
click at [1260, 121] on span "All" at bounding box center [1267, 124] width 22 height 16
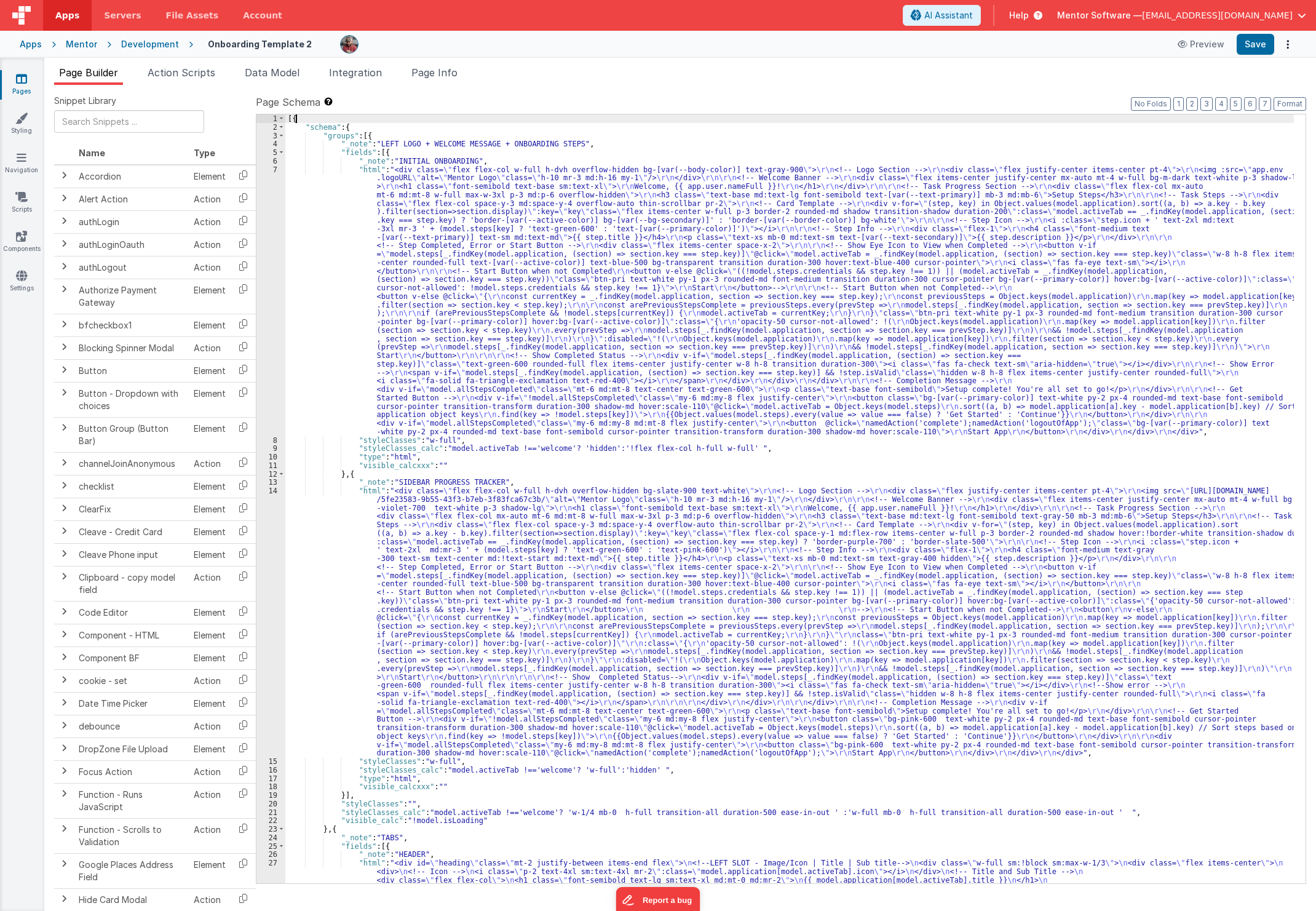
click at [1260, 121] on div "[{ "schema" : { "groups" : [{ "_note" : "LEFT LOGO + WELCOME MESSAGE + ONBOARDI…" at bounding box center [790, 575] width 1008 height 921
click at [1261, 121] on div "[{ "schema" : { "groups" : [{ "_note" : "LEFT LOGO + WELCOME MESSAGE + ONBOARDI…" at bounding box center [790, 575] width 1008 height 921
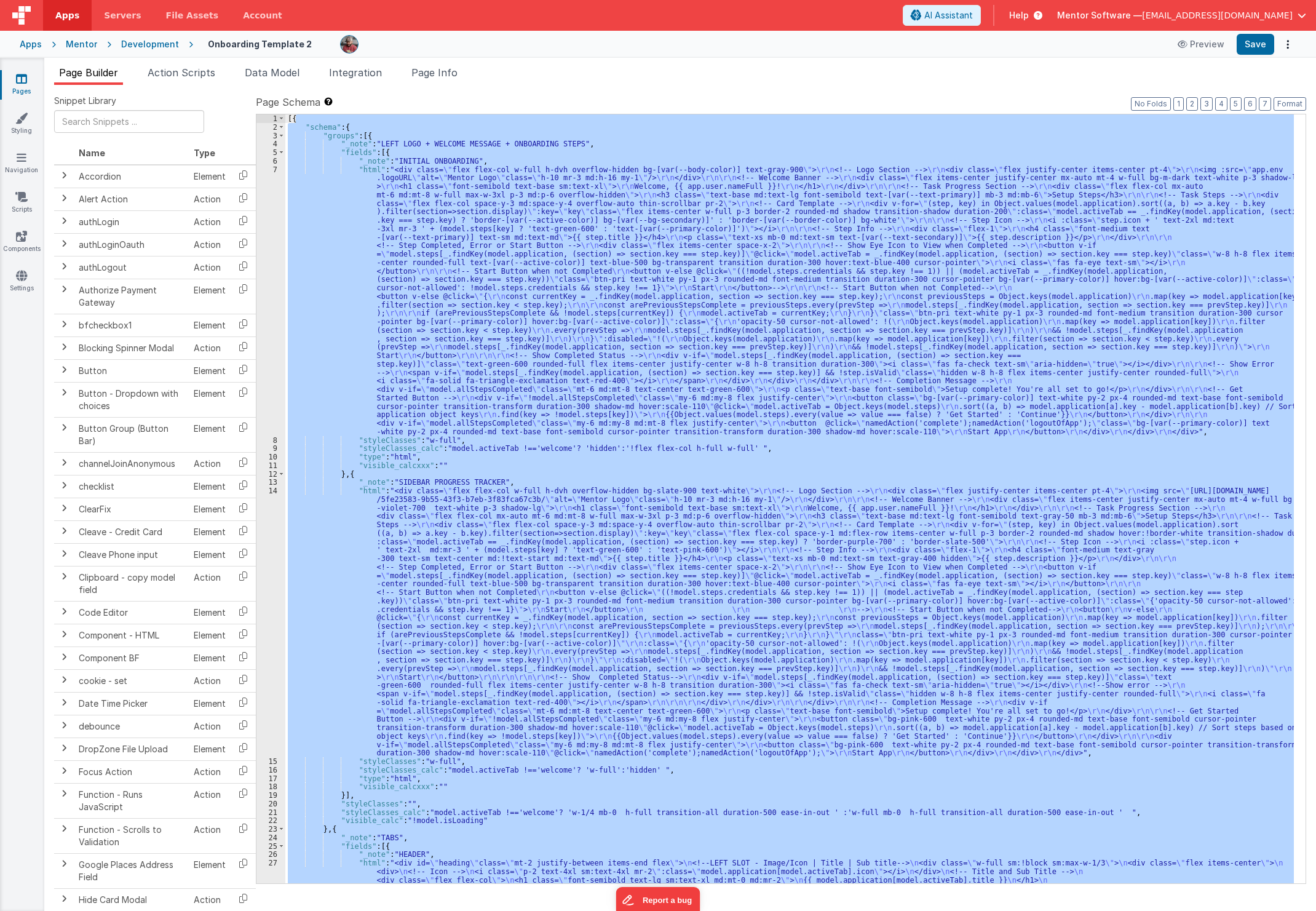
click at [1261, 121] on div "[{ "schema" : { "groups" : [{ "_note" : "LEFT LOGO + WELCOME MESSAGE + ONBOARDI…" at bounding box center [790, 575] width 1008 height 921
click at [1183, 152] on div "[{ "schema" : { "groups" : [{ "_note" : "LEFT LOGO + WELCOME MESSAGE + ONBOARDI…" at bounding box center [790, 499] width 1008 height 769
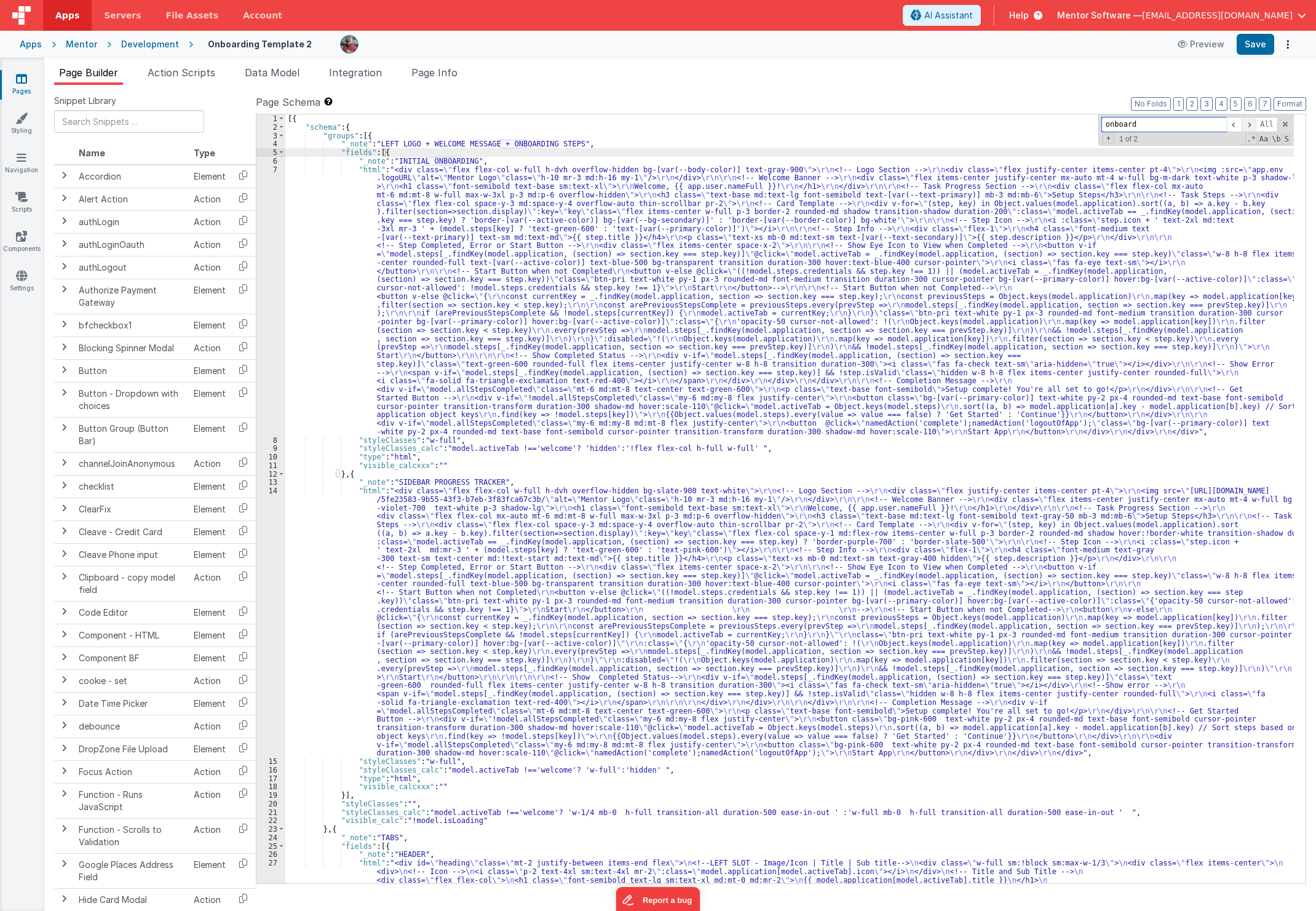
click at [1252, 124] on span at bounding box center [1249, 124] width 15 height 16
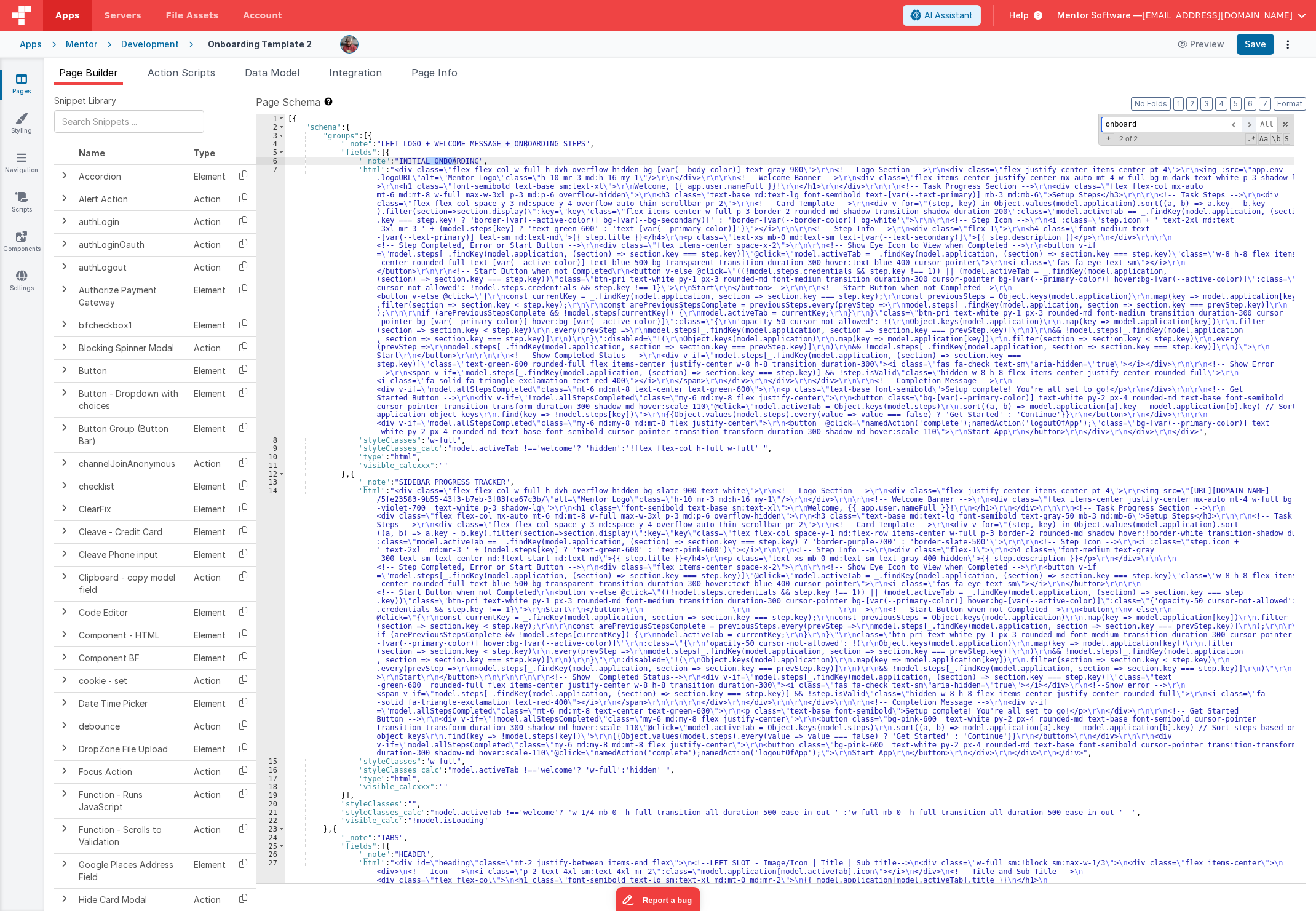
click at [1252, 124] on span at bounding box center [1249, 124] width 15 height 16
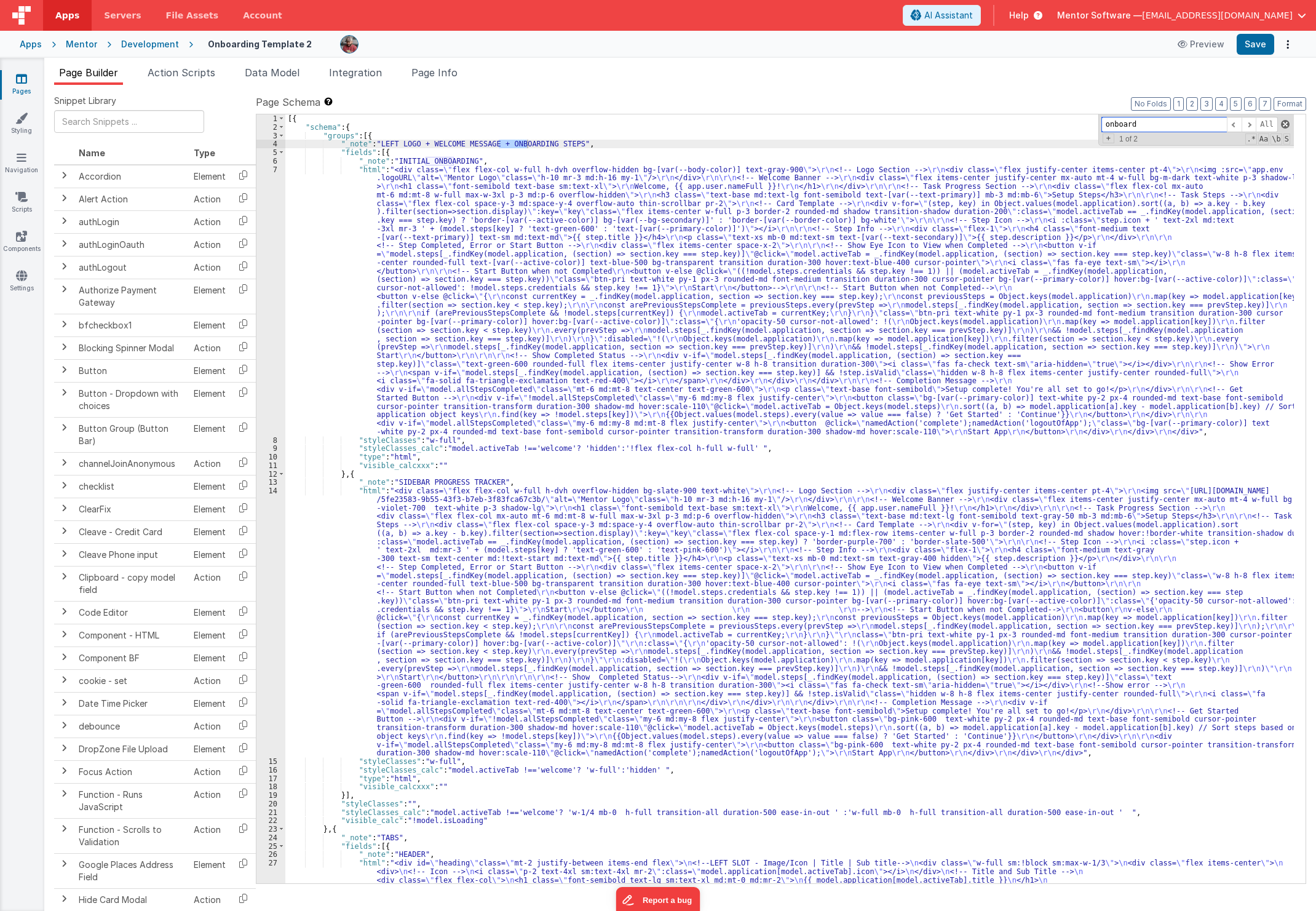
click at [1284, 126] on span at bounding box center [1286, 124] width 9 height 9
click at [1247, 22] on div "Mentor Software — [EMAIL_ADDRESS][DOMAIN_NAME]" at bounding box center [1181, 16] width 249 height 21
click at [1250, 47] on button "Save" at bounding box center [1255, 44] width 38 height 21
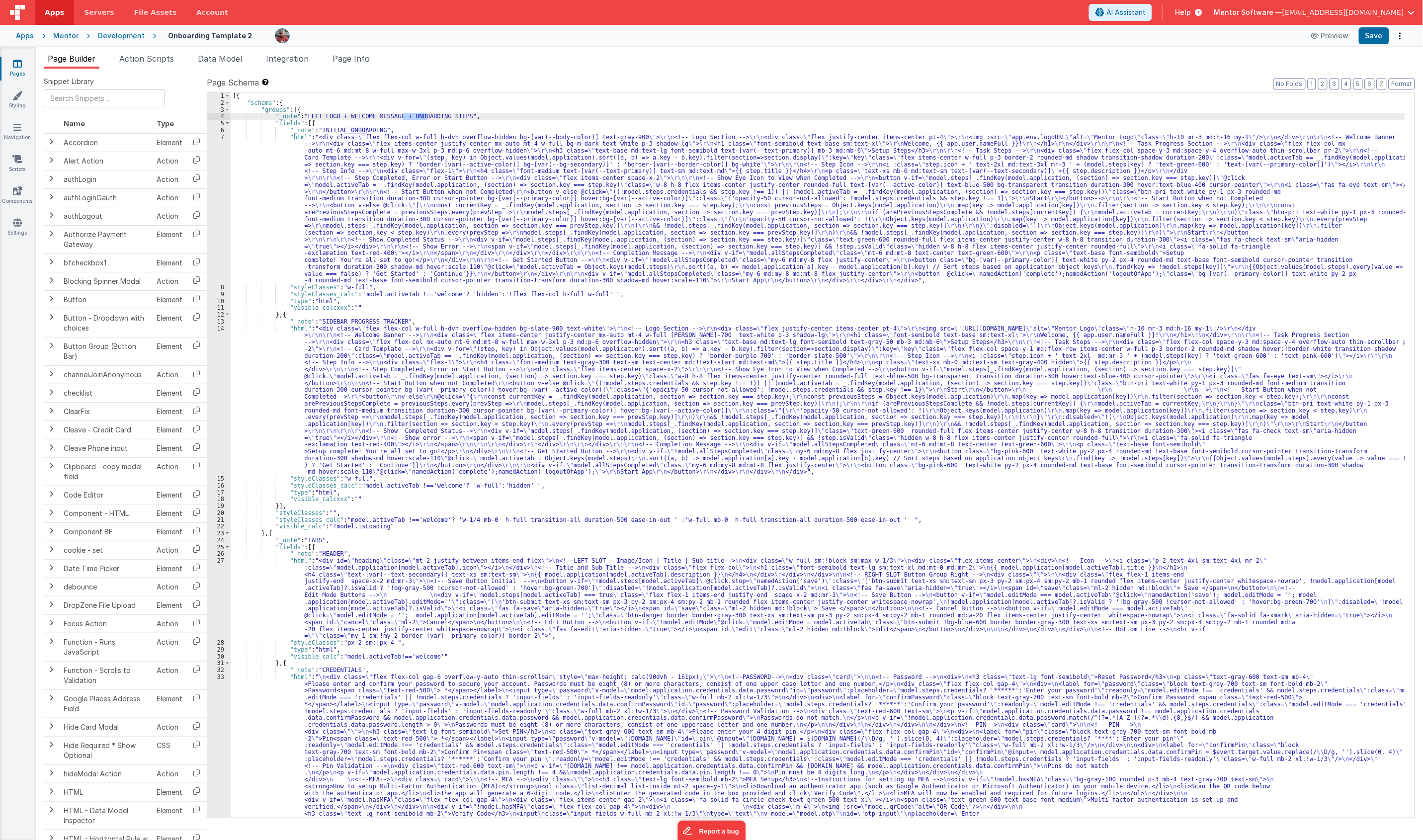
click at [19, 55] on div "Pages Styling Navigation Scripts Components Settings" at bounding box center [18, 443] width 36 height 793
click at [21, 66] on icon at bounding box center [17, 63] width 9 height 10
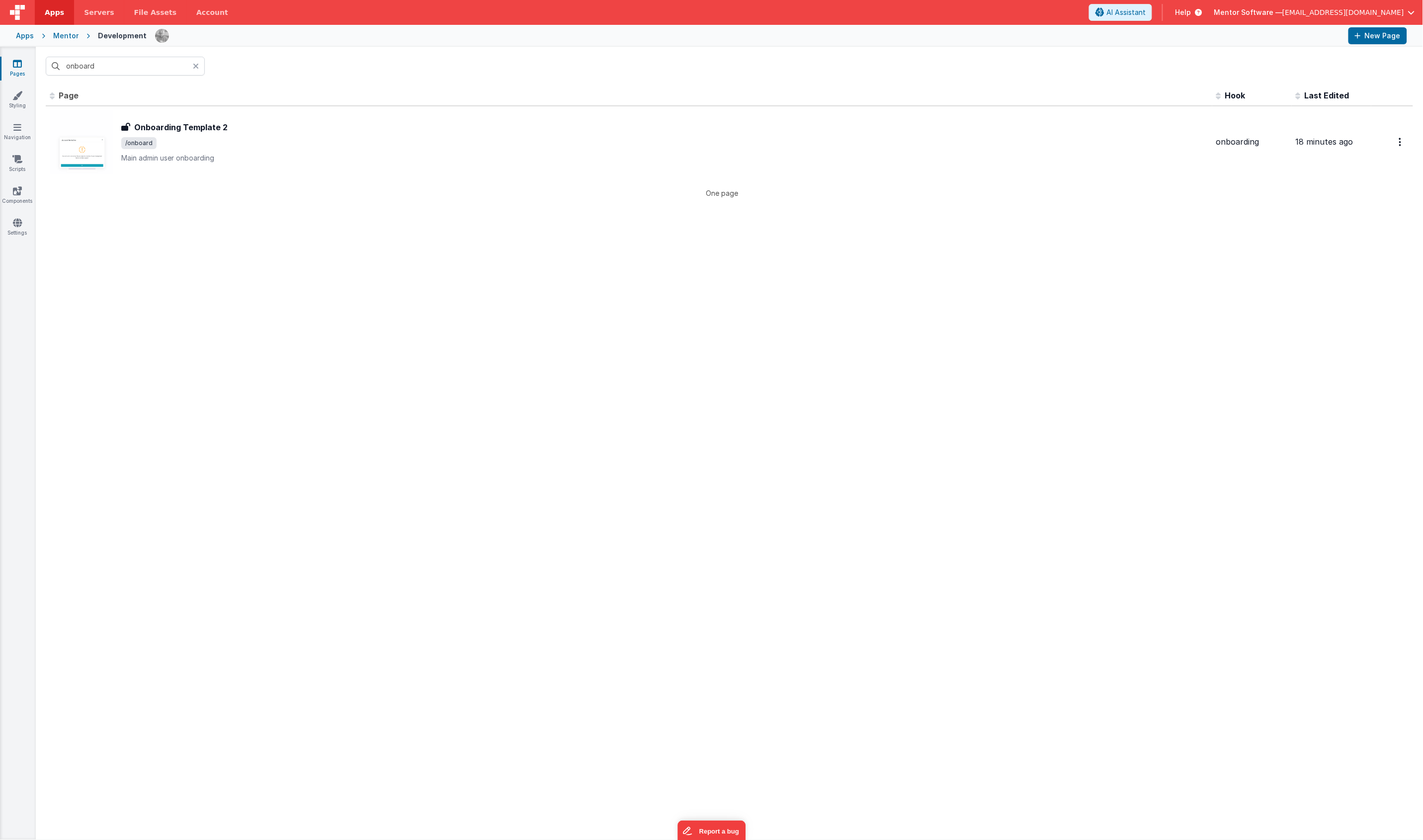
click at [471, 302] on div "Id Page Description Hook Last Edited FR_82BBC971-009F-984D-82DE-7F8425C70E67 On…" at bounding box center [729, 462] width 1387 height 754
drag, startPoint x: 194, startPoint y: 65, endPoint x: 157, endPoint y: 76, distance: 38.6
click at [194, 65] on icon at bounding box center [196, 66] width 6 height 8
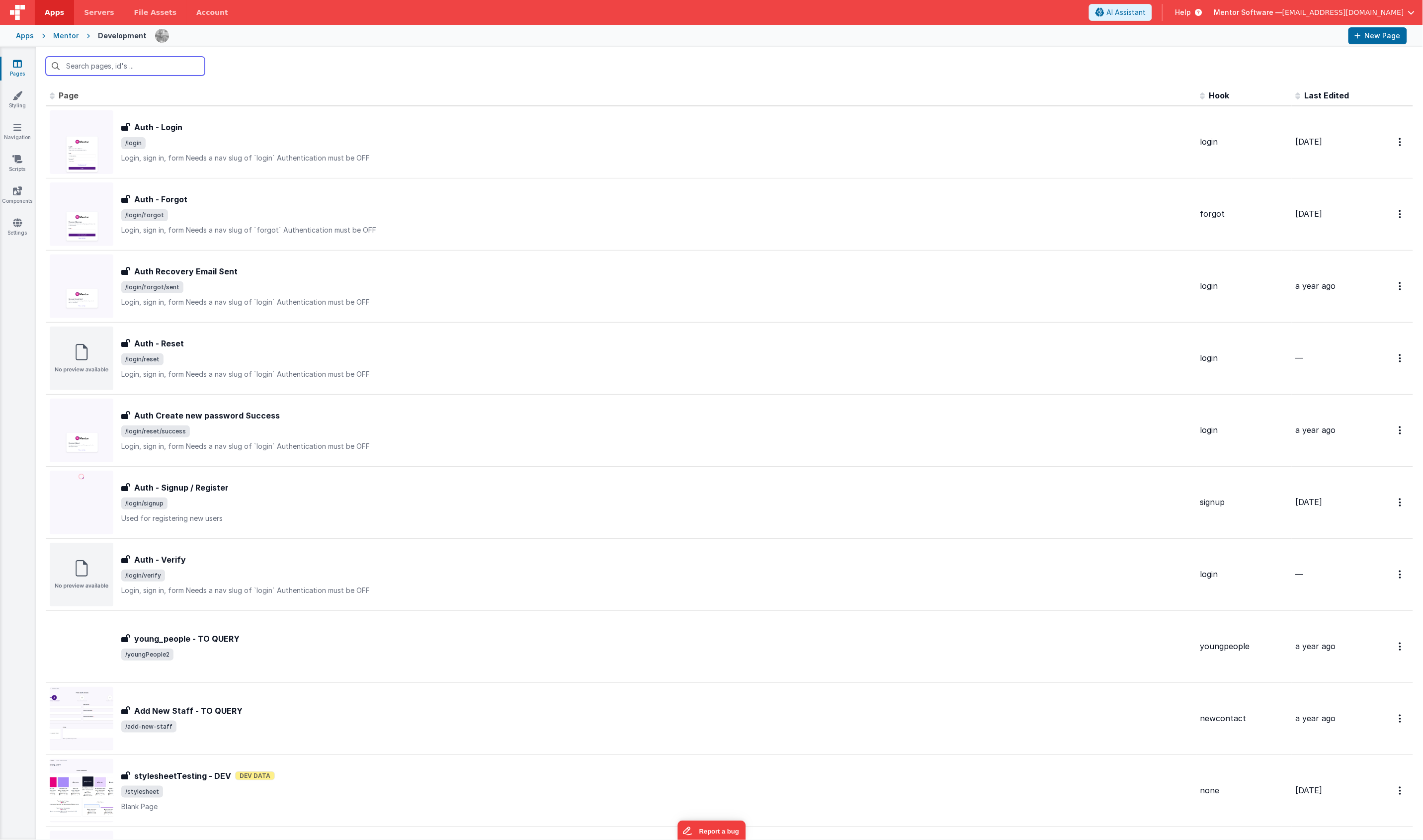
click at [146, 70] on input "text" at bounding box center [125, 66] width 159 height 19
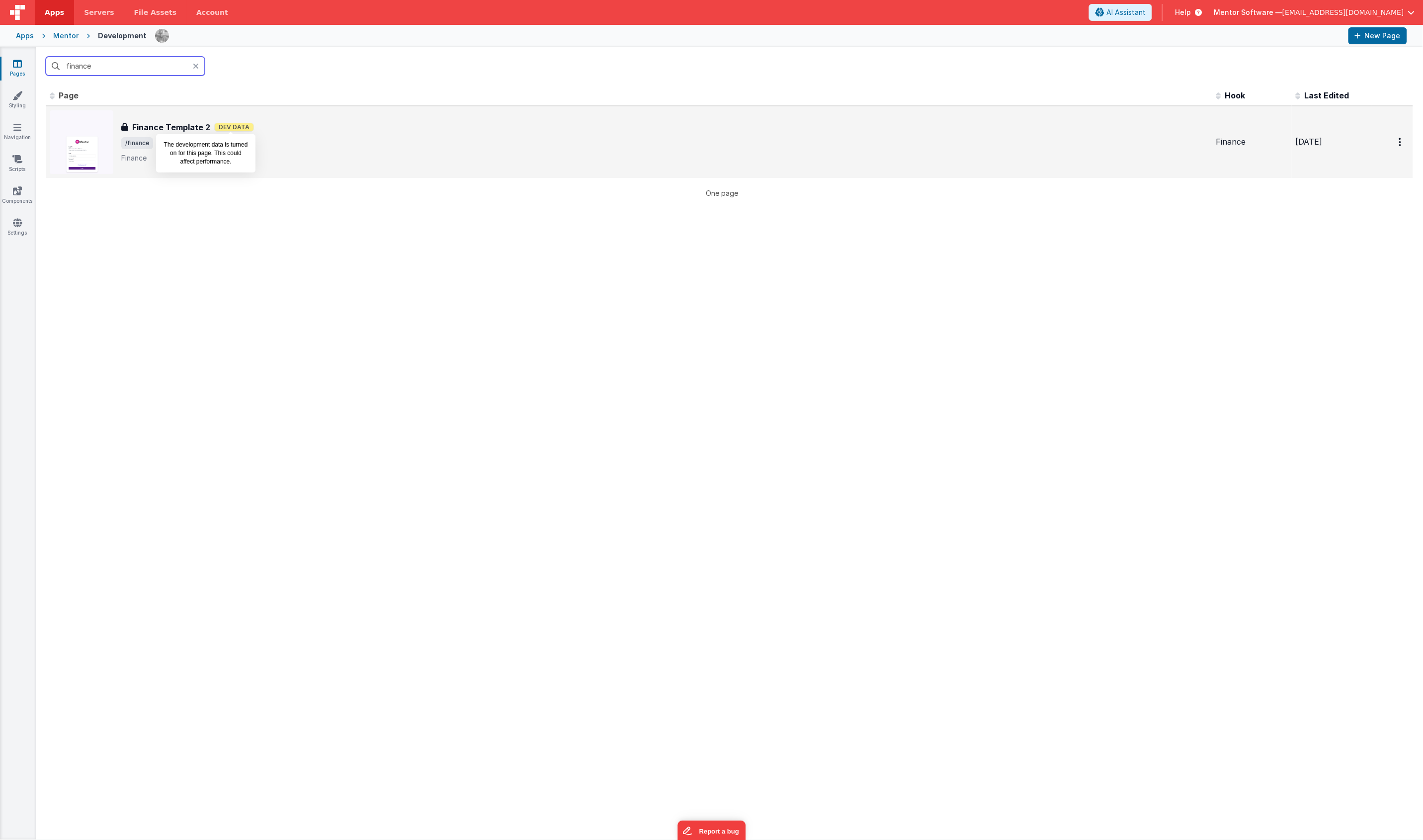
type input "finance"
click at [214, 128] on span "Dev Data" at bounding box center [234, 127] width 40 height 9
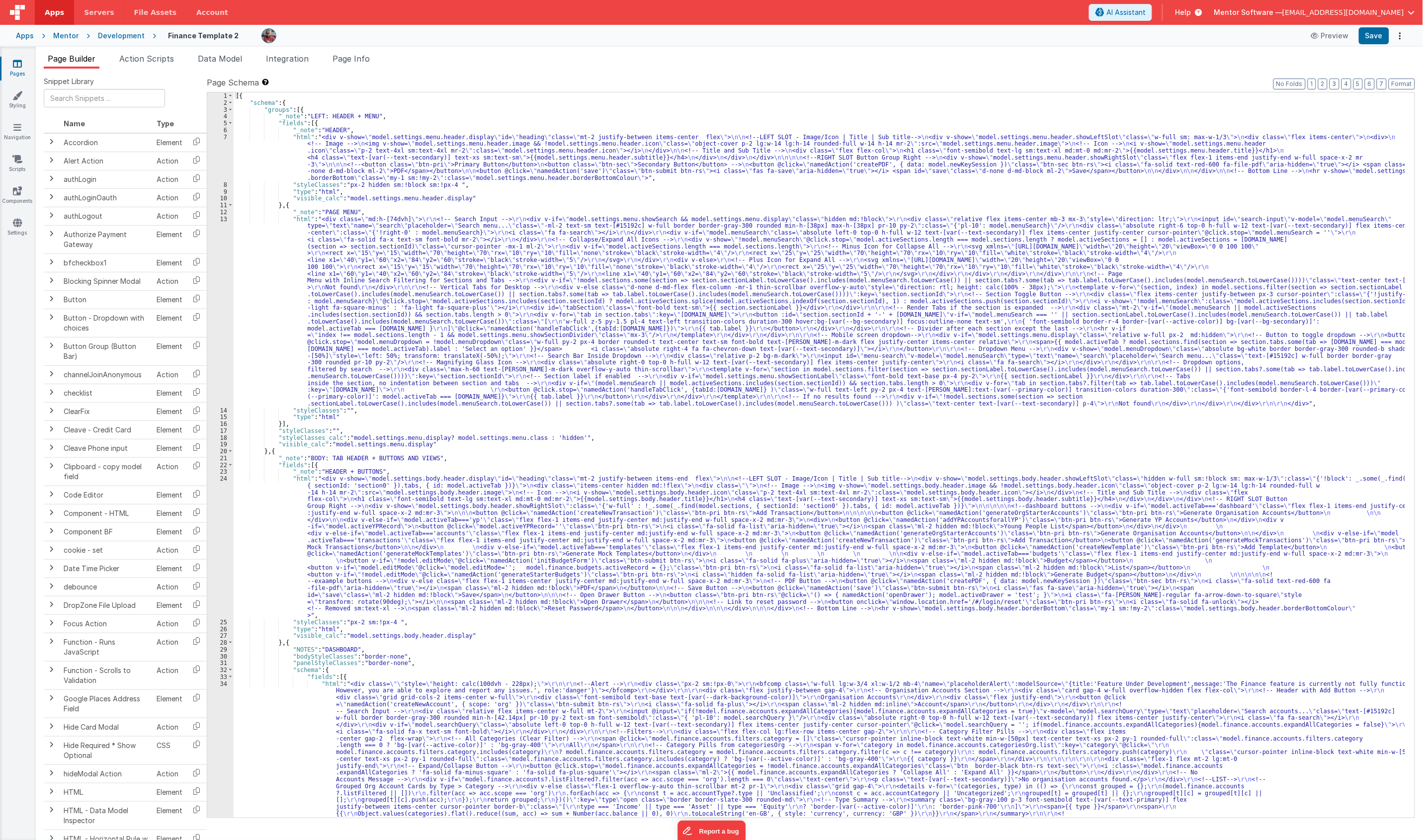
click at [211, 62] on span "Data Model" at bounding box center [220, 59] width 44 height 10
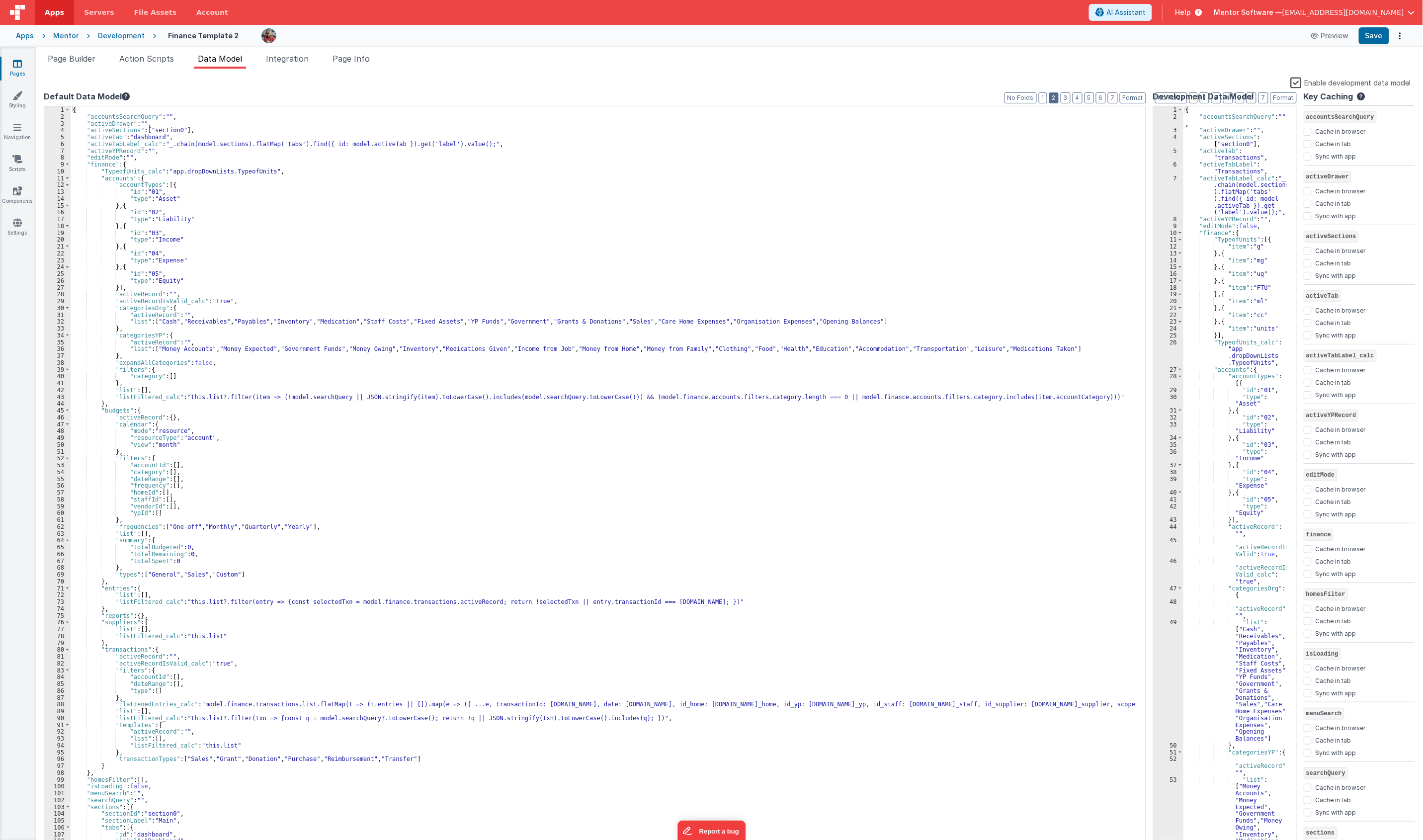
click at [1052, 101] on button "2" at bounding box center [1054, 98] width 10 height 11
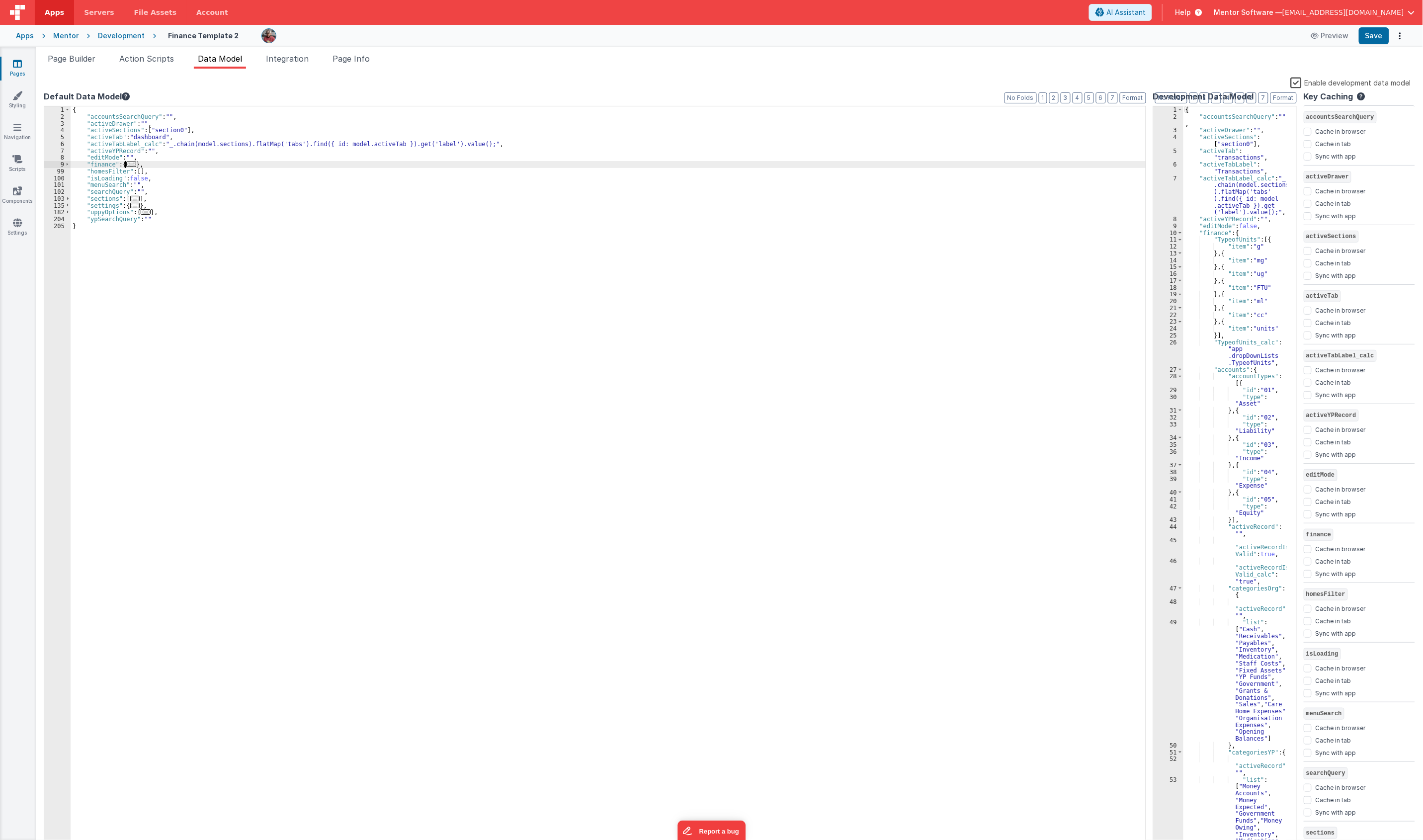
click at [131, 164] on span "..." at bounding box center [131, 164] width 10 height 5
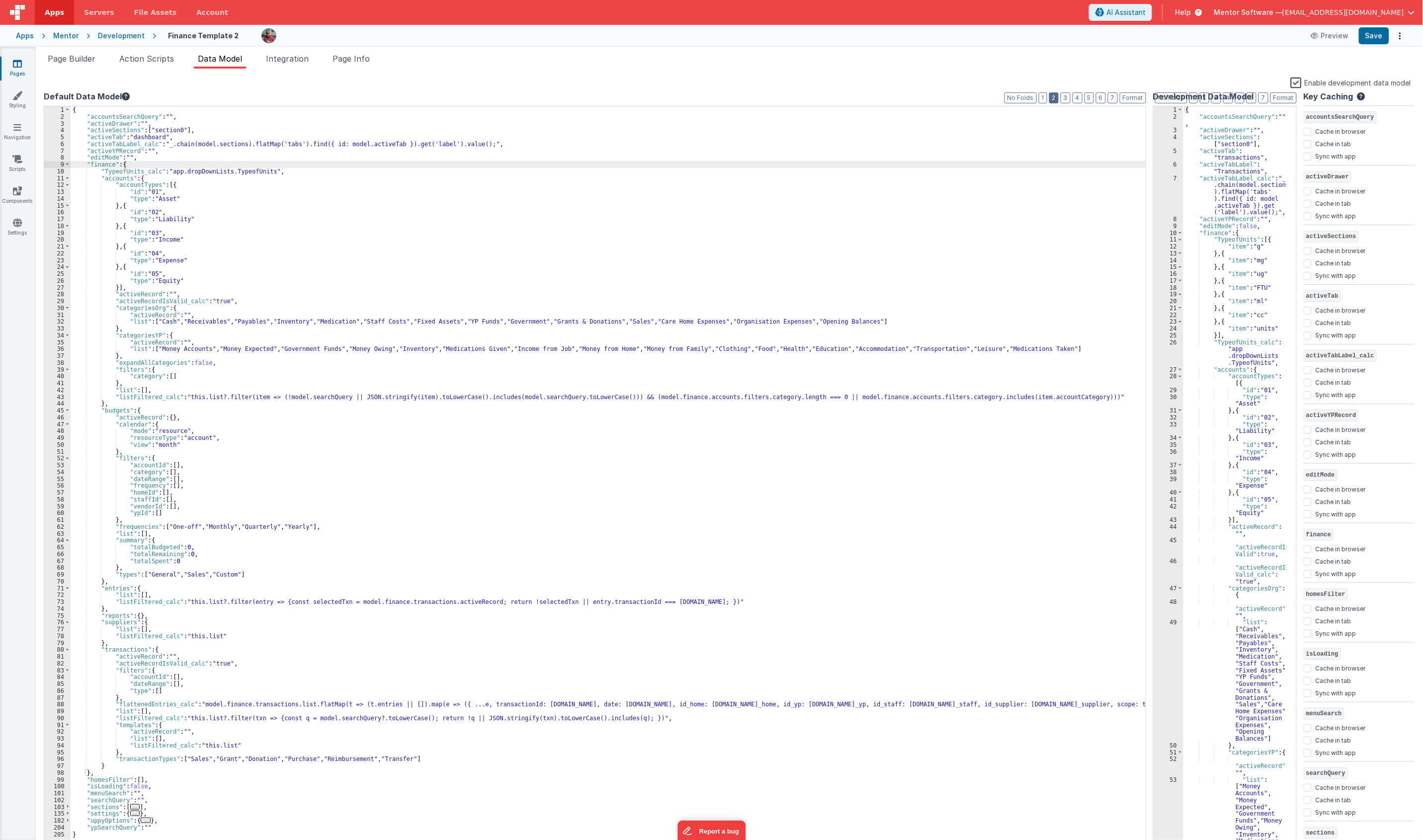
click at [1050, 99] on button "2" at bounding box center [1054, 98] width 10 height 11
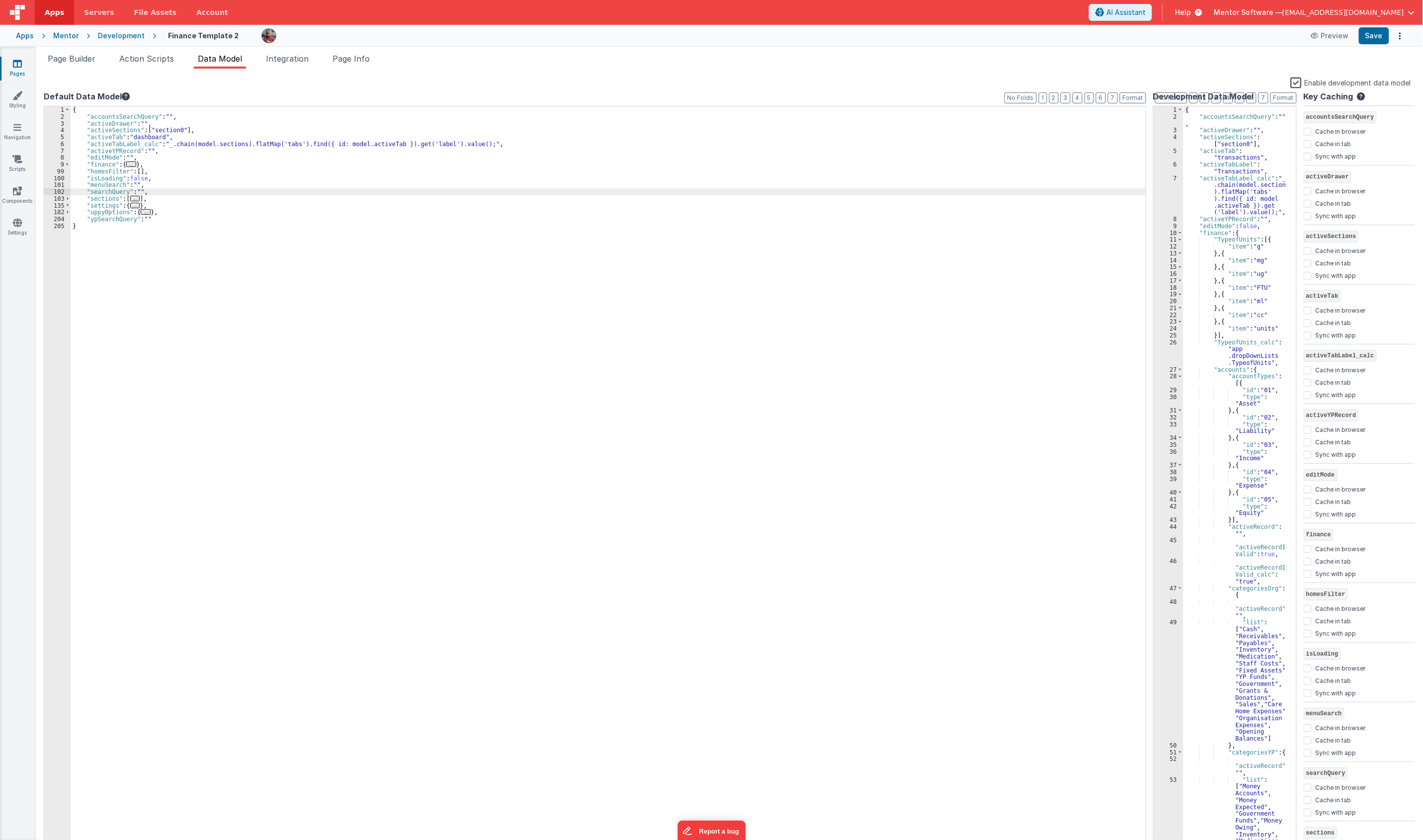
click at [142, 190] on div "{ "accountsSearchQuery" : "" , "activeDrawer" : "" , "activeSections" : [ "sect…" at bounding box center [608, 484] width 1076 height 755
drag, startPoint x: 152, startPoint y: 169, endPoint x: 87, endPoint y: 173, distance: 65.1
click at [87, 173] on div "{ "accountsSearchQuery" : "" , "activeDrawer" : "" , "activeSections" : [ "sect…" at bounding box center [608, 484] width 1076 height 755
drag, startPoint x: 146, startPoint y: 191, endPoint x: 88, endPoint y: 192, distance: 58.0
click at [85, 192] on div "{ "accountsSearchQuery" : "" , "activeDrawer" : "" , "activeSections" : [ "sect…" at bounding box center [608, 484] width 1076 height 755
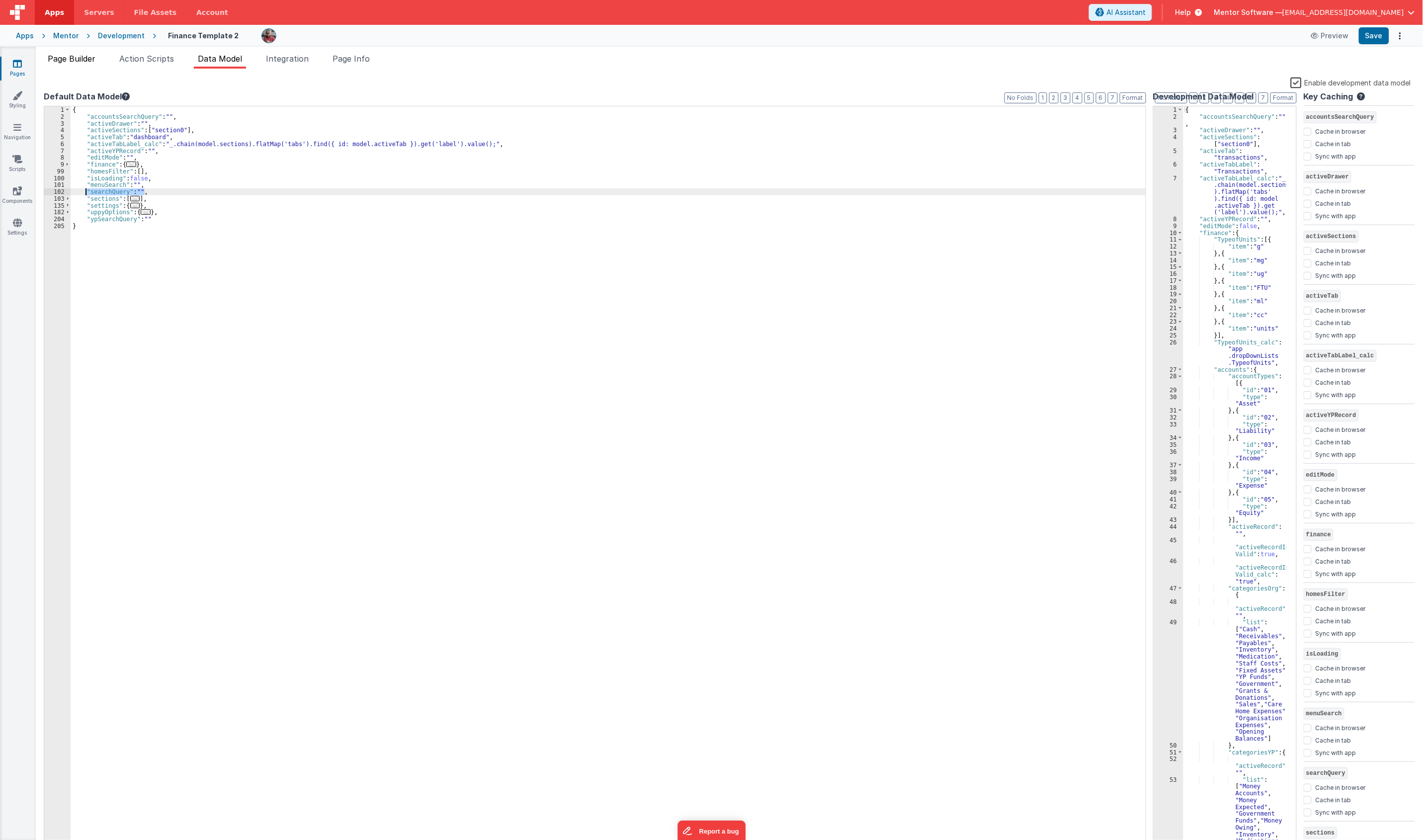
click at [75, 63] on span "Page Builder" at bounding box center [72, 59] width 48 height 10
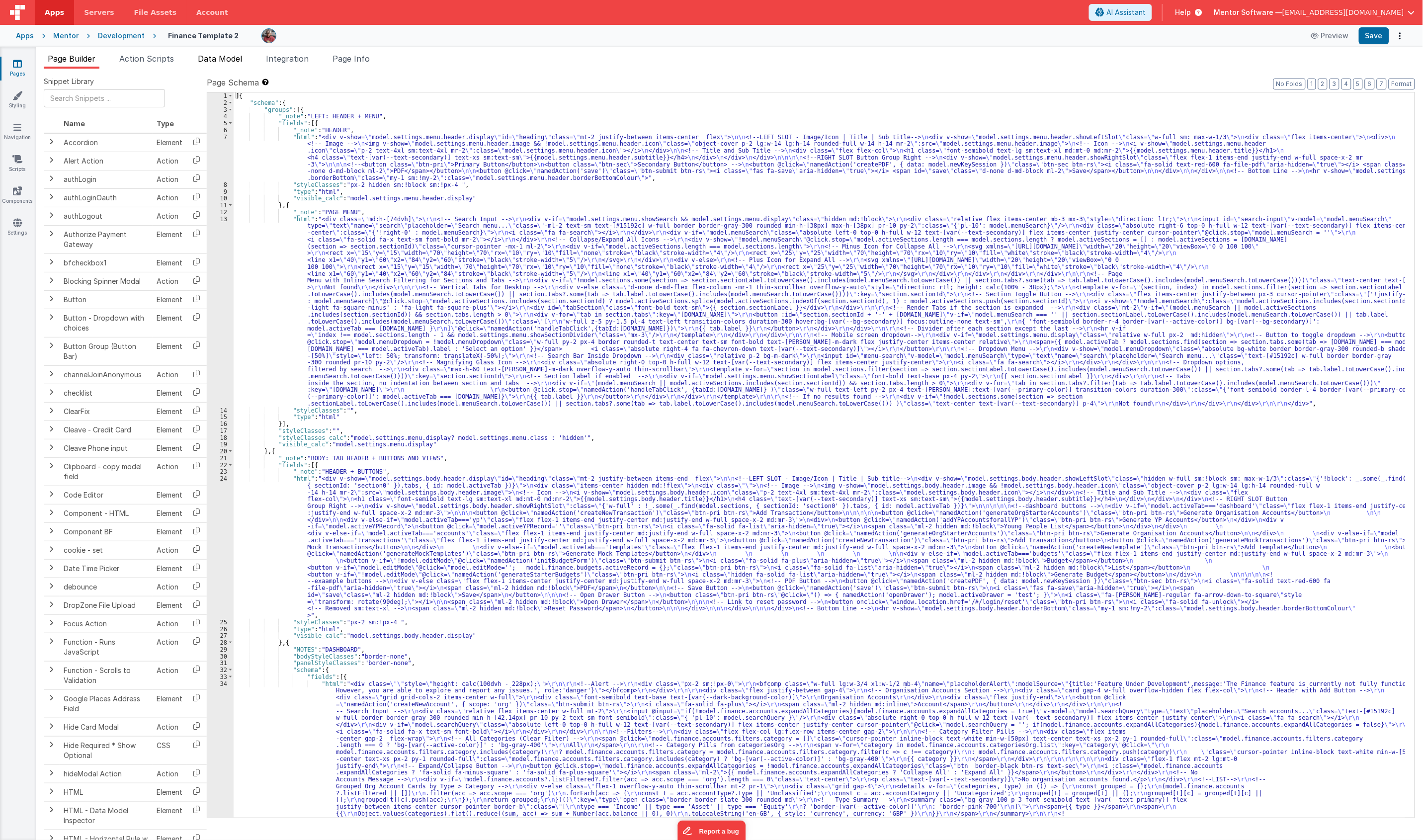
click at [206, 65] on li "Data Model" at bounding box center [219, 60] width 52 height 16
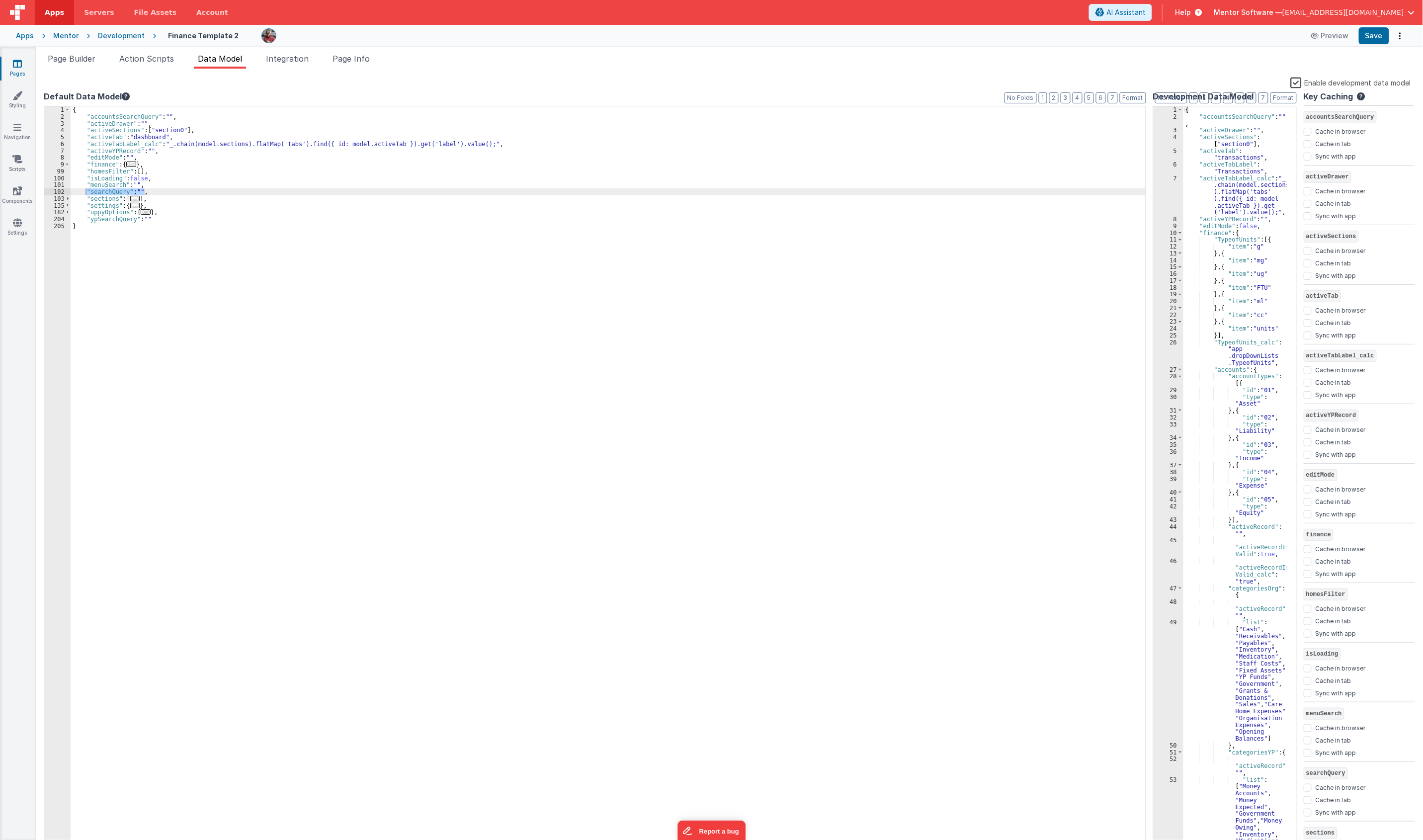
click at [127, 164] on span "..." at bounding box center [131, 164] width 10 height 5
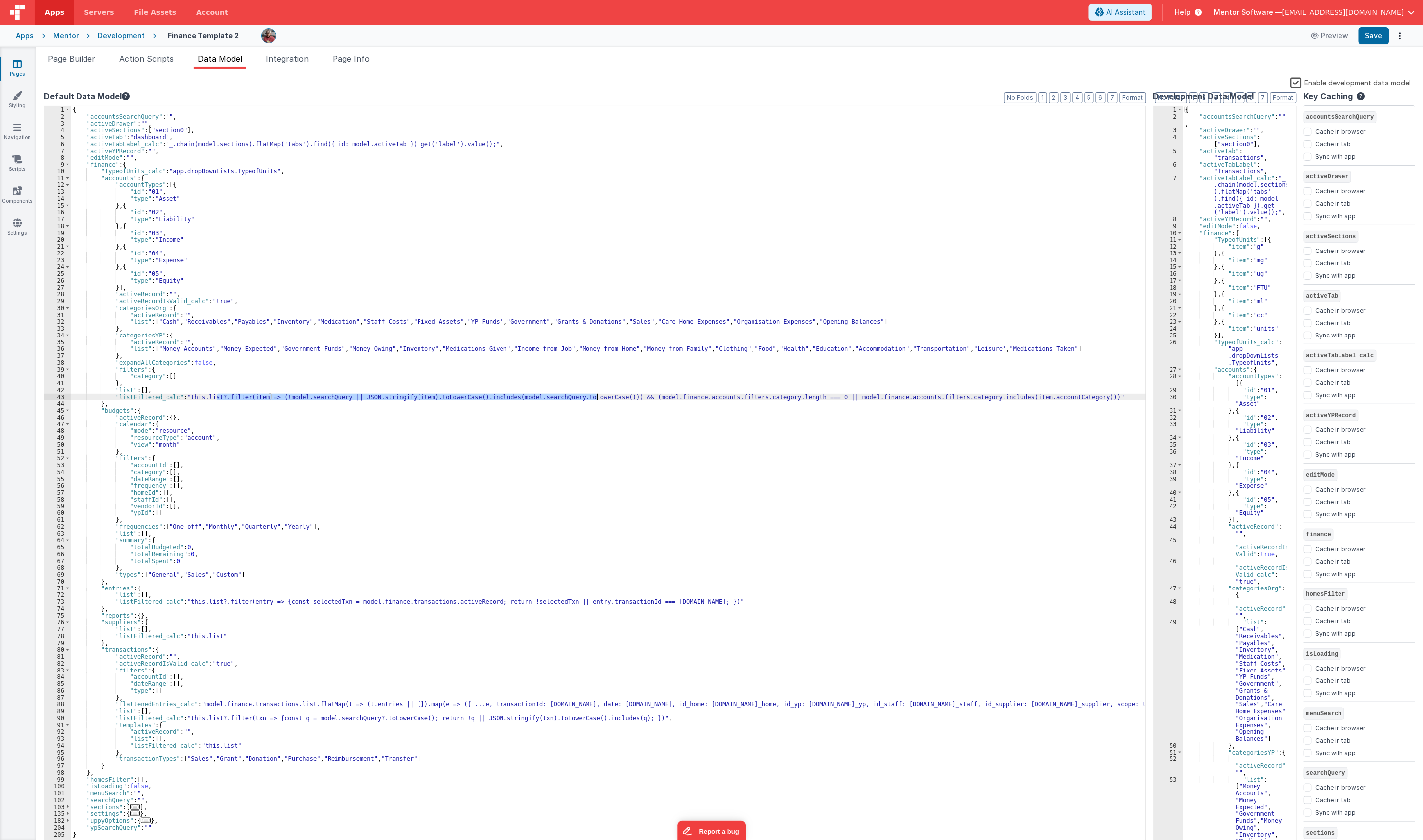
drag, startPoint x: 217, startPoint y: 398, endPoint x: 599, endPoint y: 398, distance: 382.0
click at [599, 398] on div "{ "accountsSearchQuery" : "" , "activeDrawer" : "" , "activeSections" : [ "sect…" at bounding box center [608, 484] width 1076 height 755
drag, startPoint x: 584, startPoint y: 419, endPoint x: 584, endPoint y: 406, distance: 13.0
click at [585, 420] on div "{ "accountsSearchQuery" : "" , "activeDrawer" : "" , "activeSections" : [ "sect…" at bounding box center [608, 484] width 1076 height 755
click at [75, 60] on span "Page Builder" at bounding box center [72, 59] width 48 height 10
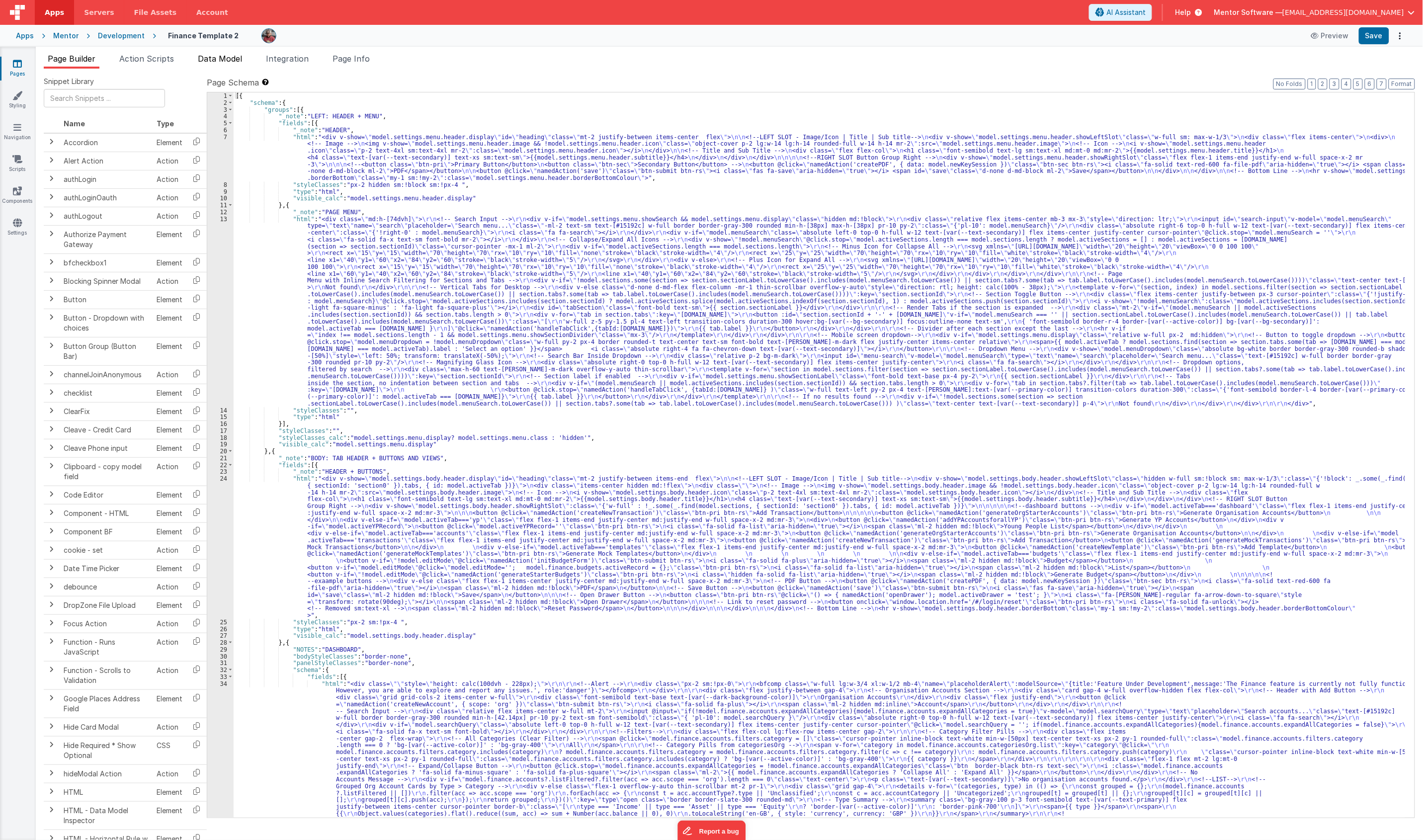
click at [229, 65] on li "Data Model" at bounding box center [219, 60] width 52 height 16
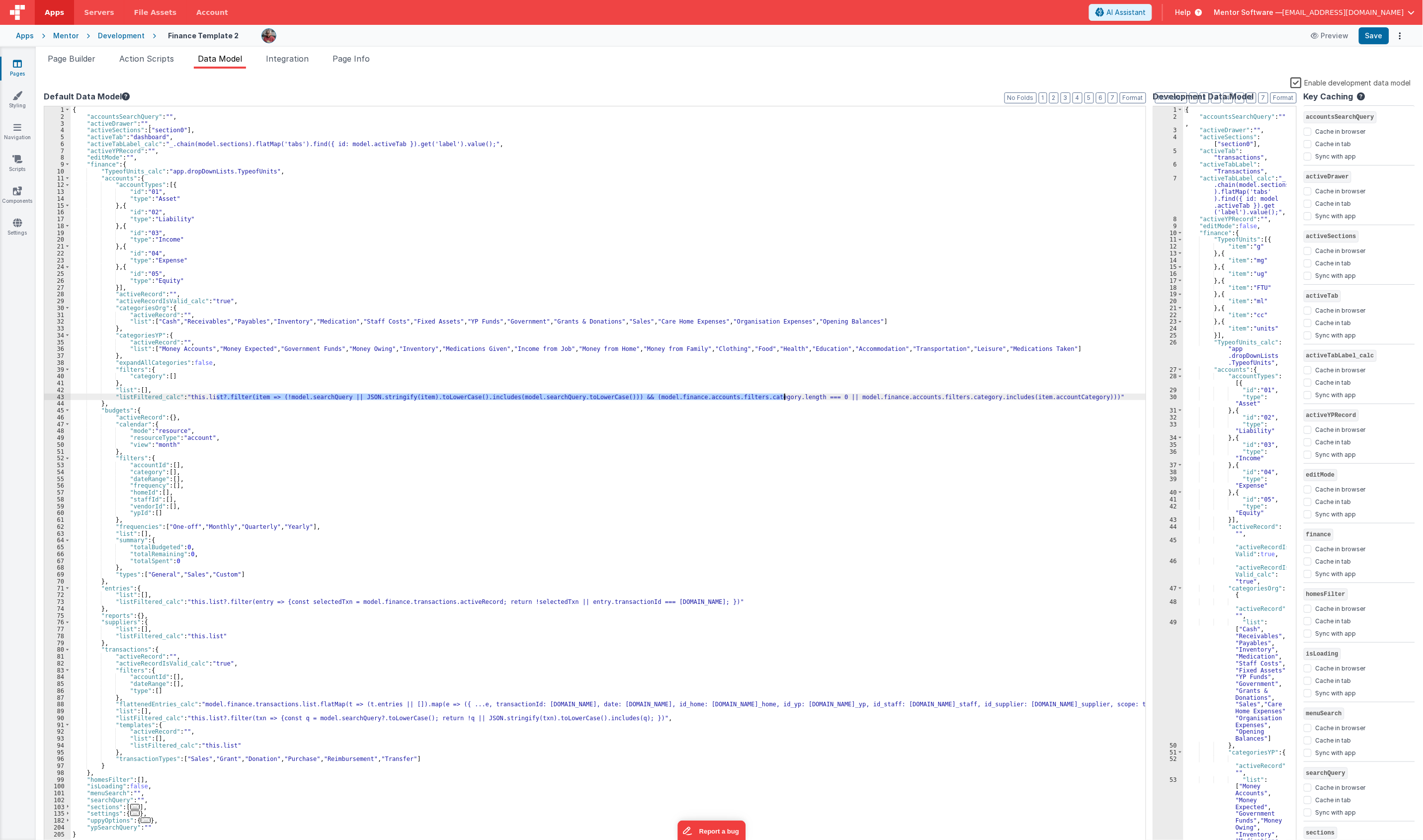
drag, startPoint x: 216, startPoint y: 398, endPoint x: 784, endPoint y: 399, distance: 568.0
click at [784, 399] on div "{ "accountsSearchQuery" : "" , "activeDrawer" : "" , "activeSections" : [ "sect…" at bounding box center [608, 484] width 1076 height 755
drag, startPoint x: 1040, startPoint y: 399, endPoint x: 208, endPoint y: 405, distance: 832.0
click at [180, 399] on div "{ "accountsSearchQuery" : "" , "activeDrawer" : "" , "activeSections" : [ "sect…" at bounding box center [608, 484] width 1076 height 755
click at [246, 421] on div "{ "accountsSearchQuery" : "" , "activeDrawer" : "" , "activeSections" : [ "sect…" at bounding box center [608, 484] width 1076 height 755
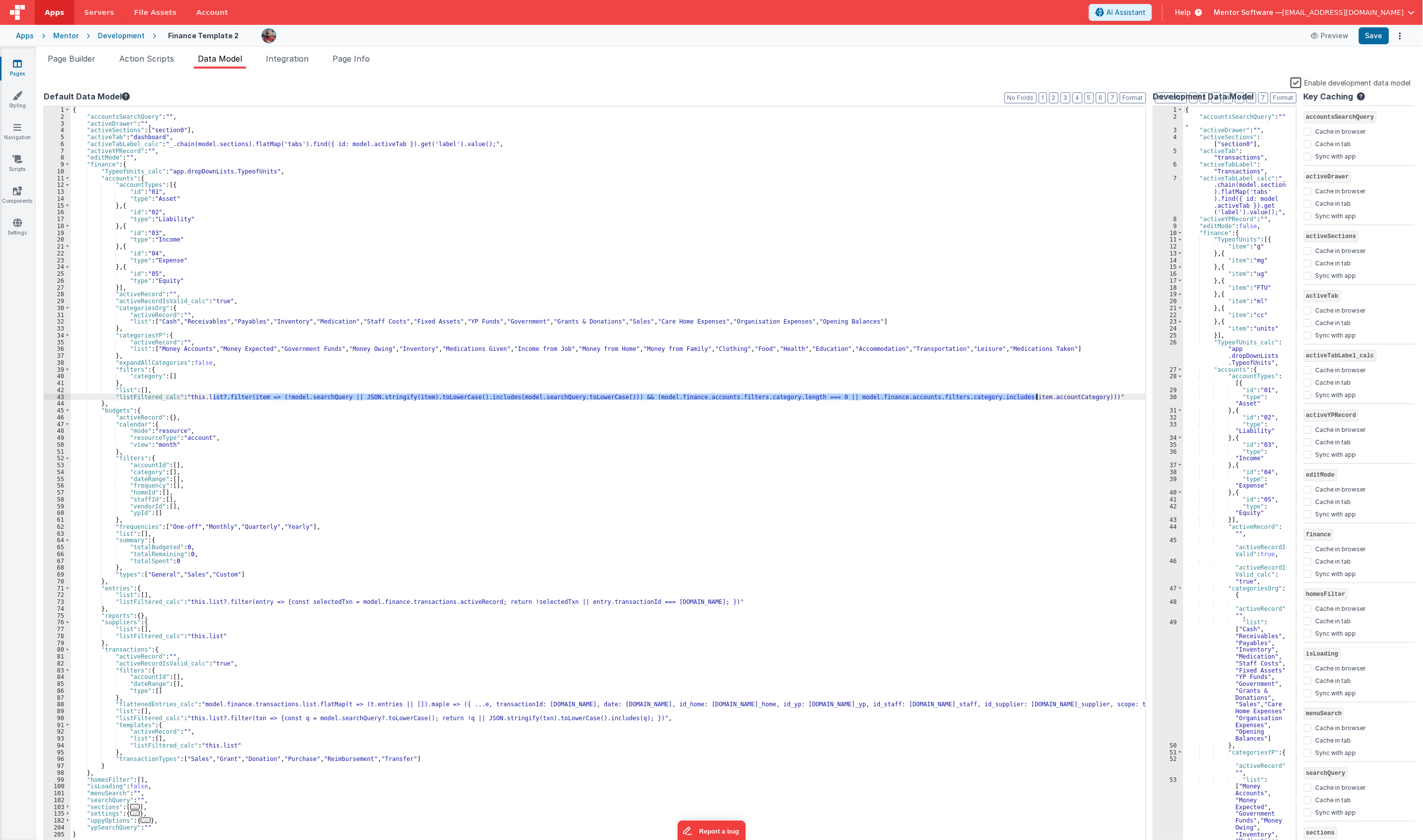
drag, startPoint x: 214, startPoint y: 398, endPoint x: 1040, endPoint y: 401, distance: 826.0
click at [1038, 397] on div "{ "accountsSearchQuery" : "" , "activeDrawer" : "" , "activeSections" : [ "sect…" at bounding box center [608, 484] width 1076 height 755
click at [17, 63] on icon at bounding box center [17, 63] width 9 height 10
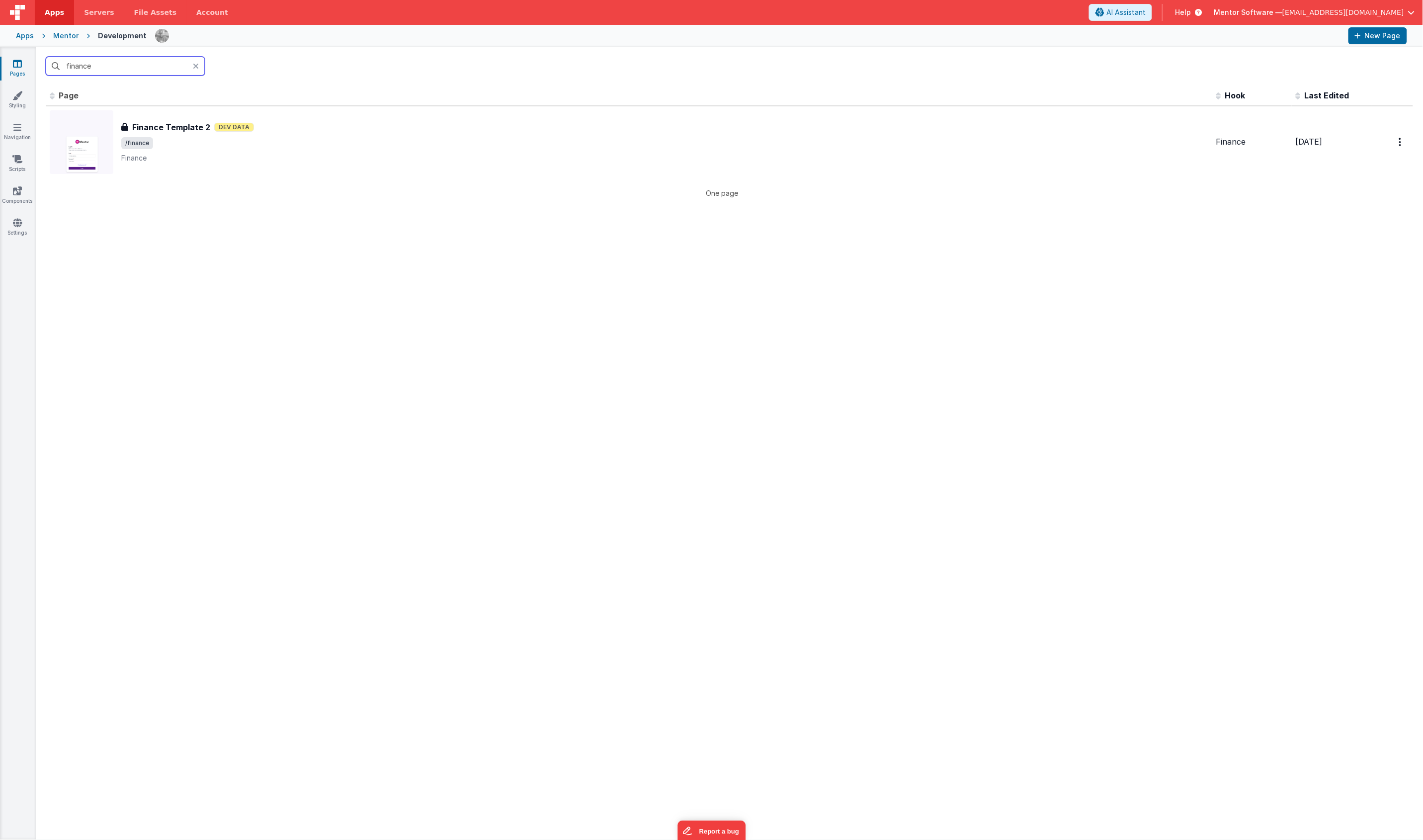
click at [146, 66] on input "finance" at bounding box center [125, 66] width 159 height 19
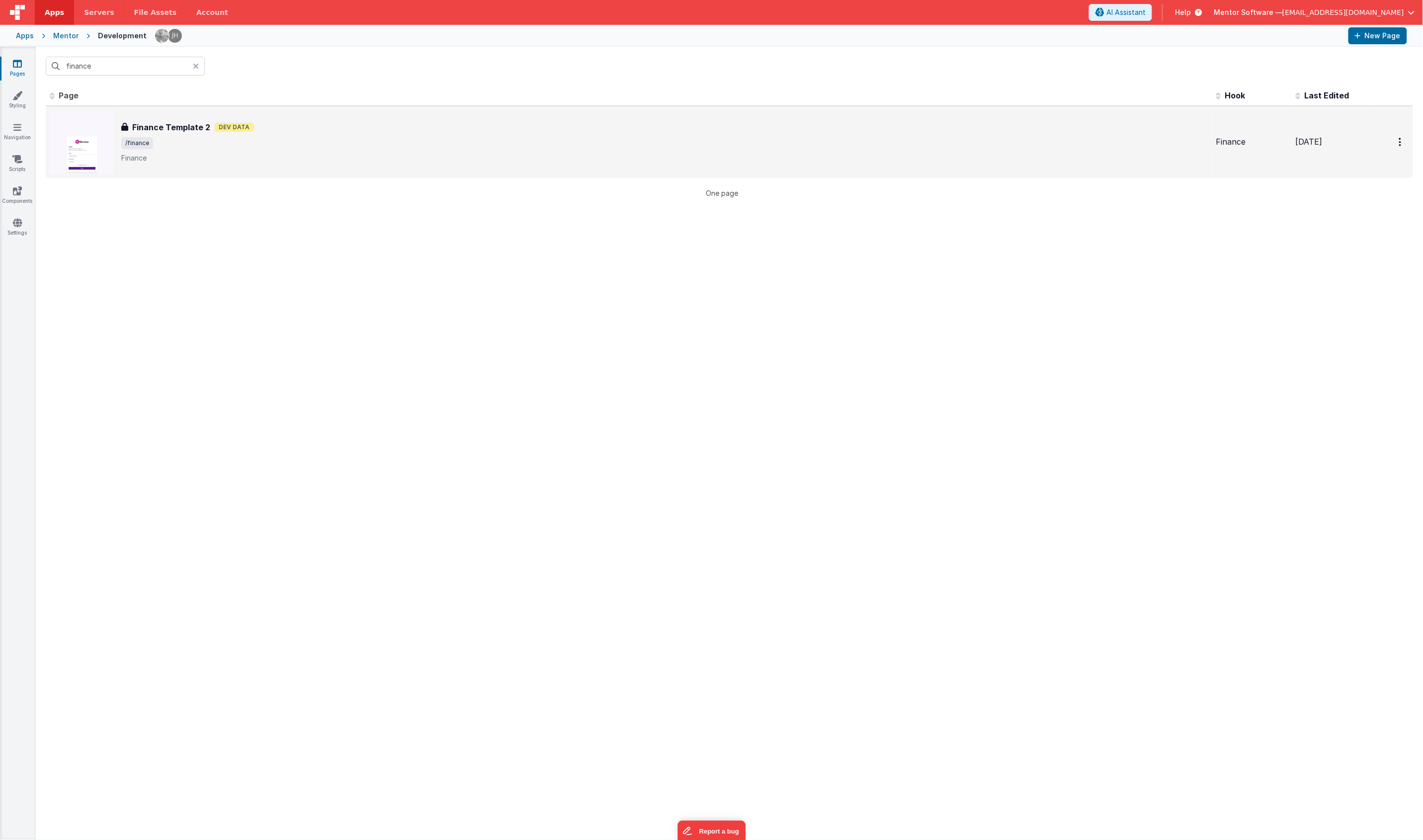
click at [155, 121] on h3 "Finance Template 2" at bounding box center [171, 127] width 78 height 12
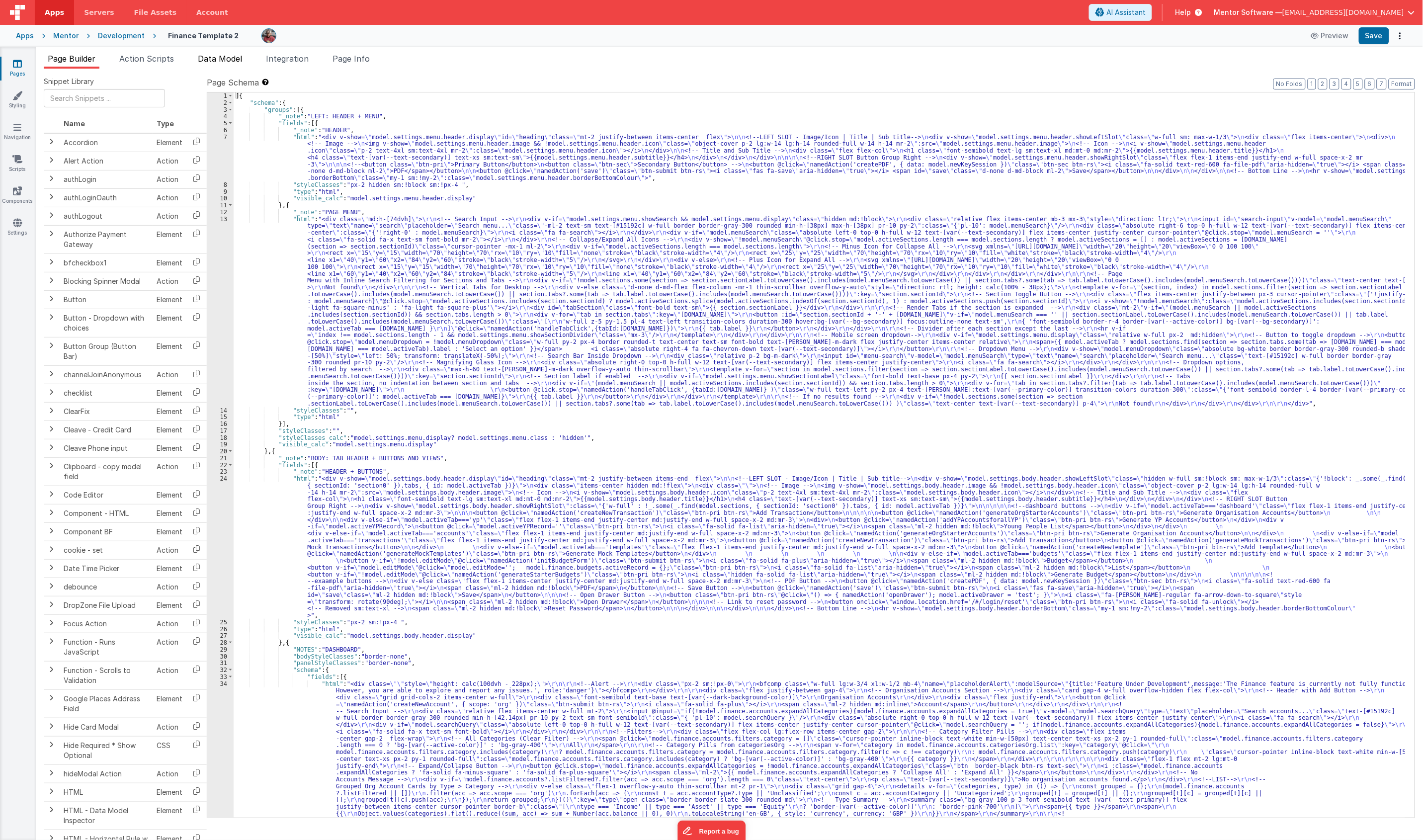
click at [200, 58] on span "Data Model" at bounding box center [220, 59] width 44 height 10
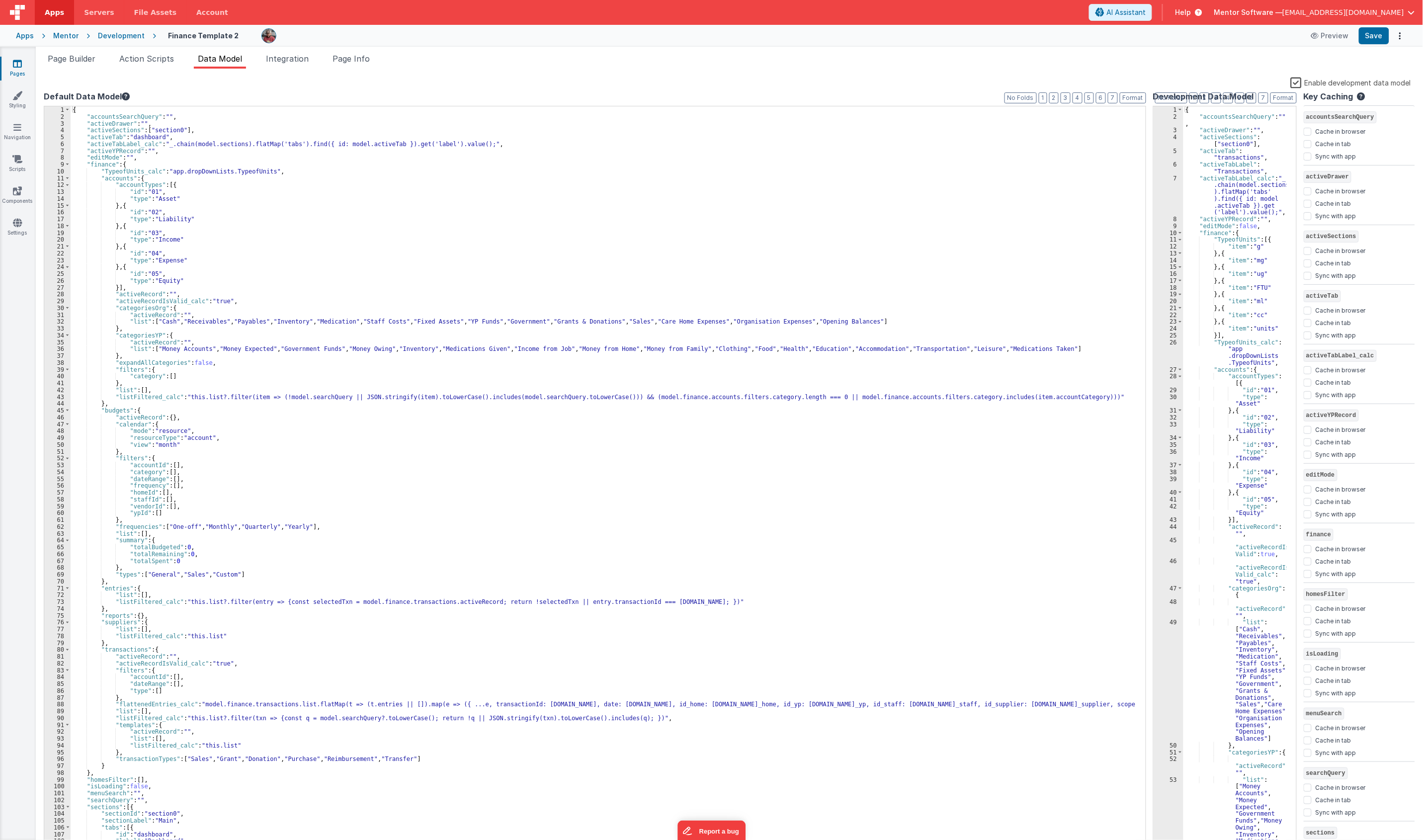
click at [465, 271] on div "{ "accountsSearchQuery" : "" , "activeDrawer" : "" , "activeSections" : [ "sect…" at bounding box center [603, 484] width 1066 height 755
type input "homesfilter"
click at [15, 63] on icon at bounding box center [17, 63] width 9 height 10
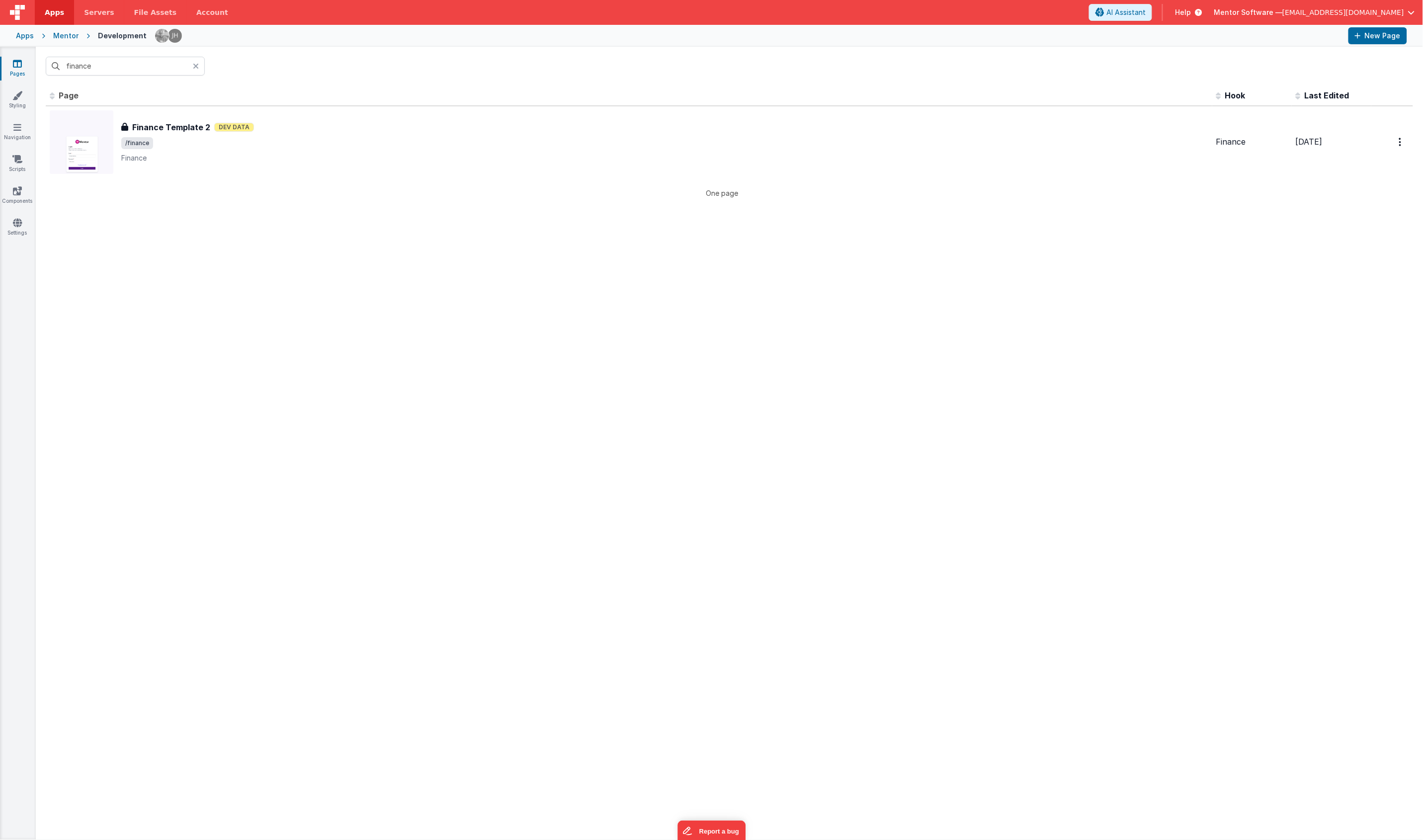
click at [167, 253] on div "Id Page Description Hook Last Edited FR_4A8EC82B-411C-A048-84F4-8D6AF963124C Fi…" at bounding box center [729, 462] width 1387 height 754
click at [129, 69] on input "finance" at bounding box center [125, 66] width 159 height 19
type input "d"
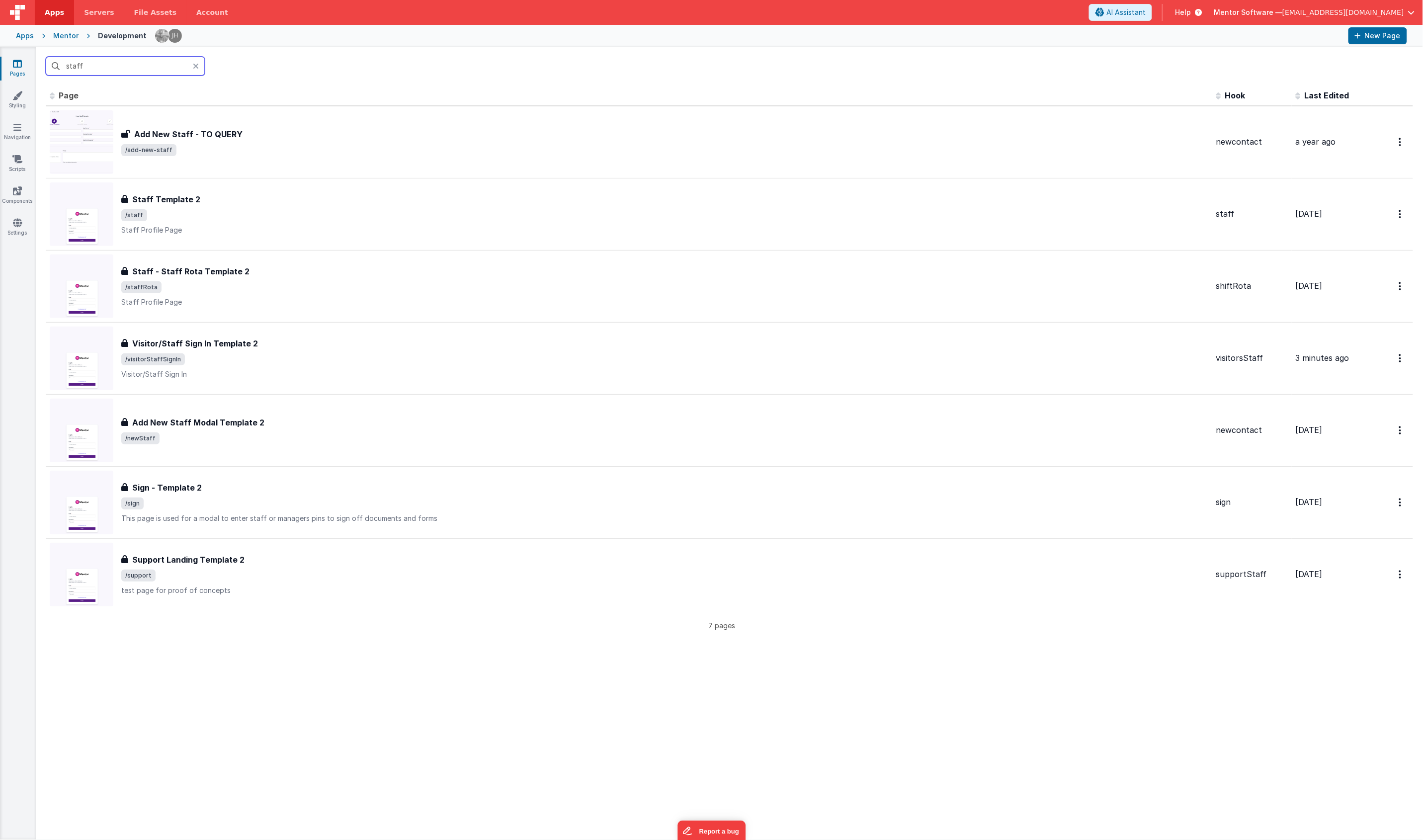
type input "staff"
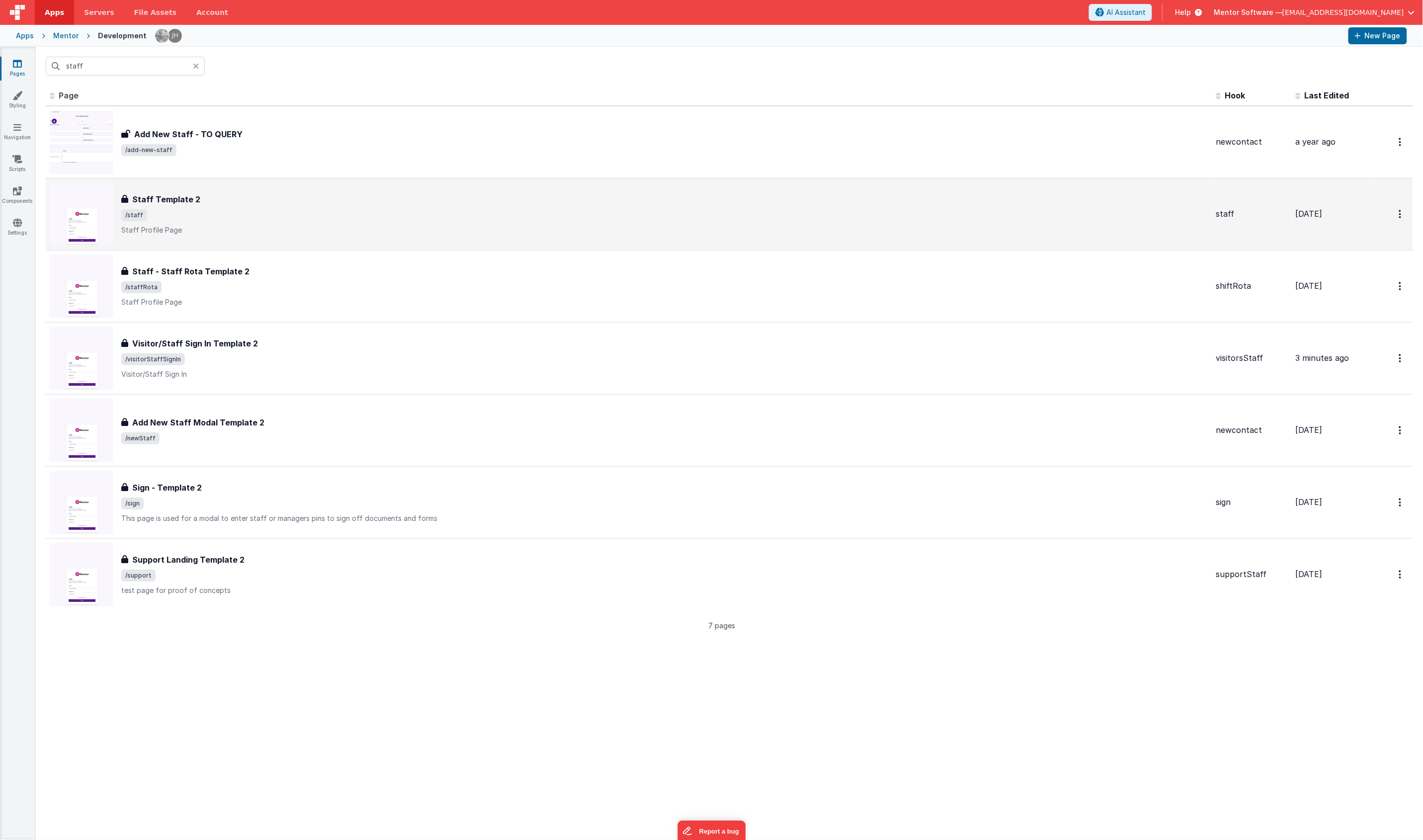
click at [232, 195] on div "Staff Template 2" at bounding box center [664, 200] width 1087 height 12
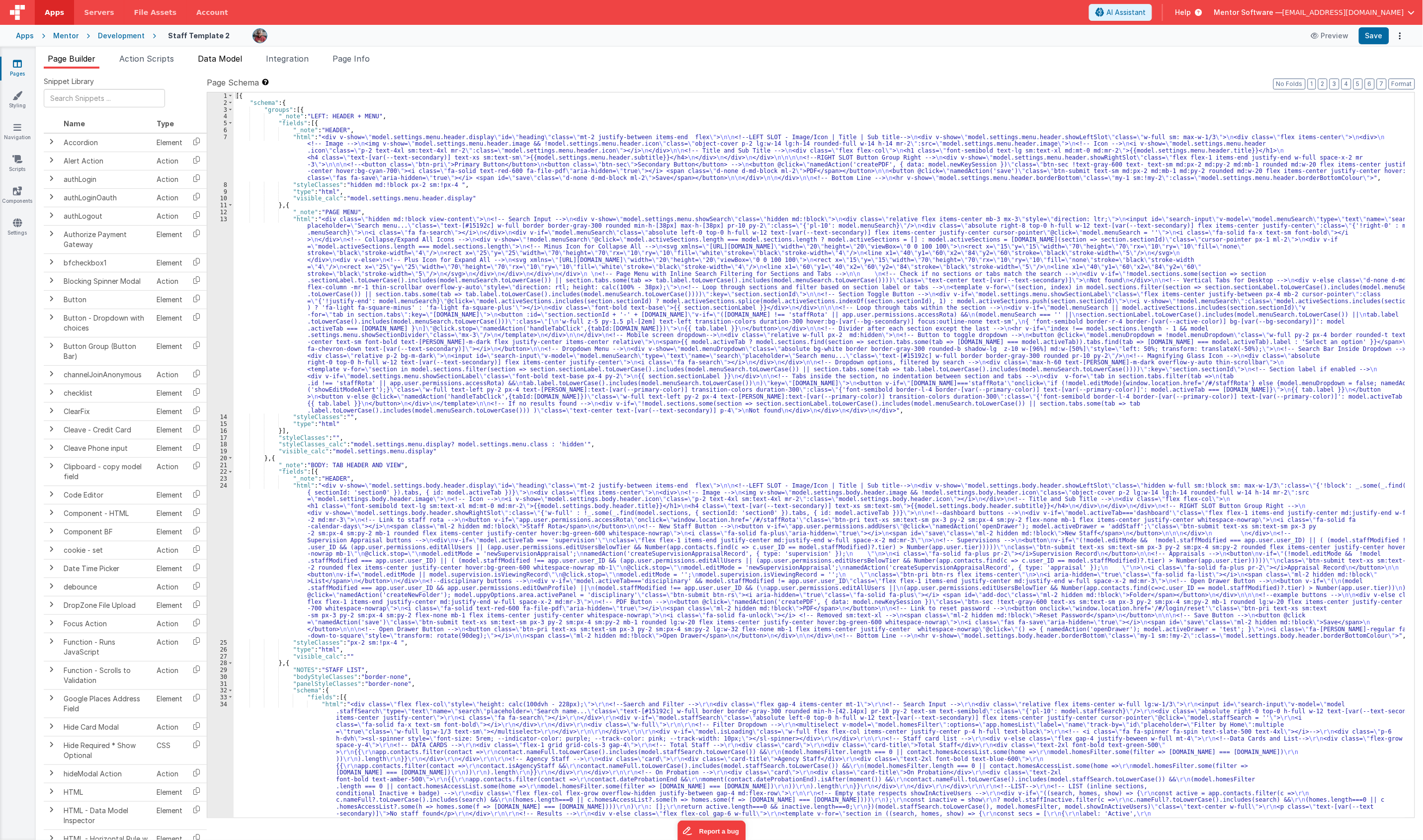
click at [217, 60] on span "Data Model" at bounding box center [220, 59] width 44 height 10
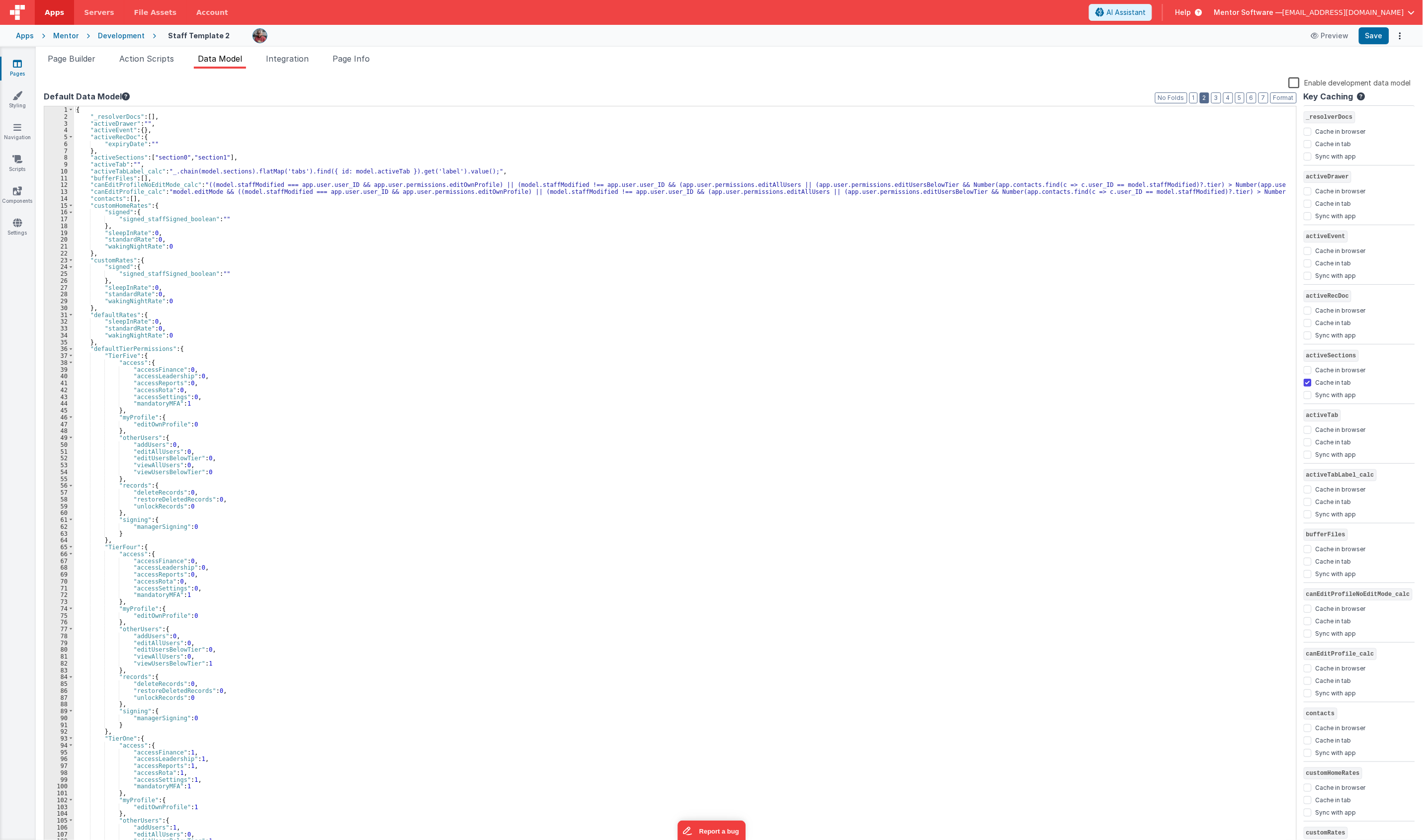
click at [1207, 100] on button "2" at bounding box center [1204, 98] width 10 height 11
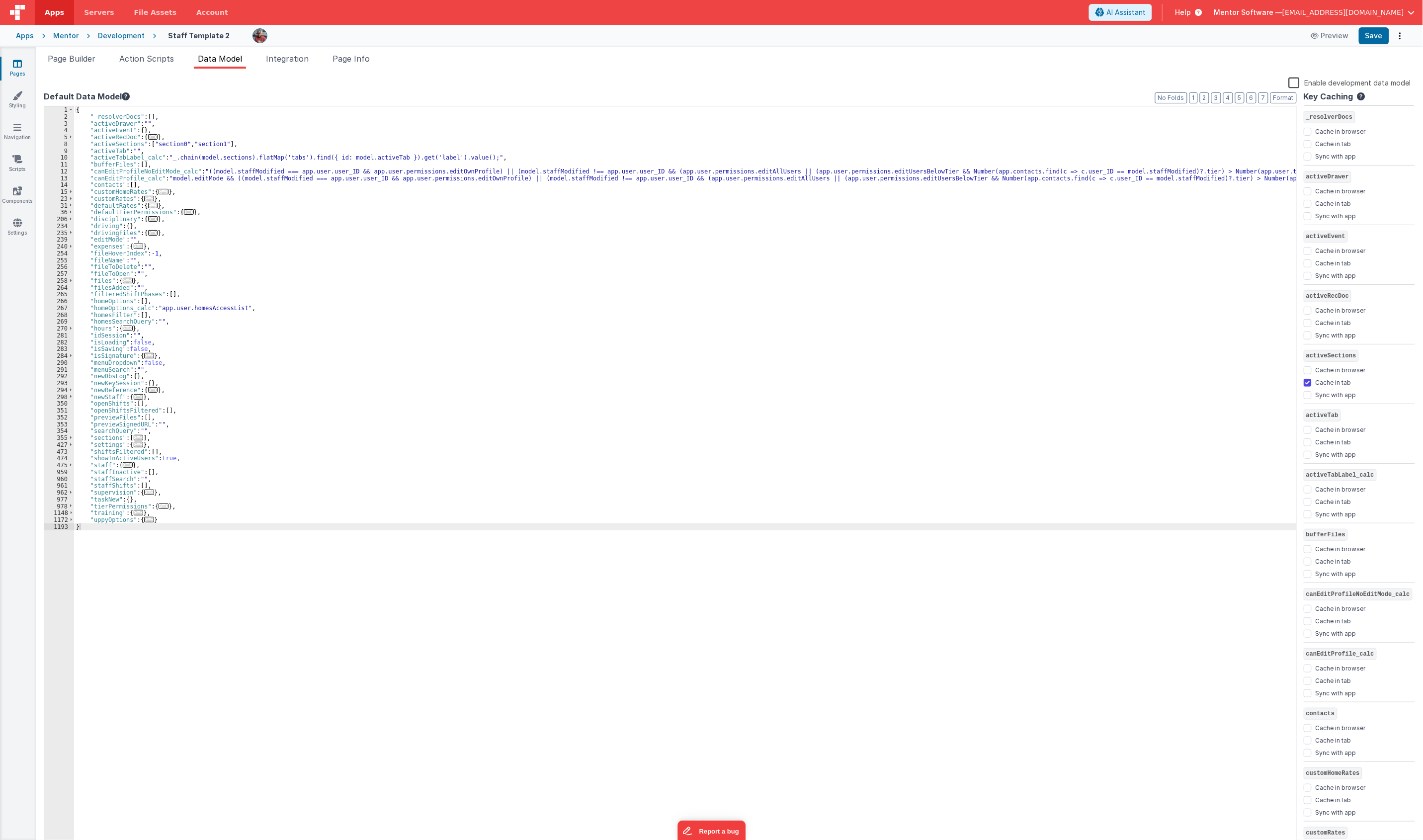
click at [550, 371] on div "{ "_resolverDocs" : [ ] , "activeDrawer" : "" , "activeEvent" : { } , "activeRe…" at bounding box center [685, 484] width 1222 height 755
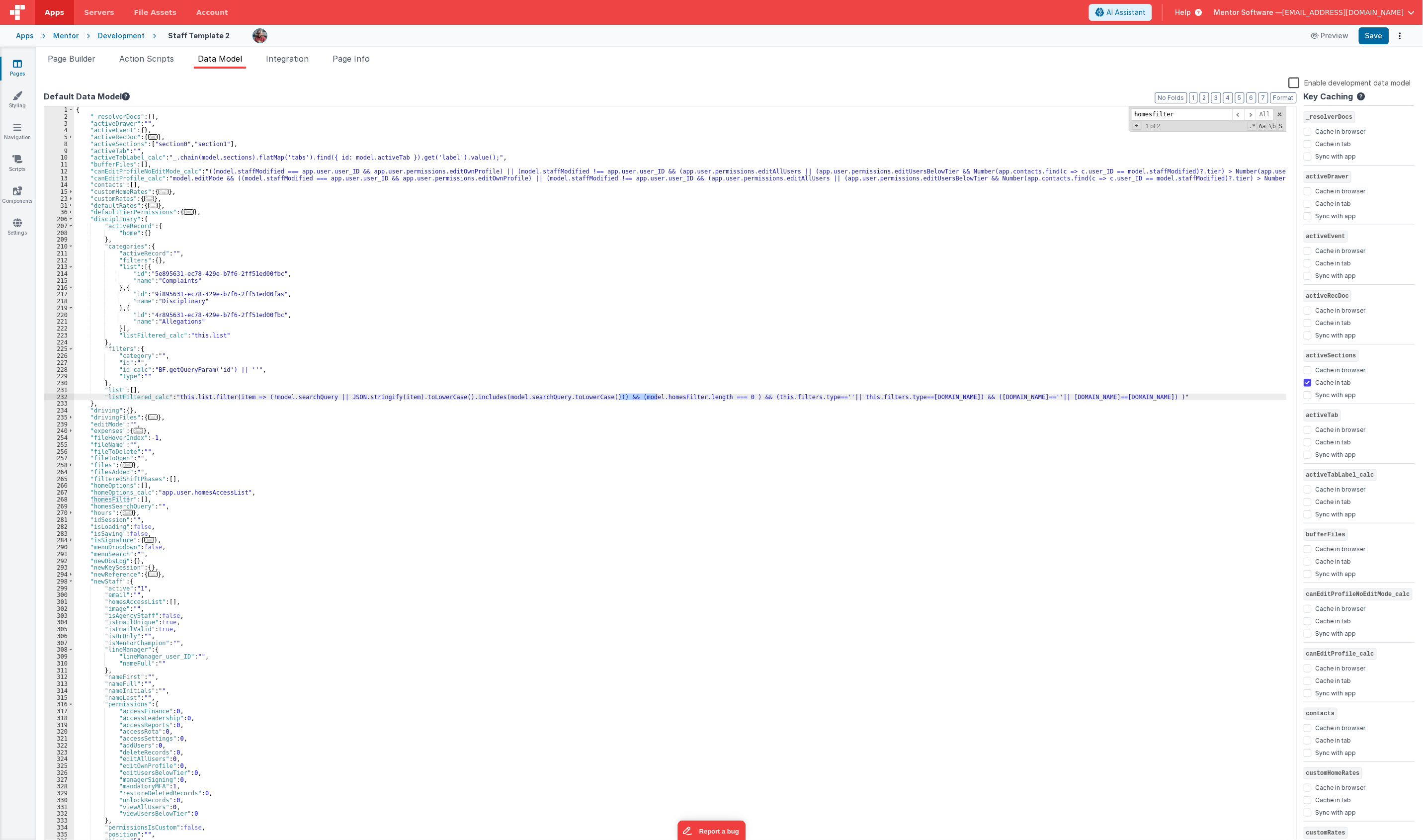
type input "homesfilter"
drag, startPoint x: 585, startPoint y: 398, endPoint x: 925, endPoint y: 396, distance: 340.0
click at [925, 396] on div "{ "_resolverDocs" : [ ] , "activeDrawer" : "" , "activeEvent" : { } , "activeRe…" at bounding box center [680, 484] width 1213 height 755
click at [755, 400] on div "{ "_resolverDocs" : [ ] , "activeDrawer" : "" , "activeEvent" : { } , "activeRe…" at bounding box center [680, 477] width 1213 height 742
click at [1255, 116] on span at bounding box center [1250, 114] width 12 height 13
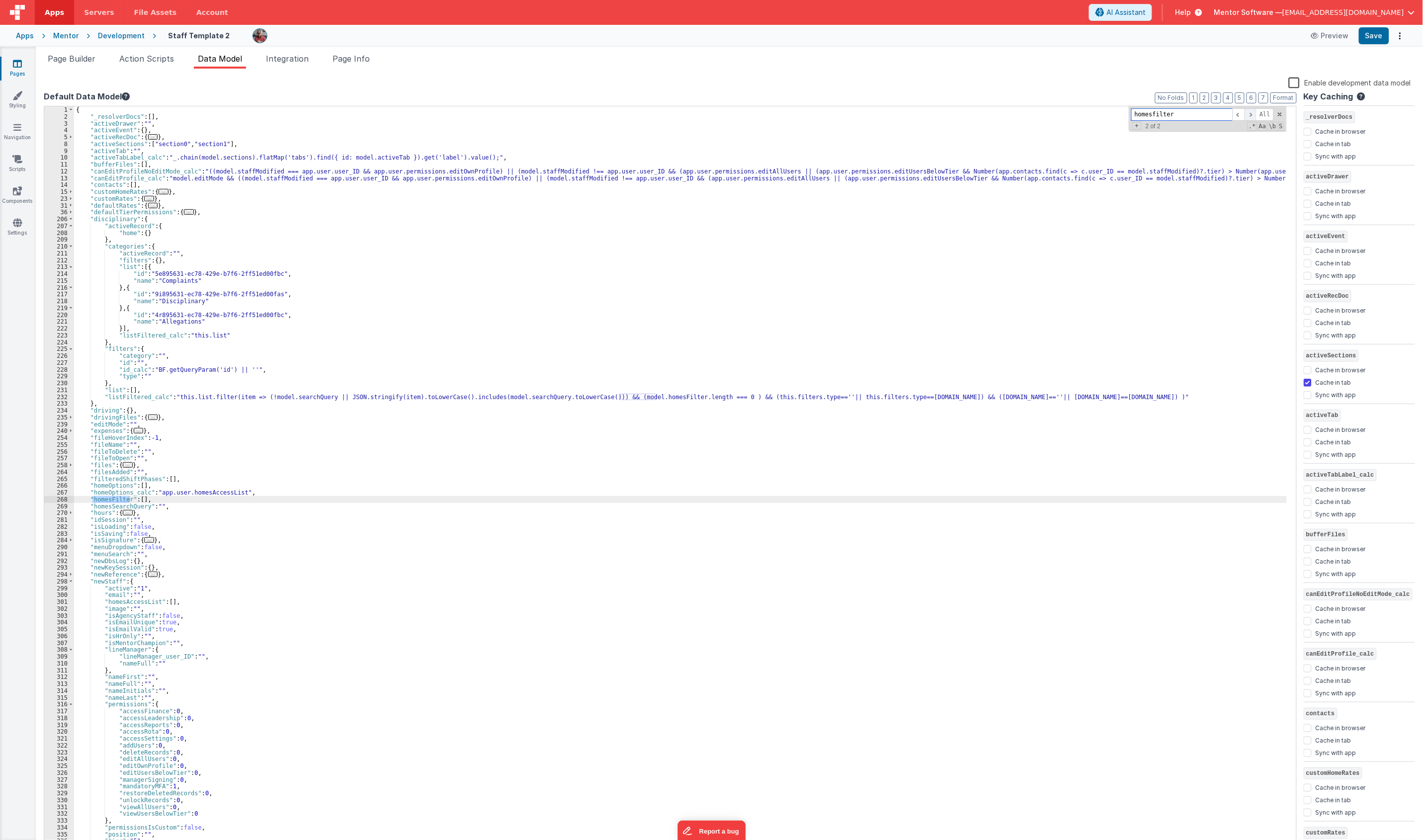
click at [1255, 116] on span at bounding box center [1250, 114] width 12 height 13
click at [1255, 117] on span at bounding box center [1250, 114] width 12 height 13
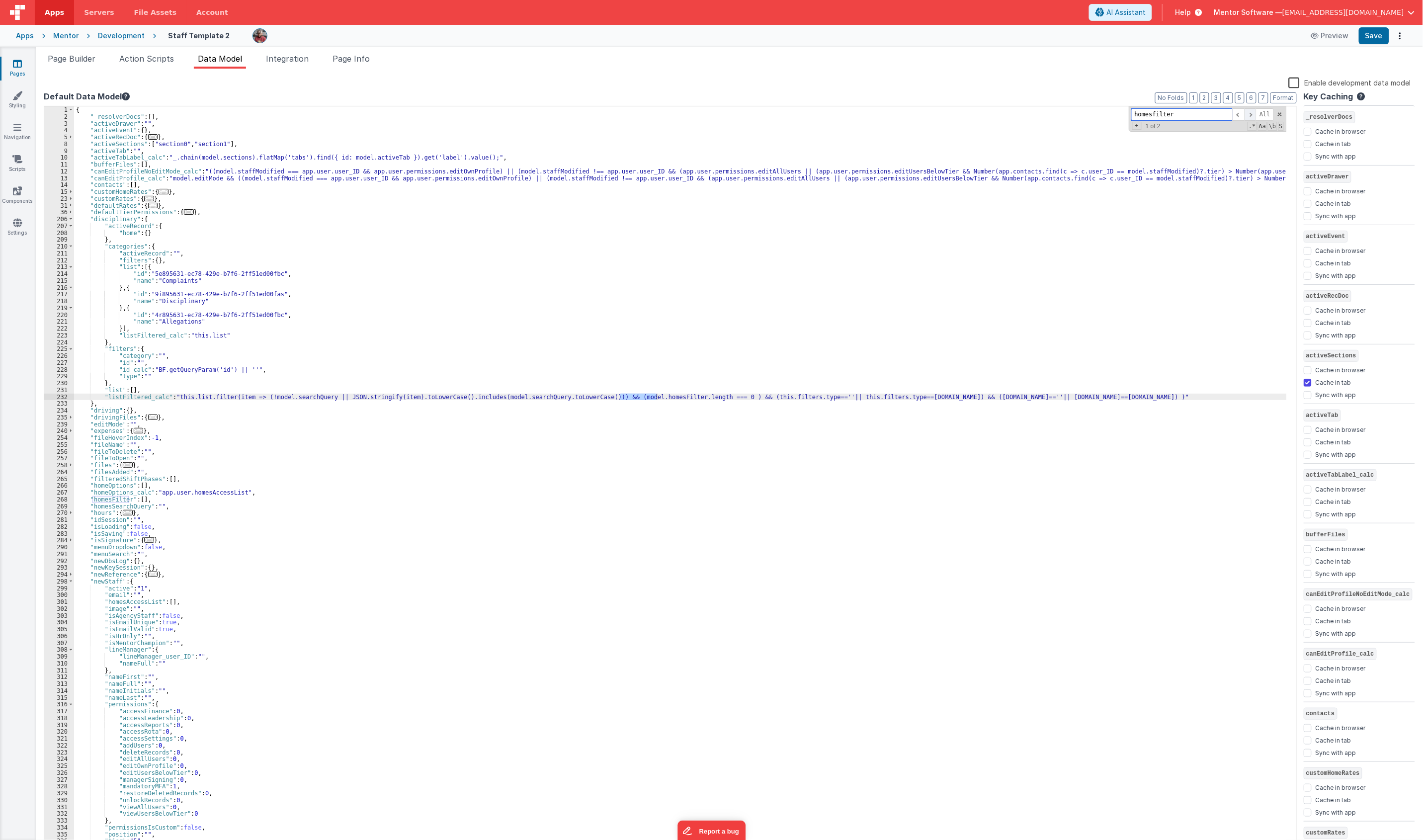
click at [1255, 117] on span at bounding box center [1250, 114] width 12 height 13
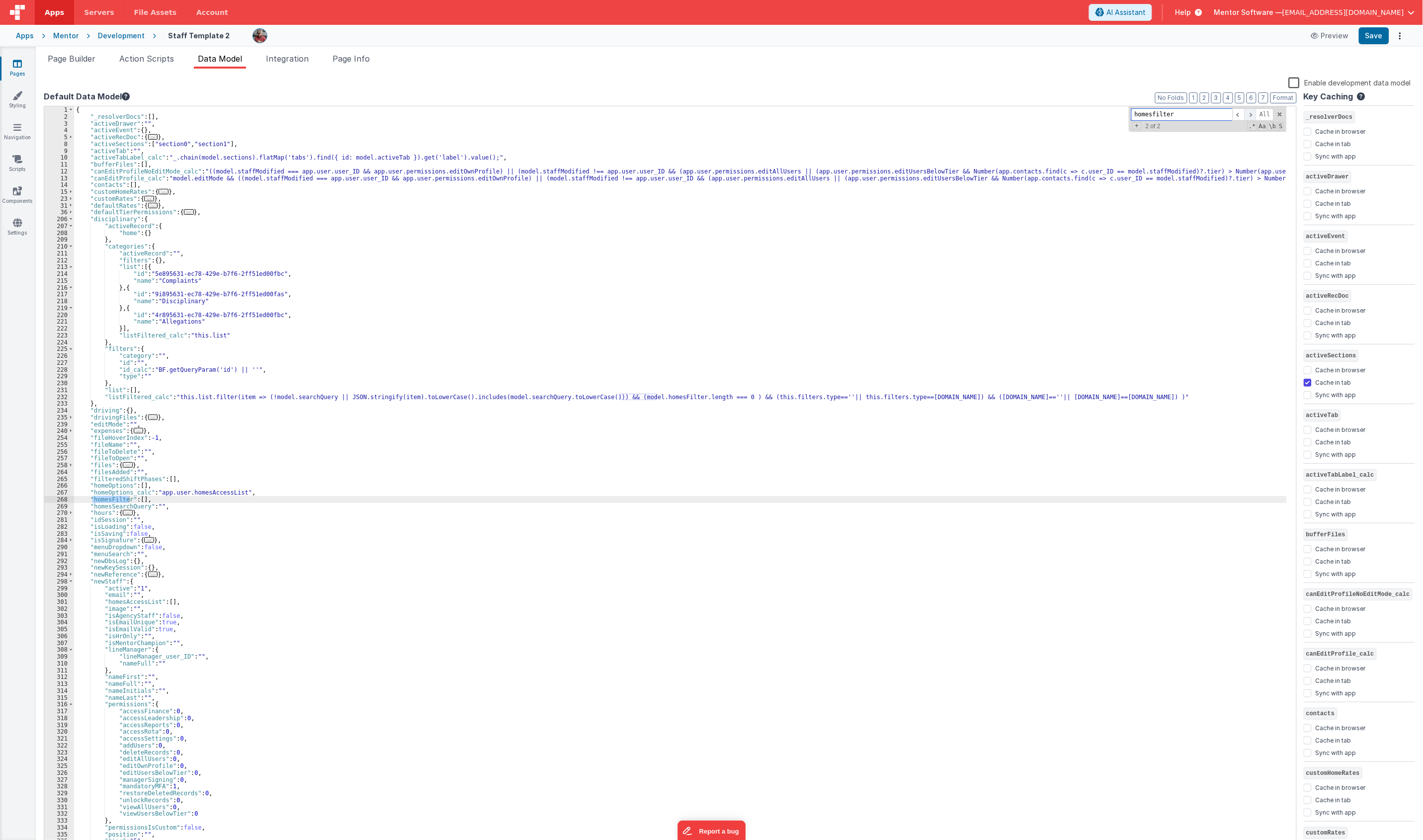
click at [1255, 117] on span at bounding box center [1250, 114] width 12 height 13
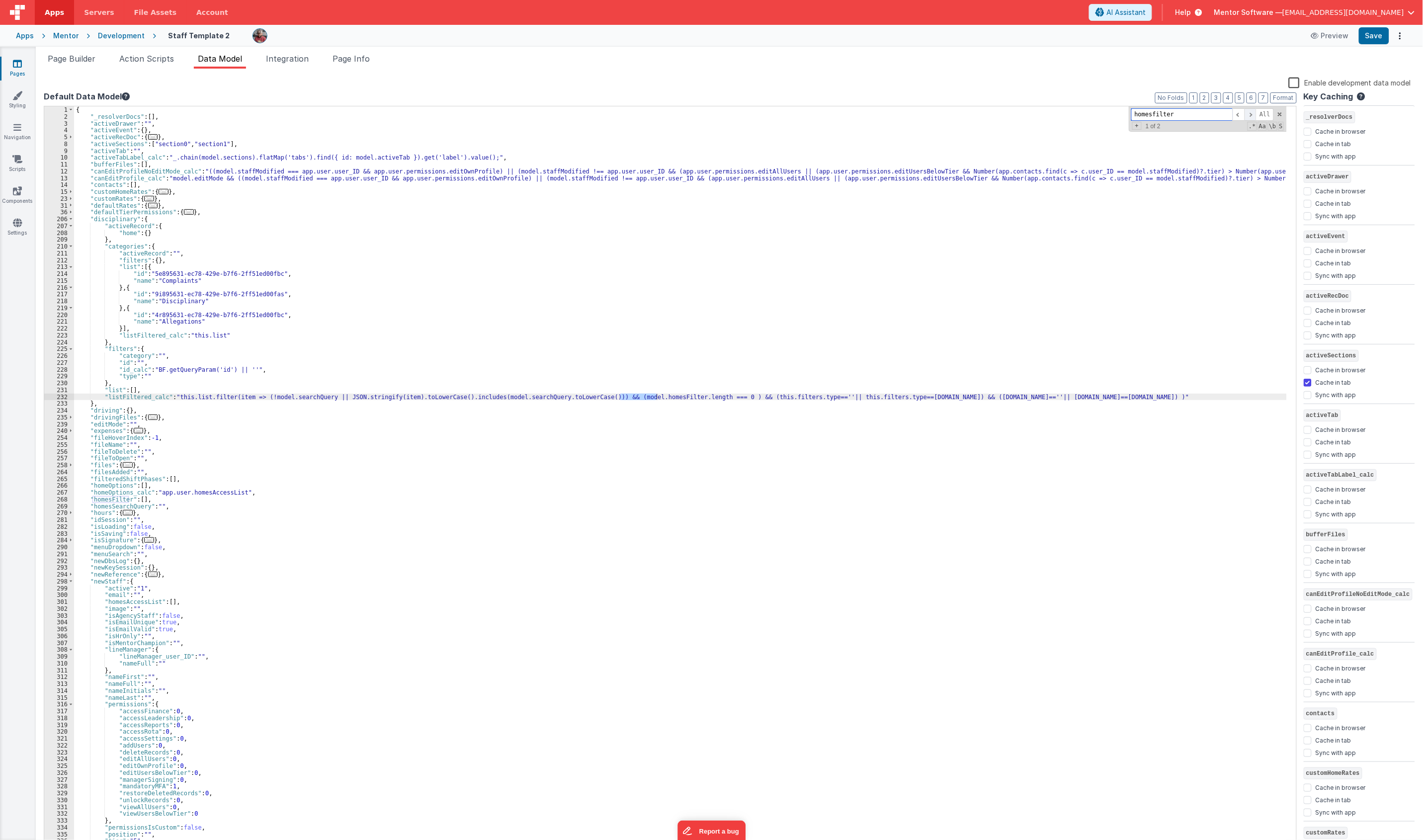
click at [1255, 117] on span at bounding box center [1250, 114] width 12 height 13
click at [22, 63] on link "Pages" at bounding box center [17, 68] width 36 height 20
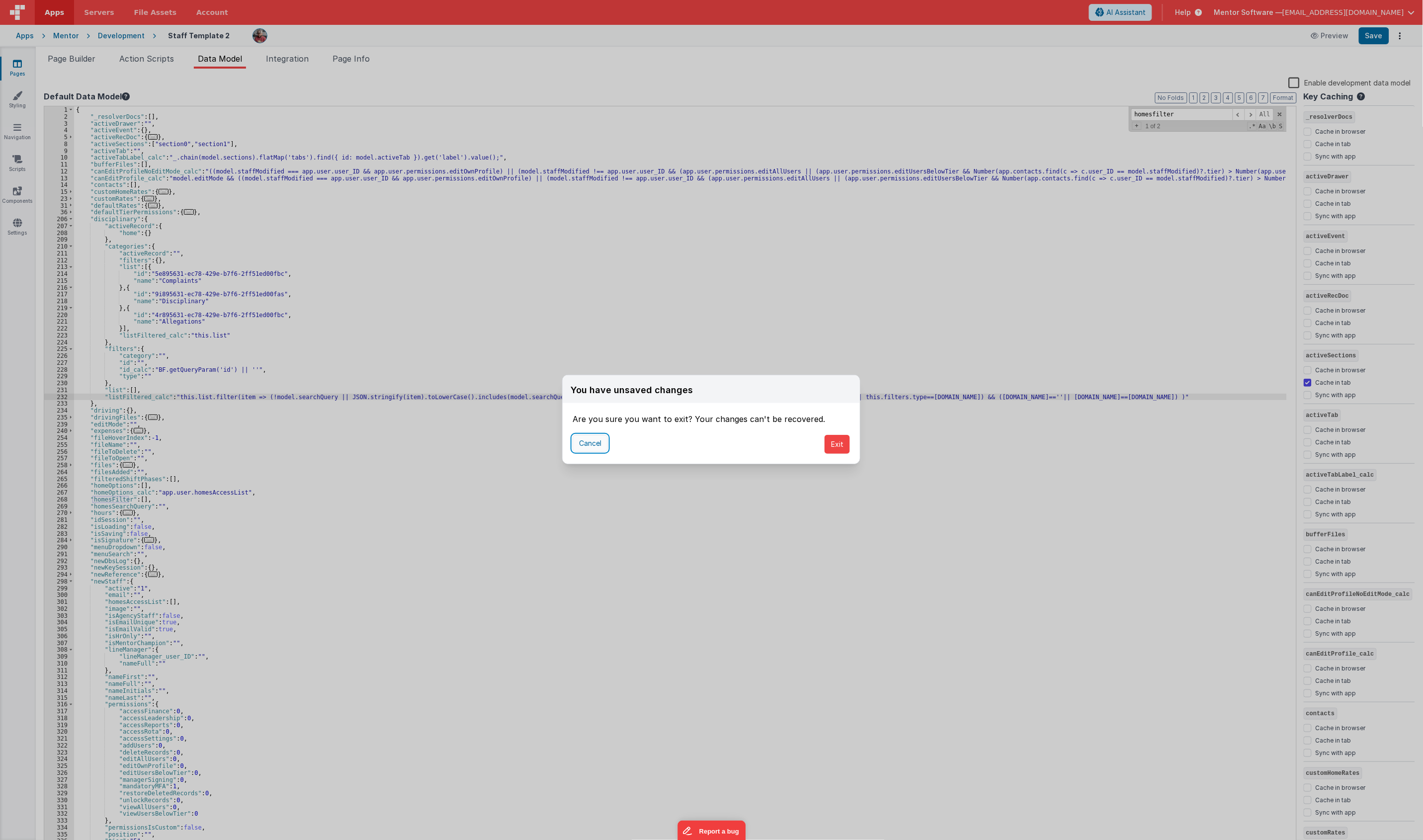
click at [577, 447] on button "Cancel" at bounding box center [590, 443] width 35 height 17
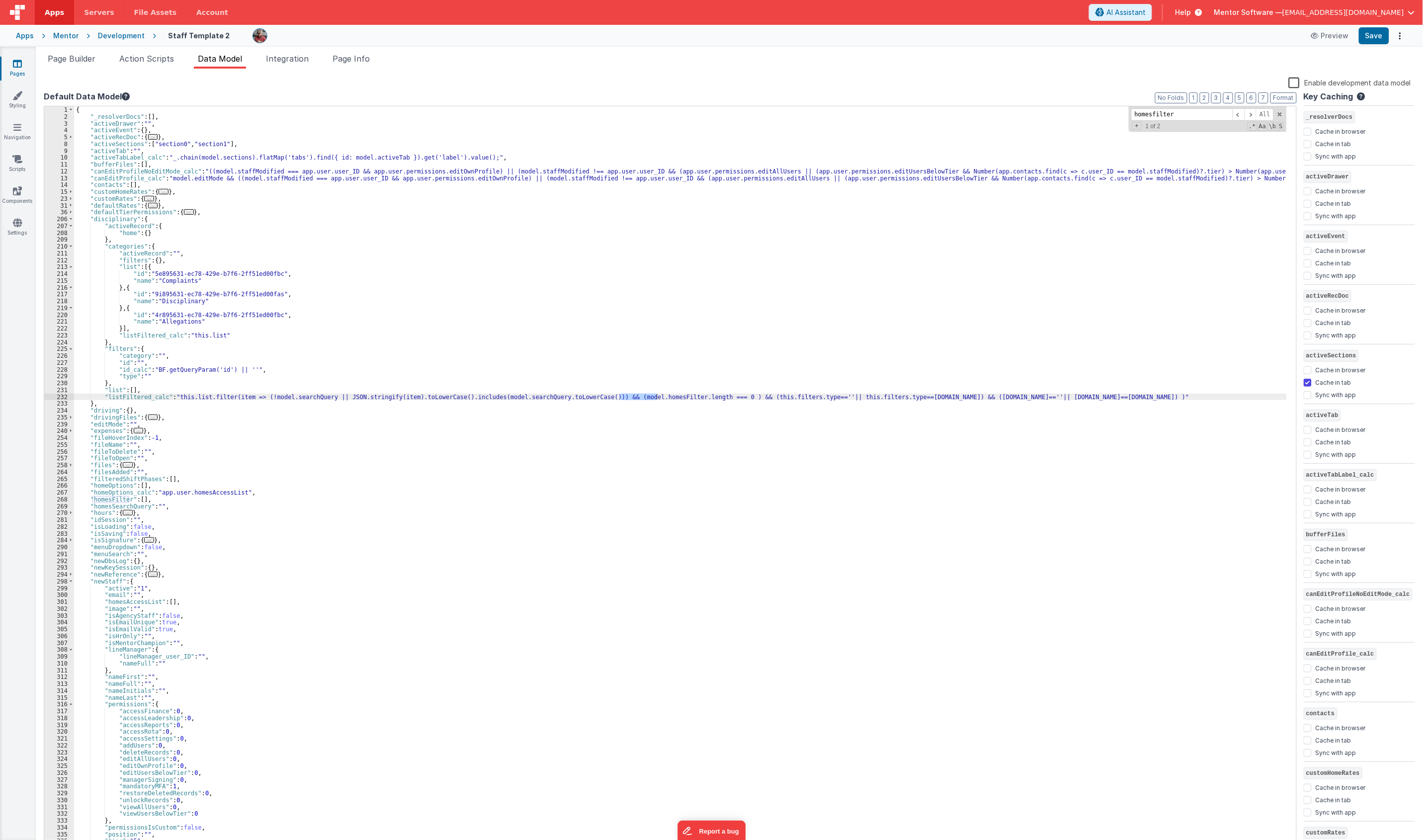
click at [14, 68] on icon at bounding box center [17, 63] width 9 height 10
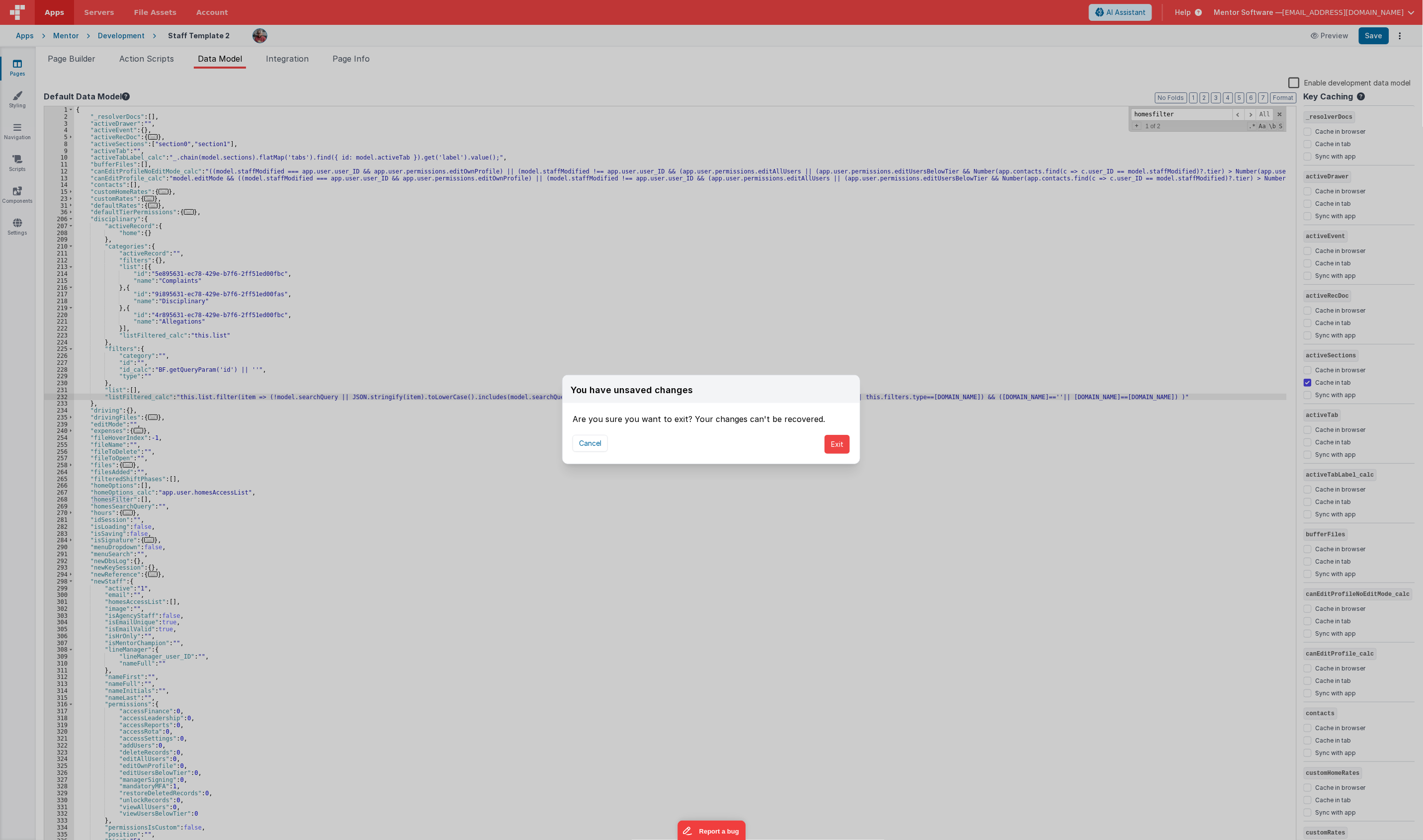
click at [403, 138] on div "You have unsaved changes Are you sure you want to exit? Your changes can't be r…" at bounding box center [712, 420] width 1423 height 840
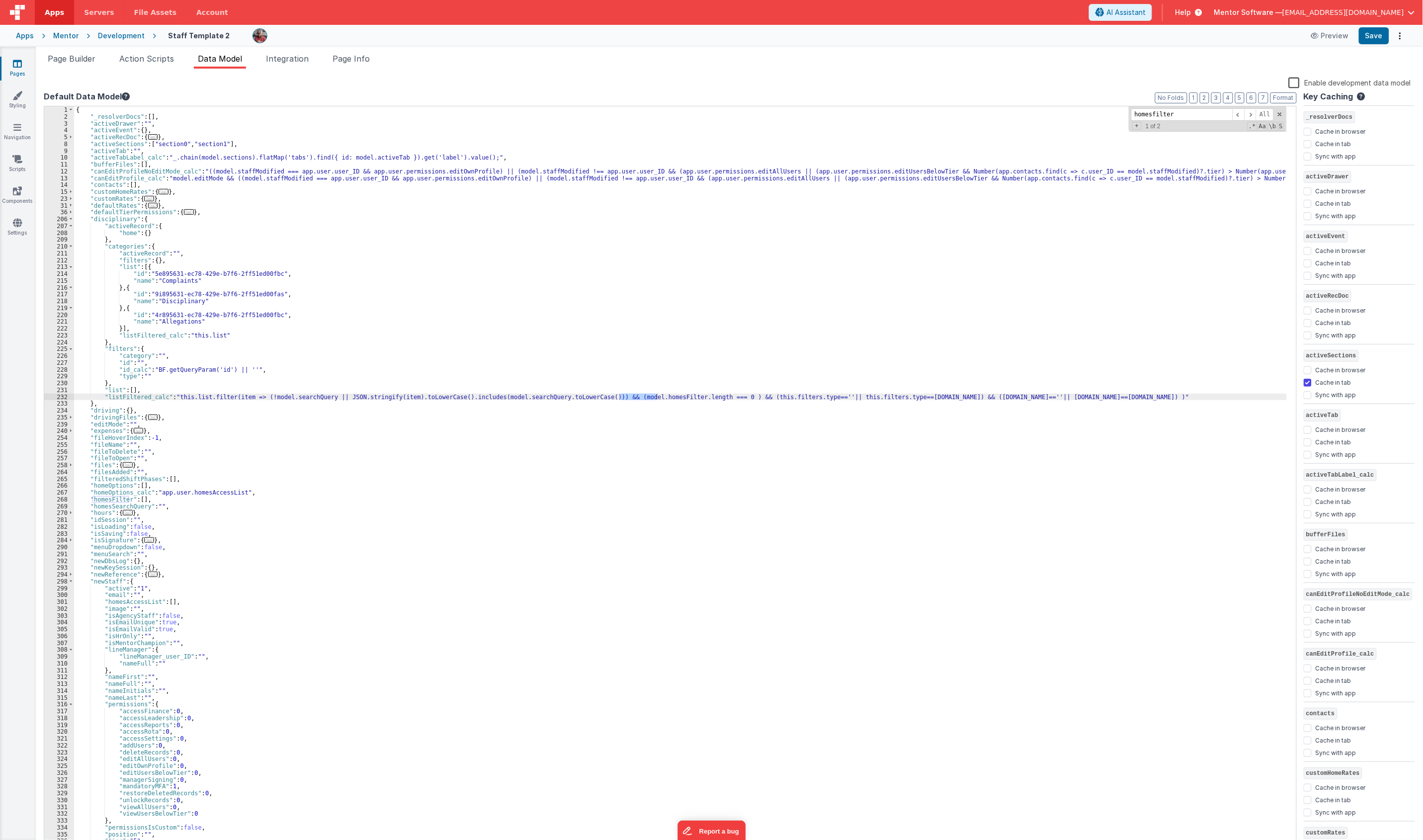
click at [102, 40] on div "Development" at bounding box center [121, 36] width 47 height 10
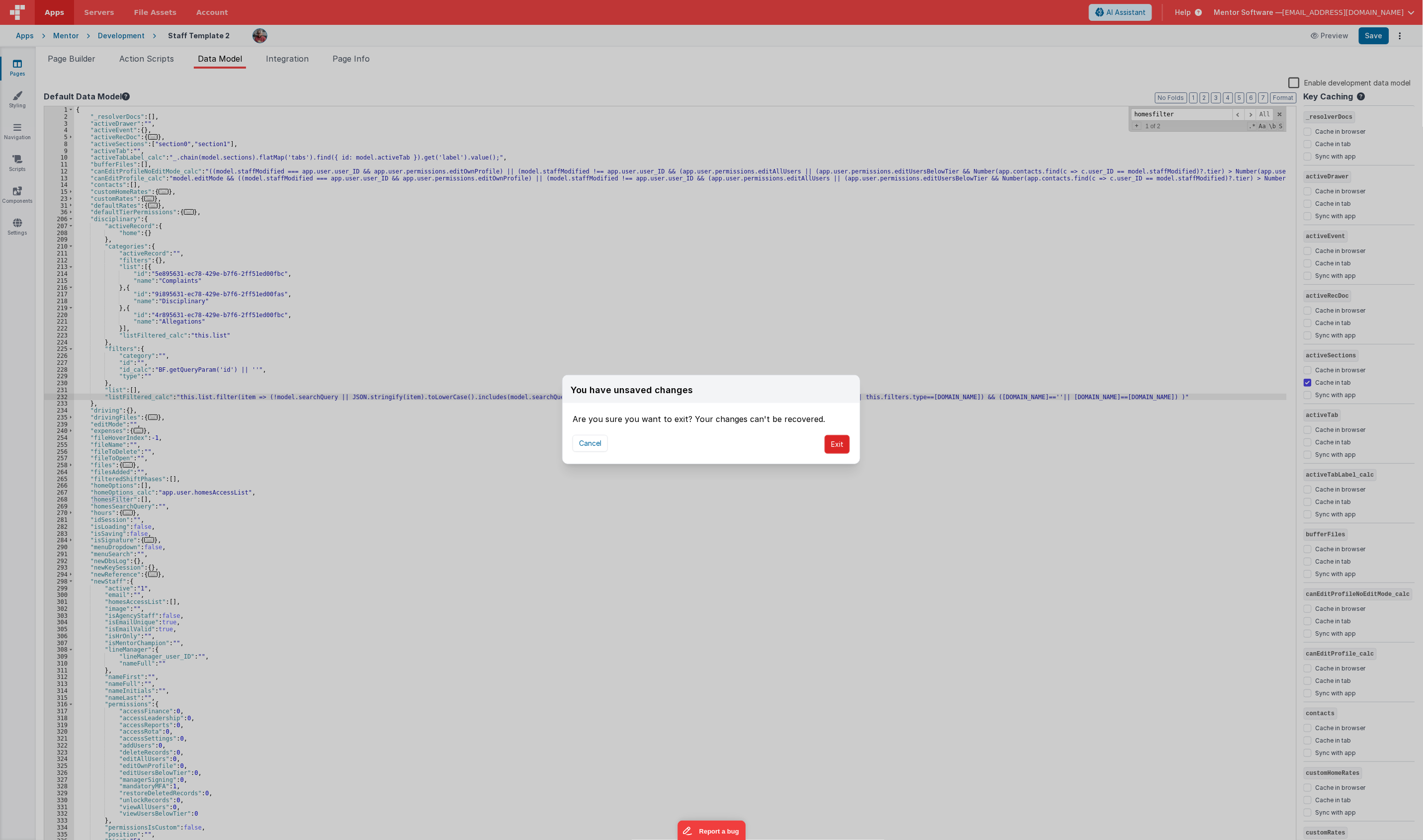
click at [838, 450] on button "Exit" at bounding box center [837, 444] width 25 height 19
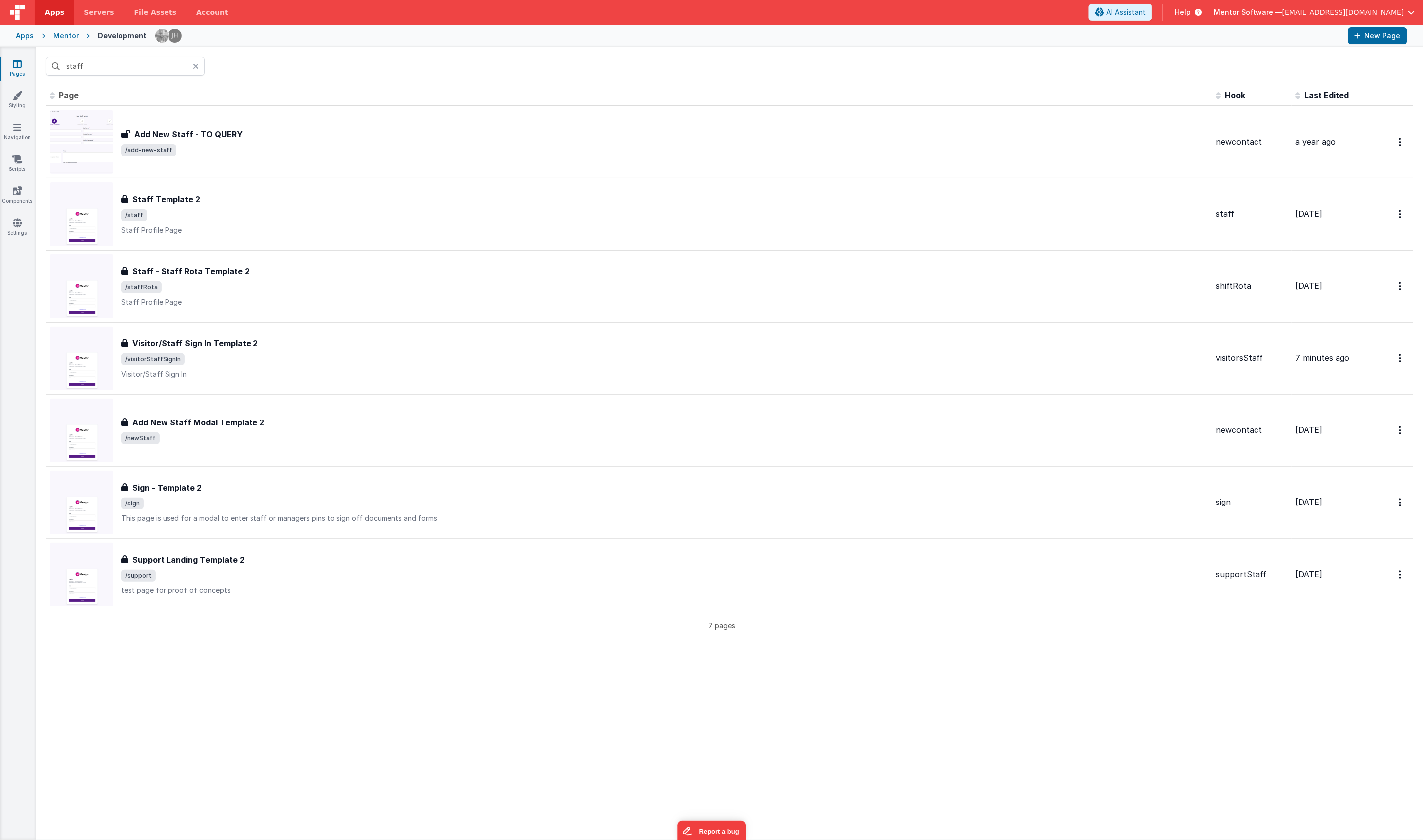
click at [193, 69] on icon at bounding box center [196, 66] width 6 height 8
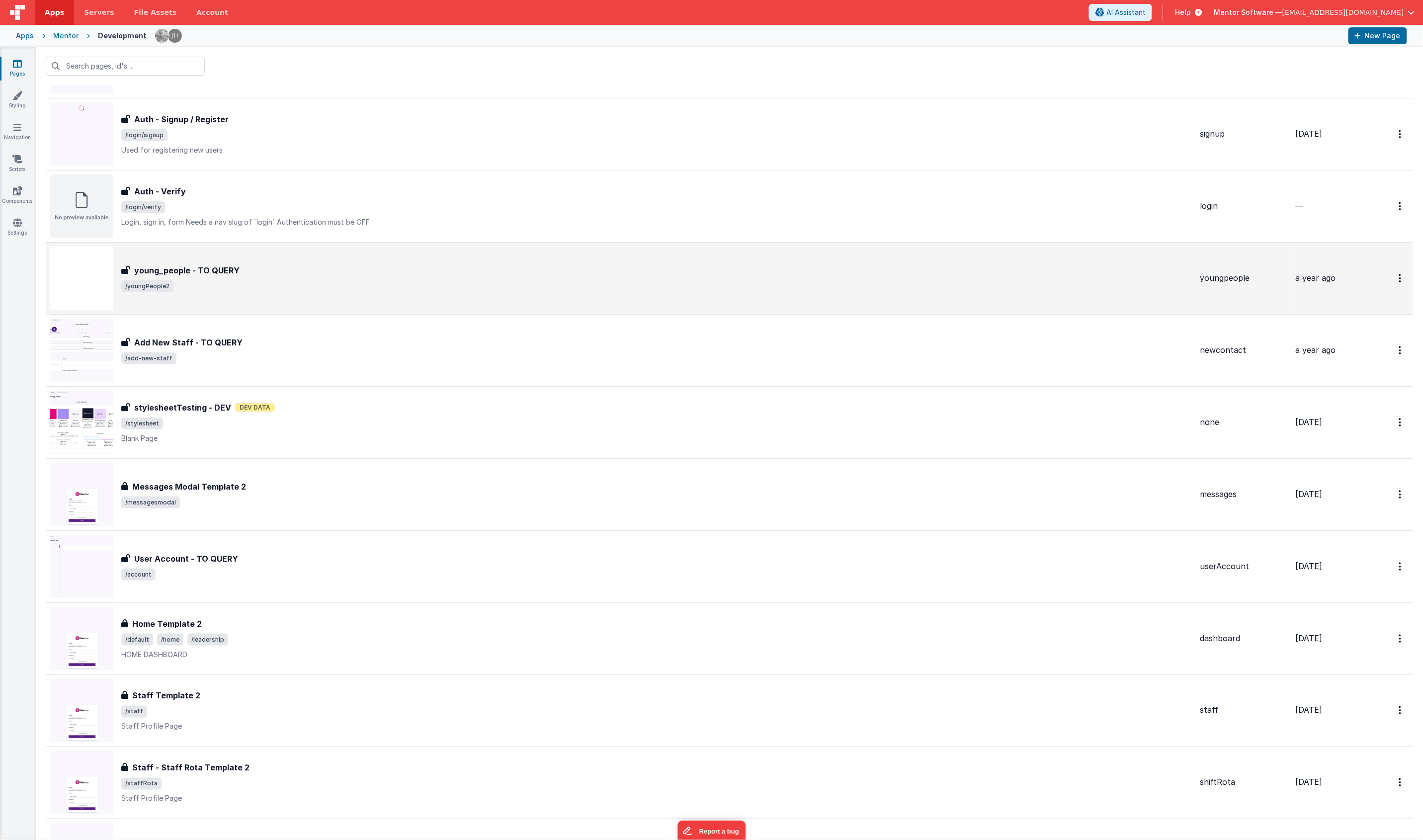
scroll to position [373, 0]
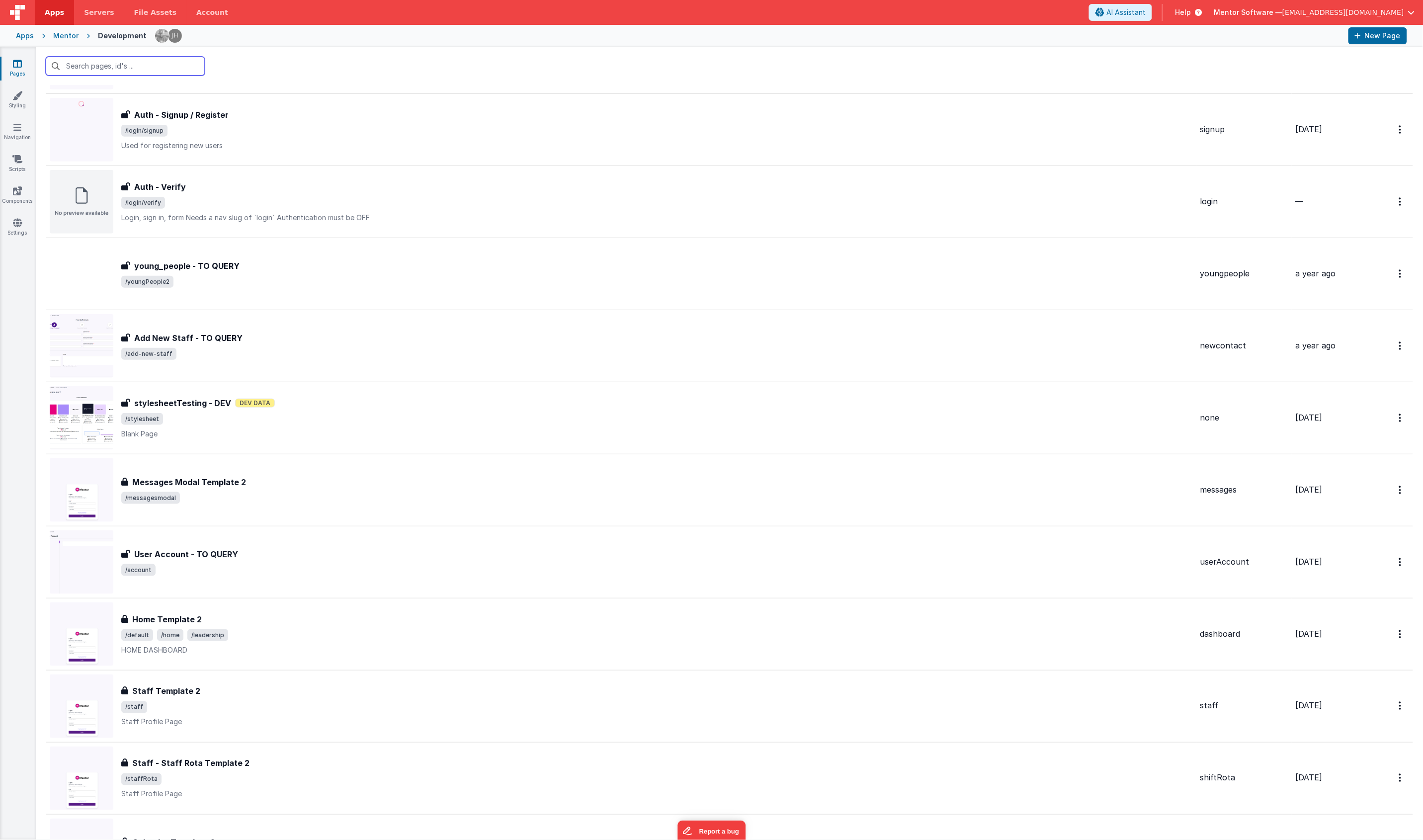
click at [137, 69] on input "text" at bounding box center [125, 66] width 159 height 19
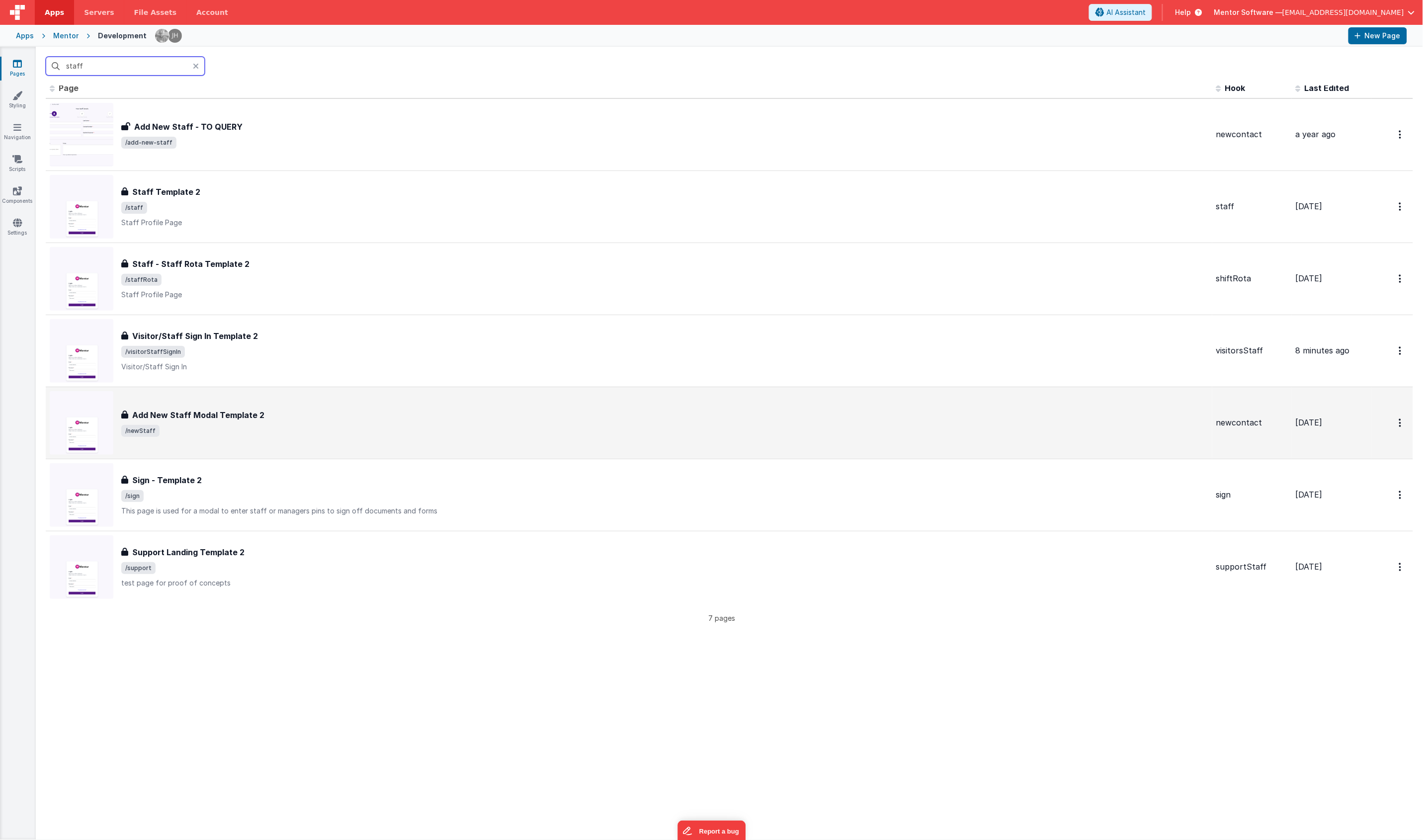
scroll to position [0, 0]
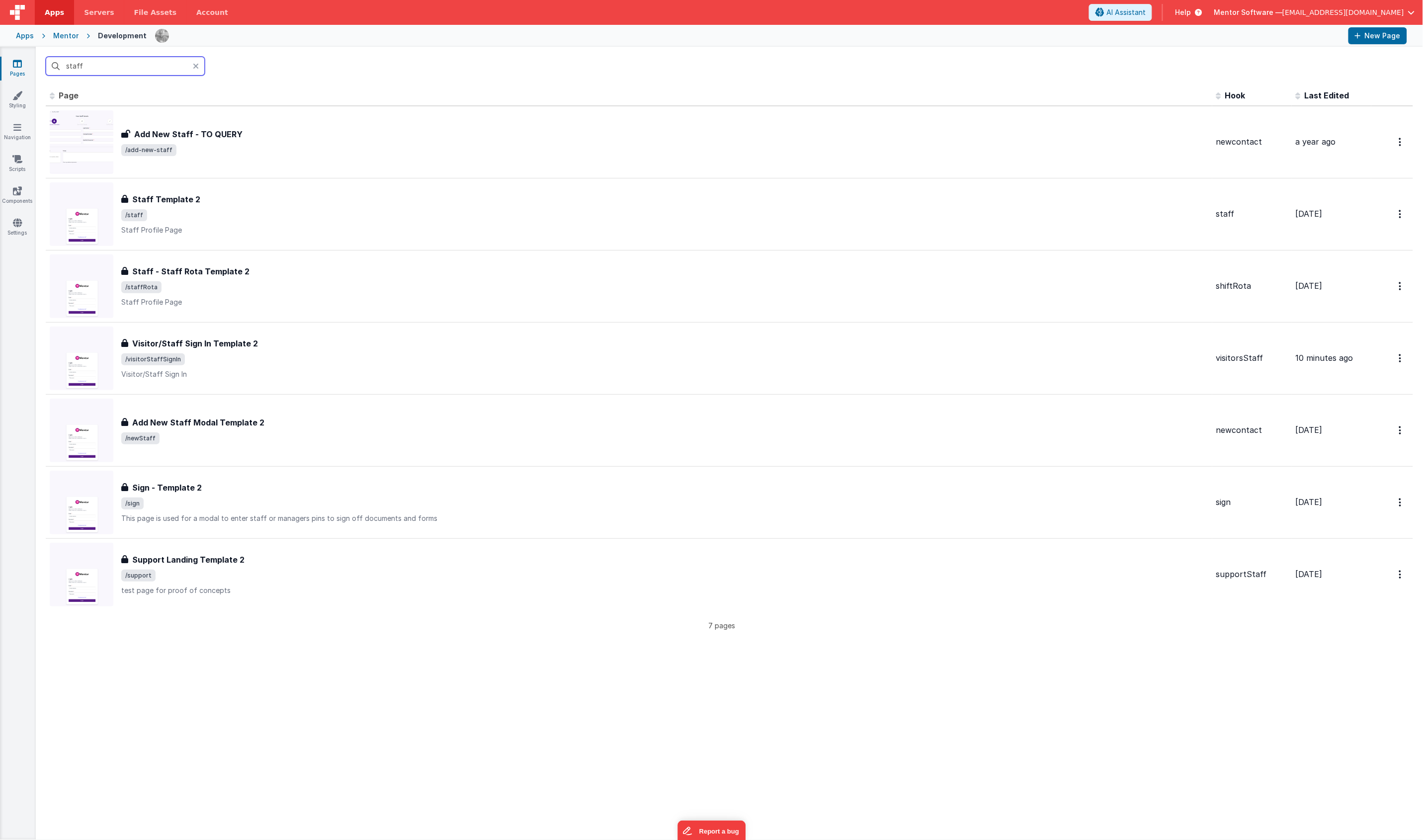
click at [145, 73] on input "staff" at bounding box center [125, 66] width 159 height 19
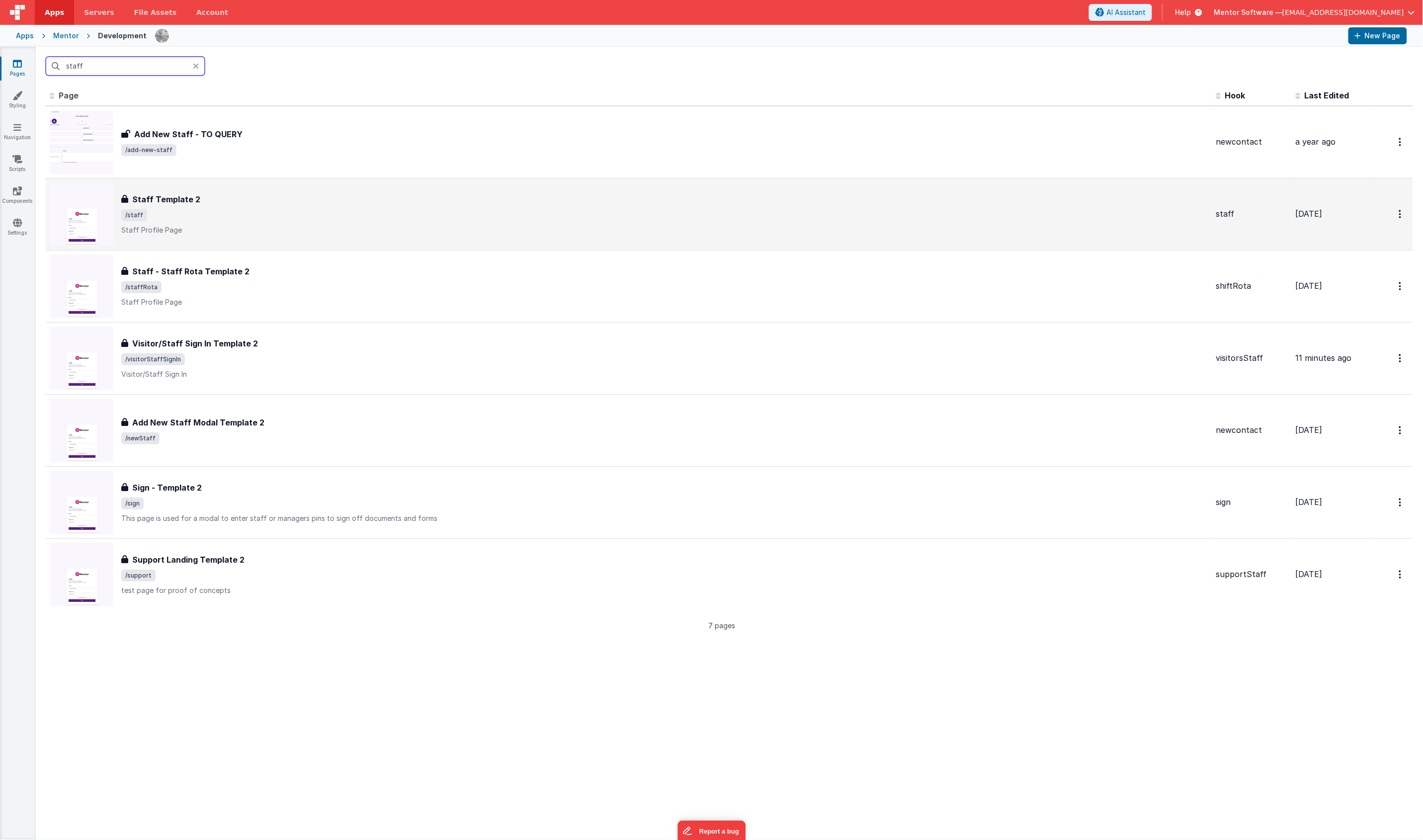
type input "staff"
click at [268, 223] on div "Staff Template 2 Staff Template 2 /staff Staff Profile Page" at bounding box center [664, 214] width 1087 height 42
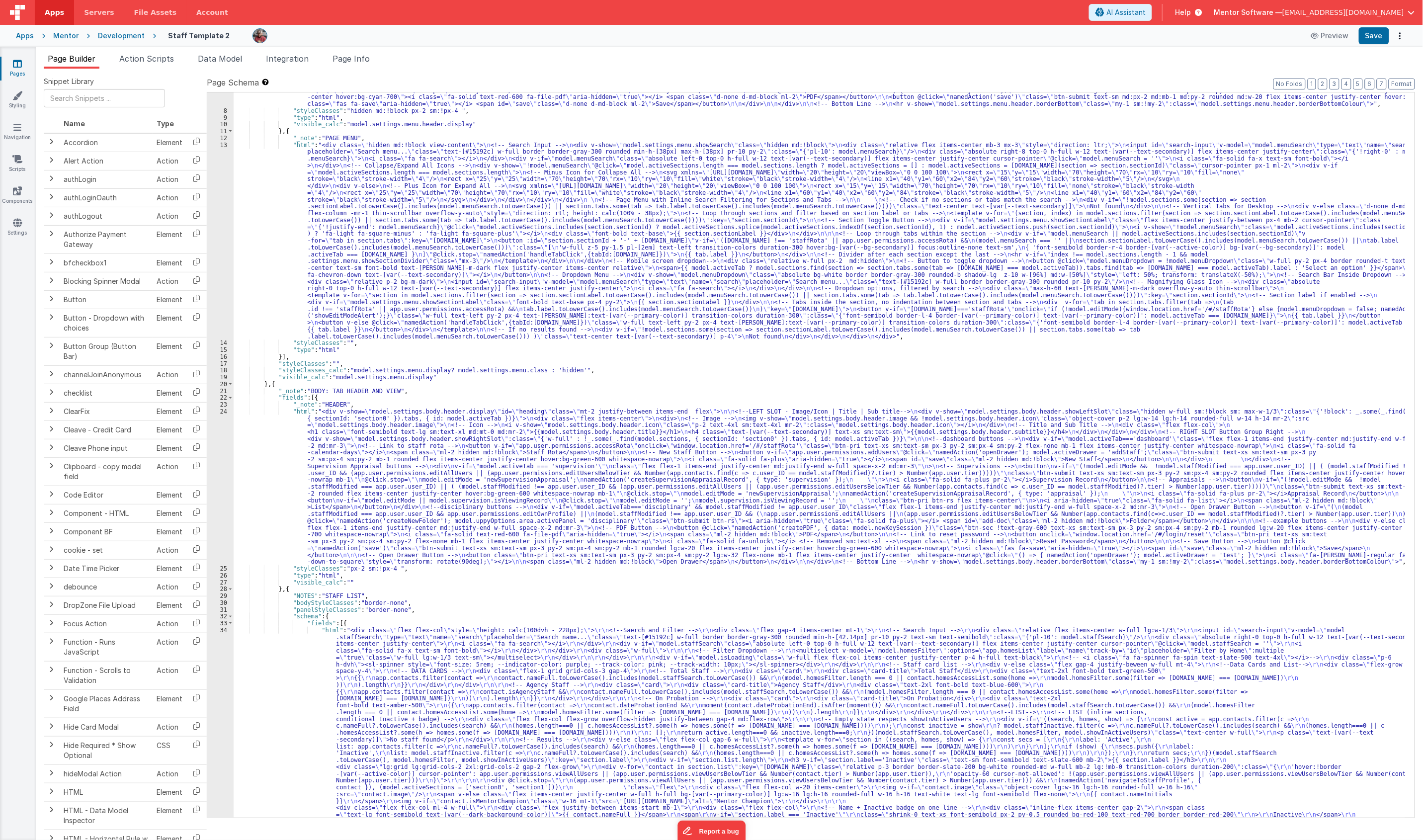
scroll to position [185, 0]
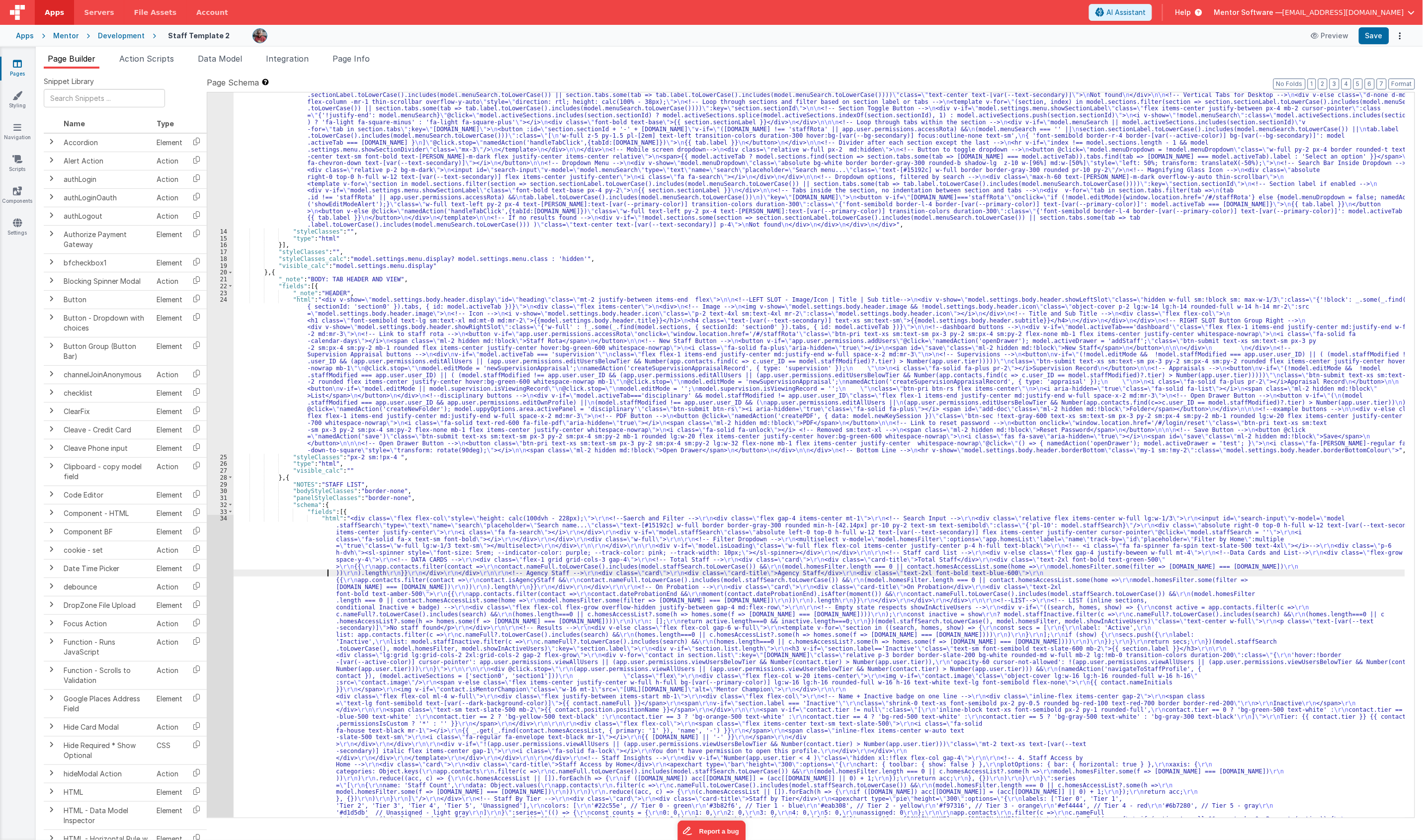
click at [289, 577] on div ""html" : "<div class= \" hidden md:!block view-content \" > \n <!-- Search Inpu…" at bounding box center [819, 744] width 1171 height 1429
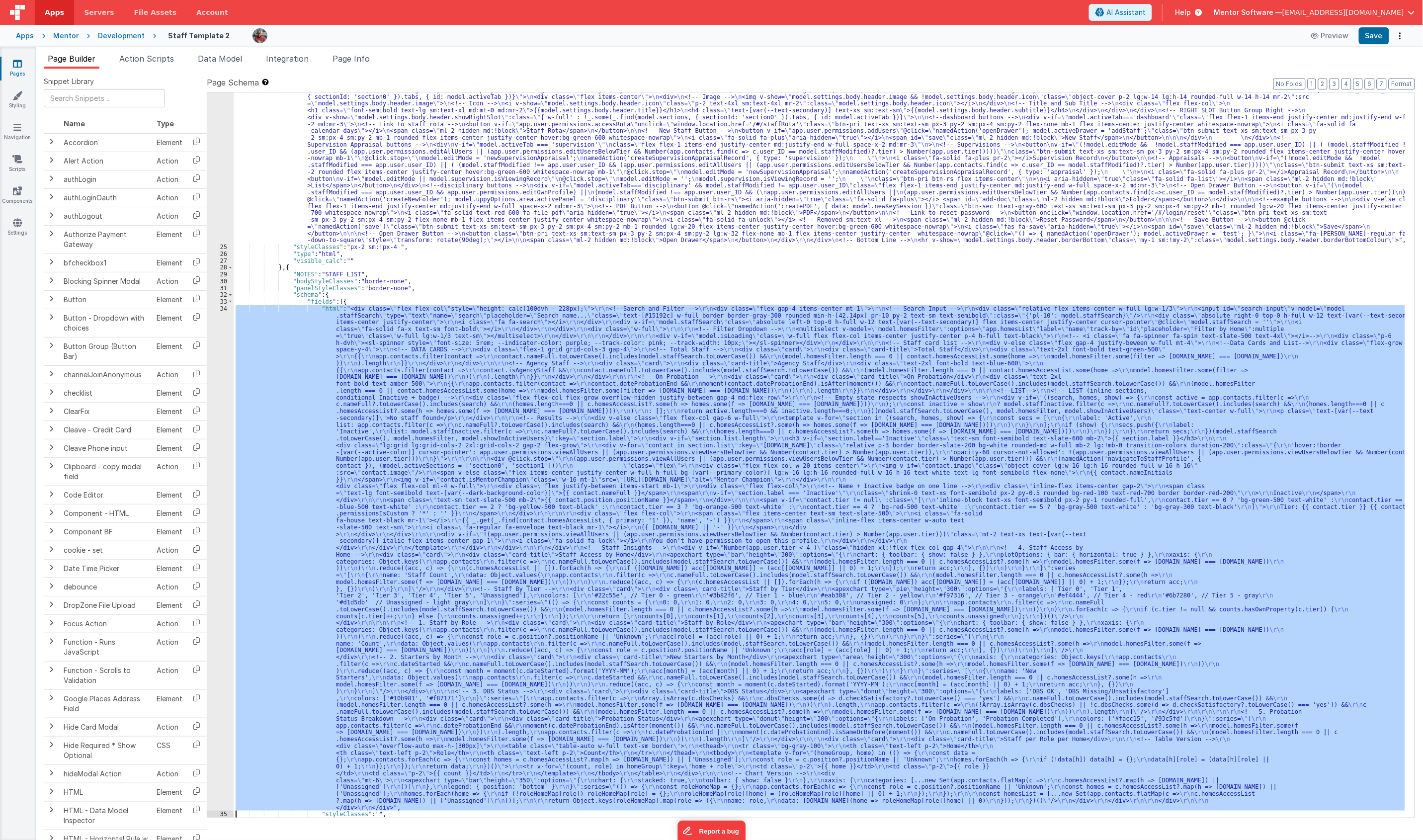
click at [220, 575] on div "34" at bounding box center [220, 558] width 26 height 506
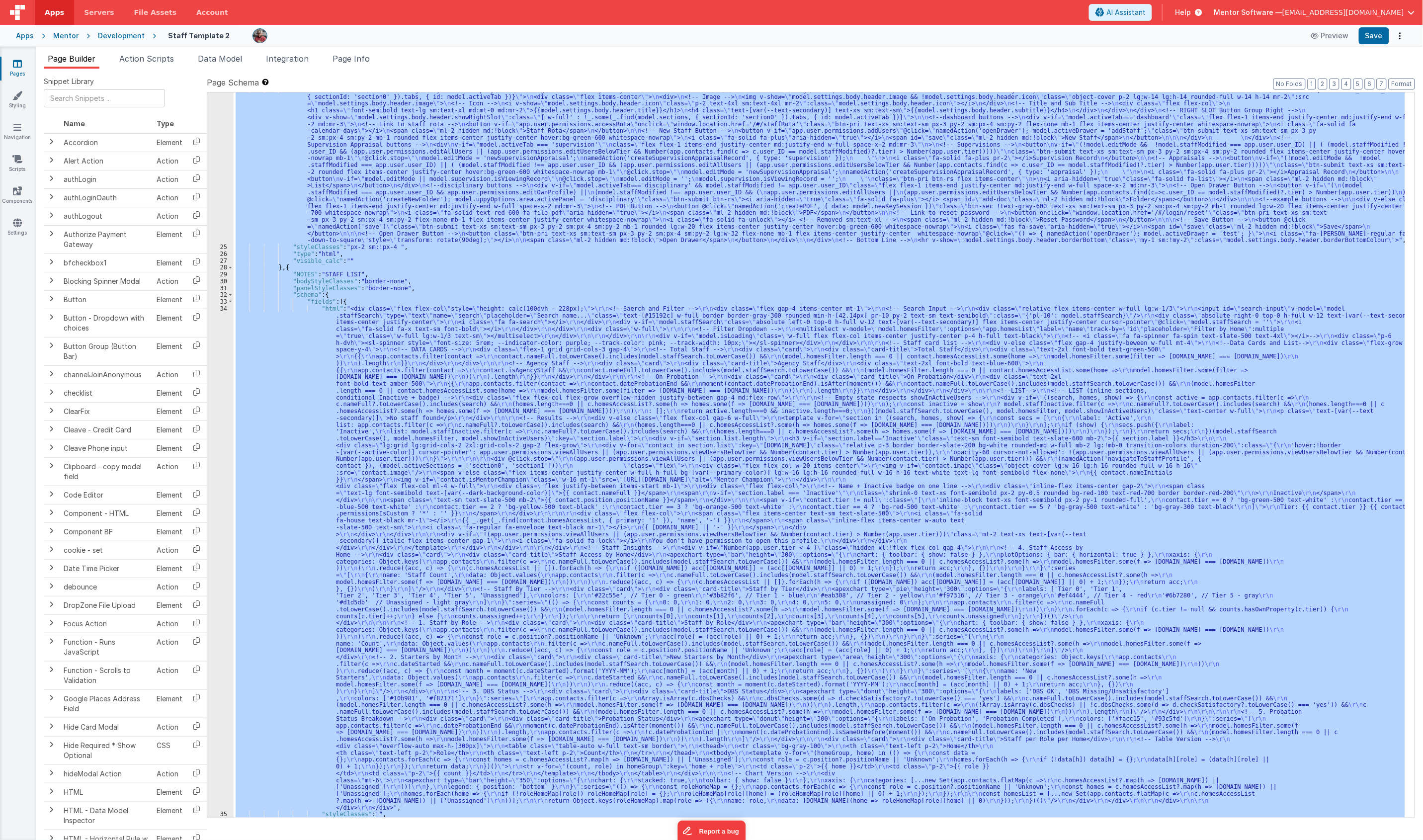
click at [220, 575] on div "34" at bounding box center [220, 558] width 26 height 506
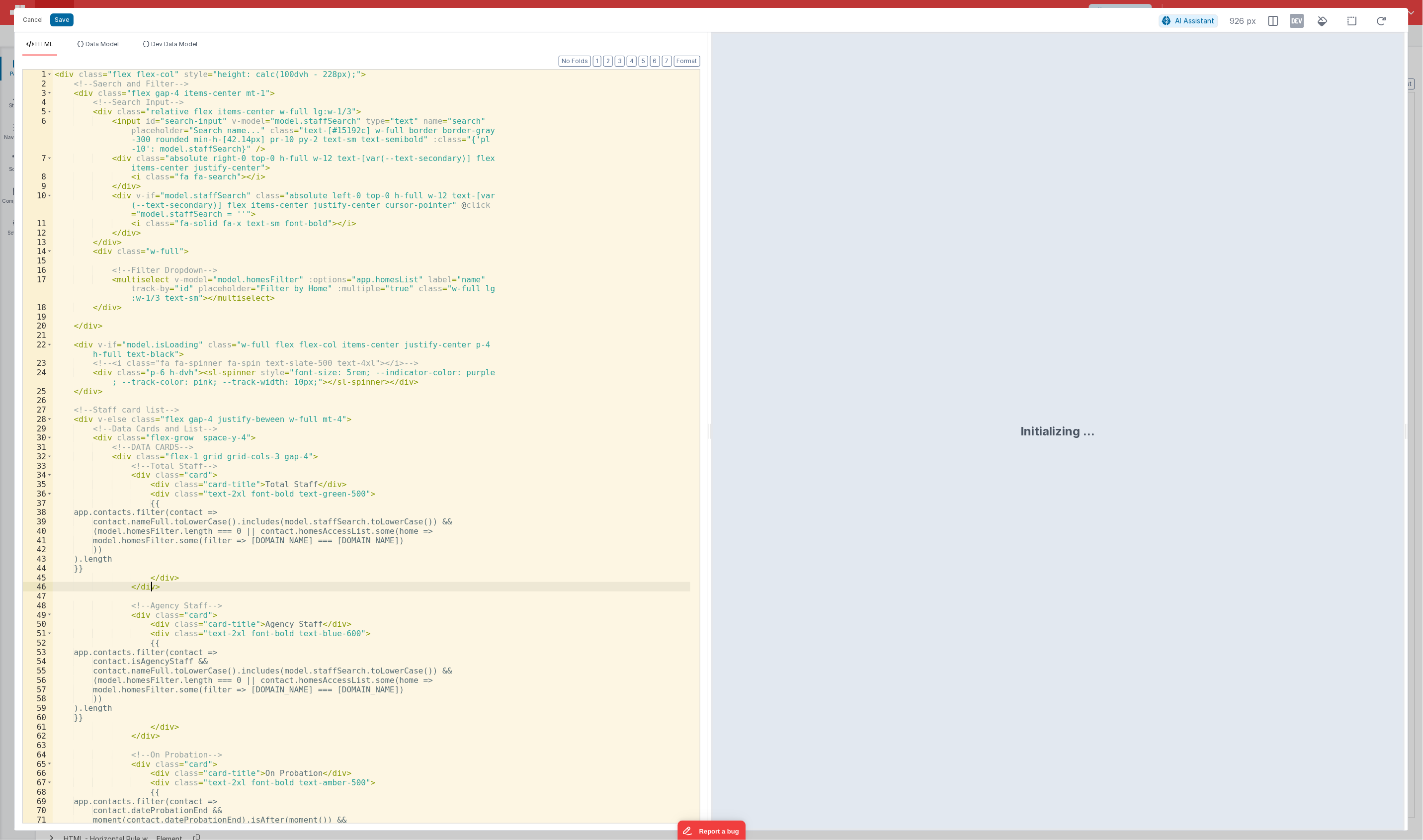
click at [220, 575] on div "< div class = "flex flex-col" style = "height: calc(100dvh - 228px);" > <!-- Sa…" at bounding box center [371, 455] width 637 height 772
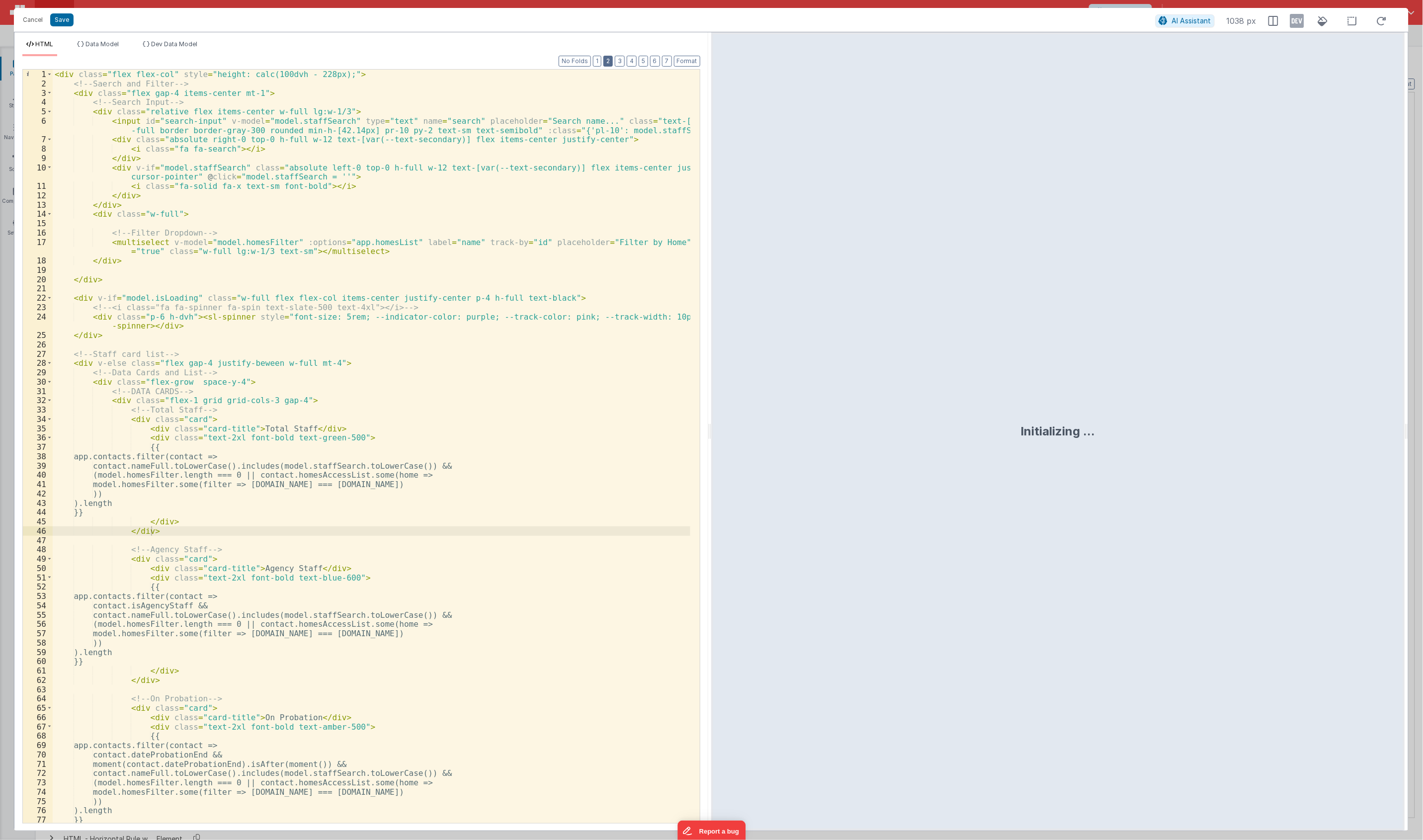
click at [607, 65] on button "2" at bounding box center [608, 61] width 10 height 11
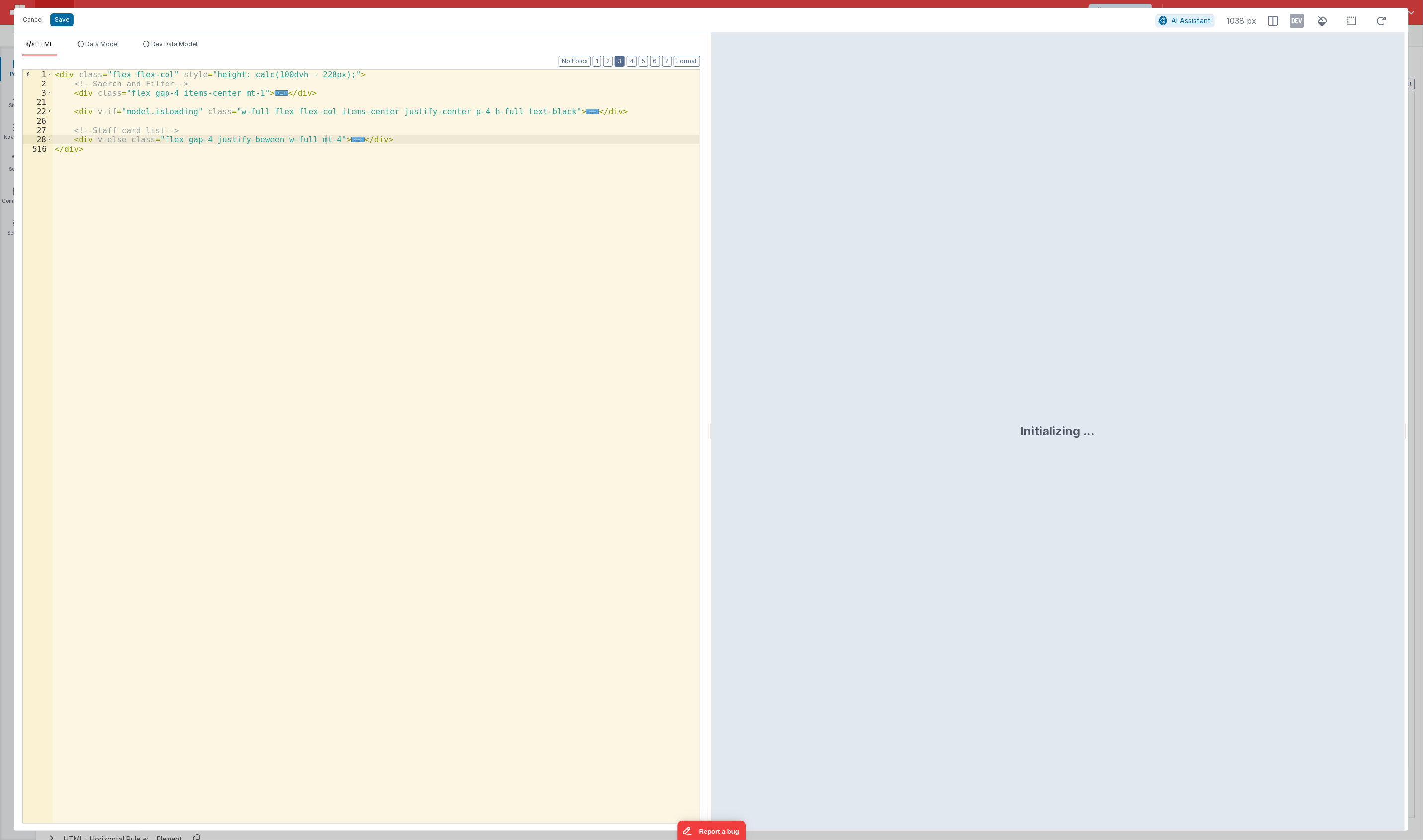
click at [615, 60] on button "3" at bounding box center [620, 61] width 10 height 11
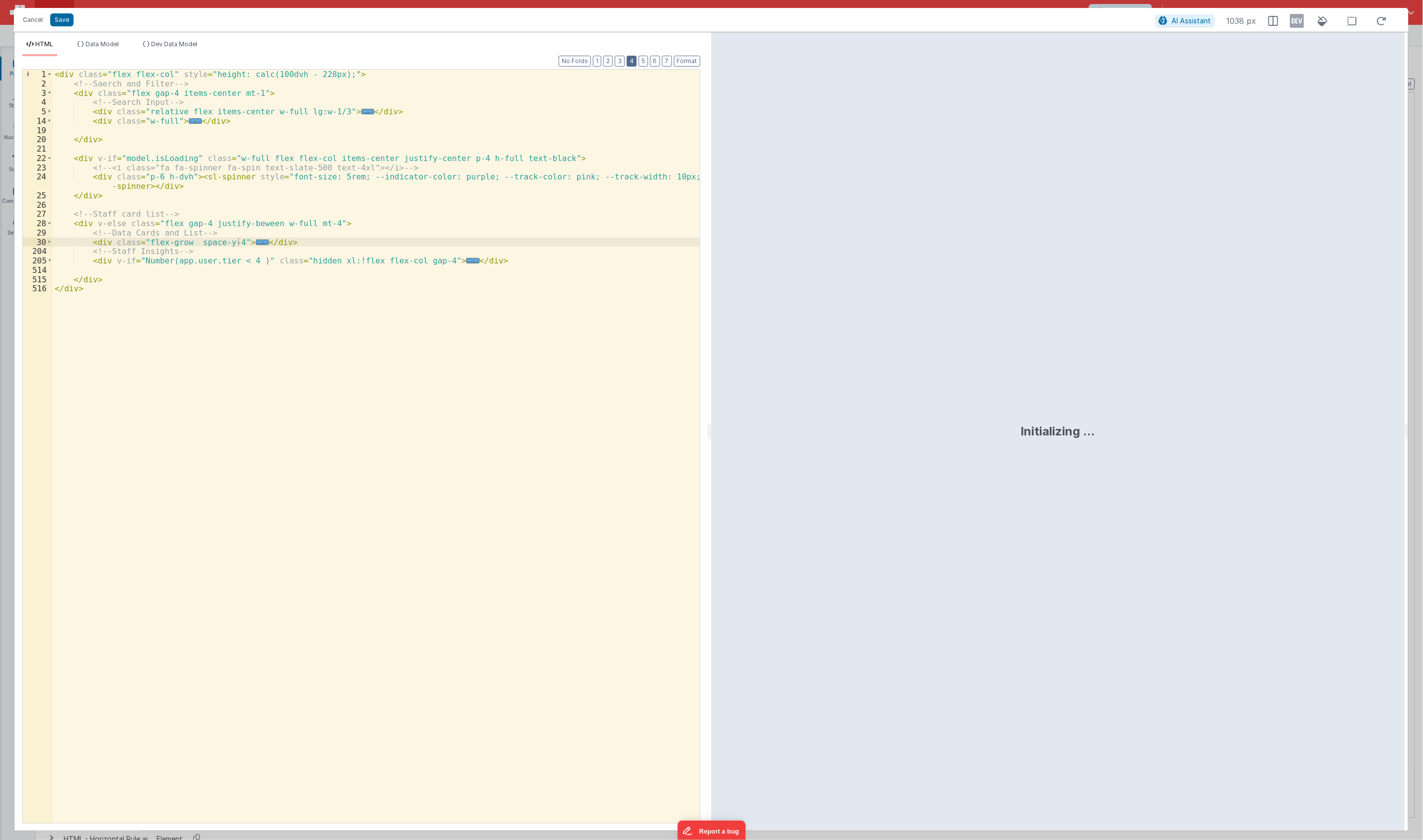
click at [631, 60] on button "4" at bounding box center [631, 61] width 10 height 11
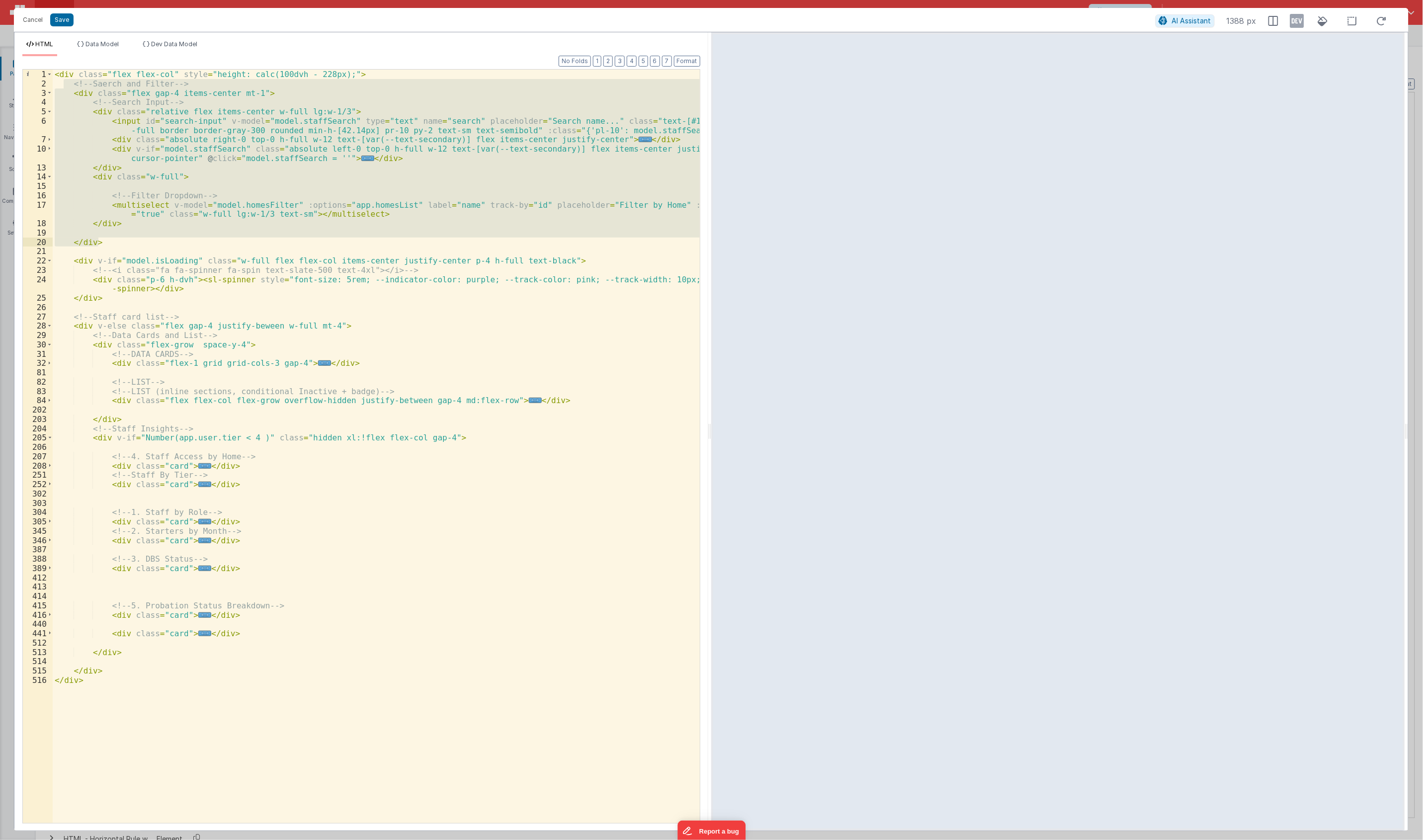
drag, startPoint x: 66, startPoint y: 85, endPoint x: 146, endPoint y: 245, distance: 178.9
click at [146, 245] on div "< div class = "flex flex-col" style = "height: calc(100dvh - 228px);" > <!-- Sa…" at bounding box center [376, 455] width 647 height 772
click at [95, 50] on li "Data Model" at bounding box center [97, 48] width 50 height 16
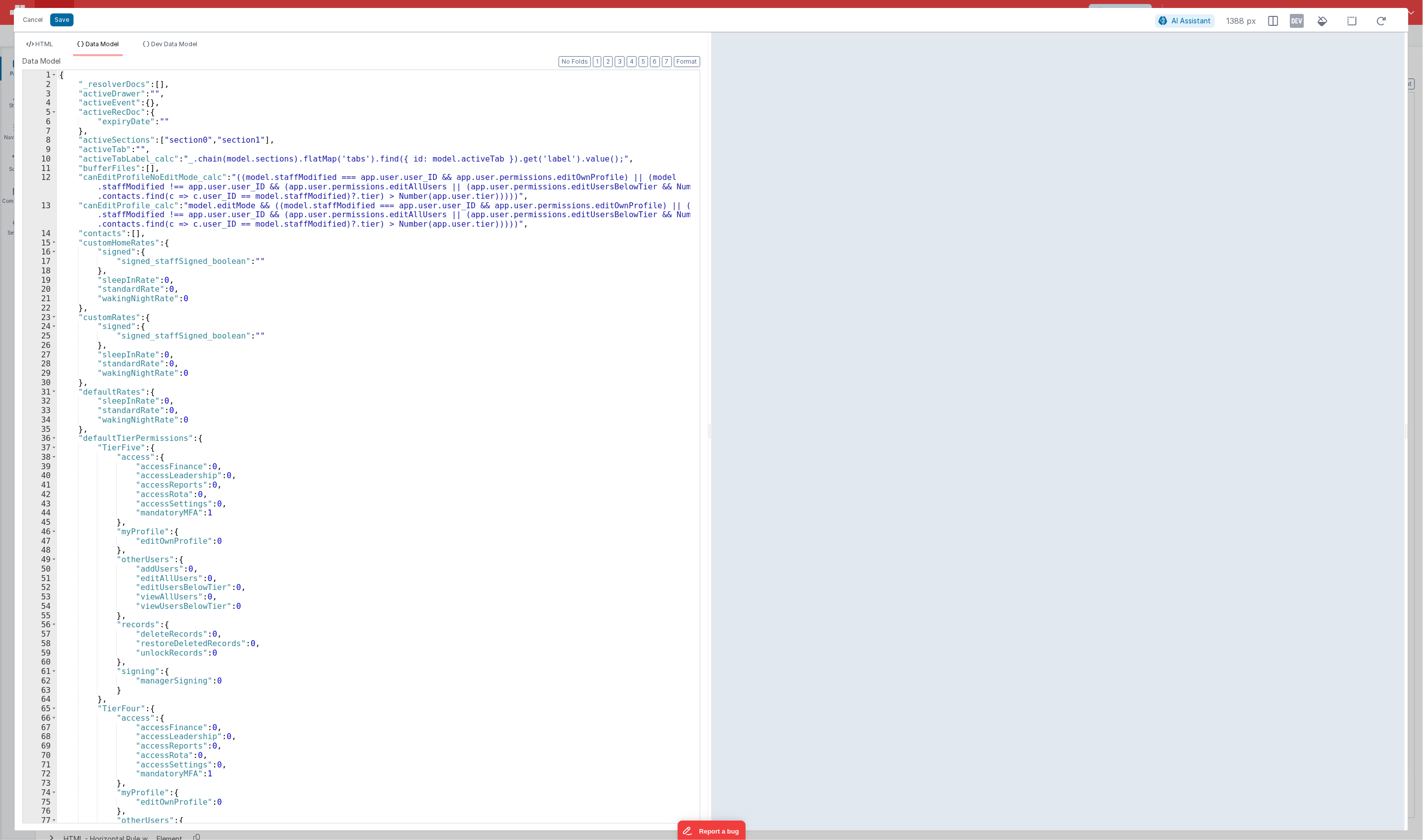
click at [368, 271] on div "{ "_resolverDocs" : [ ] , "activeDrawer" : "" , "activeEvent" : { } , "activeRe…" at bounding box center [374, 455] width 633 height 771
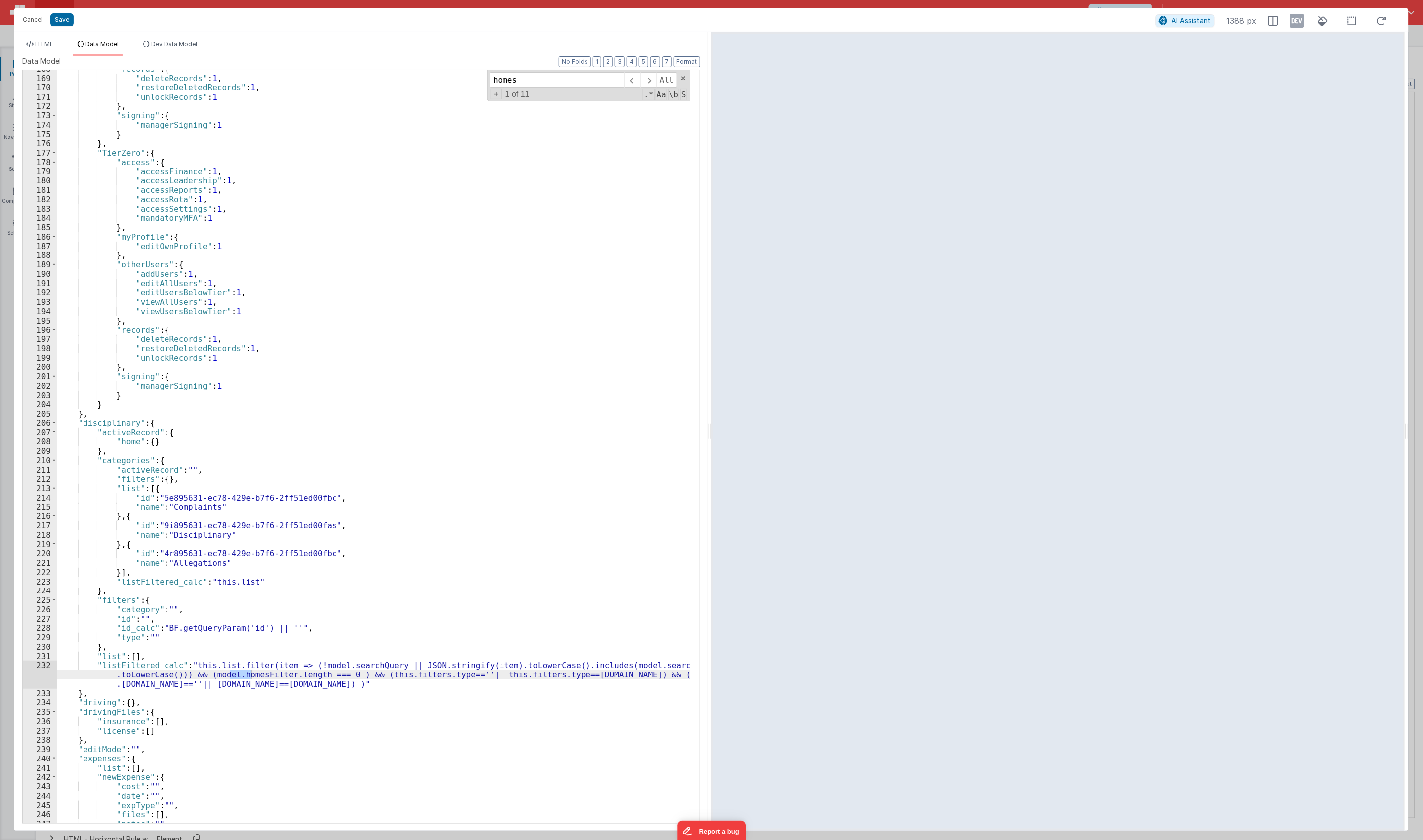
type input "homes"
click at [313, 406] on div ""records" : { "deleteRecords" : 1 , "restoreDeletedRecords" : 1 , "unlockRecord…" at bounding box center [374, 449] width 633 height 771
click at [43, 44] on span "HTML" at bounding box center [44, 44] width 18 height 7
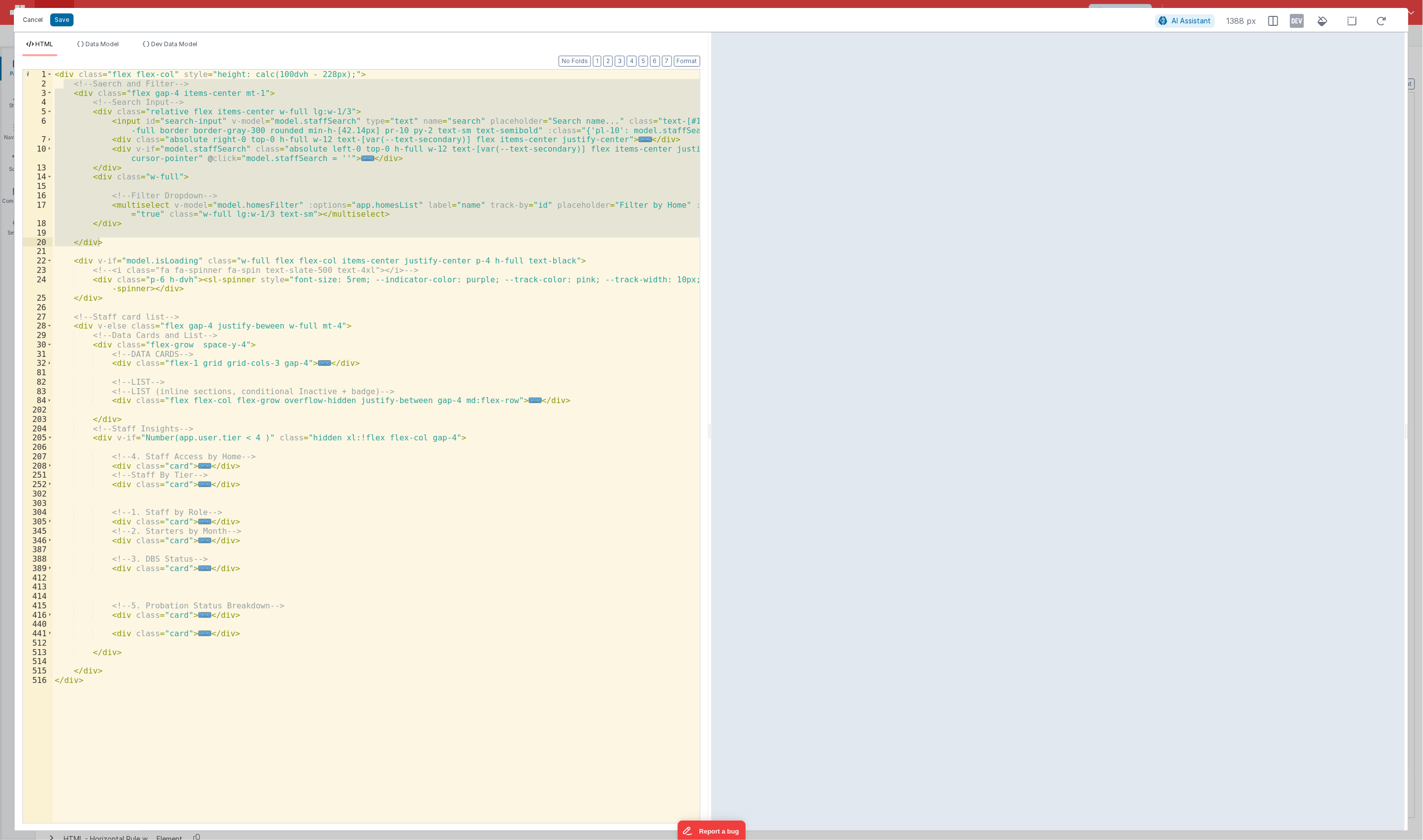
click at [38, 23] on button "Cancel" at bounding box center [33, 20] width 30 height 14
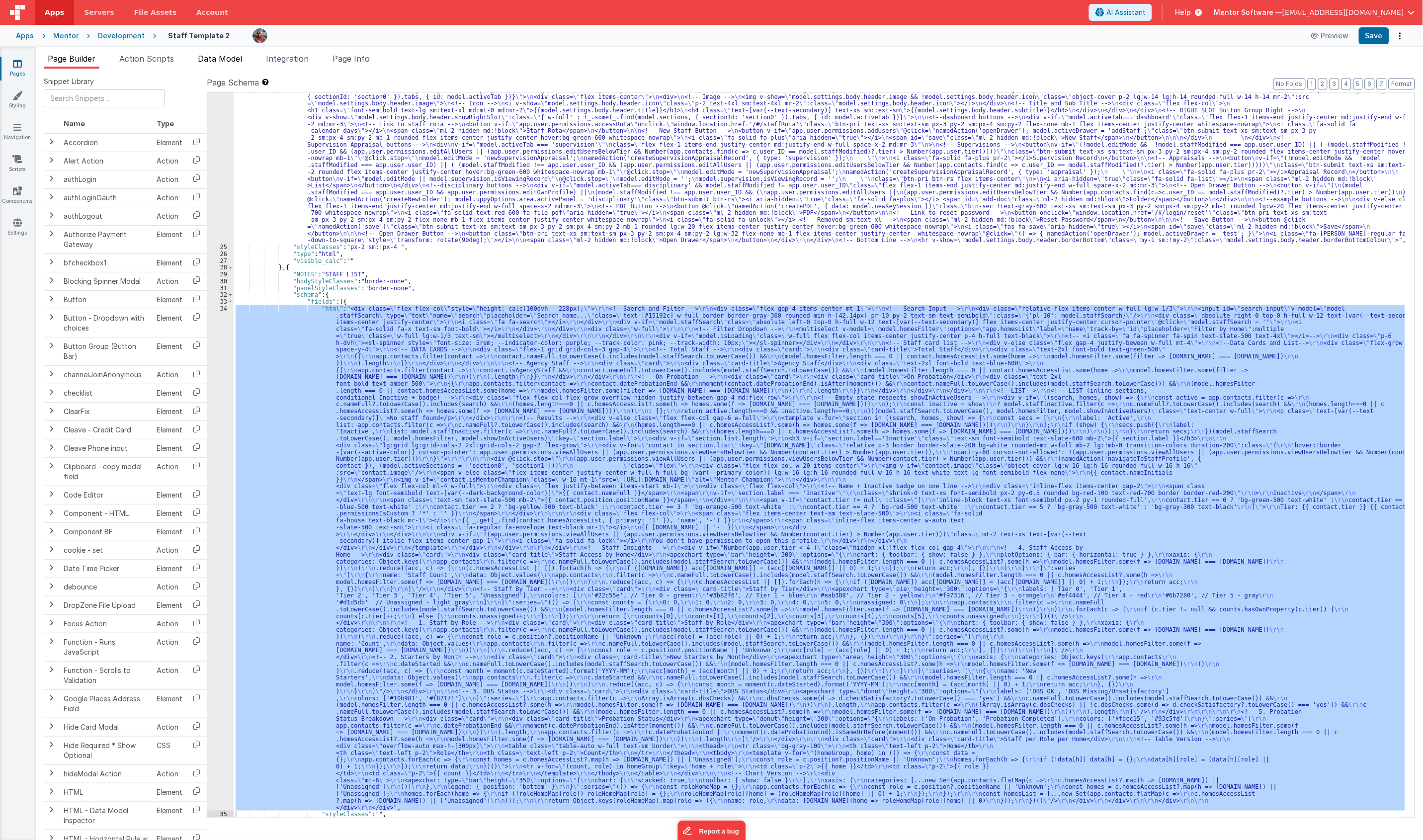
click at [220, 60] on span "Data Model" at bounding box center [220, 59] width 44 height 10
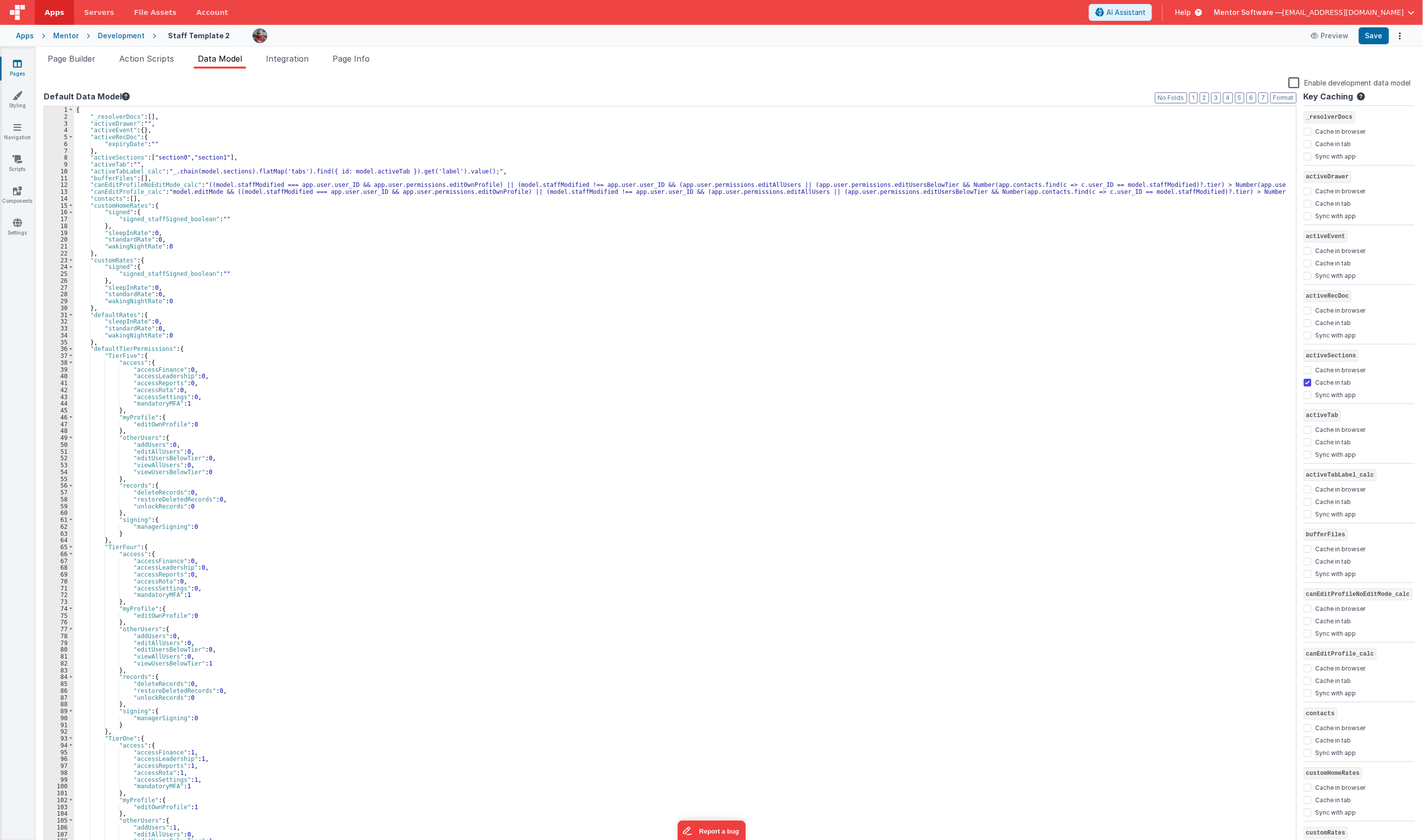
click at [356, 51] on div "Page Builder Action Scripts Data Model Integration Page Info Snippet Library Na…" at bounding box center [729, 443] width 1387 height 793
click at [357, 55] on span "Page Info" at bounding box center [351, 59] width 37 height 10
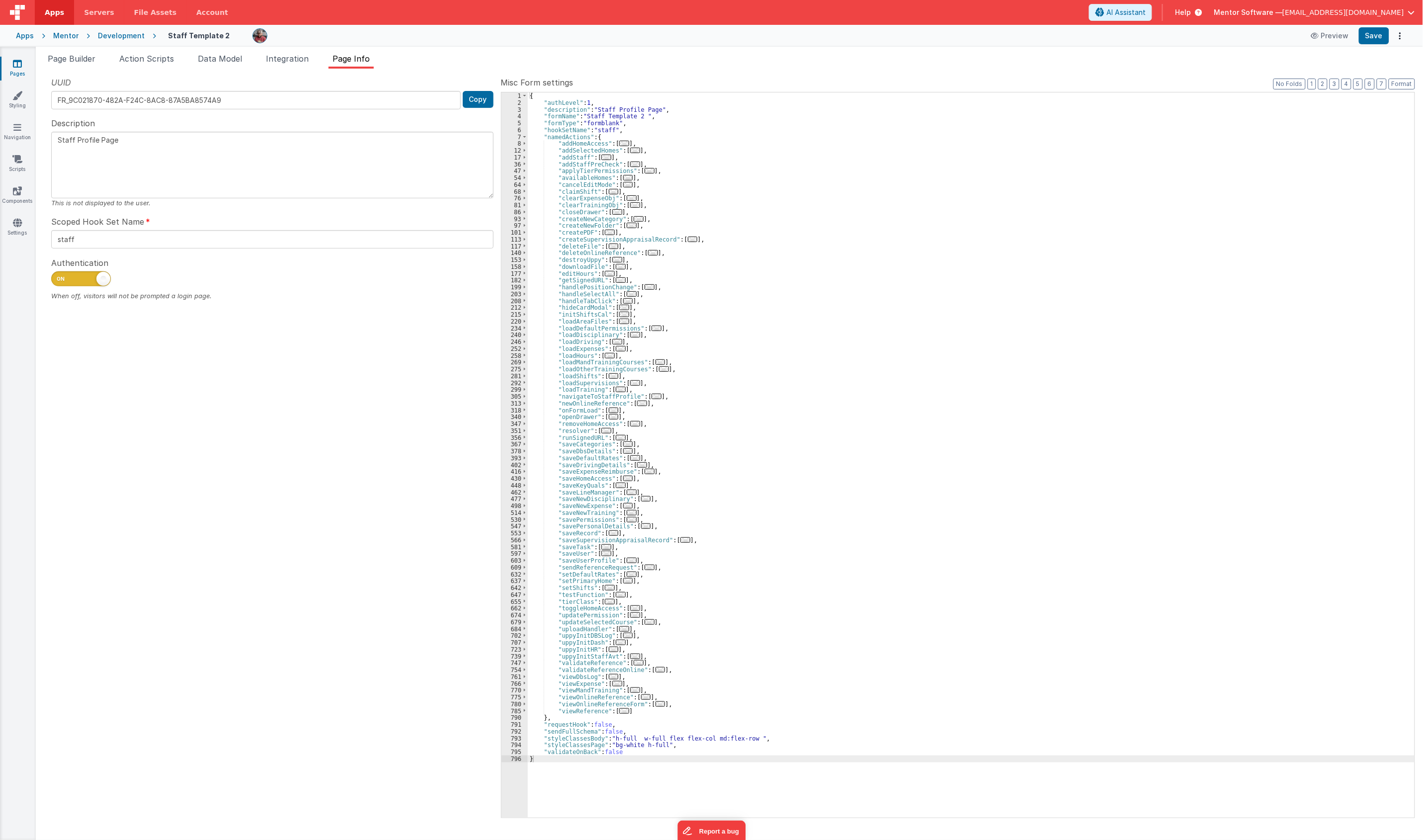
click at [20, 63] on icon at bounding box center [17, 63] width 9 height 10
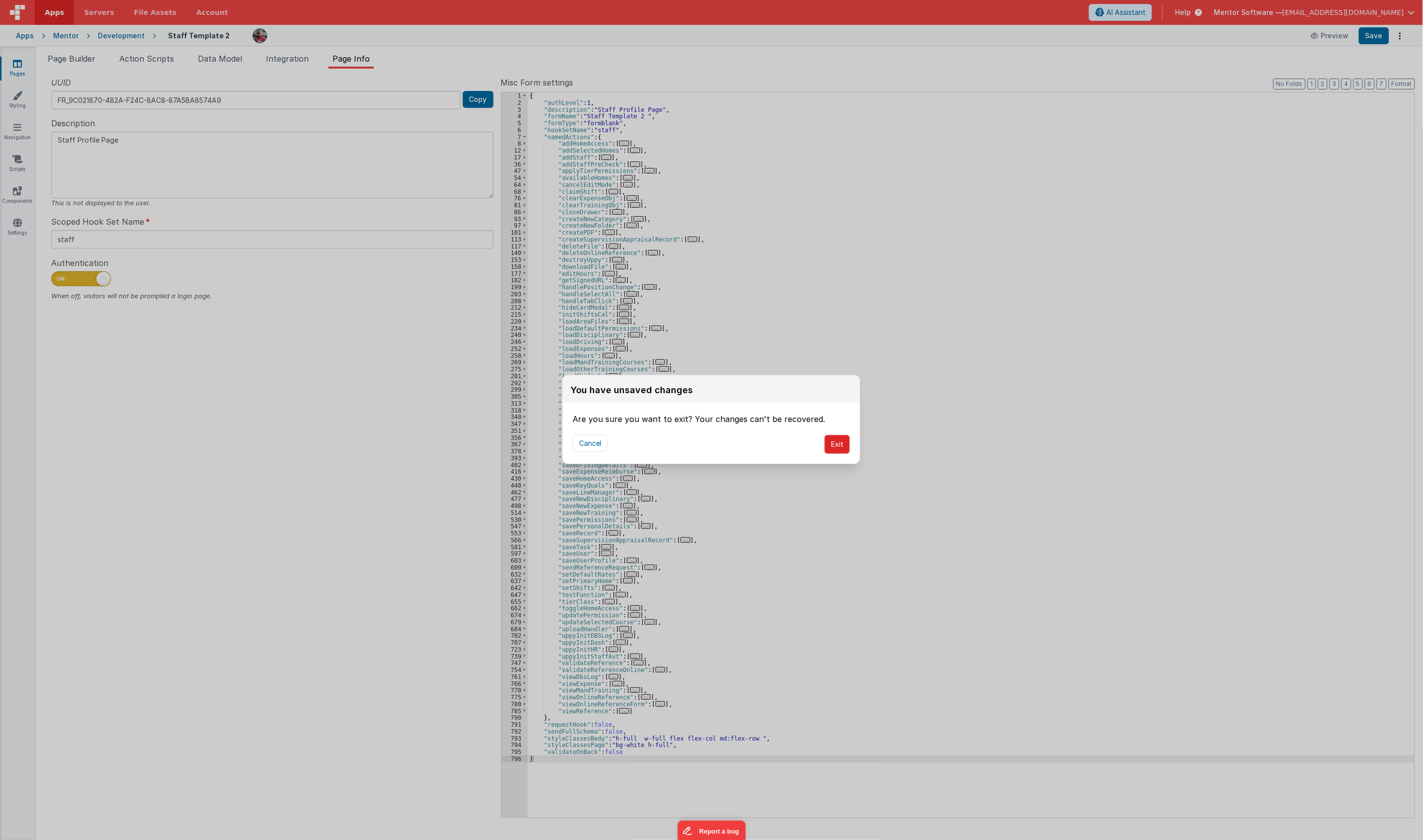
click at [841, 442] on button "Exit" at bounding box center [837, 444] width 25 height 19
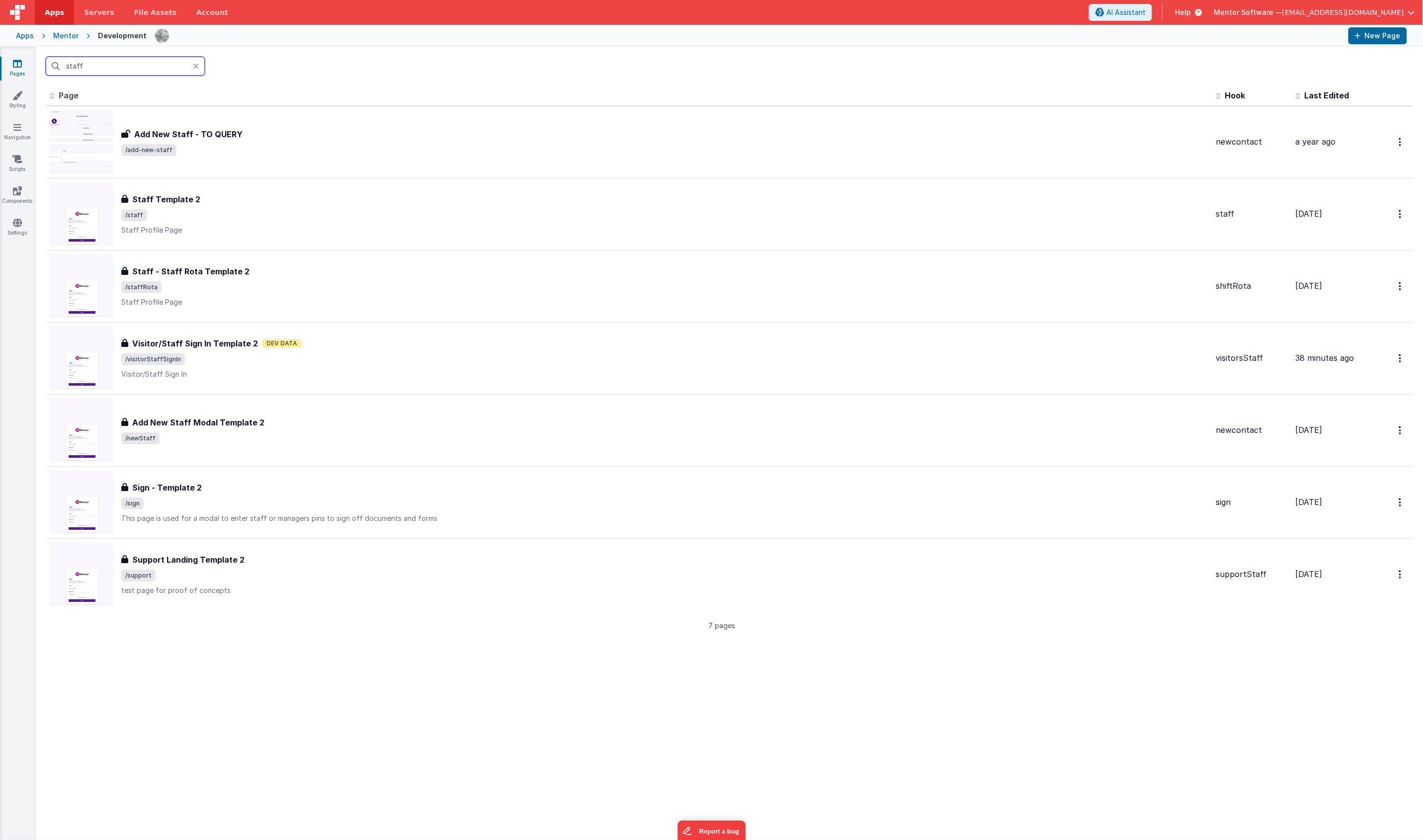
click at [133, 69] on input "staff" at bounding box center [125, 66] width 159 height 19
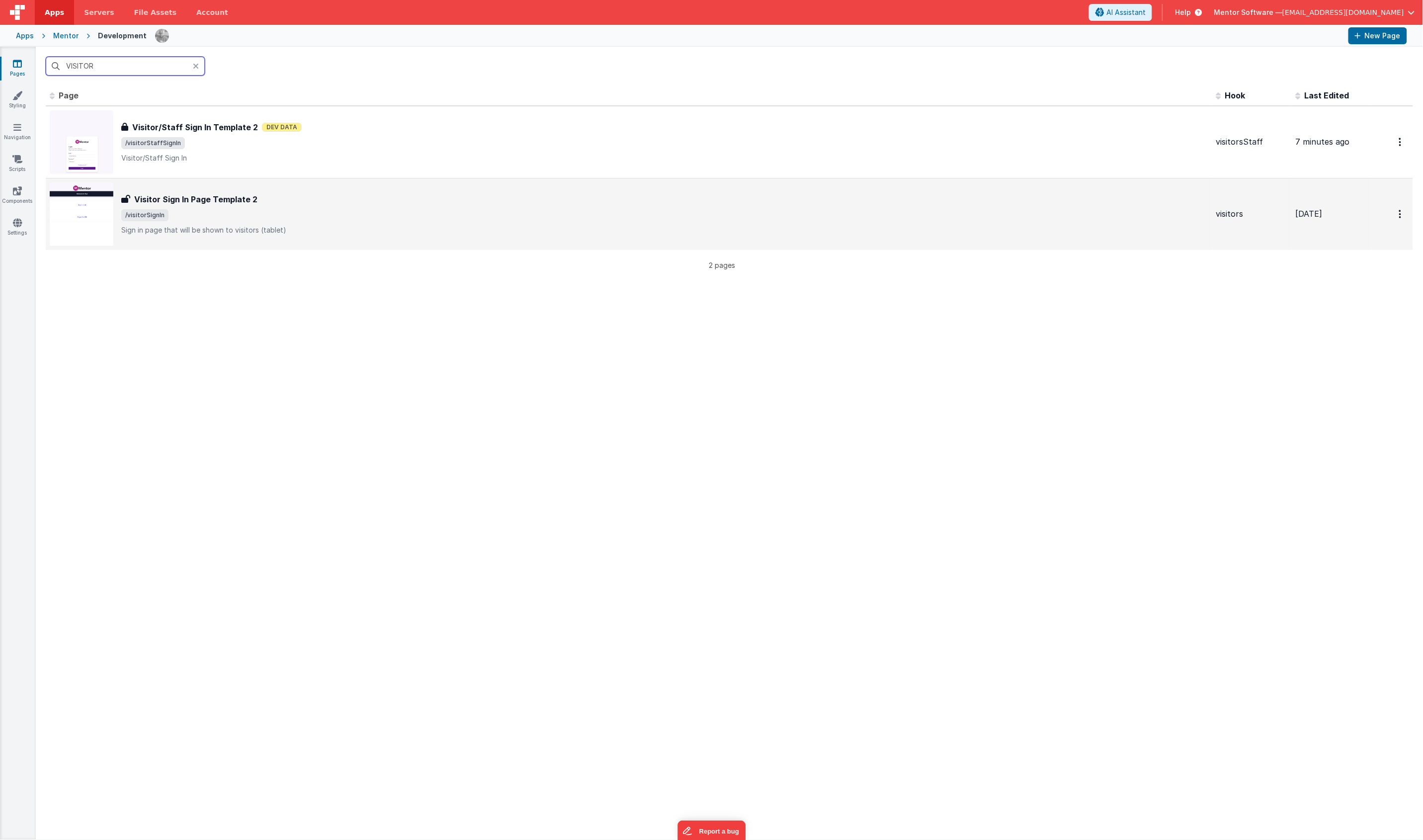
type input "VISITOR"
click at [351, 217] on span "/visitorSignIn" at bounding box center [664, 215] width 1087 height 12
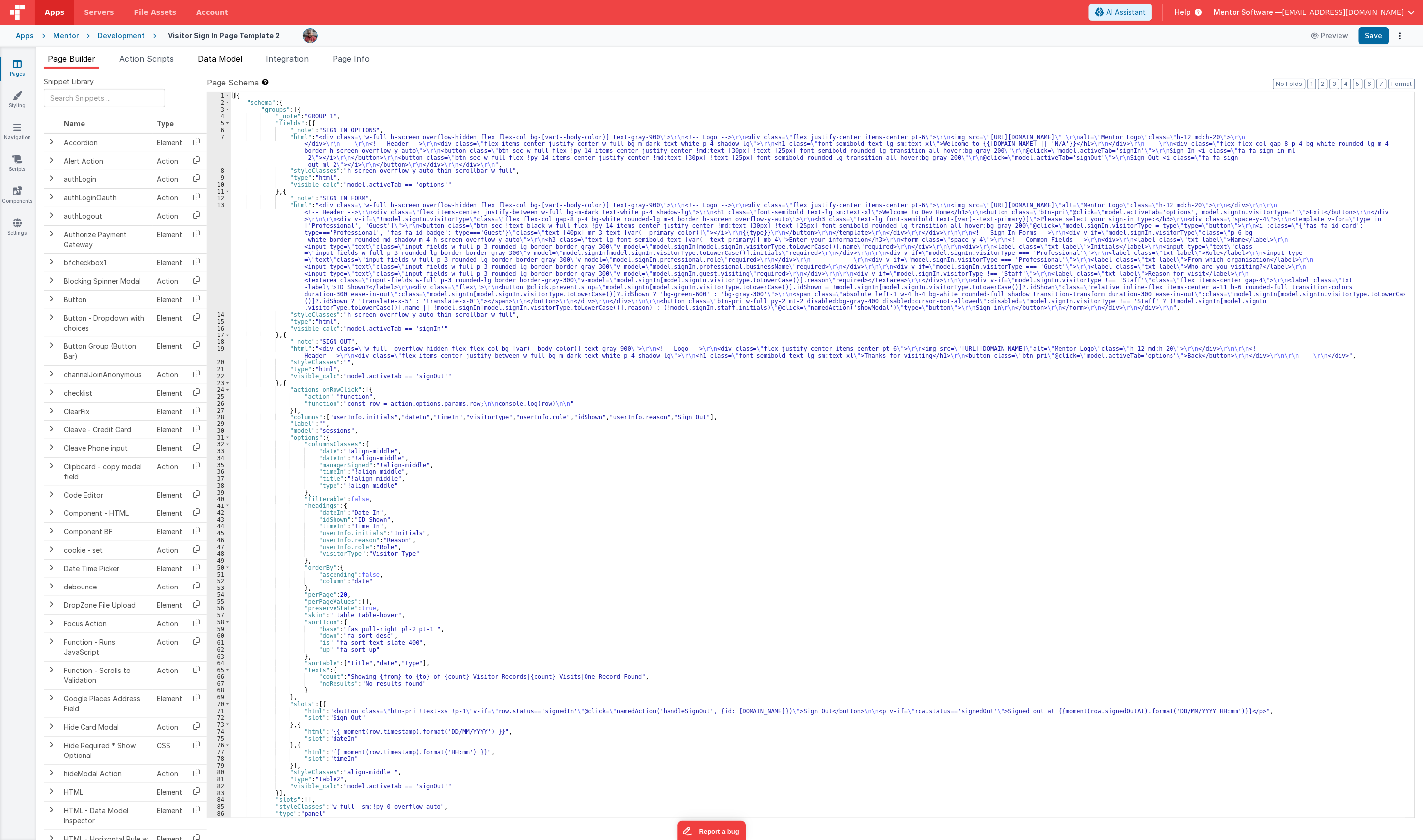
click at [230, 58] on span "Data Model" at bounding box center [220, 59] width 44 height 10
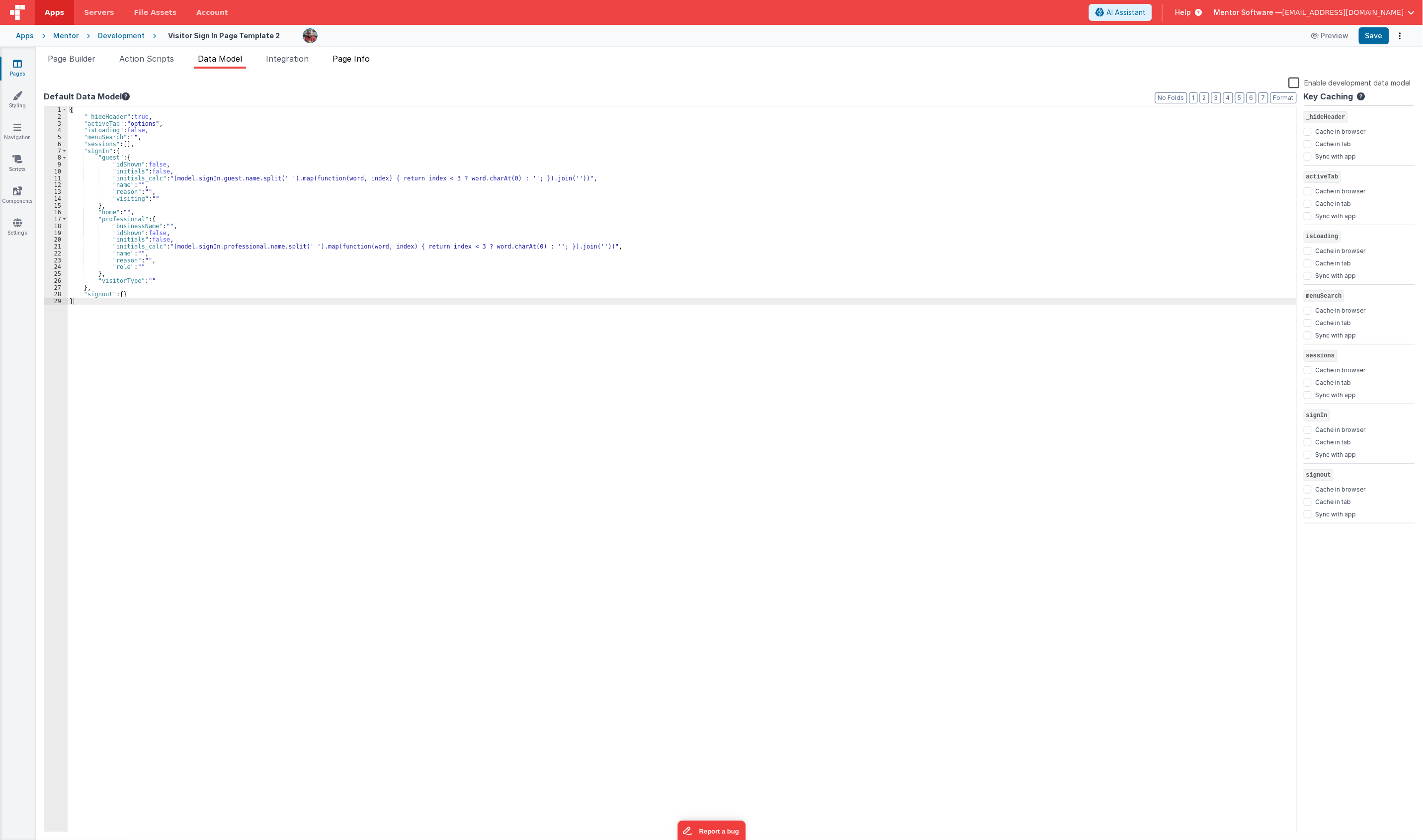
click at [344, 65] on li "Page Info" at bounding box center [351, 60] width 45 height 16
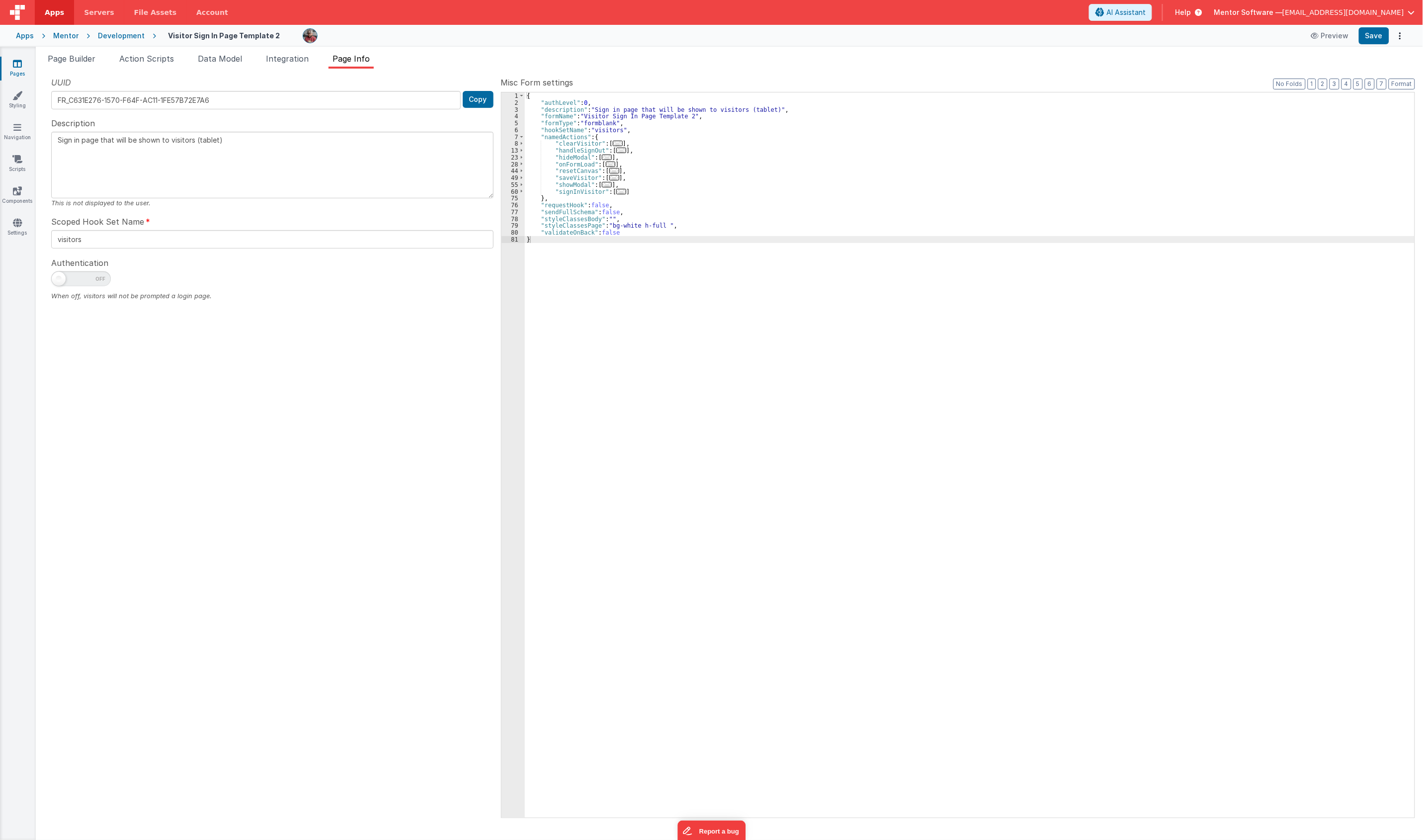
click at [613, 179] on span "..." at bounding box center [614, 177] width 10 height 5
click at [646, 301] on div "{ "authLevel" : 0 , "description" : "Sign in page that will be shown to visitor…" at bounding box center [969, 462] width 890 height 739
click at [617, 224] on span "..." at bounding box center [621, 225] width 10 height 5
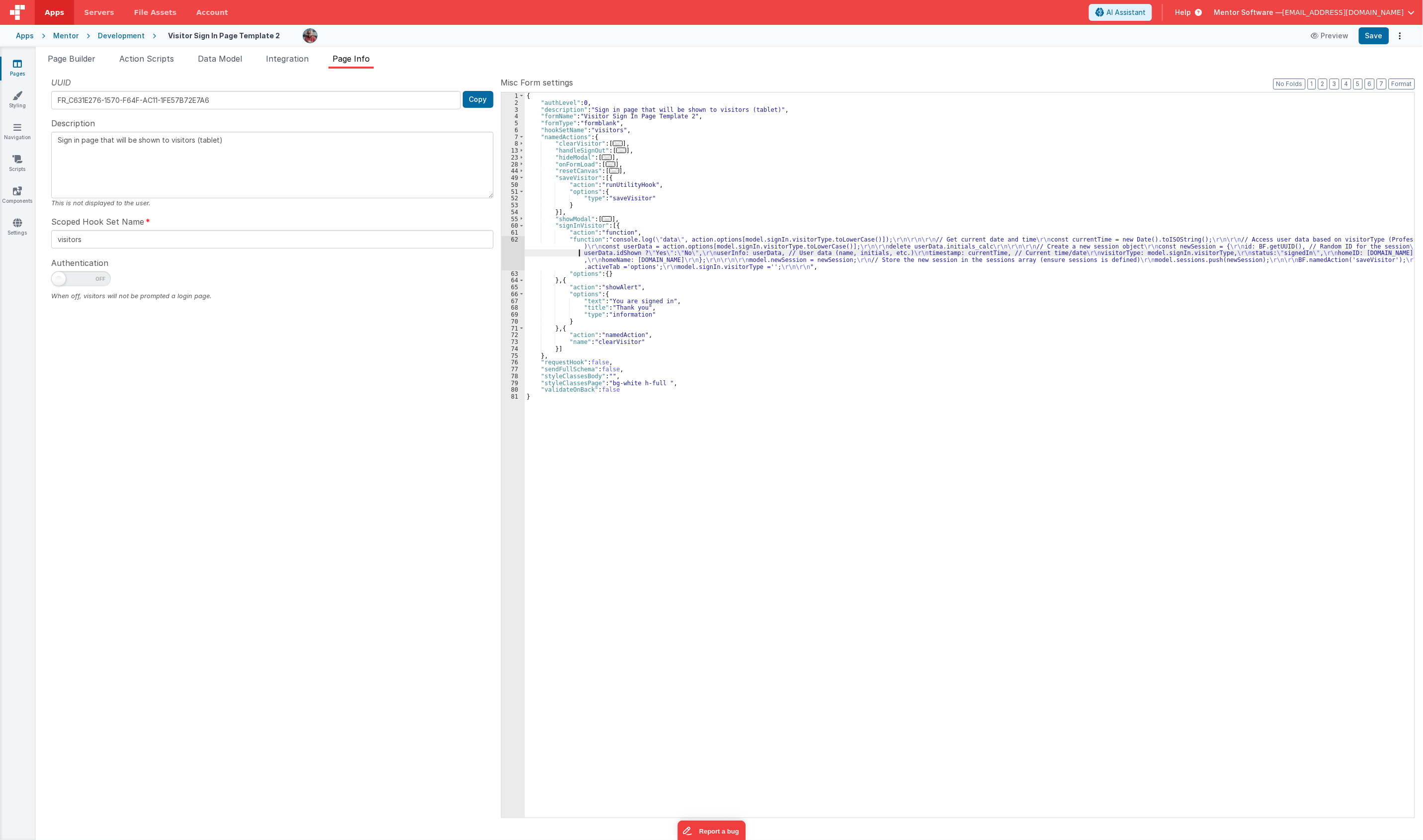
click at [568, 255] on div "{ "authLevel" : 0 , "description" : "Sign in page that will be shown to visitor…" at bounding box center [969, 462] width 890 height 739
click at [657, 253] on div "{ "authLevel" : 0 , "description" : "Sign in page that will be shown to visitor…" at bounding box center [969, 462] width 890 height 739
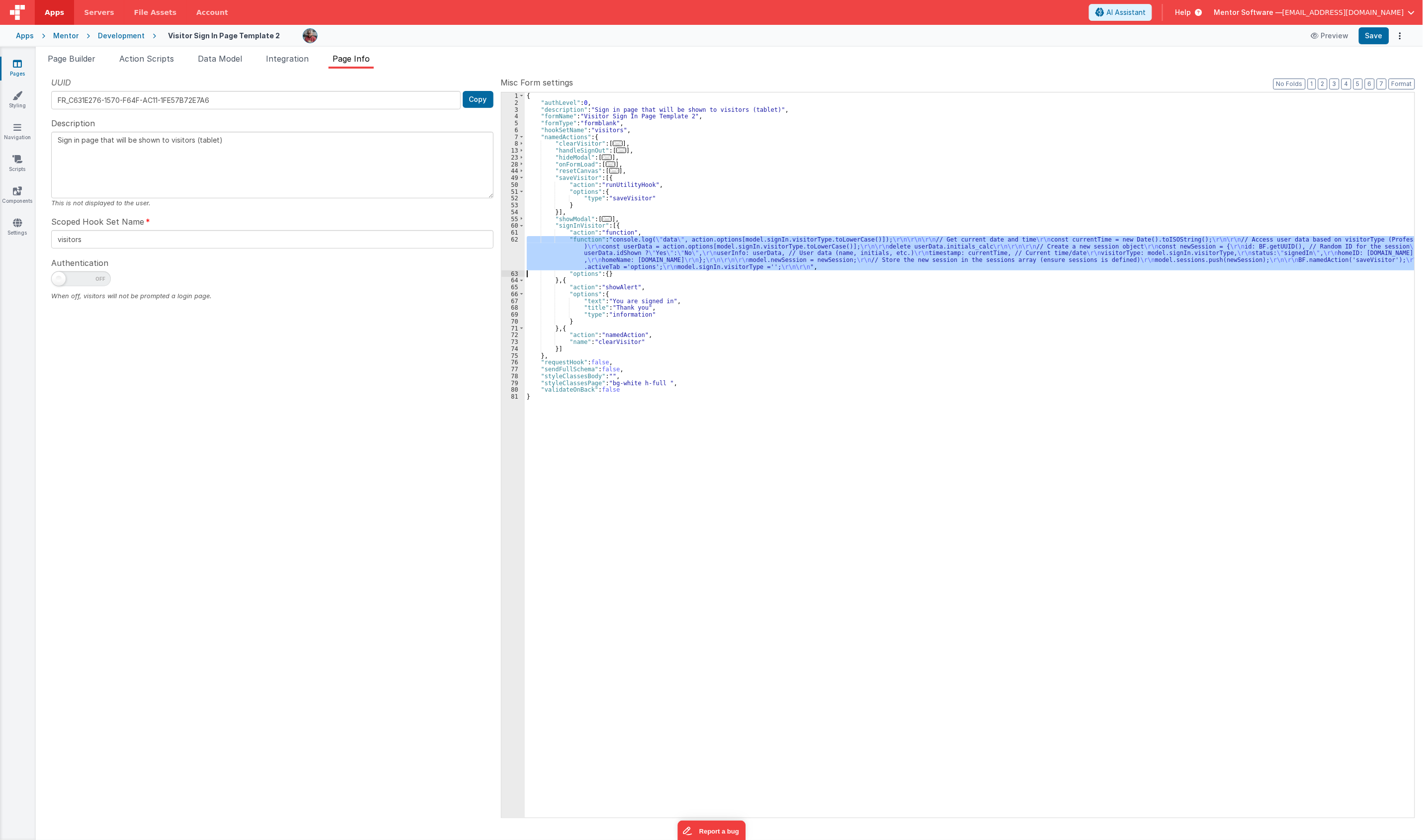
click at [514, 253] on div "62" at bounding box center [513, 253] width 23 height 34
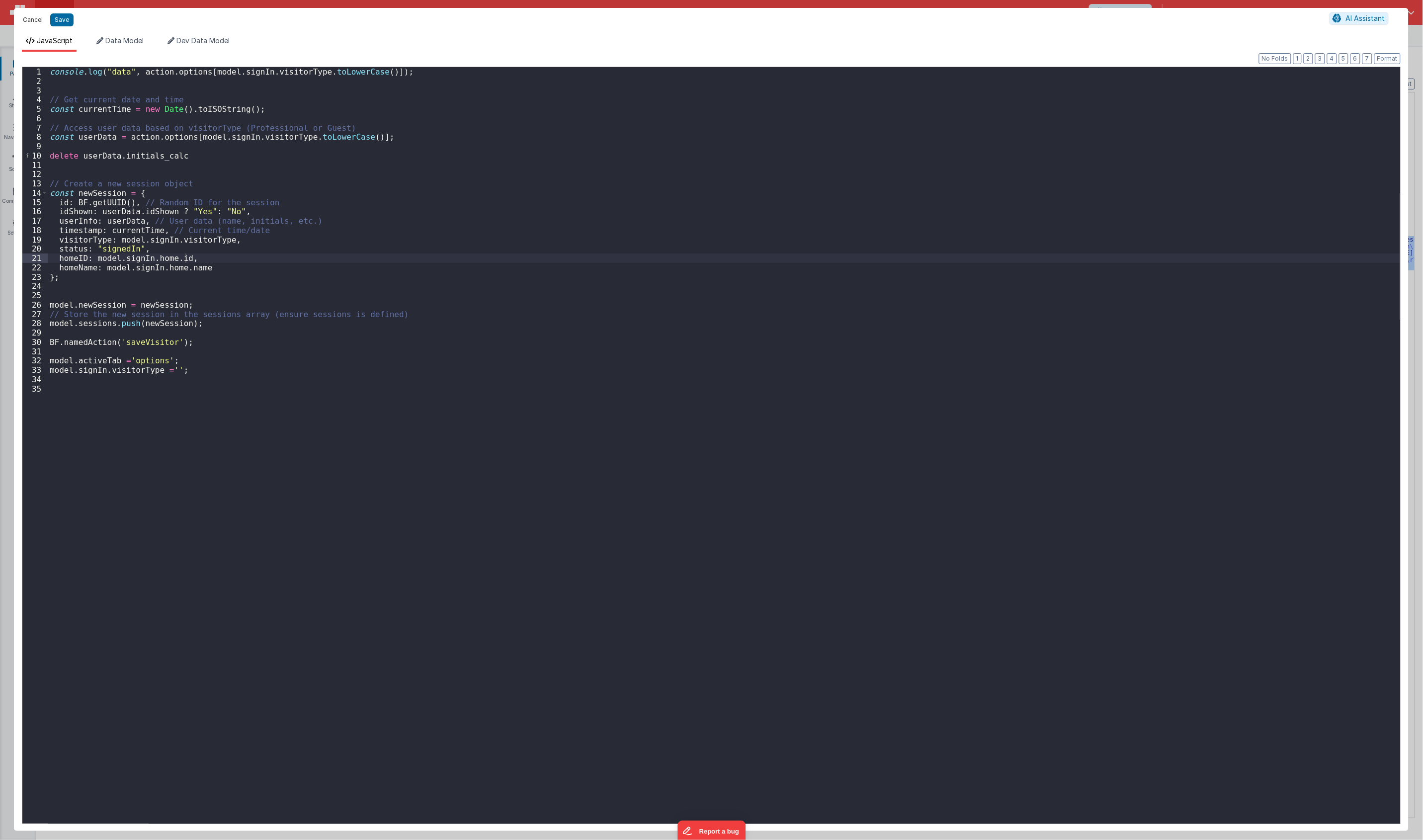
click at [34, 19] on button "Cancel" at bounding box center [33, 20] width 30 height 14
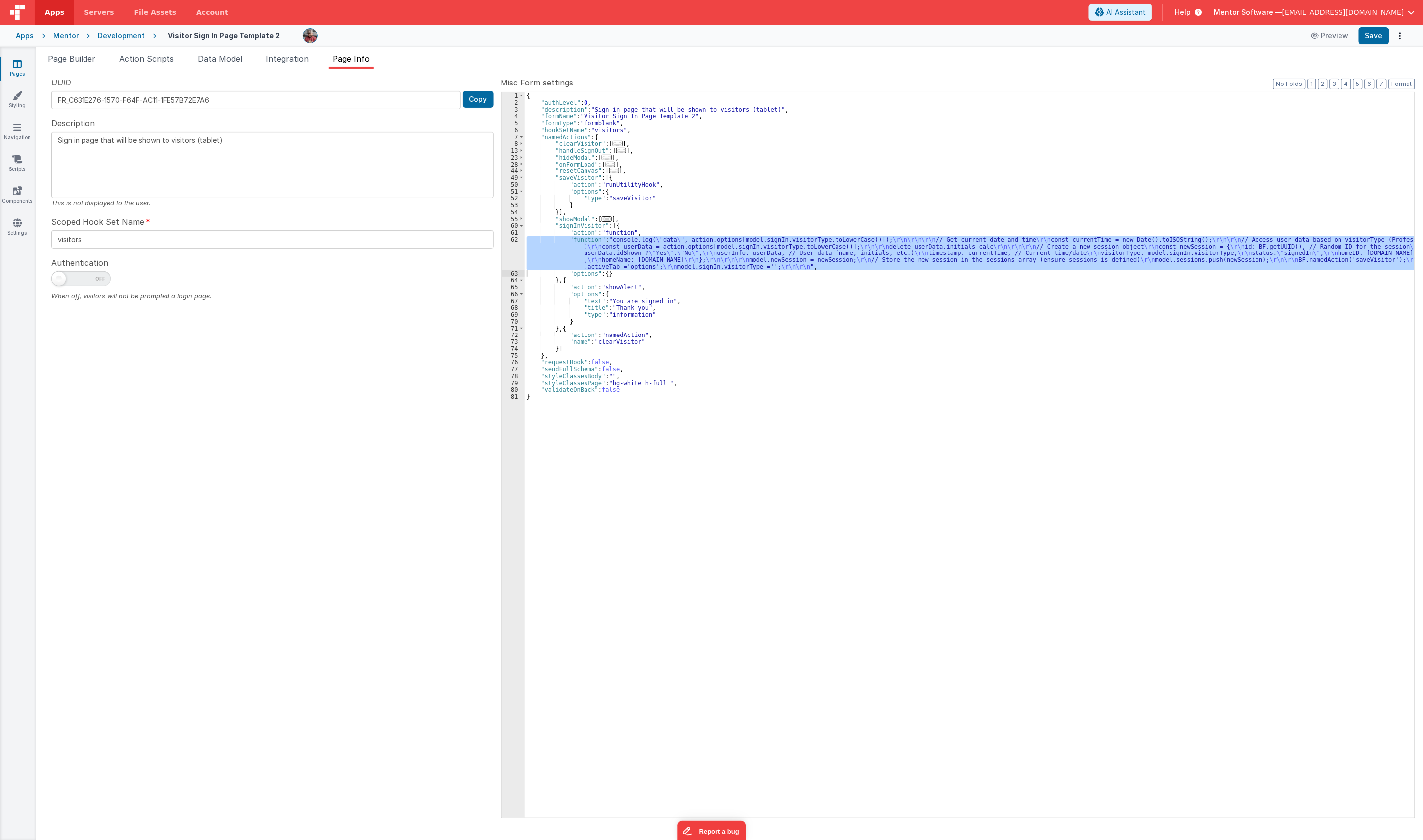
click at [599, 274] on div "{ "authLevel" : 0 , "description" : "Sign in page that will be shown to visitor…" at bounding box center [969, 462] width 890 height 739
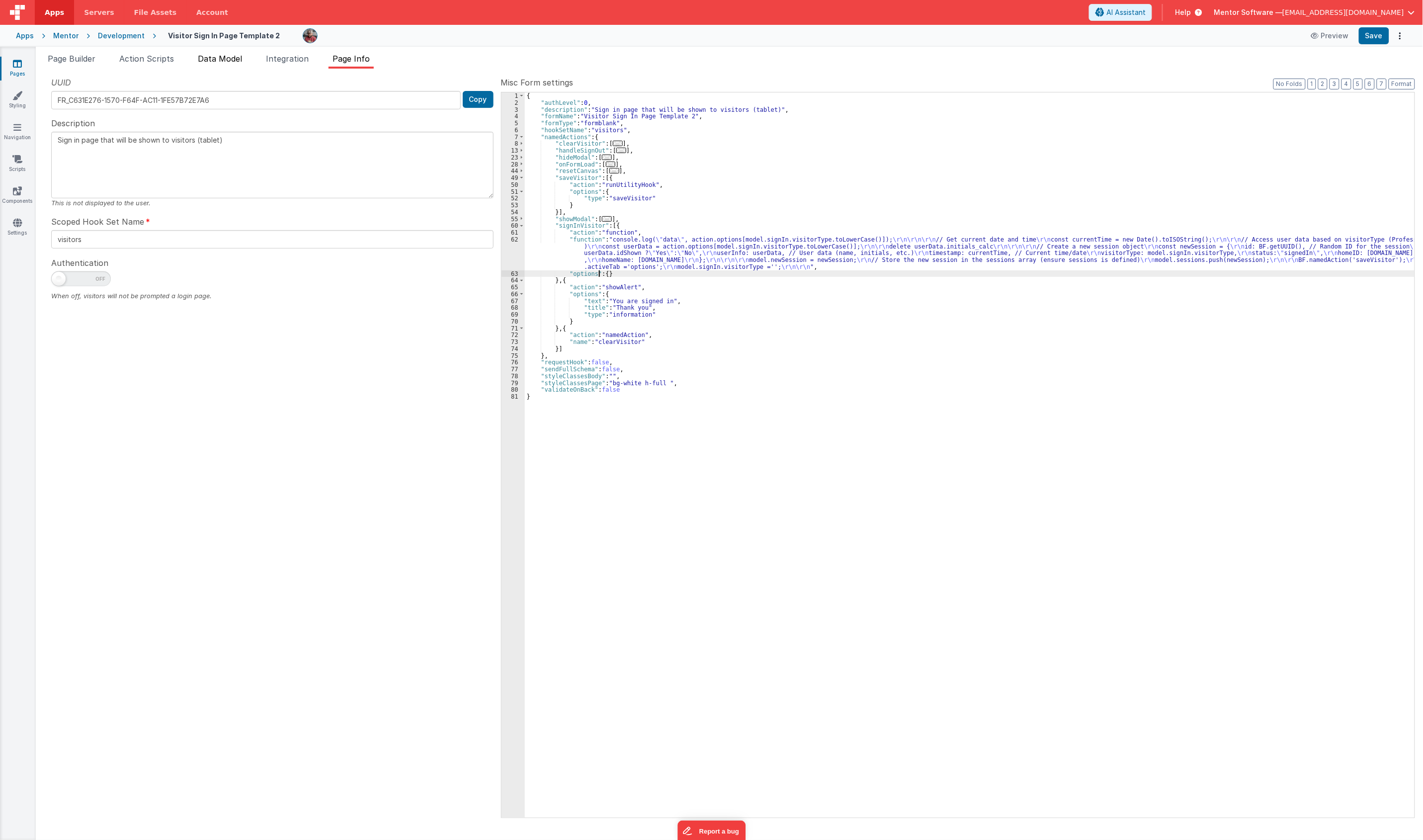
click at [213, 60] on span "Data Model" at bounding box center [220, 59] width 44 height 10
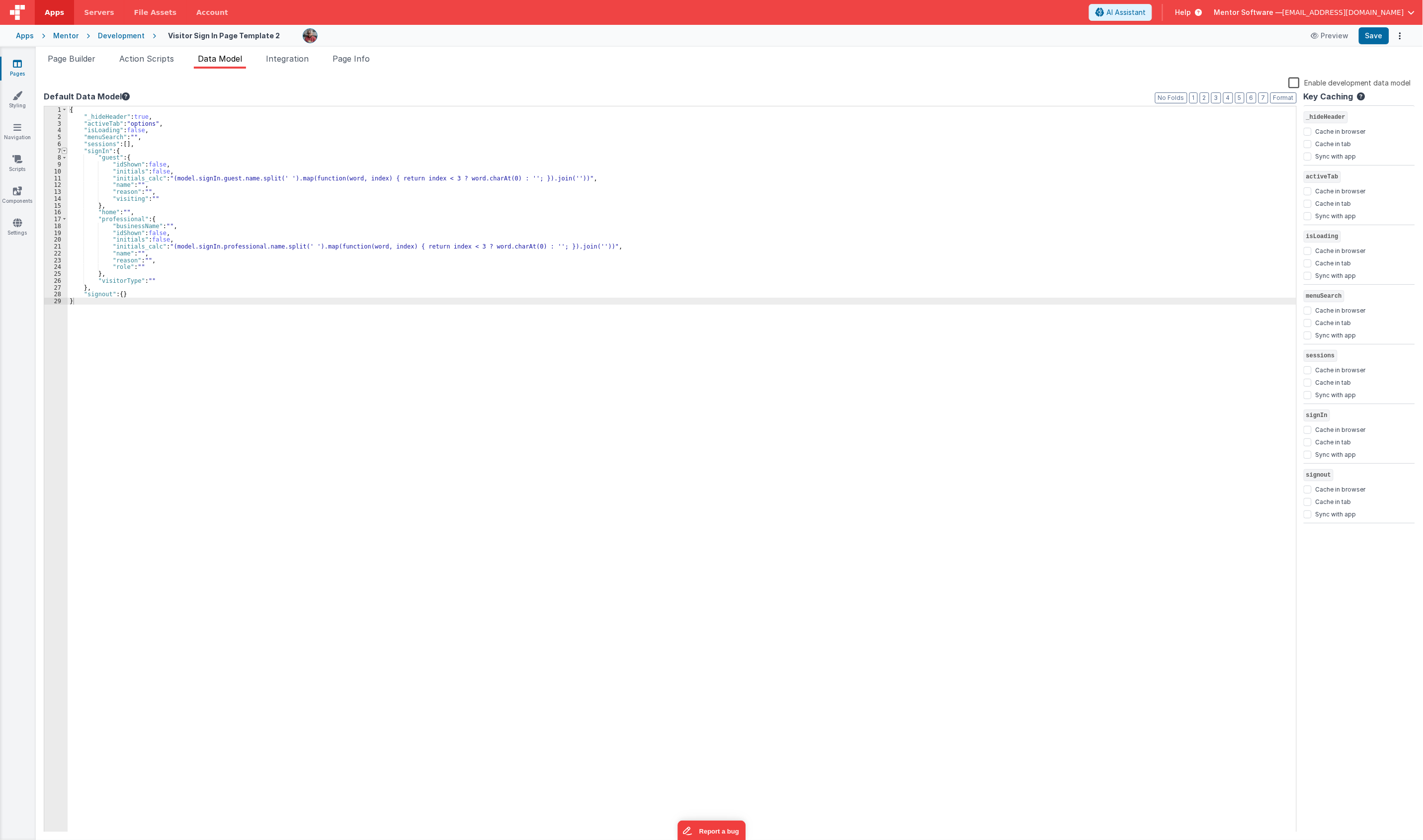
click at [65, 153] on span at bounding box center [64, 151] width 5 height 7
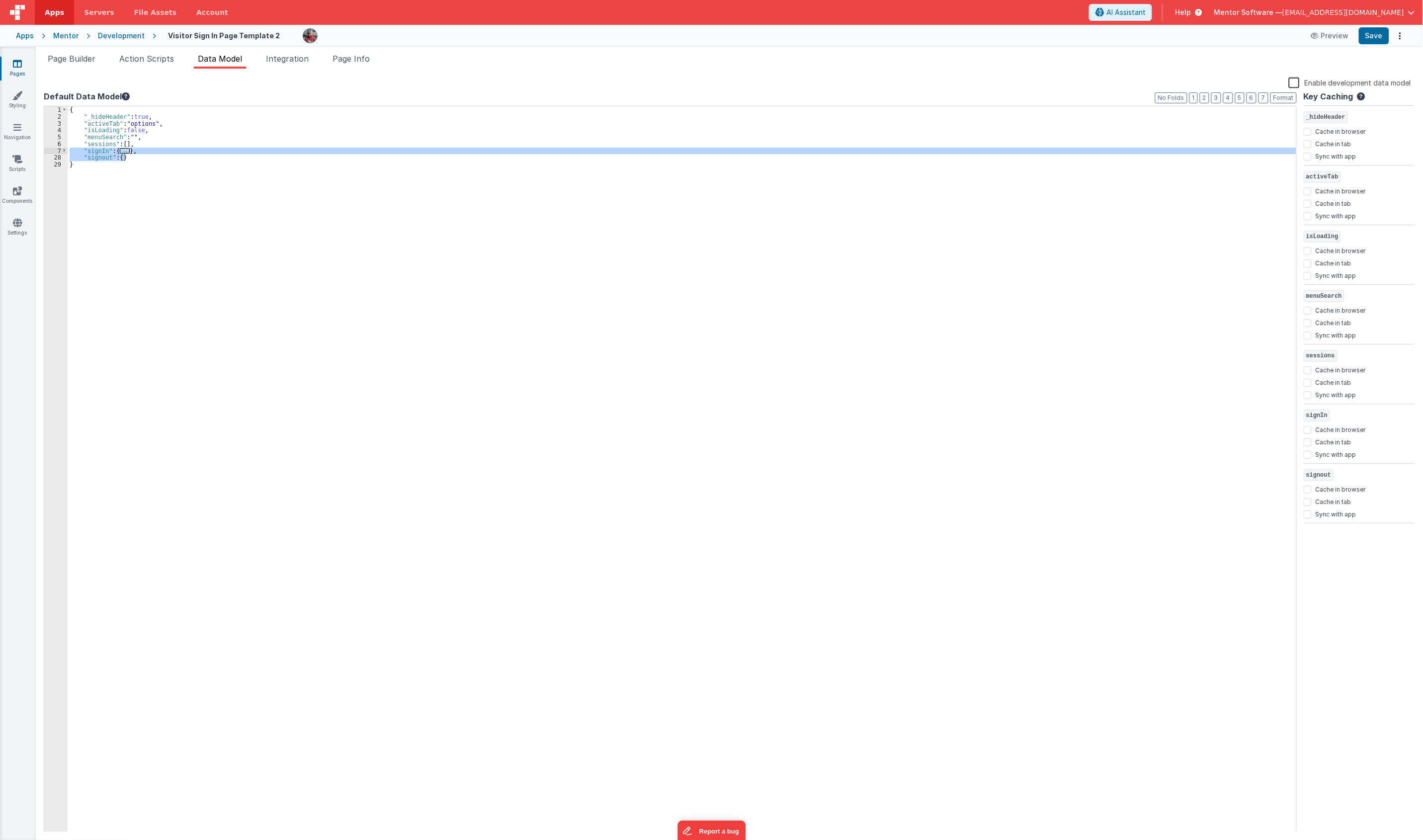
drag, startPoint x: 148, startPoint y: 160, endPoint x: 39, endPoint y: 150, distance: 109.5
click at [39, 150] on div "Snippet Library Name Type Accordion Element Alert Action Action authLogin Actio…" at bounding box center [729, 454] width 1387 height 771
click at [122, 151] on div "{ "_hideHeader" : true , "activeTab" : "options" , "isLoading" : false , "menuS…" at bounding box center [682, 469] width 1228 height 726
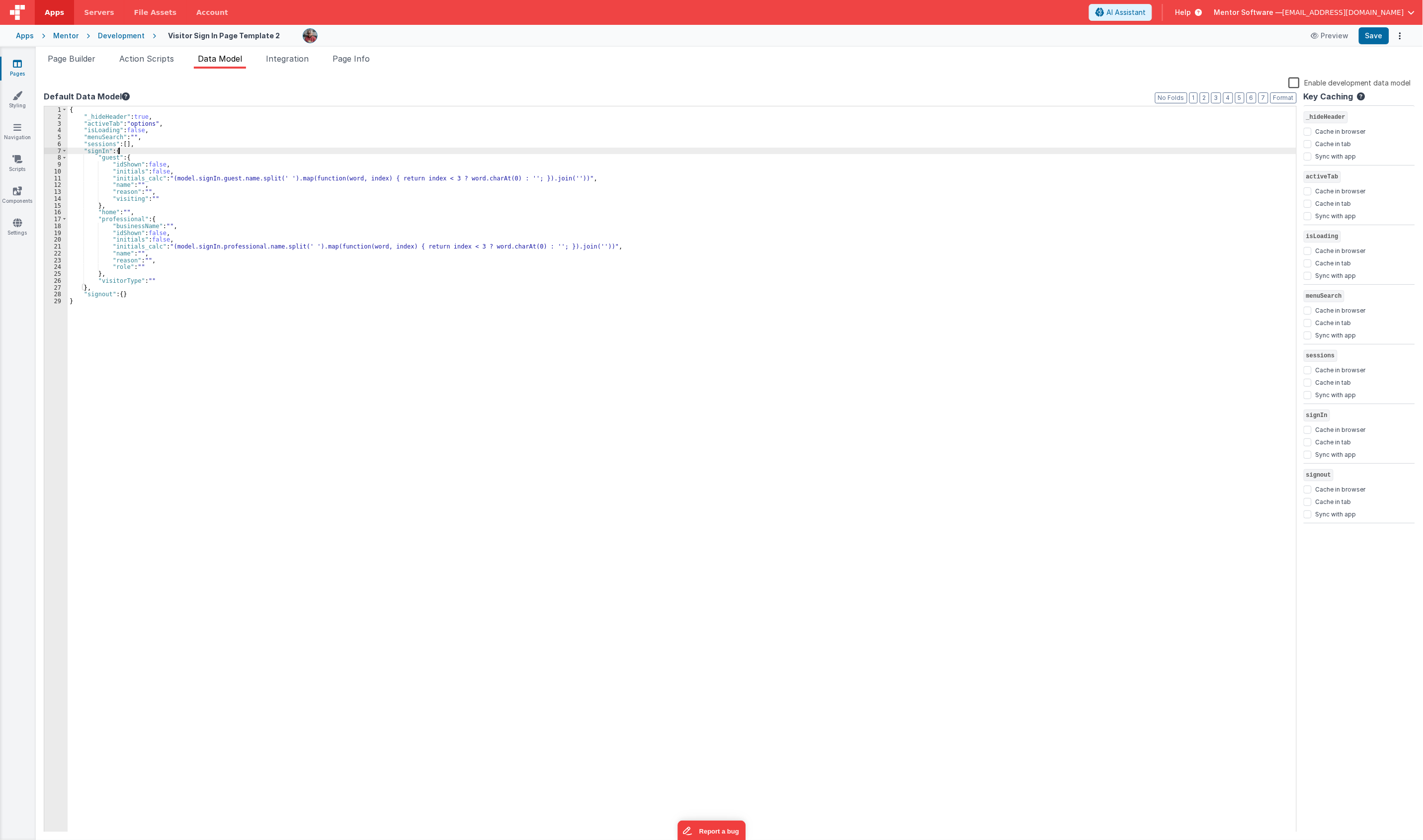
click at [60, 151] on div "7" at bounding box center [56, 151] width 23 height 7
click at [63, 154] on span at bounding box center [64, 151] width 5 height 7
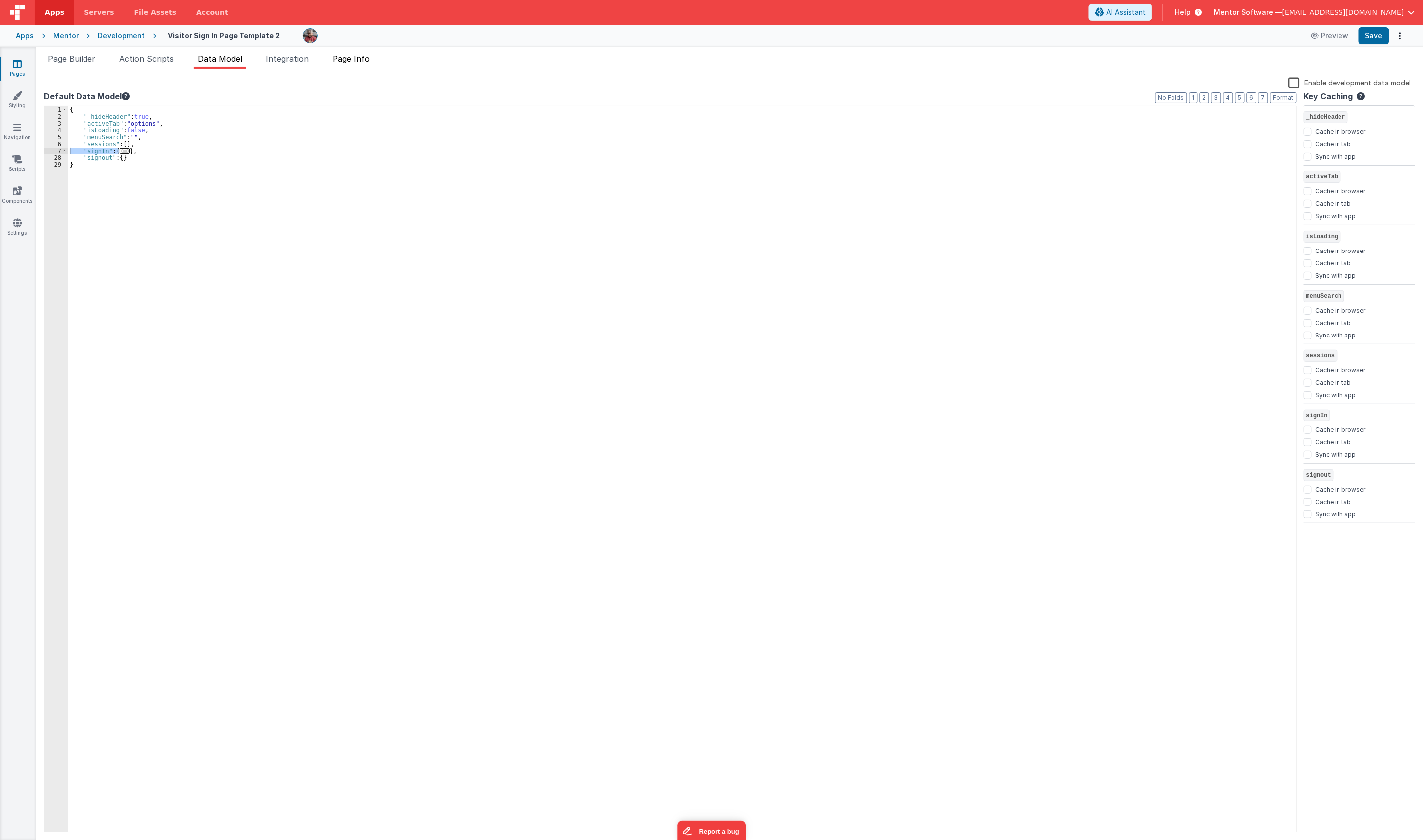
click at [362, 62] on span "Page Info" at bounding box center [351, 59] width 37 height 10
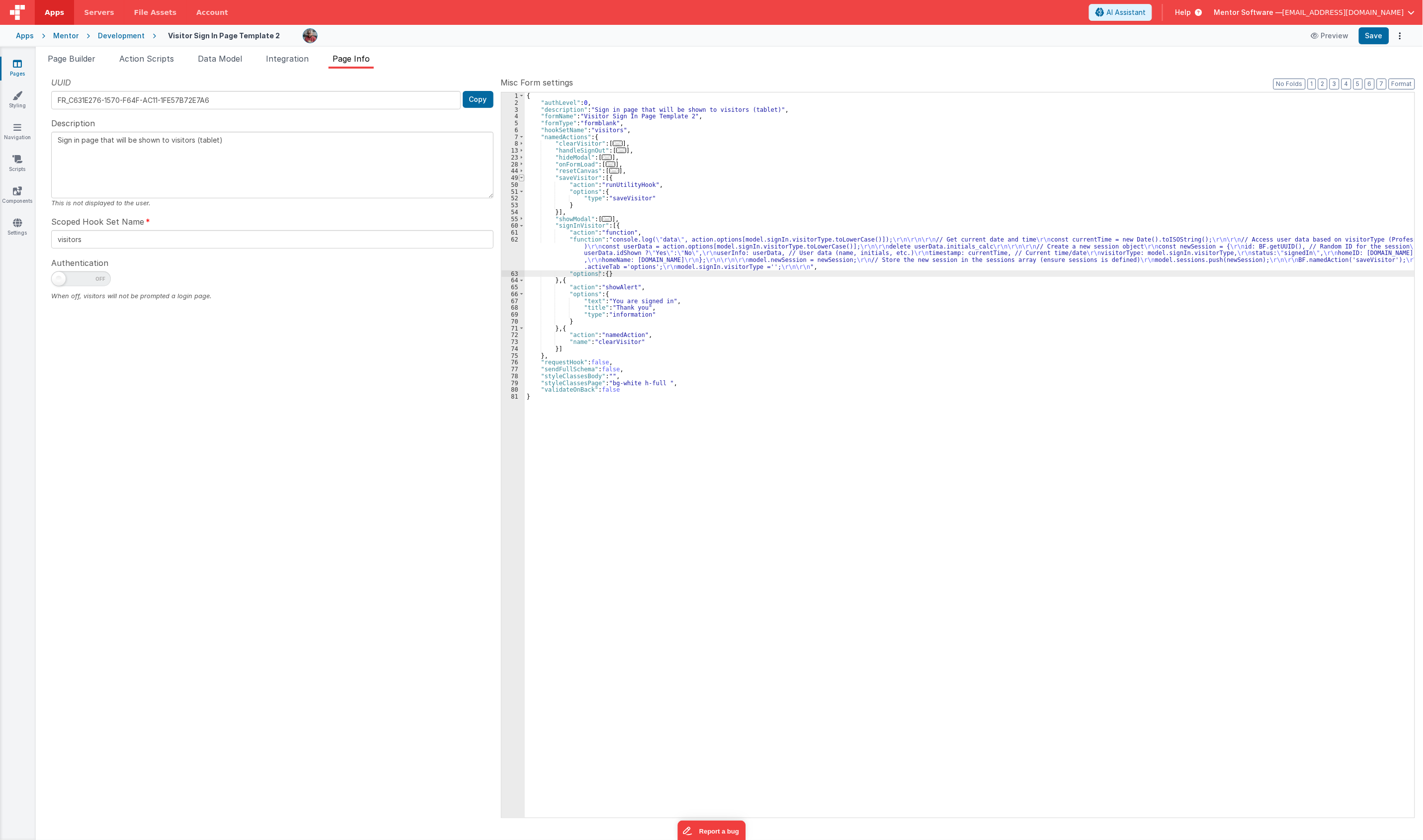
click at [520, 179] on span at bounding box center [521, 178] width 5 height 7
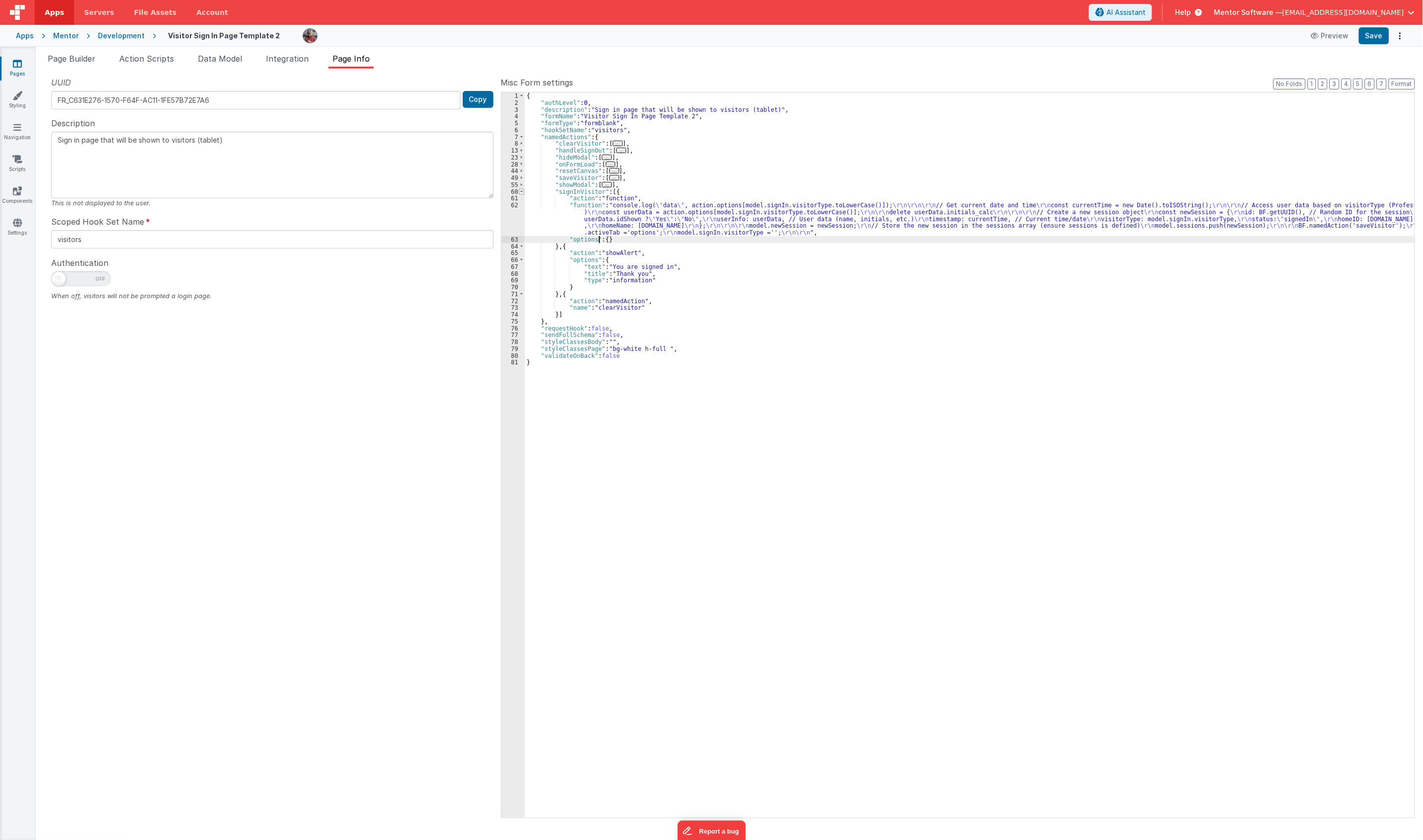
click at [521, 195] on span at bounding box center [521, 192] width 5 height 7
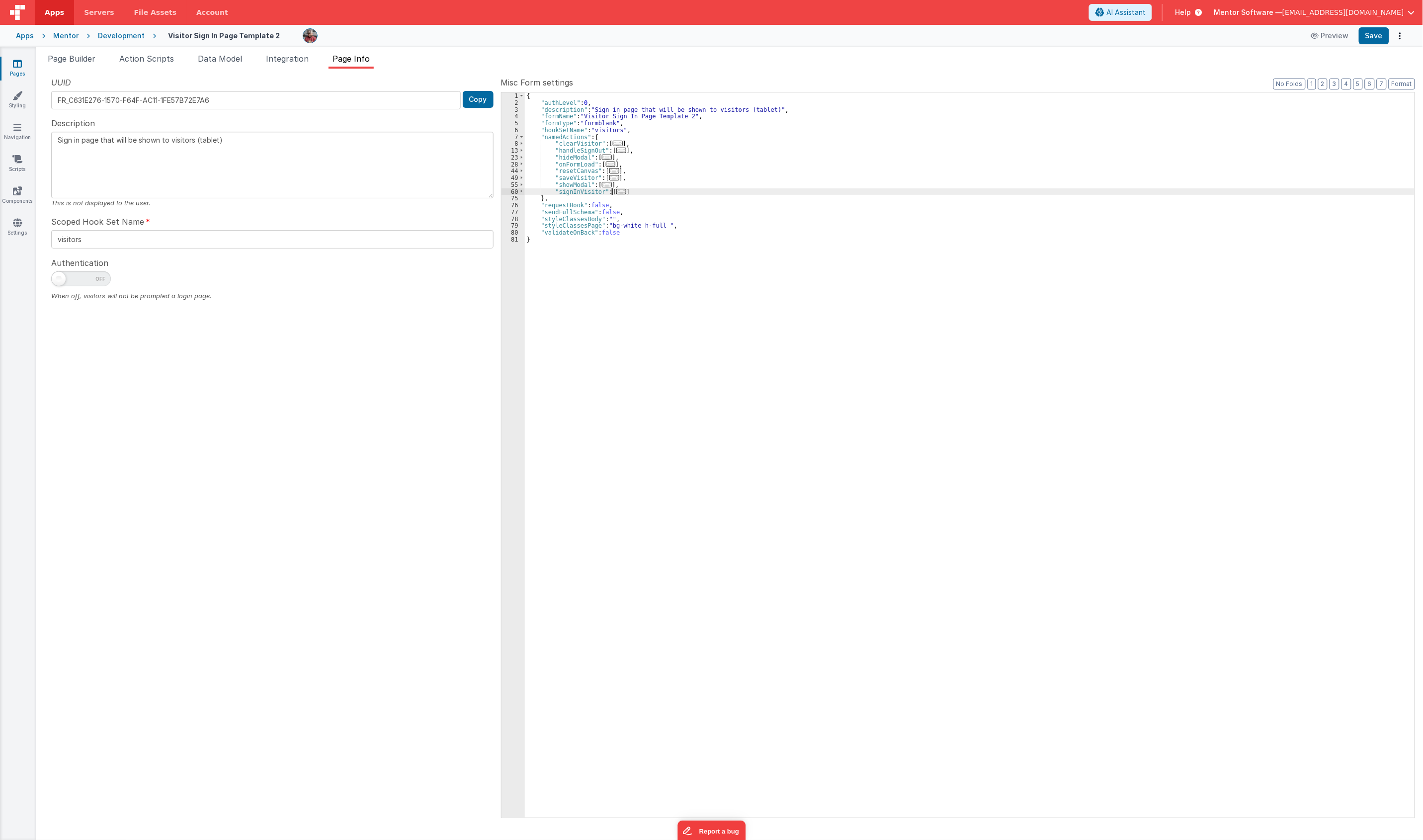
click at [607, 167] on span "..." at bounding box center [611, 164] width 10 height 5
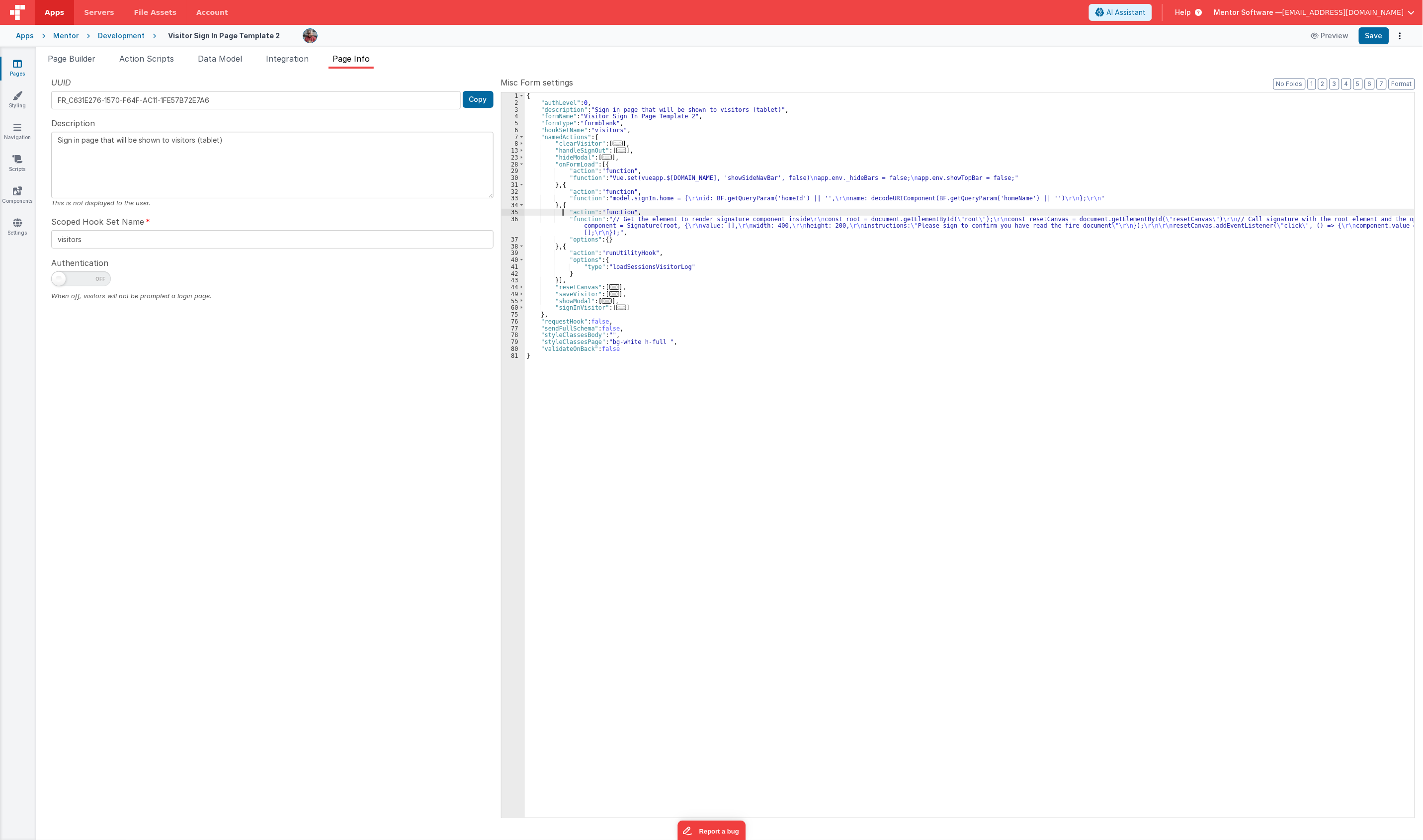
click at [565, 210] on div "{ "authLevel" : 0 , "description" : "Sign in page that will be shown to visitor…" at bounding box center [969, 462] width 890 height 739
click at [565, 210] on div "{ "authLevel" : 0 , "description" : "Sign in page that will be shown to visitor…" at bounding box center [969, 455] width 890 height 725
click at [564, 207] on div "{ "authLevel" : 0 , "description" : "Sign in page that will be shown to visitor…" at bounding box center [969, 462] width 890 height 739
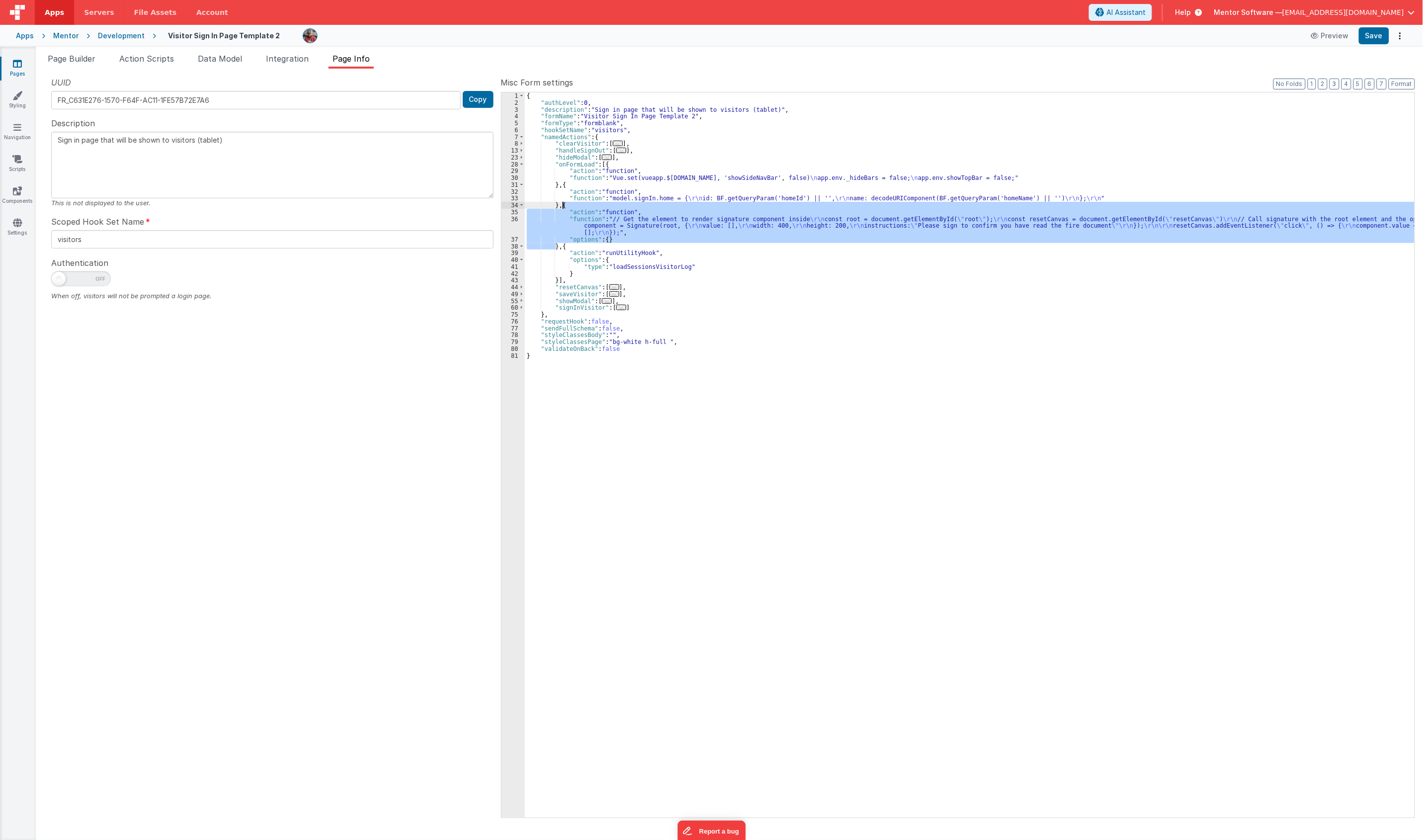
click at [564, 207] on div "{ "authLevel" : 0 , "description" : "Sign in page that will be shown to visitor…" at bounding box center [969, 462] width 890 height 739
click at [562, 216] on div "{ "authLevel" : 0 , "description" : "Sign in page that will be shown to visitor…" at bounding box center [969, 455] width 890 height 725
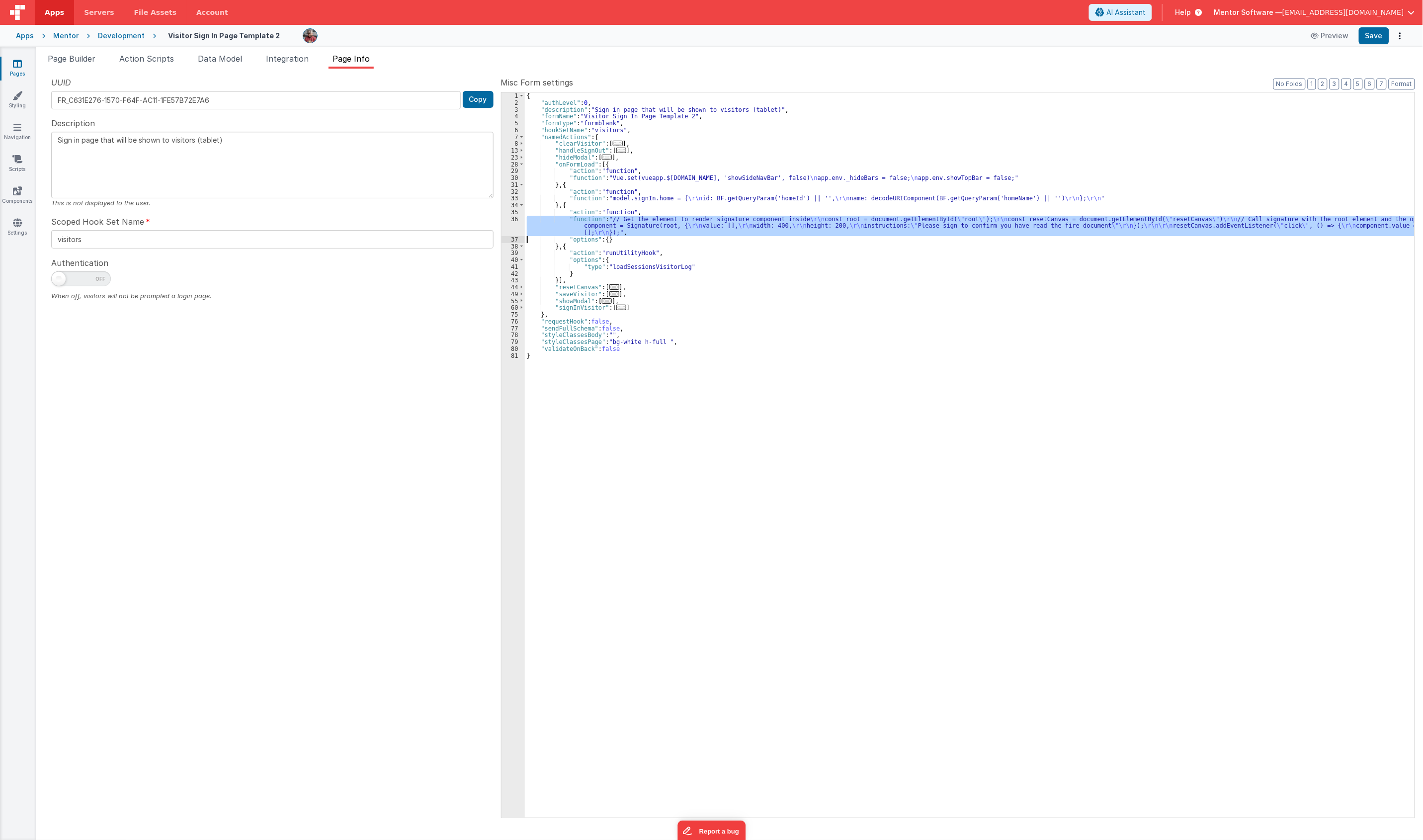
click at [512, 226] on div "36" at bounding box center [513, 226] width 23 height 20
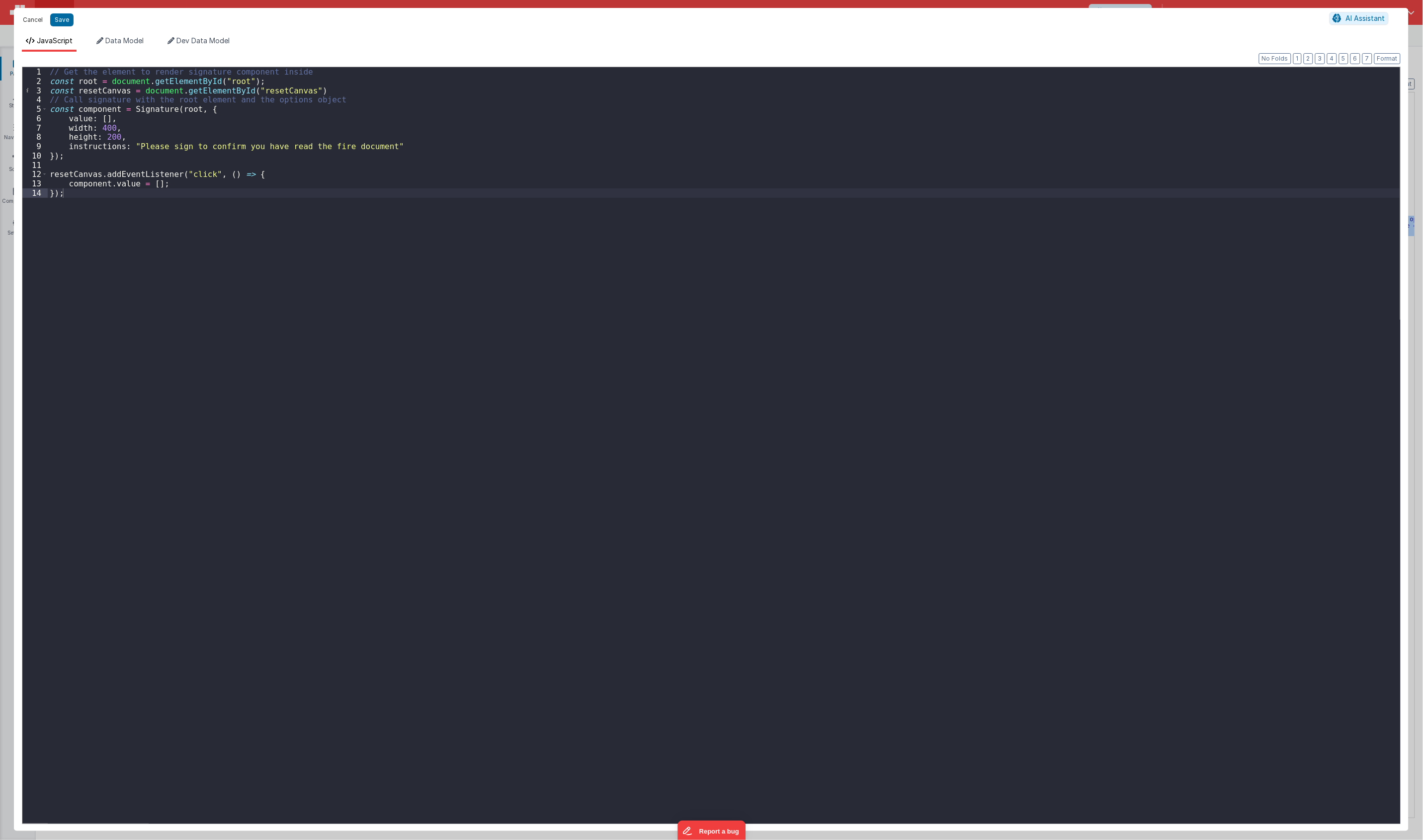
click at [33, 22] on button "Cancel" at bounding box center [33, 20] width 30 height 14
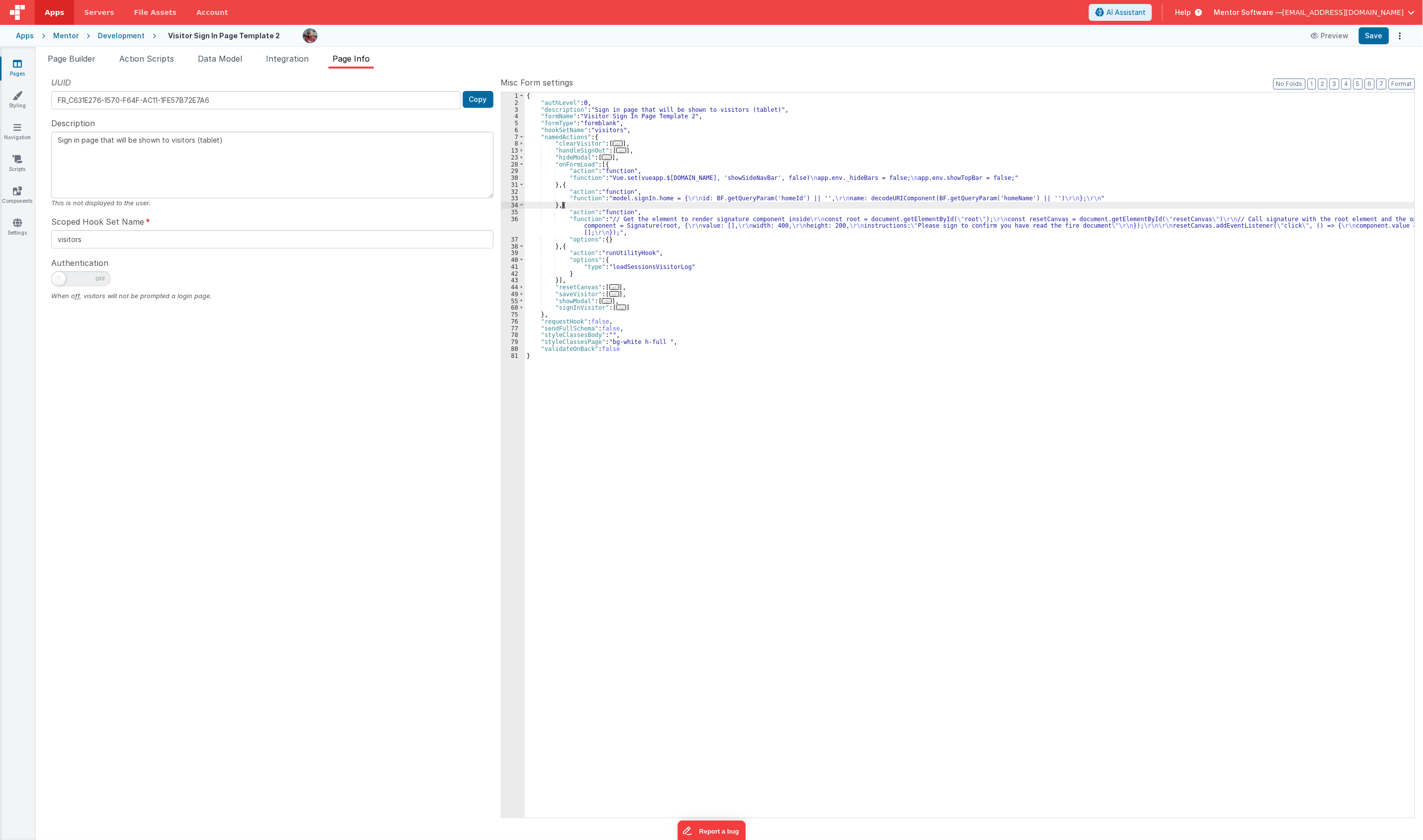
click at [562, 205] on div "{ "authLevel" : 0 , "description" : "Sign in page that will be shown to visitor…" at bounding box center [969, 462] width 890 height 739
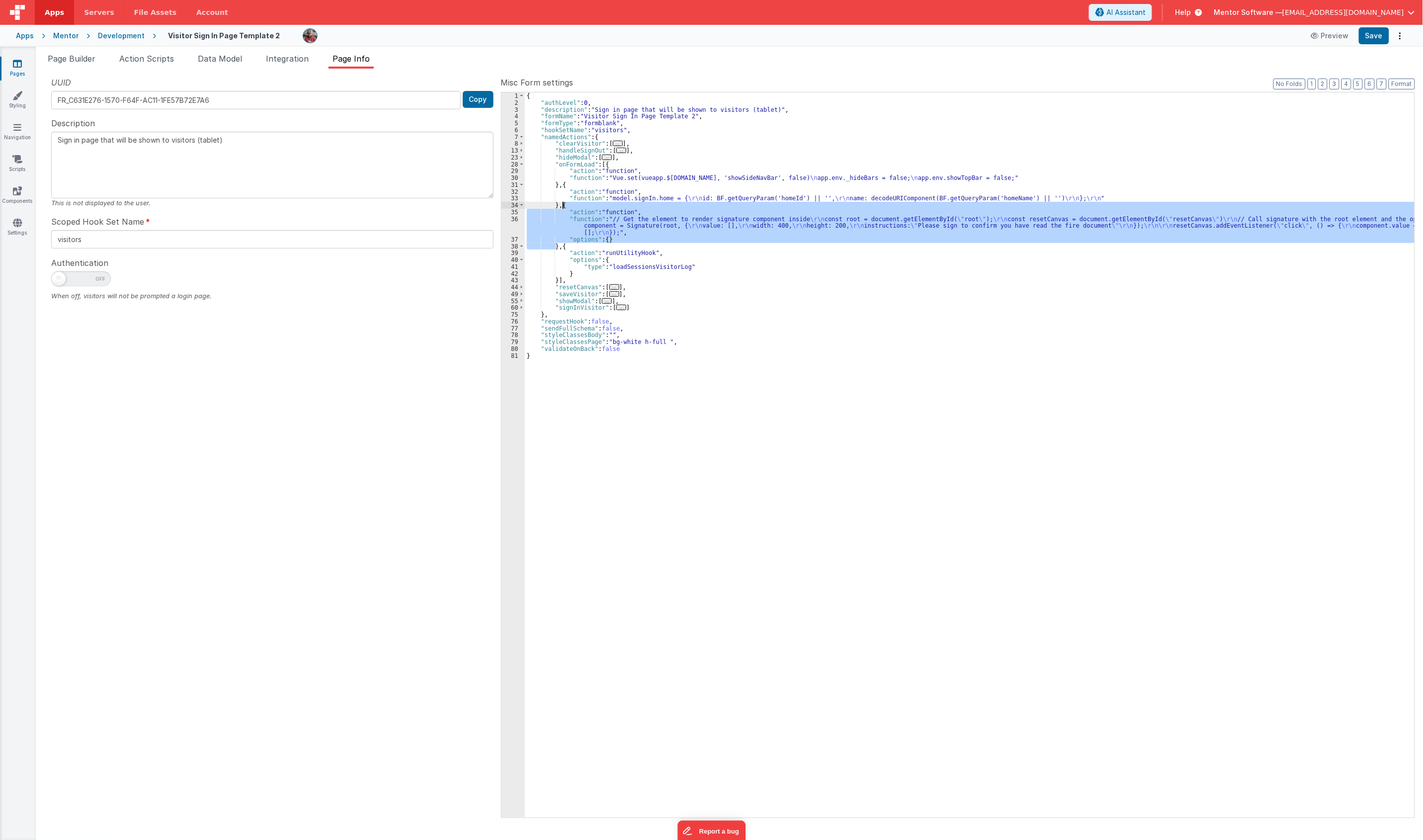
click at [562, 205] on div "{ "authLevel" : 0 , "description" : "Sign in page that will be shown to visitor…" at bounding box center [969, 462] width 890 height 739
click at [1337, 82] on button "3" at bounding box center [1334, 84] width 10 height 11
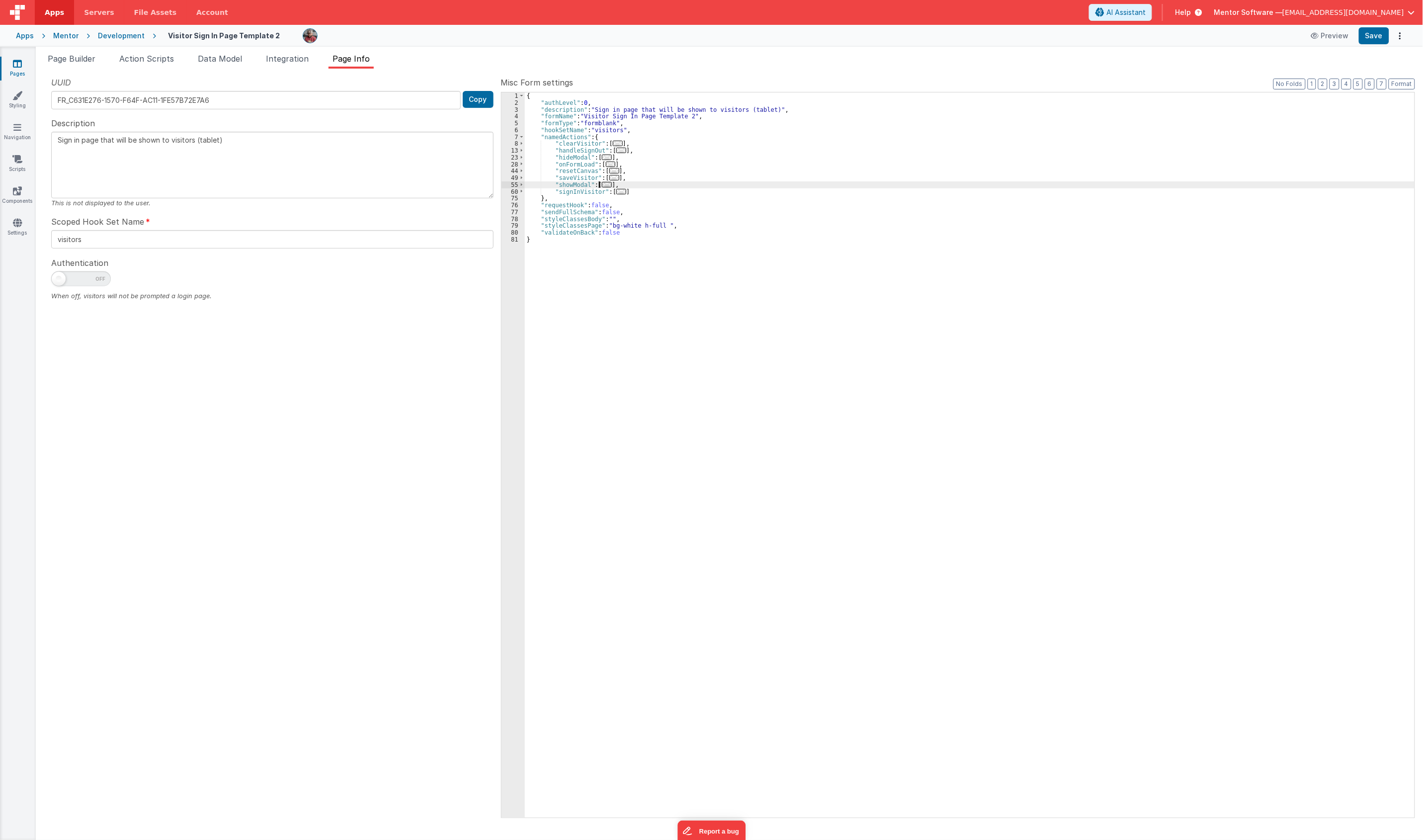
drag, startPoint x: 605, startPoint y: 183, endPoint x: 560, endPoint y: 179, distance: 45.2
click at [608, 184] on span "..." at bounding box center [606, 184] width 10 height 5
click at [602, 185] on div "{ "authLevel" : 0 , "description" : "Sign in page that will be shown to visitor…" at bounding box center [969, 455] width 890 height 725
click at [522, 183] on span at bounding box center [521, 185] width 5 height 7
drag, startPoint x: 551, startPoint y: 185, endPoint x: 634, endPoint y: 184, distance: 83.0
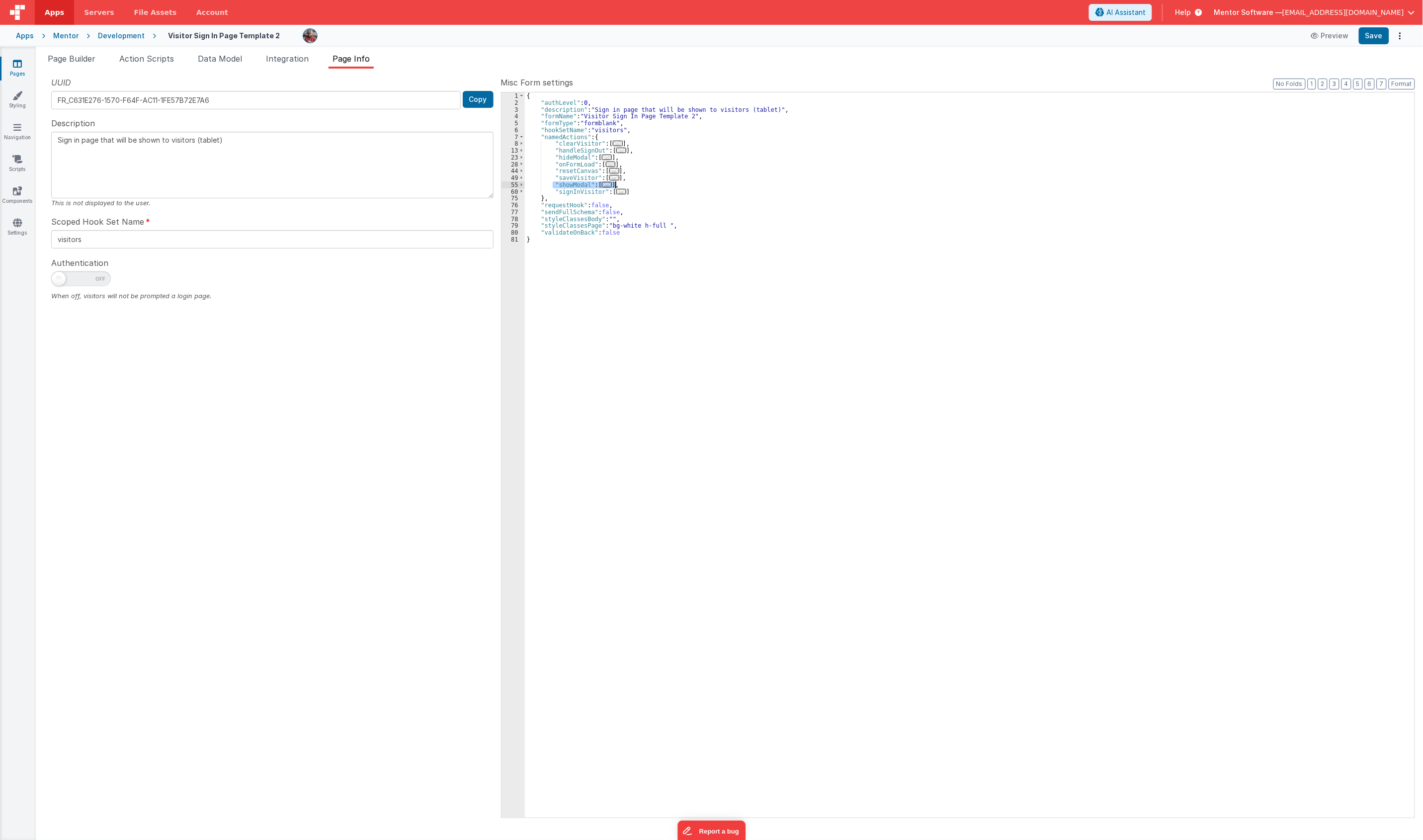
click at [634, 184] on div "{ "authLevel" : 0 , "description" : "Sign in page that will be shown to visitor…" at bounding box center [969, 462] width 890 height 739
drag, startPoint x: 628, startPoint y: 145, endPoint x: 551, endPoint y: 143, distance: 77.0
click at [551, 143] on div "{ "authLevel" : 0 , "description" : "Sign in page that will be shown to visitor…" at bounding box center [969, 462] width 890 height 739
drag, startPoint x: 625, startPoint y: 152, endPoint x: 550, endPoint y: 149, distance: 75.1
click at [550, 149] on div "{ "authLevel" : 0 , "description" : "Sign in page that will be shown to visitor…" at bounding box center [969, 462] width 890 height 739
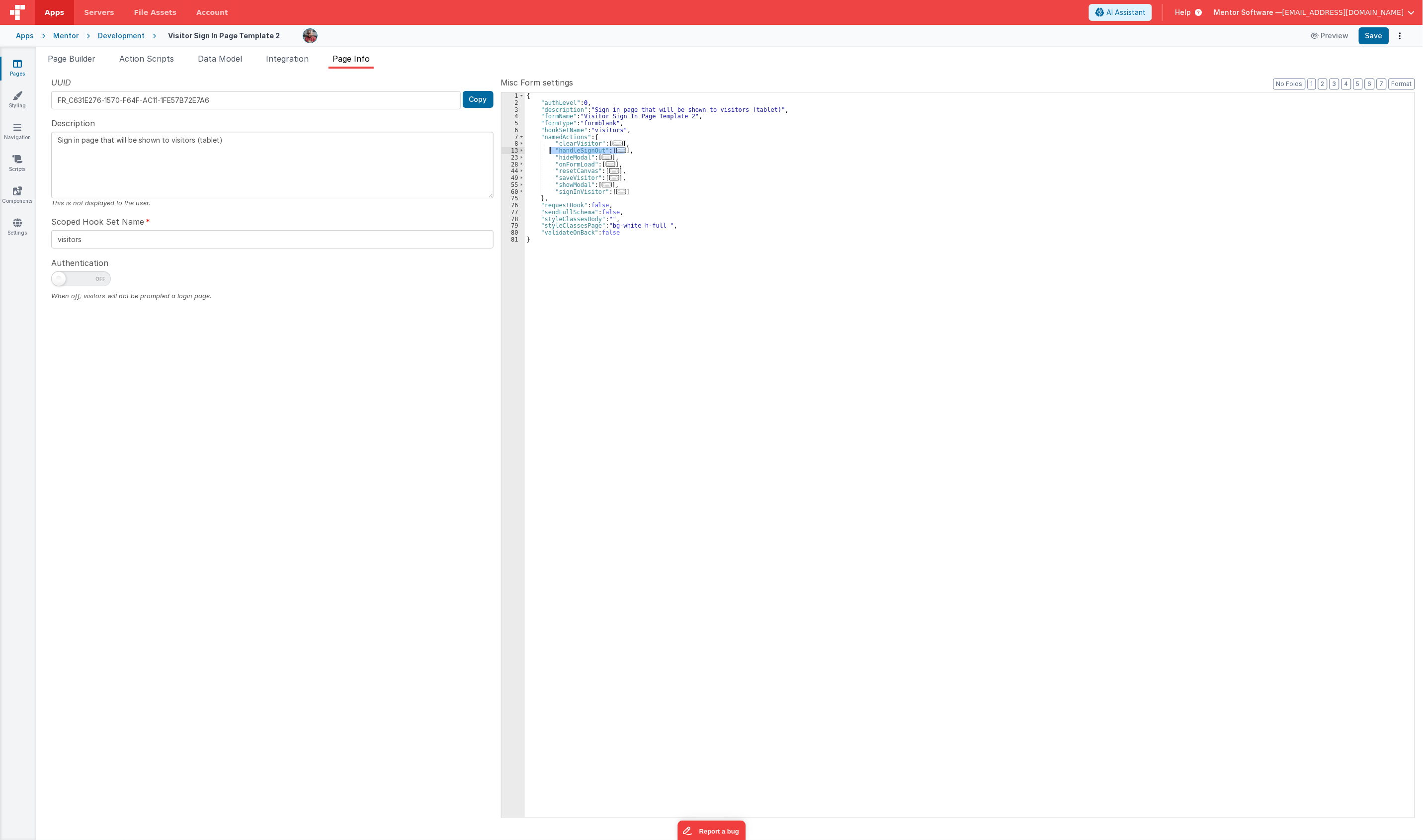
click at [618, 152] on div "{ "authLevel" : 0 , "description" : "Sign in page that will be shown to visitor…" at bounding box center [969, 455] width 890 height 725
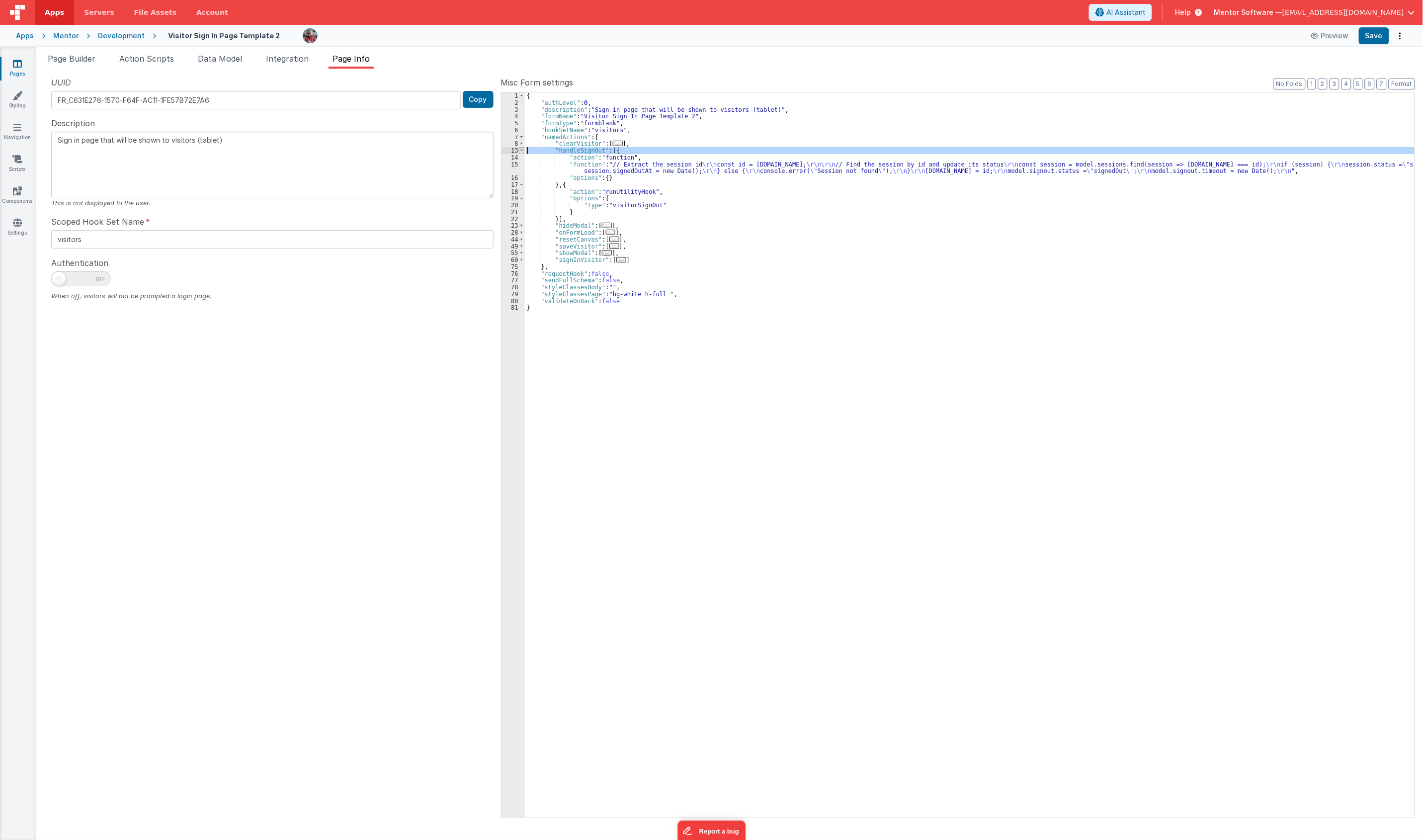
click at [519, 151] on span at bounding box center [521, 151] width 5 height 7
click at [596, 226] on div "{ "authLevel" : 0 , "description" : "Sign in page that will be shown to visitor…" at bounding box center [969, 462] width 890 height 739
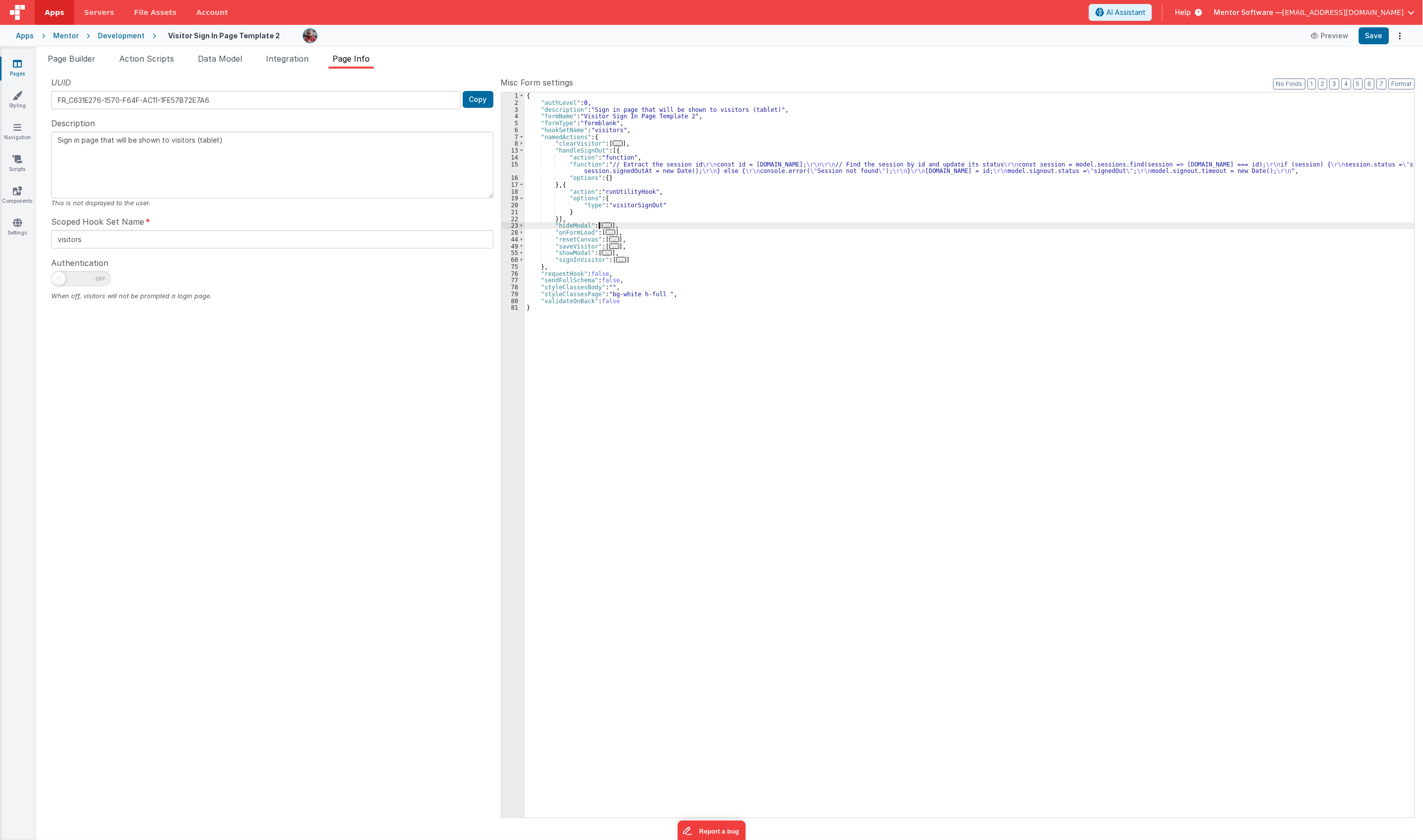
click at [598, 225] on div "{ "authLevel" : 0 , "description" : "Sign in page that will be shown to visitor…" at bounding box center [969, 462] width 890 height 739
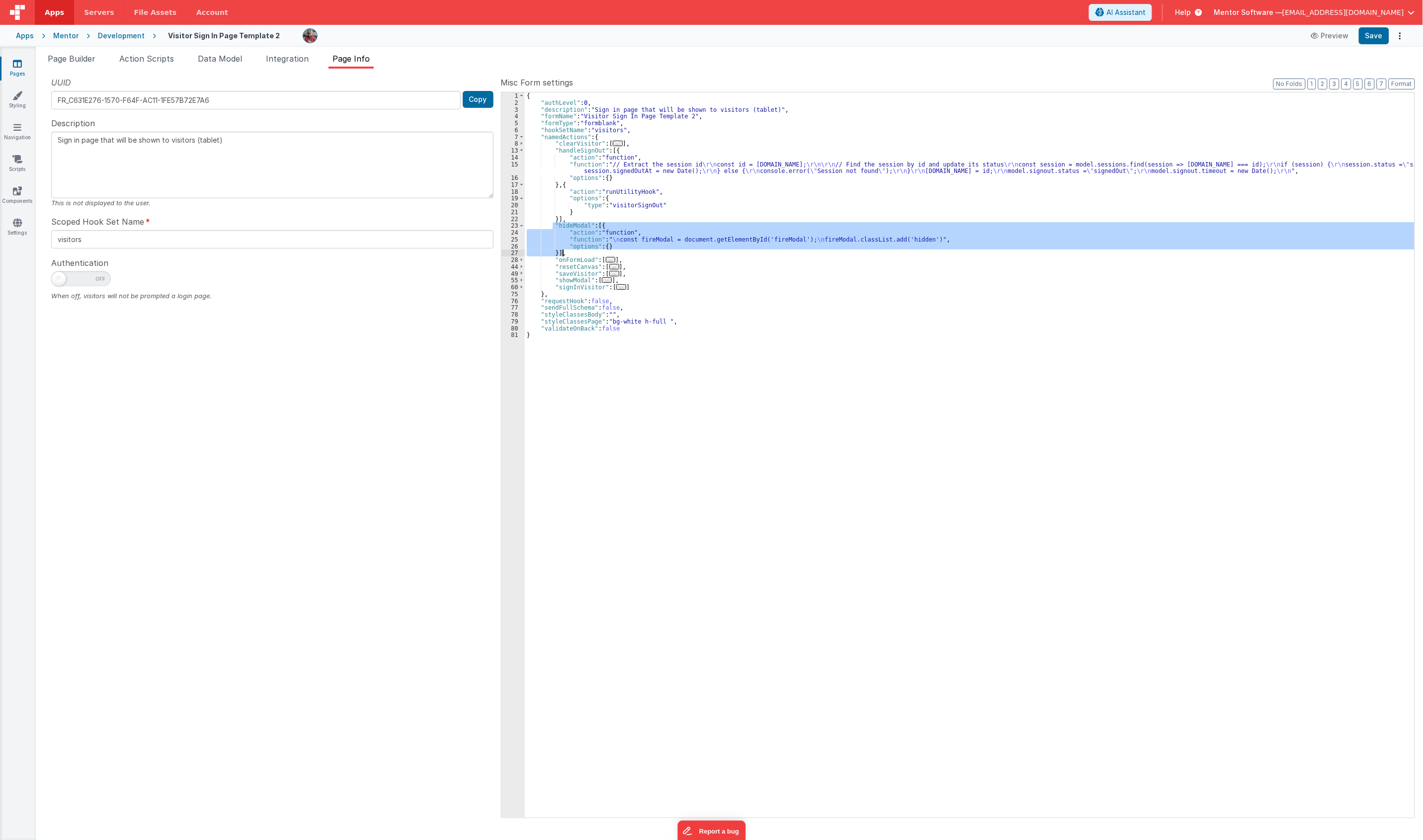
drag, startPoint x: 554, startPoint y: 227, endPoint x: 583, endPoint y: 251, distance: 37.6
click at [583, 251] on div "{ "authLevel" : 0 , "description" : "Sign in page that will be shown to visitor…" at bounding box center [969, 462] width 890 height 739
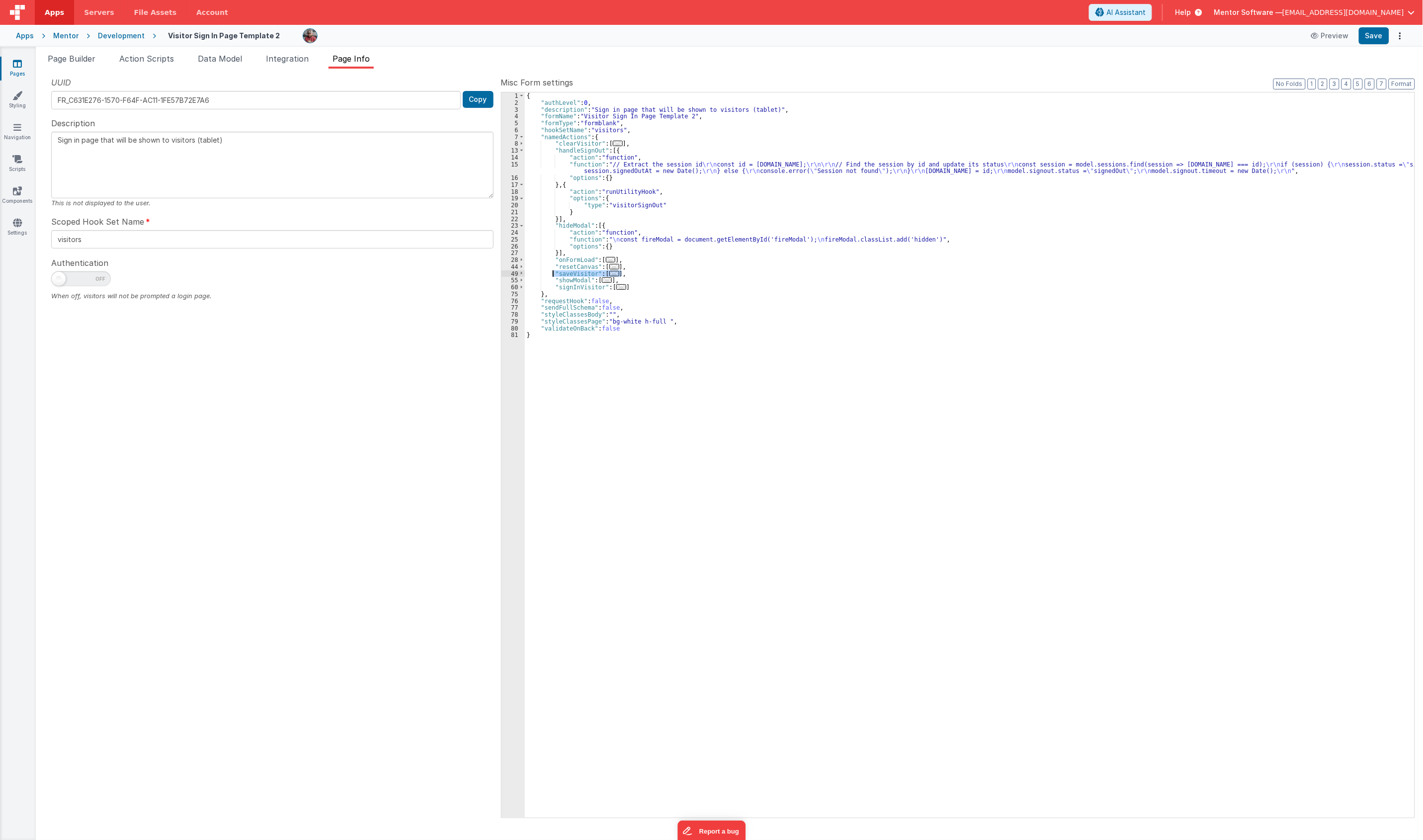
drag, startPoint x: 628, startPoint y: 274, endPoint x: 553, endPoint y: 275, distance: 75.0
click at [553, 275] on div "{ "authLevel" : 0 , "description" : "Sign in page that will be shown to visitor…" at bounding box center [969, 462] width 890 height 739
drag, startPoint x: 641, startPoint y: 266, endPoint x: 548, endPoint y: 269, distance: 93.0
click at [548, 269] on div "{ "authLevel" : 0 , "description" : "Sign in page that will be shown to visitor…" at bounding box center [969, 462] width 890 height 739
drag, startPoint x: 548, startPoint y: 274, endPoint x: 658, endPoint y: 274, distance: 110.0
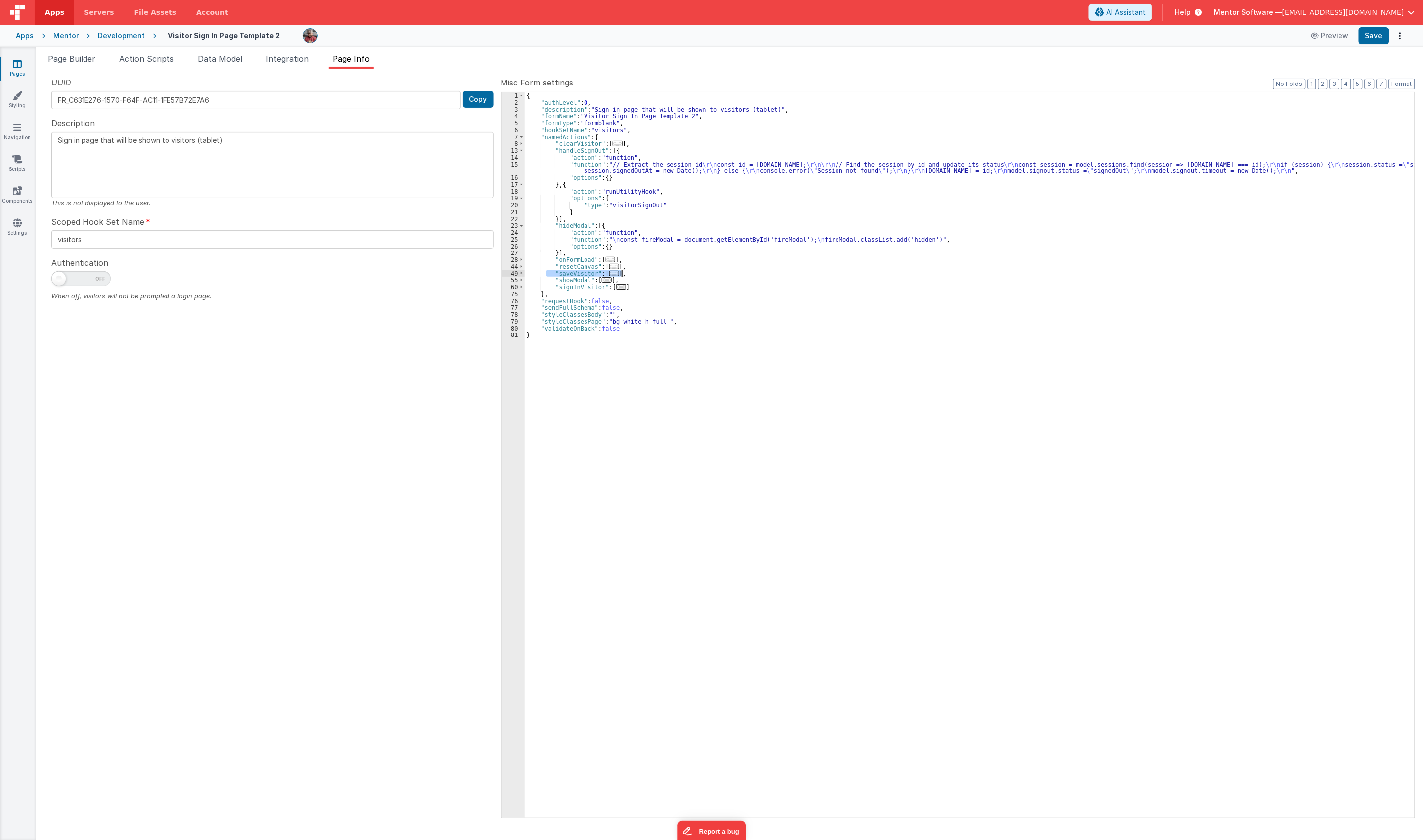
click at [658, 274] on div "{ "authLevel" : 0 , "description" : "Sign in page that will be shown to visitor…" at bounding box center [969, 462] width 890 height 739
click at [594, 302] on div "{ "authLevel" : 0 , "description" : "Sign in page that will be shown to visitor…" at bounding box center [969, 462] width 890 height 739
click at [617, 287] on span "..." at bounding box center [621, 287] width 10 height 5
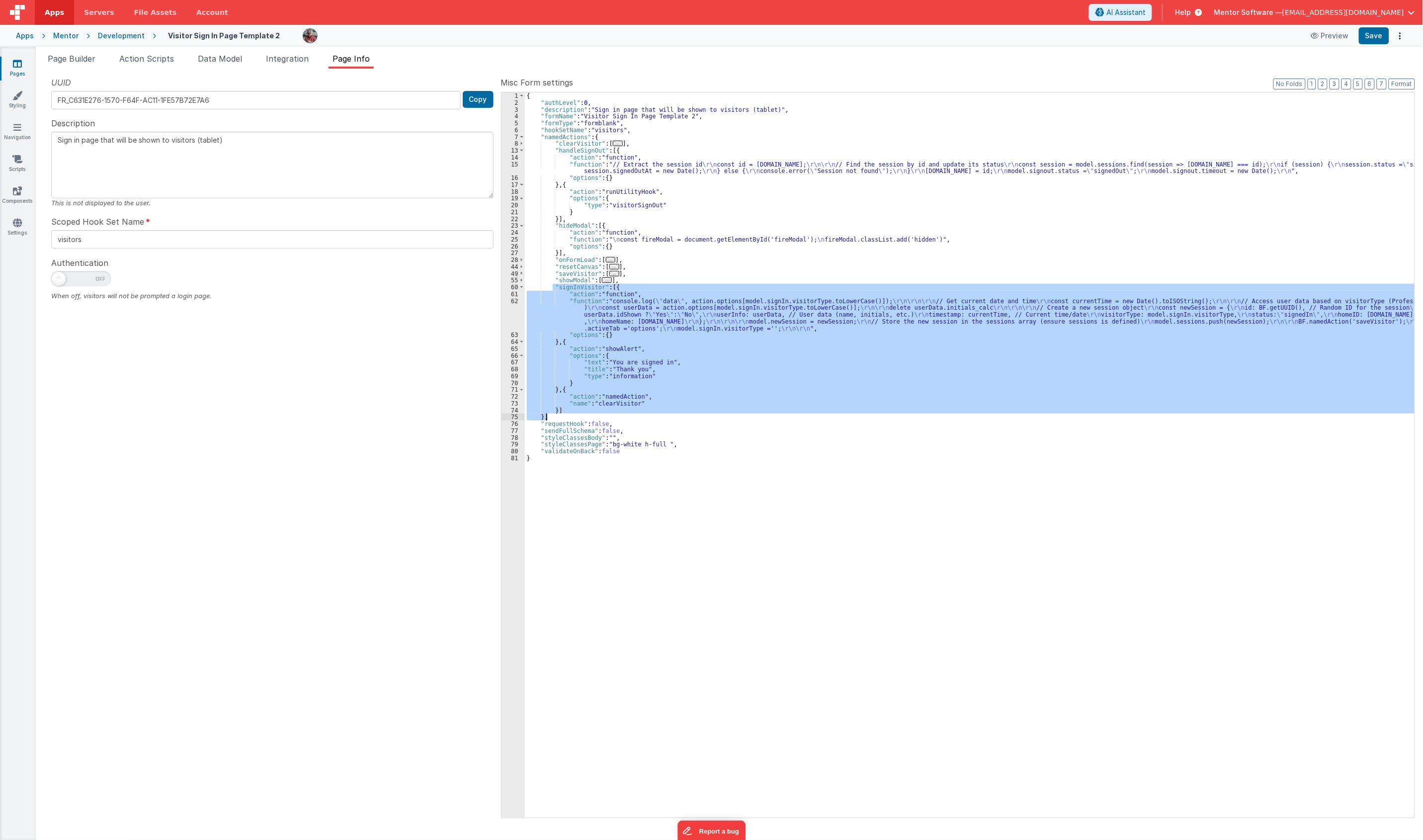
drag, startPoint x: 553, startPoint y: 288, endPoint x: 562, endPoint y: 416, distance: 128.3
click at [562, 416] on div "{ "authLevel" : 0 , "description" : "Sign in page that will be shown to visitor…" at bounding box center [969, 462] width 890 height 739
click at [637, 348] on div "{ "authLevel" : 0 , "description" : "Sign in page that will be shown to visitor…" at bounding box center [969, 455] width 890 height 725
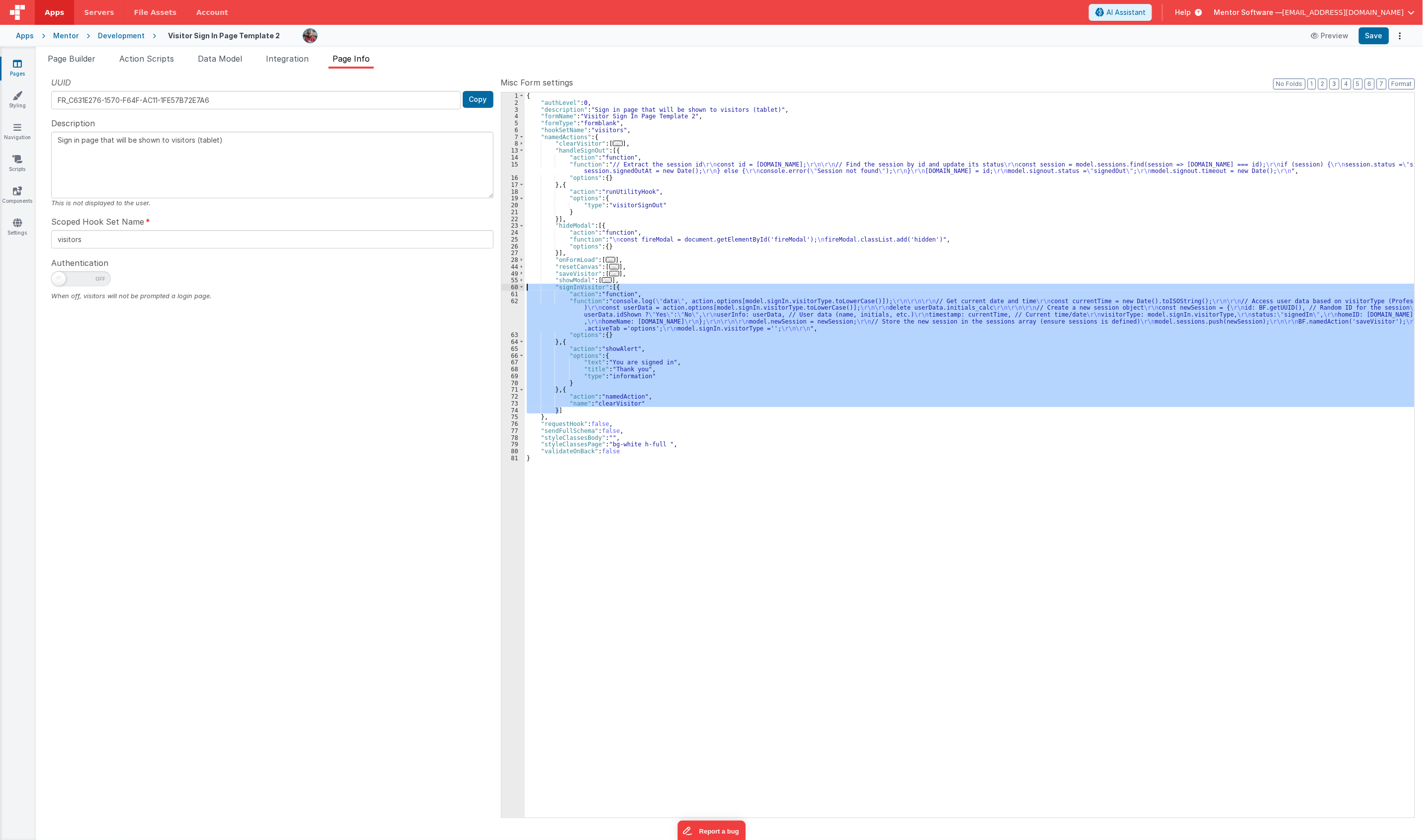
drag, startPoint x: 572, startPoint y: 413, endPoint x: 501, endPoint y: 287, distance: 144.6
click at [501, 287] on div "1 2 3 4 5 6 7 8 13 14 15 16 17 18 19 20 21 22 23 24 25 26 27 28 44 49 55 60 61 …" at bounding box center [958, 455] width 914 height 726
click at [217, 61] on span "Data Model" at bounding box center [220, 59] width 44 height 10
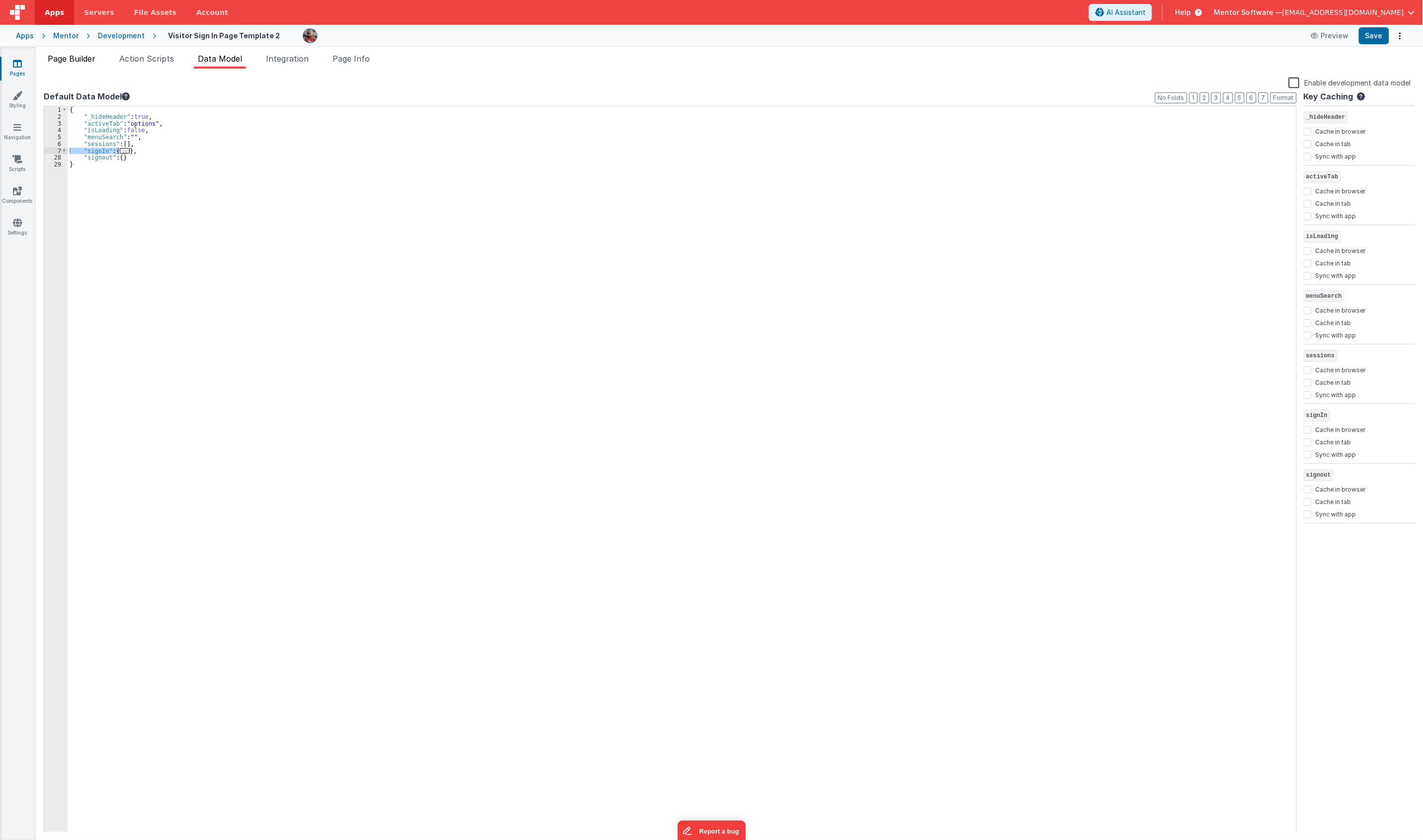
click at [84, 60] on span "Page Builder" at bounding box center [72, 59] width 48 height 10
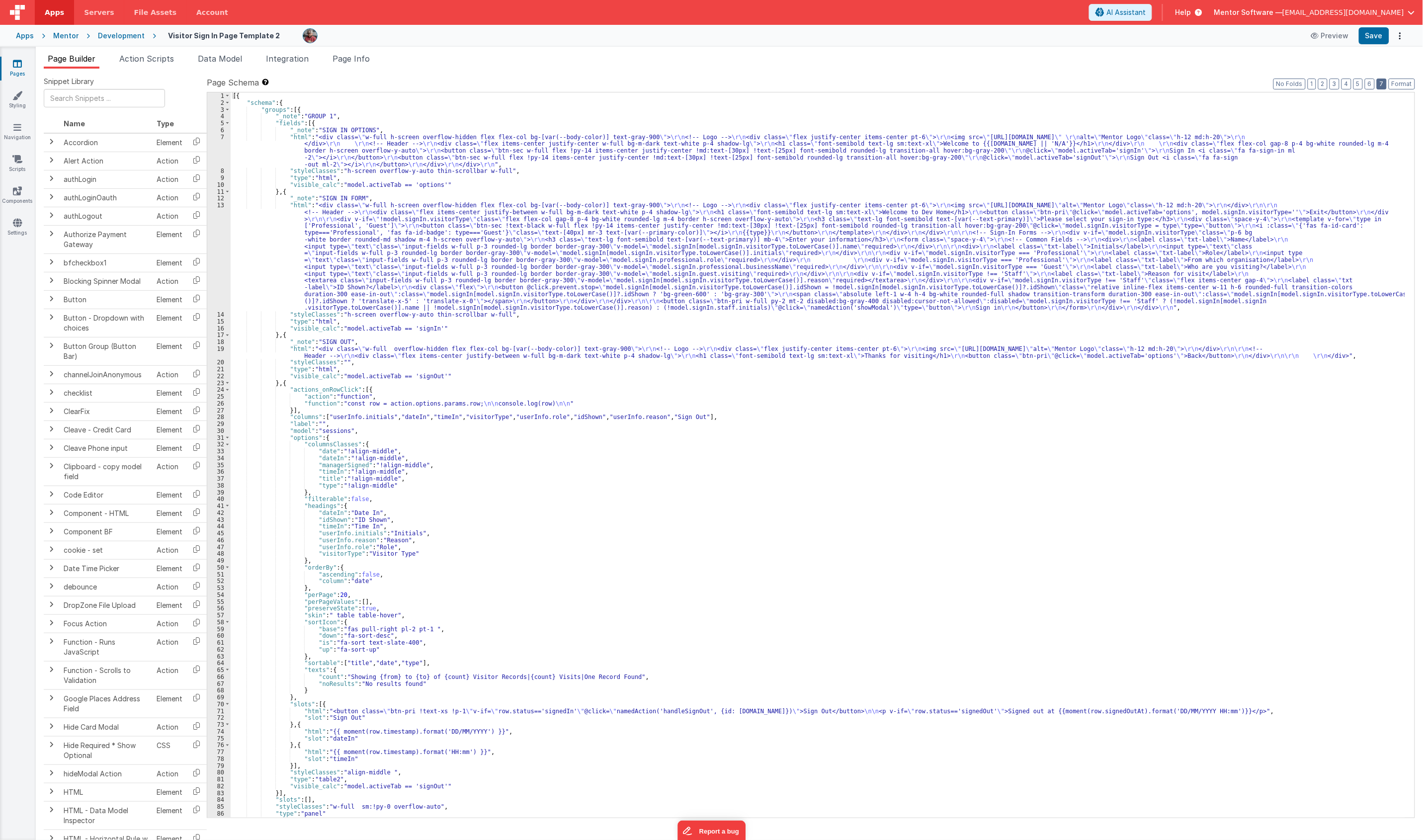
click at [1378, 86] on button "7" at bounding box center [1381, 84] width 10 height 11
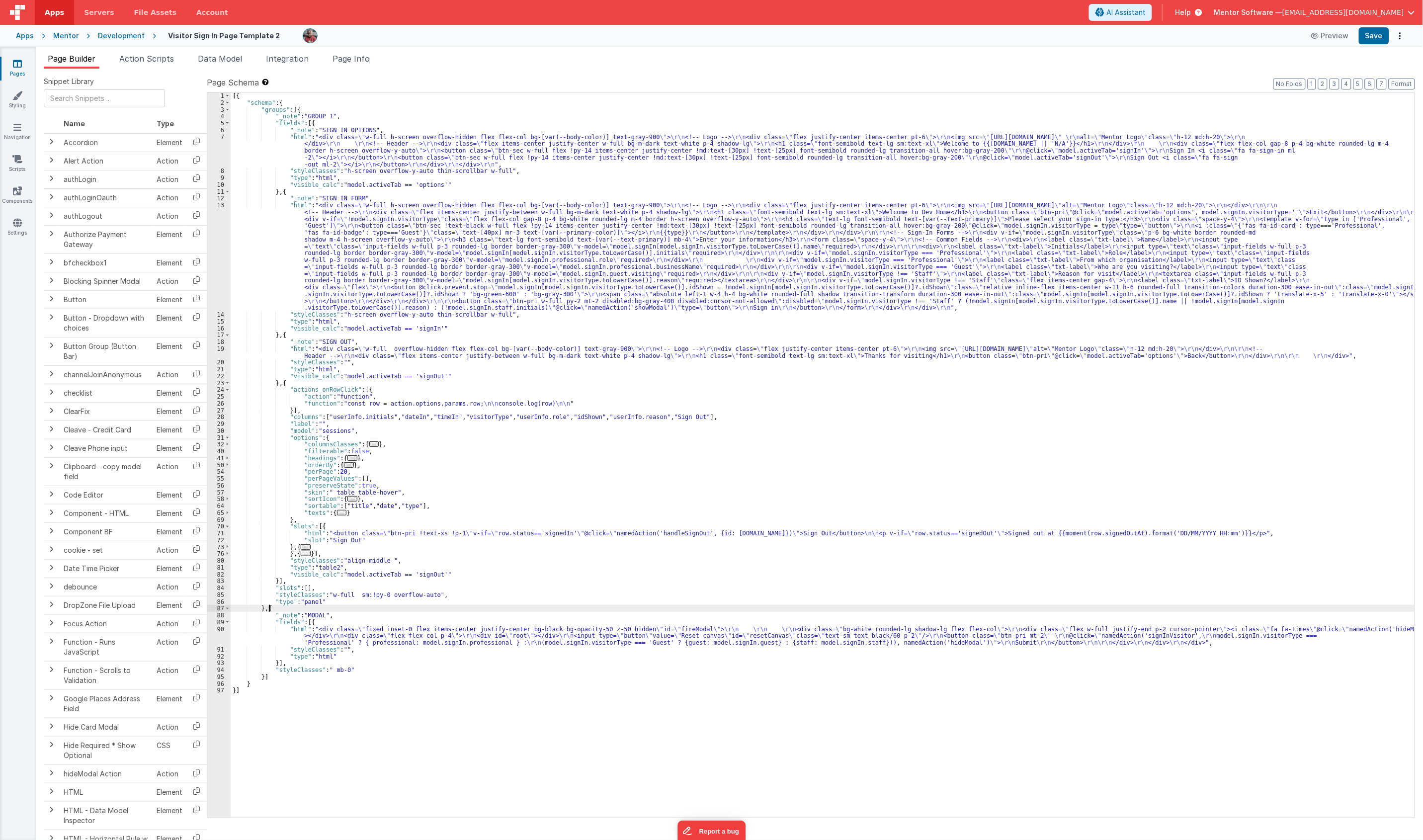
click at [270, 609] on div "[{ "schema" : { "groups" : [{ "_note" : "GROUP 1" , "fields" : [{ "_note" : "SI…" at bounding box center [822, 462] width 1183 height 739
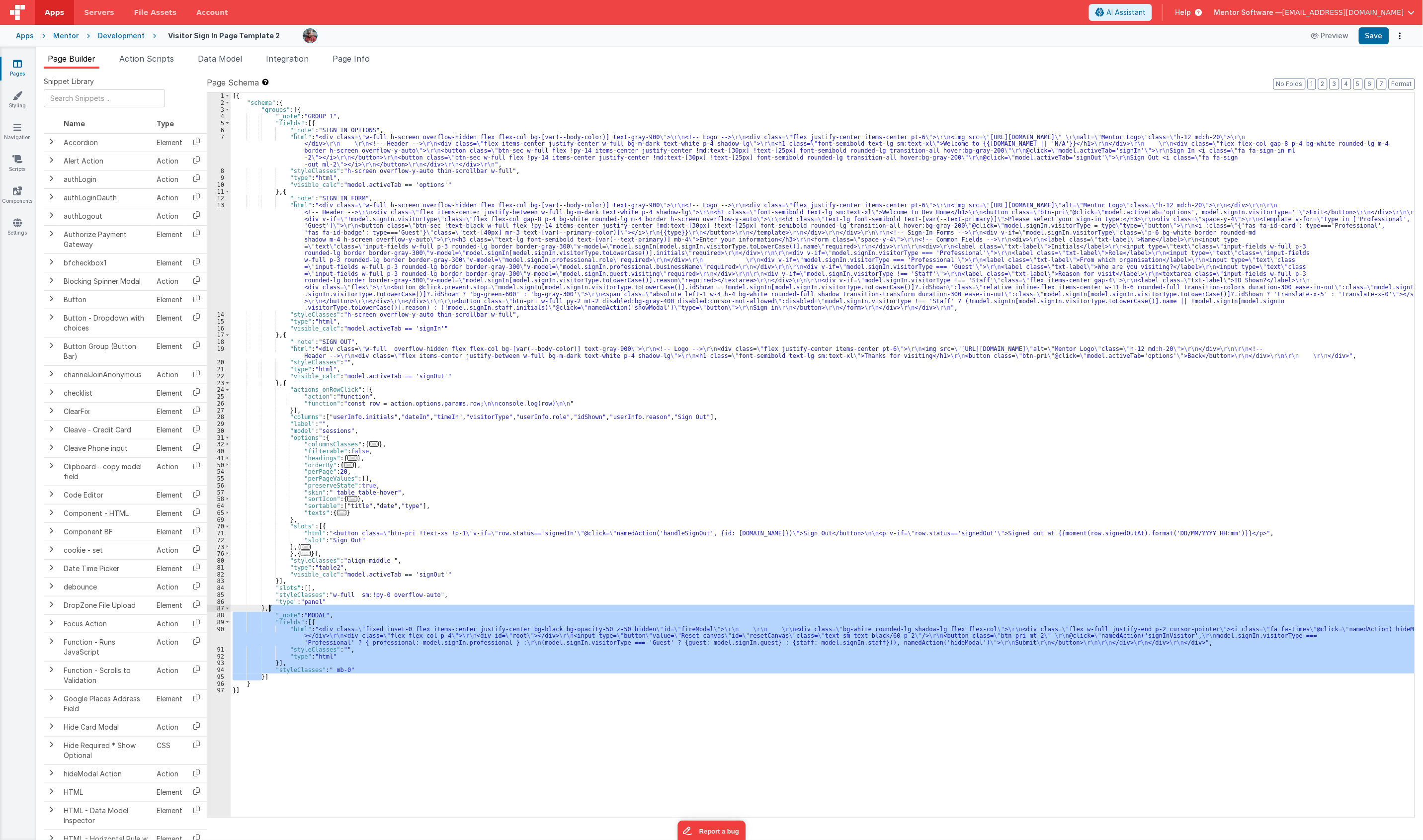
click at [270, 609] on div "[{ "schema" : { "groups" : [{ "_note" : "GROUP 1" , "fields" : [{ "_note" : "SI…" at bounding box center [822, 462] width 1183 height 739
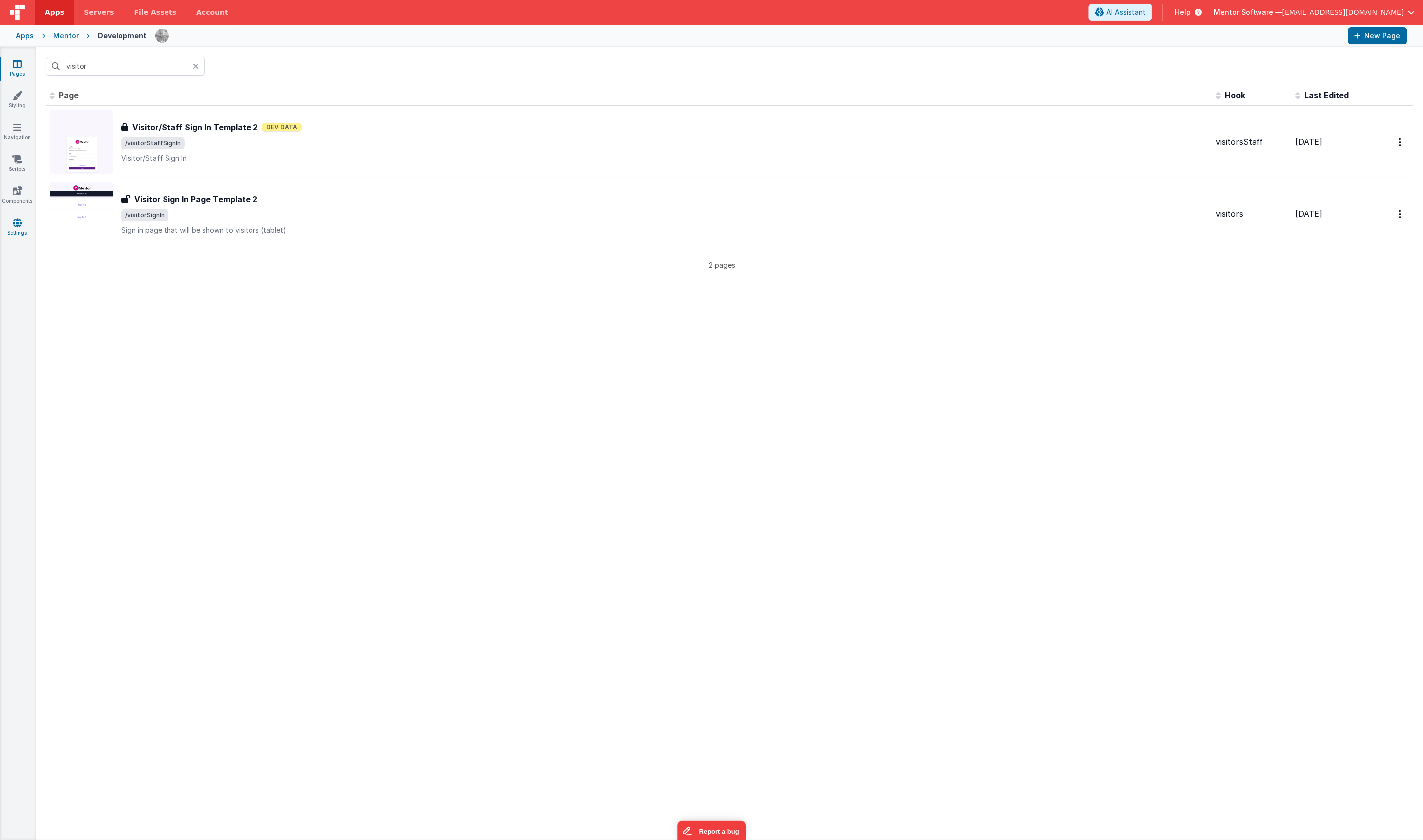
click at [19, 226] on icon at bounding box center [17, 222] width 9 height 10
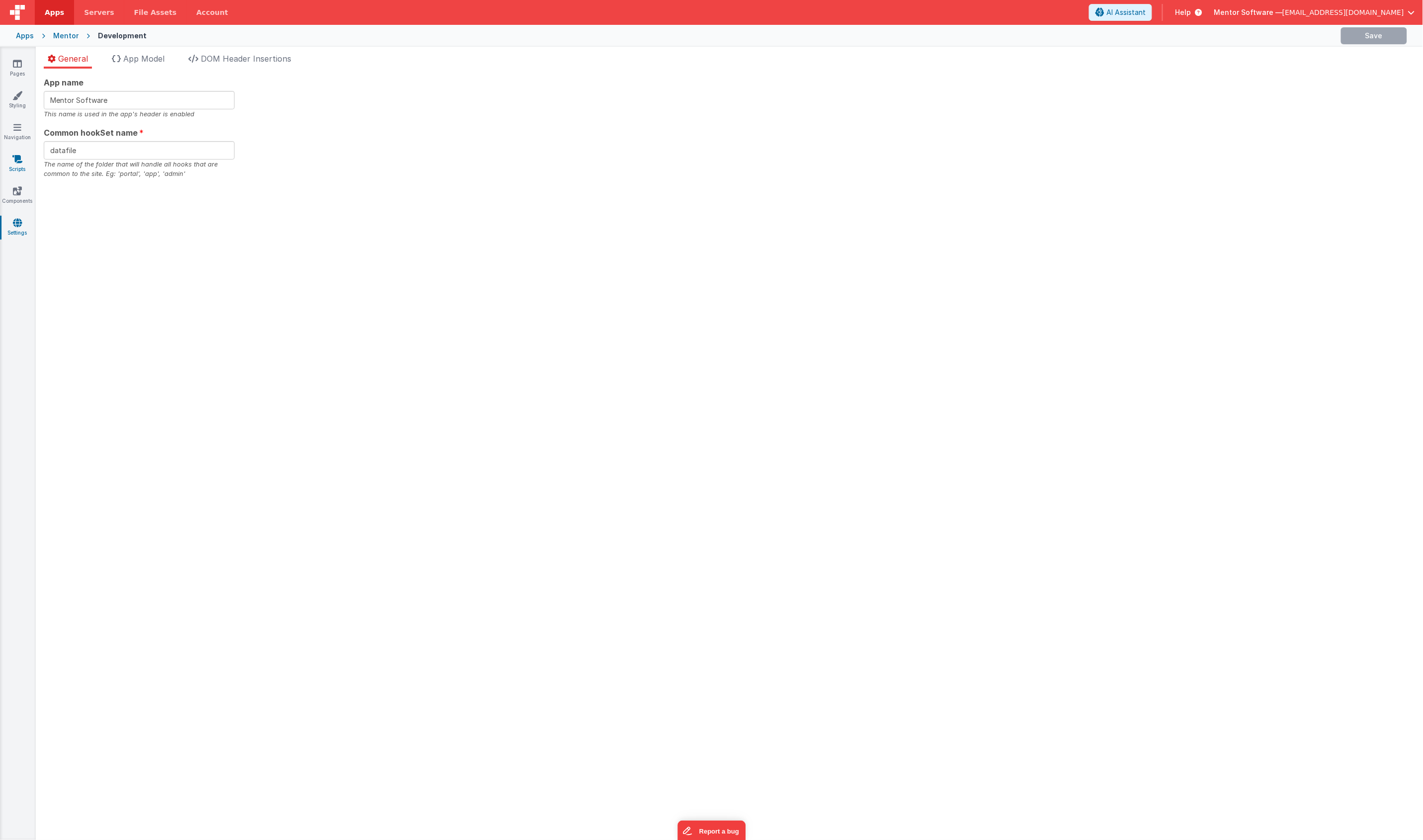
click at [20, 159] on icon at bounding box center [17, 159] width 10 height 10
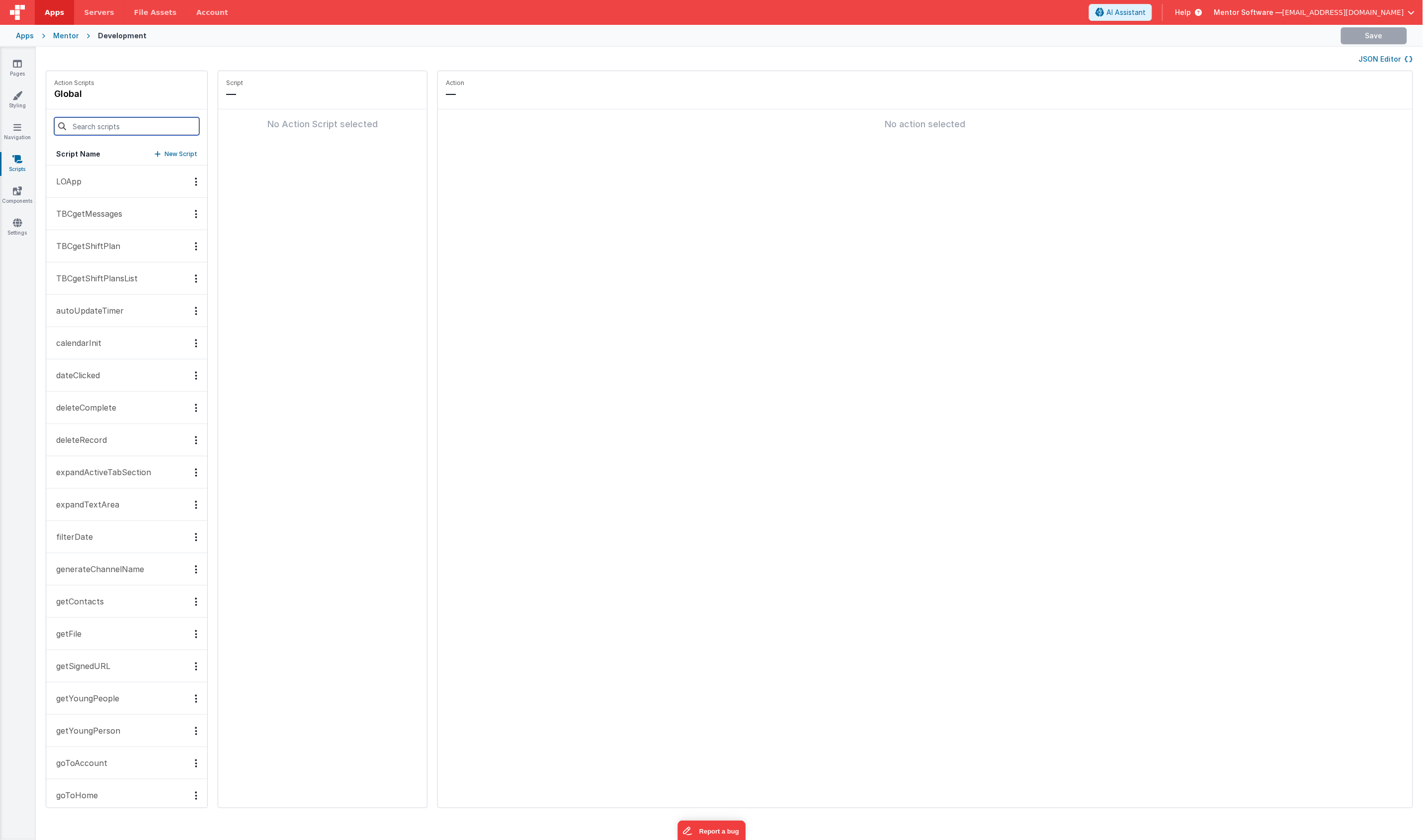
click at [97, 131] on input at bounding box center [127, 126] width 145 height 18
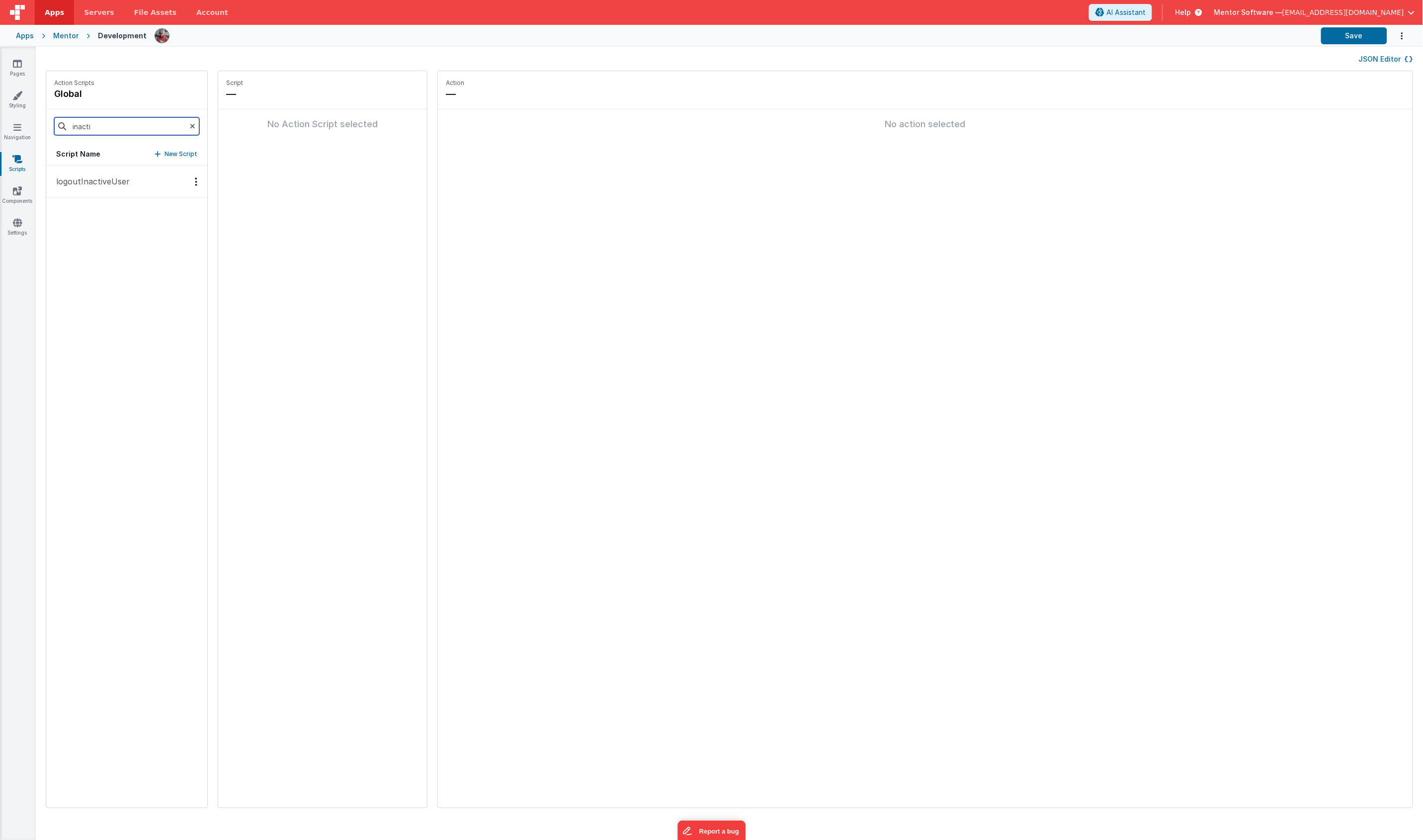
type input "inacti"
click at [68, 185] on p "logoutInactiveUser" at bounding box center [90, 182] width 79 height 12
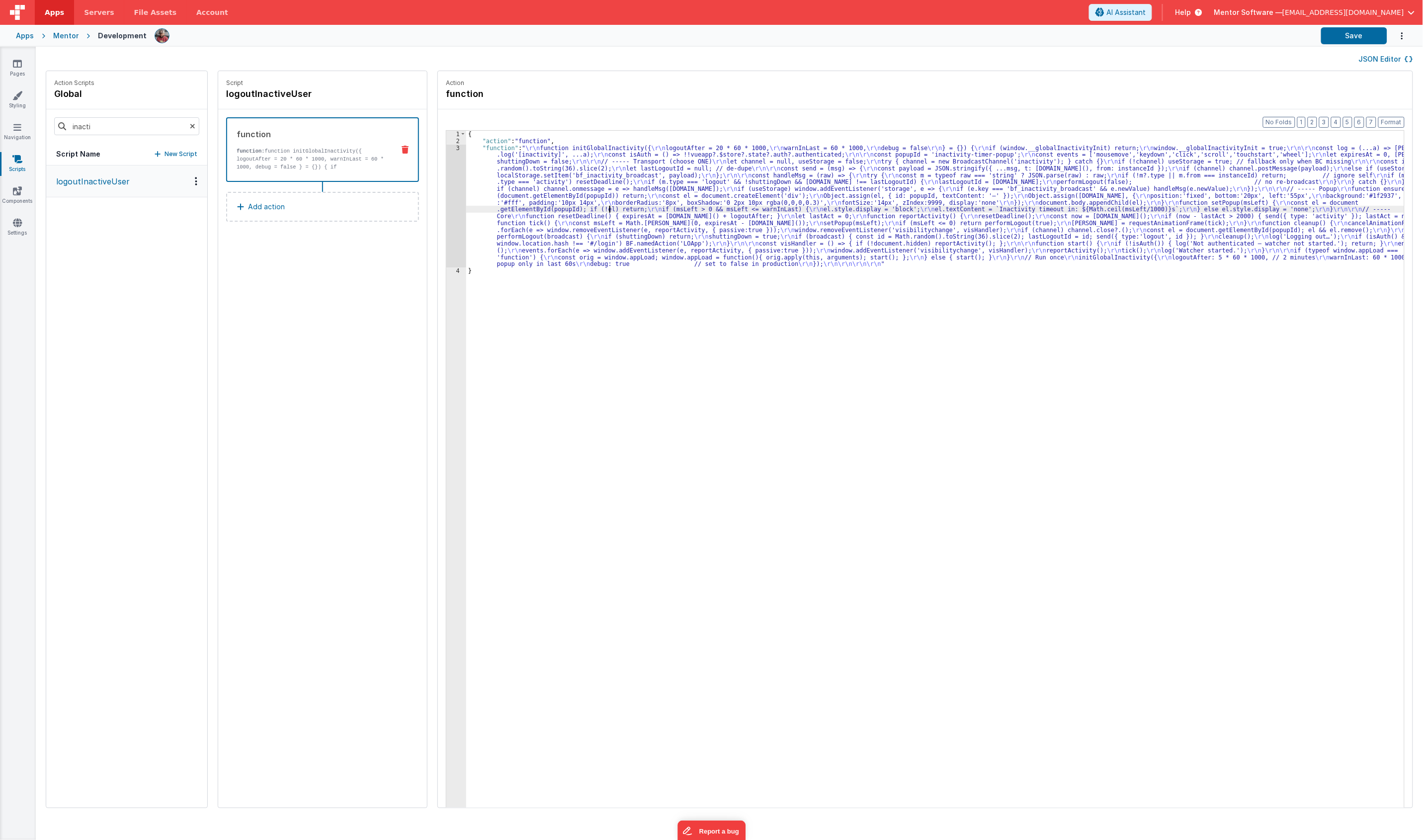
click at [596, 207] on div "{ "action" : "function" , "function" : " \r\n function initGlobalInactivity({ \…" at bounding box center [941, 491] width 950 height 721
click at [446, 211] on div "3" at bounding box center [456, 206] width 20 height 123
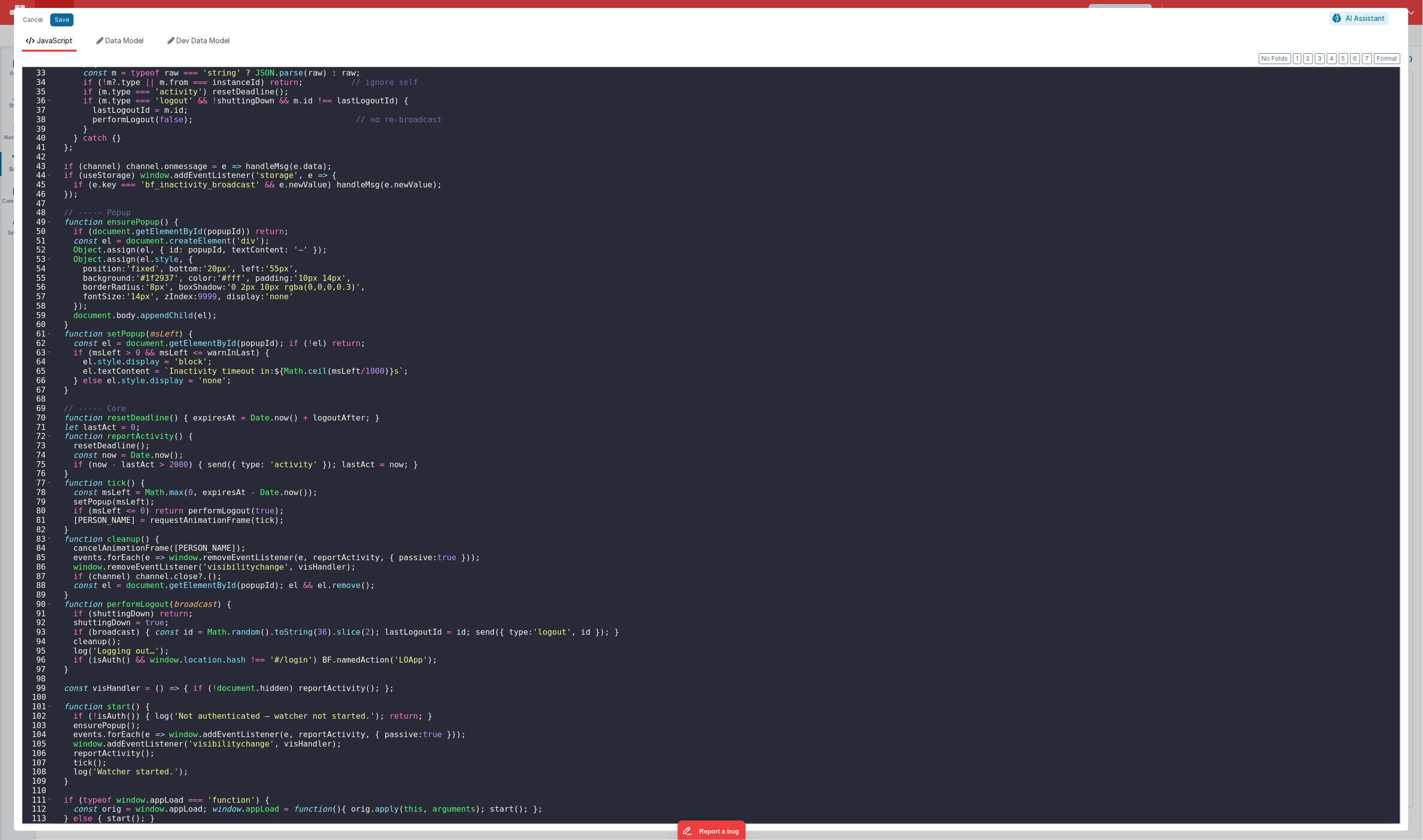
scroll to position [398, 0]
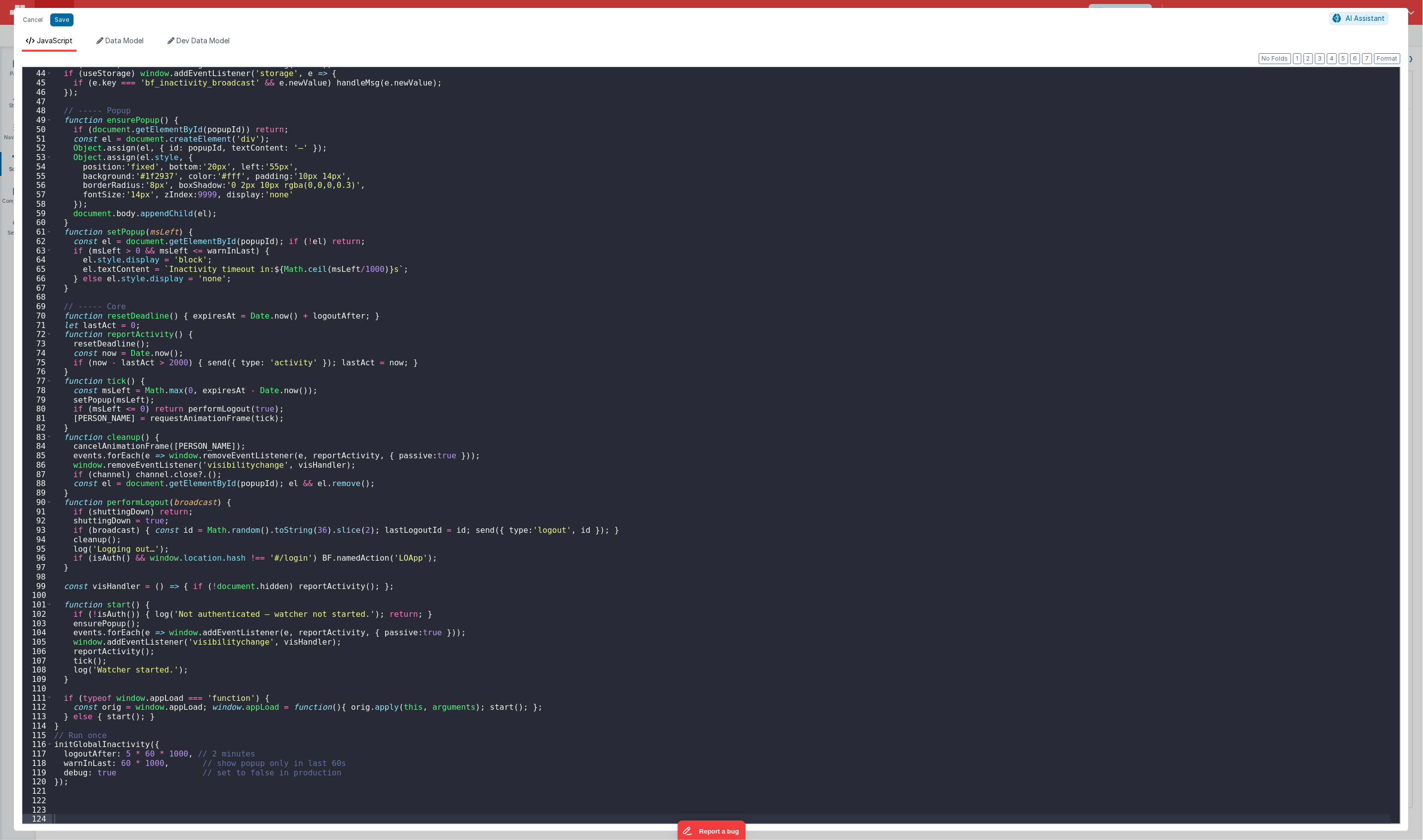
click at [122, 755] on div "if ( channel ) channel . onmessage = e => handleMsg ( e . data ) ; if ( useStor…" at bounding box center [721, 447] width 1338 height 775
click at [200, 748] on div "if ( channel ) channel . onmessage = e => handleMsg ( e . data ) ; if ( useStor…" at bounding box center [721, 447] width 1338 height 775
drag, startPoint x: 203, startPoint y: 751, endPoint x: 207, endPoint y: 753, distance: 4.5
click at [203, 751] on div "if ( channel ) channel . onmessage = e => handleMsg ( e . data ) ; if ( useStor…" at bounding box center [721, 447] width 1338 height 775
click at [122, 750] on div "if ( channel ) channel . onmessage = e => handleMsg ( e . data ) ; if ( useStor…" at bounding box center [721, 447] width 1338 height 775
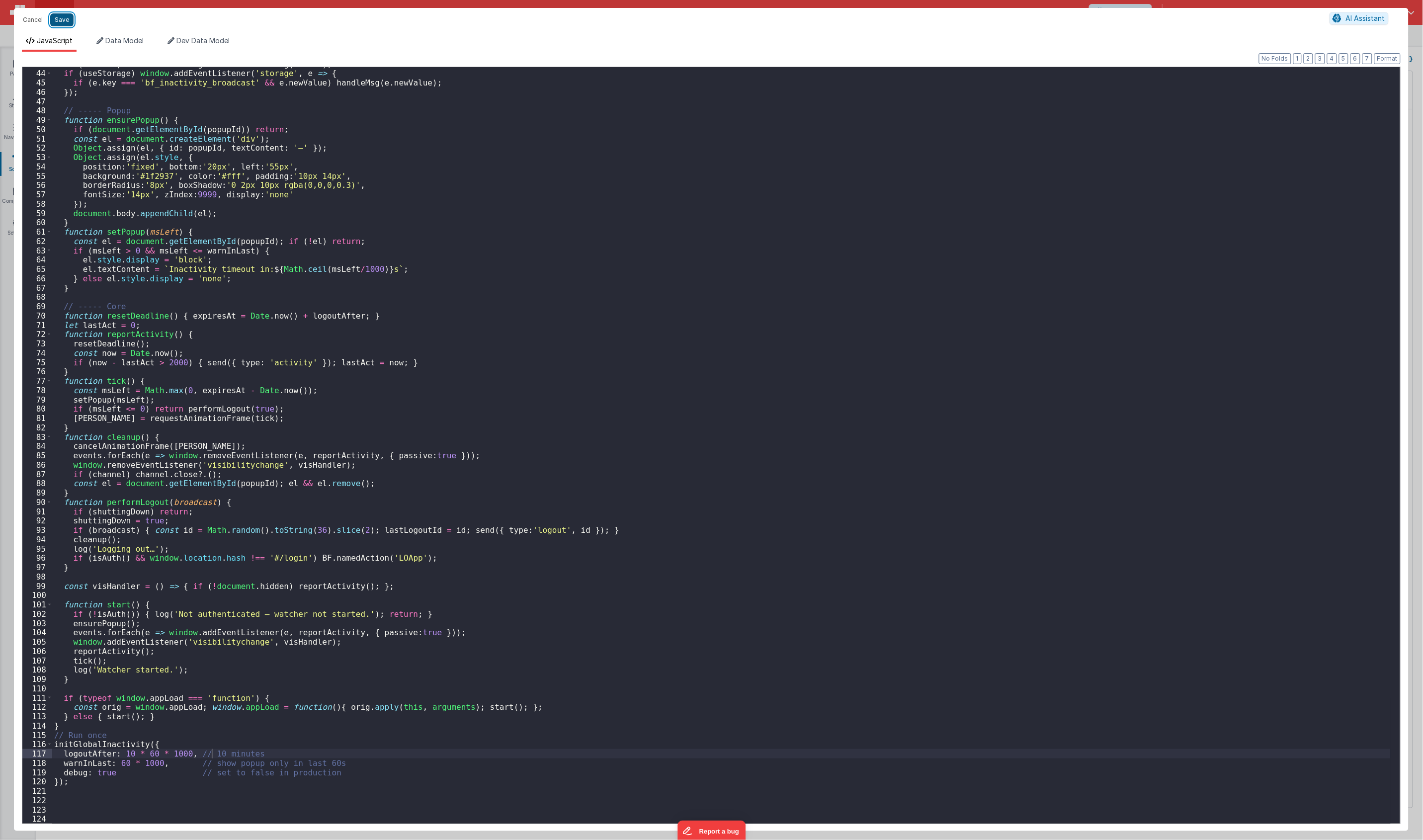
click at [57, 19] on button "Save" at bounding box center [62, 20] width 23 height 13
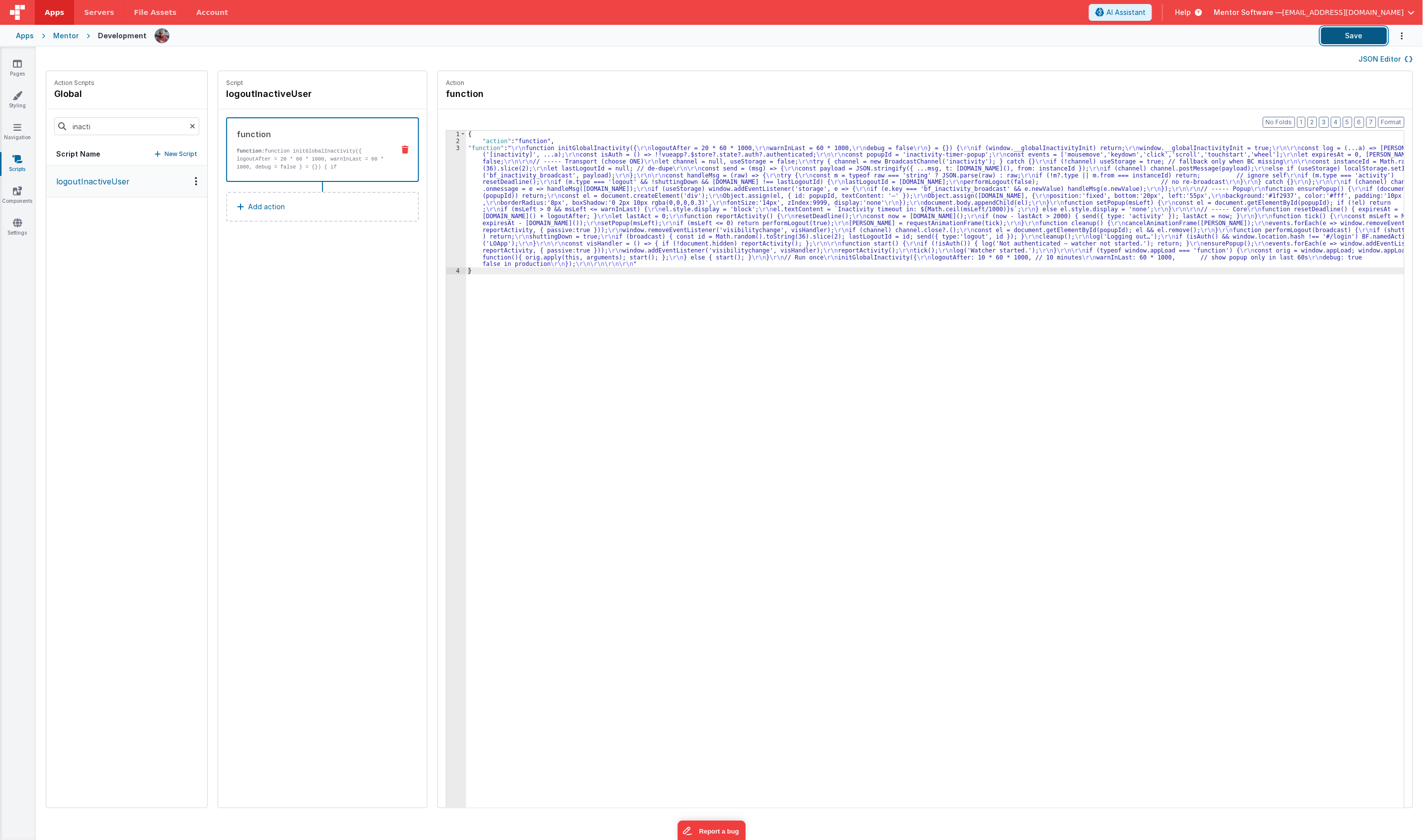
click at [1376, 35] on button "Save" at bounding box center [1354, 36] width 66 height 17
click at [589, 211] on div "{ "action" : "function" , "function" : " \r\n function initGlobalInactivity({ \…" at bounding box center [941, 491] width 950 height 721
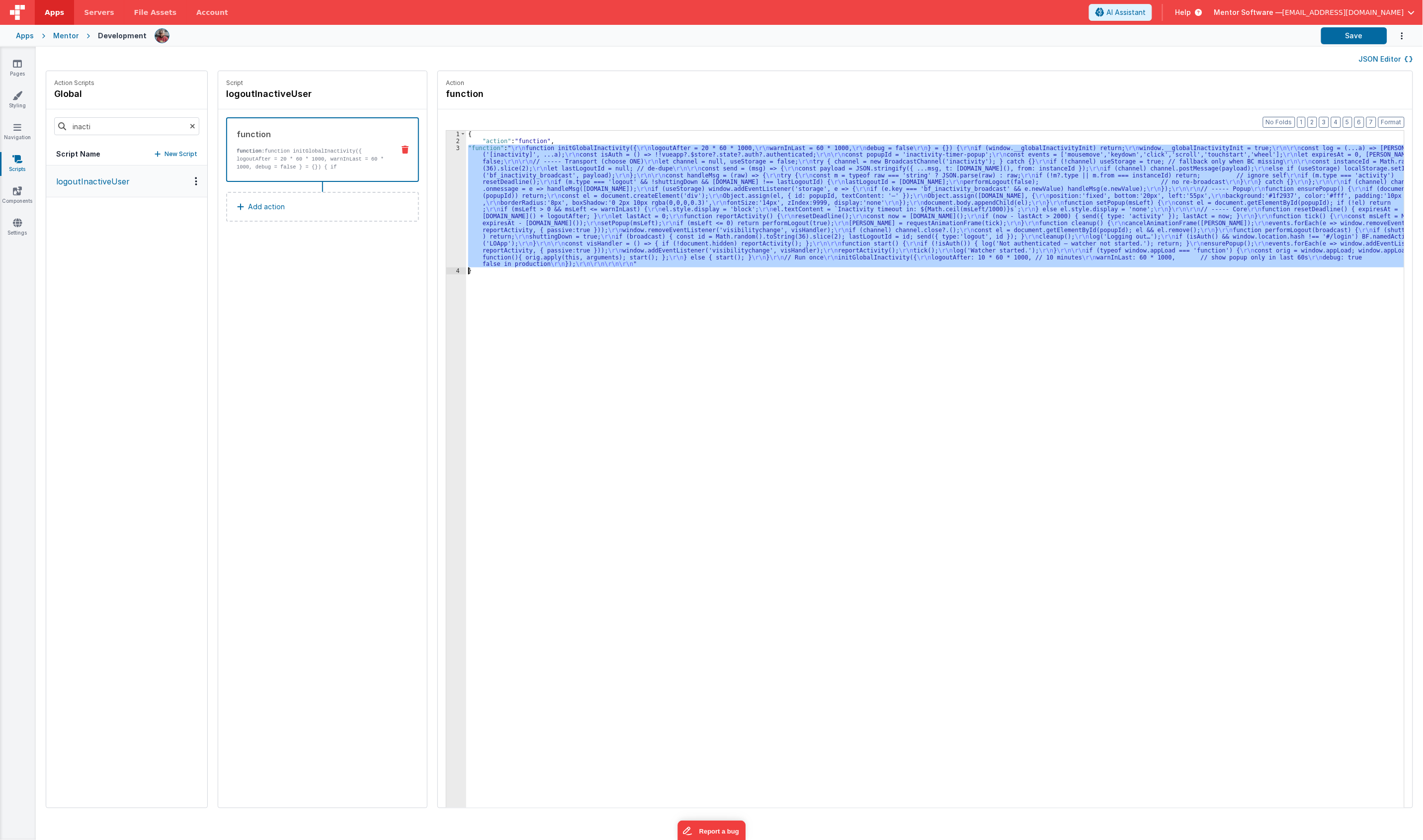
click at [446, 219] on div "3" at bounding box center [456, 206] width 20 height 123
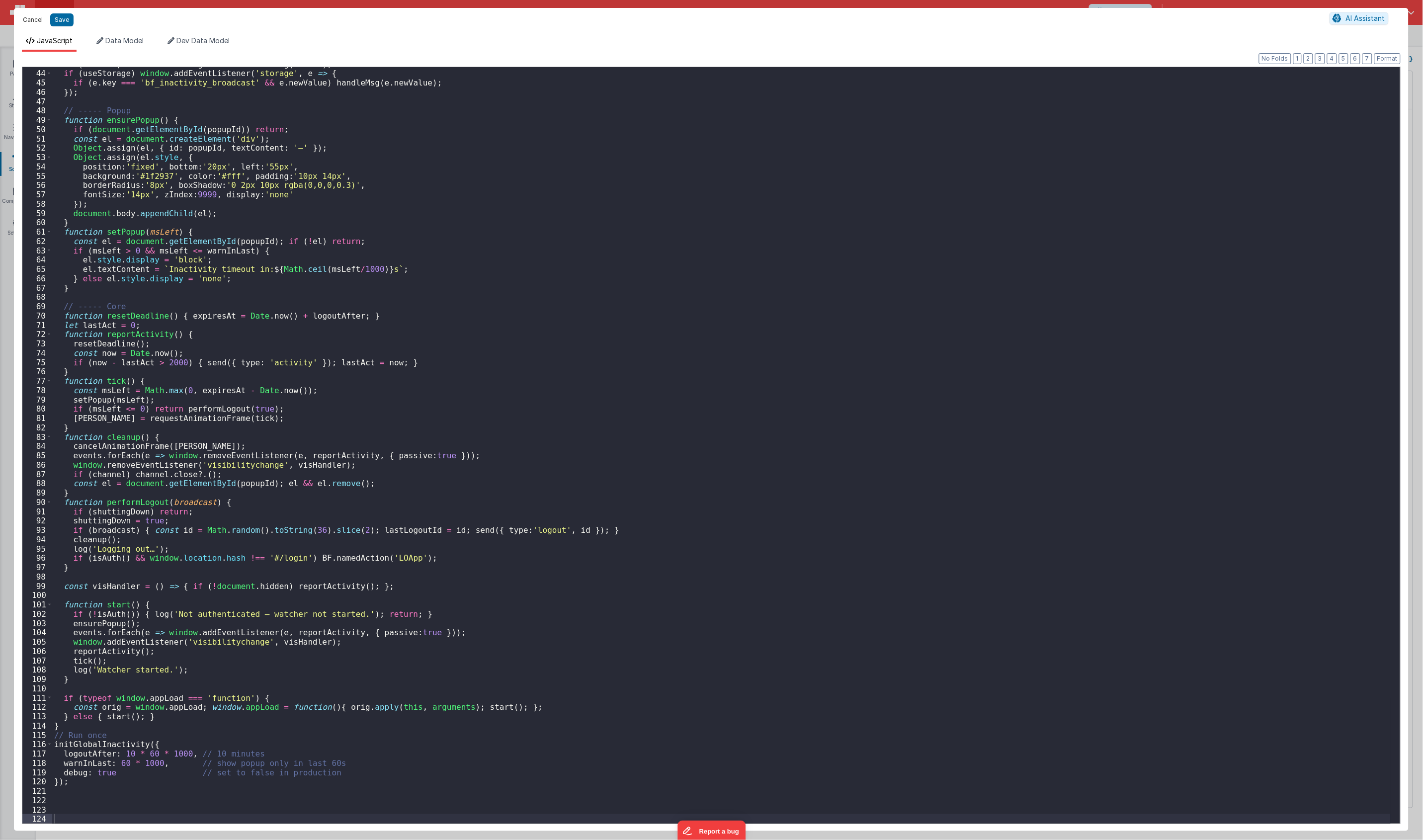
click at [25, 19] on button "Cancel" at bounding box center [33, 20] width 30 height 14
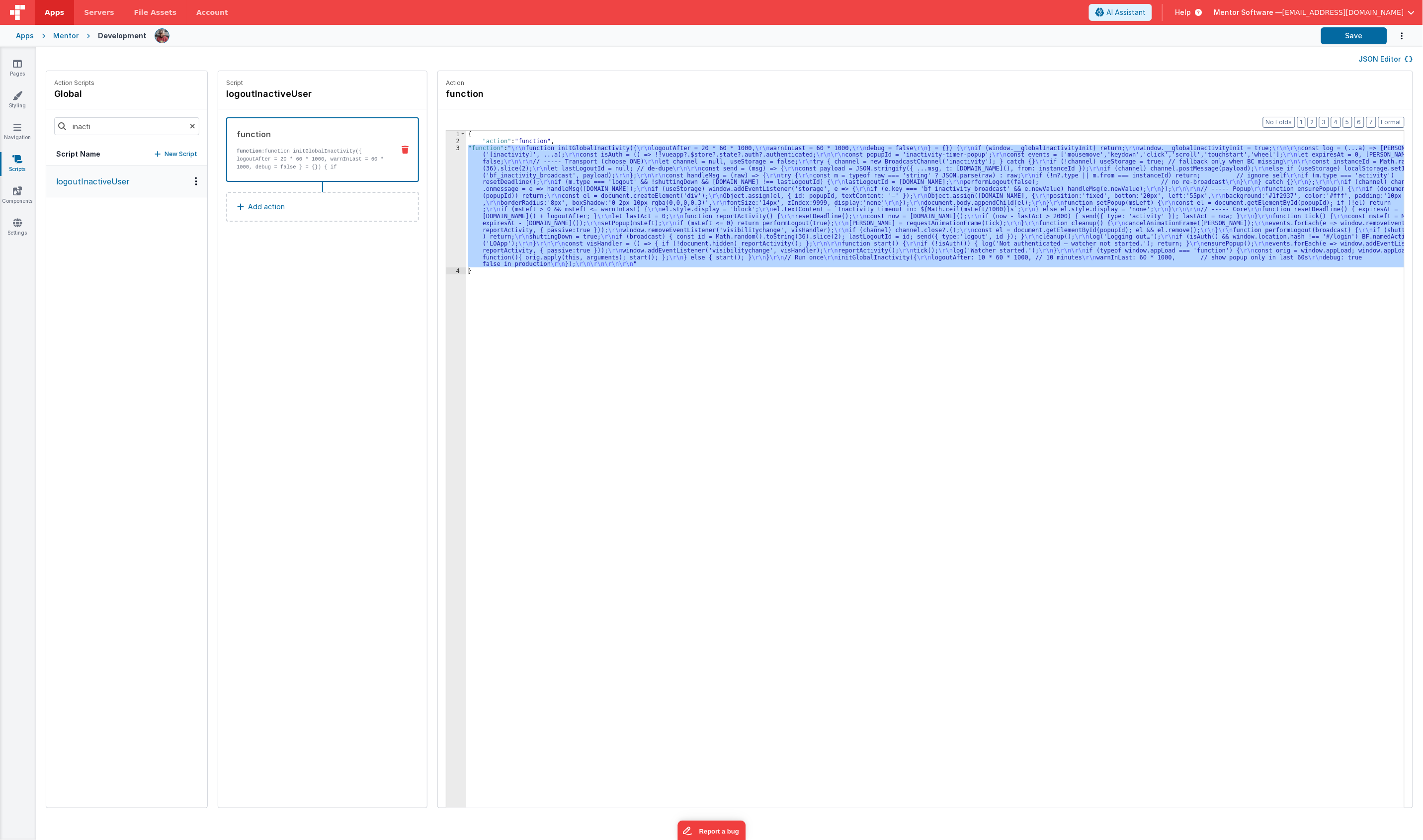
click at [486, 200] on div "{ "action" : "function" , "function" : " \r\n function initGlobalInactivity({ \…" at bounding box center [935, 485] width 938 height 708
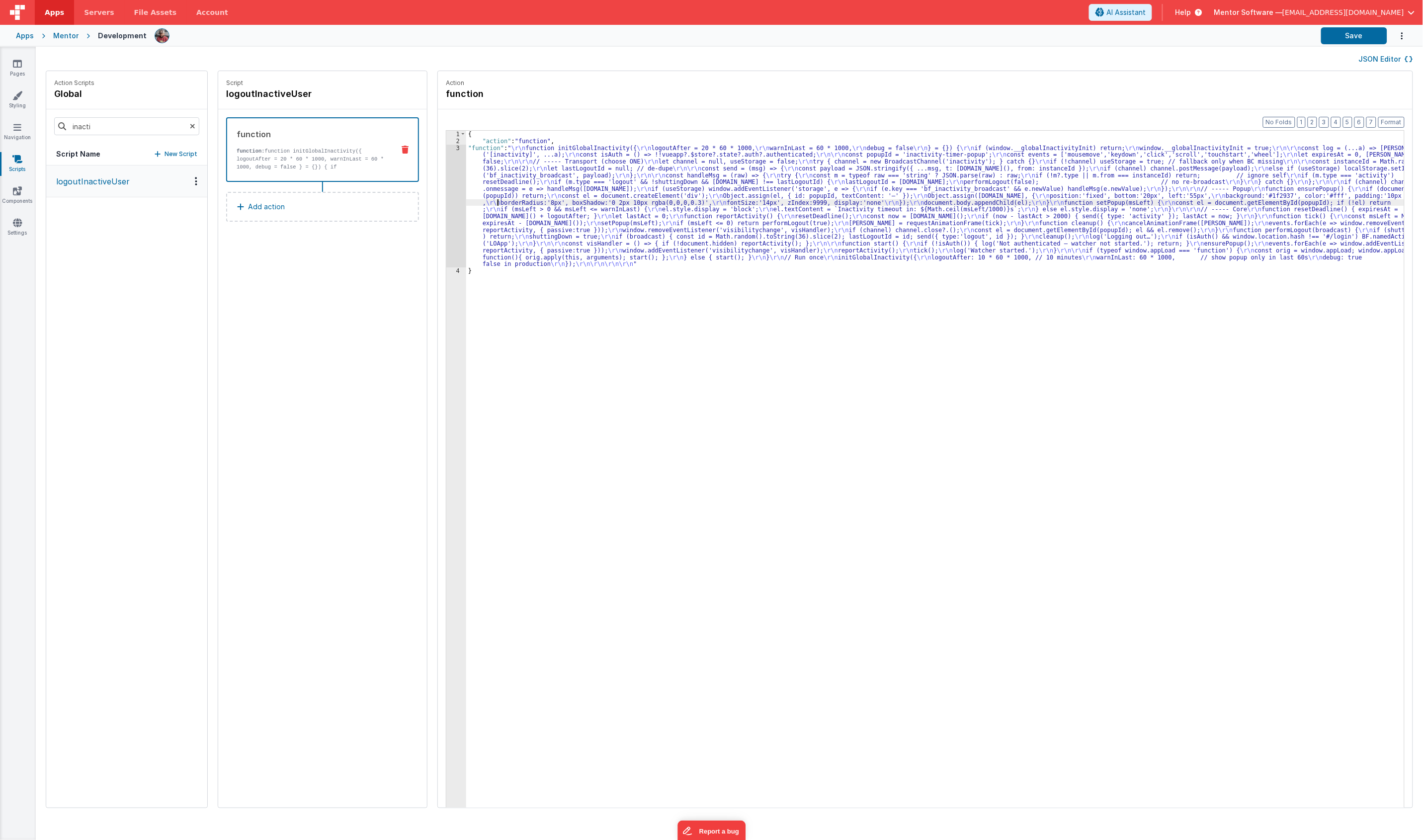
click at [517, 184] on div "{ "action" : "function" , "function" : " \r\n function initGlobalInactivity({ \…" at bounding box center [941, 491] width 950 height 721
click at [446, 214] on div "3" at bounding box center [456, 206] width 20 height 123
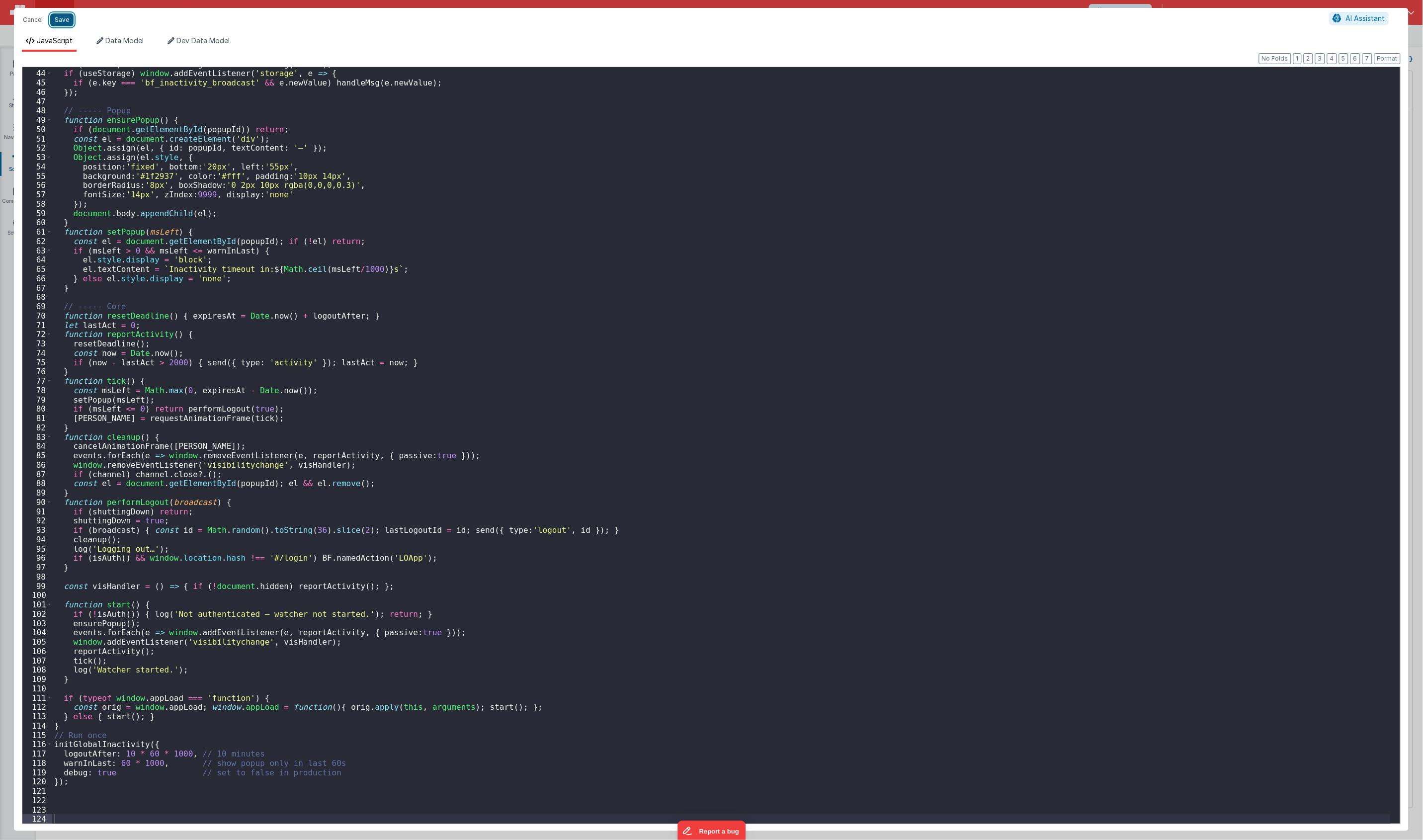
click at [60, 15] on button "Save" at bounding box center [62, 20] width 23 height 13
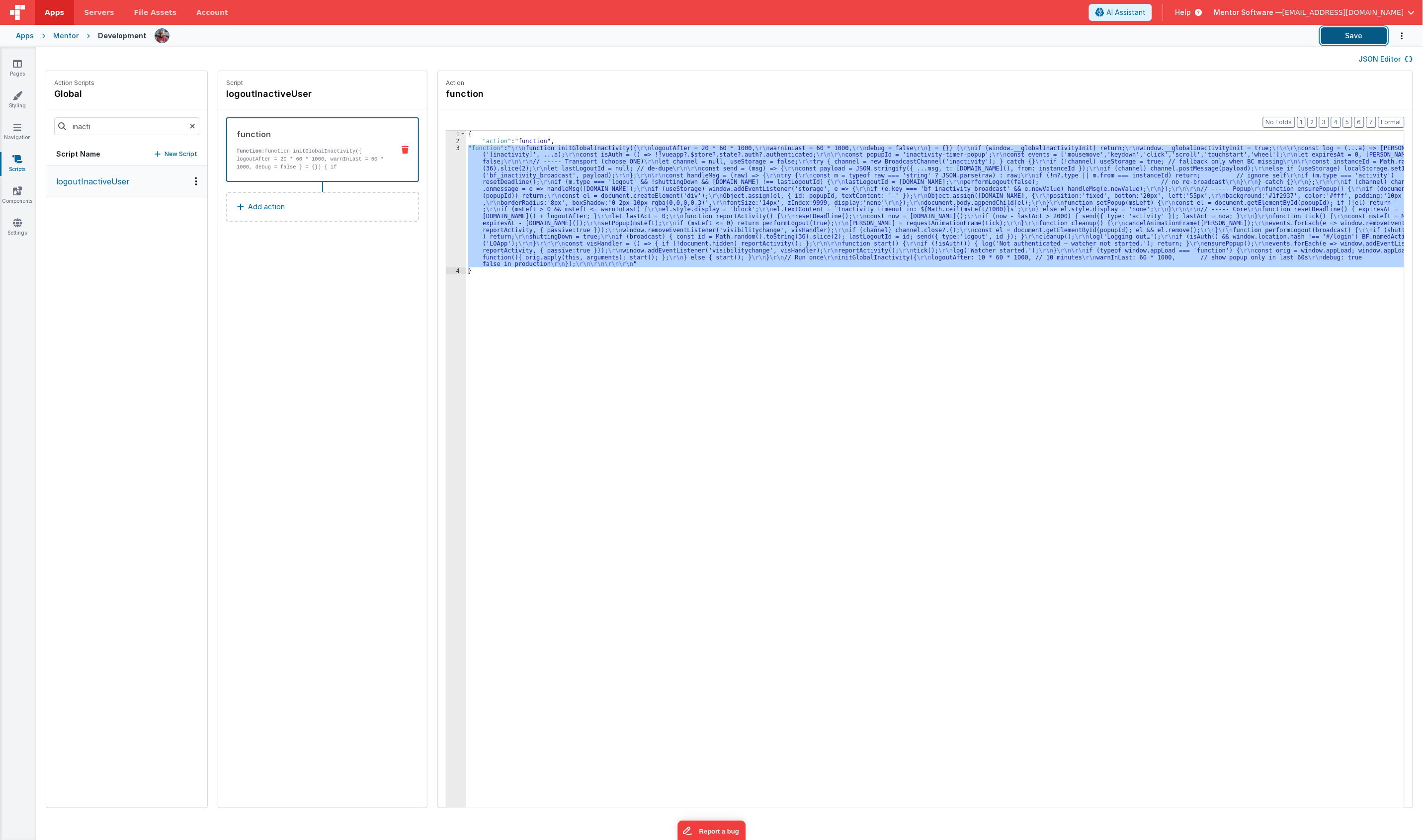
click at [1351, 35] on button "Save" at bounding box center [1354, 36] width 66 height 17
click at [11, 70] on link "Pages" at bounding box center [17, 68] width 36 height 20
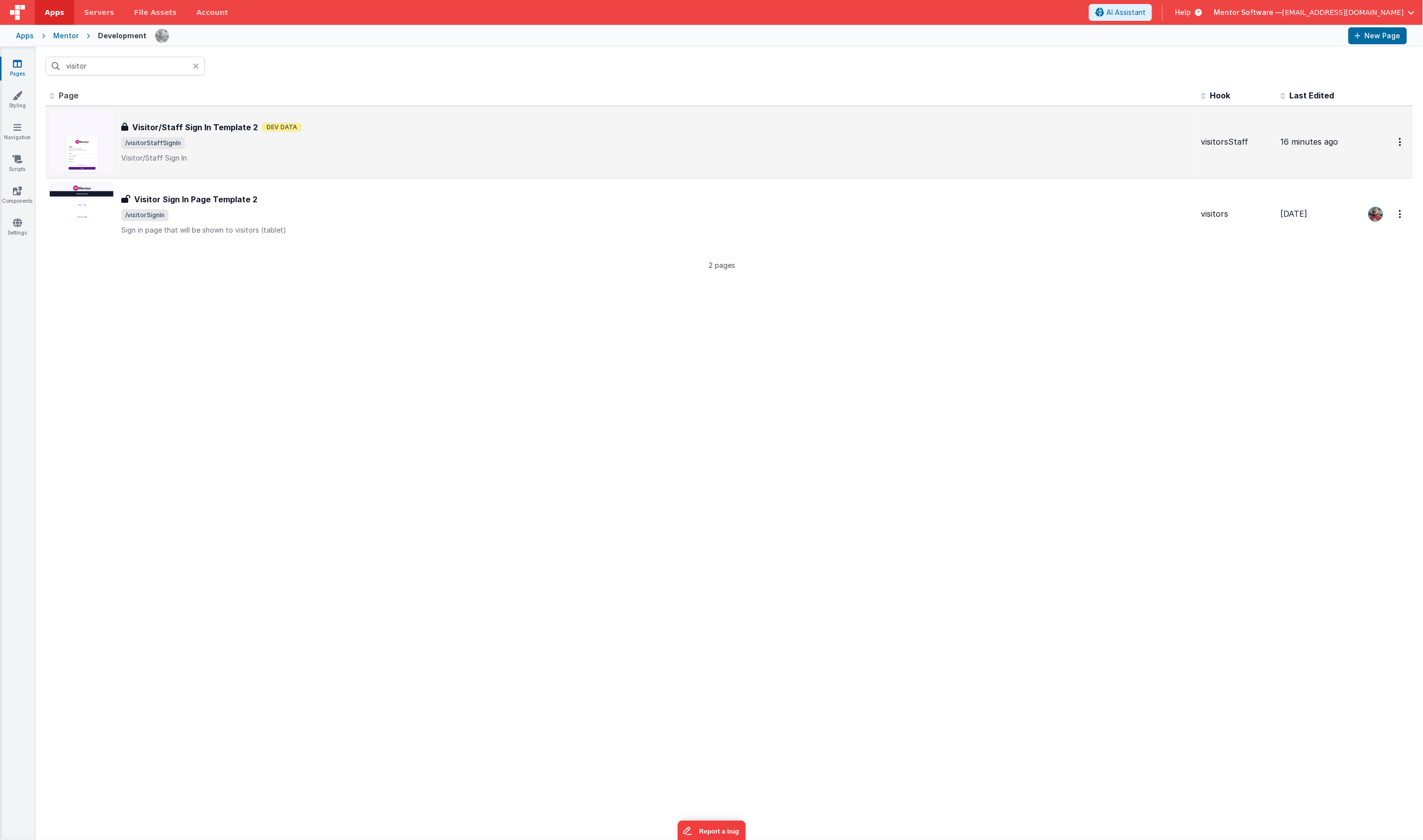
click at [446, 161] on p "Visitor/Staff Sign In" at bounding box center [657, 158] width 1072 height 10
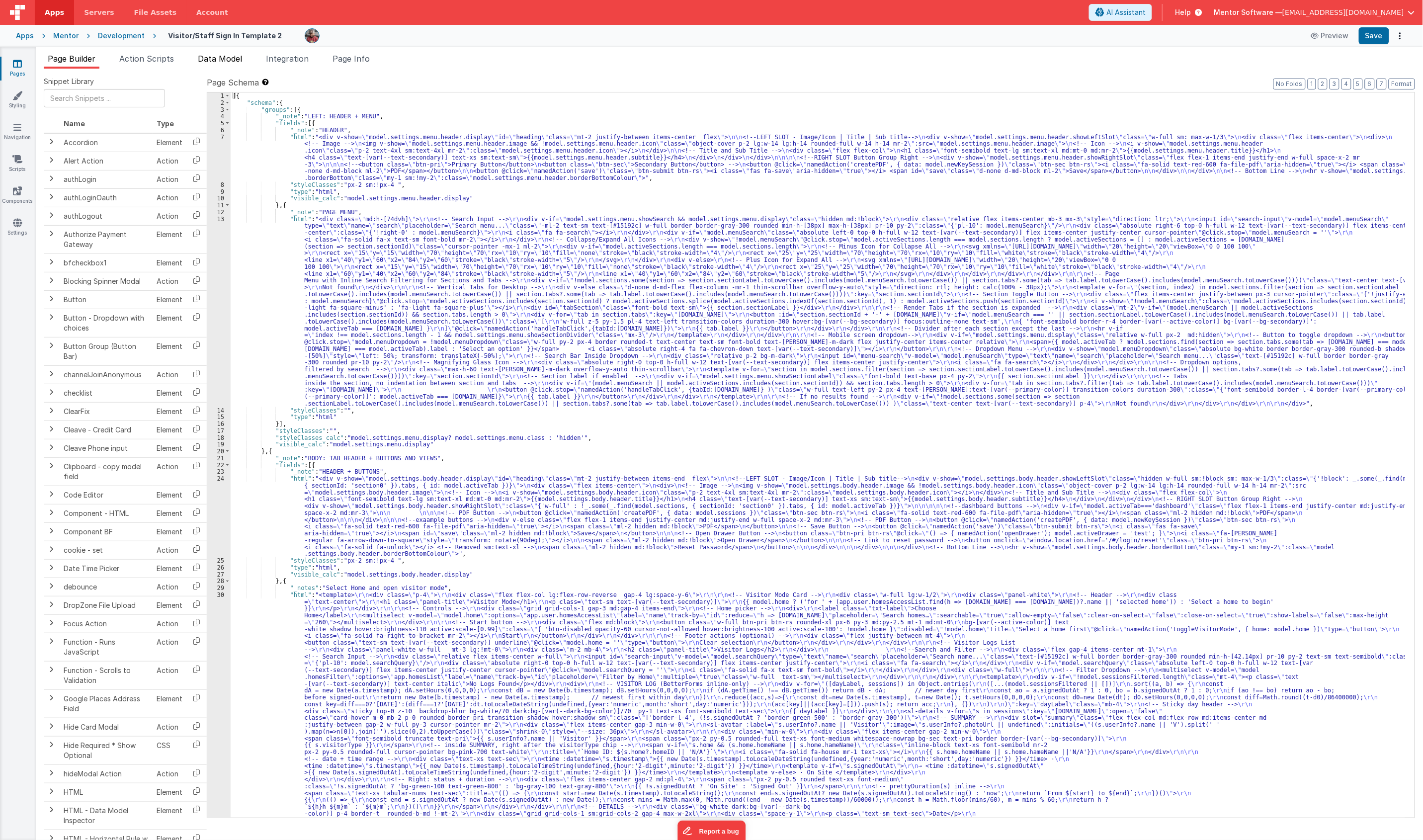
click at [223, 54] on span "Data Model" at bounding box center [220, 59] width 44 height 10
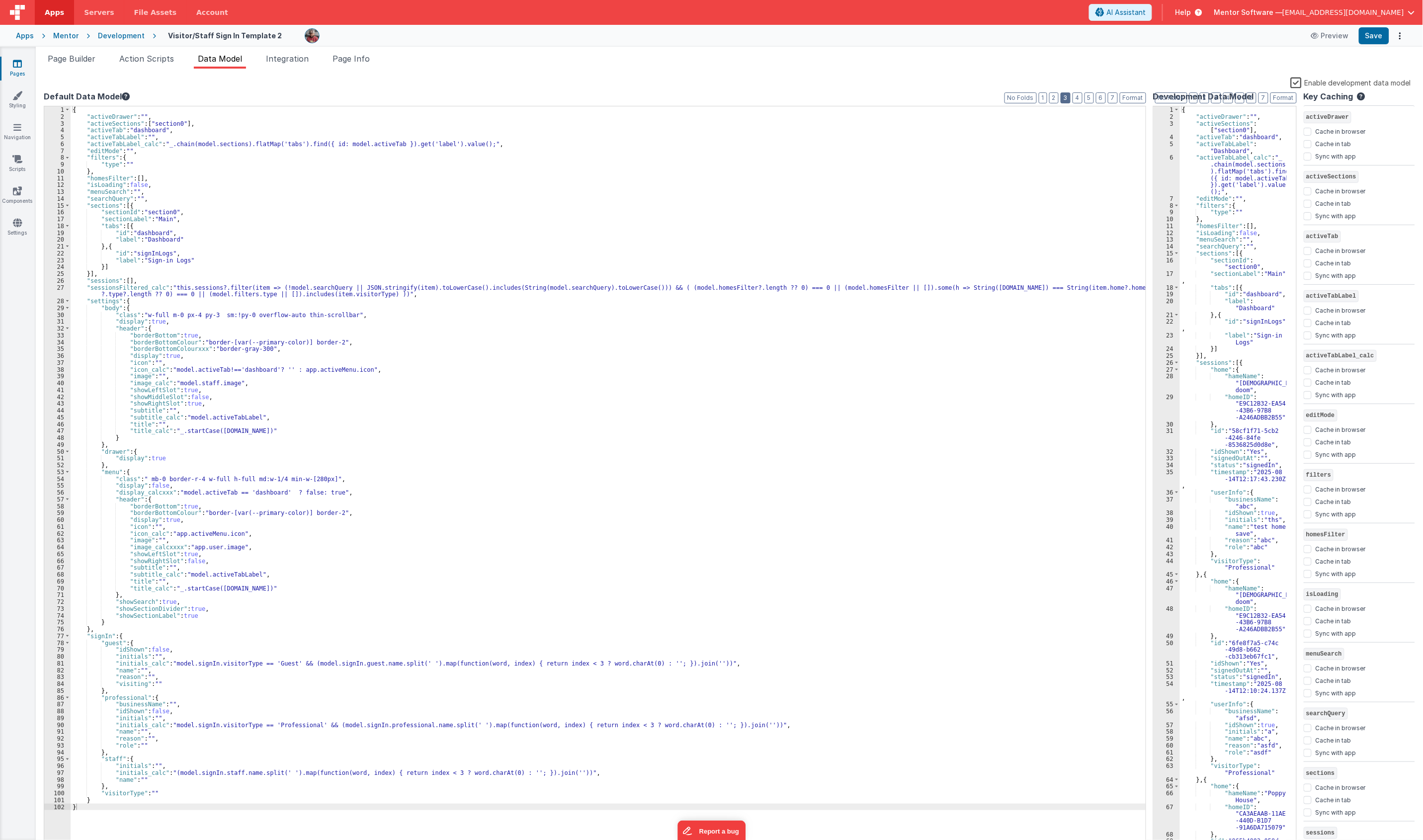
click at [1065, 101] on button "3" at bounding box center [1065, 98] width 10 height 11
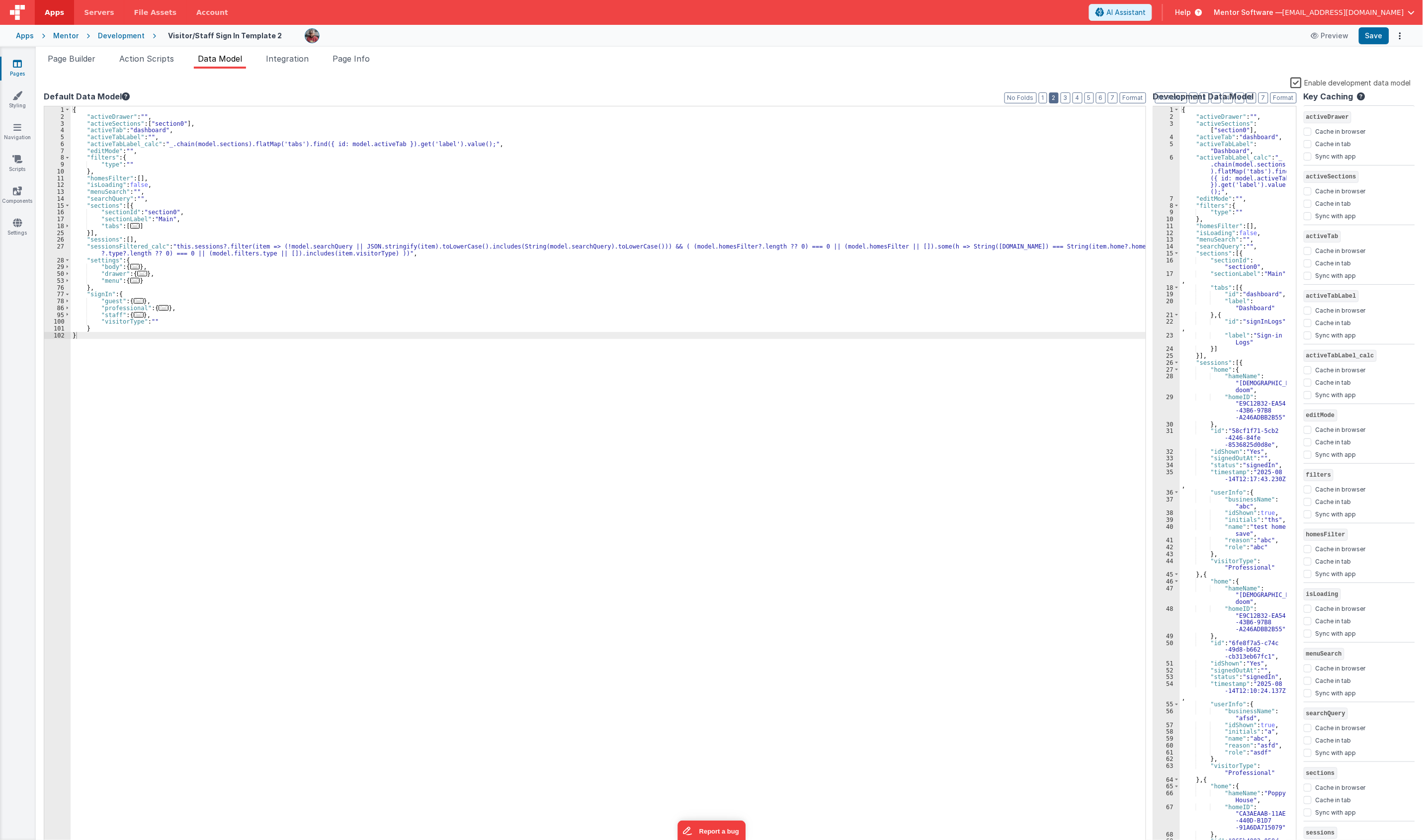
click at [1057, 99] on button "2" at bounding box center [1054, 98] width 10 height 11
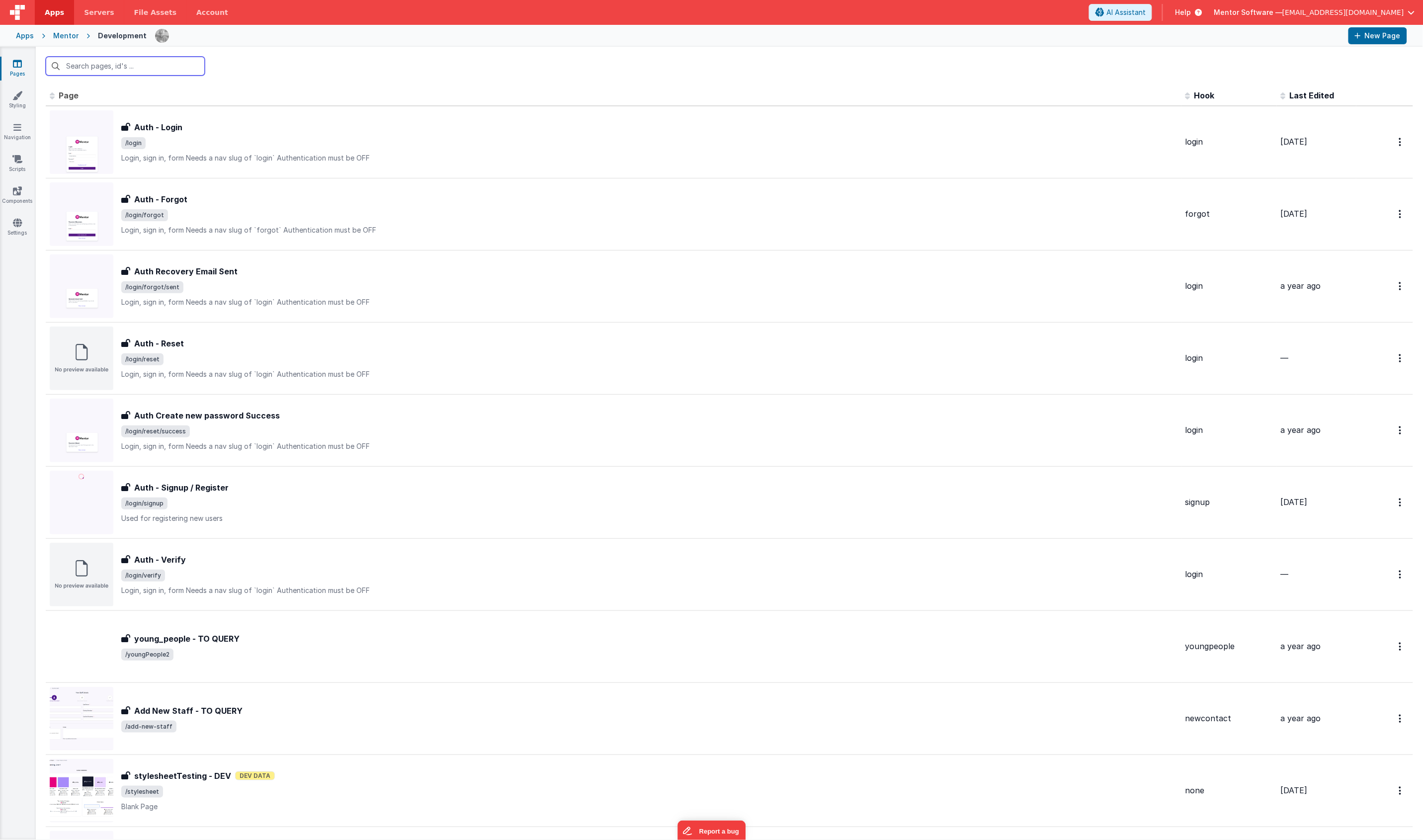
click at [122, 69] on input "text" at bounding box center [125, 66] width 159 height 19
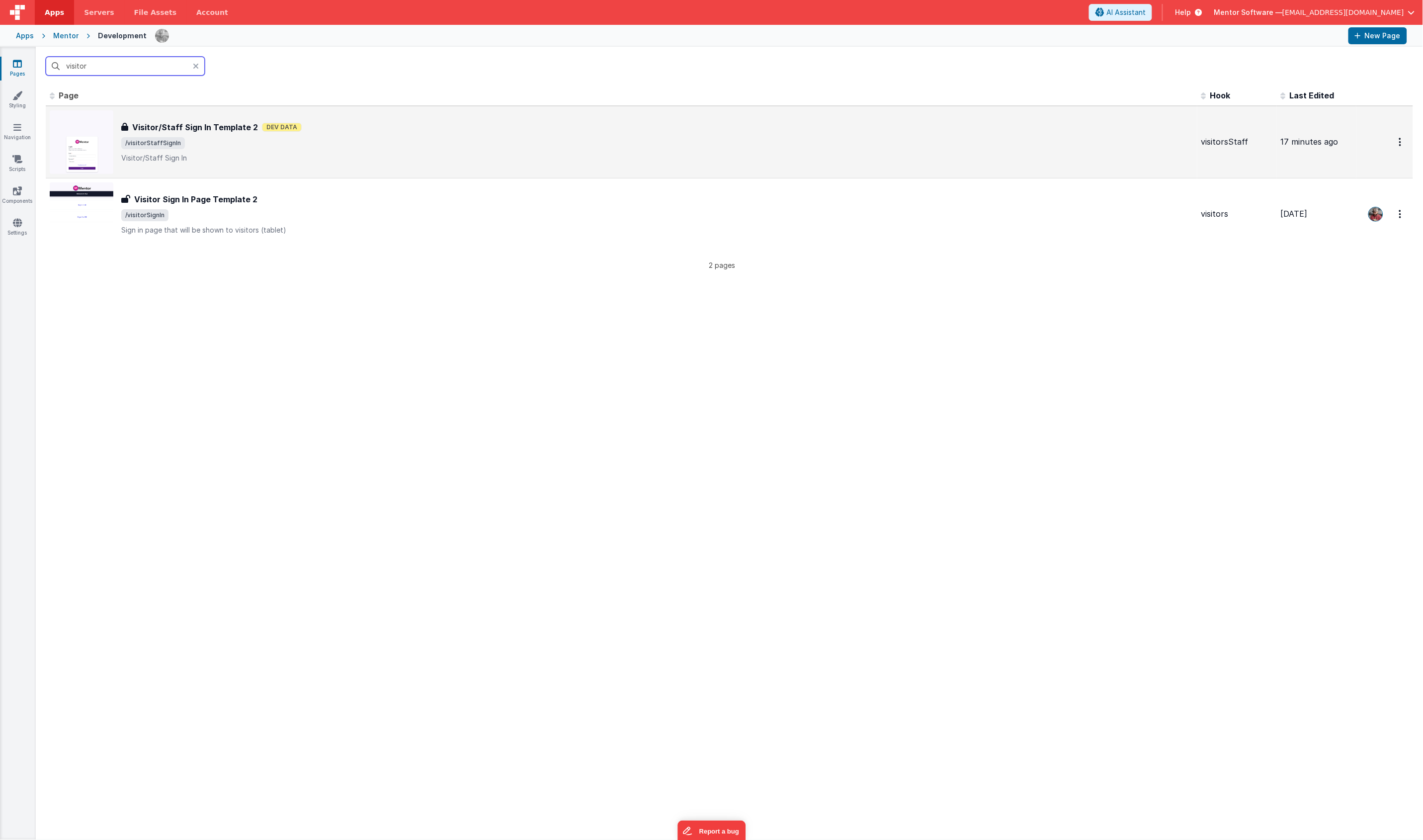
type input "visitor"
click at [221, 147] on span "/visitorStaffSignIn" at bounding box center [657, 143] width 1072 height 12
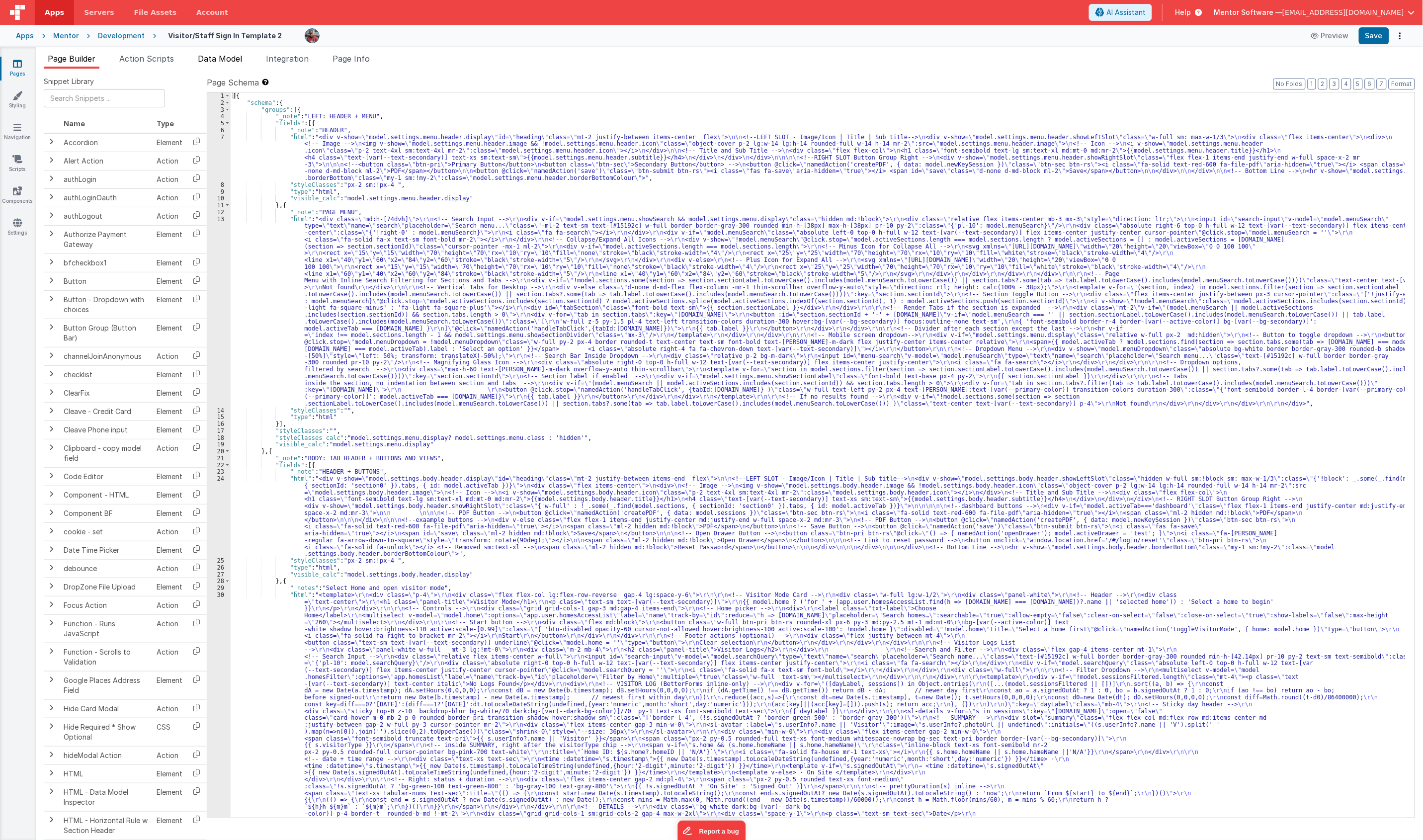
click at [228, 63] on li "Data Model" at bounding box center [219, 60] width 52 height 16
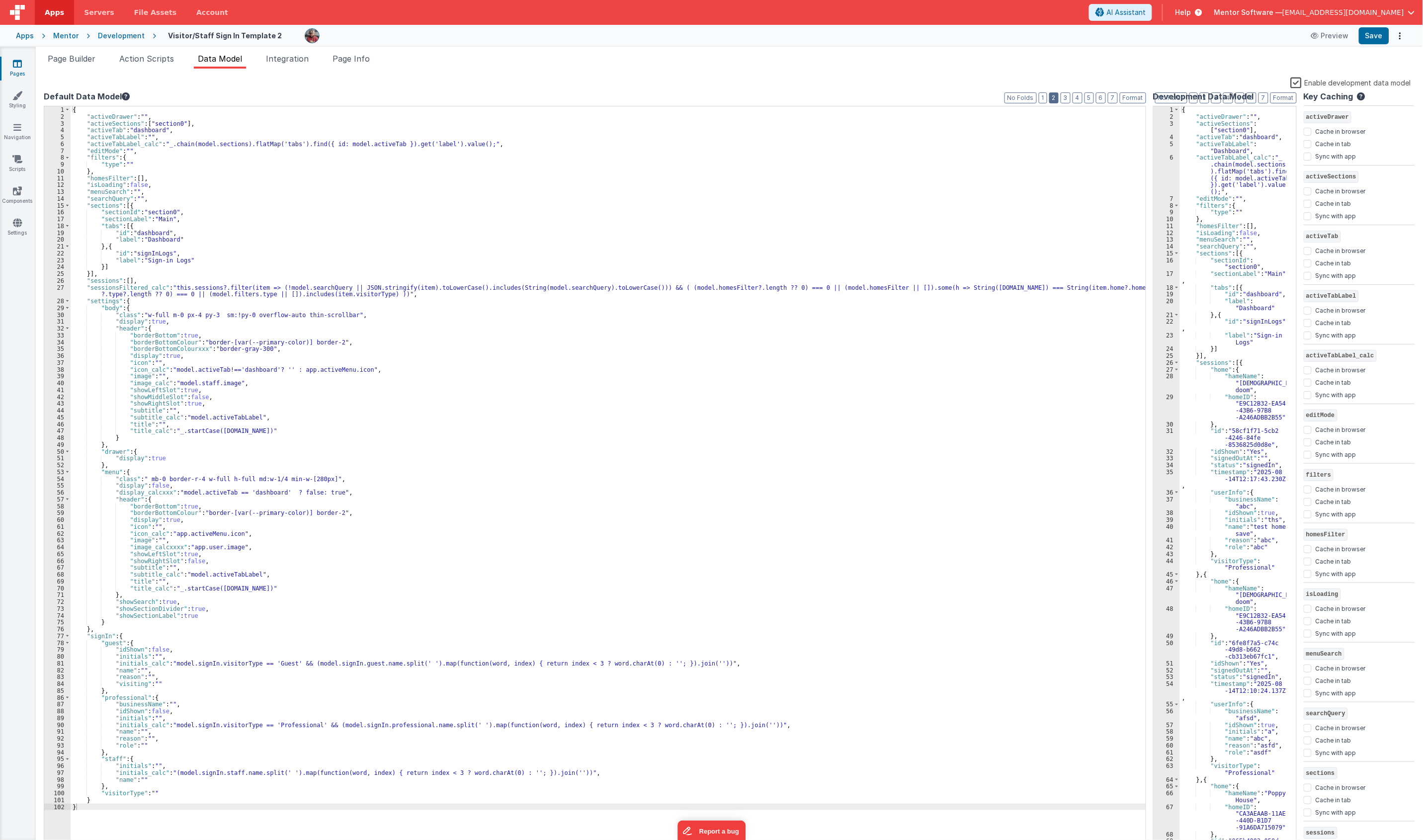
click at [1051, 96] on button "2" at bounding box center [1054, 98] width 10 height 11
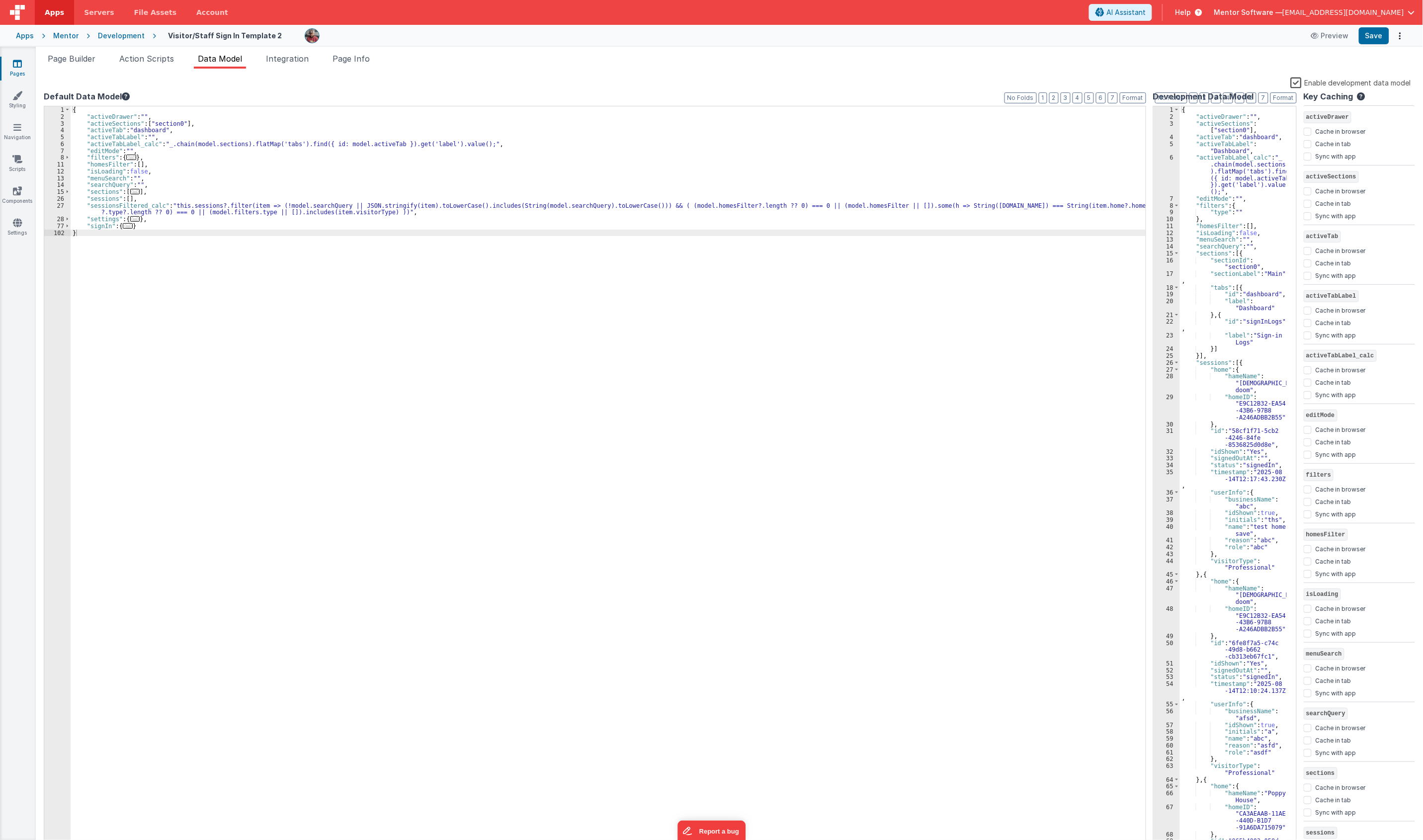
click at [132, 222] on span "..." at bounding box center [135, 219] width 10 height 5
click at [127, 223] on span "..." at bounding box center [127, 226] width 10 height 5
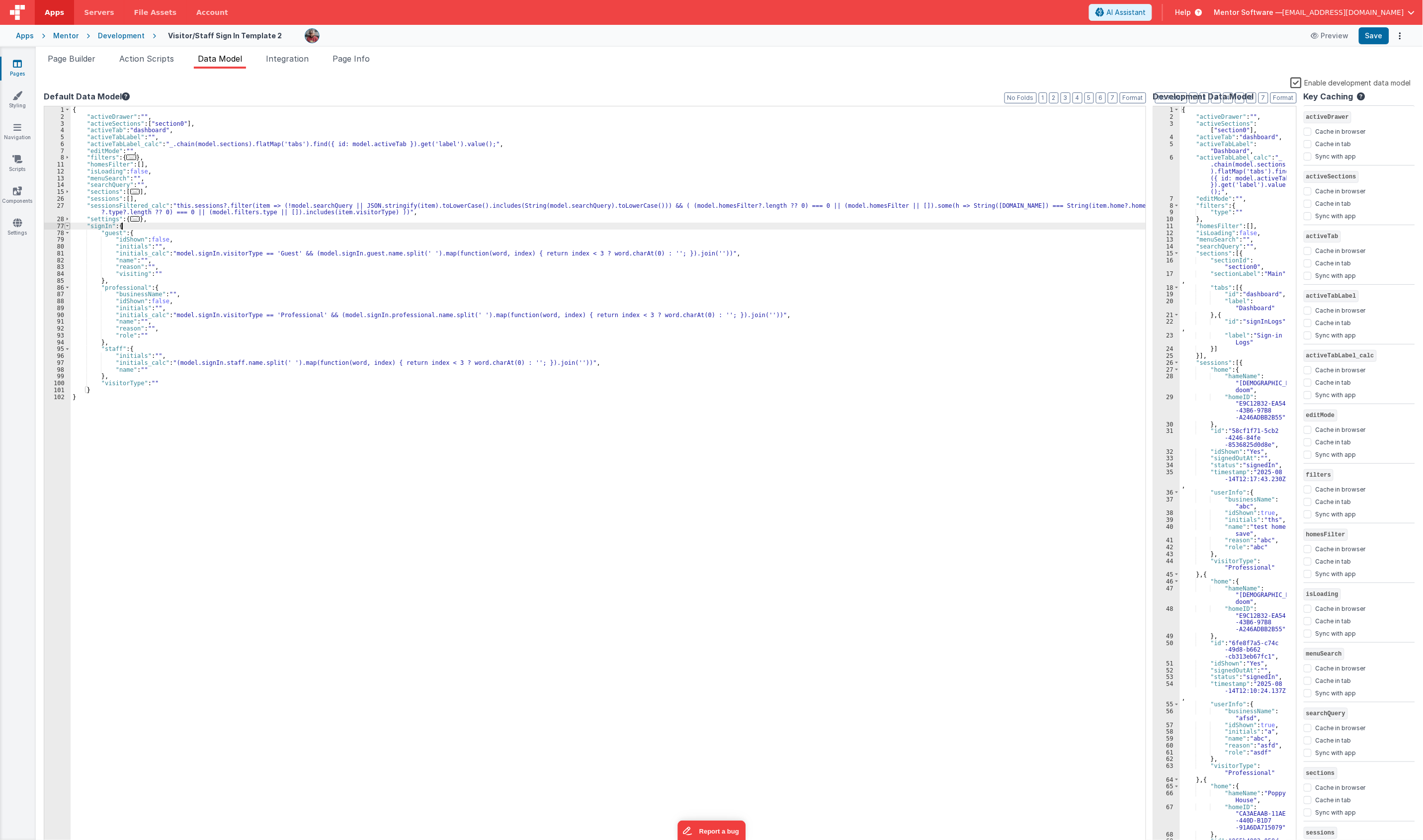
click at [65, 229] on span at bounding box center [67, 226] width 5 height 7
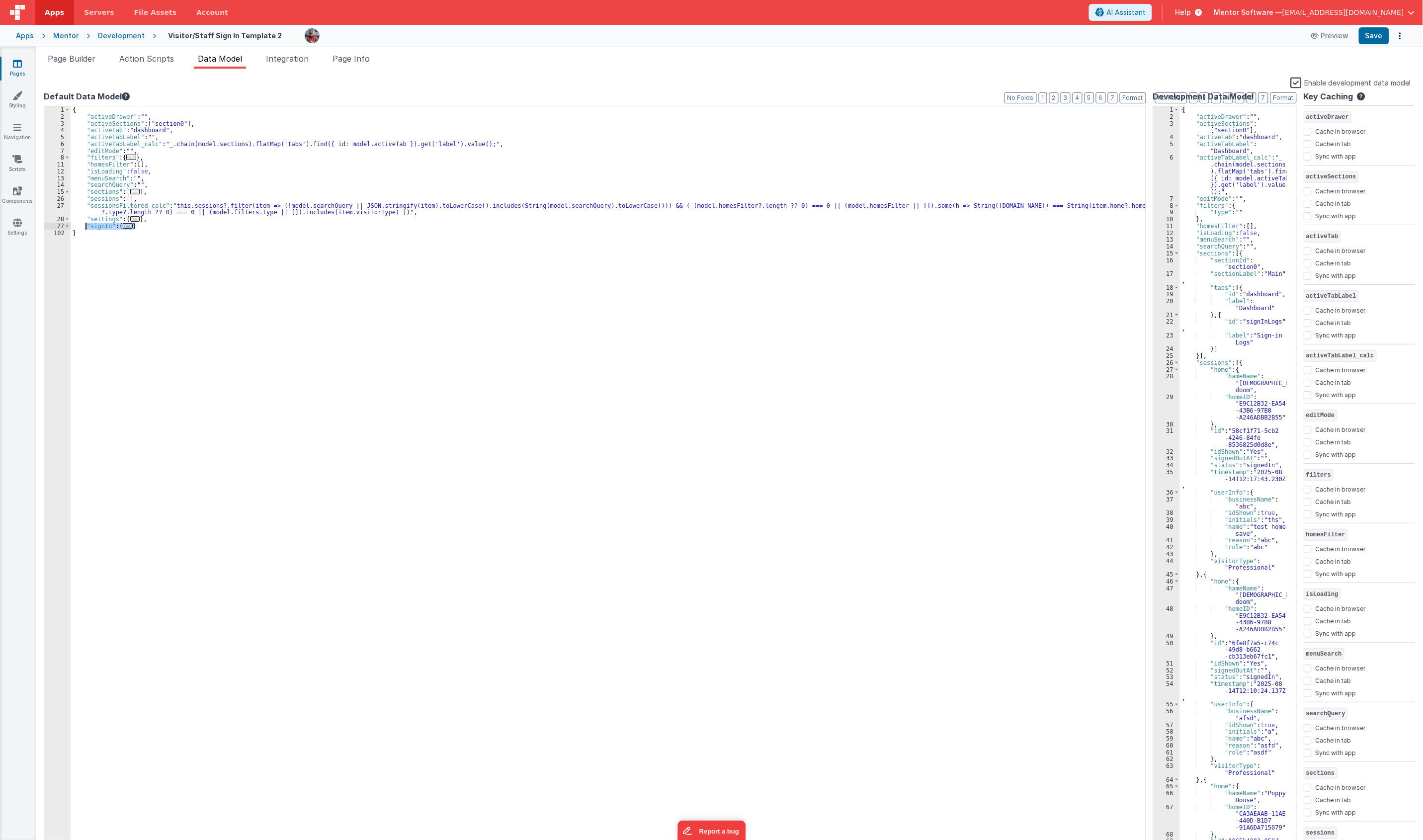
drag, startPoint x: 143, startPoint y: 229, endPoint x: 86, endPoint y: 226, distance: 57.1
click at [86, 226] on div "{ "activeDrawer" : "" , "activeSections" : [ "section0" ] , "activeTab" : "dash…" at bounding box center [608, 484] width 1076 height 755
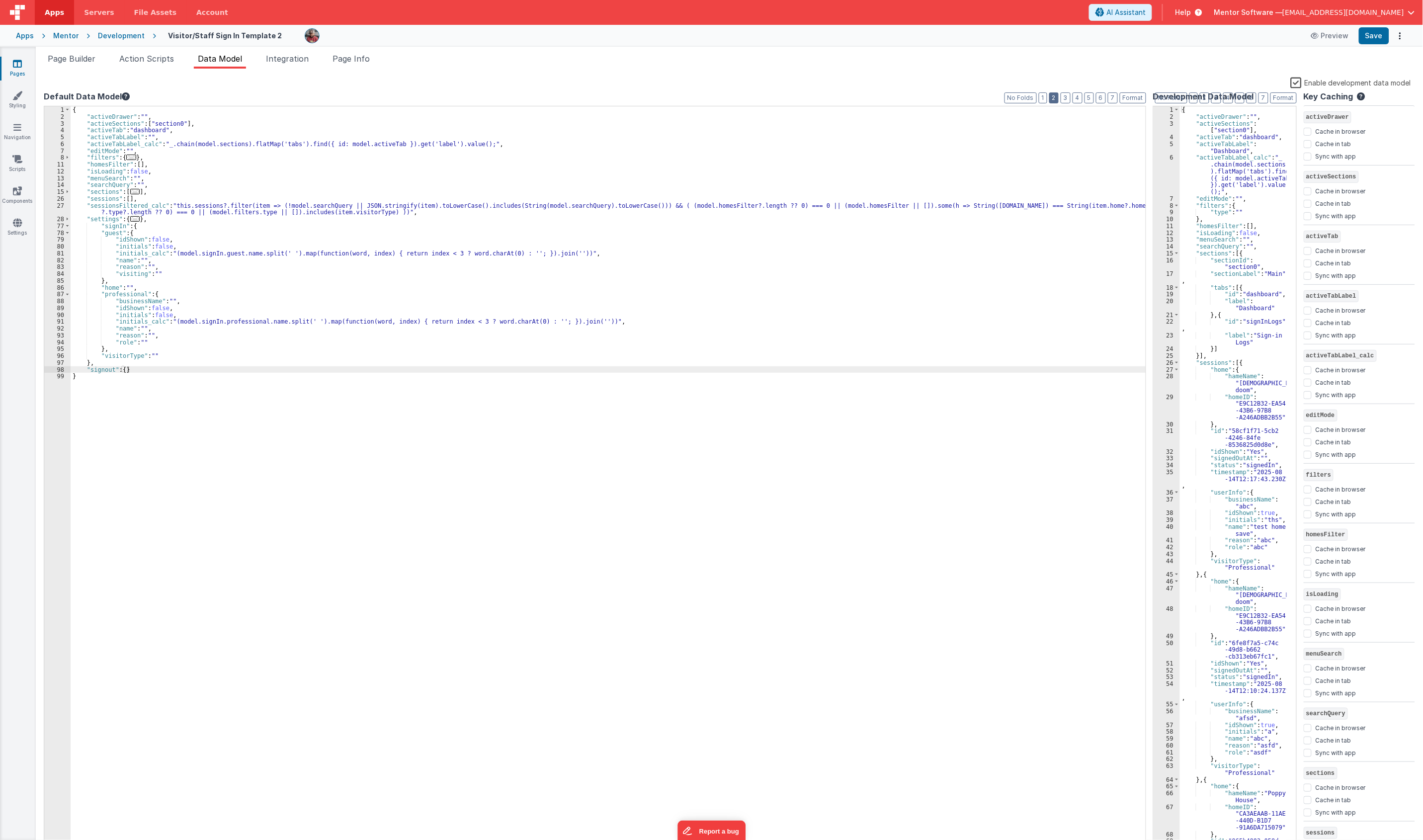
click at [1056, 102] on button "2" at bounding box center [1054, 98] width 10 height 11
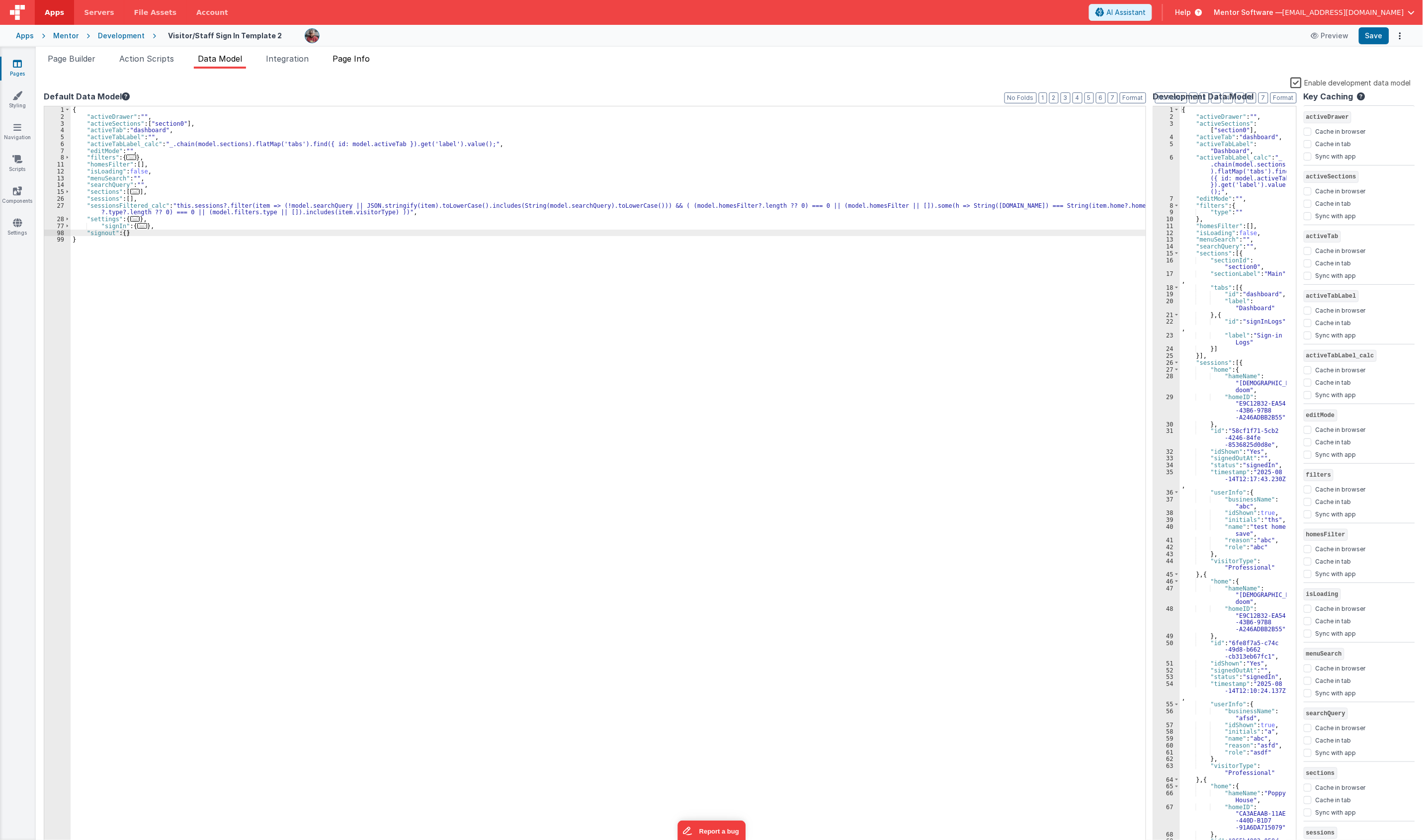
click at [339, 60] on span "Page Info" at bounding box center [351, 59] width 37 height 10
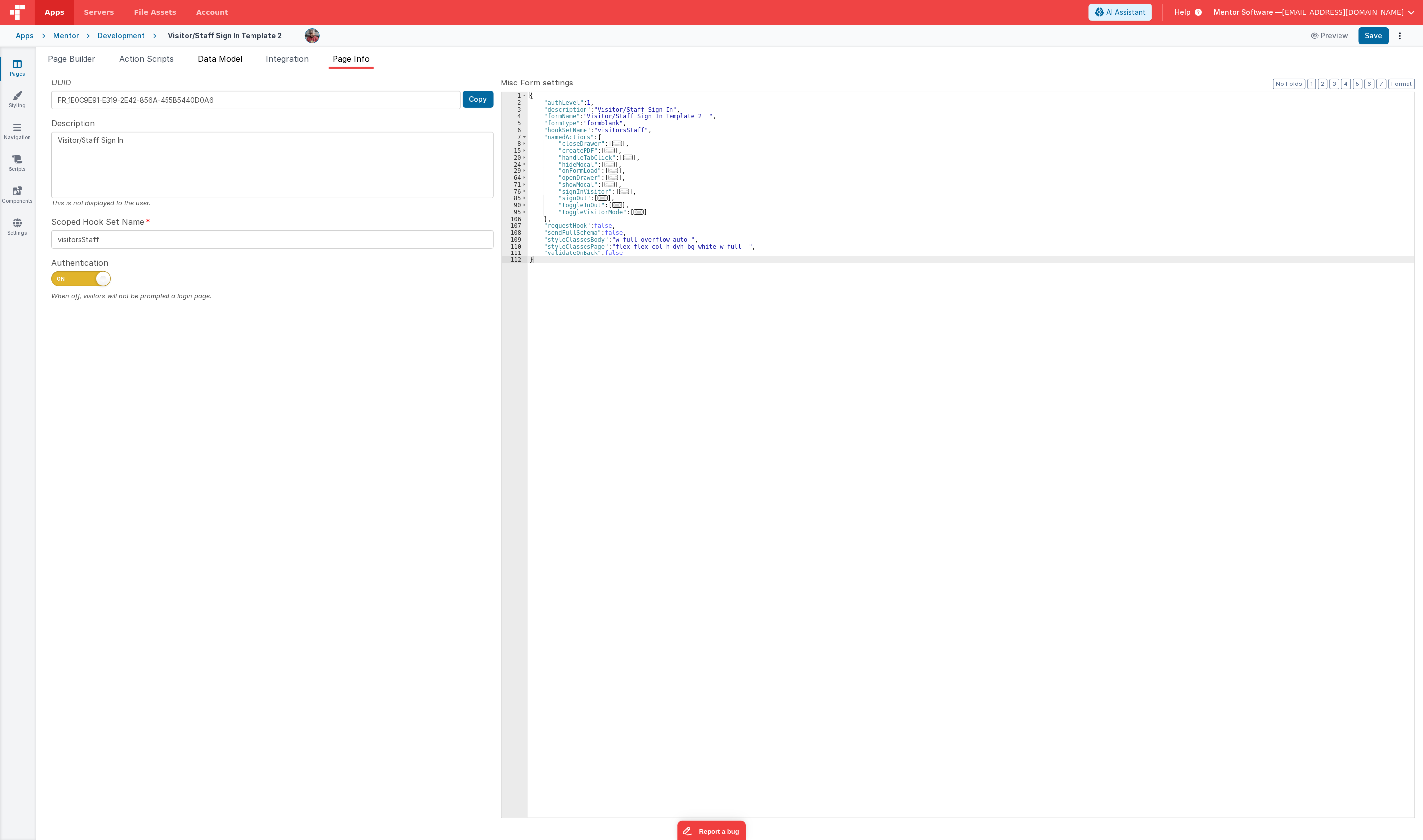
click at [232, 60] on span "Data Model" at bounding box center [220, 59] width 44 height 10
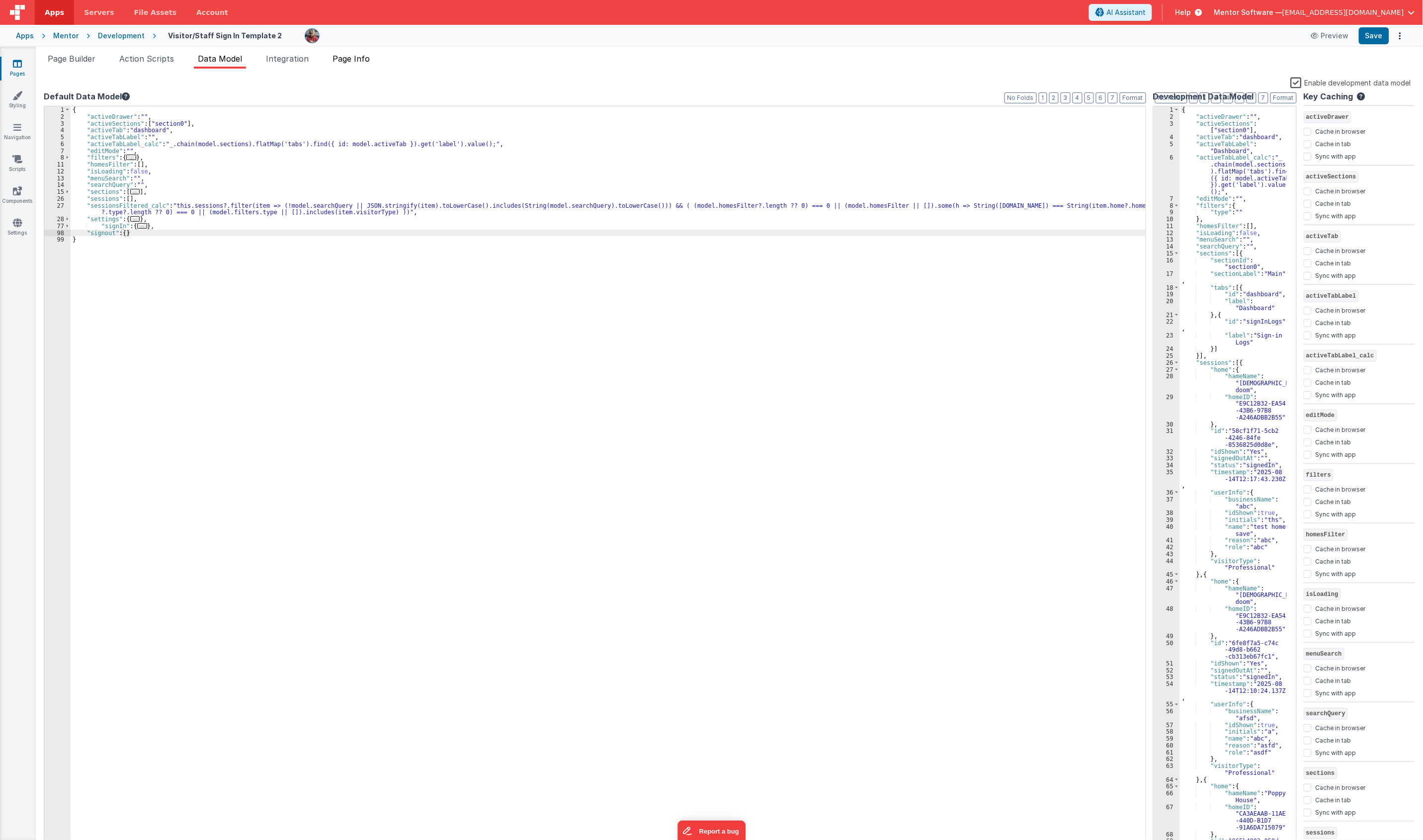
click at [357, 57] on span "Page Info" at bounding box center [351, 59] width 37 height 10
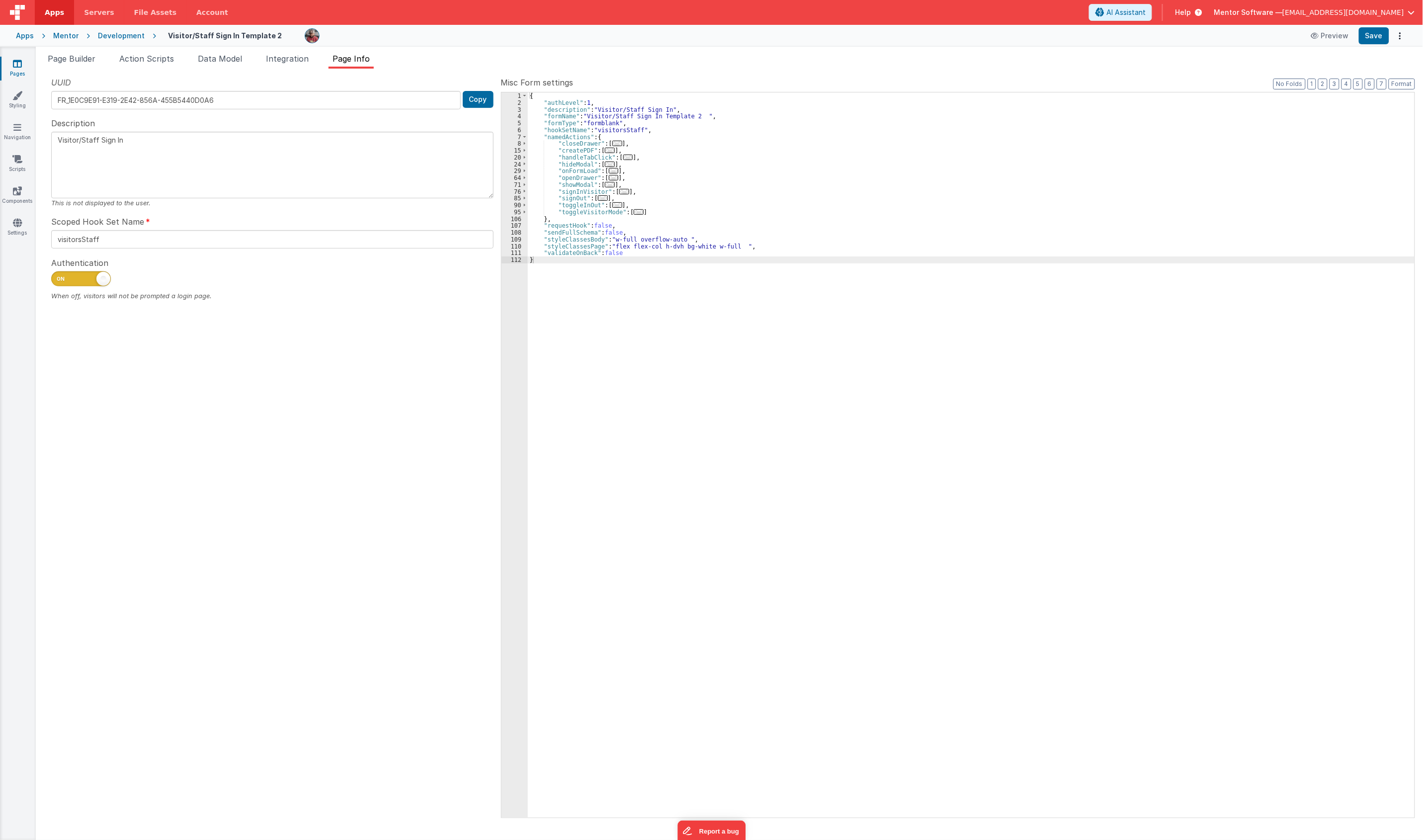
click at [609, 170] on span "..." at bounding box center [614, 170] width 10 height 5
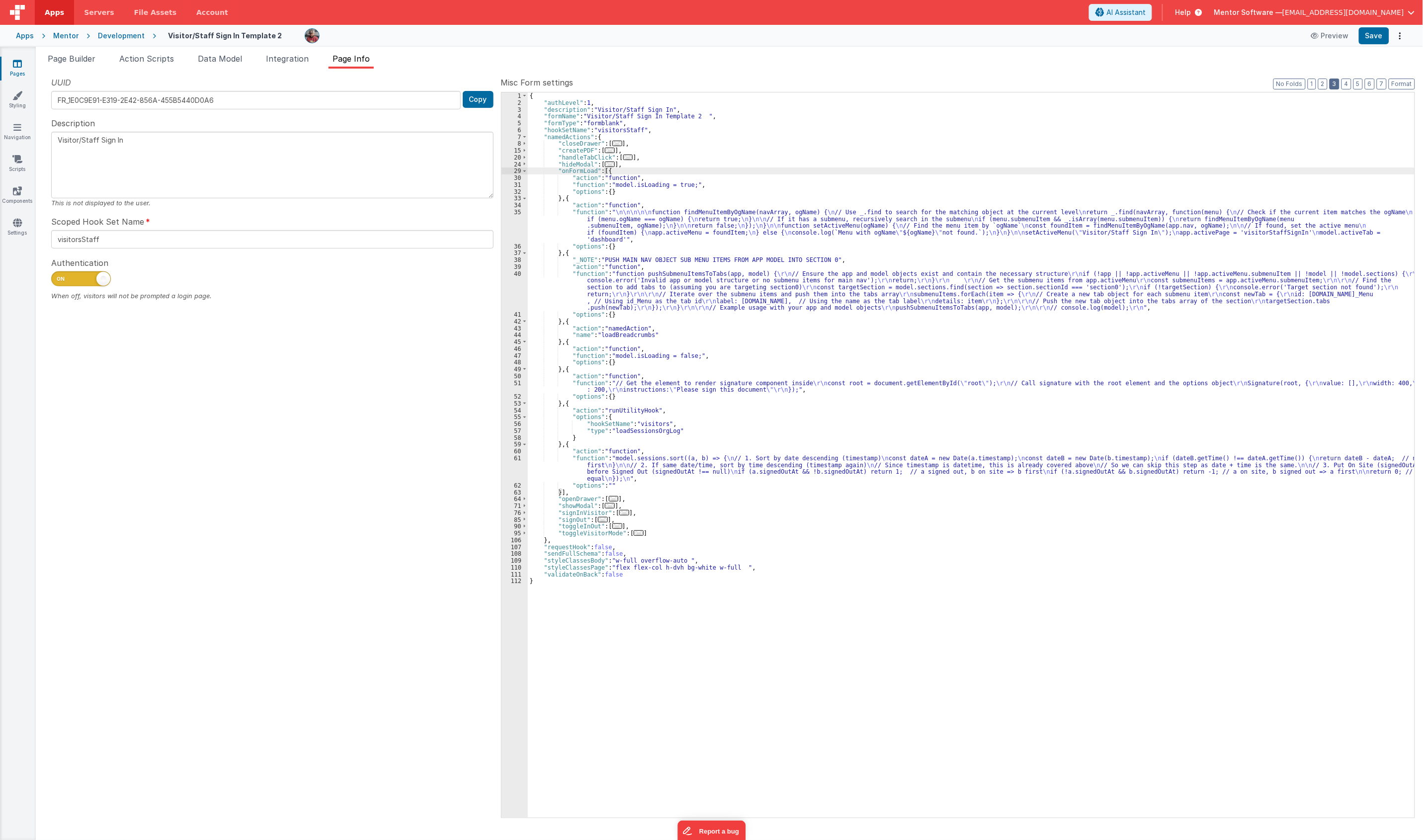
click at [1332, 82] on button "3" at bounding box center [1334, 84] width 10 height 11
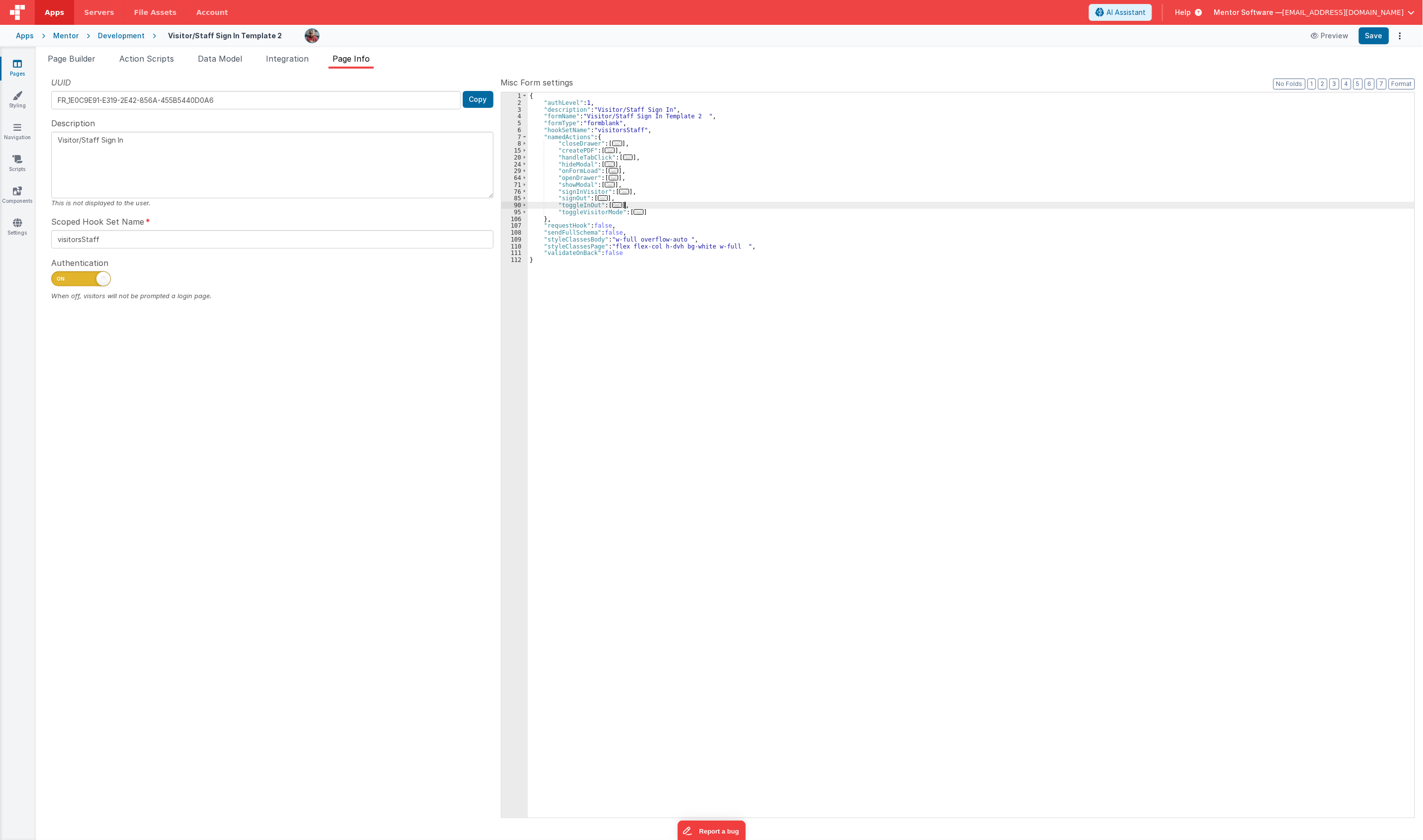
click at [661, 209] on div "{ "authLevel" : 1 , "description" : "Visitor/Staff Sign In" , "formName" : "Vis…" at bounding box center [971, 462] width 887 height 739
click at [664, 210] on div "{ "authLevel" : 1 , "description" : "Visitor/Staff Sign In" , "formName" : "Vis…" at bounding box center [971, 462] width 887 height 739
click at [612, 180] on span "..." at bounding box center [614, 177] width 10 height 5
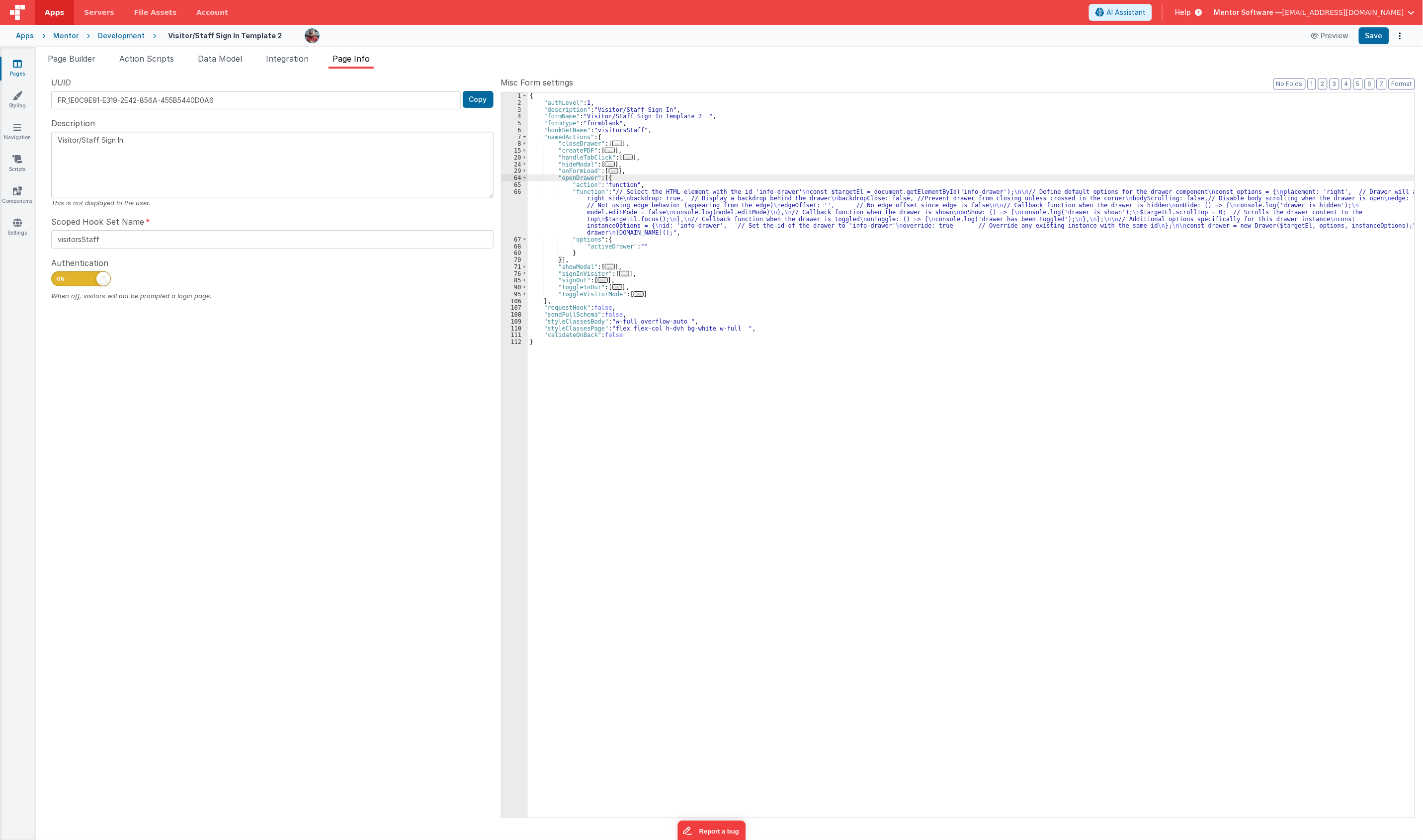
click at [517, 177] on div "64" at bounding box center [514, 178] width 26 height 7
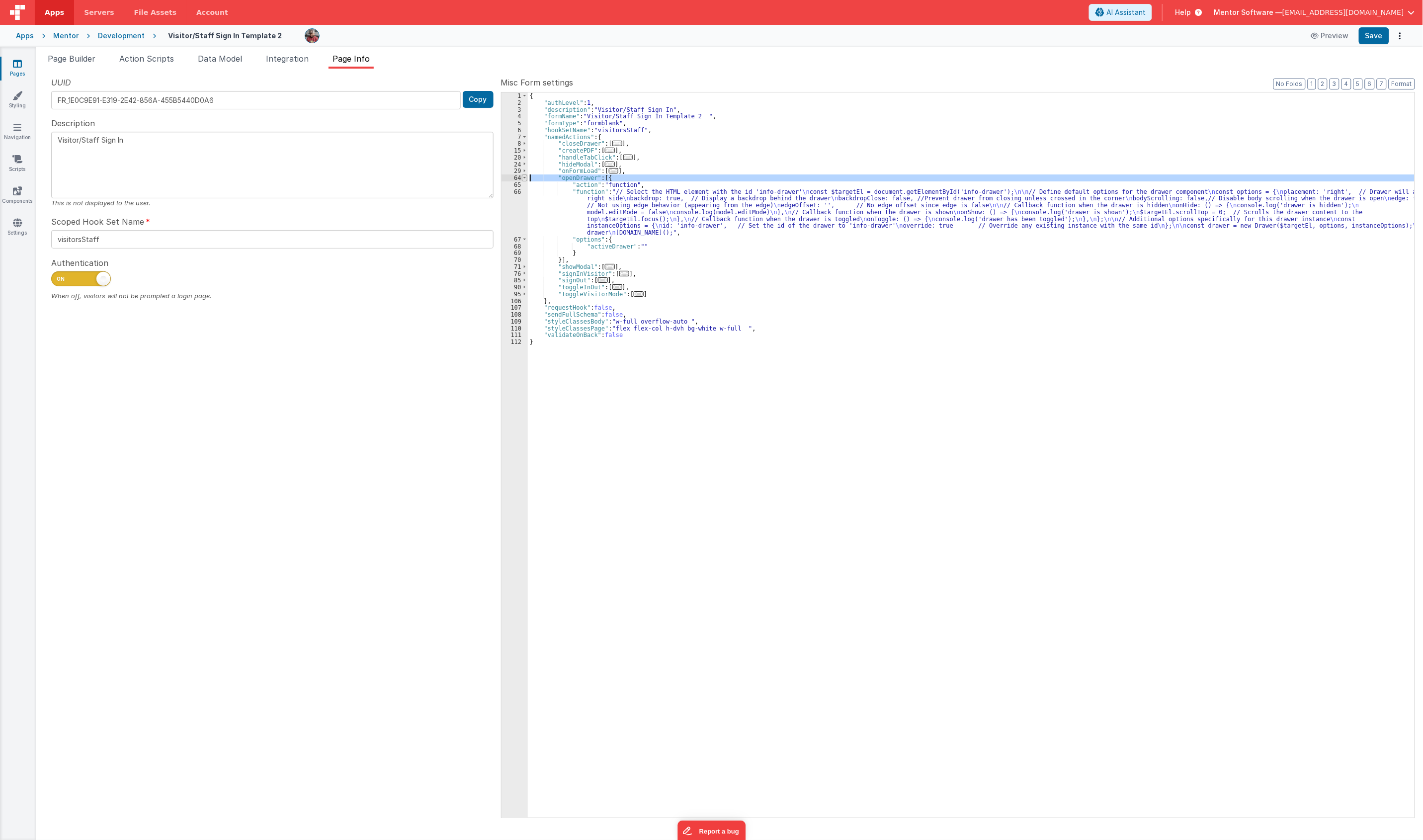
click at [522, 177] on span at bounding box center [524, 178] width 5 height 7
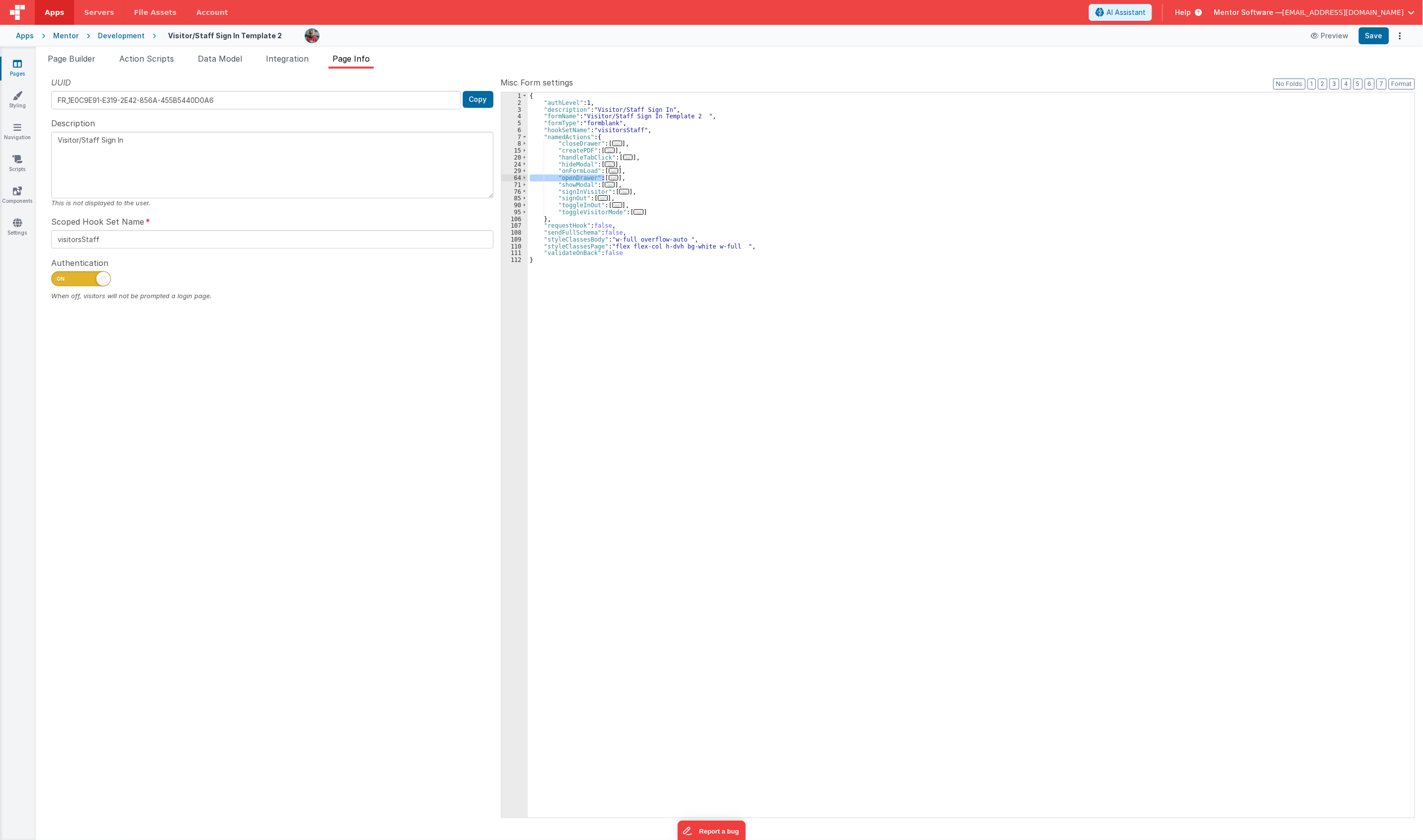
click at [630, 139] on div "{ "authLevel" : 1 , "description" : "Visitor/Staff Sign In" , "formName" : "Vis…" at bounding box center [971, 462] width 887 height 739
click at [634, 145] on div "{ "authLevel" : 1 , "description" : "Visitor/Staff Sign In" , "formName" : "Vis…" at bounding box center [971, 462] width 887 height 739
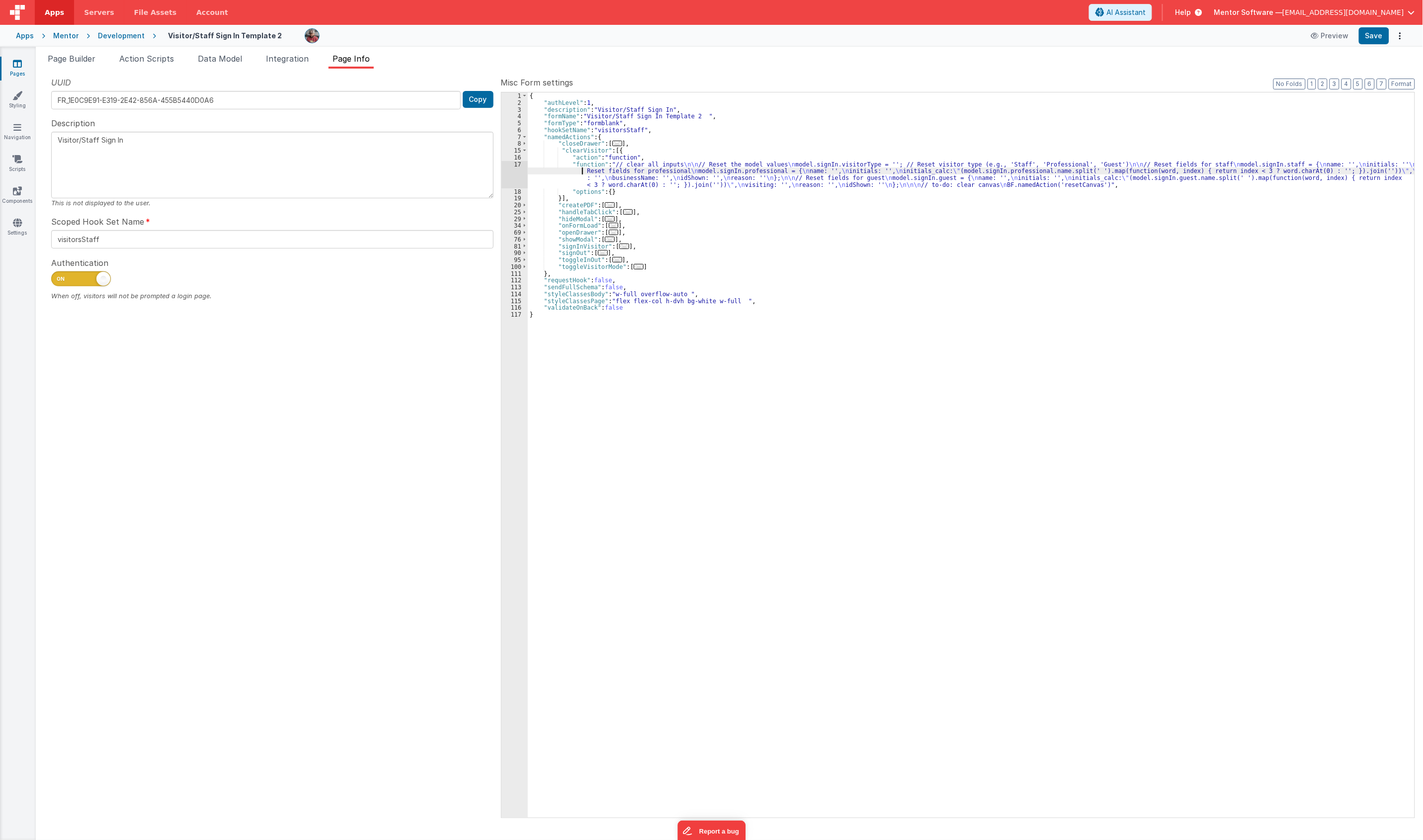
click at [554, 170] on div "{ "authLevel" : 1 , "description" : "Visitor/Staff Sign In" , "formName" : "Vis…" at bounding box center [971, 462] width 887 height 739
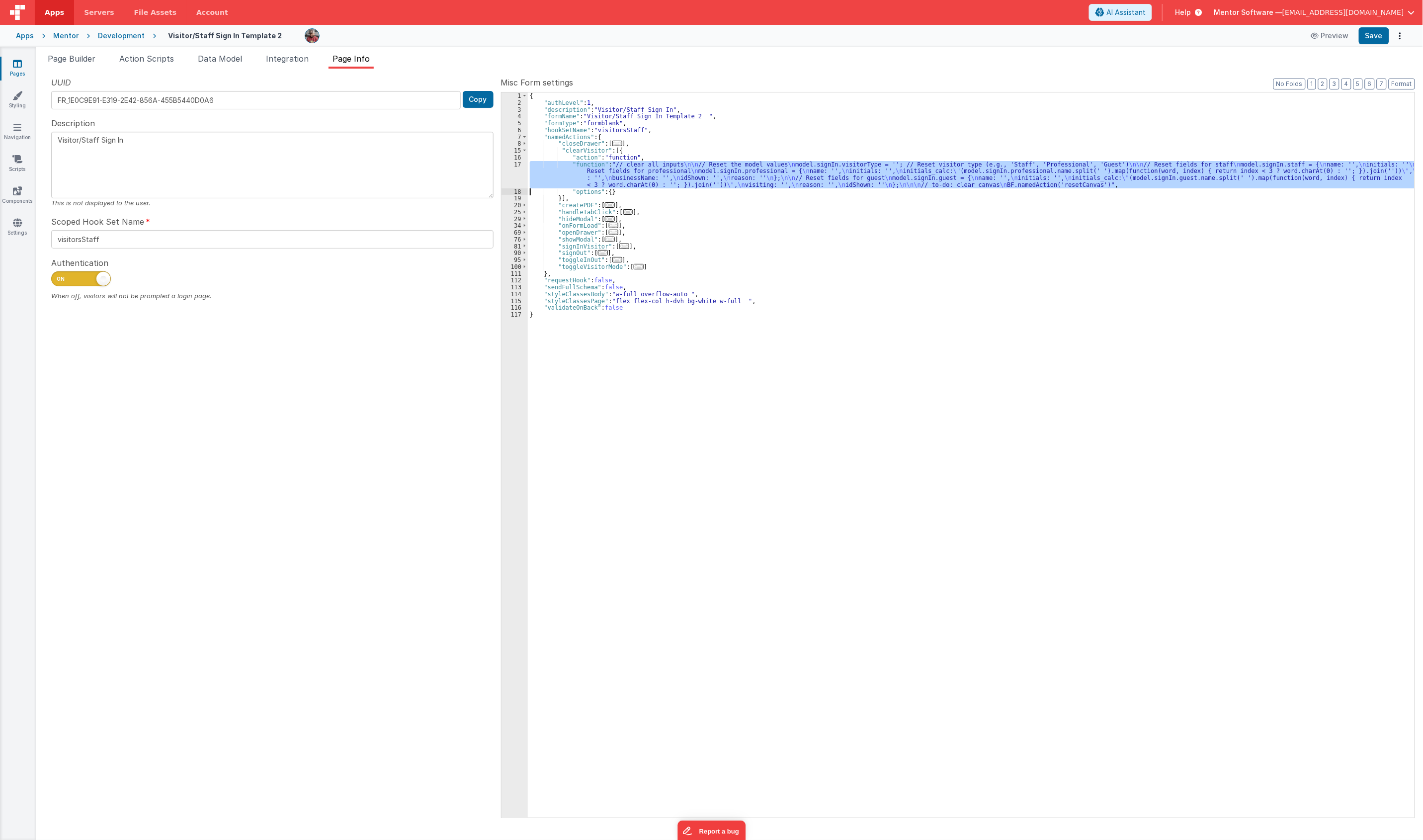
click at [513, 170] on div "17" at bounding box center [514, 175] width 26 height 27
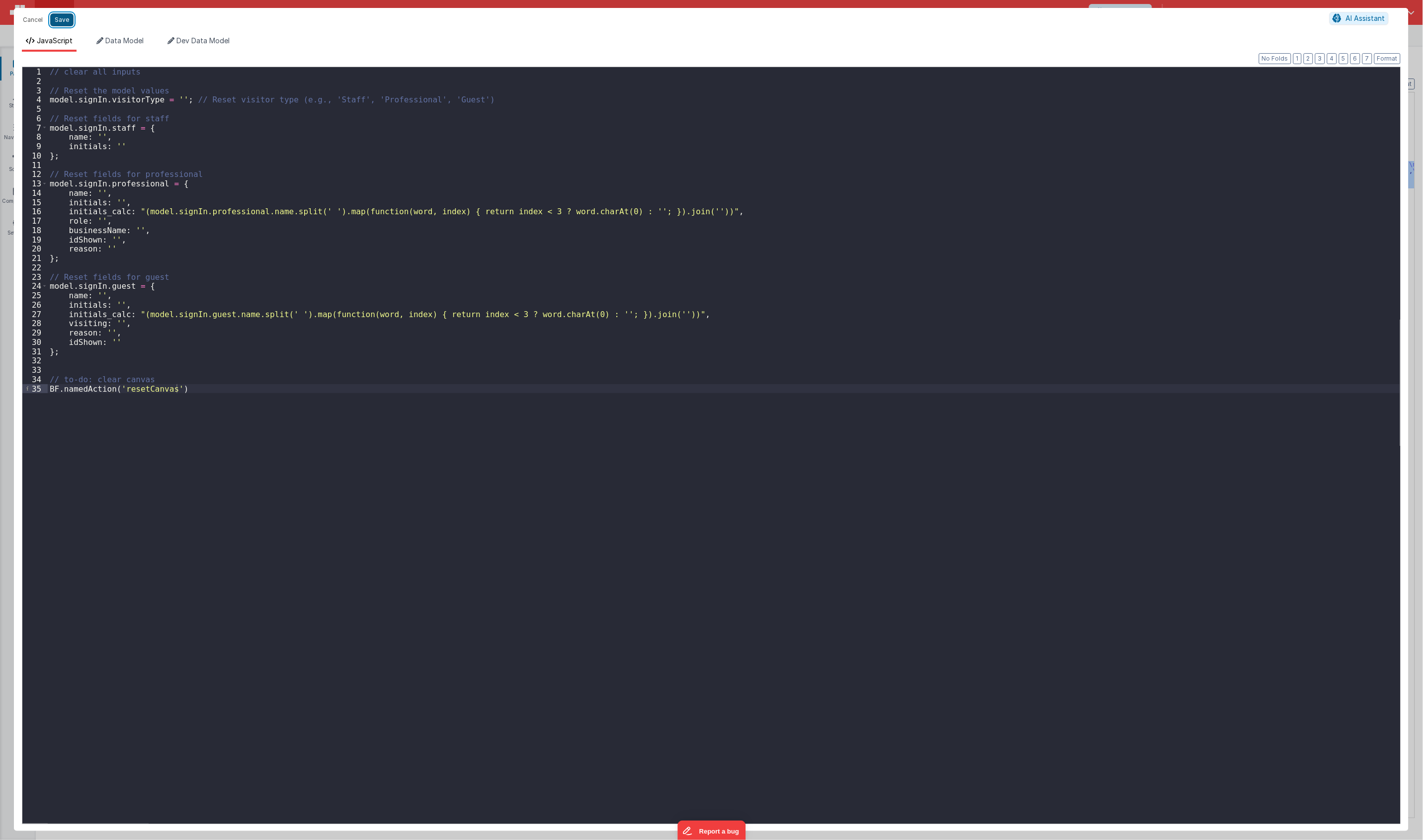
click at [68, 16] on button "Save" at bounding box center [62, 20] width 23 height 13
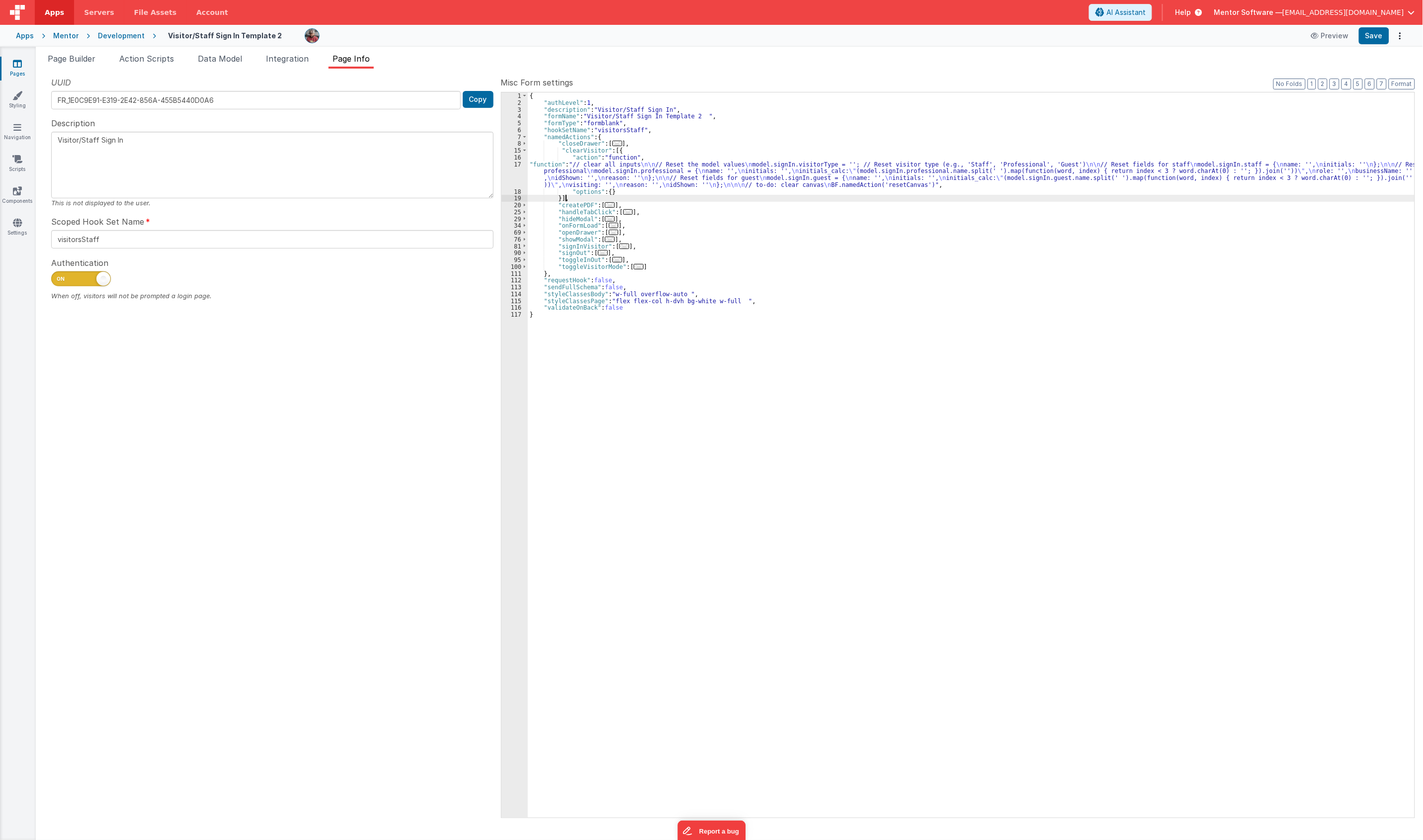
click at [572, 200] on div "{ "authLevel" : 1 , "description" : "Visitor/Staff Sign In" , "formName" : "Vis…" at bounding box center [971, 462] width 887 height 739
paste textarea
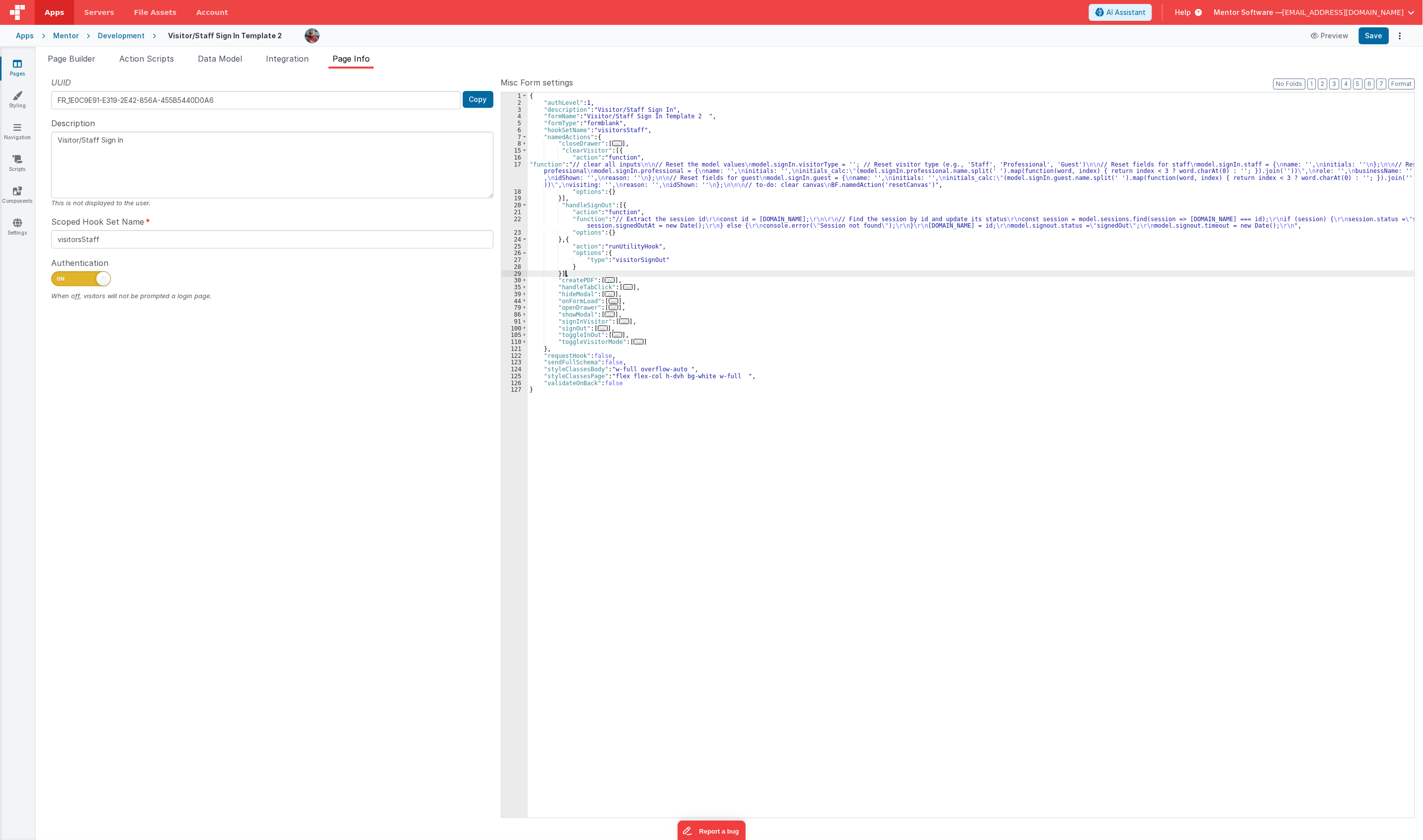
click at [609, 294] on span "..." at bounding box center [609, 293] width 10 height 5
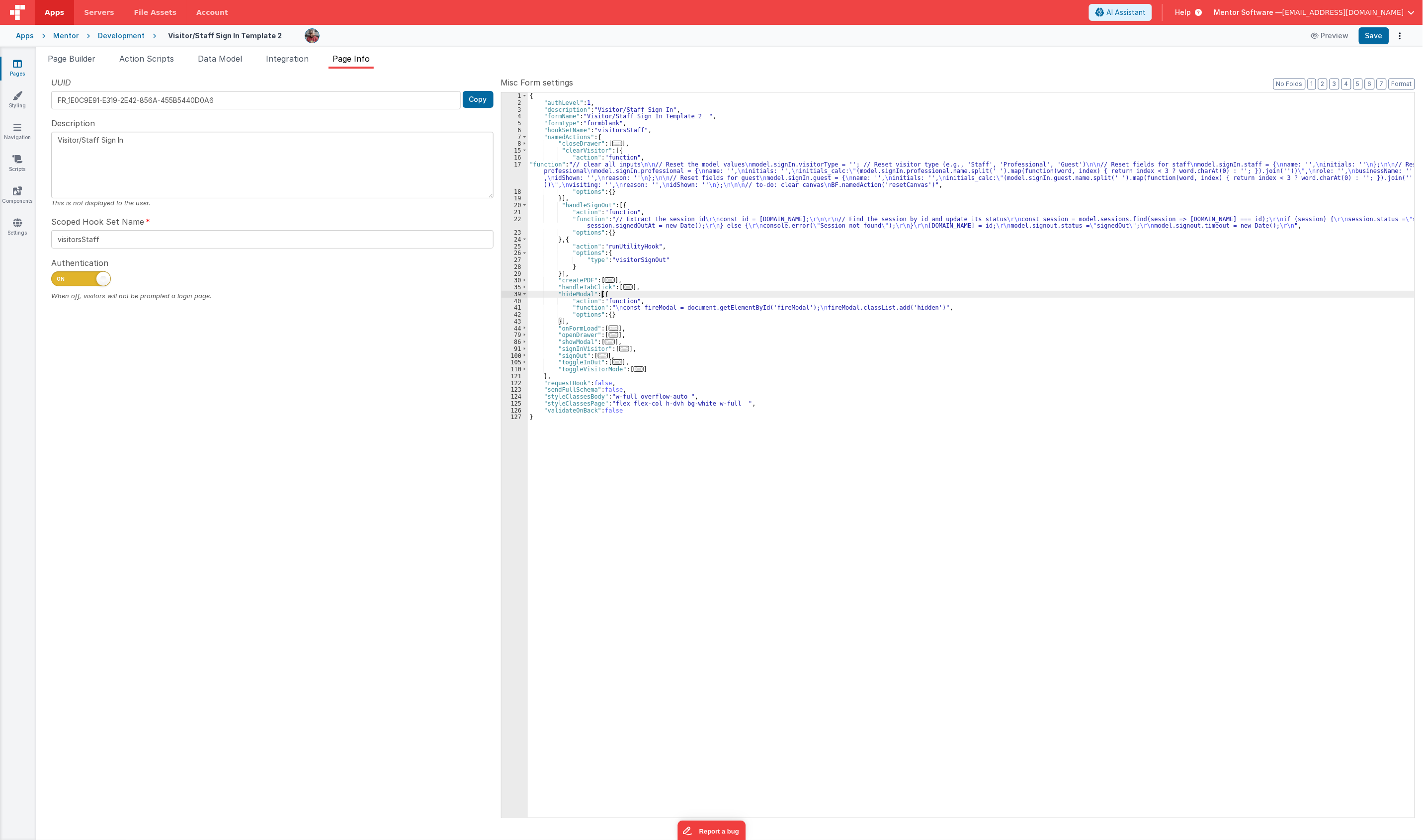
click at [588, 274] on div "{ "authLevel" : 1 , "description" : "Visitor/Staff Sign In" , "formName" : "Vis…" at bounding box center [971, 462] width 887 height 739
click at [1335, 84] on button "3" at bounding box center [1334, 84] width 10 height 11
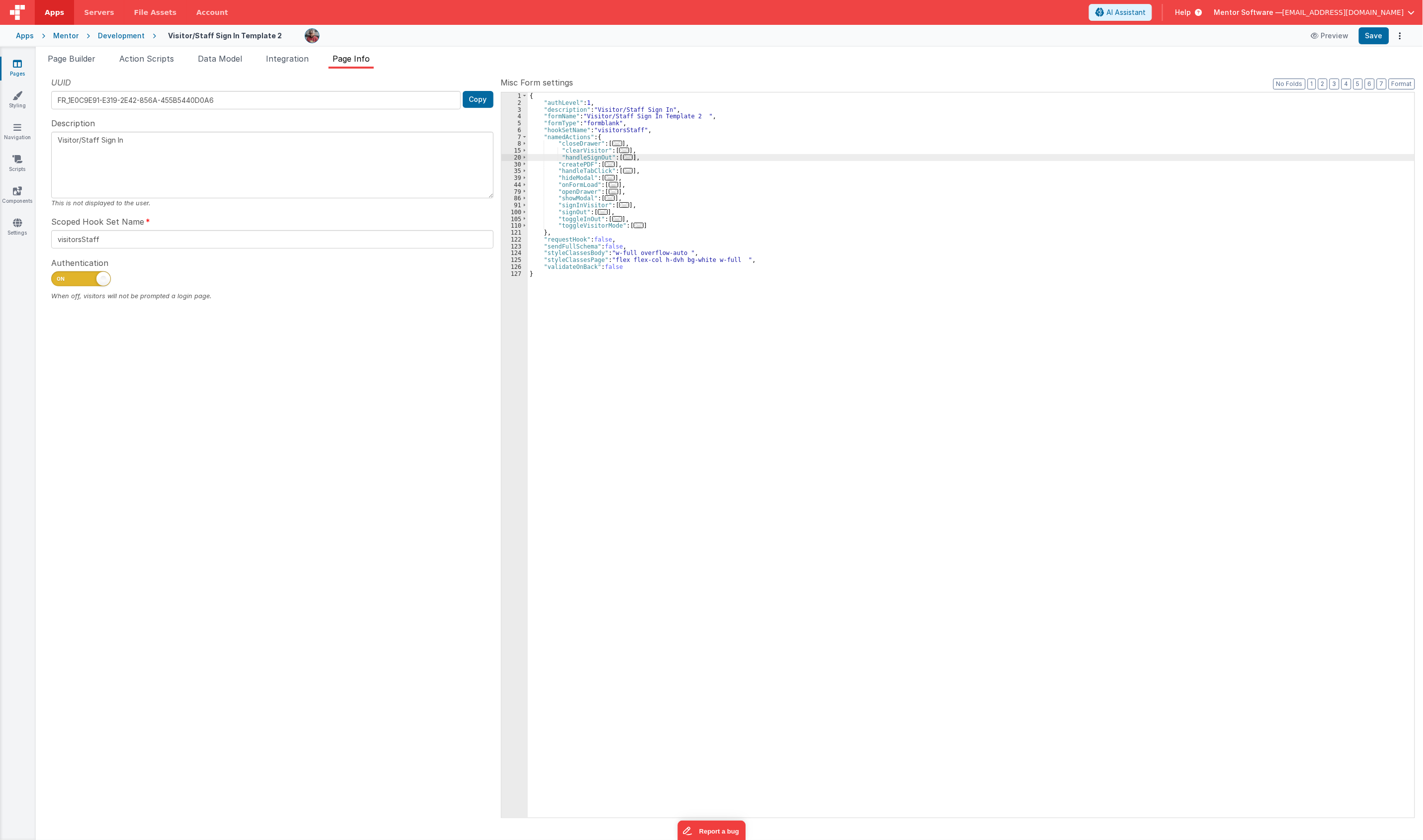
click at [652, 176] on div "{ "authLevel" : 1 , "description" : "Visitor/Staff Sign In" , "formName" : "Vis…" at bounding box center [971, 462] width 887 height 739
click at [651, 168] on div "{ "authLevel" : 1 , "description" : "Visitor/Staff Sign In" , "formName" : "Vis…" at bounding box center [971, 462] width 887 height 739
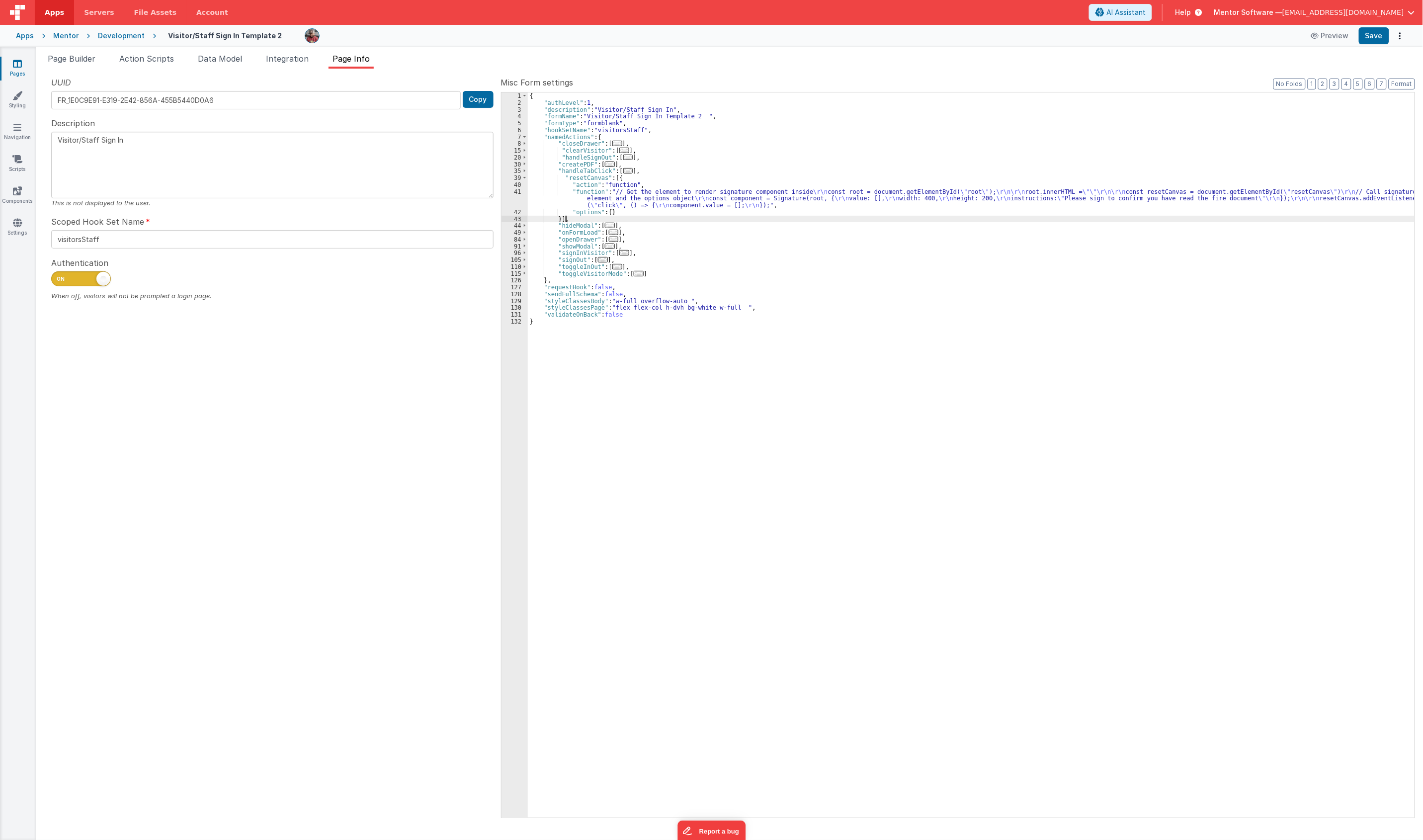
drag, startPoint x: 630, startPoint y: 237, endPoint x: 648, endPoint y: 241, distance: 18.4
click at [633, 237] on div "{ "authLevel" : 1 , "description" : "Visitor/Staff Sign In" , "formName" : "Vis…" at bounding box center [971, 462] width 887 height 739
click at [666, 253] on div "{ "authLevel" : 1 , "description" : "Visitor/Staff Sign In" , "formName" : "Vis…" at bounding box center [971, 462] width 887 height 739
click at [617, 262] on div "{ "authLevel" : 1 , "description" : "Visitor/Staff Sign In" , "formName" : "Vis…" at bounding box center [971, 462] width 887 height 739
click at [1191, 8] on span "Help" at bounding box center [1183, 12] width 16 height 10
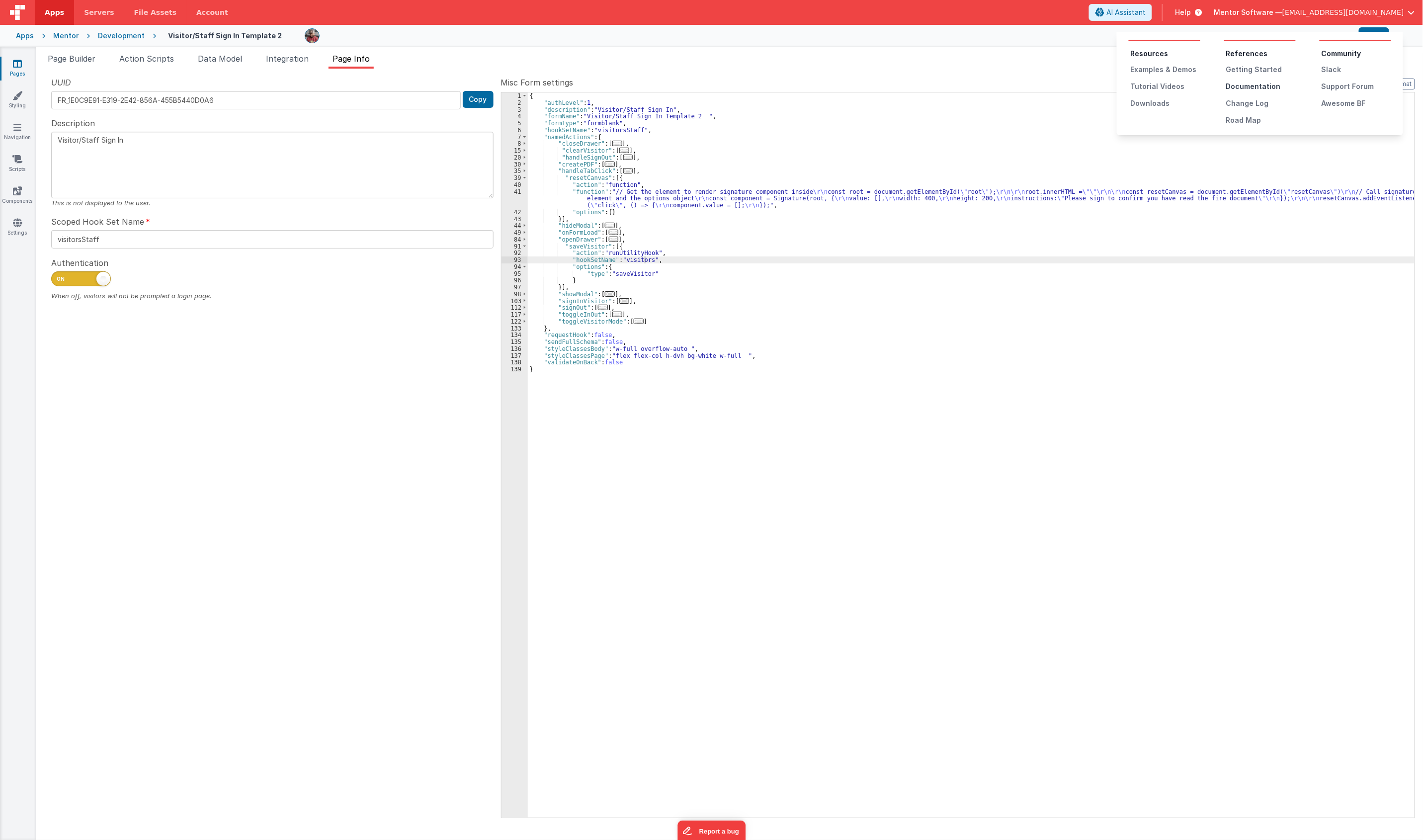
click at [1253, 83] on div "Documentation" at bounding box center [1261, 86] width 69 height 10
click at [587, 288] on div "{ "authLevel" : 1 , "description" : "Visitor/Staff Sign In" , "formName" : "Vis…" at bounding box center [971, 462] width 887 height 739
paste textarea
click at [620, 308] on span "..." at bounding box center [624, 307] width 10 height 5
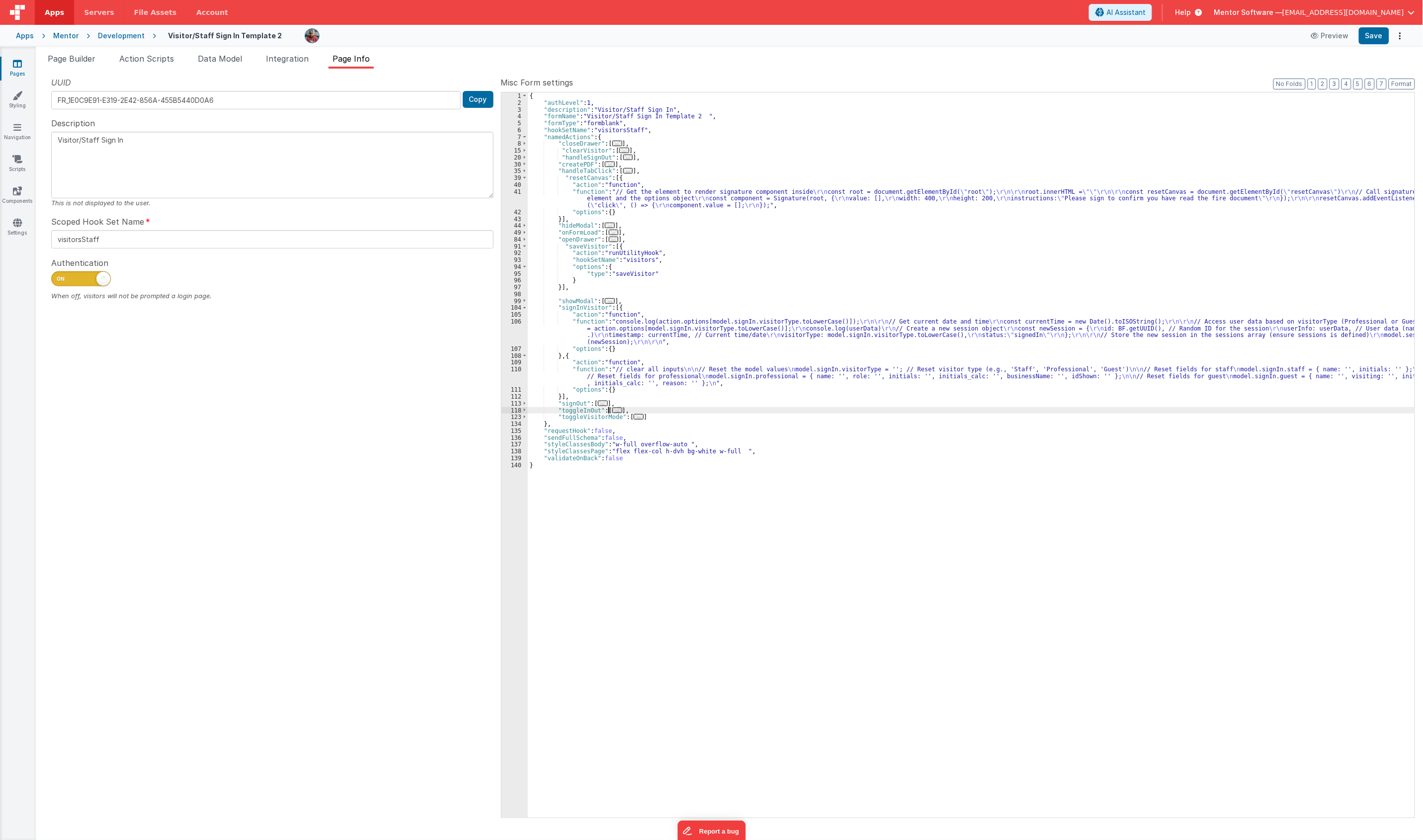
click at [615, 412] on span "..." at bounding box center [617, 410] width 10 height 5
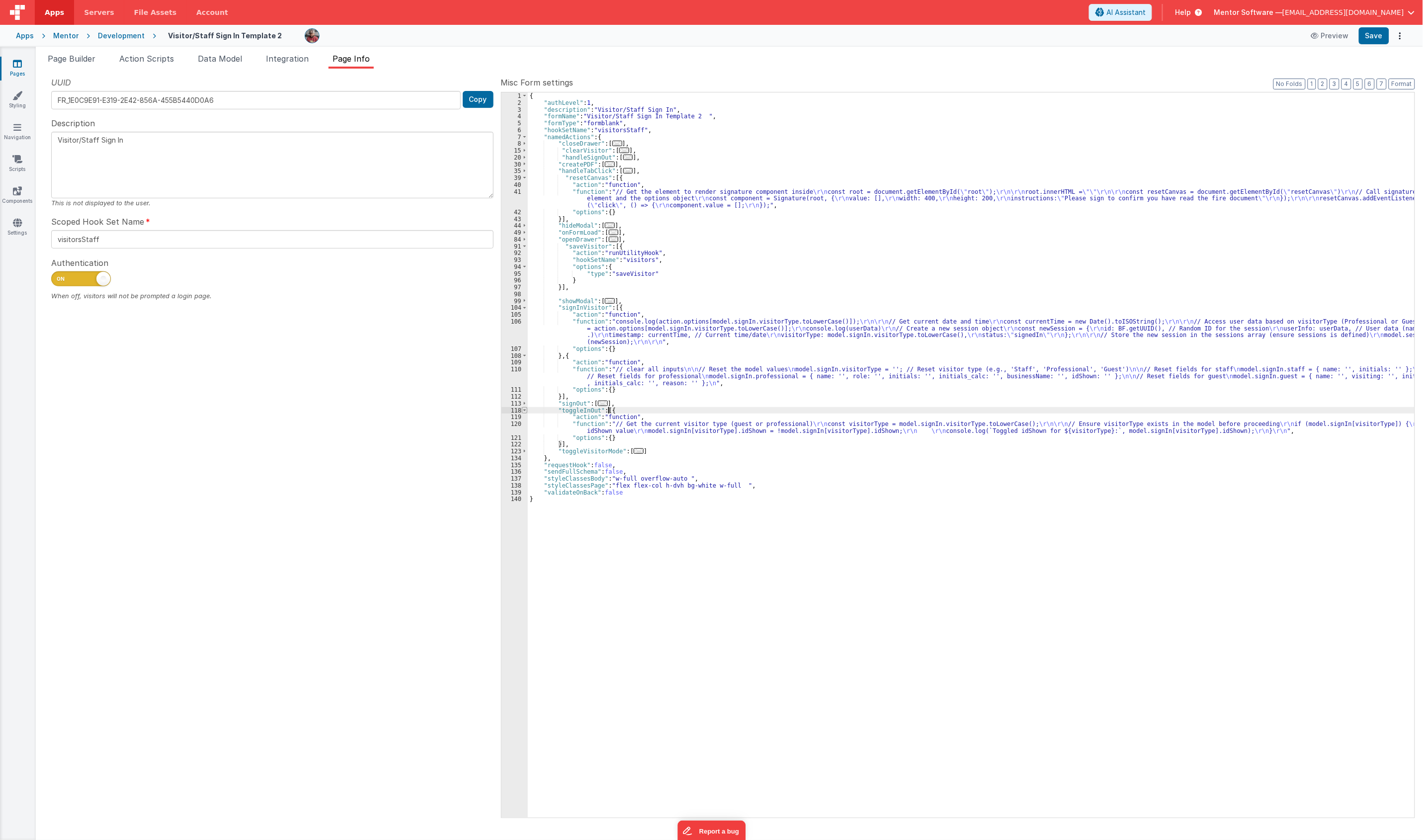
click at [525, 413] on span at bounding box center [524, 410] width 5 height 7
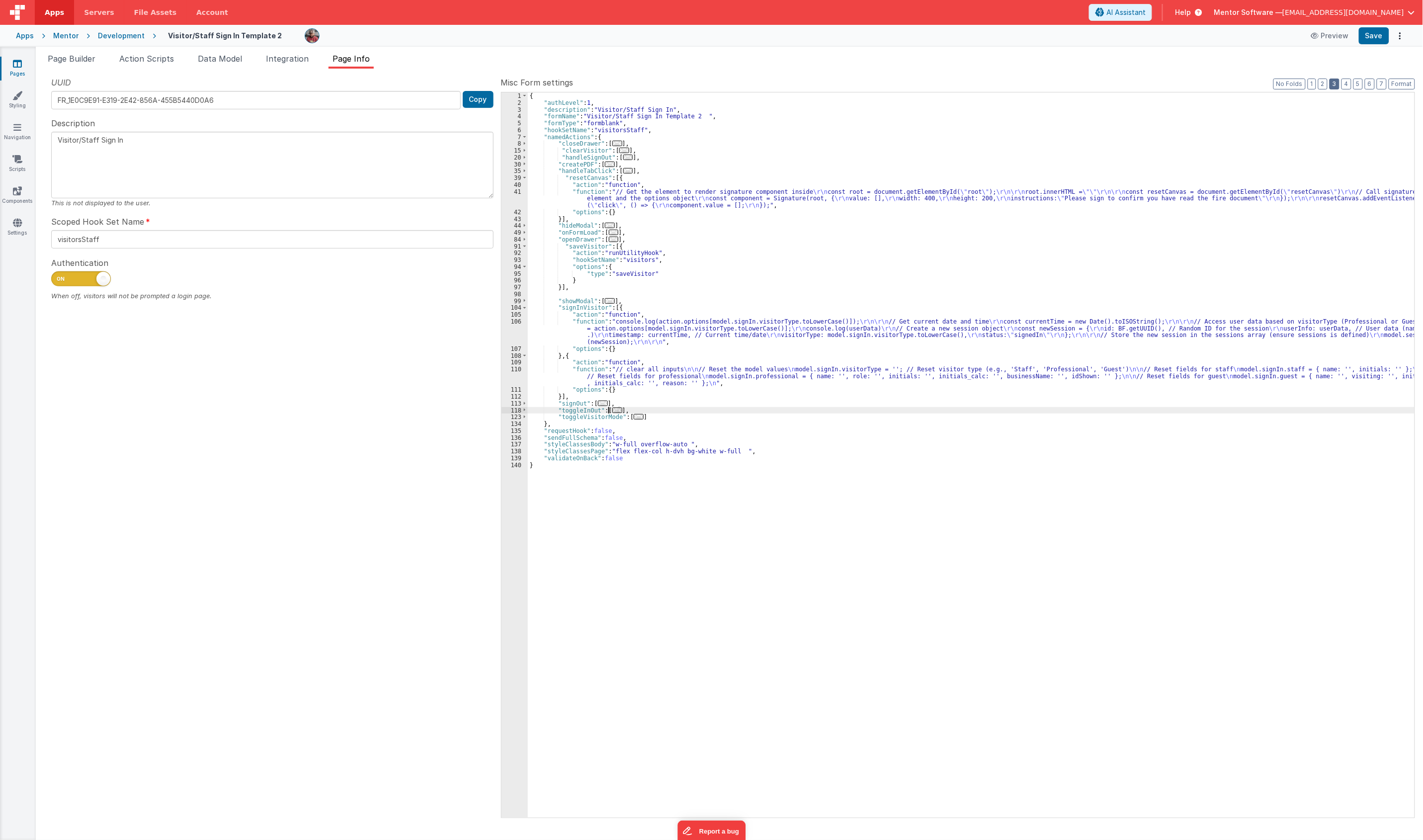
click at [1330, 84] on button "3" at bounding box center [1334, 84] width 10 height 11
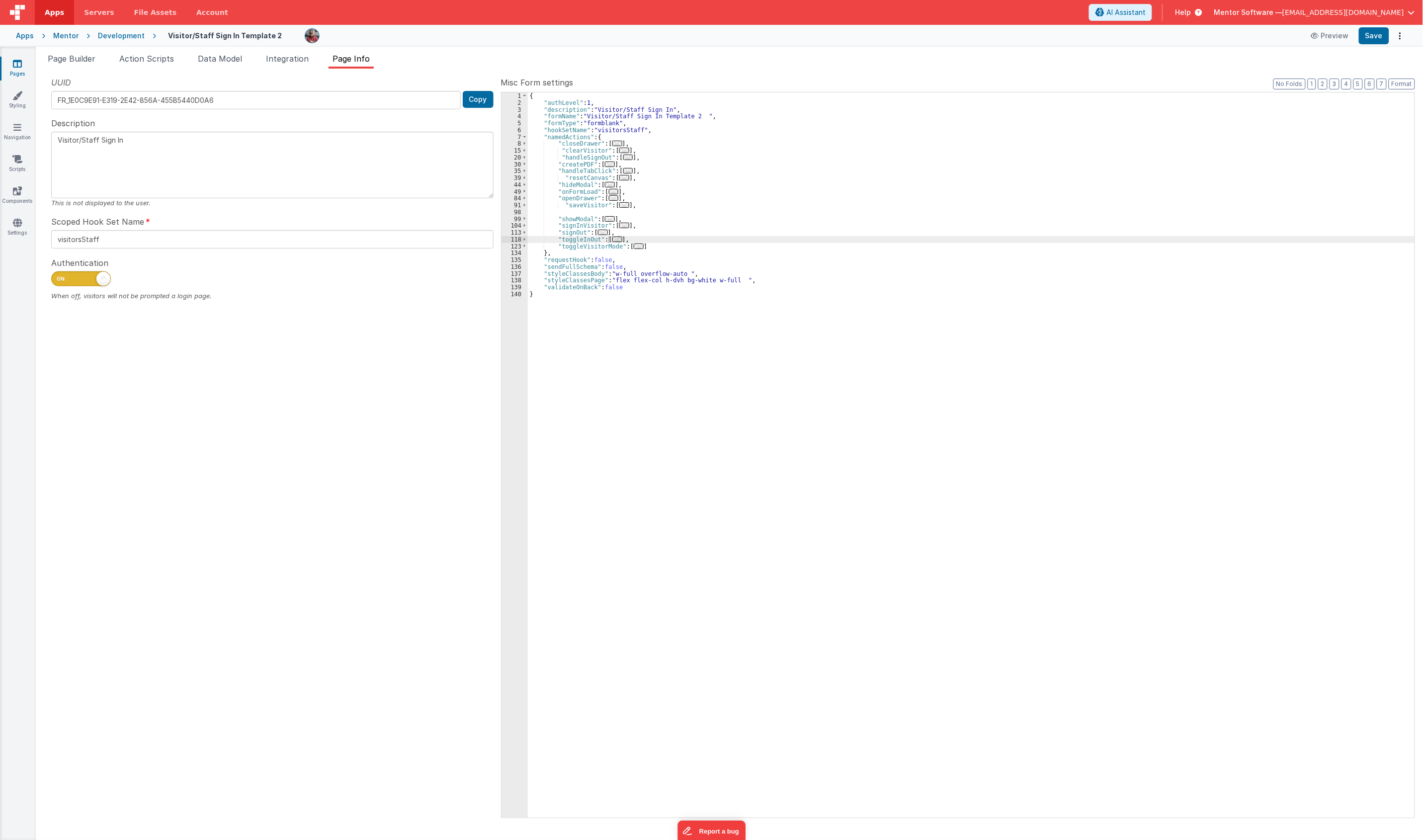
click at [597, 204] on div "{ "authLevel" : 1 , "description" : "Visitor/Staff Sign In" , "formName" : "Vis…" at bounding box center [971, 462] width 887 height 739
click at [602, 211] on div "{ "authLevel" : 1 , "description" : "Visitor/Staff Sign In" , "formName" : "Vis…" at bounding box center [971, 462] width 887 height 739
click at [1367, 40] on button "Save" at bounding box center [1373, 36] width 30 height 17
